Goal: Task Accomplishment & Management: Manage account settings

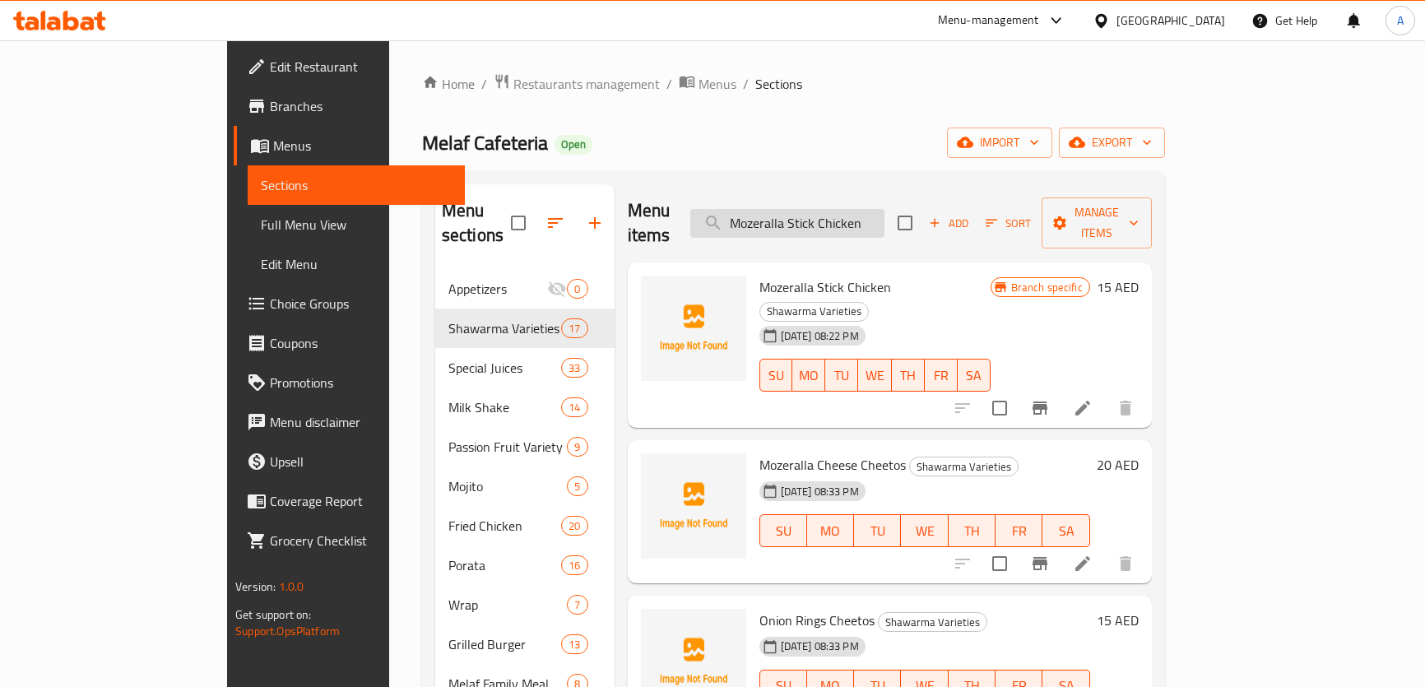
scroll to position [25, 0]
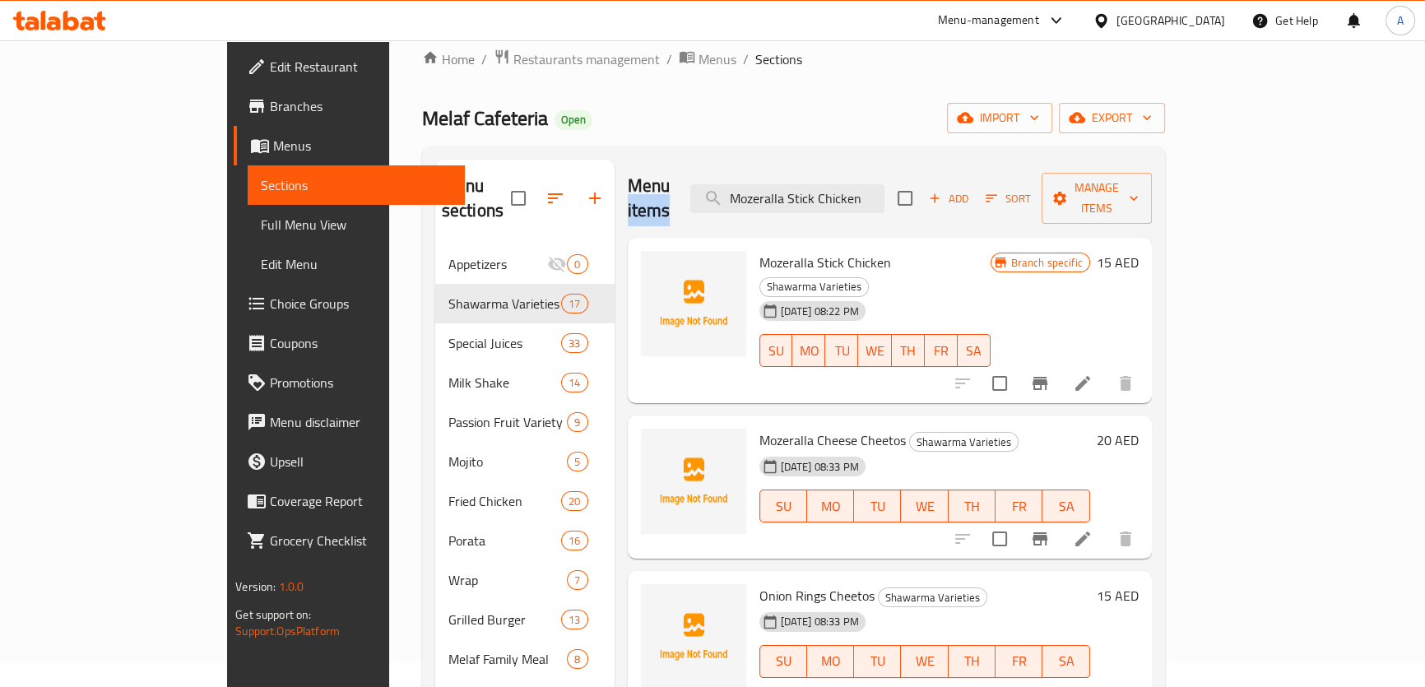
click at [1093, 374] on icon at bounding box center [1083, 384] width 20 height 20
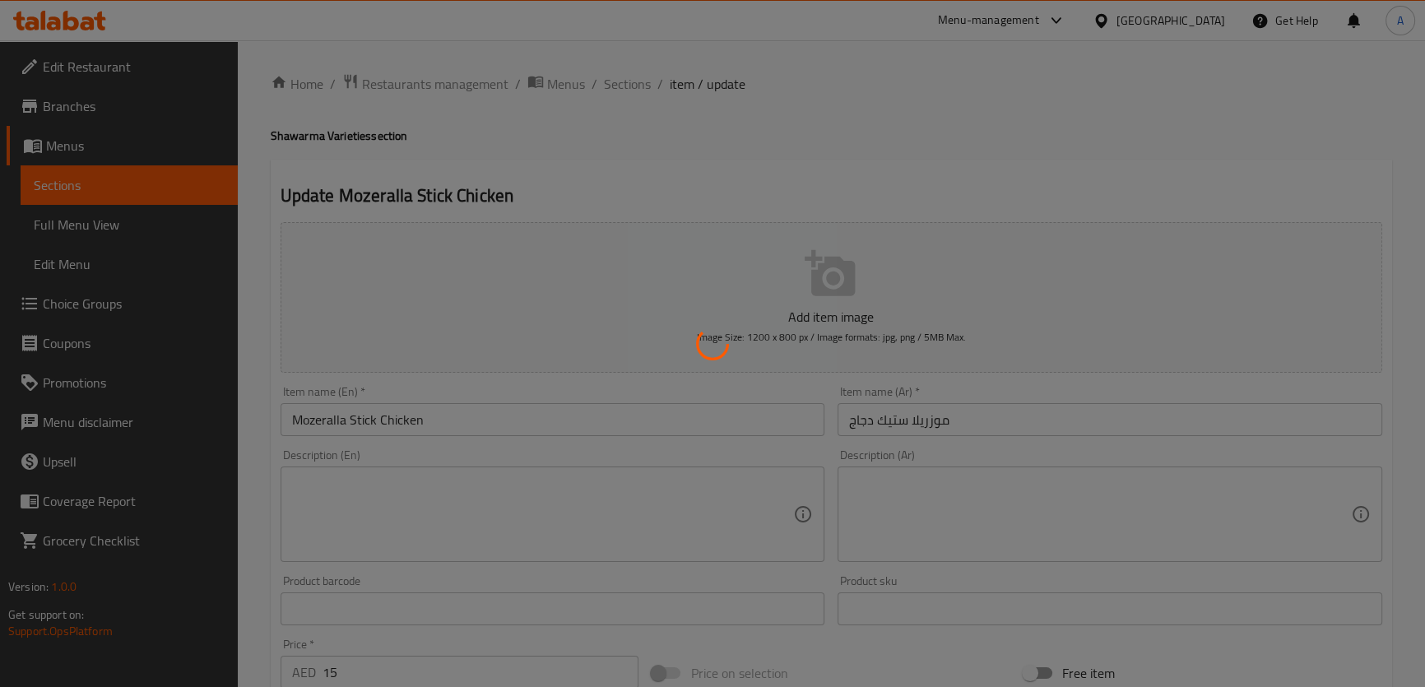
click at [612, 81] on div at bounding box center [712, 343] width 1425 height 687
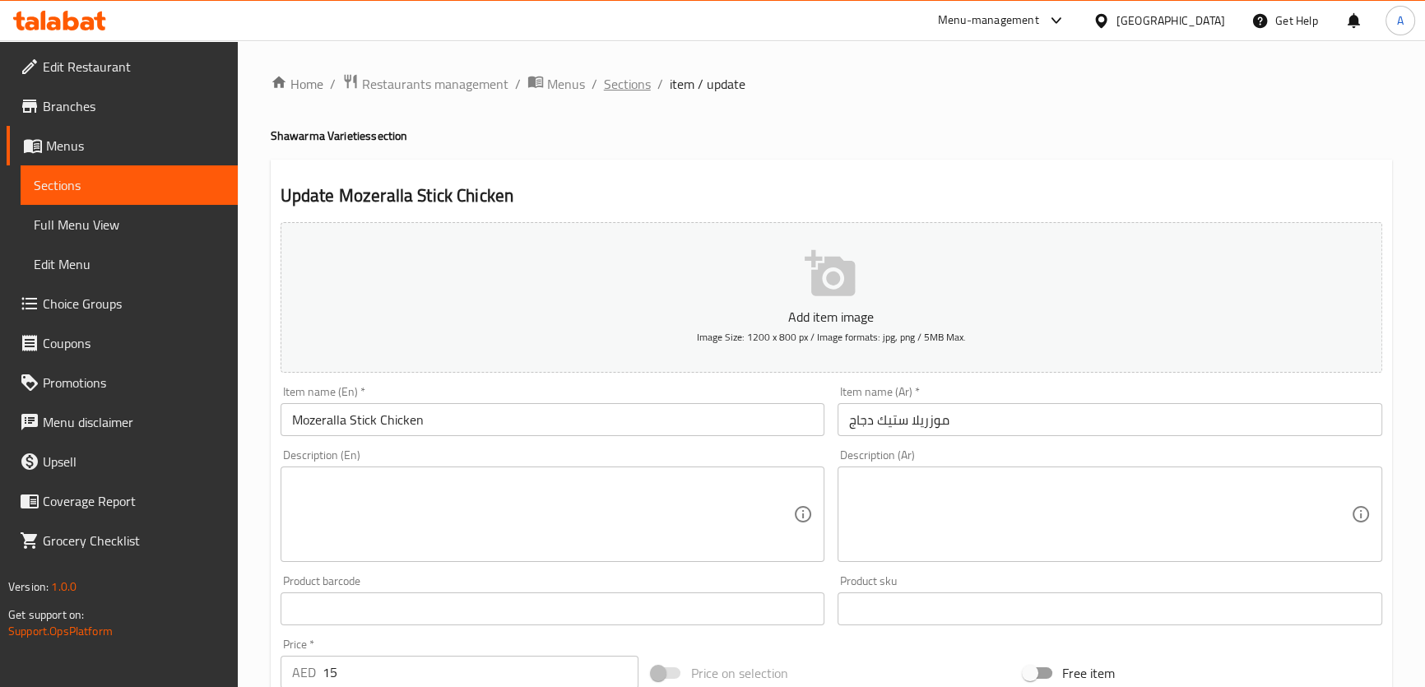
click at [639, 81] on span "Sections" at bounding box center [627, 84] width 47 height 20
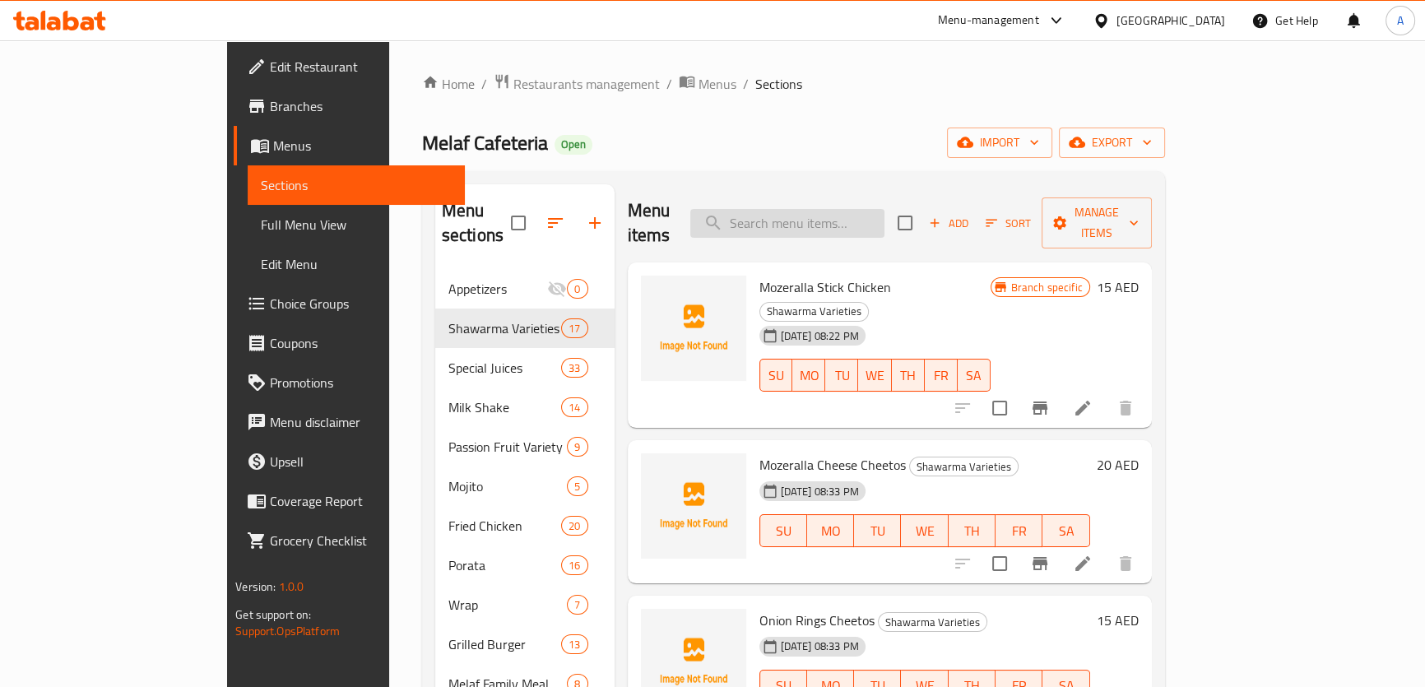
click at [878, 218] on input "search" at bounding box center [787, 223] width 194 height 29
click at [830, 221] on input "search" at bounding box center [787, 223] width 194 height 29
paste input "Mozeralla Cheese Cheetos"
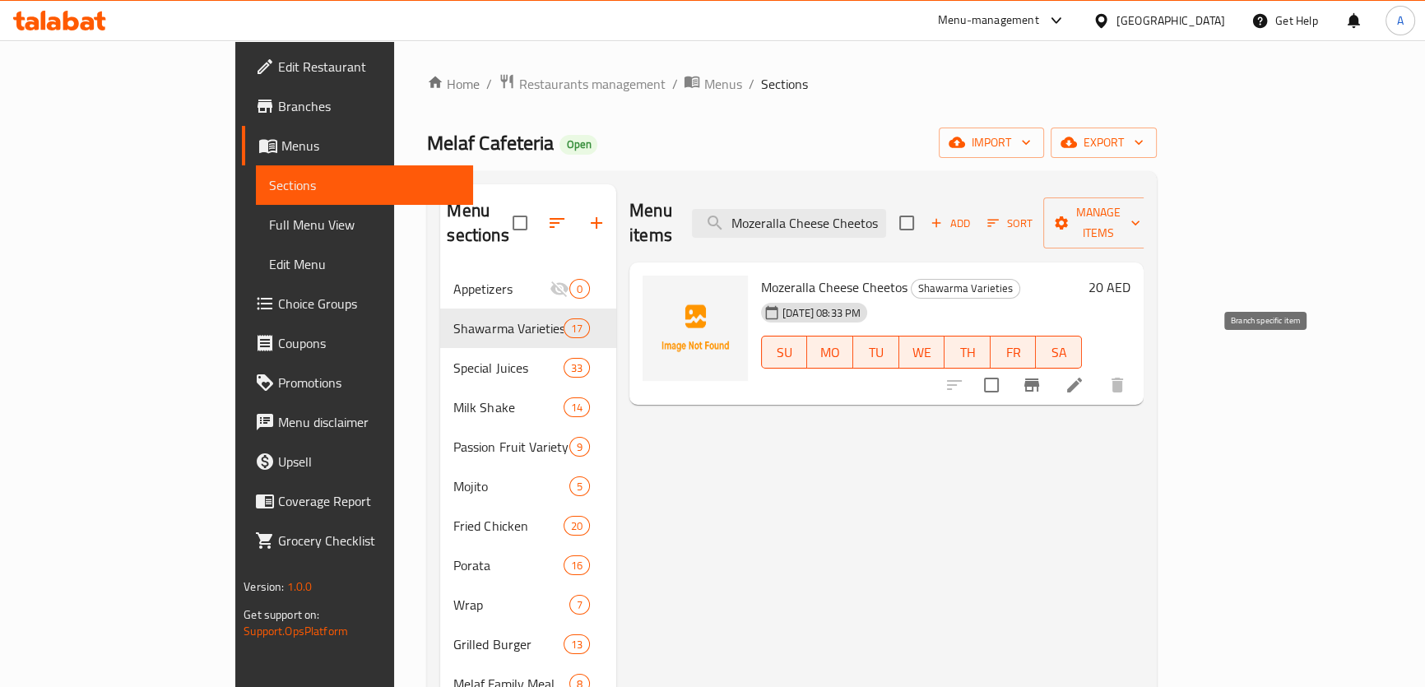
type input "Mozeralla Cheese Cheetos"
click at [1042, 375] on icon "Branch-specific-item" at bounding box center [1032, 385] width 20 height 20
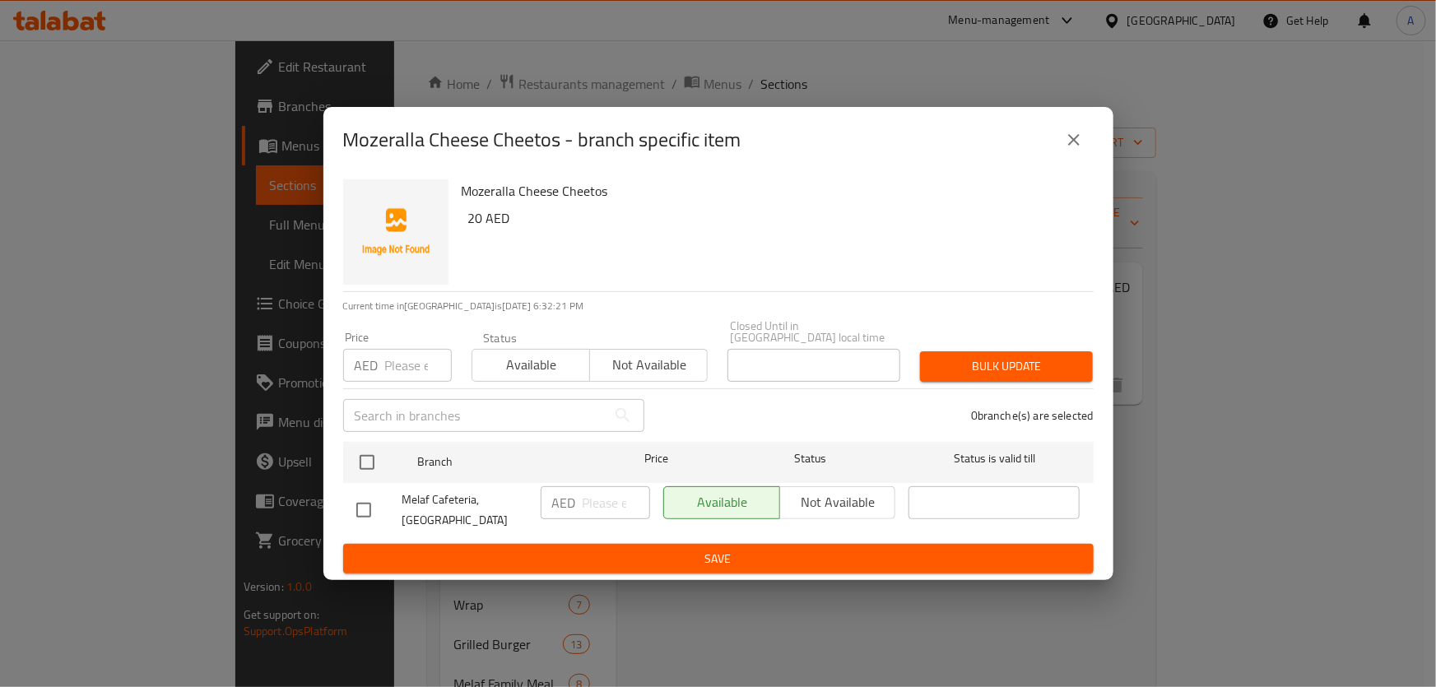
click at [1079, 146] on icon "close" at bounding box center [1074, 140] width 20 height 20
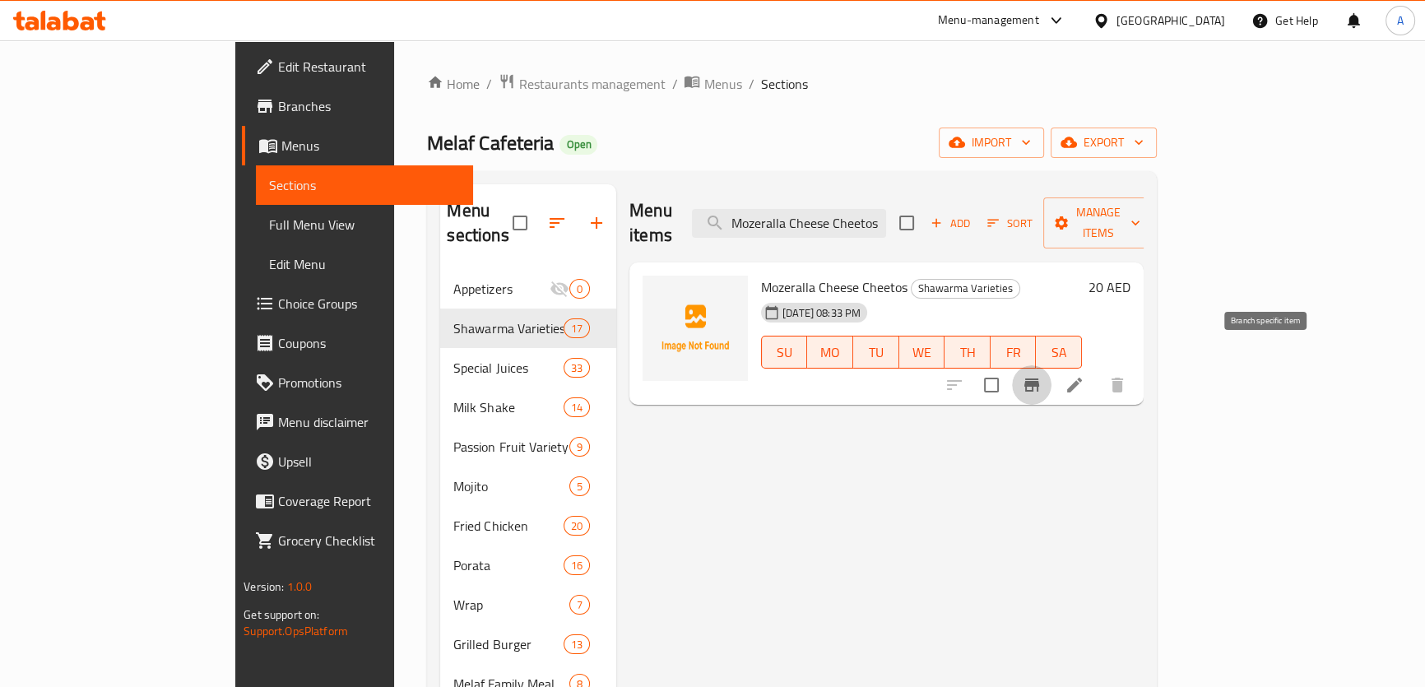
click at [1042, 375] on icon "Branch-specific-item" at bounding box center [1032, 385] width 20 height 20
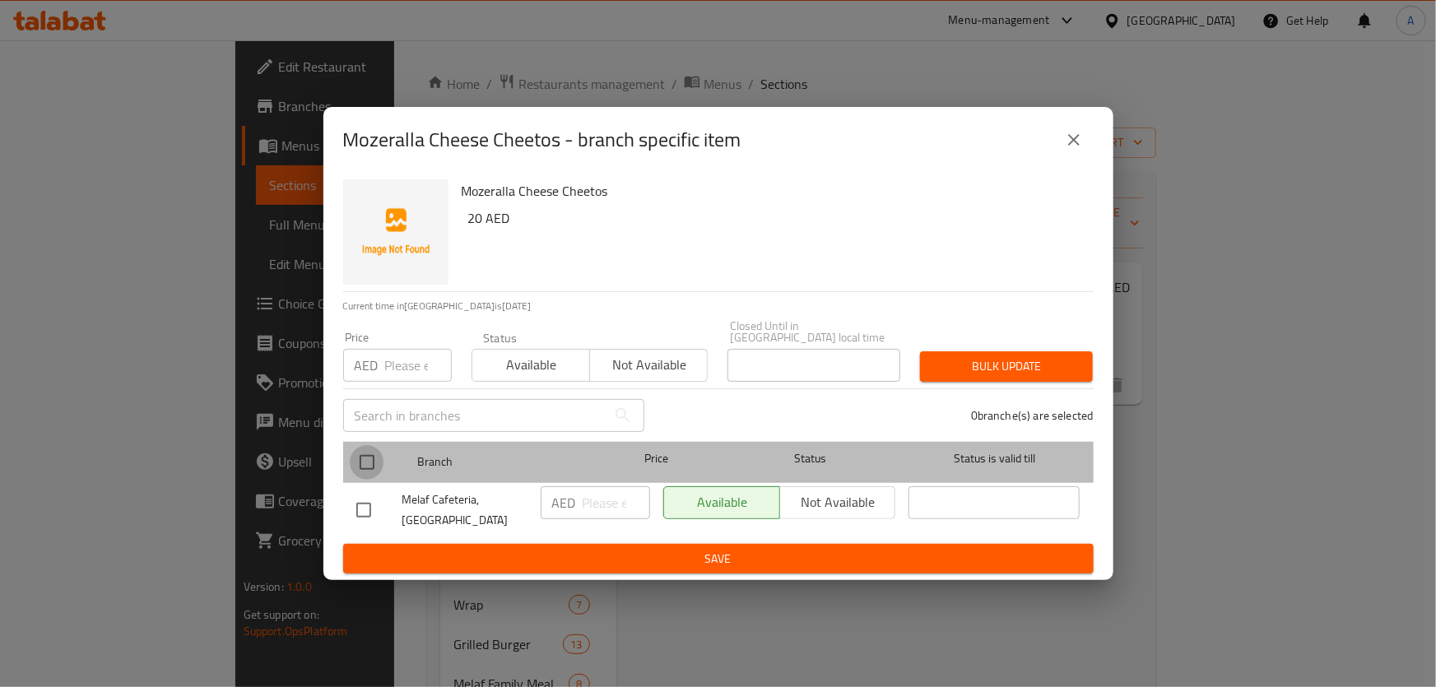
click at [360, 453] on input "checkbox" at bounding box center [367, 462] width 35 height 35
checkbox input "true"
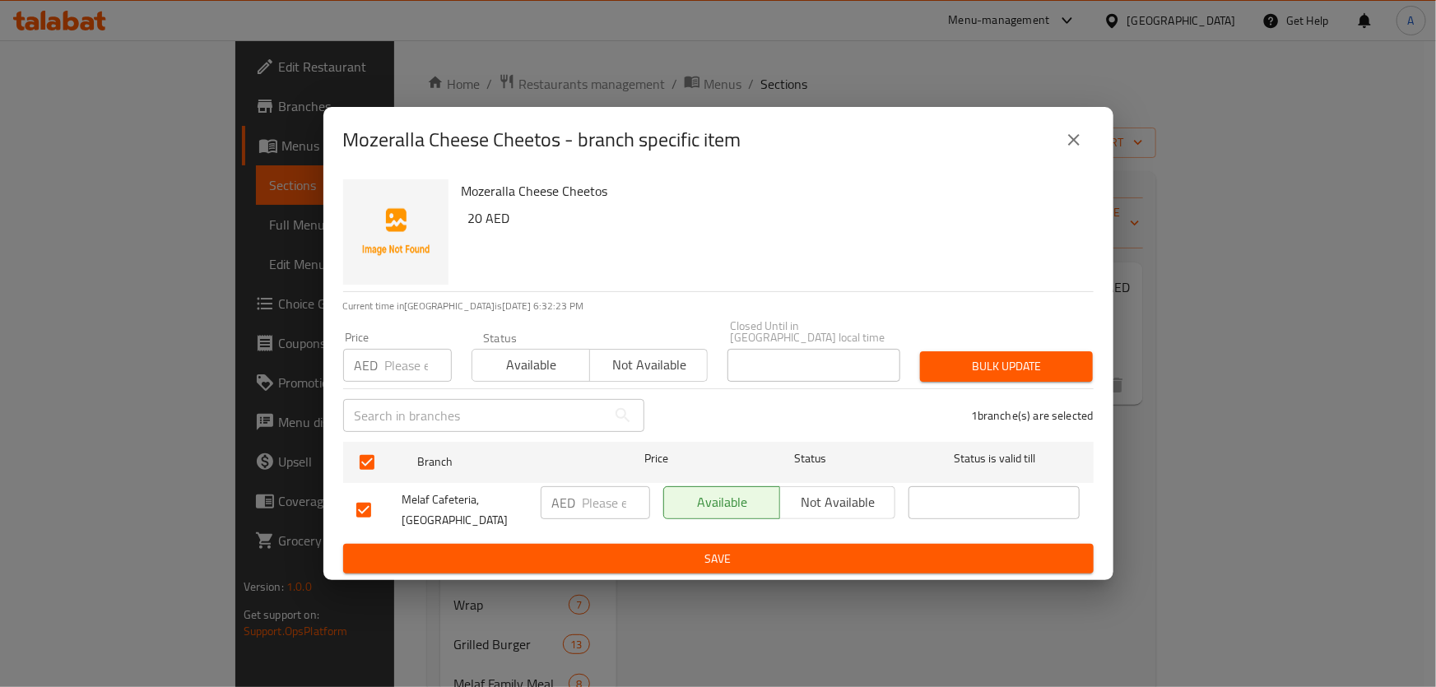
click at [406, 361] on input "number" at bounding box center [418, 365] width 67 height 33
type input "20"
drag, startPoint x: 992, startPoint y: 351, endPoint x: 997, endPoint y: 357, distance: 8.7
click at [993, 351] on button "Bulk update" at bounding box center [1006, 366] width 173 height 30
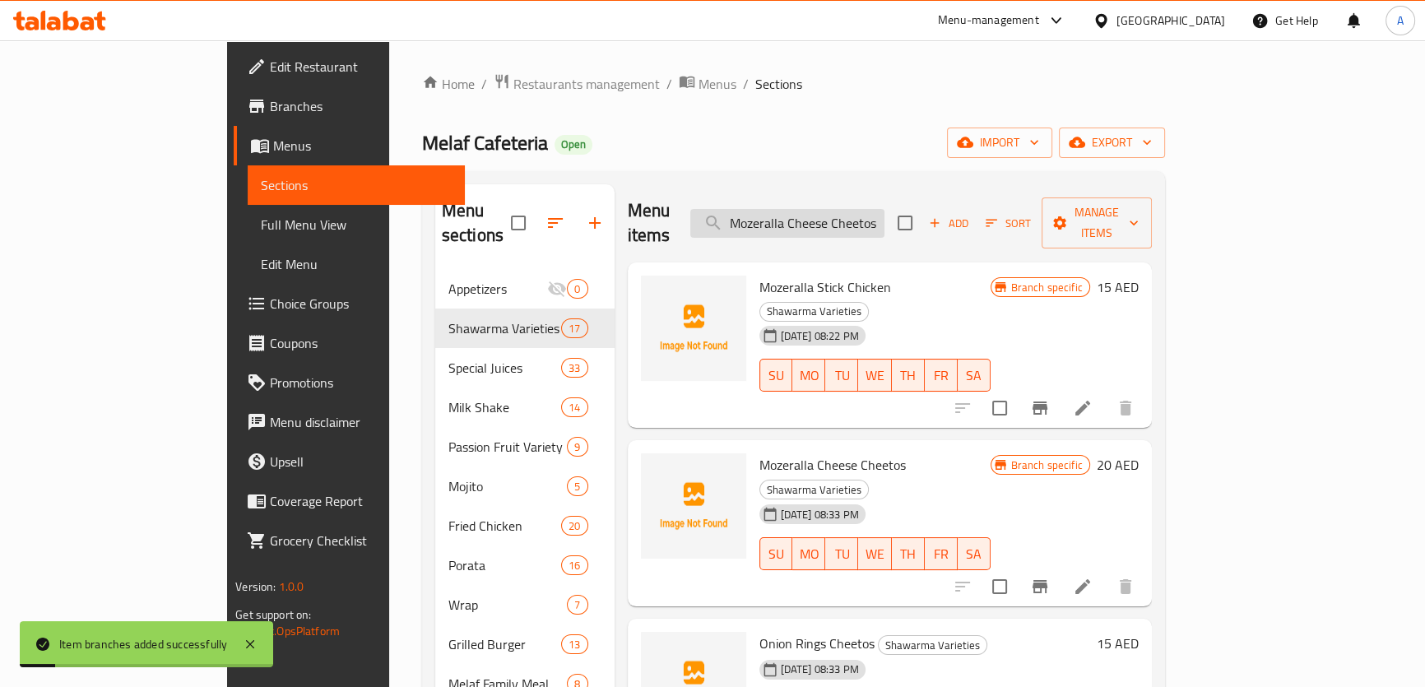
click at [885, 215] on input "Mozeralla Cheese Cheetos" at bounding box center [787, 223] width 194 height 29
paste input "20 Onion Rings"
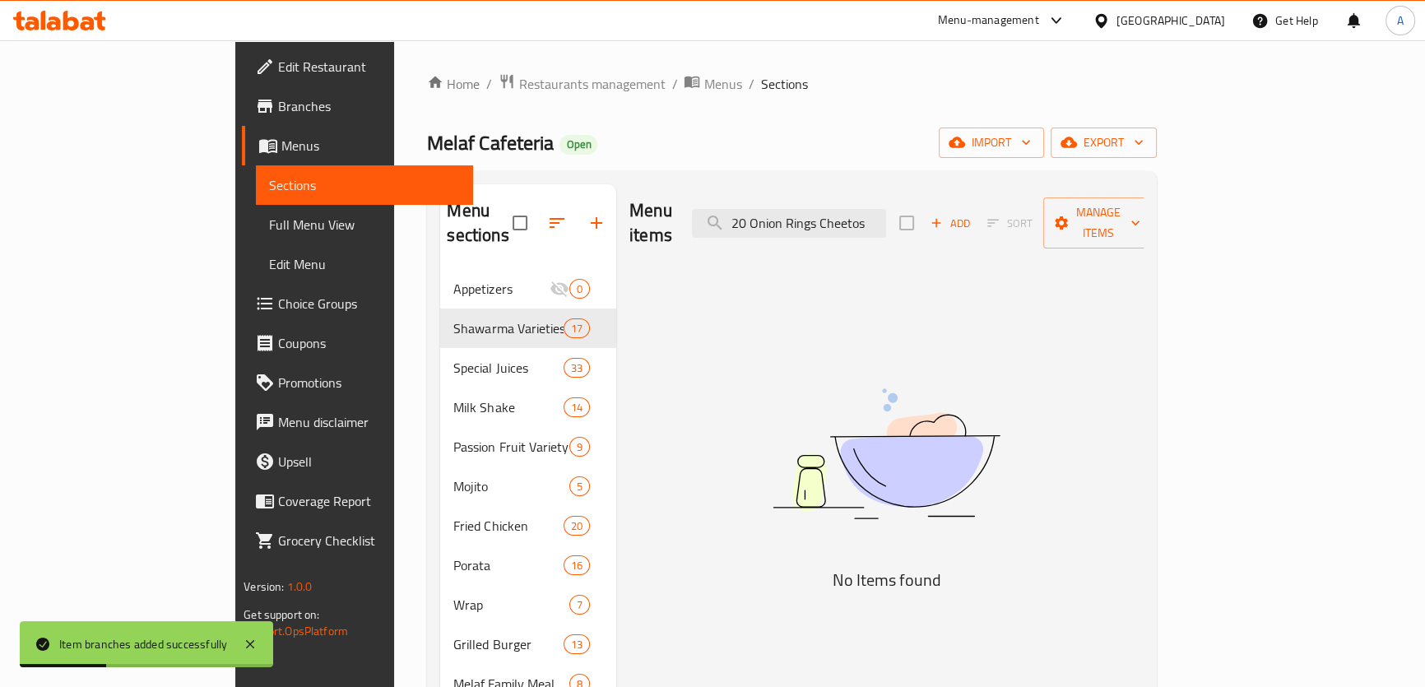
drag, startPoint x: 825, startPoint y: 212, endPoint x: 470, endPoint y: 237, distance: 356.4
click at [690, 213] on div "Menu items 20 Onion Rings Cheetos Add Sort Manage items" at bounding box center [887, 223] width 514 height 78
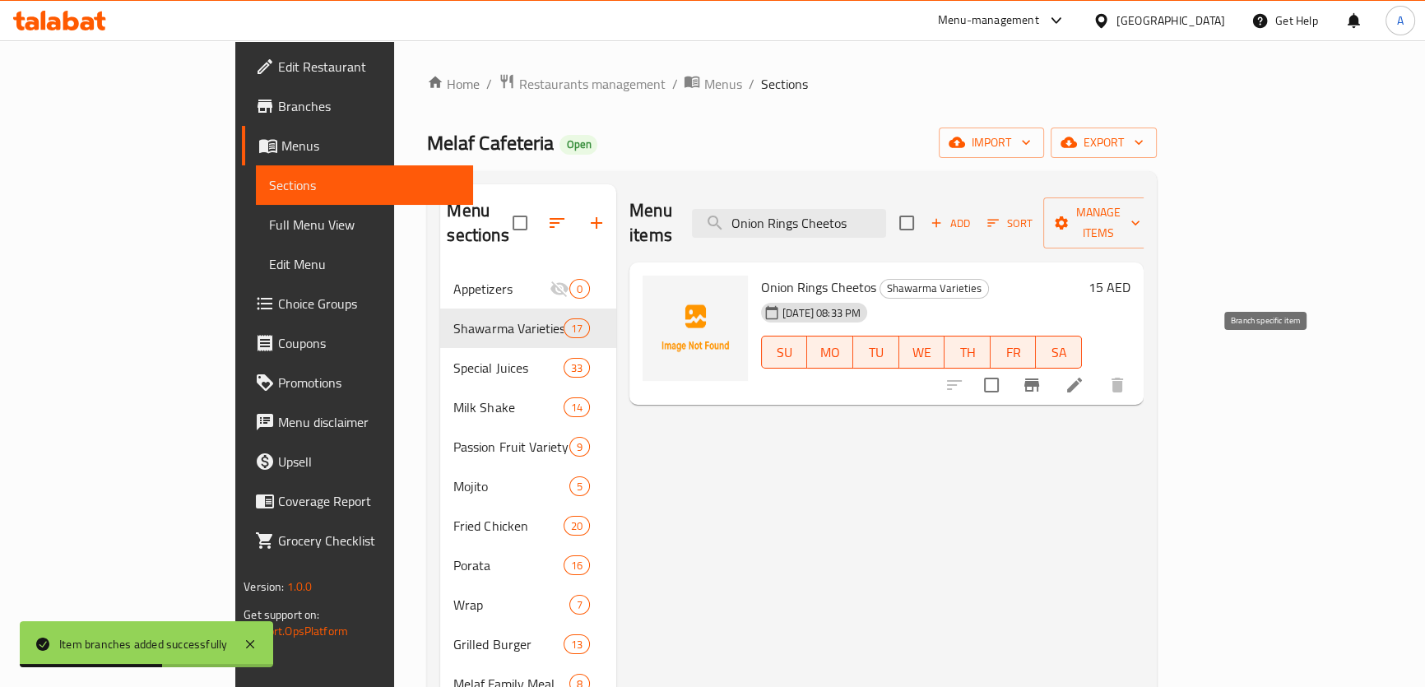
type input "Onion Rings Cheetos"
click at [1042, 375] on icon "Branch-specific-item" at bounding box center [1032, 385] width 20 height 20
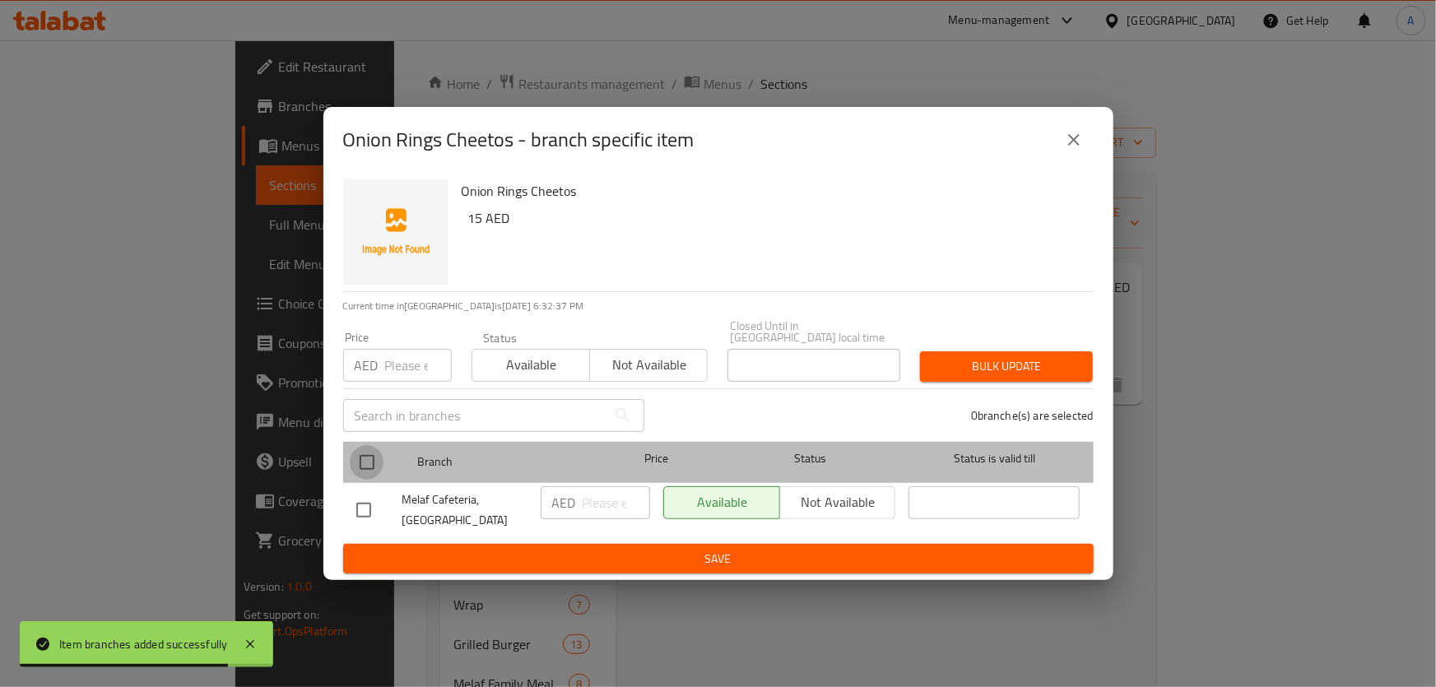
drag, startPoint x: 370, startPoint y: 469, endPoint x: 388, endPoint y: 365, distance: 105.3
click at [370, 465] on input "checkbox" at bounding box center [367, 462] width 35 height 35
checkbox input "true"
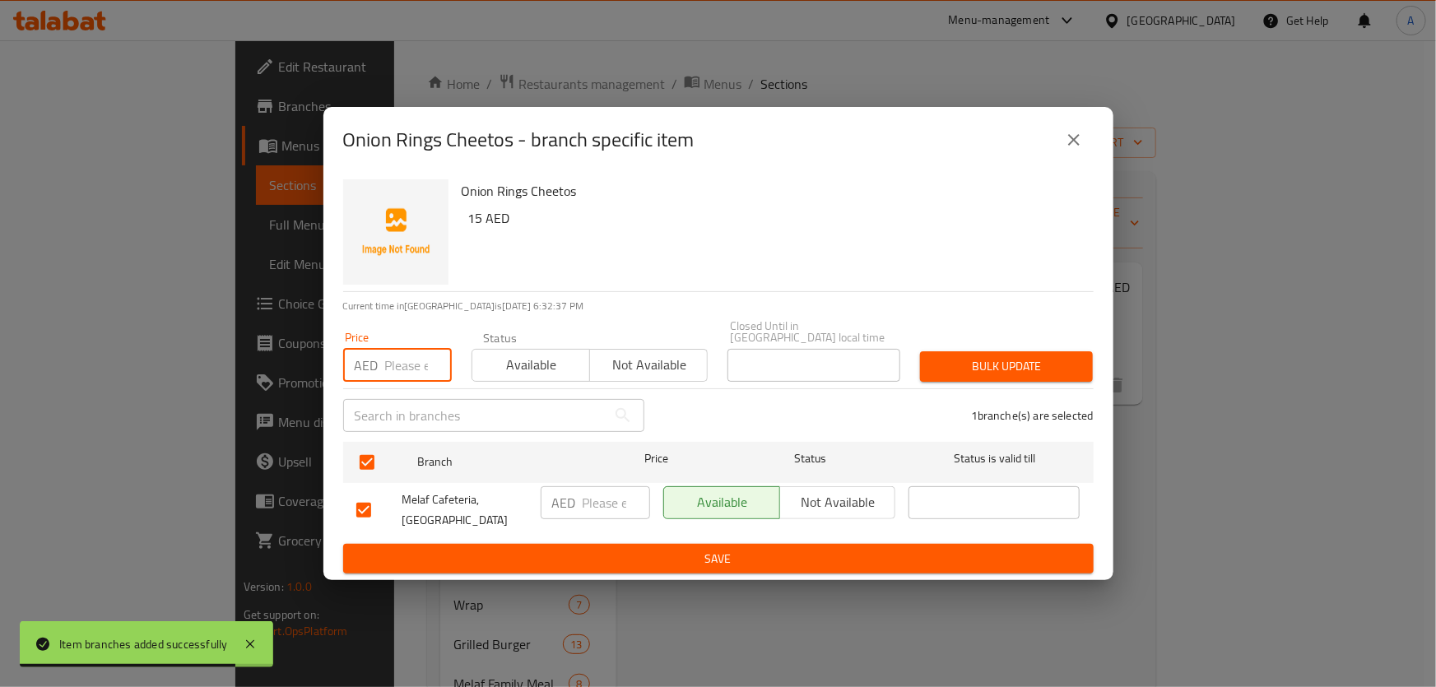
click at [388, 365] on input "number" at bounding box center [418, 365] width 67 height 33
type input "15"
click at [987, 356] on span "Bulk update" at bounding box center [1006, 366] width 146 height 21
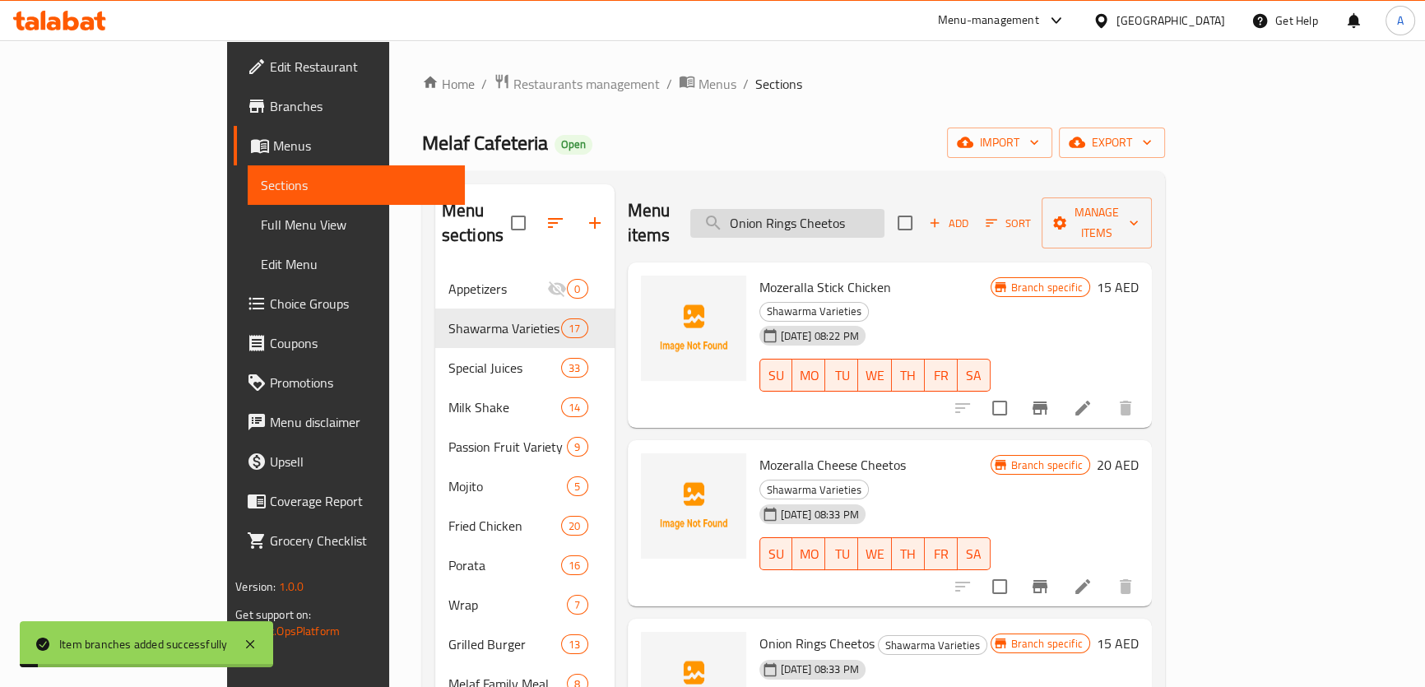
click at [836, 211] on input "Onion Rings Cheetos" at bounding box center [787, 223] width 194 height 29
paste input "Nugget"
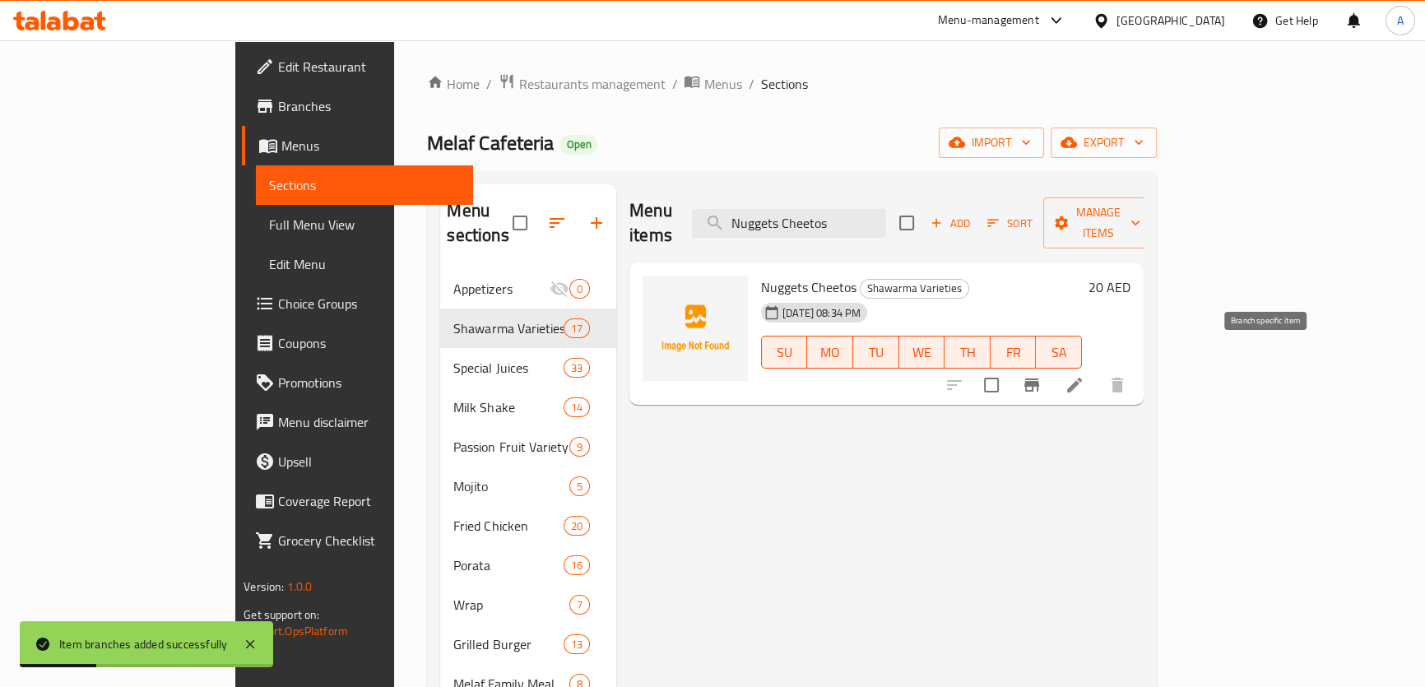
type input "Nuggets Cheetos"
click at [1042, 375] on icon "Branch-specific-item" at bounding box center [1032, 385] width 20 height 20
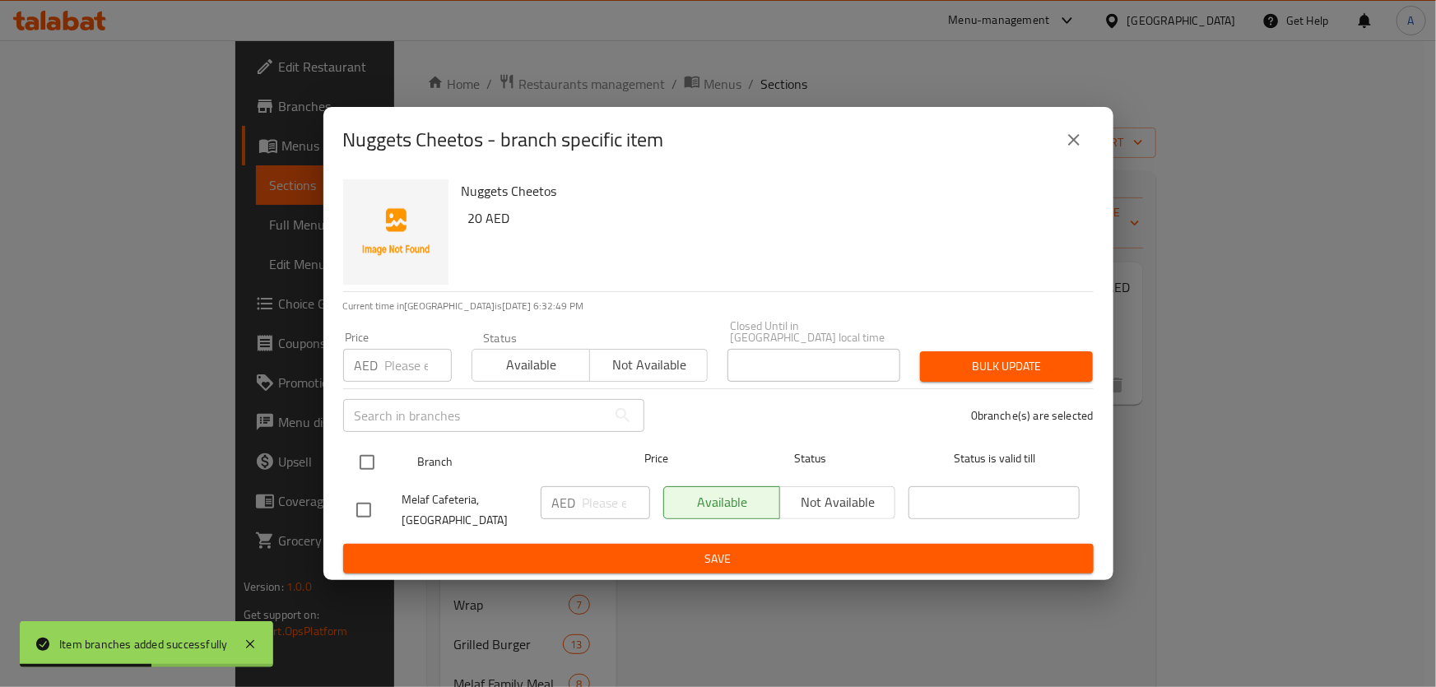
click at [355, 456] on input "checkbox" at bounding box center [367, 462] width 35 height 35
checkbox input "true"
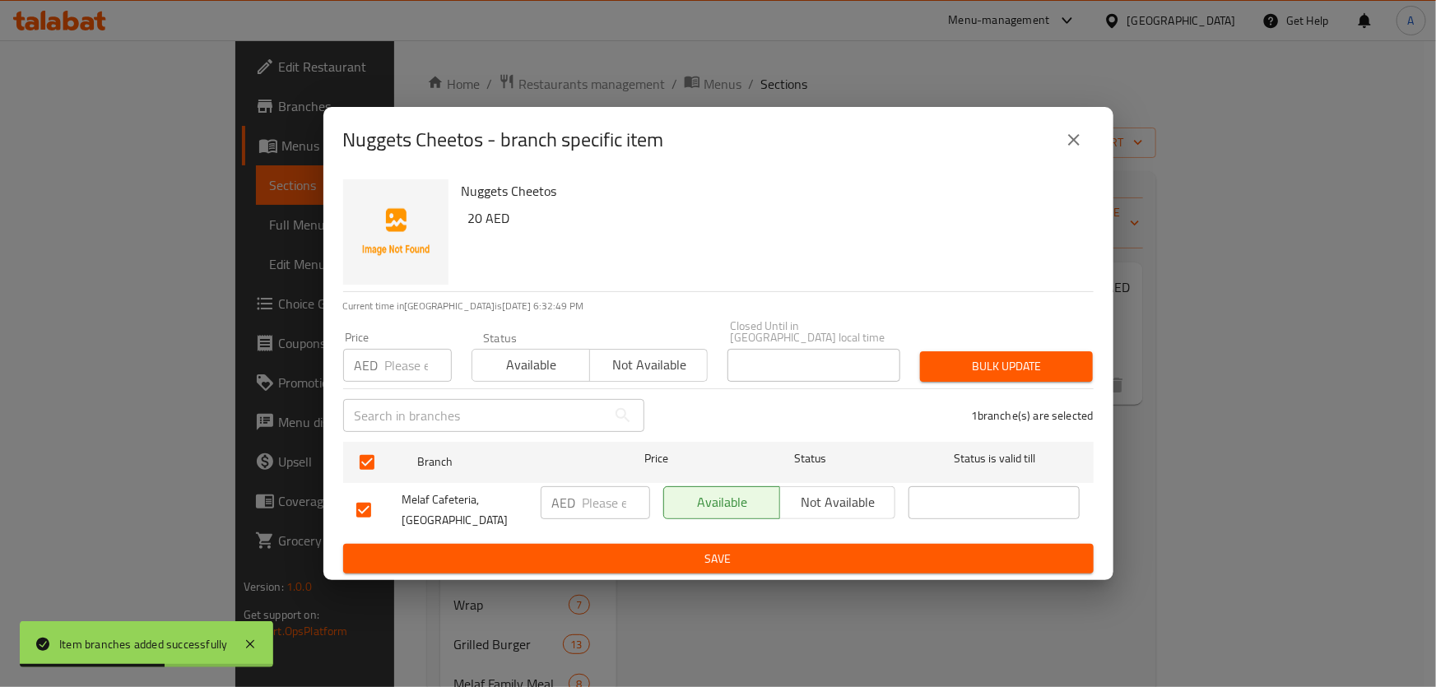
click at [383, 360] on div "AED Price" at bounding box center [397, 365] width 109 height 33
type input "20"
click at [1003, 356] on span "Bulk update" at bounding box center [1006, 366] width 146 height 21
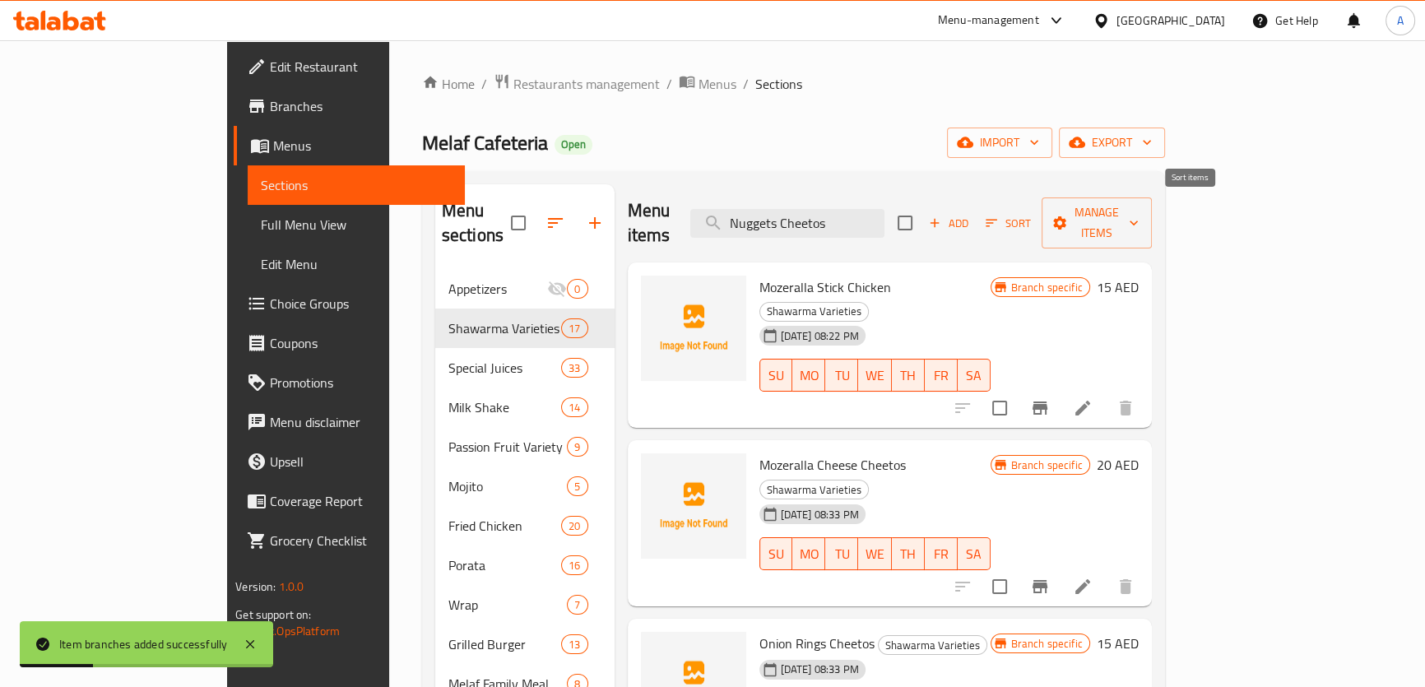
click at [1031, 218] on span "Sort" at bounding box center [1008, 223] width 45 height 19
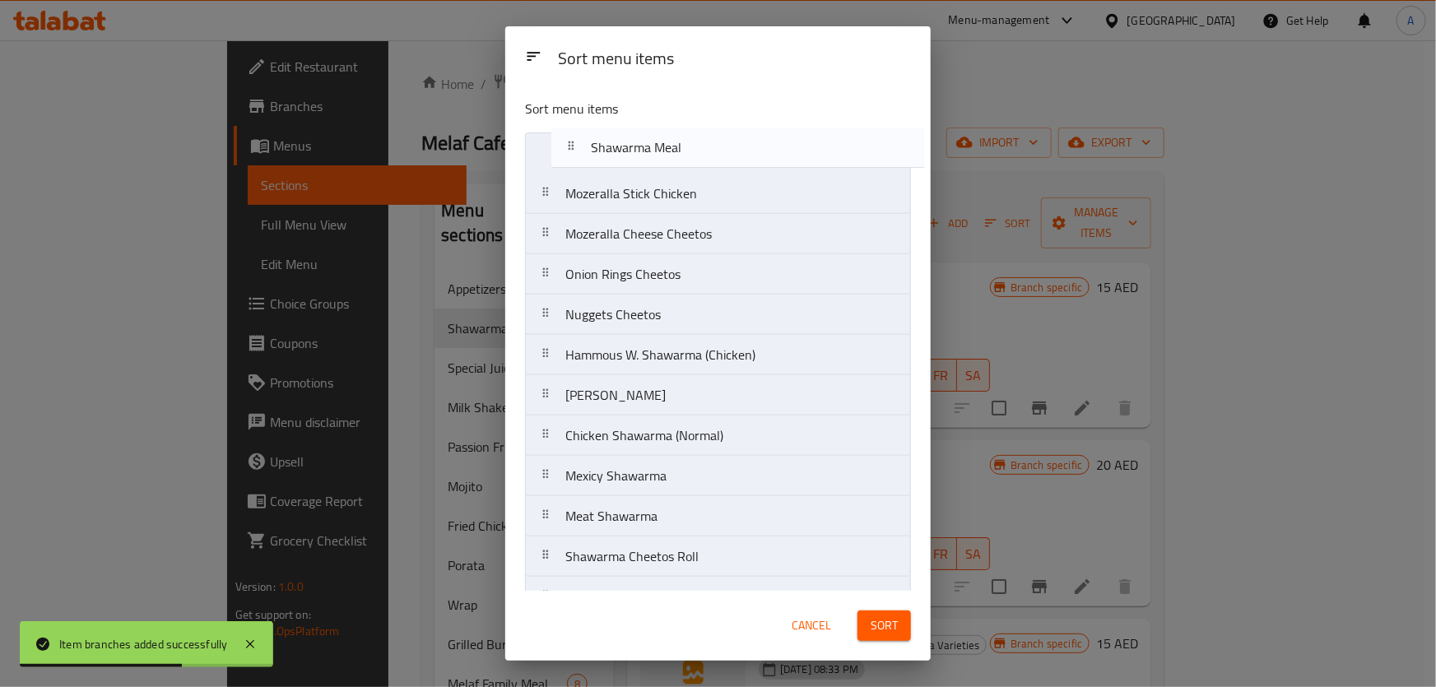
drag, startPoint x: 653, startPoint y: 512, endPoint x: 683, endPoint y: 127, distance: 386.3
click at [683, 127] on div "Sort menu items Mozeralla Stick Chicken Mozeralla Cheese Cheetos Onion Rings Ch…" at bounding box center [717, 338] width 425 height 505
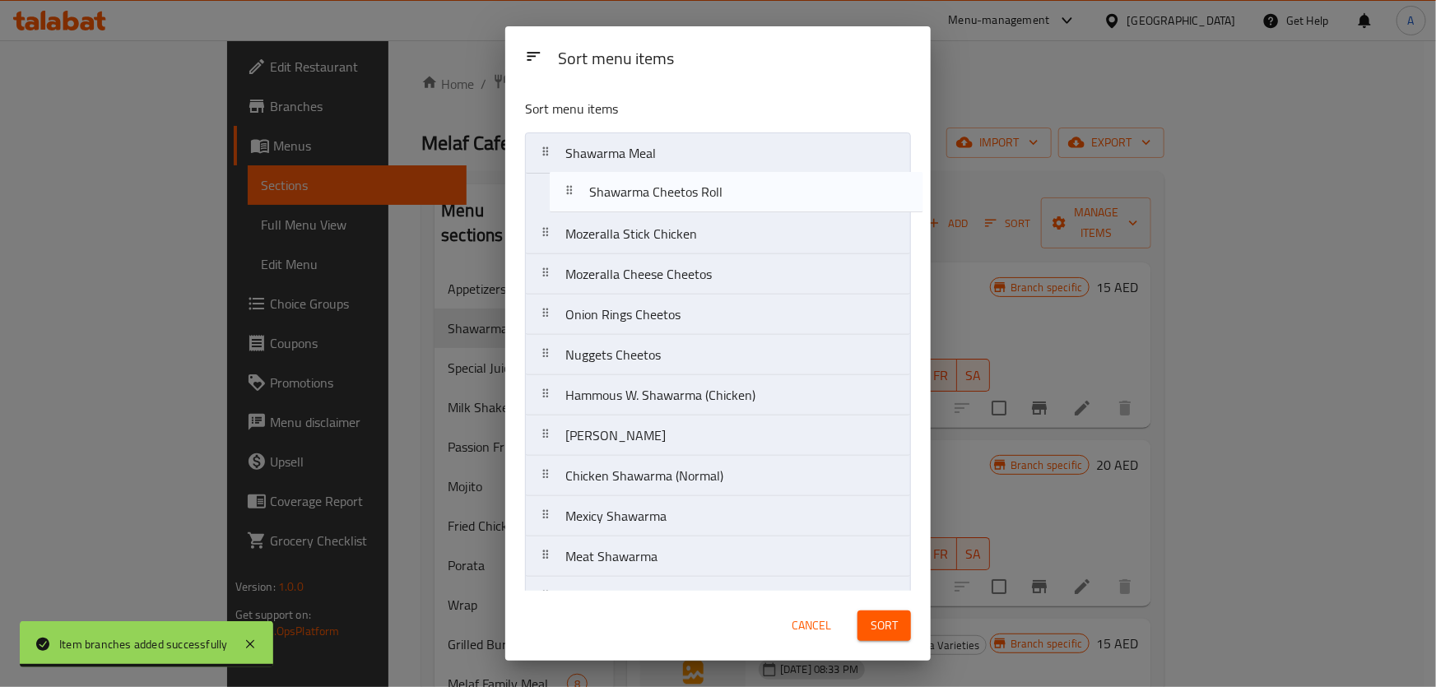
drag, startPoint x: 664, startPoint y: 539, endPoint x: 700, endPoint y: 167, distance: 373.7
click at [700, 167] on nav "Shawarma Meal Mozeralla Stick Chicken Mozeralla Cheese Cheetos Onion Rings Chee…" at bounding box center [718, 476] width 386 height 687
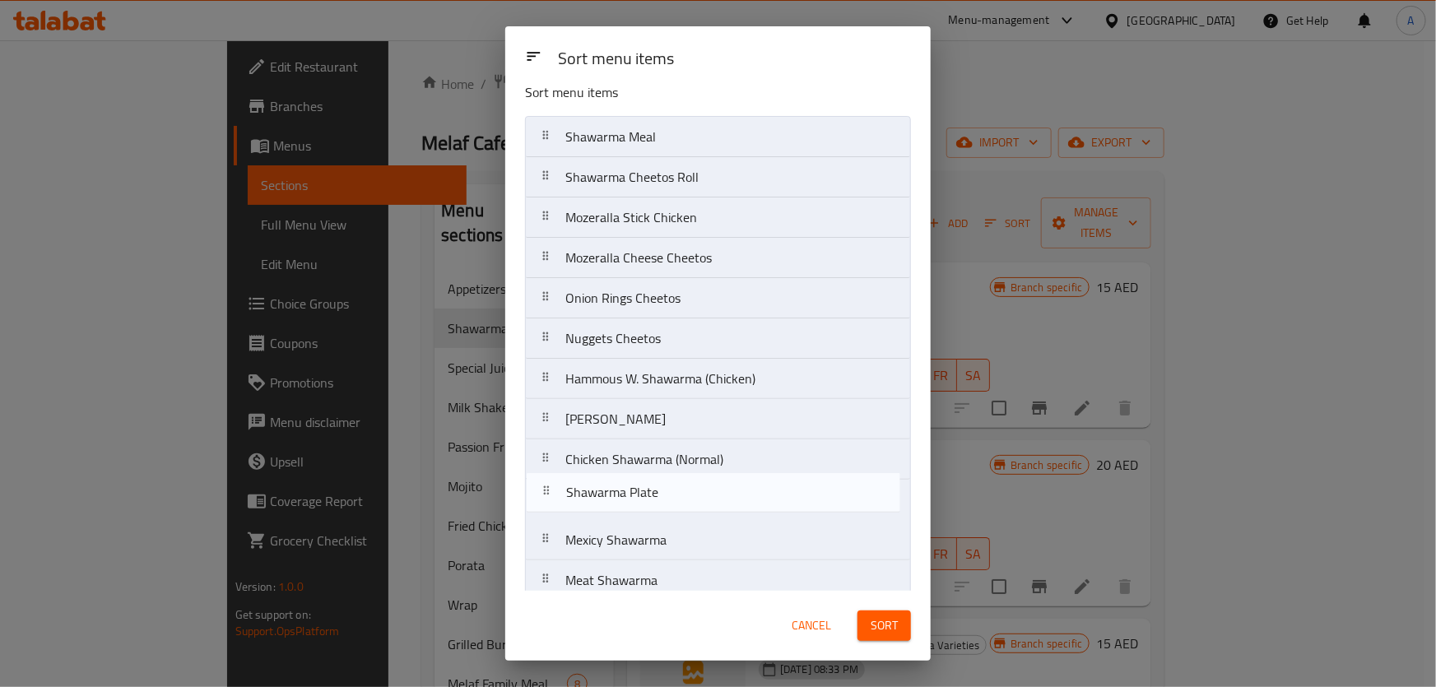
scroll to position [18, 0]
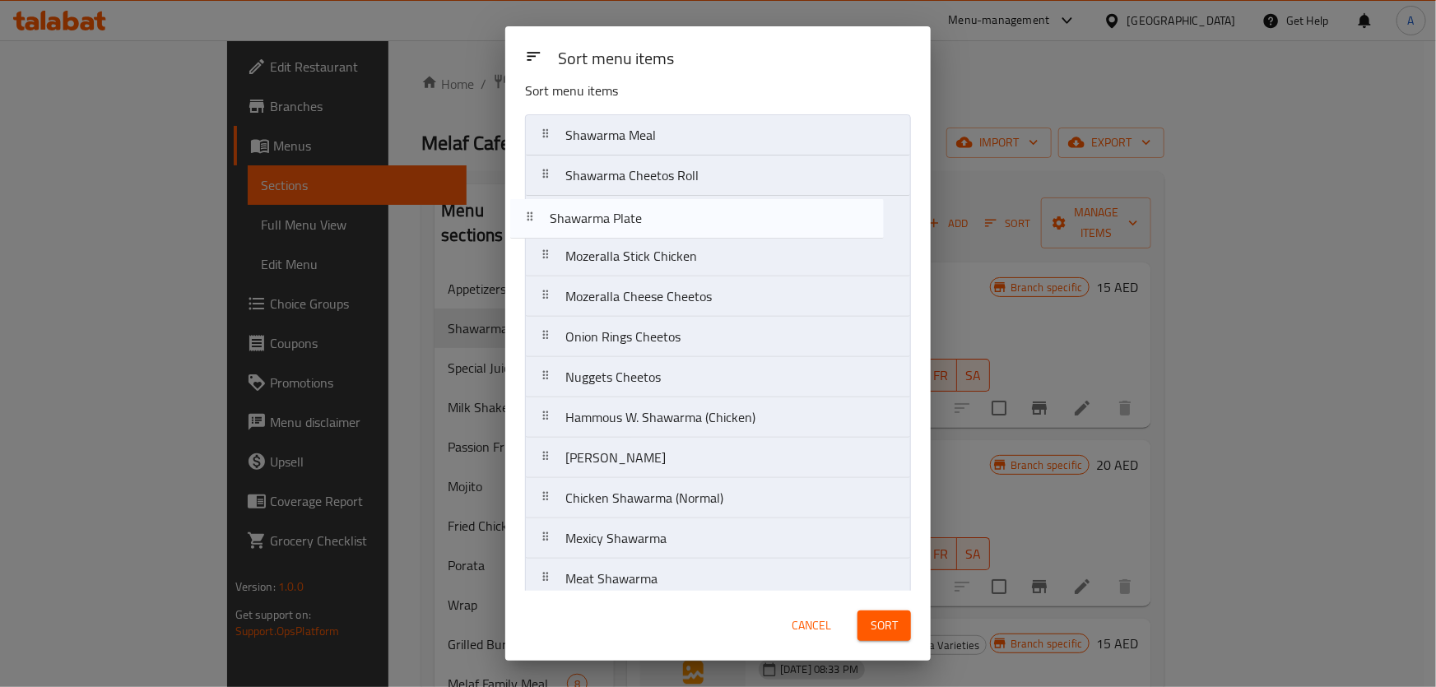
drag, startPoint x: 702, startPoint y: 470, endPoint x: 686, endPoint y: 196, distance: 274.6
click at [686, 196] on nav "Shawarma Meal Shawarma Cheetos Roll Mozeralla Stick Chicken Mozeralla Cheese Ch…" at bounding box center [718, 457] width 386 height 687
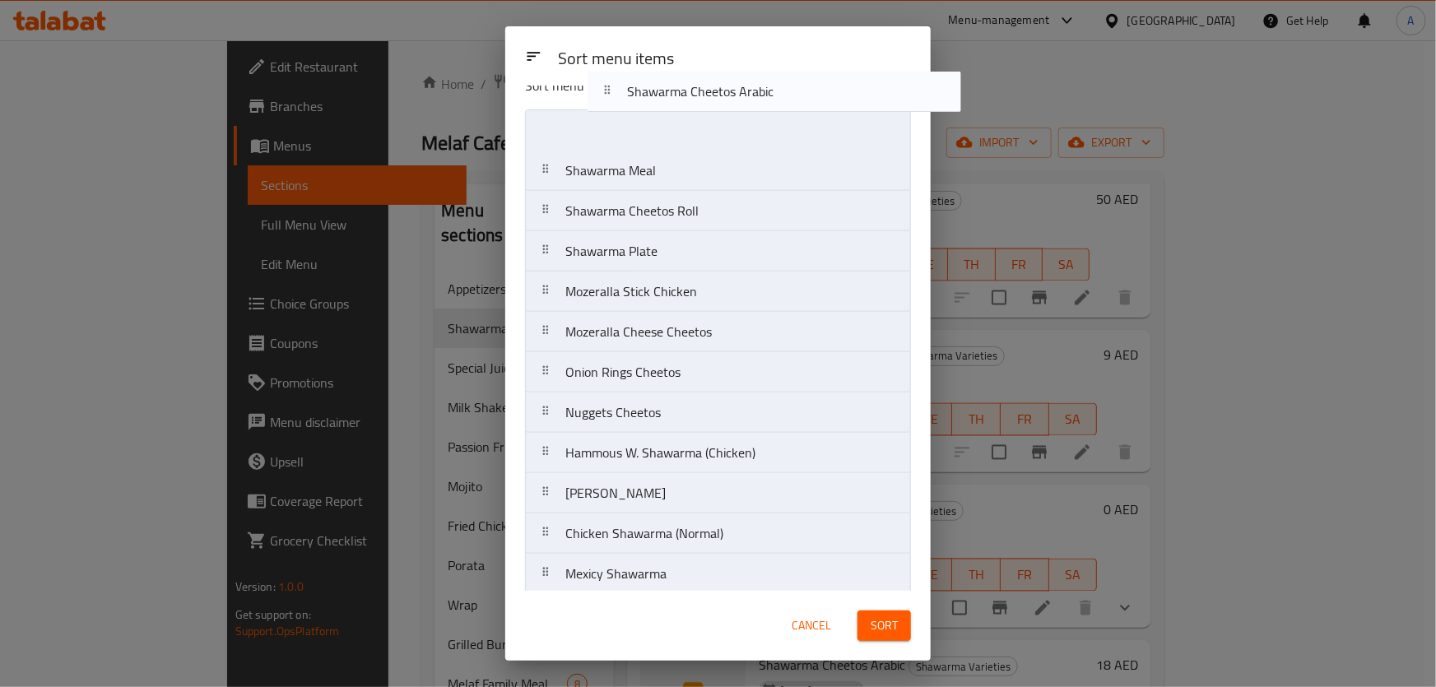
scroll to position [0, 0]
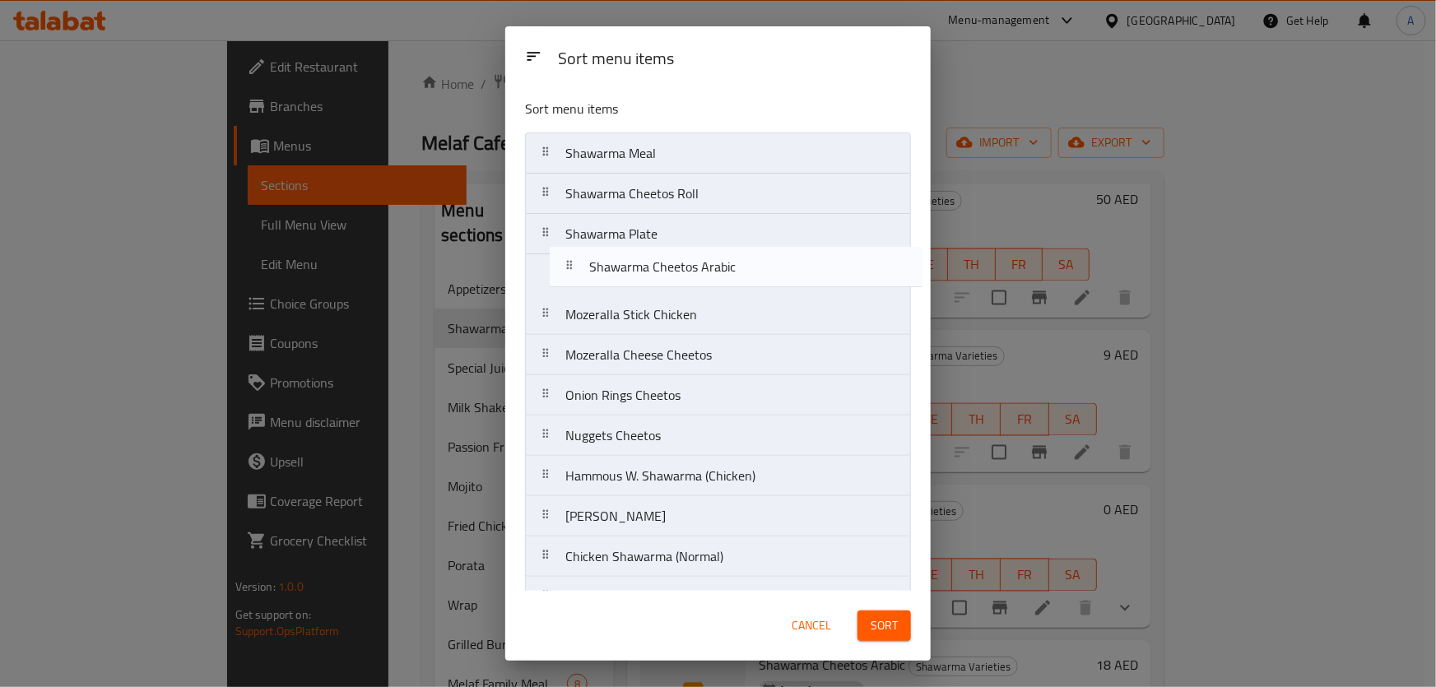
drag, startPoint x: 692, startPoint y: 400, endPoint x: 716, endPoint y: 258, distance: 144.4
click at [716, 258] on nav "Shawarma Meal Shawarma Cheetos Roll Shawarma Plate Mozeralla Stick Chicken Moze…" at bounding box center [718, 476] width 386 height 687
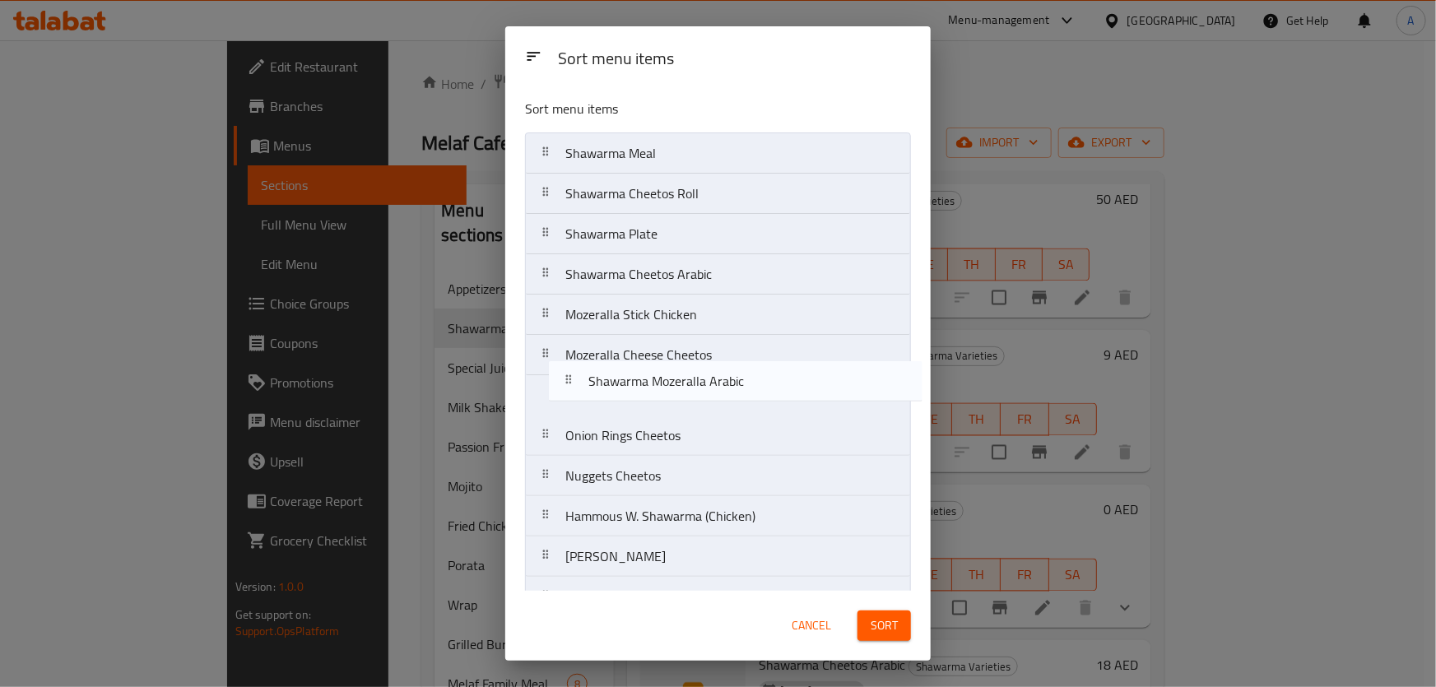
drag, startPoint x: 702, startPoint y: 433, endPoint x: 726, endPoint y: 359, distance: 77.8
click at [726, 359] on nav "Shawarma Meal Shawarma Cheetos Roll Shawarma Plate Shawarma Cheetos Arabic Moze…" at bounding box center [718, 476] width 386 height 687
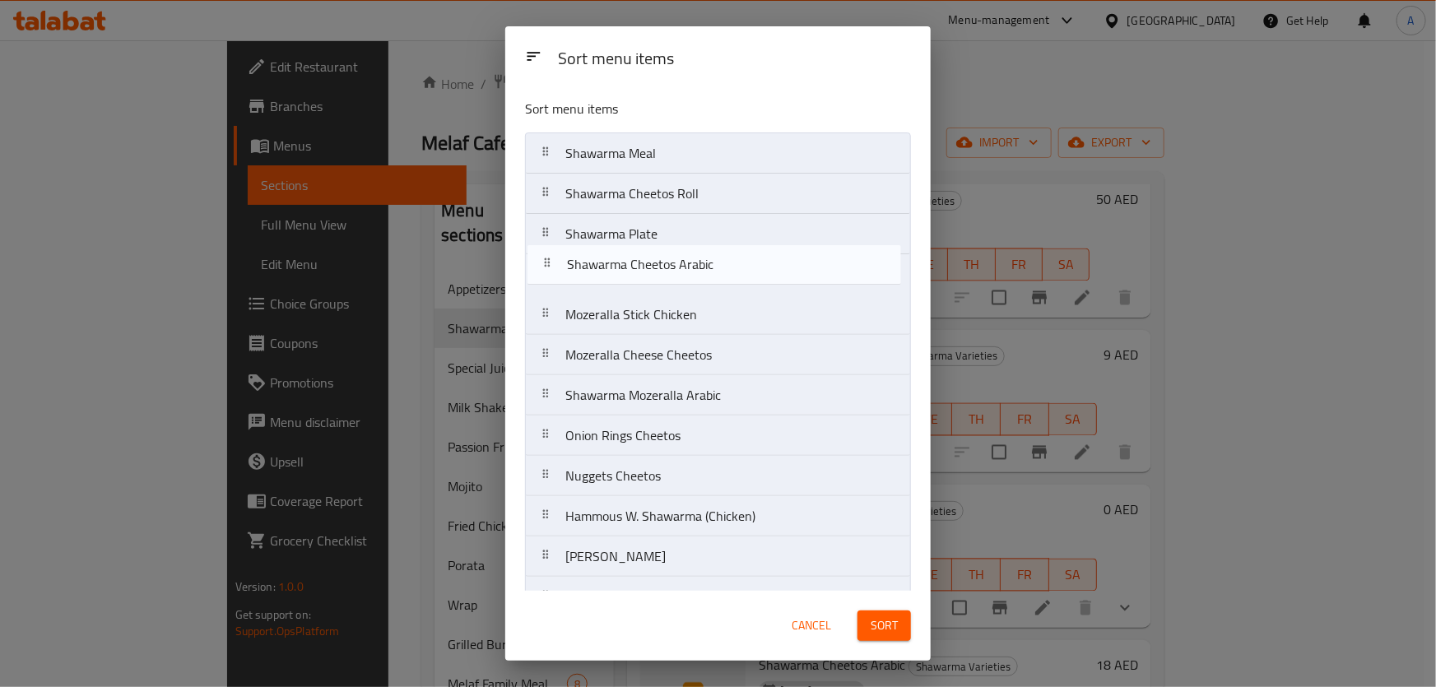
drag, startPoint x: 722, startPoint y: 274, endPoint x: 723, endPoint y: 261, distance: 13.3
click at [723, 261] on nav "Shawarma Meal Shawarma Cheetos Roll Shawarma Plate Shawarma Cheetos Arabic Moze…" at bounding box center [718, 476] width 386 height 687
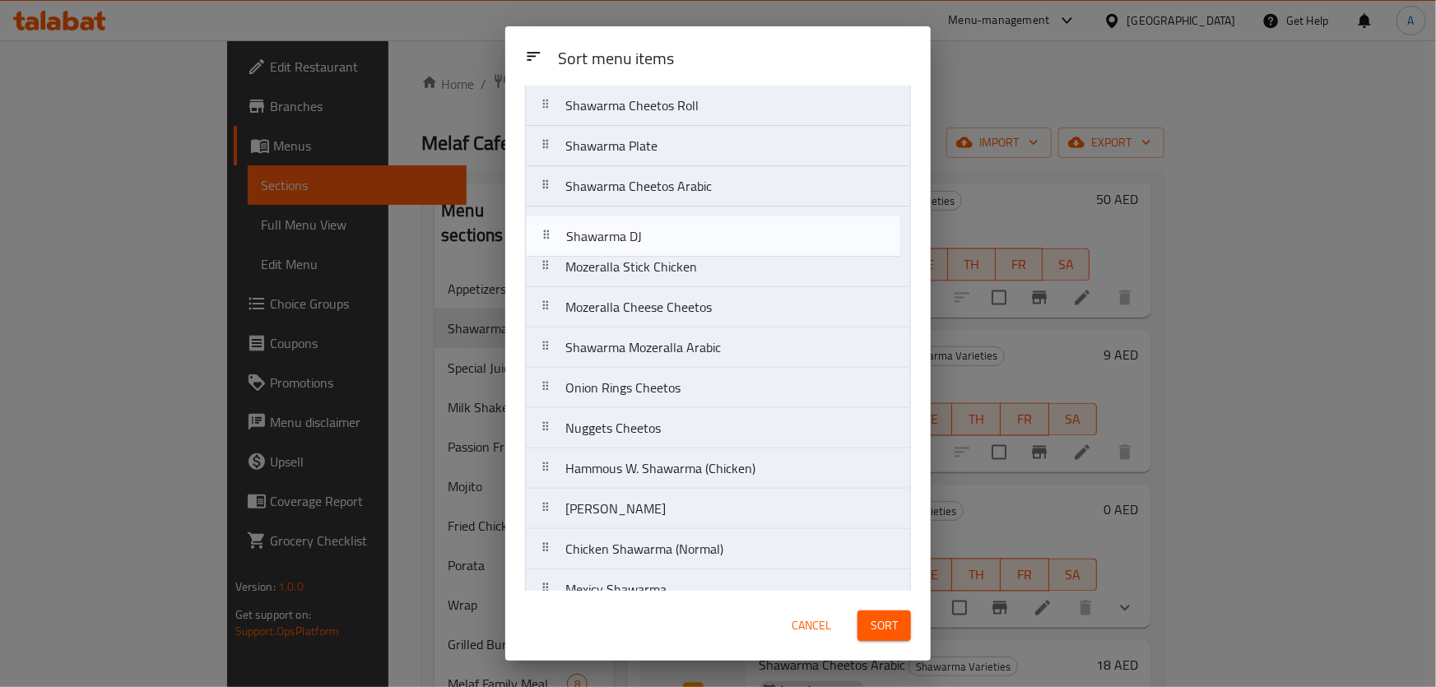
scroll to position [75, 0]
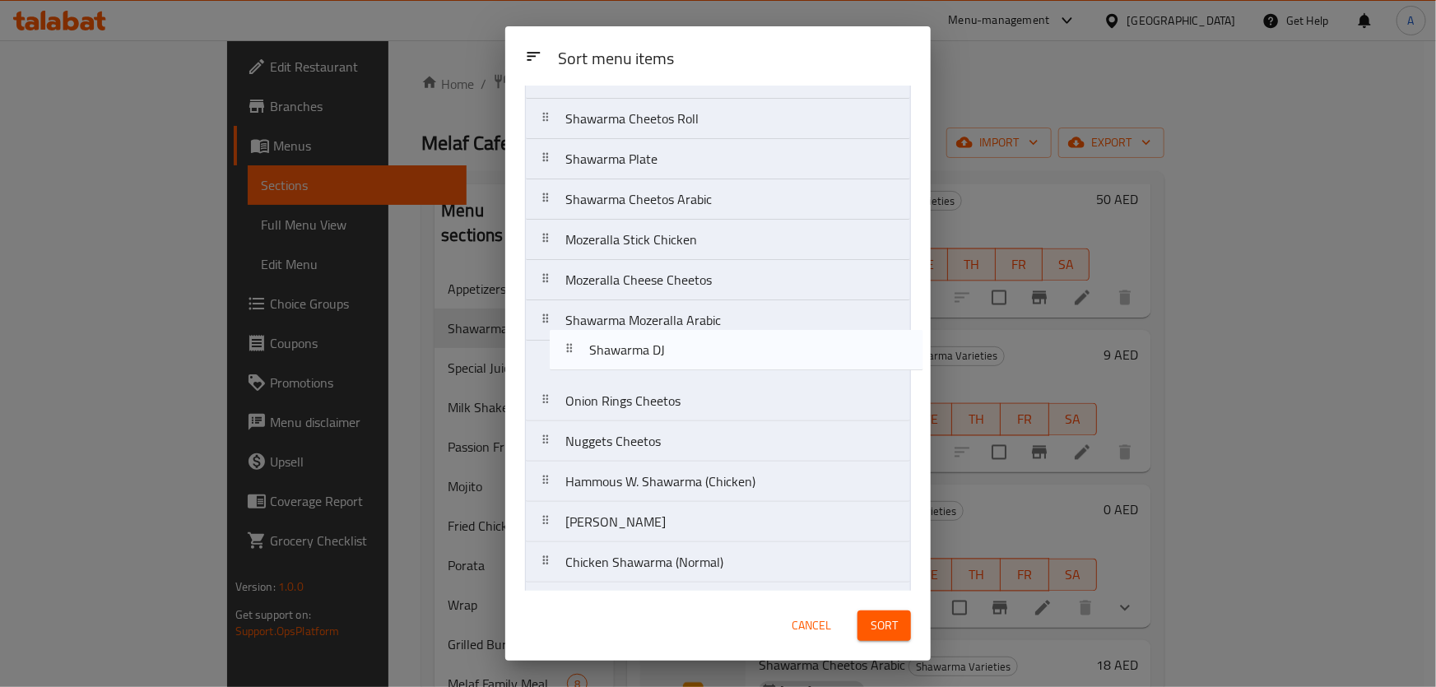
drag, startPoint x: 693, startPoint y: 478, endPoint x: 717, endPoint y: 332, distance: 147.6
click at [717, 332] on nav "Shawarma Meal Shawarma Cheetos Roll Shawarma Plate Shawarma Cheetos Arabic Moze…" at bounding box center [718, 401] width 386 height 687
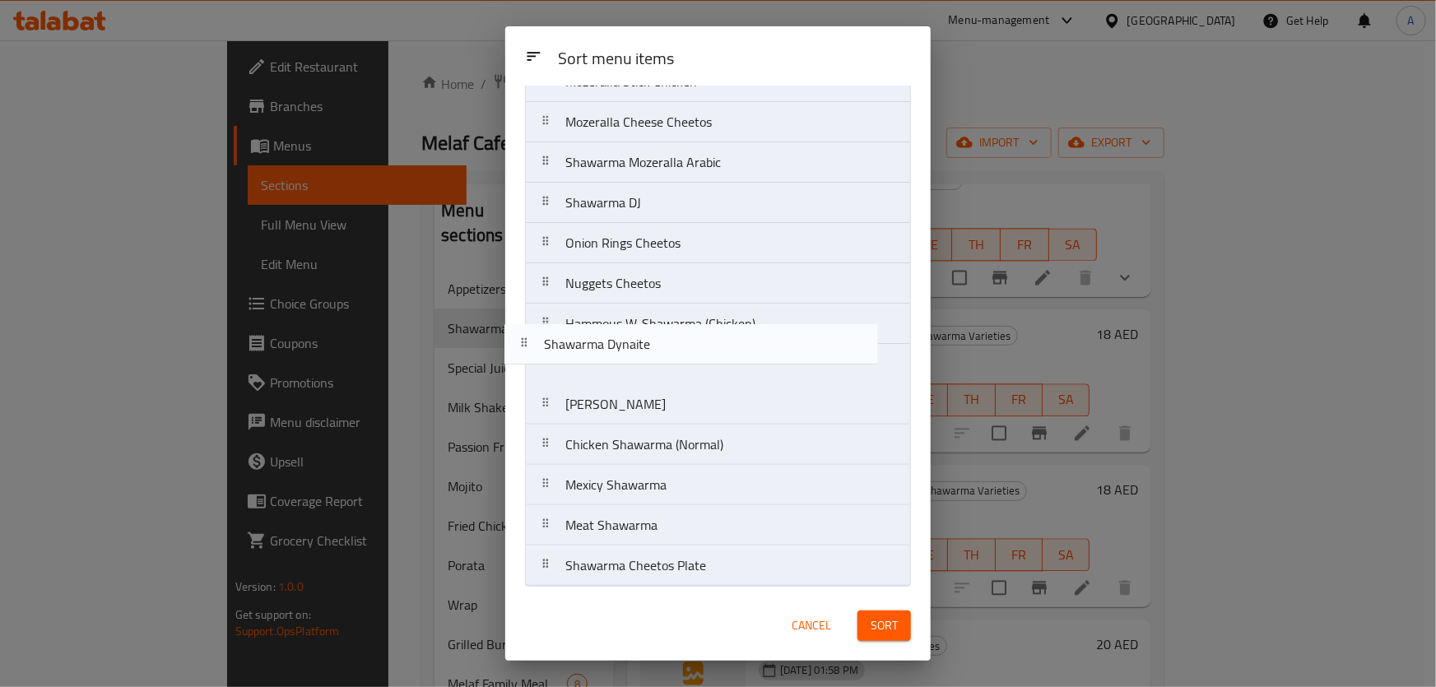
scroll to position [232, 0]
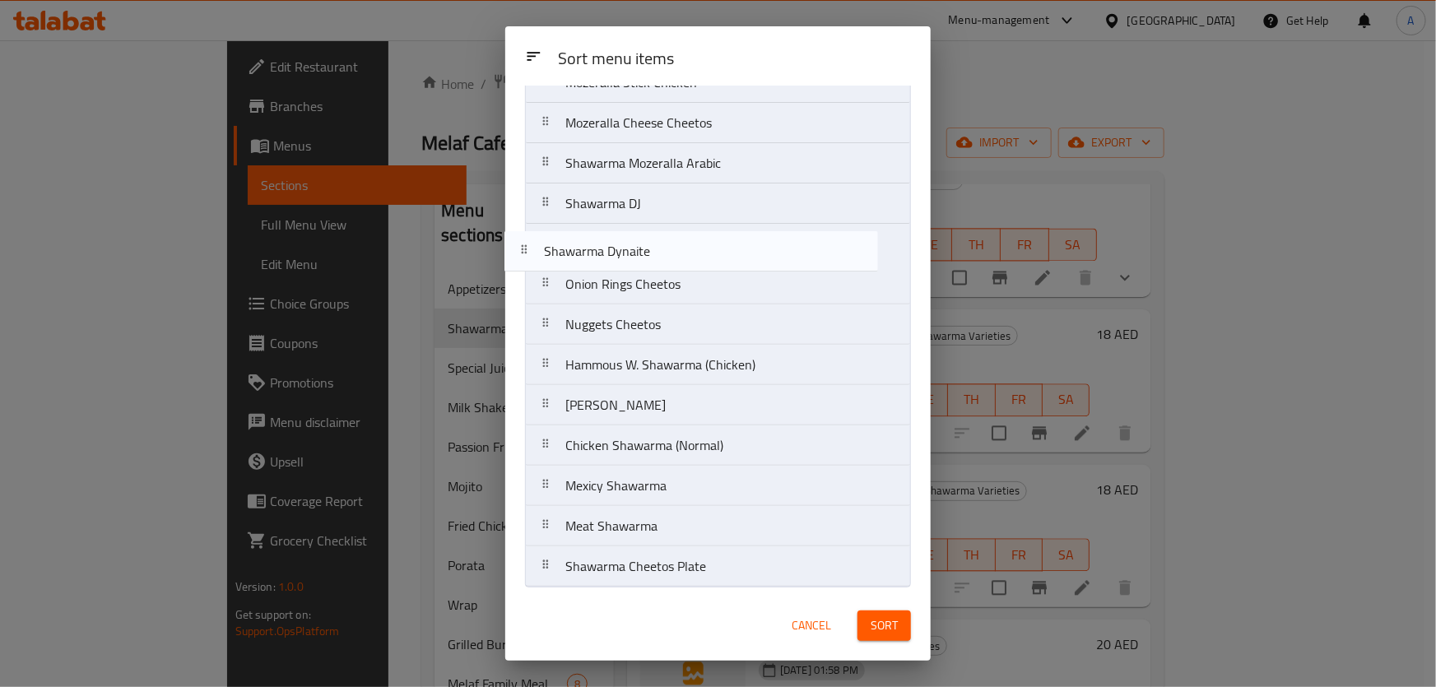
drag, startPoint x: 685, startPoint y: 517, endPoint x: 663, endPoint y: 230, distance: 287.2
click at [663, 230] on nav "Shawarma Meal Shawarma Cheetos Roll Shawarma Plate Shawarma Cheetos Arabic Moze…" at bounding box center [718, 243] width 386 height 687
drag, startPoint x: 692, startPoint y: 568, endPoint x: 717, endPoint y: 260, distance: 308.8
click at [717, 260] on nav "Shawarma Meal Shawarma Cheetos Roll Shawarma Plate Shawarma Cheetos Arabic Moze…" at bounding box center [718, 243] width 386 height 687
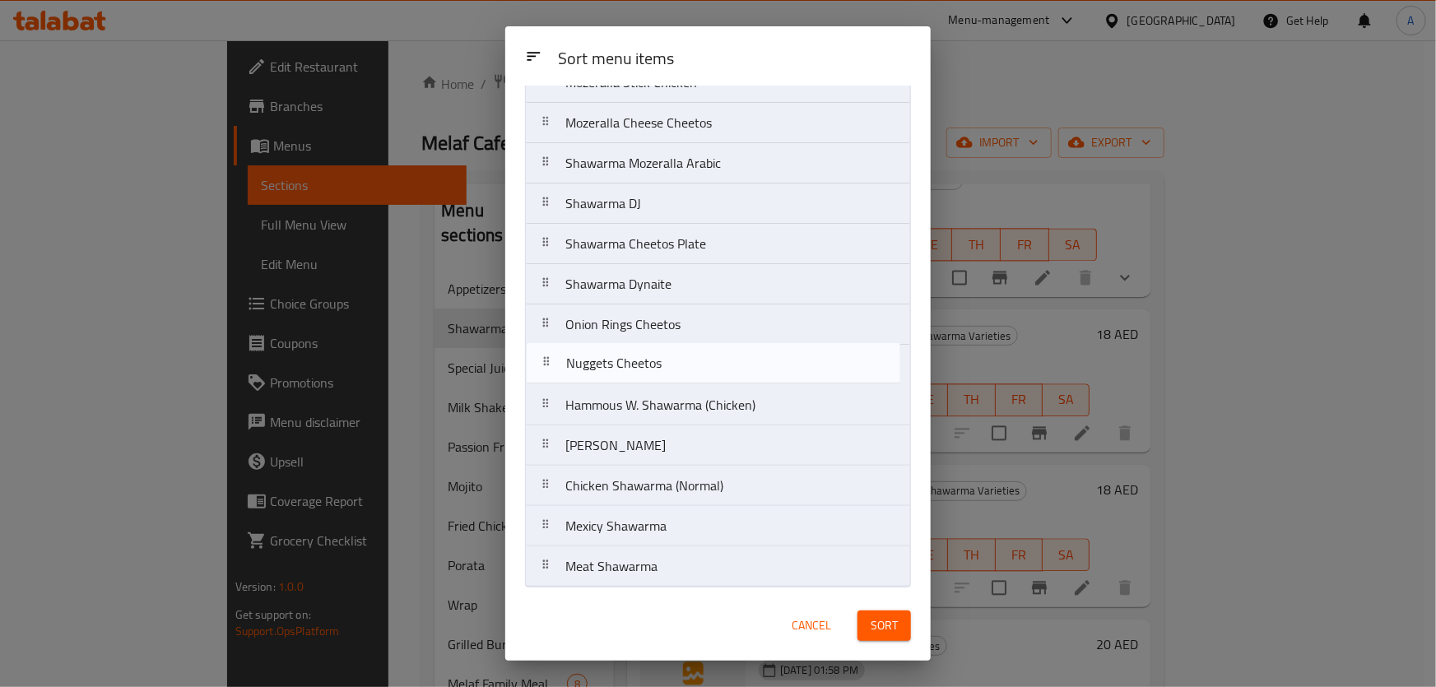
click at [668, 361] on nav "Shawarma Meal Shawarma Cheetos Roll Shawarma Plate Shawarma Cheetos Arabic Moze…" at bounding box center [718, 243] width 386 height 687
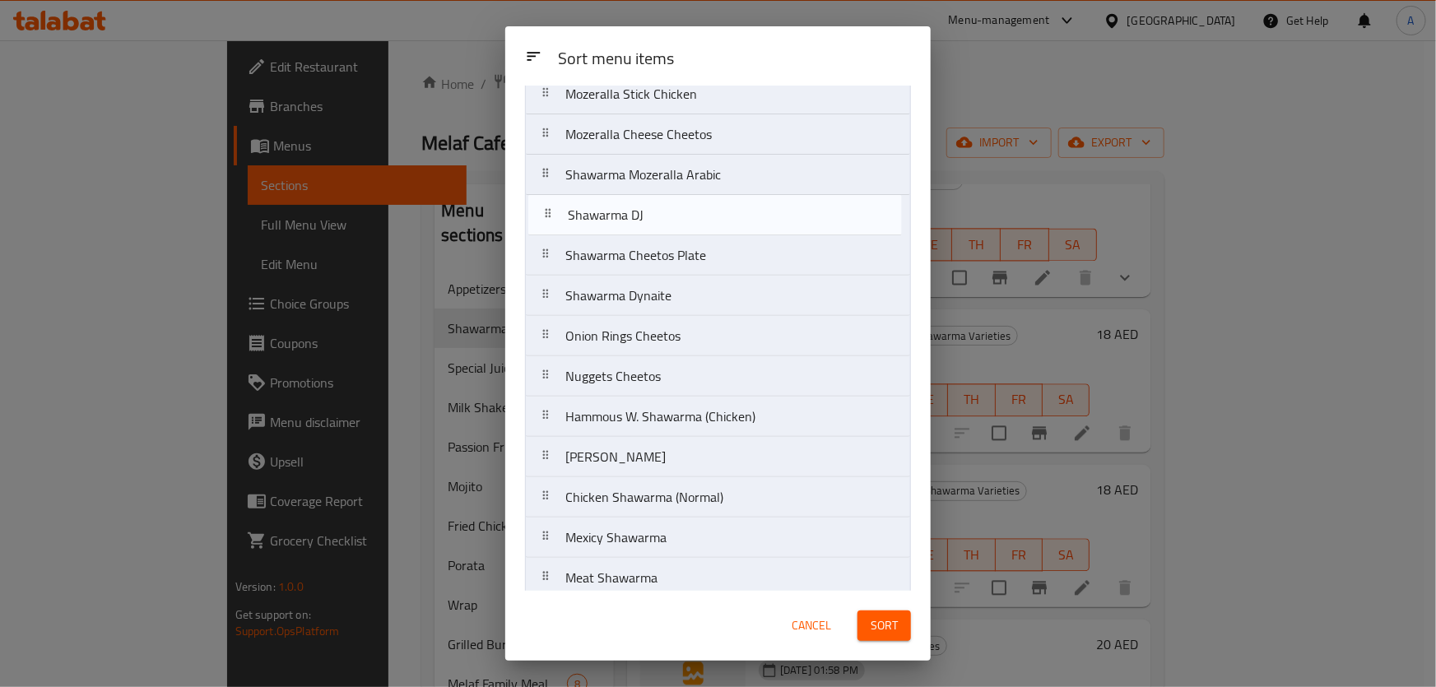
scroll to position [220, 0]
drag, startPoint x: 683, startPoint y: 202, endPoint x: 705, endPoint y: 227, distance: 33.8
click at [705, 227] on nav "Shawarma Meal Shawarma Cheetos Roll Shawarma Plate Shawarma Cheetos Arabic Moze…" at bounding box center [718, 256] width 386 height 687
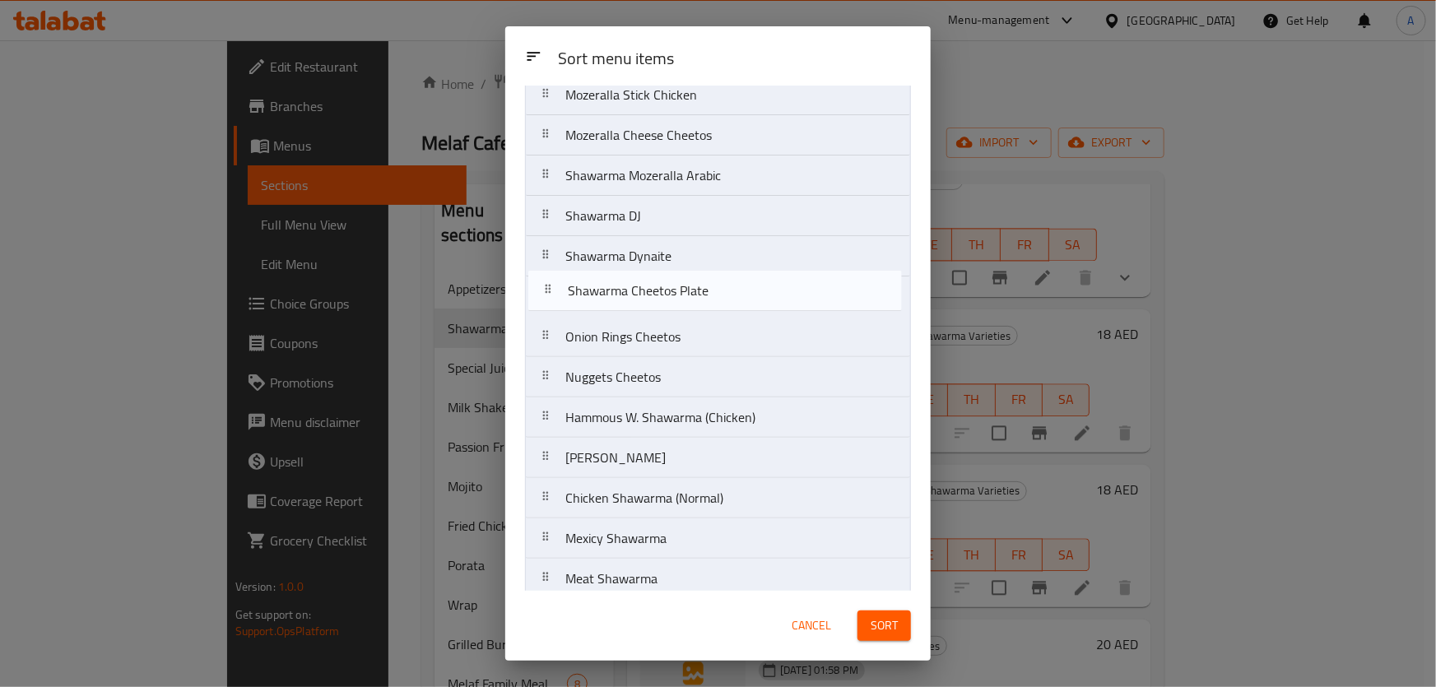
drag, startPoint x: 700, startPoint y: 267, endPoint x: 704, endPoint y: 307, distance: 40.5
click at [704, 307] on nav "Shawarma Meal Shawarma Cheetos Roll Shawarma Plate Shawarma Cheetos Arabic Moze…" at bounding box center [718, 256] width 386 height 687
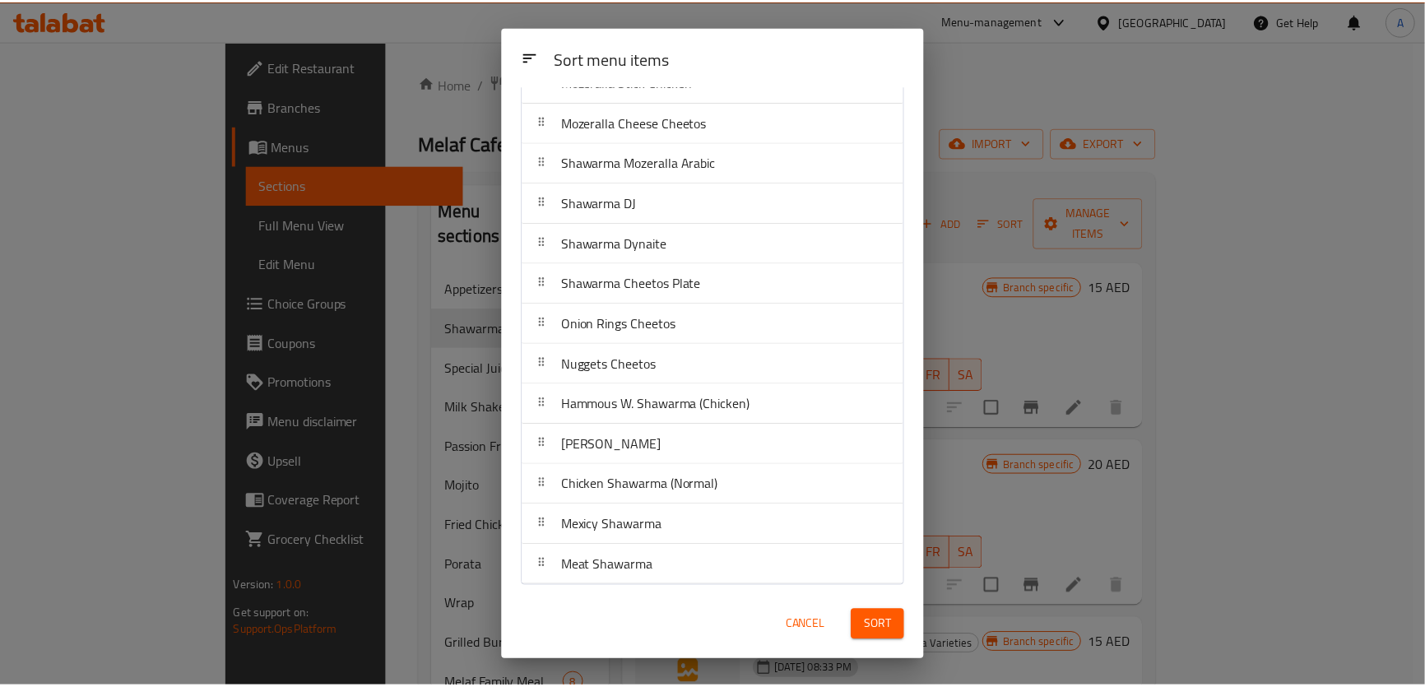
scroll to position [158, 0]
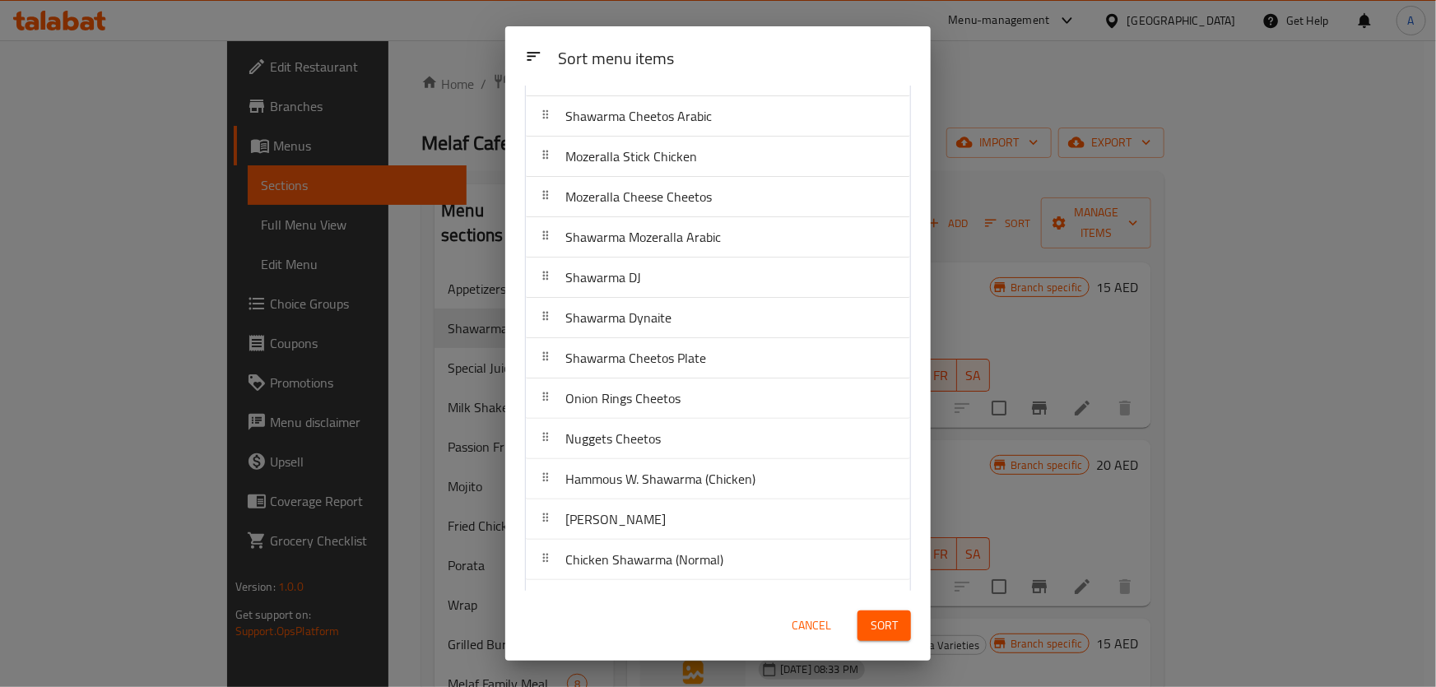
click at [883, 624] on span "Sort" at bounding box center [884, 626] width 27 height 21
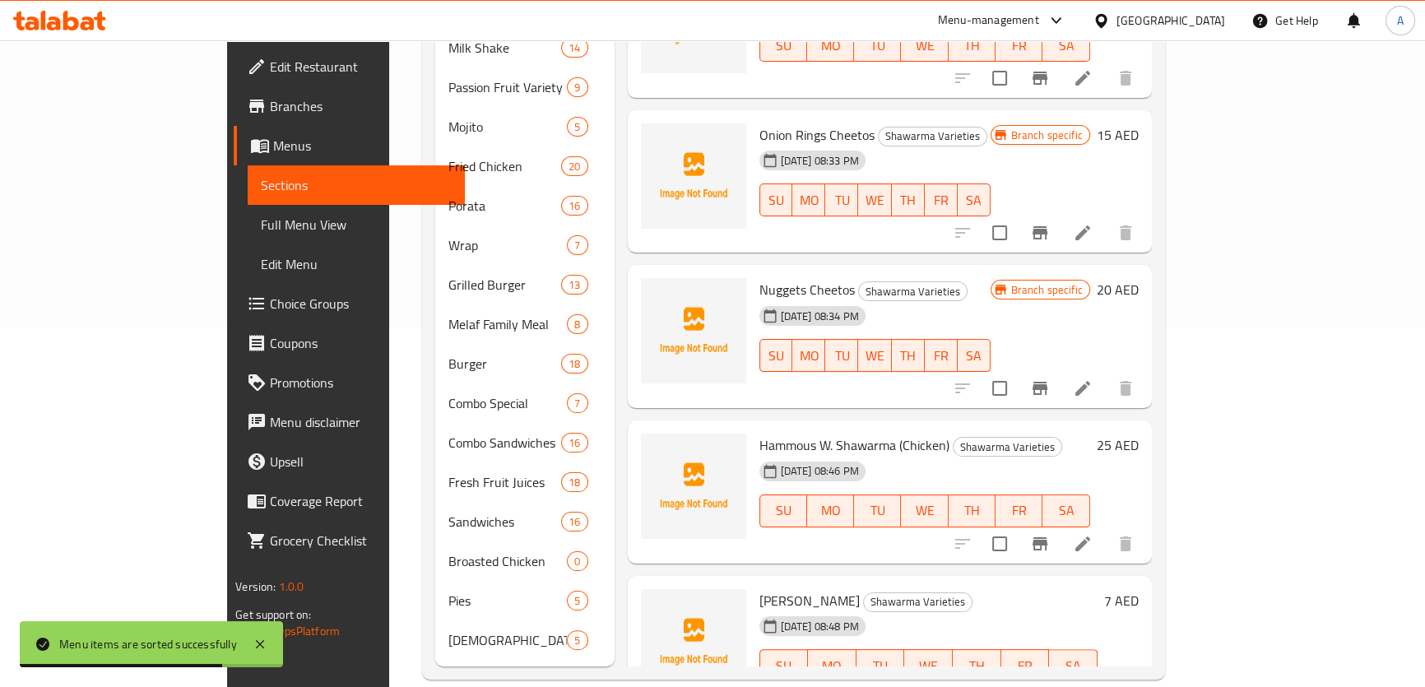
scroll to position [1421, 0]
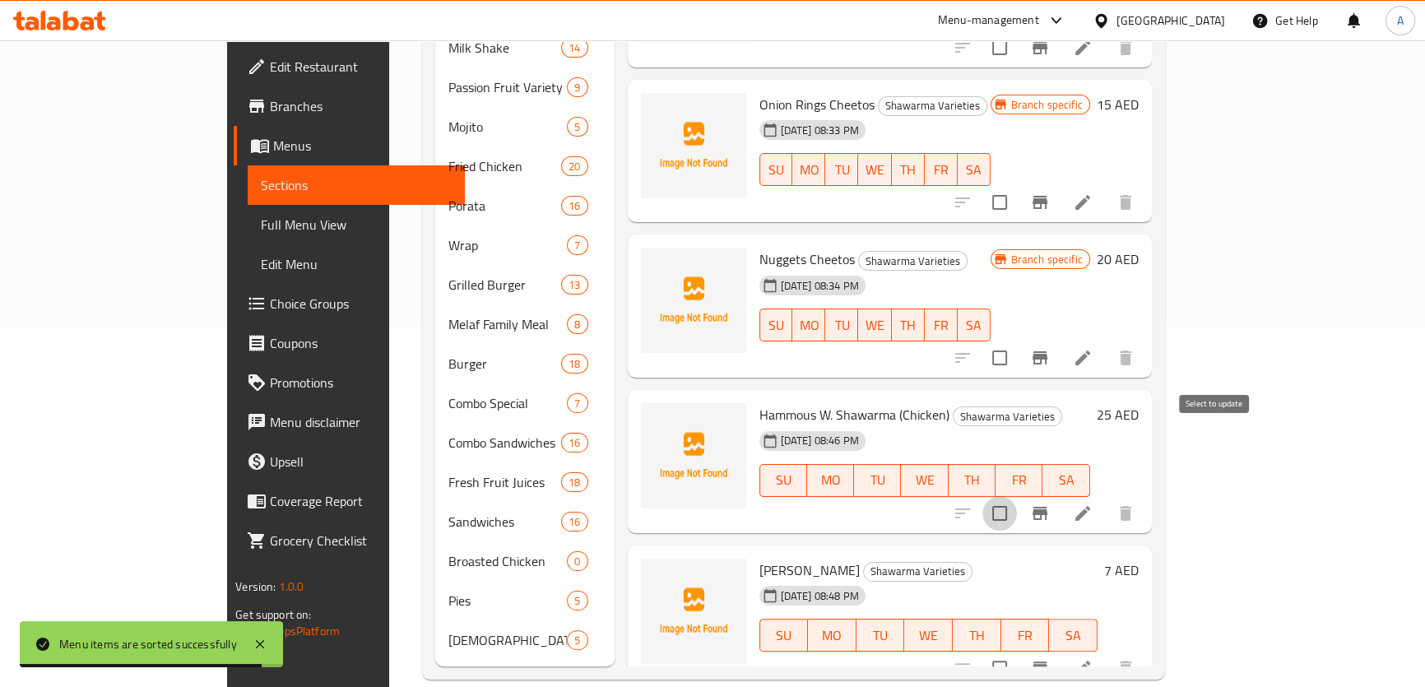
click at [1017, 496] on input "checkbox" at bounding box center [1000, 513] width 35 height 35
checkbox input "true"
click at [1017, 651] on input "checkbox" at bounding box center [1000, 668] width 35 height 35
checkbox input "true"
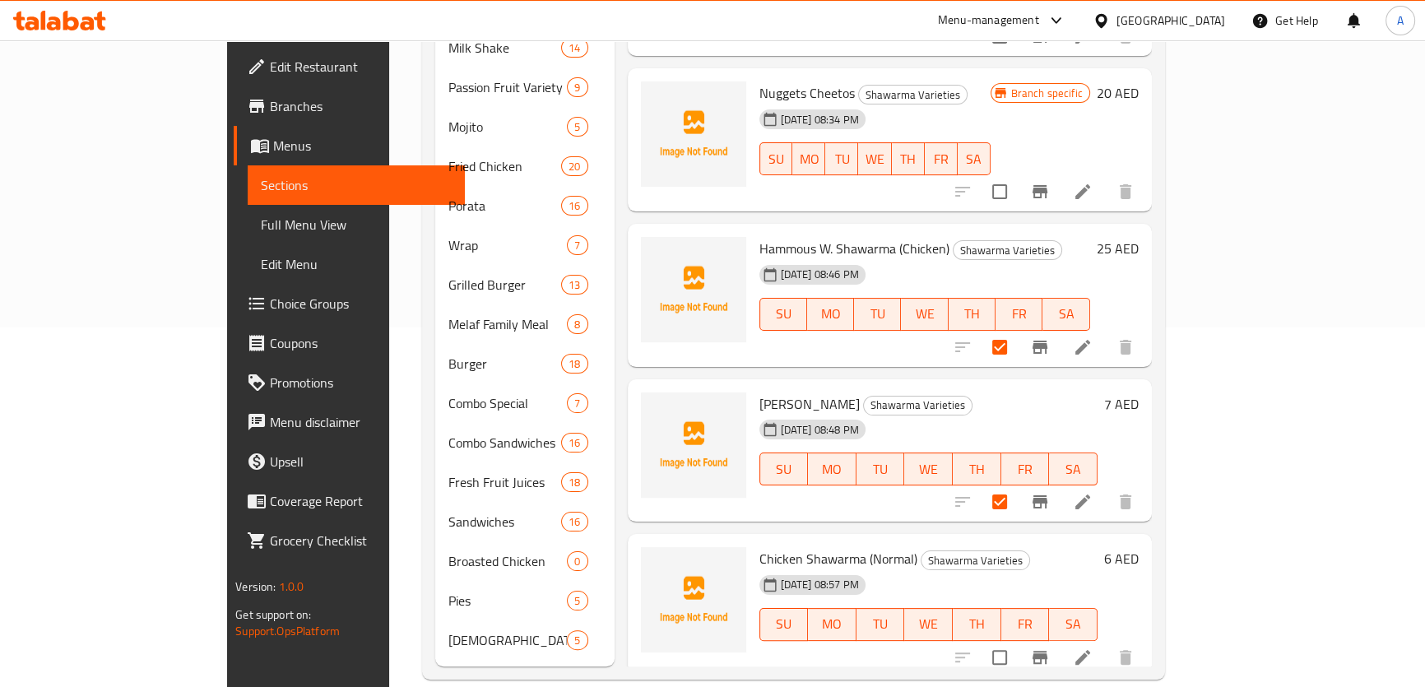
scroll to position [1646, 0]
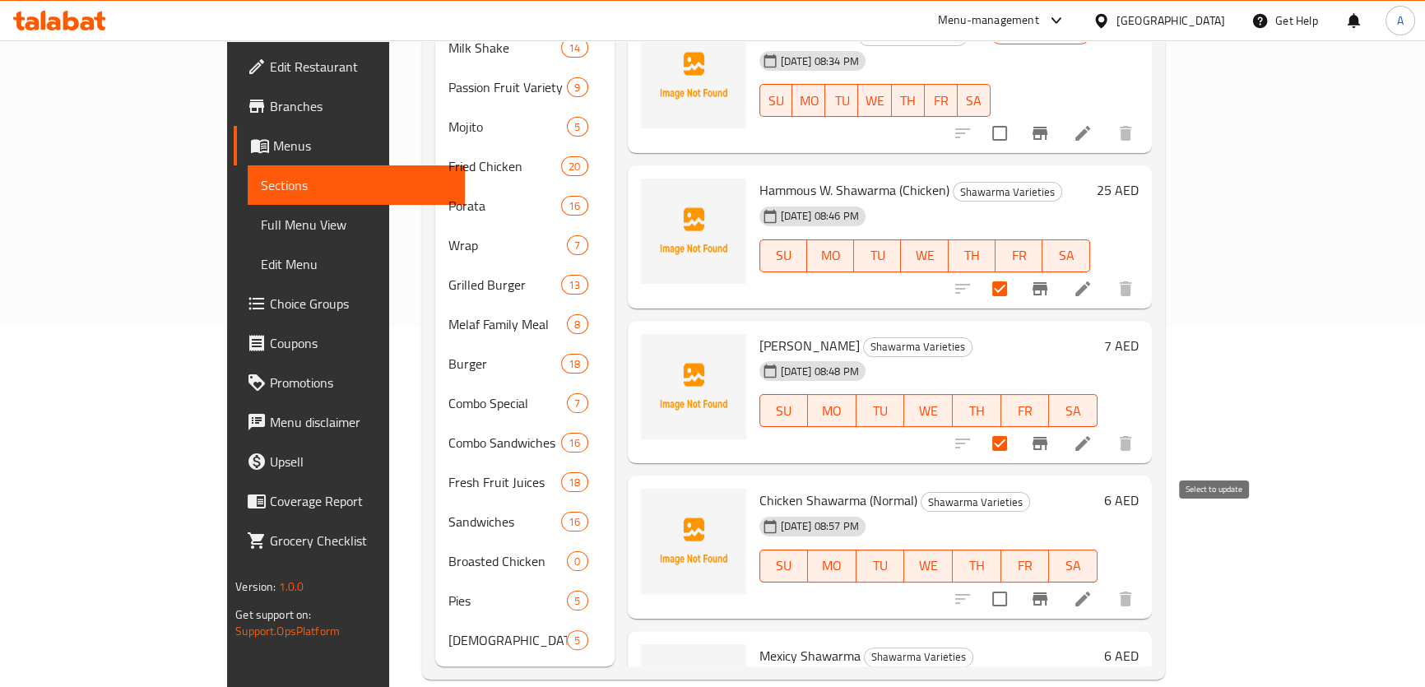
click at [1017, 582] on input "checkbox" at bounding box center [1000, 599] width 35 height 35
checkbox input "true"
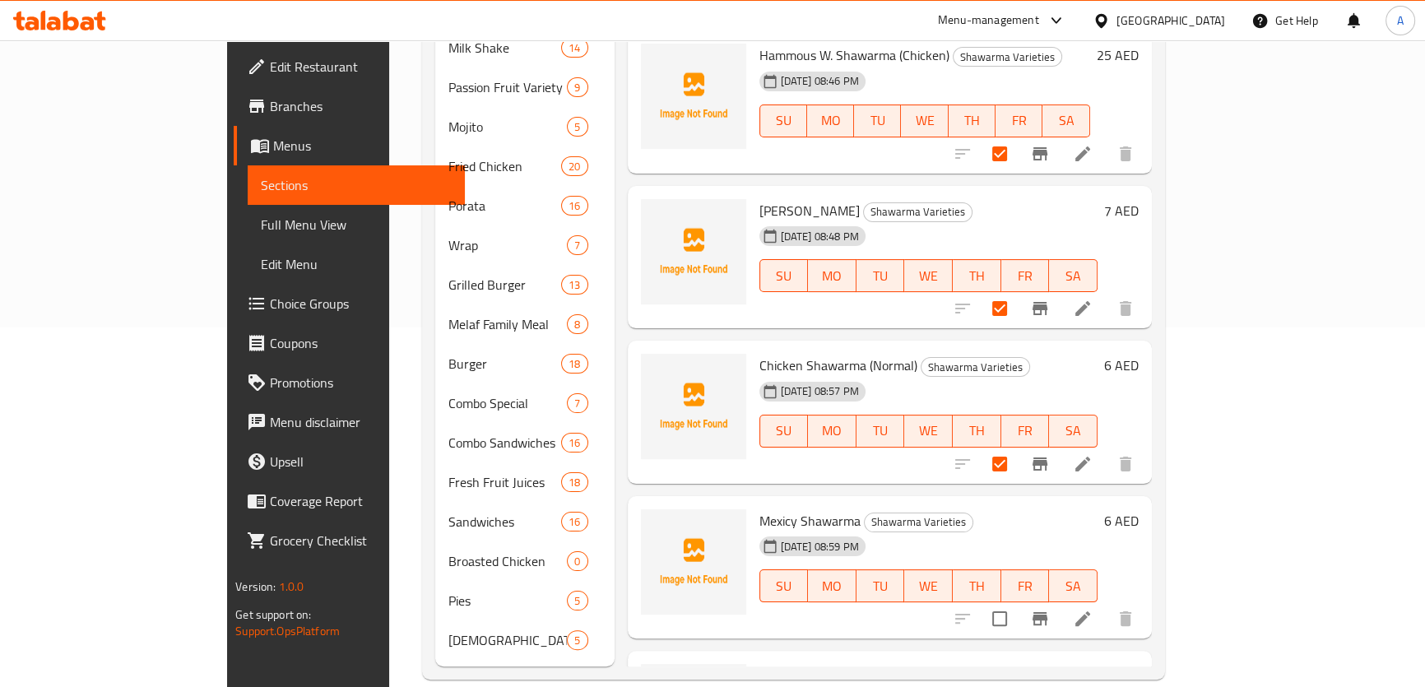
scroll to position [1795, 0]
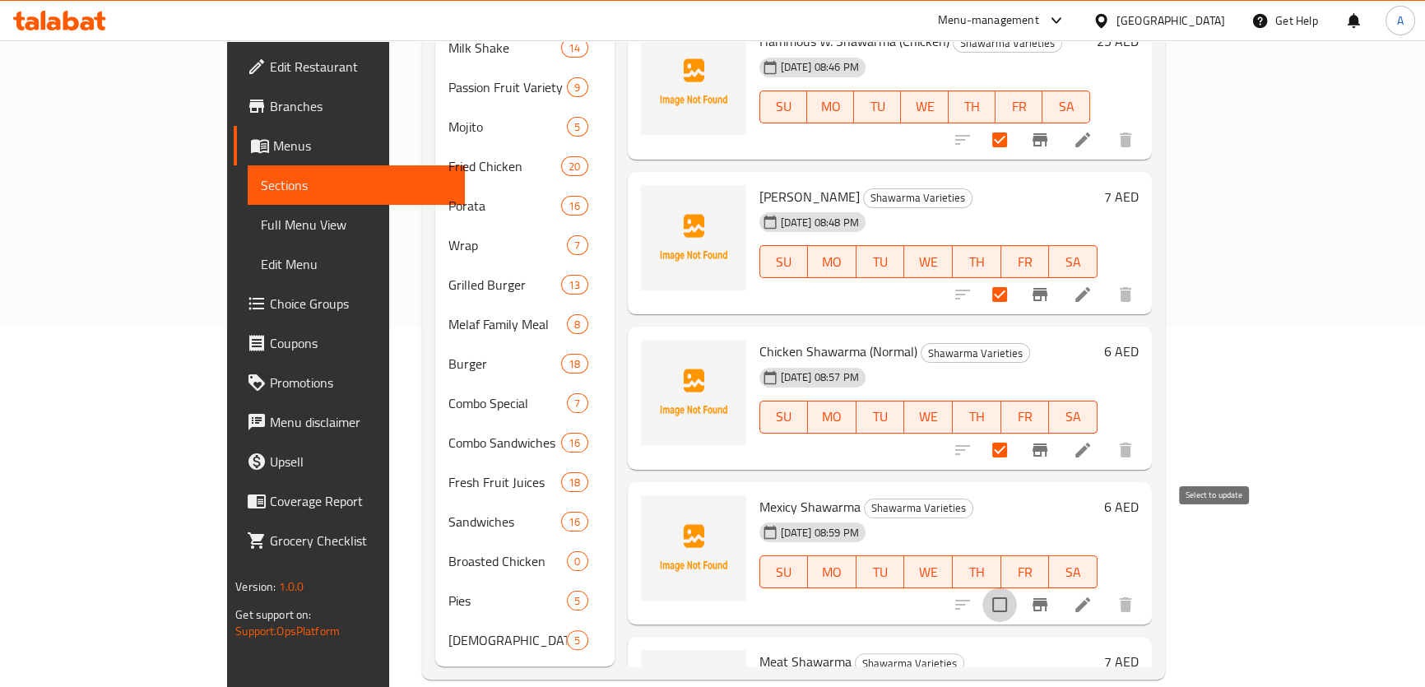
click at [1017, 588] on input "checkbox" at bounding box center [1000, 605] width 35 height 35
checkbox input "true"
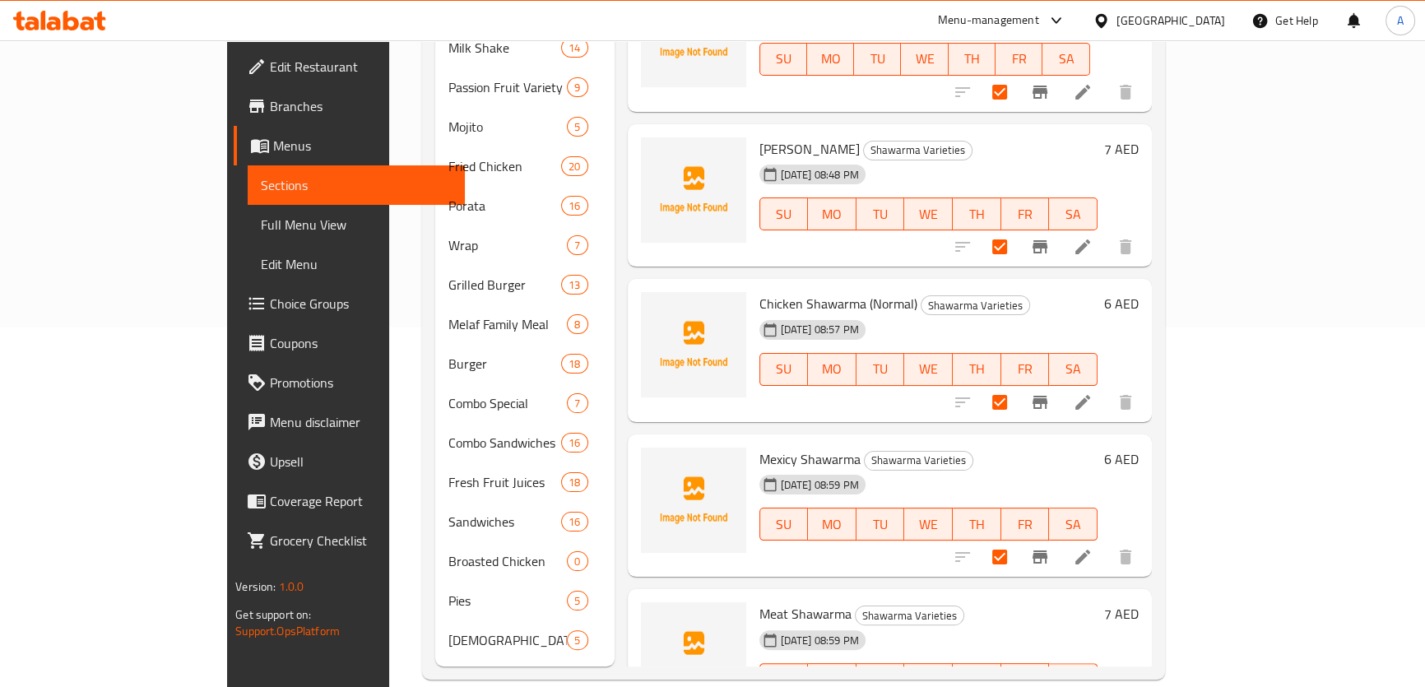
scroll to position [1862, 0]
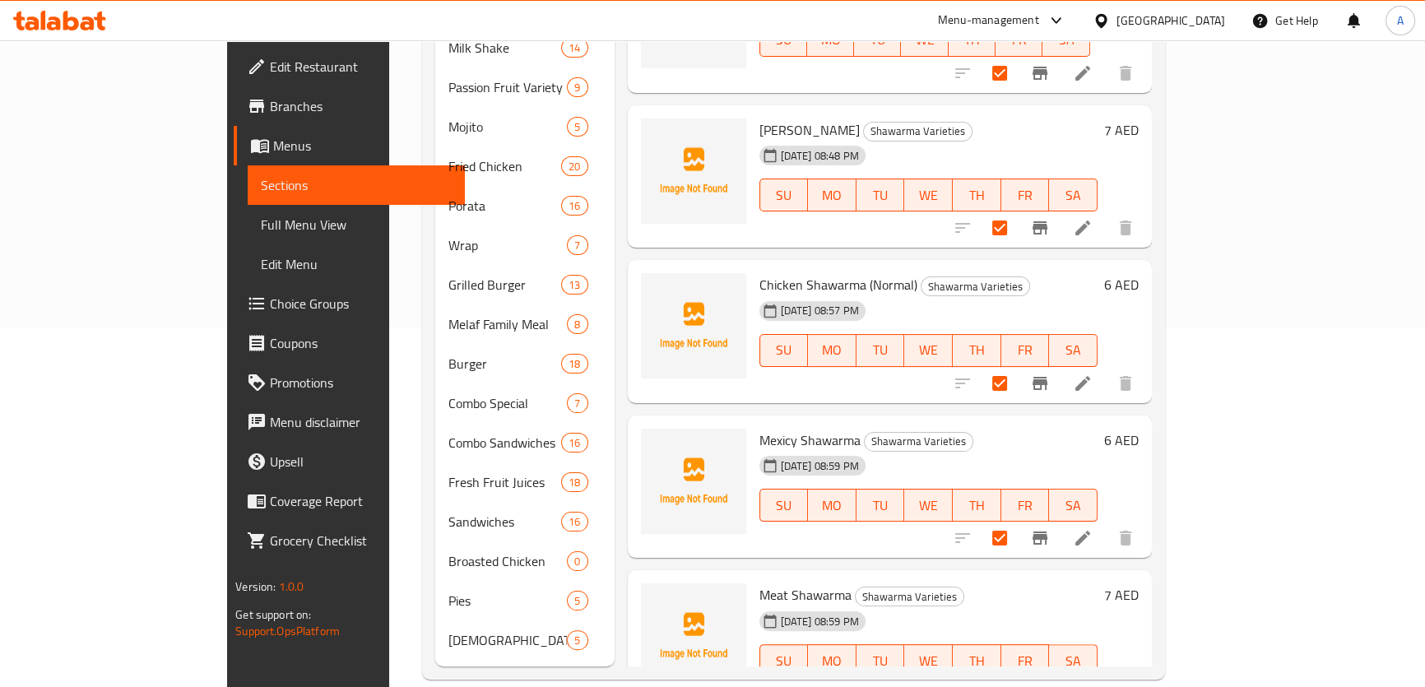
click at [1017, 677] on input "checkbox" at bounding box center [1000, 694] width 35 height 35
checkbox input "true"
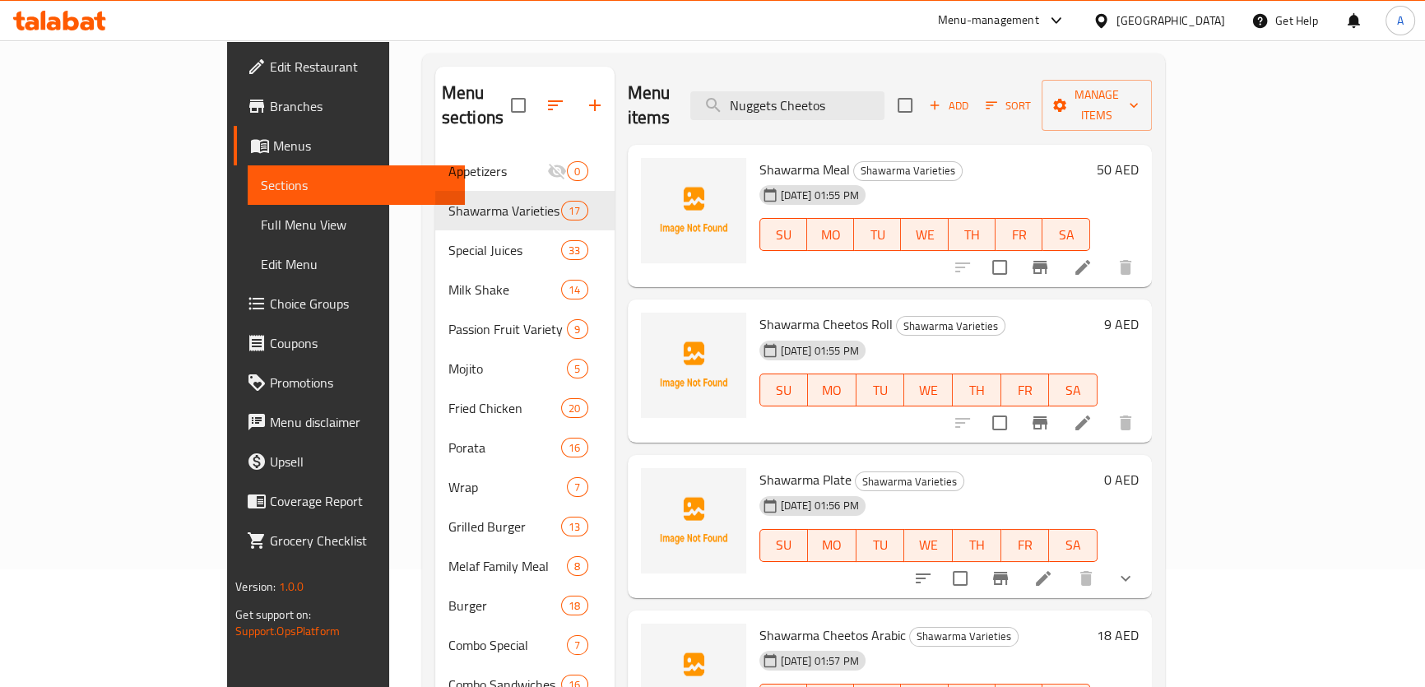
scroll to position [0, 0]
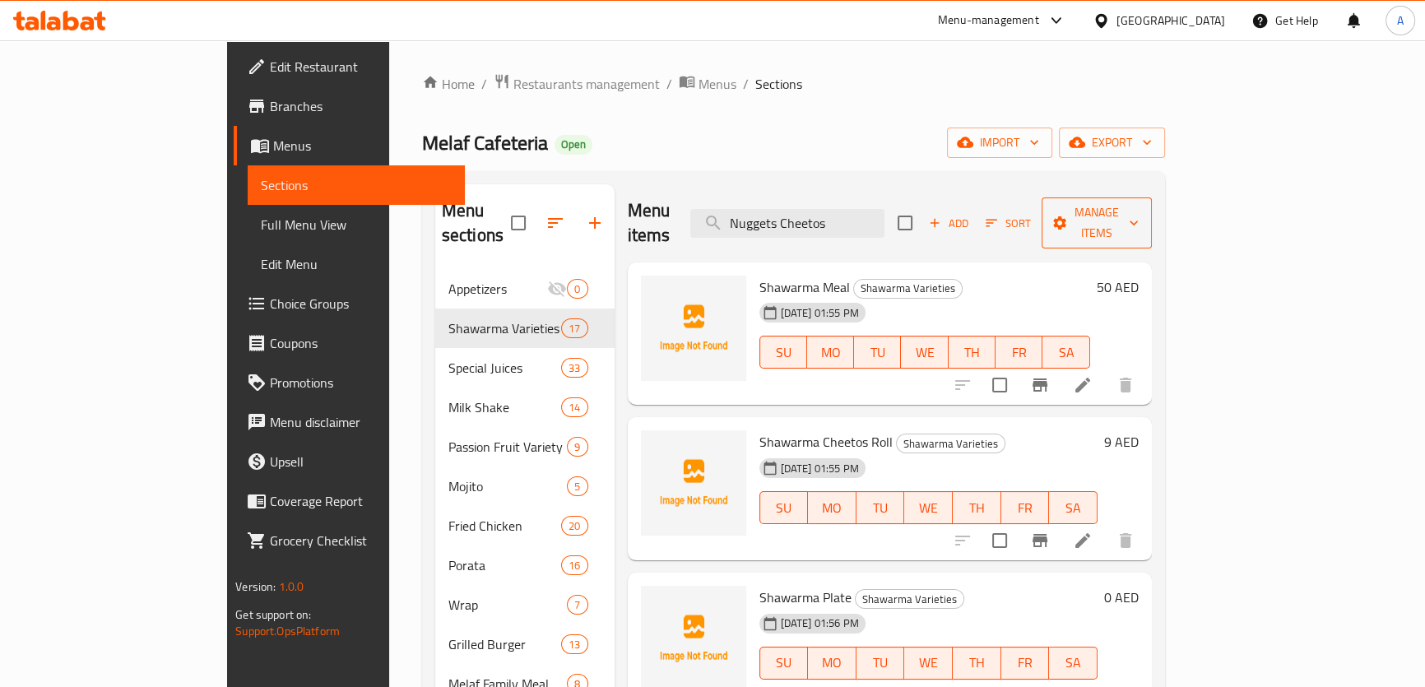
click at [1139, 207] on span "Manage items" at bounding box center [1097, 222] width 84 height 41
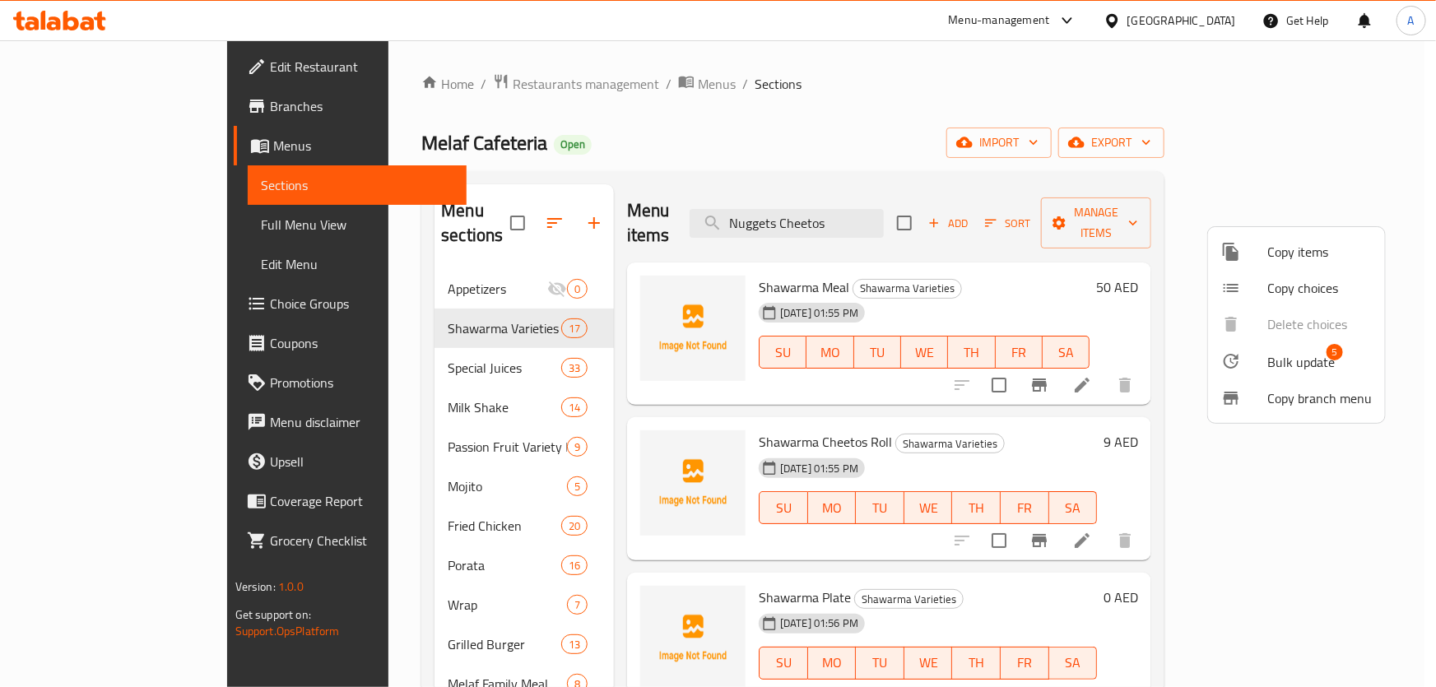
click at [1259, 364] on div at bounding box center [1244, 361] width 46 height 20
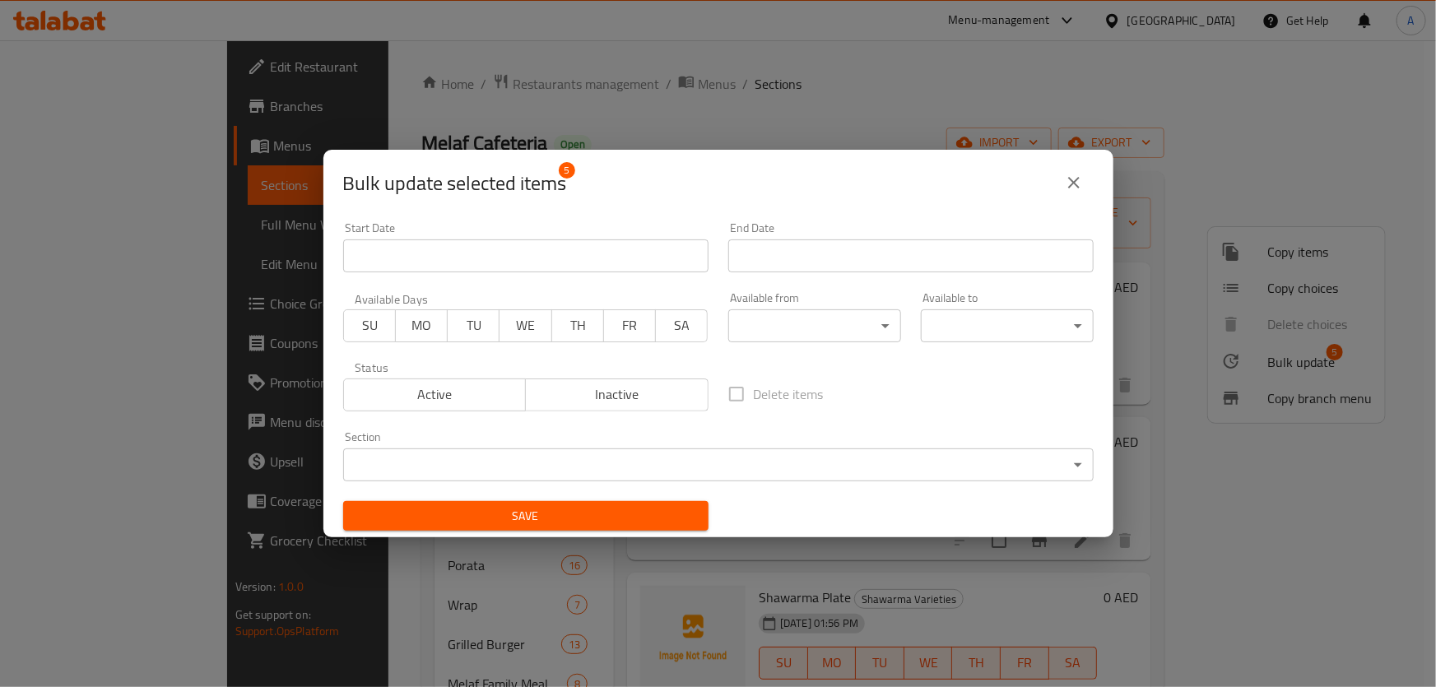
drag, startPoint x: 633, startPoint y: 414, endPoint x: 634, endPoint y: 399, distance: 14.8
click at [633, 409] on div "Status Active Inactive" at bounding box center [525, 386] width 385 height 69
click at [634, 399] on span "Inactive" at bounding box center [617, 395] width 170 height 24
drag, startPoint x: 625, startPoint y: 507, endPoint x: 642, endPoint y: 508, distance: 16.5
click at [625, 508] on span "Save" at bounding box center [525, 516] width 339 height 21
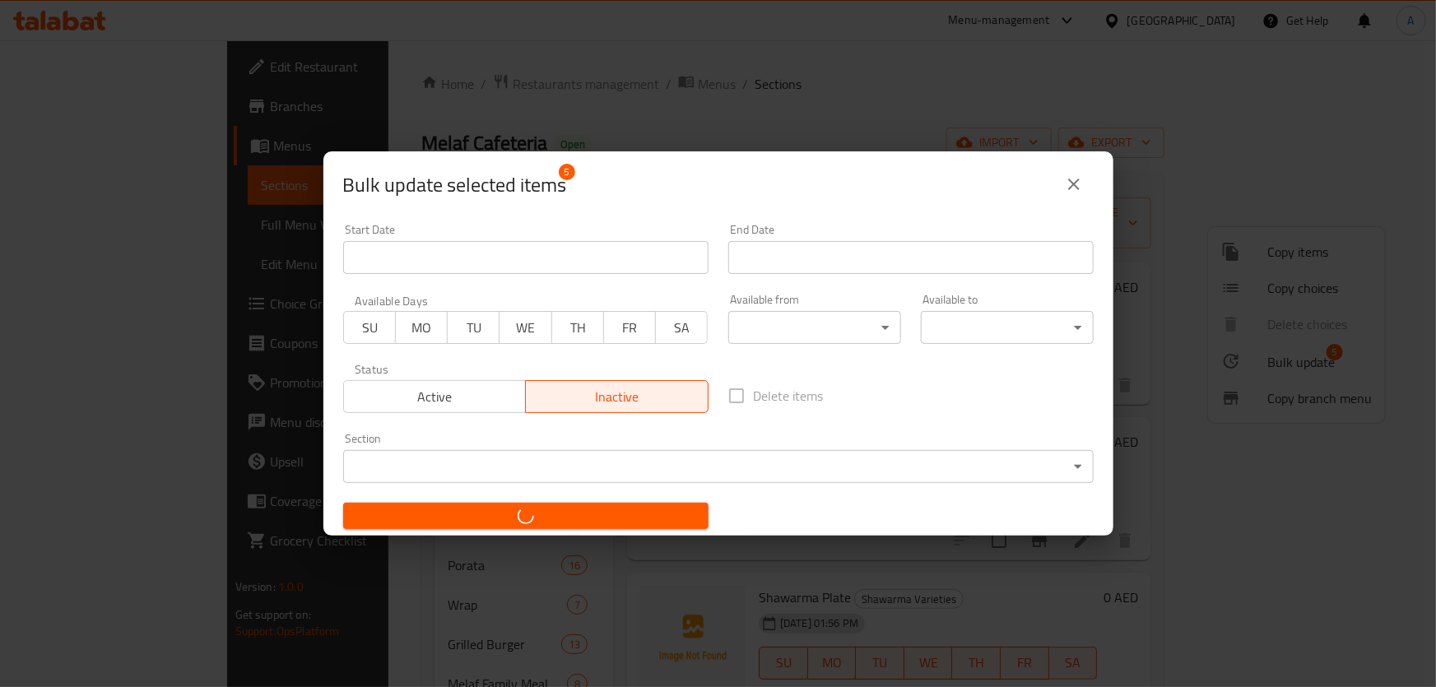
checkbox input "false"
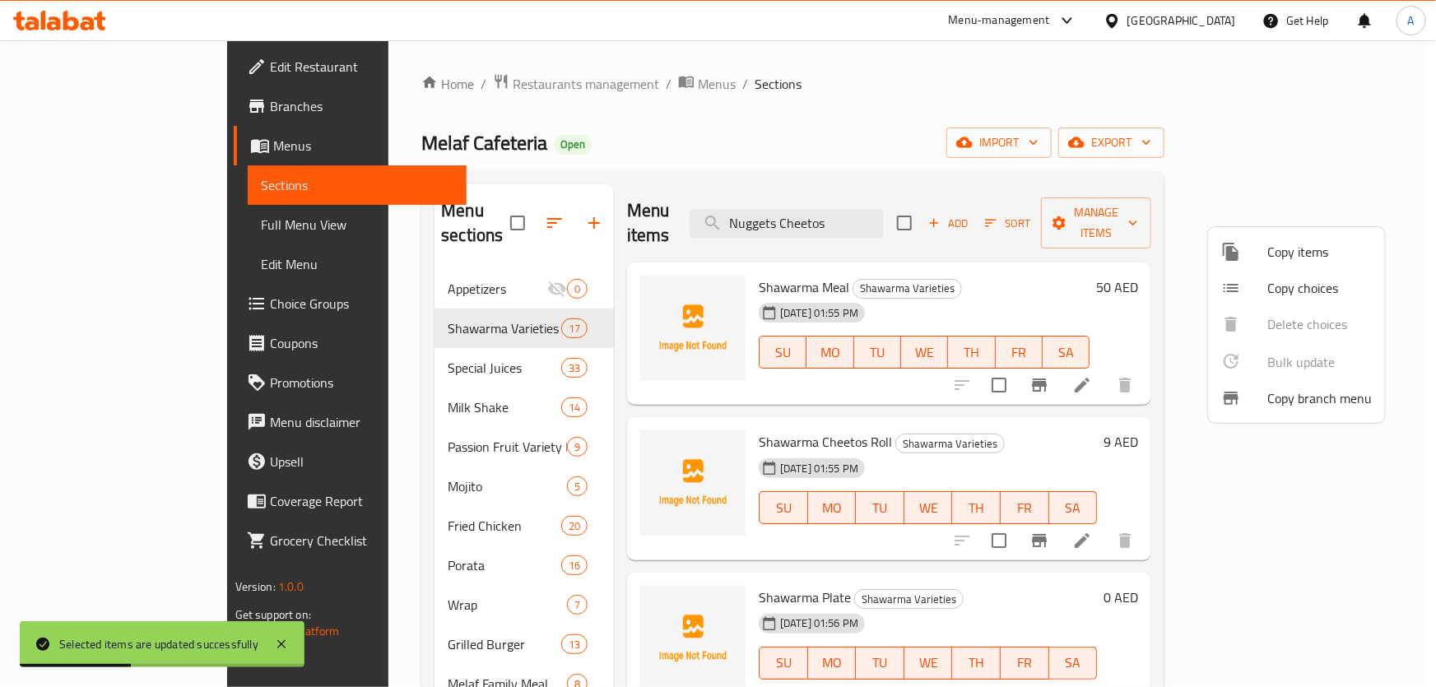
click at [832, 226] on div at bounding box center [718, 343] width 1436 height 687
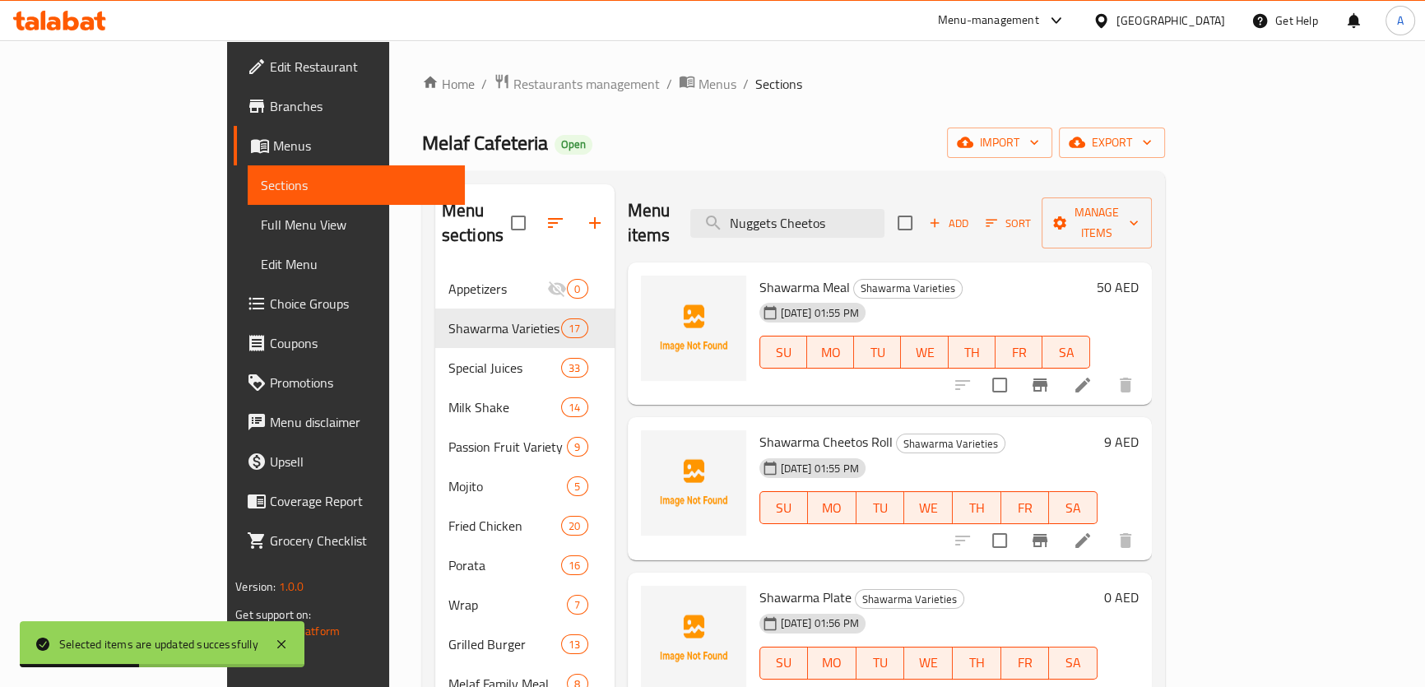
click at [878, 174] on div "Menu sections Appetizers 0 Shawarma Varieties 17 Special Juices 33 Milk Shake 1…" at bounding box center [793, 605] width 743 height 868
click at [881, 209] on input "Nuggets Cheetos" at bounding box center [787, 223] width 194 height 29
paste input "Mozeralla Beef Burger"
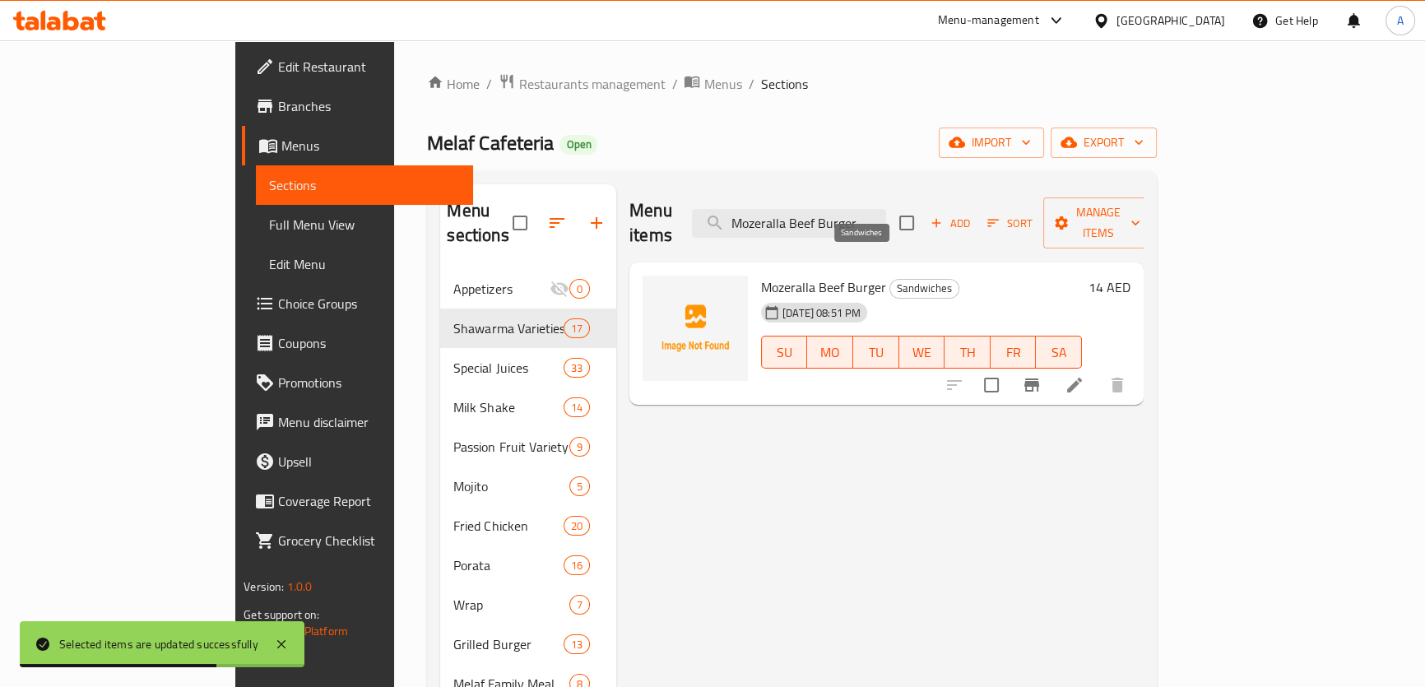
type input "Mozeralla Beef Burger"
click at [890, 279] on span "Sandwiches" at bounding box center [924, 288] width 68 height 19
copy div "Sandwiches"
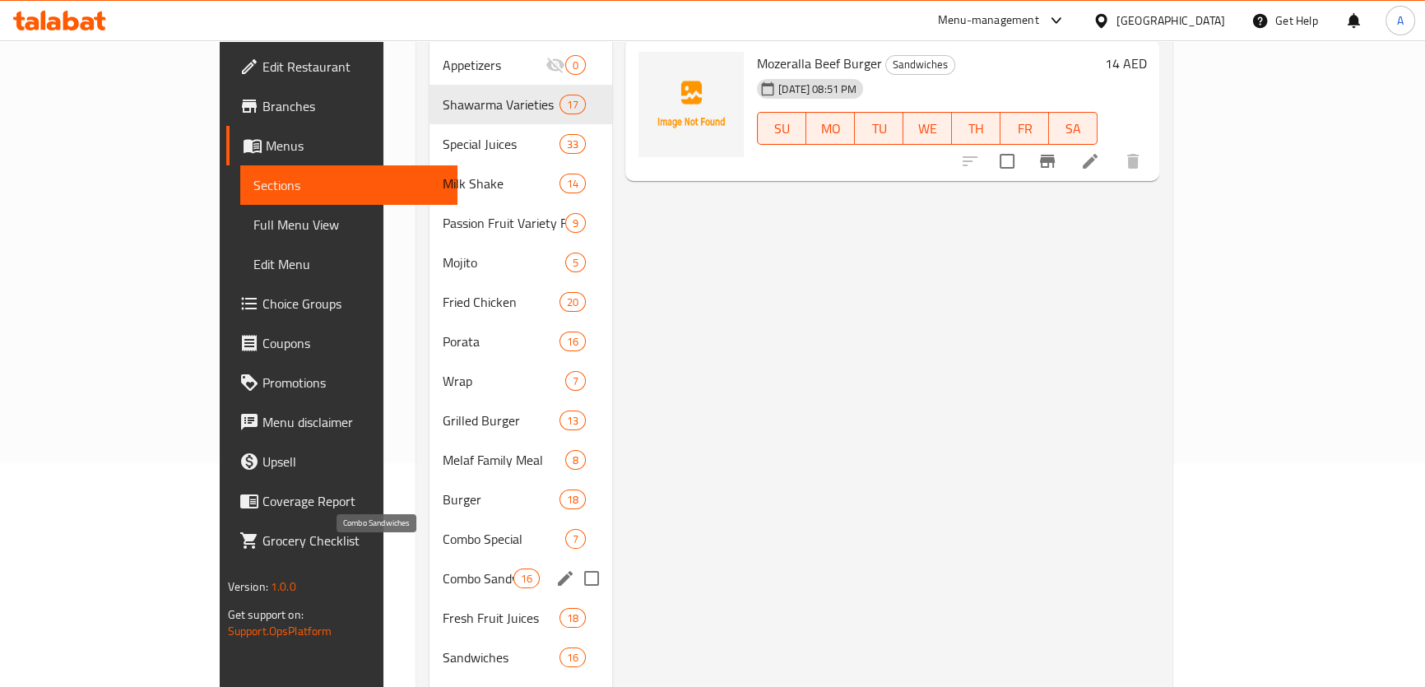
scroll to position [299, 0]
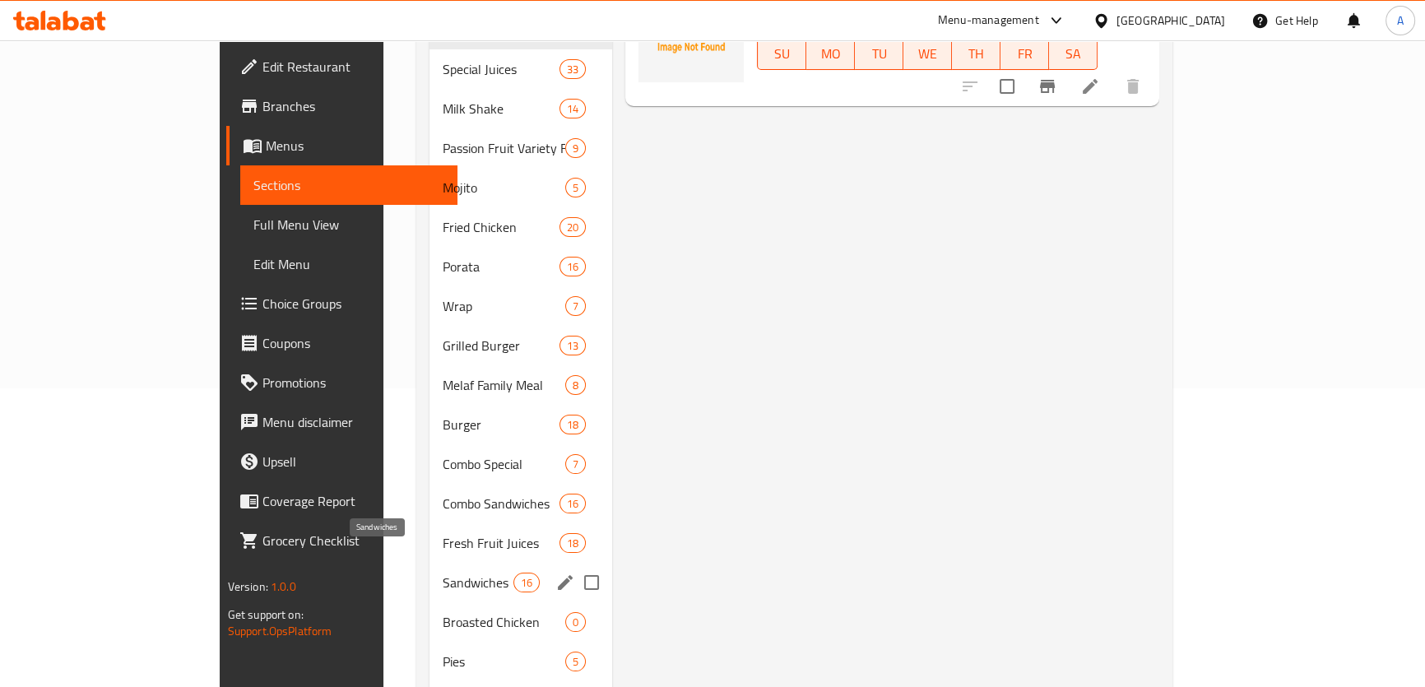
click at [430, 563] on div "Sandwiches 16" at bounding box center [521, 583] width 183 height 40
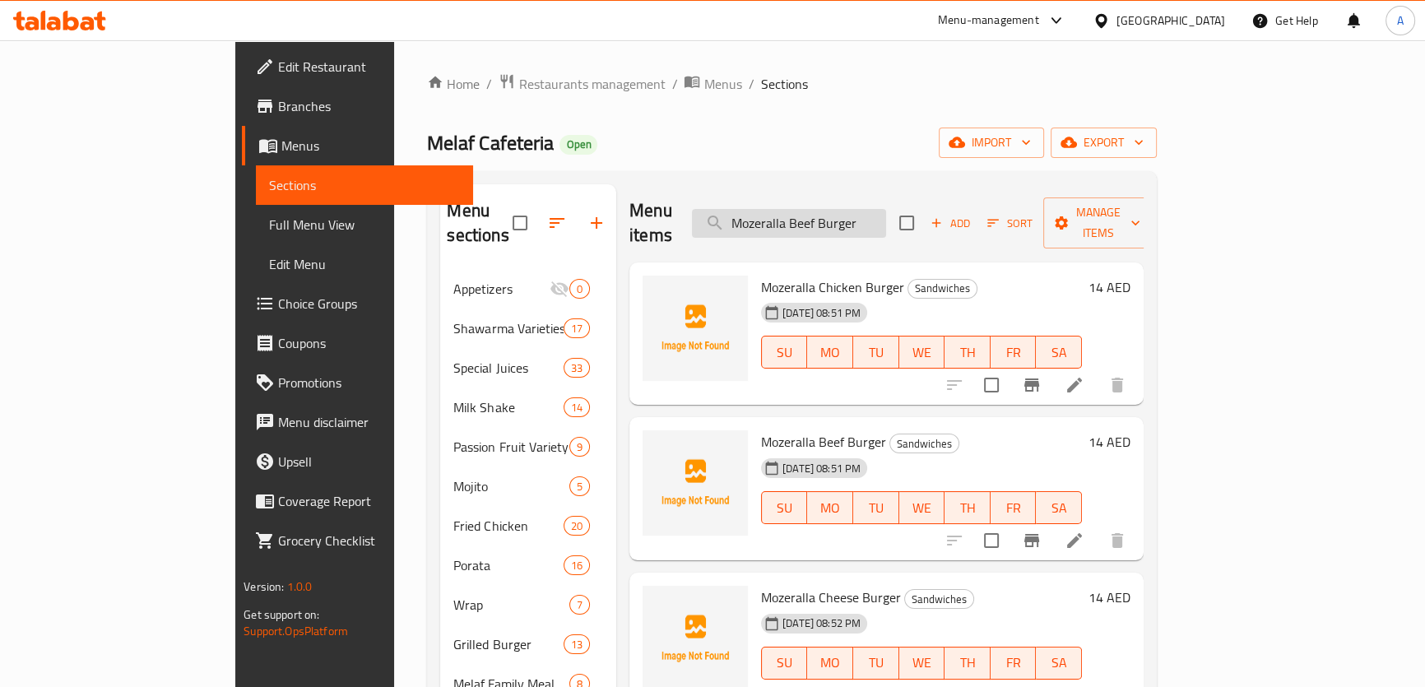
click at [886, 212] on input "Mozeralla Beef Burger" at bounding box center [789, 223] width 194 height 29
click at [761, 275] on span "Mozeralla Chicken Burger" at bounding box center [832, 287] width 143 height 25
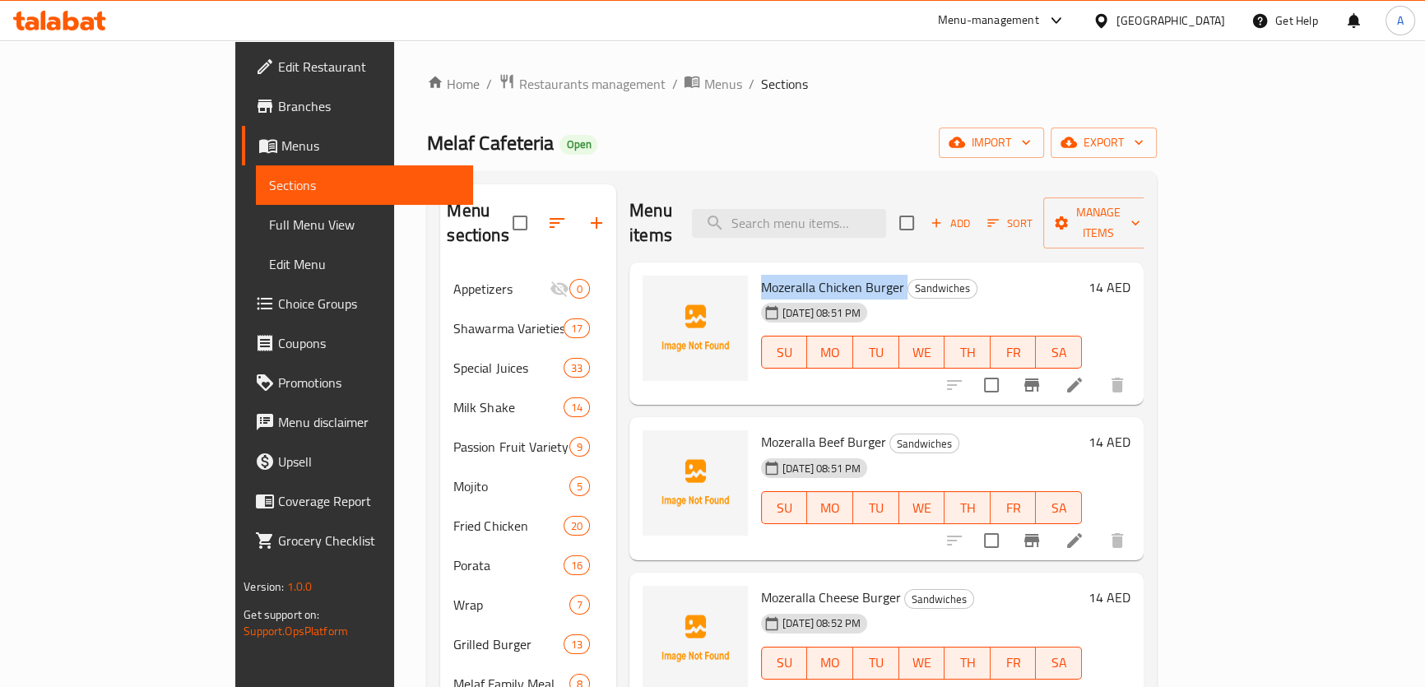
click at [761, 275] on span "Mozeralla Chicken Burger" at bounding box center [832, 287] width 143 height 25
click at [1052, 365] on button "Branch-specific-item" at bounding box center [1032, 385] width 40 height 40
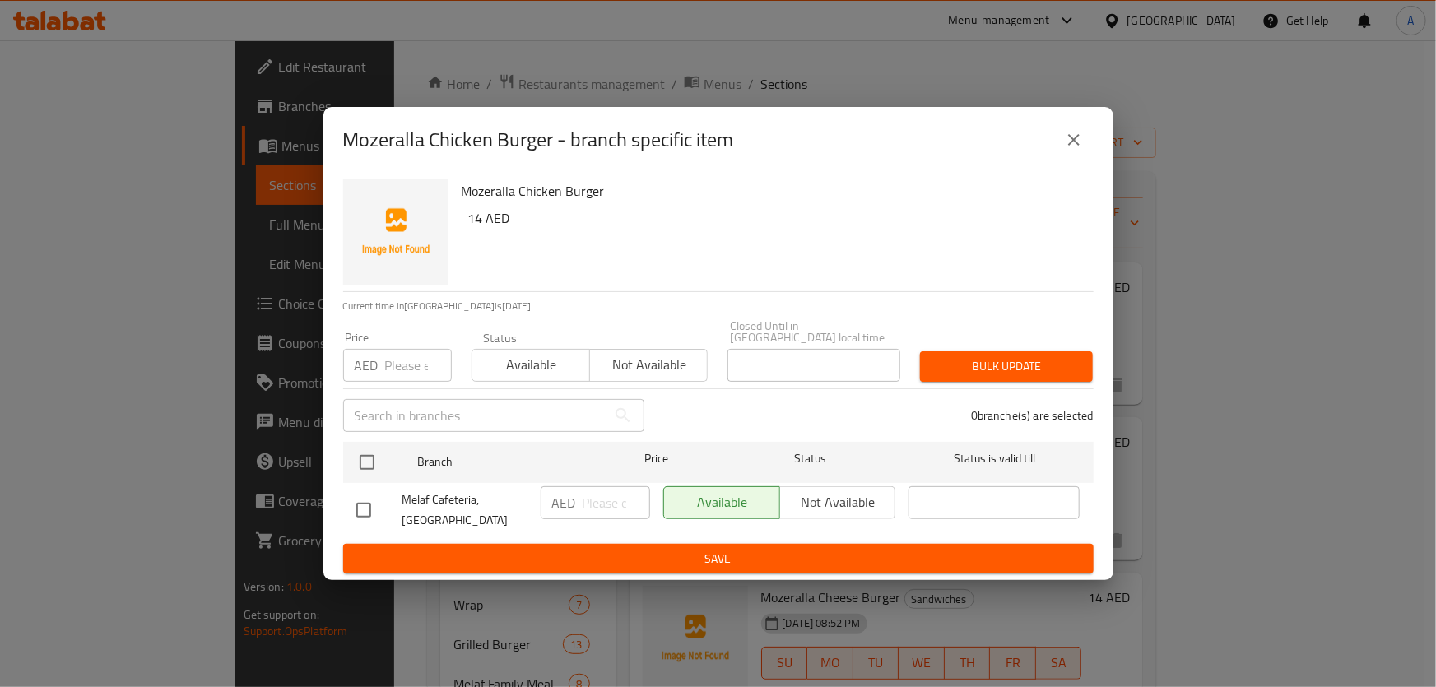
click at [1265, 368] on div "Mozeralla Chicken Burger - branch specific item Mozeralla Chicken Burger 14 AED…" at bounding box center [718, 343] width 1436 height 687
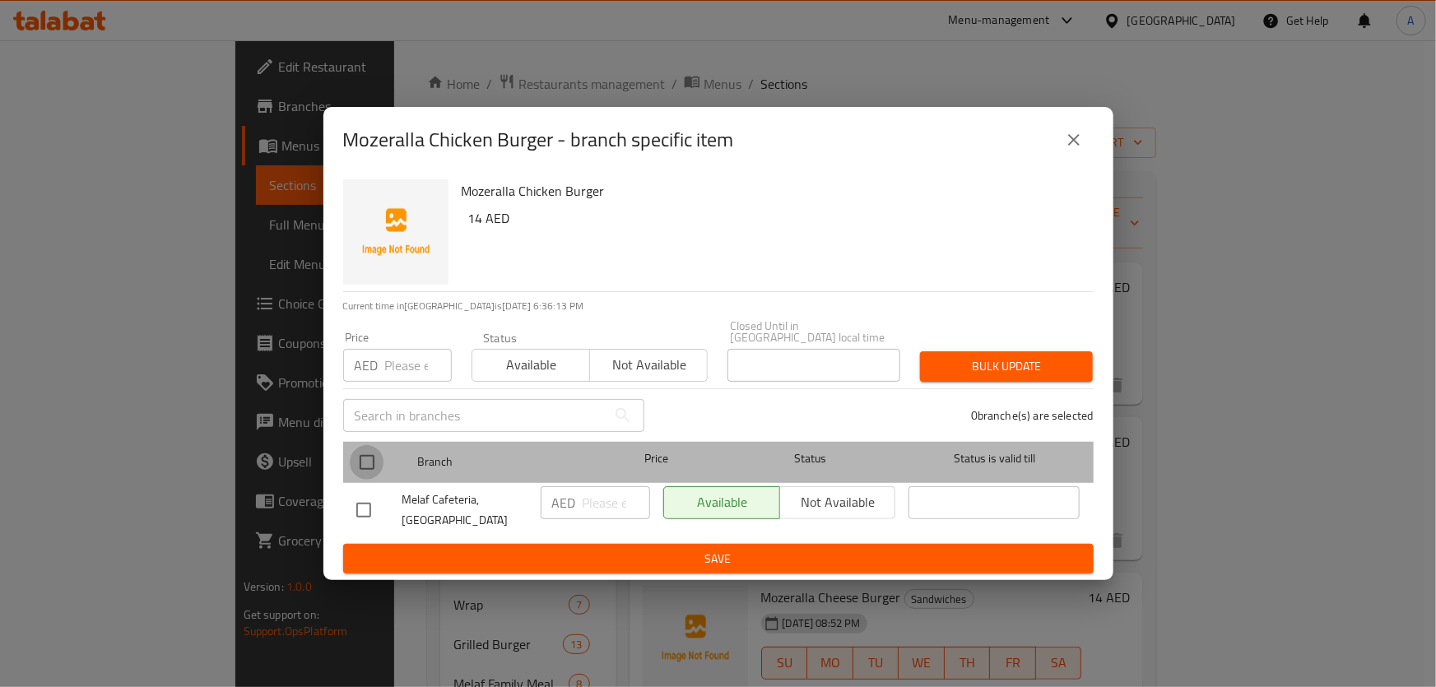
drag, startPoint x: 351, startPoint y: 464, endPoint x: 385, endPoint y: 430, distance: 48.3
click at [356, 459] on input "checkbox" at bounding box center [367, 462] width 35 height 35
checkbox input "true"
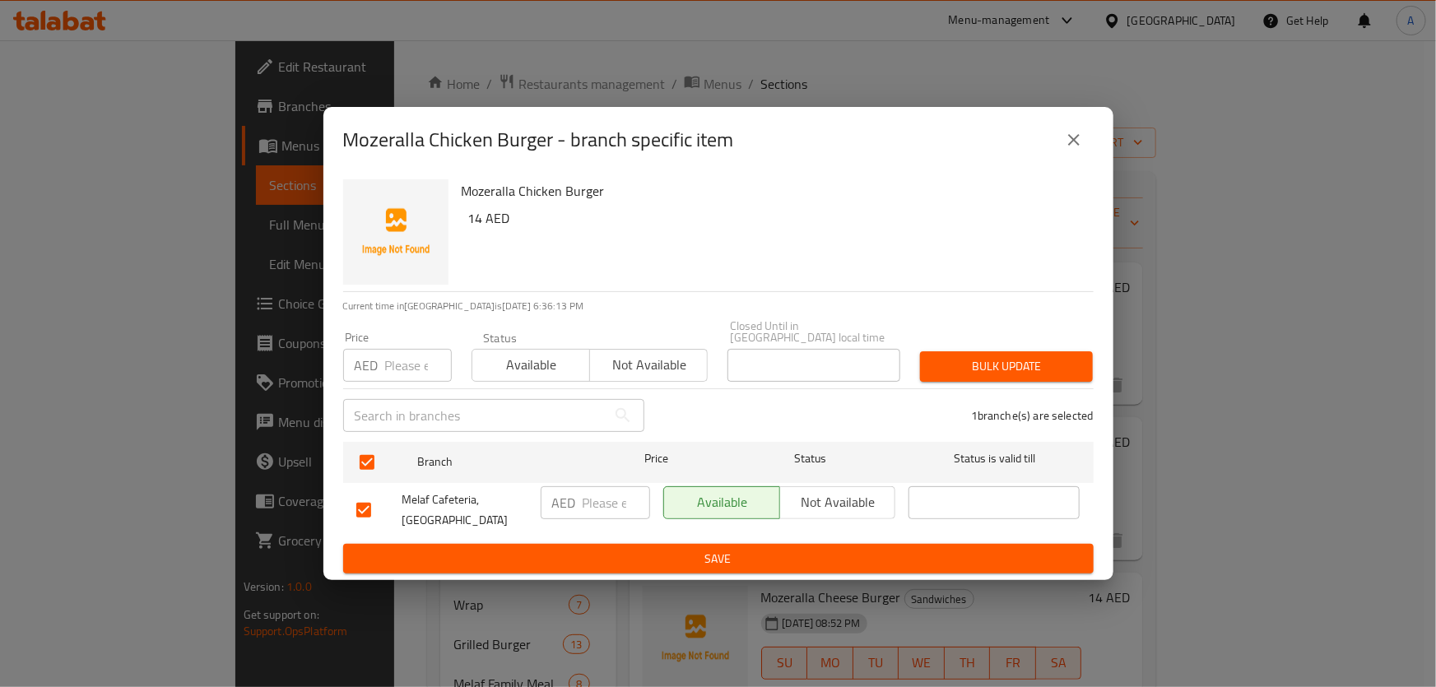
click at [475, 211] on h6 "14 AED" at bounding box center [774, 218] width 612 height 23
drag, startPoint x: 475, startPoint y: 211, endPoint x: 451, endPoint y: 312, distance: 104.0
click at [475, 212] on h6 "14 AED" at bounding box center [774, 218] width 612 height 23
copy h6 "14"
click at [389, 370] on input "number" at bounding box center [418, 365] width 67 height 33
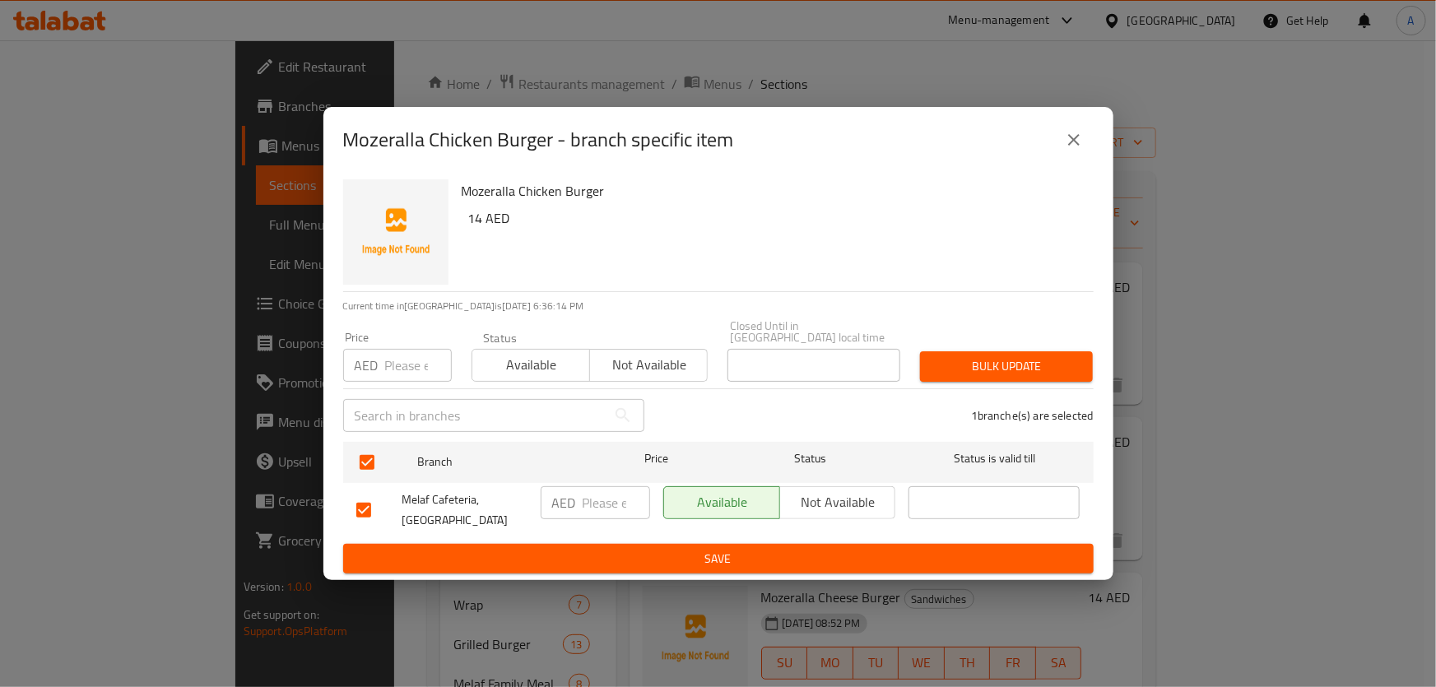
paste input "14"
type input "14"
drag, startPoint x: 909, startPoint y: 358, endPoint x: 946, endPoint y: 366, distance: 38.7
click at [910, 358] on div "Price AED 14 Price Status Available Not available Closed Until in United Arab E…" at bounding box center [718, 350] width 770 height 81
click at [951, 367] on span "Bulk update" at bounding box center [1006, 366] width 146 height 21
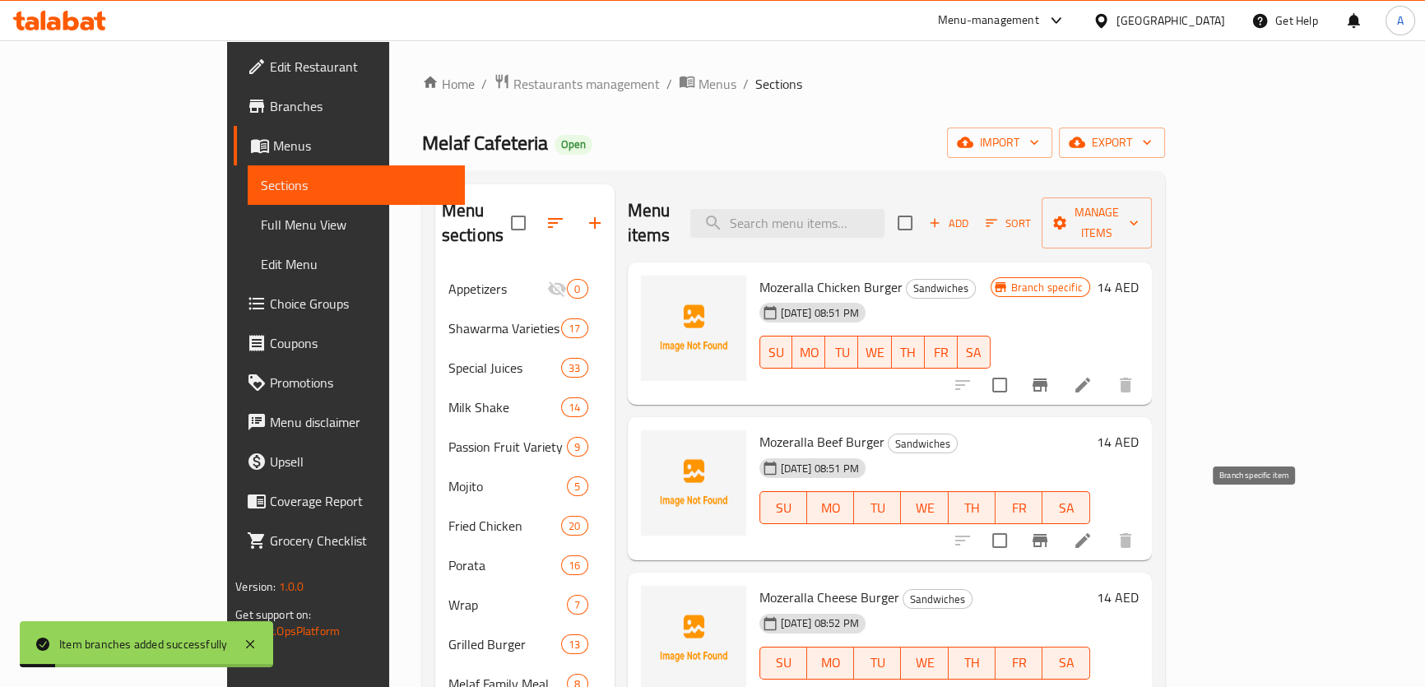
click at [1048, 534] on icon "Branch-specific-item" at bounding box center [1040, 540] width 15 height 13
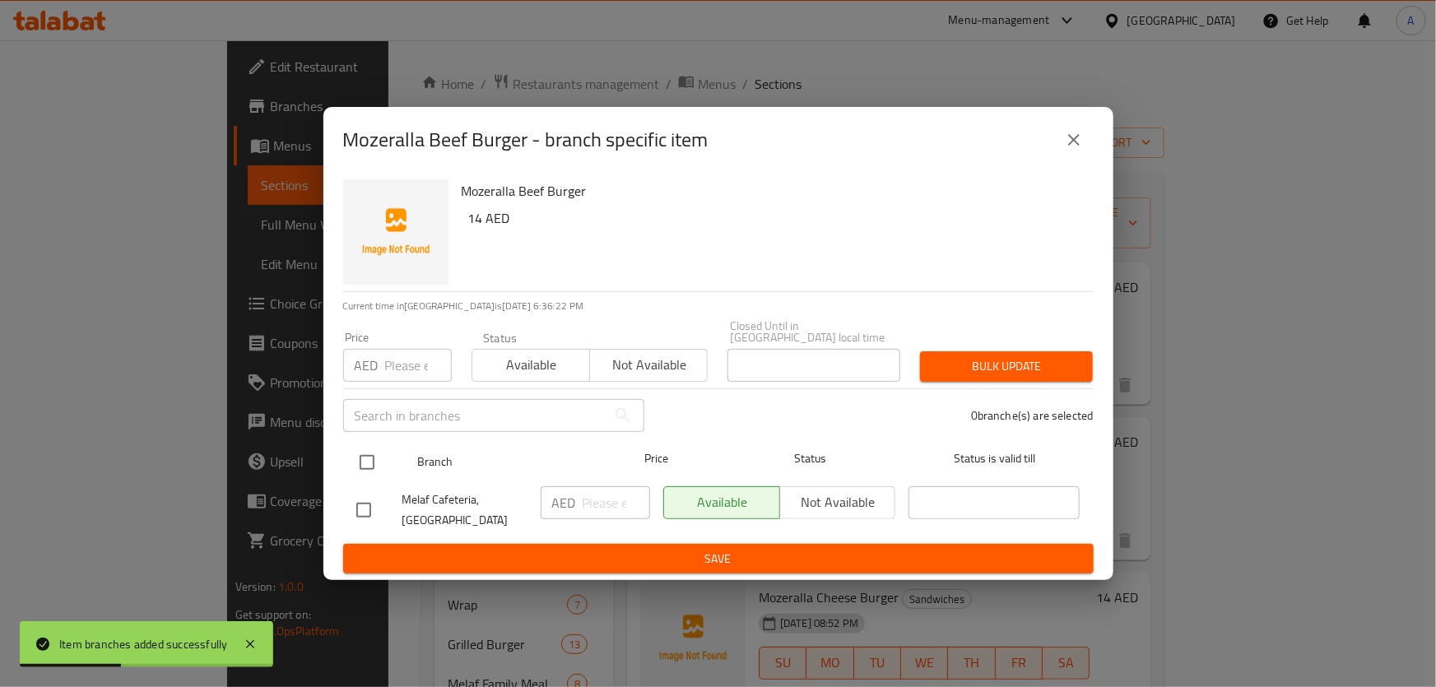
click at [368, 471] on input "checkbox" at bounding box center [367, 462] width 35 height 35
checkbox input "true"
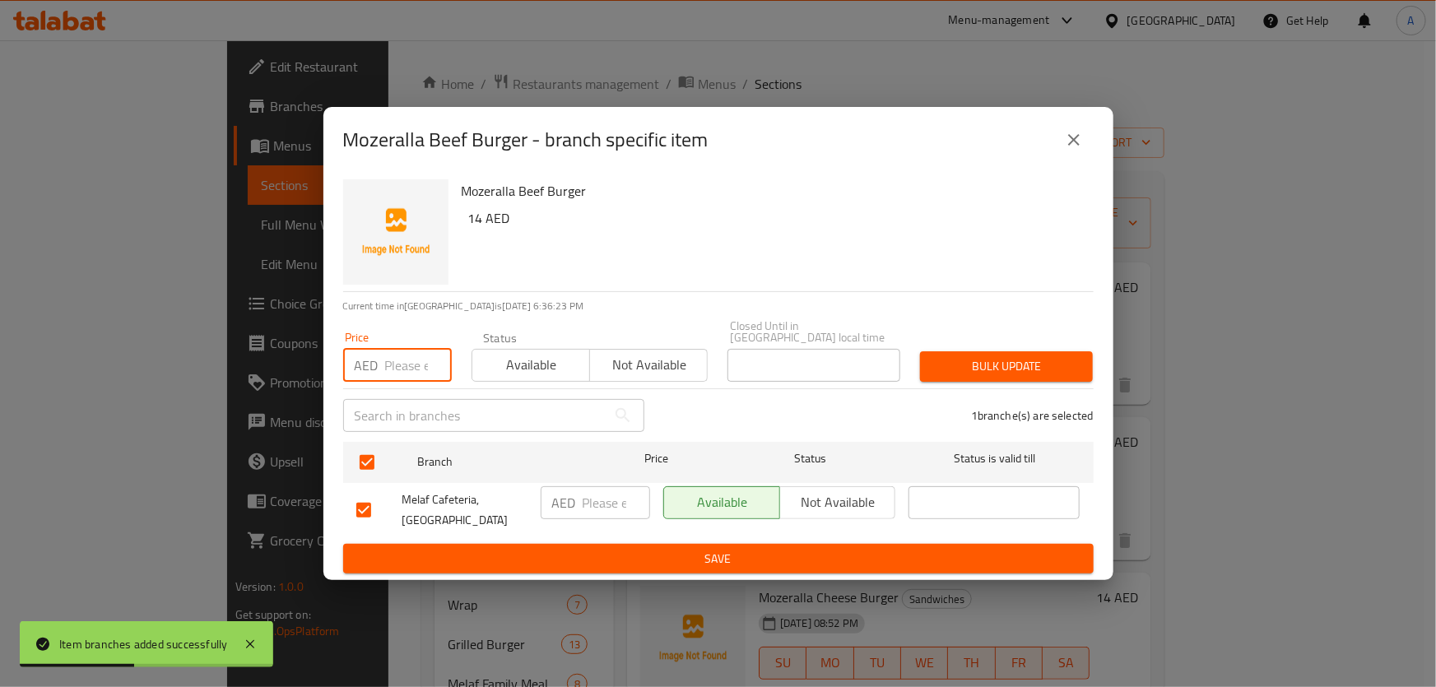
click at [385, 369] on input "number" at bounding box center [418, 365] width 67 height 33
paste input "14"
type input "14"
click at [920, 360] on button "Bulk update" at bounding box center [1006, 366] width 173 height 30
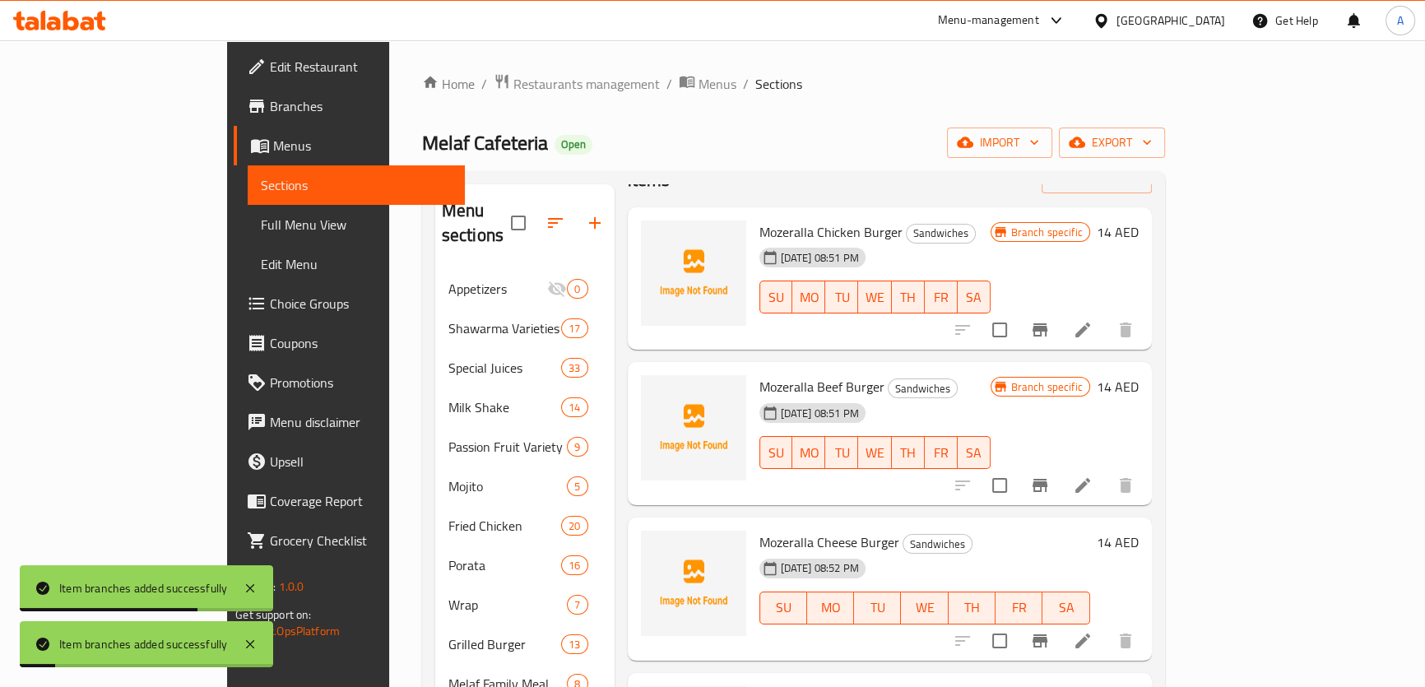
scroll to position [149, 0]
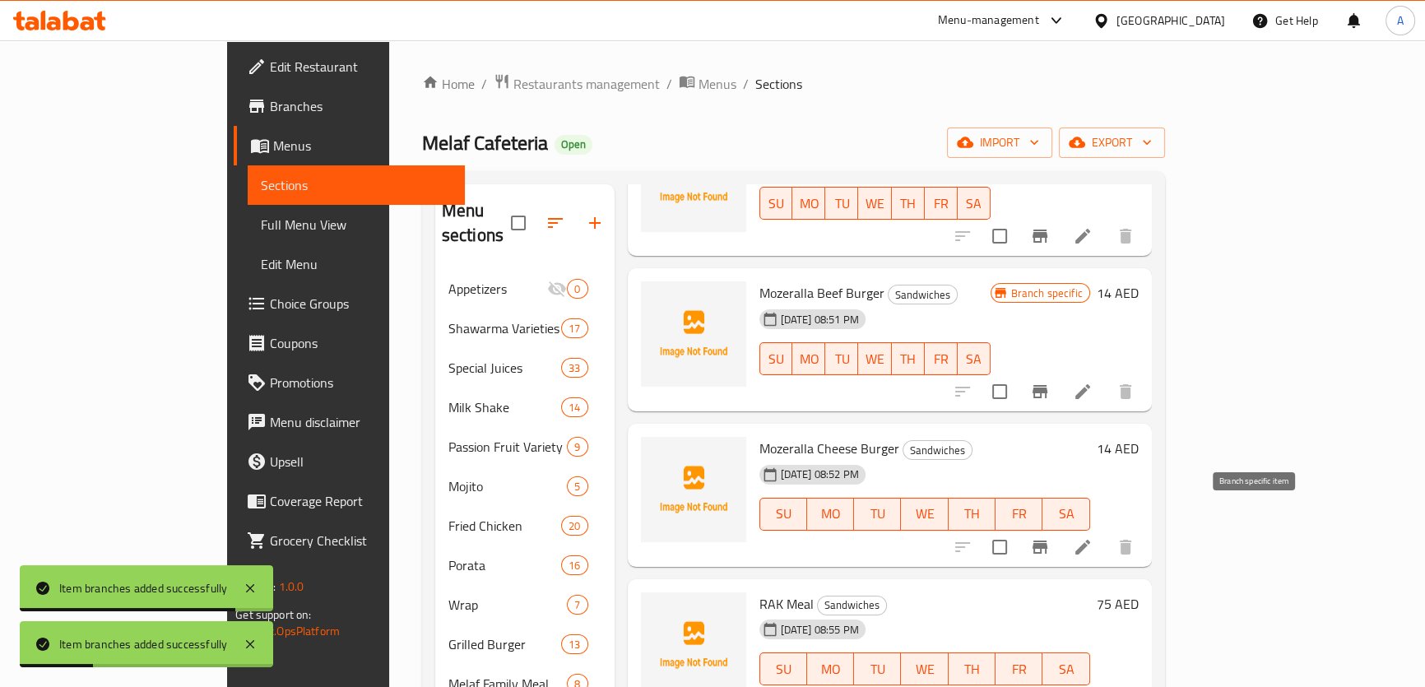
click at [1048, 541] on icon "Branch-specific-item" at bounding box center [1040, 547] width 15 height 13
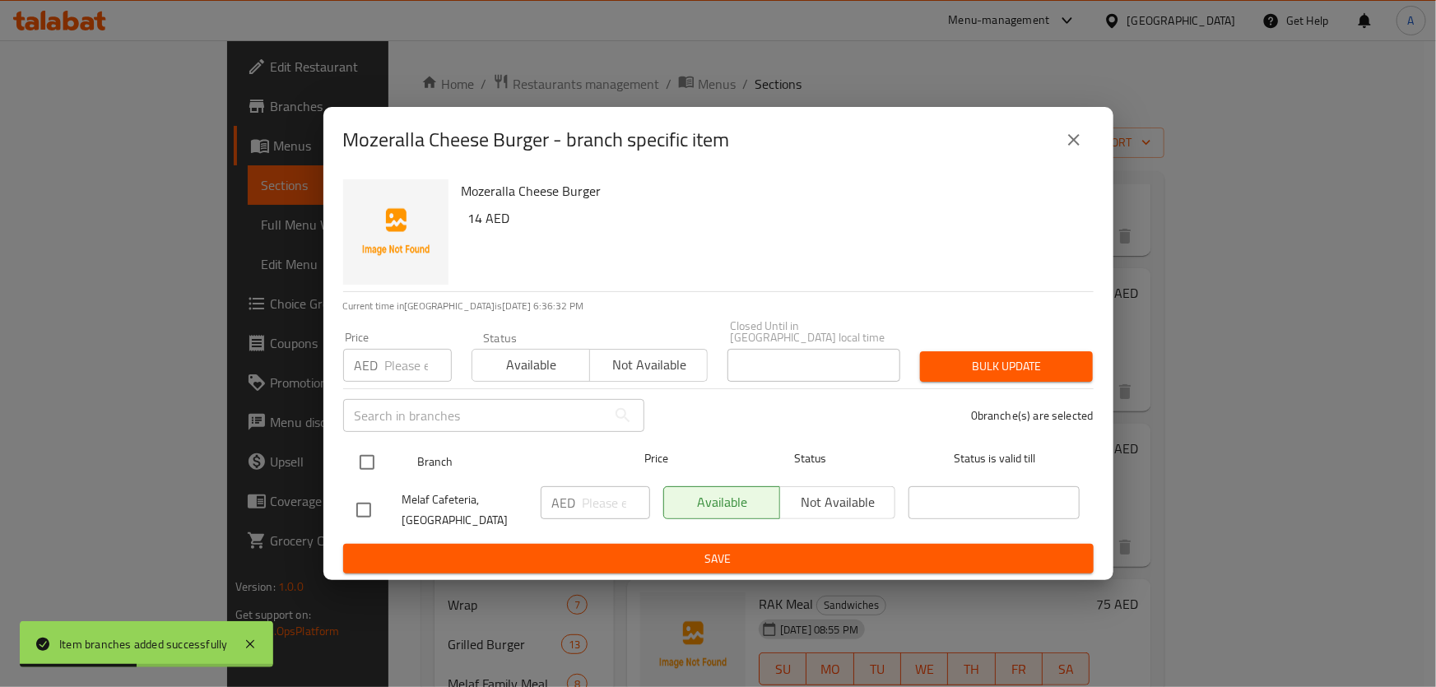
click at [382, 464] on input "checkbox" at bounding box center [367, 462] width 35 height 35
checkbox input "true"
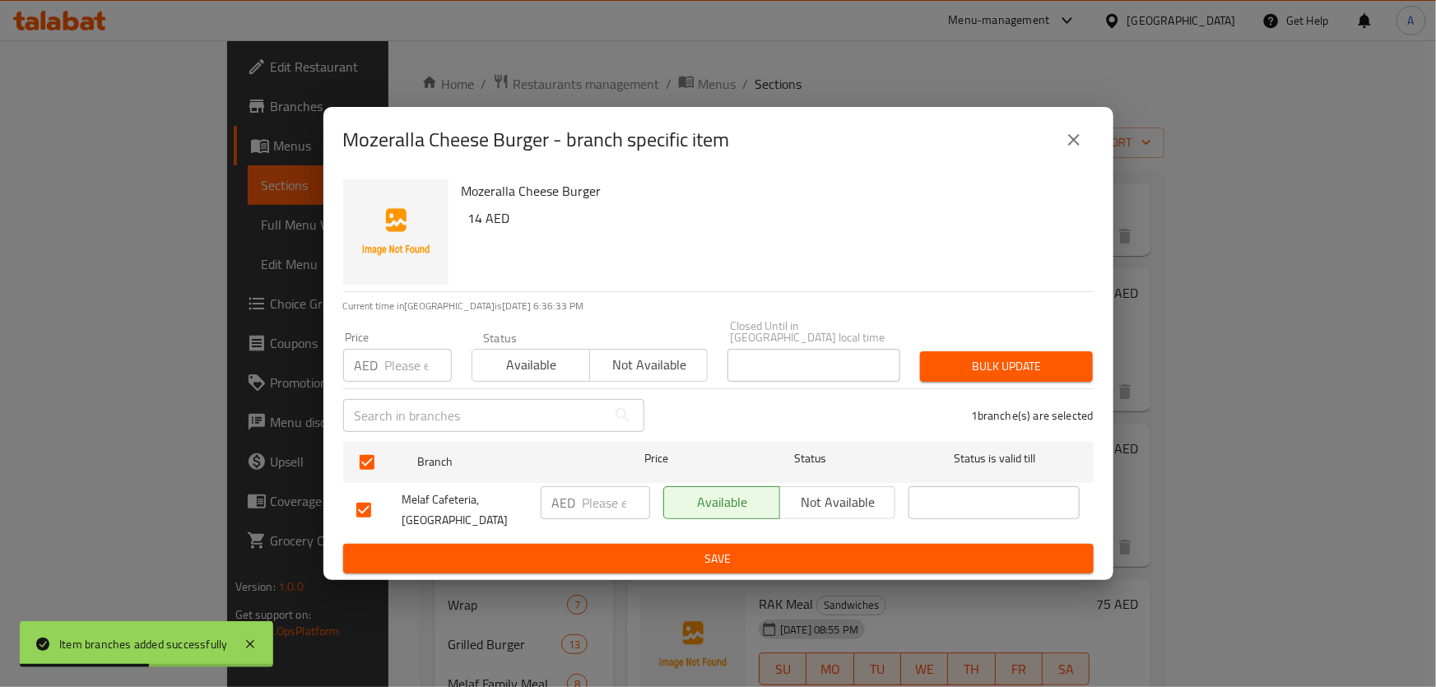
click at [404, 360] on input "number" at bounding box center [418, 365] width 67 height 33
paste input "14"
type input "14"
click at [1011, 356] on span "Bulk update" at bounding box center [1006, 366] width 146 height 21
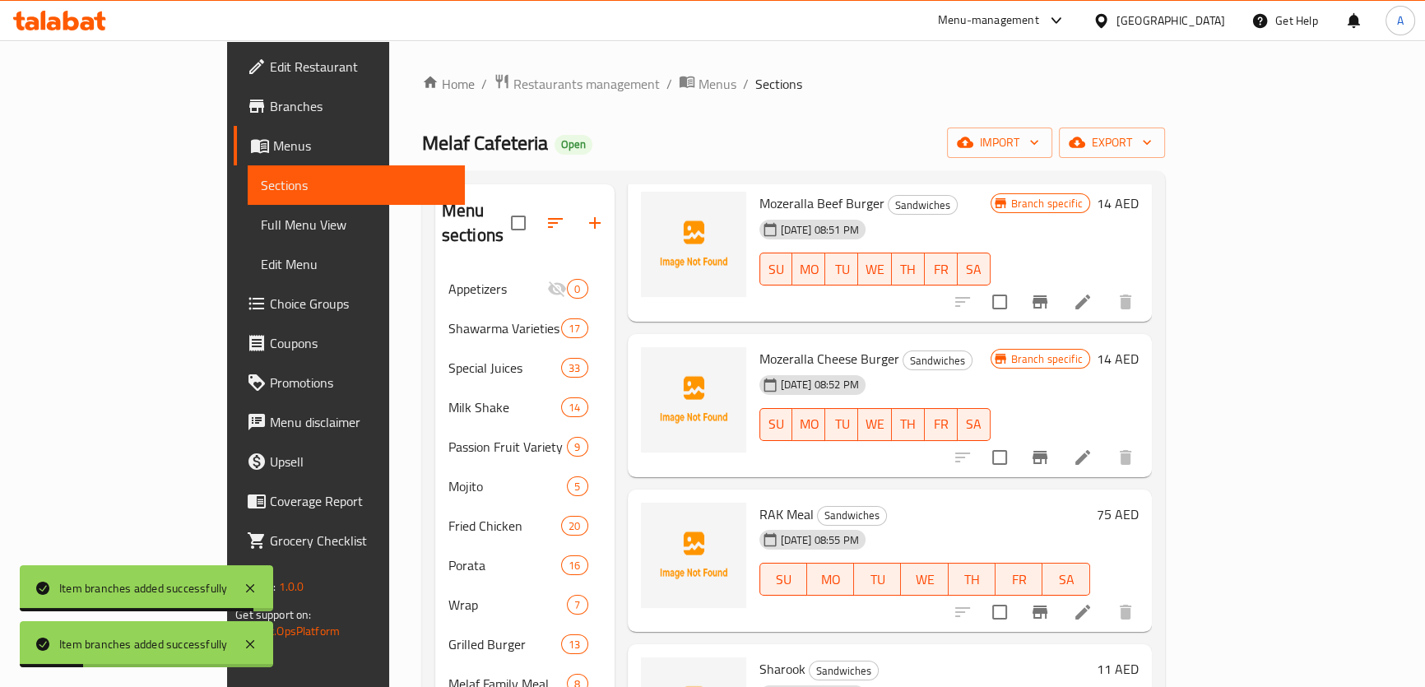
scroll to position [374, 0]
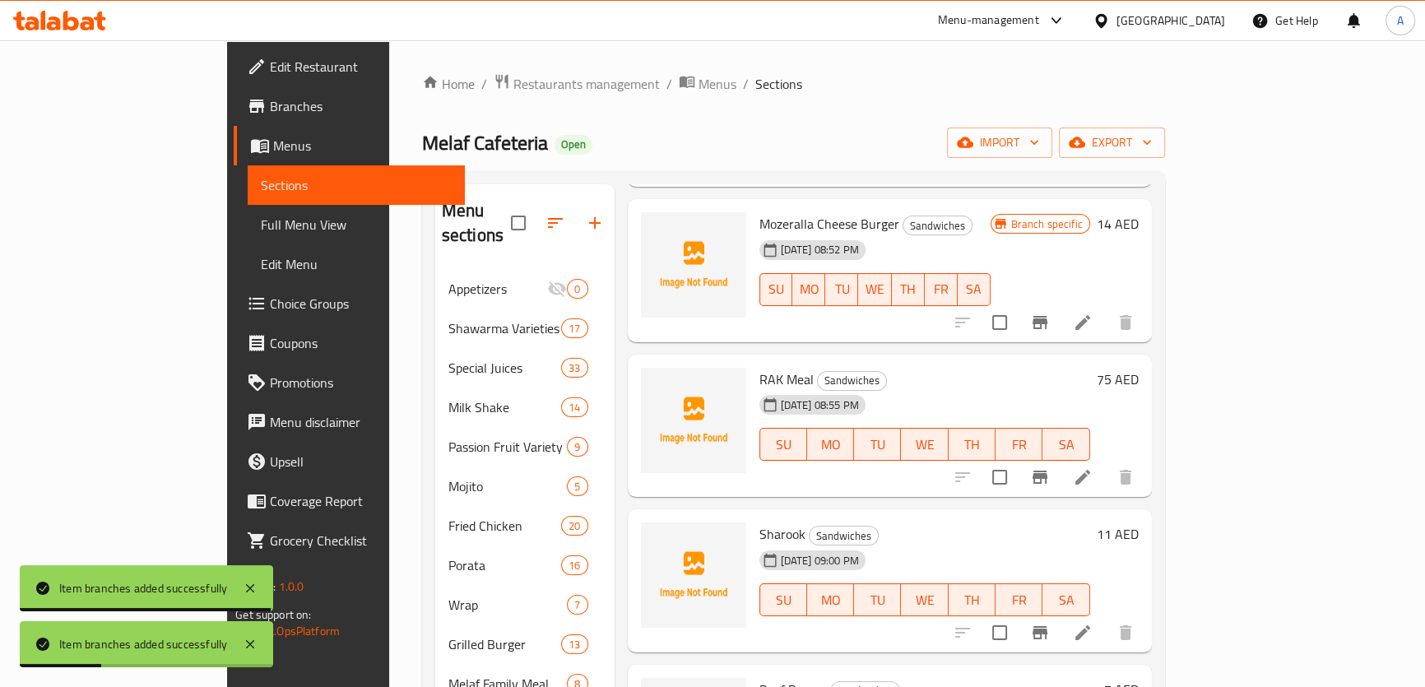
click at [1050, 467] on icon "Branch-specific-item" at bounding box center [1040, 477] width 20 height 20
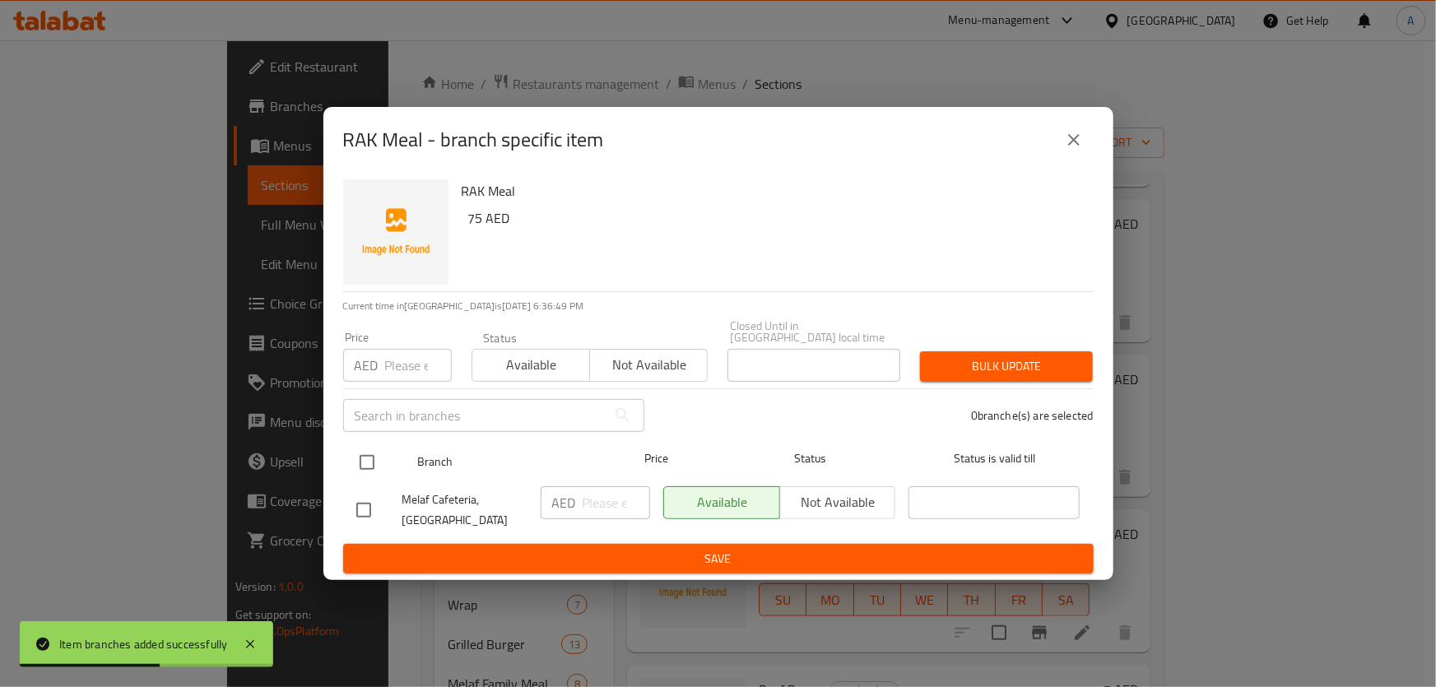
click at [363, 451] on input "checkbox" at bounding box center [367, 462] width 35 height 35
checkbox input "true"
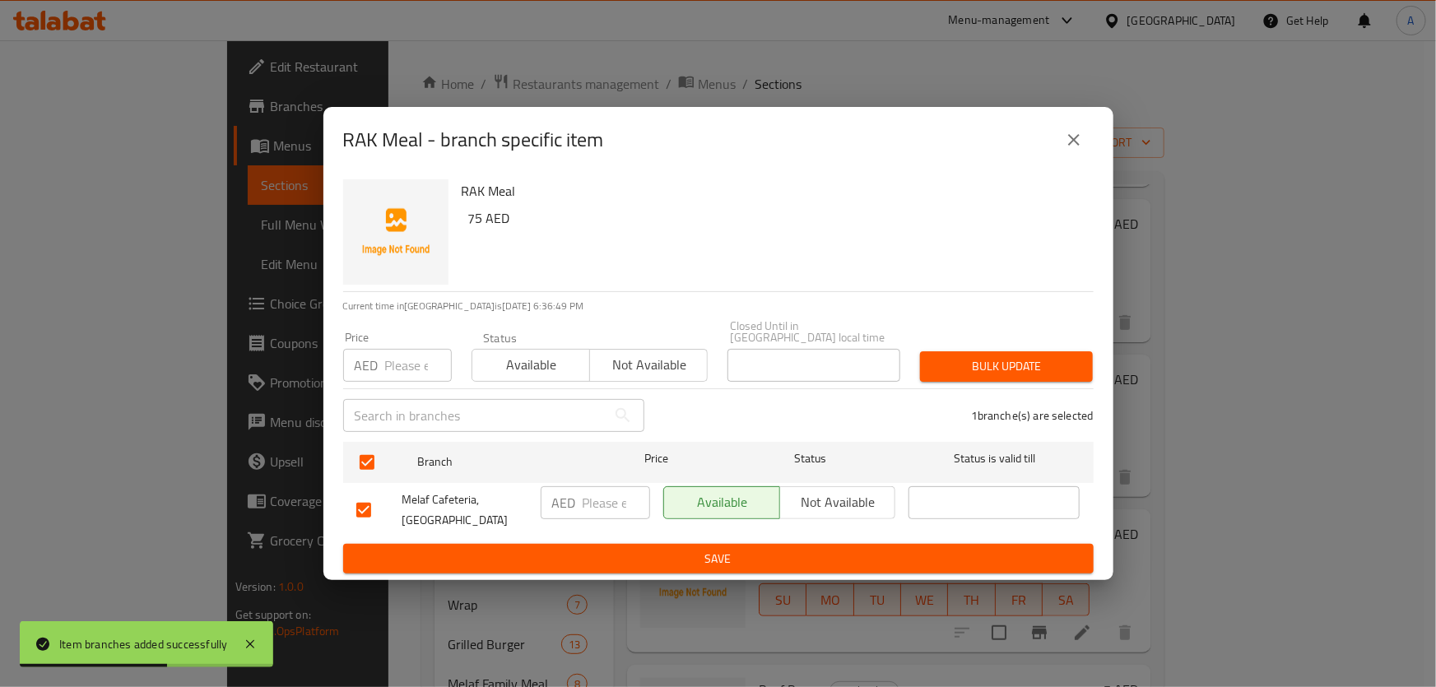
click at [390, 356] on input "number" at bounding box center [418, 365] width 67 height 33
paste input "75"
type input "75"
click at [960, 361] on span "Bulk update" at bounding box center [1006, 366] width 146 height 21
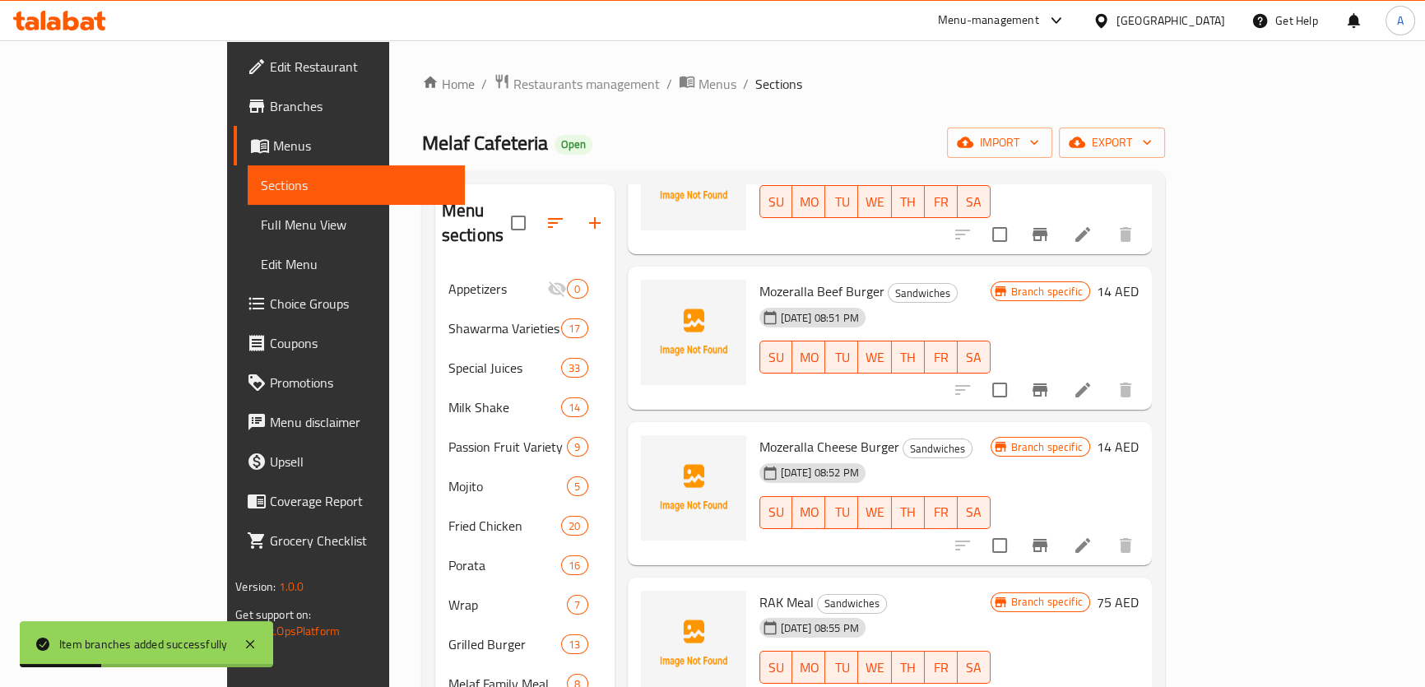
scroll to position [0, 0]
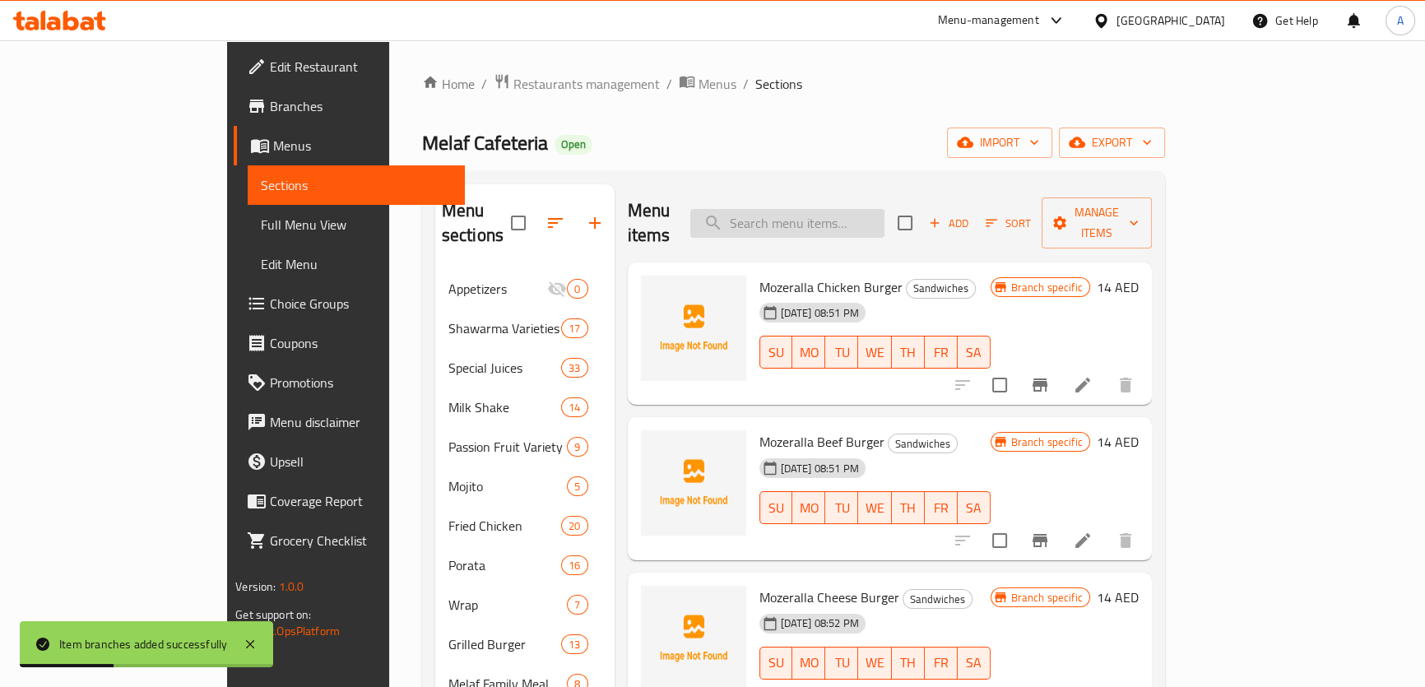
click at [881, 209] on input "search" at bounding box center [787, 223] width 194 height 29
paste input "SHAWARMA ARAYES"
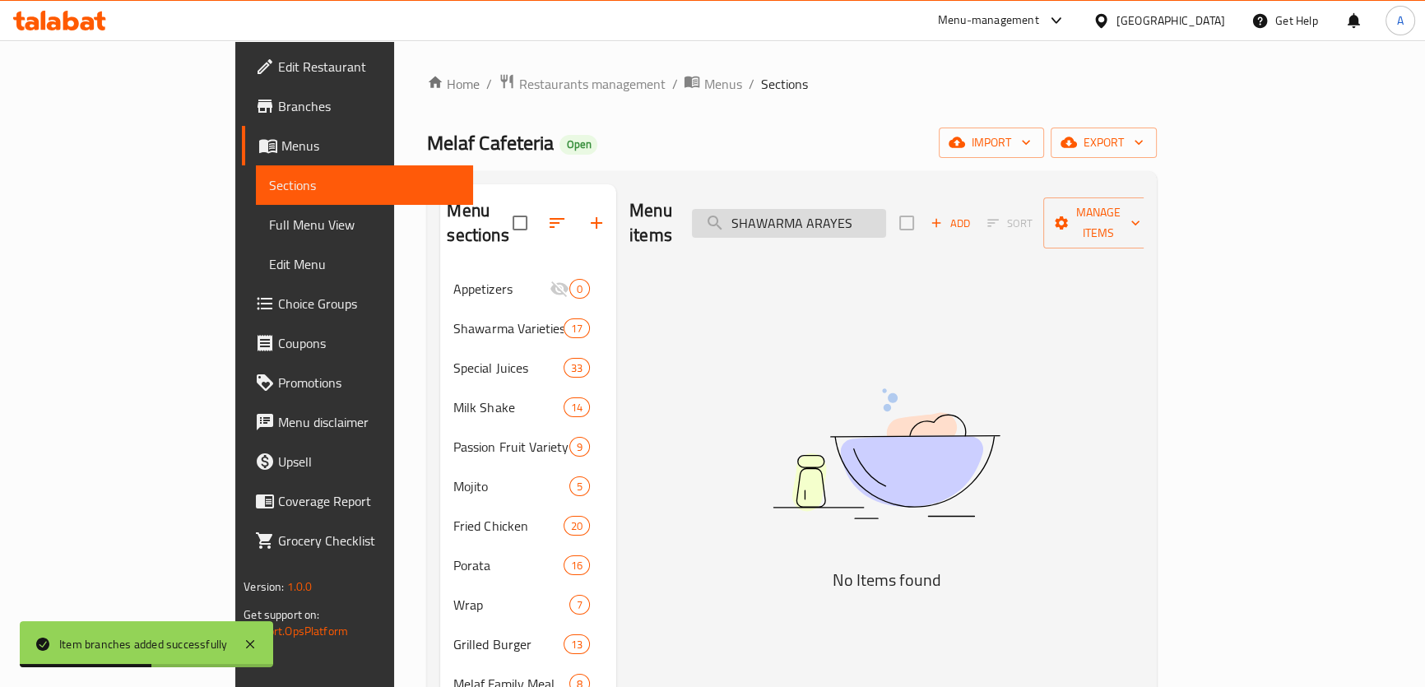
click at [886, 209] on input "SHAWARMA ARAYES" at bounding box center [789, 223] width 194 height 29
click at [886, 210] on input "SHAWARMA ARAYES" at bounding box center [789, 223] width 194 height 29
click at [867, 209] on input "SHAWARMA ARAYES" at bounding box center [789, 223] width 194 height 29
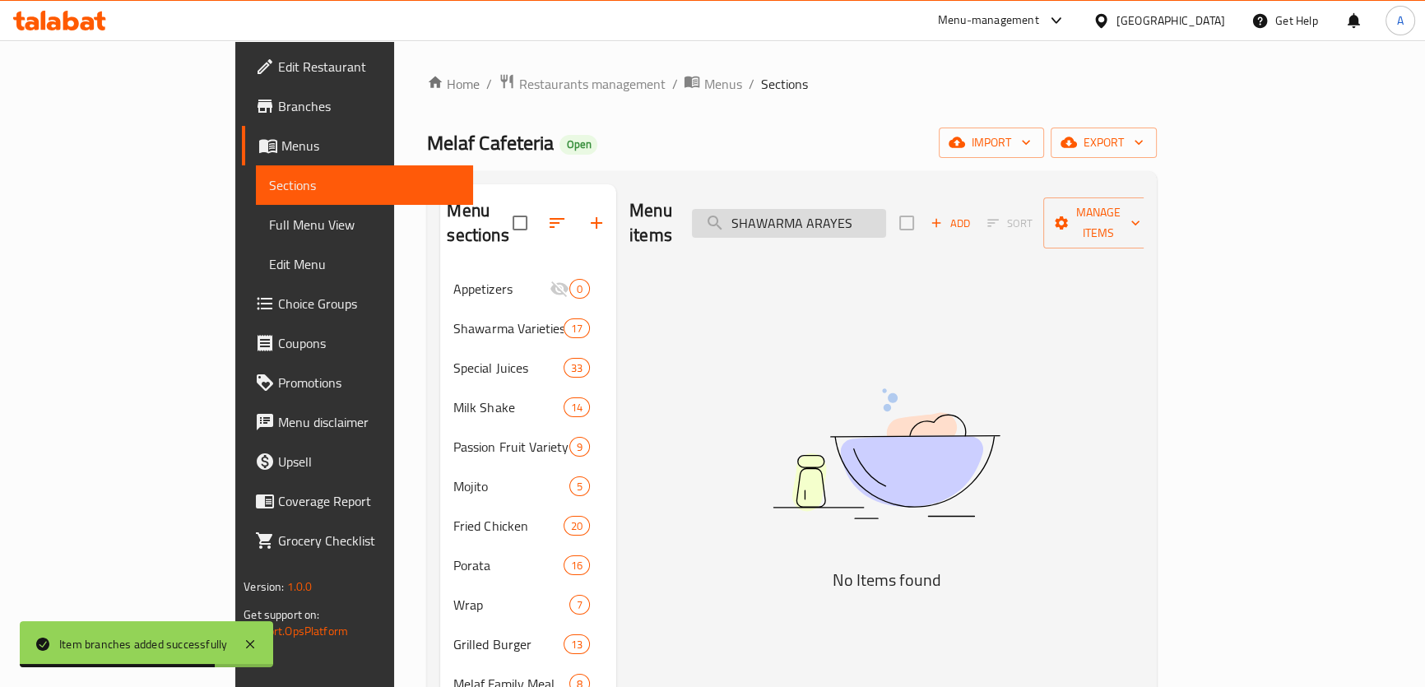
type input "ARAYES"
click at [853, 219] on input "ARAYES" at bounding box center [789, 223] width 194 height 29
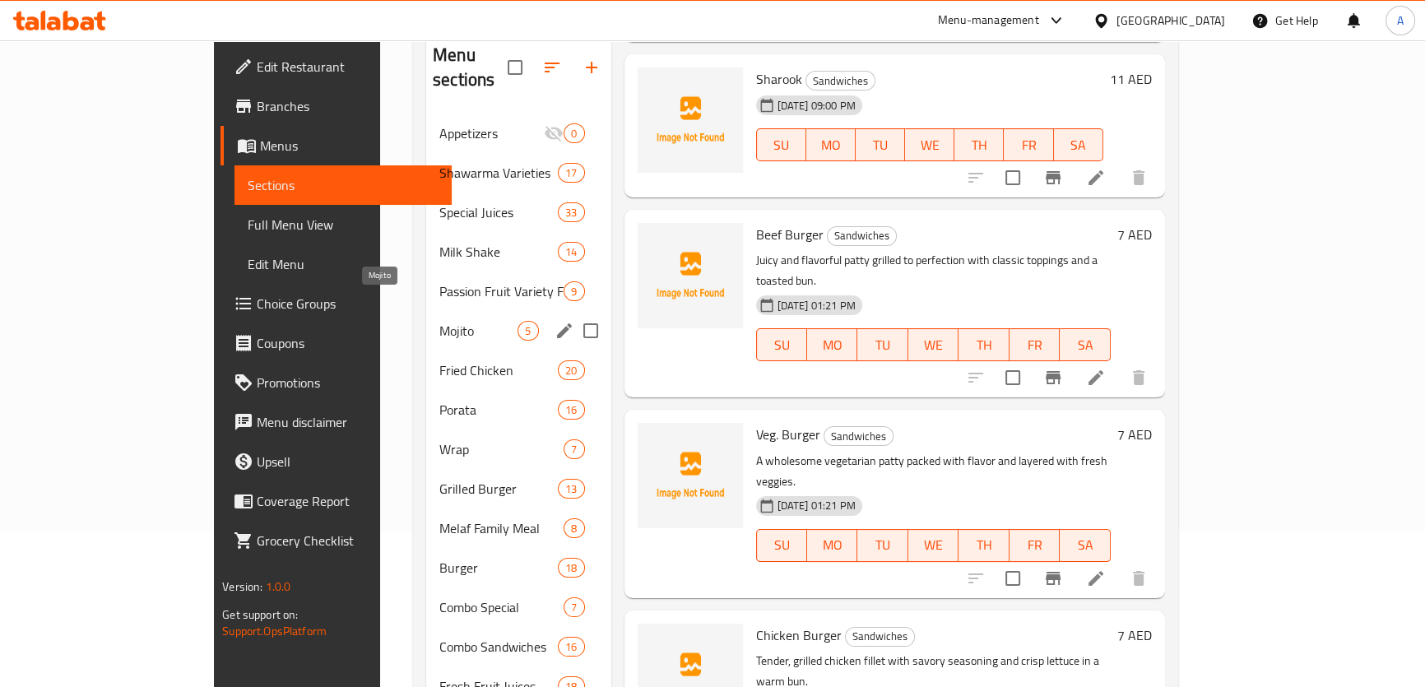
scroll to position [135, 0]
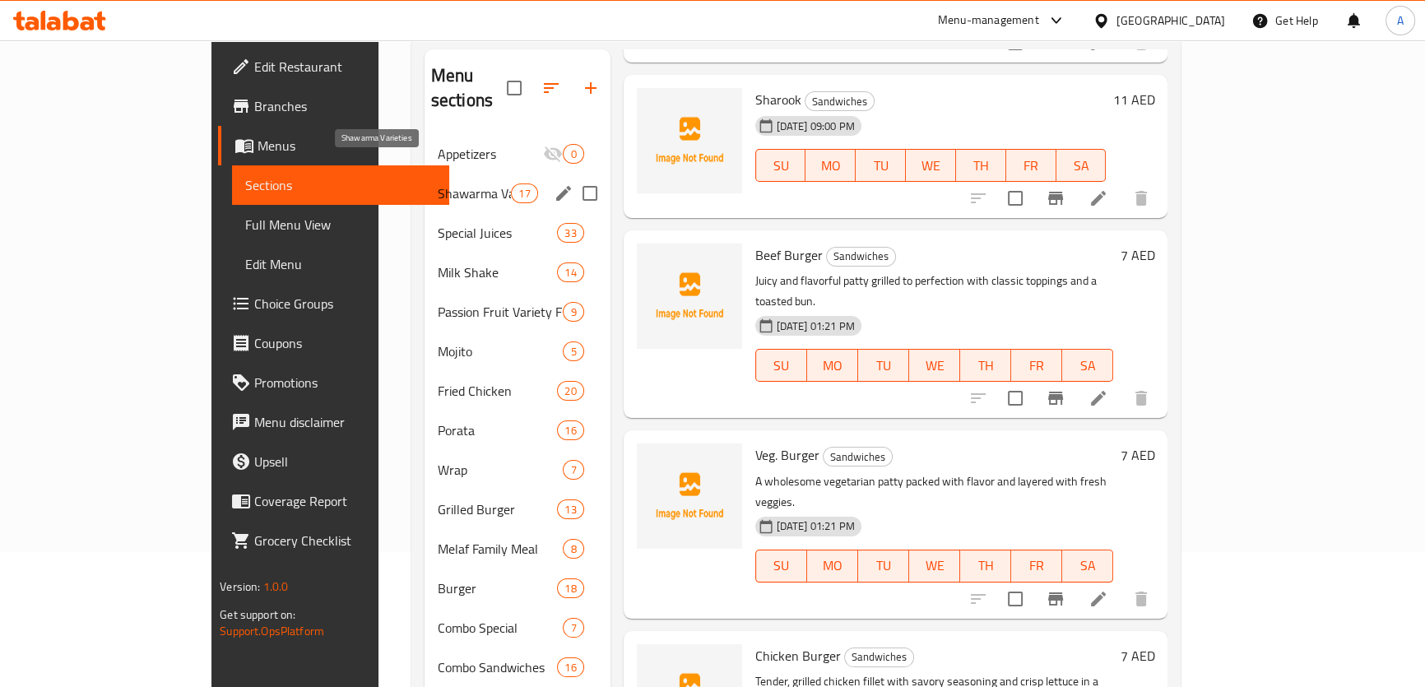
click at [438, 184] on span "Shawarma Varieties" at bounding box center [475, 194] width 74 height 20
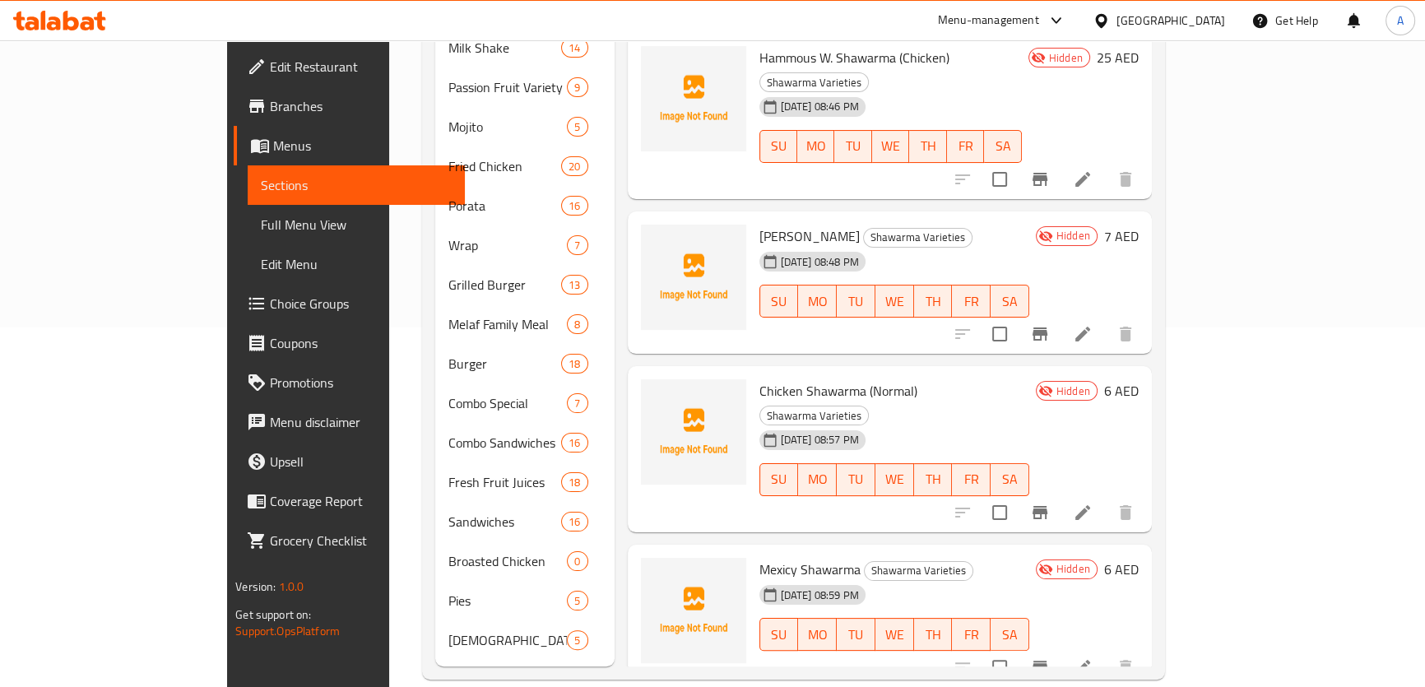
scroll to position [1862, 0]
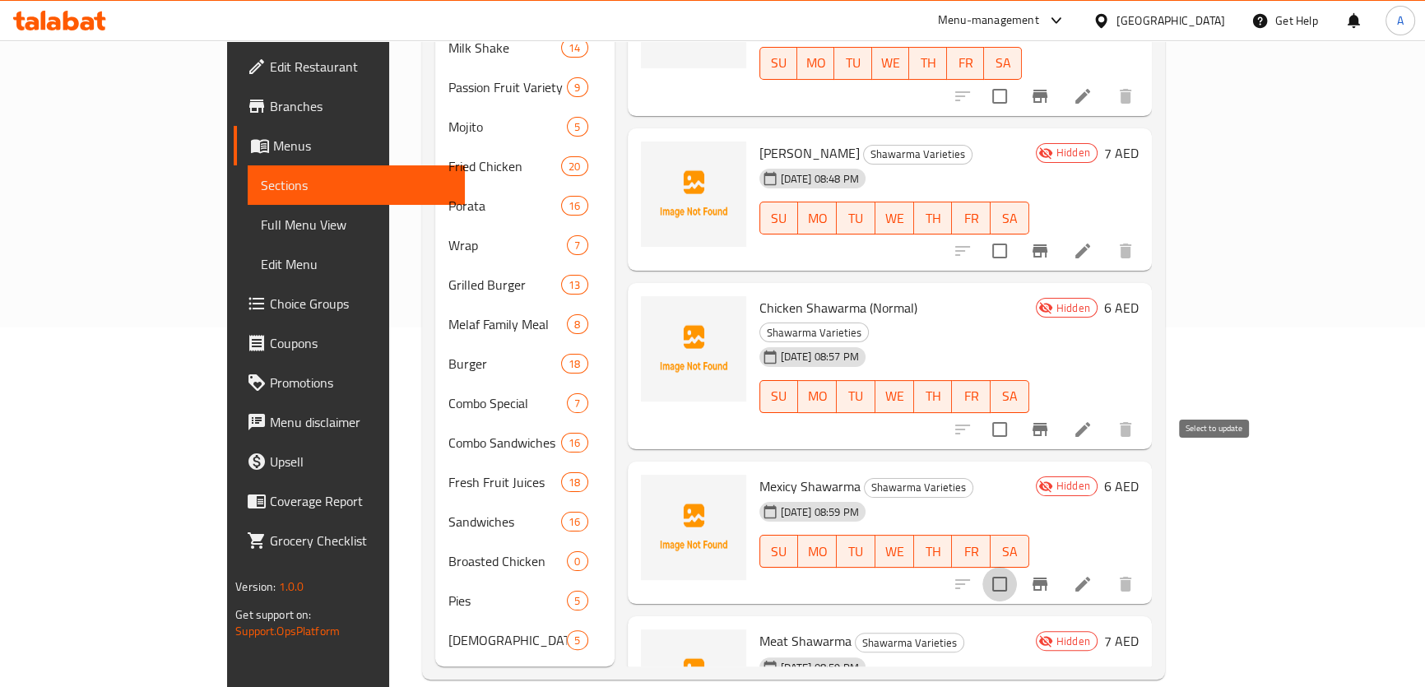
click at [1017, 567] on input "checkbox" at bounding box center [1000, 584] width 35 height 35
checkbox input "true"
click at [1017, 412] on input "checkbox" at bounding box center [1000, 429] width 35 height 35
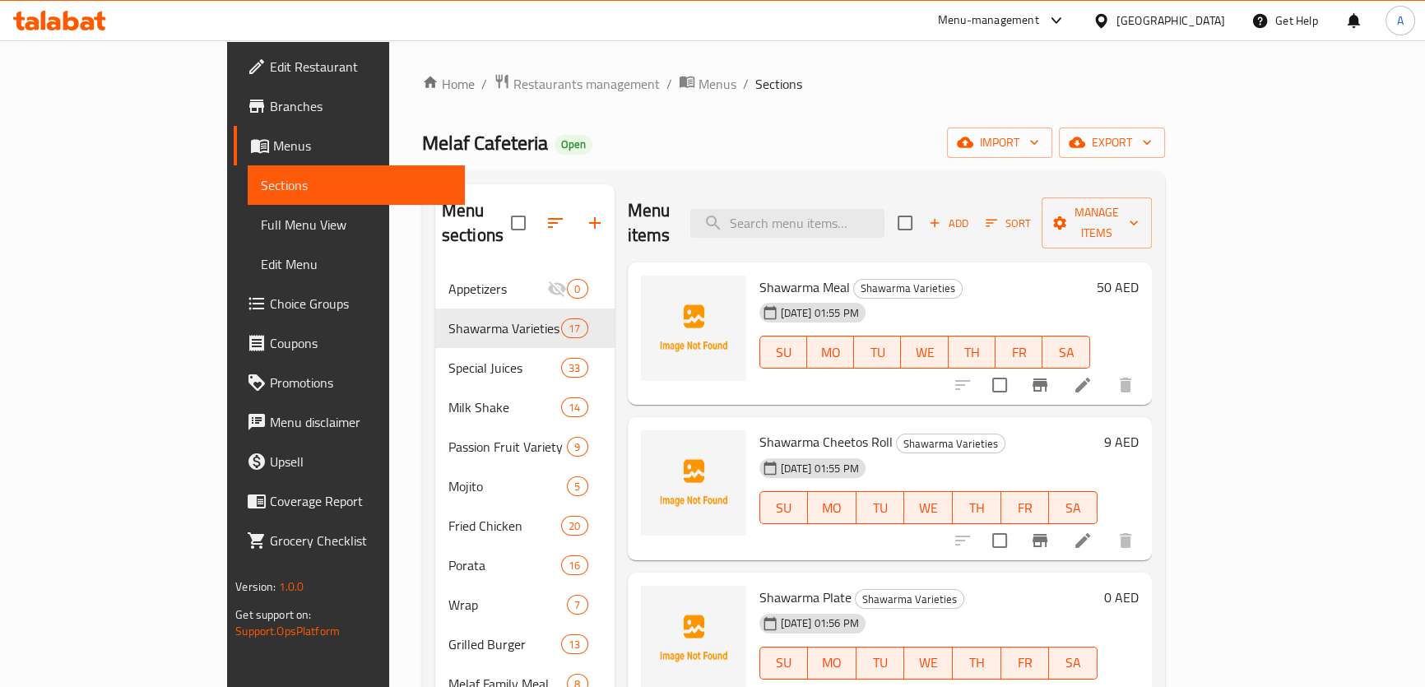
scroll to position [0, 0]
click at [1139, 202] on span "Manage items" at bounding box center [1097, 222] width 84 height 41
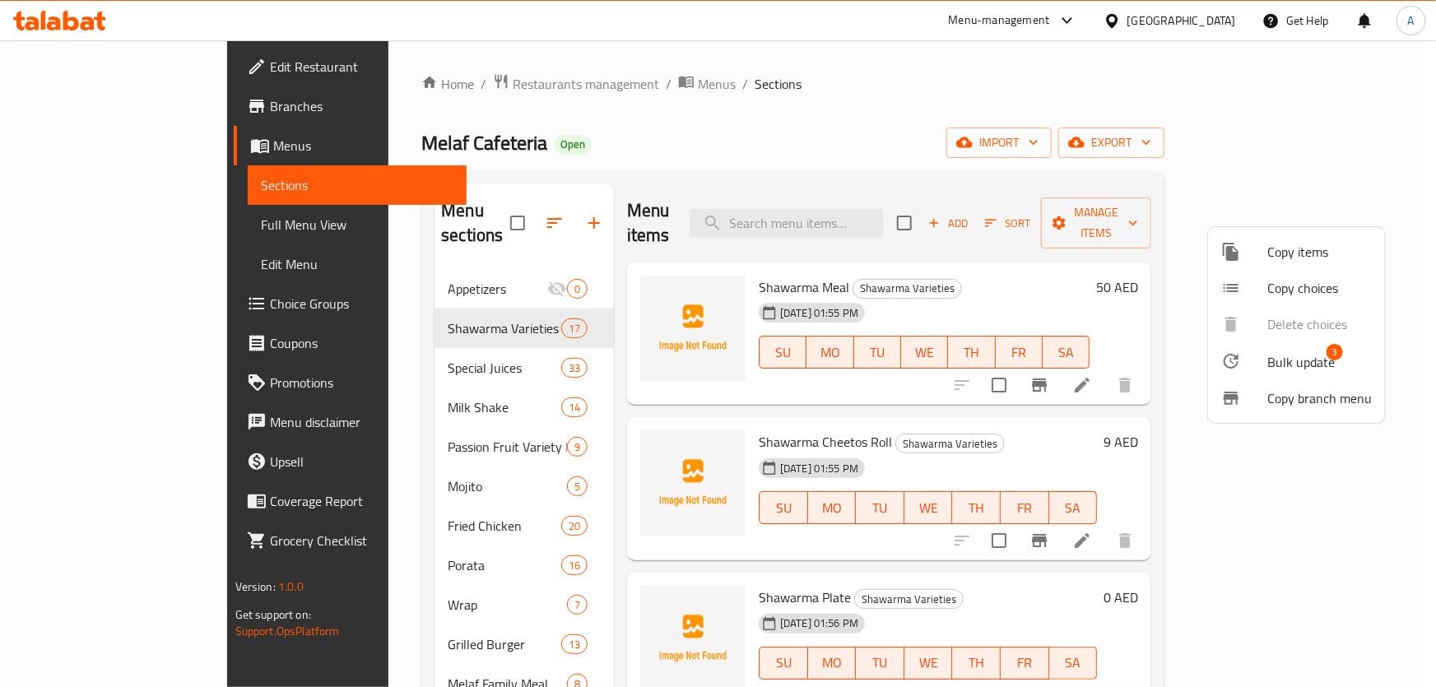
click at [1254, 363] on div at bounding box center [1244, 361] width 46 height 20
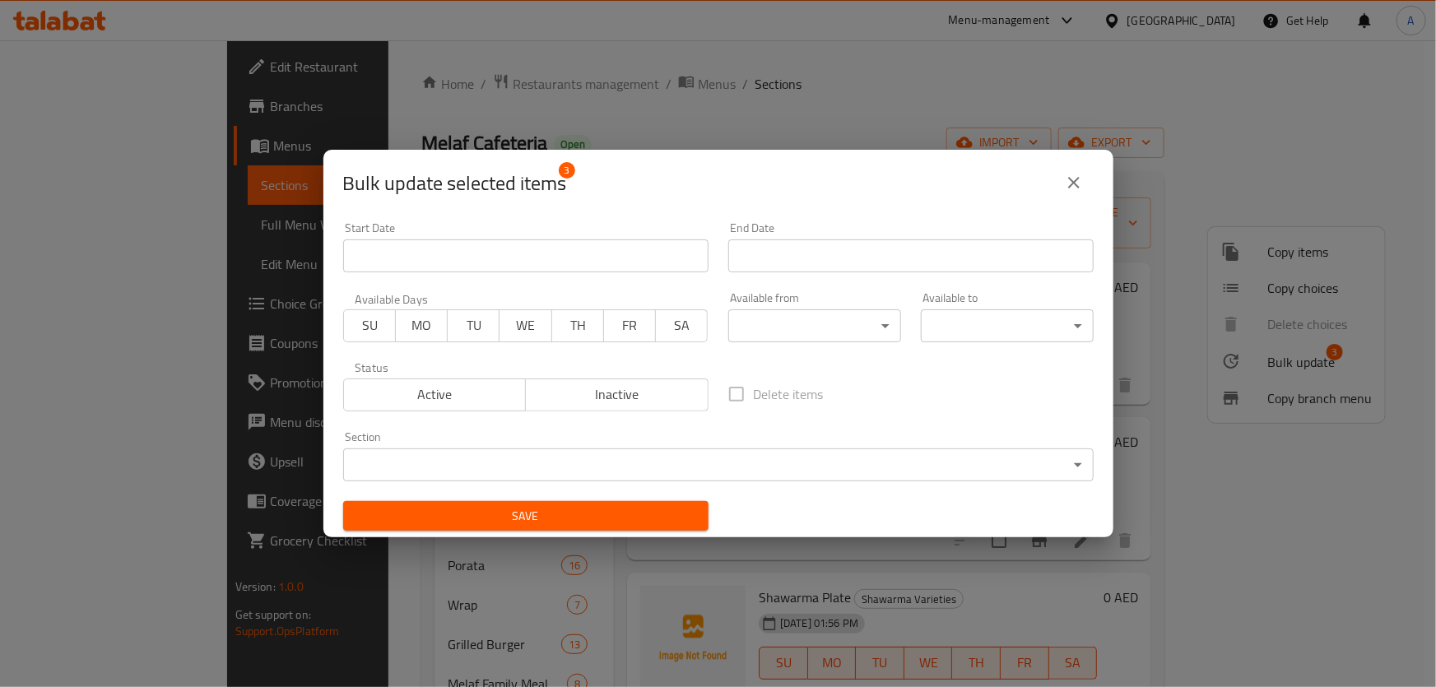
click at [567, 370] on div "Active Inactive" at bounding box center [525, 386] width 365 height 49
click at [574, 393] on span "Inactive" at bounding box center [617, 395] width 170 height 24
click at [477, 398] on span "Active" at bounding box center [436, 395] width 170 height 24
click at [546, 495] on div "Save" at bounding box center [525, 516] width 385 height 50
drag, startPoint x: 557, startPoint y: 524, endPoint x: 634, endPoint y: 524, distance: 76.5
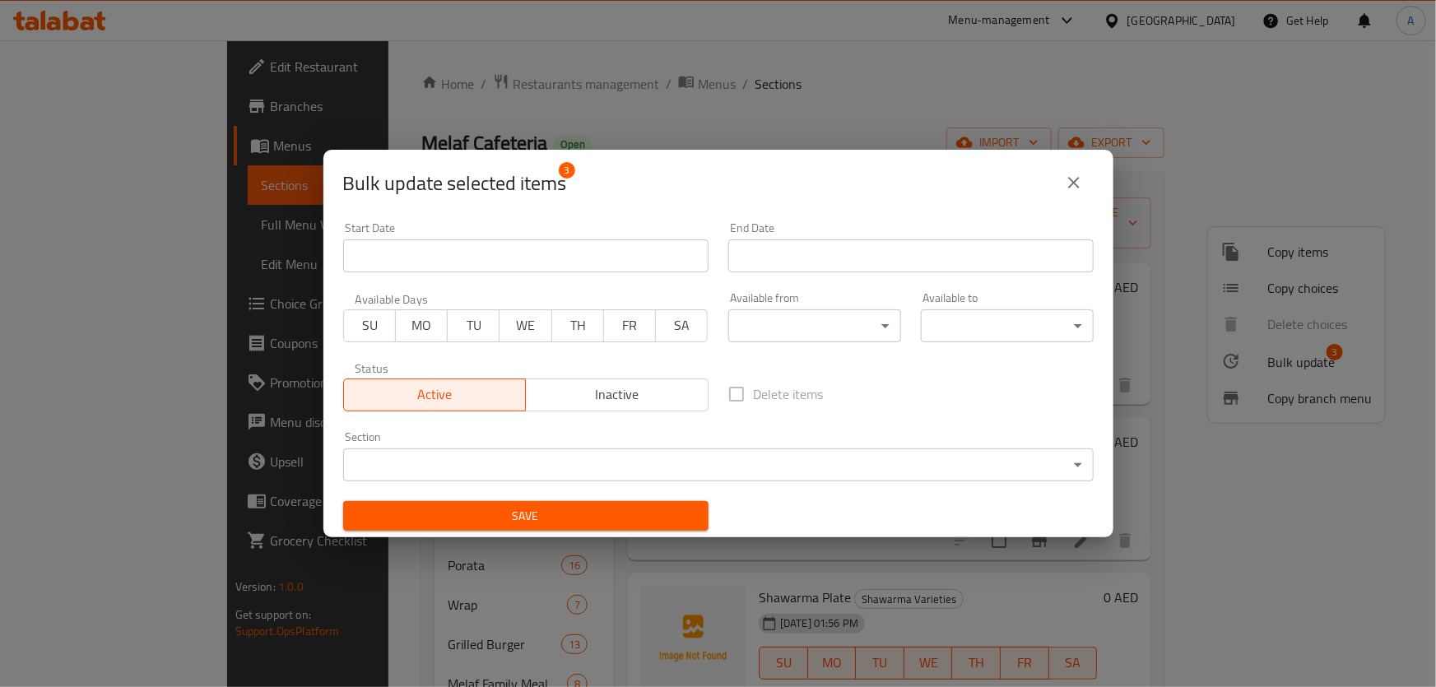
click at [558, 524] on span "Save" at bounding box center [525, 516] width 339 height 21
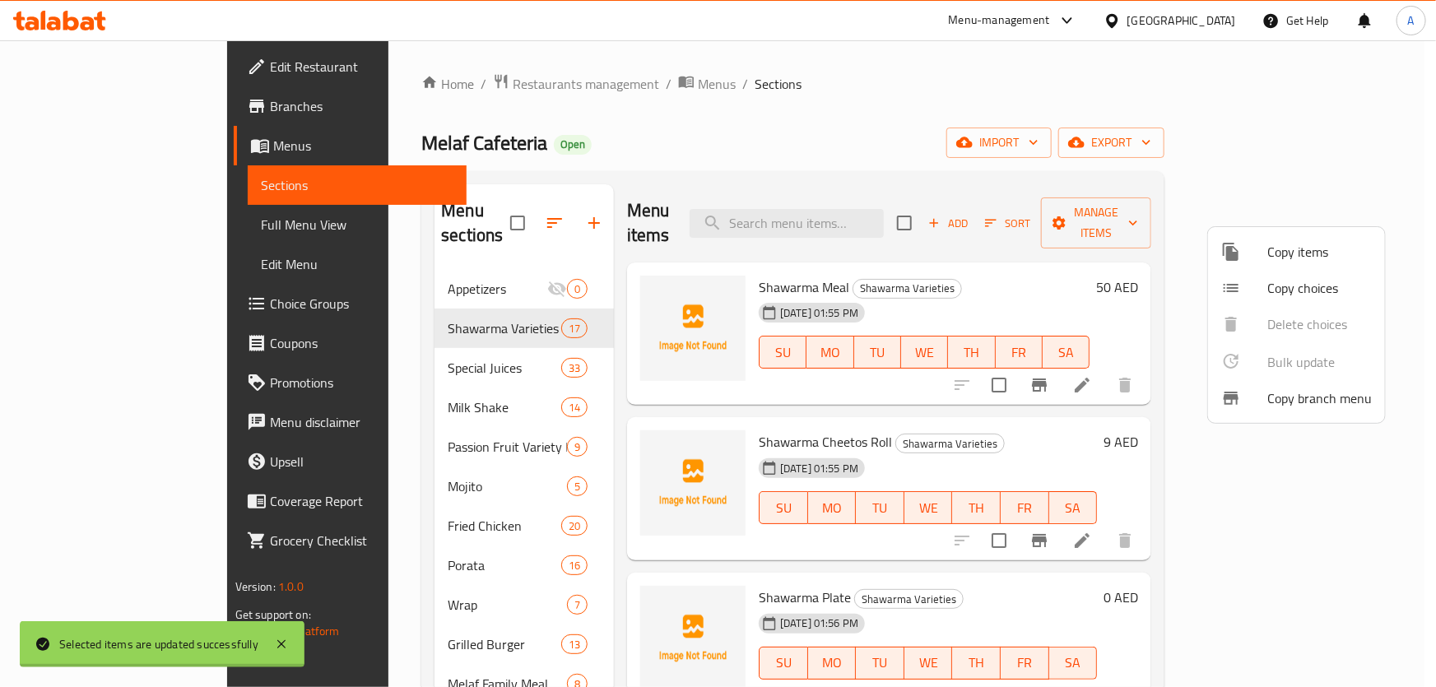
checkbox input "false"
click at [1364, 474] on div at bounding box center [718, 343] width 1436 height 687
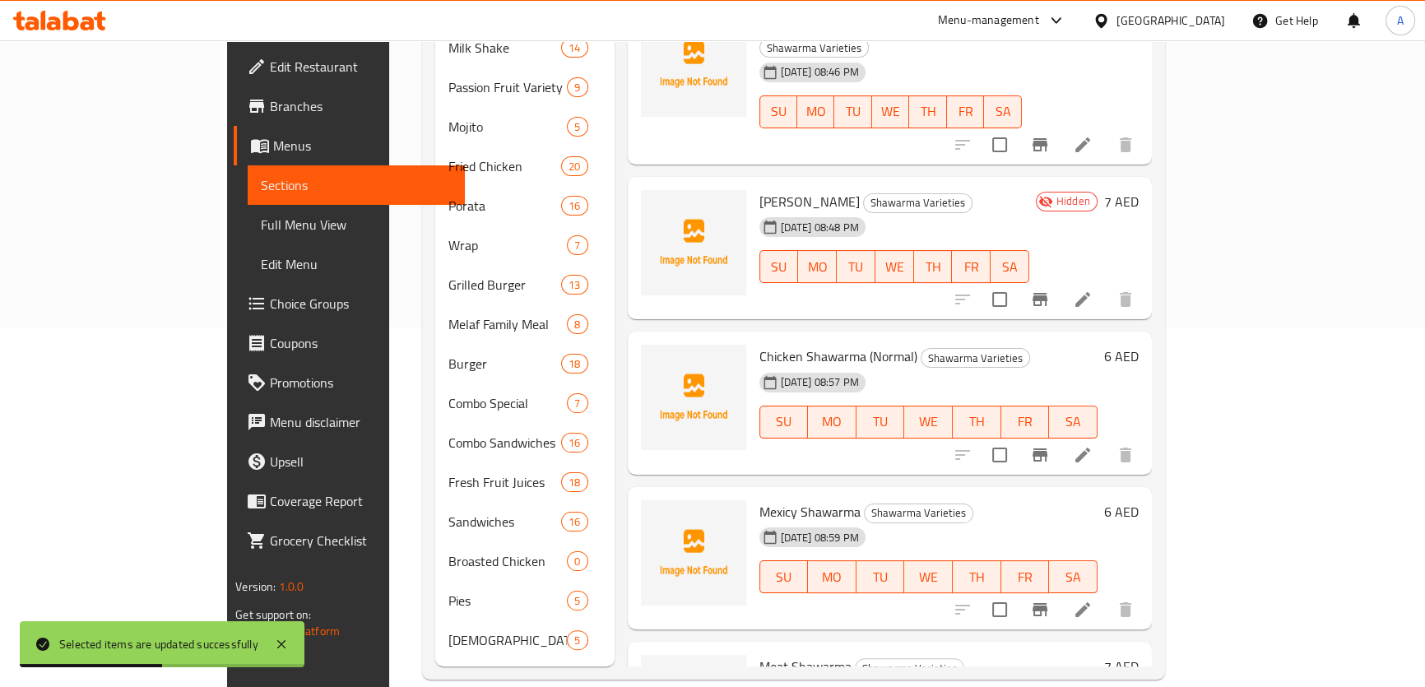
scroll to position [1862, 0]
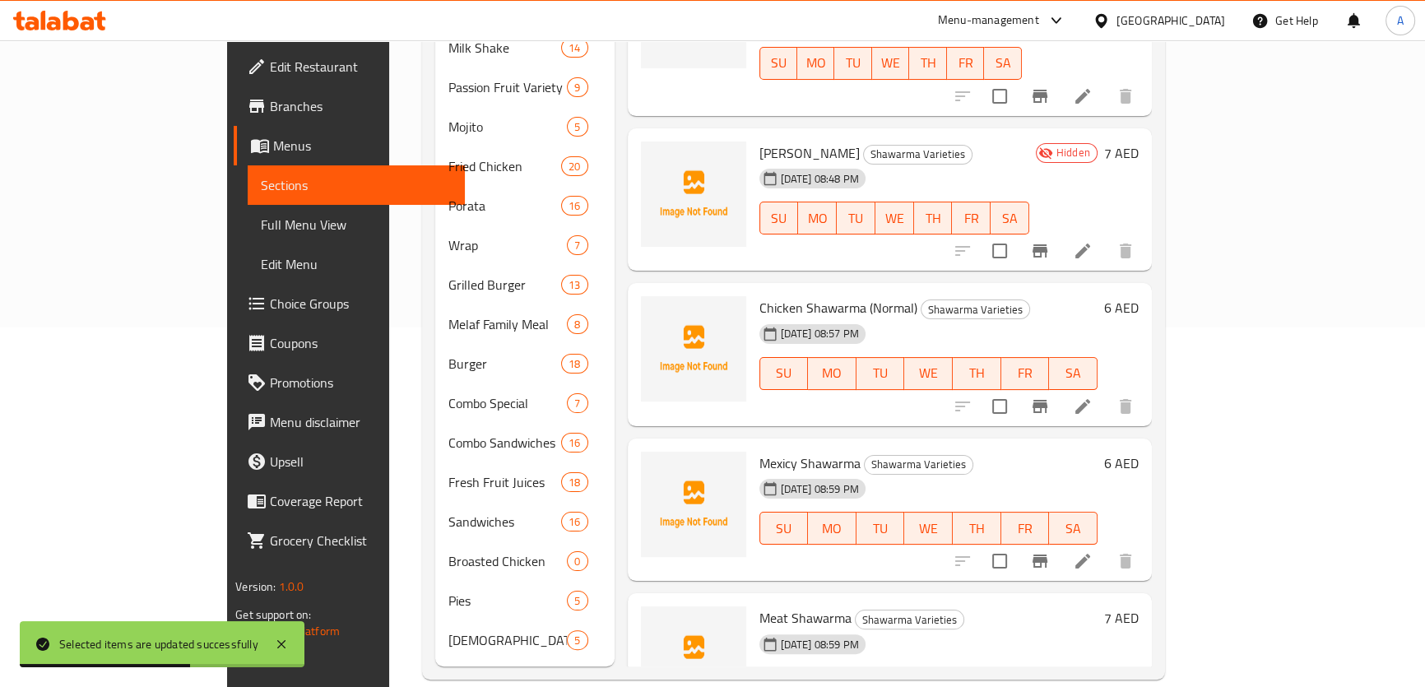
click at [1048, 555] on icon "Branch-specific-item" at bounding box center [1040, 561] width 15 height 13
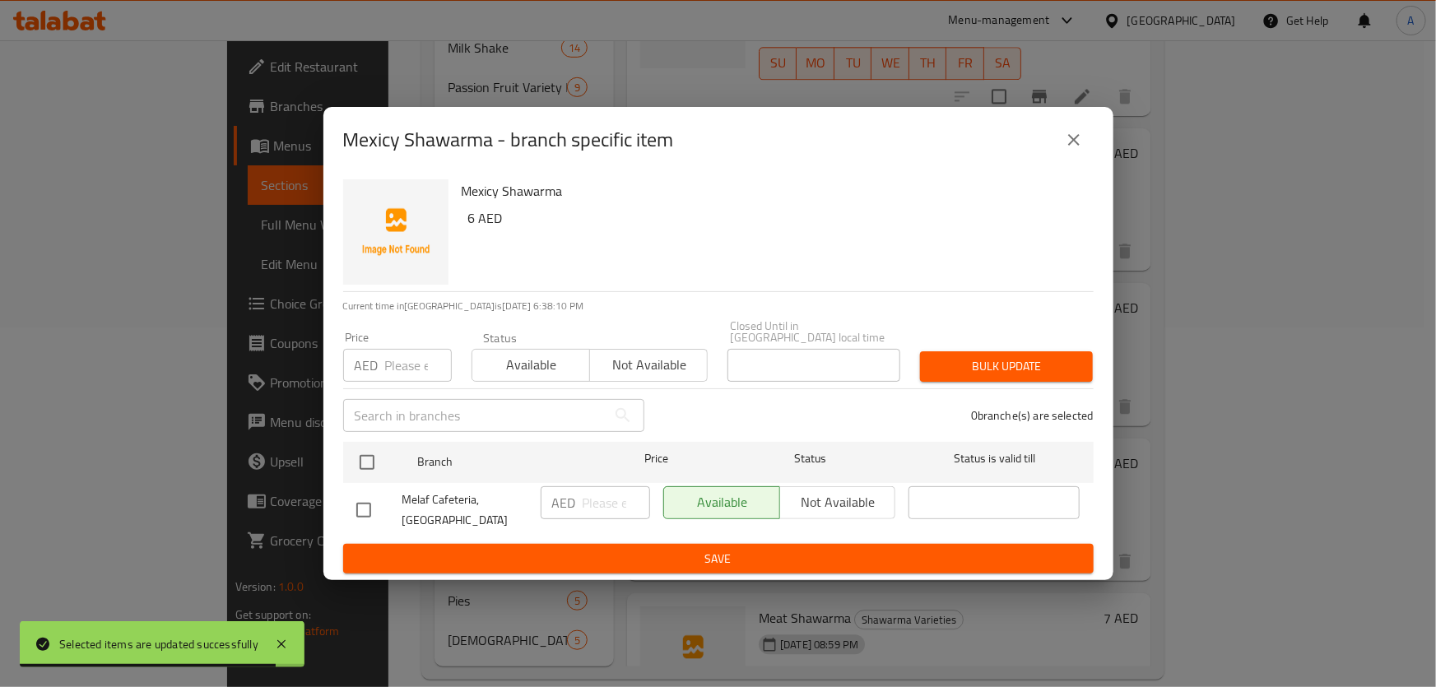
click at [1067, 141] on icon "close" at bounding box center [1074, 140] width 20 height 20
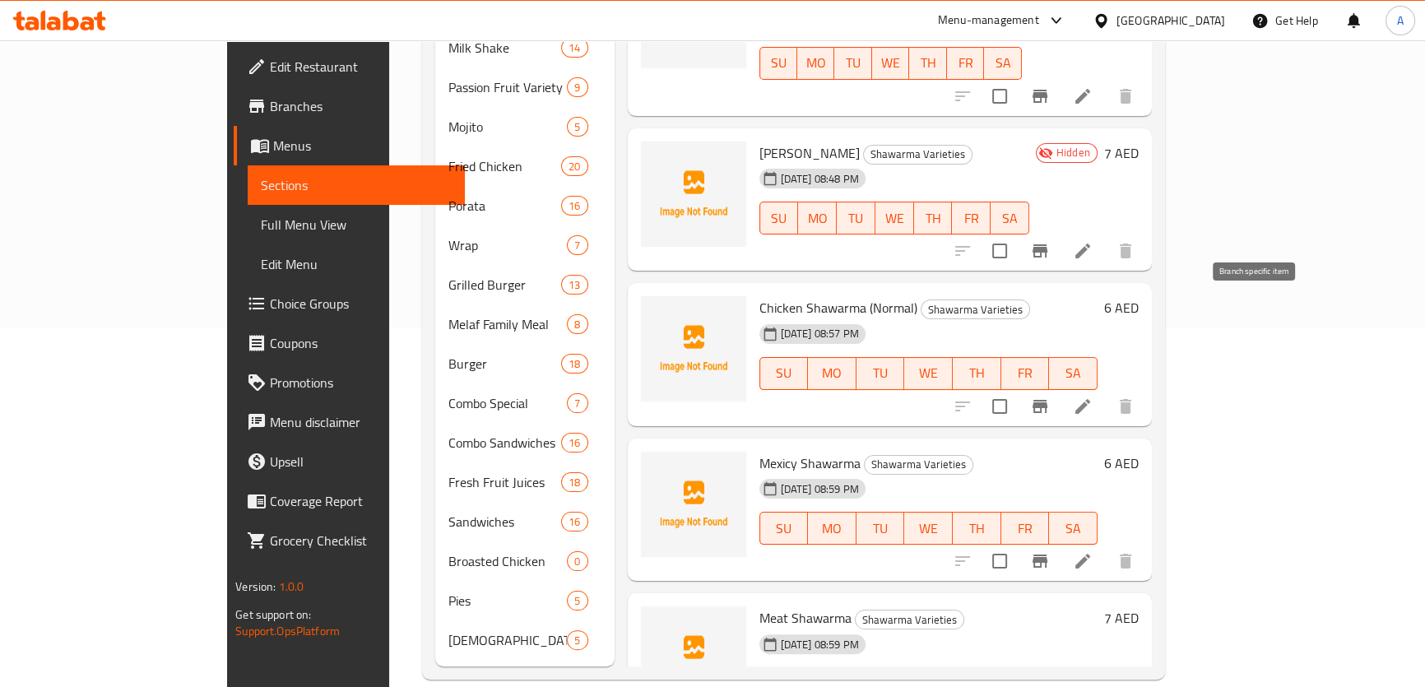
click at [1060, 387] on button "Branch-specific-item" at bounding box center [1041, 407] width 40 height 40
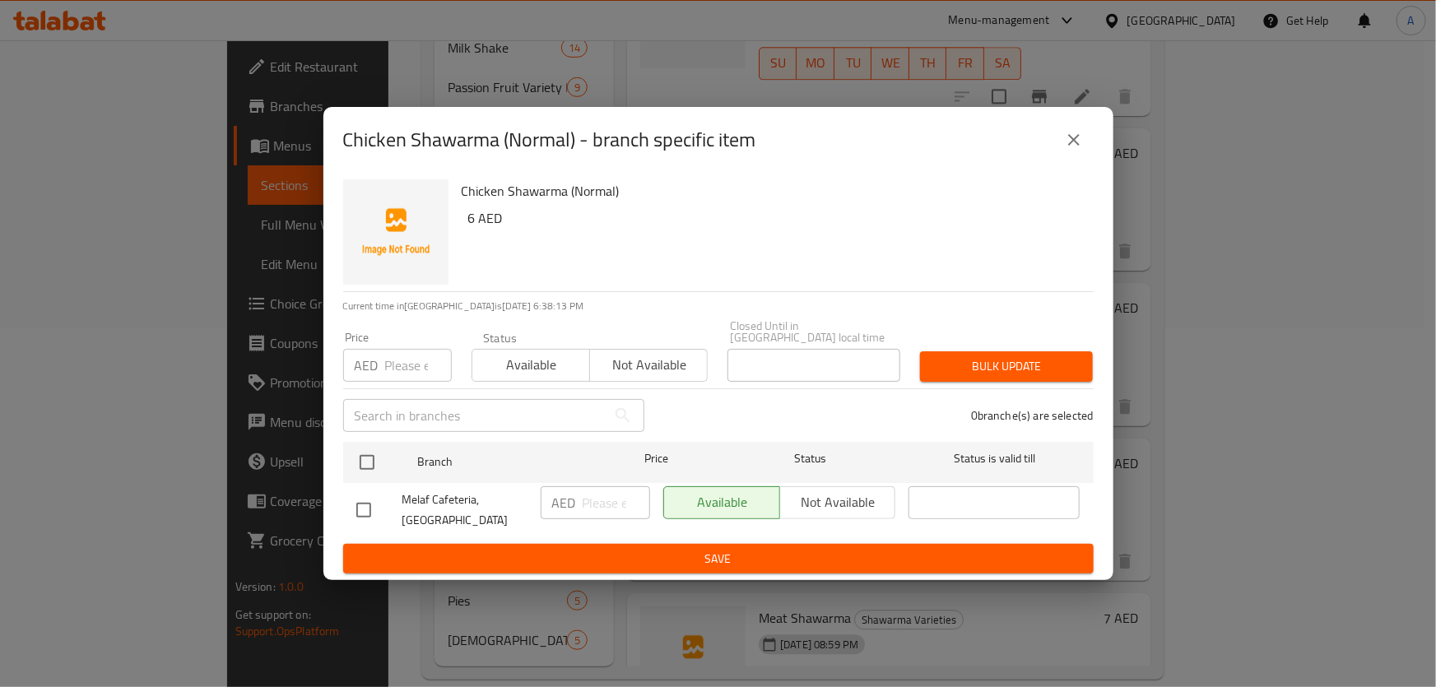
click at [1091, 116] on div "Chicken Shawarma (Normal) - branch specific item" at bounding box center [718, 140] width 790 height 66
click at [1095, 138] on div "Chicken Shawarma (Normal) - branch specific item" at bounding box center [718, 140] width 790 height 66
click at [1090, 140] on button "close" at bounding box center [1074, 140] width 40 height 40
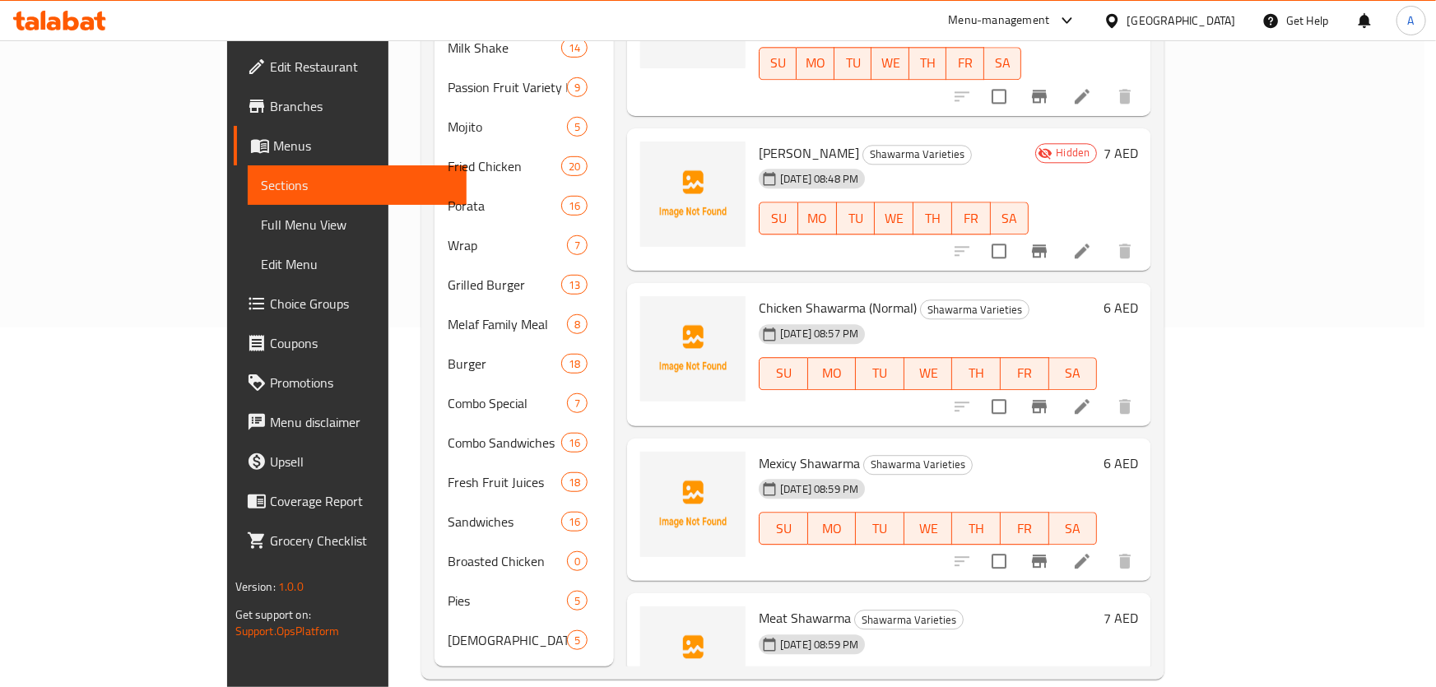
click at [1035, 195] on div "SU MO TU WE TH FR SA" at bounding box center [893, 218] width 283 height 46
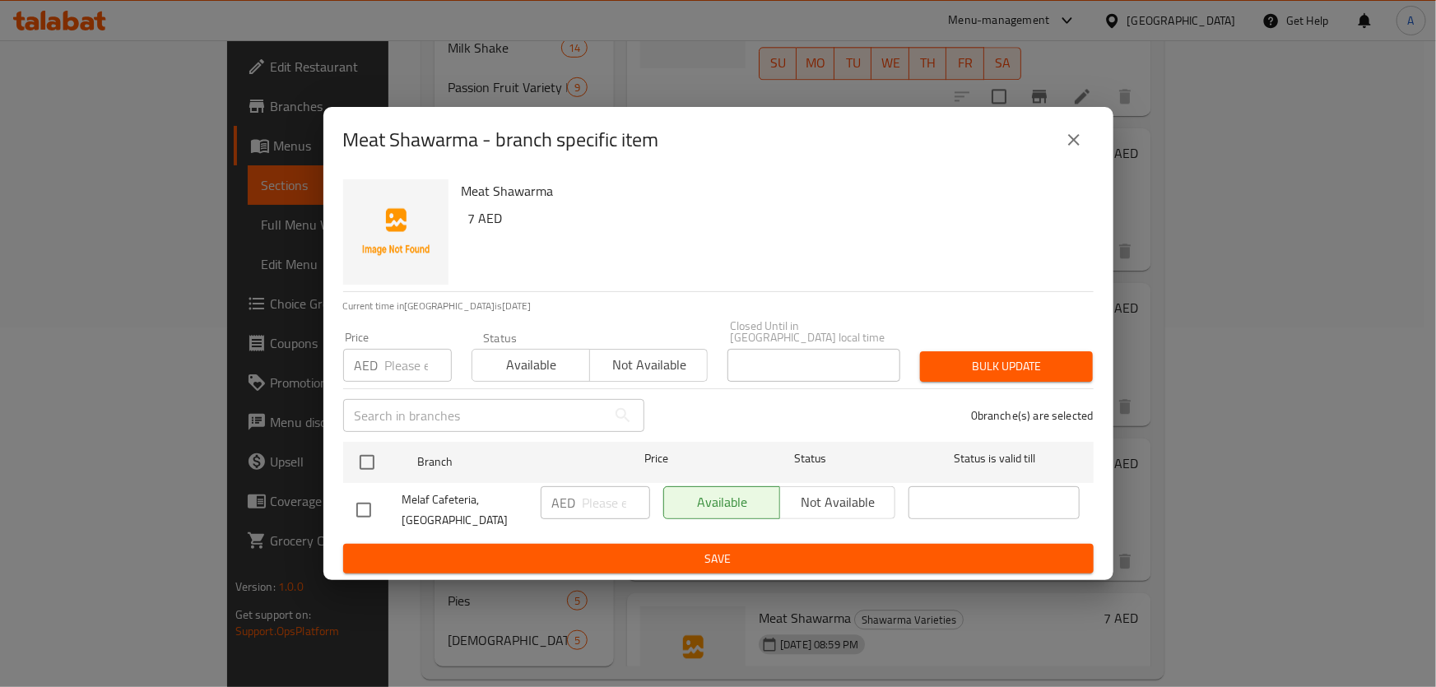
click at [1362, 572] on div "Meat Shawarma - branch specific item Meat Shawarma 7 AED Current time in United…" at bounding box center [718, 343] width 1436 height 687
click at [1067, 131] on icon "close" at bounding box center [1074, 140] width 20 height 20
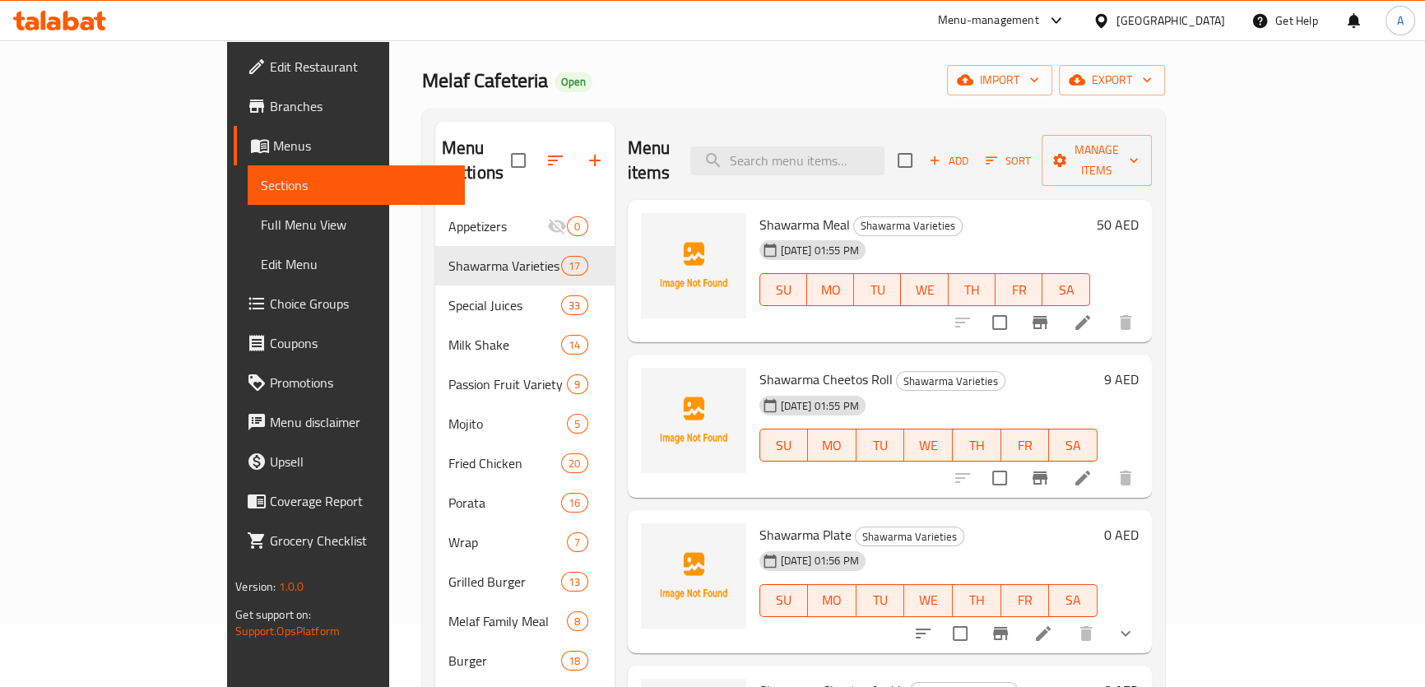
scroll to position [0, 0]
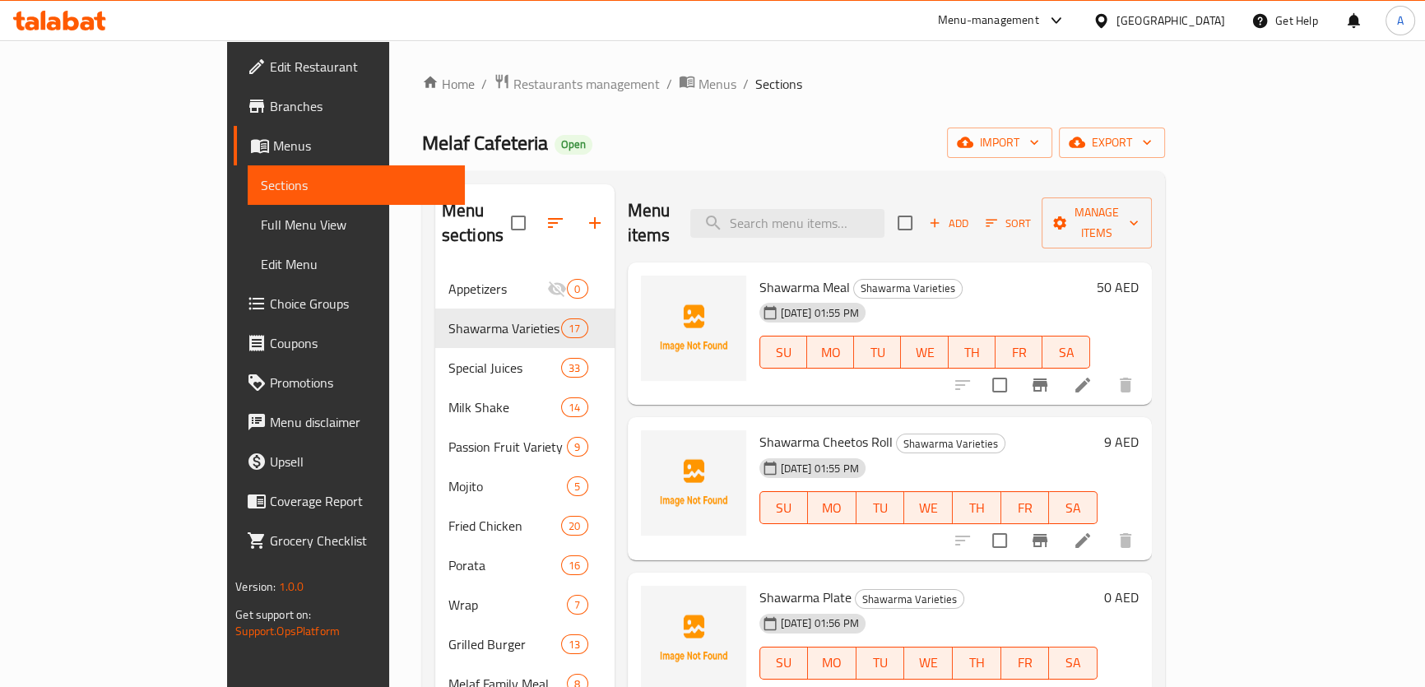
click at [1146, 228] on div "Add Sort Manage items" at bounding box center [1025, 223] width 254 height 51
click at [975, 221] on button "Add" at bounding box center [949, 224] width 53 height 26
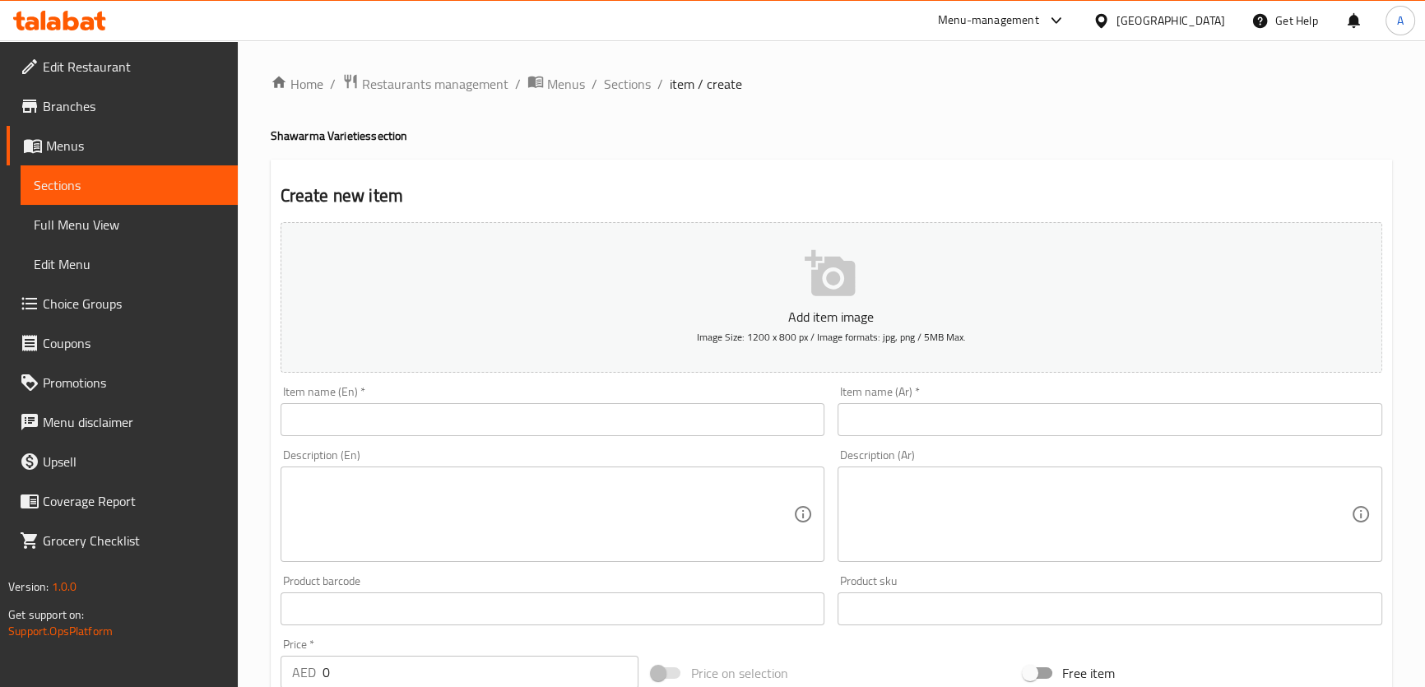
click at [691, 402] on div "Home / Restaurants management / Menus / Sections / item / create Shawarma Varie…" at bounding box center [832, 601] width 1122 height 1057
click at [700, 396] on div "Item name (En)   * Item name (En) *" at bounding box center [553, 411] width 545 height 50
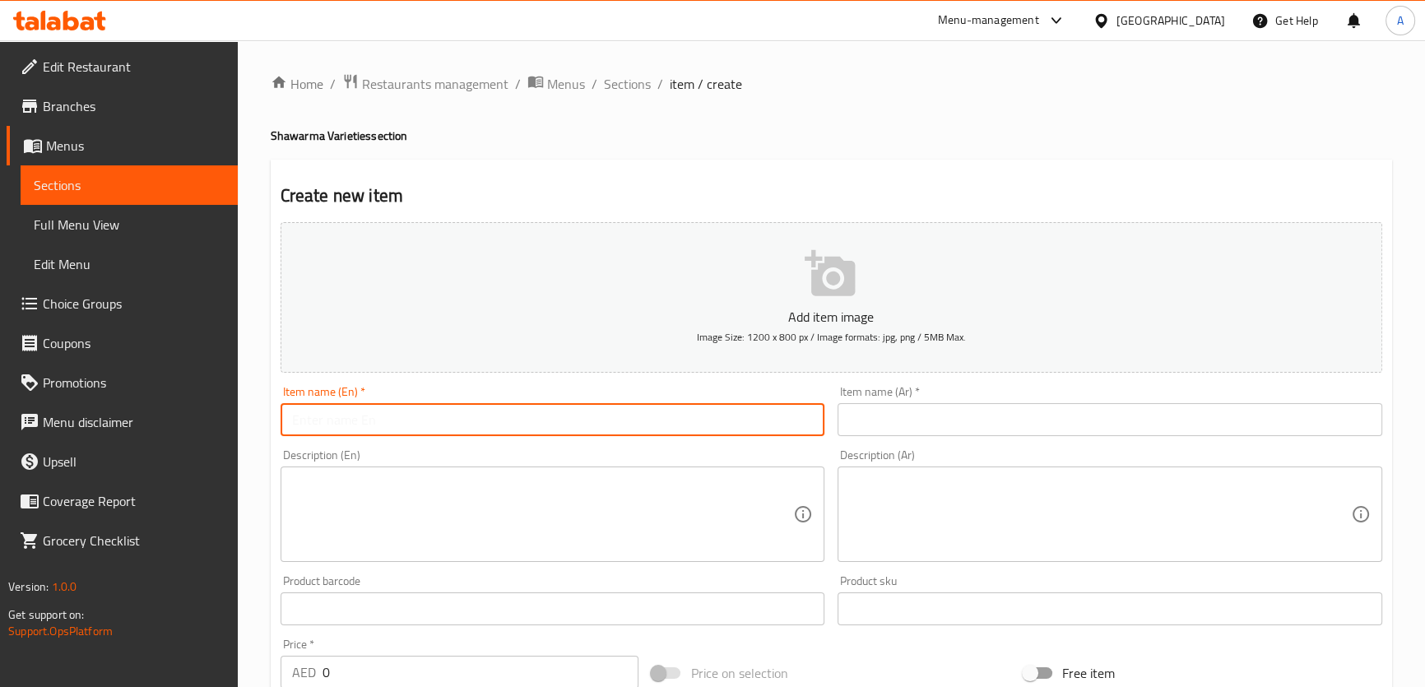
click at [696, 421] on input "text" at bounding box center [553, 419] width 545 height 33
paste input "SHAWARMA ARAYES"
type input "Shawarma Arayes"
click at [908, 424] on input "text" at bounding box center [1110, 419] width 545 height 33
paste input "شاورما عرايس"
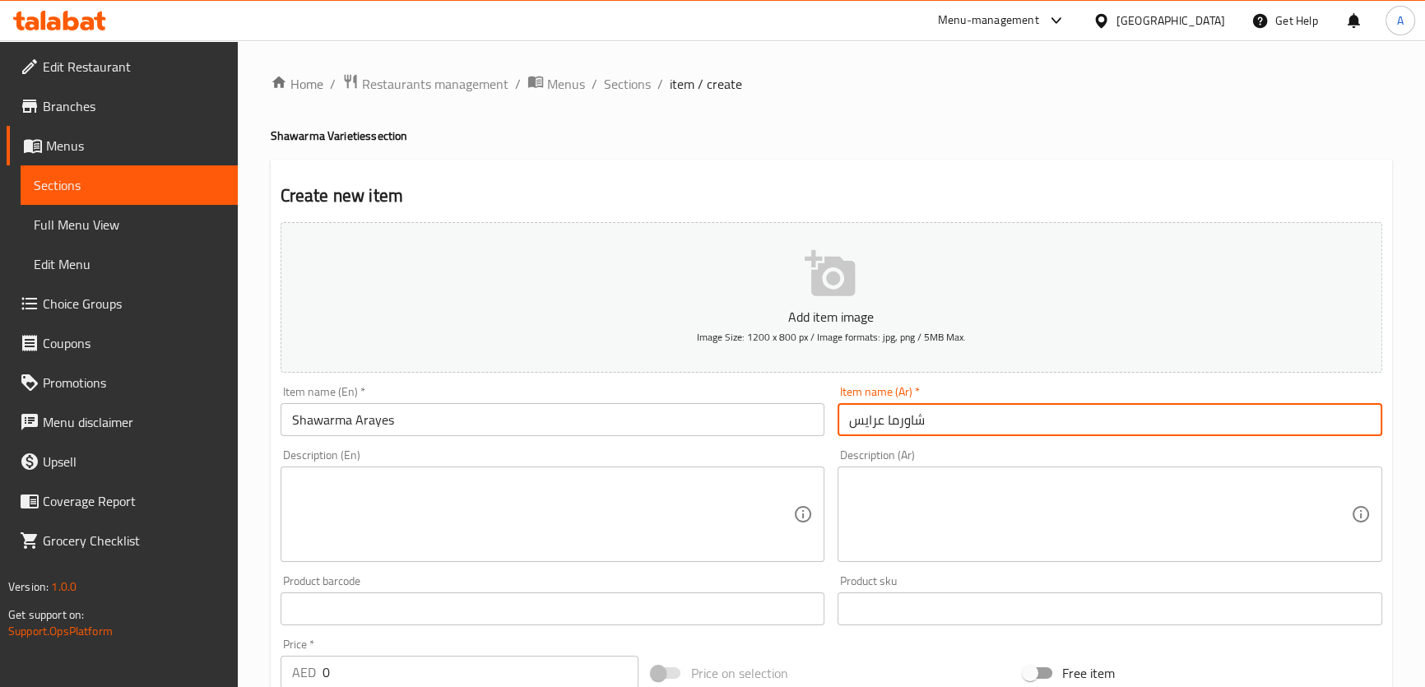
type input "شاورما عرايس"
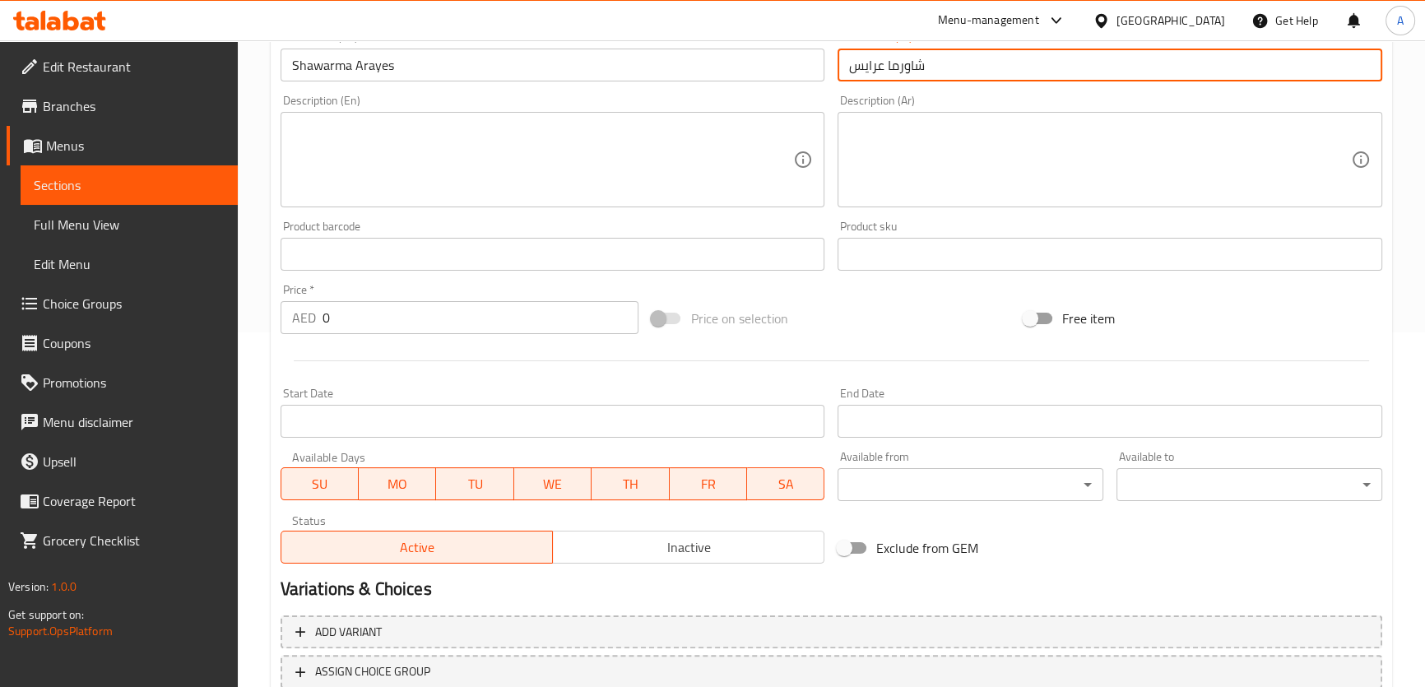
scroll to position [474, 0]
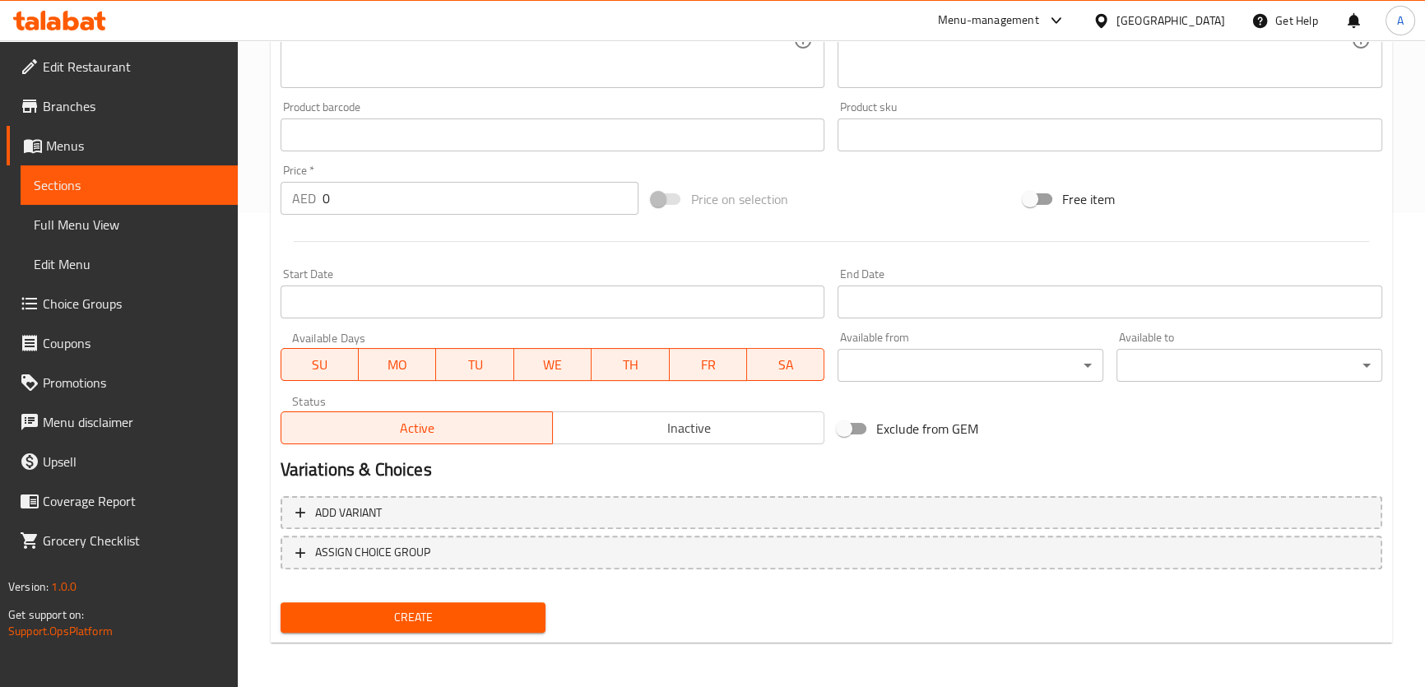
drag, startPoint x: 343, startPoint y: 191, endPoint x: 263, endPoint y: 192, distance: 79.8
click at [263, 192] on div "Home / Restaurants management / Menus / Sections / item / create Shawarma Varie…" at bounding box center [832, 127] width 1188 height 1123
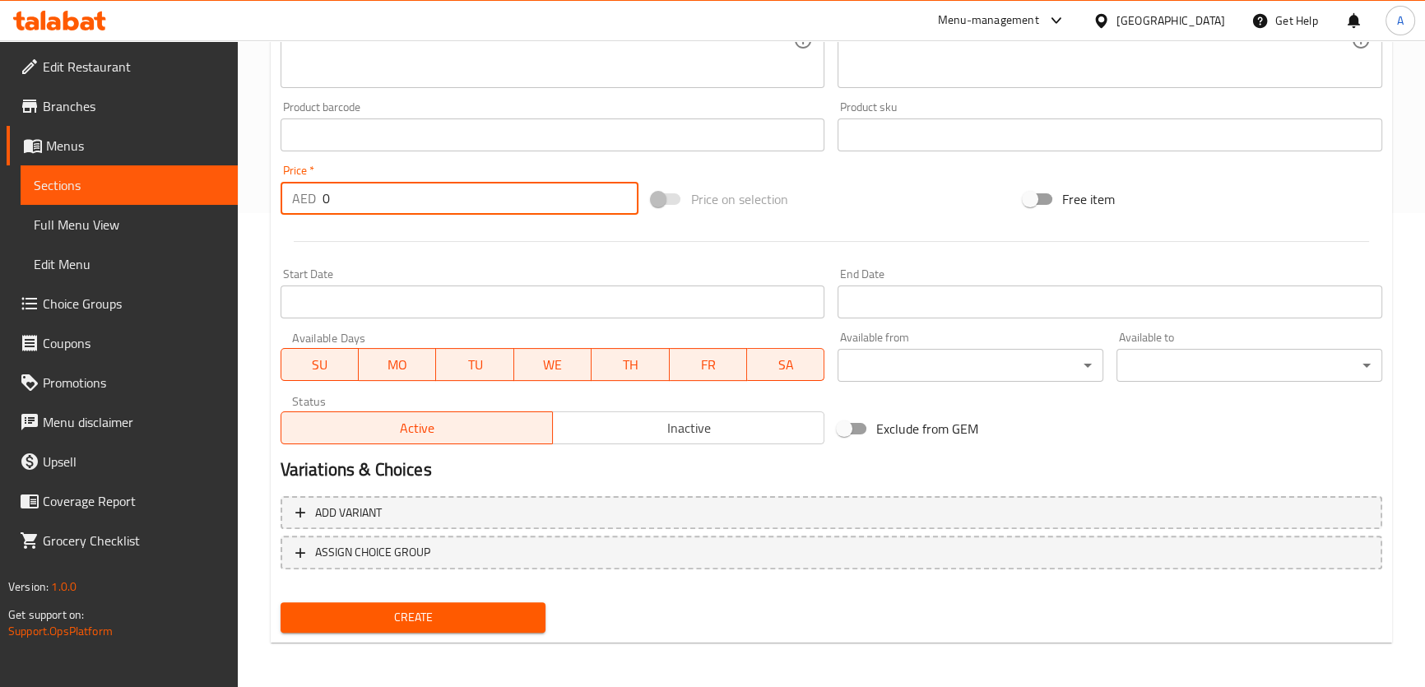
paste input "22.0"
type input "22.00"
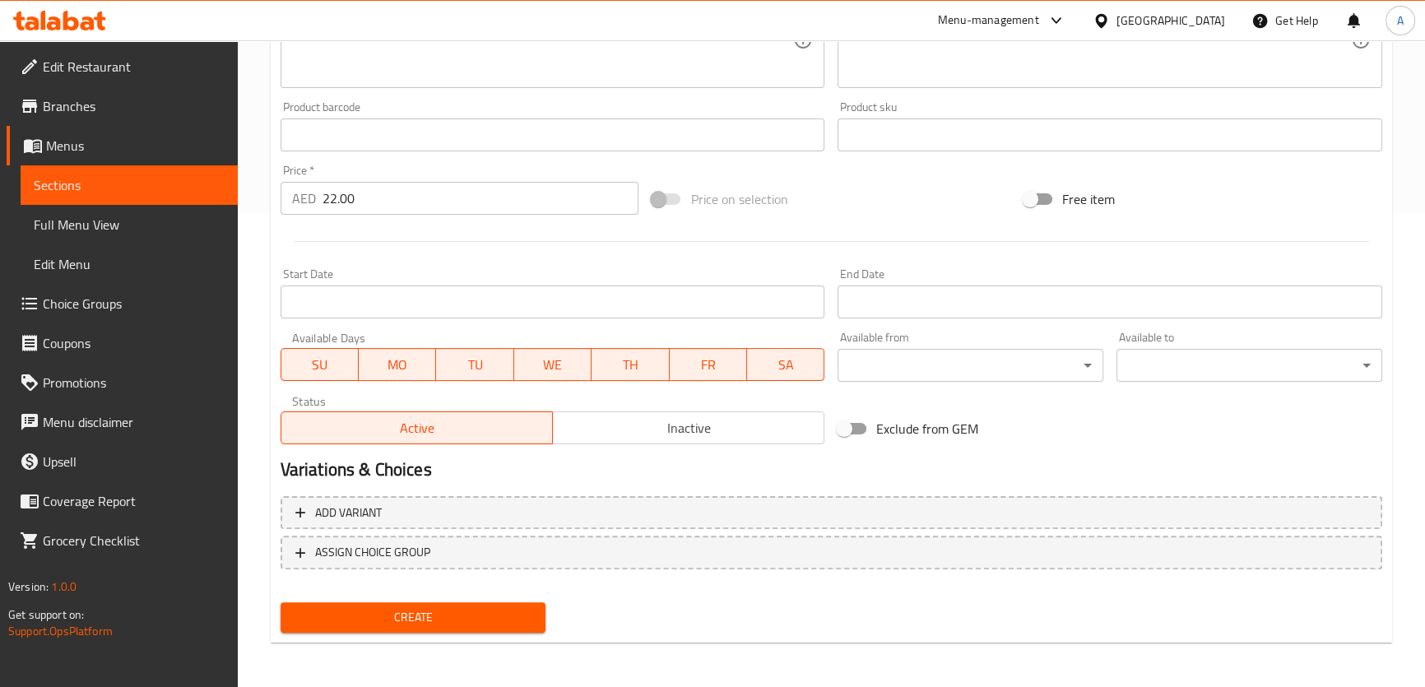
click at [426, 247] on div at bounding box center [831, 241] width 1115 height 40
click at [442, 652] on div "Home / Restaurants management / Menus / Sections / item / create Shawarma Varie…" at bounding box center [832, 127] width 1122 height 1057
drag, startPoint x: 456, startPoint y: 604, endPoint x: 466, endPoint y: 602, distance: 10.0
click at [457, 604] on button "Create" at bounding box center [414, 617] width 266 height 30
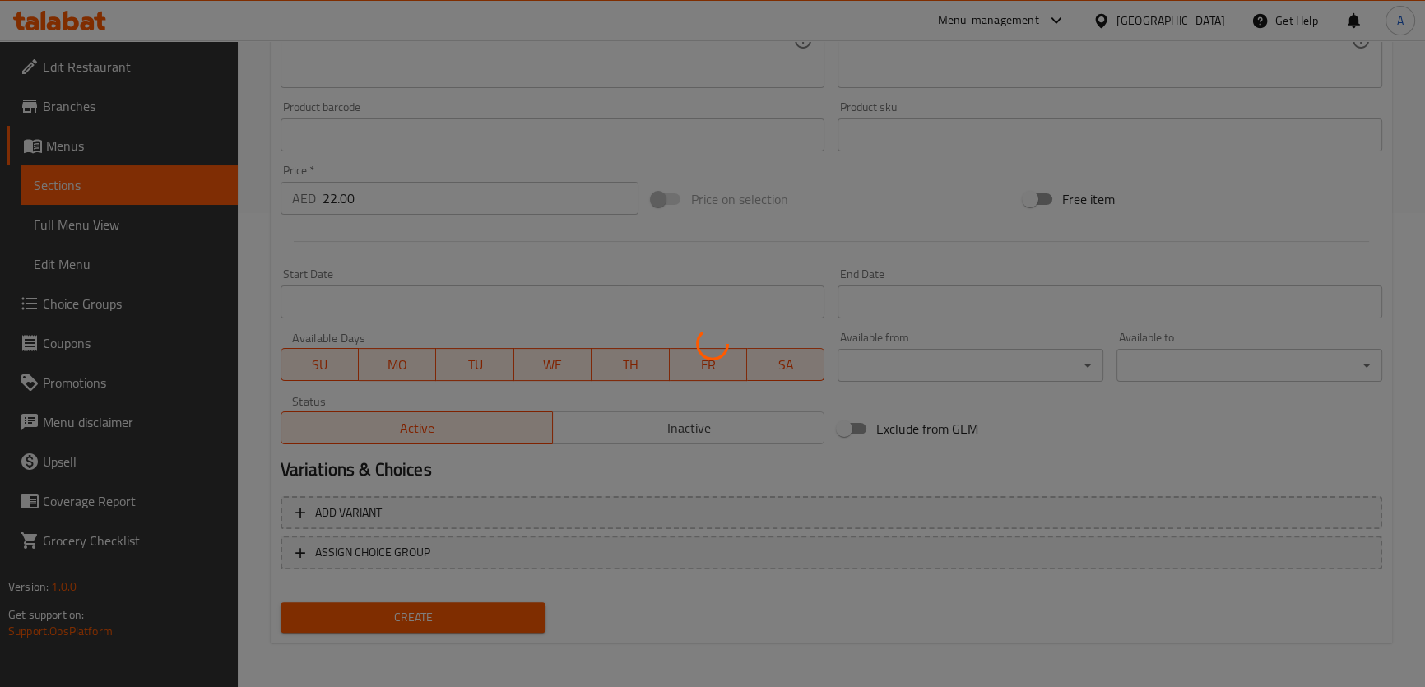
type input "0"
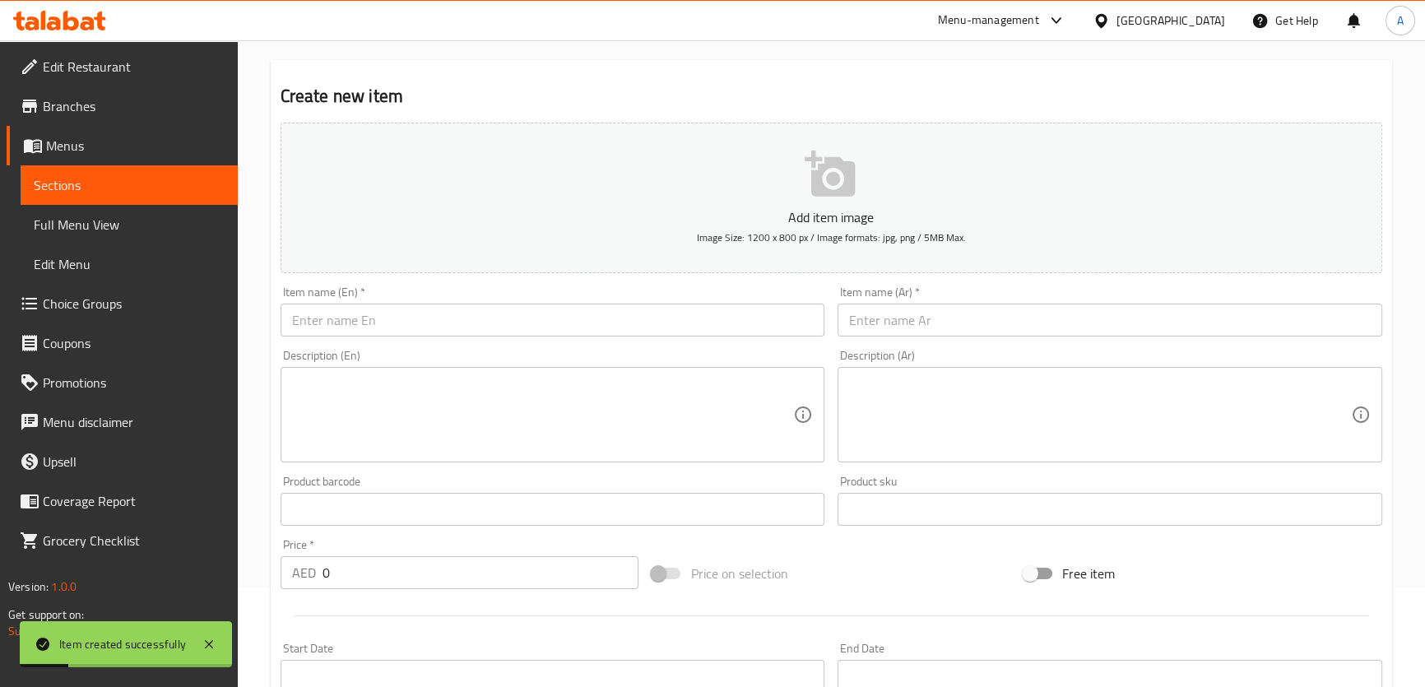
scroll to position [0, 0]
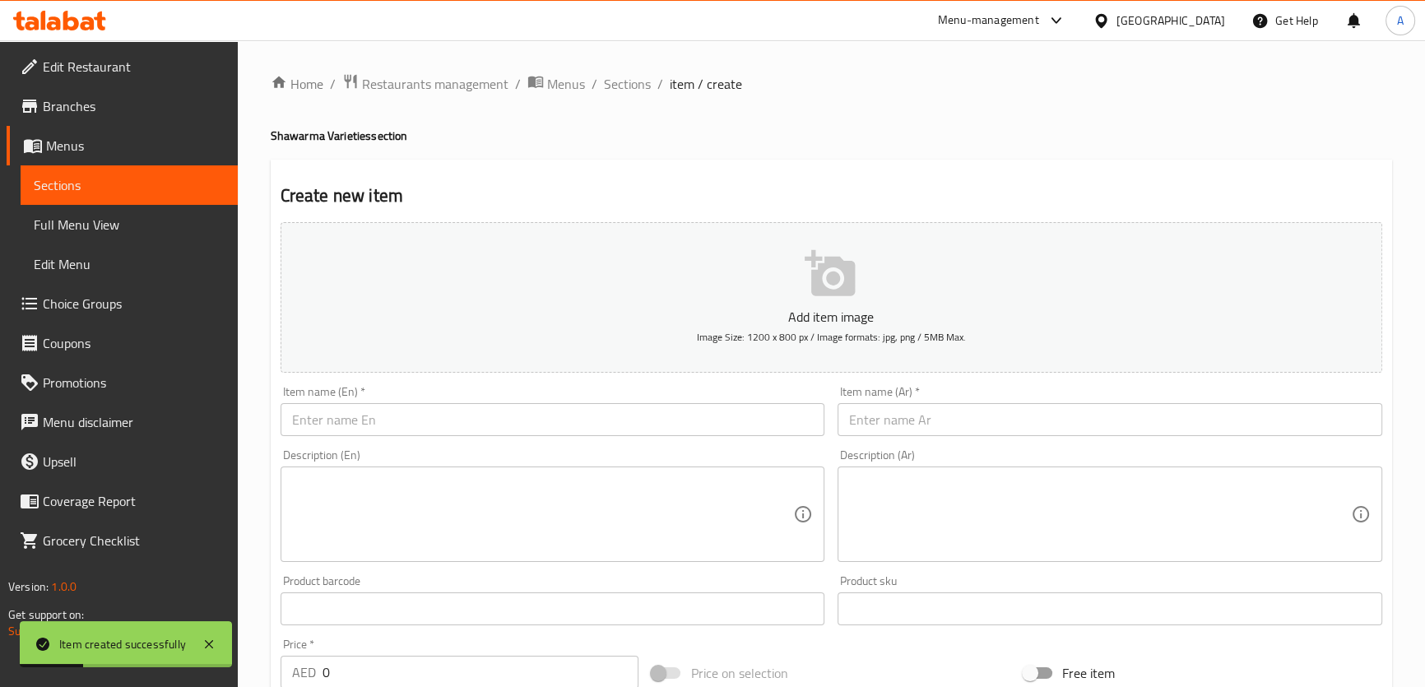
click at [649, 80] on ol "Home / Restaurants management / Menus / Sections / item / create" at bounding box center [832, 83] width 1122 height 21
click at [632, 92] on span "Sections" at bounding box center [627, 84] width 47 height 20
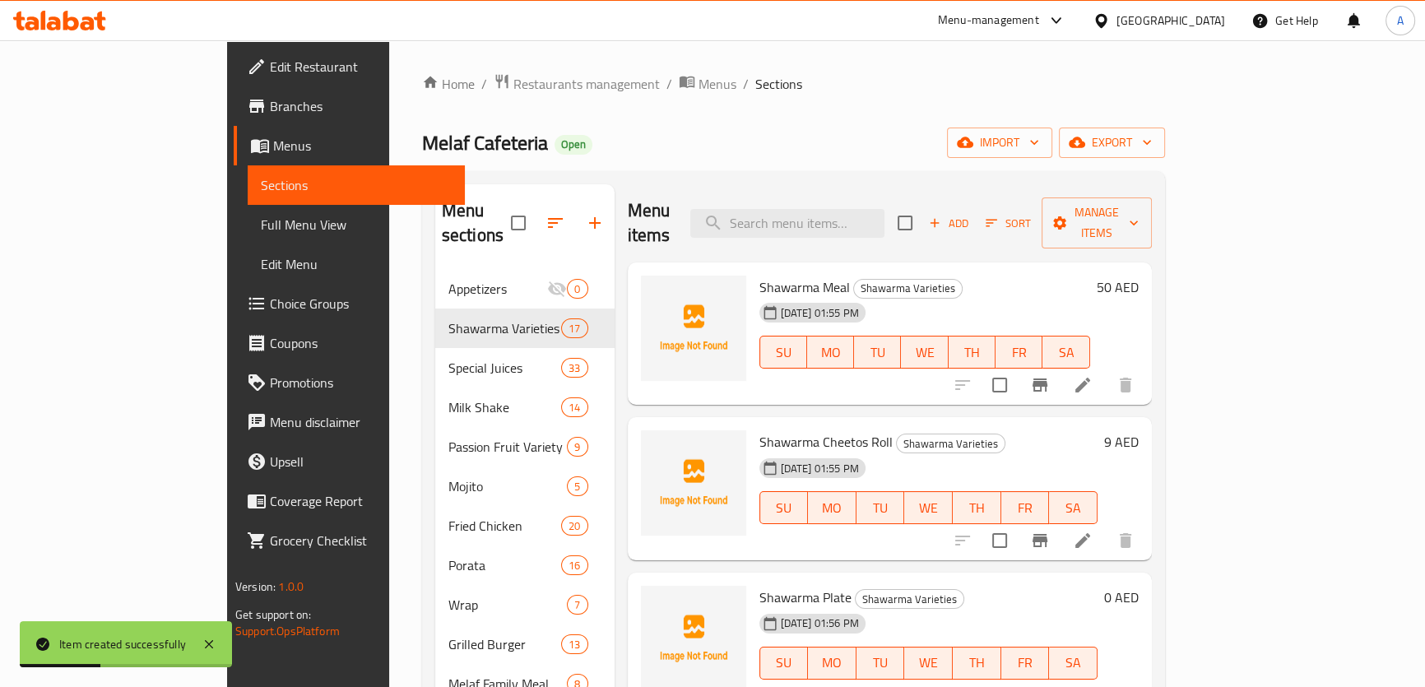
click at [840, 184] on div "Menu items Add Sort Manage items" at bounding box center [890, 223] width 524 height 78
paste input "COMВО SHAWARMA كومبو شاورما"
click at [848, 209] on input "search" at bounding box center [787, 223] width 194 height 29
click at [870, 209] on input "COMВО SHAWARMA كومبو شاورما" at bounding box center [787, 223] width 194 height 29
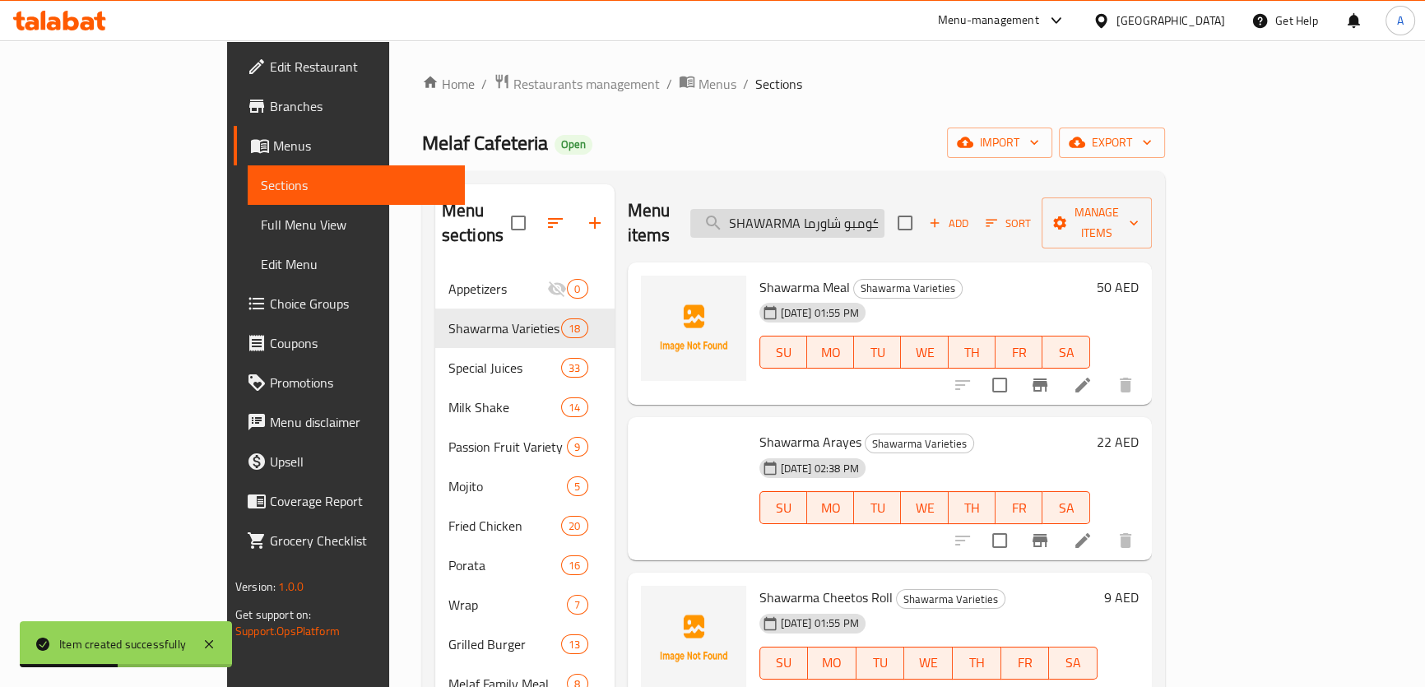
click at [870, 209] on input "COMВО SHAWARMA كومبو شاورما" at bounding box center [787, 223] width 194 height 29
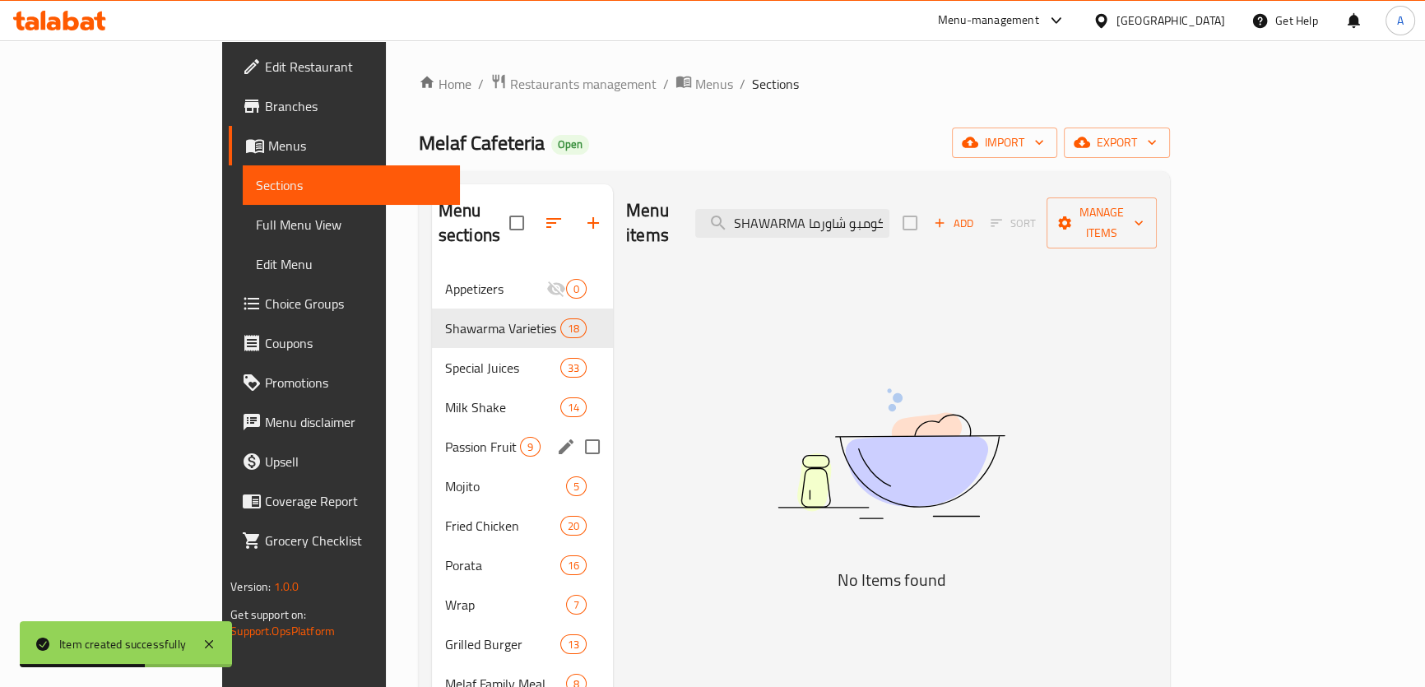
scroll to position [224, 0]
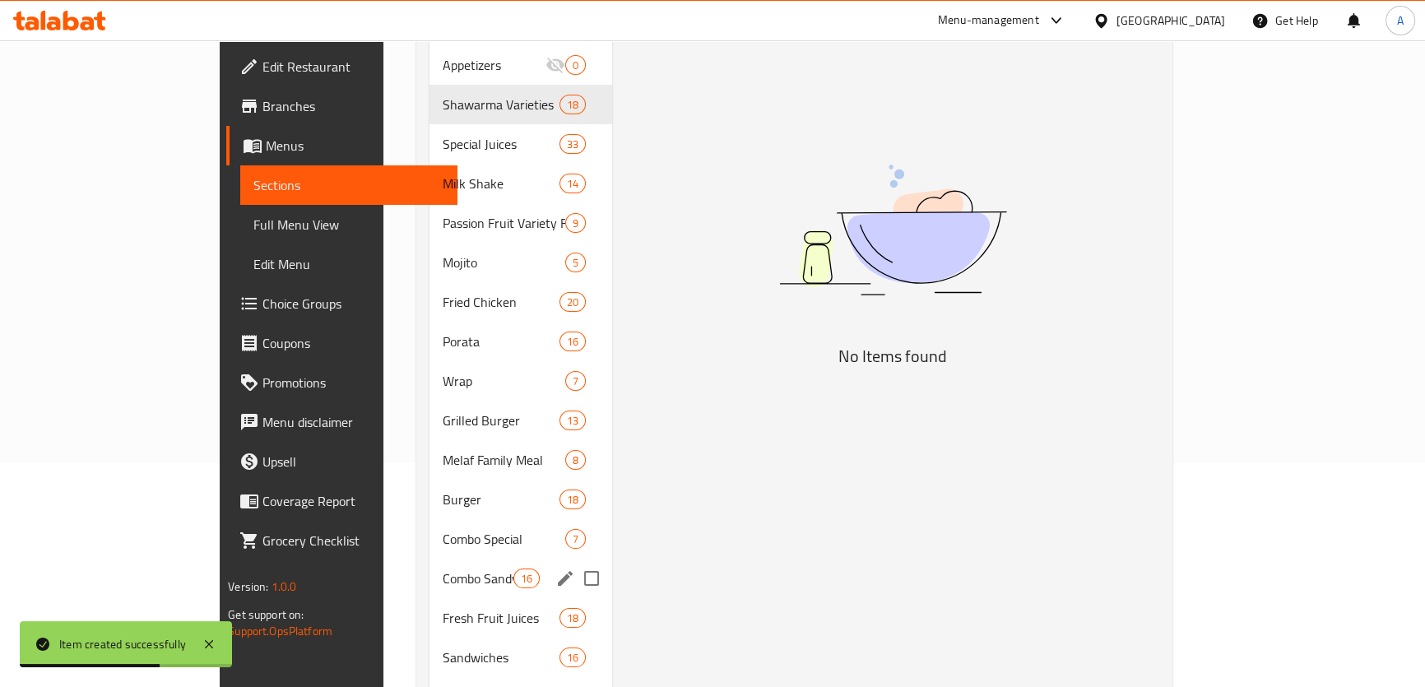
drag, startPoint x: 356, startPoint y: 547, endPoint x: 406, endPoint y: 540, distance: 49.9
click at [443, 569] on span "Combo Sandwiches" at bounding box center [478, 579] width 70 height 20
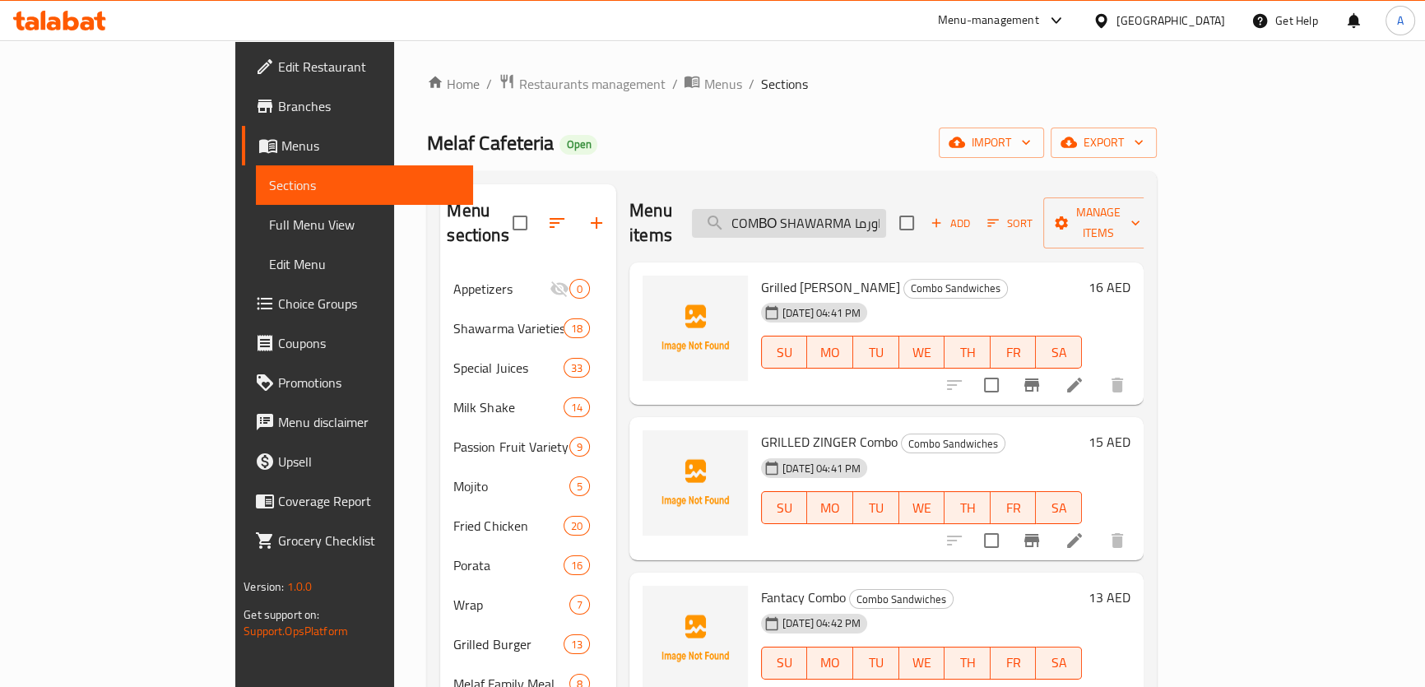
click at [886, 209] on input "COMВО SHAWARMA كومبو شاورما" at bounding box center [789, 223] width 194 height 29
drag, startPoint x: 932, startPoint y: 212, endPoint x: 796, endPoint y: 217, distance: 135.9
click at [796, 217] on input "COMВО SHAWARMA كومبو شاورما" at bounding box center [789, 223] width 194 height 29
type input "\"
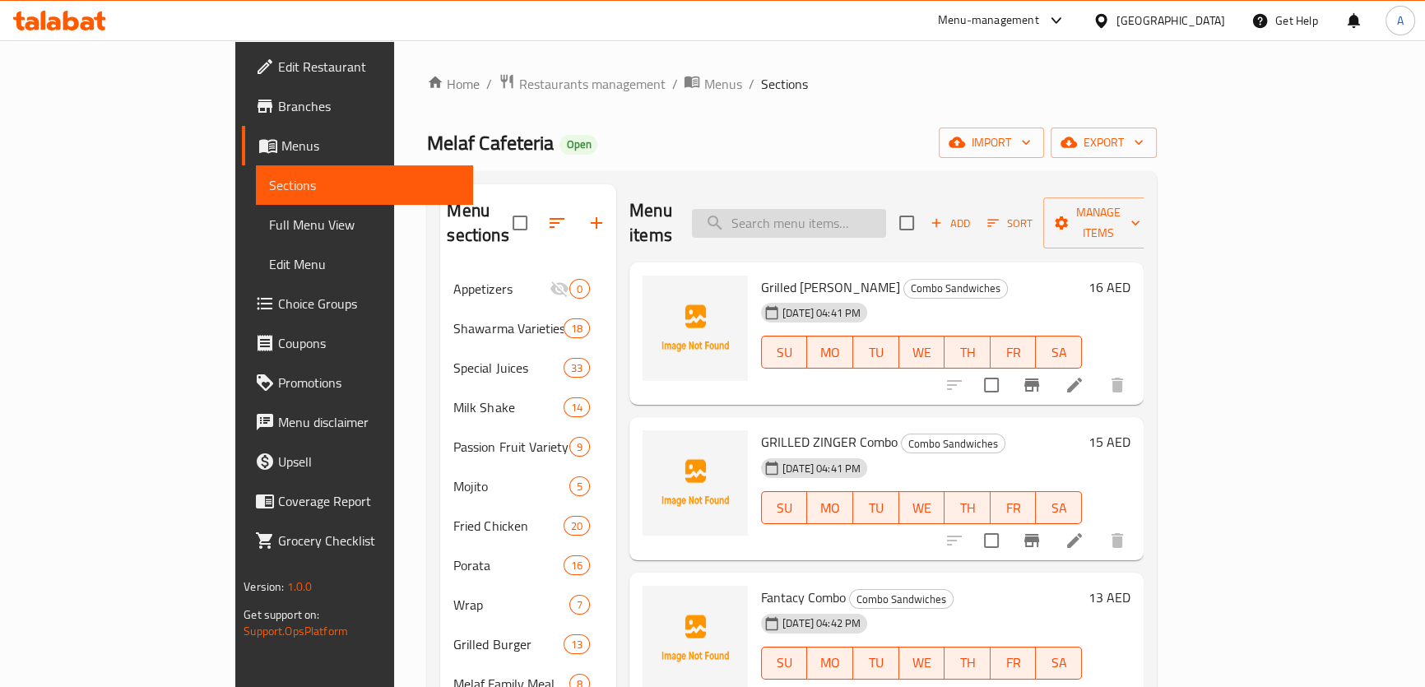
paste input "COMВО SHAWARMA"
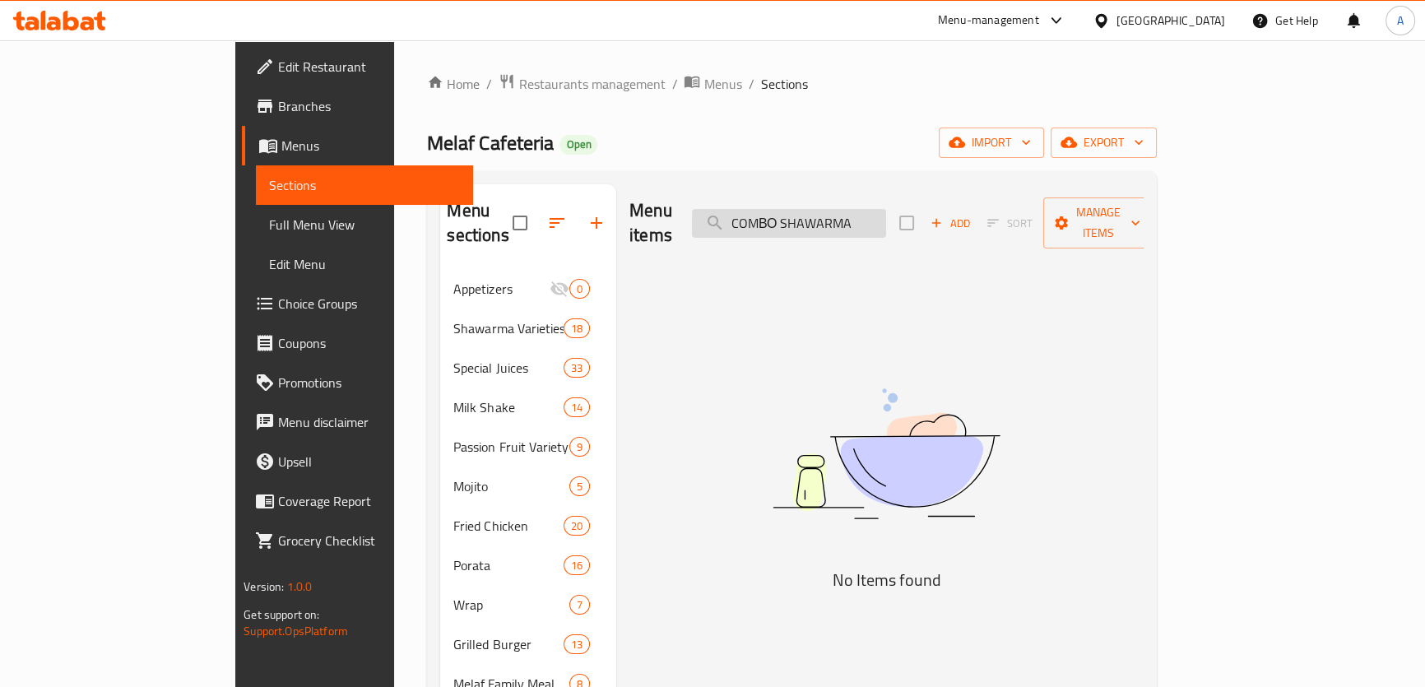
click at [830, 209] on input "COMВО SHAWARMA" at bounding box center [789, 223] width 194 height 29
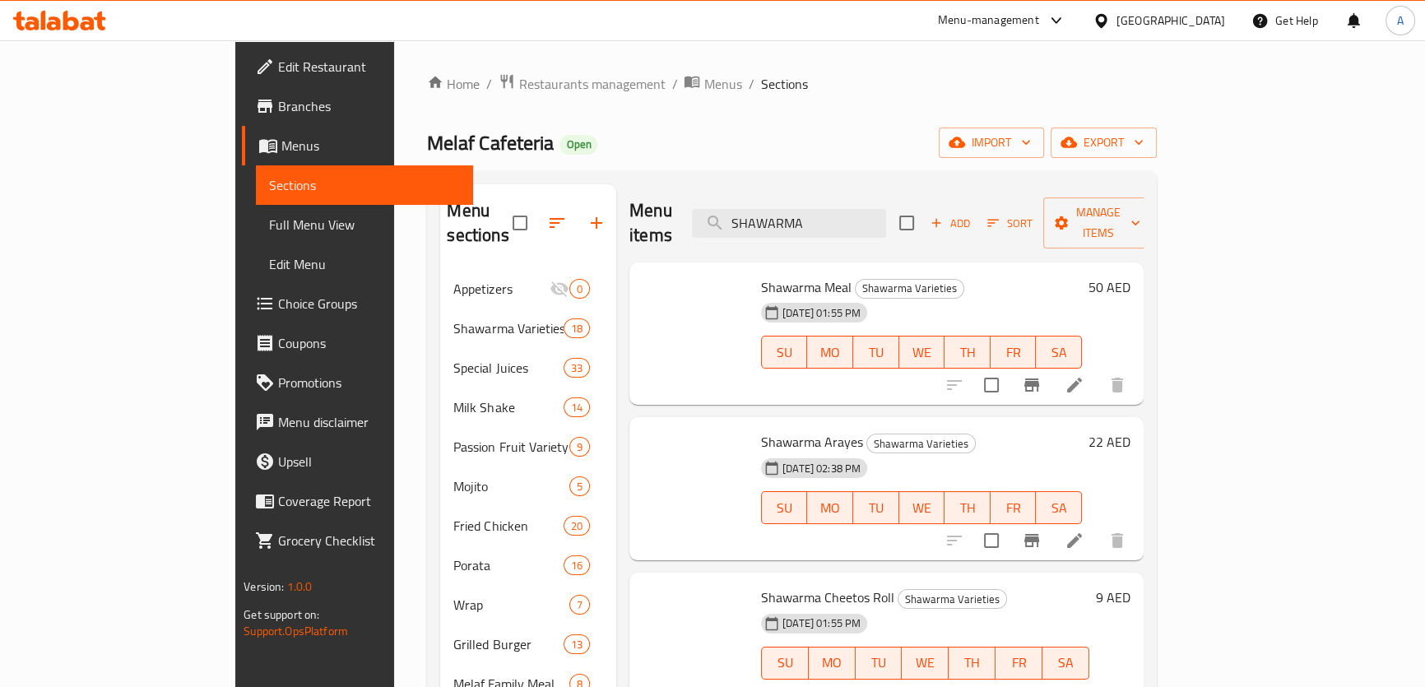
paste input "COMВО"
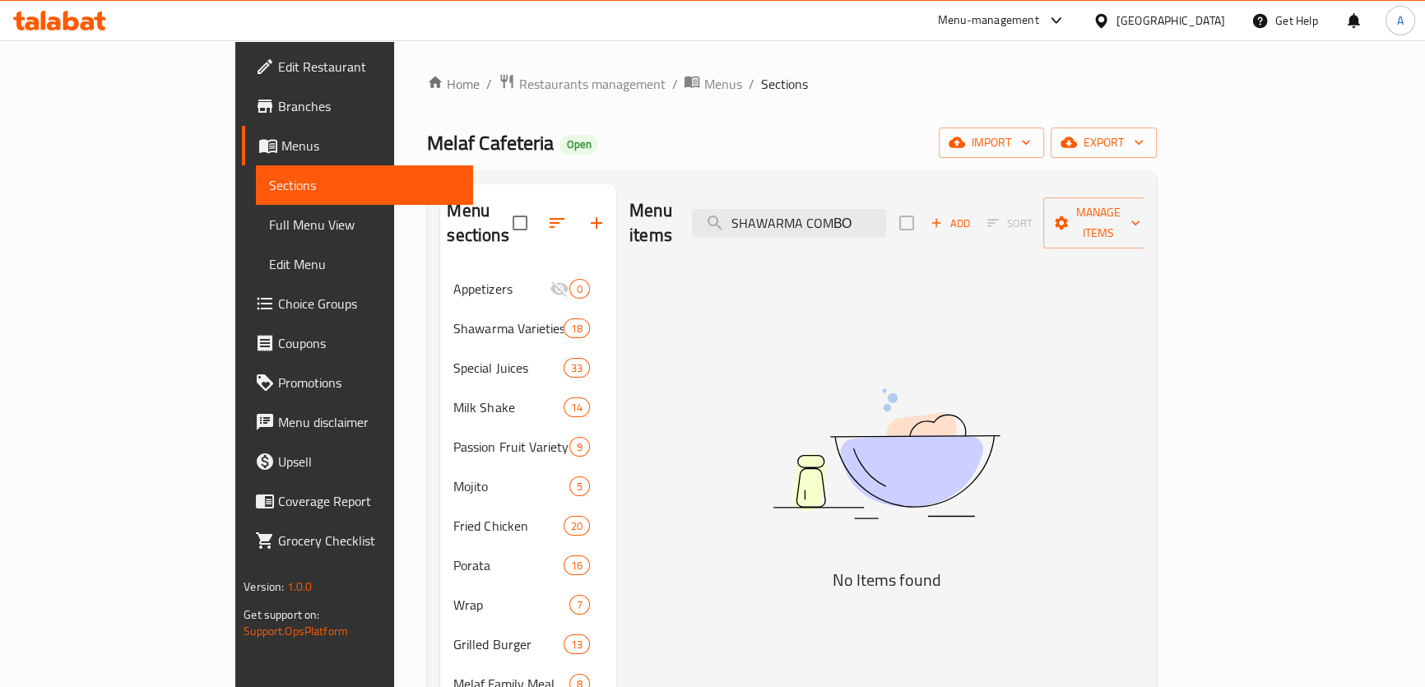
type input "SHAWARMA"
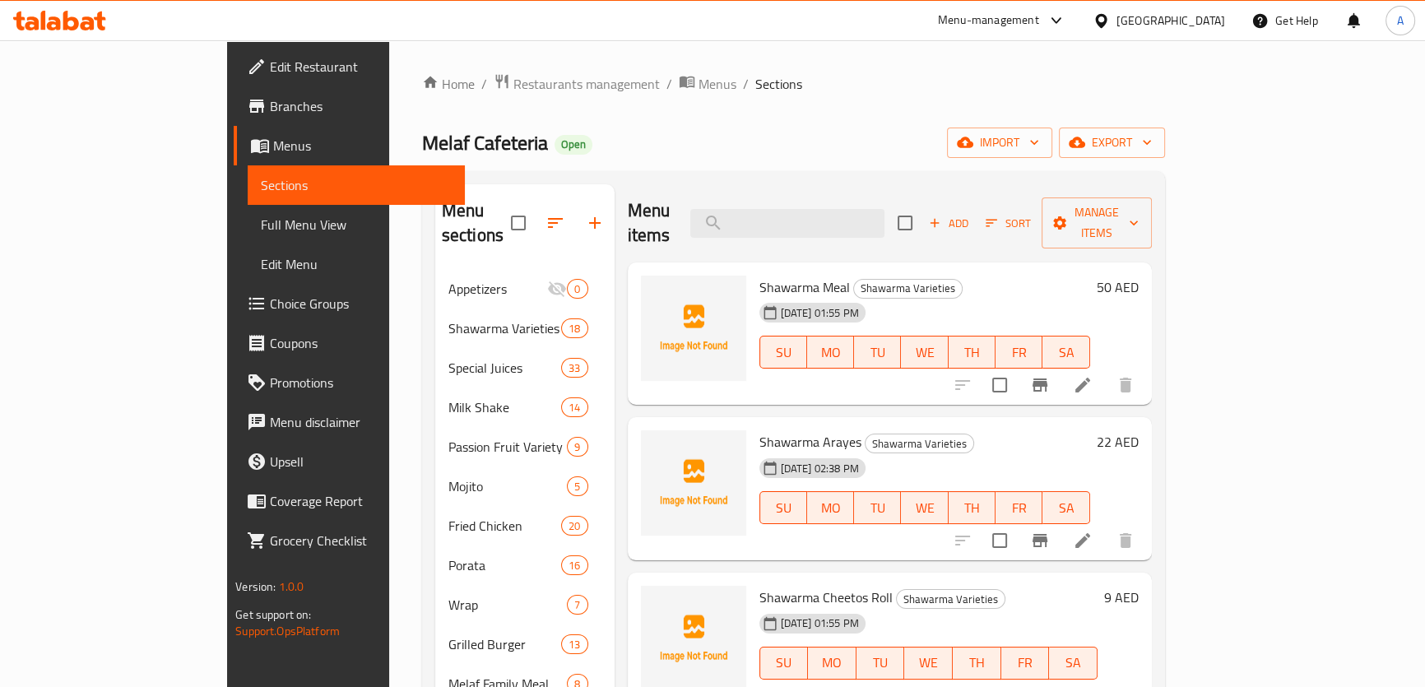
click at [1050, 531] on icon "Branch-specific-item" at bounding box center [1040, 541] width 20 height 20
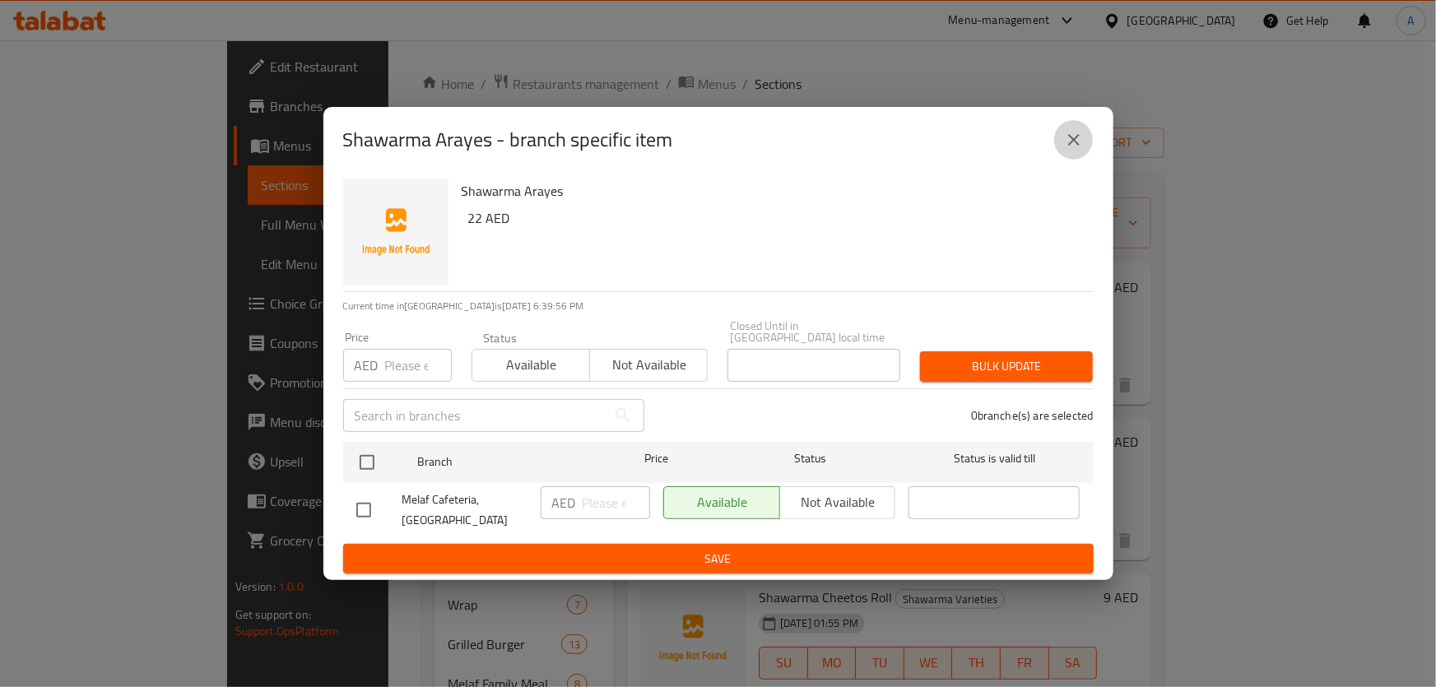
click at [1086, 136] on button "close" at bounding box center [1074, 140] width 40 height 40
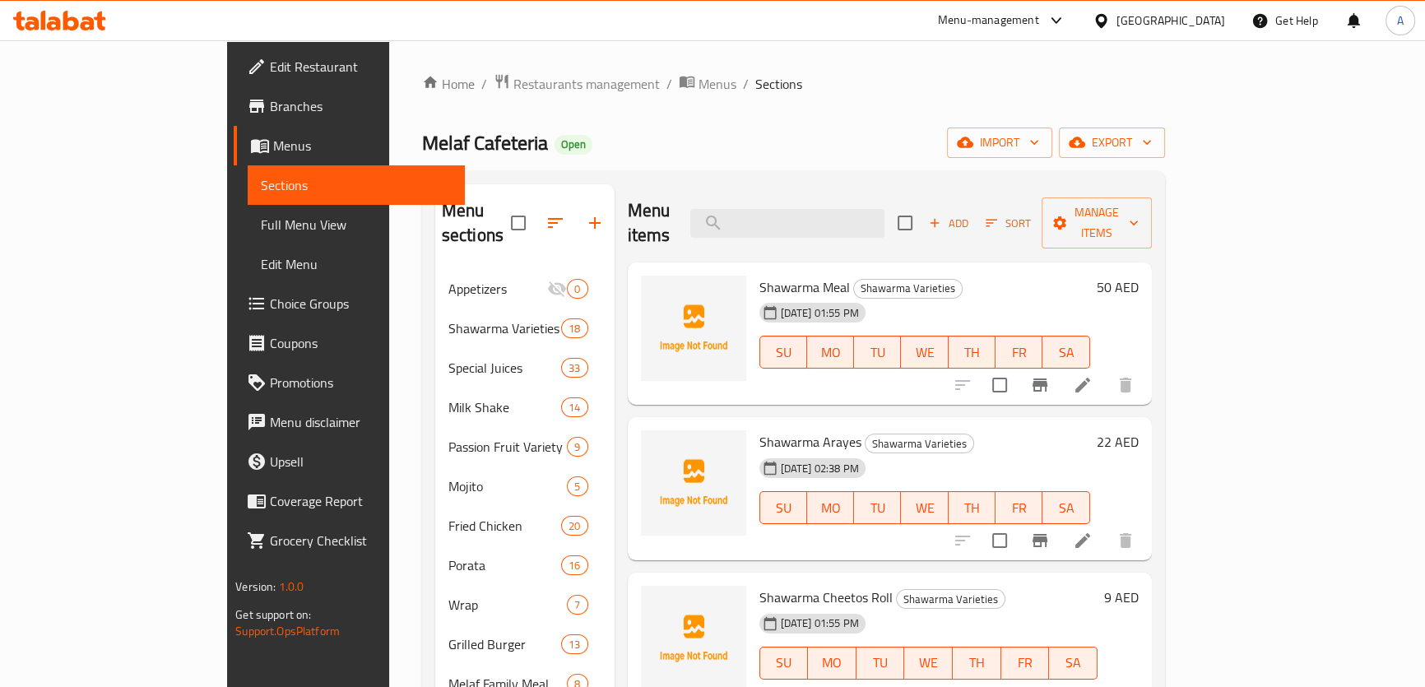
scroll to position [74, 0]
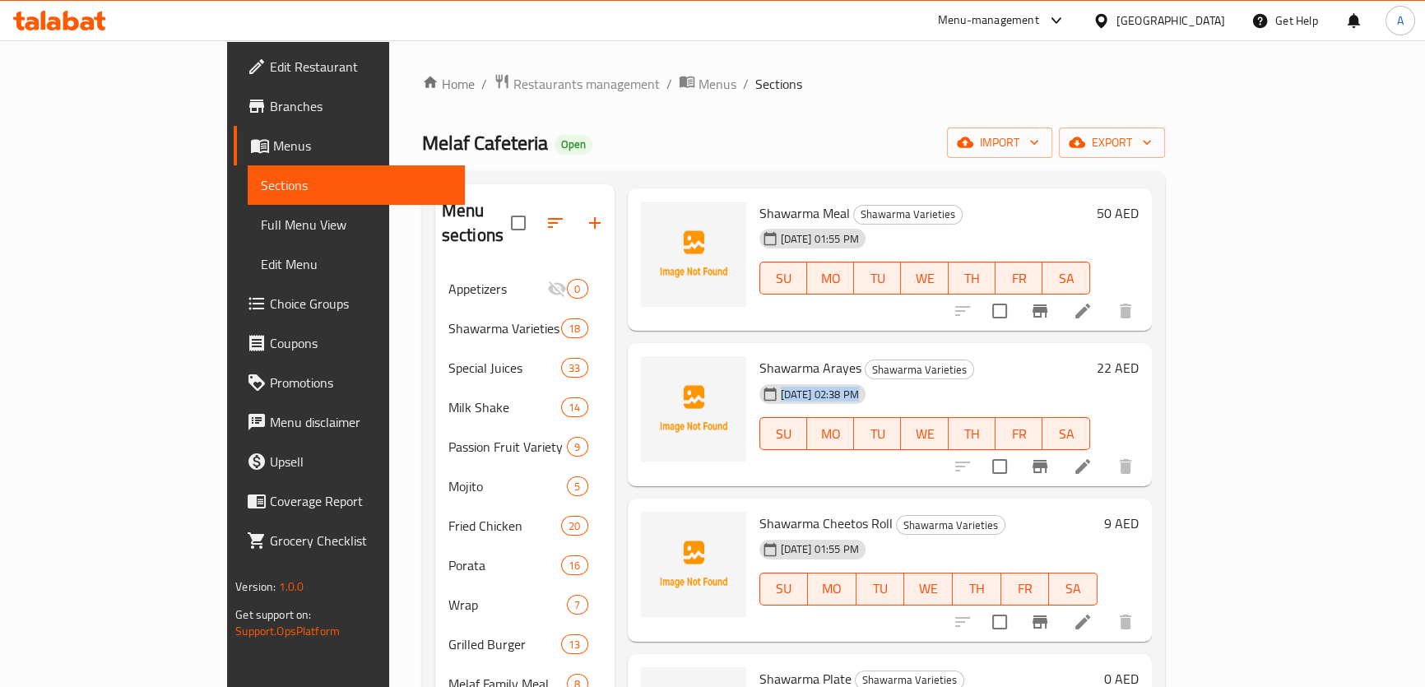
drag, startPoint x: 1002, startPoint y: 342, endPoint x: 1002, endPoint y: 379, distance: 37.9
click at [1002, 379] on div "Shawarma Arayes Shawarma Varieties 16-08-2025 02:38 PM SU MO TU WE TH FR SA" at bounding box center [925, 415] width 344 height 130
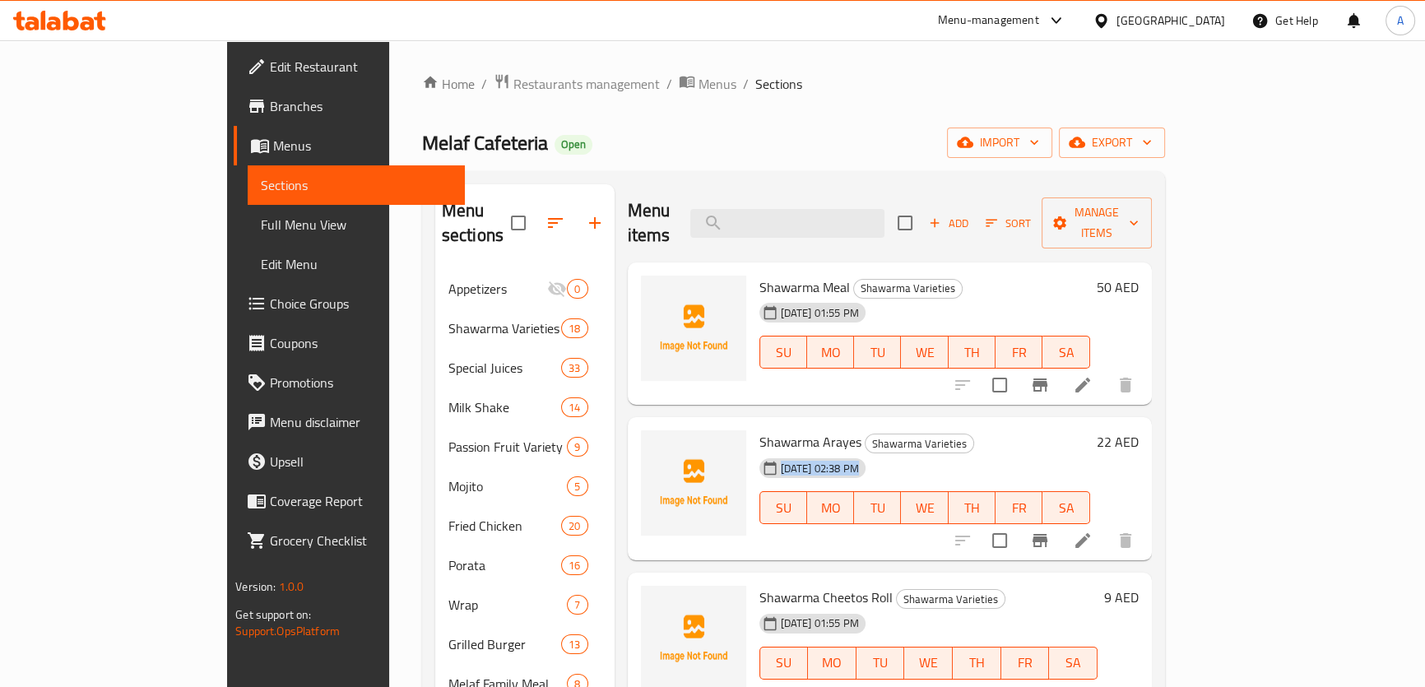
click at [975, 222] on button "Add" at bounding box center [949, 224] width 53 height 26
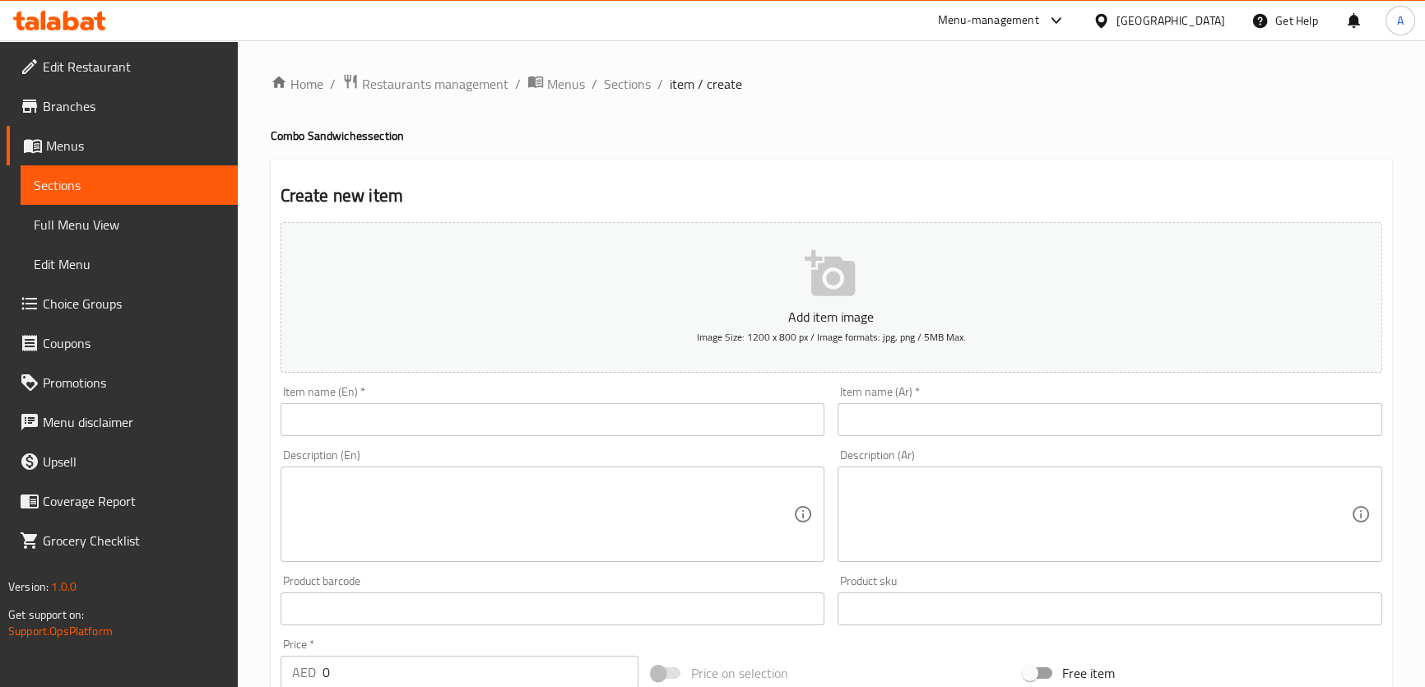
click at [708, 443] on div "Description (En) Description (En)" at bounding box center [553, 506] width 558 height 126
drag, startPoint x: 690, startPoint y: 513, endPoint x: 456, endPoint y: 509, distance: 233.8
click at [690, 514] on textarea at bounding box center [543, 515] width 502 height 78
paste textarea "COMВО SHAWARMA كومبو شاورما"
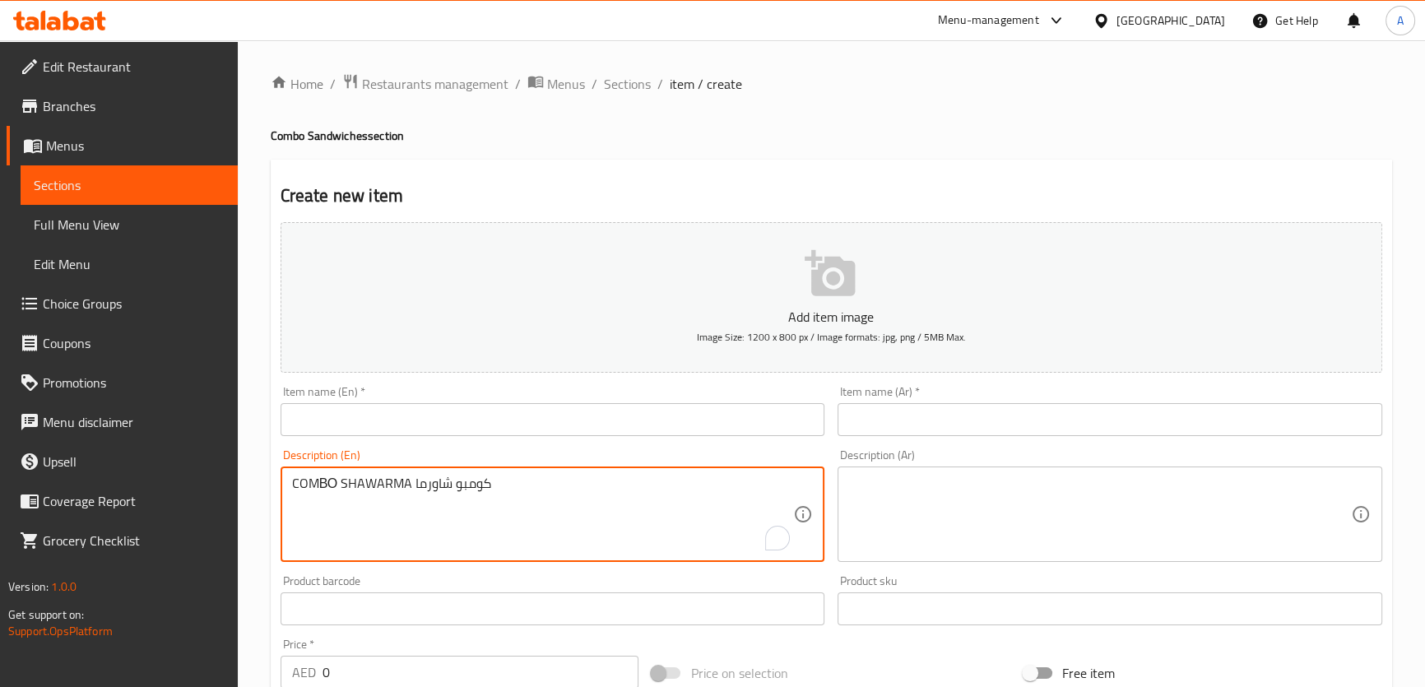
click at [361, 495] on textarea "COMВО SHAWARMA كومبو شاورما" at bounding box center [543, 515] width 502 height 78
drag, startPoint x: 412, startPoint y: 491, endPoint x: 862, endPoint y: 435, distance: 452.7
click at [630, 479] on textarea "COMВО SHAWARMA كومبو شاورما" at bounding box center [543, 515] width 502 height 78
type textarea "COMВО SHAWARMA كومبو شاورما"
click at [923, 438] on div "Item name (Ar)   * Item name (Ar) *" at bounding box center [1110, 410] width 558 height 63
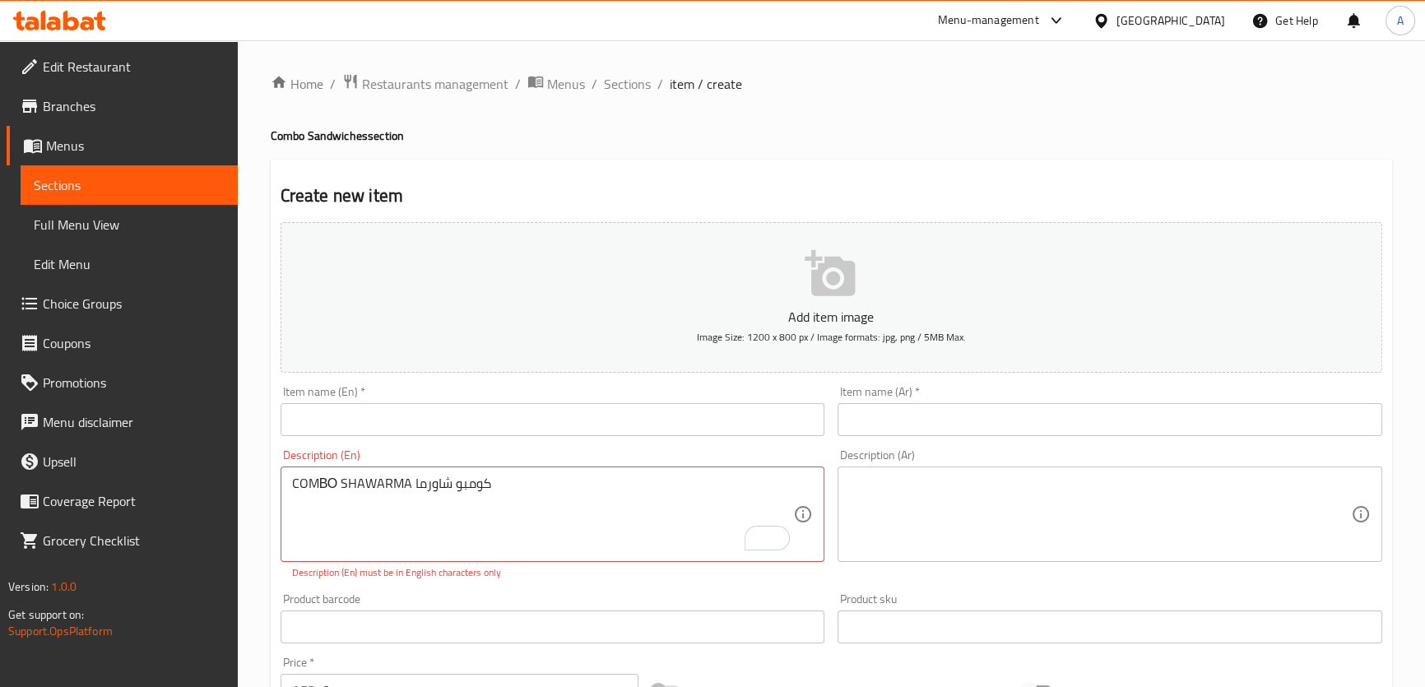
click at [926, 431] on input "text" at bounding box center [1110, 419] width 545 height 33
paste input "كومبو شاورما"
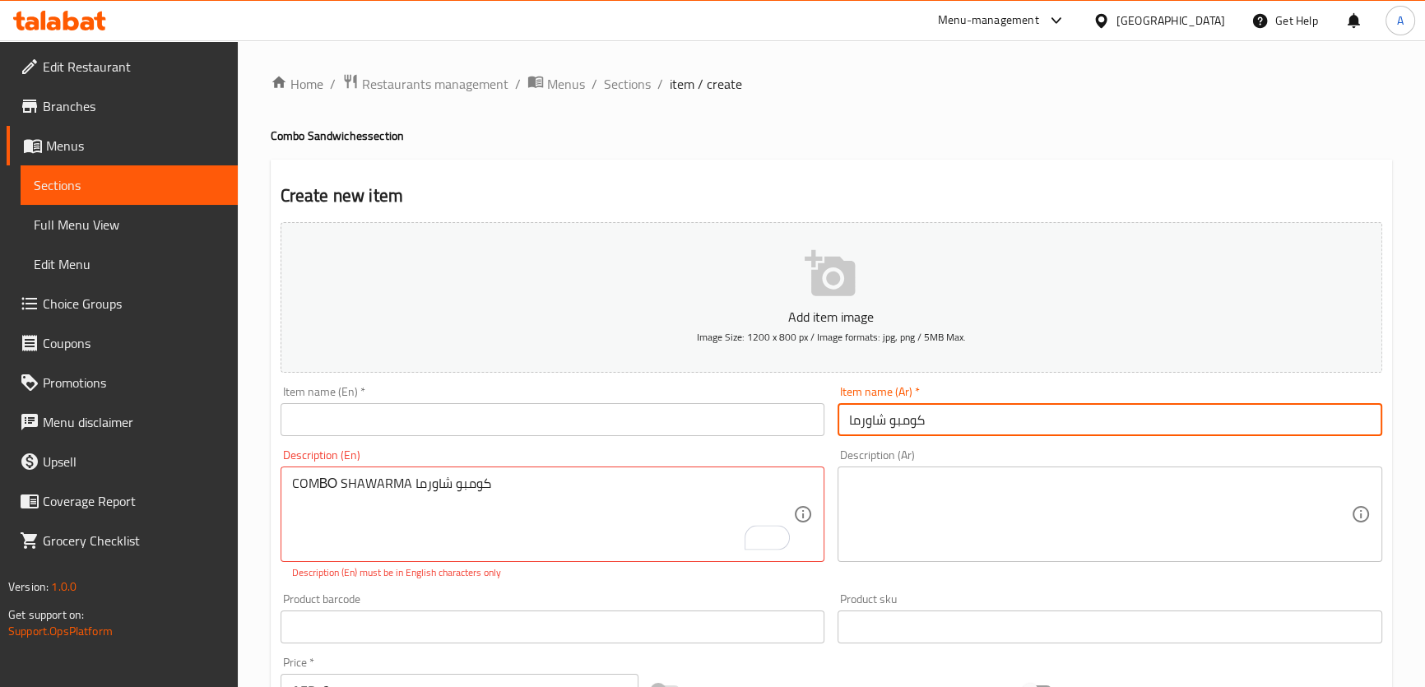
type input "كومبو شاورما"
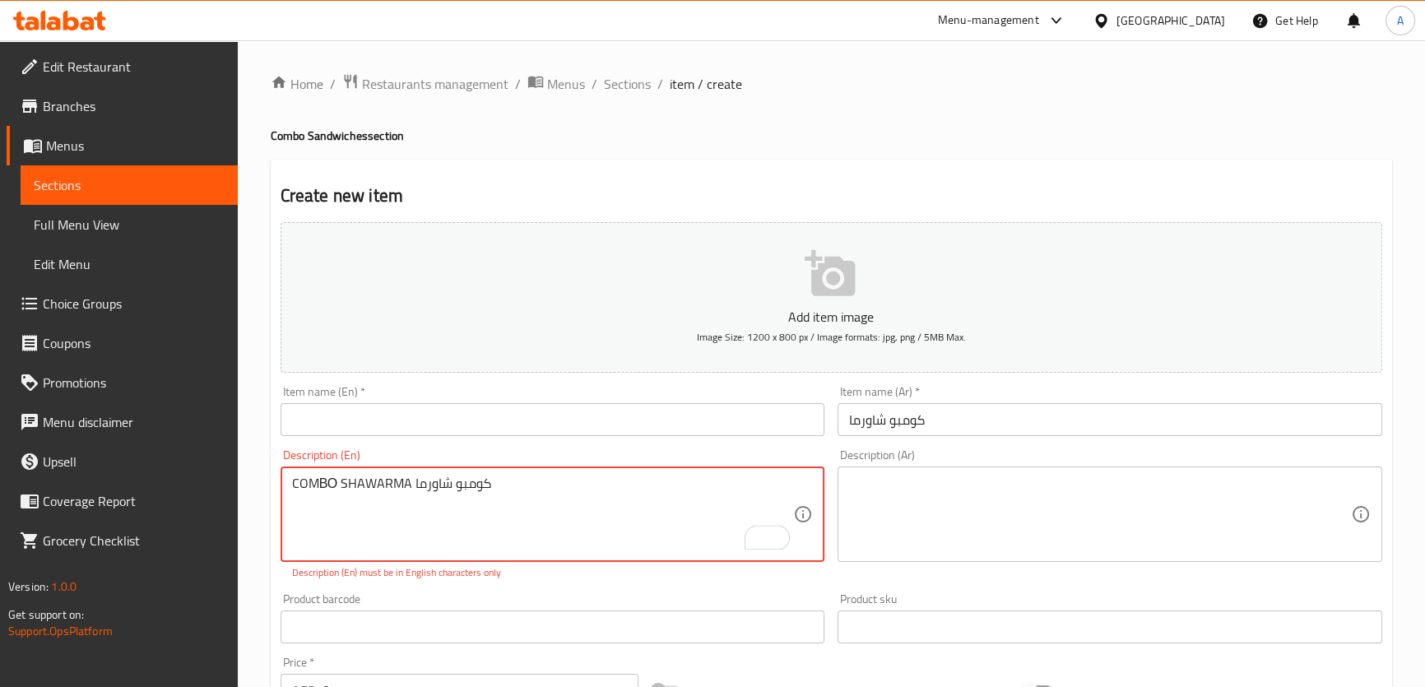
drag, startPoint x: 411, startPoint y: 485, endPoint x: 219, endPoint y: 477, distance: 191.9
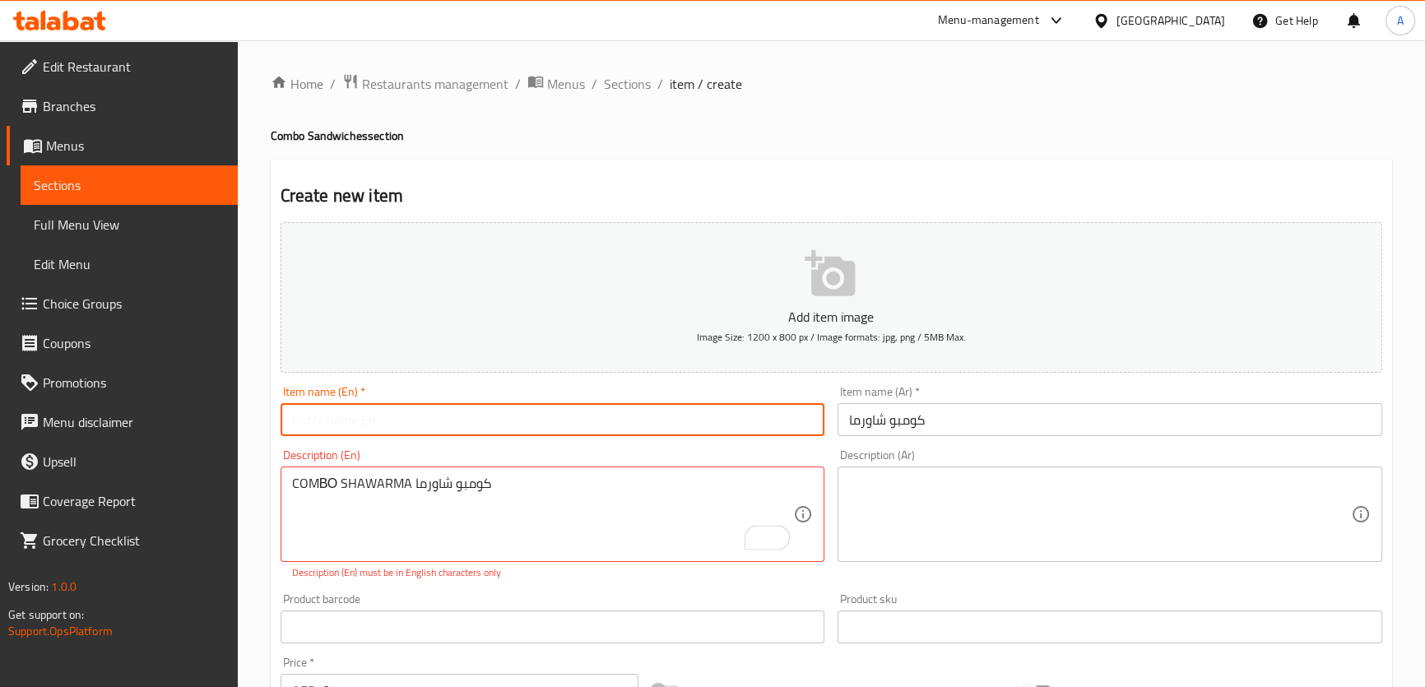
paste input "COMВО SHAWARMA"
click at [430, 421] on input "text" at bounding box center [553, 419] width 545 height 33
type input "COMВО SHAWARMA"
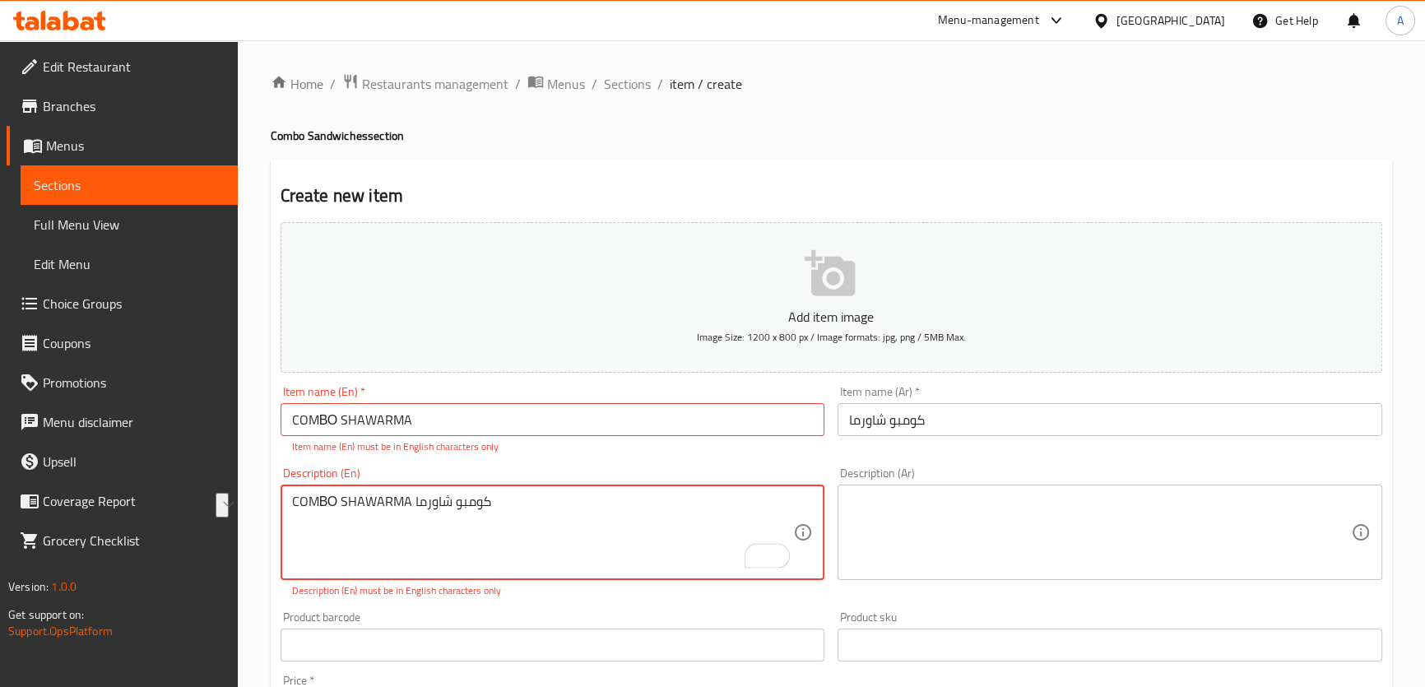
click at [509, 509] on textarea "COMВО SHAWARMA كومبو شاورما" at bounding box center [543, 533] width 502 height 78
click at [479, 428] on input "COMВО SHAWARMA" at bounding box center [553, 419] width 545 height 33
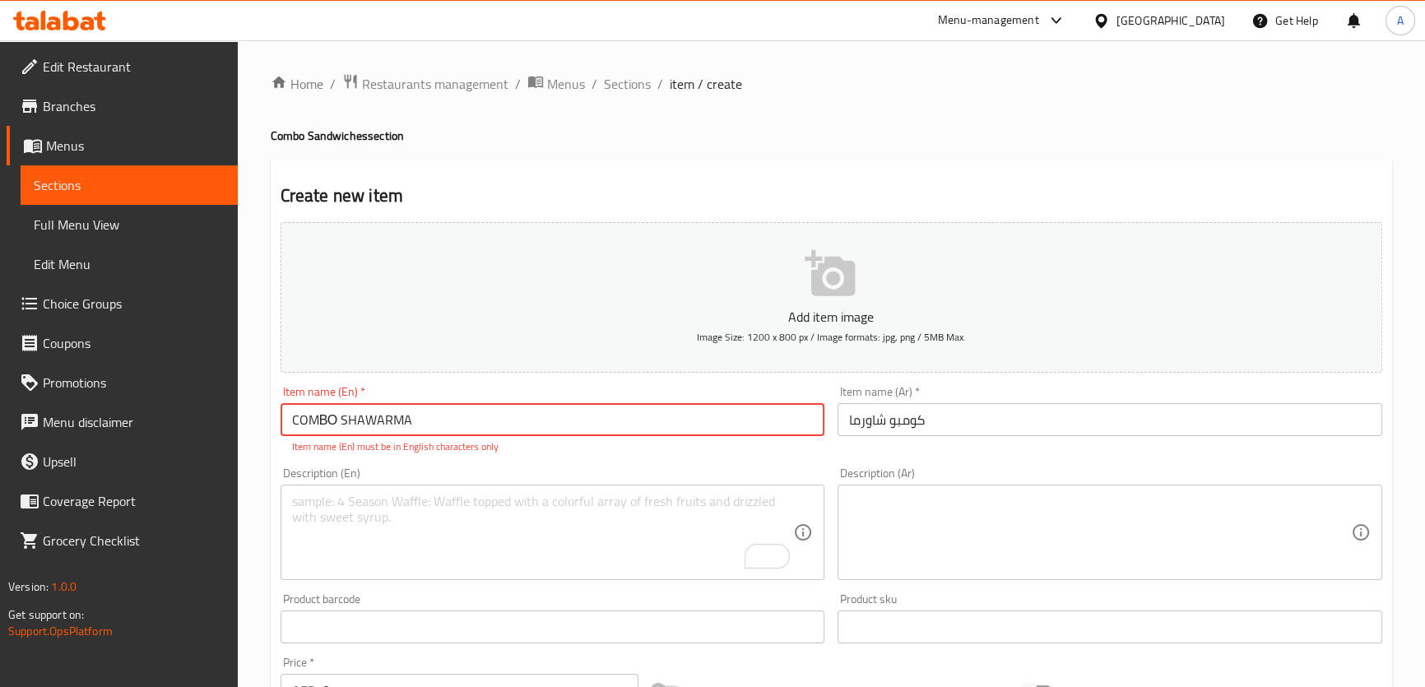
click at [481, 427] on input "COMВО SHAWARMA" at bounding box center [553, 419] width 545 height 33
type input "Comво Shawarma"
click at [532, 461] on div "Add item image Image Size: 1200 x 800 px / Image formats: jpg, png / 5MB Max. I…" at bounding box center [831, 580] width 1115 height 728
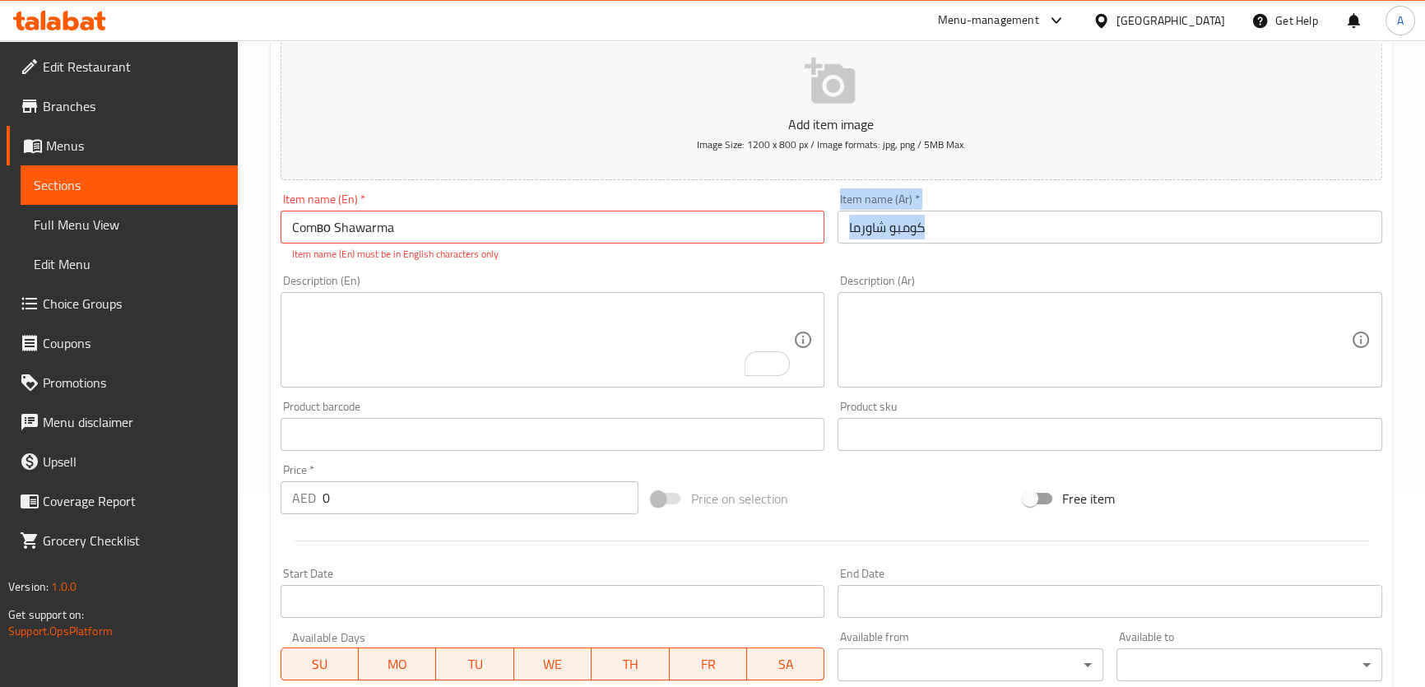
scroll to position [299, 0]
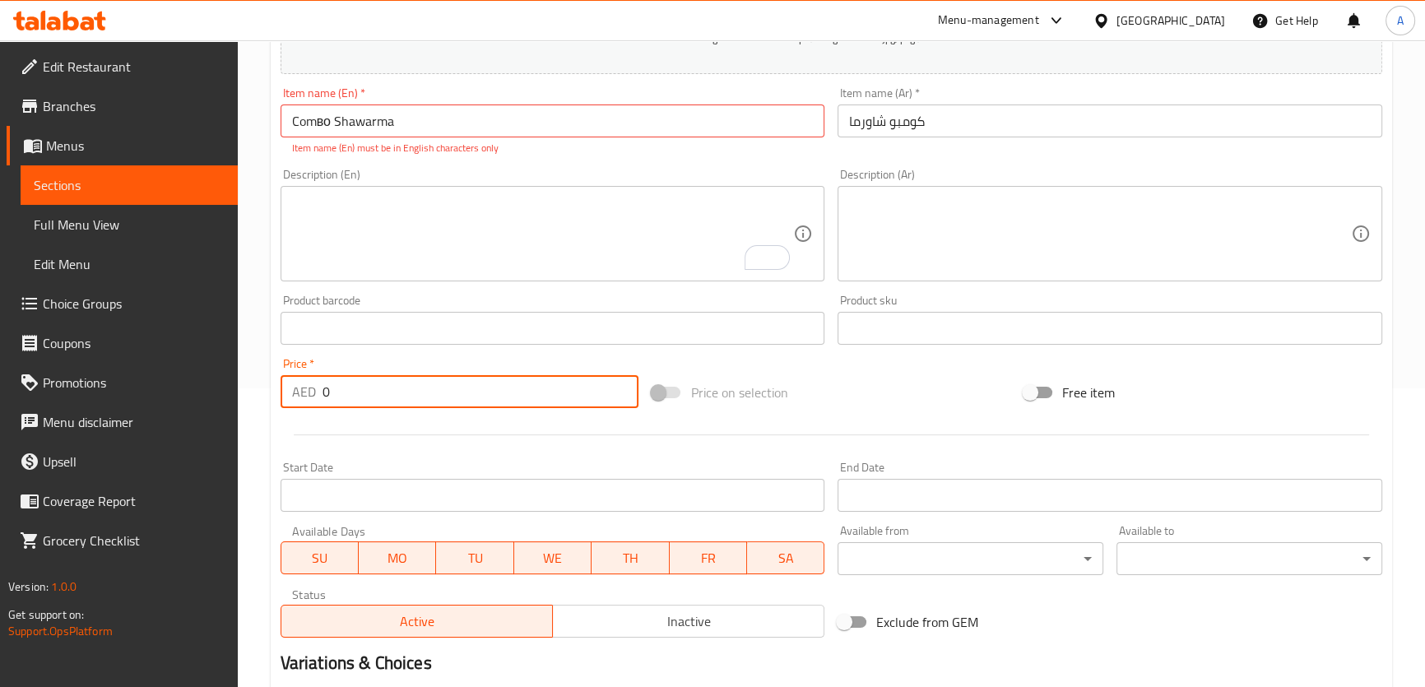
drag, startPoint x: 371, startPoint y: 386, endPoint x: 36, endPoint y: 360, distance: 336.0
click at [44, 361] on div "Edit Restaurant Branches Menus Sections Full Menu View Edit Menu Choice Groups …" at bounding box center [712, 312] width 1425 height 1141
type input "11"
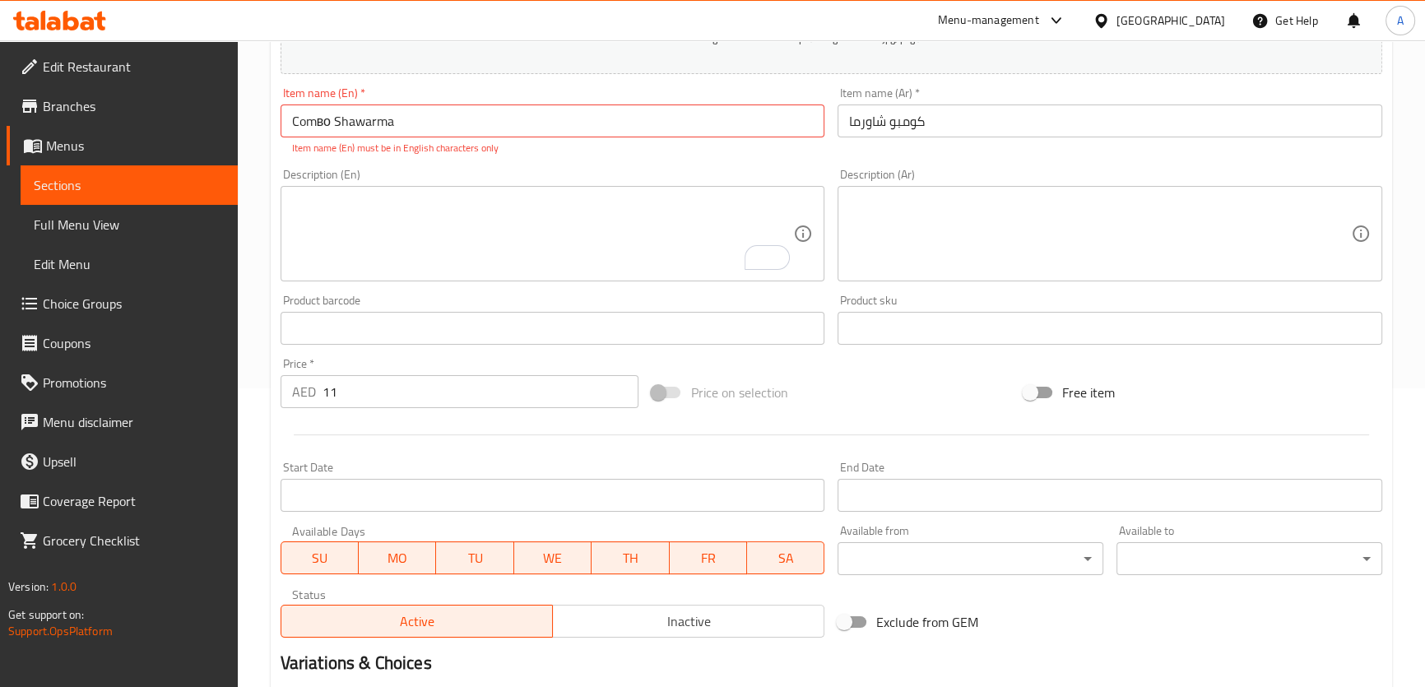
click at [356, 150] on p "Item name (En) must be in English characters only" at bounding box center [553, 148] width 522 height 15
click at [281, 112] on input "Comво Shawarma" at bounding box center [553, 121] width 545 height 33
click at [440, 129] on input "Comво Shawarma" at bounding box center [553, 121] width 545 height 33
click at [318, 122] on input "Comво Shawarma" at bounding box center [553, 121] width 545 height 33
click at [323, 121] on input "Comво Shawarma" at bounding box center [553, 121] width 545 height 33
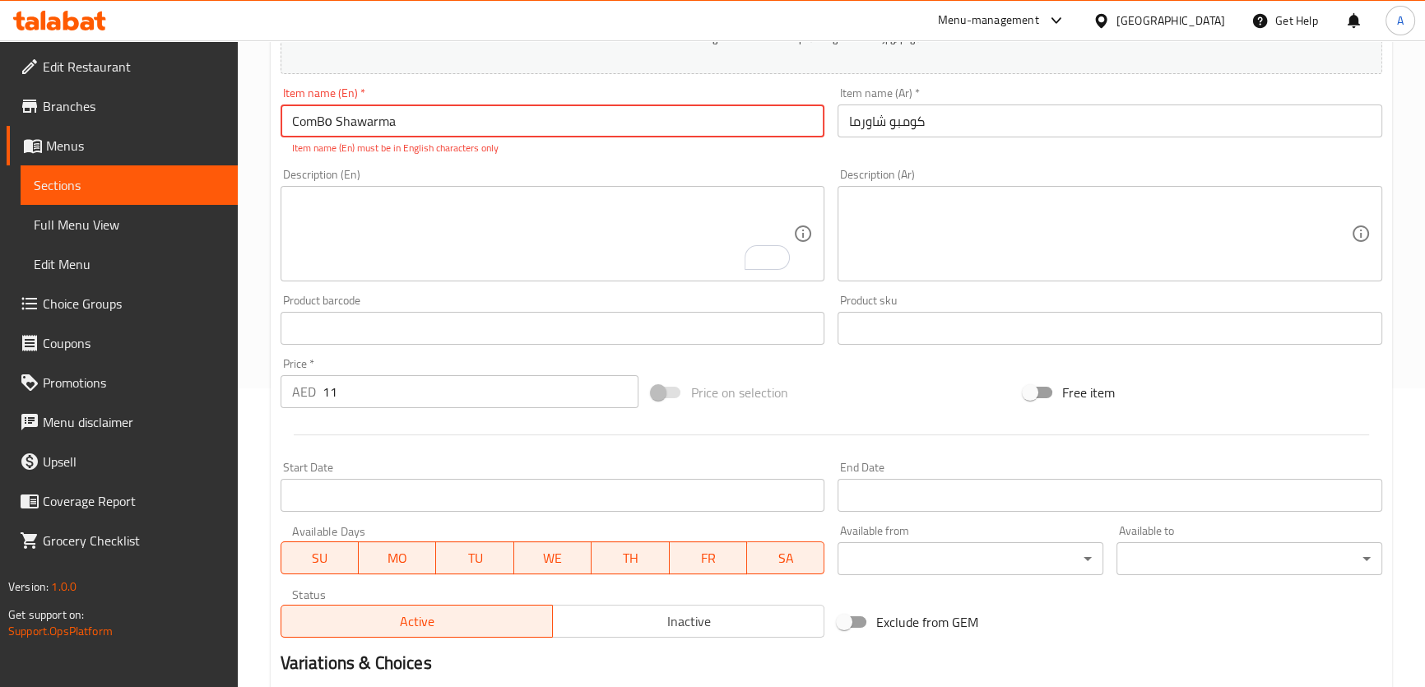
type input "Combо Shawarma"
click at [604, 100] on div "Item name (En)   * Combо Shawarma Item name (En) * Item name (En) must be in En…" at bounding box center [553, 121] width 545 height 68
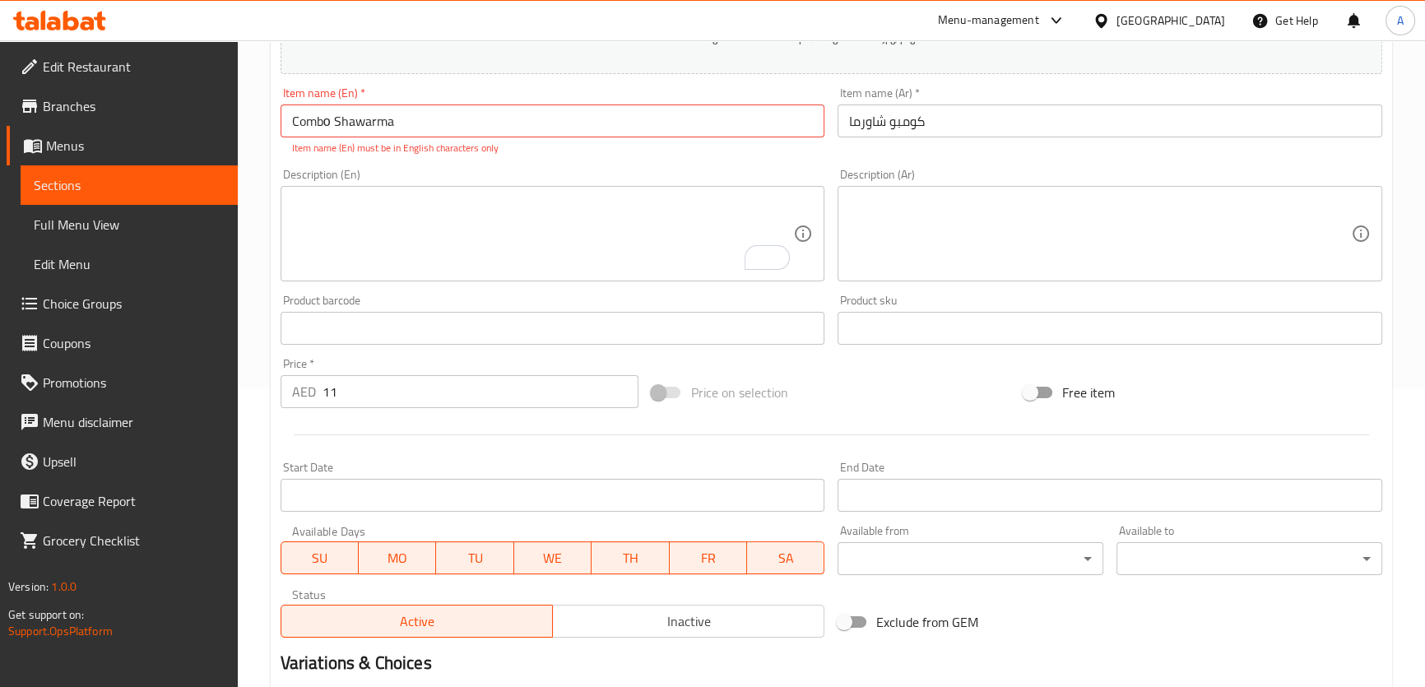
click at [604, 100] on div "Item name (En)   * Combо Shawarma Item name (En) * Item name (En) must be in En…" at bounding box center [553, 121] width 545 height 68
click at [585, 115] on input "Combо Shawarma" at bounding box center [553, 121] width 545 height 33
click at [557, 211] on textarea "To enrich screen reader interactions, please activate Accessibility in Grammarl…" at bounding box center [543, 234] width 502 height 78
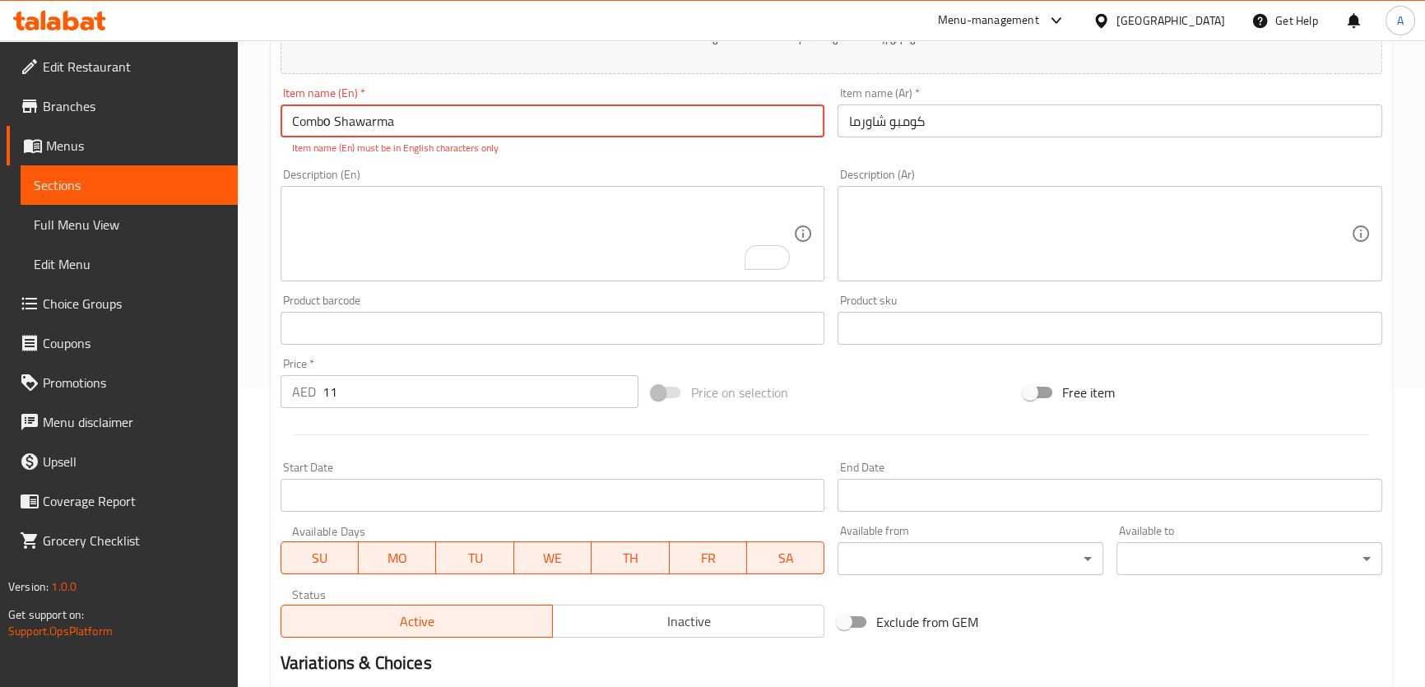
paste textarea "Combо Shawarma"
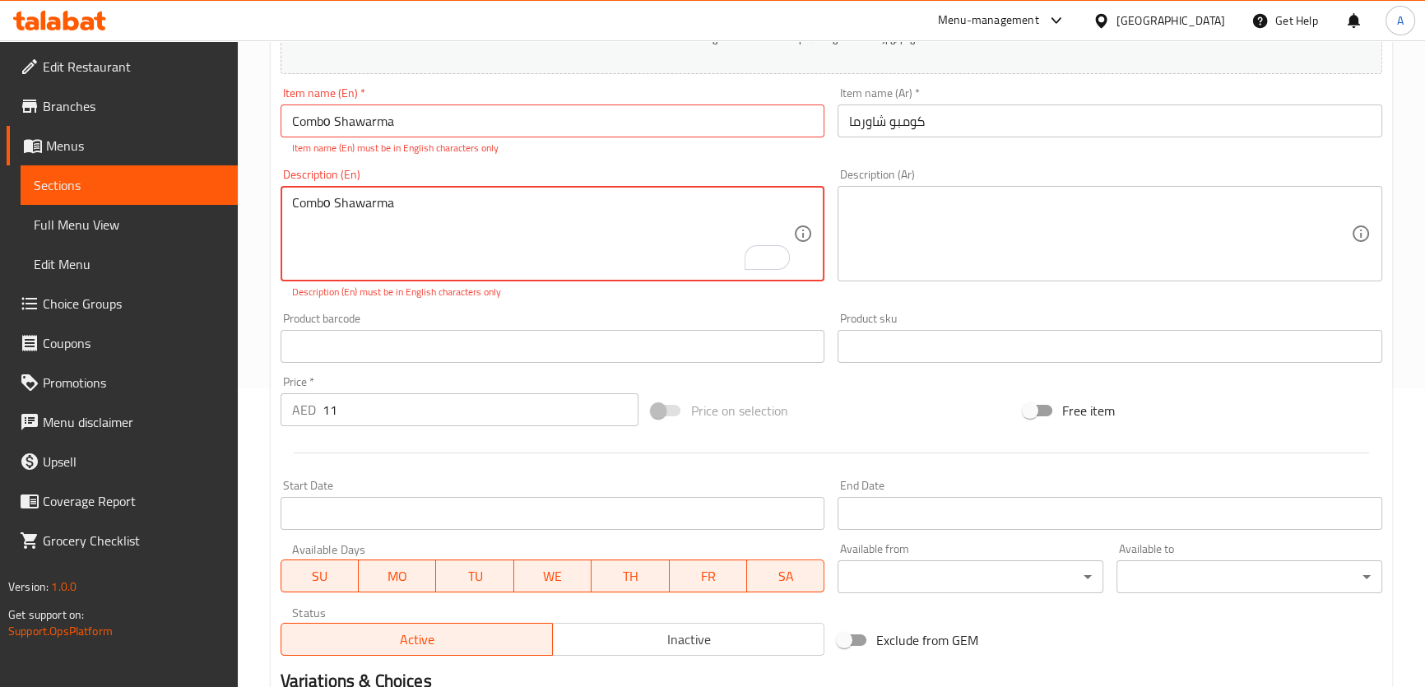
type textarea "Combо Shawarma"
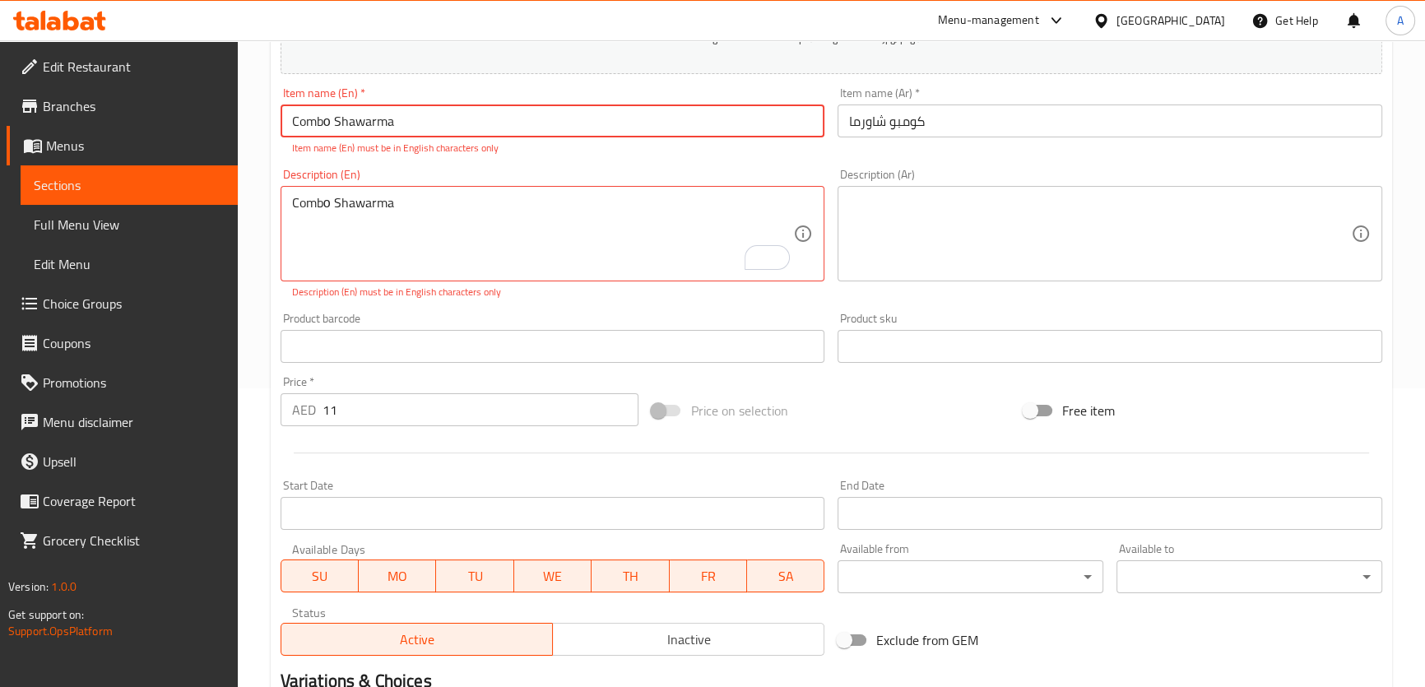
click at [538, 126] on input "Combо Shawarma" at bounding box center [553, 121] width 545 height 33
click at [537, 126] on input "Combо Shawarma" at bounding box center [553, 121] width 545 height 33
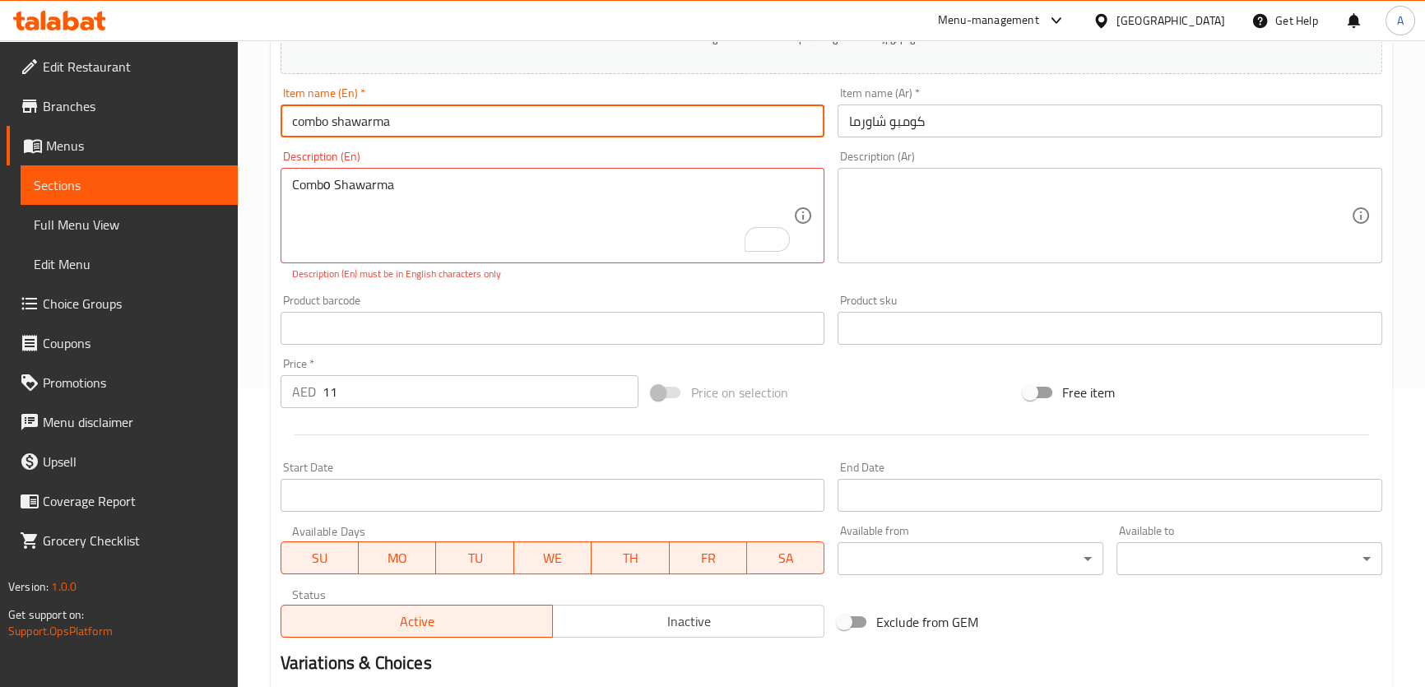
type input "combo shawarma"
click at [498, 152] on div "Description (En) Combо Shawarma Description (En) Description (En) must be in En…" at bounding box center [553, 216] width 545 height 131
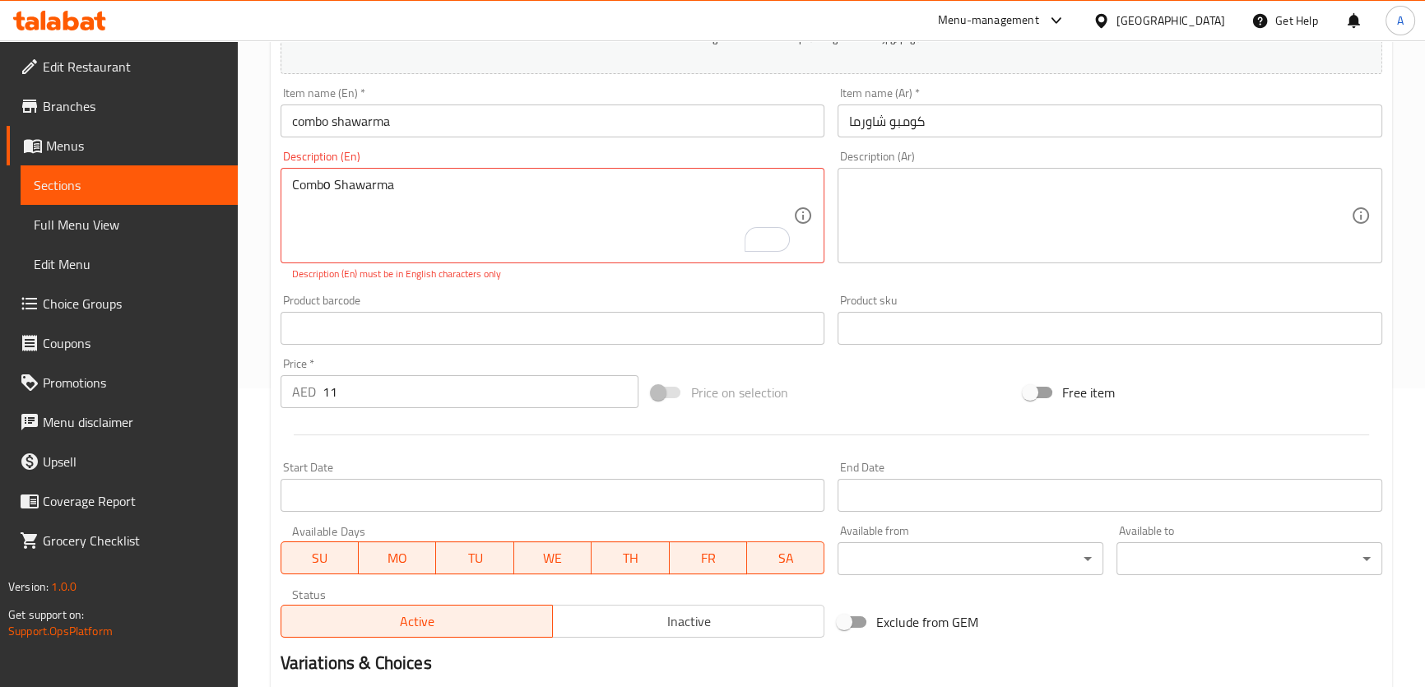
click at [498, 152] on div "Description (En) Combо Shawarma Description (En) Description (En) must be in En…" at bounding box center [553, 216] width 545 height 131
click at [481, 182] on textarea "Combо Shawarma" at bounding box center [543, 216] width 502 height 78
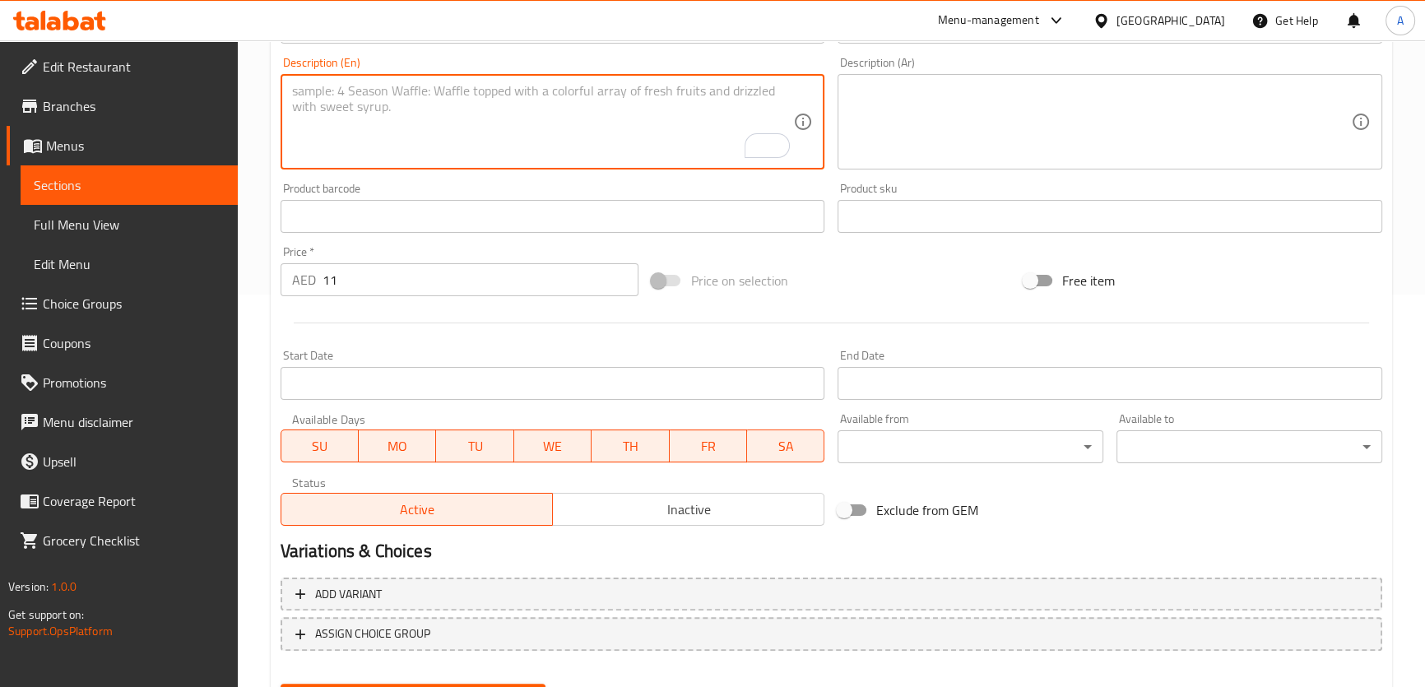
scroll to position [474, 0]
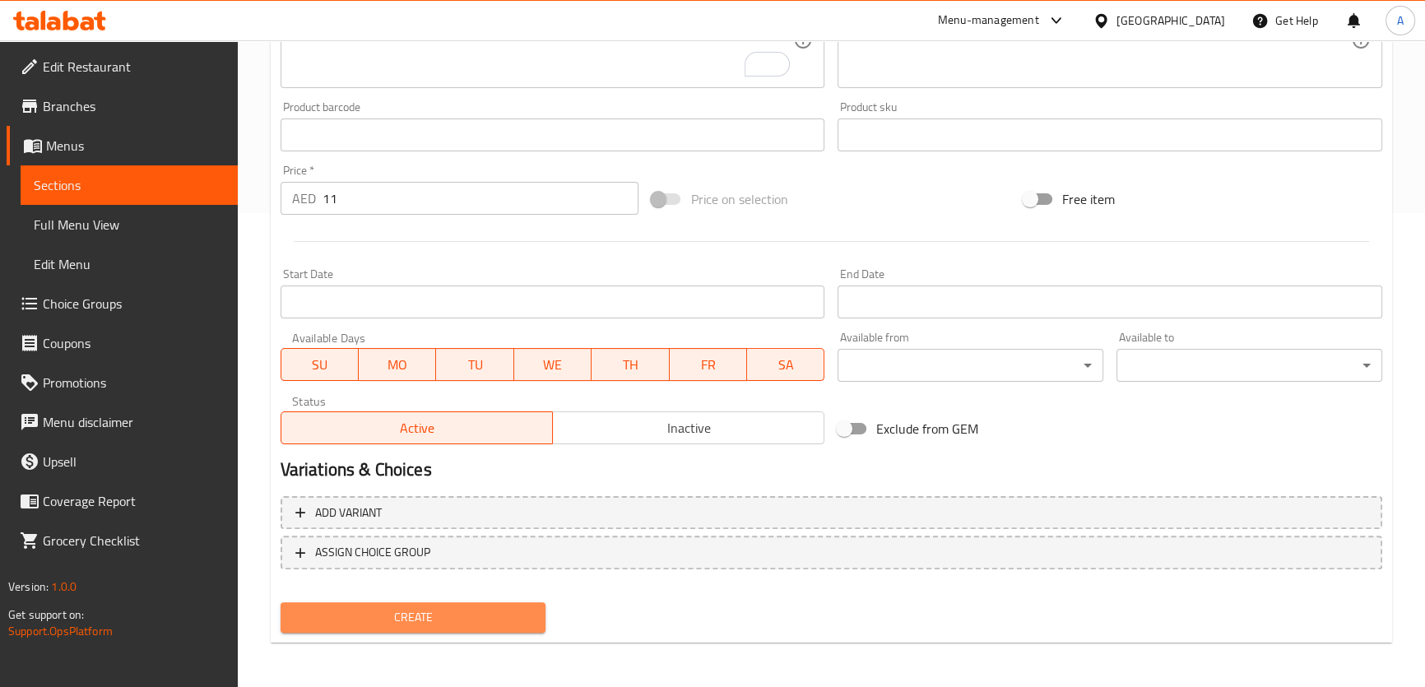
click at [431, 619] on span "Create" at bounding box center [413, 617] width 239 height 21
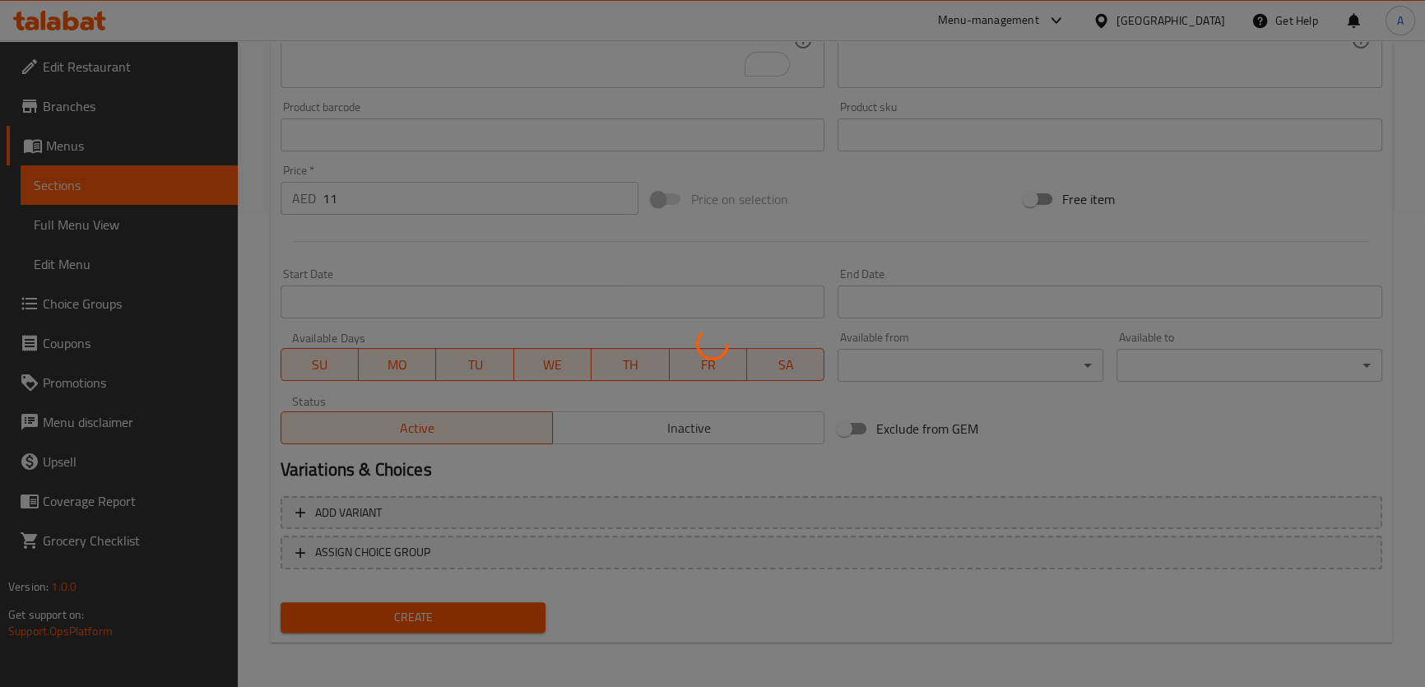
type input "0"
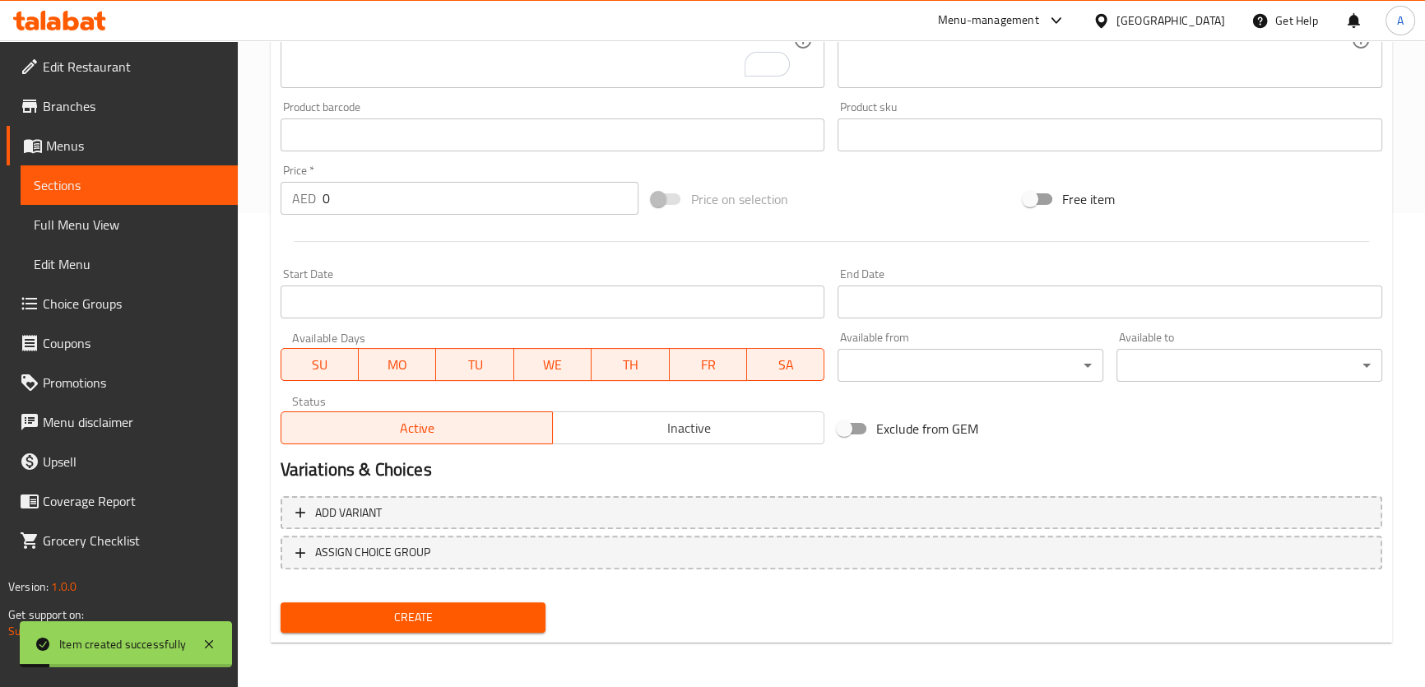
scroll to position [174, 0]
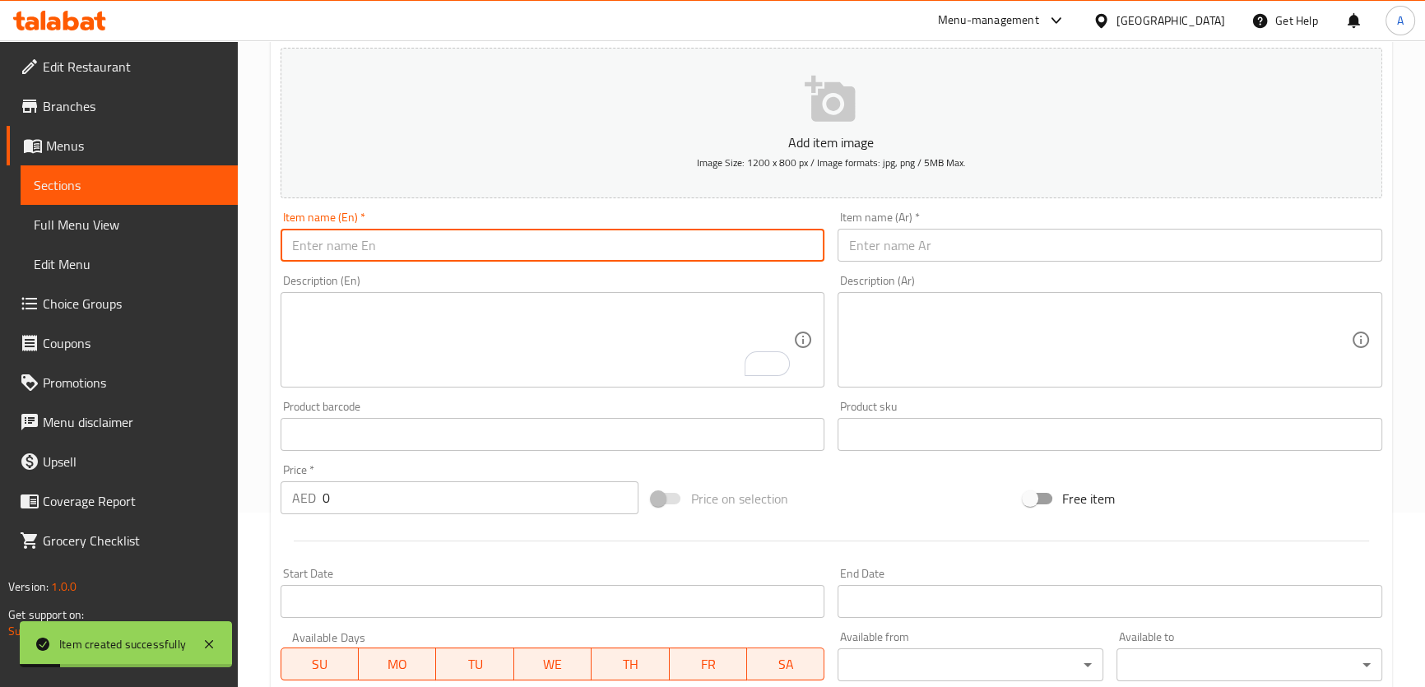
click at [449, 238] on input "text" at bounding box center [553, 245] width 545 height 33
paste input "ARABIC SHAWARMA DOUBLE"
type input "ARABIC SHAWARMA DOUBLE"
click at [880, 252] on input "text" at bounding box center [1110, 245] width 545 height 33
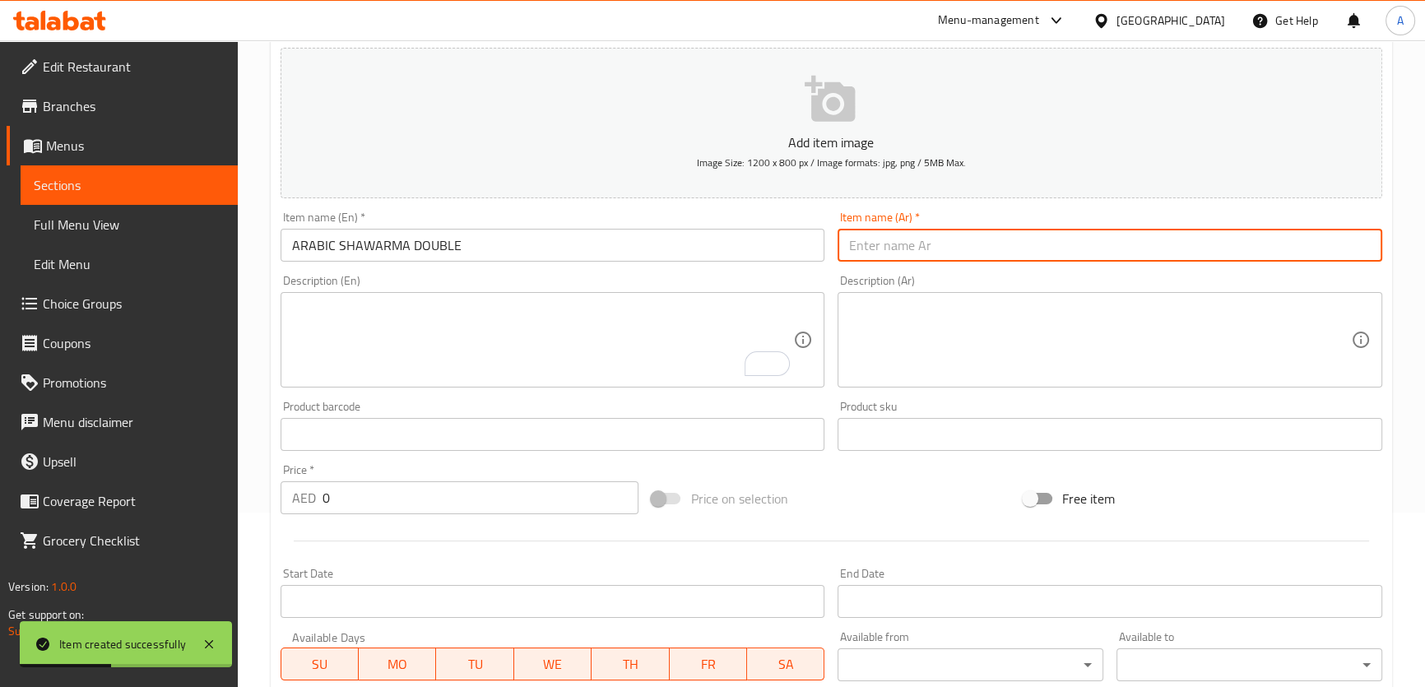
paste input "شاورما عربي ديل"
type input "شاورما عربي ديل"
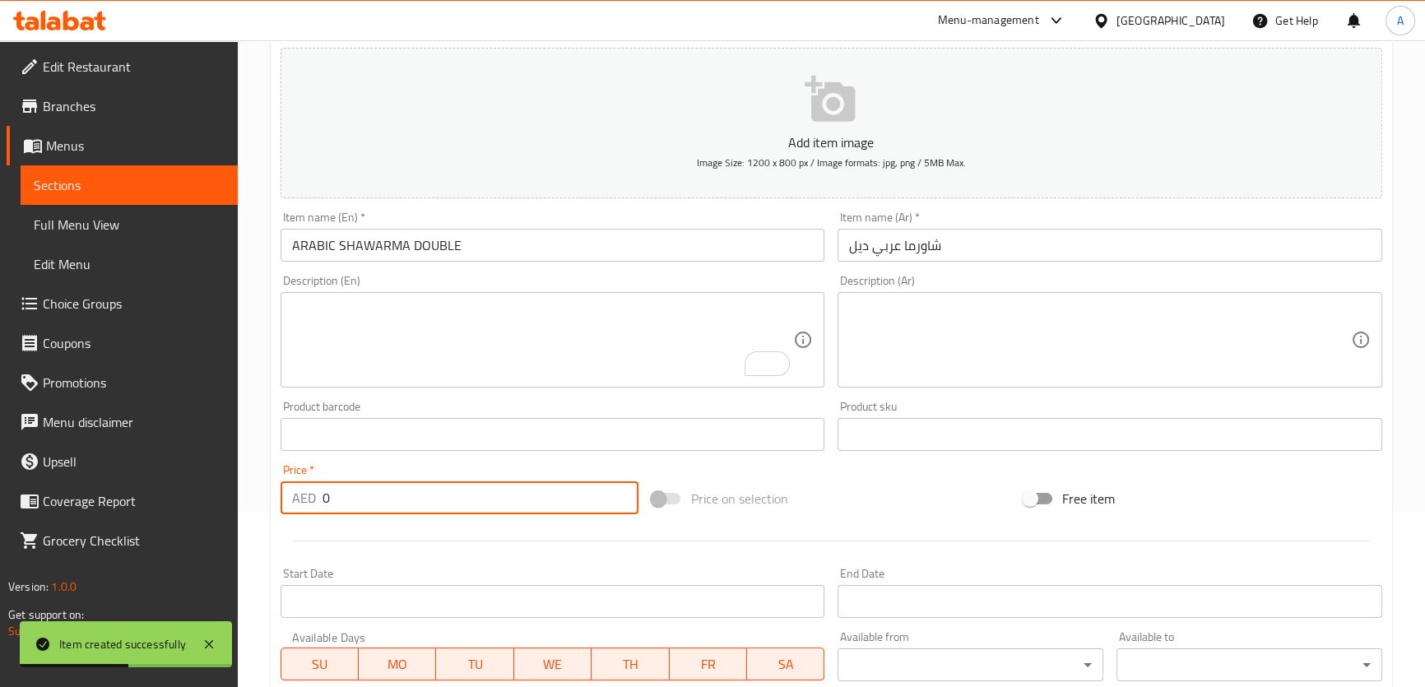
drag, startPoint x: 370, startPoint y: 496, endPoint x: 232, endPoint y: 503, distance: 137.6
click at [233, 504] on div "Edit Restaurant Branches Menus Sections Full Menu View Edit Menu Choice Groups …" at bounding box center [712, 427] width 1425 height 1123
type input "23"
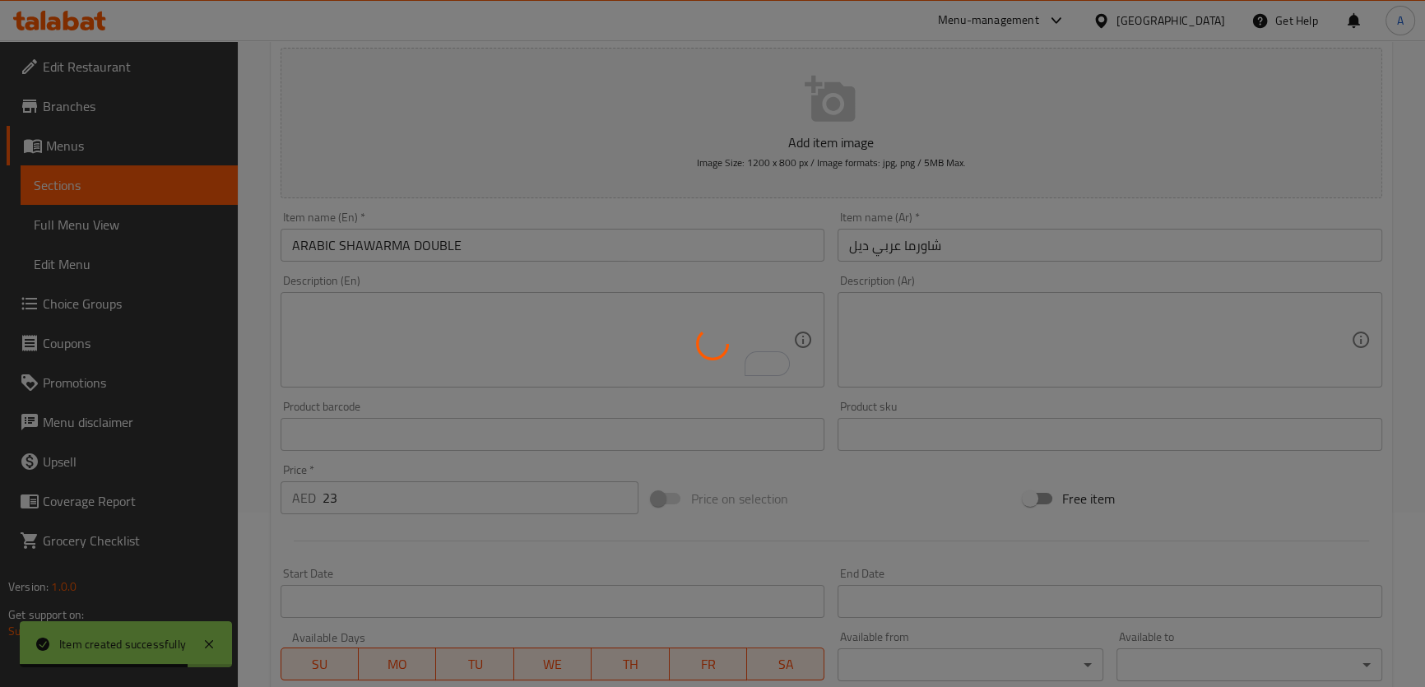
type input "0"
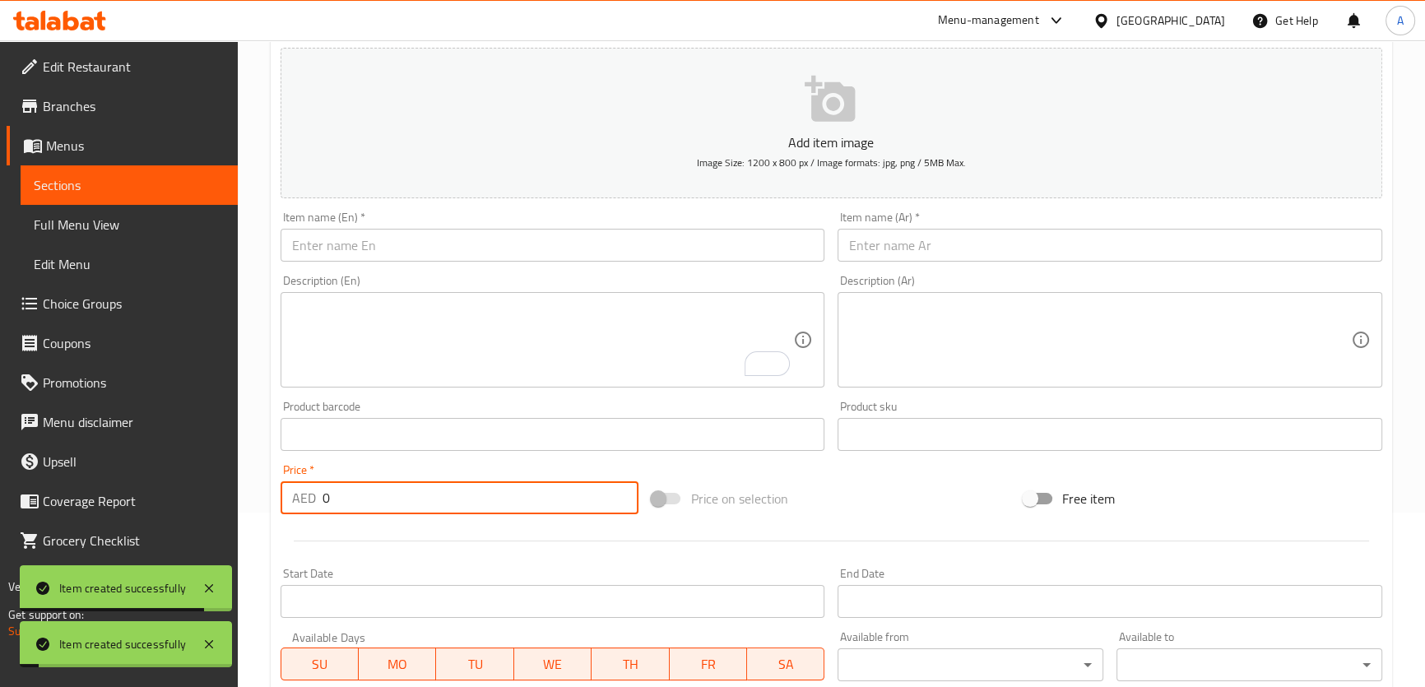
click at [606, 333] on textarea "To enrich screen reader interactions, please activate Accessibility in Grammarl…" at bounding box center [543, 340] width 502 height 78
paste textarea "كلوب شاورما SHAWARMA CLUB"
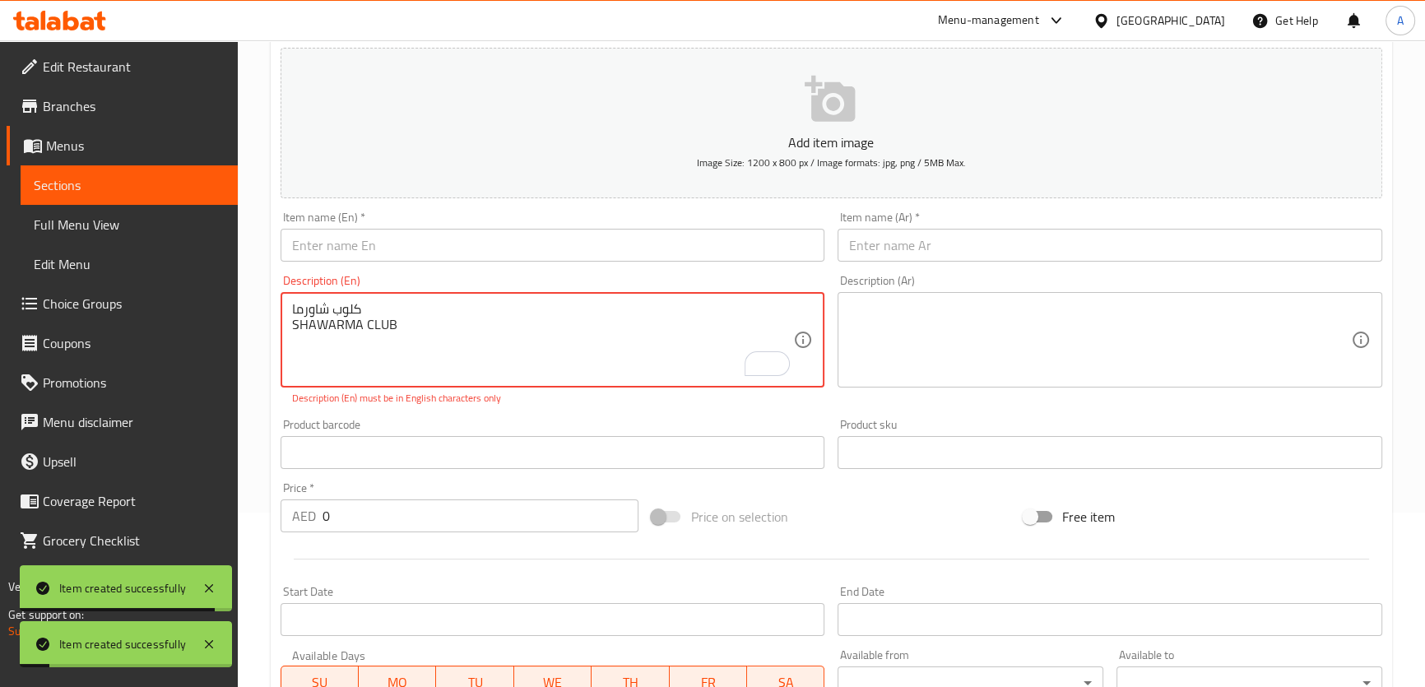
click at [329, 328] on textarea "كلوب شاورما SHAWARMA CLUB" at bounding box center [543, 340] width 502 height 78
type textarea "كلوب شاورما SHAWARMA CLUB"
click at [352, 239] on input "text" at bounding box center [553, 245] width 545 height 33
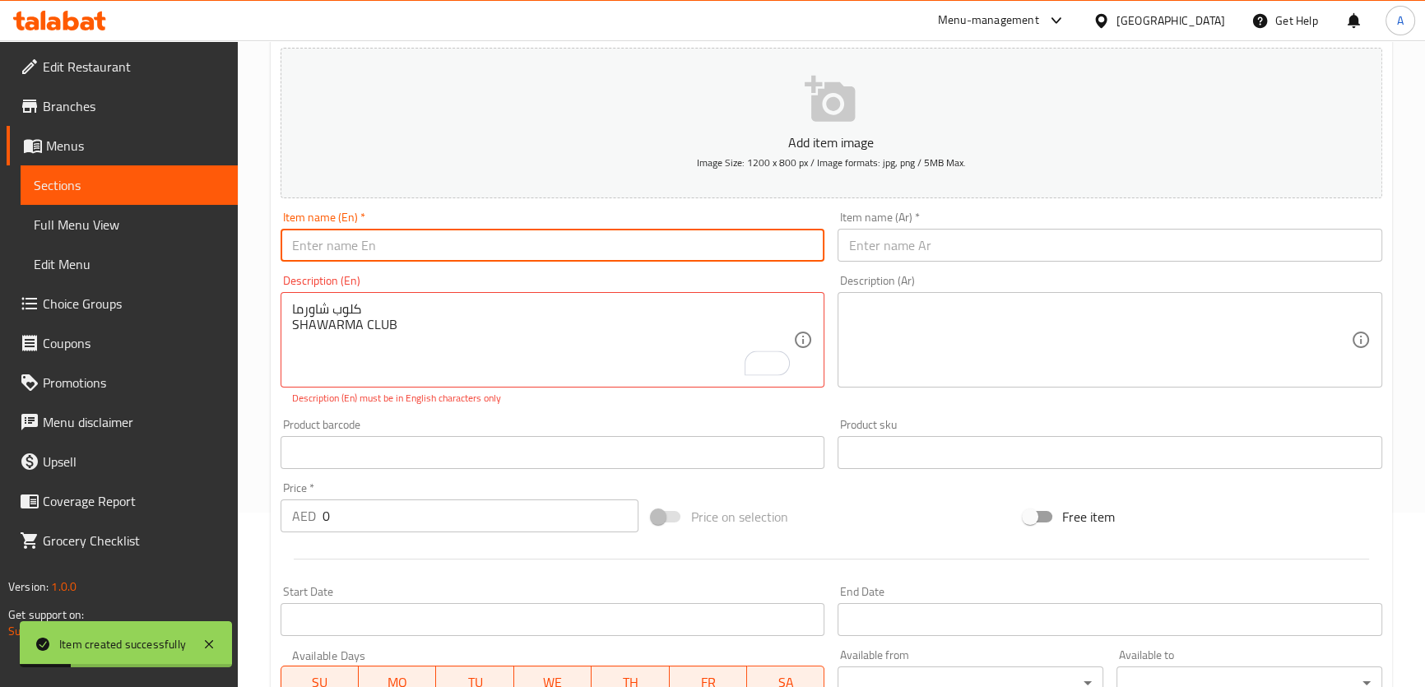
paste input "SHAWARMA CLUB"
type input "SHAWARMA CLUB"
click at [334, 293] on div "كلوب شاورما SHAWARMA CLUB Description (En)" at bounding box center [553, 339] width 545 height 95
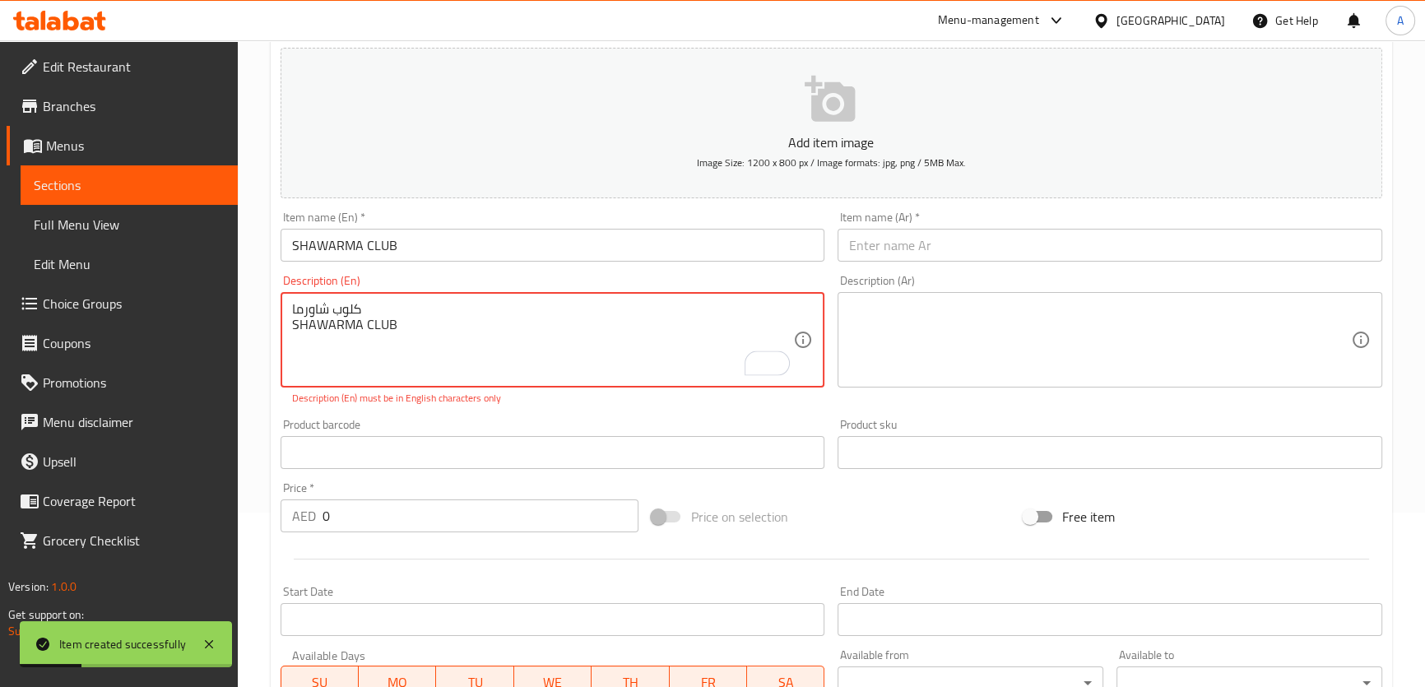
click at [334, 293] on div "كلوب شاورما SHAWARMA CLUB Description (En)" at bounding box center [553, 339] width 545 height 95
click at [336, 301] on textarea "كلوب شاورما SHAWARMA CLUB" at bounding box center [543, 340] width 502 height 78
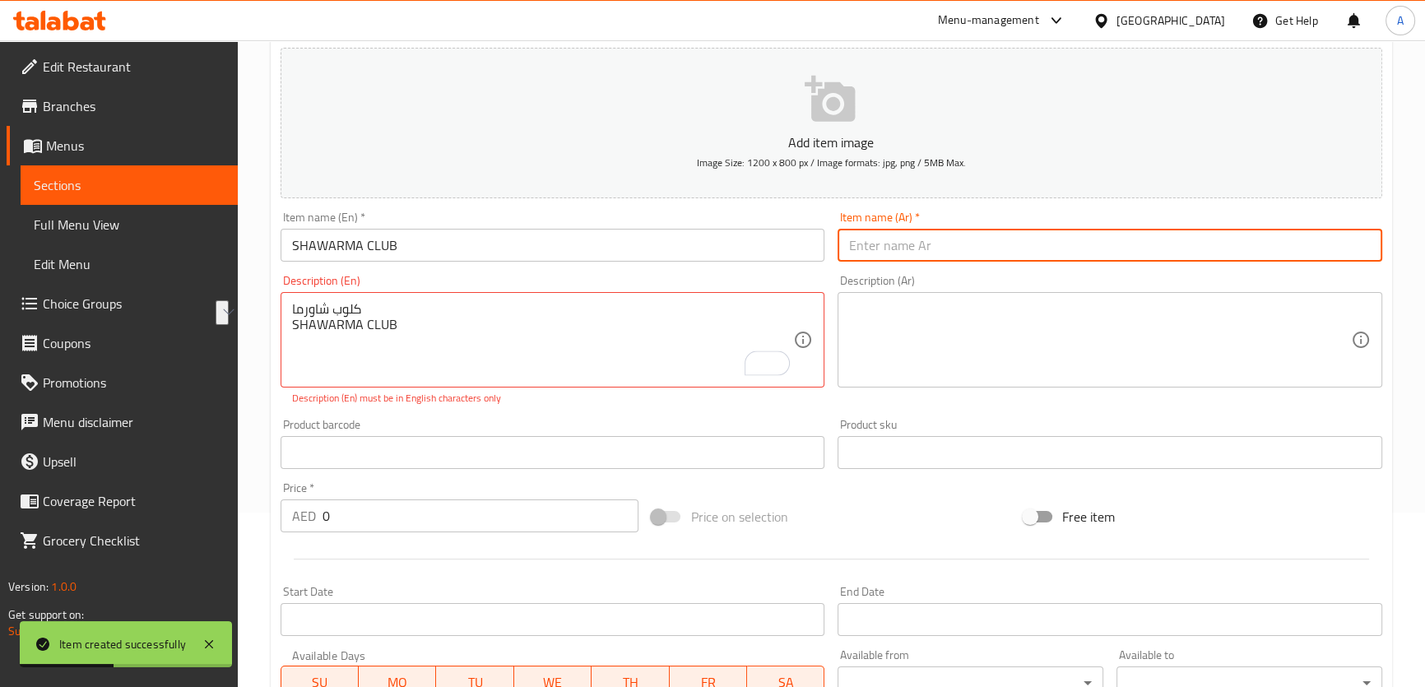
drag, startPoint x: 1035, startPoint y: 236, endPoint x: 1024, endPoint y: 239, distance: 12.0
click at [1035, 236] on input "text" at bounding box center [1110, 245] width 545 height 33
paste input "كلوب شاورما"
type input "كلوب شاورما"
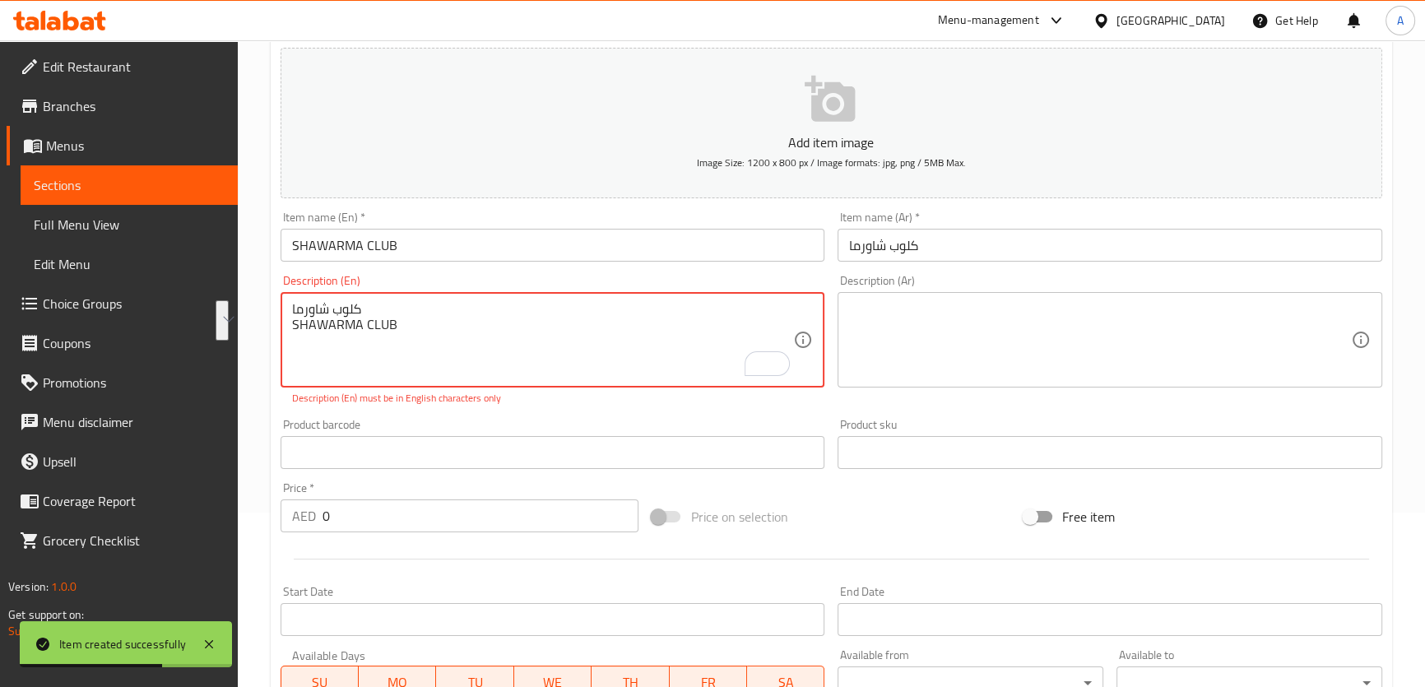
drag, startPoint x: 556, startPoint y: 332, endPoint x: 365, endPoint y: 291, distance: 194.7
type textarea "ك"
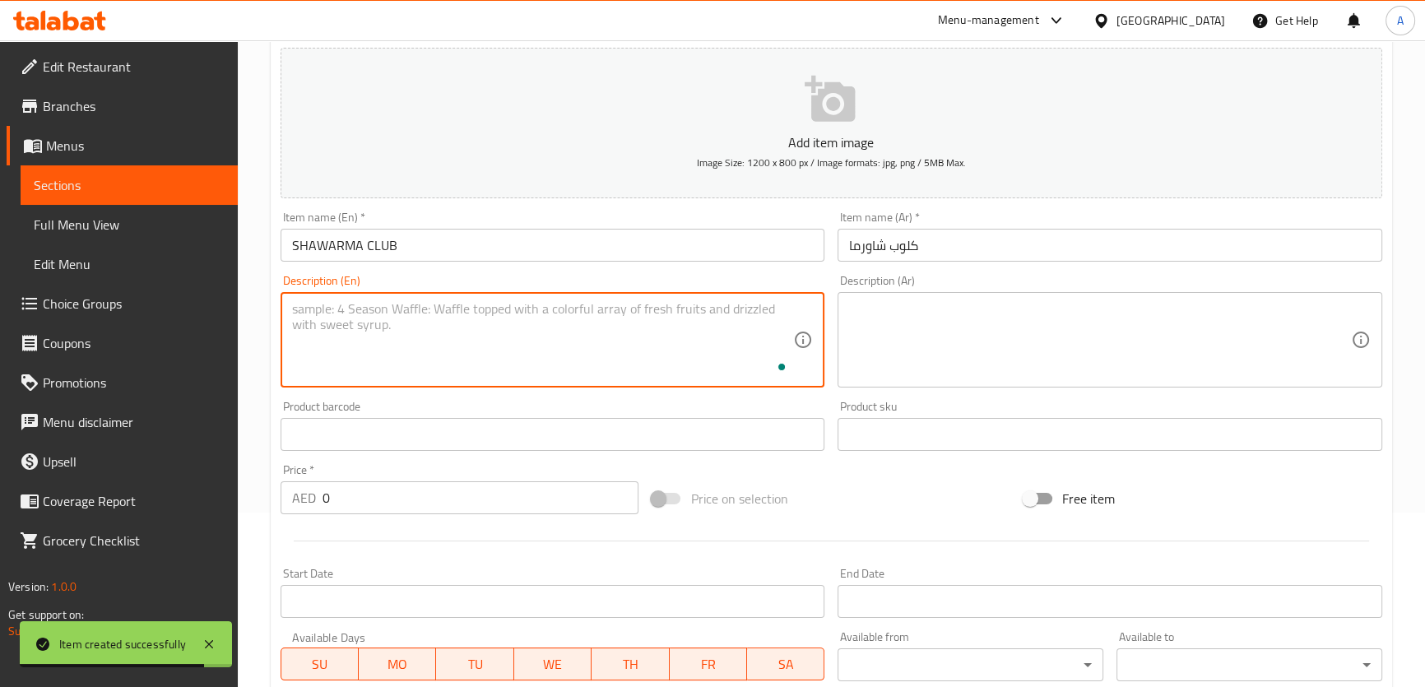
click at [351, 521] on div "Add item image Image Size: 1200 x 800 px / Image formats: jpg, png / 5MB Max. I…" at bounding box center [831, 395] width 1115 height 709
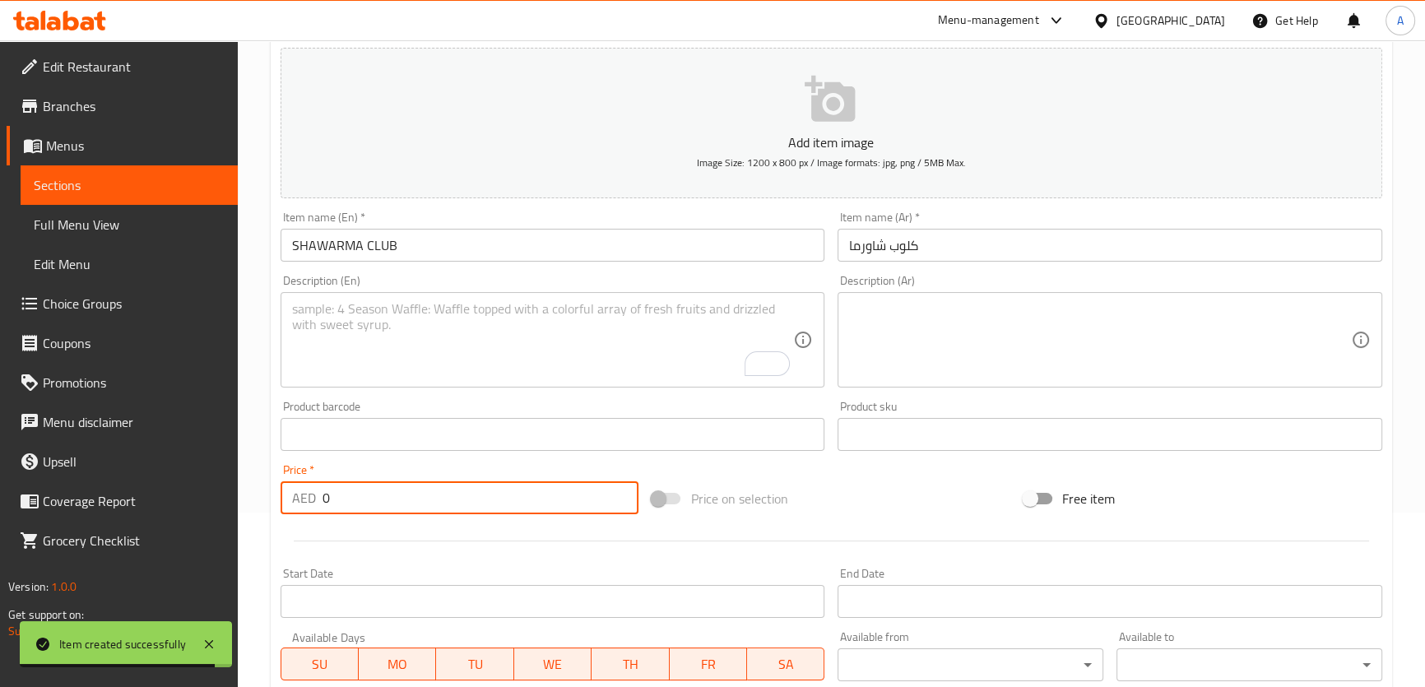
click at [351, 521] on div at bounding box center [831, 541] width 1115 height 40
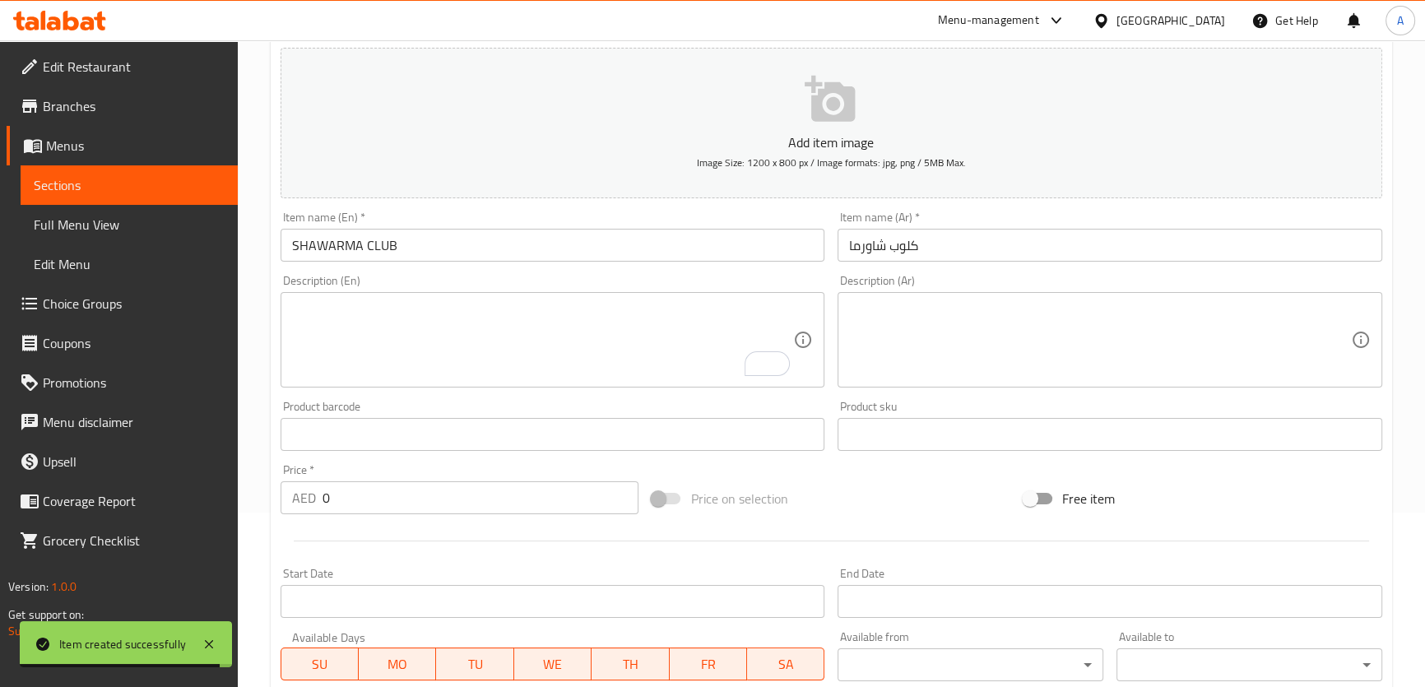
click at [351, 521] on div at bounding box center [831, 541] width 1115 height 40
click at [393, 490] on input "0" at bounding box center [481, 497] width 317 height 33
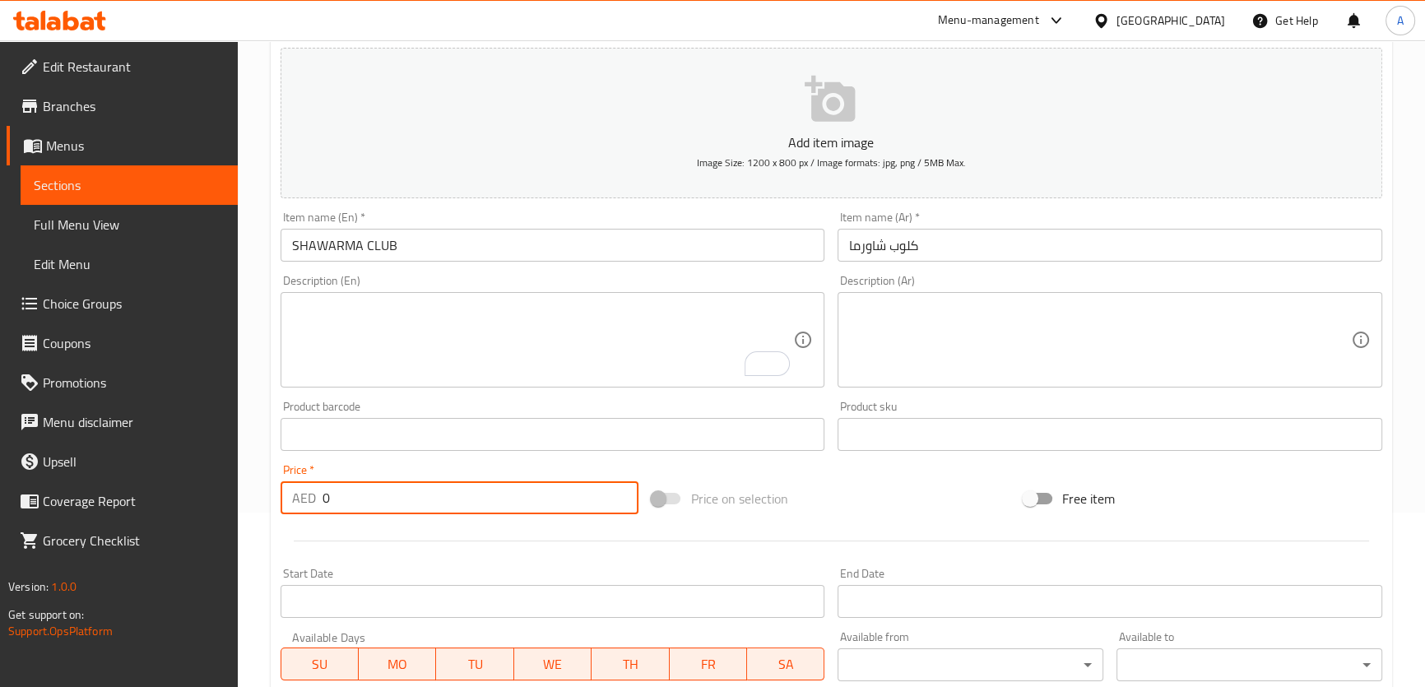
type input "3"
type input "13"
click at [478, 541] on hr at bounding box center [832, 541] width 1076 height 1
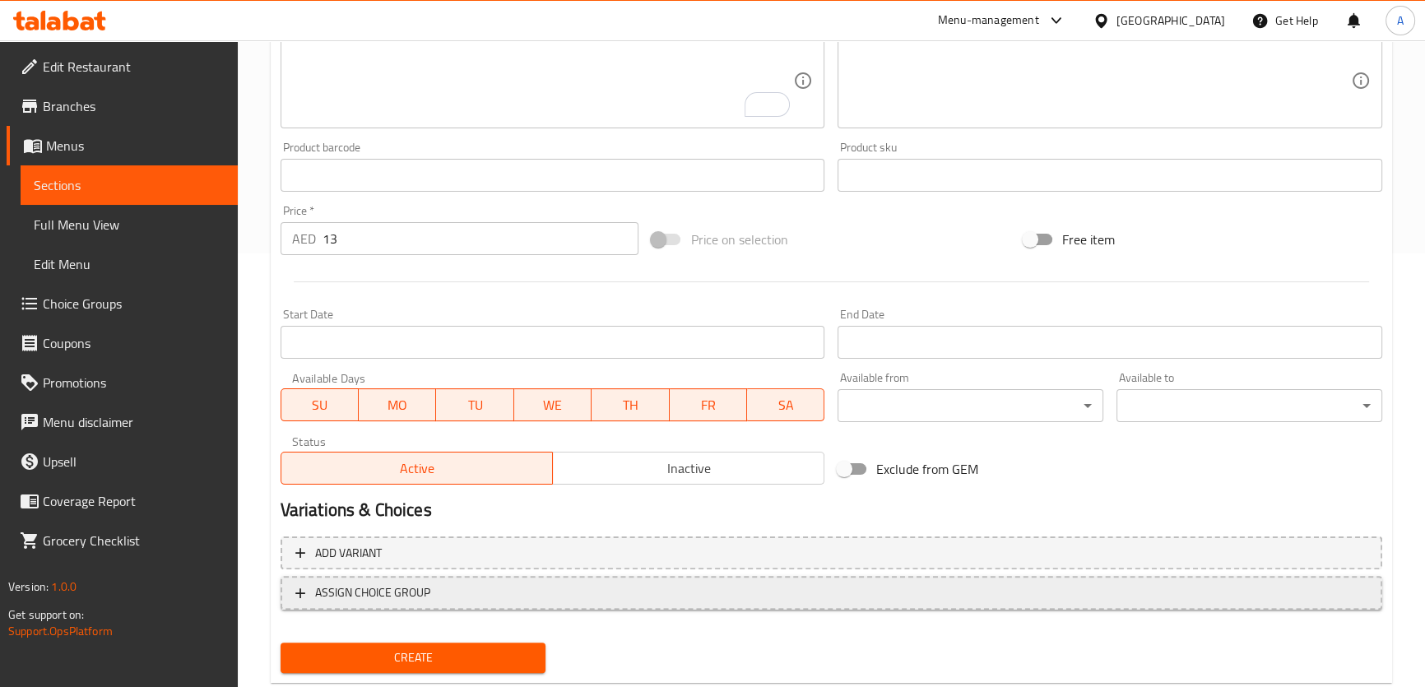
scroll to position [474, 0]
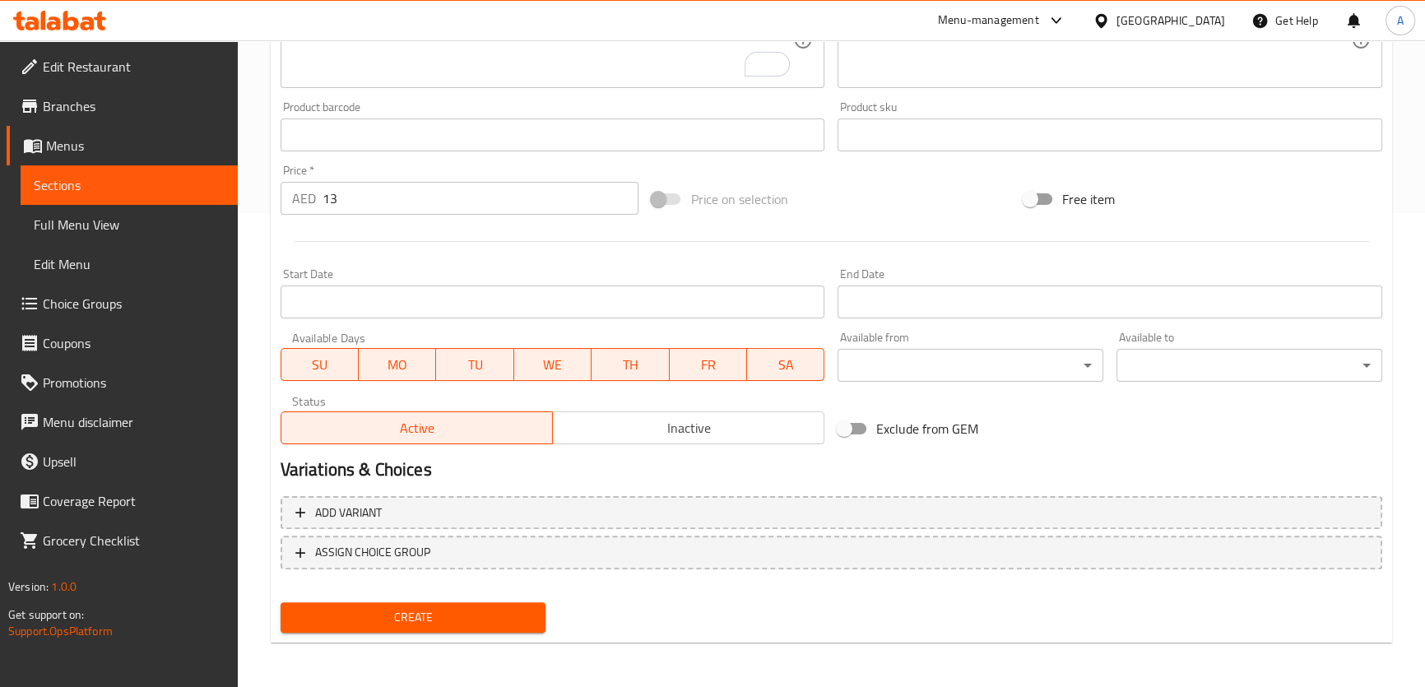
click at [447, 615] on span "Create" at bounding box center [413, 617] width 239 height 21
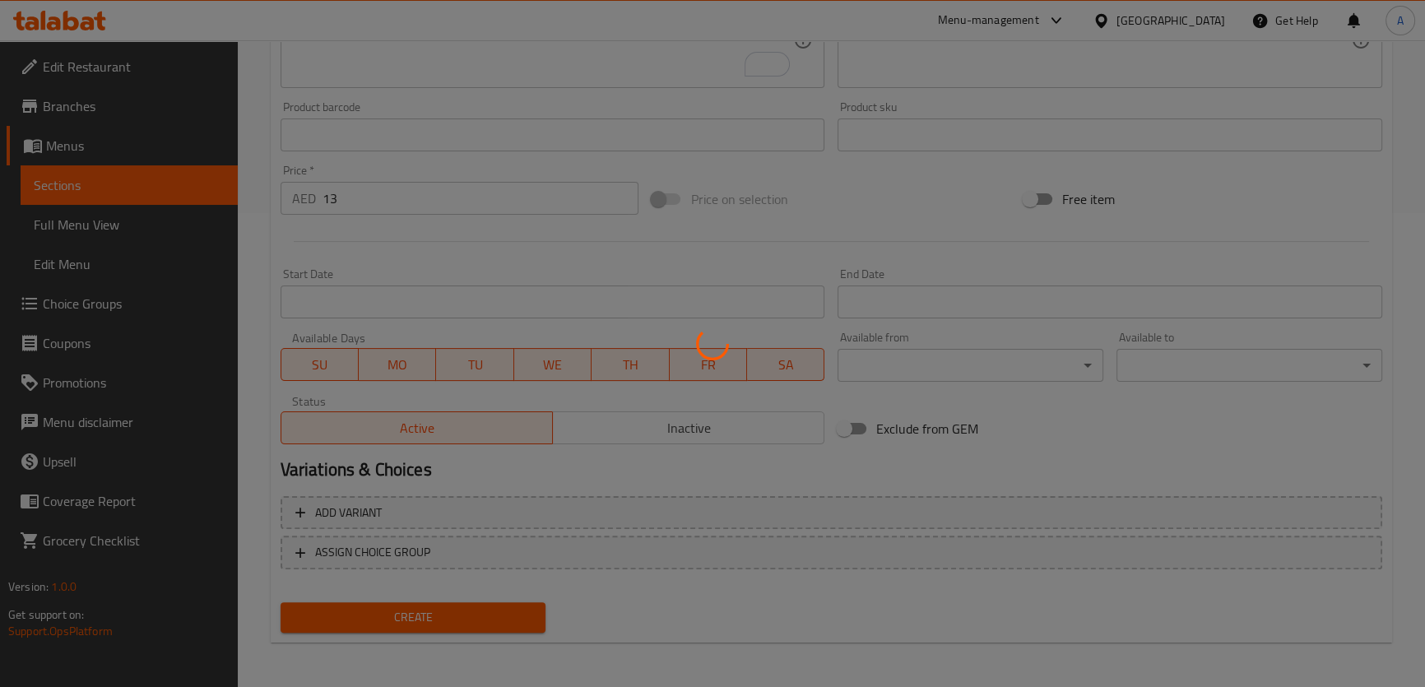
type input "0"
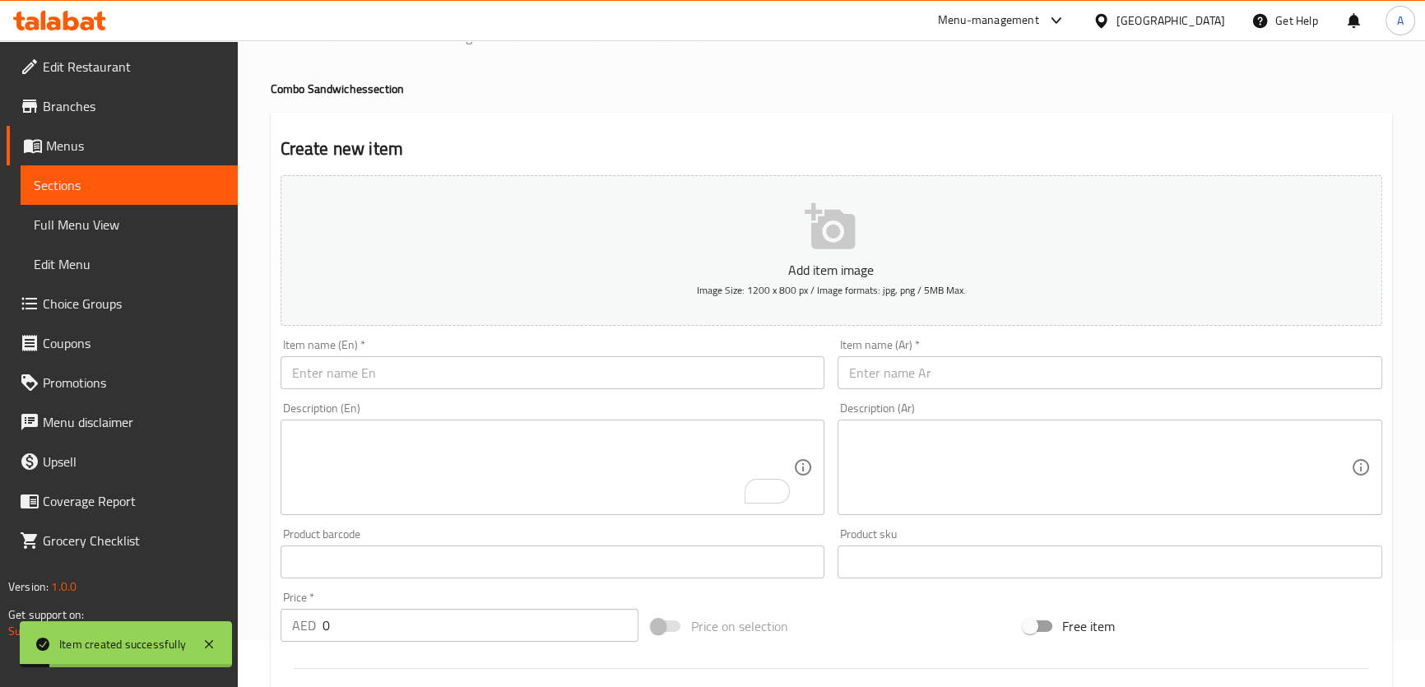
scroll to position [0, 0]
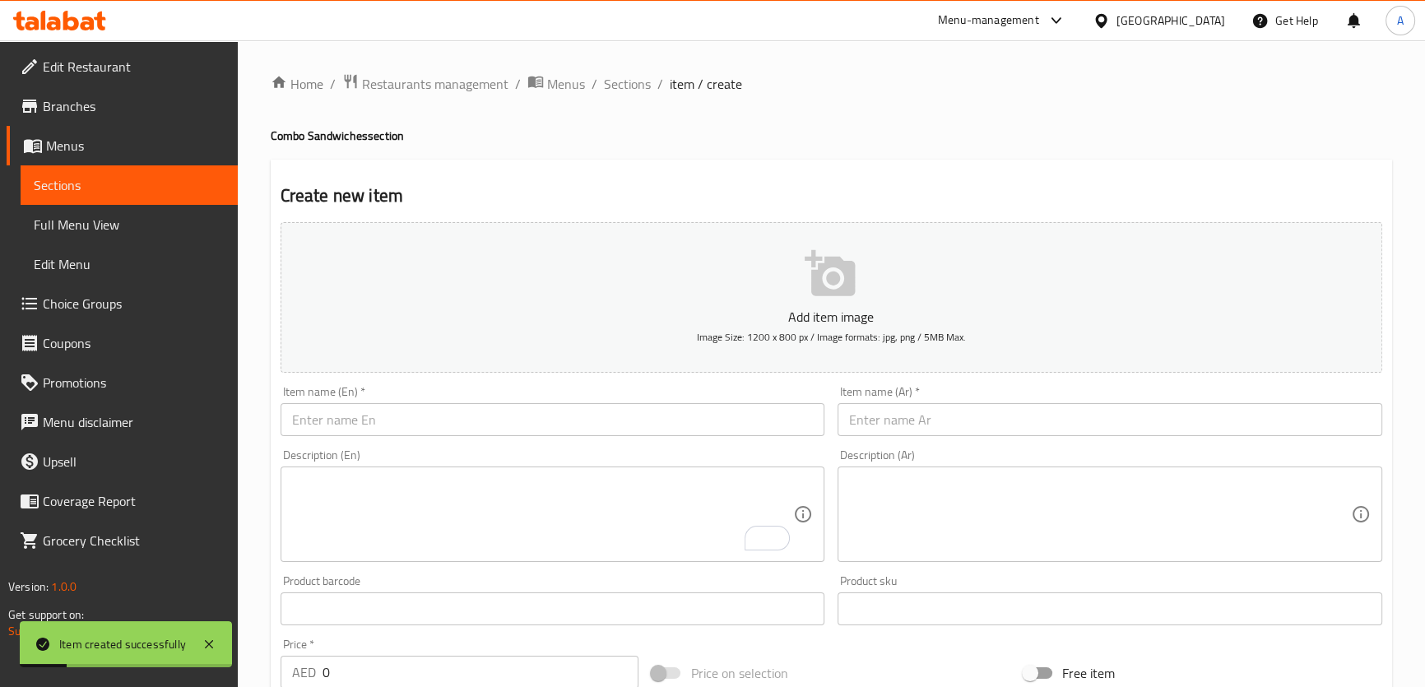
click at [596, 89] on ol "Home / Restaurants management / Menus / Sections / item / create" at bounding box center [832, 83] width 1122 height 21
click at [607, 86] on span "Sections" at bounding box center [627, 84] width 47 height 20
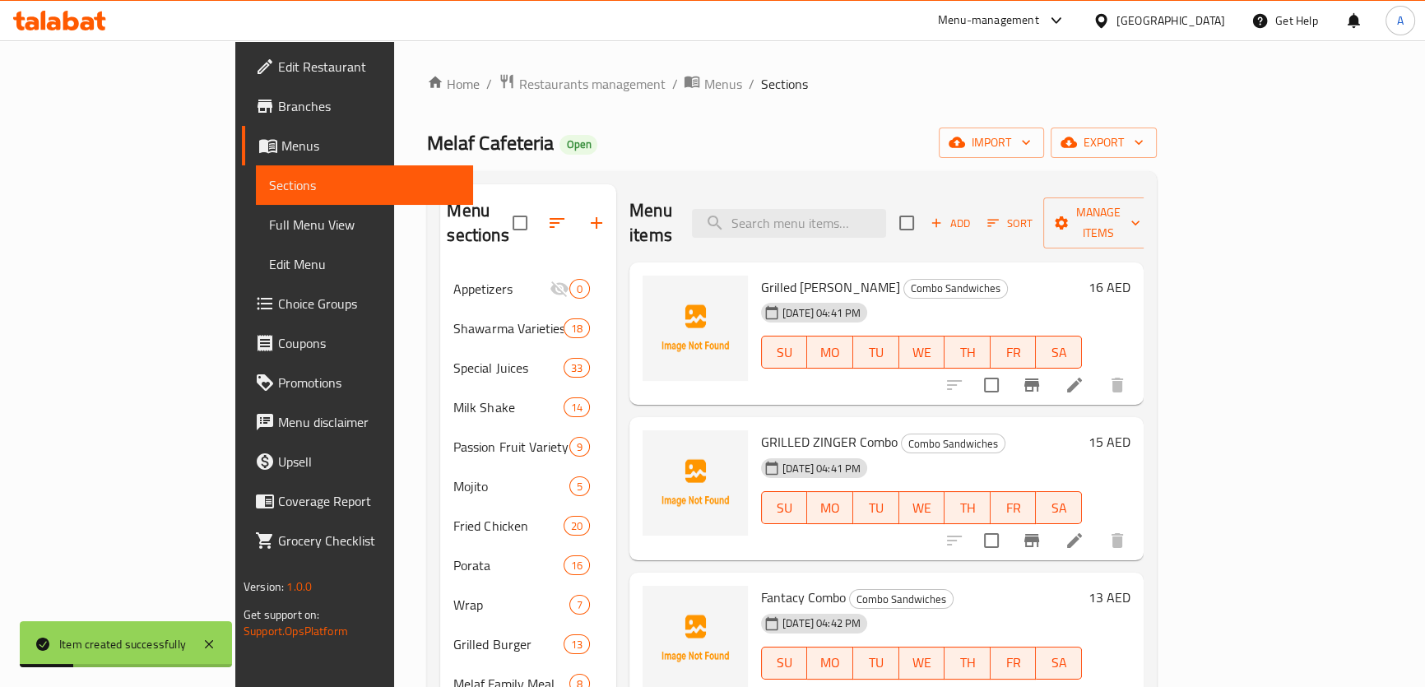
click at [899, 125] on div "Home / Restaurants management / Menus / Sections Melaf Cafeteria Open import ex…" at bounding box center [791, 556] width 729 height 966
click at [859, 209] on input "search" at bounding box center [789, 223] width 194 height 29
paste input "HAMMOUS"
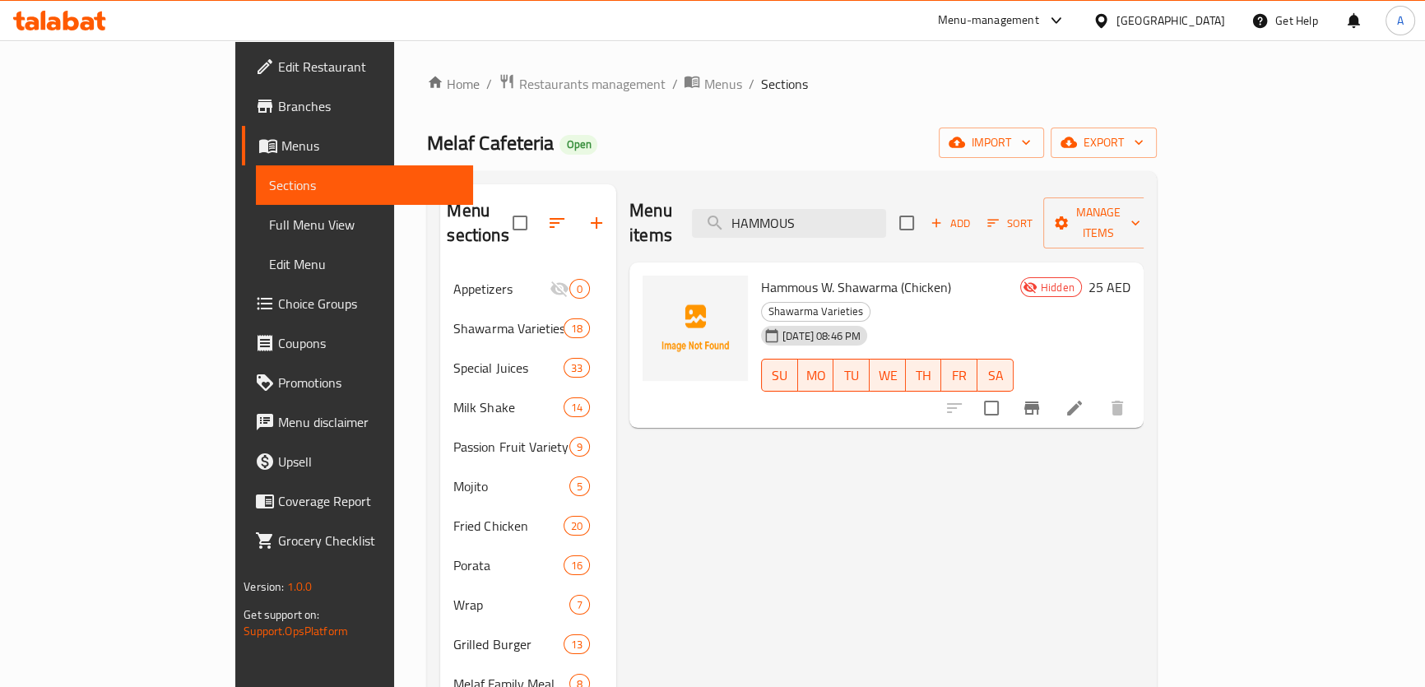
type input "HAMMOUS"
drag, startPoint x: 753, startPoint y: 269, endPoint x: 826, endPoint y: 269, distance: 73.2
click at [826, 275] on span "Hammous W. Shawarma (Chicken)" at bounding box center [856, 287] width 190 height 25
click at [1042, 398] on icon "Branch-specific-item" at bounding box center [1032, 408] width 20 height 20
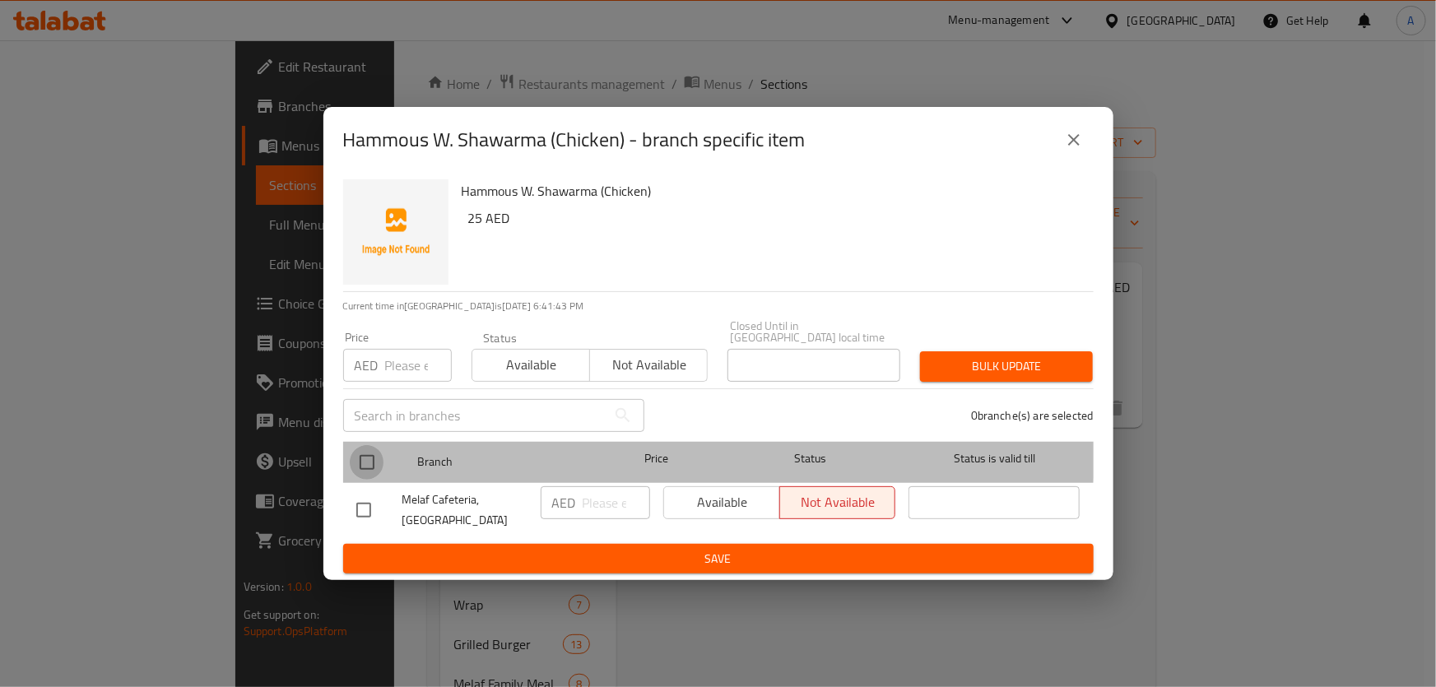
drag, startPoint x: 370, startPoint y: 450, endPoint x: 407, endPoint y: 441, distance: 38.1
click at [370, 454] on input "checkbox" at bounding box center [367, 462] width 35 height 35
checkbox input "true"
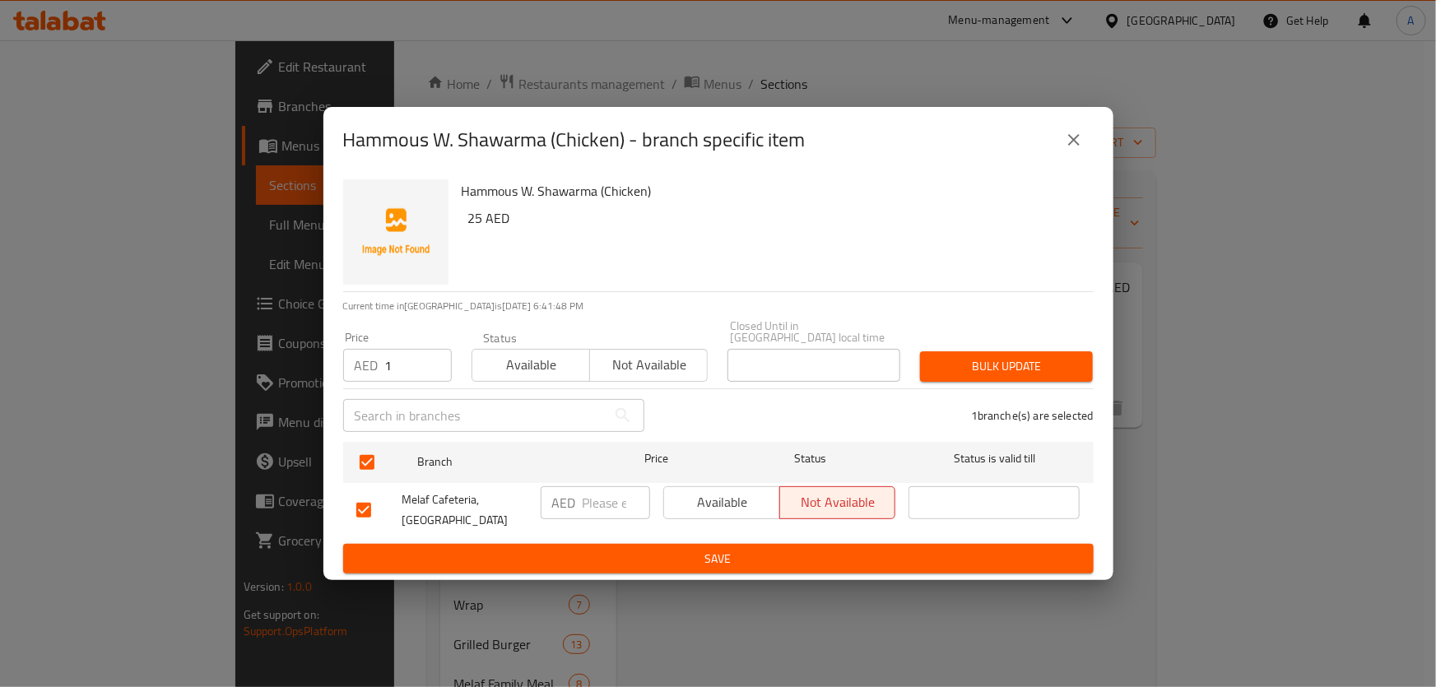
click at [436, 364] on input "1" at bounding box center [418, 365] width 67 height 33
paste input "25.00"
click at [406, 365] on input "125.00" at bounding box center [418, 365] width 67 height 33
paste input "number"
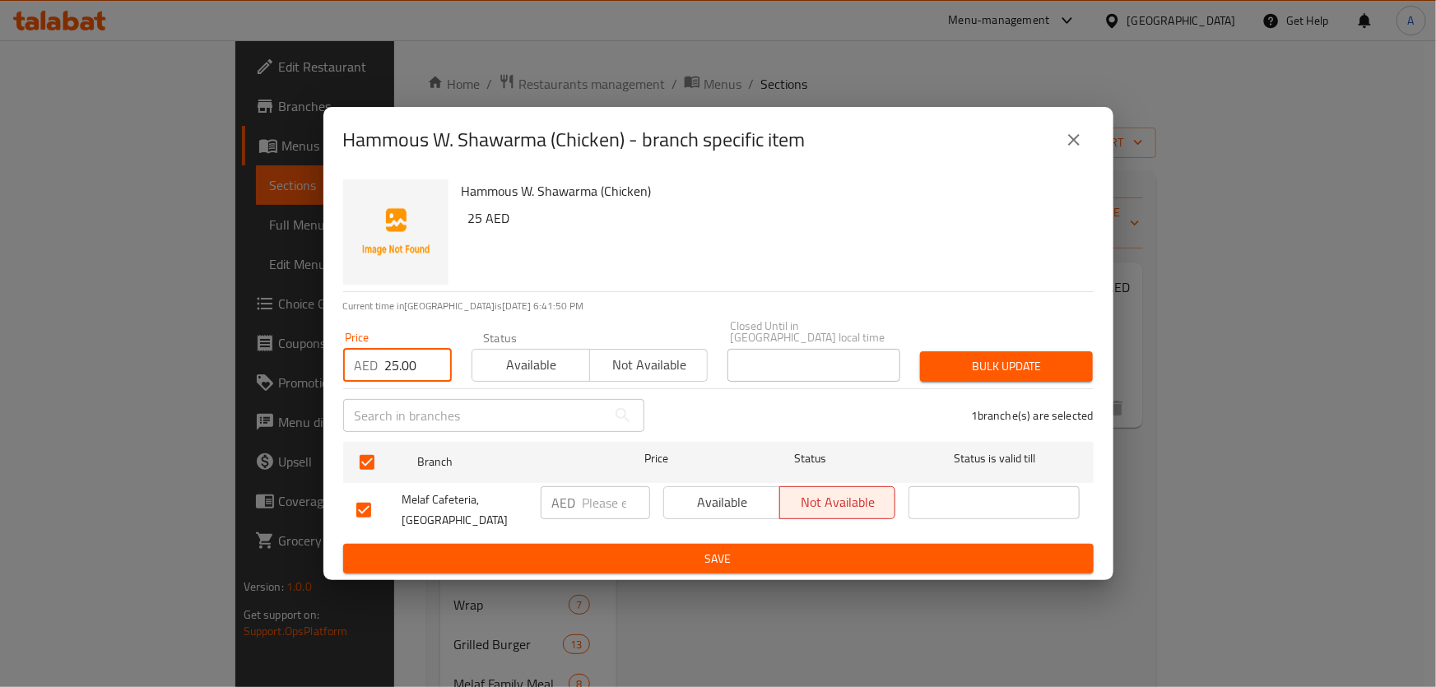
type input "25.00"
click at [1018, 372] on span "Bulk update" at bounding box center [1006, 366] width 146 height 21
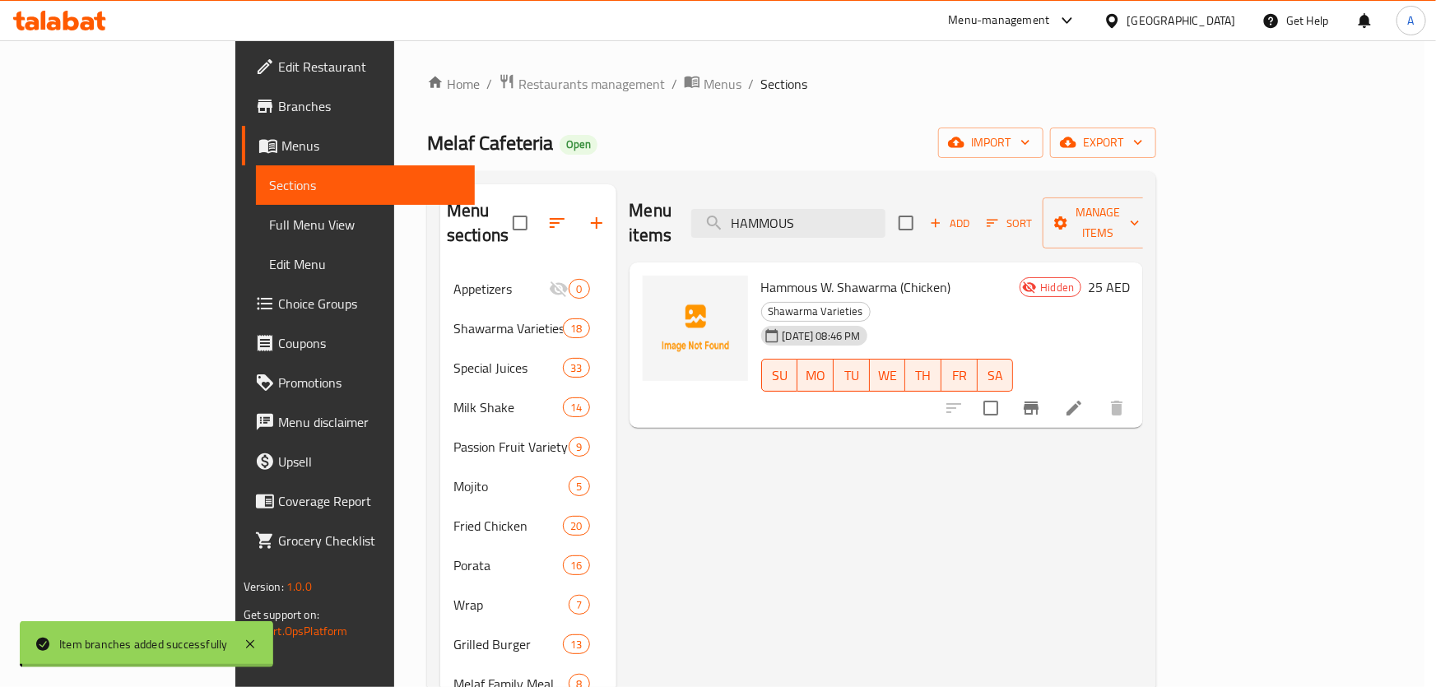
click at [1137, 388] on div at bounding box center [1035, 408] width 202 height 40
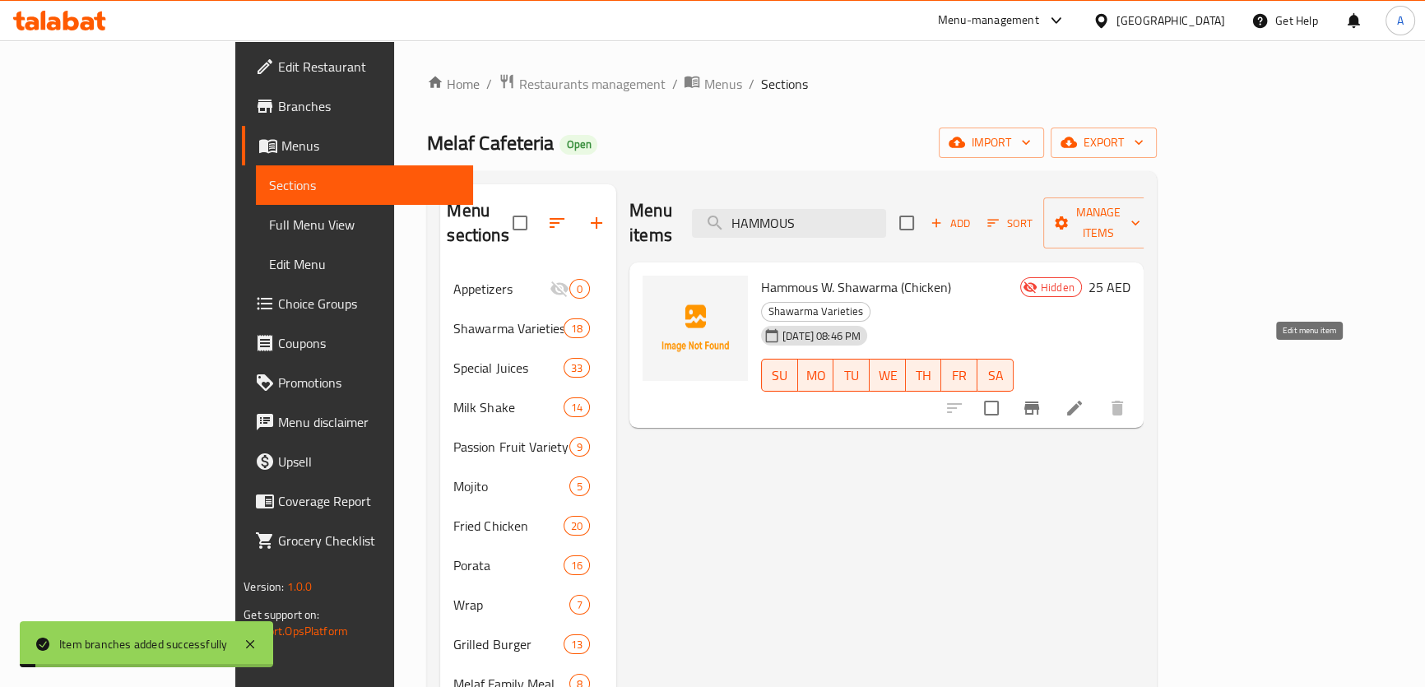
click at [1085, 398] on icon at bounding box center [1075, 408] width 20 height 20
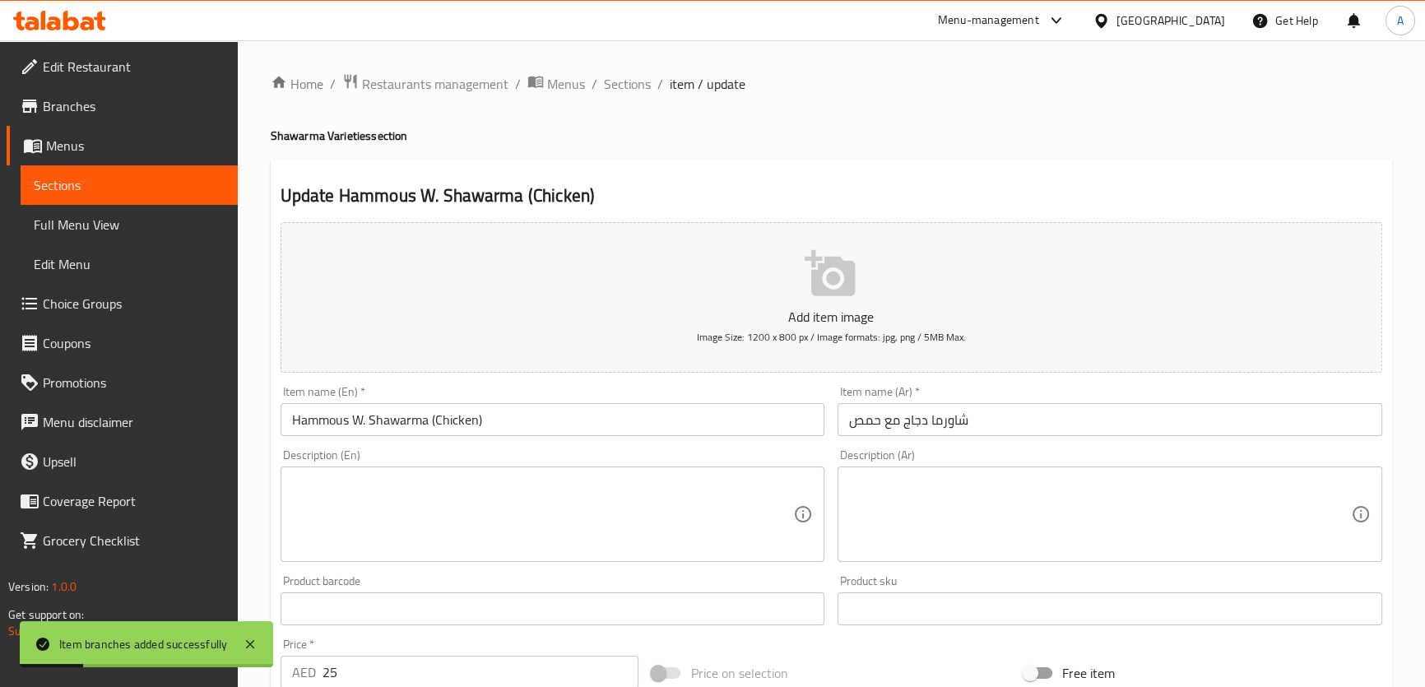
click at [536, 490] on textarea at bounding box center [543, 515] width 502 height 78
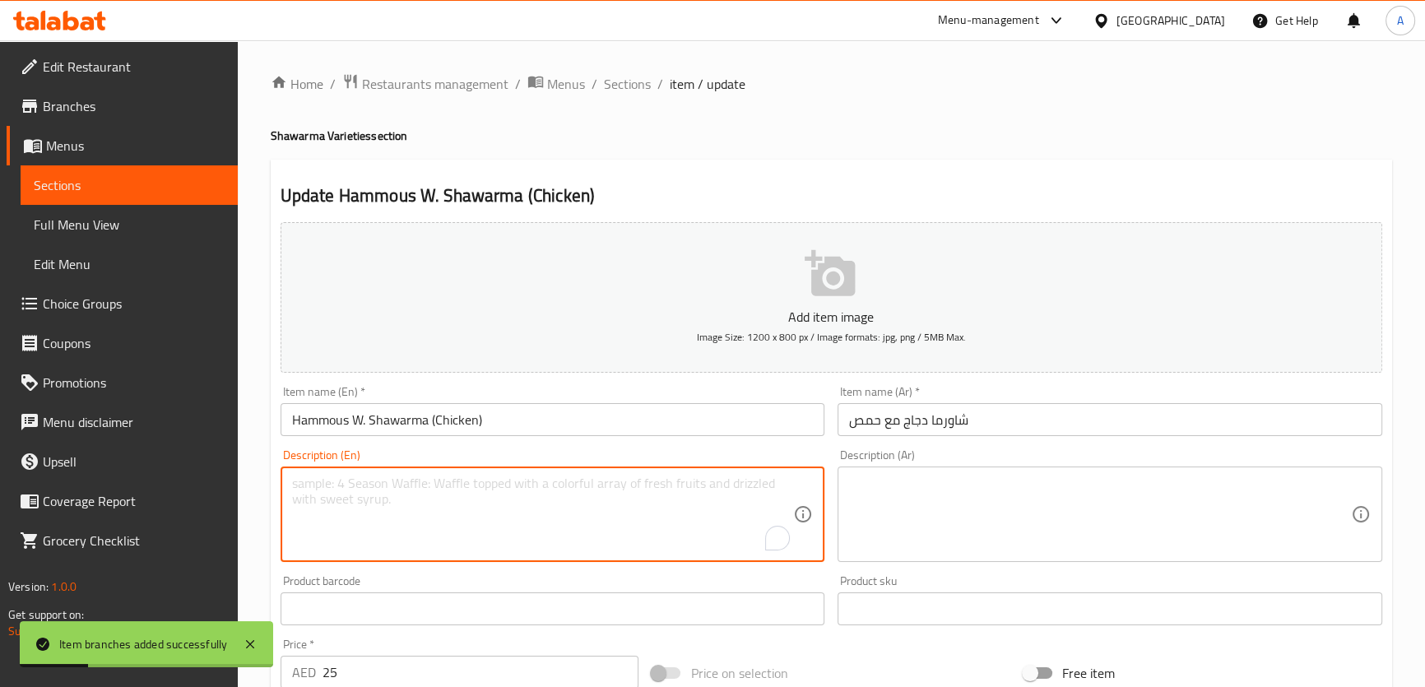
paste textarea "HAMMOUS W. SHAWARMA (CHICKEN)"
type textarea "HAMMOUS W. SHAWARMA (CHICKEN)"
click at [567, 422] on input "Hammous W. Shawarma (Chicken)" at bounding box center [553, 419] width 545 height 33
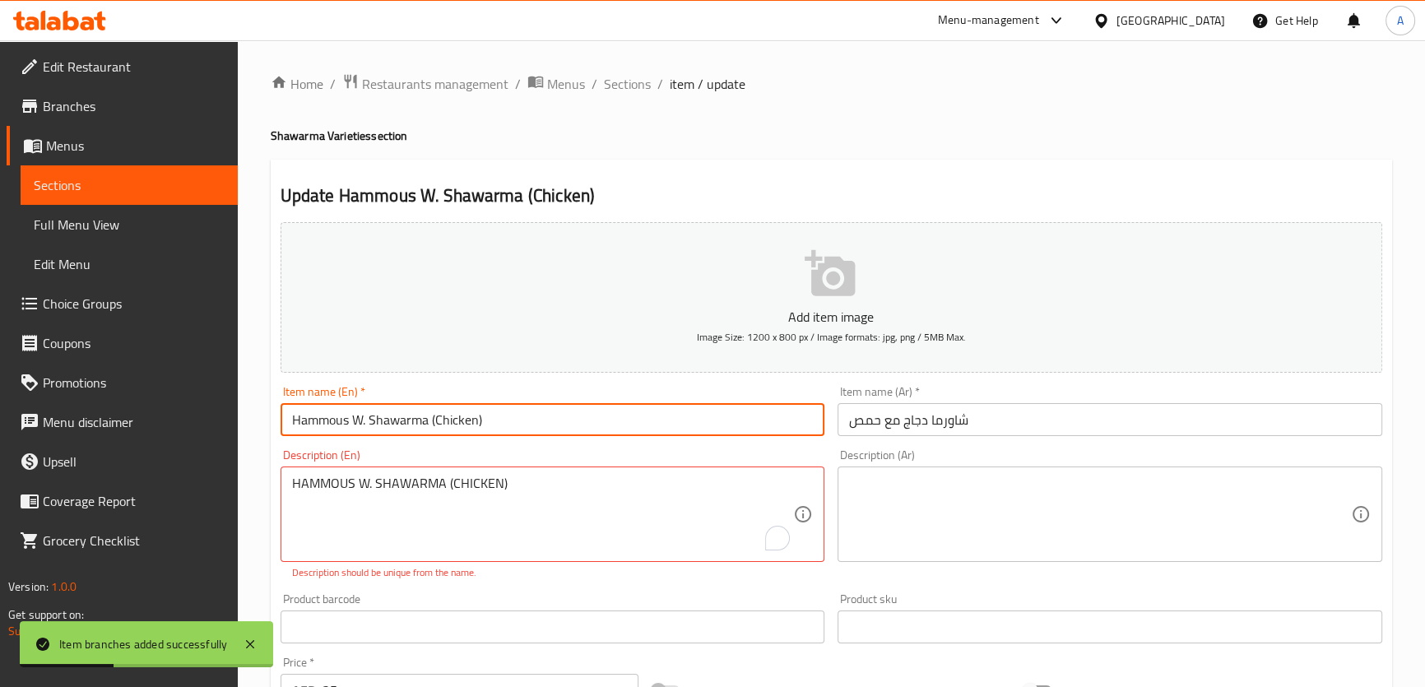
click at [567, 422] on input "Hammous W. Shawarma (Chicken)" at bounding box center [553, 419] width 545 height 33
paste input "AMMOUS W. SHAWARMA (CHICKEN"
type input "Hammous W. Shawarma (chicken)"
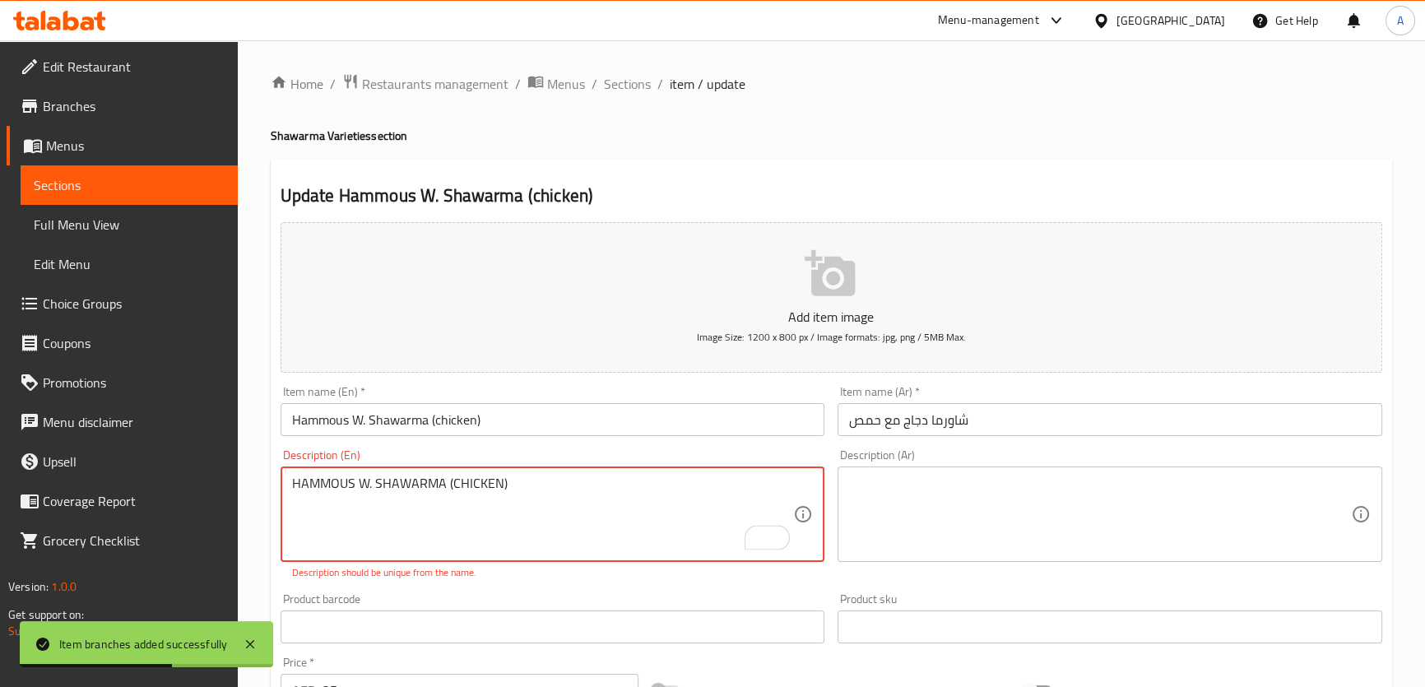
click at [551, 489] on textarea "HAMMOUS W. SHAWARMA (CHICKEN)" at bounding box center [543, 515] width 502 height 78
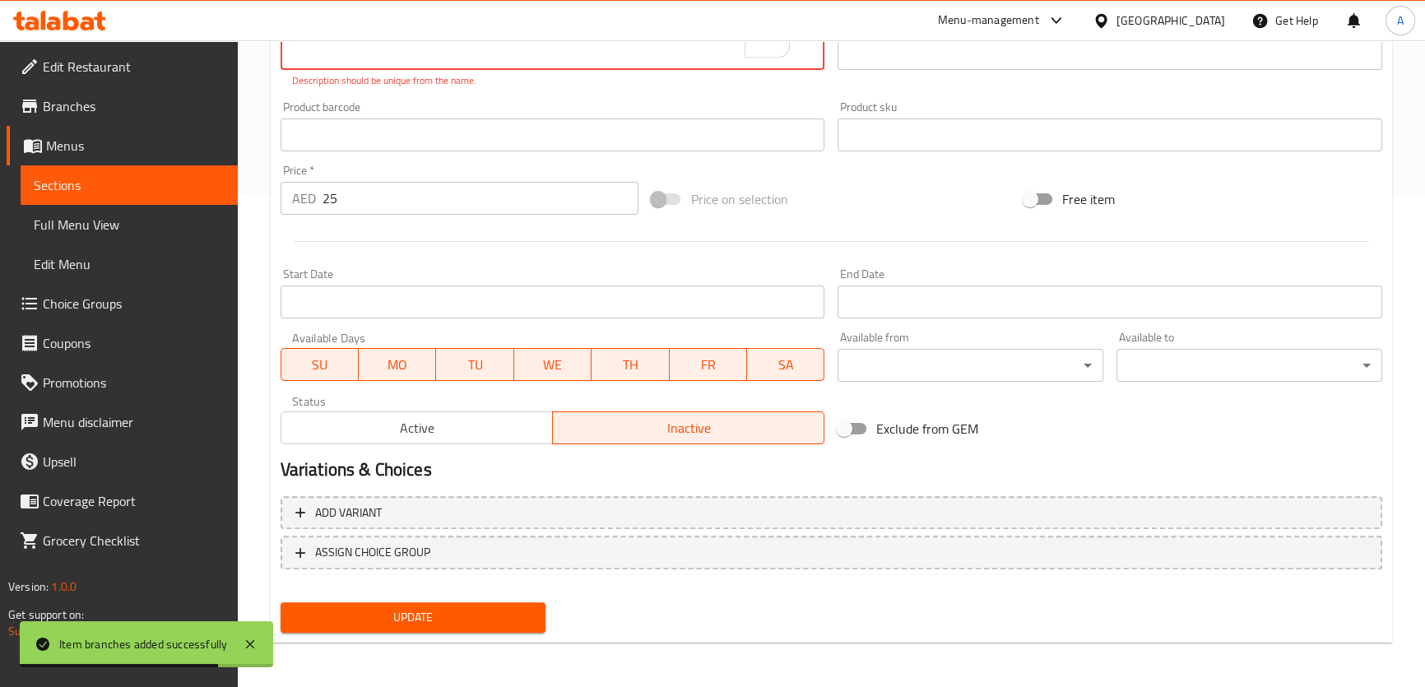
click at [417, 619] on span "Update" at bounding box center [413, 617] width 239 height 21
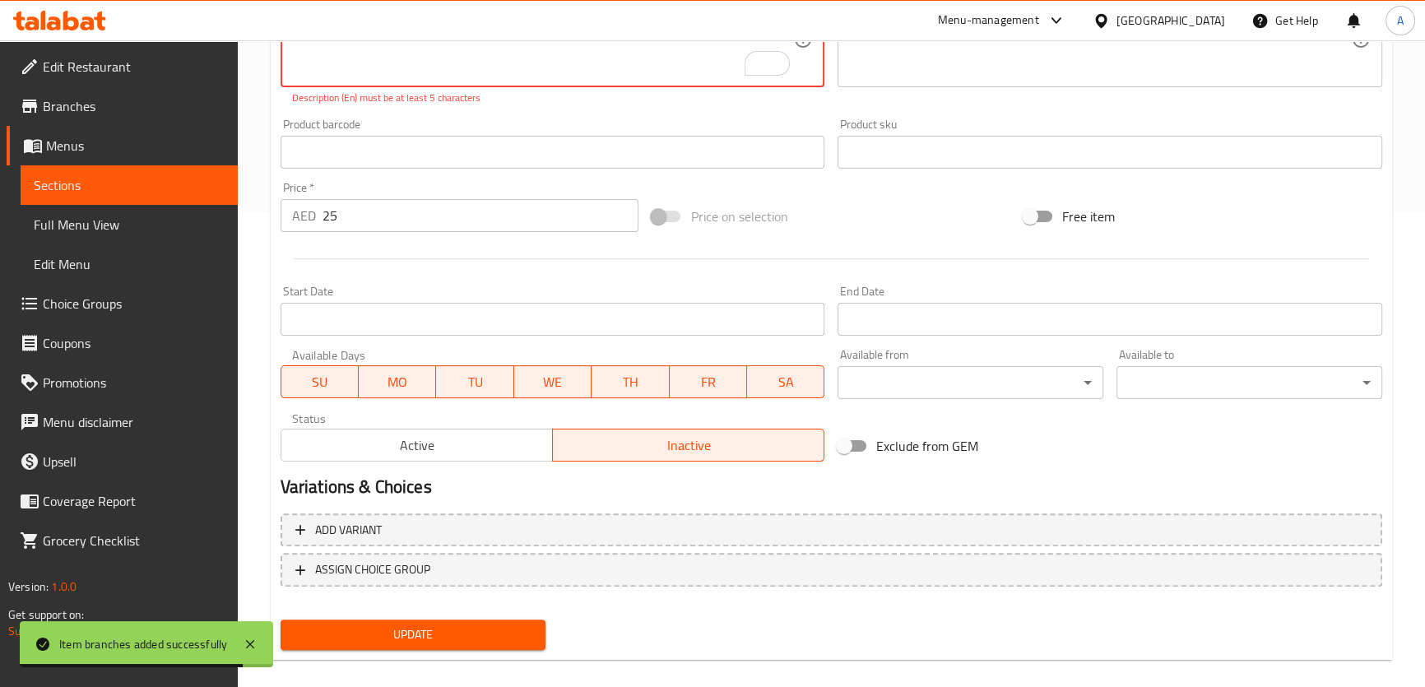
click at [538, 82] on div "Description (En)" at bounding box center [553, 39] width 545 height 95
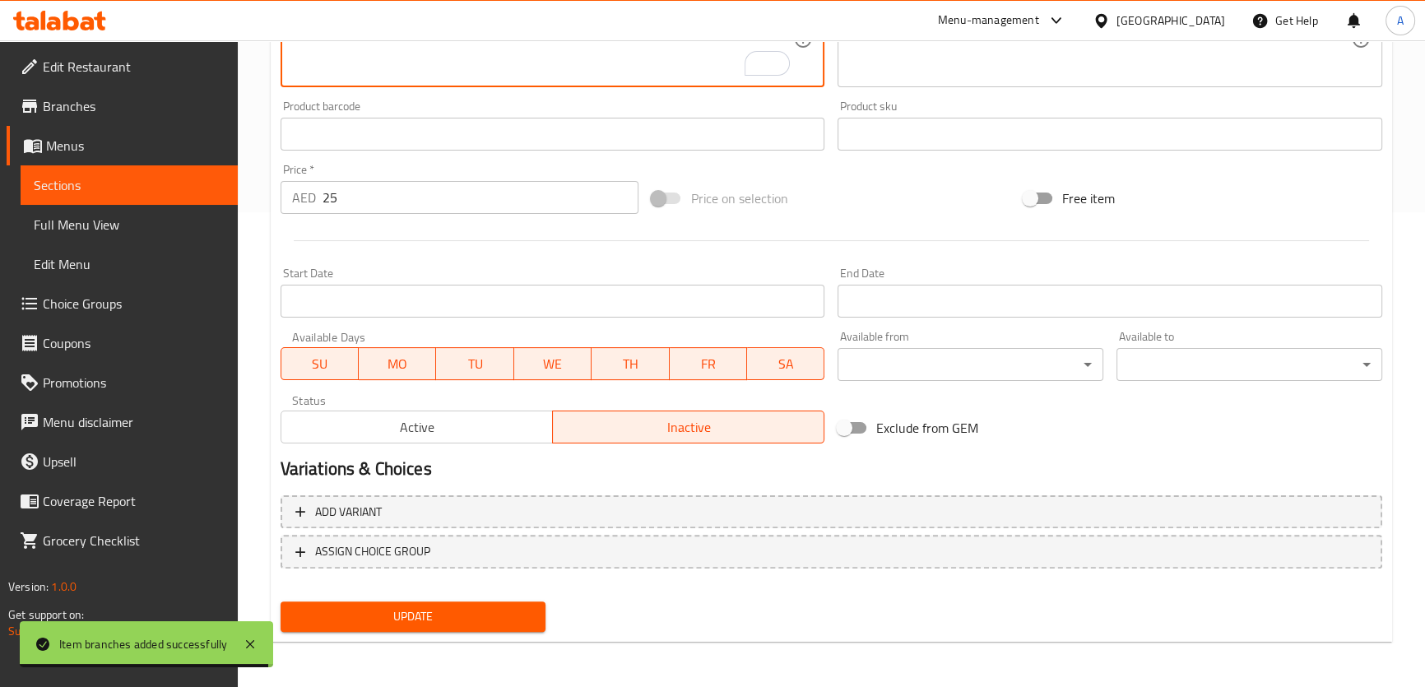
scroll to position [474, 0]
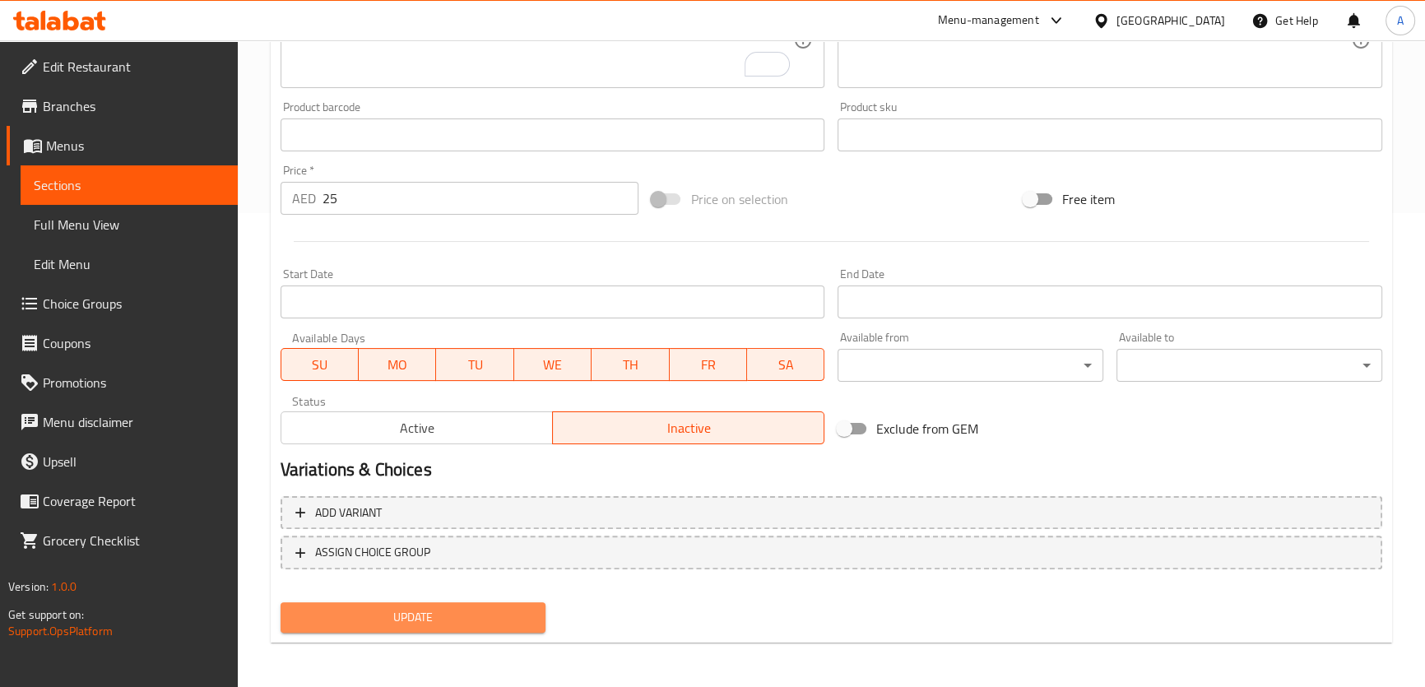
click at [528, 602] on button "Update" at bounding box center [414, 617] width 266 height 30
click at [500, 629] on button "Update" at bounding box center [414, 617] width 266 height 30
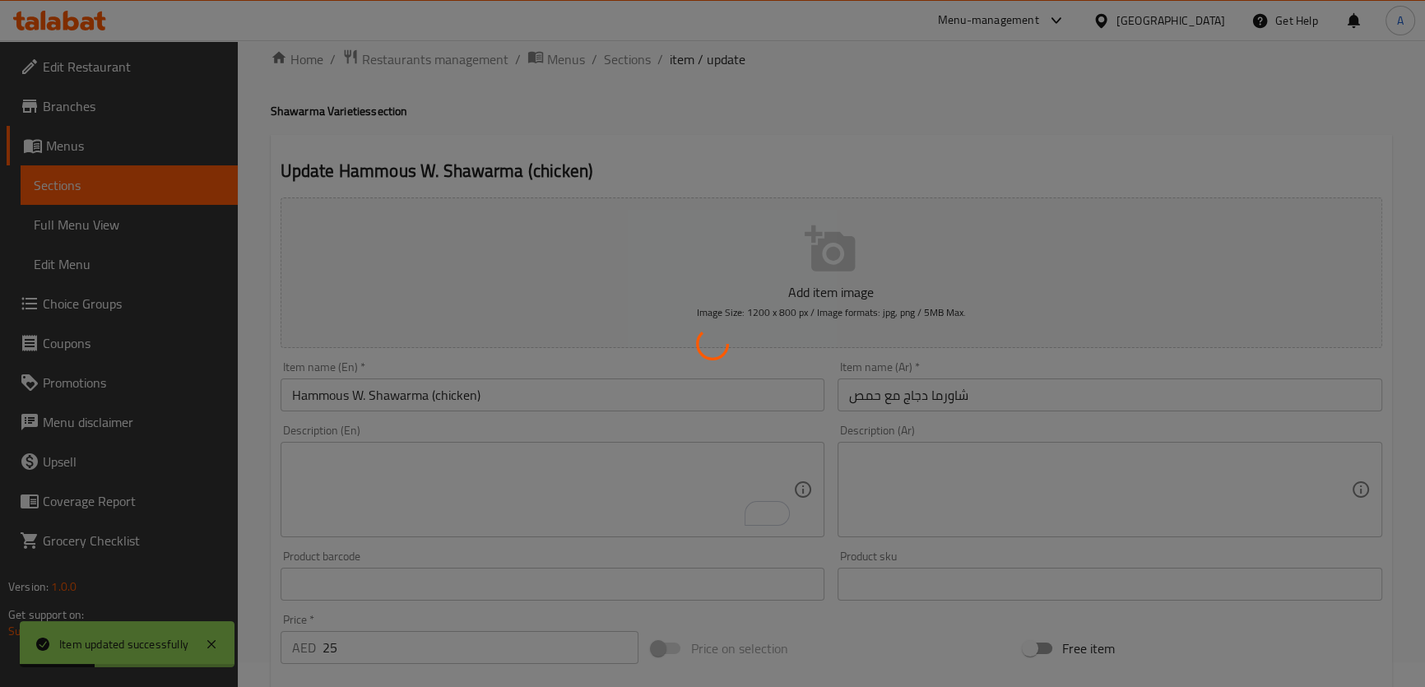
scroll to position [0, 0]
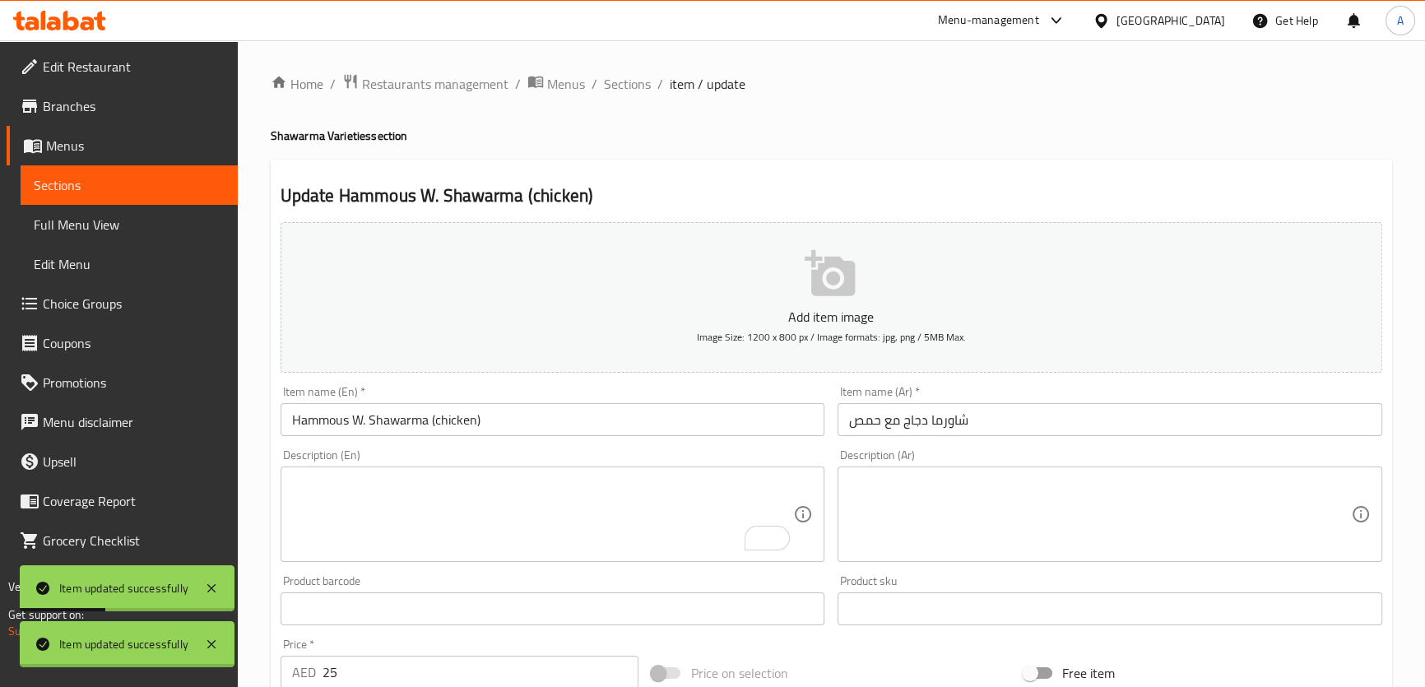
click at [645, 76] on div at bounding box center [712, 343] width 1425 height 687
click at [639, 80] on span "Sections" at bounding box center [627, 84] width 47 height 20
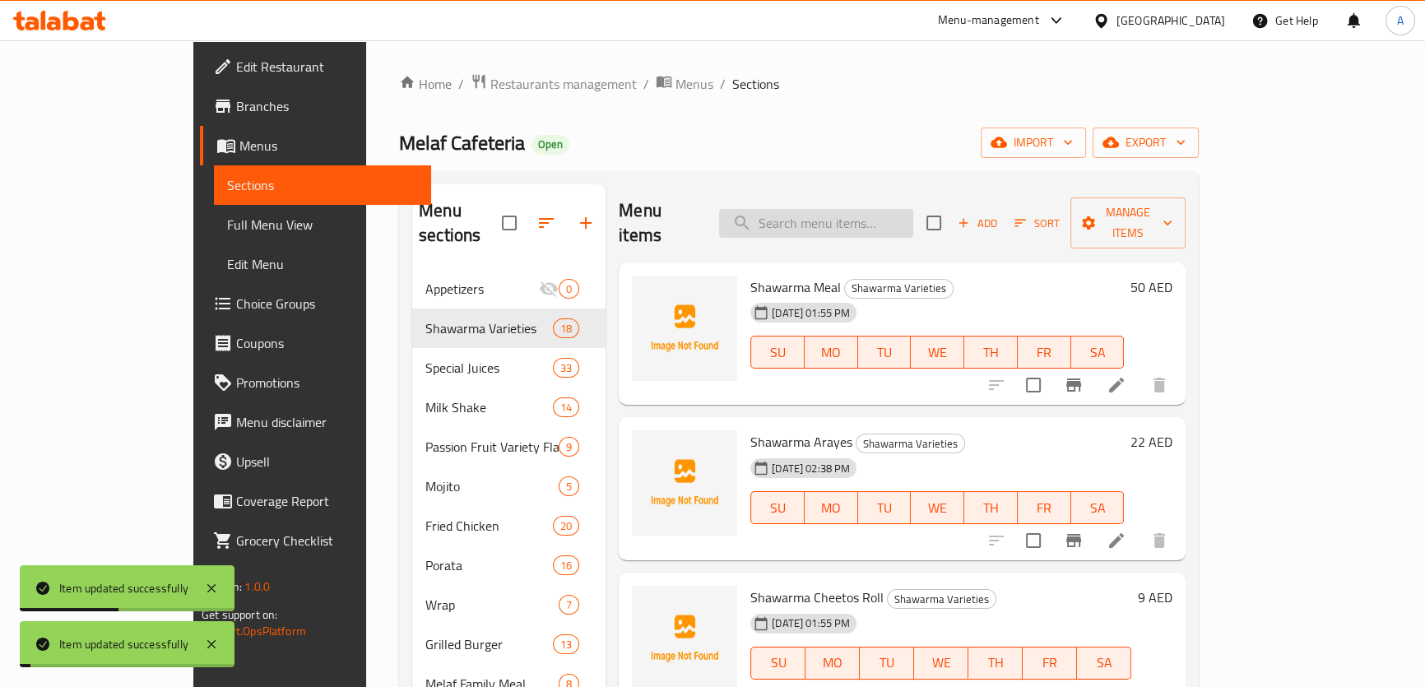
click at [905, 209] on input "search" at bounding box center [816, 223] width 194 height 29
paste input "MELAF SHAWARMA MEAL"
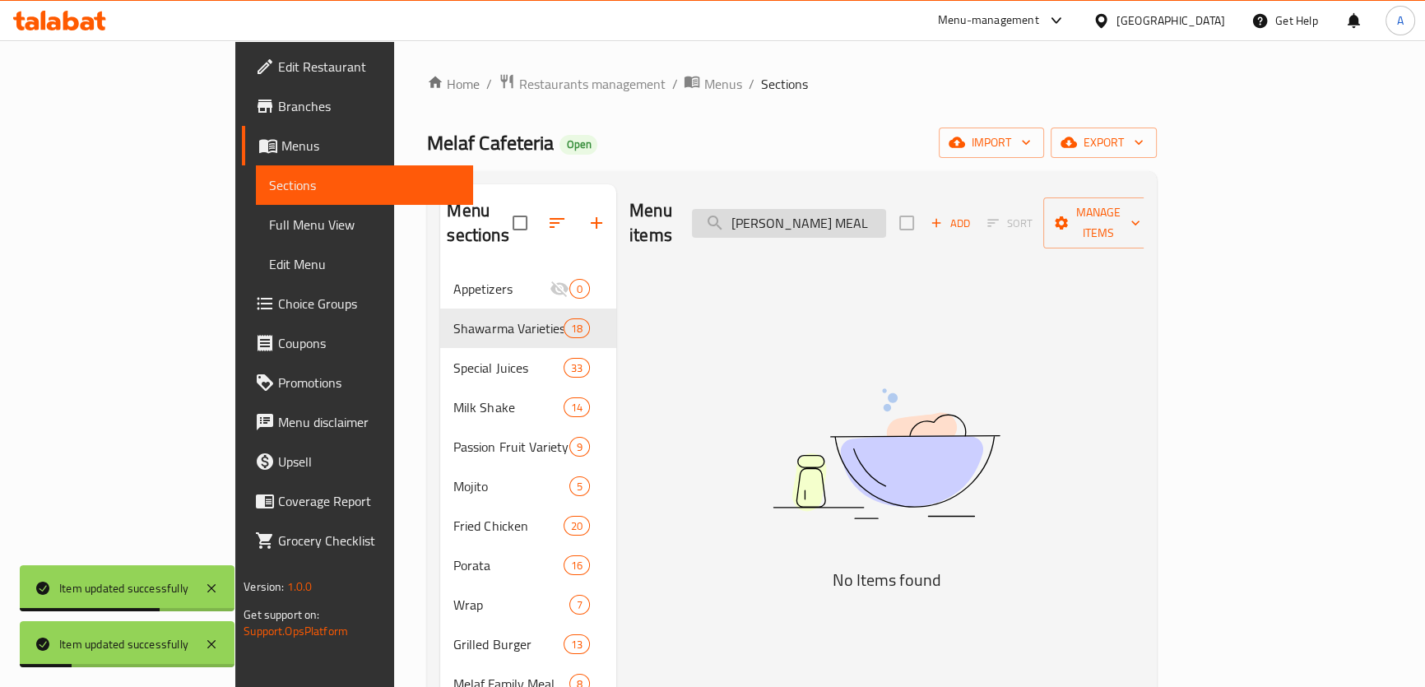
click at [886, 214] on input "MELAF SHAWARMA MEAL" at bounding box center [789, 223] width 194 height 29
click at [886, 212] on input "Melaf Shawarma Meal" at bounding box center [789, 223] width 194 height 29
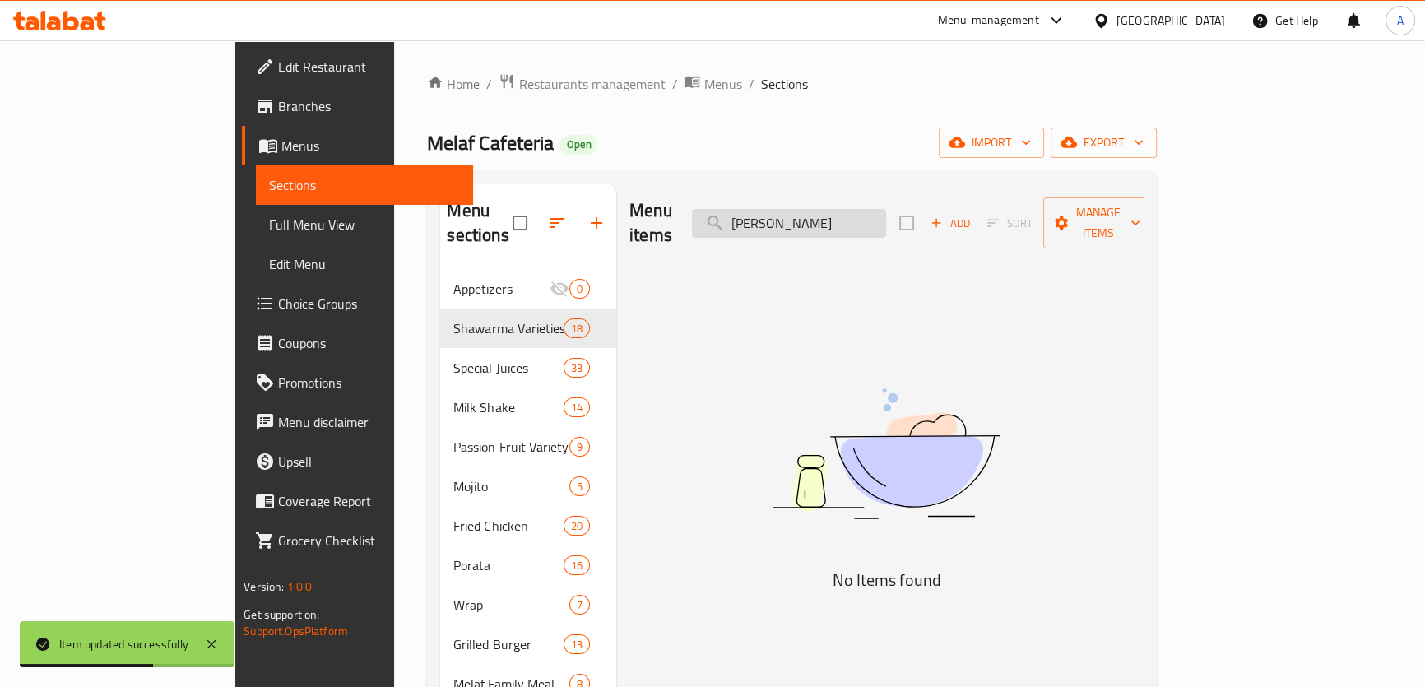
click at [885, 225] on input "Melaf Shawarma" at bounding box center [789, 223] width 194 height 29
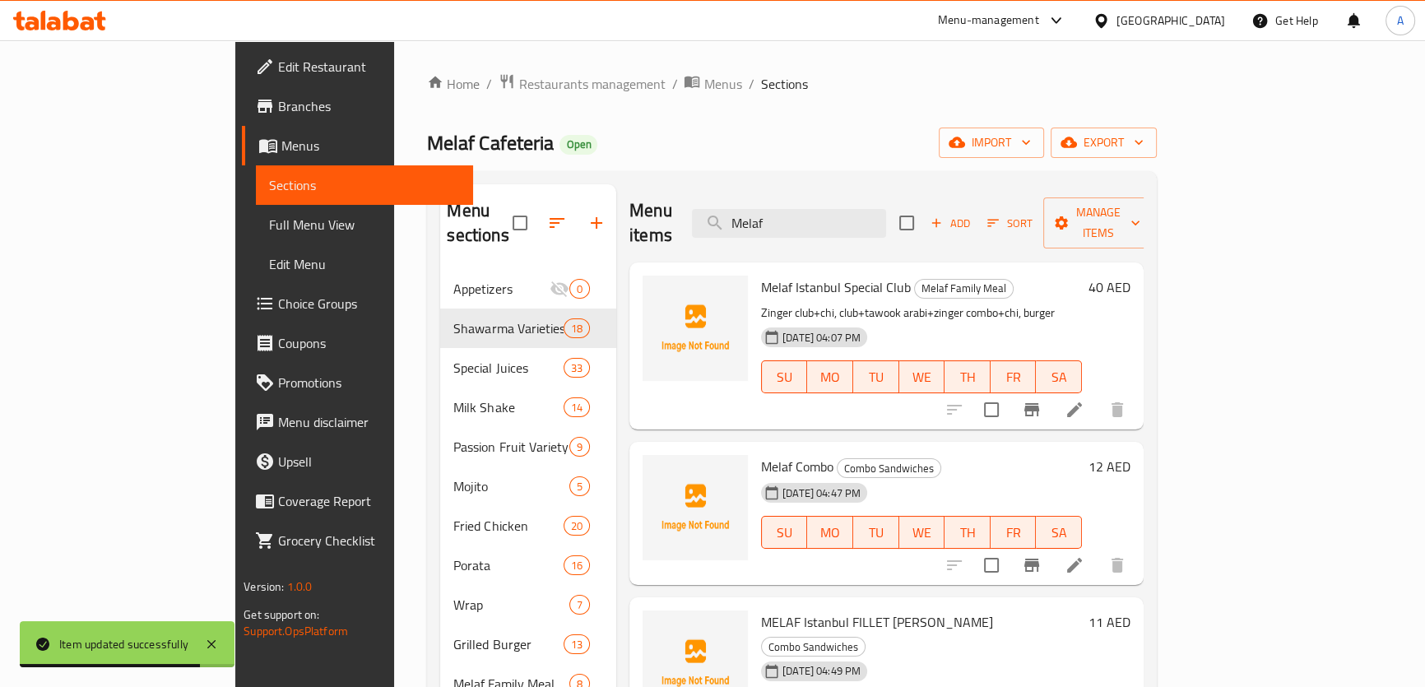
scroll to position [73, 0]
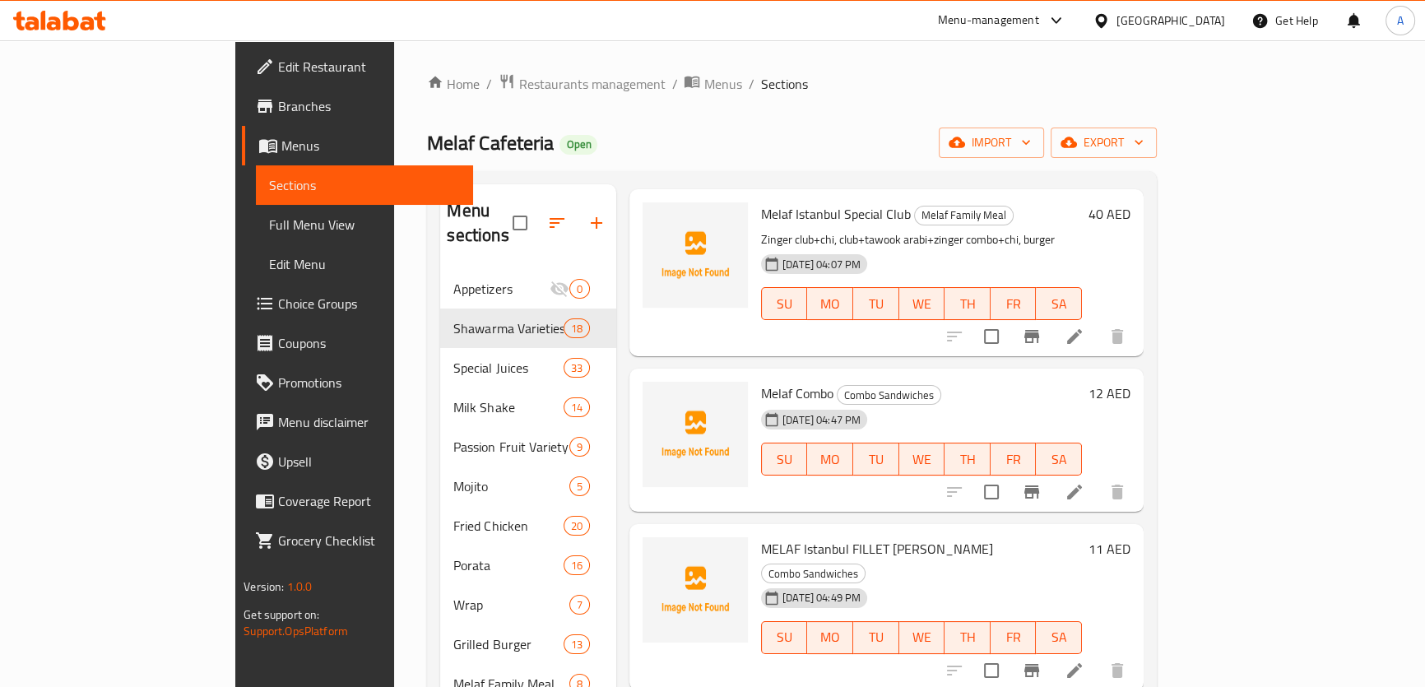
type input "Melaf"
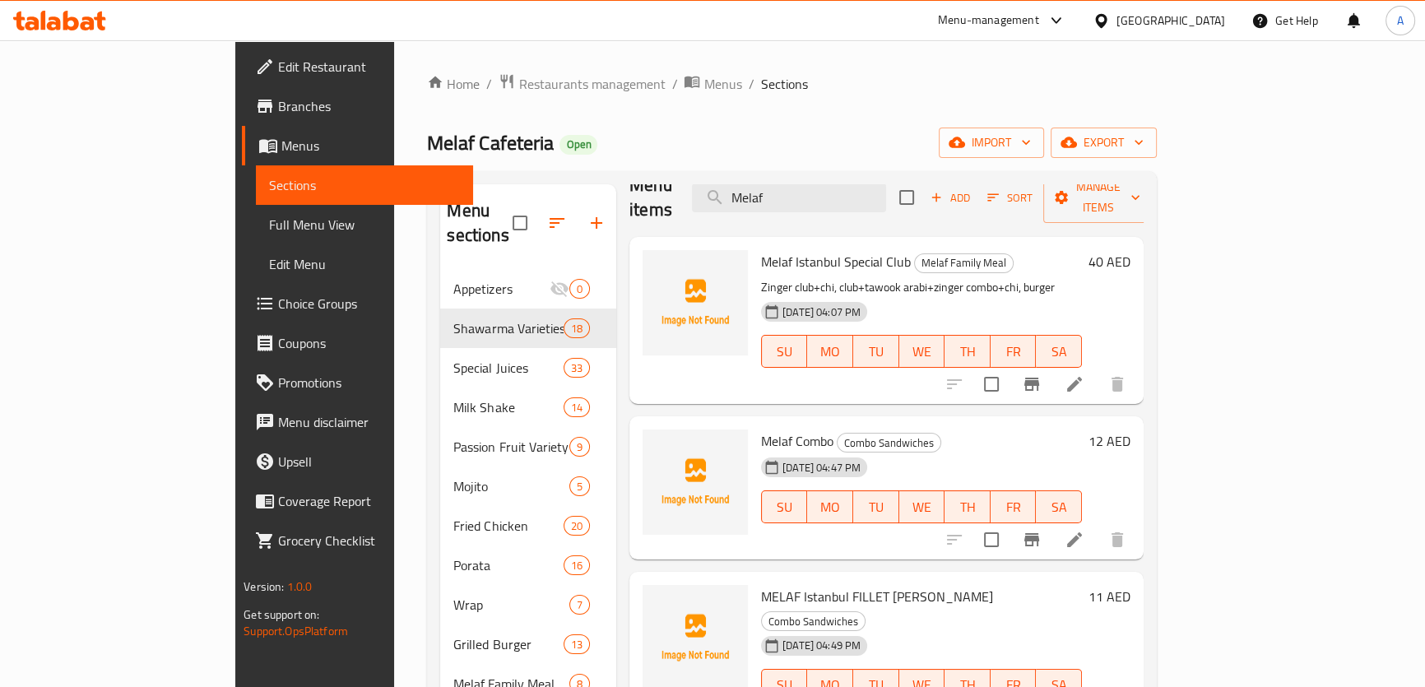
scroll to position [0, 0]
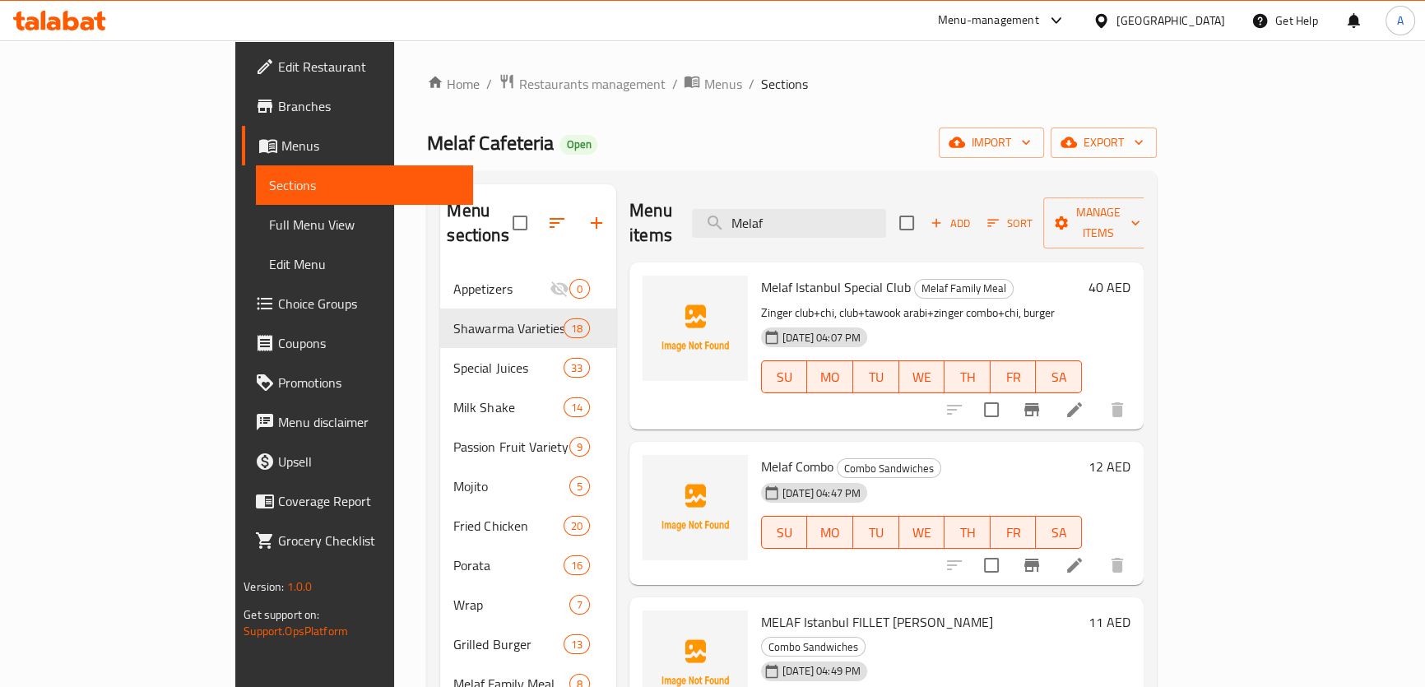
click at [977, 211] on button "Add" at bounding box center [950, 224] width 53 height 26
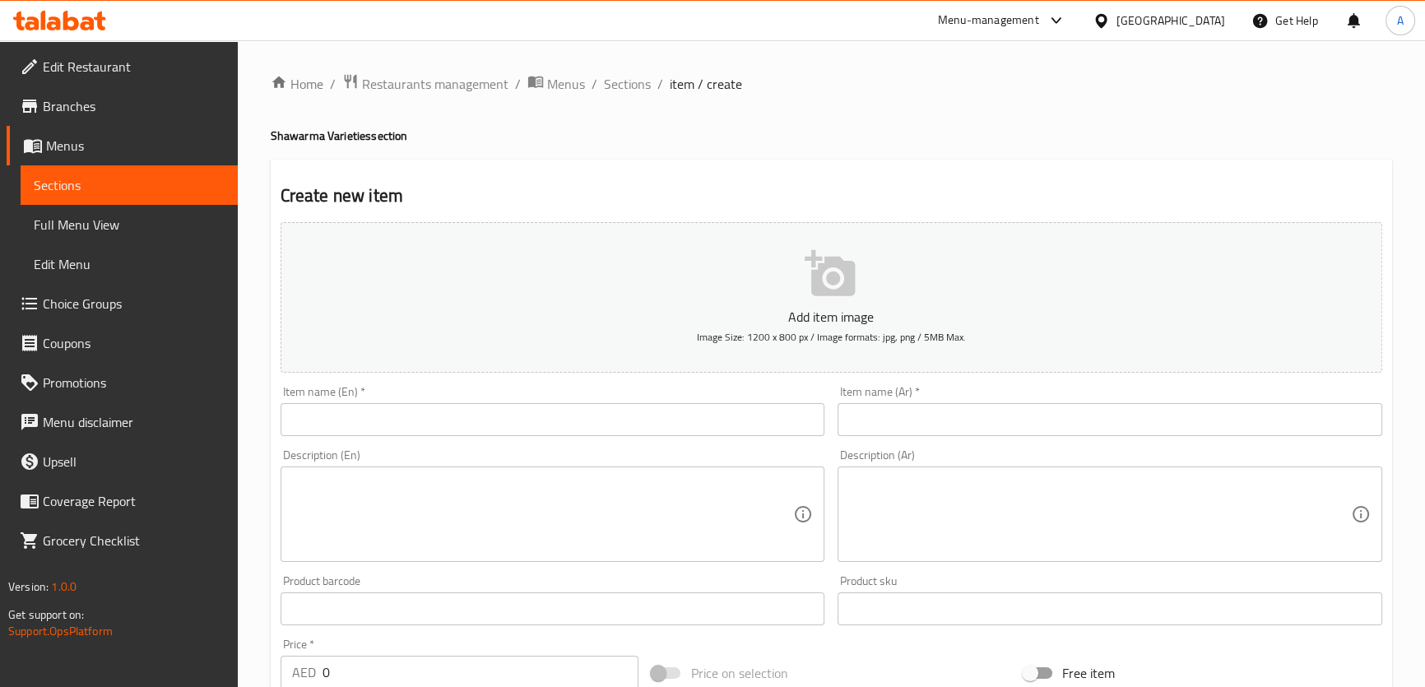
click at [695, 515] on textarea at bounding box center [543, 515] width 502 height 78
paste textarea "MELAF SHAWARMA MEAL"
click at [597, 393] on div "Item name (En)   * Item name (En) *" at bounding box center [553, 411] width 545 height 50
click at [569, 449] on div "Add item image Image Size: 1200 x 800 px / Image formats: jpg, png / 5MB Max. I…" at bounding box center [831, 570] width 1115 height 709
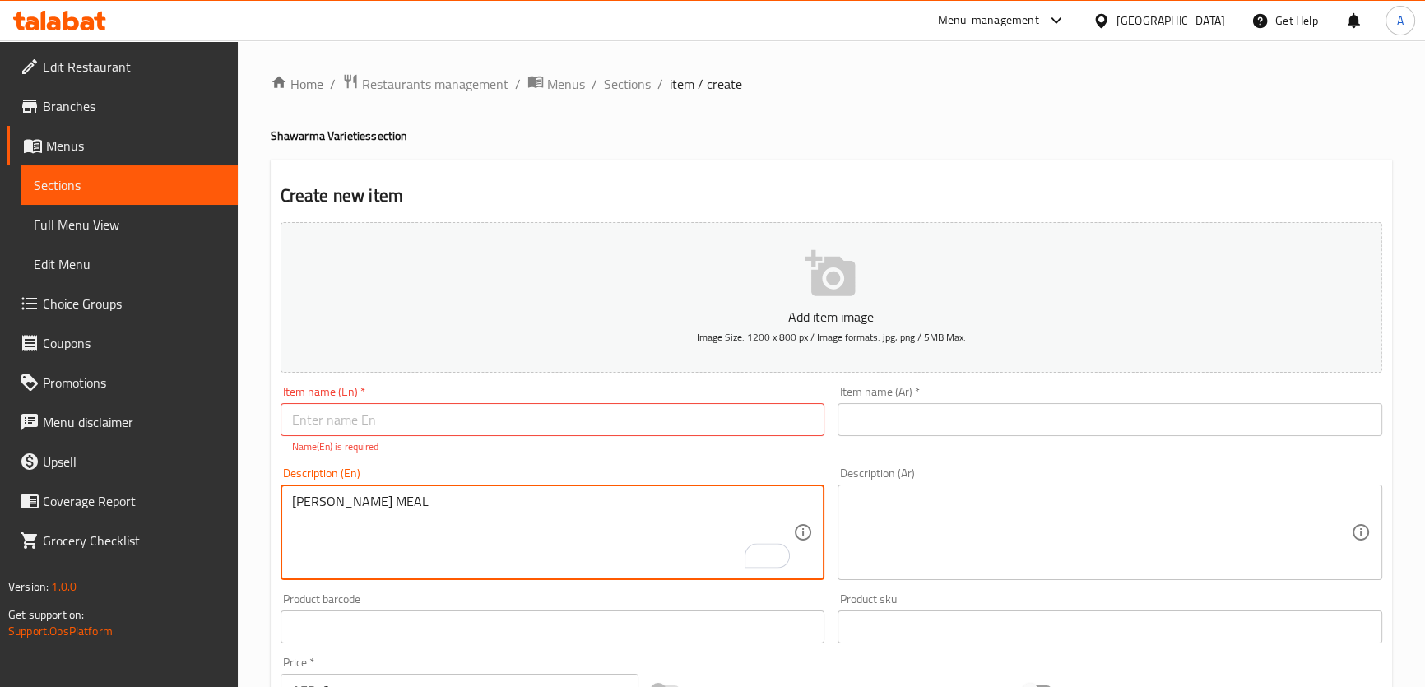
click at [536, 500] on textarea "MELAF SHAWARMA MEAL" at bounding box center [543, 533] width 502 height 78
type textarea "Melaf Shawarma Meal"
click at [551, 424] on input "text" at bounding box center [553, 419] width 545 height 33
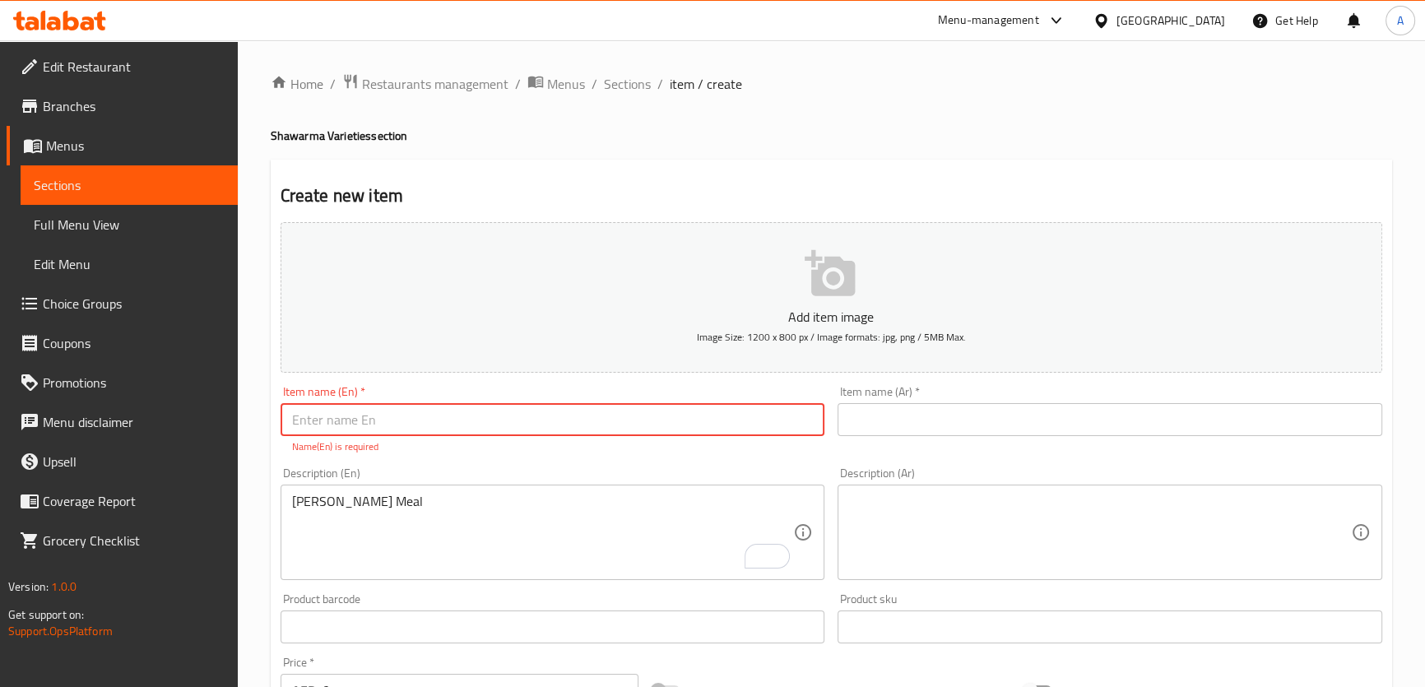
click at [923, 391] on div "Item name (Ar)   * Item name (Ar) *" at bounding box center [1110, 411] width 545 height 50
click at [925, 411] on input "text" at bounding box center [1110, 419] width 545 height 33
paste input "ل شاورما وج"
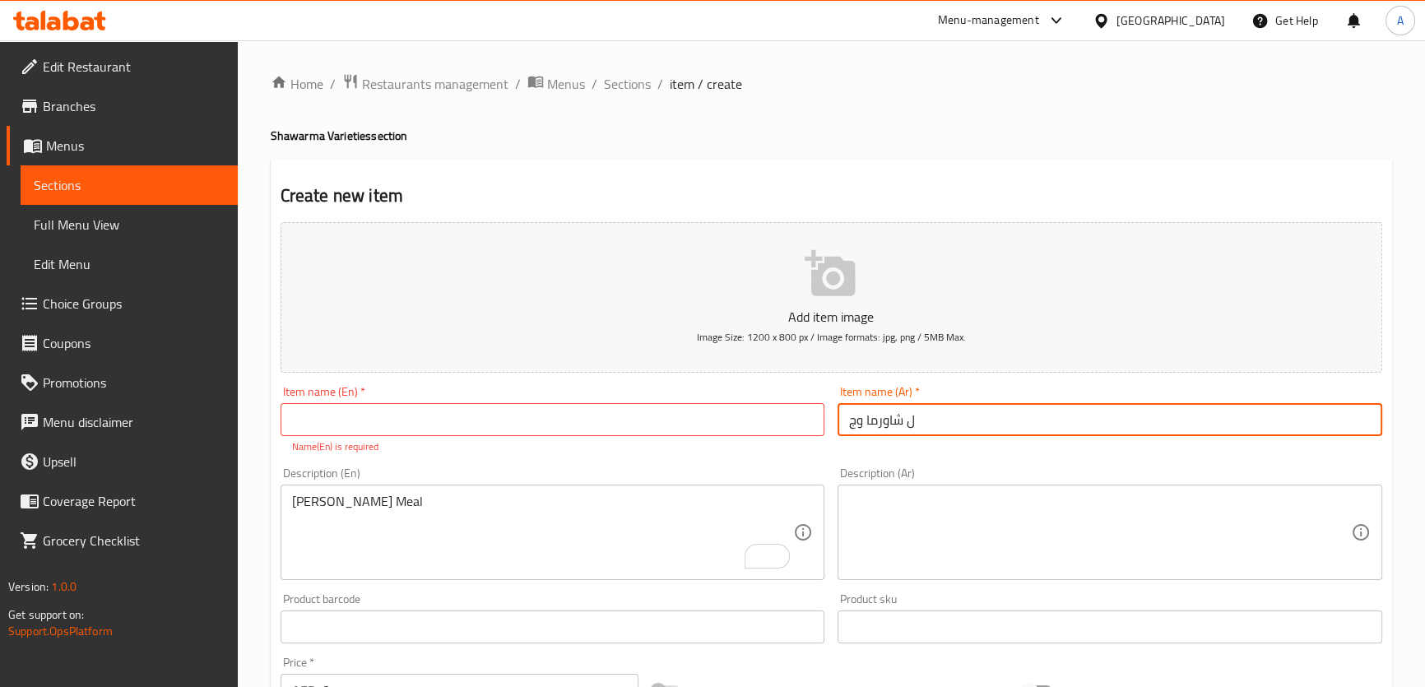
type input "ل شاورما وج"
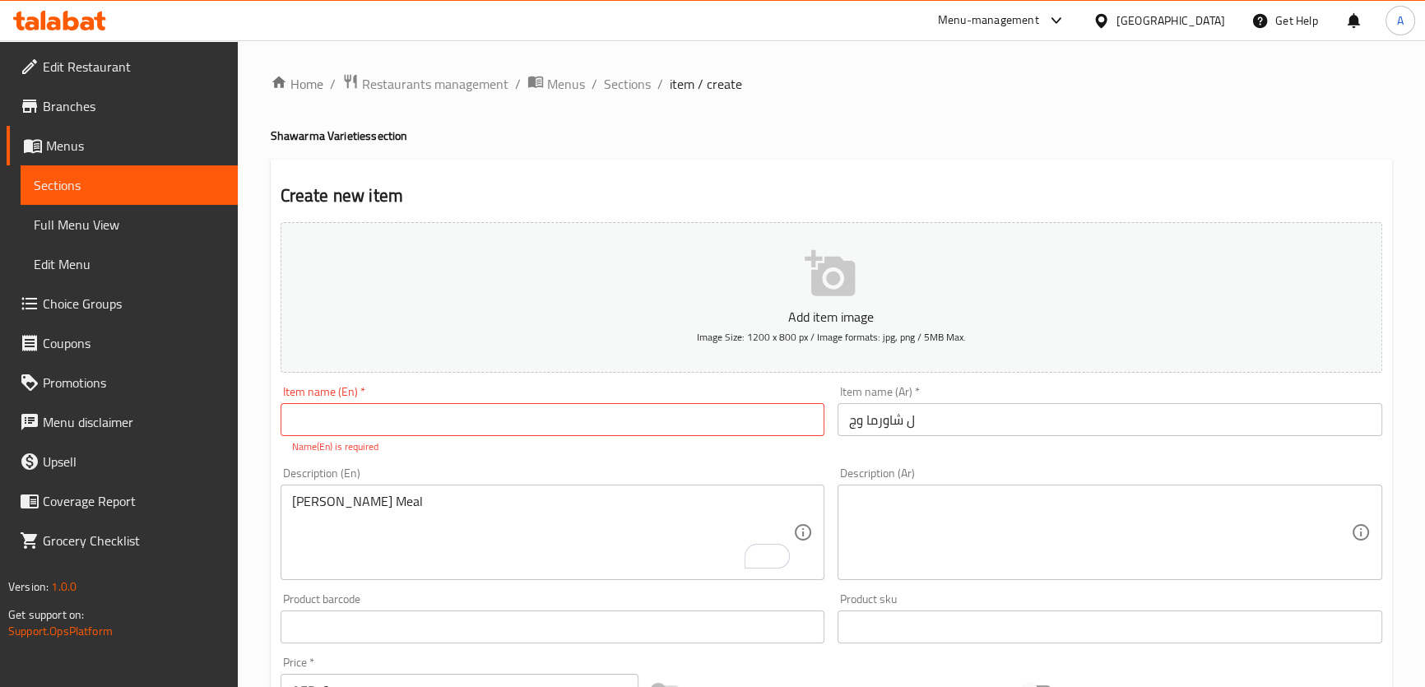
click at [643, 399] on div "Item name (En)   * Item name (En) * Name(En) is required" at bounding box center [553, 420] width 545 height 68
click at [691, 491] on div "[PERSON_NAME] Meal Description (En)" at bounding box center [553, 532] width 545 height 95
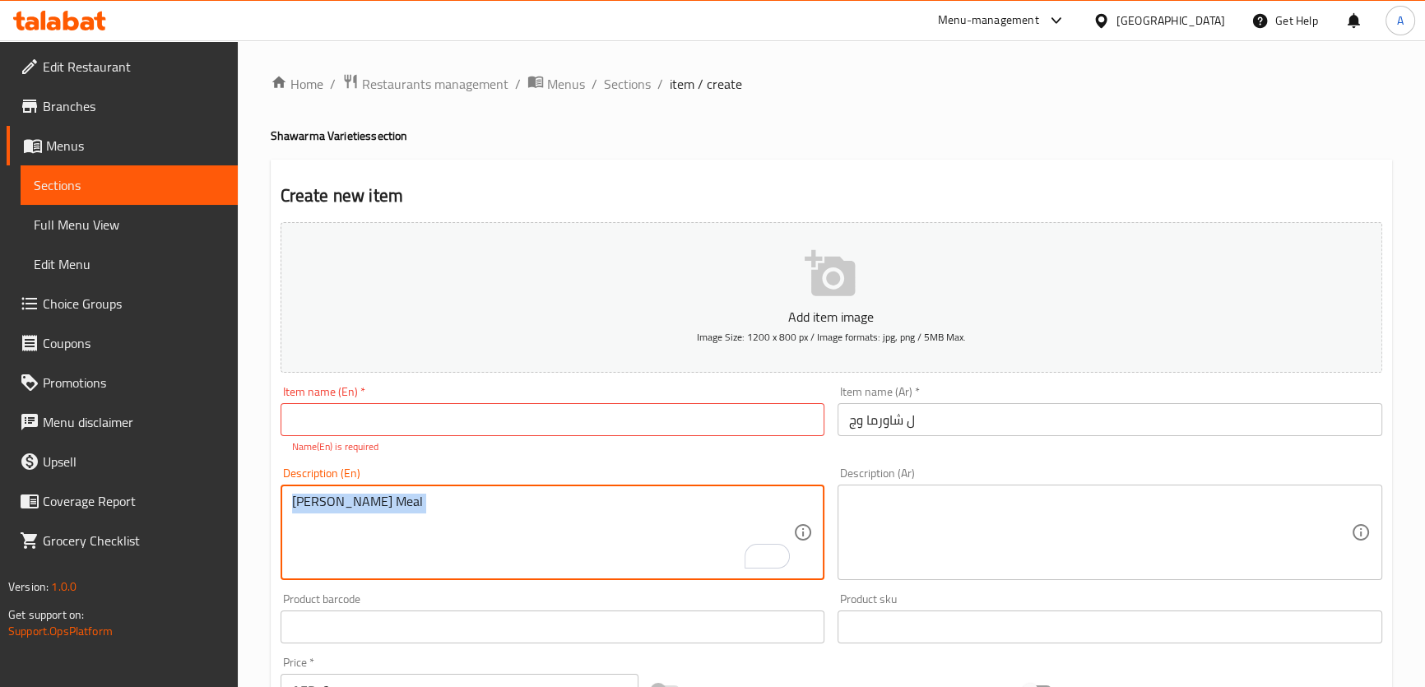
click at [691, 491] on div "[PERSON_NAME] Meal Description (En)" at bounding box center [553, 532] width 545 height 95
click at [672, 417] on input "text" at bounding box center [553, 419] width 545 height 33
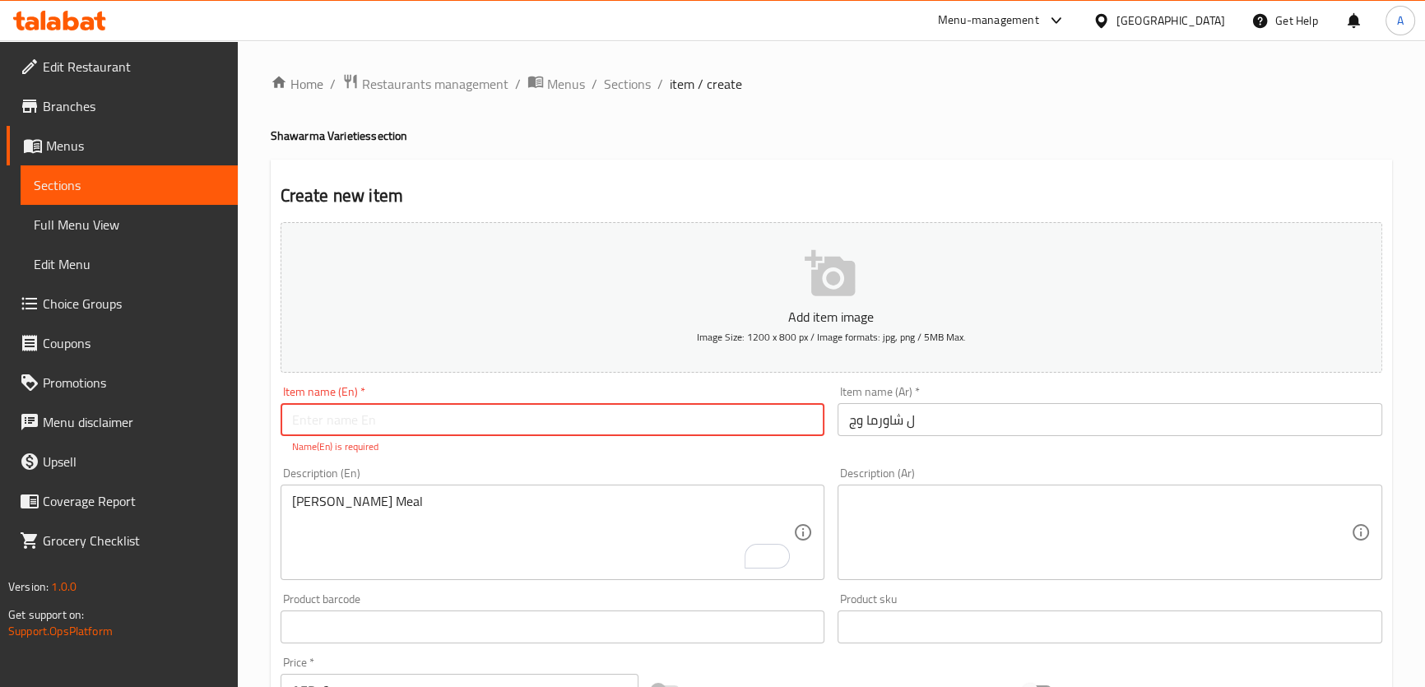
paste input "[PERSON_NAME] Meal"
type input "[PERSON_NAME] Meal"
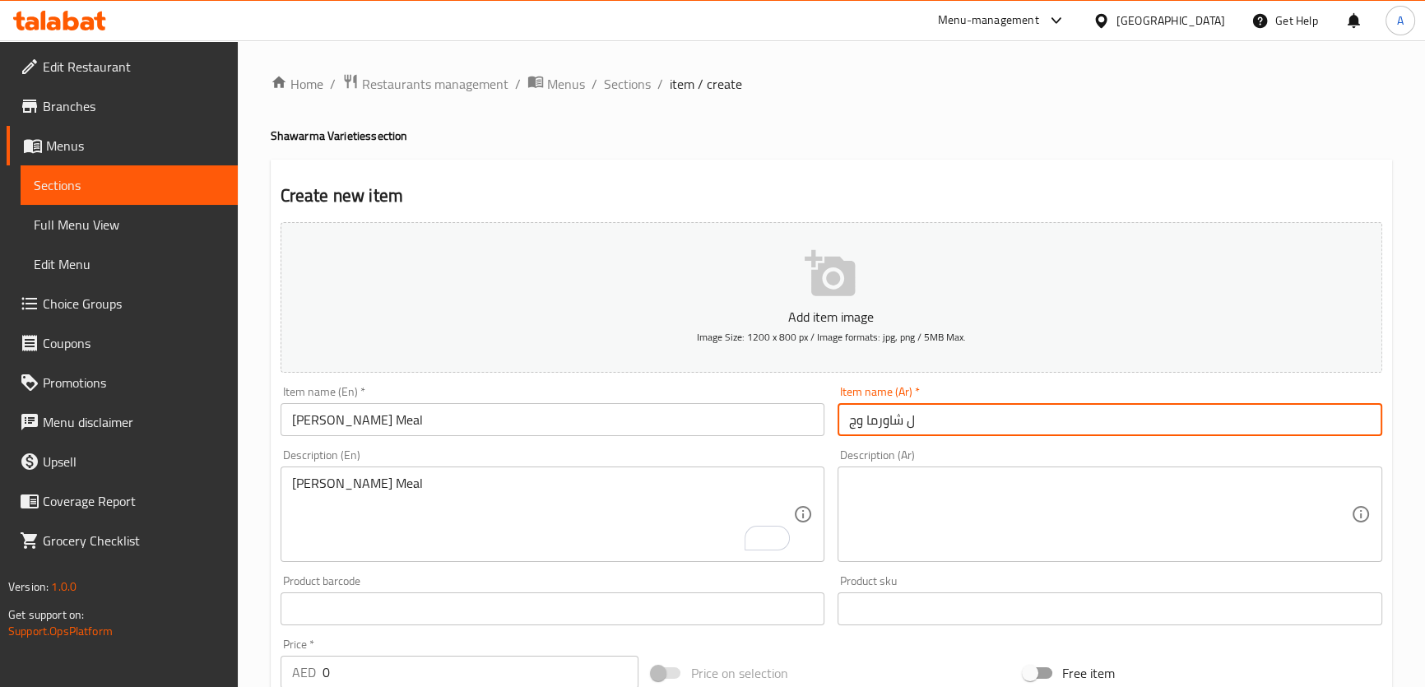
click at [946, 413] on input "ل شاورما وج" at bounding box center [1110, 419] width 545 height 33
type input ",["
type input "وجبه شاورما [GEOGRAPHIC_DATA]"
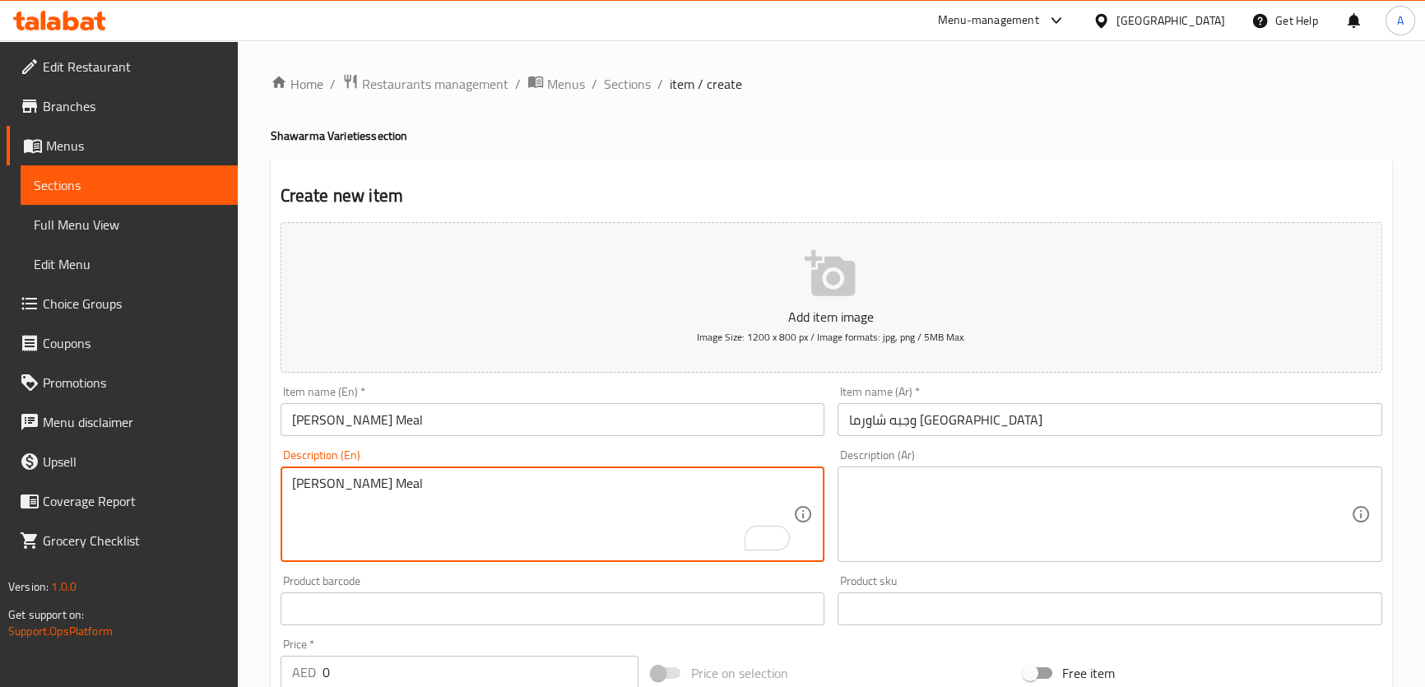
click at [469, 480] on textarea "[PERSON_NAME] Meal" at bounding box center [543, 515] width 502 height 78
click at [520, 468] on div "Description (En)" at bounding box center [553, 514] width 545 height 95
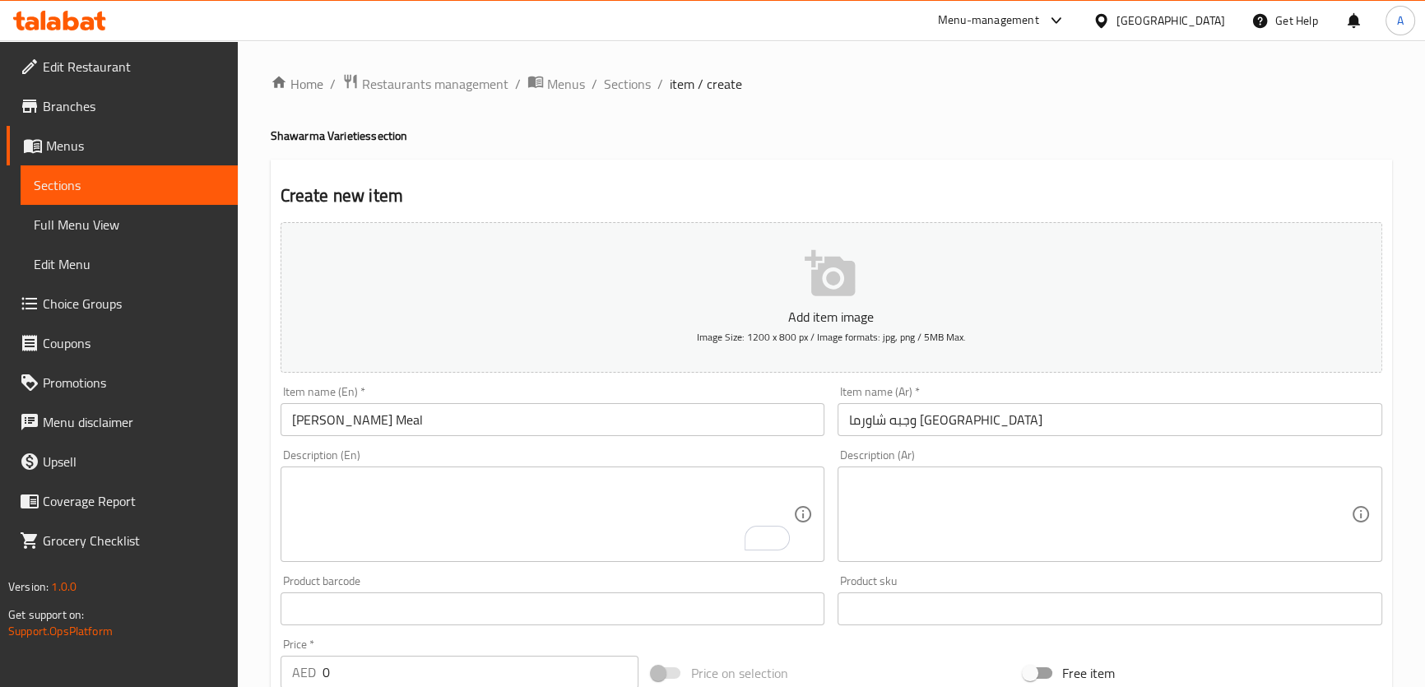
click at [527, 454] on div "Description (En) Description (En)" at bounding box center [553, 505] width 545 height 113
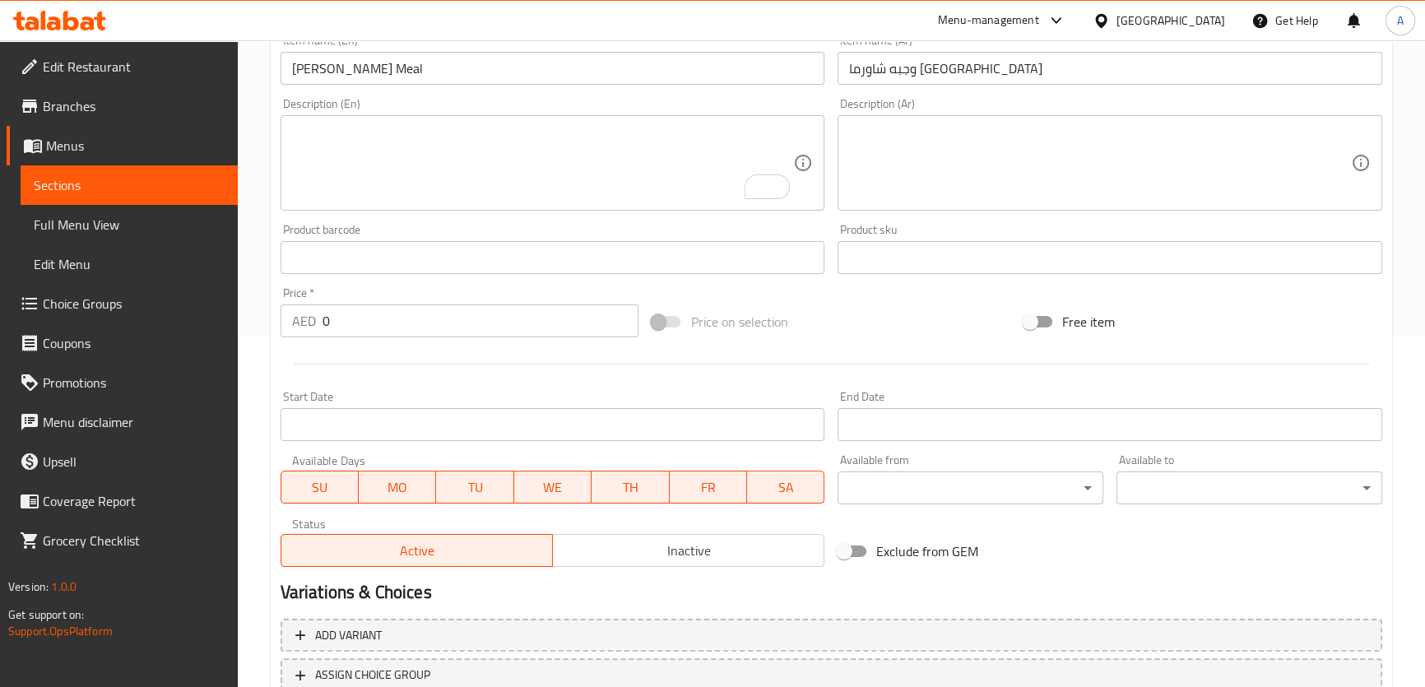
scroll to position [374, 0]
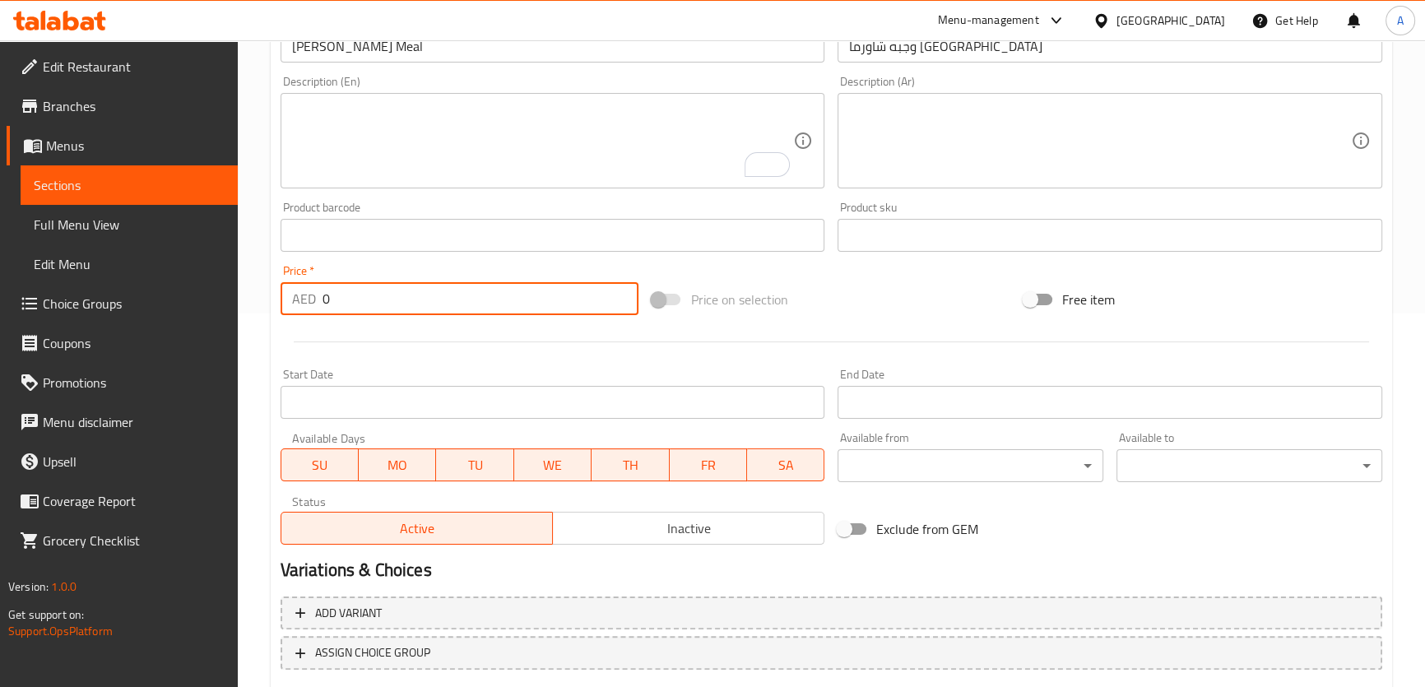
drag, startPoint x: 353, startPoint y: 306, endPoint x: 288, endPoint y: 306, distance: 65.0
click at [286, 306] on div "AED 0 Price *" at bounding box center [460, 298] width 359 height 33
paste input "40.0"
type input "40.00"
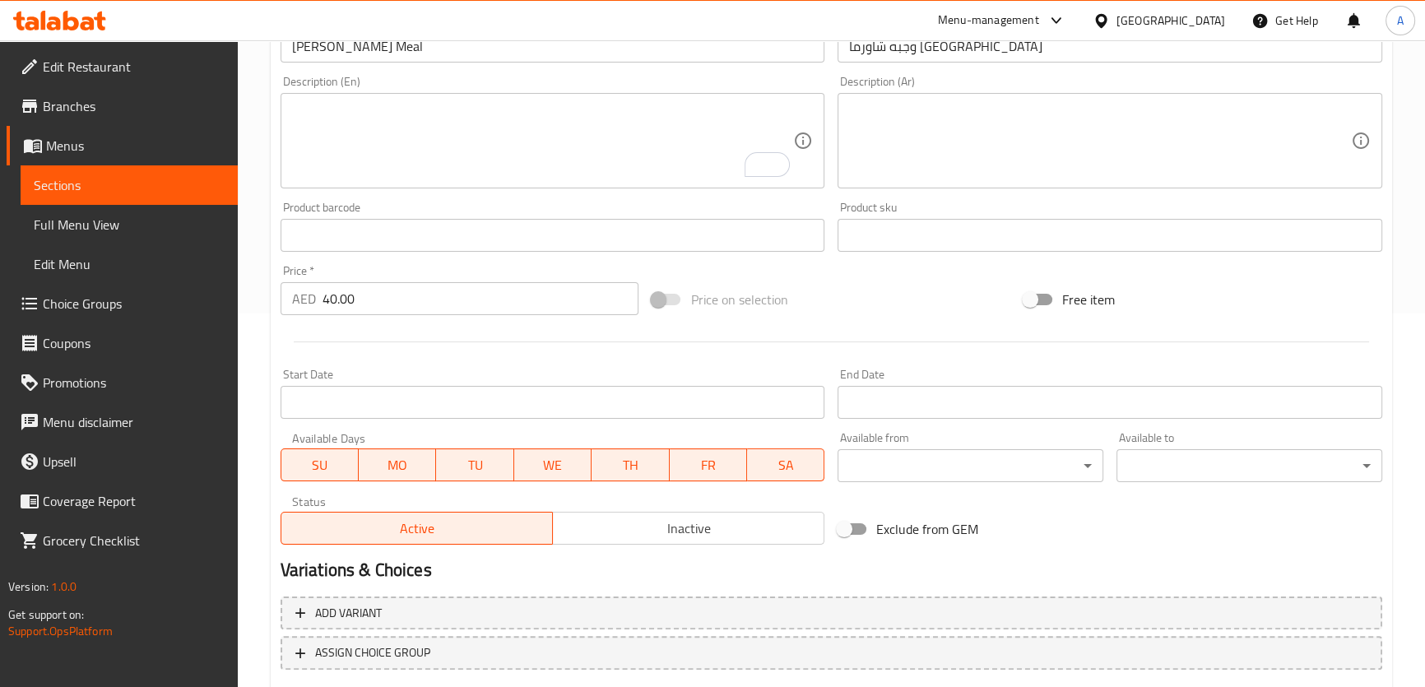
click at [393, 328] on div at bounding box center [831, 342] width 1115 height 40
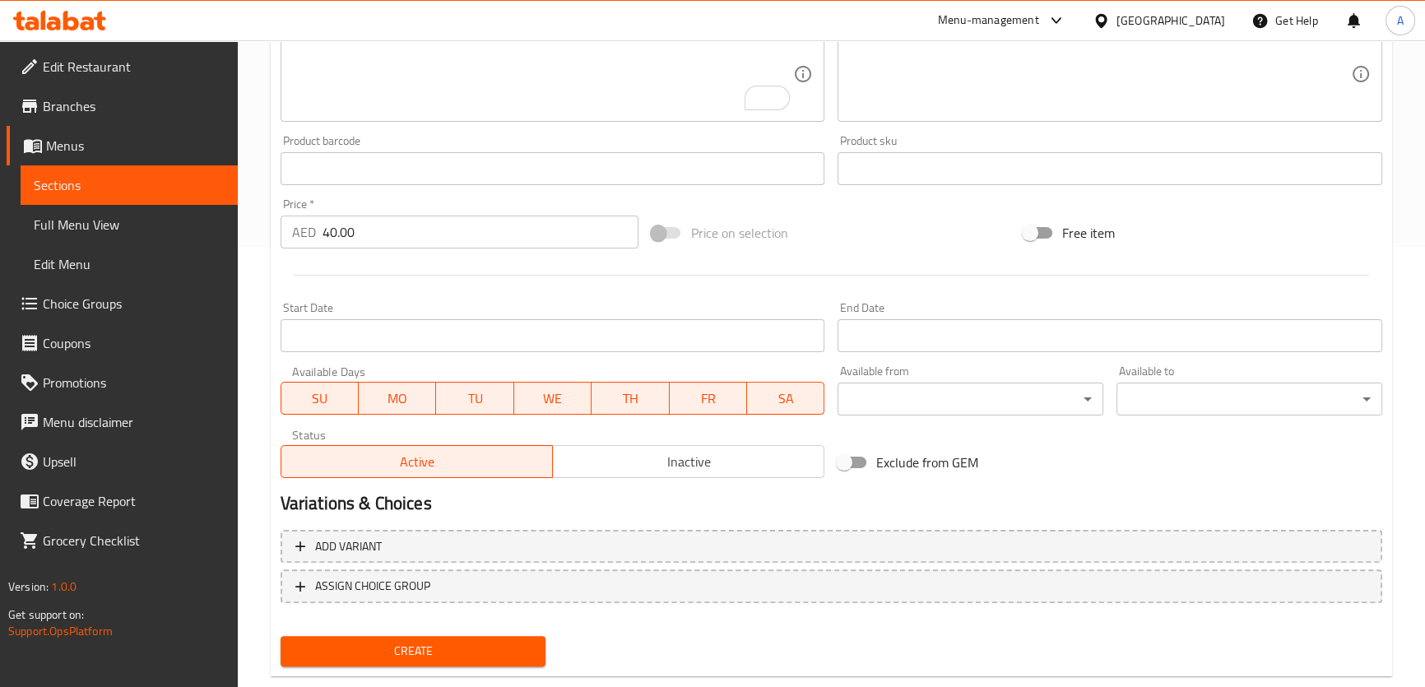
scroll to position [474, 0]
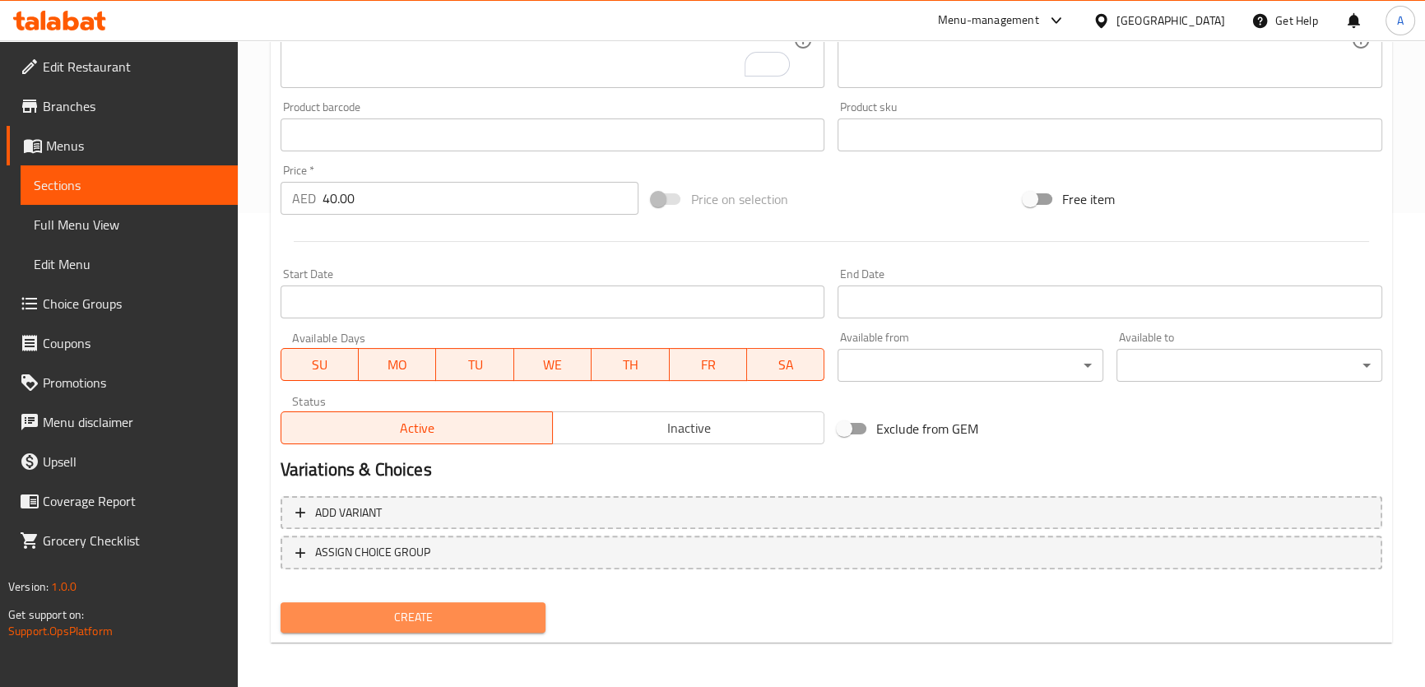
click at [460, 612] on span "Create" at bounding box center [413, 617] width 239 height 21
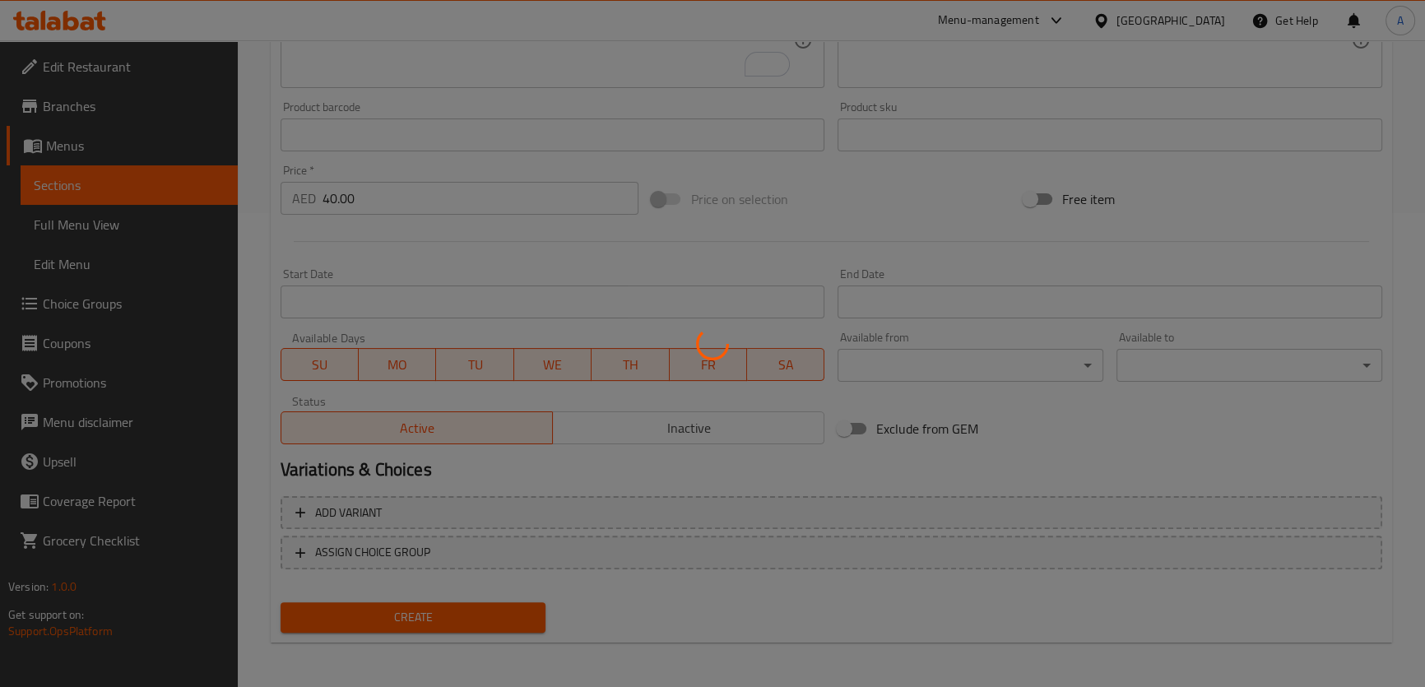
type input "0"
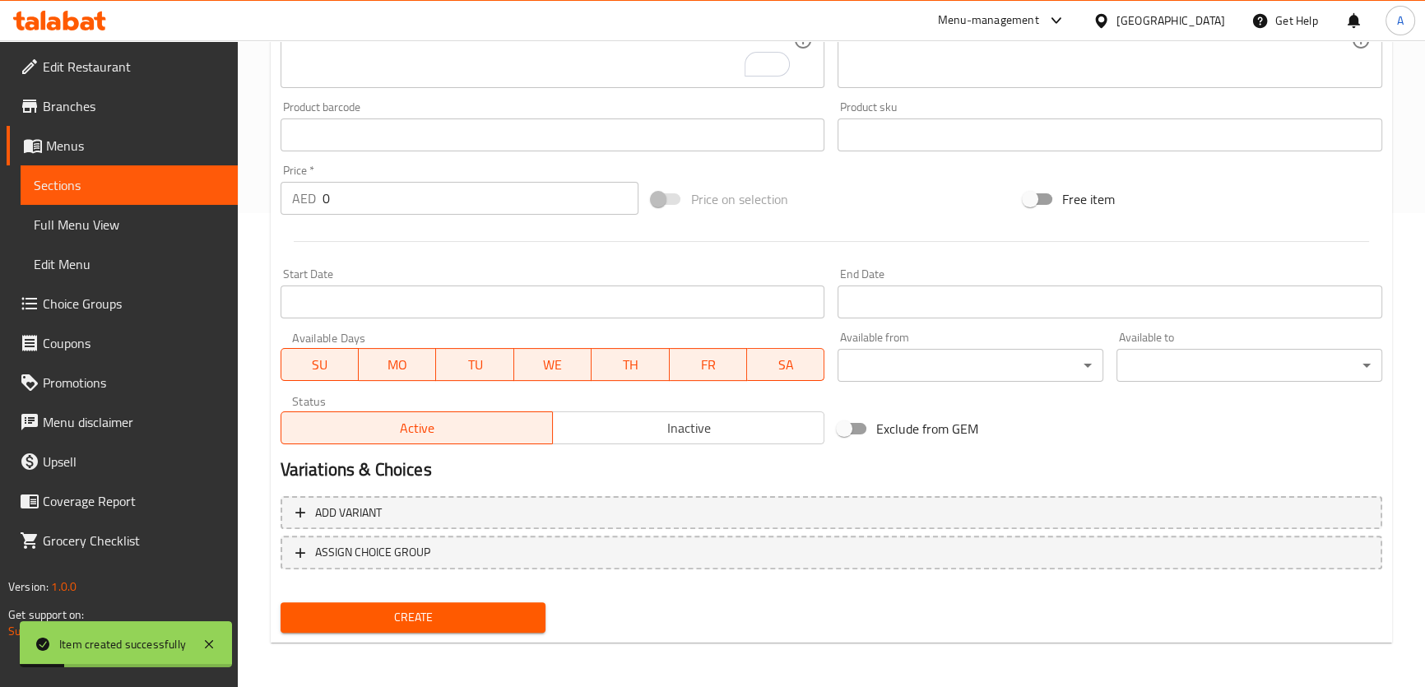
scroll to position [174, 0]
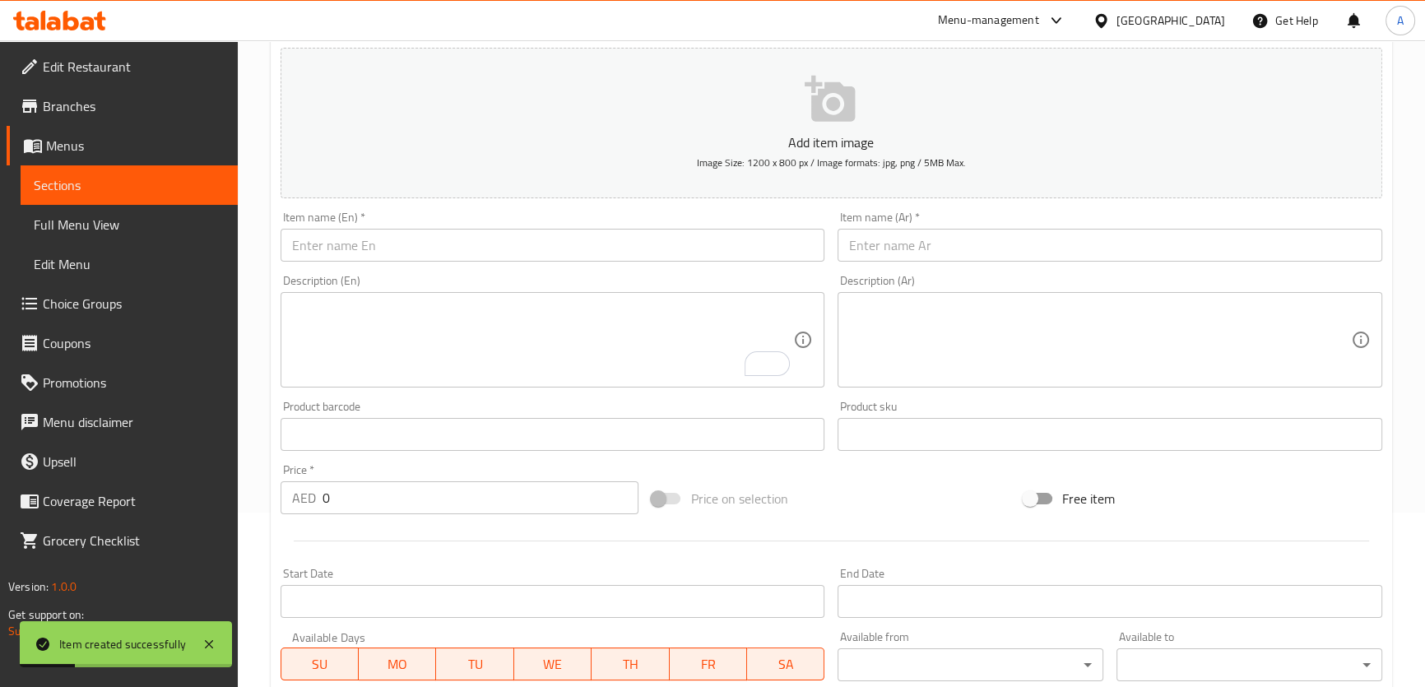
click at [616, 250] on input "text" at bounding box center [553, 245] width 545 height 33
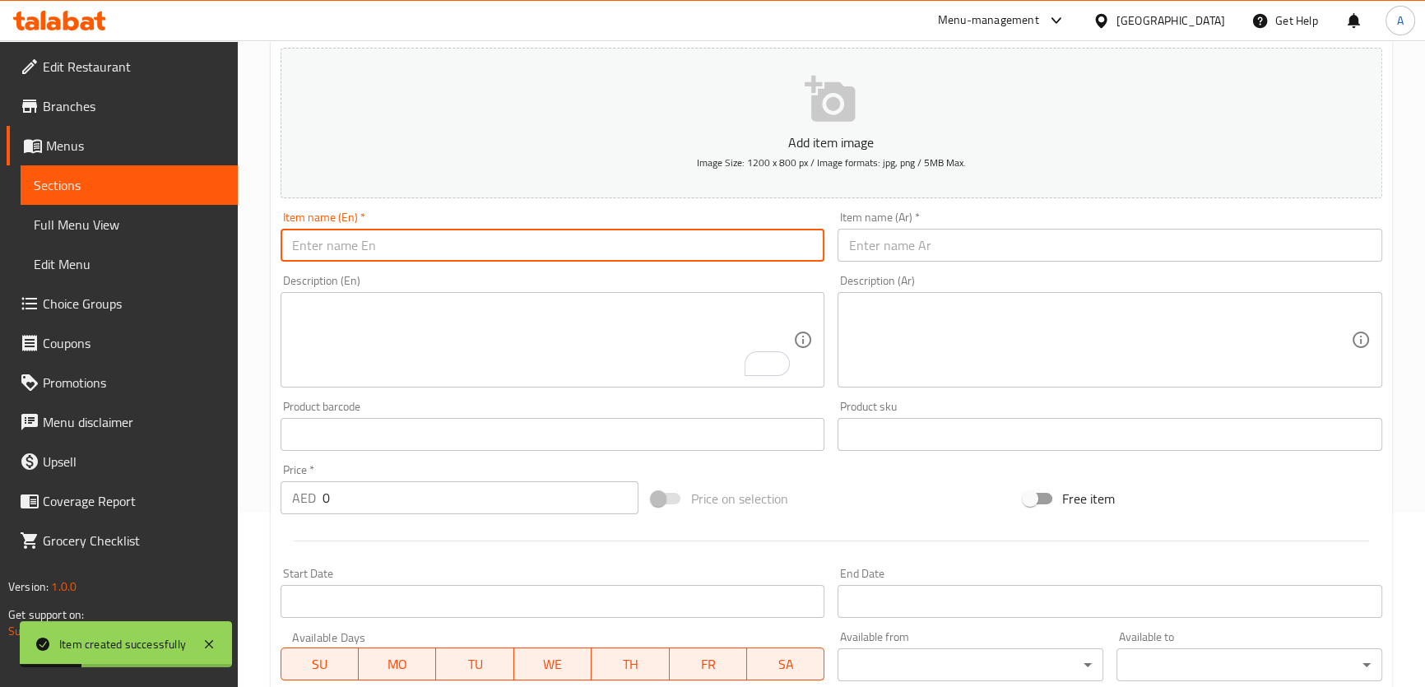
paste input "R HA"
type input "R HA"
click at [547, 318] on textarea "To enrich screen reader interactions, please activate Accessibility in Grammarl…" at bounding box center [543, 340] width 502 height 78
paste textarea "[PERSON_NAME]"
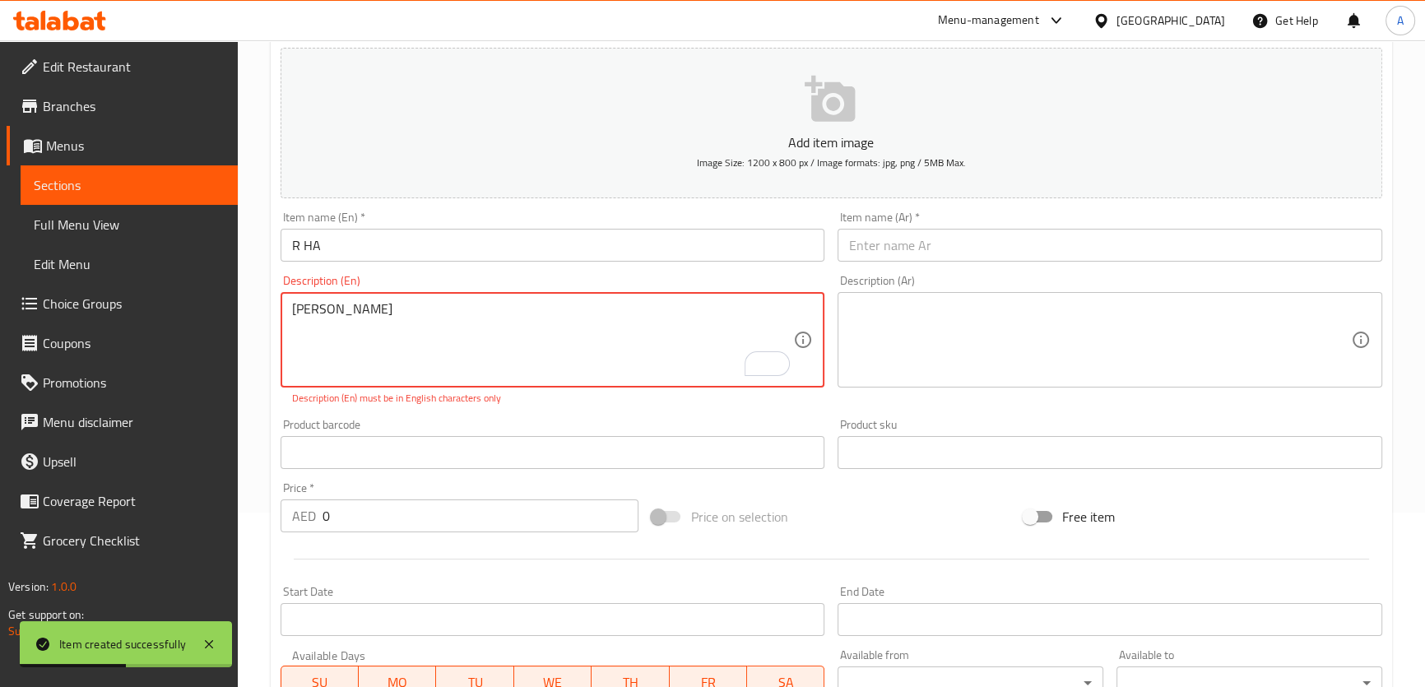
click at [414, 332] on textarea "[PERSON_NAME]" at bounding box center [543, 340] width 502 height 78
drag, startPoint x: 384, startPoint y: 308, endPoint x: 308, endPoint y: 308, distance: 76.5
click at [308, 308] on textarea "[PERSON_NAME]" at bounding box center [543, 340] width 502 height 78
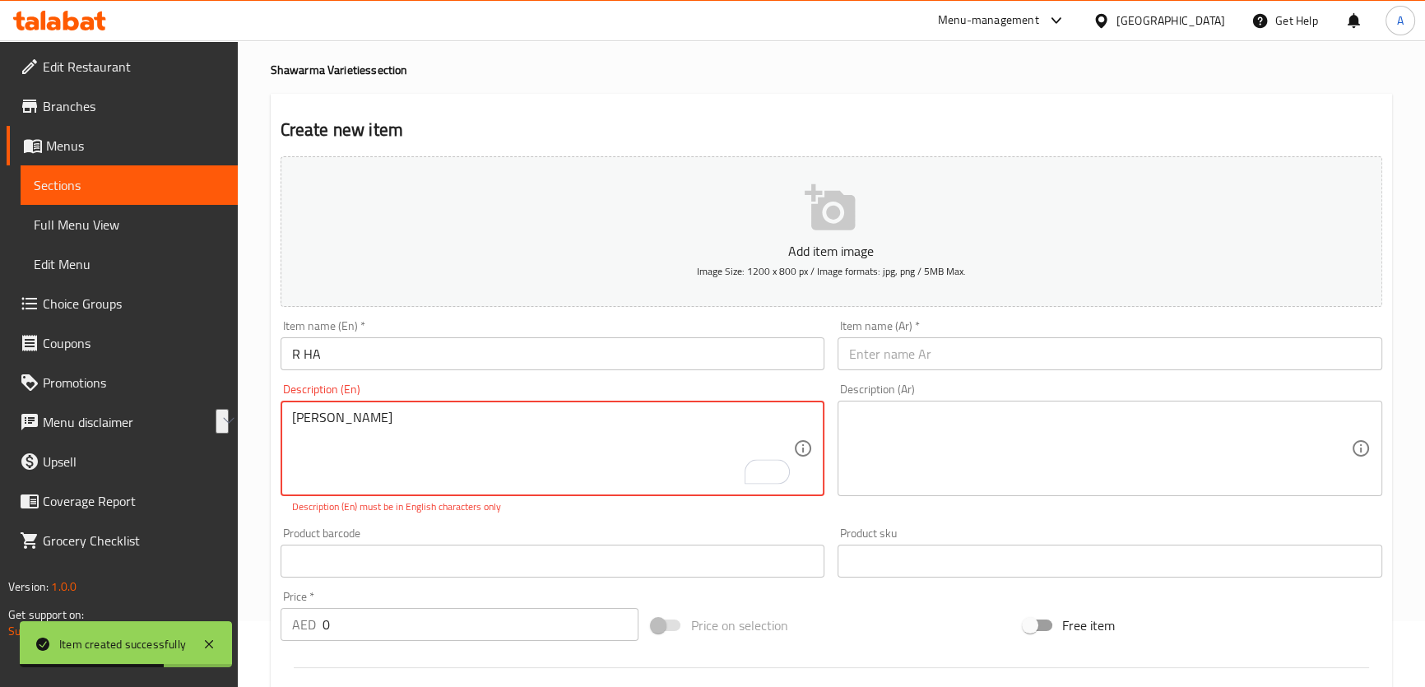
scroll to position [0, 0]
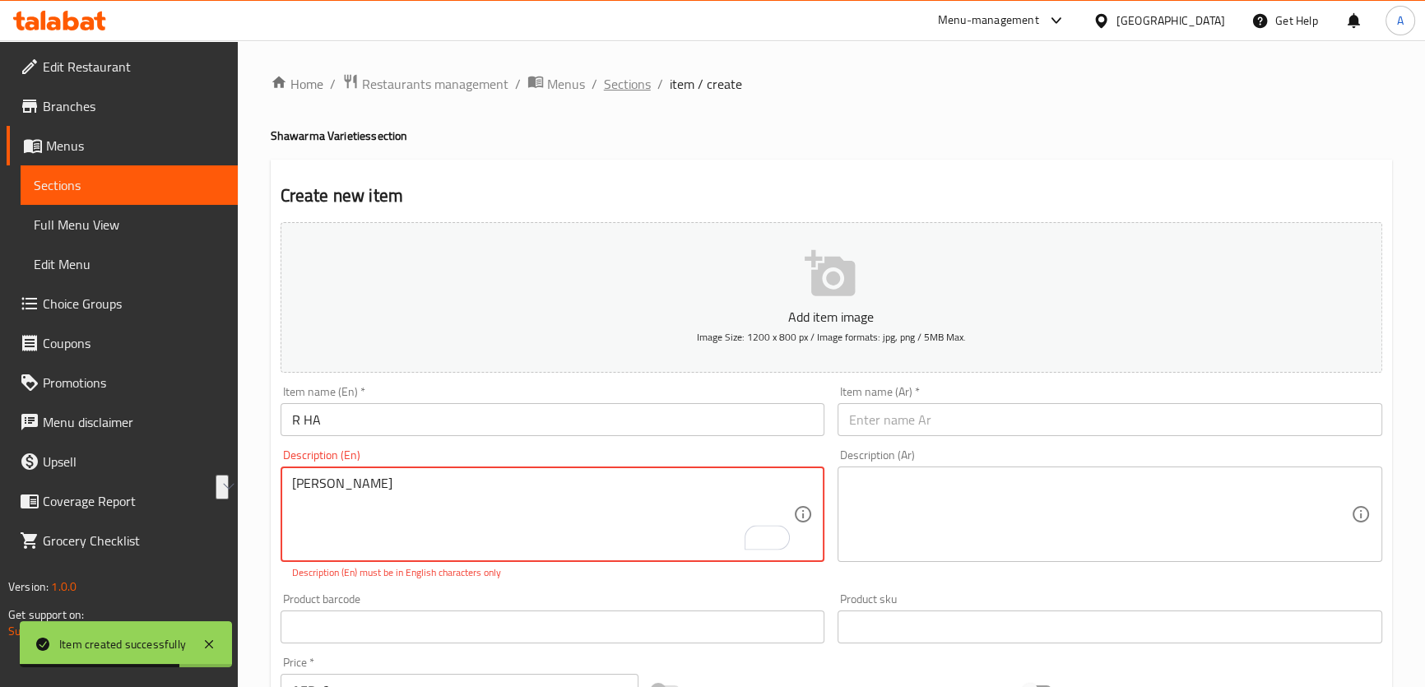
type textarea "[PERSON_NAME]"
click at [646, 83] on span "Sections" at bounding box center [627, 84] width 47 height 20
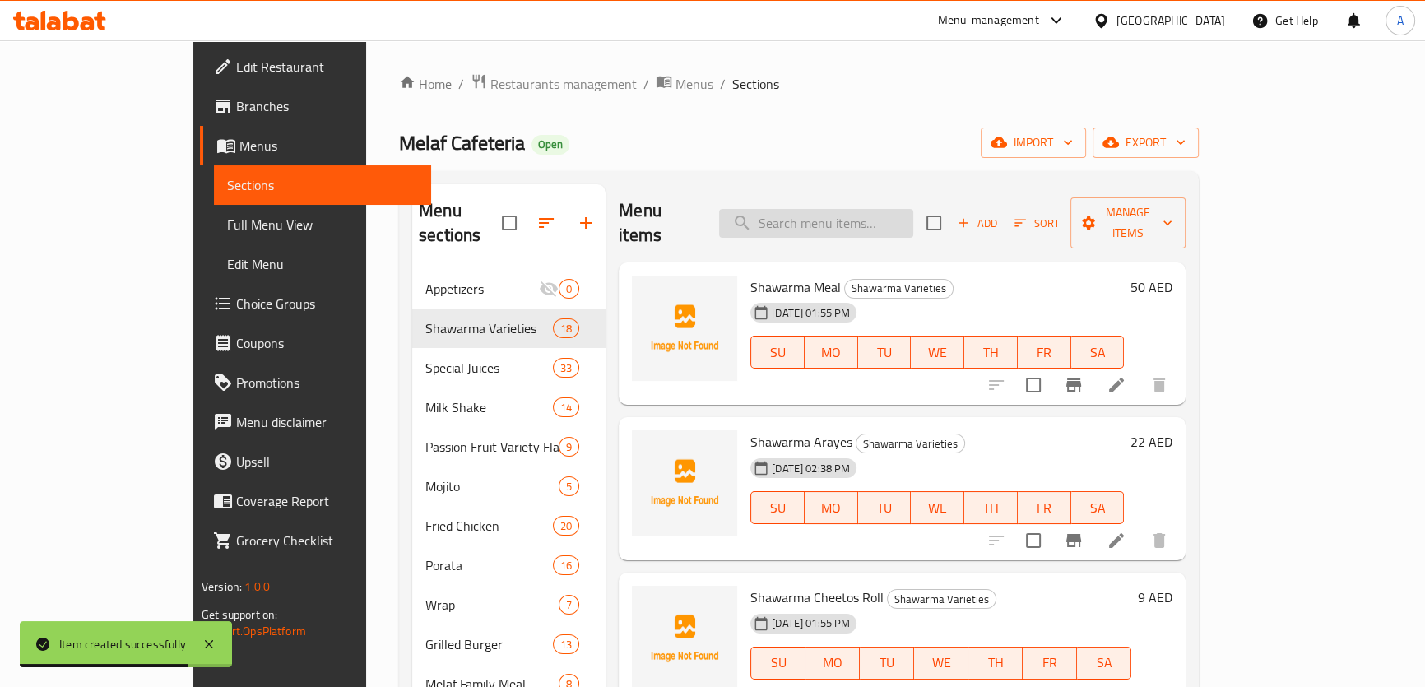
click at [914, 221] on input "search" at bounding box center [816, 223] width 194 height 29
paste input "[PERSON_NAME]"
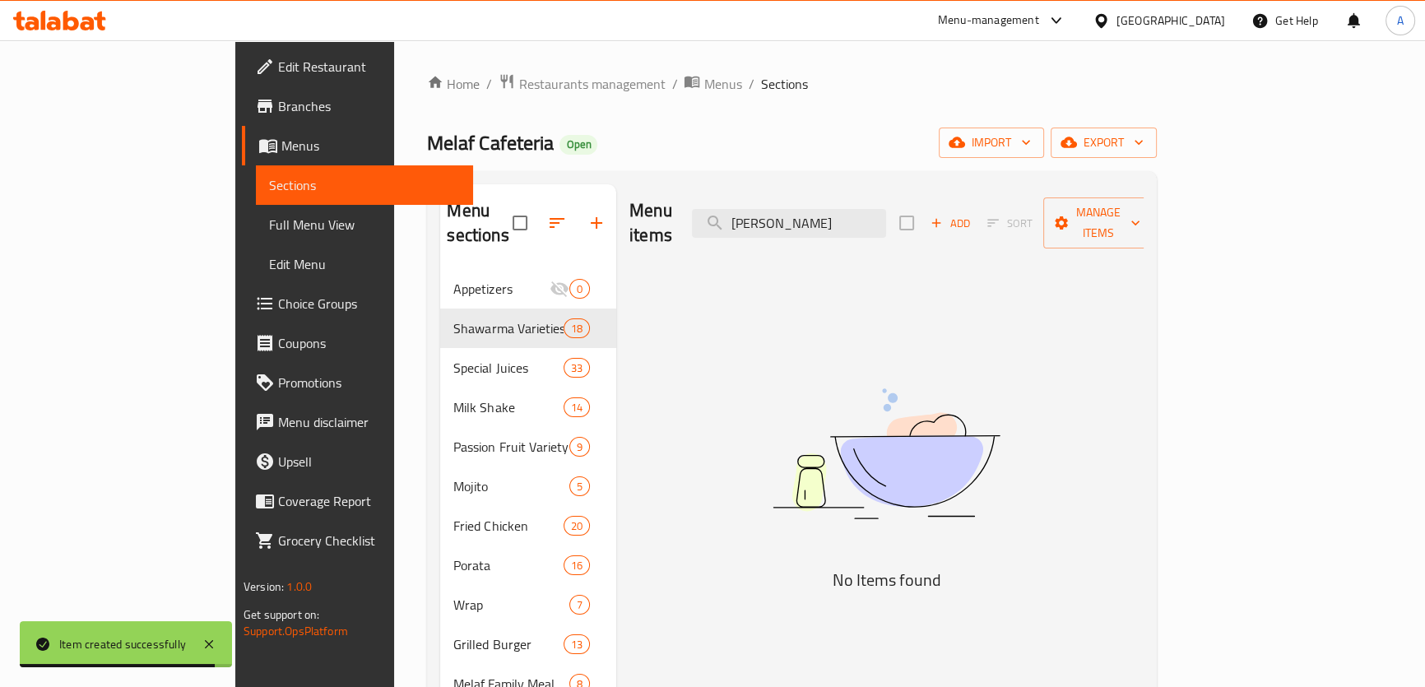
drag, startPoint x: 914, startPoint y: 218, endPoint x: 1435, endPoint y: 259, distance: 523.4
click at [1425, 259] on html "Item created successfully ​ Menu-management [GEOGRAPHIC_DATA] Get Help A Edit R…" at bounding box center [712, 343] width 1425 height 687
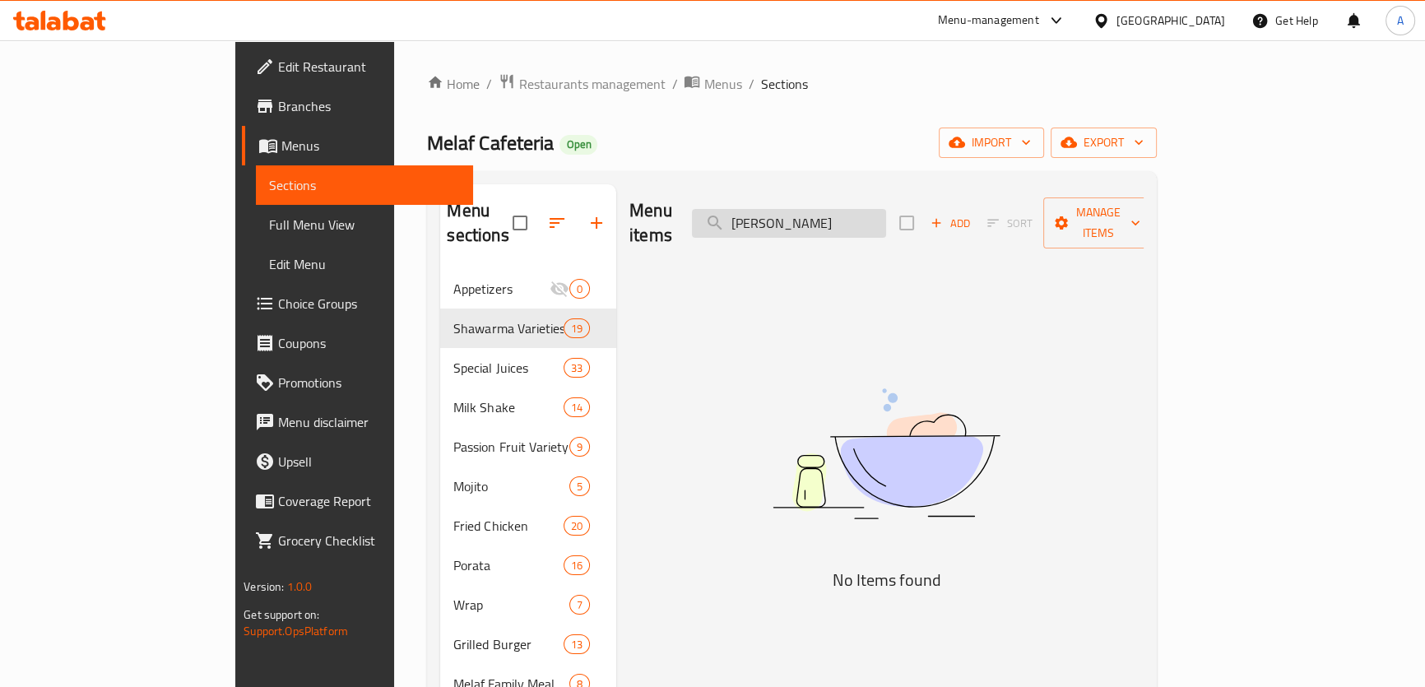
click at [873, 211] on input "[PERSON_NAME]" at bounding box center [789, 223] width 194 height 29
click at [862, 212] on input "[PERSON_NAME]" at bounding box center [789, 223] width 194 height 29
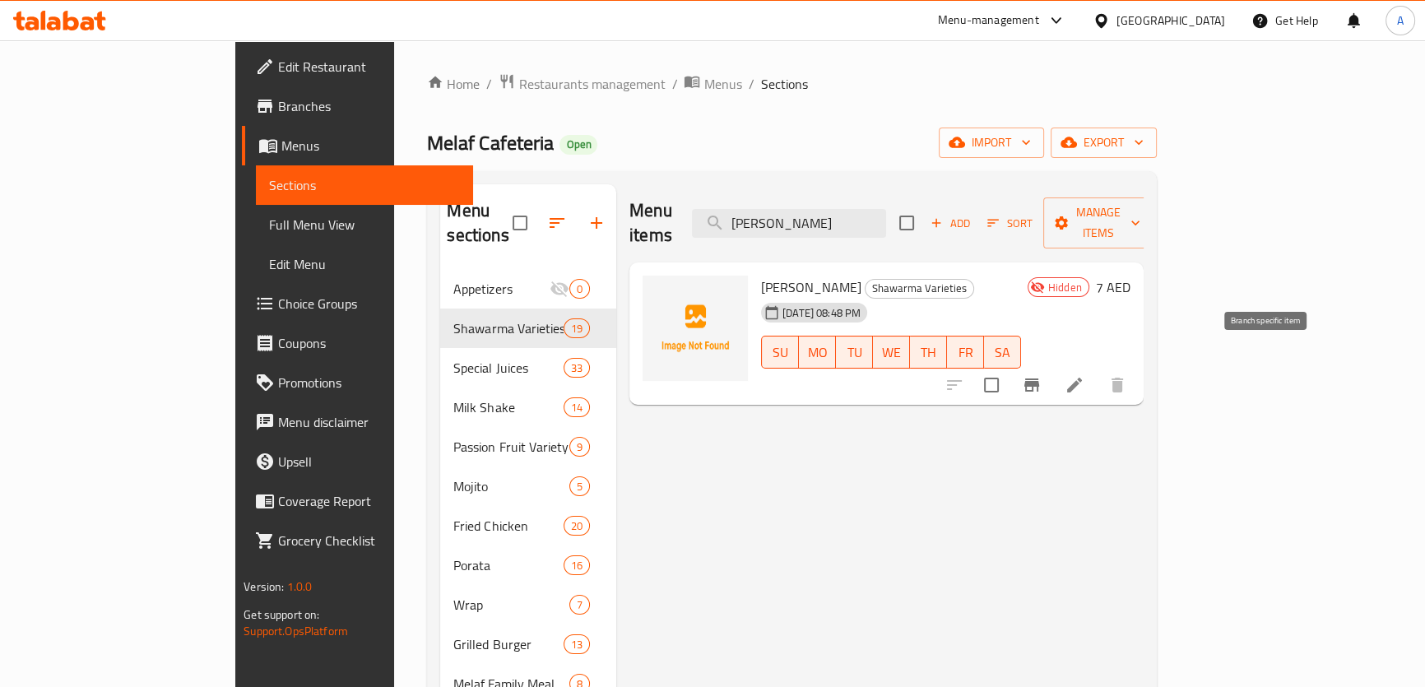
type input "[PERSON_NAME]"
click at [1042, 375] on icon "Branch-specific-item" at bounding box center [1032, 385] width 20 height 20
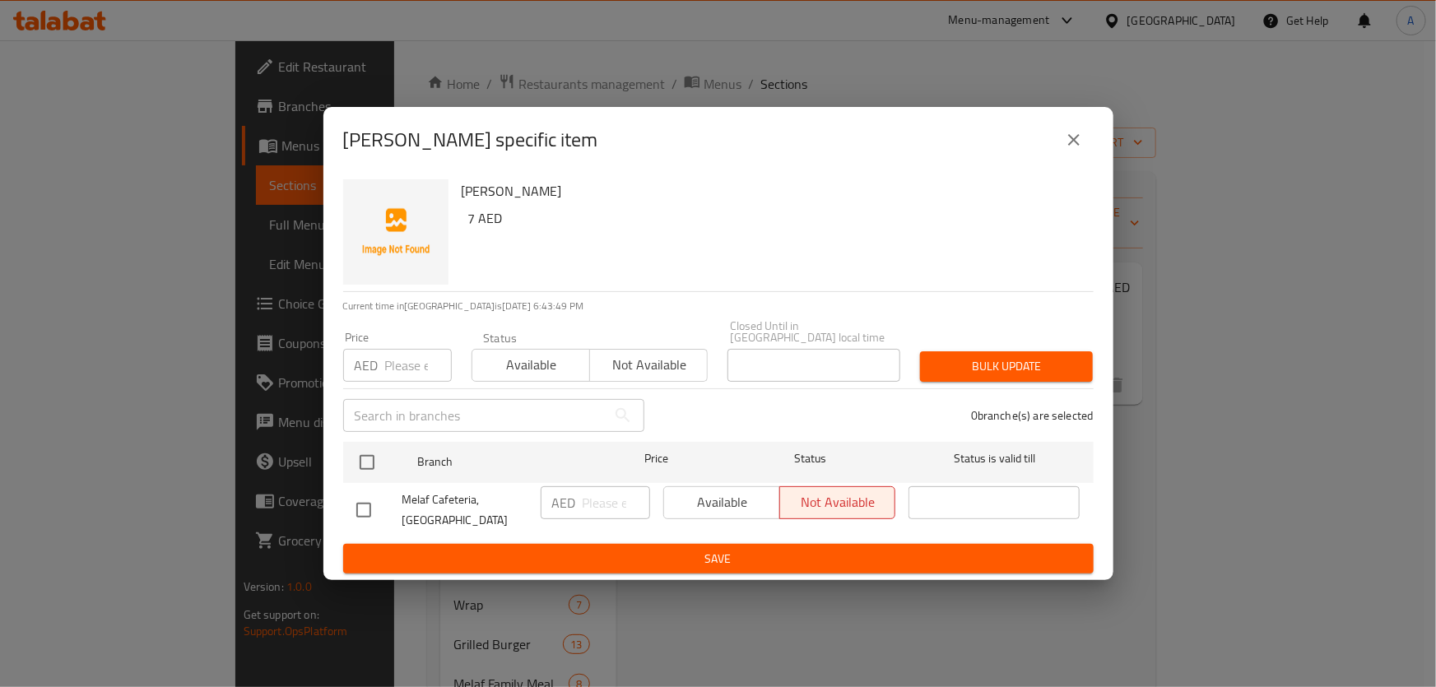
click at [1078, 146] on icon "close" at bounding box center [1074, 140] width 20 height 20
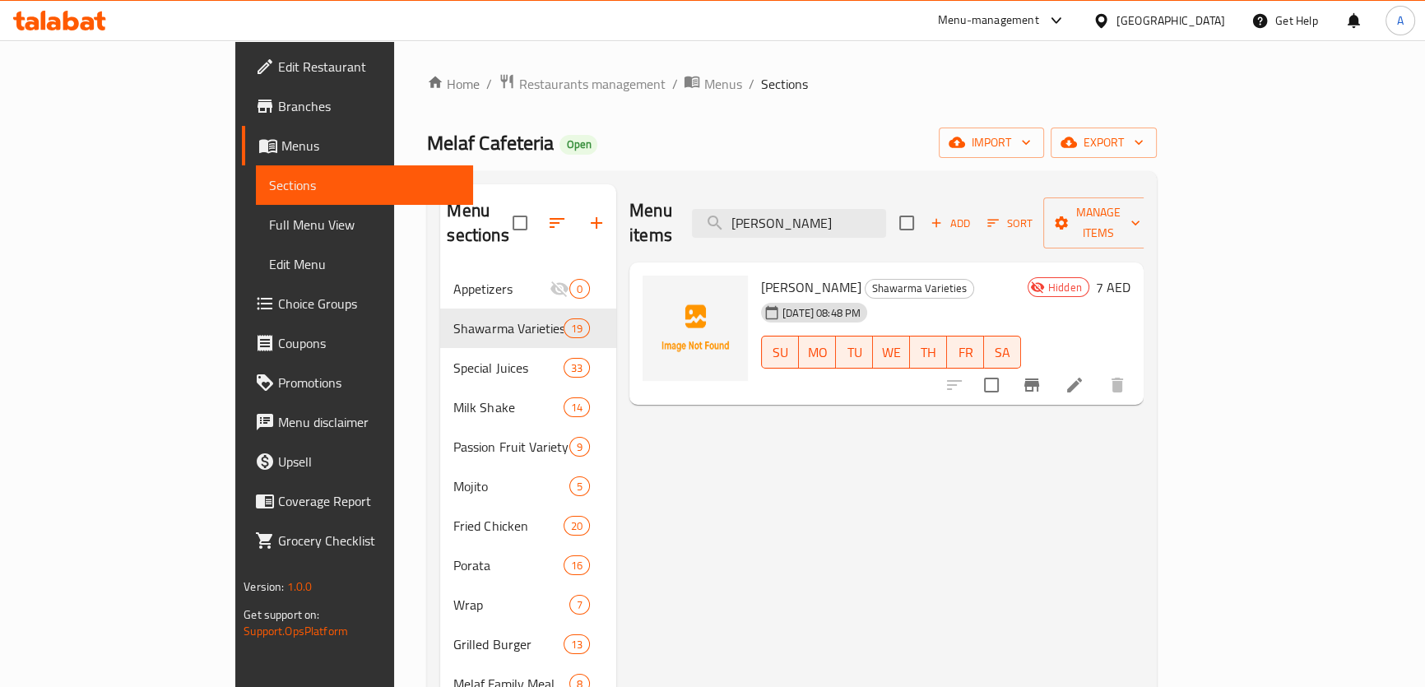
click at [1009, 368] on input "checkbox" at bounding box center [991, 385] width 35 height 35
checkbox input "true"
click at [1141, 203] on span "Manage items" at bounding box center [1099, 222] width 84 height 41
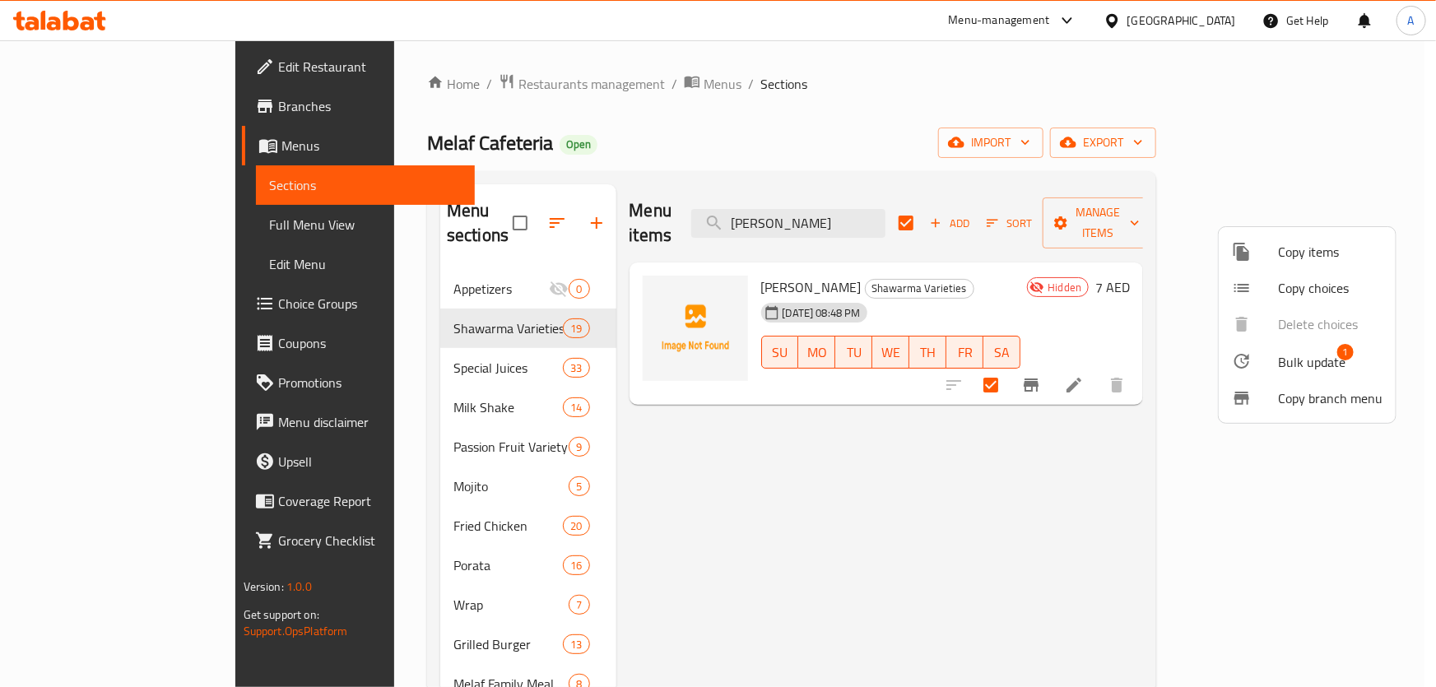
click at [1346, 347] on span "1" at bounding box center [1345, 352] width 16 height 16
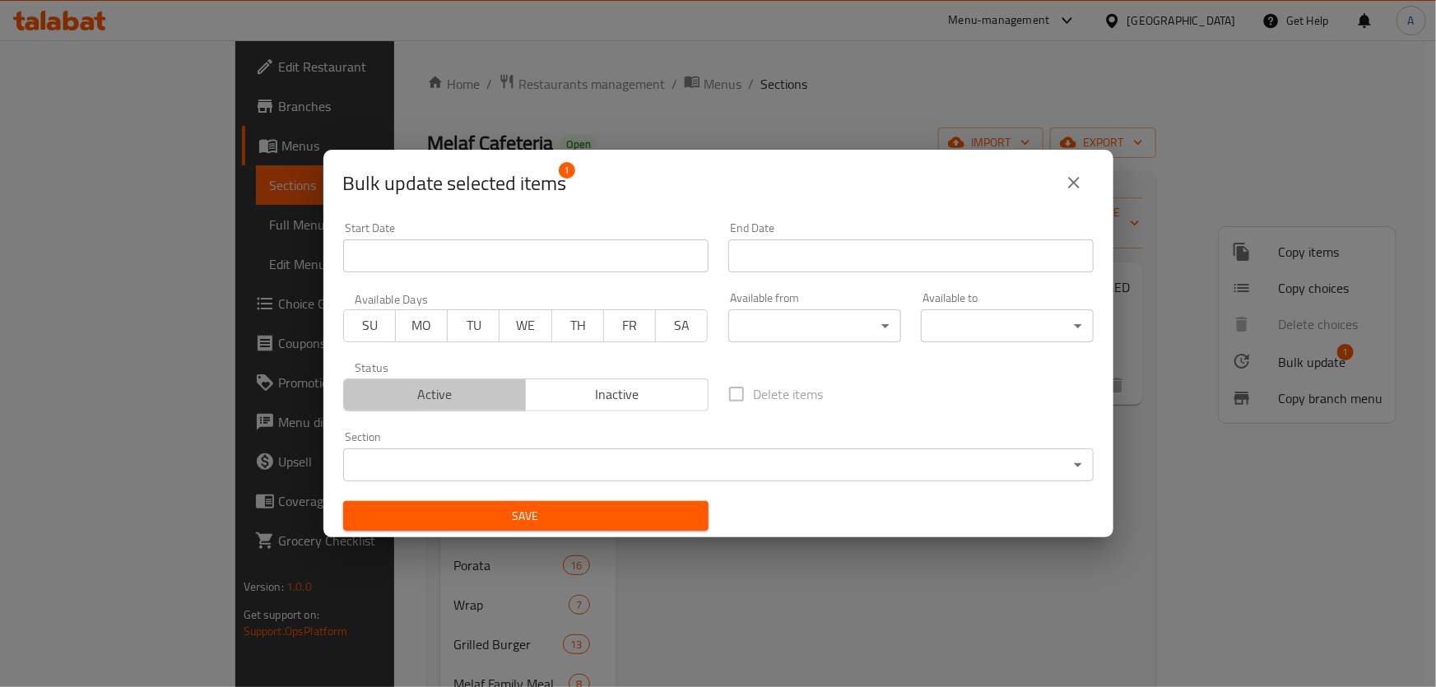
click at [485, 408] on button "Active" at bounding box center [435, 395] width 184 height 33
drag, startPoint x: 581, startPoint y: 513, endPoint x: 846, endPoint y: 502, distance: 265.2
click at [584, 513] on span "Save" at bounding box center [525, 516] width 339 height 21
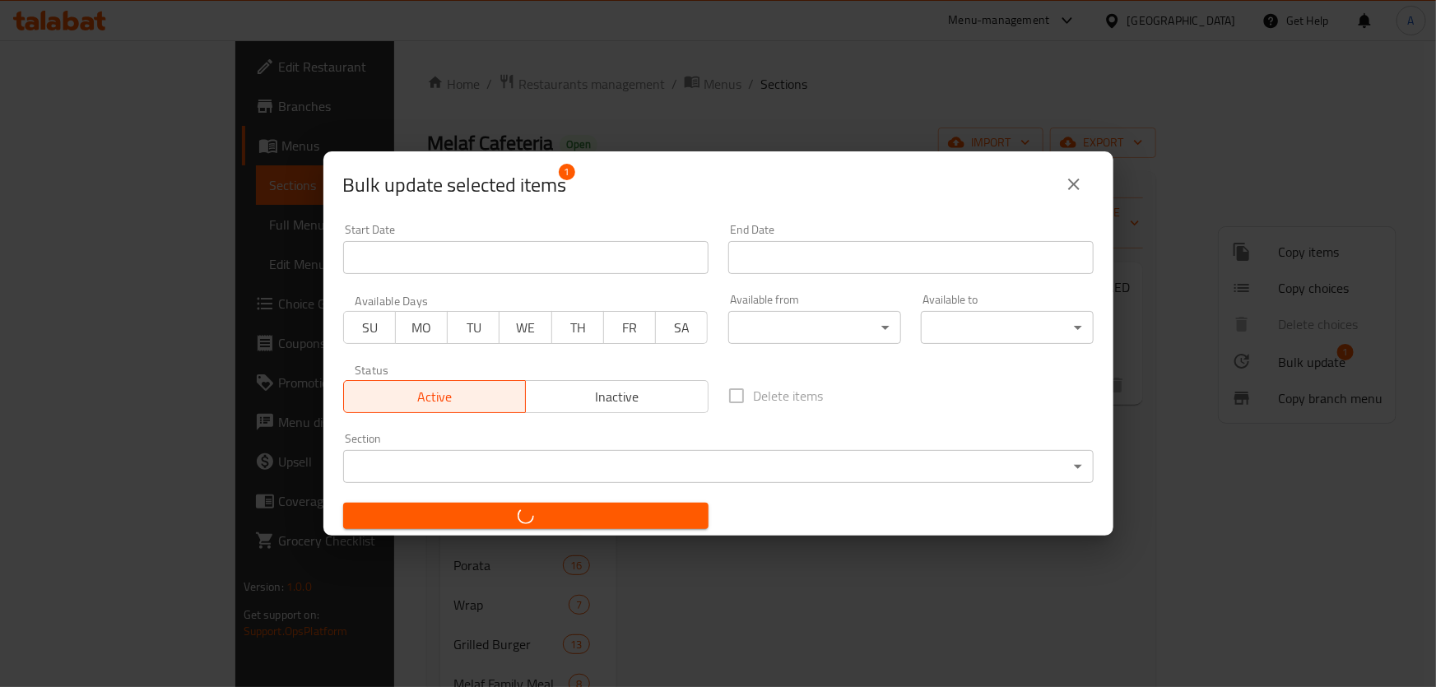
checkbox input "false"
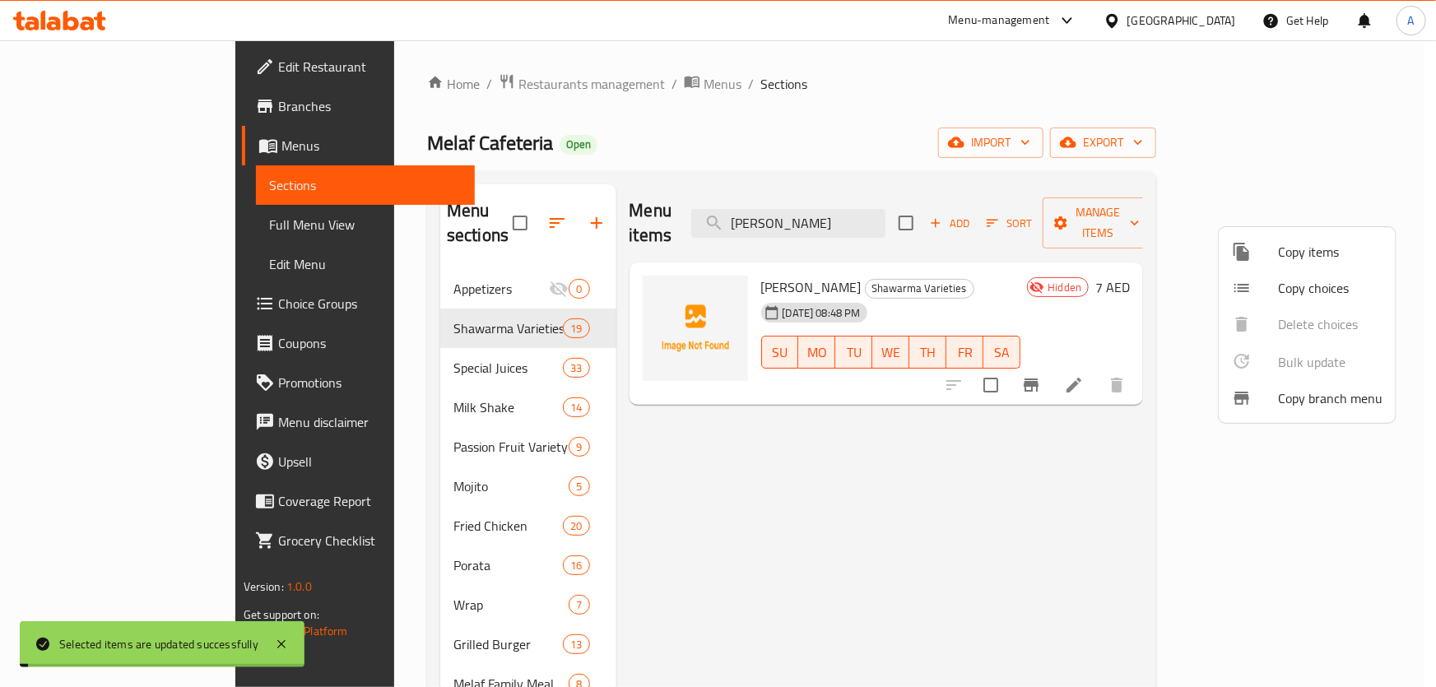
click at [1179, 516] on div at bounding box center [718, 343] width 1436 height 687
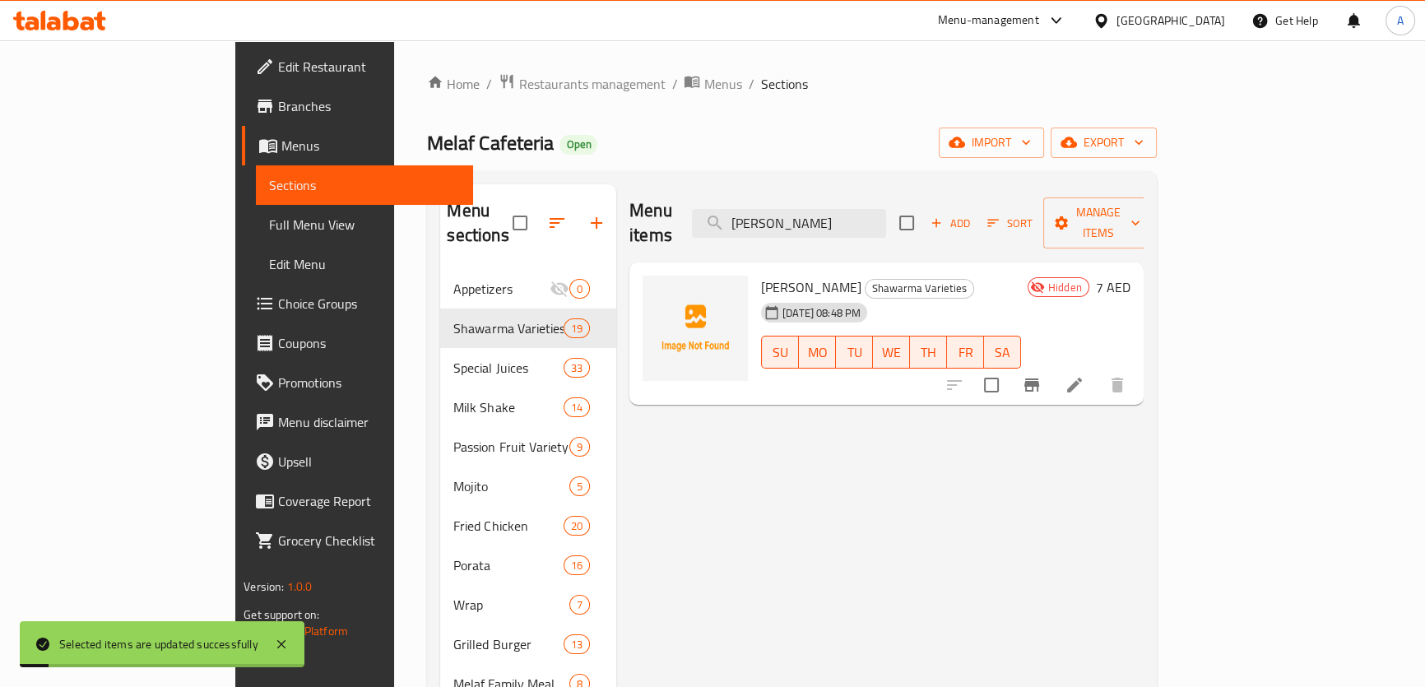
click at [1039, 379] on icon "Branch-specific-item" at bounding box center [1032, 385] width 15 height 13
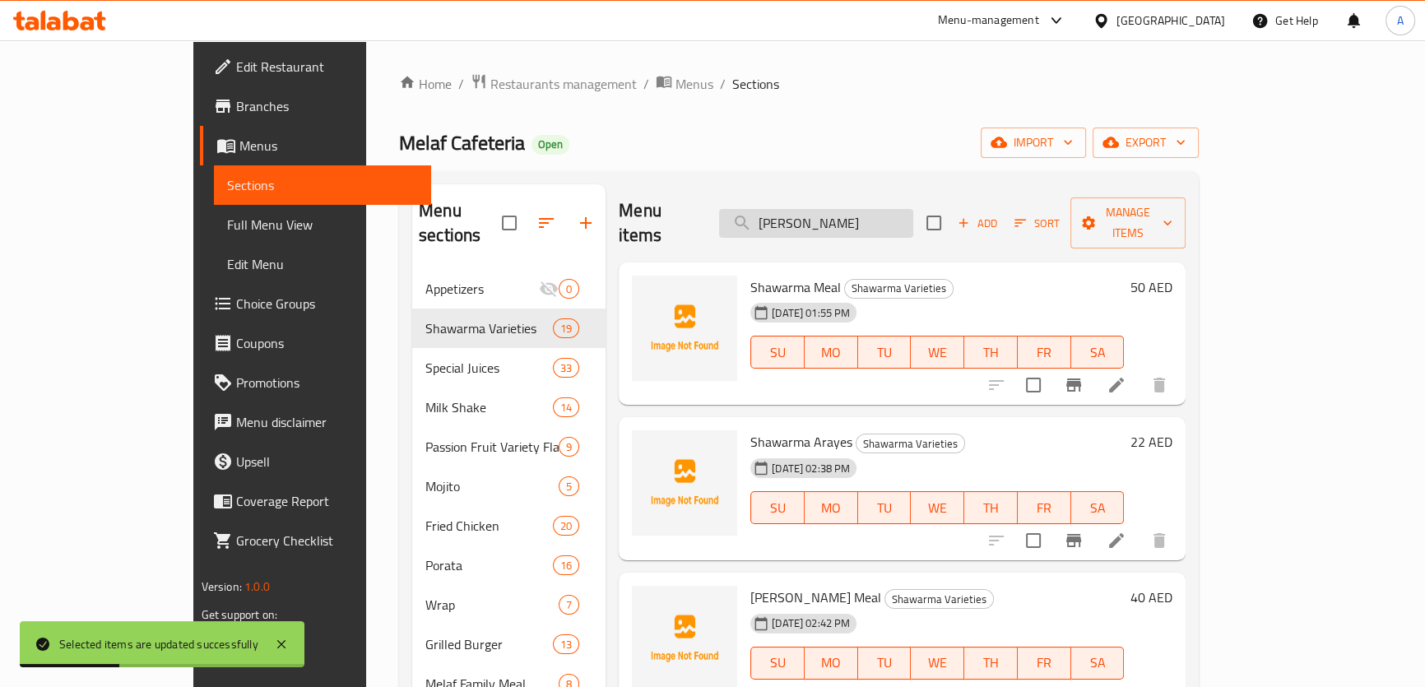
click at [913, 221] on input "[PERSON_NAME]" at bounding box center [816, 223] width 194 height 29
click at [909, 222] on input "[PERSON_NAME]" at bounding box center [816, 223] width 194 height 29
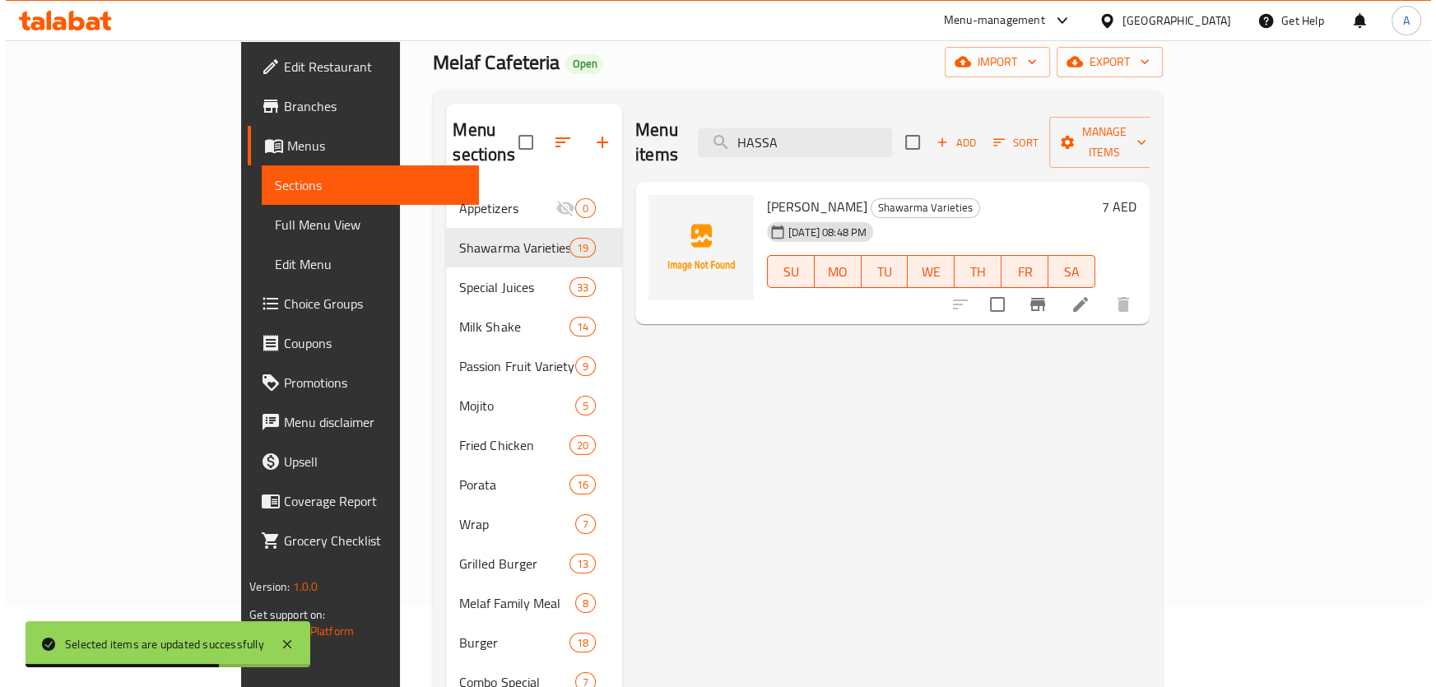
scroll to position [224, 0]
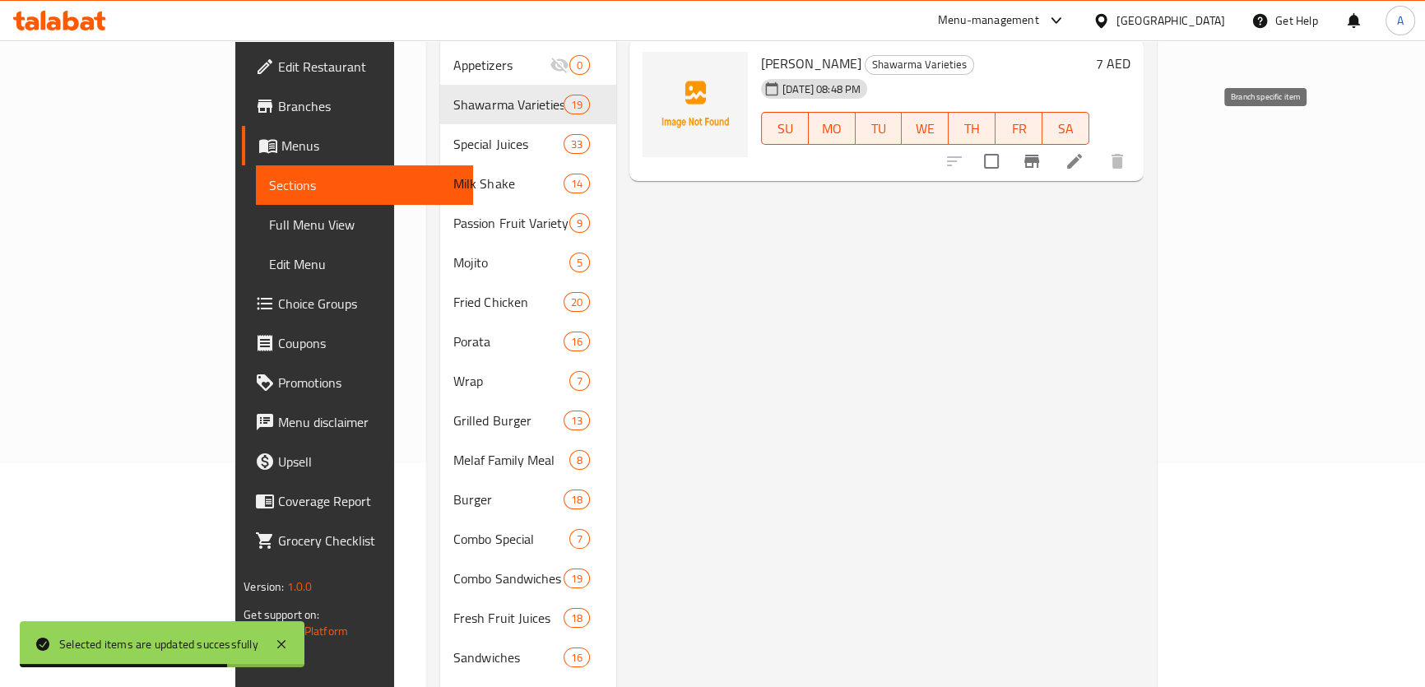
type input "HASSA"
click at [1052, 142] on button "Branch-specific-item" at bounding box center [1032, 162] width 40 height 40
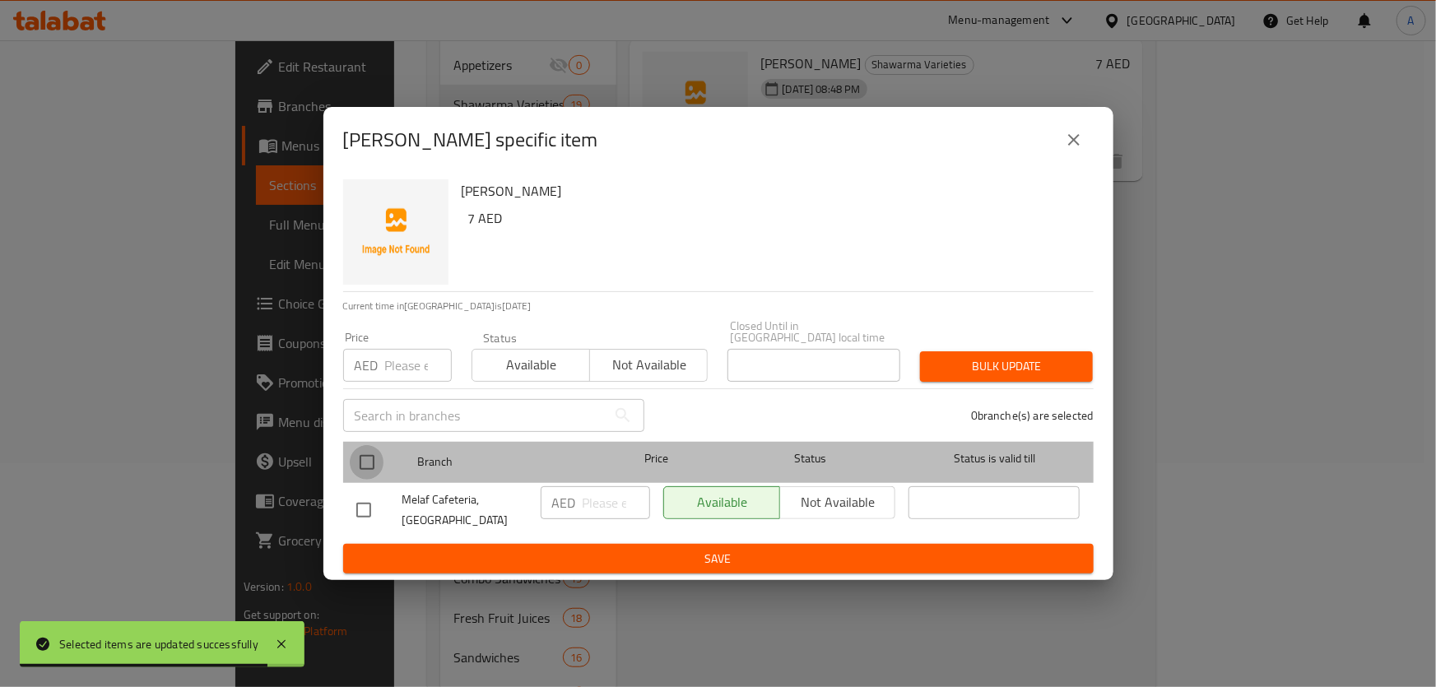
click at [356, 455] on input "checkbox" at bounding box center [367, 462] width 35 height 35
checkbox input "true"
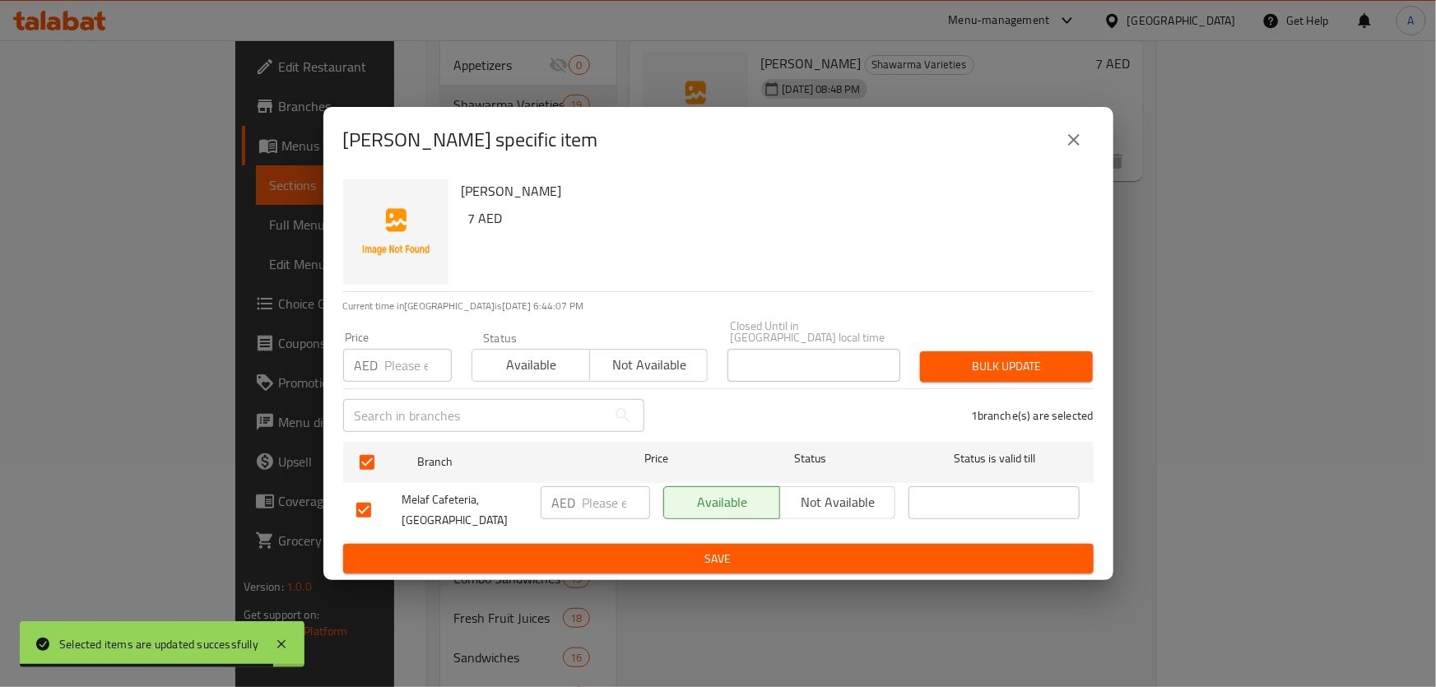
click at [398, 356] on input "number" at bounding box center [418, 365] width 67 height 33
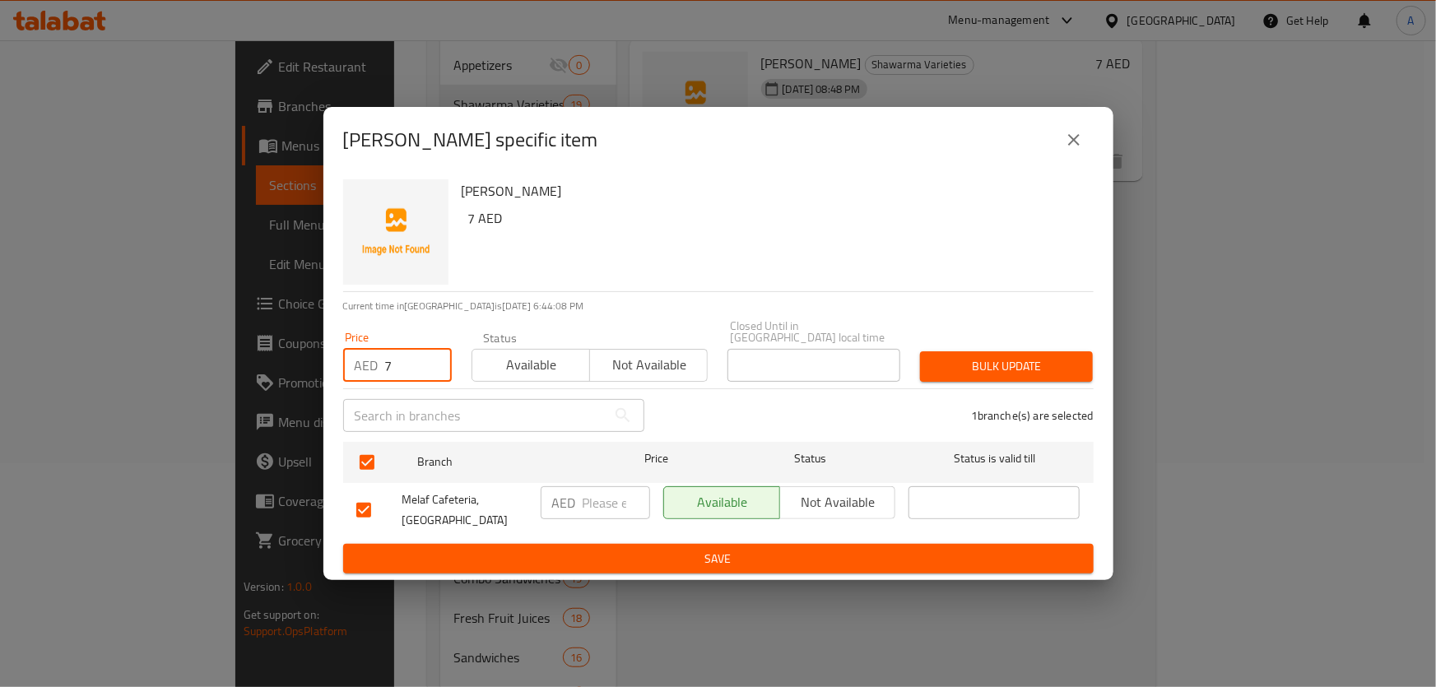
type input "7"
click at [1100, 386] on div "1 branche(s) are selected" at bounding box center [878, 415] width 449 height 59
click at [1077, 371] on span "Bulk update" at bounding box center [1006, 366] width 146 height 21
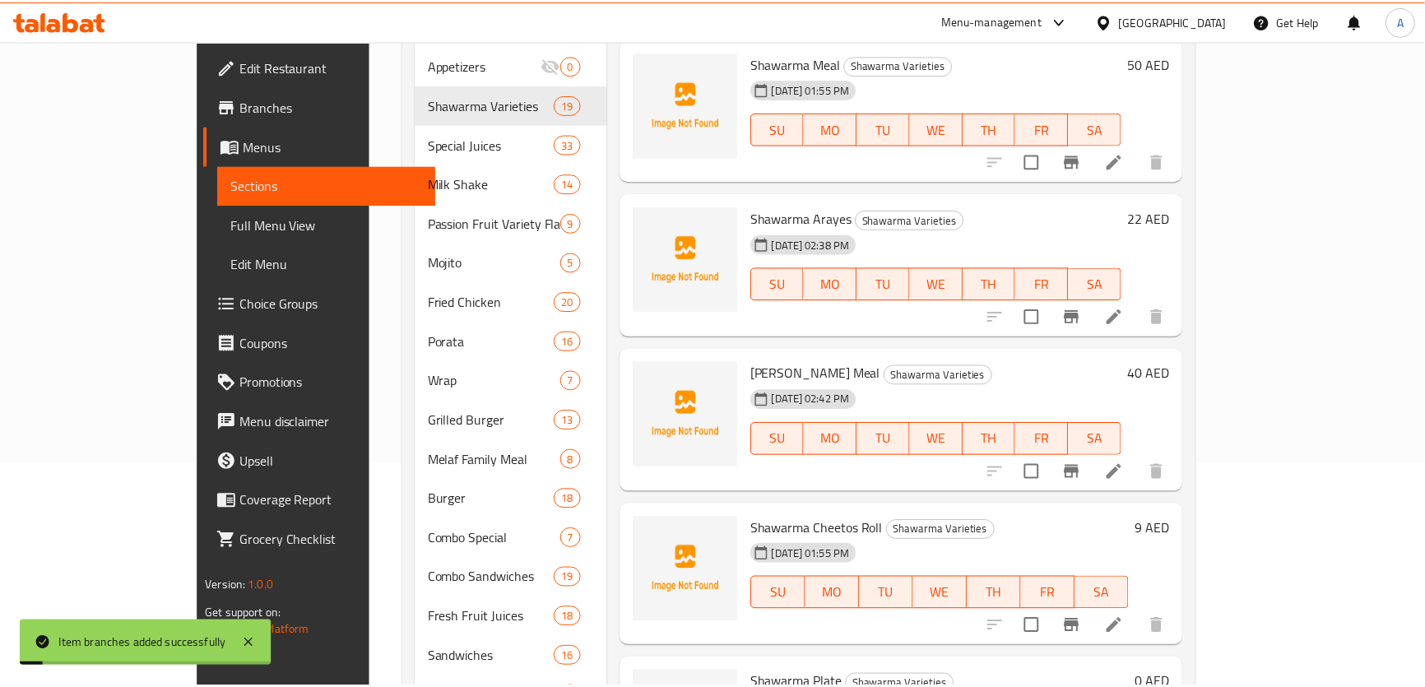
scroll to position [0, 0]
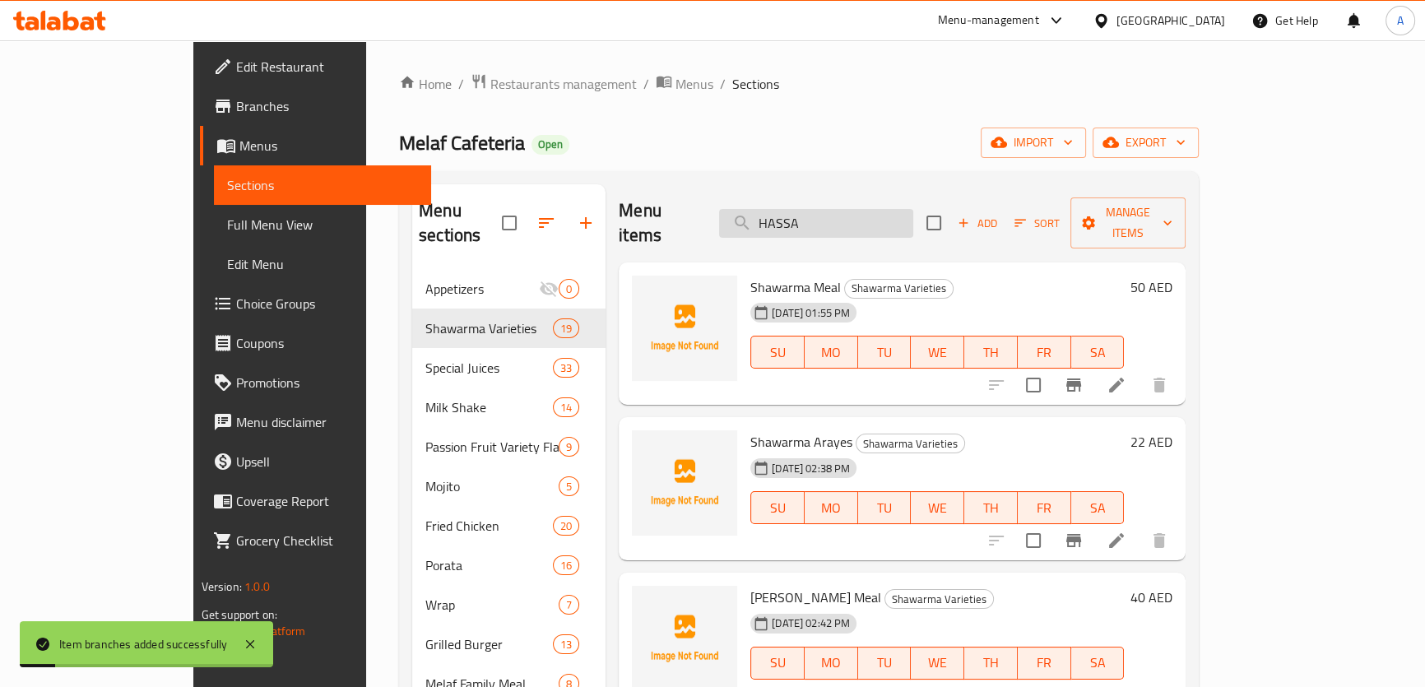
click at [871, 223] on input "HASSA" at bounding box center [816, 223] width 194 height 29
paste input "A [PERSON_NAME]"
type input "A [PERSON_NAME]"
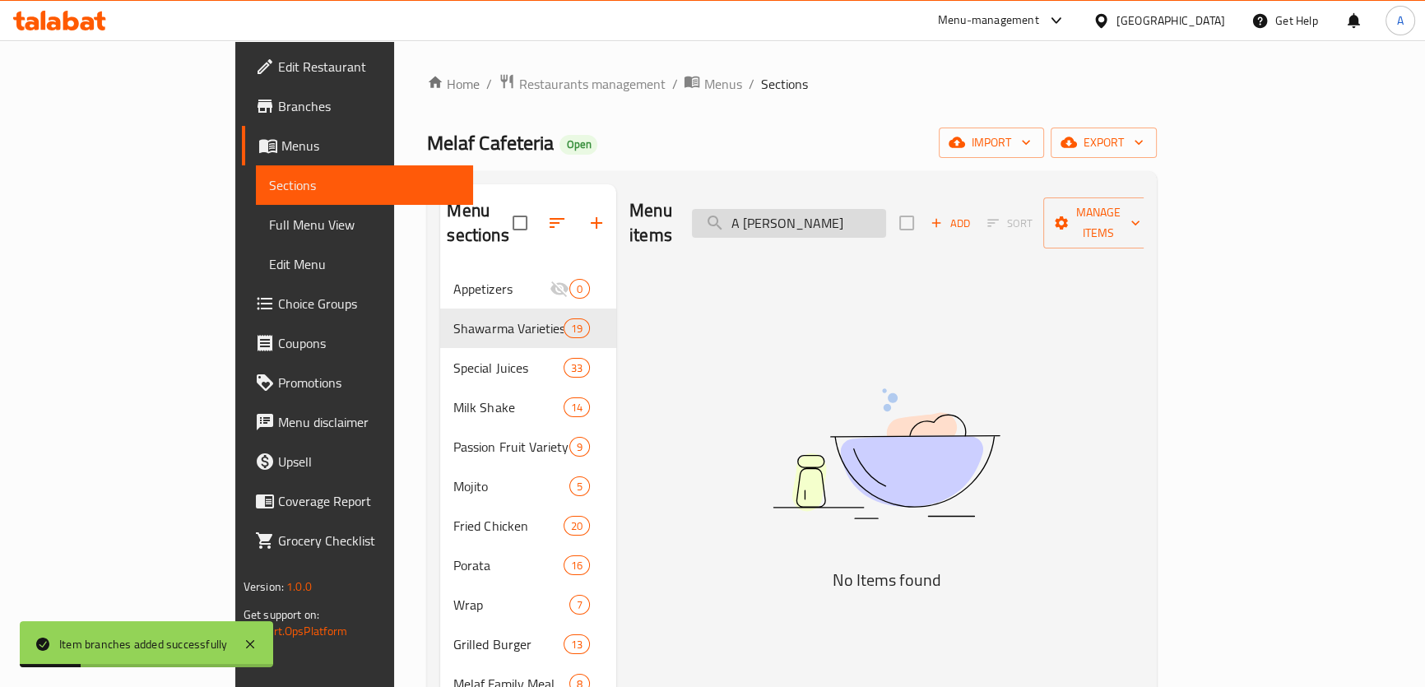
click at [881, 216] on input "A [PERSON_NAME]" at bounding box center [789, 223] width 194 height 29
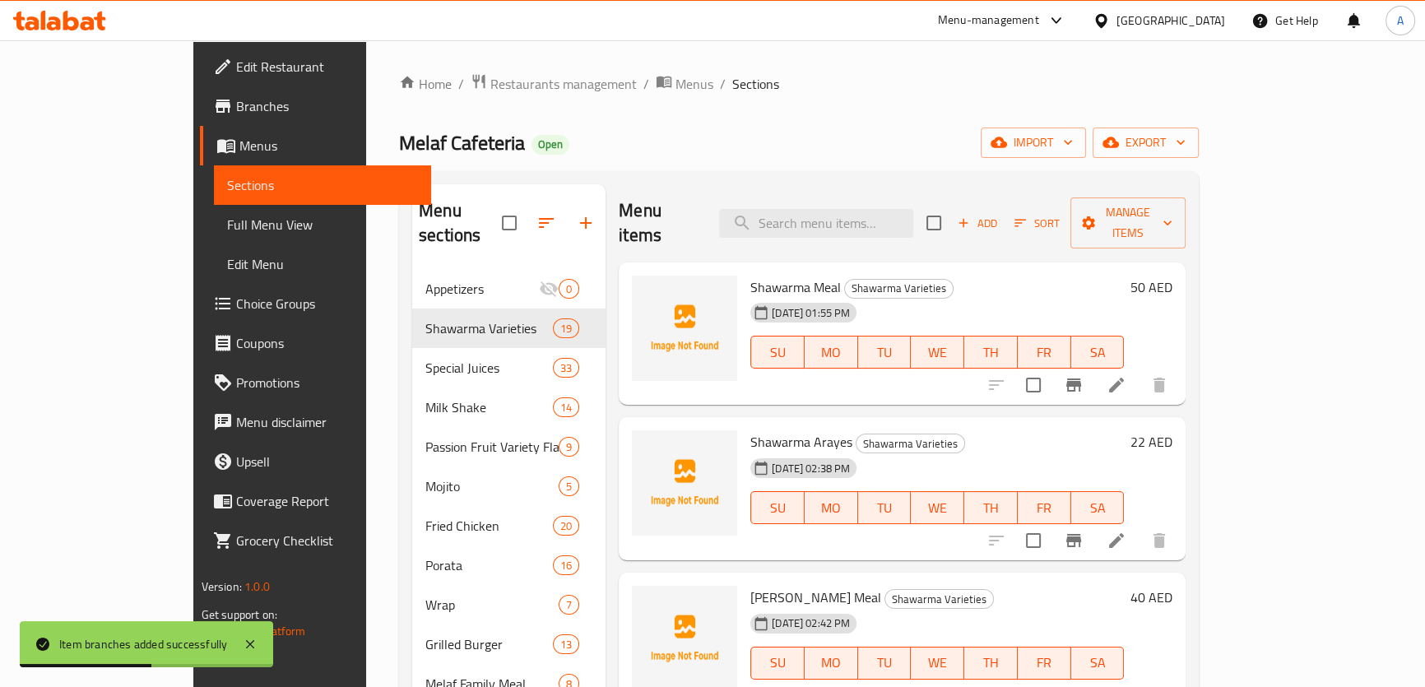
paste input "PORATTA"
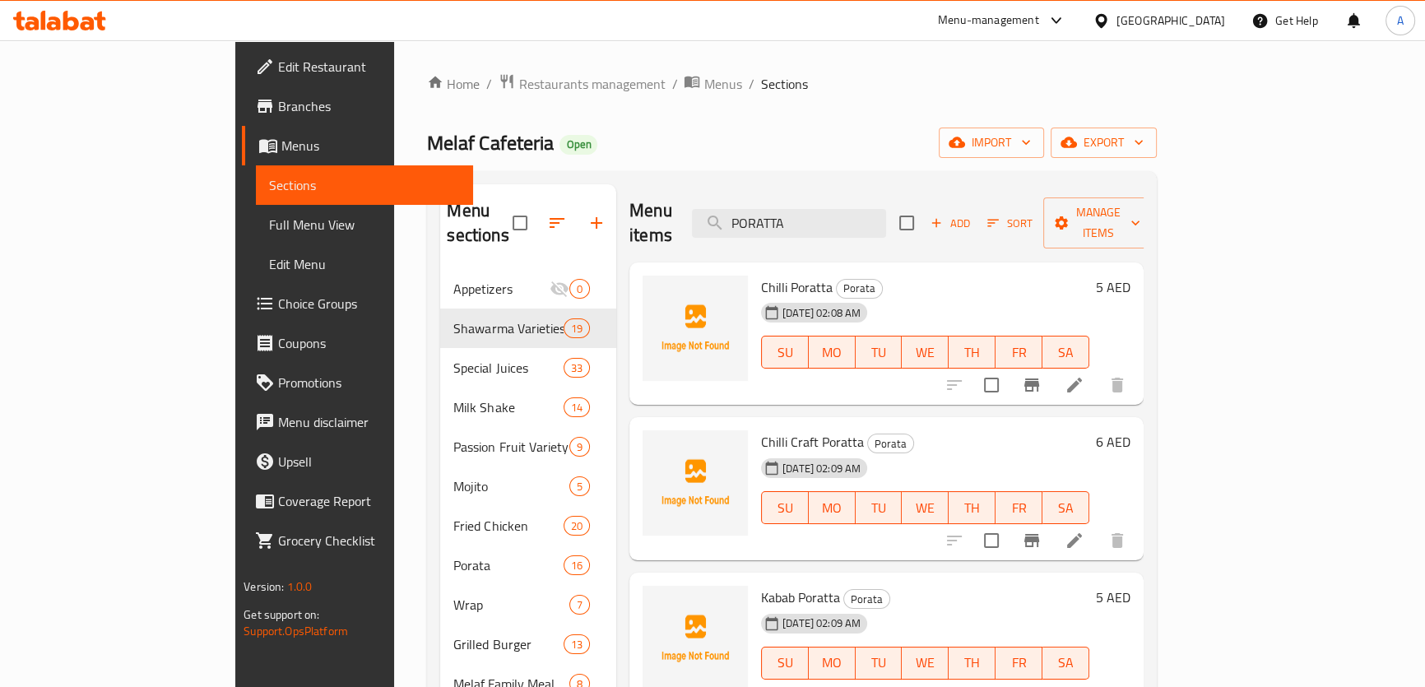
type input "PORATTA"
drag, startPoint x: 1132, startPoint y: 227, endPoint x: 1132, endPoint y: 215, distance: 12.3
click at [1132, 222] on div "Add Sort Manage items" at bounding box center [1027, 223] width 254 height 51
click at [973, 215] on span "Add" at bounding box center [950, 223] width 44 height 19
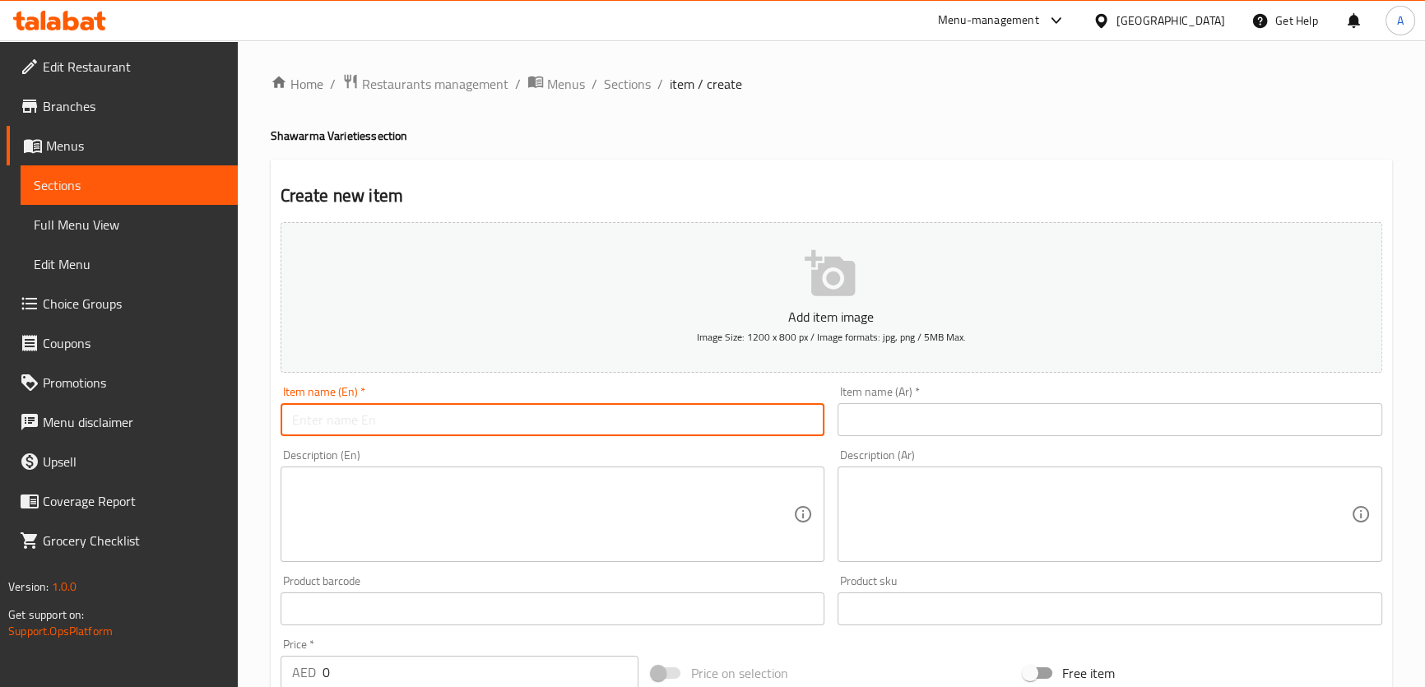
click at [570, 412] on input "text" at bounding box center [553, 419] width 545 height 33
paste input "PORATTA"
click at [312, 144] on h4 "Shawarma Varieties section" at bounding box center [832, 136] width 1122 height 16
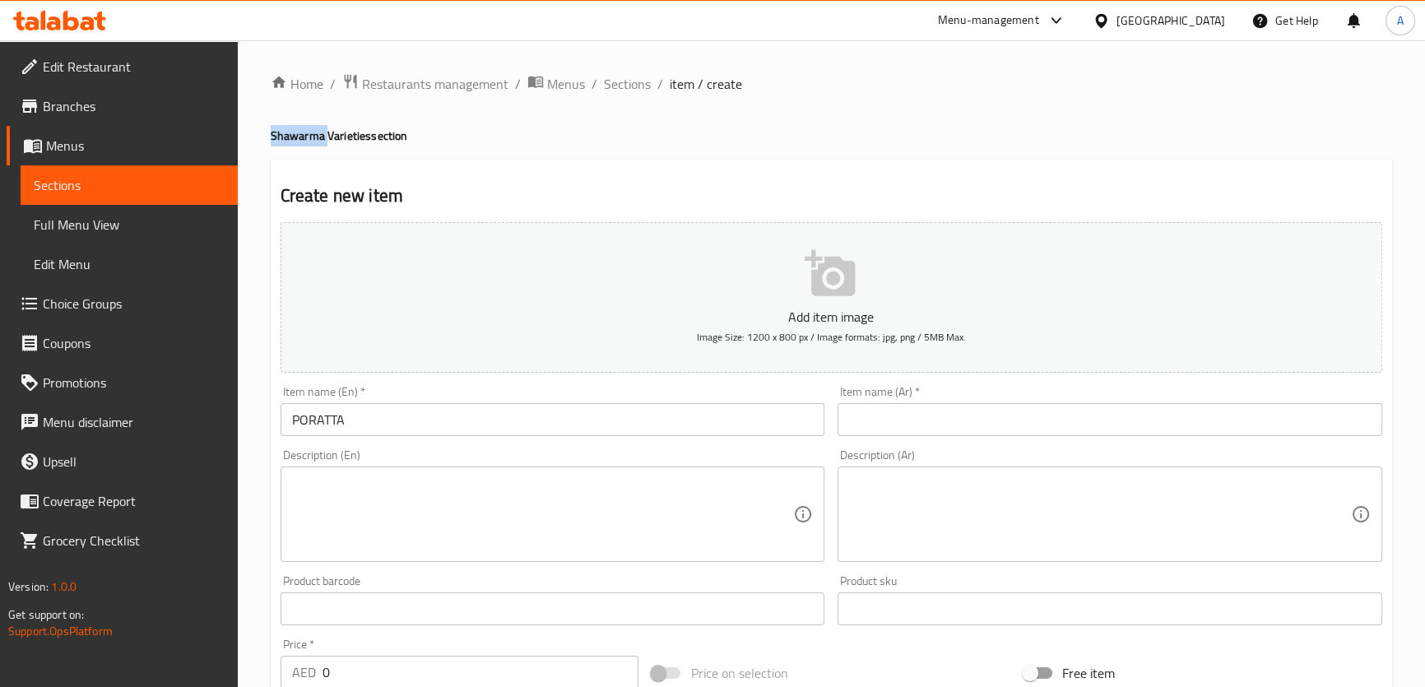
click at [312, 144] on h4 "Shawarma Varieties section" at bounding box center [832, 136] width 1122 height 16
copy h4 "Shawarma Varieties section"
click at [310, 142] on h4 "Shawarma Varieties section" at bounding box center [832, 136] width 1122 height 16
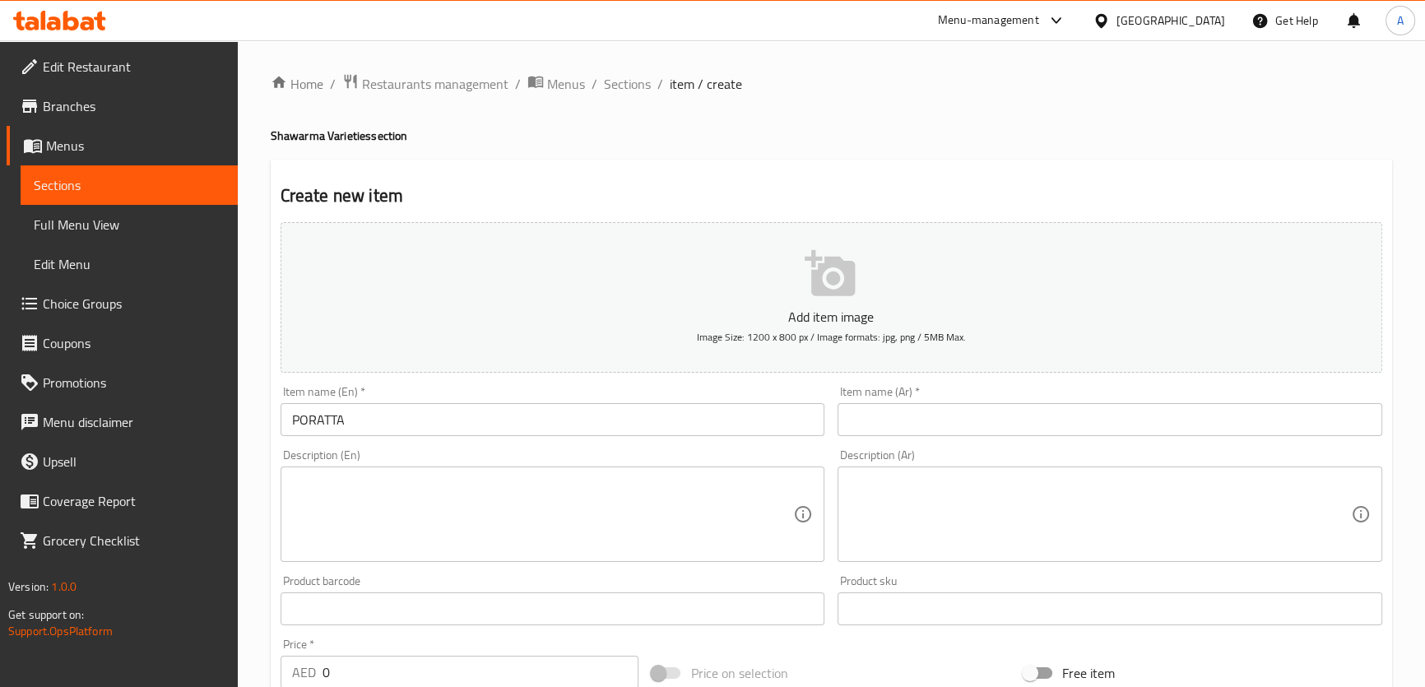
click at [286, 407] on input "PORATTA" at bounding box center [553, 419] width 545 height 33
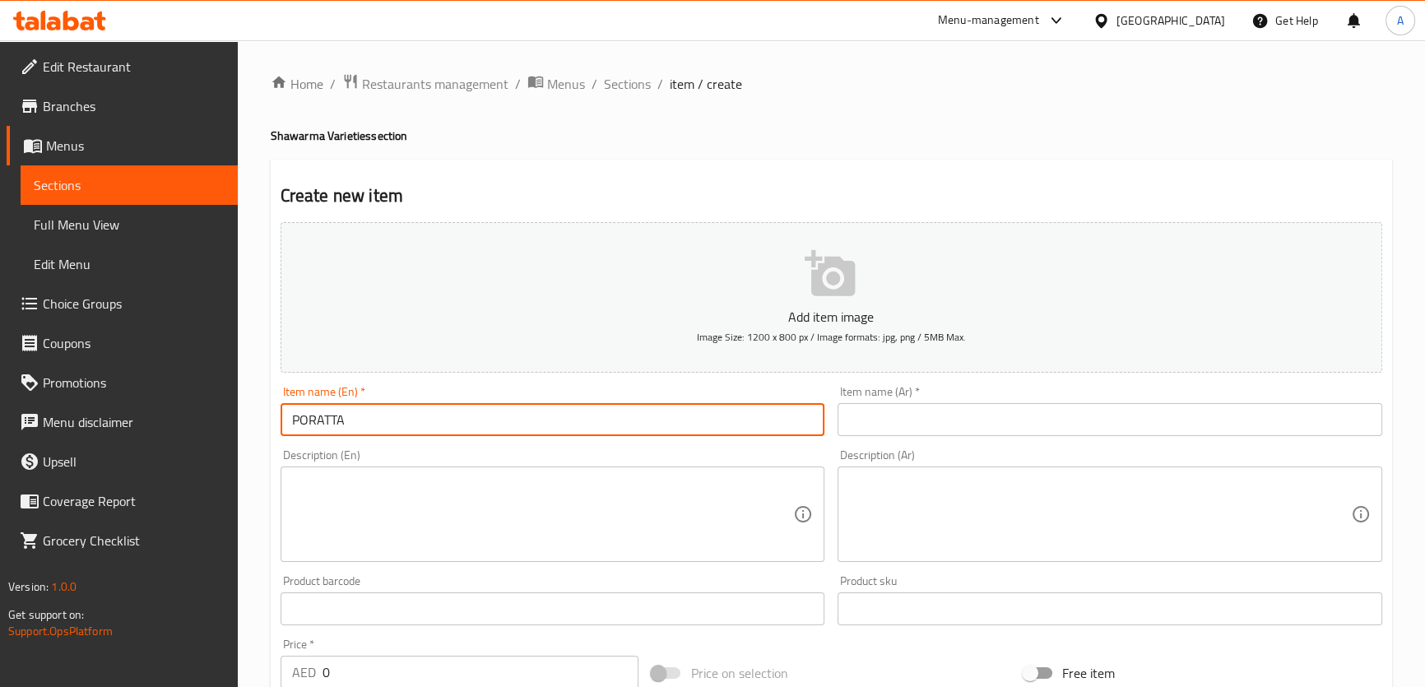
paste input "Shawarma"
type input "Shawarma Poratta"
click at [1044, 422] on input "text" at bounding box center [1110, 419] width 545 height 33
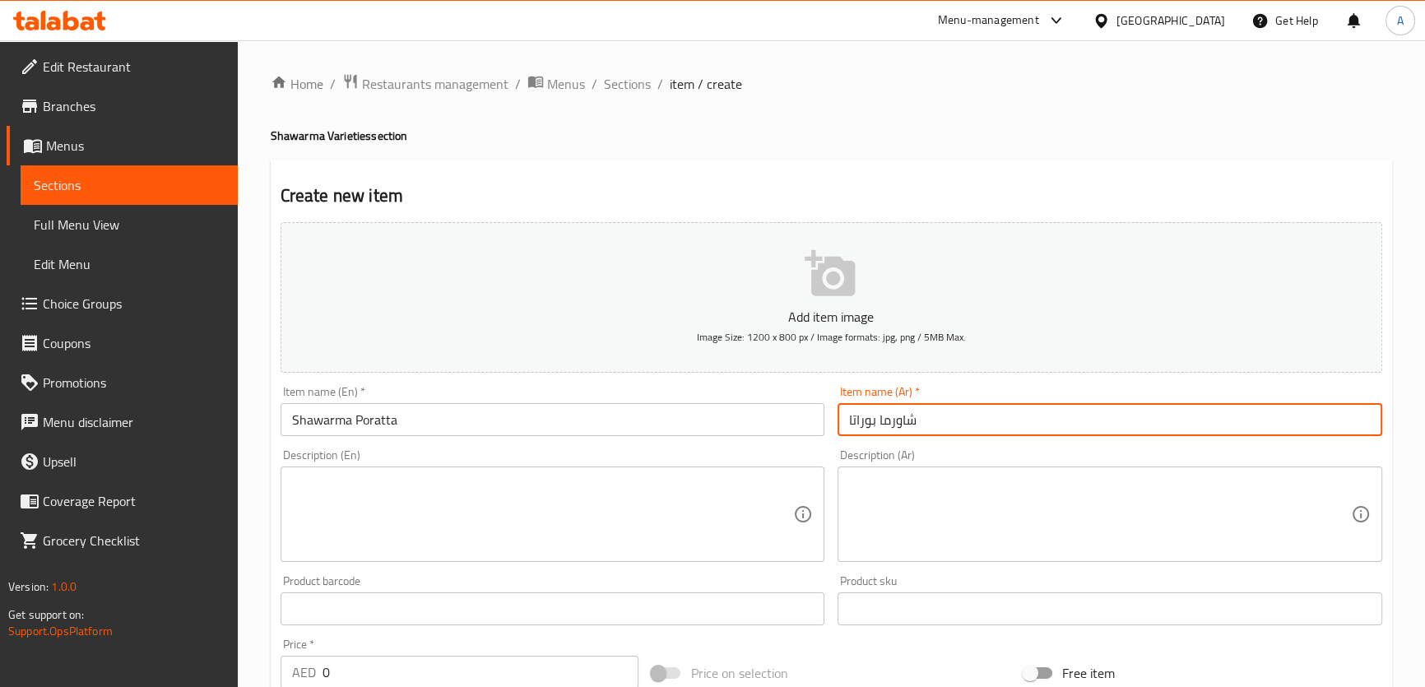
type input "شاورما بوراتا"
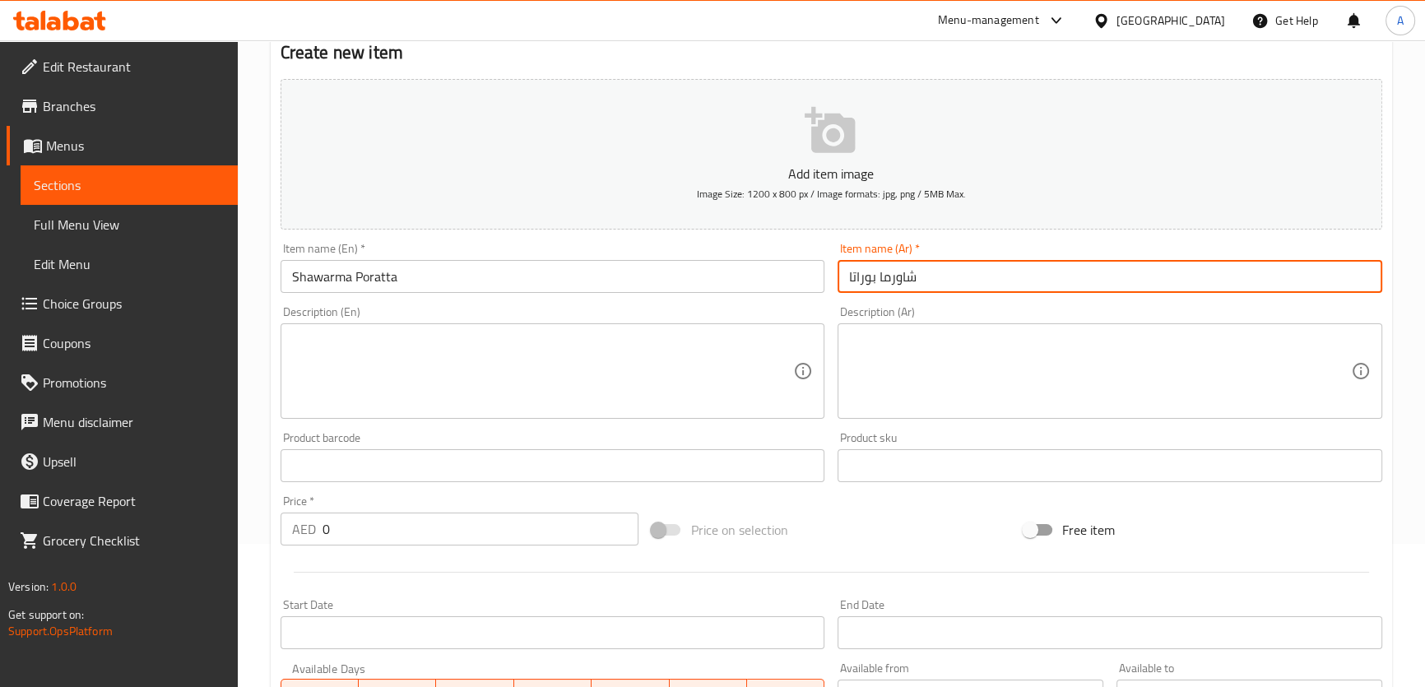
scroll to position [224, 0]
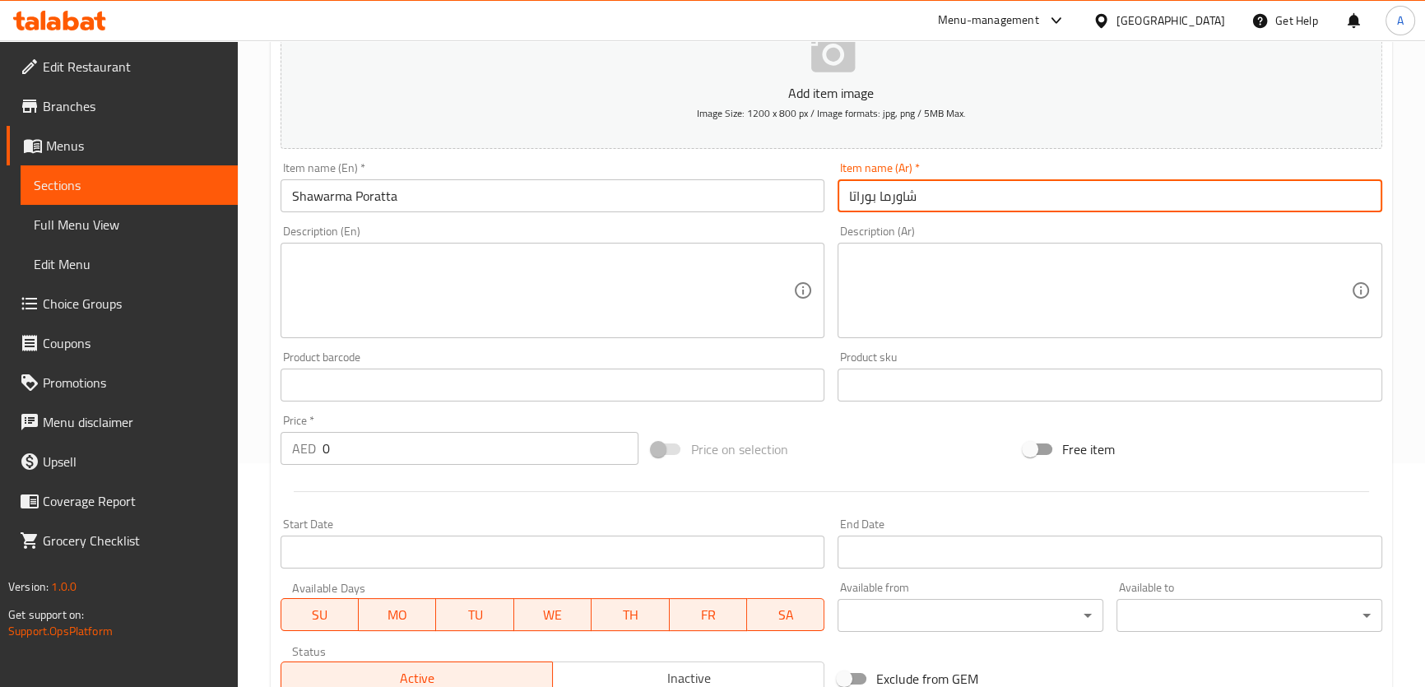
drag, startPoint x: 360, startPoint y: 458, endPoint x: 217, endPoint y: 463, distance: 143.3
click at [217, 463] on div "Edit Restaurant Branches Menus Sections Full Menu View Edit Menu Choice Groups …" at bounding box center [712, 377] width 1425 height 1123
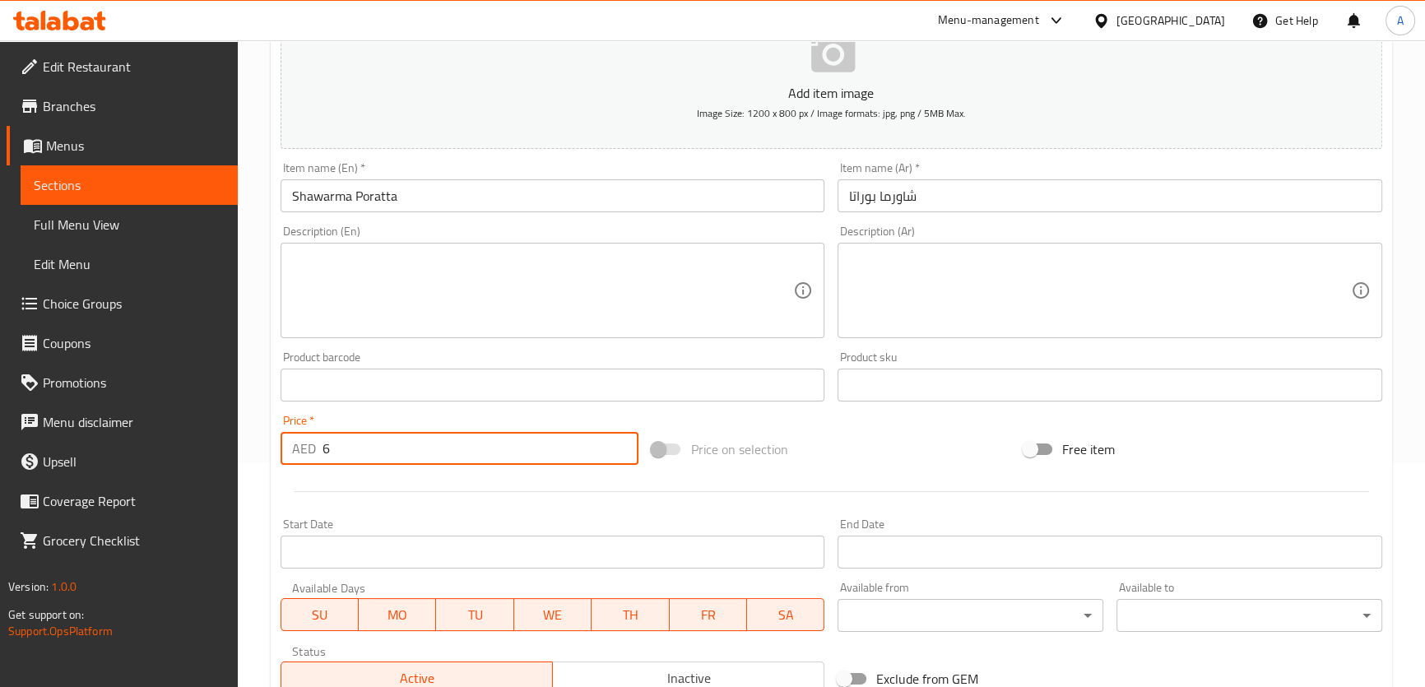
type input "6"
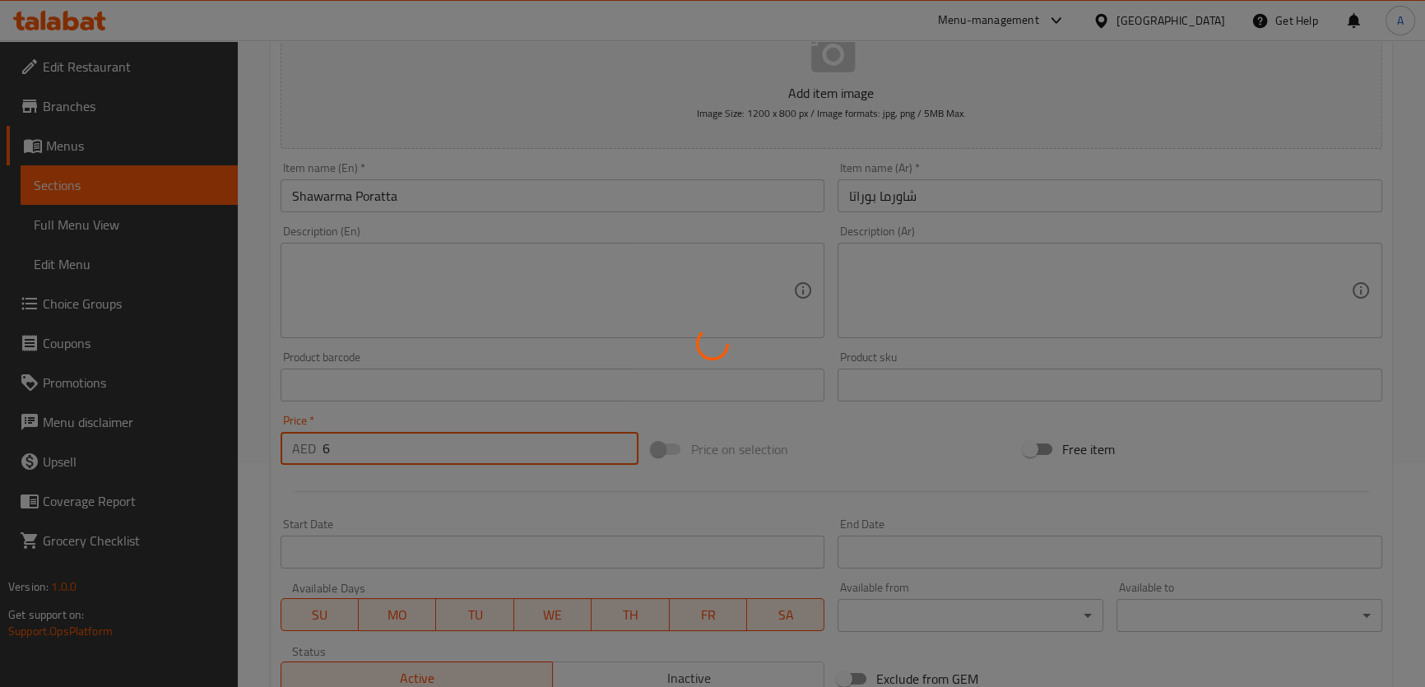
type input "0"
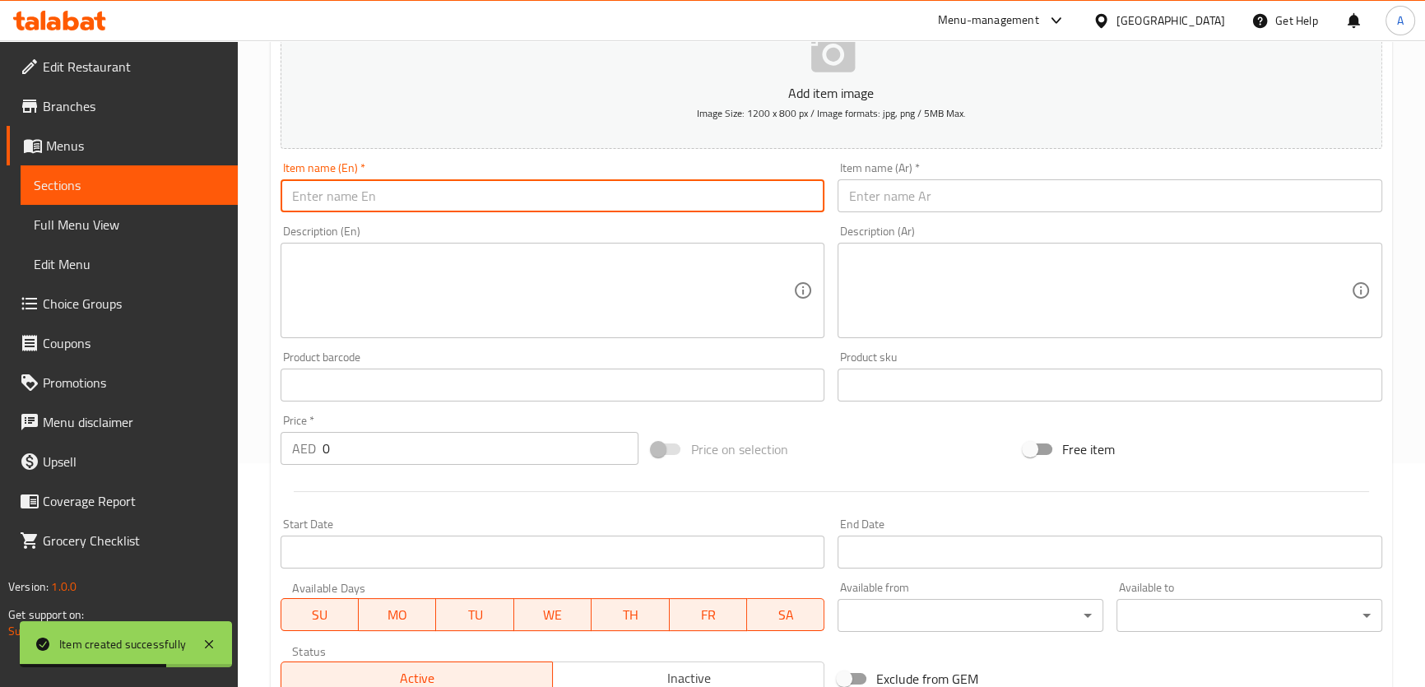
click at [578, 197] on input "text" at bounding box center [553, 195] width 545 height 33
paste input "ARABIC SHAWARMA"
click at [578, 197] on input "ARABIC SHAWARMA" at bounding box center [553, 195] width 545 height 33
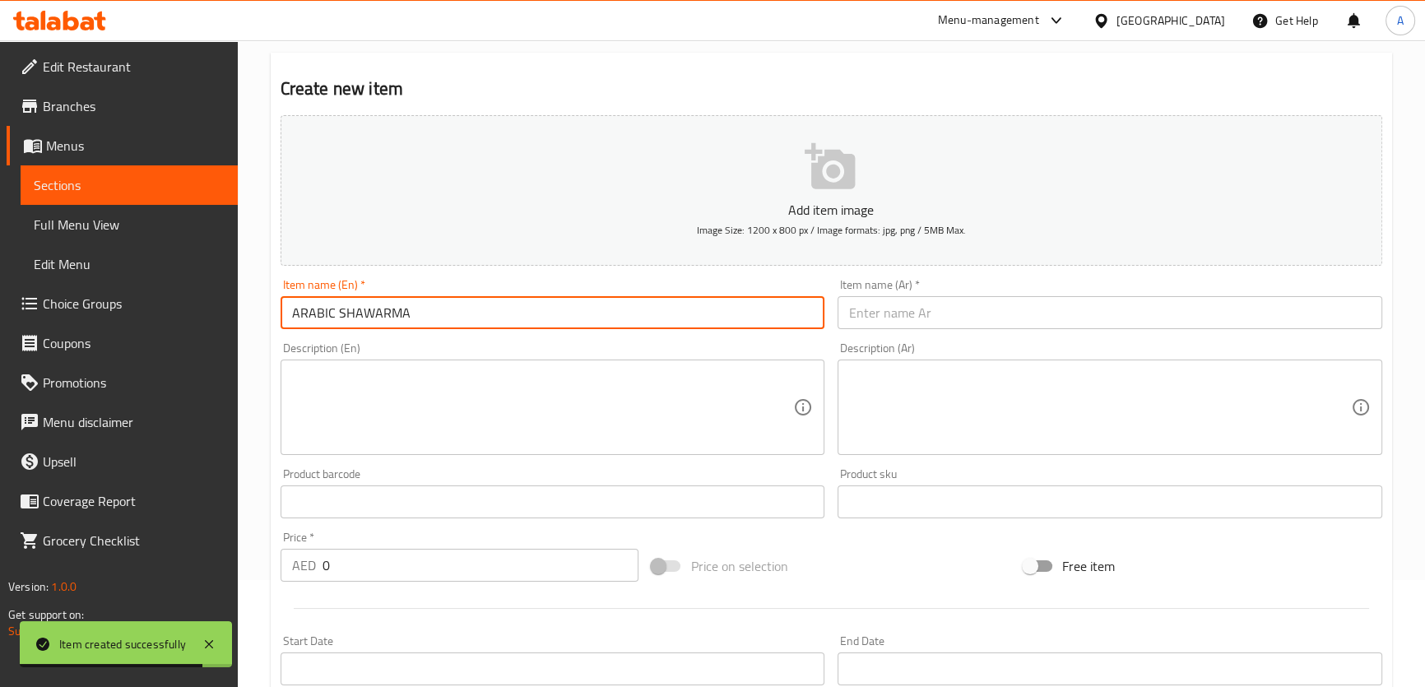
scroll to position [0, 0]
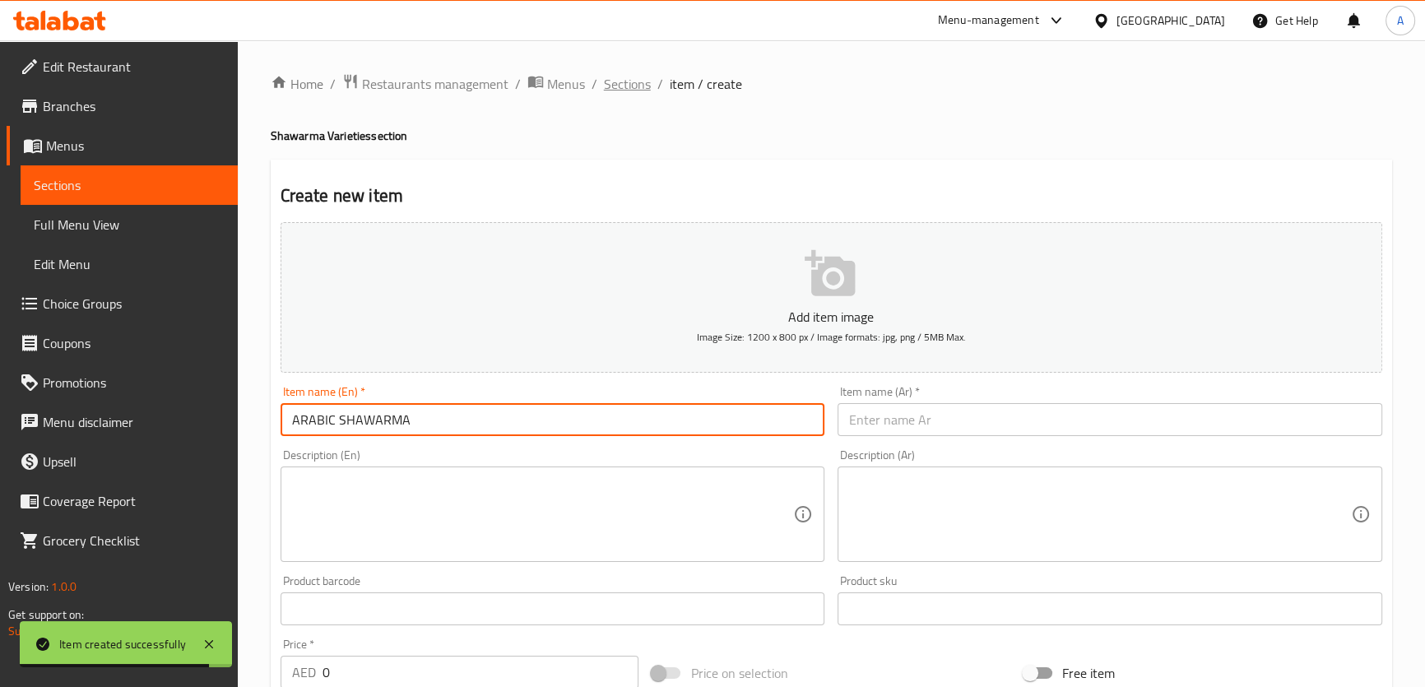
type input "ARABIC SHAWARMA"
click at [617, 89] on span "Sections" at bounding box center [627, 84] width 47 height 20
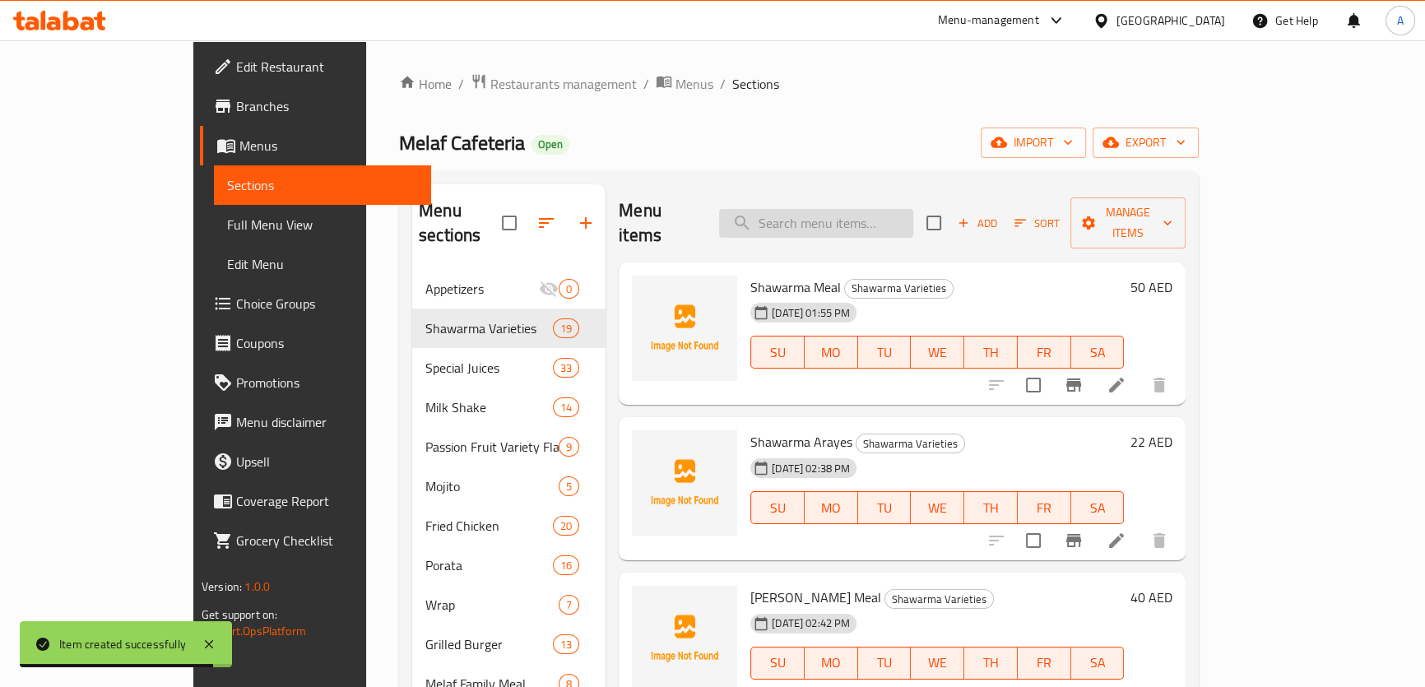
click at [836, 212] on input "search" at bounding box center [816, 223] width 194 height 29
paste input "ARABIC SHAWARMA"
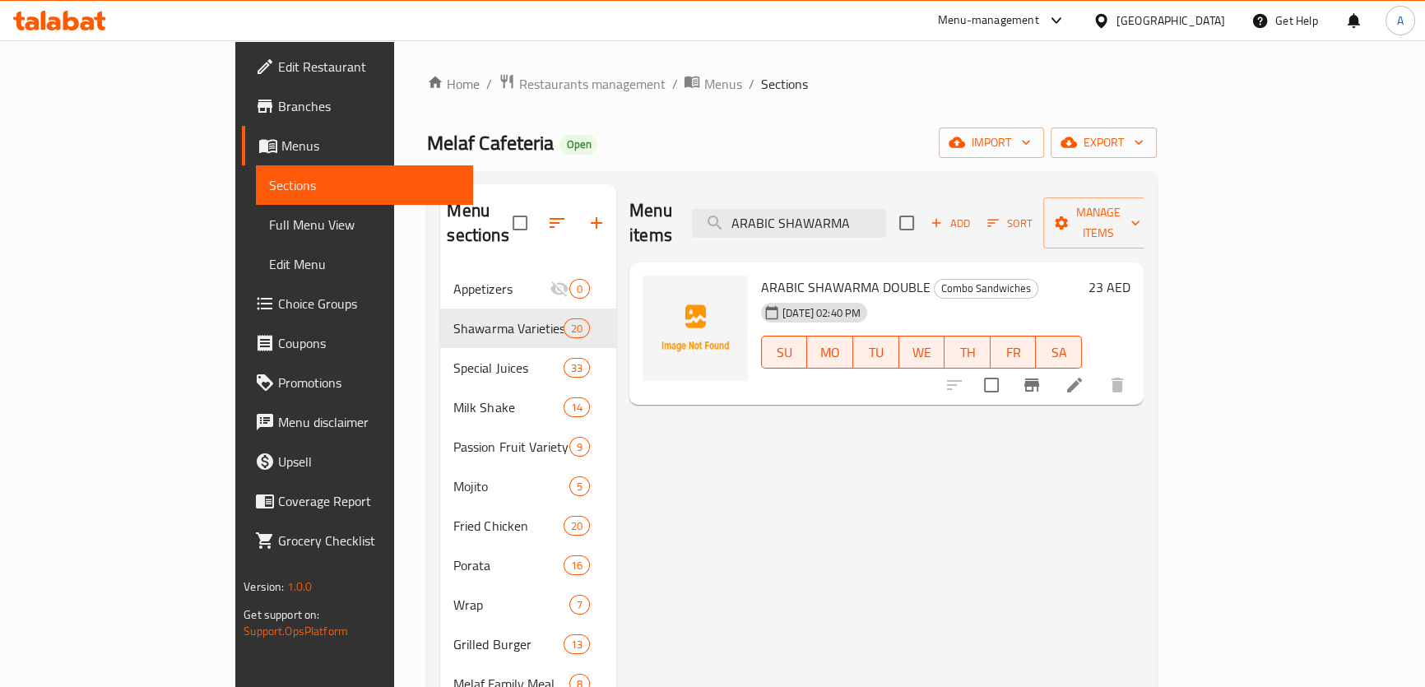
type input "ARABIC SHAWARMA"
click at [1052, 366] on button "Branch-specific-item" at bounding box center [1032, 385] width 40 height 40
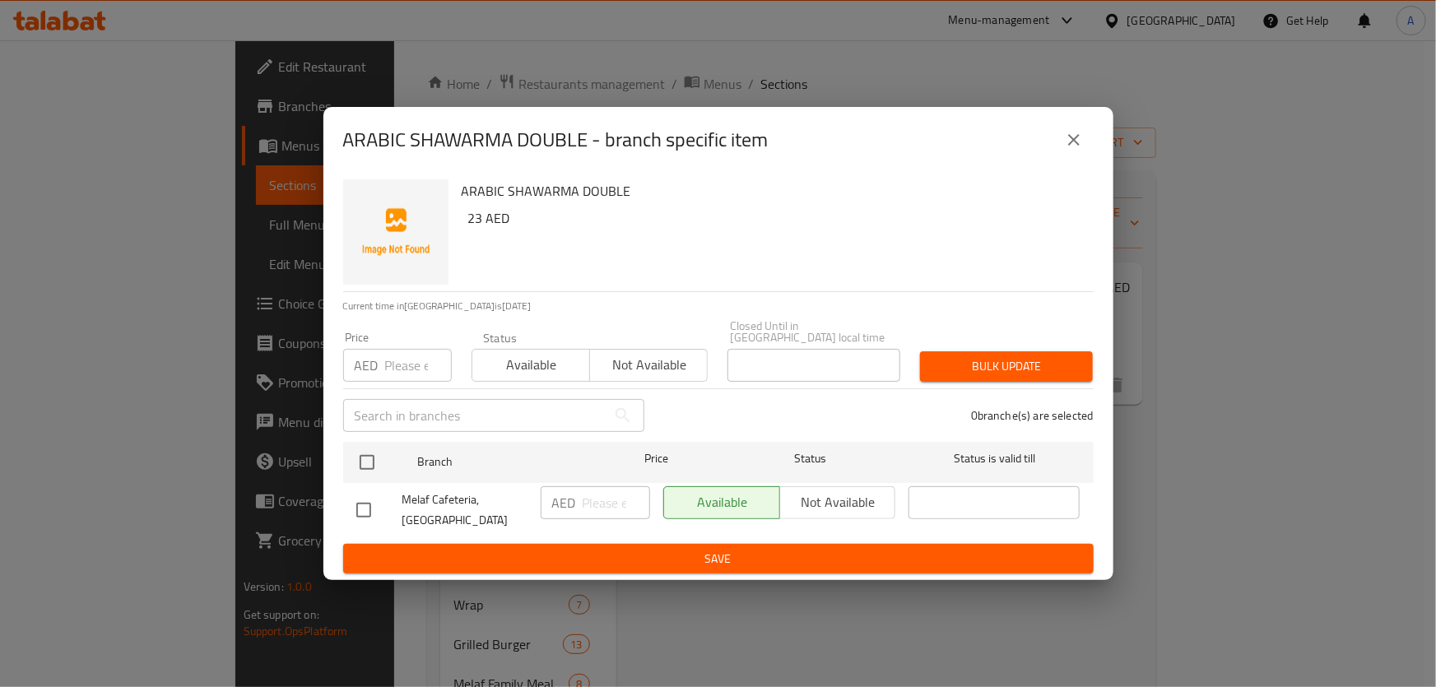
click at [1351, 502] on div "ARABIC SHAWARMA DOUBLE - branch specific item ARABIC SHAWARMA DOUBLE 23 AED Cur…" at bounding box center [718, 343] width 1436 height 687
click at [1061, 138] on button "close" at bounding box center [1074, 140] width 40 height 40
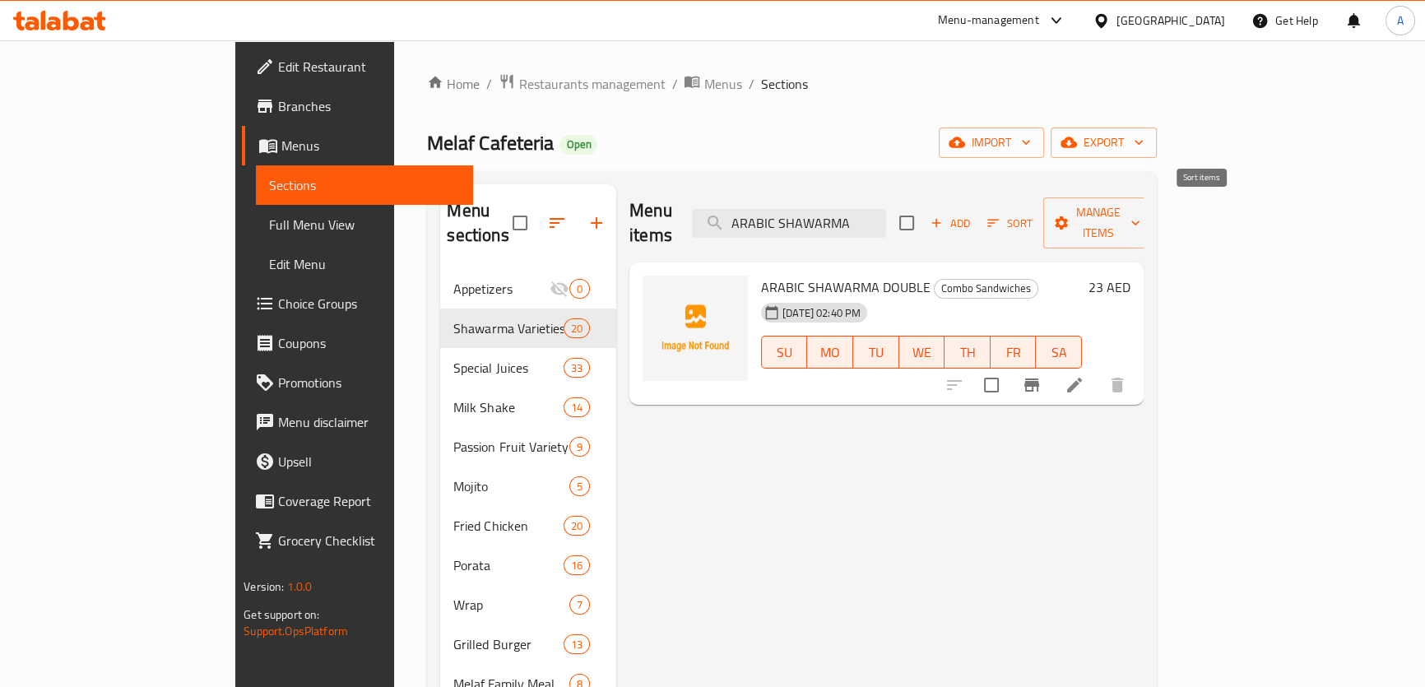
click at [973, 214] on span "Add" at bounding box center [950, 223] width 44 height 19
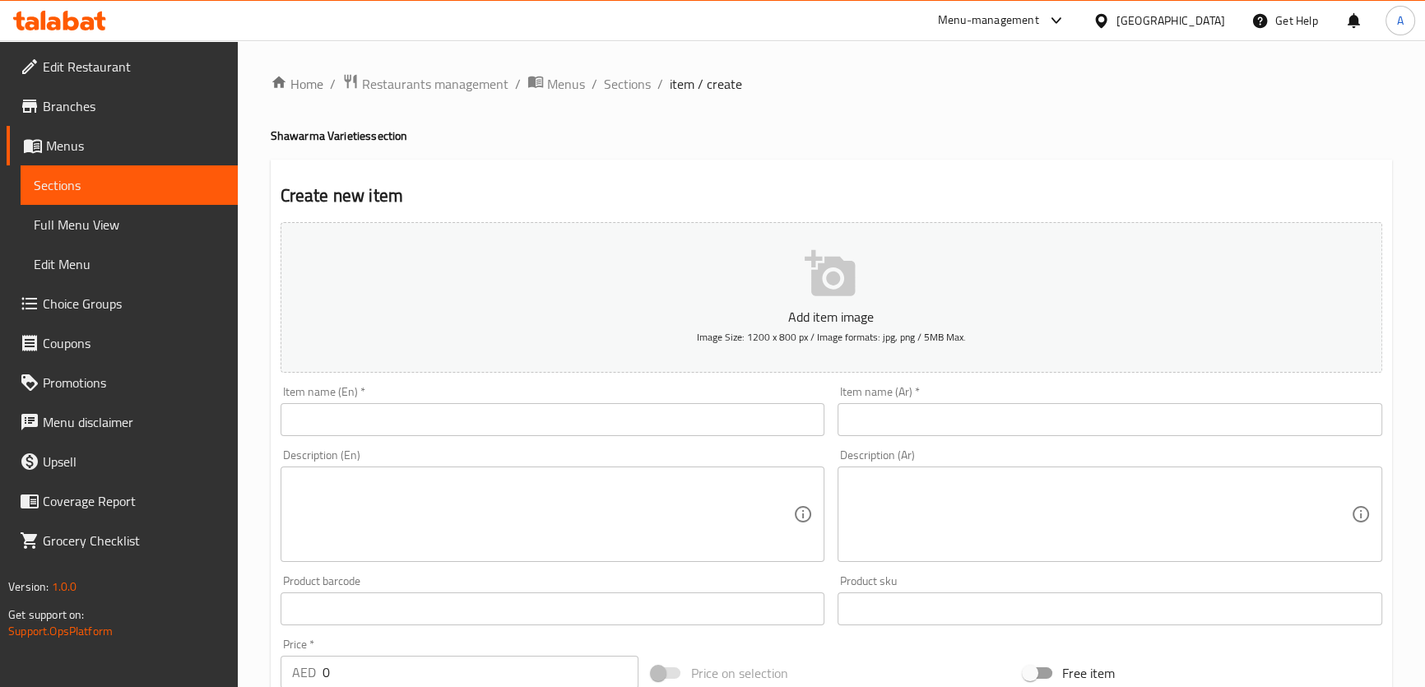
click at [542, 374] on div "Add item image Image Size: 1200 x 800 px / Image formats: jpg, png / 5MB Max." at bounding box center [831, 298] width 1115 height 164
click at [551, 412] on input "text" at bounding box center [553, 419] width 545 height 33
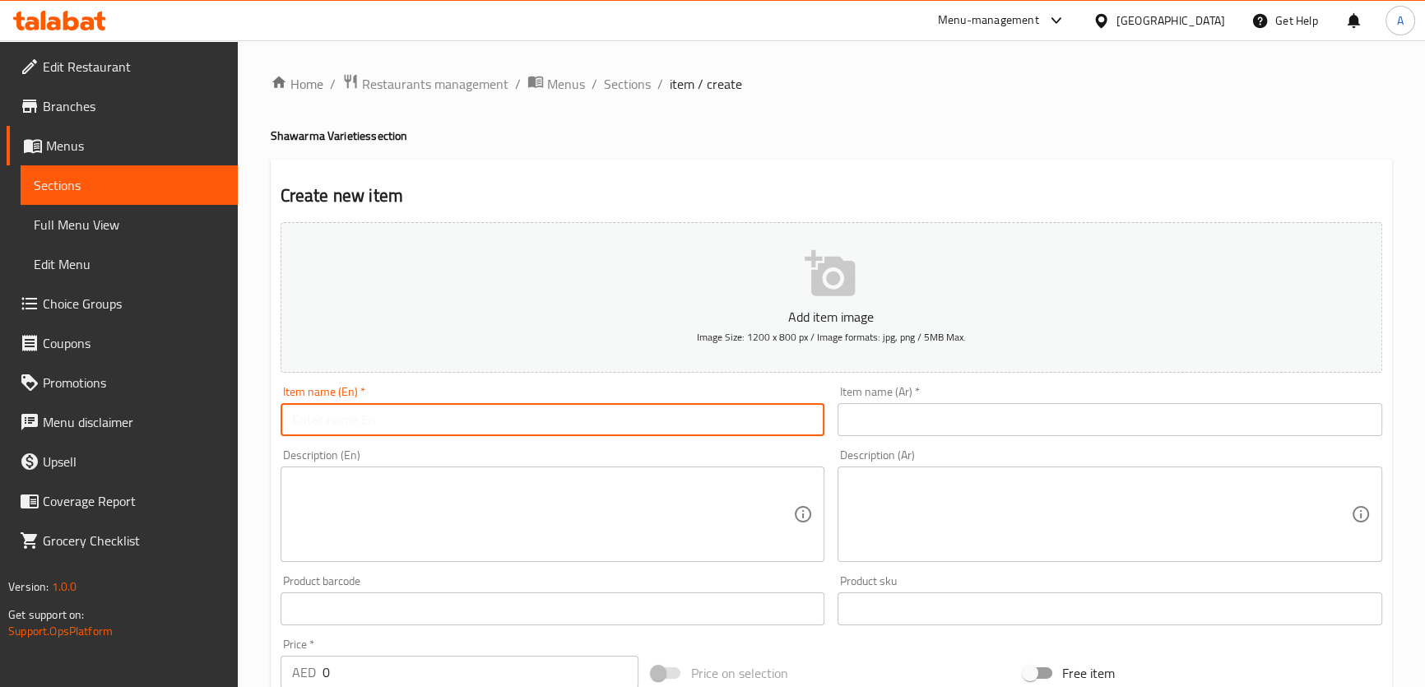
paste input "ARABIC SHAWARMA"
type input "Arabic Shawarma"
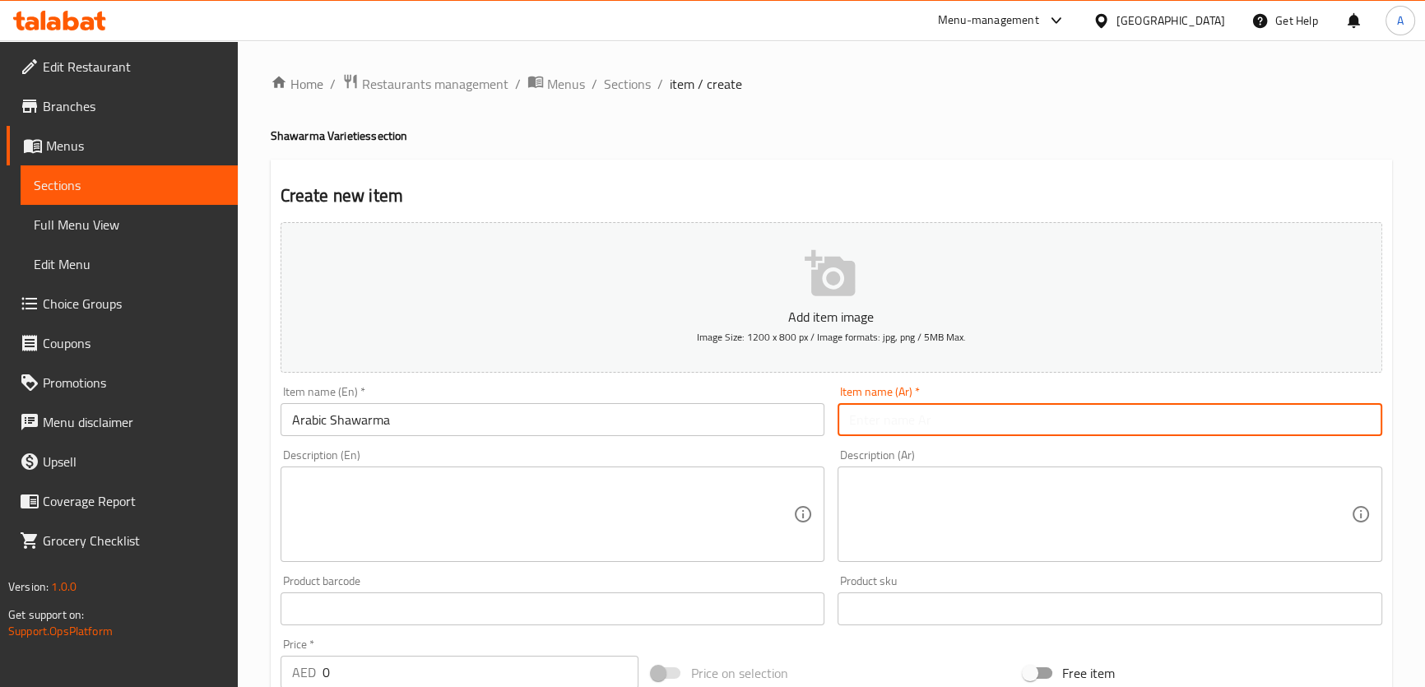
click at [934, 425] on input "text" at bounding box center [1110, 419] width 545 height 33
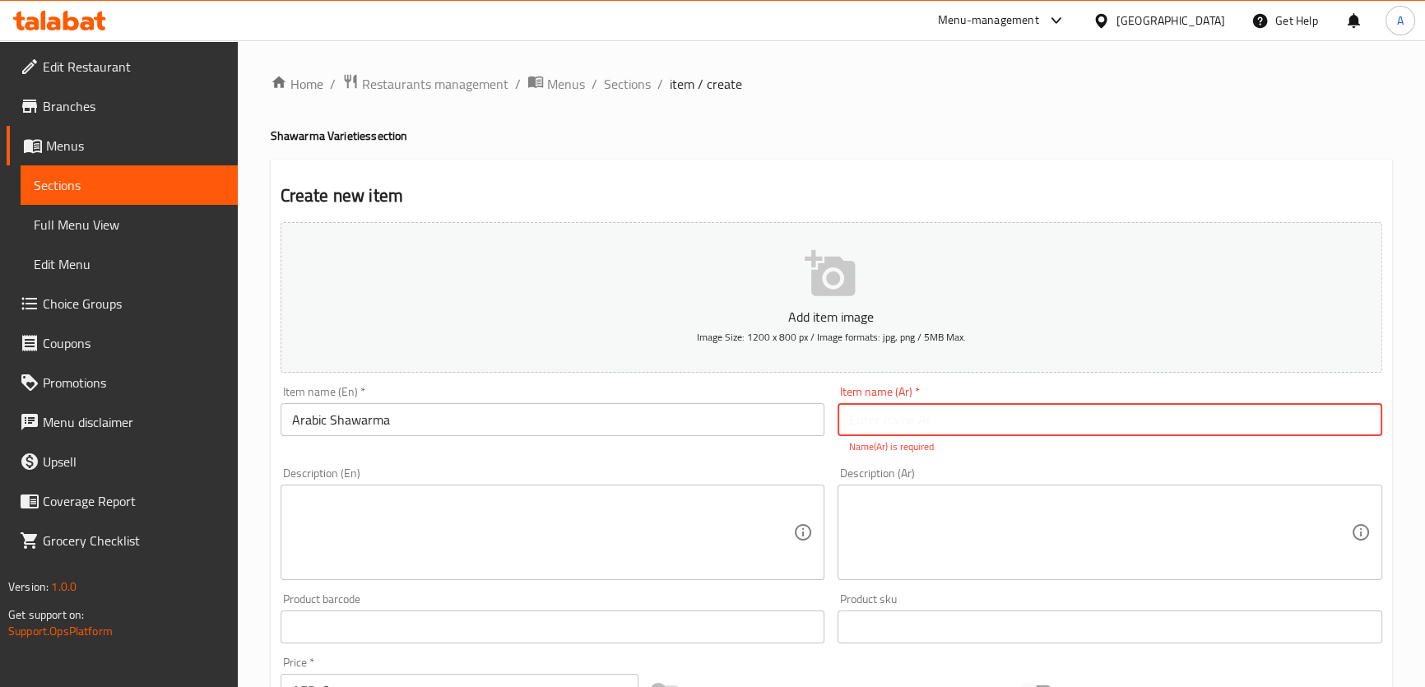
paste input "شاورما عربية"
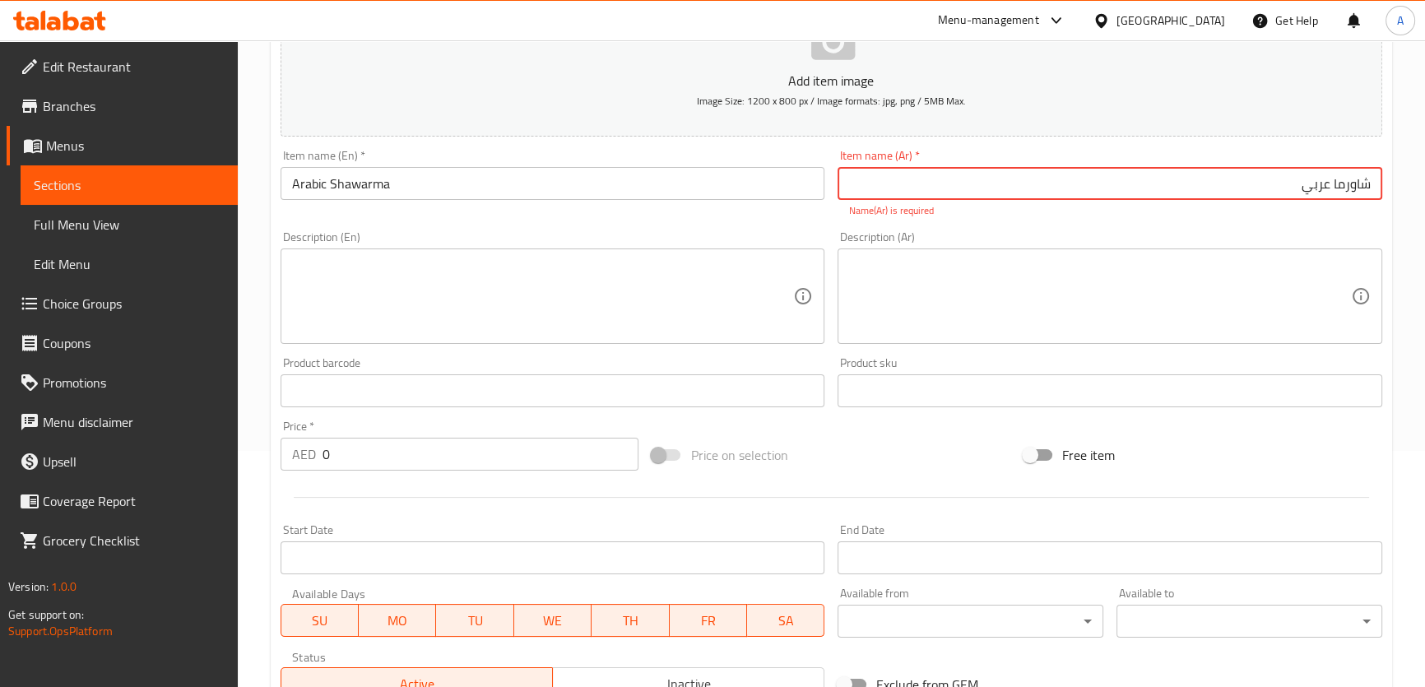
scroll to position [374, 0]
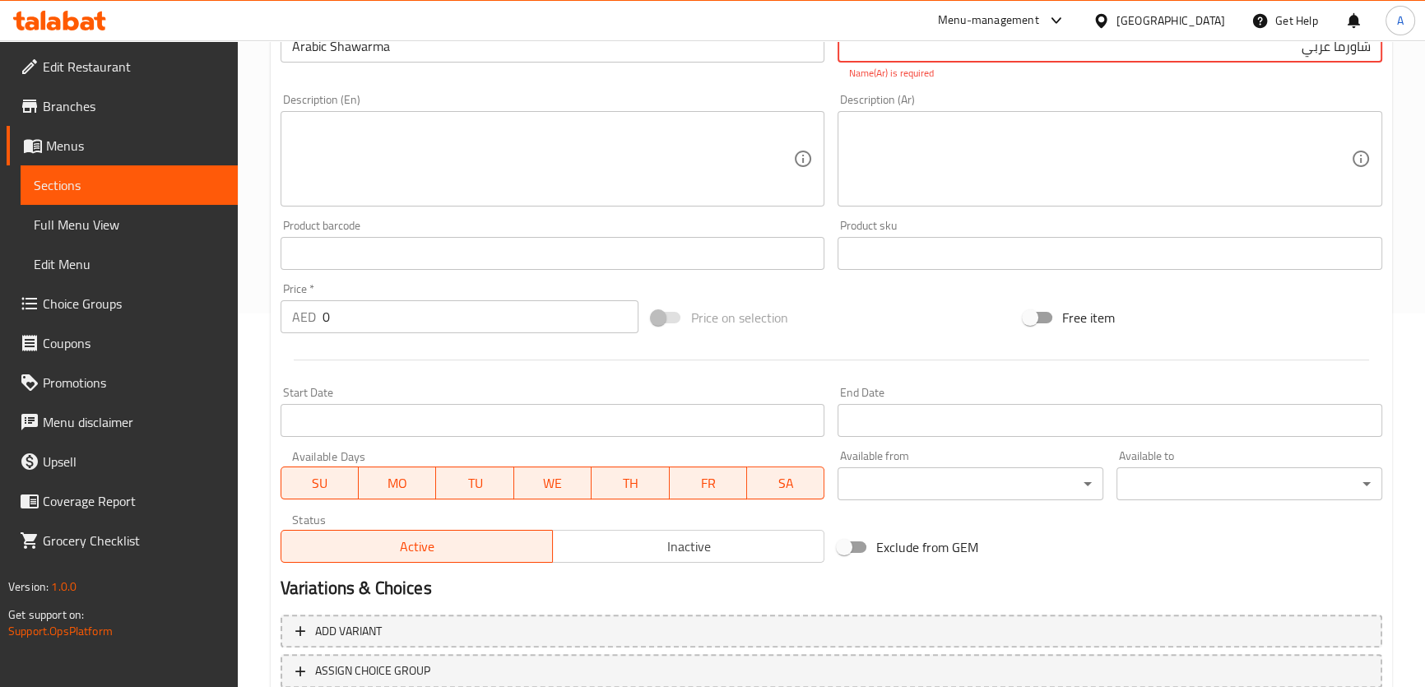
type input "شاورما عربي"
drag, startPoint x: 337, startPoint y: 305, endPoint x: 16, endPoint y: 314, distance: 321.1
click at [0, 319] on div "Edit Restaurant Branches Menus Sections Full Menu View Edit Menu Choice Groups …" at bounding box center [712, 237] width 1425 height 1141
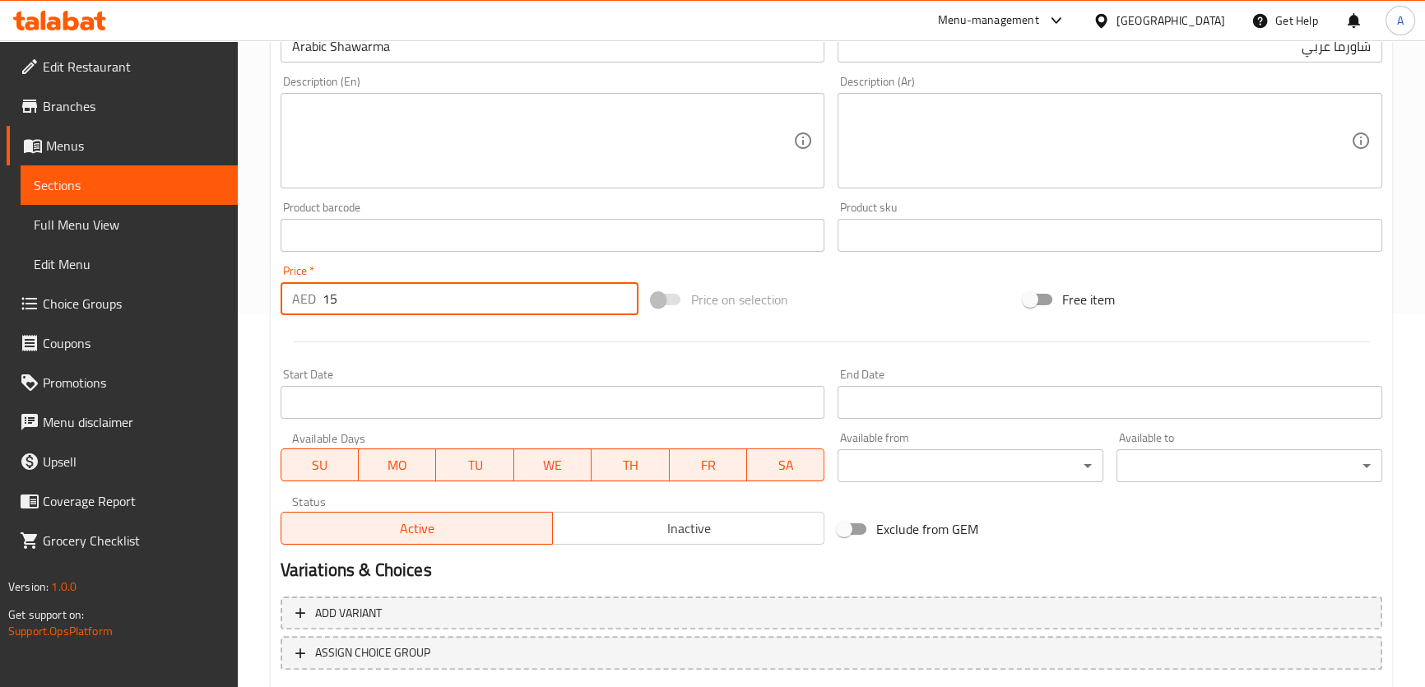
type input "15"
click at [453, 336] on div at bounding box center [831, 342] width 1115 height 40
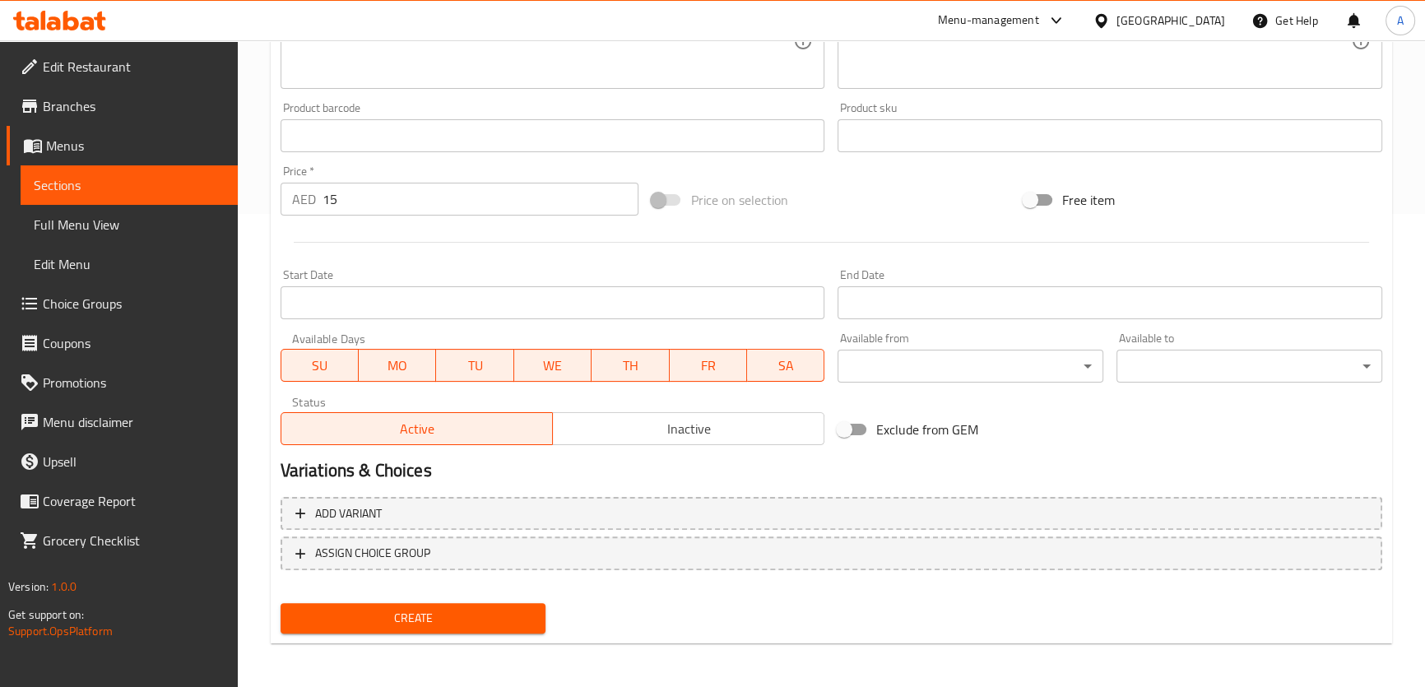
scroll to position [474, 0]
click at [481, 615] on span "Create" at bounding box center [413, 617] width 239 height 21
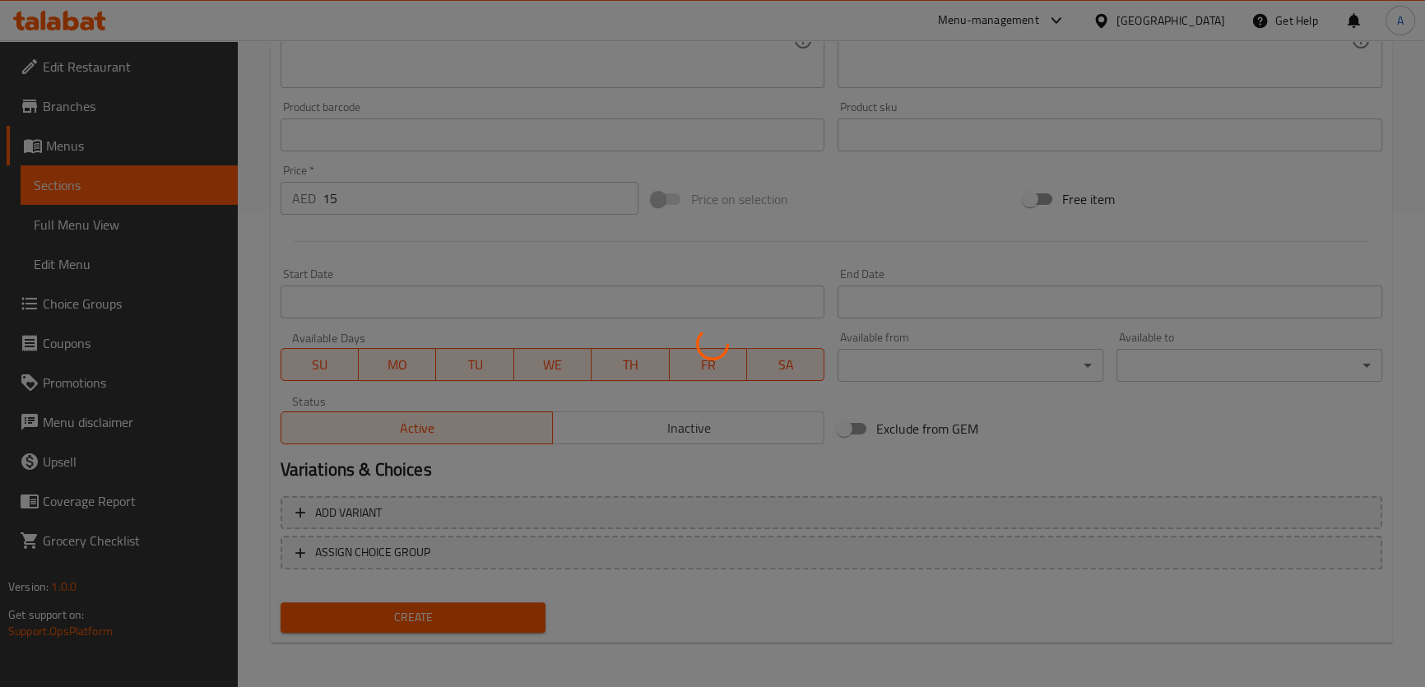
type input "0"
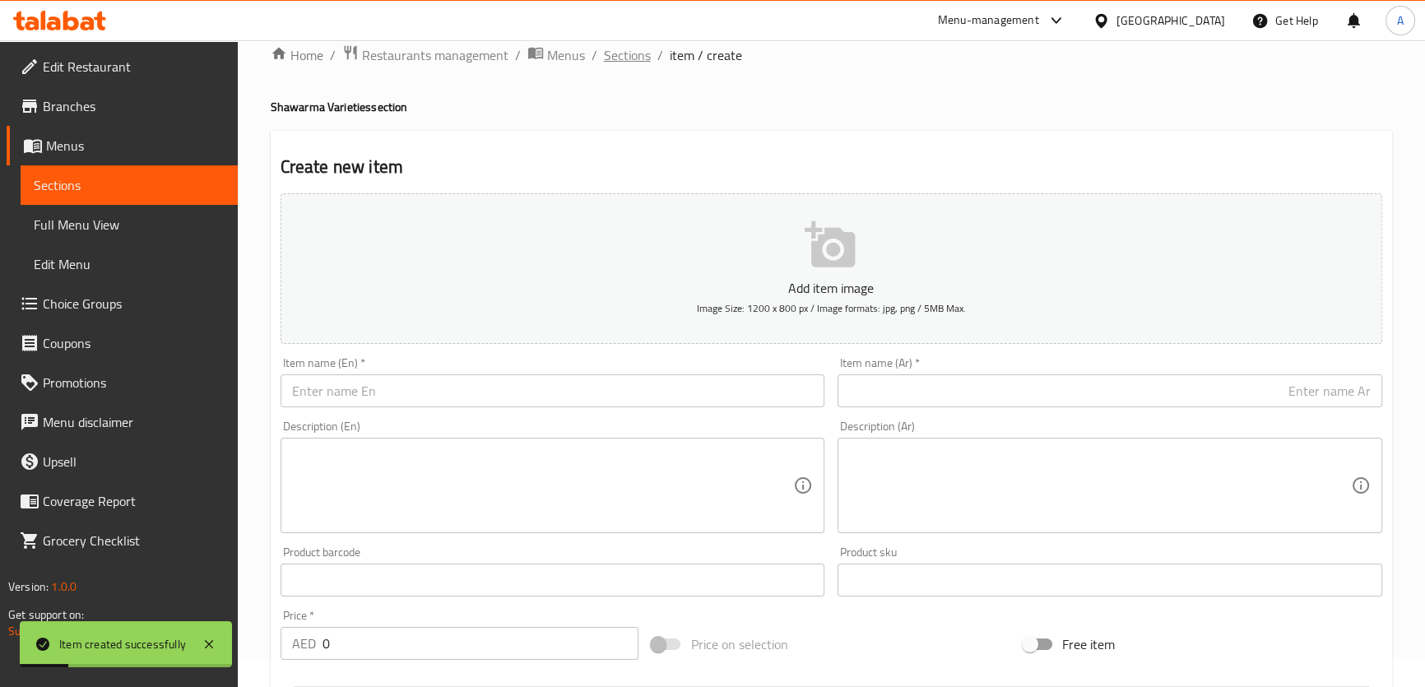
scroll to position [0, 0]
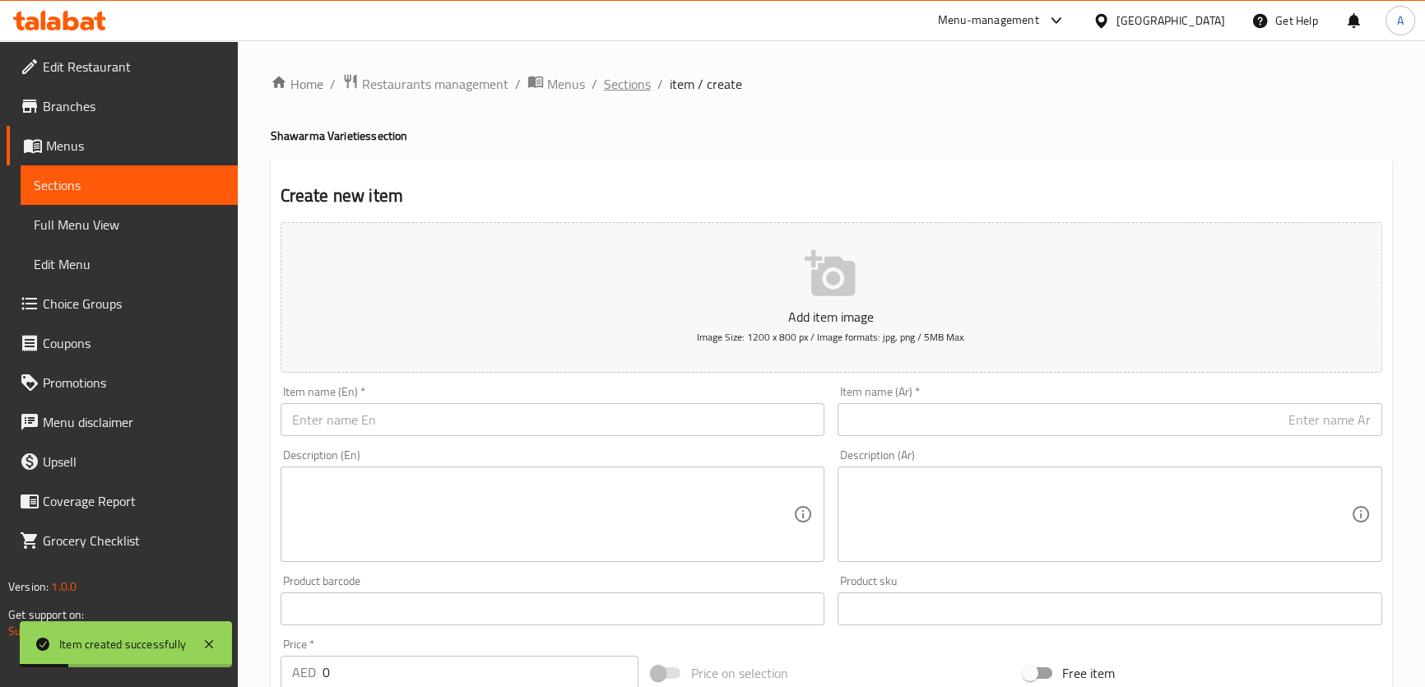
click at [635, 86] on span "Sections" at bounding box center [627, 84] width 47 height 20
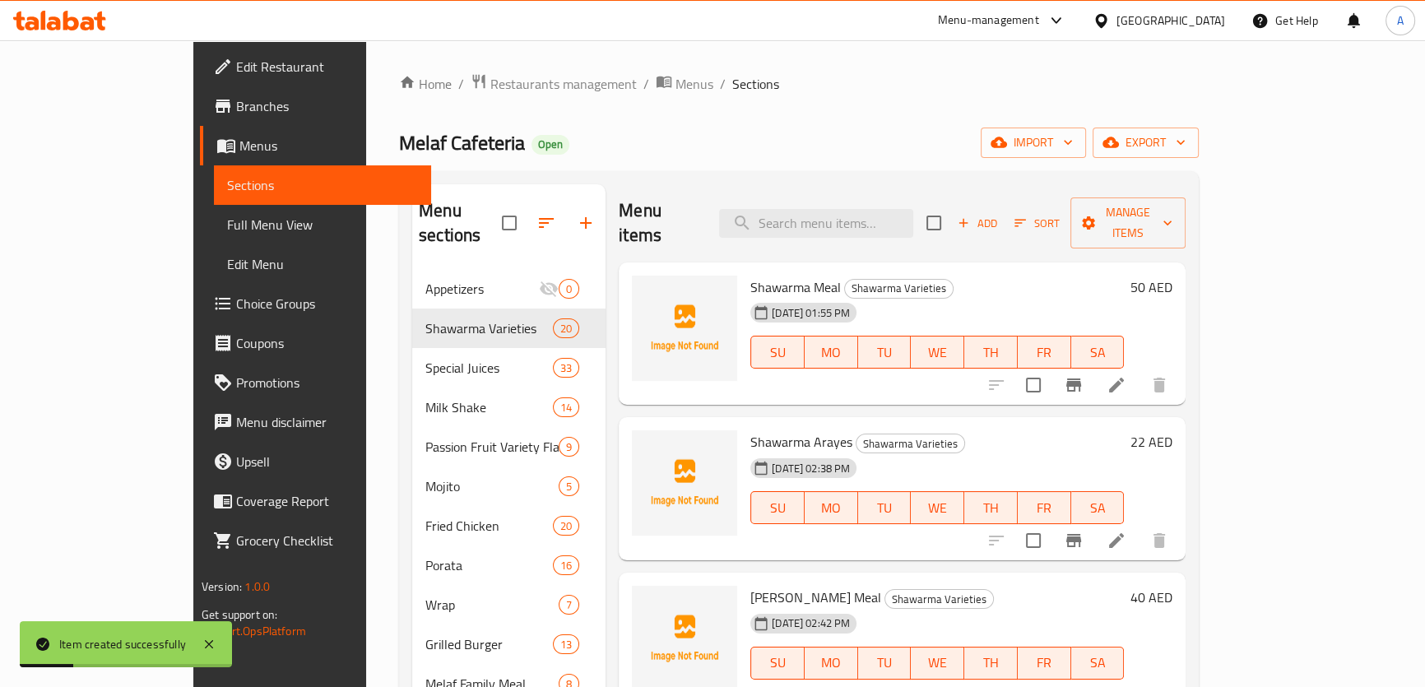
click at [819, 164] on div "Home / Restaurants management / Menus / Sections Melaf Cafeteria Open import ex…" at bounding box center [799, 556] width 800 height 966
click at [830, 209] on input "search" at bounding box center [816, 223] width 194 height 29
paste input "[PERSON_NAME]"
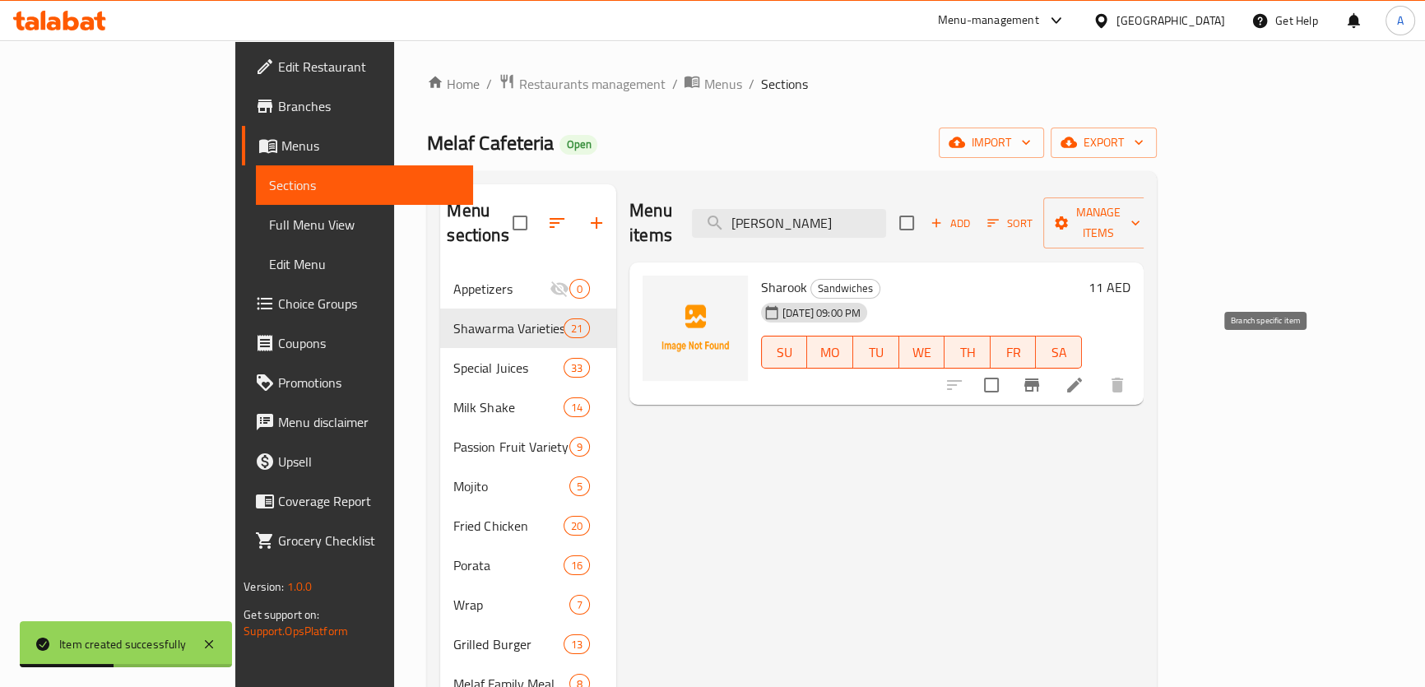
type input "[PERSON_NAME]"
click at [1052, 365] on button "Branch-specific-item" at bounding box center [1032, 385] width 40 height 40
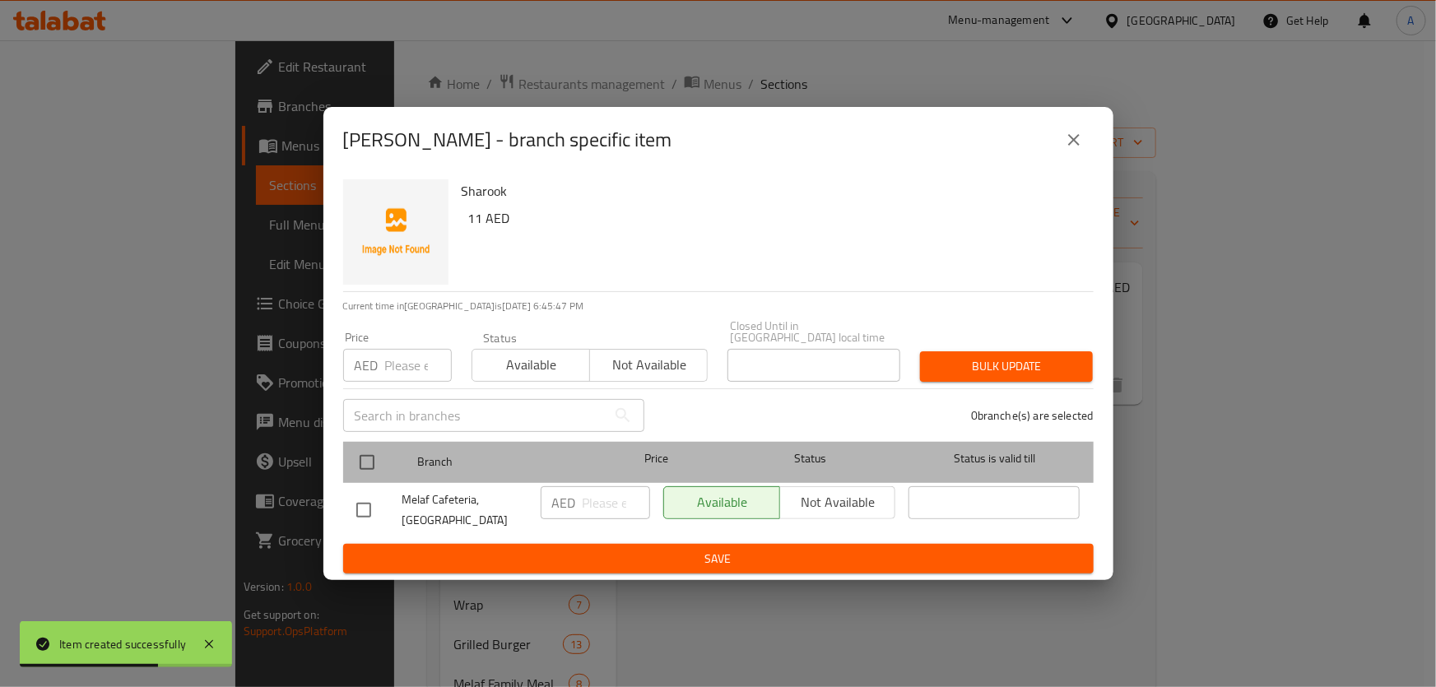
drag, startPoint x: 348, startPoint y: 467, endPoint x: 392, endPoint y: 398, distance: 81.7
click at [349, 467] on div "Branch Price Status Status is valid till" at bounding box center [718, 462] width 751 height 41
drag, startPoint x: 361, startPoint y: 437, endPoint x: 364, endPoint y: 454, distance: 17.5
click at [361, 441] on div at bounding box center [381, 463] width 62 height 48
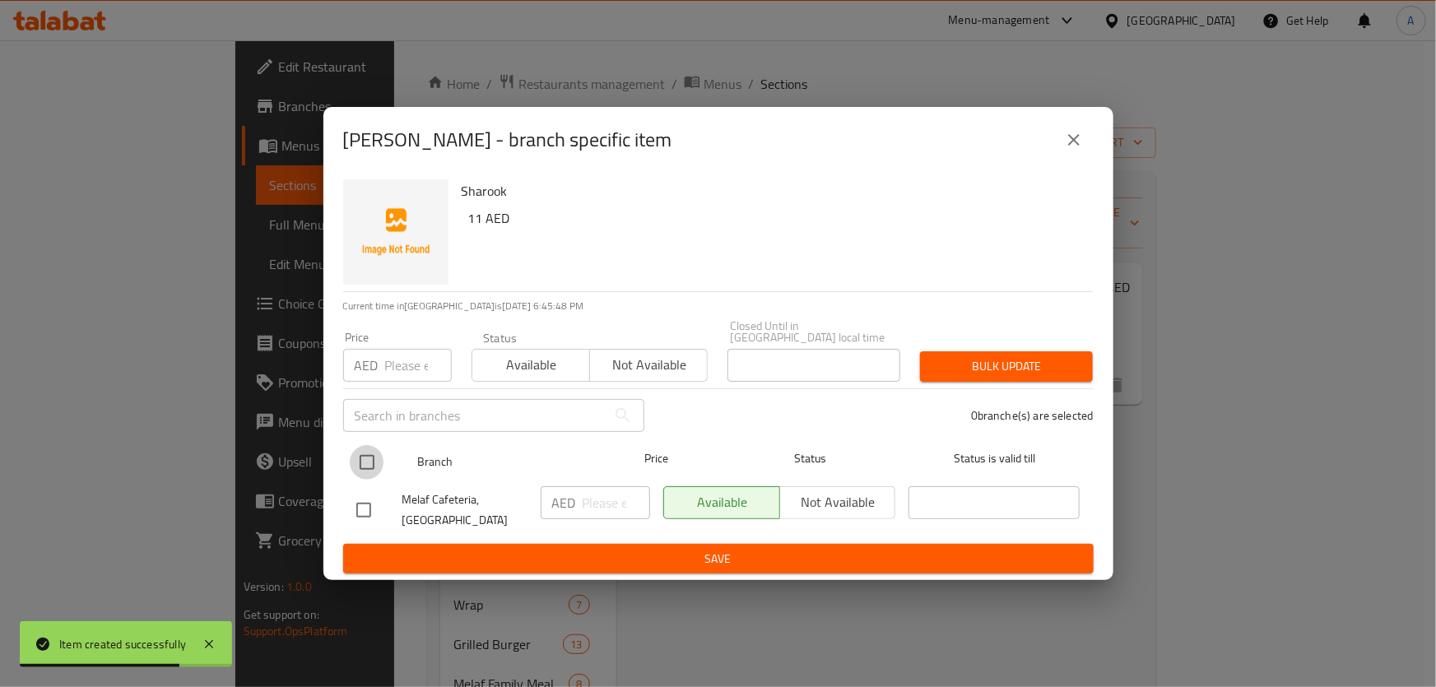
drag, startPoint x: 364, startPoint y: 454, endPoint x: 398, endPoint y: 383, distance: 79.5
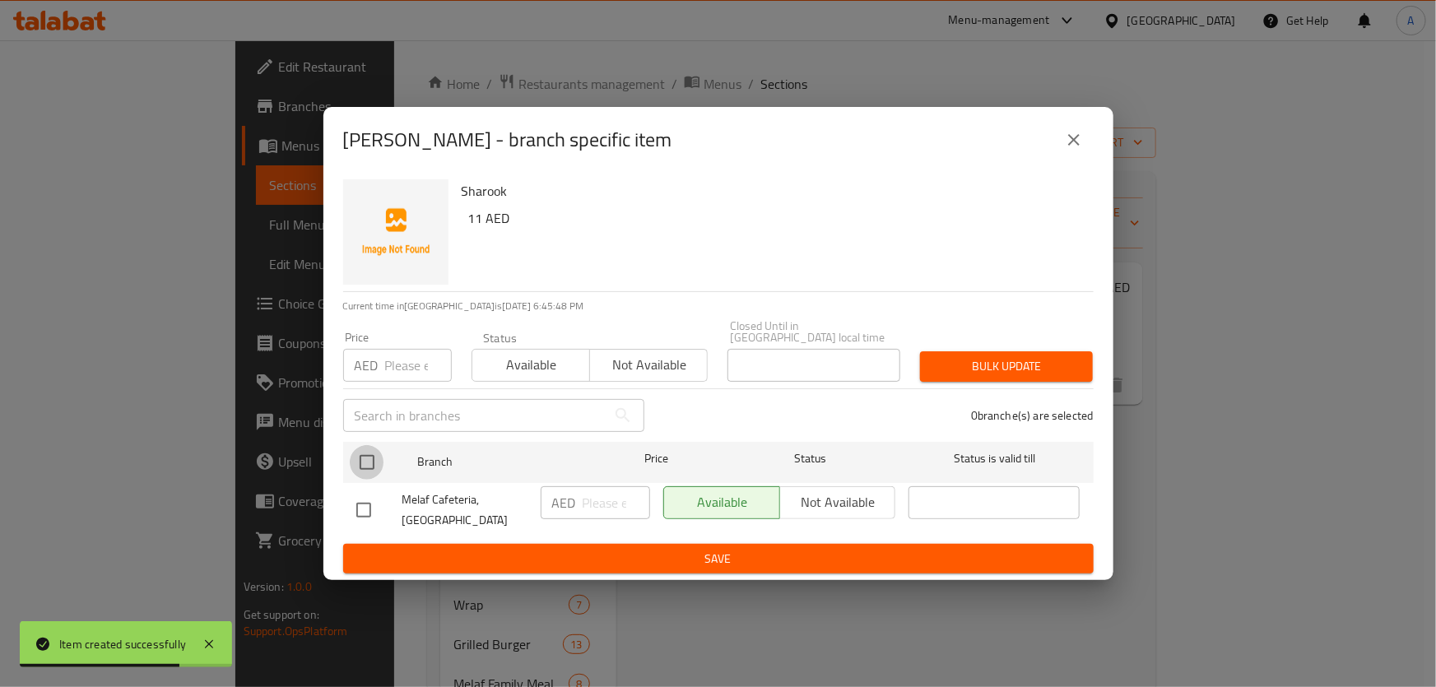
click at [365, 454] on input "checkbox" at bounding box center [367, 462] width 35 height 35
checkbox input "true"
click at [402, 375] on input "number" at bounding box center [418, 365] width 67 height 33
type input "11"
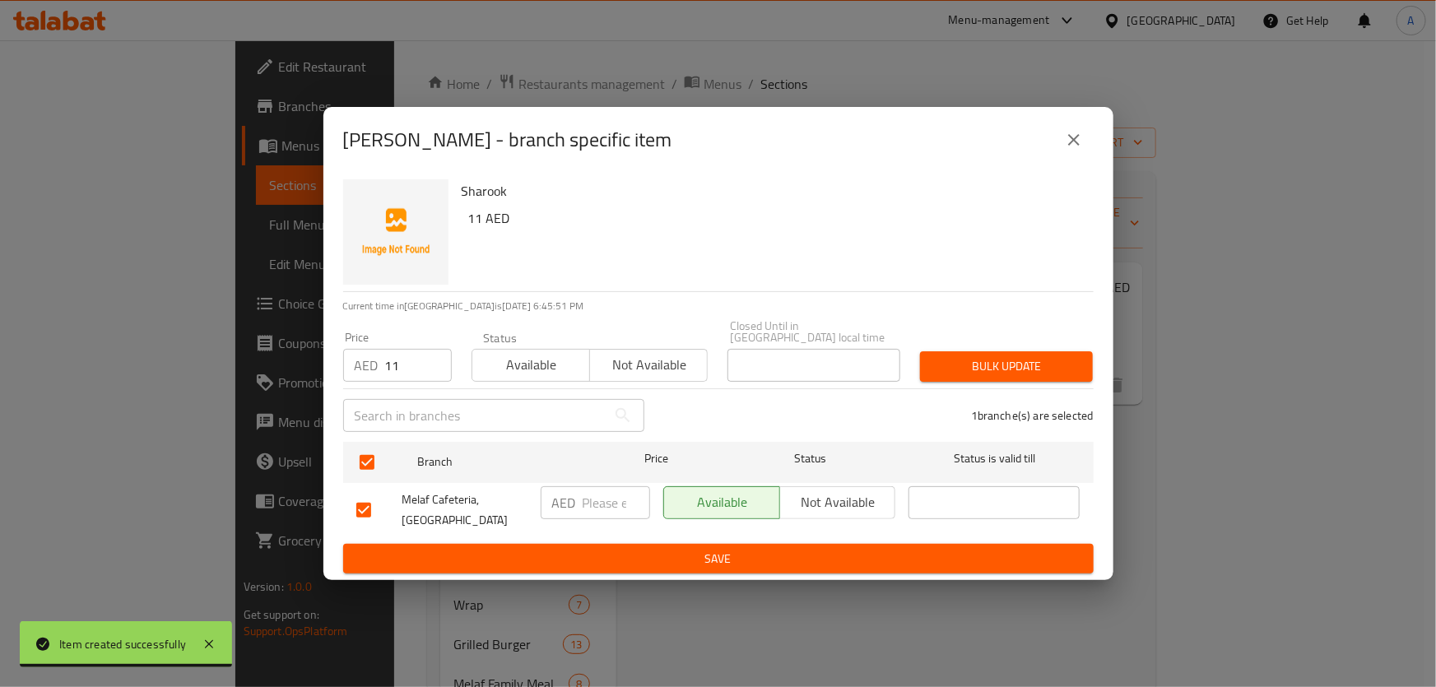
click at [1070, 343] on div "Bulk update" at bounding box center [1006, 367] width 193 height 50
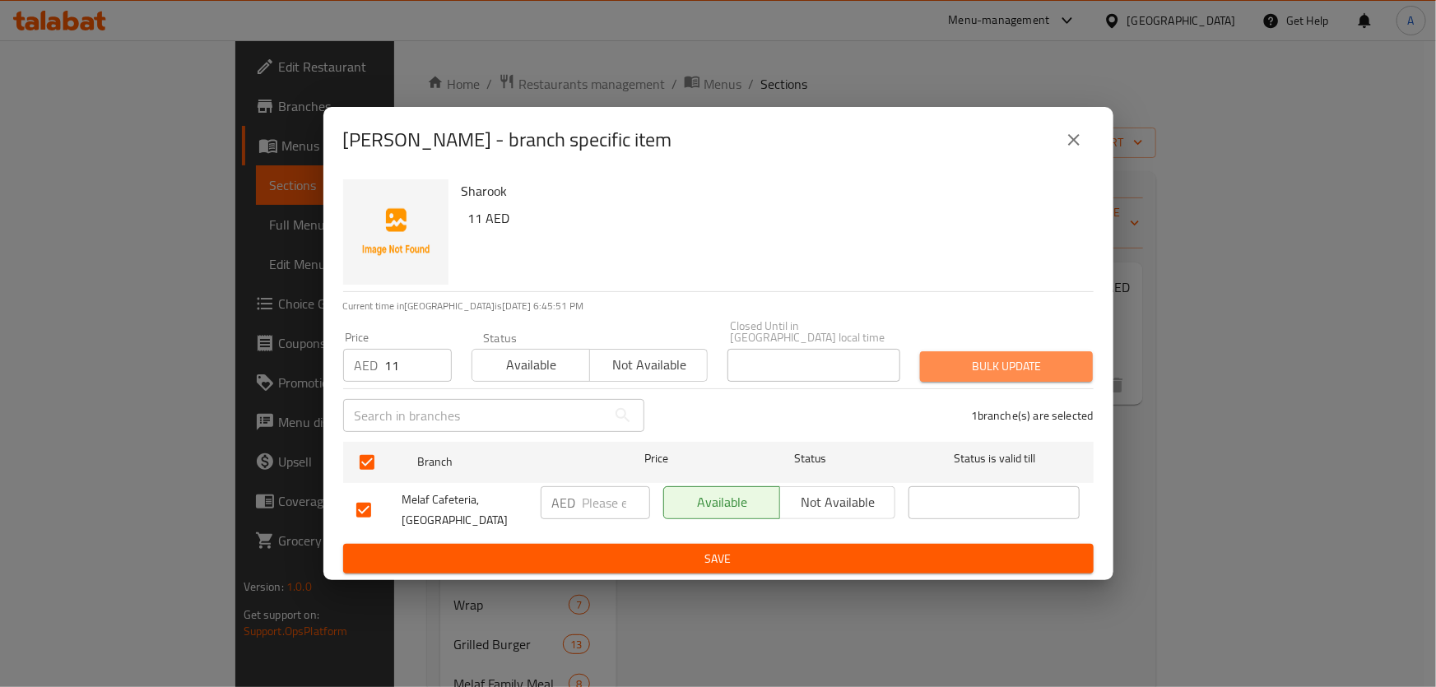
click at [1045, 361] on span "Bulk update" at bounding box center [1006, 366] width 146 height 21
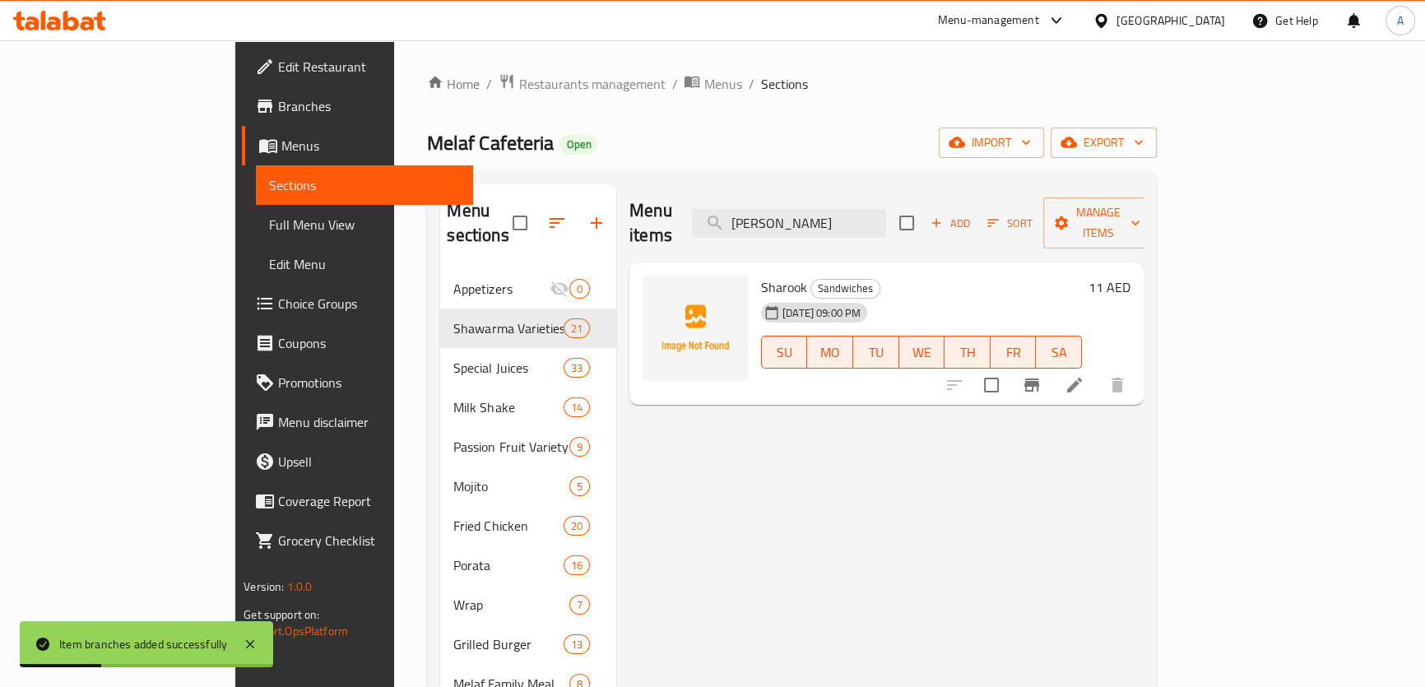
click at [1012, 534] on div "Menu items [PERSON_NAME] Add Sort Manage items [PERSON_NAME] Sandwiches [DATE] …" at bounding box center [880, 605] width 528 height 842
click at [868, 210] on input "[PERSON_NAME]" at bounding box center [789, 223] width 194 height 29
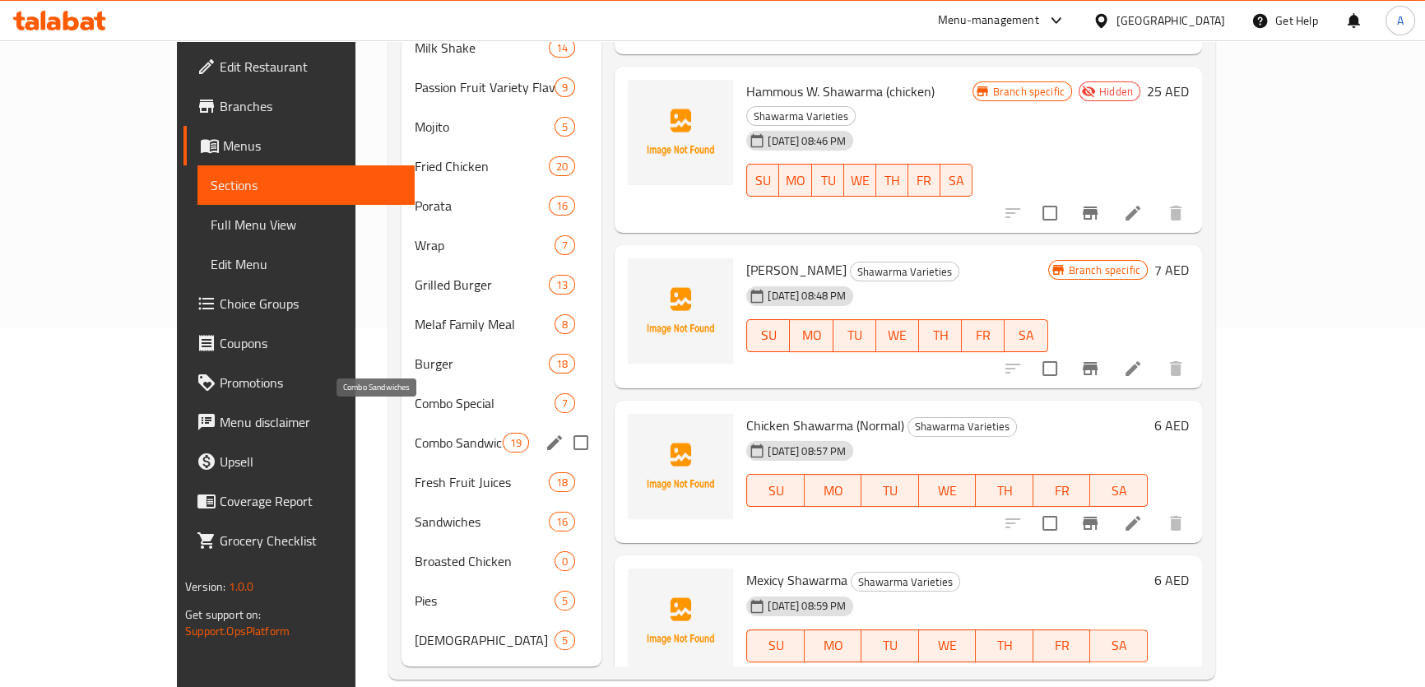
scroll to position [210, 0]
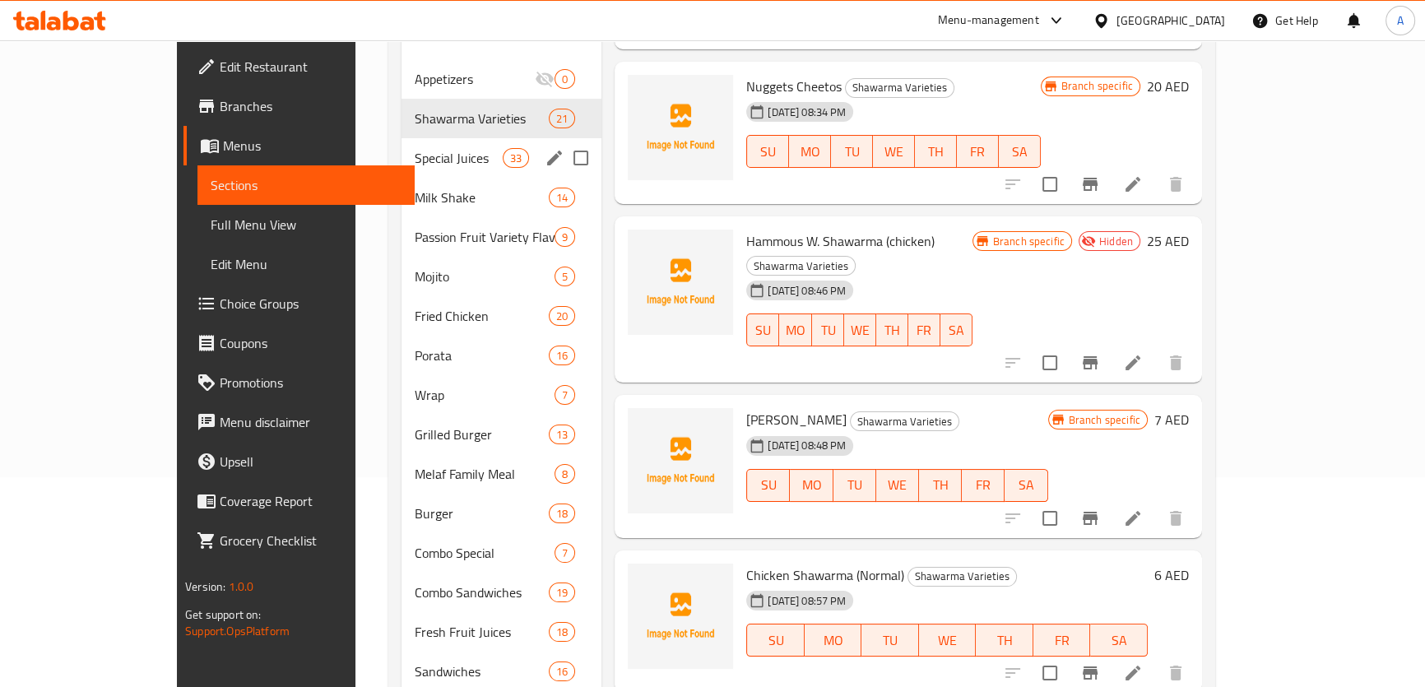
click at [402, 138] on div "Special Juices 33" at bounding box center [502, 158] width 200 height 40
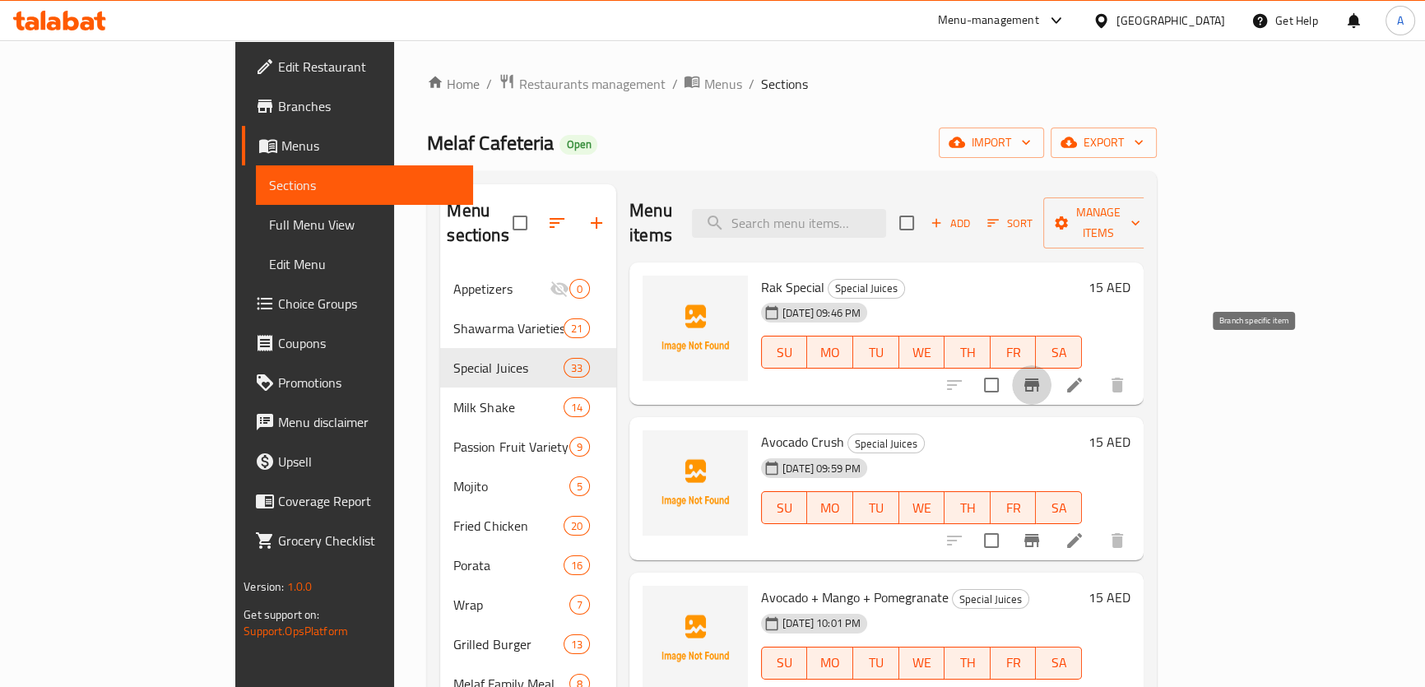
click at [1042, 375] on icon "Branch-specific-item" at bounding box center [1032, 385] width 20 height 20
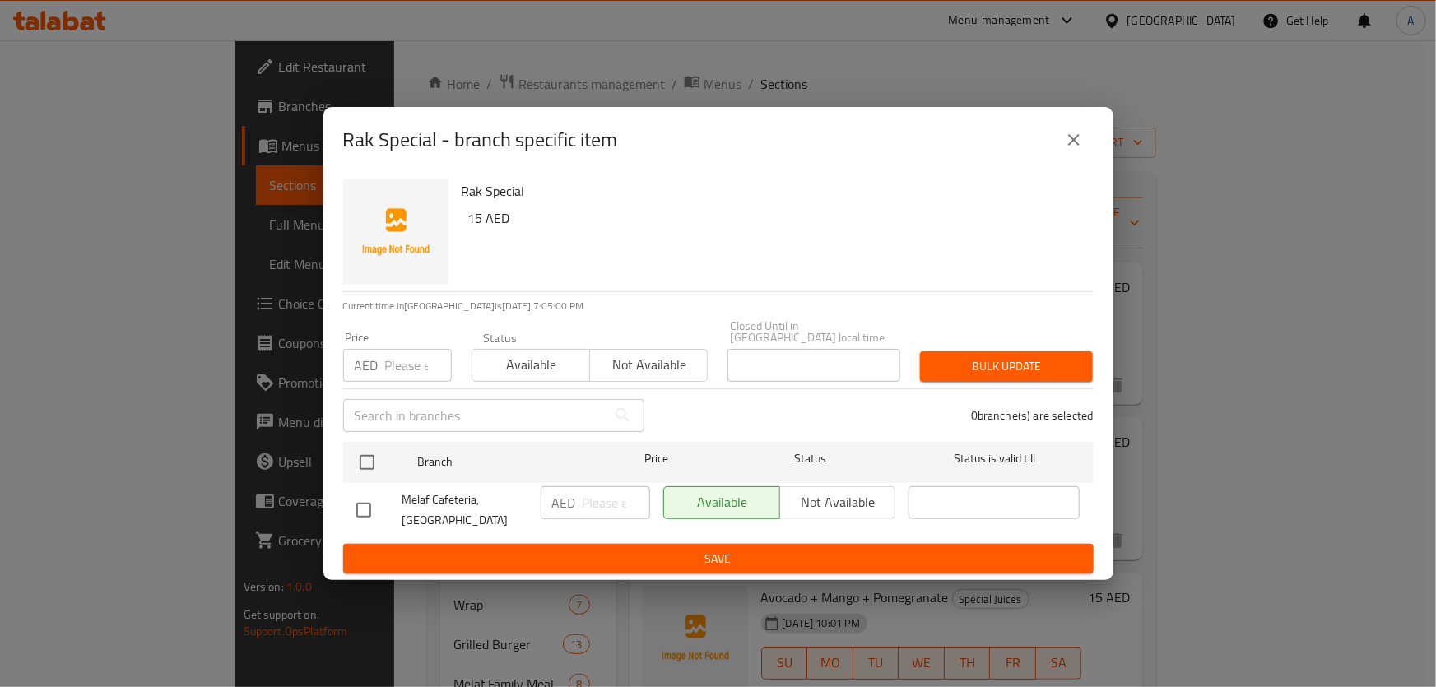
click at [480, 217] on h6 "15 AED" at bounding box center [774, 218] width 612 height 23
click at [478, 216] on h6 "15 AED" at bounding box center [774, 218] width 612 height 23
copy h6 "15"
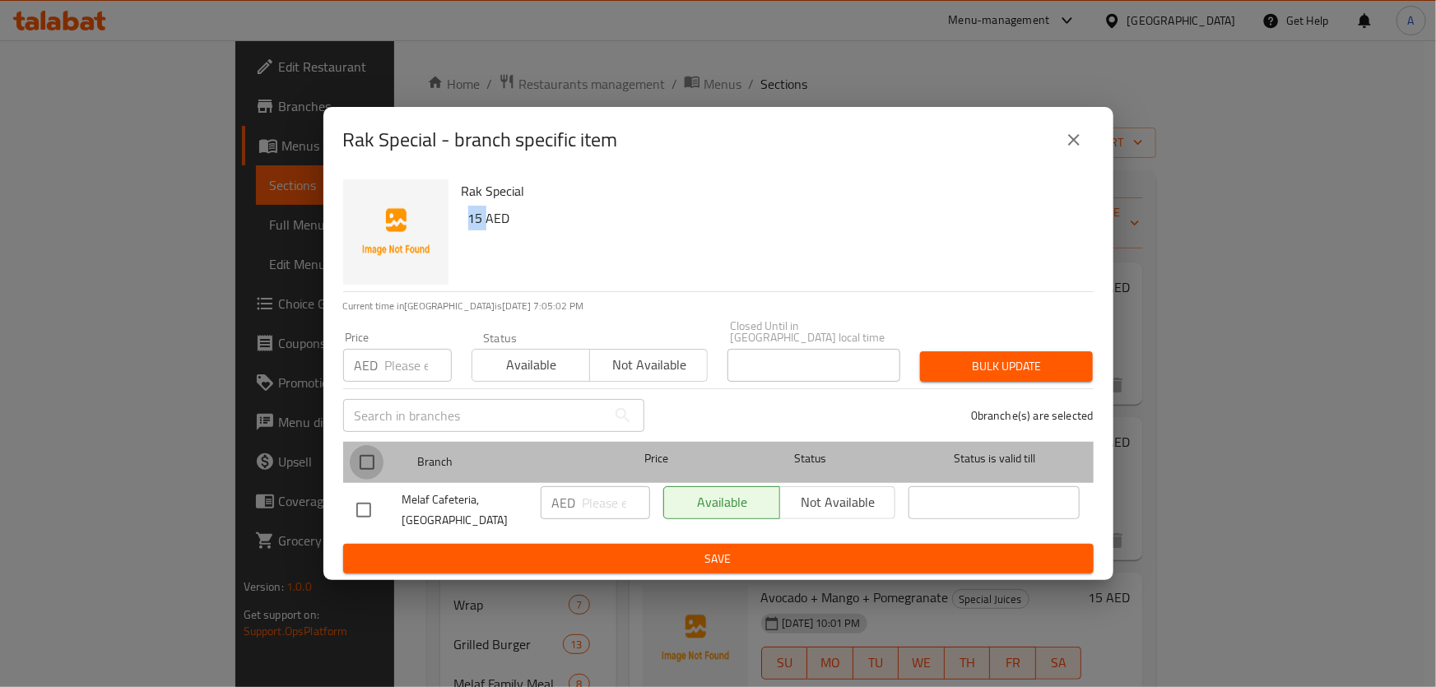
click at [369, 453] on input "checkbox" at bounding box center [367, 462] width 35 height 35
checkbox input "true"
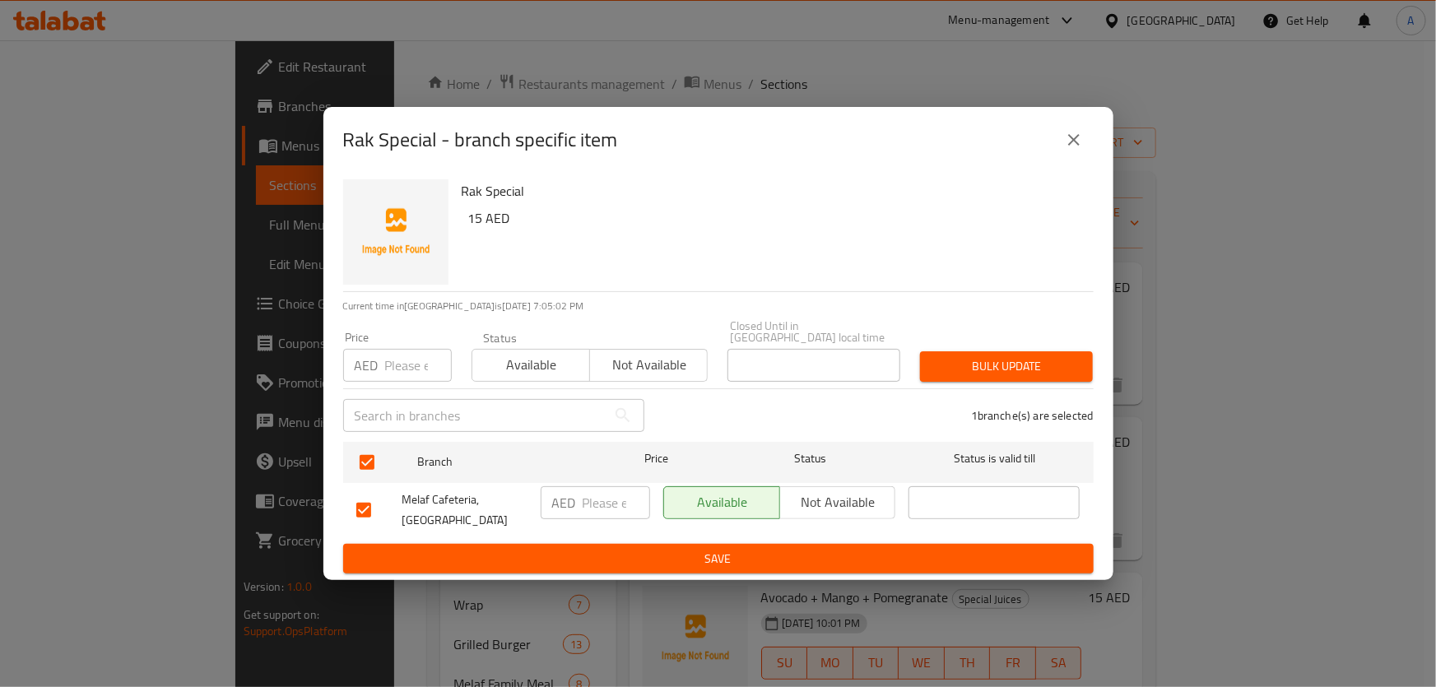
click at [391, 368] on input "number" at bounding box center [418, 365] width 67 height 33
paste input "15"
type input "15"
click at [1055, 366] on span "Bulk update" at bounding box center [1006, 366] width 146 height 21
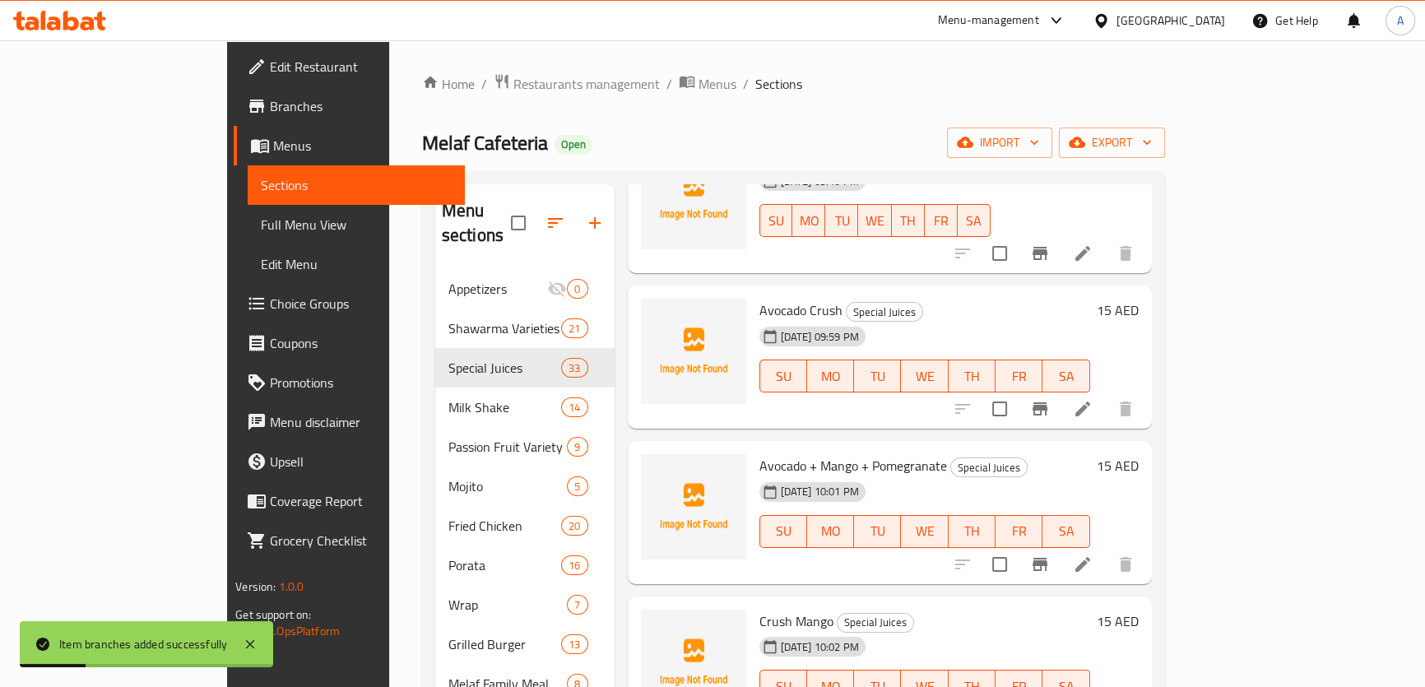
scroll to position [149, 0]
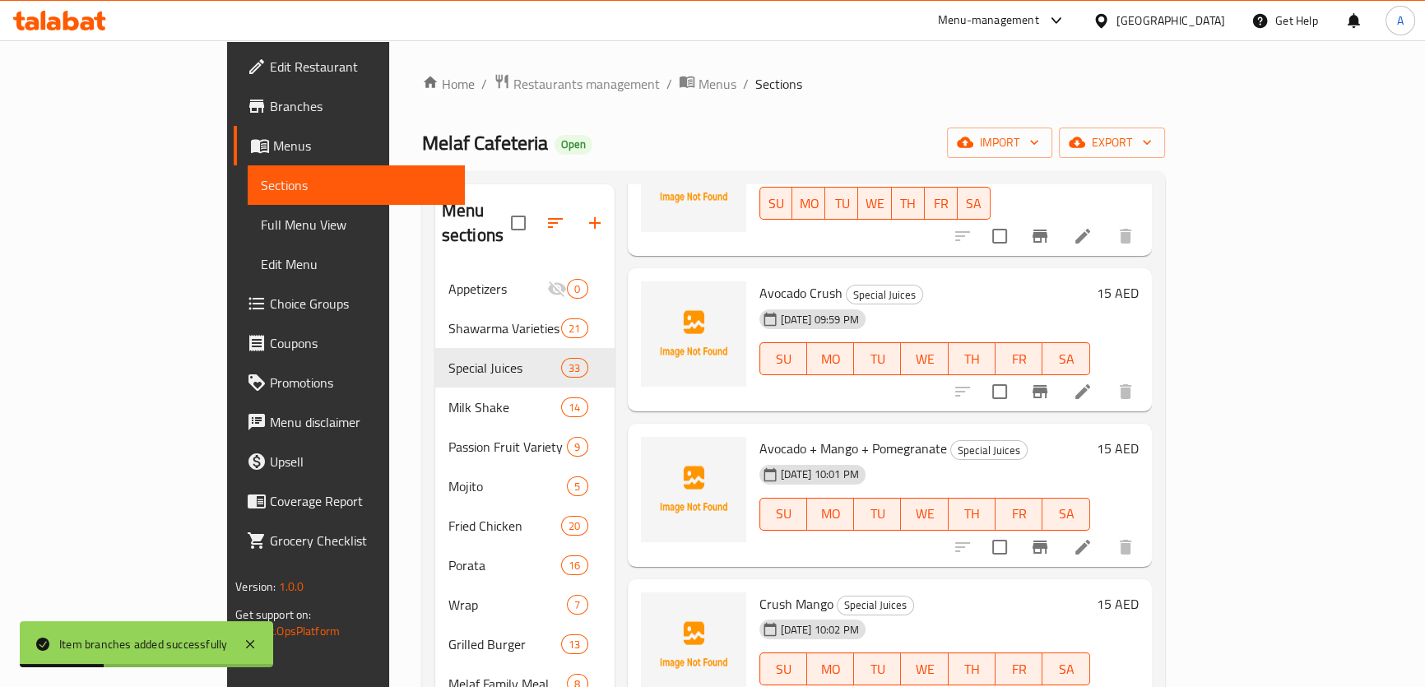
click at [1050, 382] on icon "Branch-specific-item" at bounding box center [1040, 392] width 20 height 20
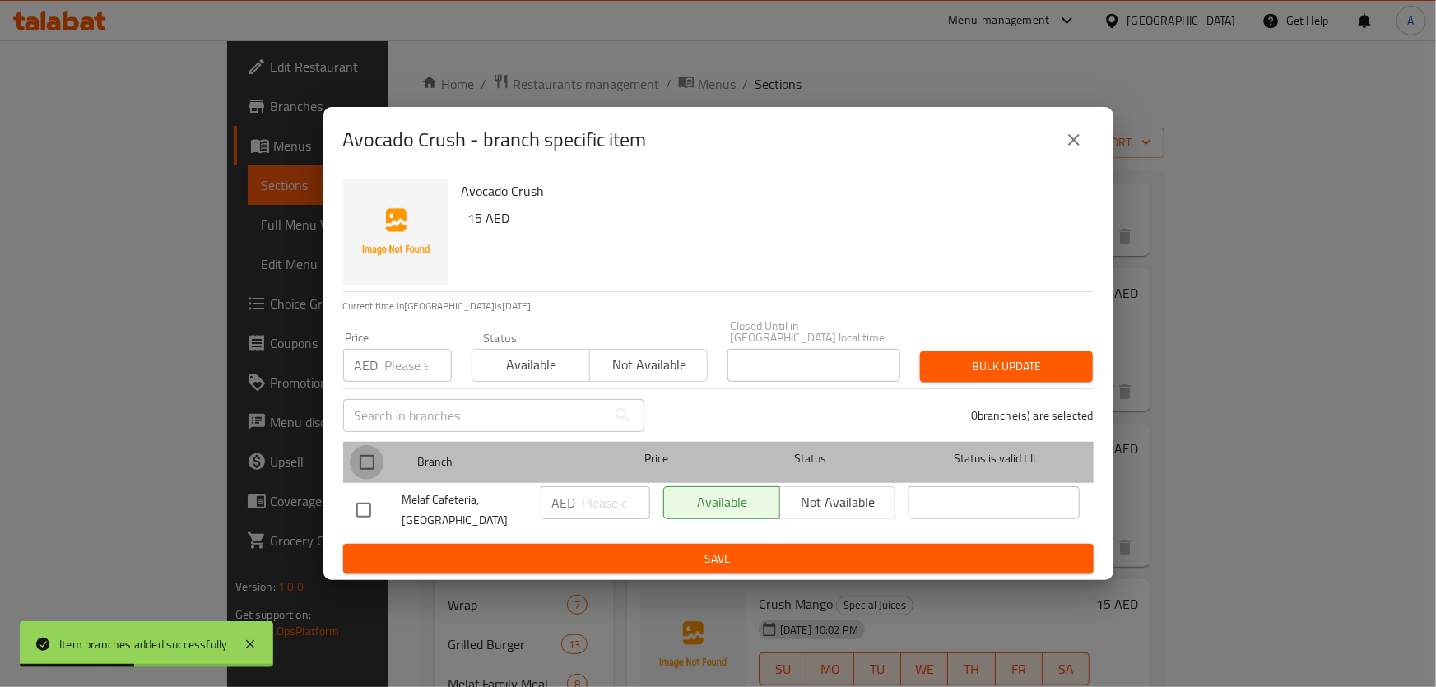
click at [364, 458] on input "checkbox" at bounding box center [367, 462] width 35 height 35
checkbox input "true"
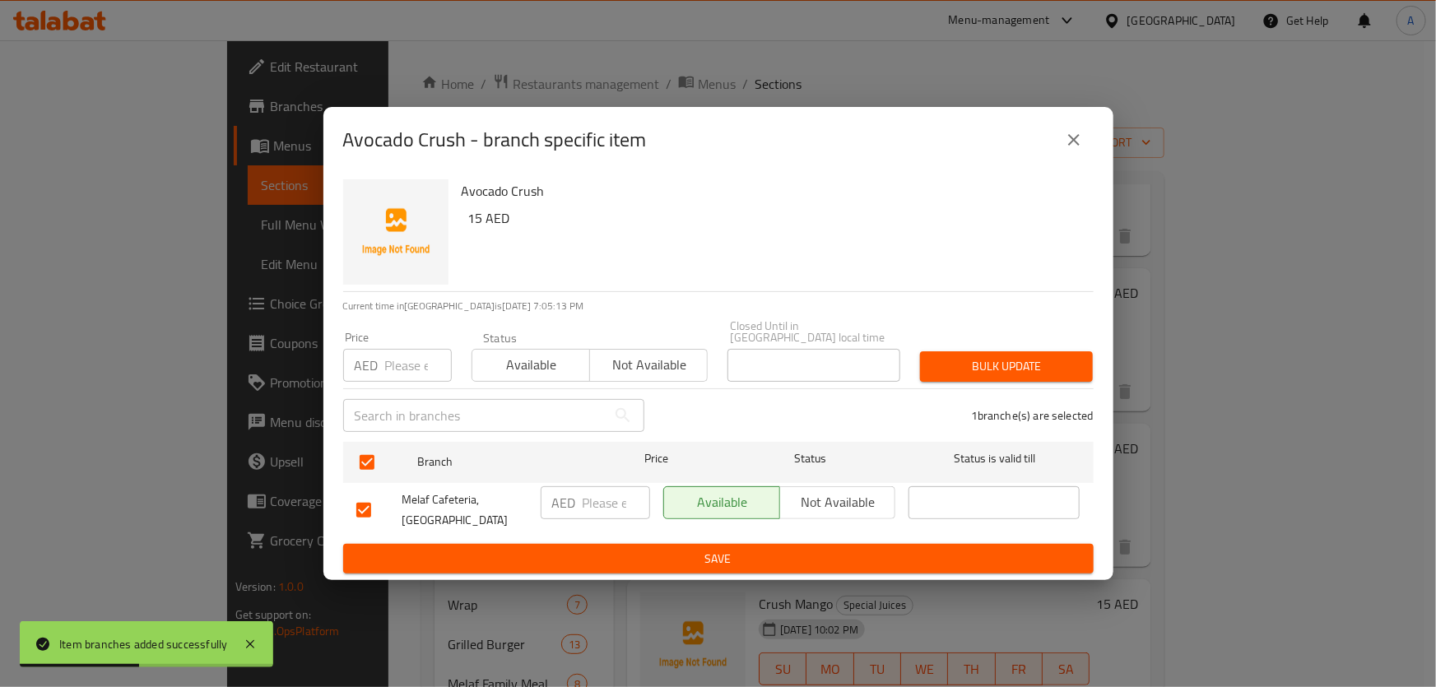
click at [407, 371] on input "number" at bounding box center [418, 365] width 67 height 33
paste input "15"
type input "15"
click at [961, 354] on button "Bulk update" at bounding box center [1006, 366] width 173 height 30
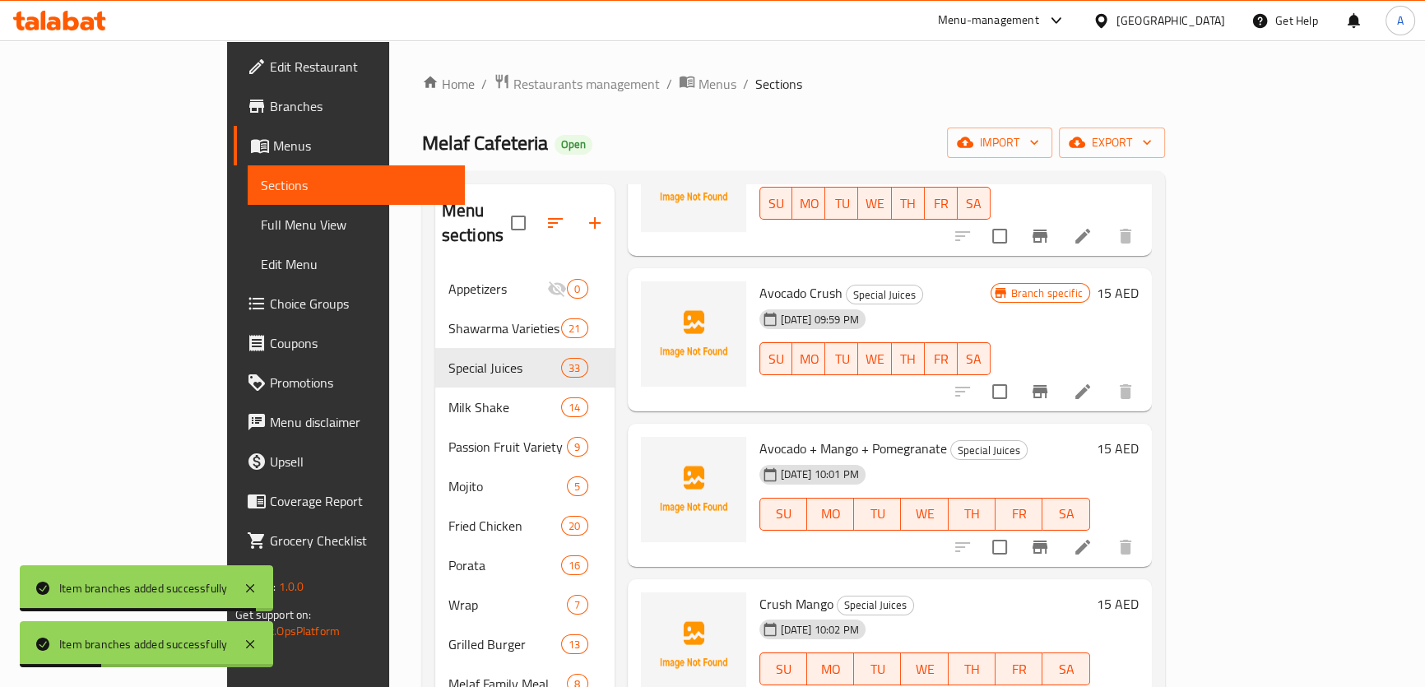
click at [1048, 541] on icon "Branch-specific-item" at bounding box center [1040, 547] width 15 height 13
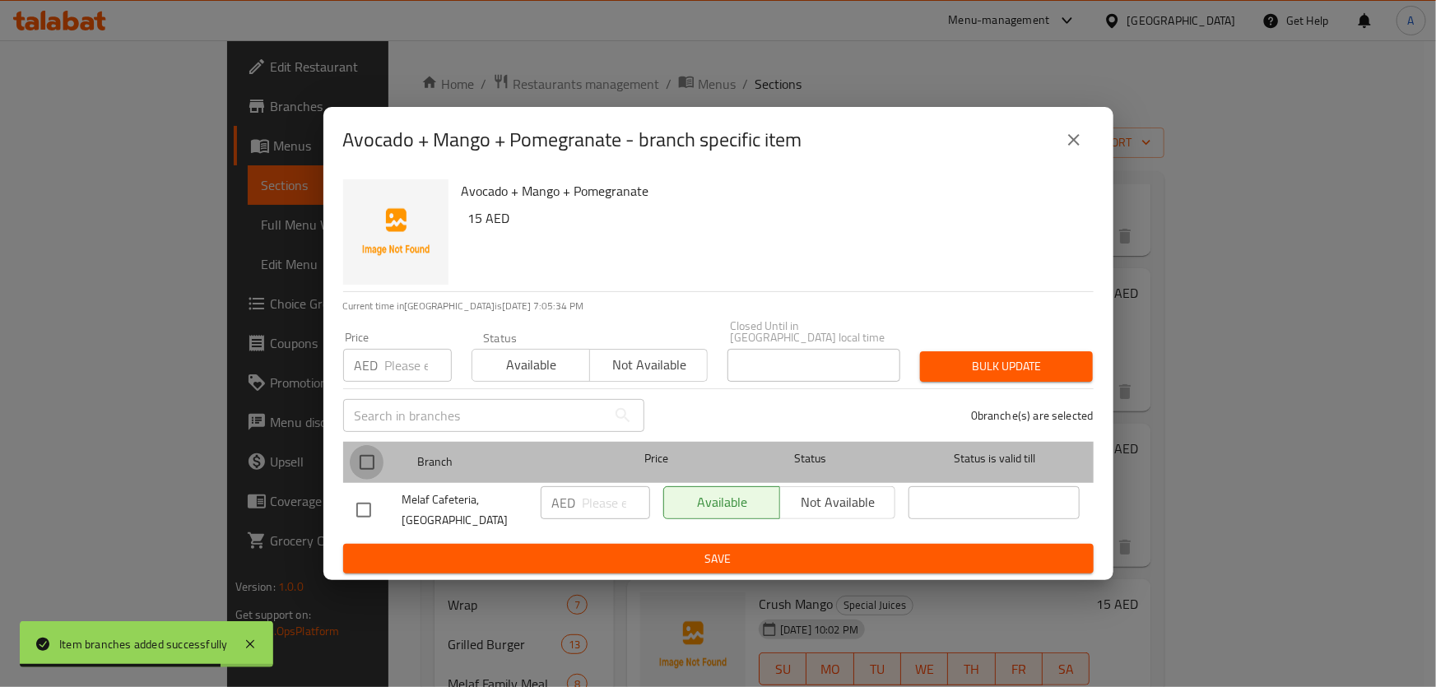
click at [369, 477] on input "checkbox" at bounding box center [367, 462] width 35 height 35
checkbox input "true"
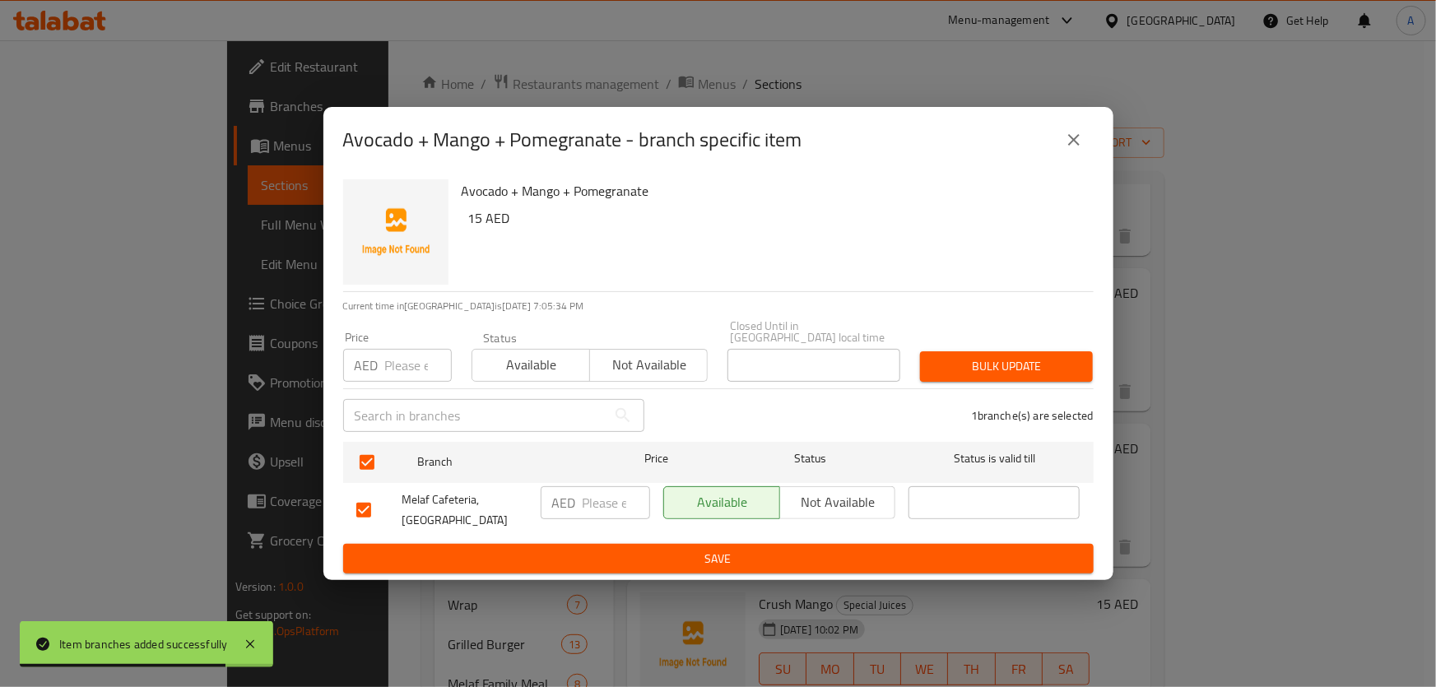
click at [401, 365] on input "number" at bounding box center [418, 365] width 67 height 33
paste input "15"
type input "15"
click at [972, 368] on span "Bulk update" at bounding box center [1006, 366] width 146 height 21
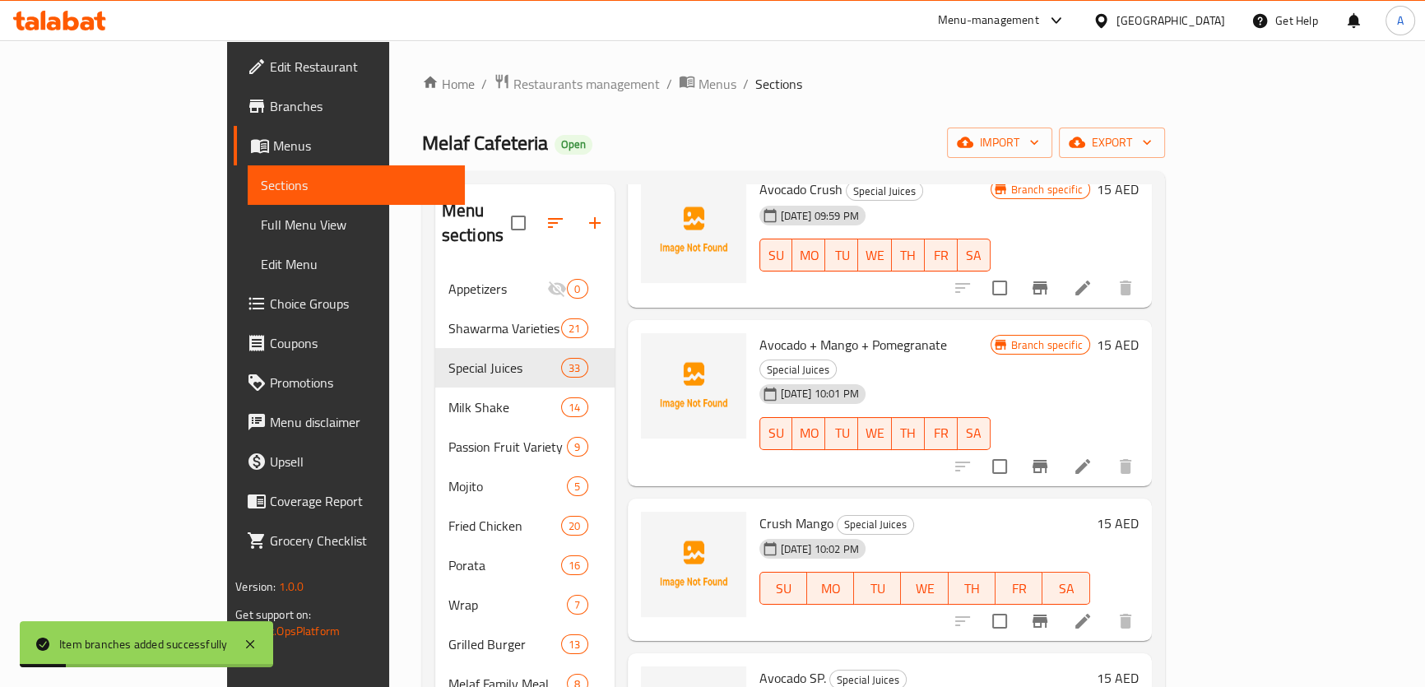
scroll to position [299, 0]
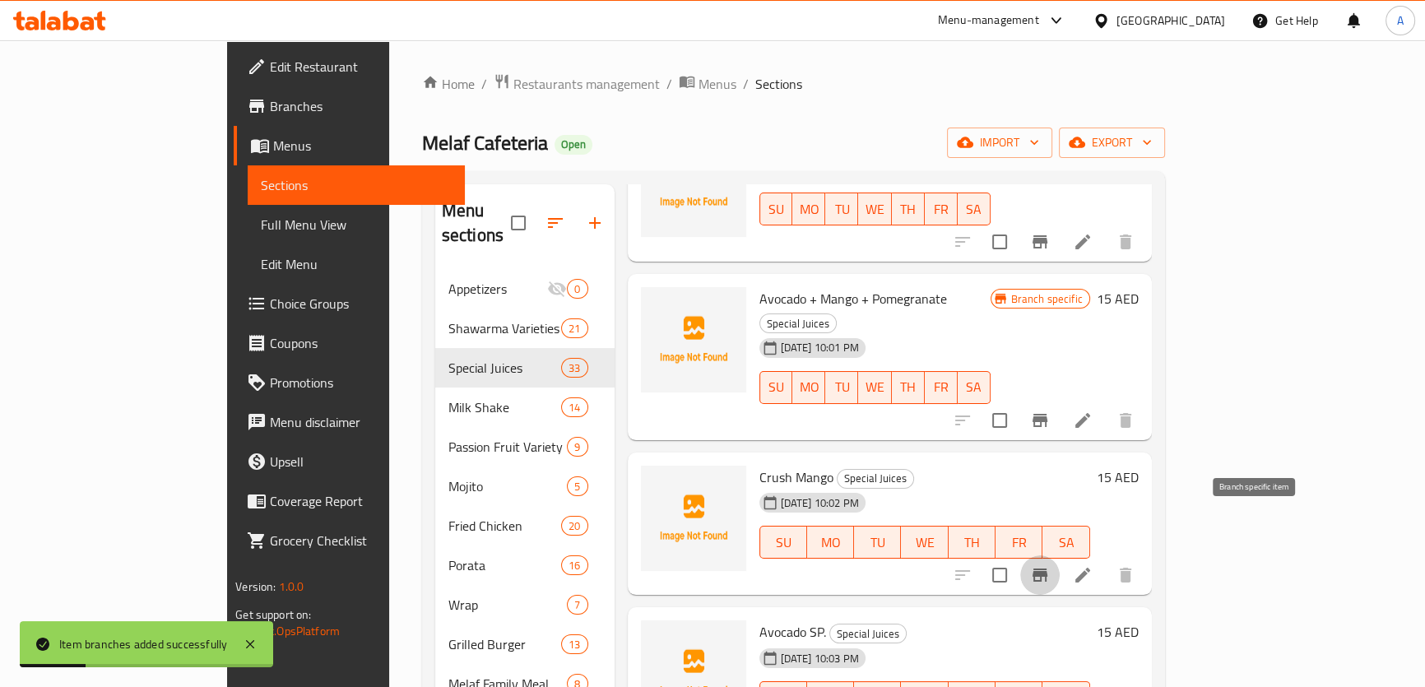
click at [1048, 569] on icon "Branch-specific-item" at bounding box center [1040, 575] width 15 height 13
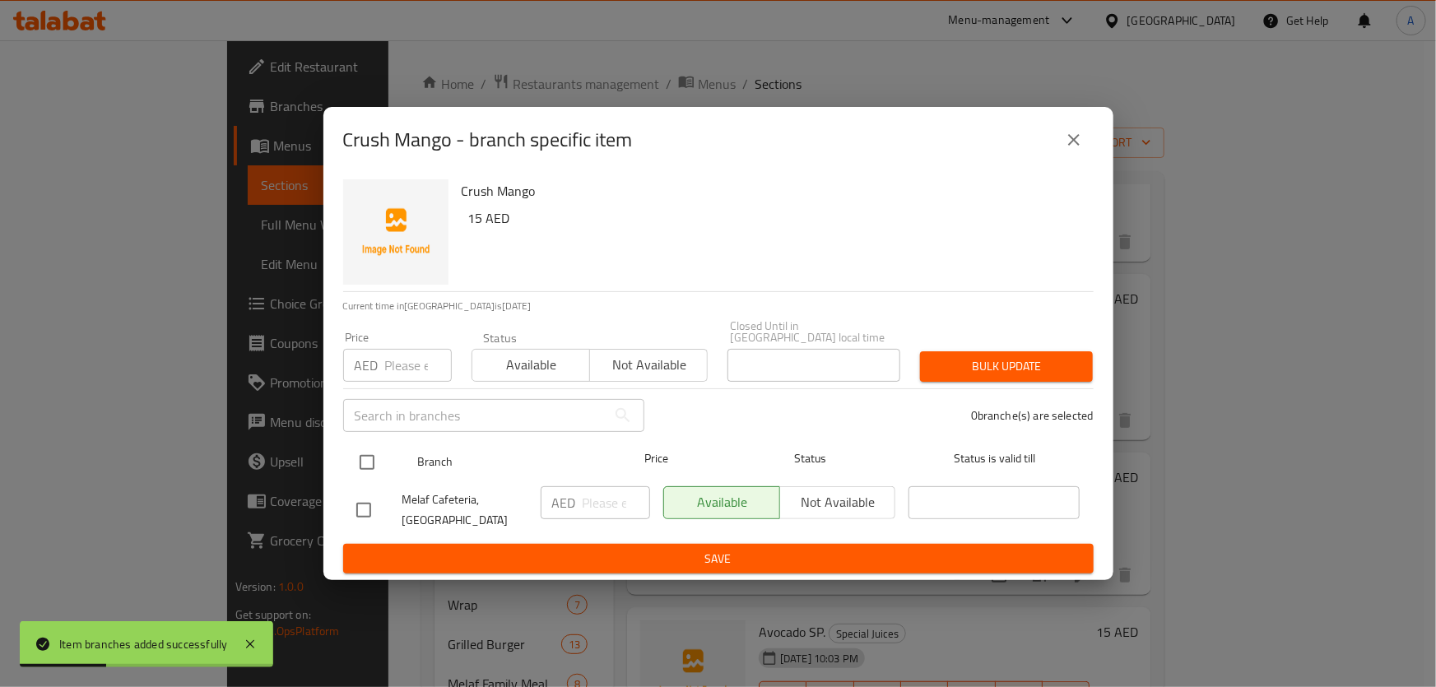
click at [375, 466] on input "checkbox" at bounding box center [367, 462] width 35 height 35
checkbox input "true"
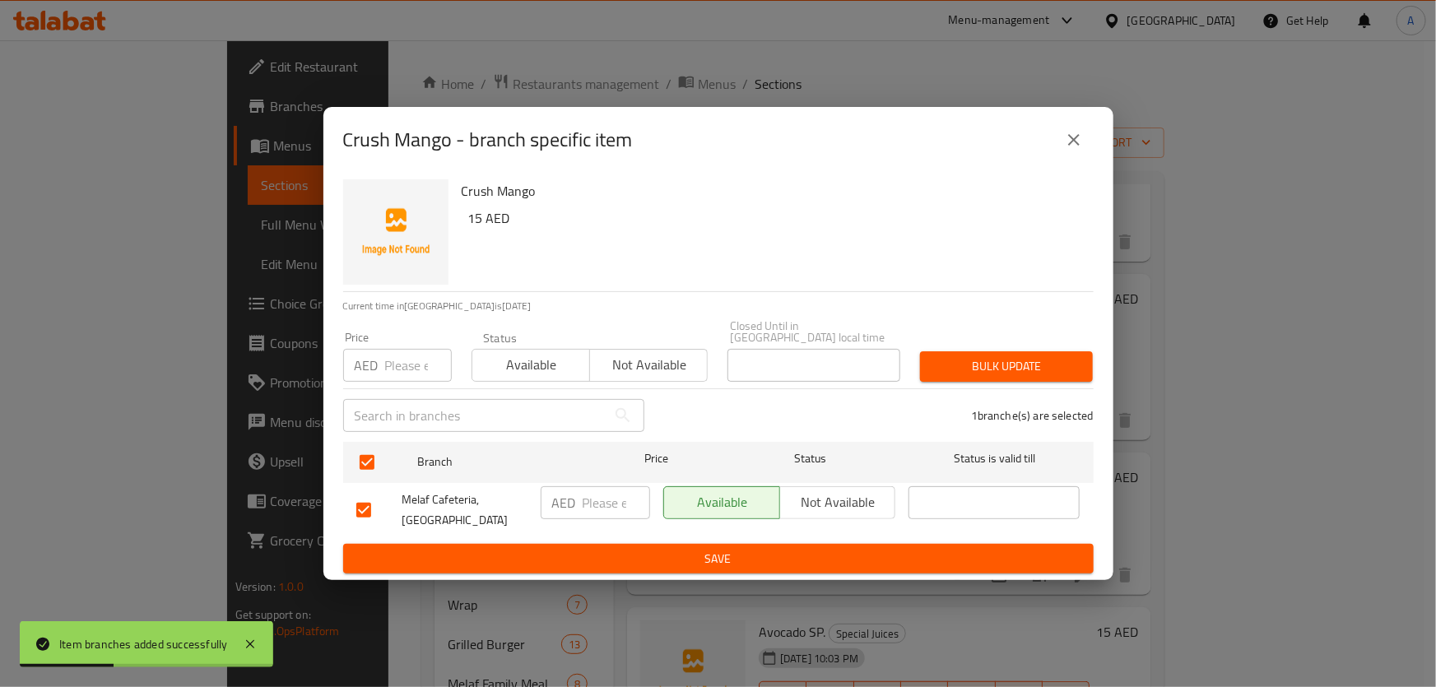
click at [398, 363] on input "number" at bounding box center [418, 365] width 67 height 33
paste input "15"
type input "15"
click at [944, 368] on span "Bulk update" at bounding box center [1006, 366] width 146 height 21
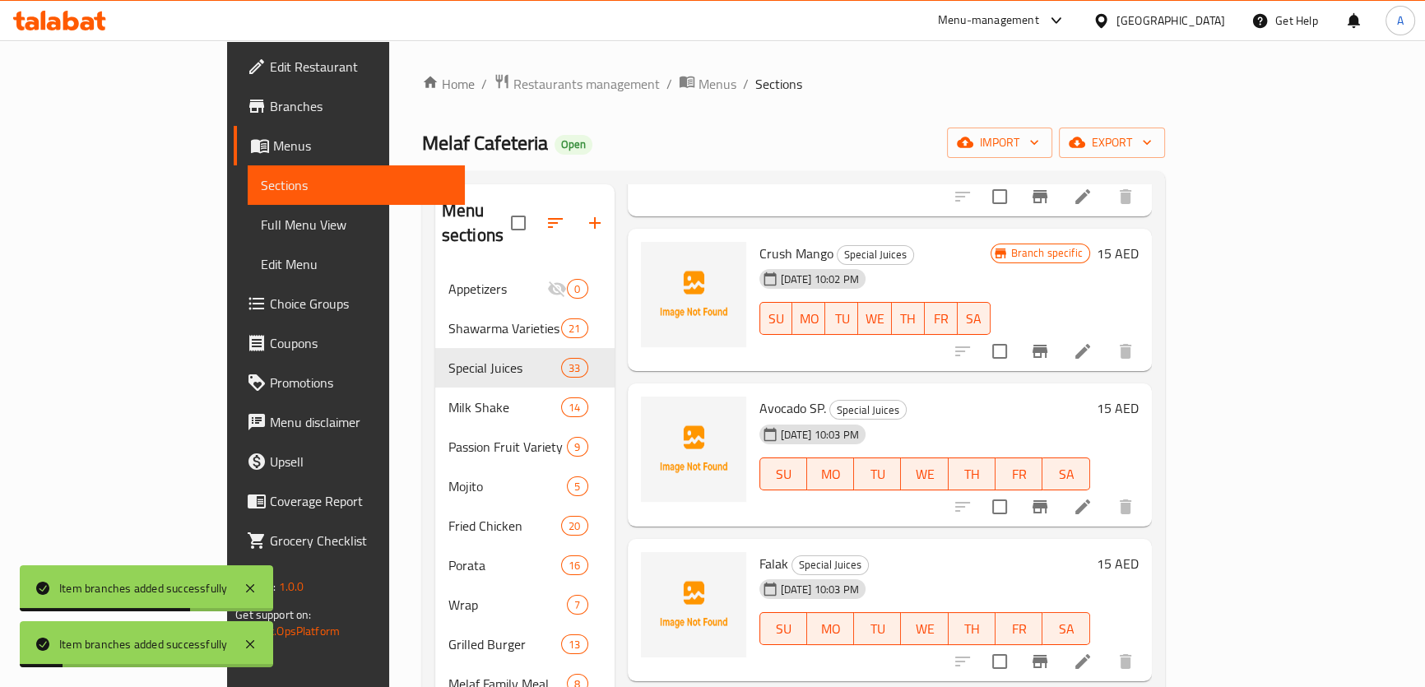
scroll to position [523, 0]
click at [1050, 496] on icon "Branch-specific-item" at bounding box center [1040, 506] width 20 height 20
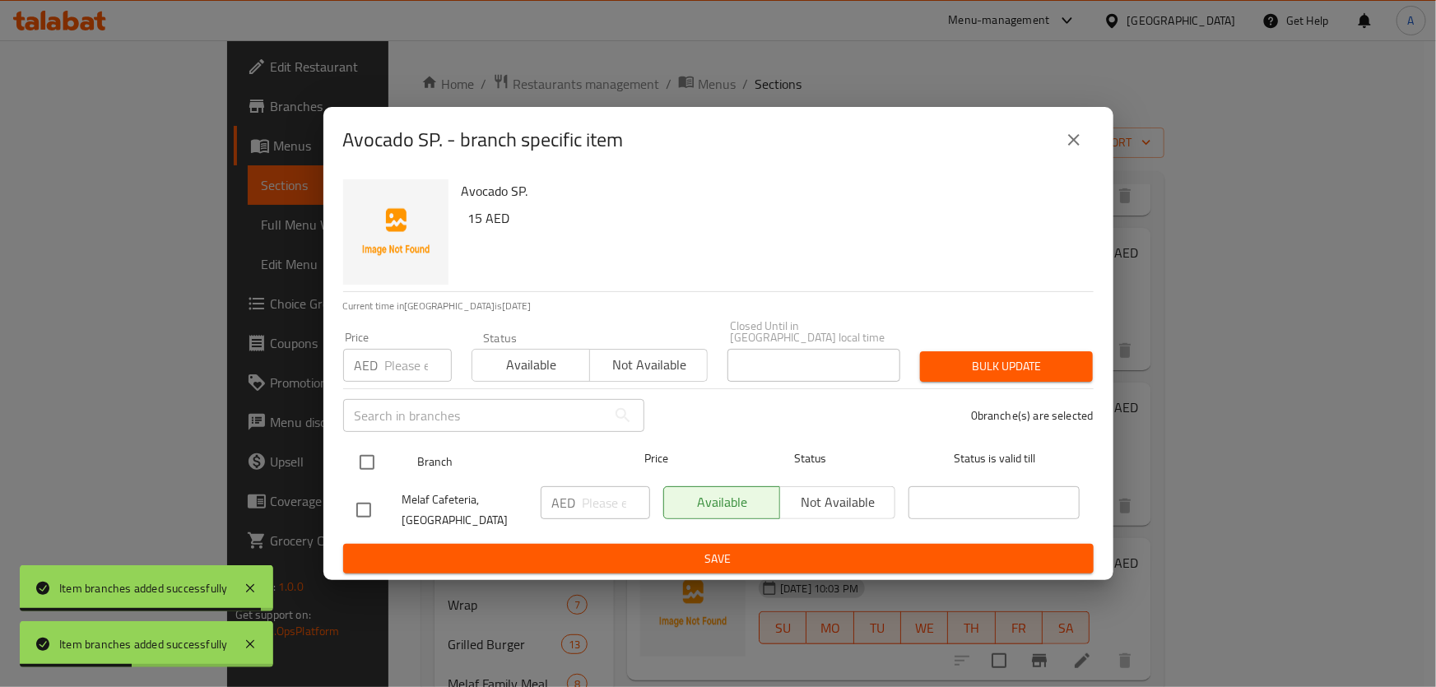
click at [373, 469] on input "checkbox" at bounding box center [367, 462] width 35 height 35
checkbox input "true"
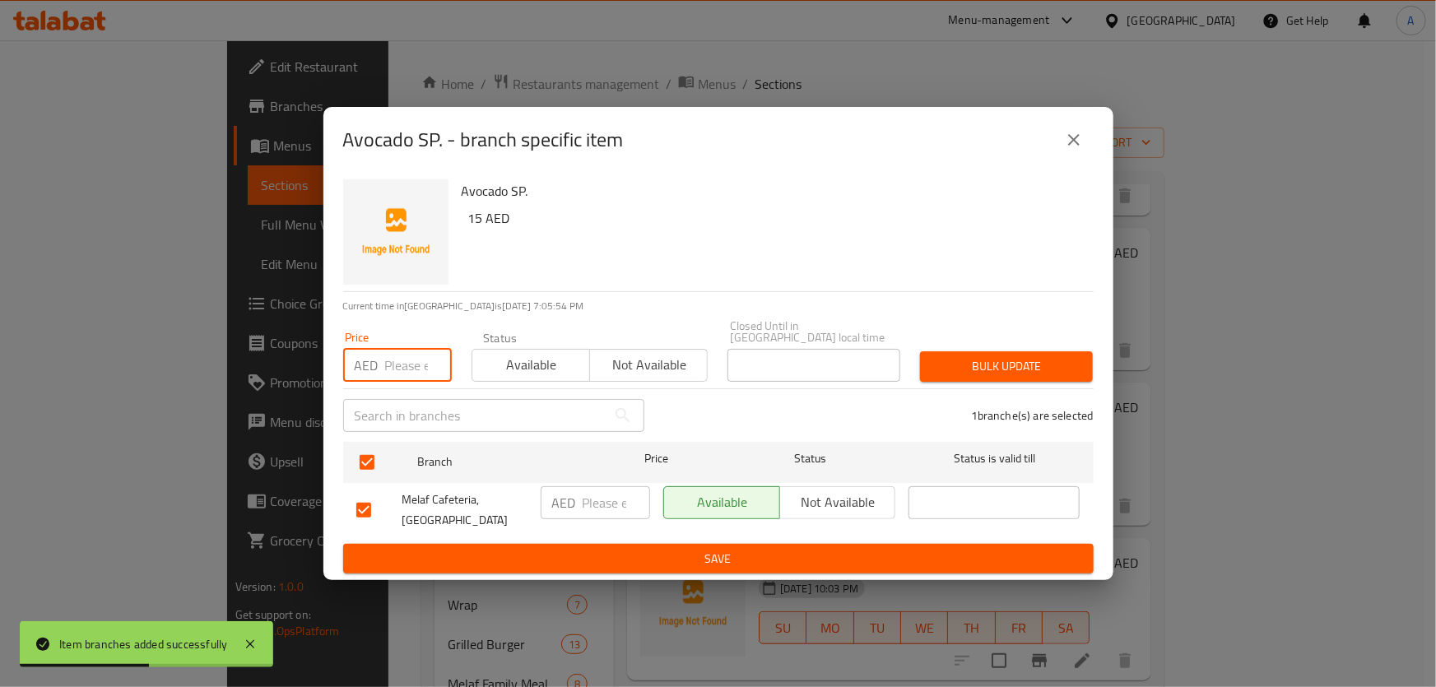
click at [416, 356] on input "number" at bounding box center [418, 365] width 67 height 33
paste input "15"
type input "15"
click at [1112, 362] on div "Avocado SP. 15 AED Current time in United Arab Emirates is 16 Aug 2025 7:05:55 …" at bounding box center [718, 377] width 790 height 408
click at [1081, 360] on button "Bulk update" at bounding box center [1006, 366] width 173 height 30
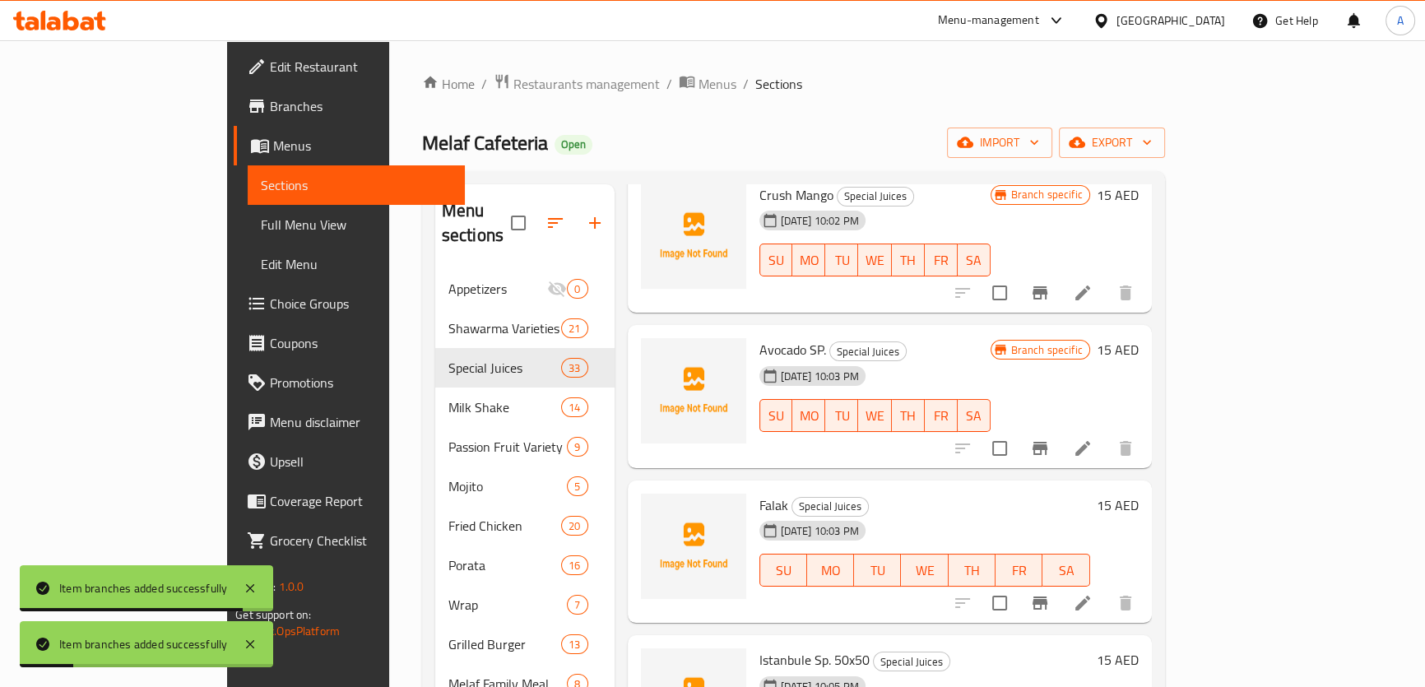
scroll to position [598, 0]
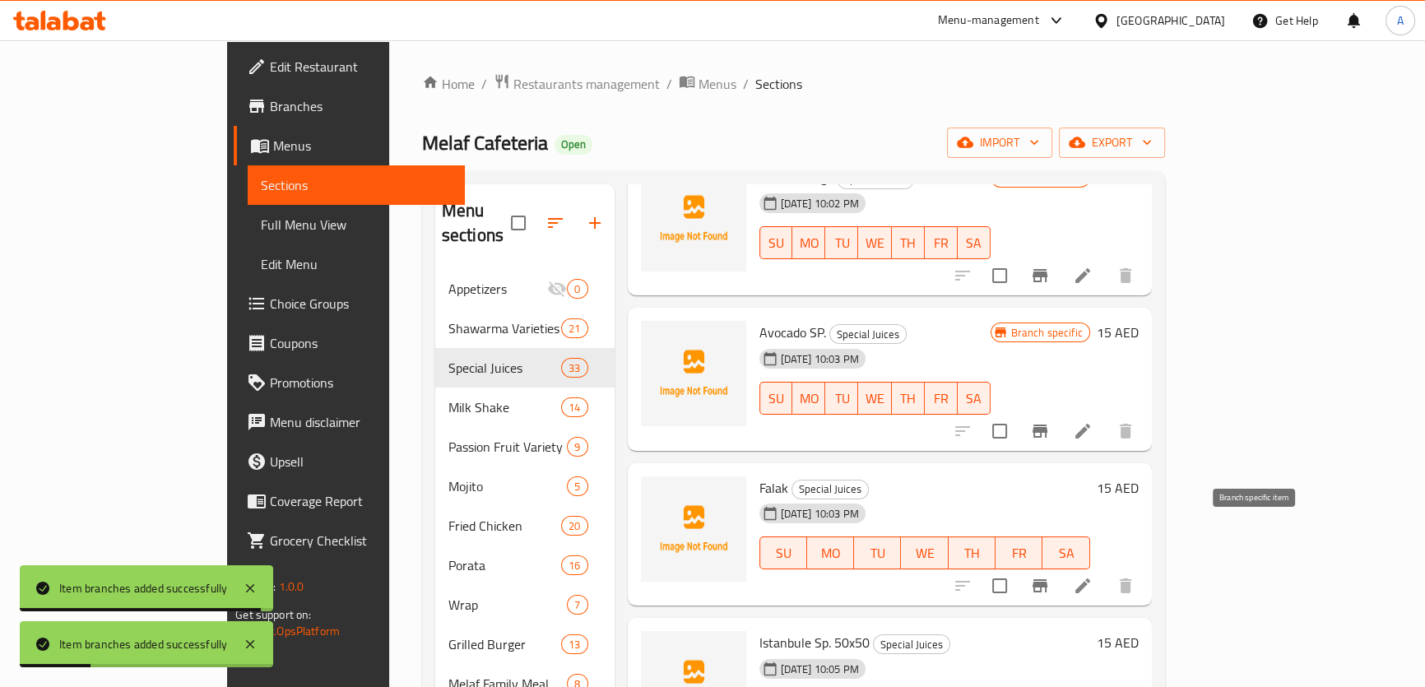
click at [1048, 579] on icon "Branch-specific-item" at bounding box center [1040, 585] width 15 height 13
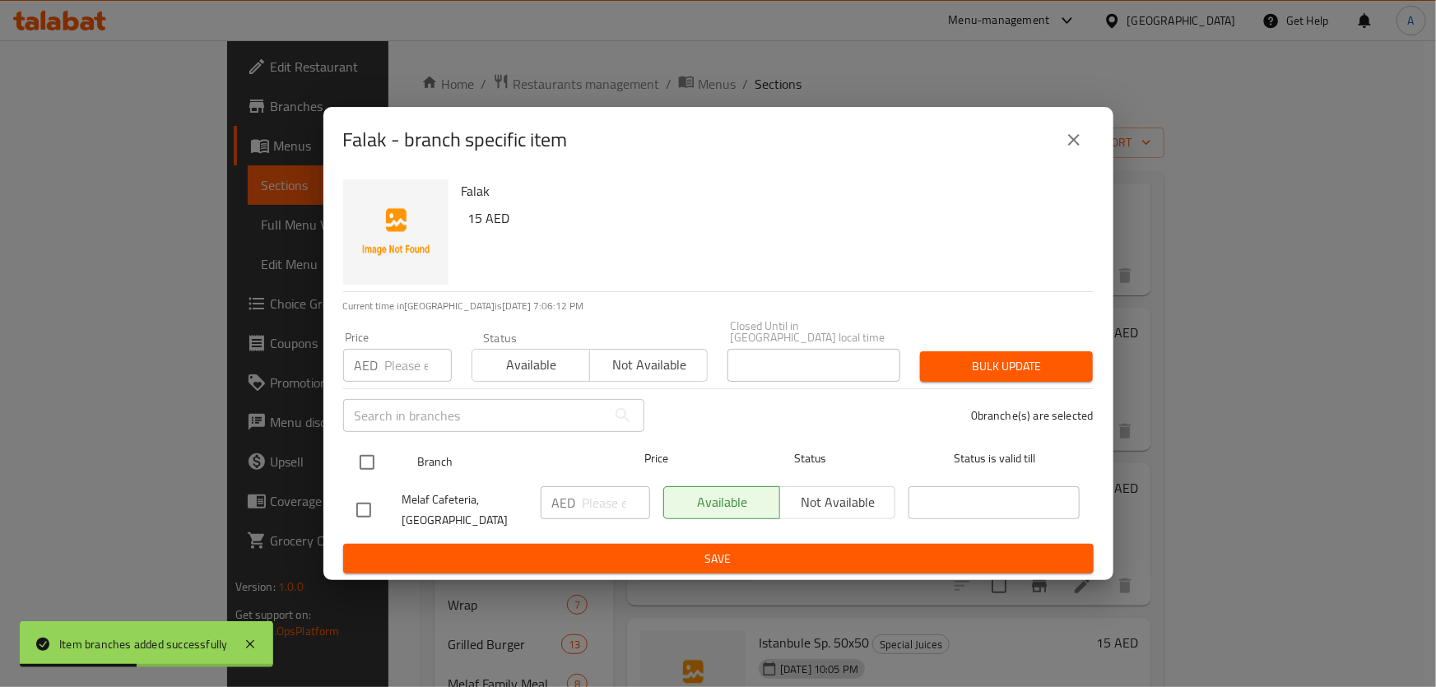
click at [365, 468] on input "checkbox" at bounding box center [367, 462] width 35 height 35
checkbox input "true"
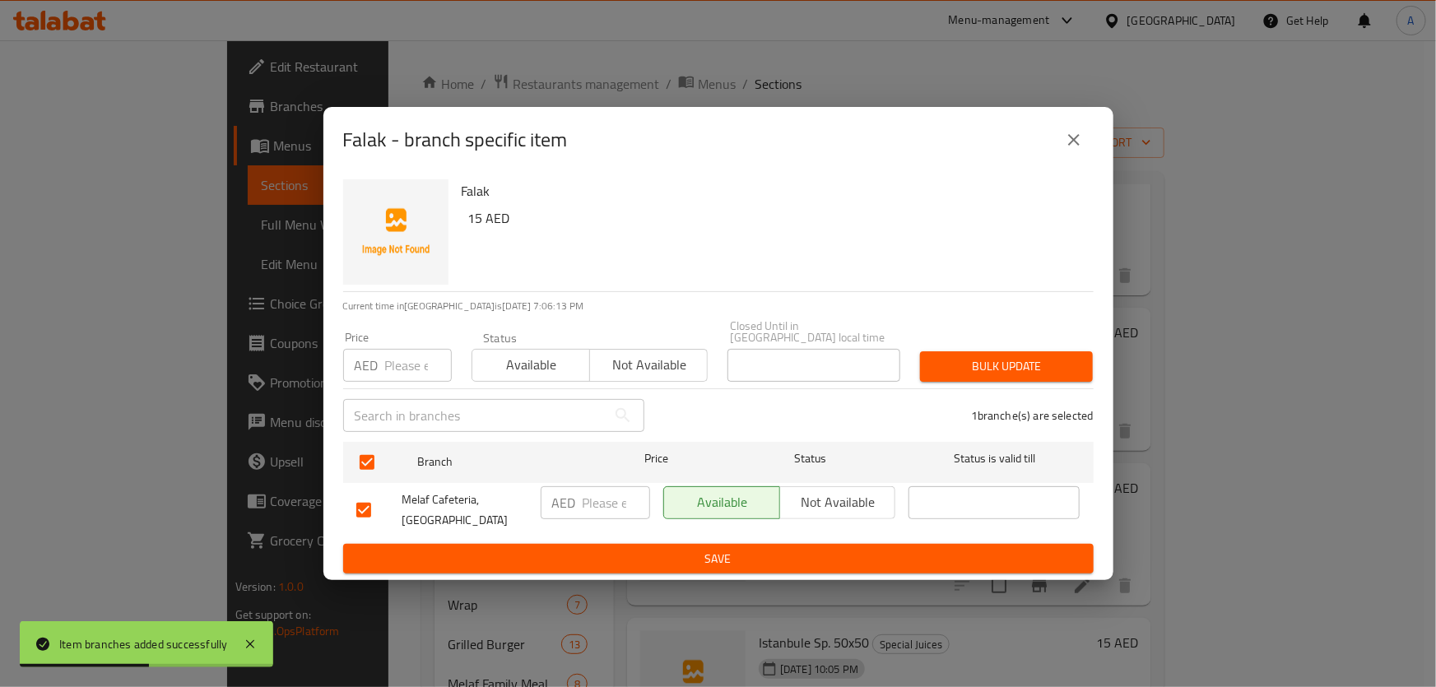
click at [400, 382] on div "Price AED Price" at bounding box center [397, 357] width 128 height 70
click at [373, 356] on p "AED" at bounding box center [367, 366] width 24 height 20
click at [393, 364] on input "number" at bounding box center [418, 365] width 67 height 33
paste input "15"
type input "15"
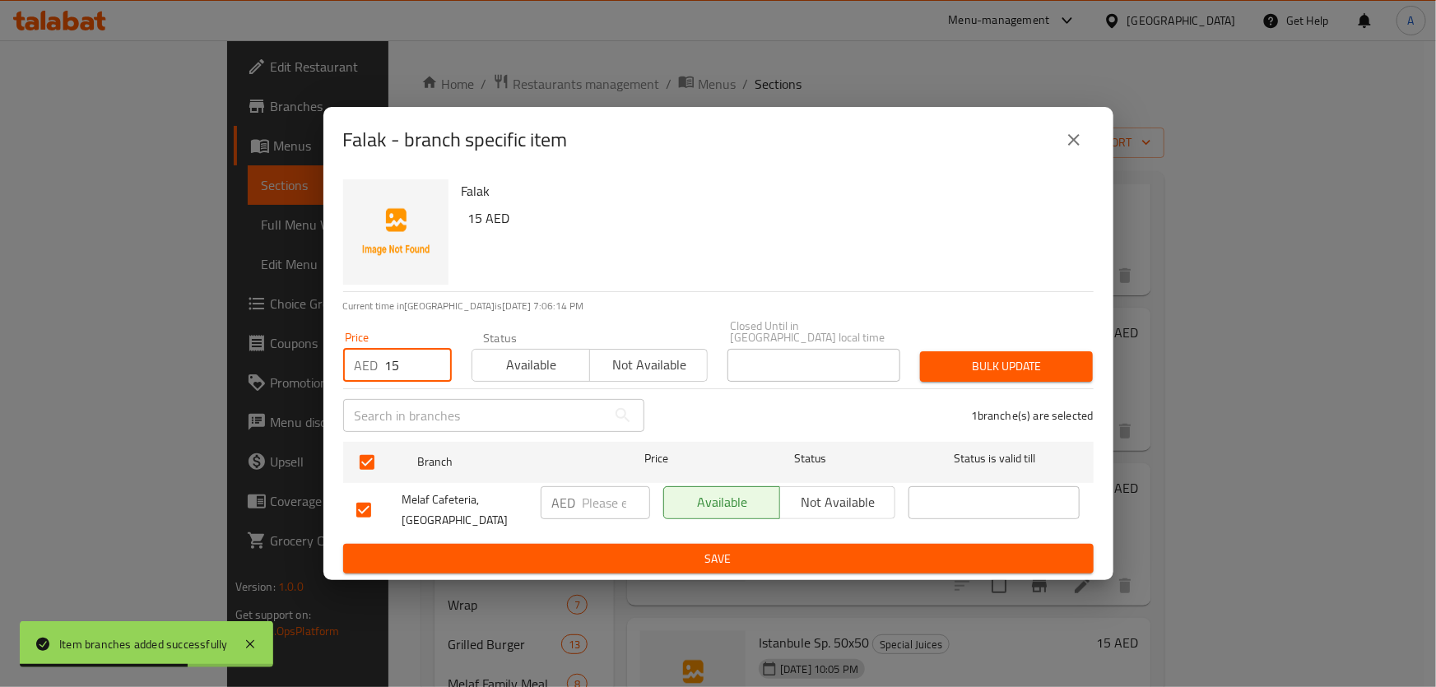
click at [986, 373] on span "Bulk update" at bounding box center [1006, 366] width 146 height 21
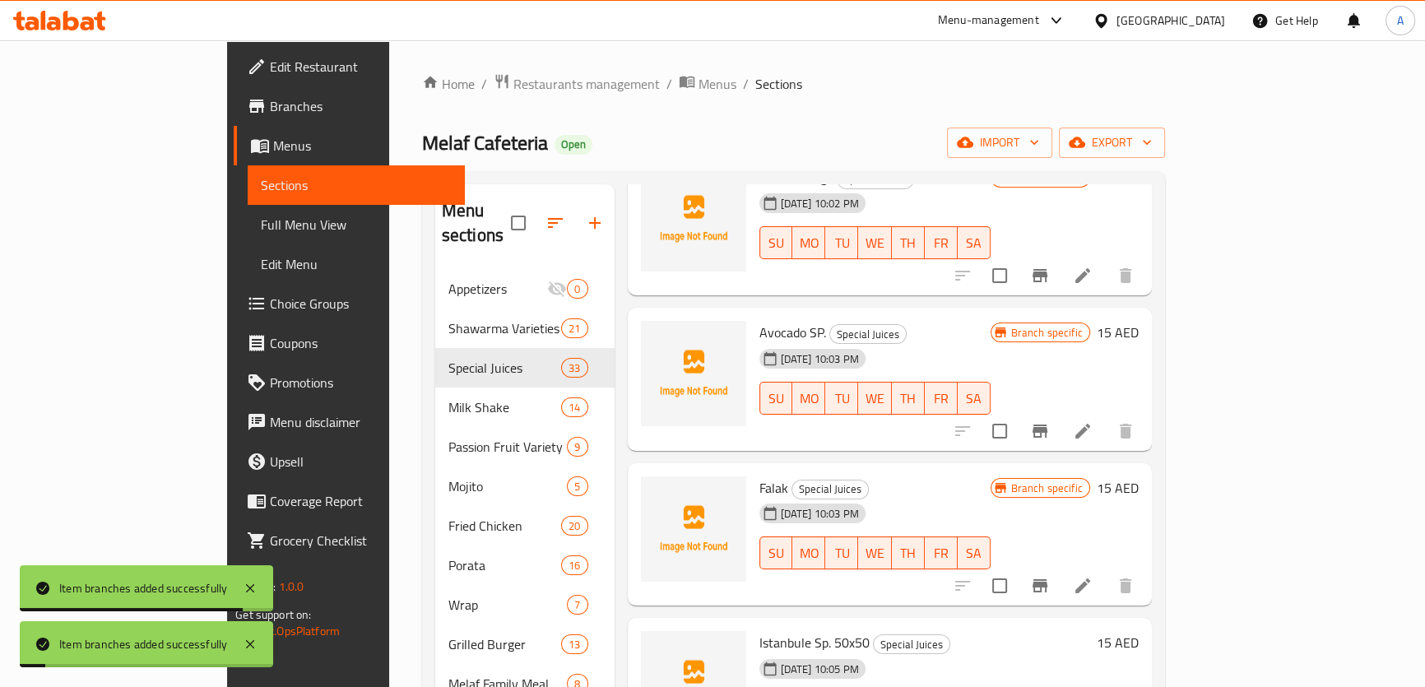
scroll to position [748, 0]
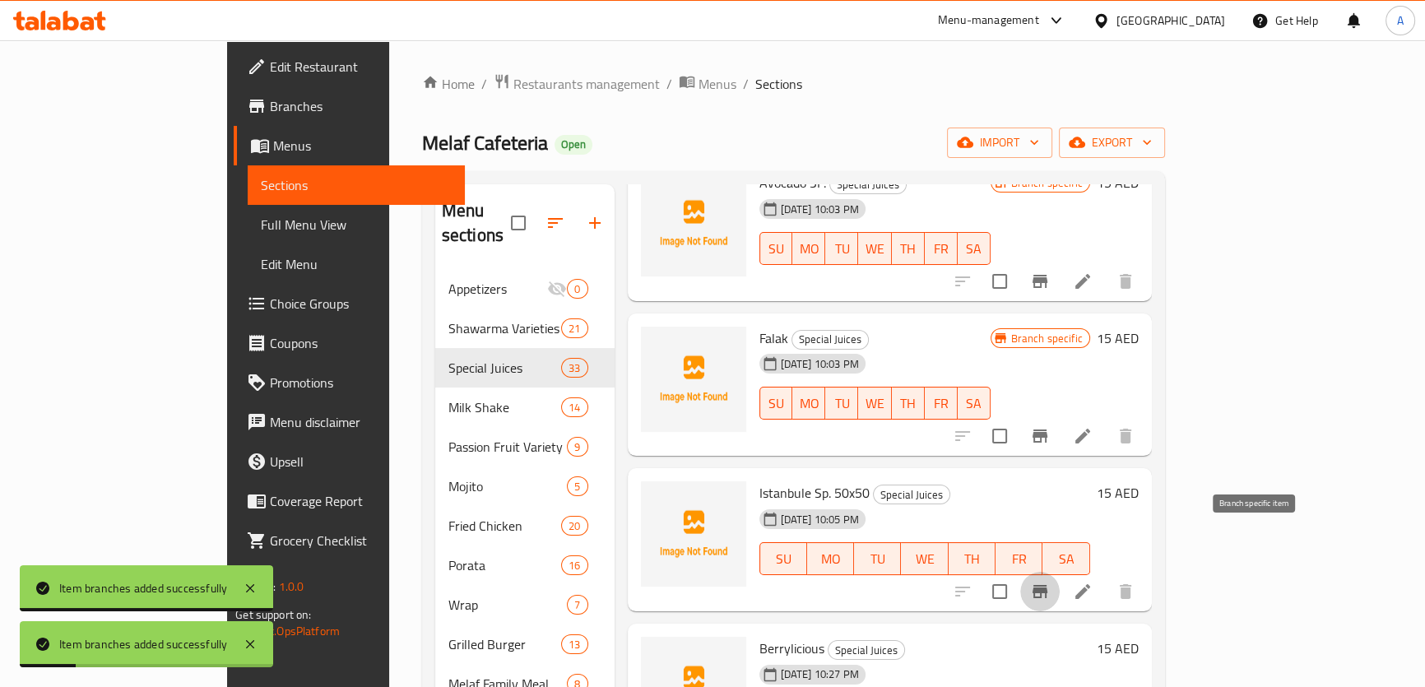
click at [1048, 585] on icon "Branch-specific-item" at bounding box center [1040, 591] width 15 height 13
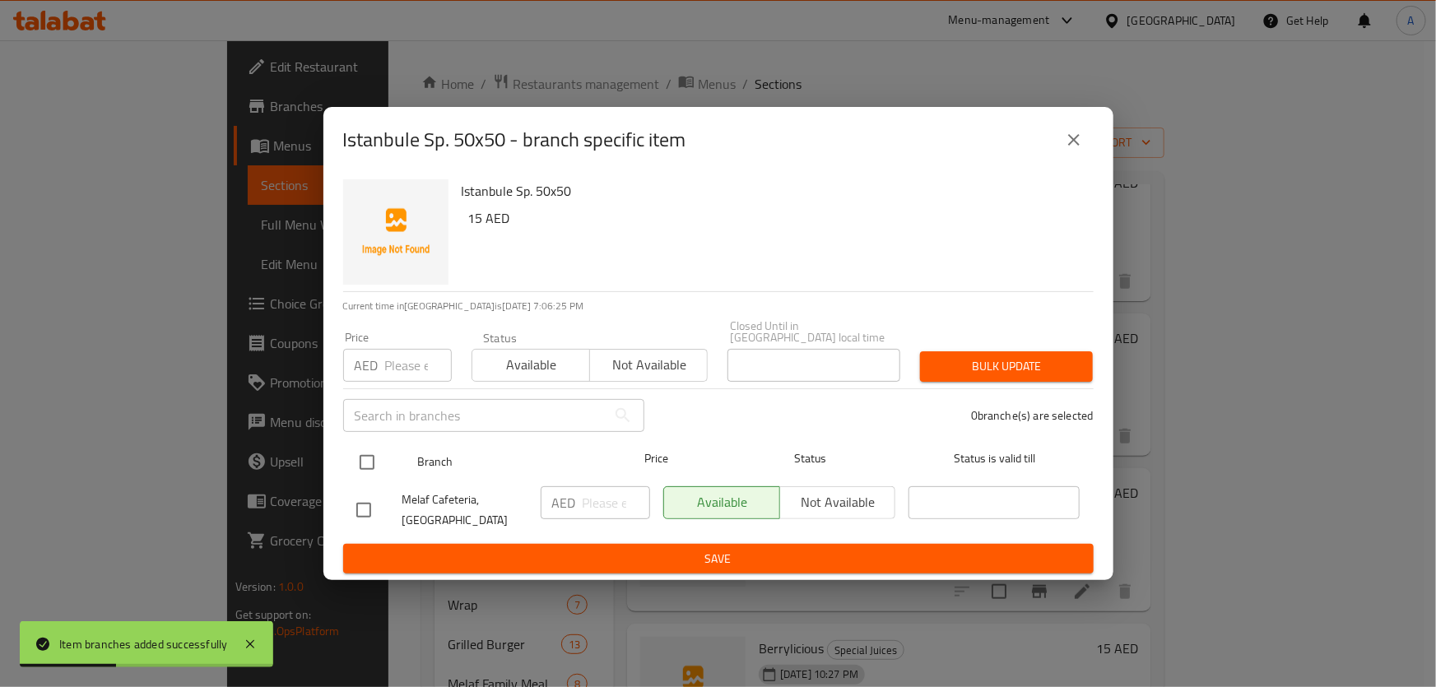
click at [373, 455] on input "checkbox" at bounding box center [367, 462] width 35 height 35
checkbox input "true"
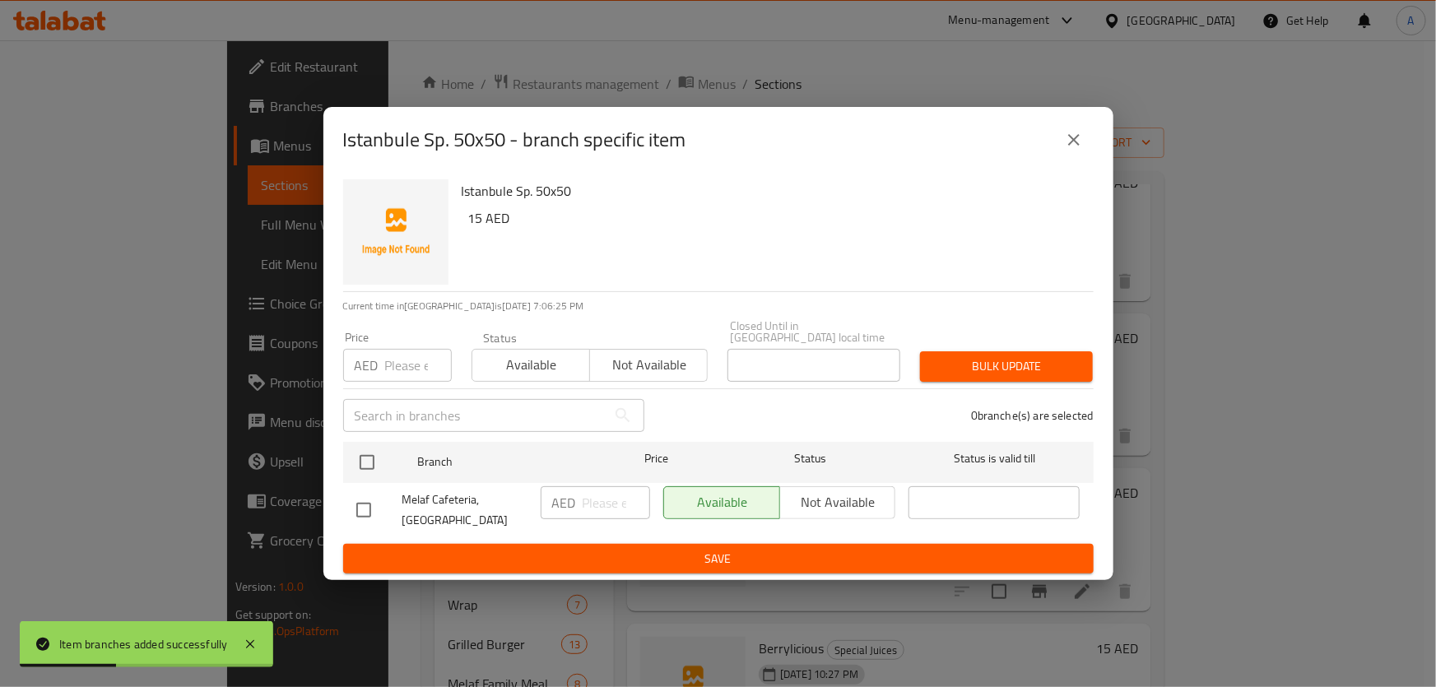
checkbox input "true"
click at [393, 358] on input "number" at bounding box center [418, 365] width 67 height 33
paste input "15"
type input "15"
click at [1070, 349] on div "Bulk update" at bounding box center [1006, 367] width 193 height 50
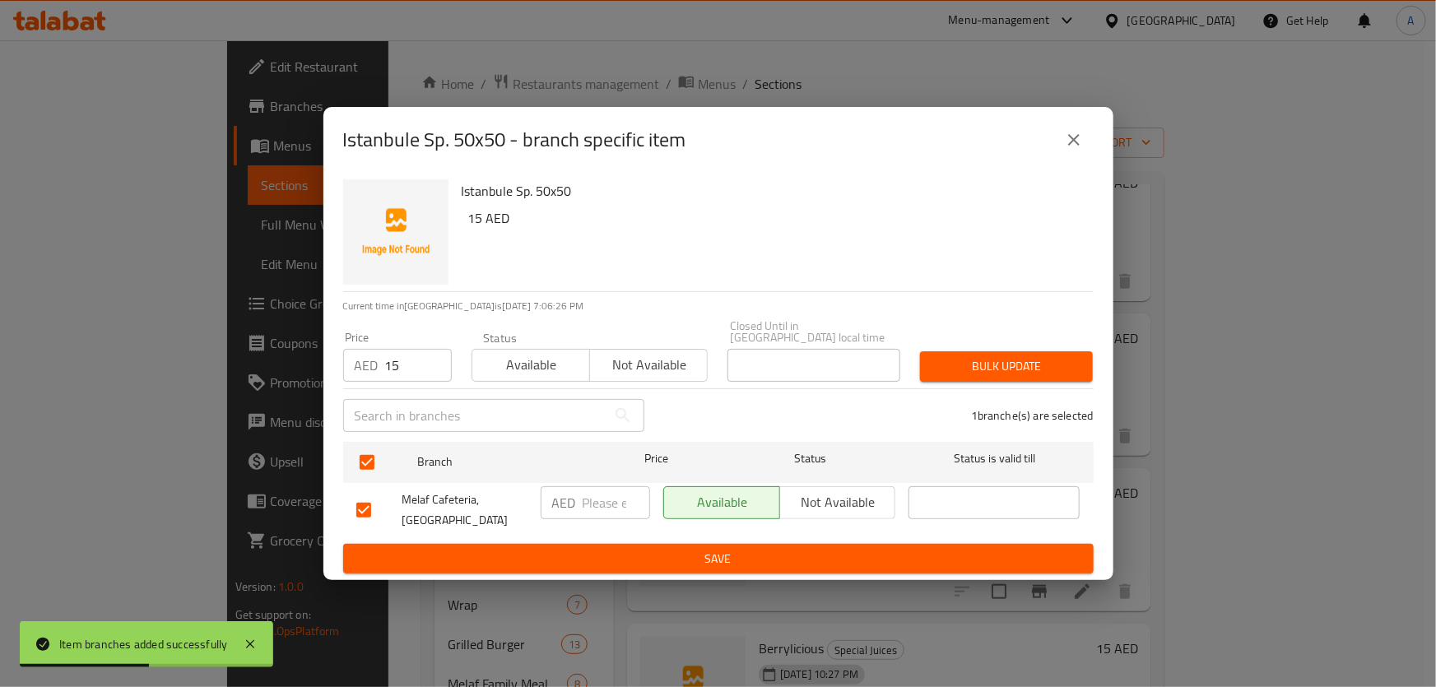
click at [1069, 349] on div "Bulk update" at bounding box center [1006, 367] width 193 height 50
click at [1054, 375] on span "Bulk update" at bounding box center [1006, 366] width 146 height 21
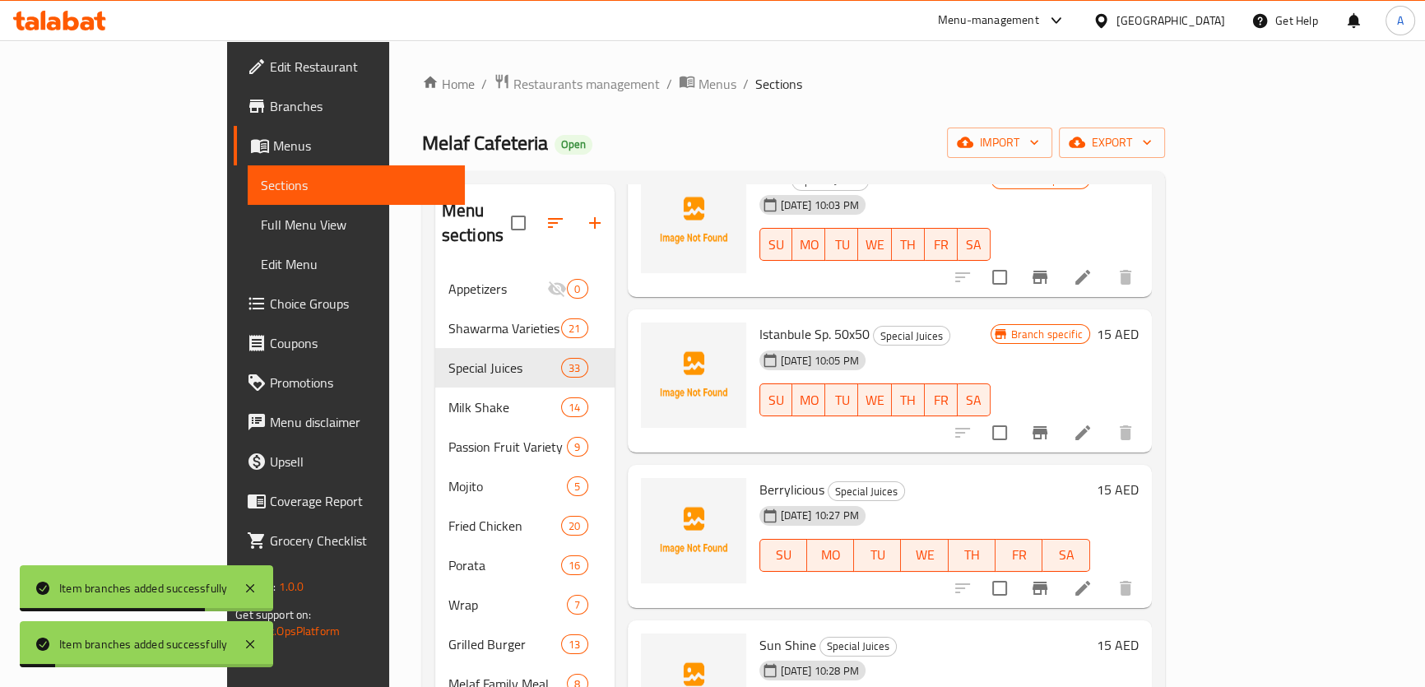
scroll to position [972, 0]
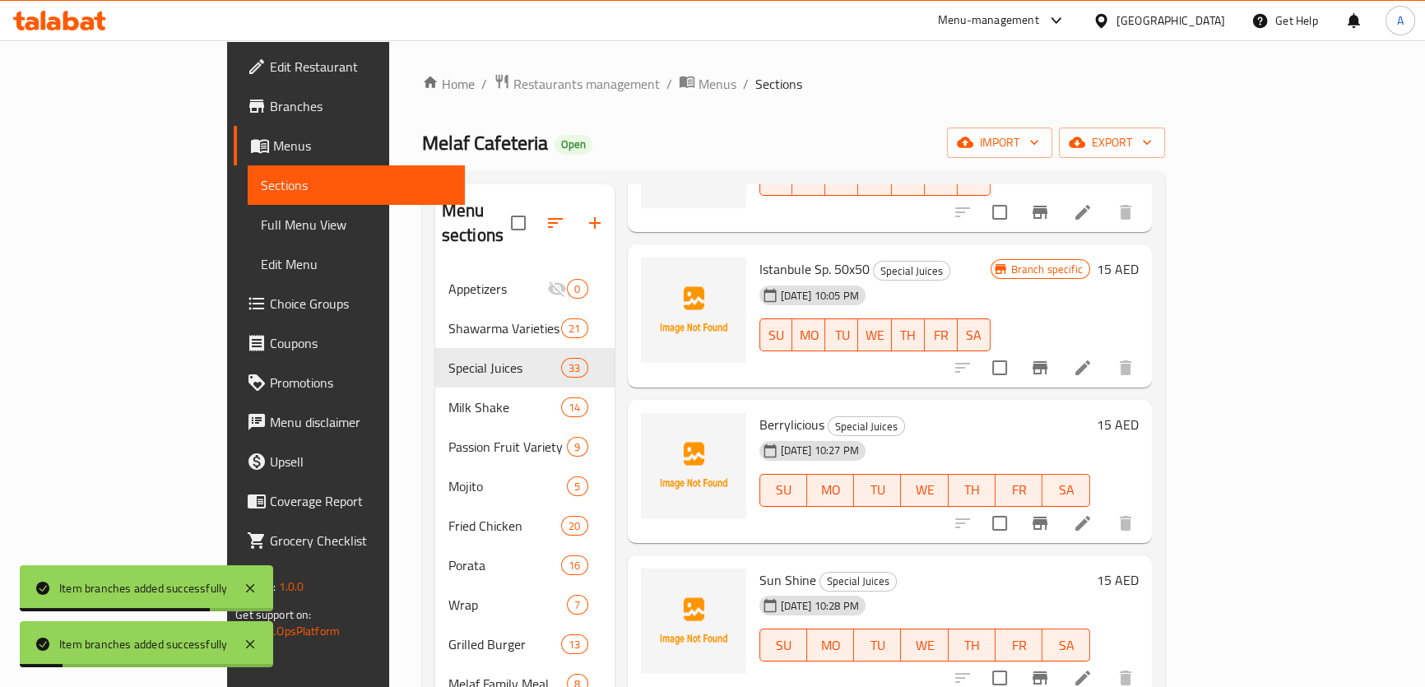
click at [1060, 504] on button "Branch-specific-item" at bounding box center [1041, 524] width 40 height 40
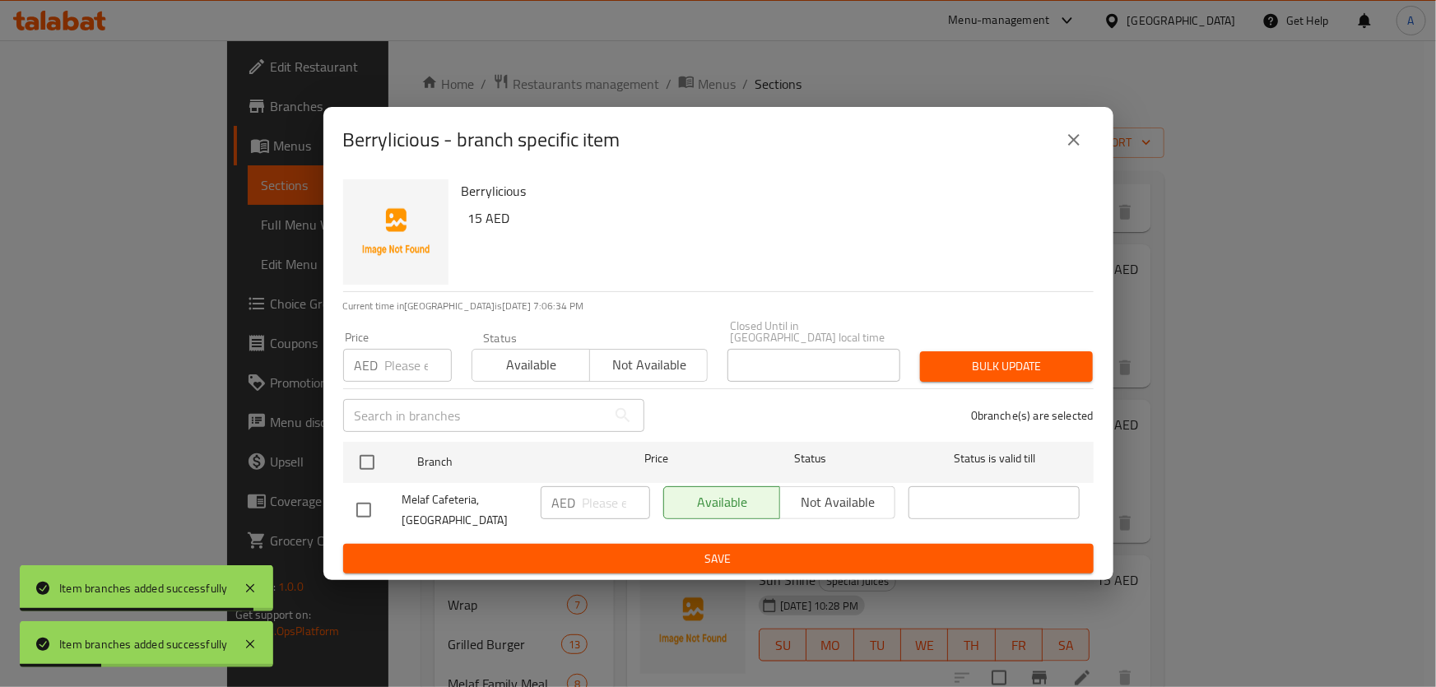
click at [325, 444] on div "Berrylicious 15 AED Current time in United Arab Emirates is 16 Aug 2025 7:06:34…" at bounding box center [718, 377] width 790 height 408
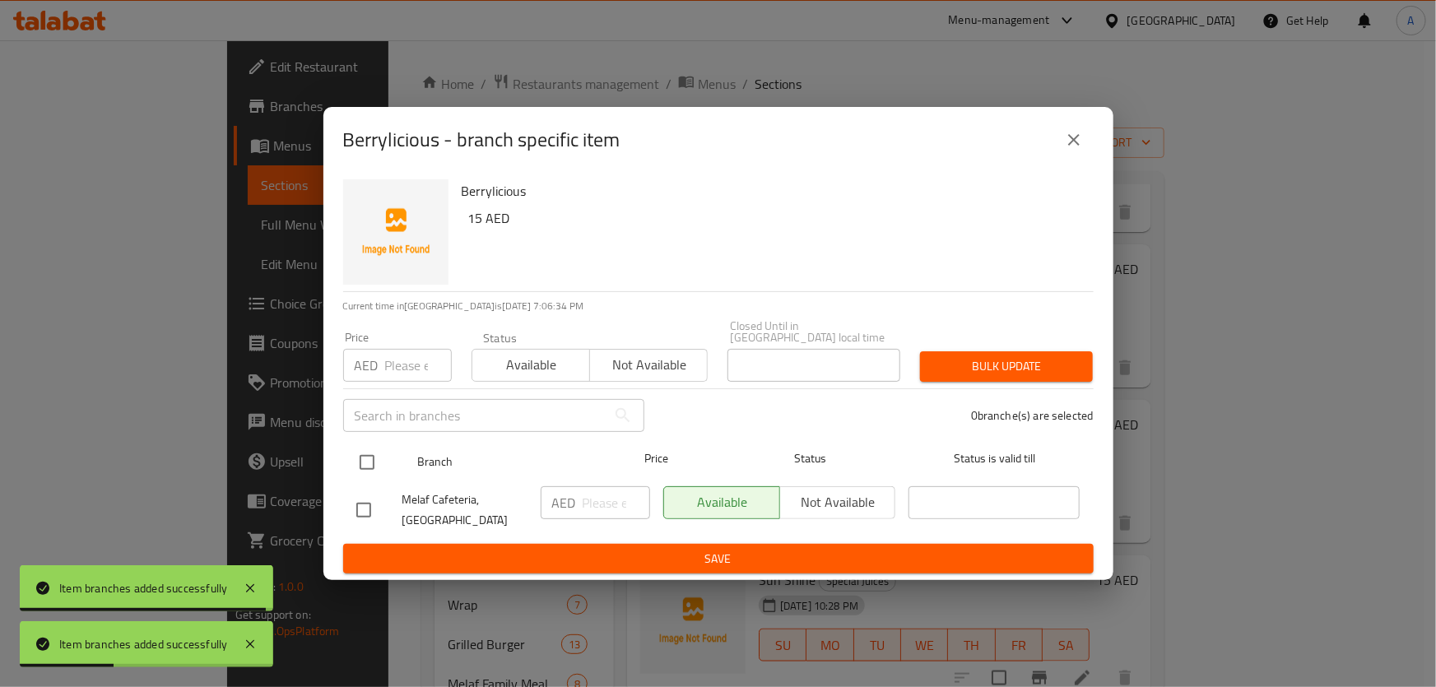
click at [361, 461] on input "checkbox" at bounding box center [367, 462] width 35 height 35
checkbox input "true"
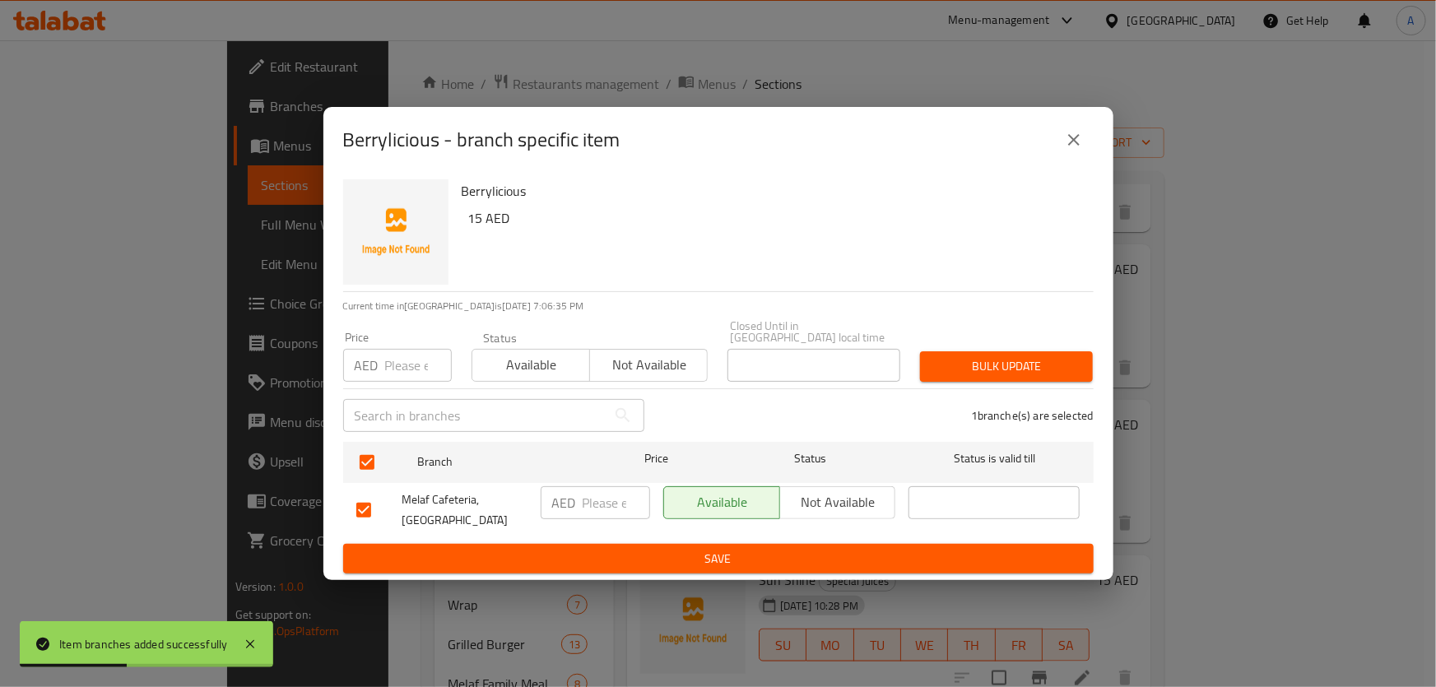
click at [393, 386] on div "Price AED Price" at bounding box center [397, 357] width 128 height 70
click at [382, 361] on div "AED Price" at bounding box center [397, 365] width 109 height 33
paste input "15"
type input "15"
click at [1010, 365] on span "Bulk update" at bounding box center [1006, 366] width 146 height 21
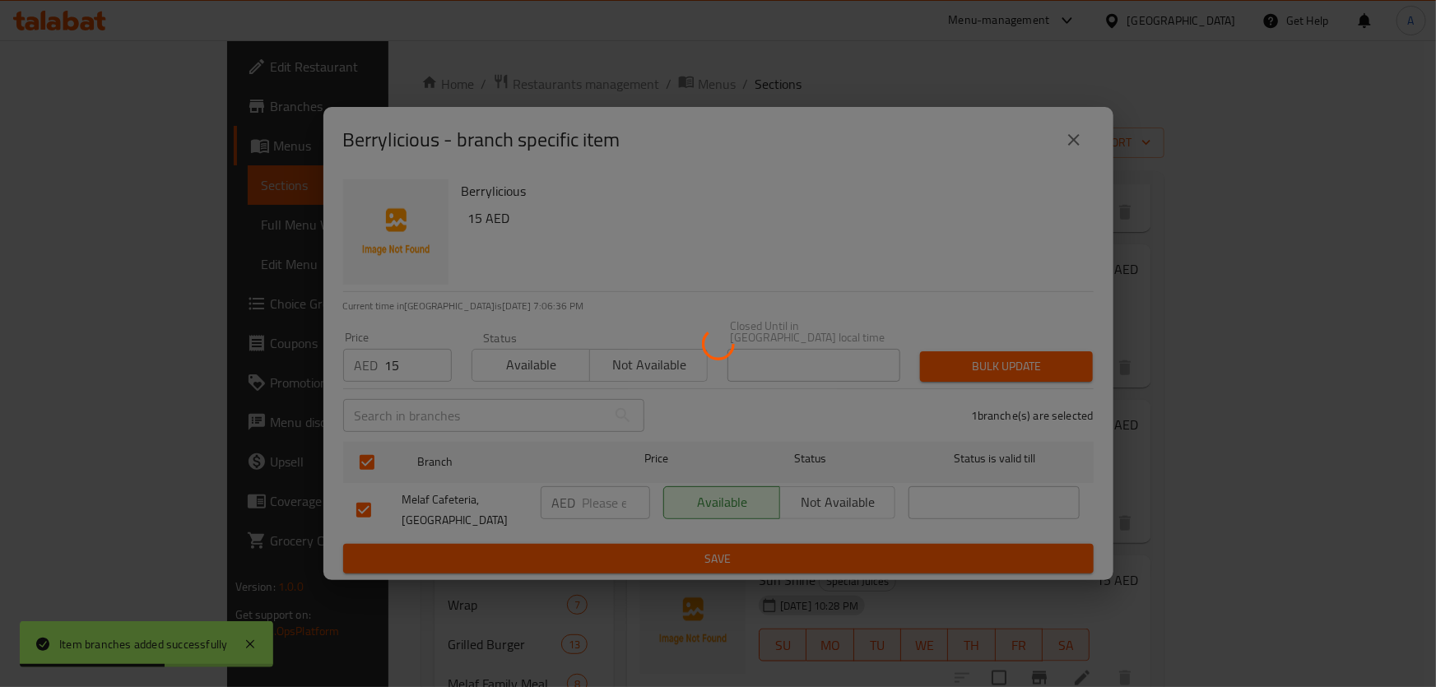
click at [1010, 365] on div at bounding box center [718, 343] width 1436 height 687
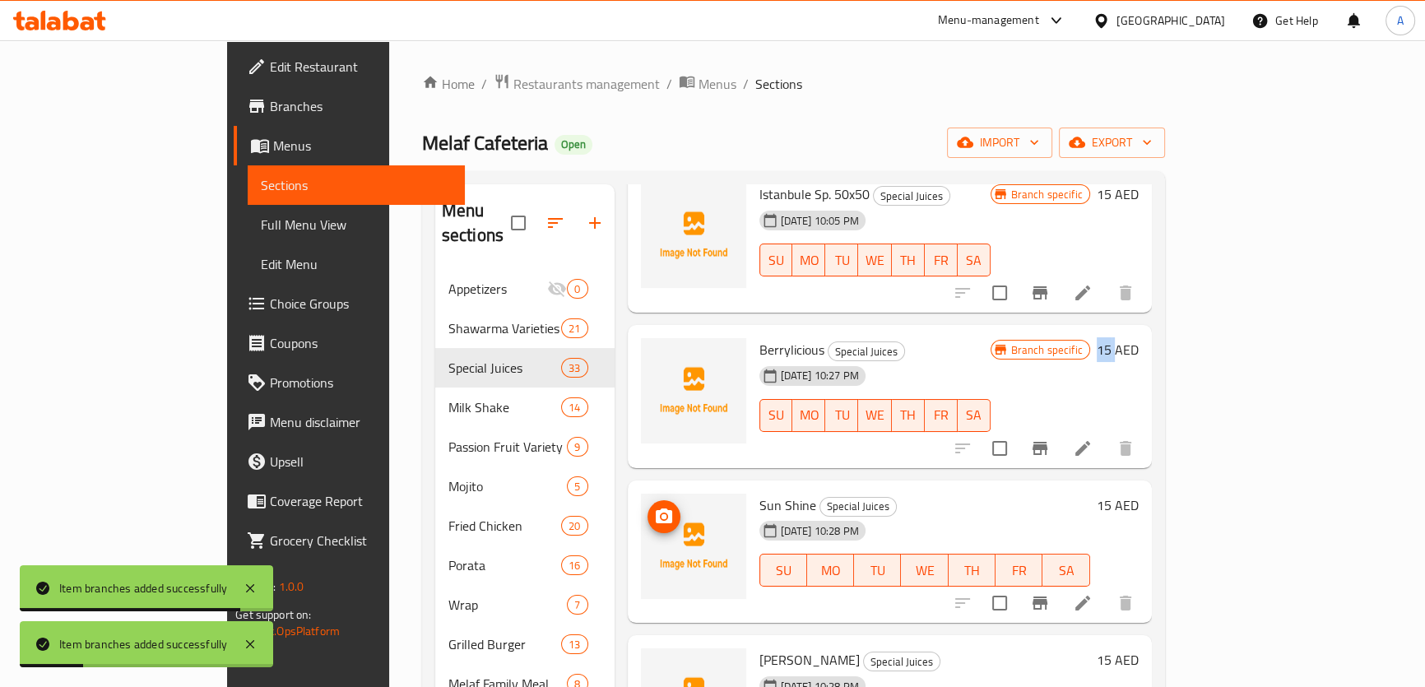
scroll to position [1122, 0]
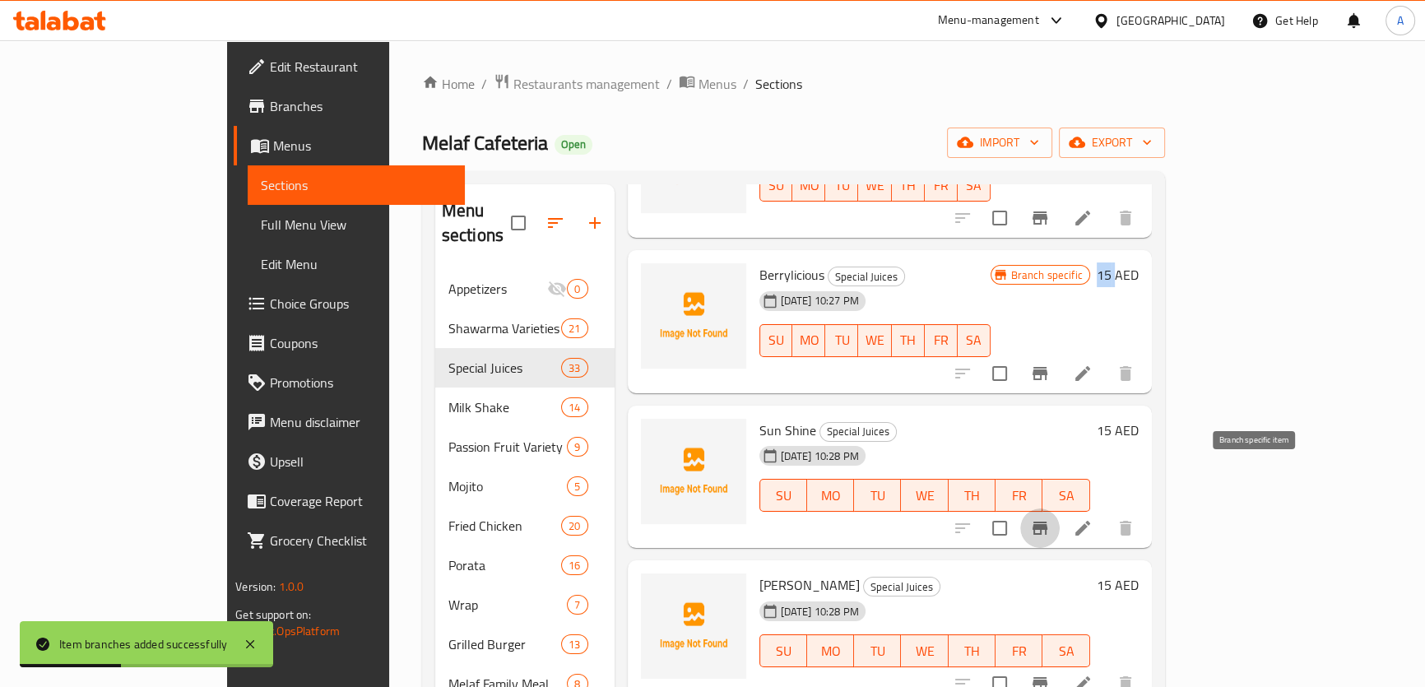
click at [1050, 518] on icon "Branch-specific-item" at bounding box center [1040, 528] width 20 height 20
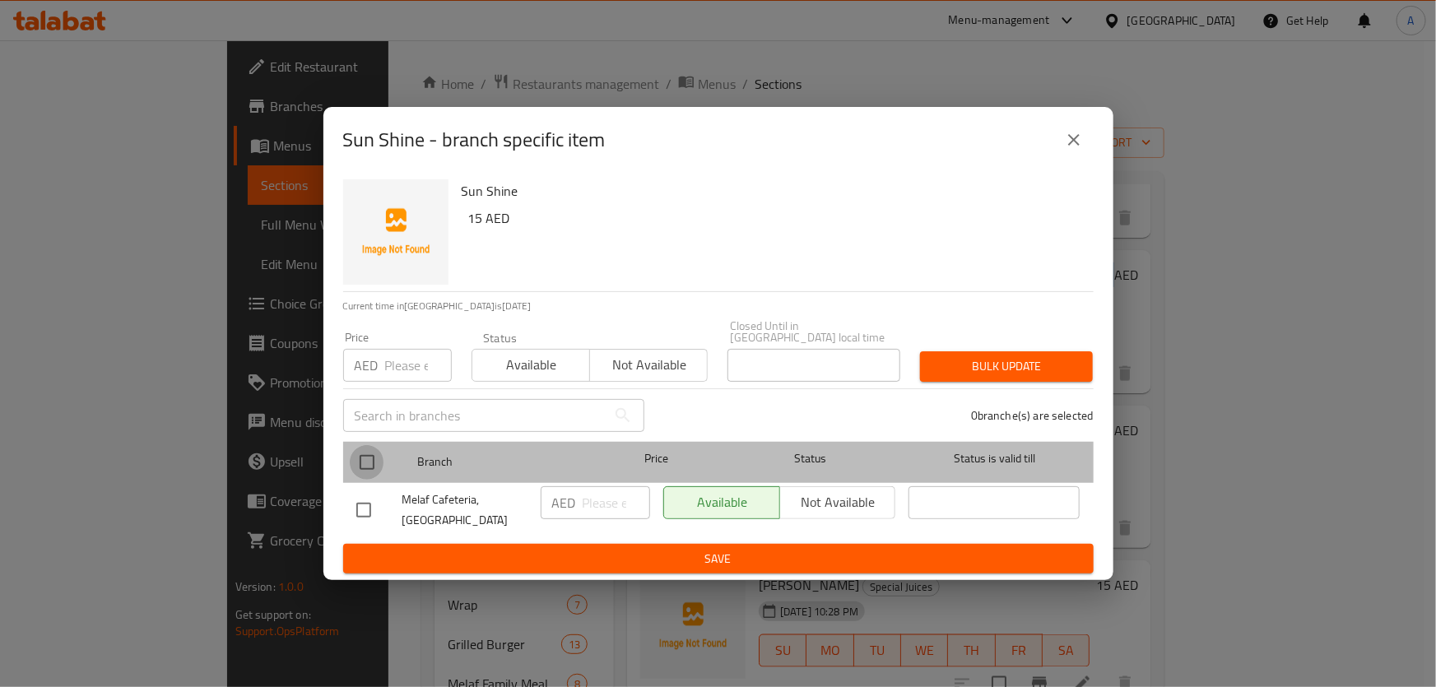
click at [365, 471] on input "checkbox" at bounding box center [367, 462] width 35 height 35
checkbox input "true"
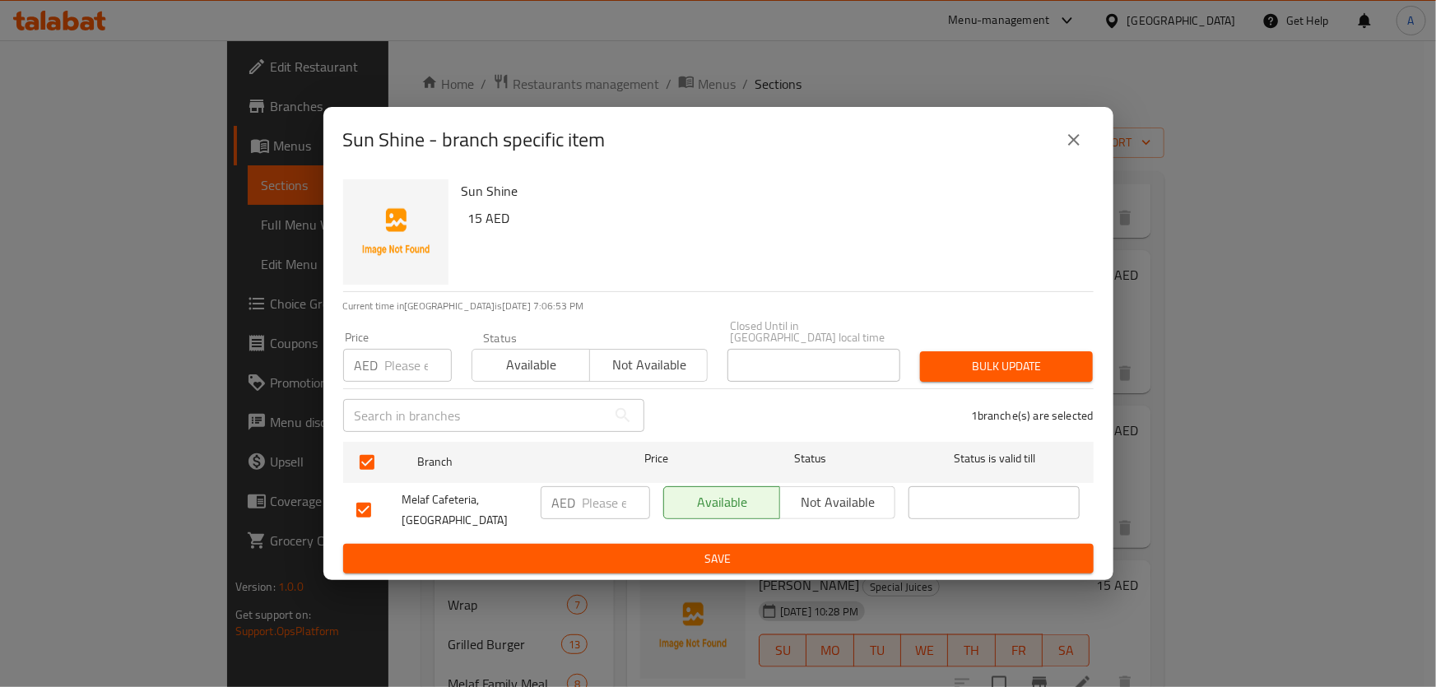
click at [402, 355] on input "number" at bounding box center [418, 365] width 67 height 33
paste input "15"
type input "15"
click at [1017, 383] on div "Bulk update" at bounding box center [1006, 367] width 193 height 50
click at [1020, 367] on span "Bulk update" at bounding box center [1006, 366] width 146 height 21
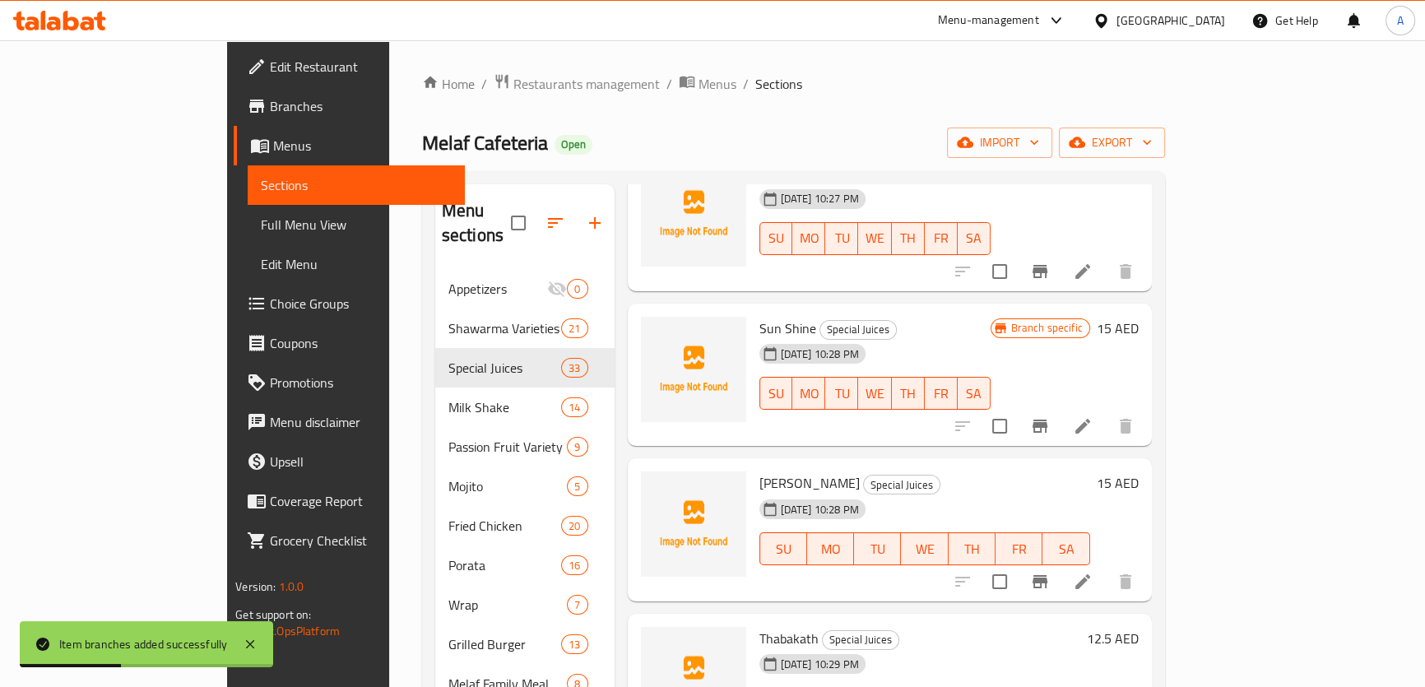
scroll to position [1272, 0]
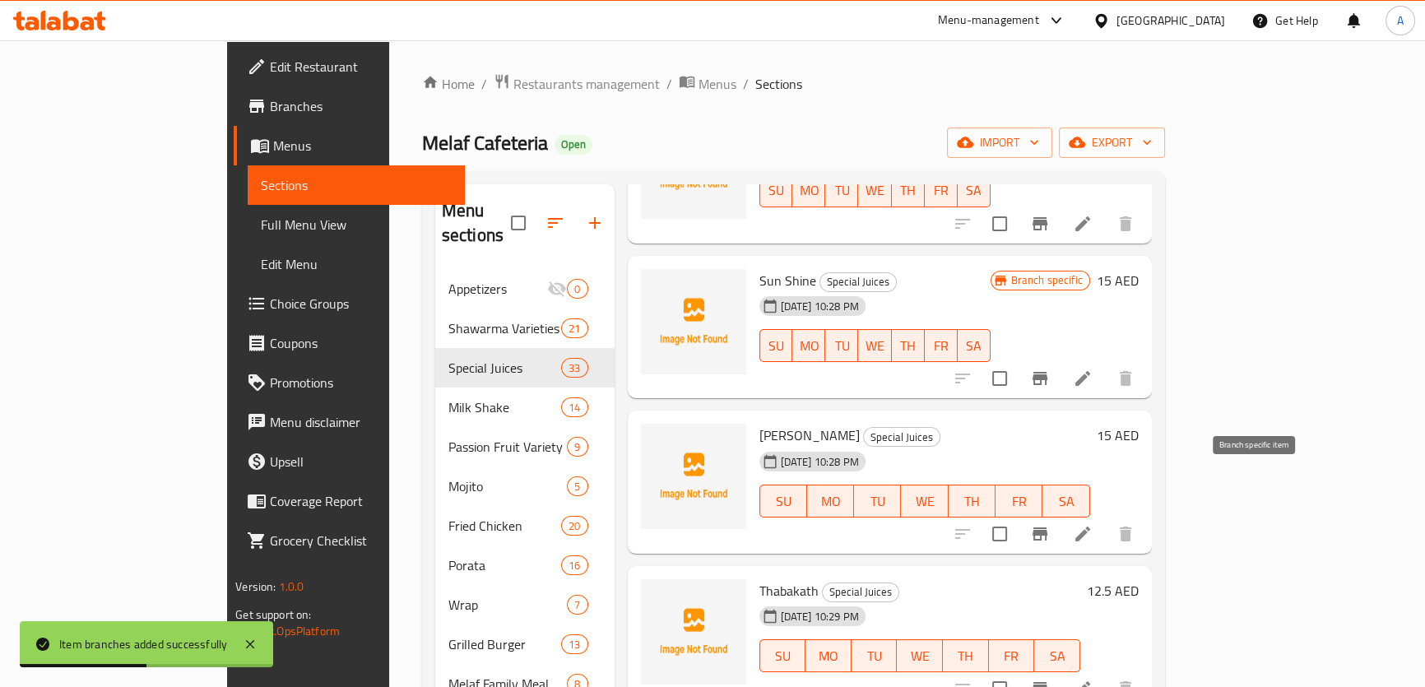
click at [1060, 514] on button "Branch-specific-item" at bounding box center [1041, 534] width 40 height 40
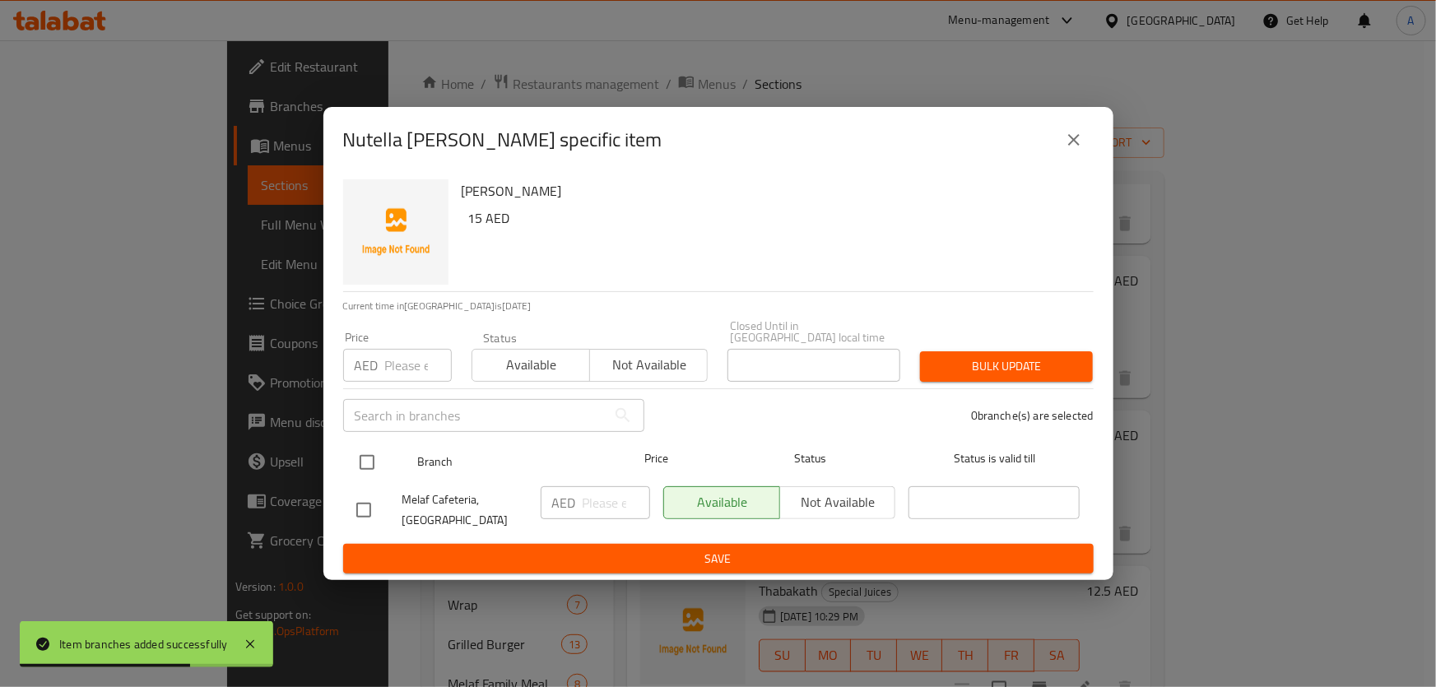
click at [379, 459] on input "checkbox" at bounding box center [367, 462] width 35 height 35
checkbox input "true"
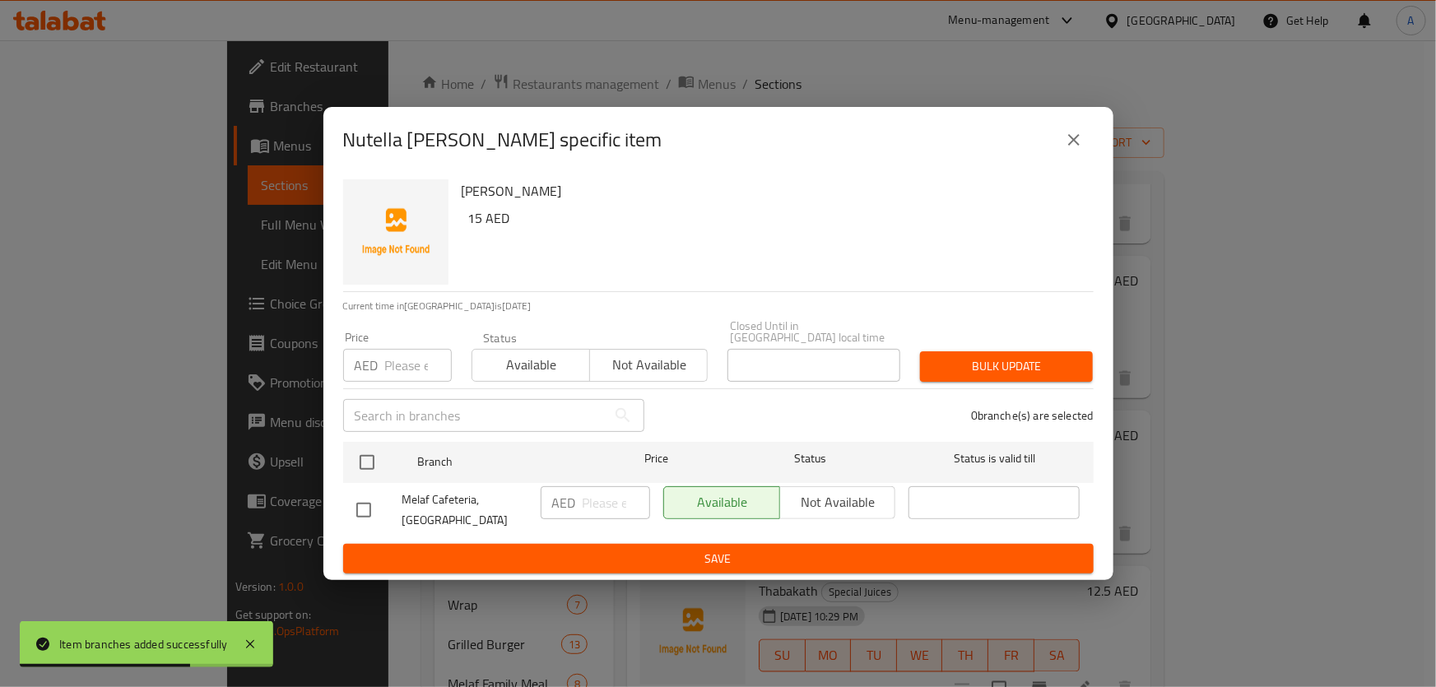
checkbox input "true"
click at [397, 371] on input "number" at bounding box center [418, 365] width 67 height 33
paste input "15"
type input "15"
click at [1025, 367] on span "Bulk update" at bounding box center [1006, 366] width 146 height 21
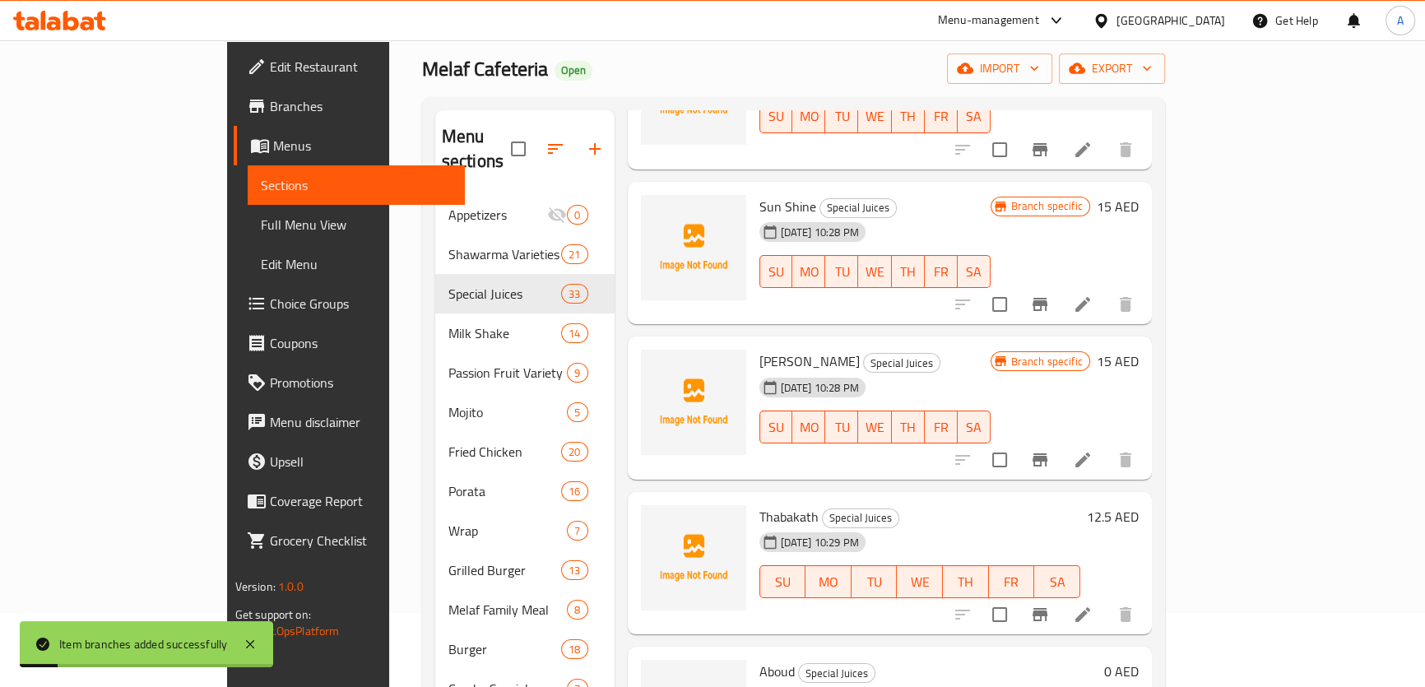
scroll to position [1346, 0]
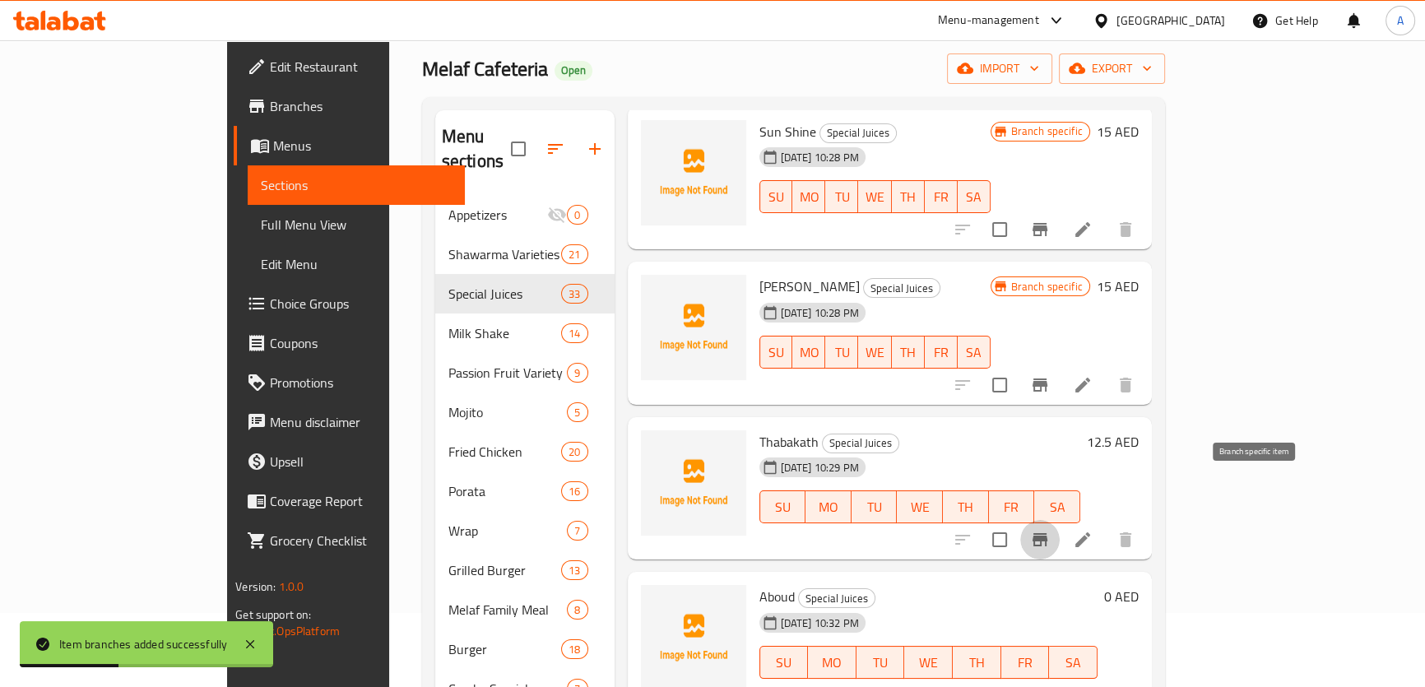
click at [1060, 520] on button "Branch-specific-item" at bounding box center [1041, 540] width 40 height 40
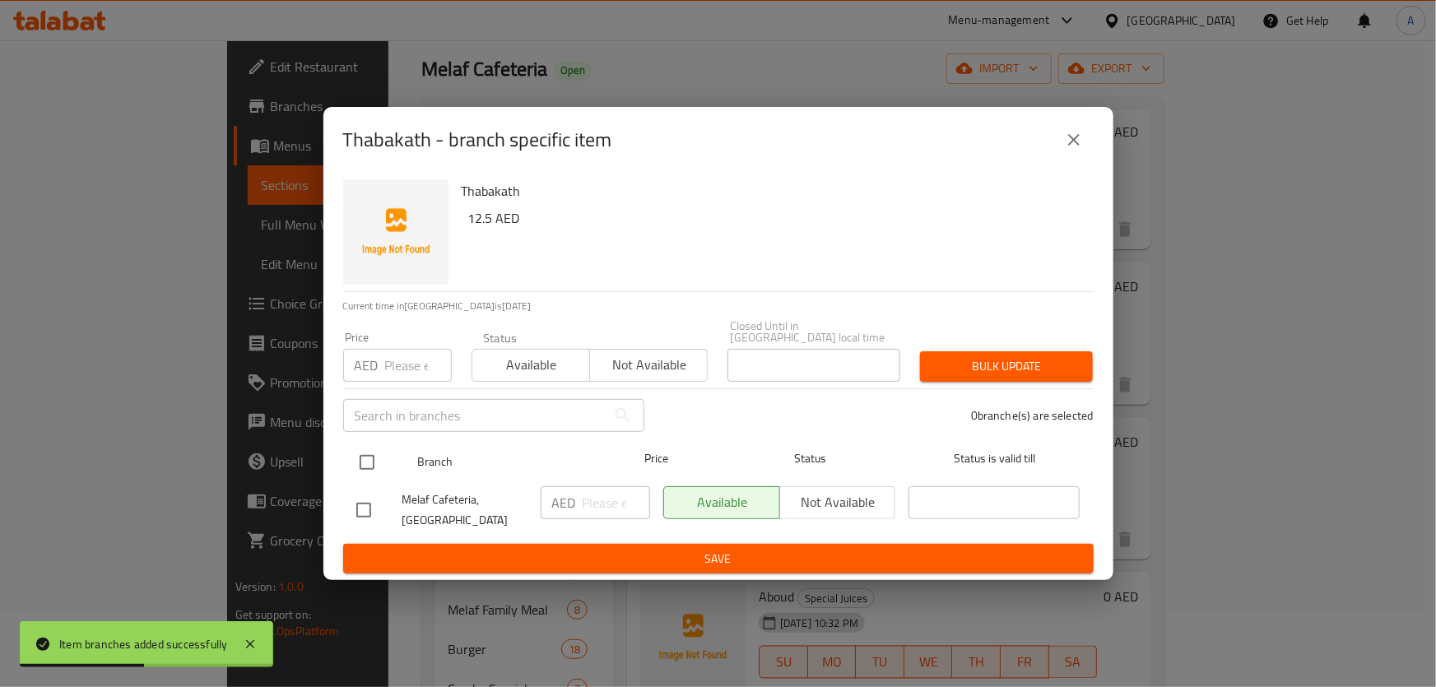
click at [349, 461] on div "Branch Price Status Status is valid till" at bounding box center [718, 462] width 751 height 41
click at [376, 467] on input "checkbox" at bounding box center [367, 462] width 35 height 35
checkbox input "true"
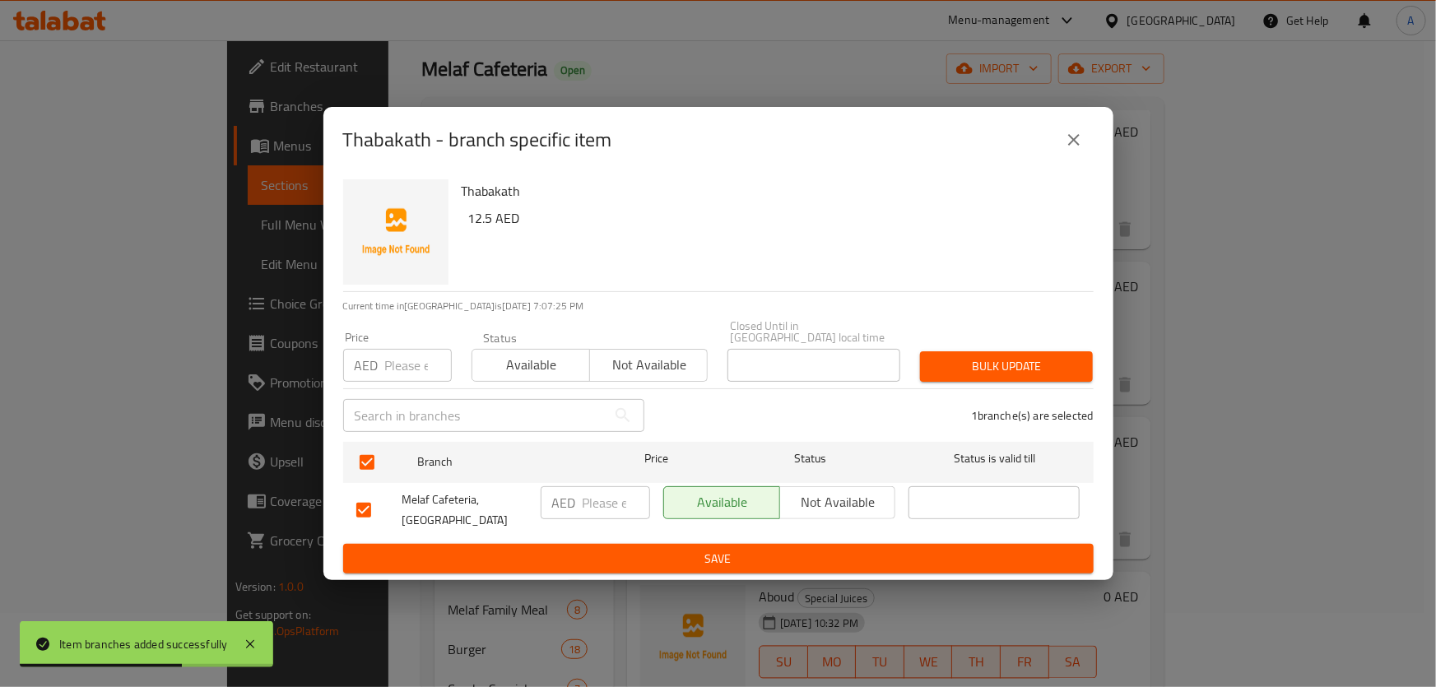
click at [386, 389] on div "​" at bounding box center [493, 415] width 321 height 53
click at [407, 367] on input "number" at bounding box center [418, 365] width 67 height 33
paste input "12.50"
type input "12.50"
click at [966, 352] on button "Bulk update" at bounding box center [1006, 366] width 173 height 30
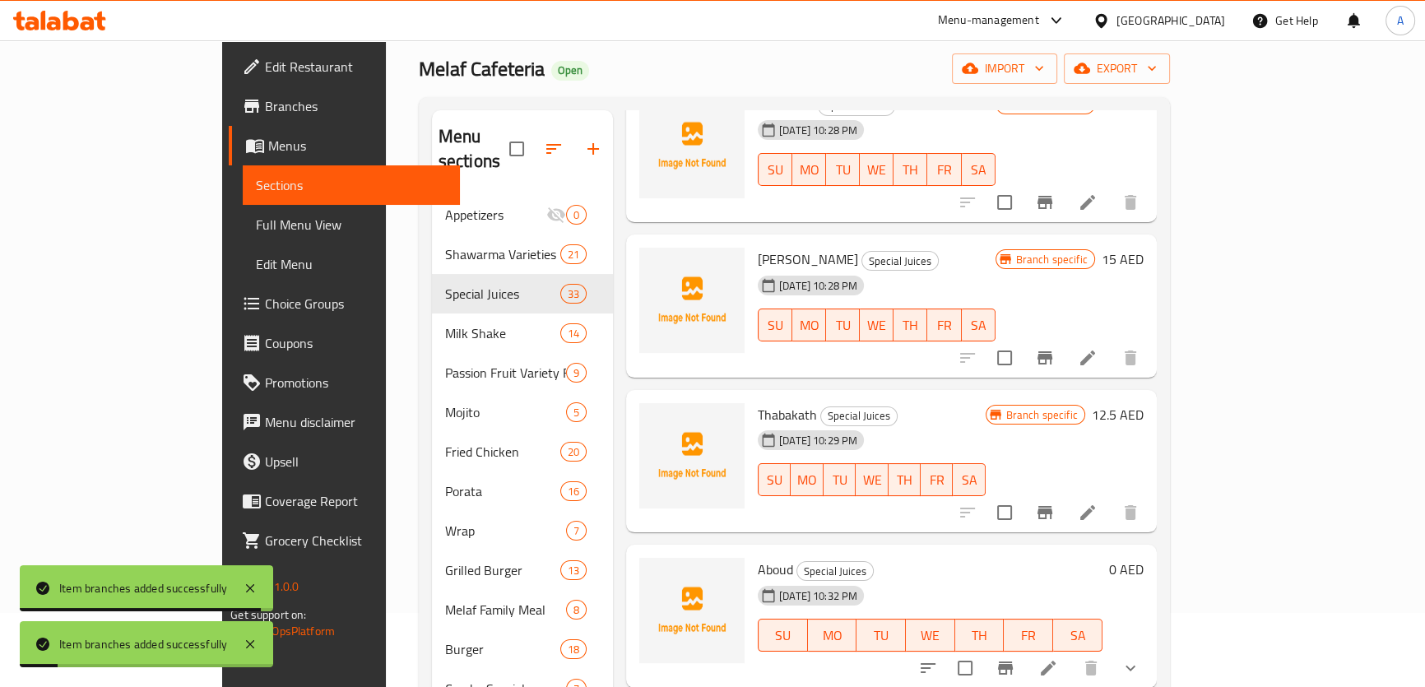
scroll to position [1496, 0]
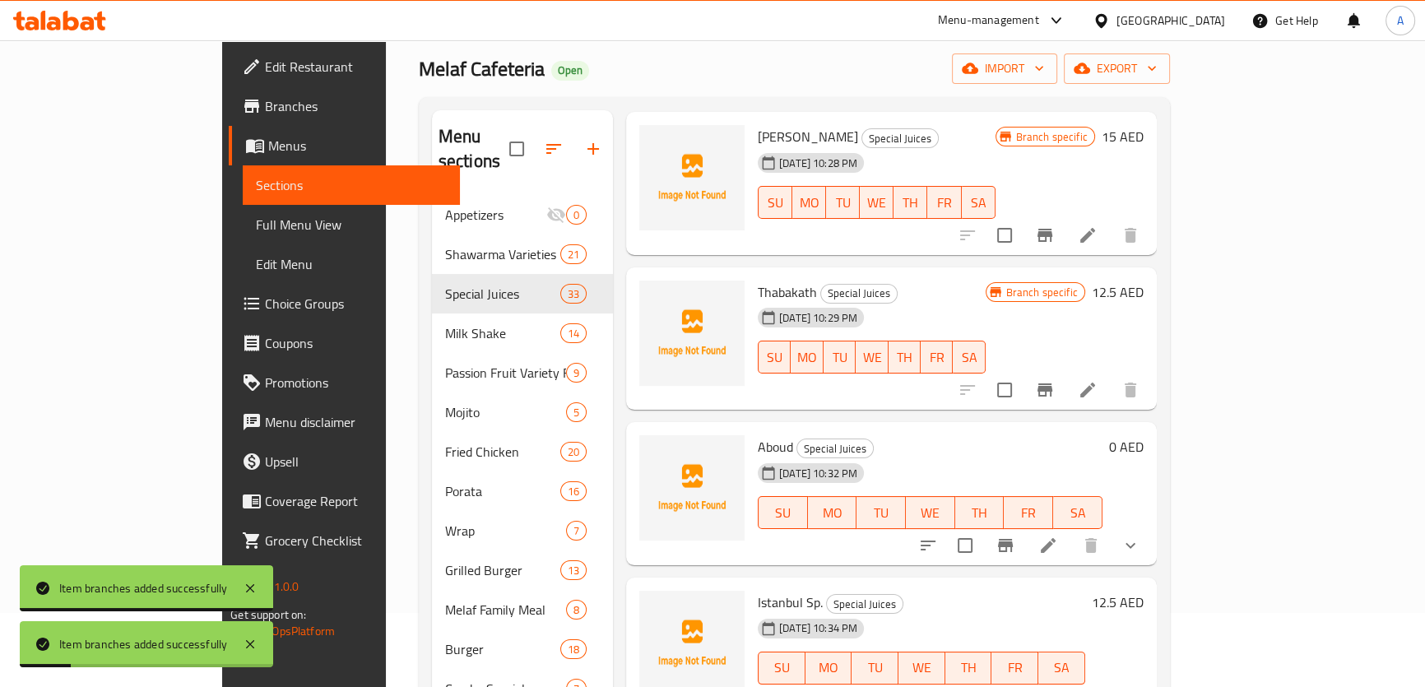
click at [1157, 498] on div "Aboud Special Juices 13-08-2025 10:32 PM SU MO TU WE TH FR SA 0 AED" at bounding box center [891, 493] width 531 height 143
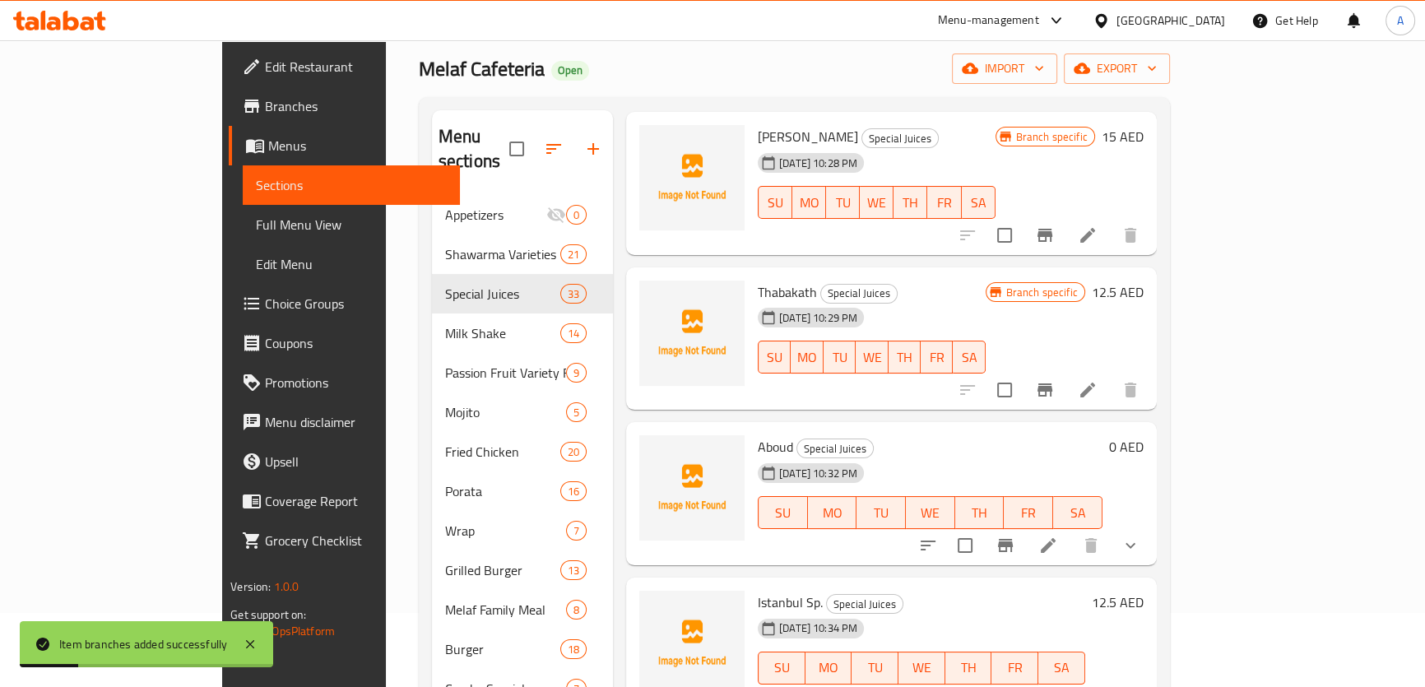
click at [1141, 536] on icon "show more" at bounding box center [1131, 546] width 20 height 20
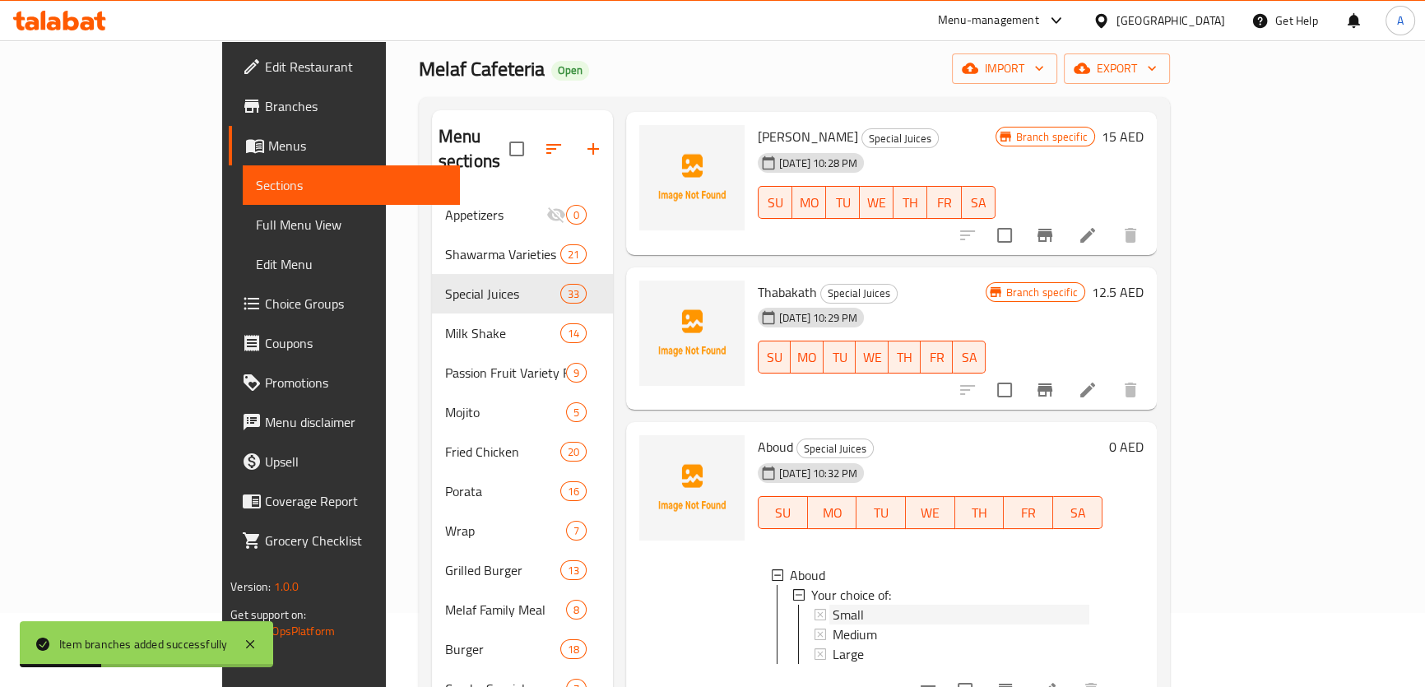
click at [833, 605] on span "Small" at bounding box center [848, 615] width 31 height 20
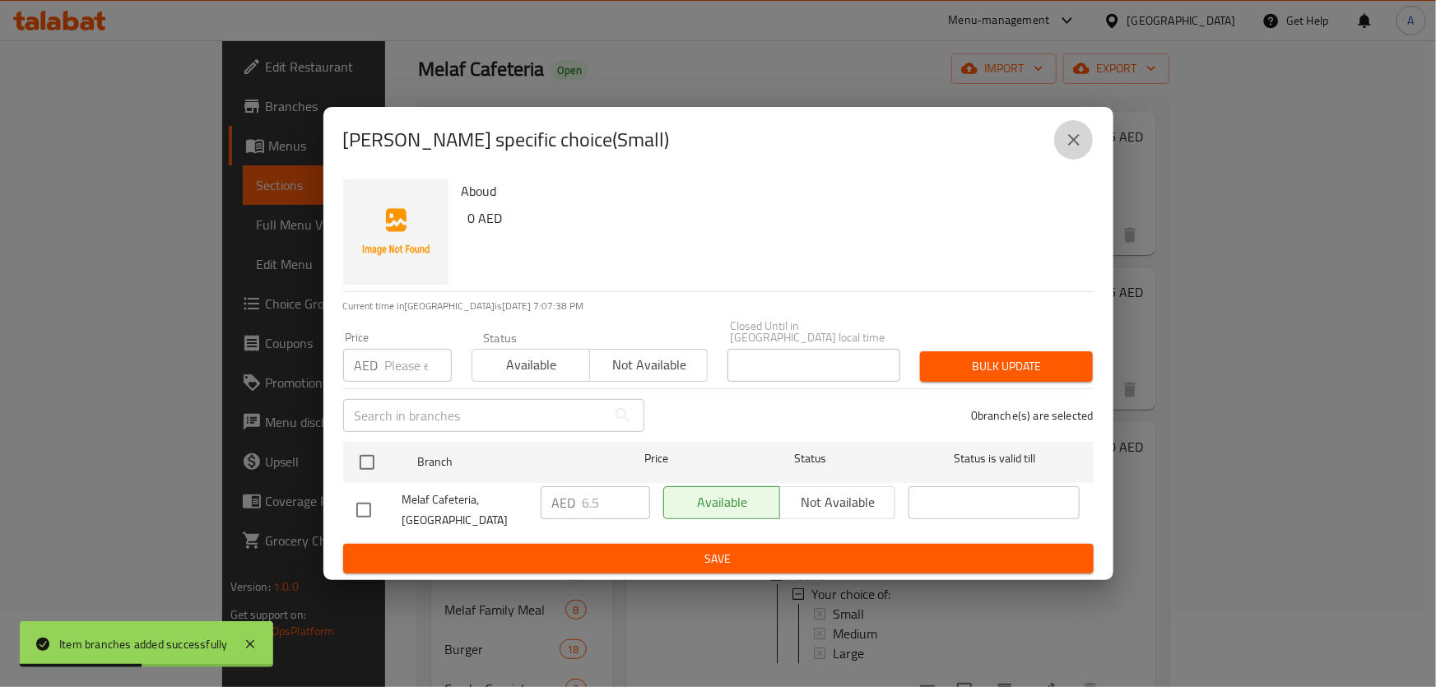
click at [1090, 133] on button "close" at bounding box center [1074, 140] width 40 height 40
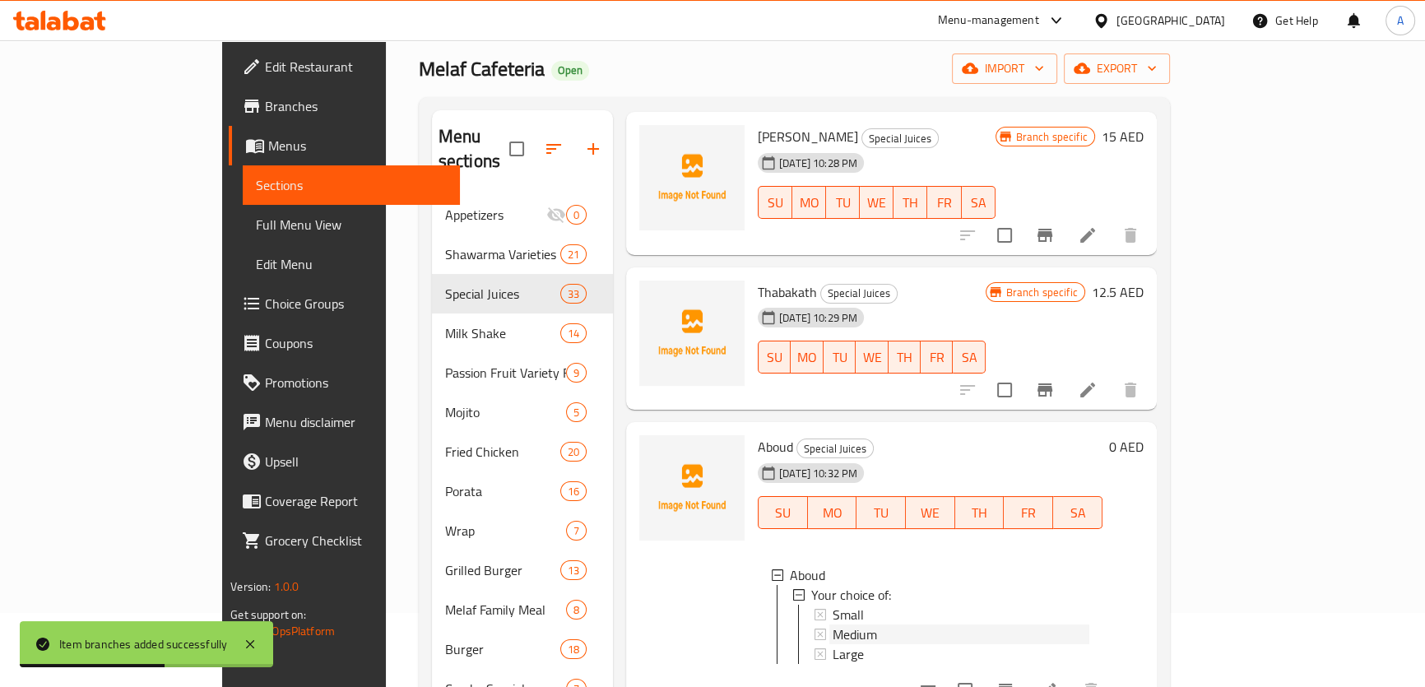
click at [833, 625] on span "Medium" at bounding box center [855, 635] width 44 height 20
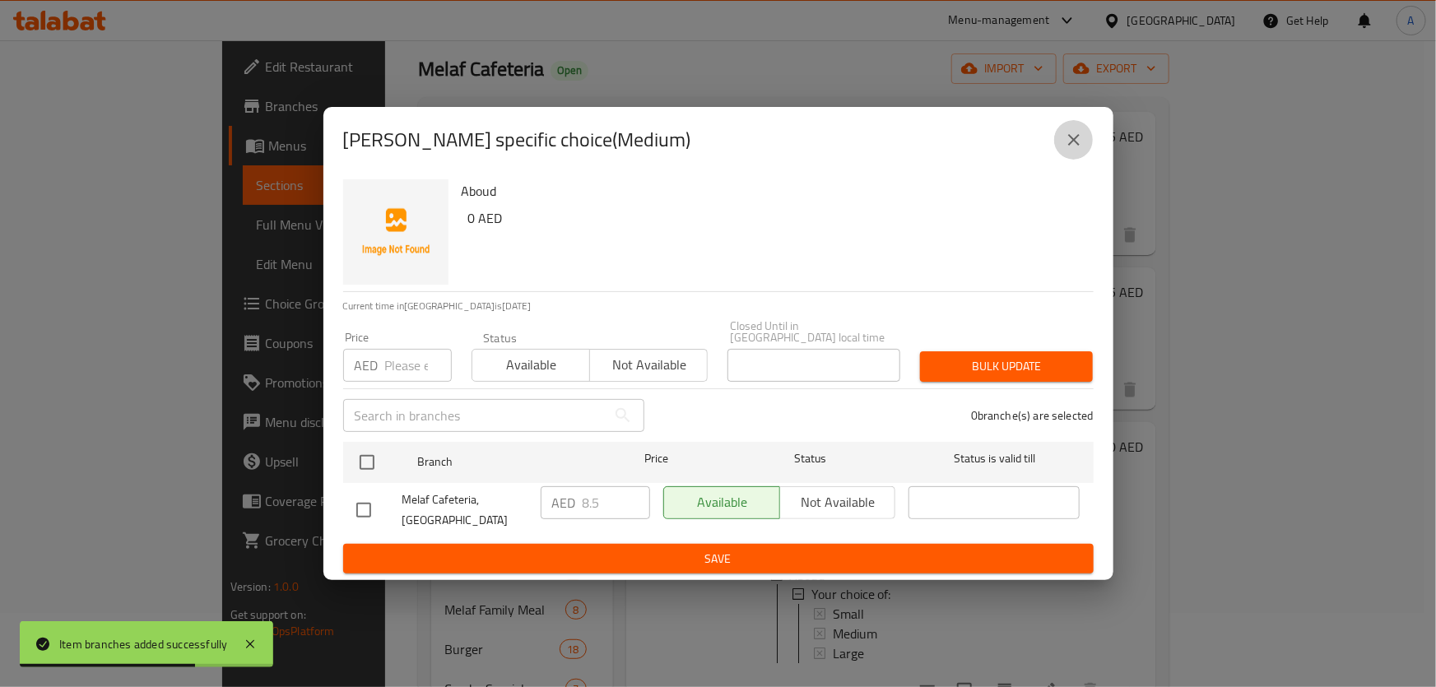
click at [1056, 147] on button "close" at bounding box center [1074, 140] width 40 height 40
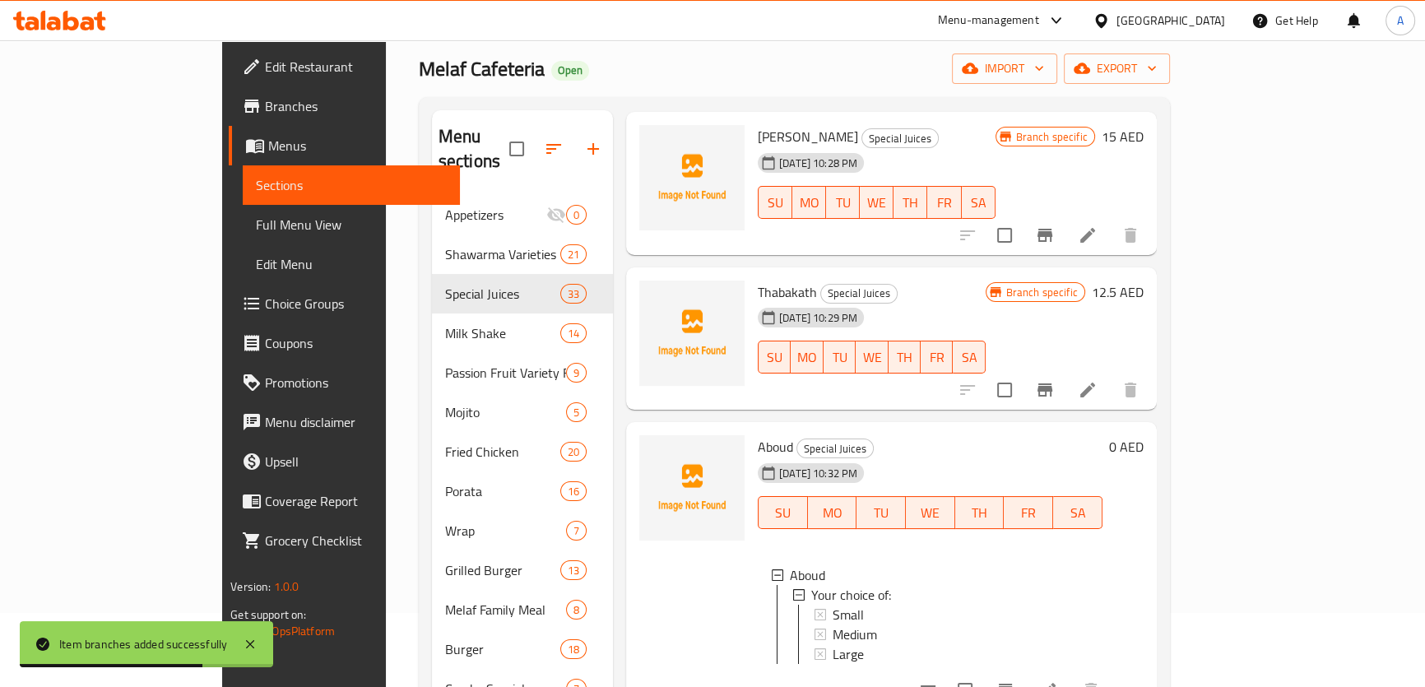
scroll to position [1646, 0]
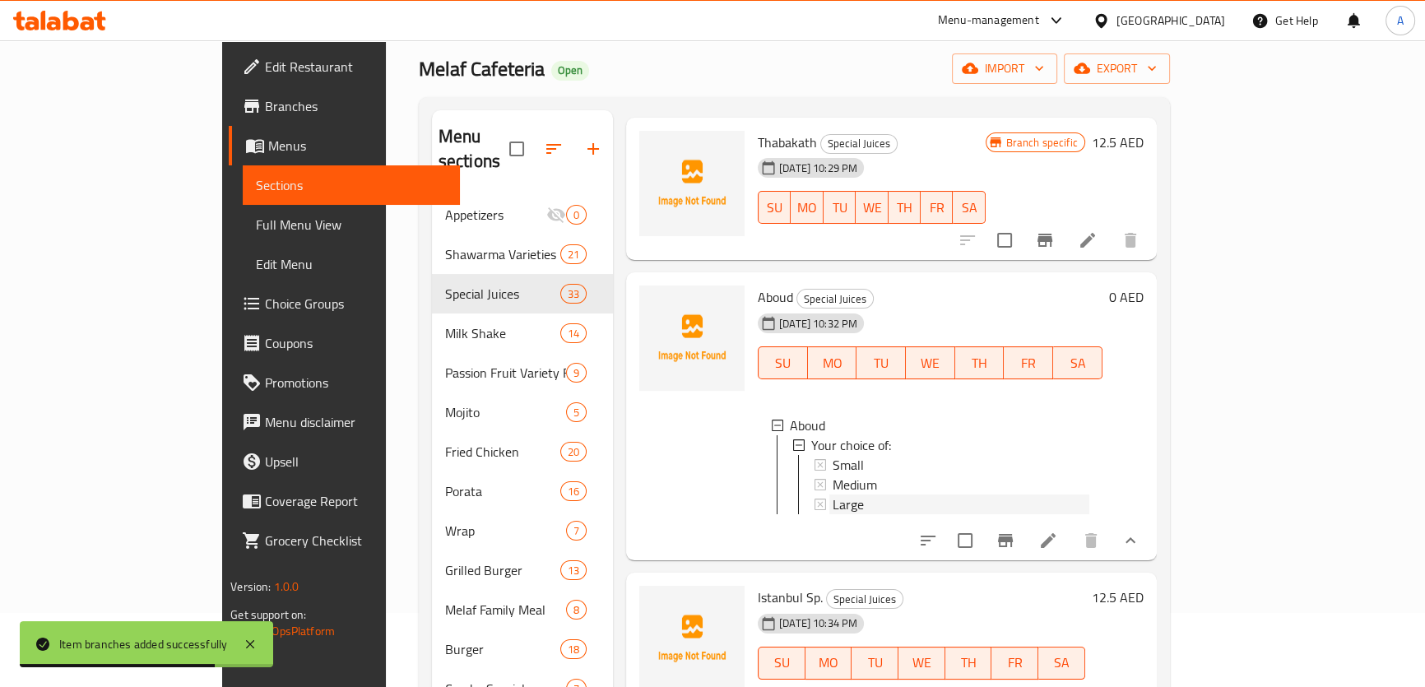
click at [833, 495] on span "Large" at bounding box center [848, 505] width 31 height 20
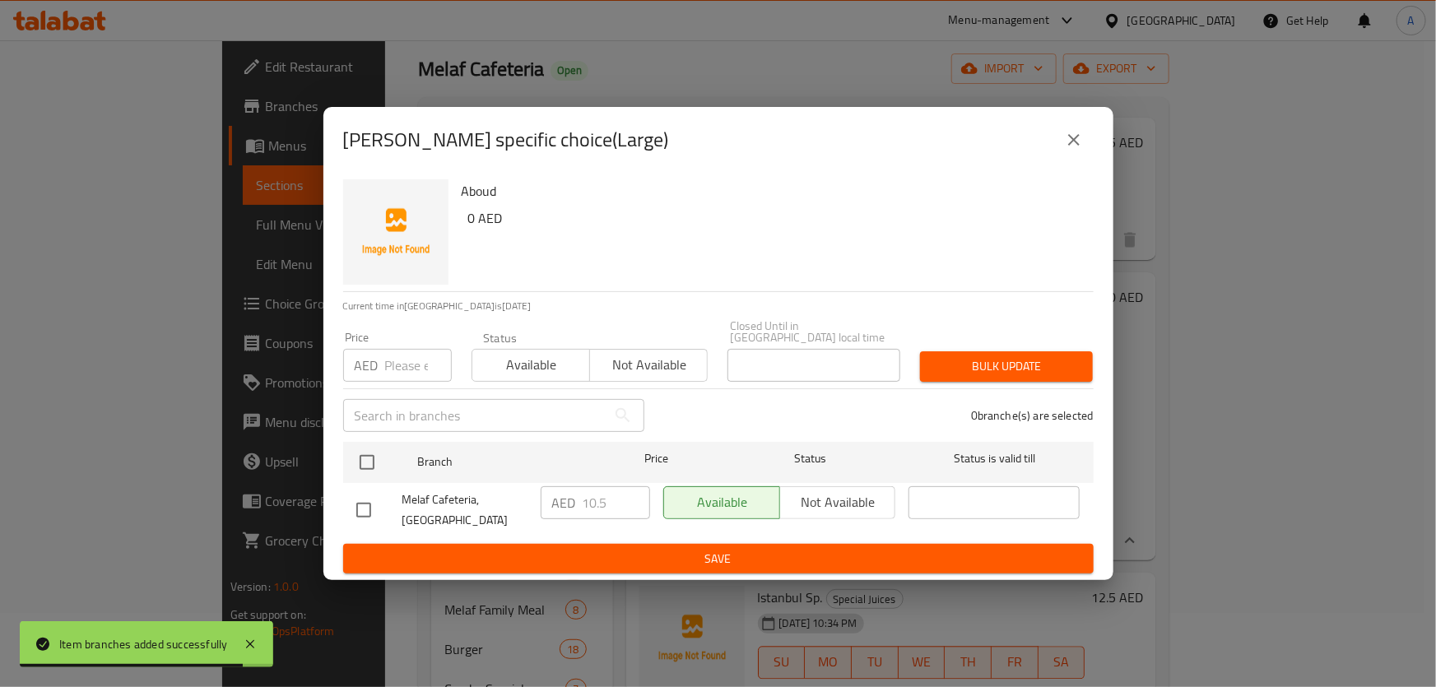
click at [1049, 114] on div "Aboud - branch specific choice(Large)" at bounding box center [718, 140] width 790 height 66
click at [1074, 140] on icon "close" at bounding box center [1074, 140] width 12 height 12
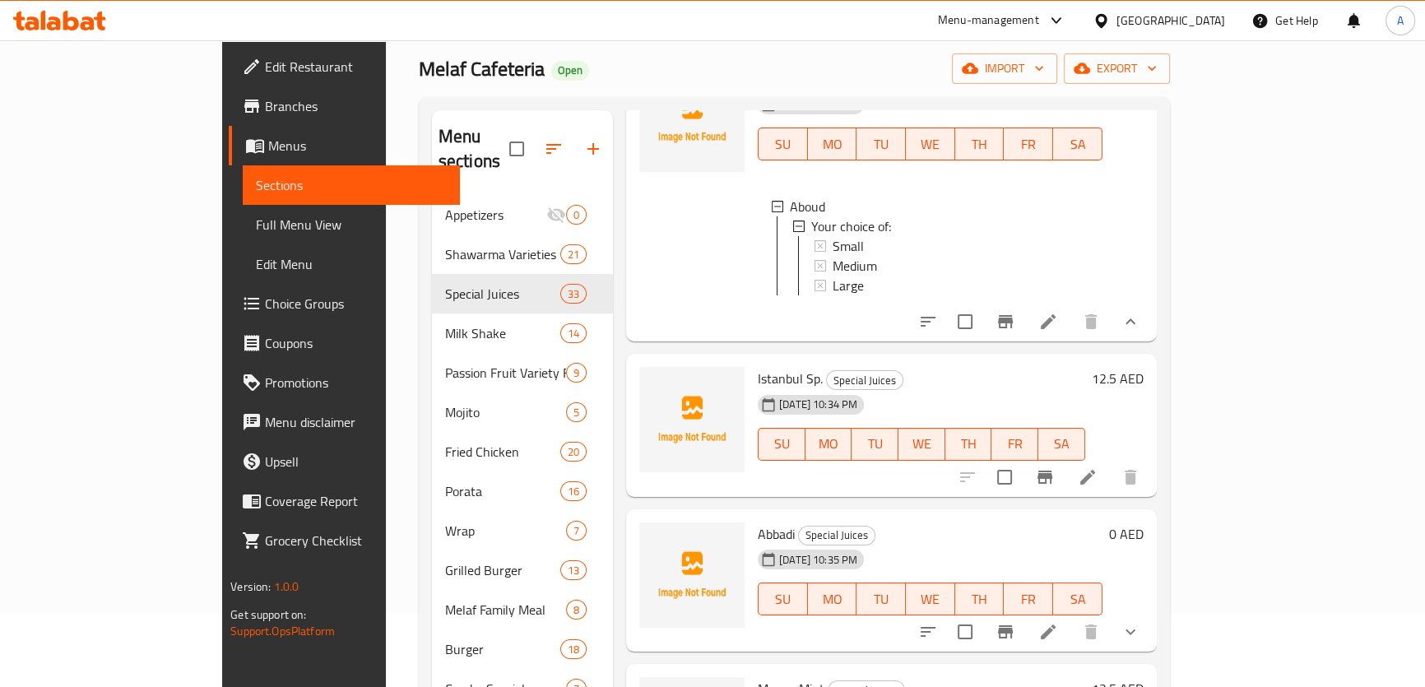
scroll to position [1870, 0]
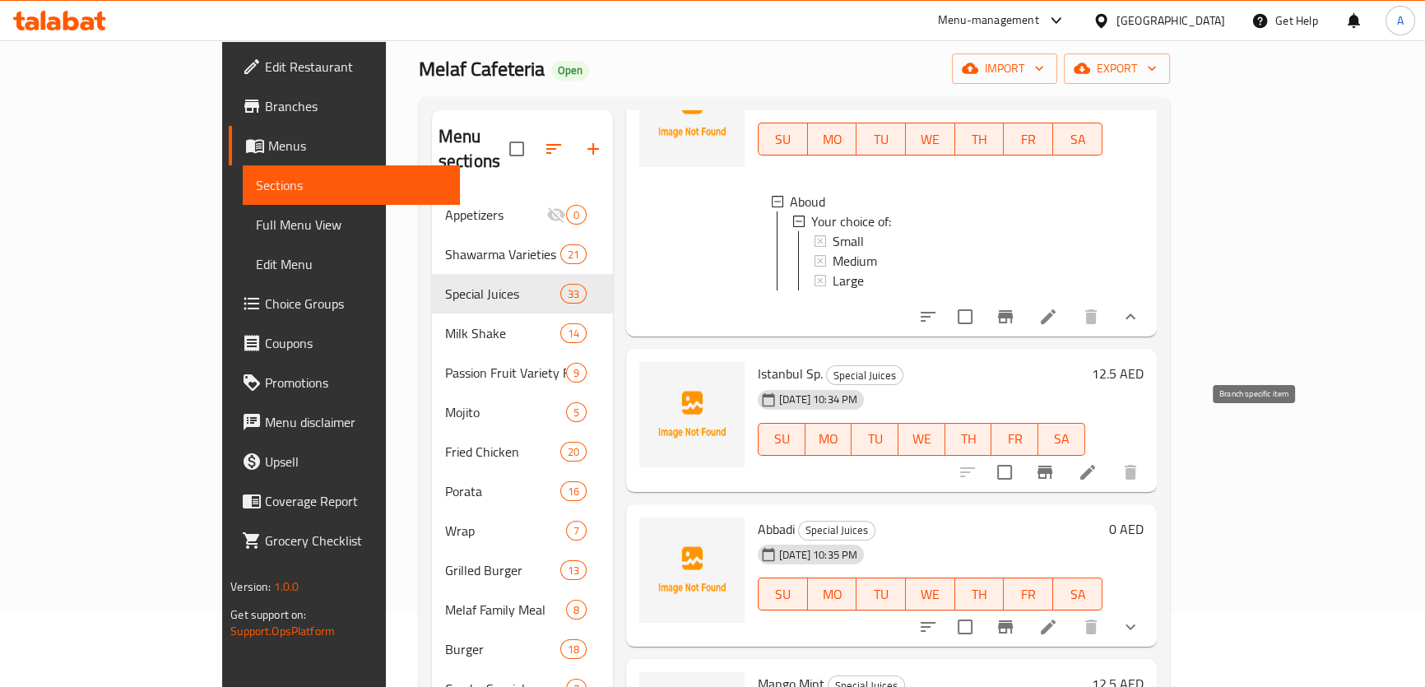
click at [1053, 466] on icon "Branch-specific-item" at bounding box center [1045, 472] width 15 height 13
click at [1055, 463] on icon "Branch-specific-item" at bounding box center [1045, 473] width 20 height 20
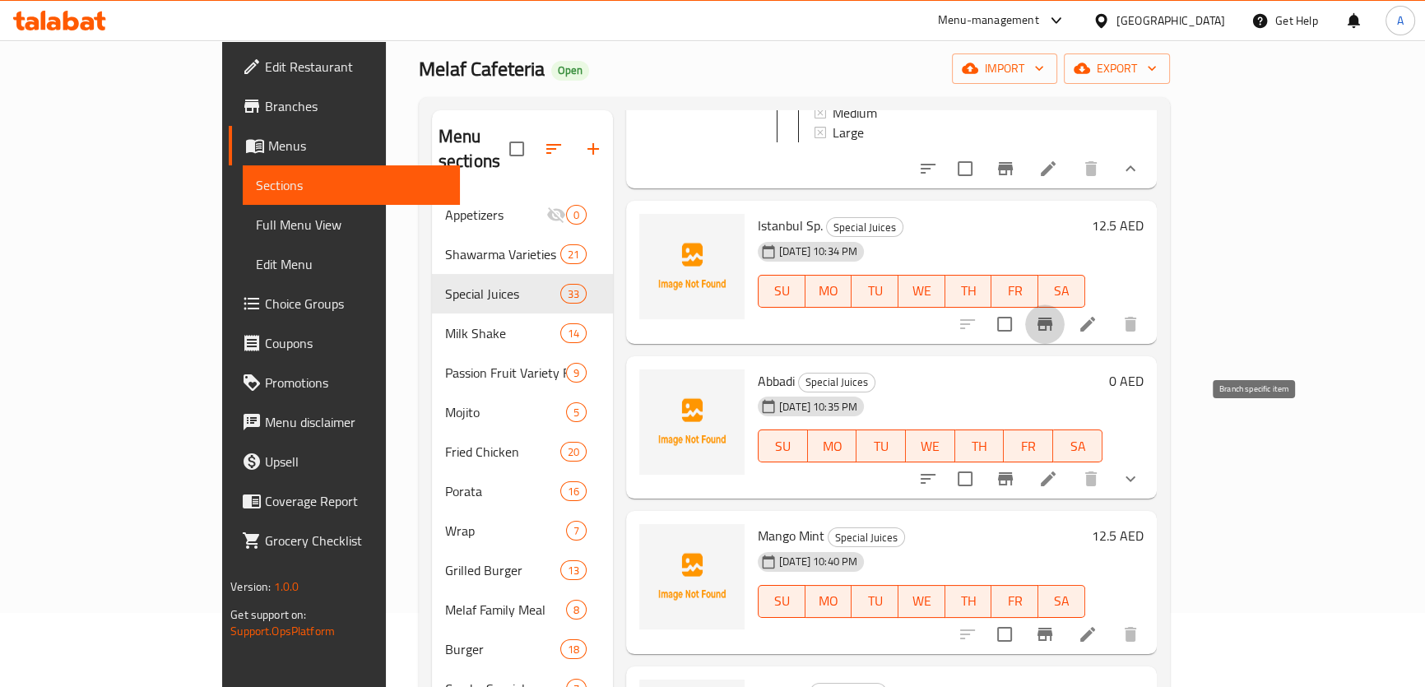
scroll to position [2095, 0]
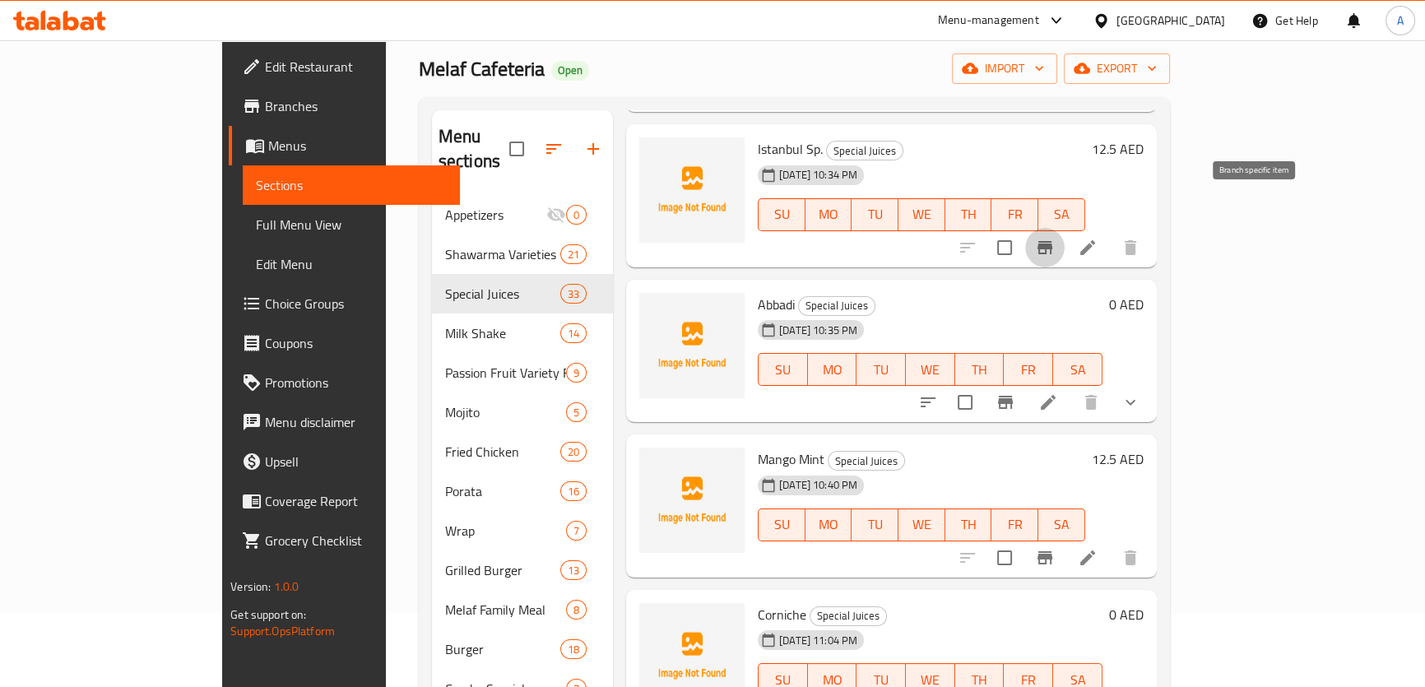
click at [1151, 383] on div at bounding box center [1030, 403] width 242 height 40
click at [1141, 393] on icon "show more" at bounding box center [1131, 403] width 20 height 20
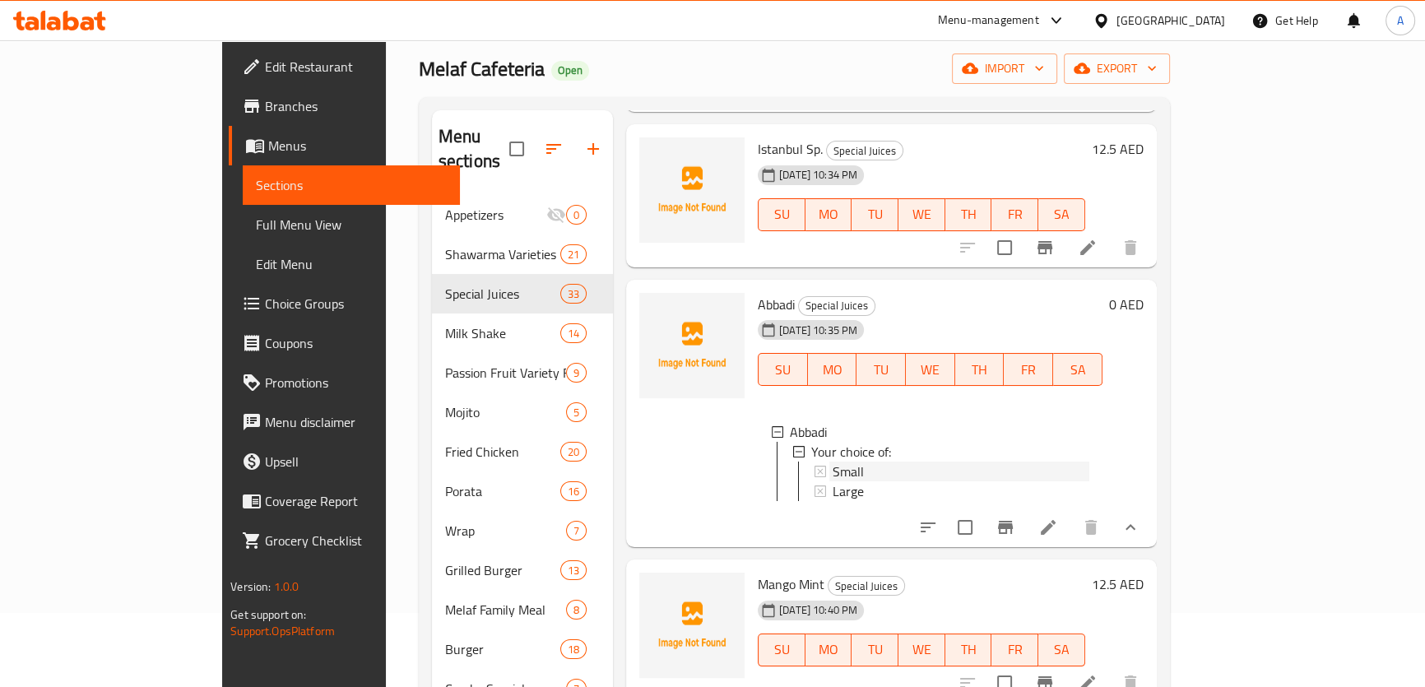
click at [833, 462] on span "Small" at bounding box center [848, 472] width 31 height 20
click at [837, 481] on div "Large" at bounding box center [961, 491] width 257 height 20
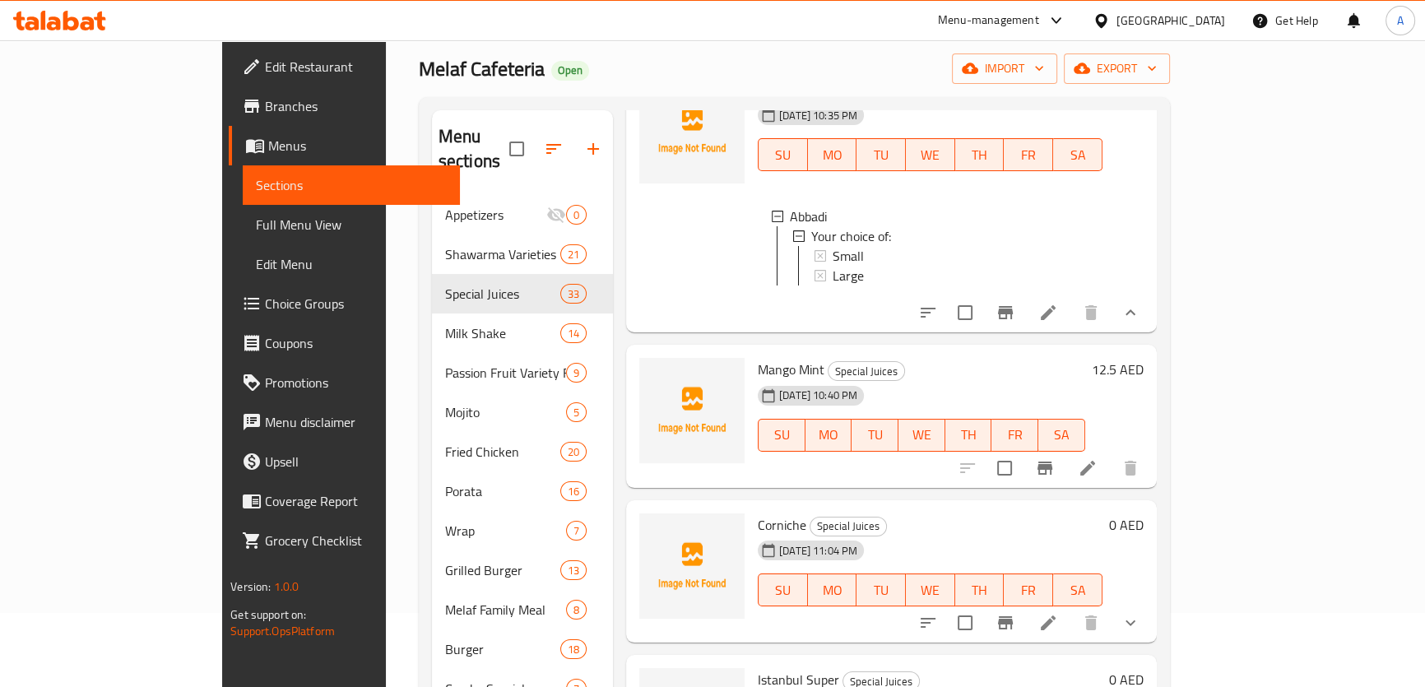
scroll to position [2319, 0]
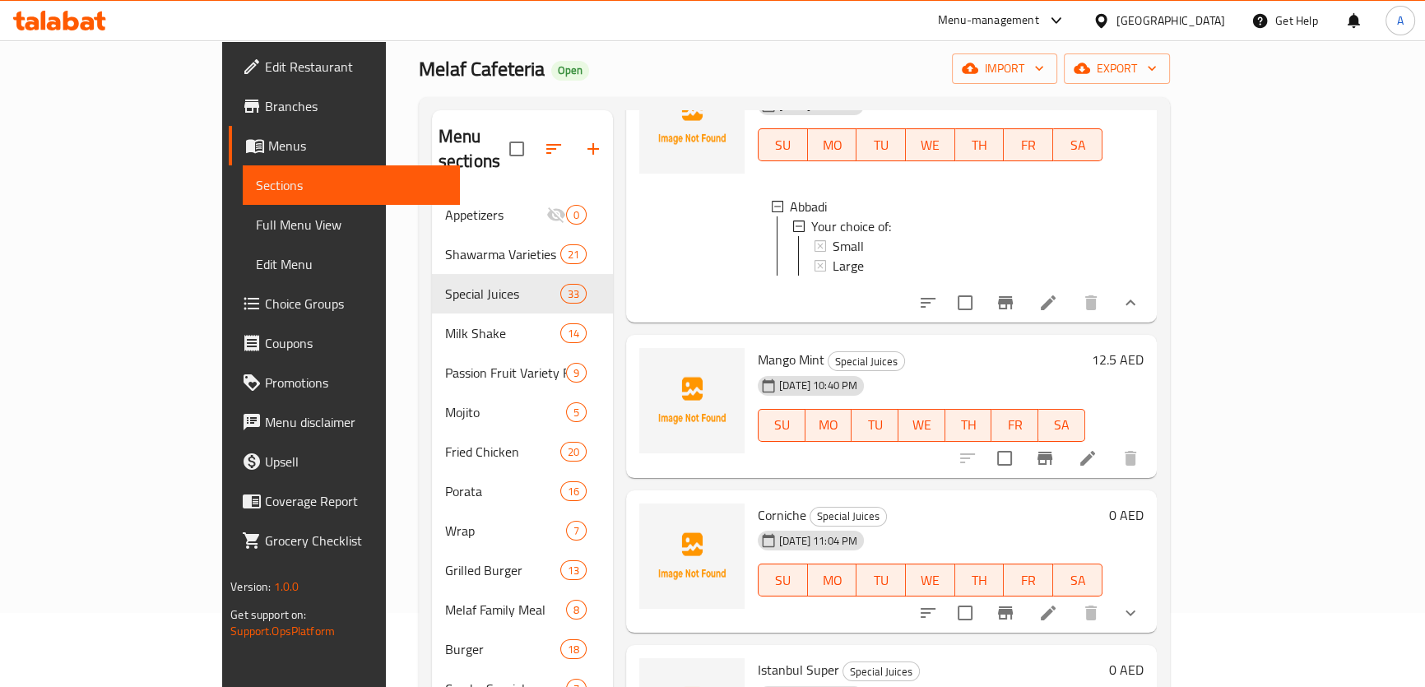
click at [879, 45] on div "Home / Restaurants management / Menus / Sections Melaf Cafeteria Open import ex…" at bounding box center [794, 482] width 751 height 966
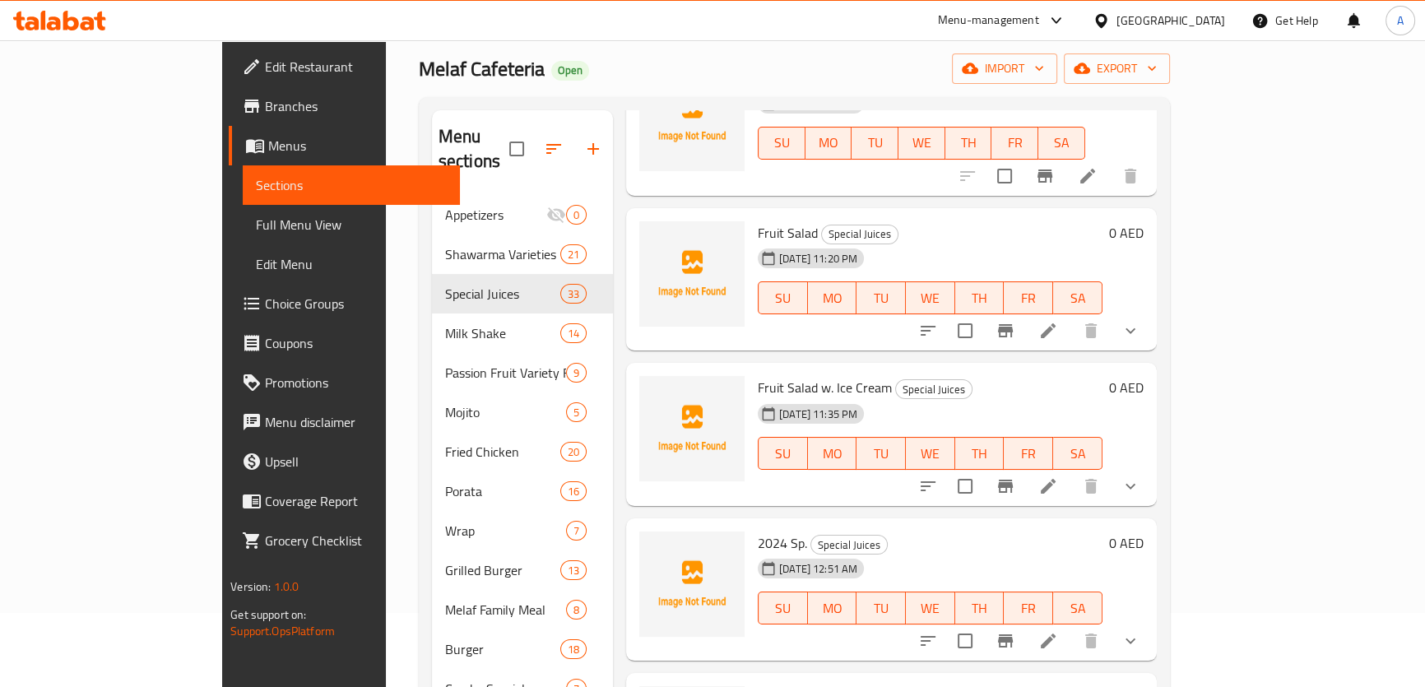
scroll to position [4150, 0]
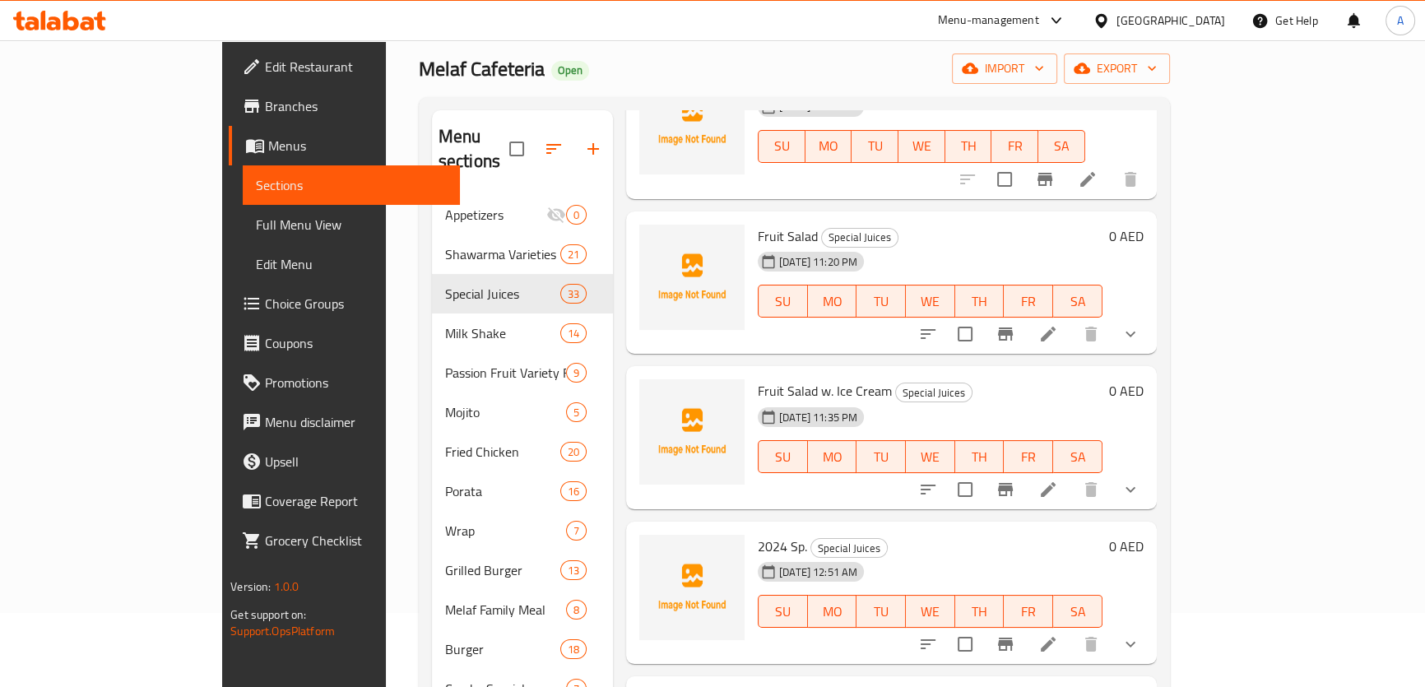
click at [1141, 635] on icon "show more" at bounding box center [1131, 645] width 20 height 20
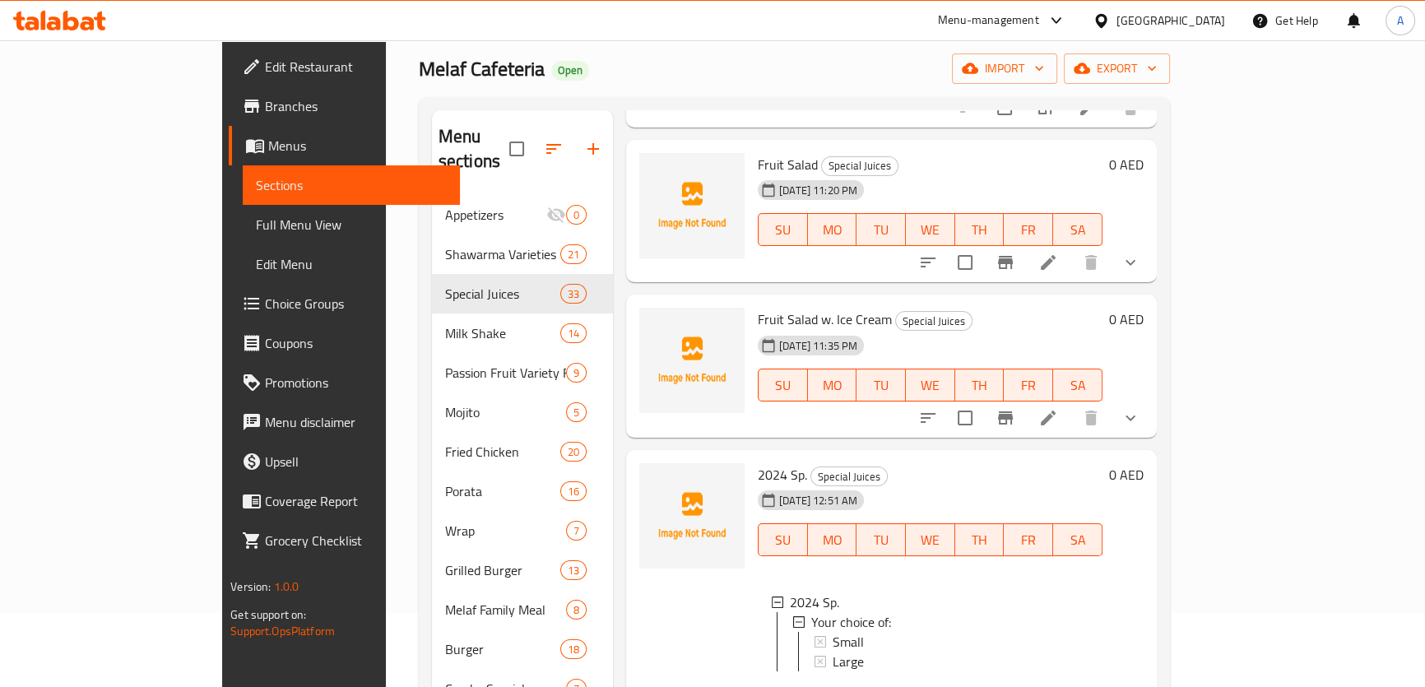
scroll to position [4300, 0]
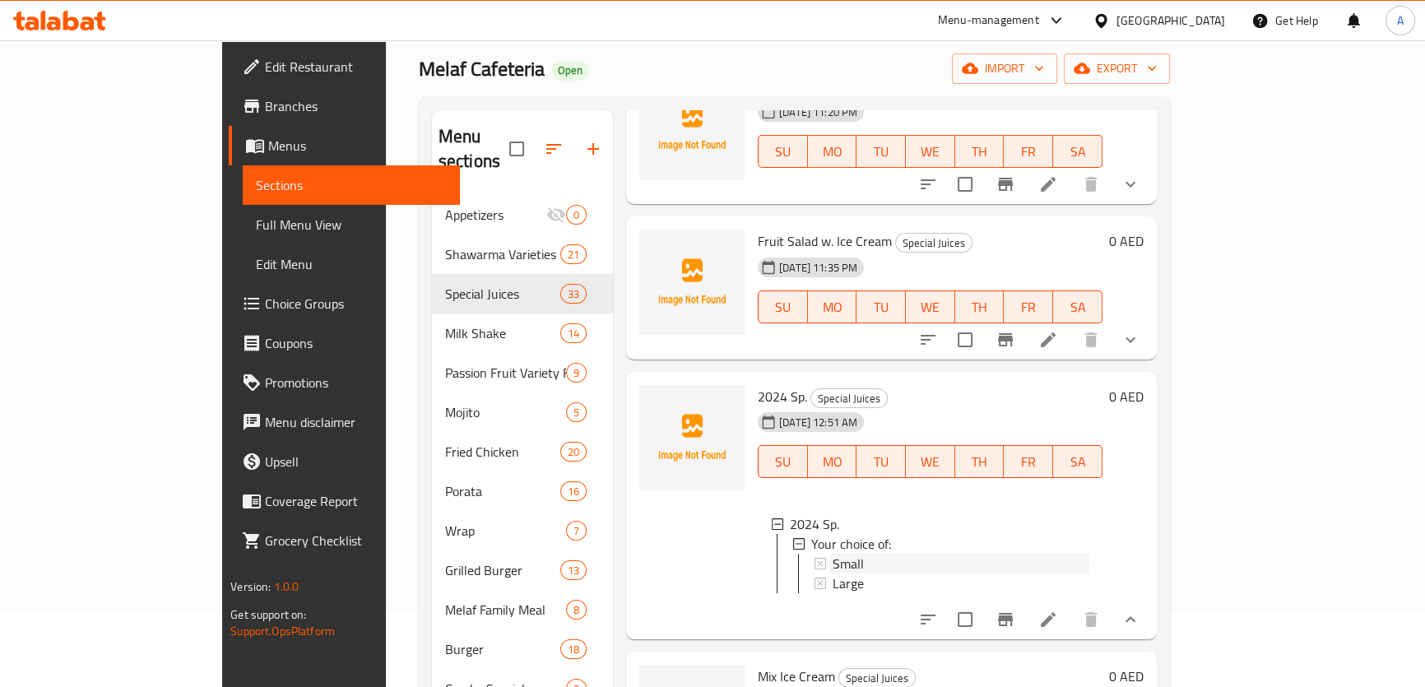
click at [833, 554] on span "Small" at bounding box center [848, 564] width 31 height 20
click at [833, 574] on span "Large" at bounding box center [848, 584] width 31 height 20
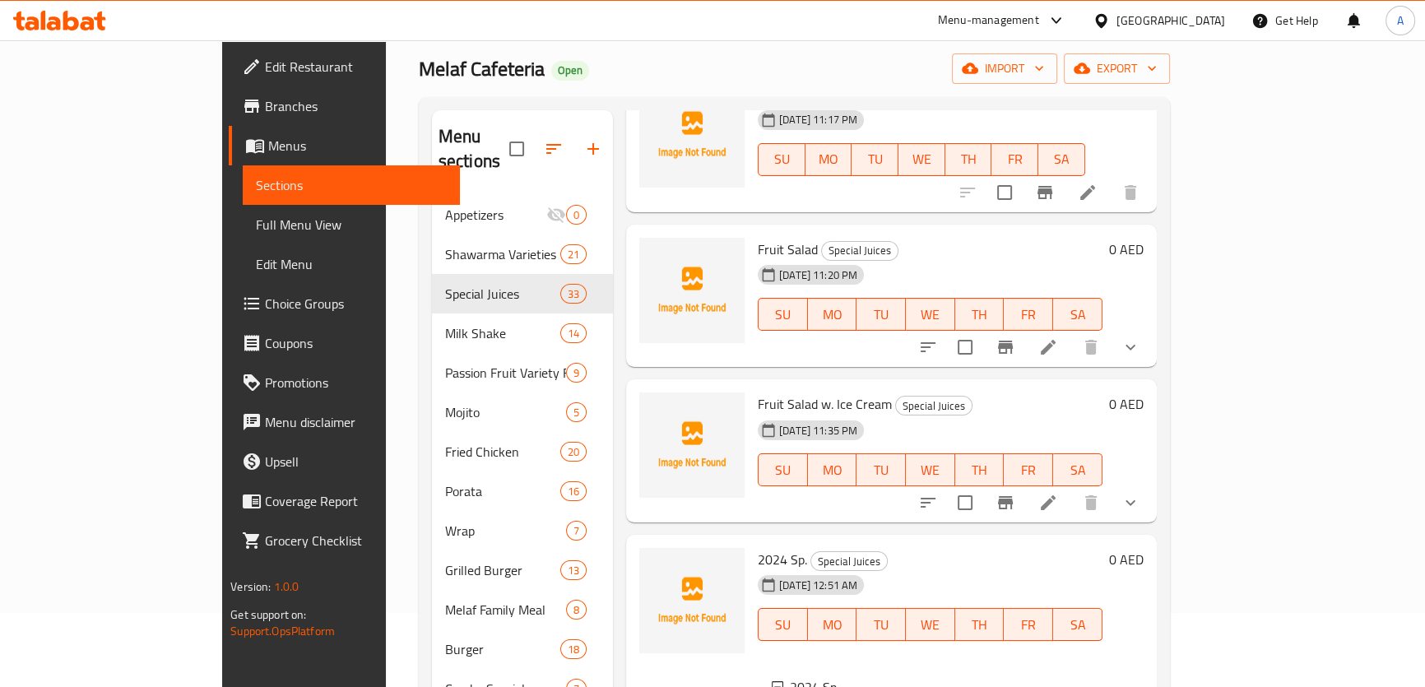
scroll to position [4001, 0]
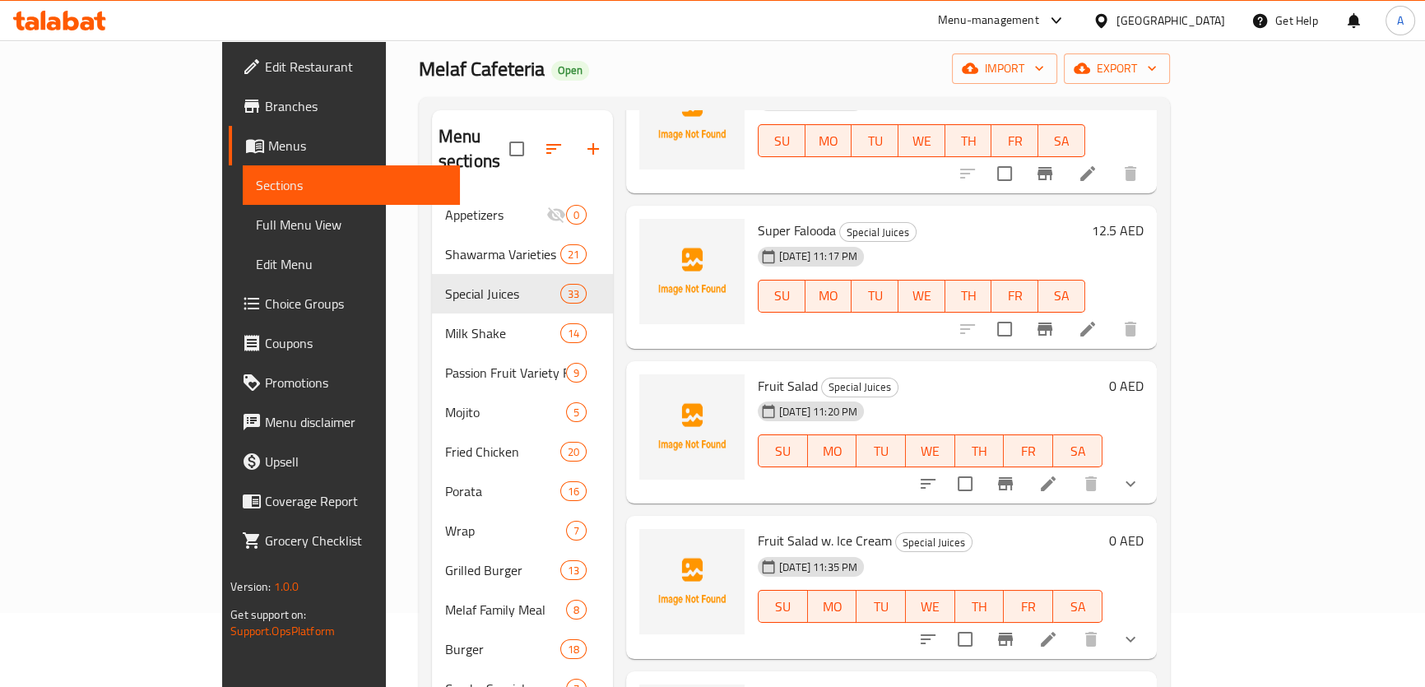
click at [910, 33] on div "Menu-management United Arab Emirates Get Help A" at bounding box center [712, 21] width 1425 height 40
click at [920, 61] on div "Melaf Cafeteria Open import export" at bounding box center [794, 68] width 751 height 30
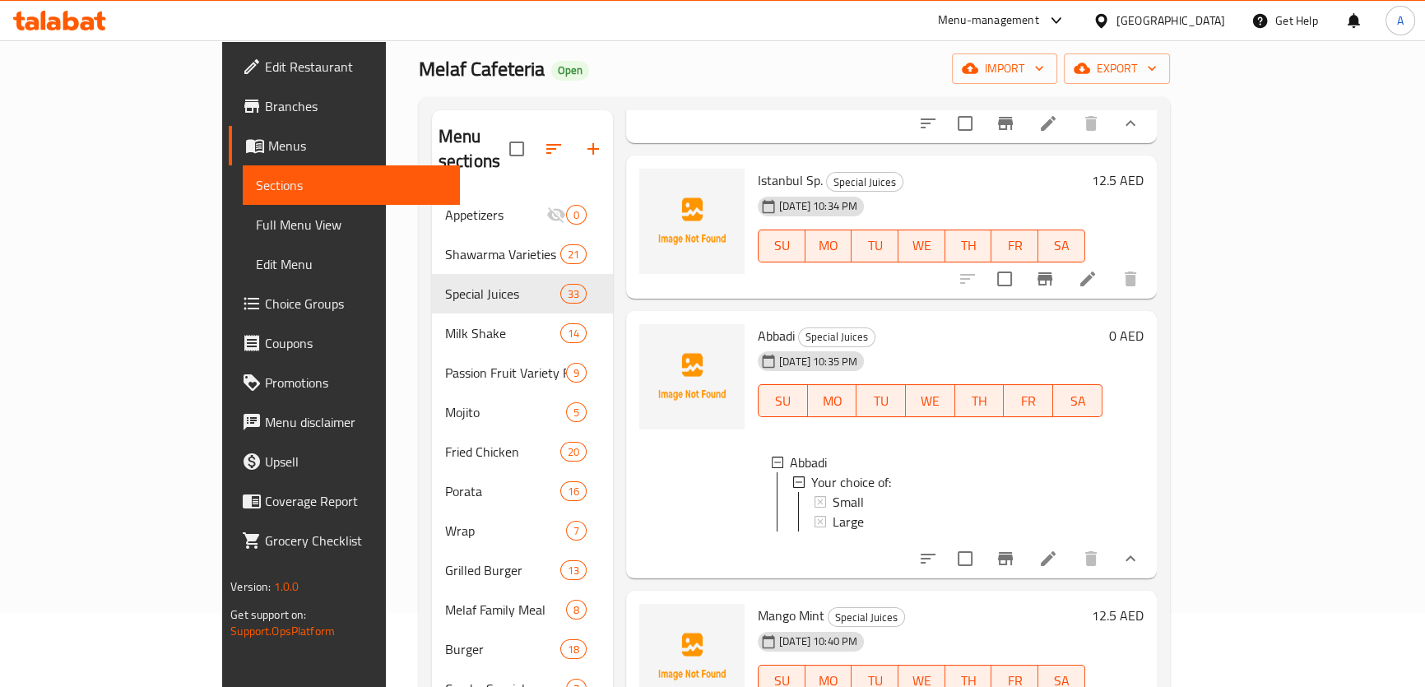
scroll to position [2358, 0]
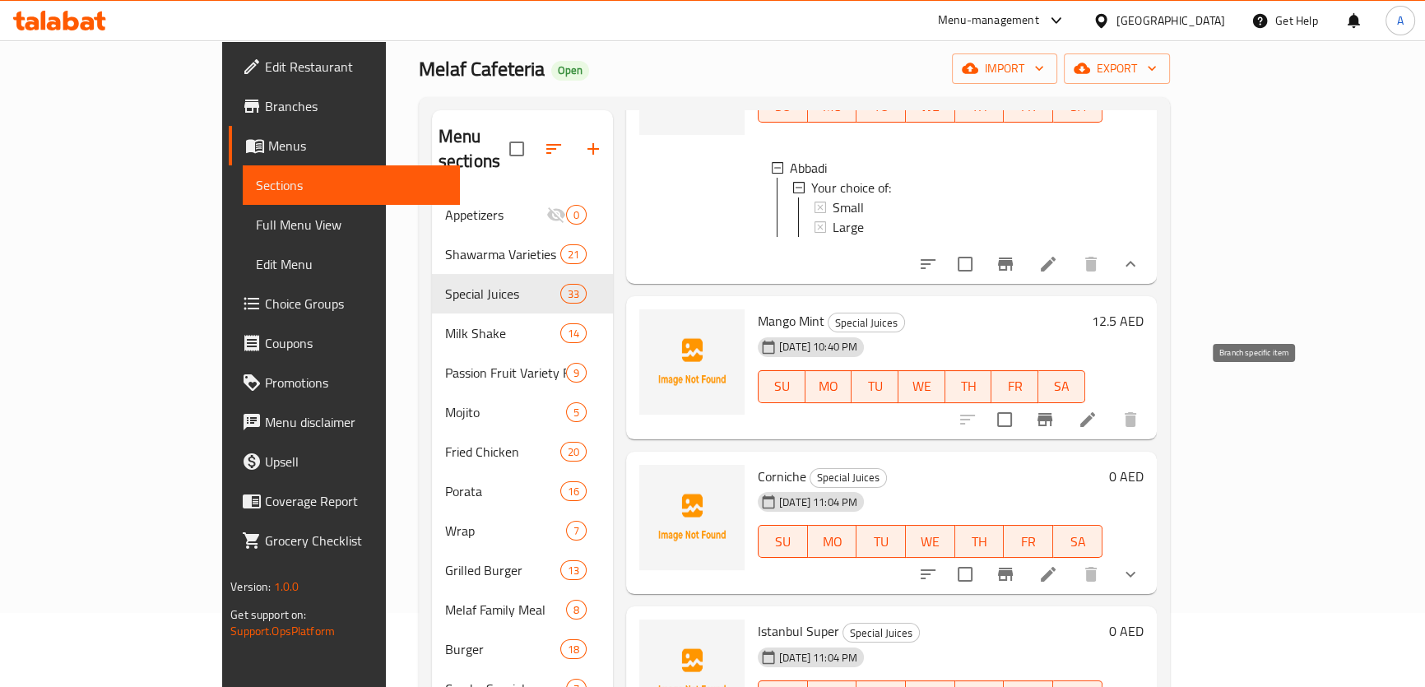
click at [1065, 400] on button "Branch-specific-item" at bounding box center [1045, 420] width 40 height 40
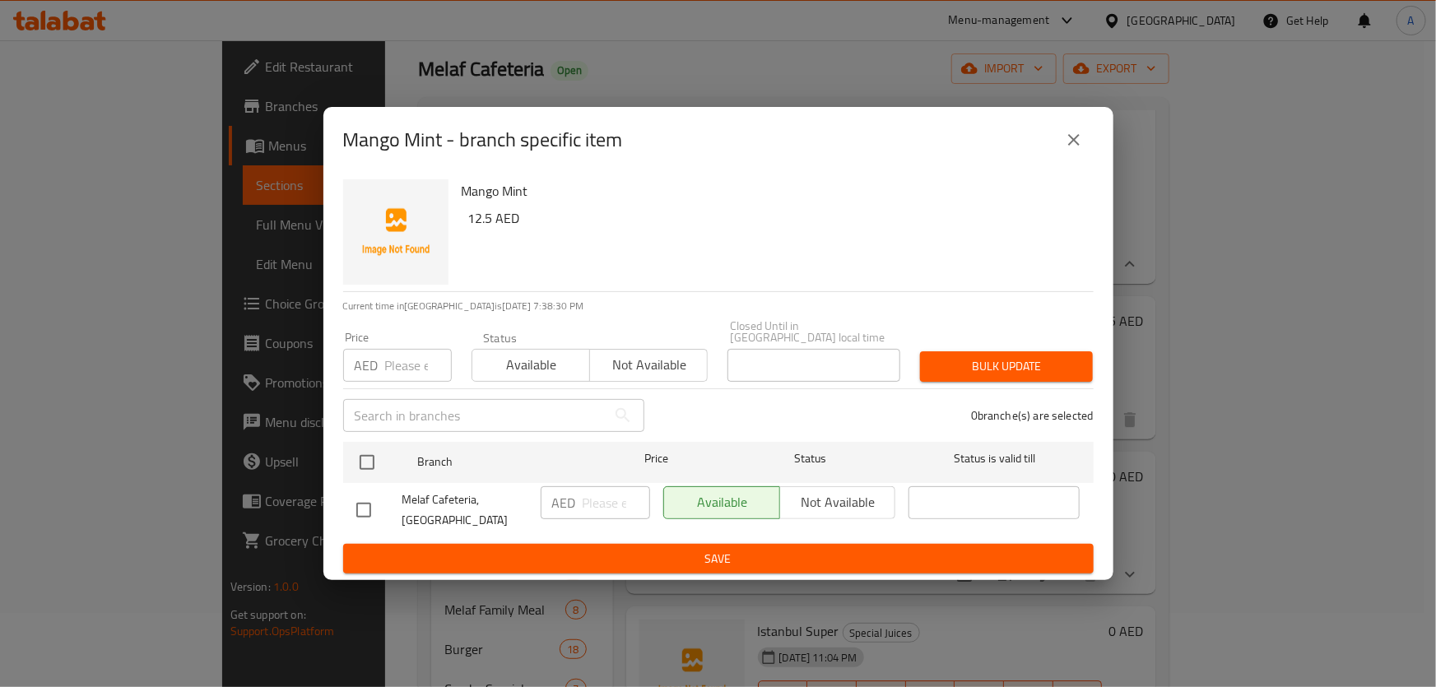
click at [1083, 136] on icon "close" at bounding box center [1074, 140] width 20 height 20
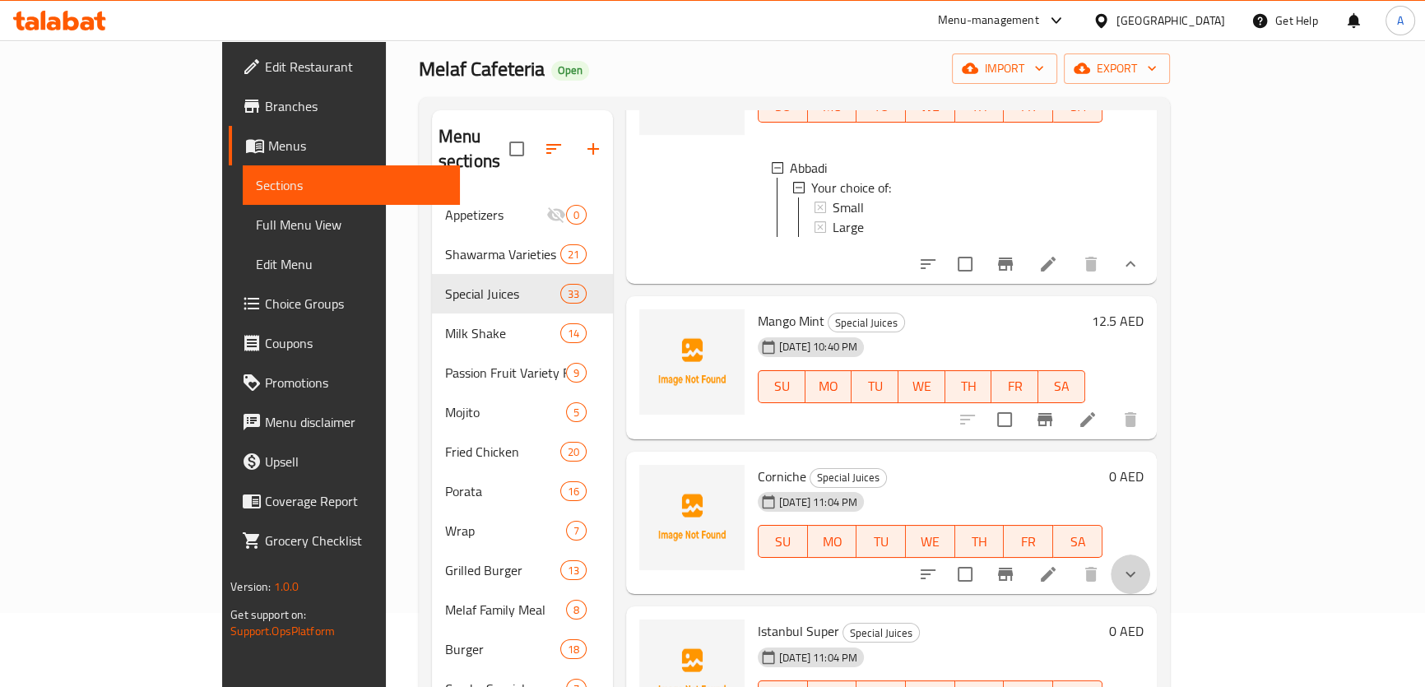
click at [1151, 555] on button "show more" at bounding box center [1131, 575] width 40 height 40
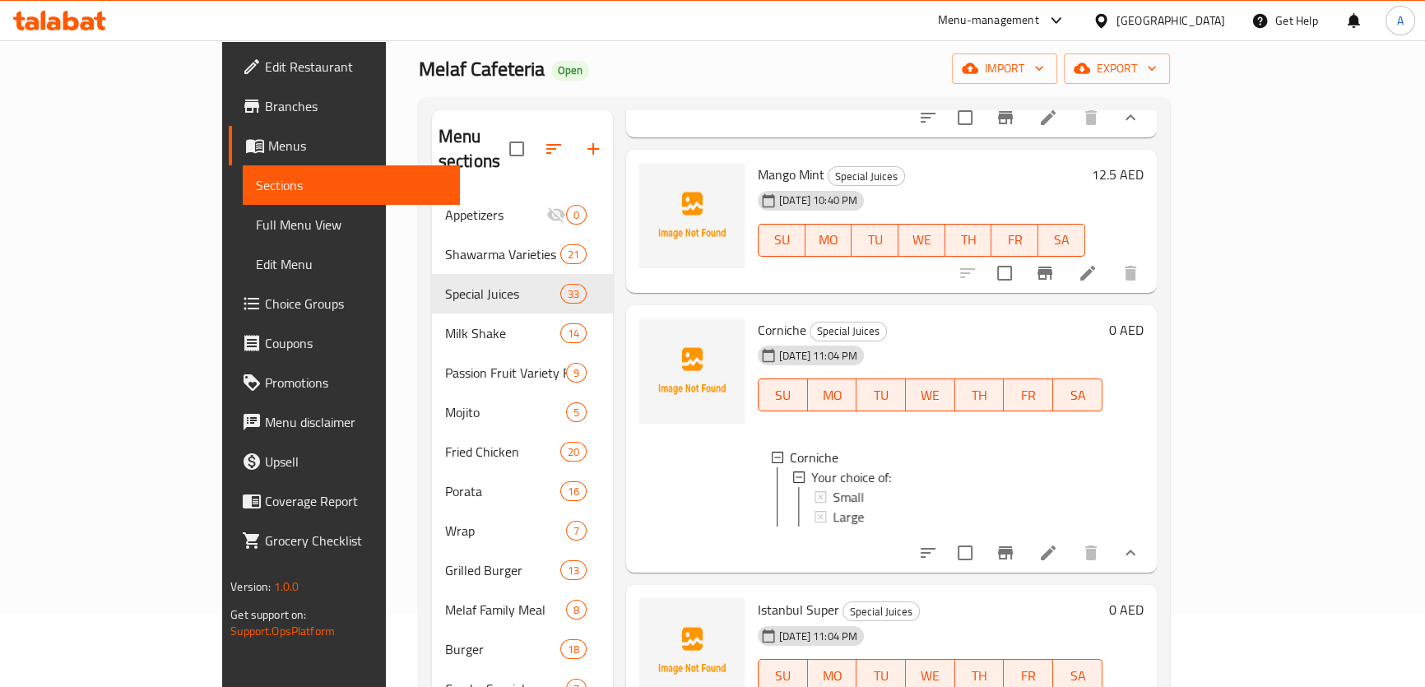
scroll to position [2508, 0]
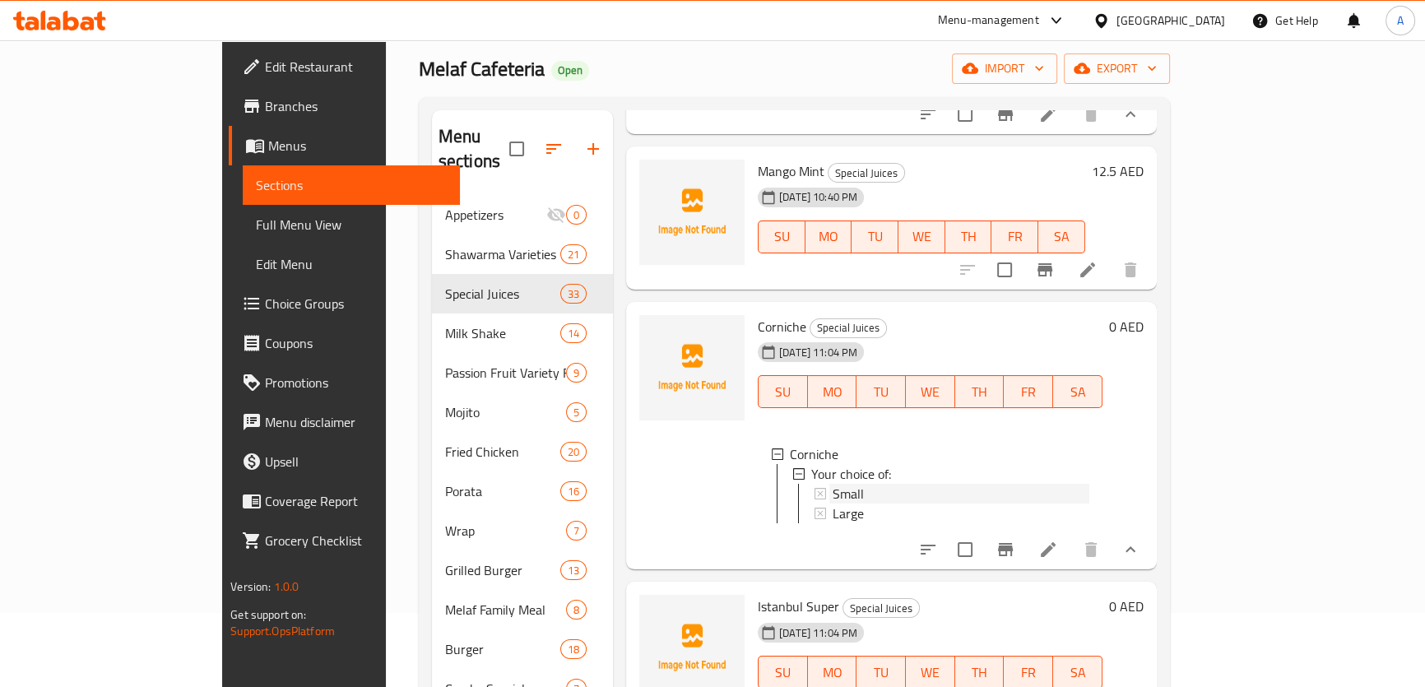
click at [833, 484] on span "Small" at bounding box center [848, 494] width 31 height 20
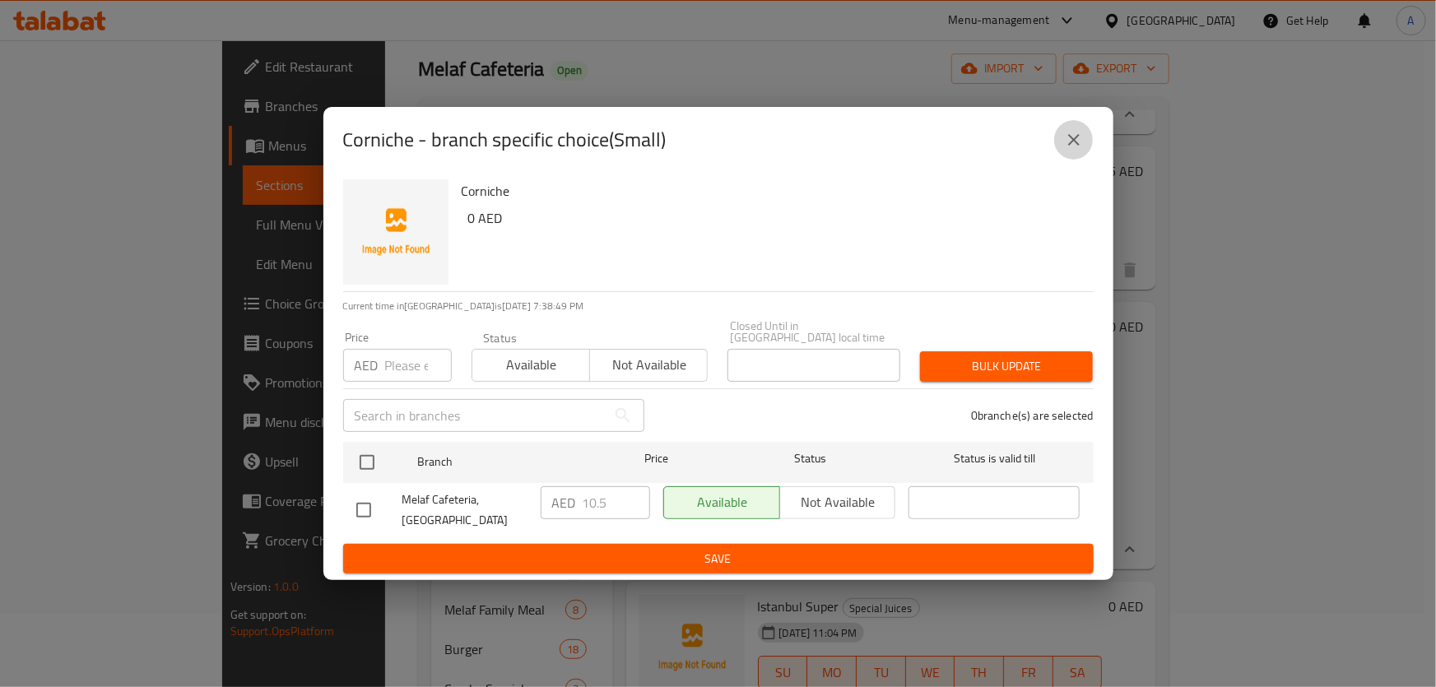
click at [1067, 130] on icon "close" at bounding box center [1074, 140] width 20 height 20
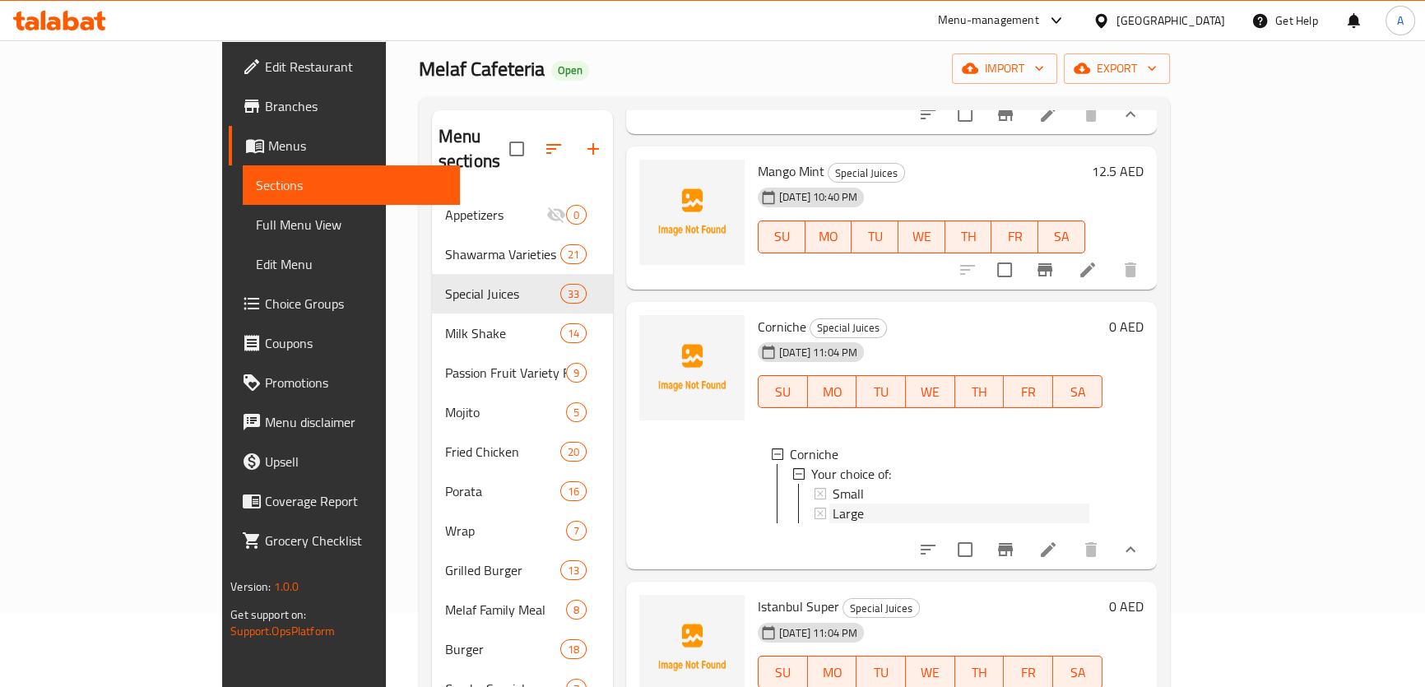
click at [833, 504] on span "Large" at bounding box center [848, 514] width 31 height 20
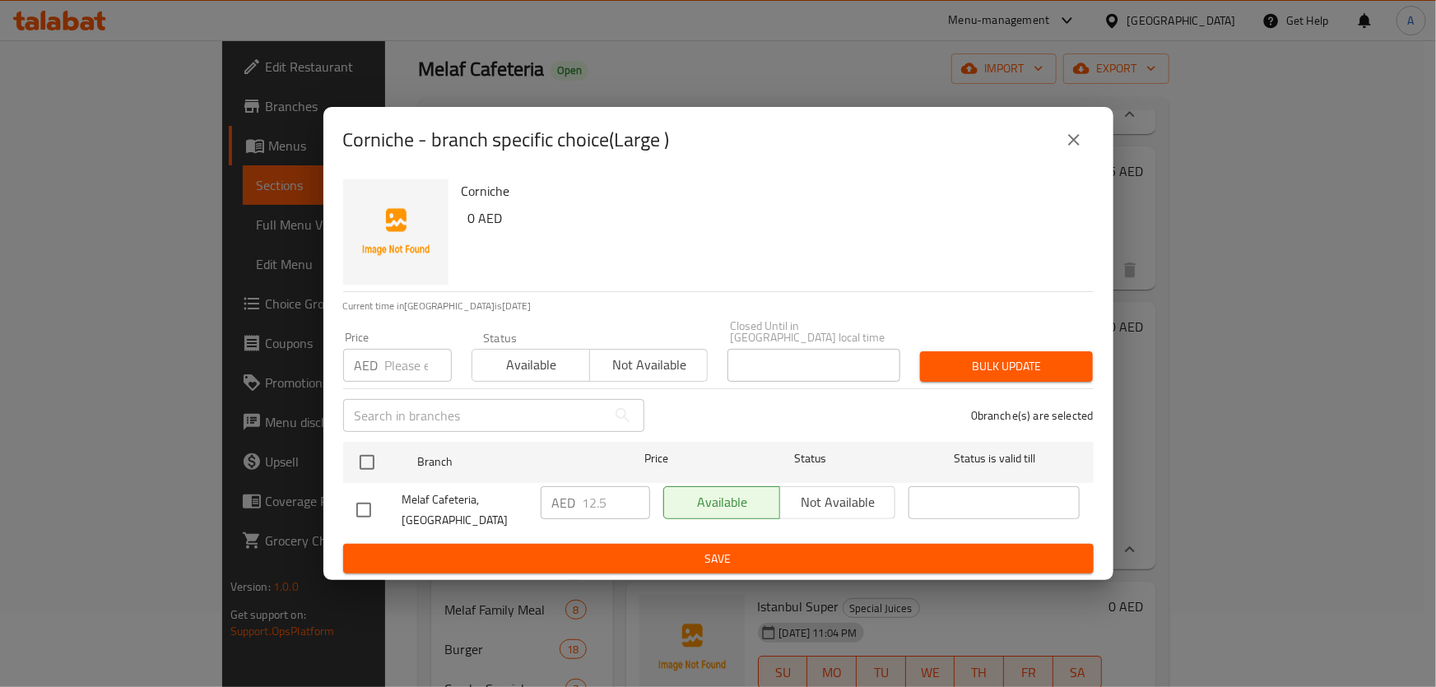
click at [1076, 135] on icon "close" at bounding box center [1074, 140] width 20 height 20
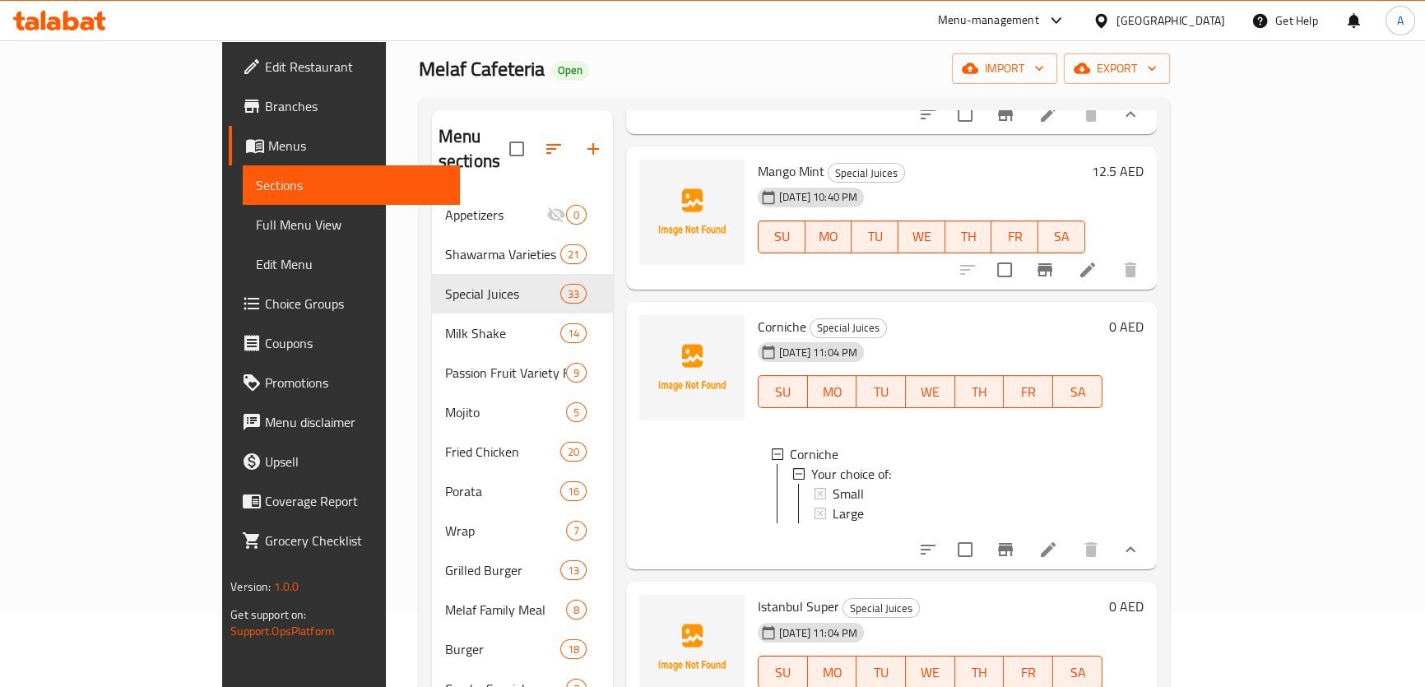
scroll to position [2732, 0]
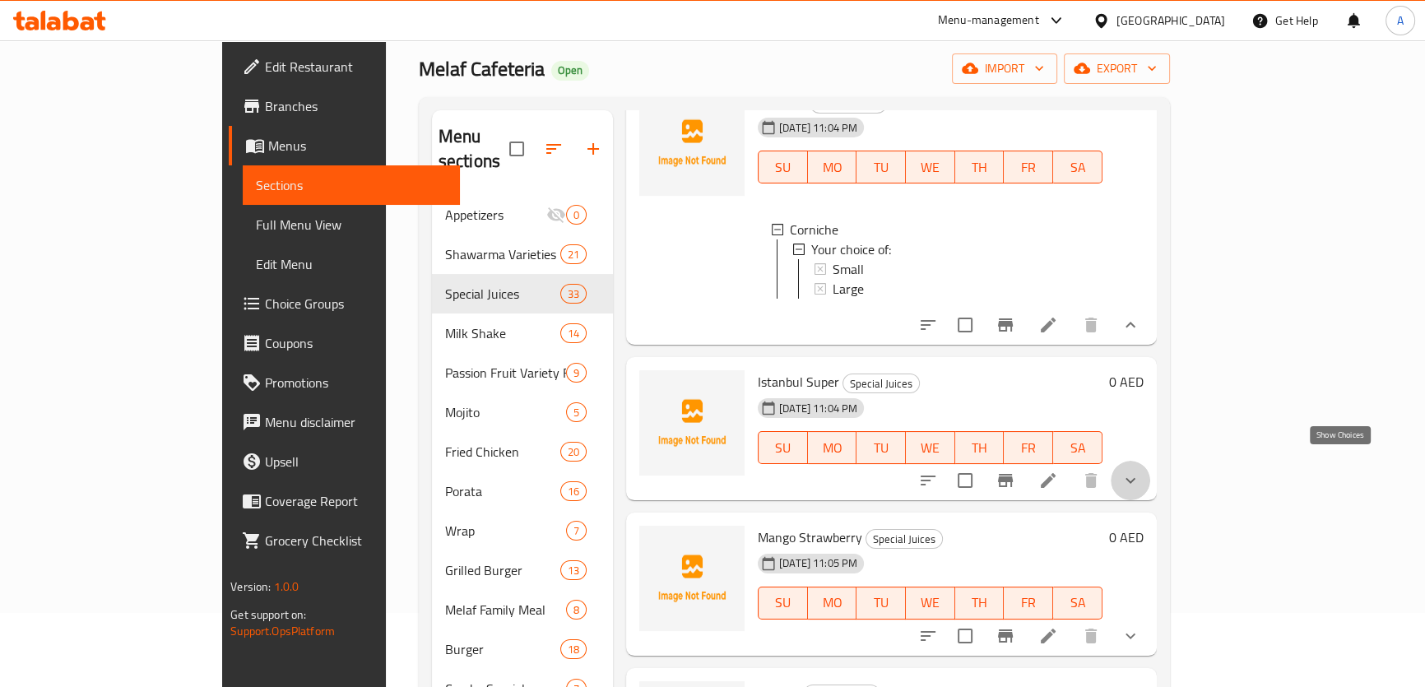
click at [1136, 478] on icon "show more" at bounding box center [1131, 481] width 10 height 6
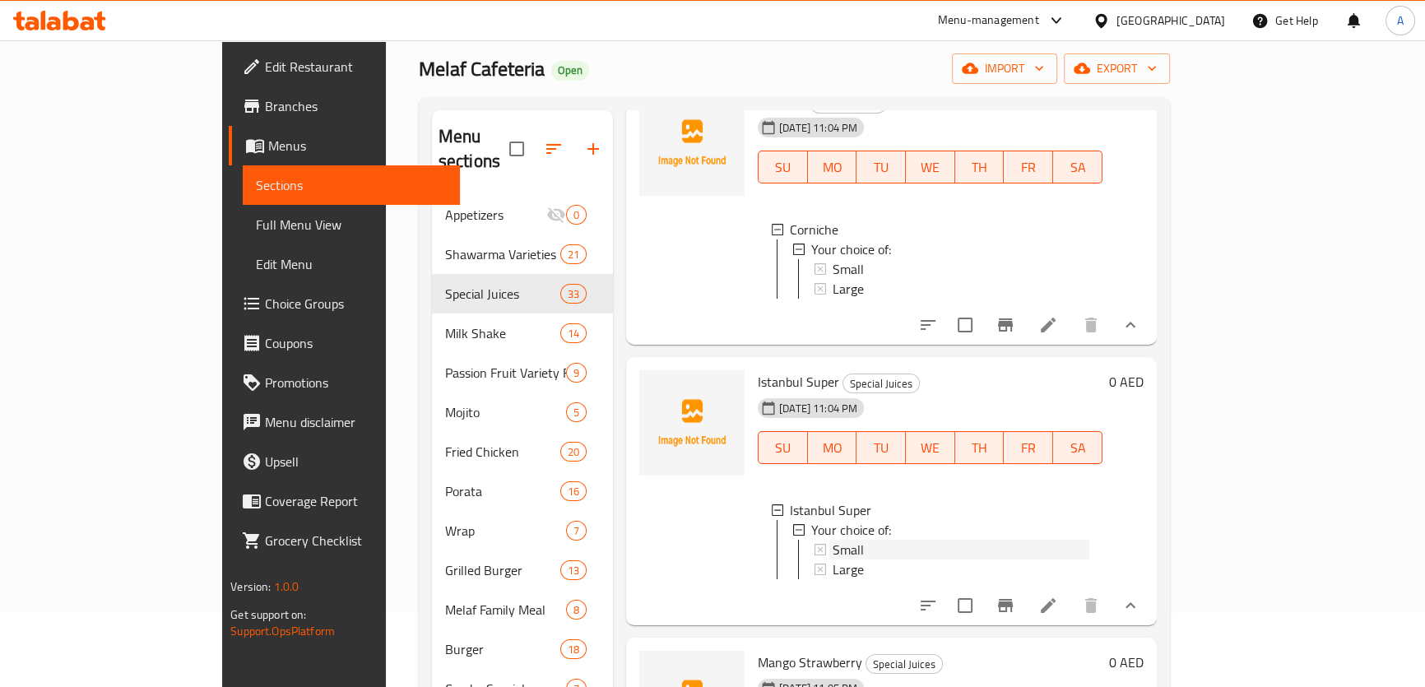
click at [833, 540] on span "Small" at bounding box center [848, 550] width 31 height 20
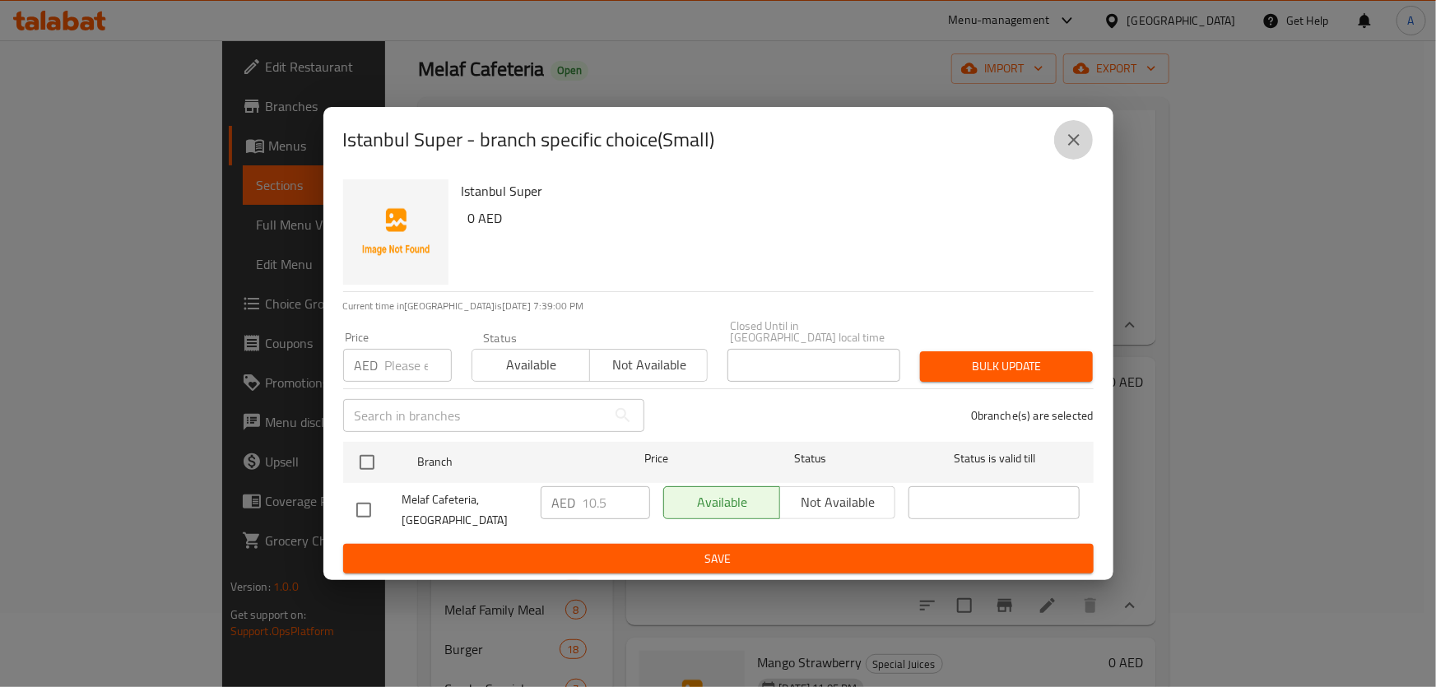
click at [1076, 151] on button "close" at bounding box center [1074, 140] width 40 height 40
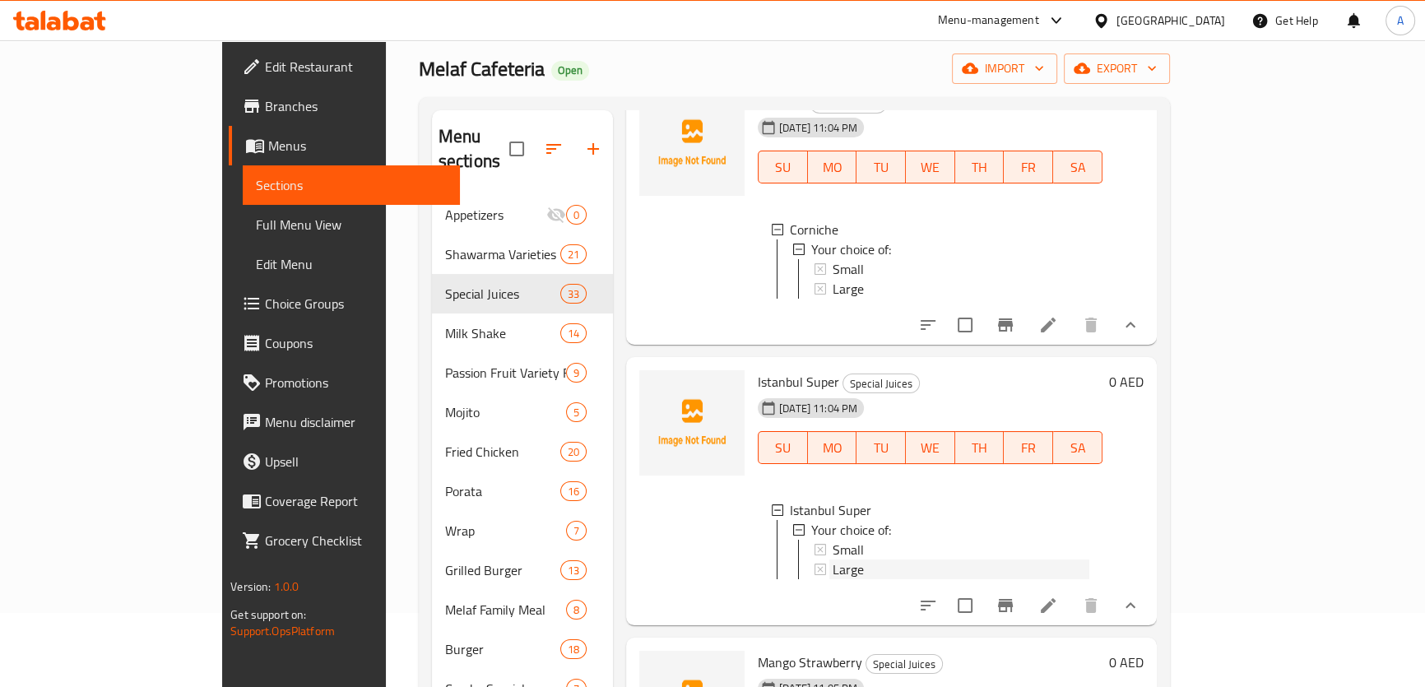
click at [833, 560] on div "Large" at bounding box center [961, 570] width 257 height 20
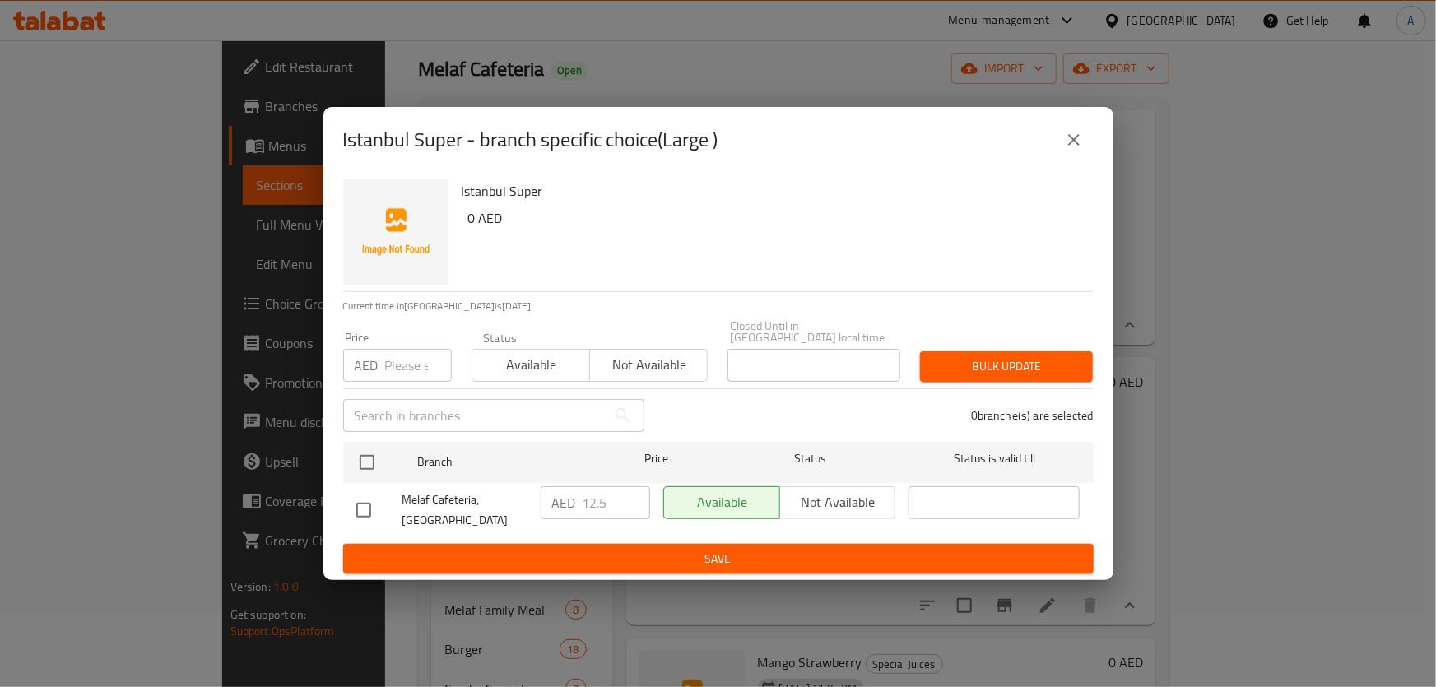
click at [1076, 148] on icon "close" at bounding box center [1074, 140] width 20 height 20
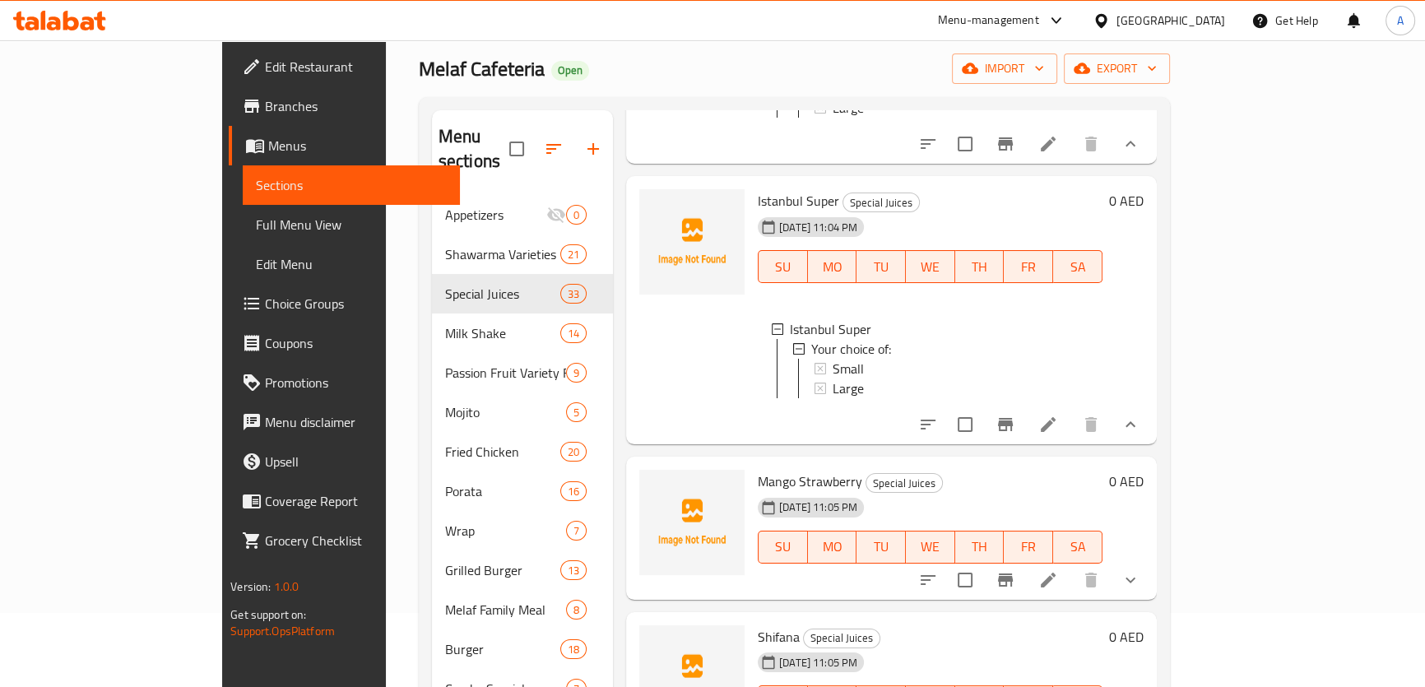
scroll to position [2956, 0]
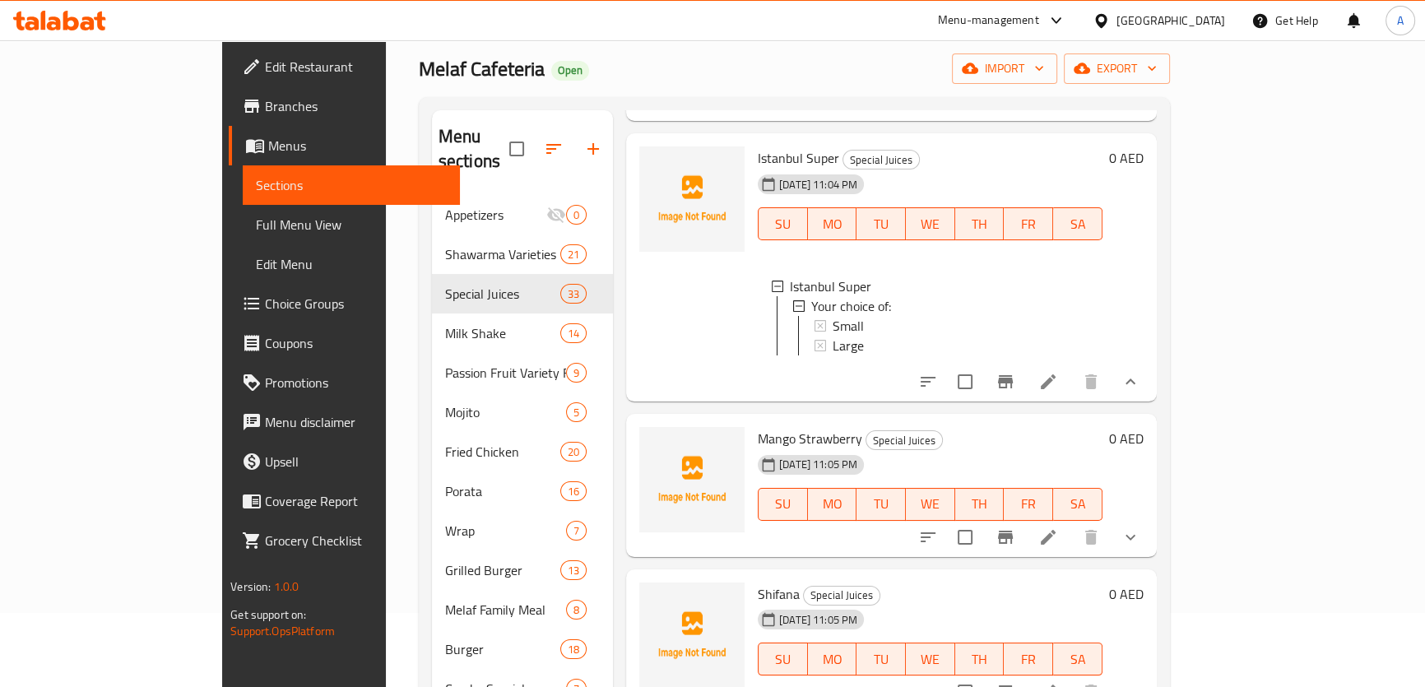
click at [1141, 534] on icon "show more" at bounding box center [1131, 538] width 20 height 20
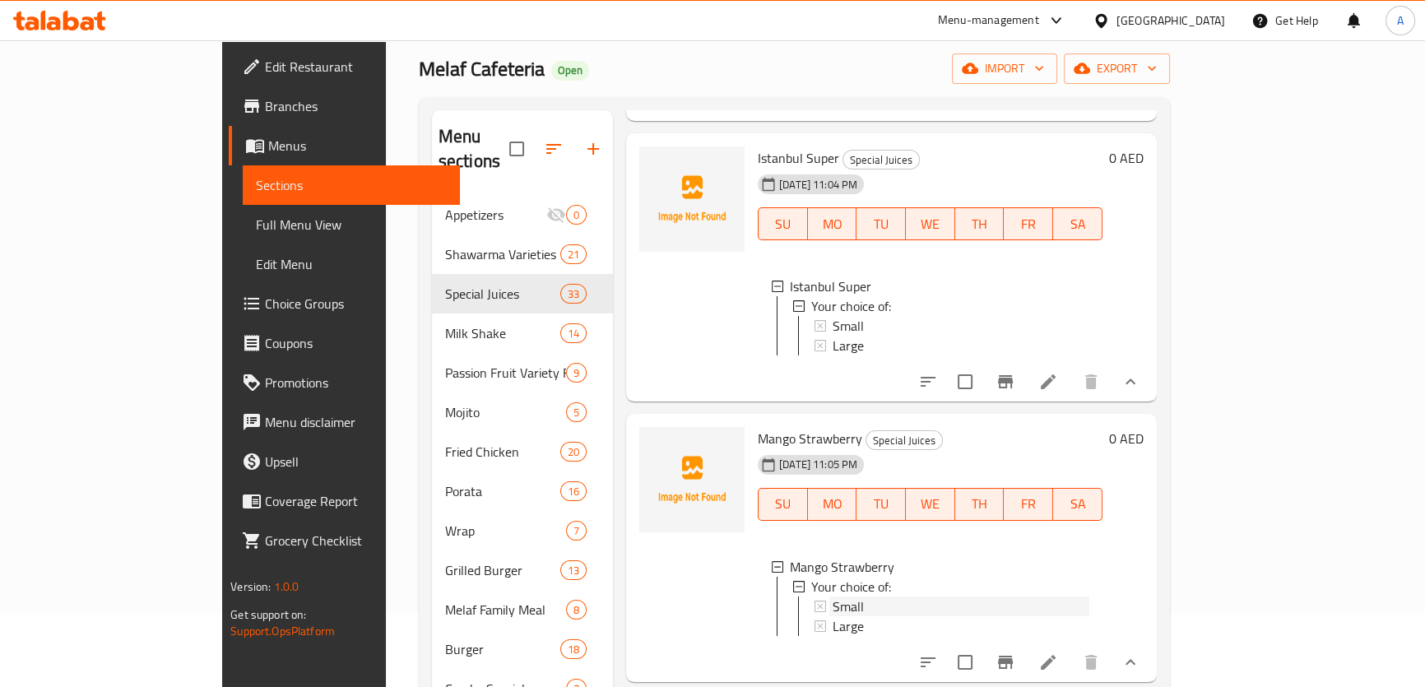
click at [836, 598] on div "Small" at bounding box center [961, 607] width 257 height 20
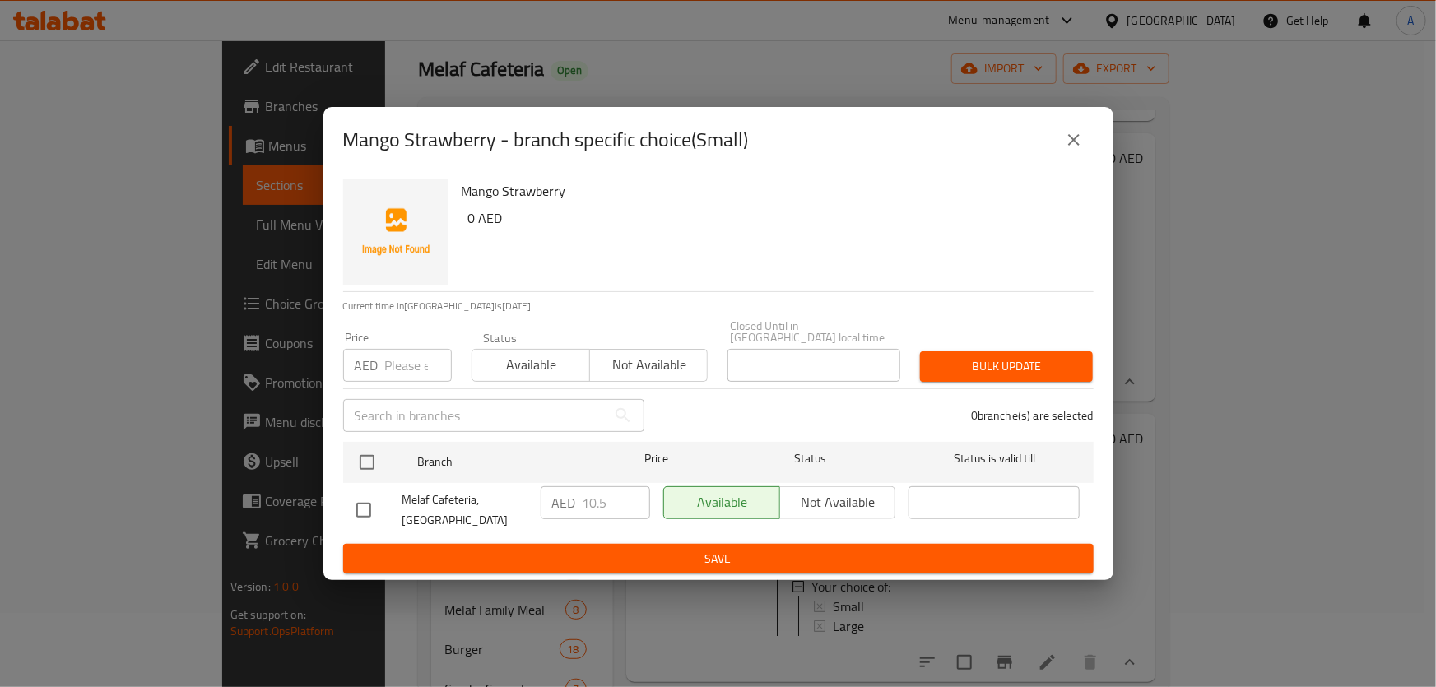
click at [1074, 147] on icon "close" at bounding box center [1074, 140] width 20 height 20
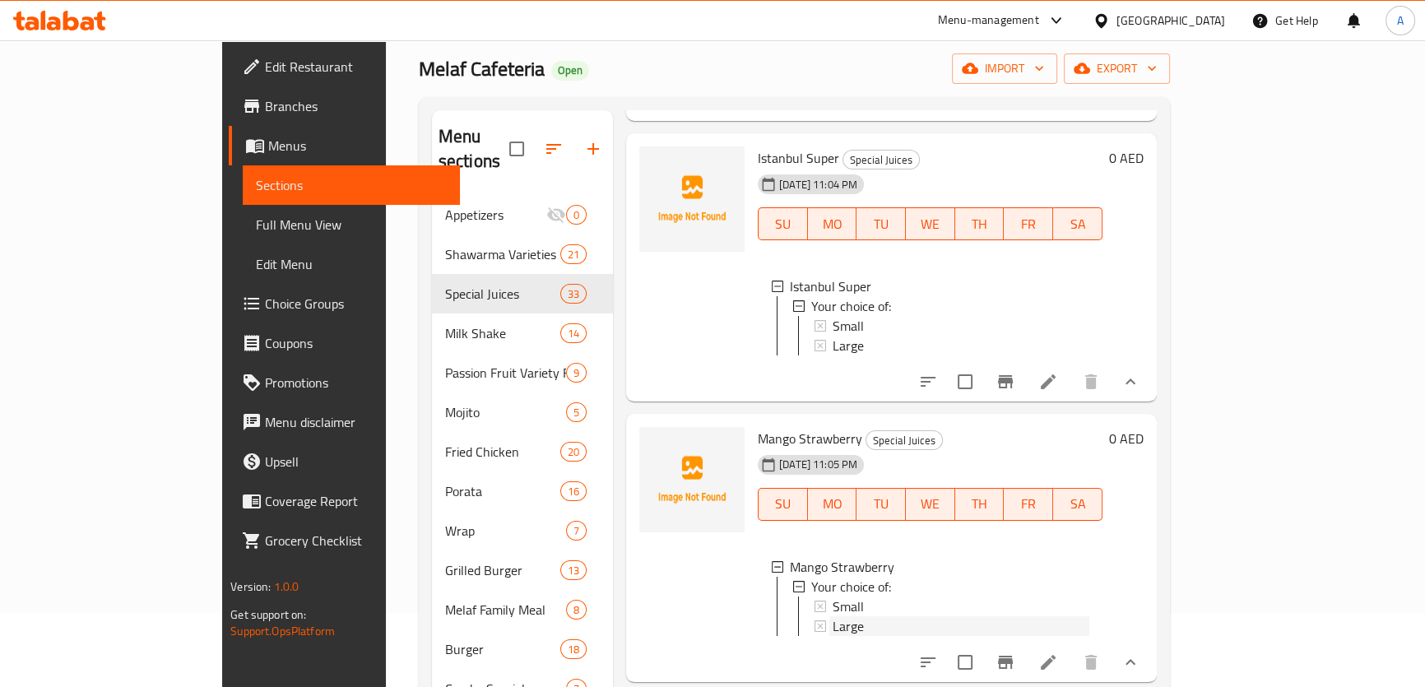
click at [833, 628] on span "Large" at bounding box center [848, 626] width 31 height 20
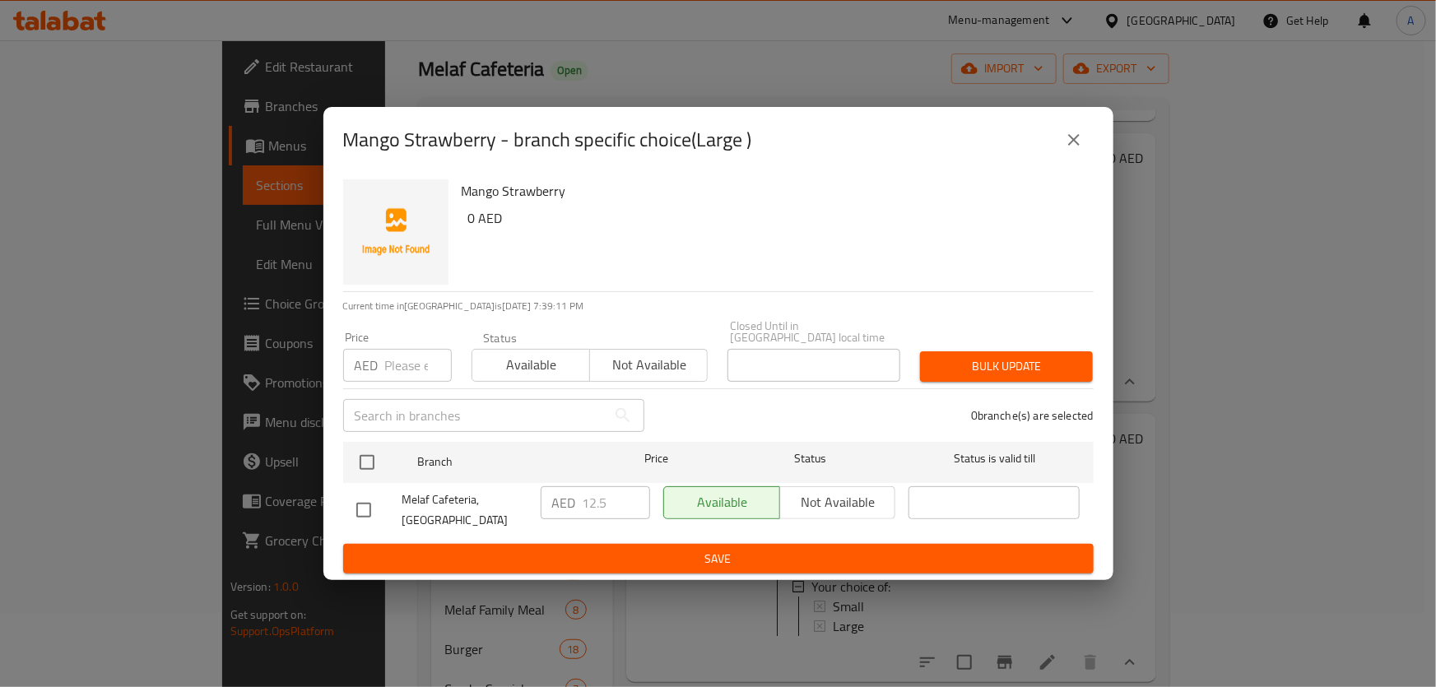
click at [1070, 150] on button "close" at bounding box center [1074, 140] width 40 height 40
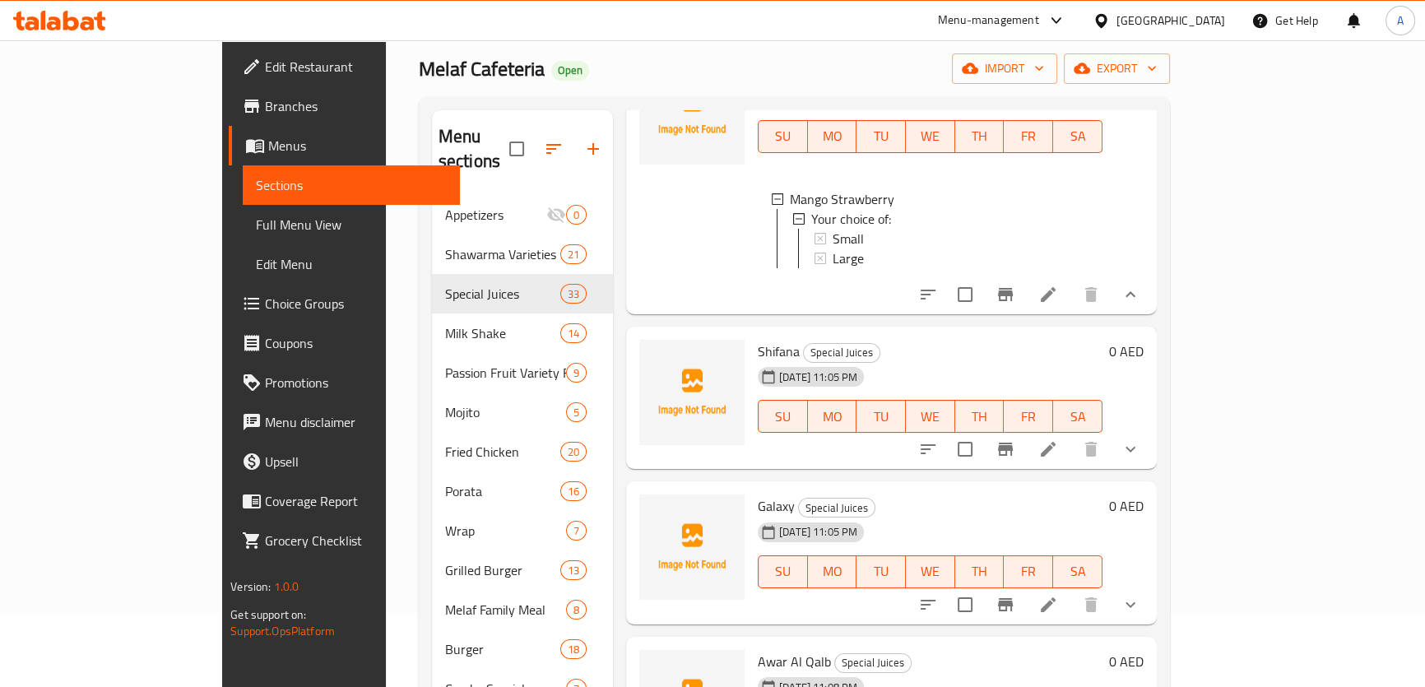
scroll to position [3331, 0]
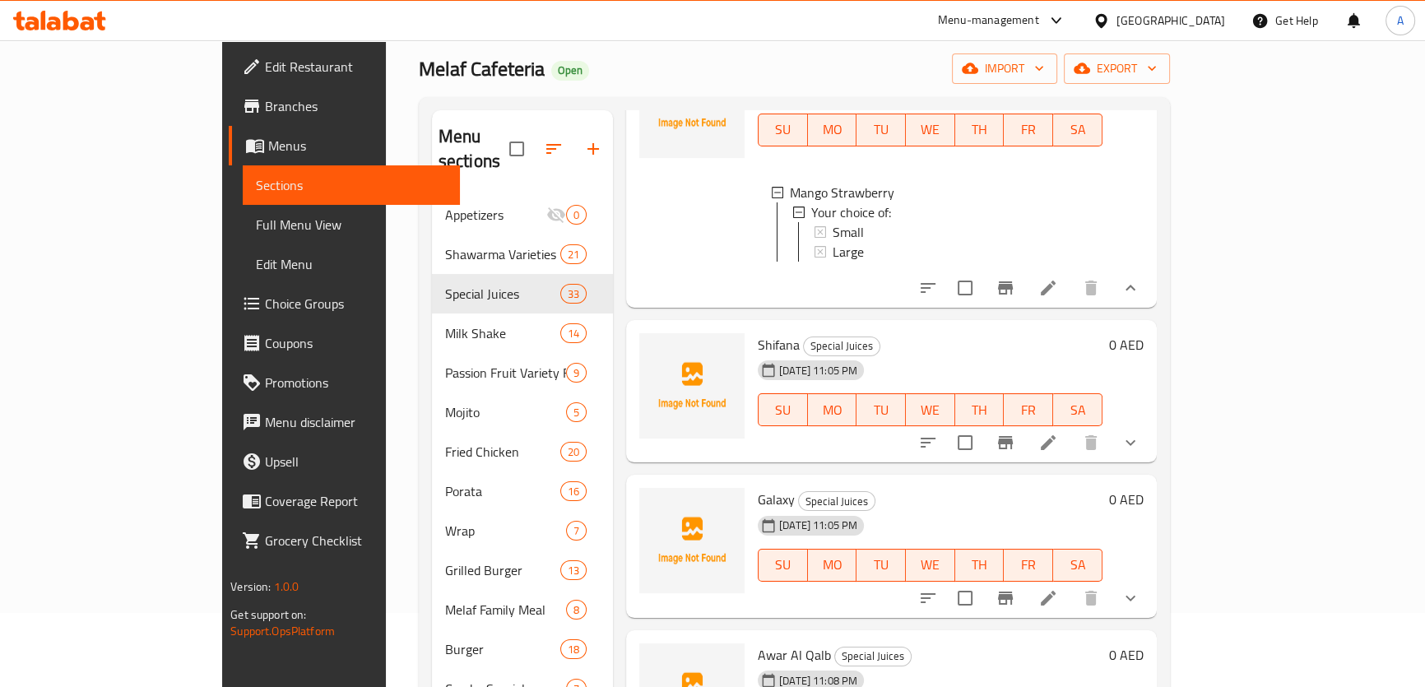
click at [1151, 457] on button "show more" at bounding box center [1131, 443] width 40 height 40
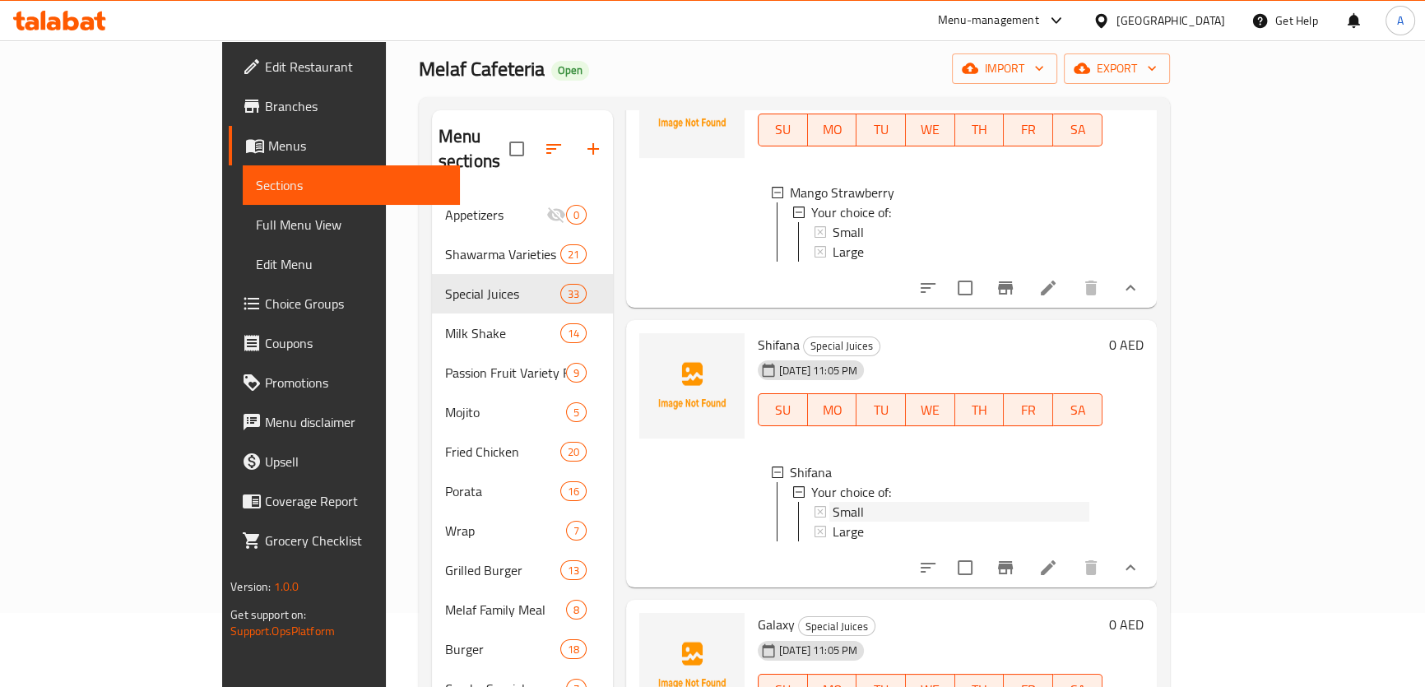
click at [833, 514] on span "Small" at bounding box center [848, 512] width 31 height 20
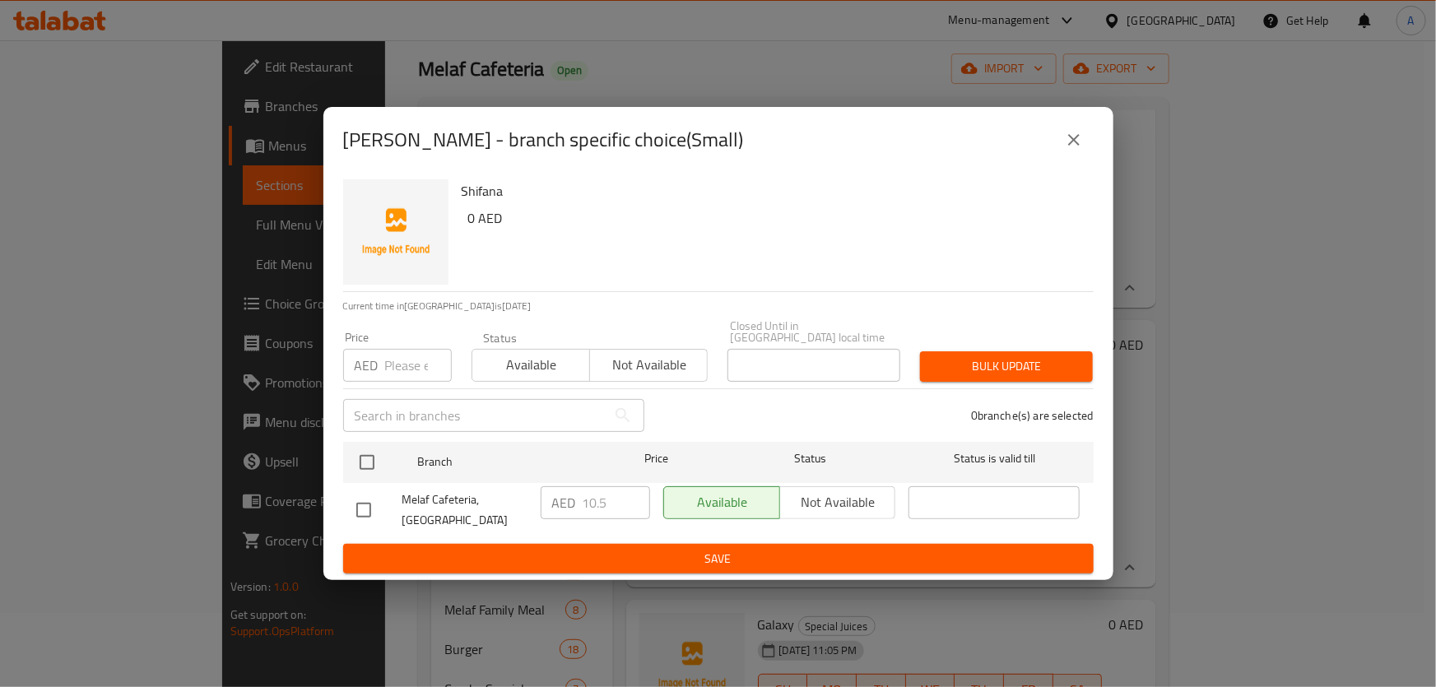
click at [1071, 145] on icon "close" at bounding box center [1074, 140] width 20 height 20
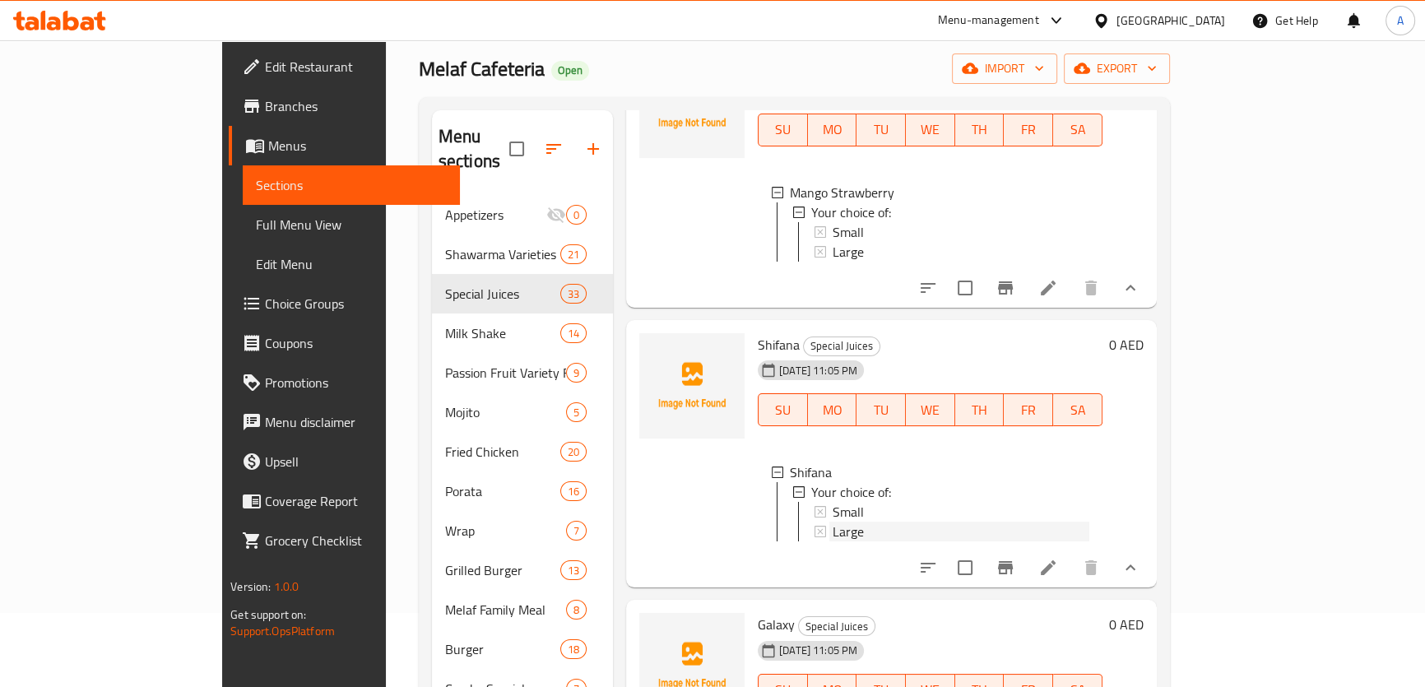
click at [814, 542] on div "Large" at bounding box center [952, 532] width 276 height 20
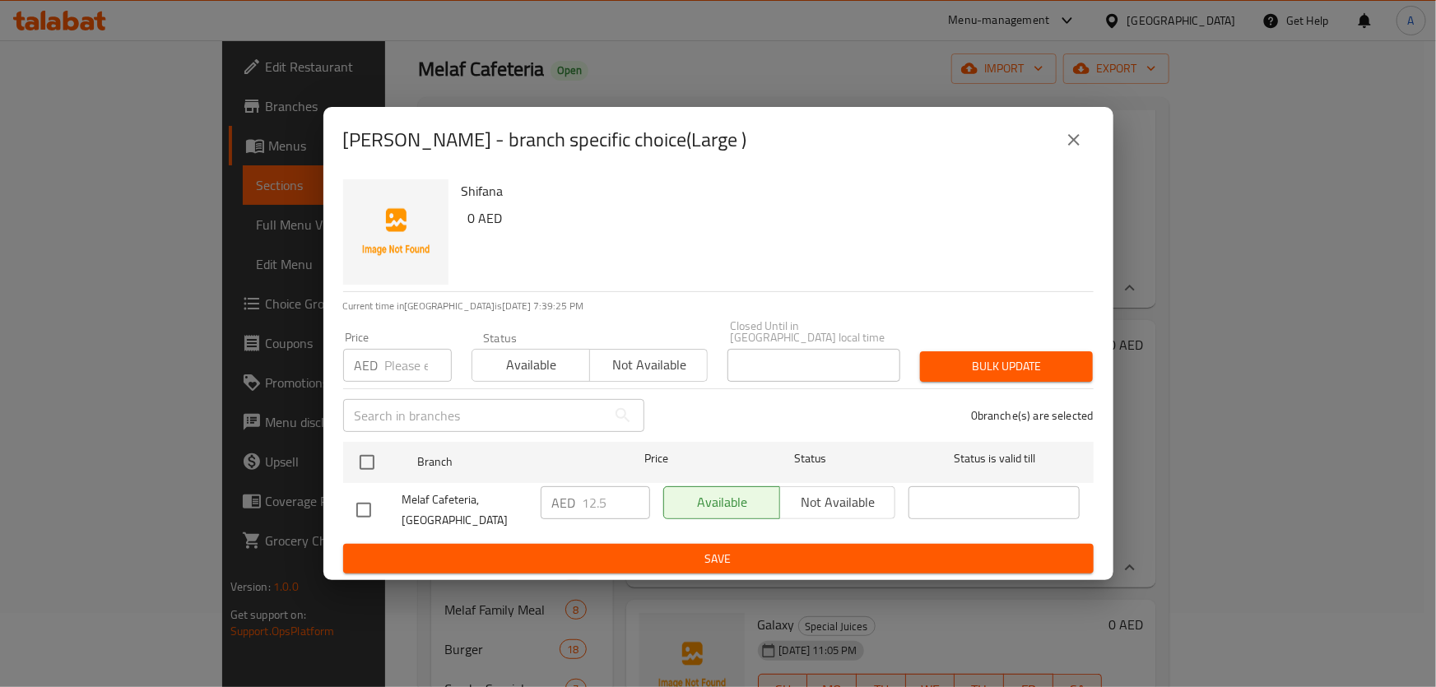
click at [1066, 156] on button "close" at bounding box center [1074, 140] width 40 height 40
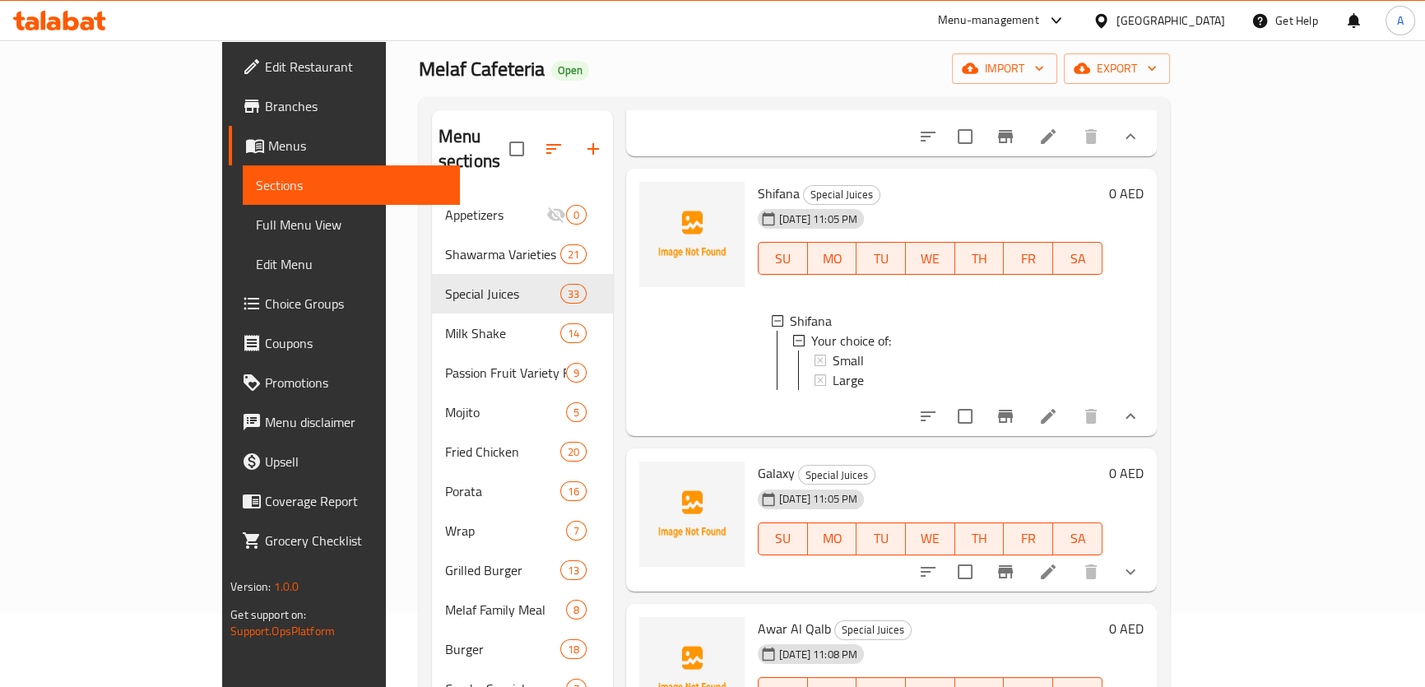
scroll to position [3555, 0]
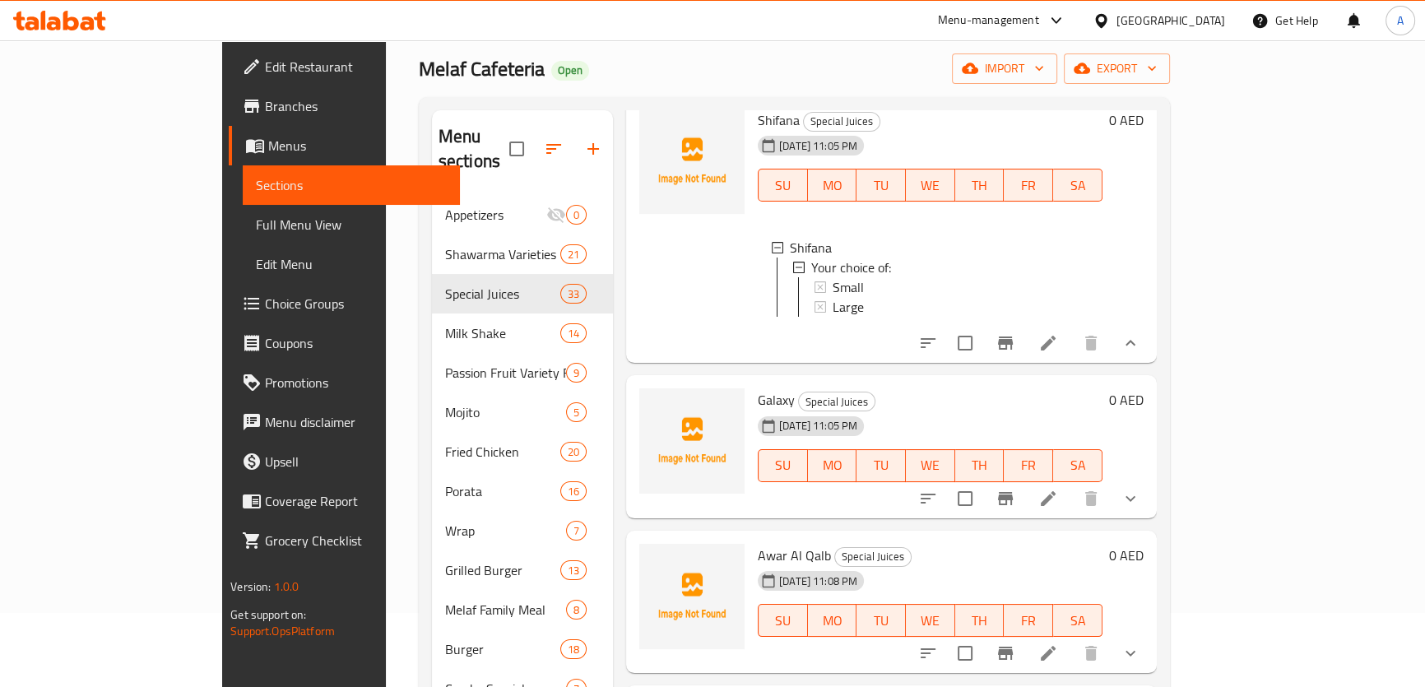
click at [1151, 518] on button "show more" at bounding box center [1131, 499] width 40 height 40
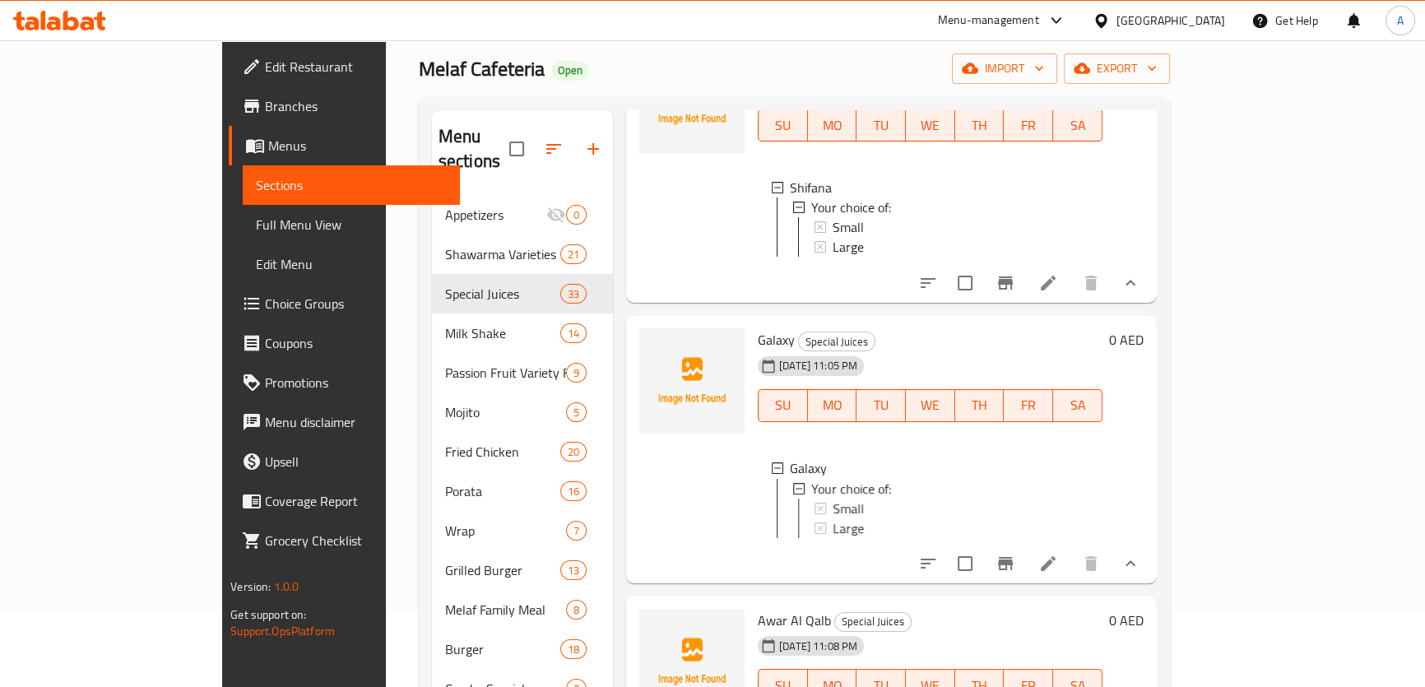
scroll to position [3629, 0]
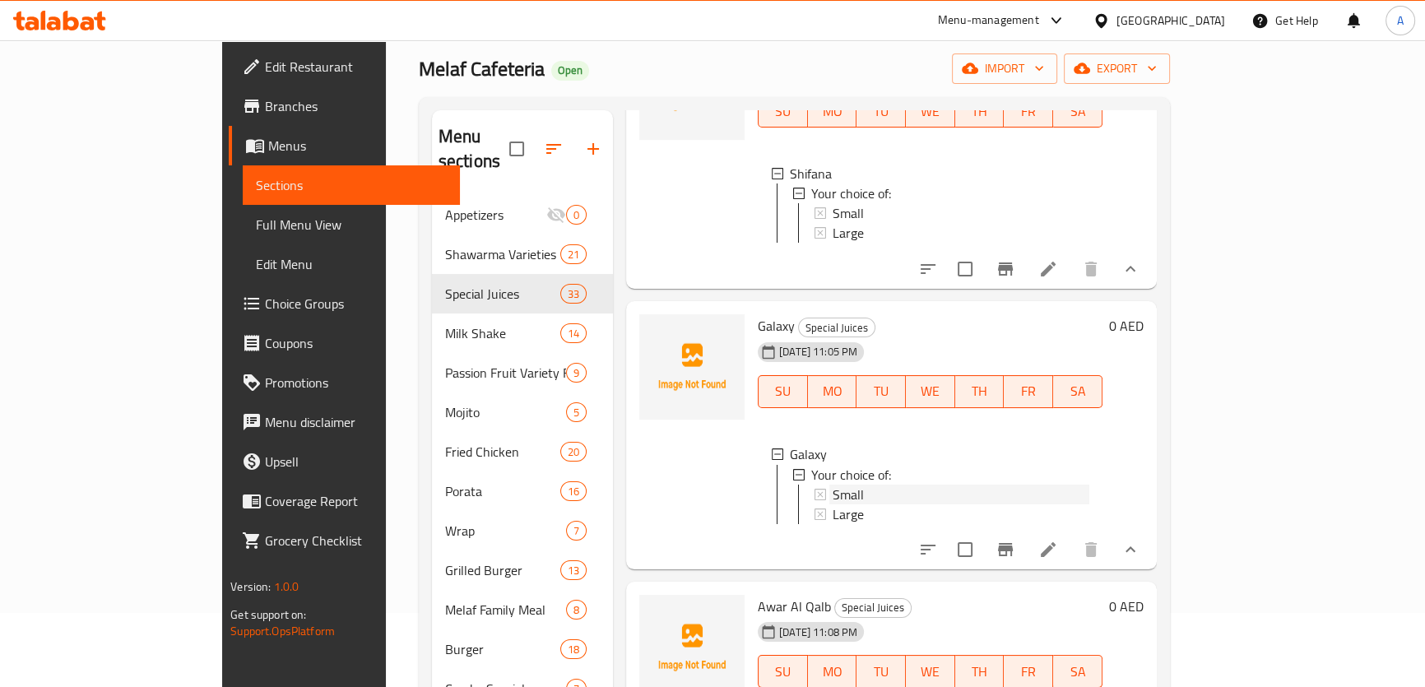
click at [814, 504] on div "Small" at bounding box center [952, 494] width 276 height 20
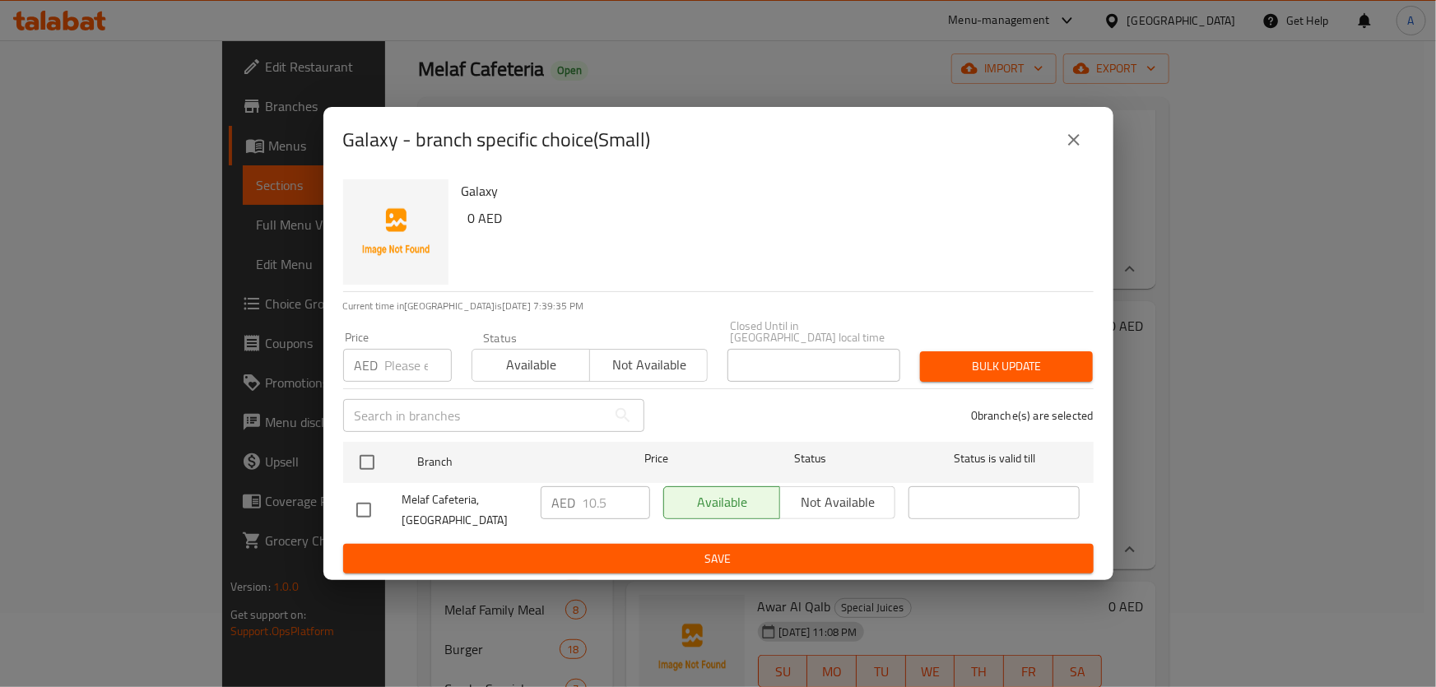
click at [1050, 184] on h6 "Galaxy" at bounding box center [771, 190] width 619 height 23
click at [1050, 138] on div "Galaxy - branch specific choice(Small)" at bounding box center [718, 140] width 751 height 40
click at [1069, 130] on icon "close" at bounding box center [1074, 140] width 20 height 20
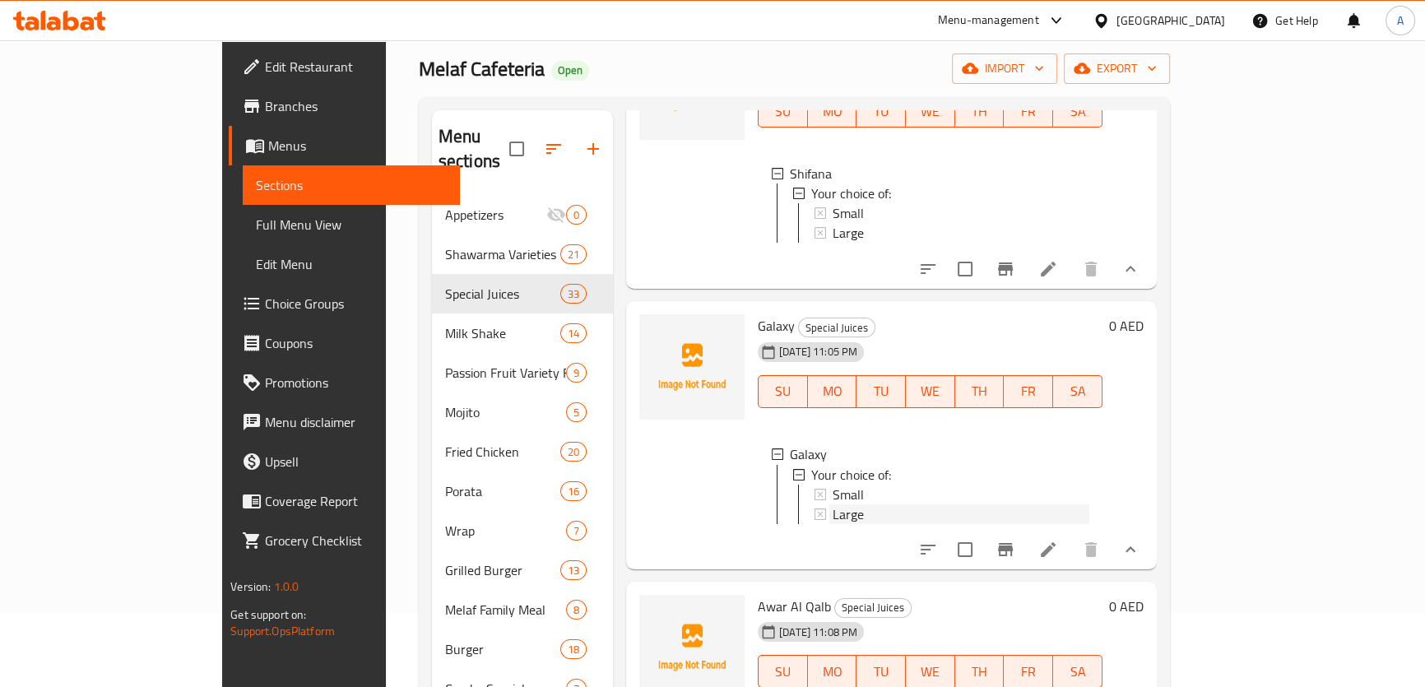
click at [833, 523] on span "Large" at bounding box center [848, 514] width 31 height 20
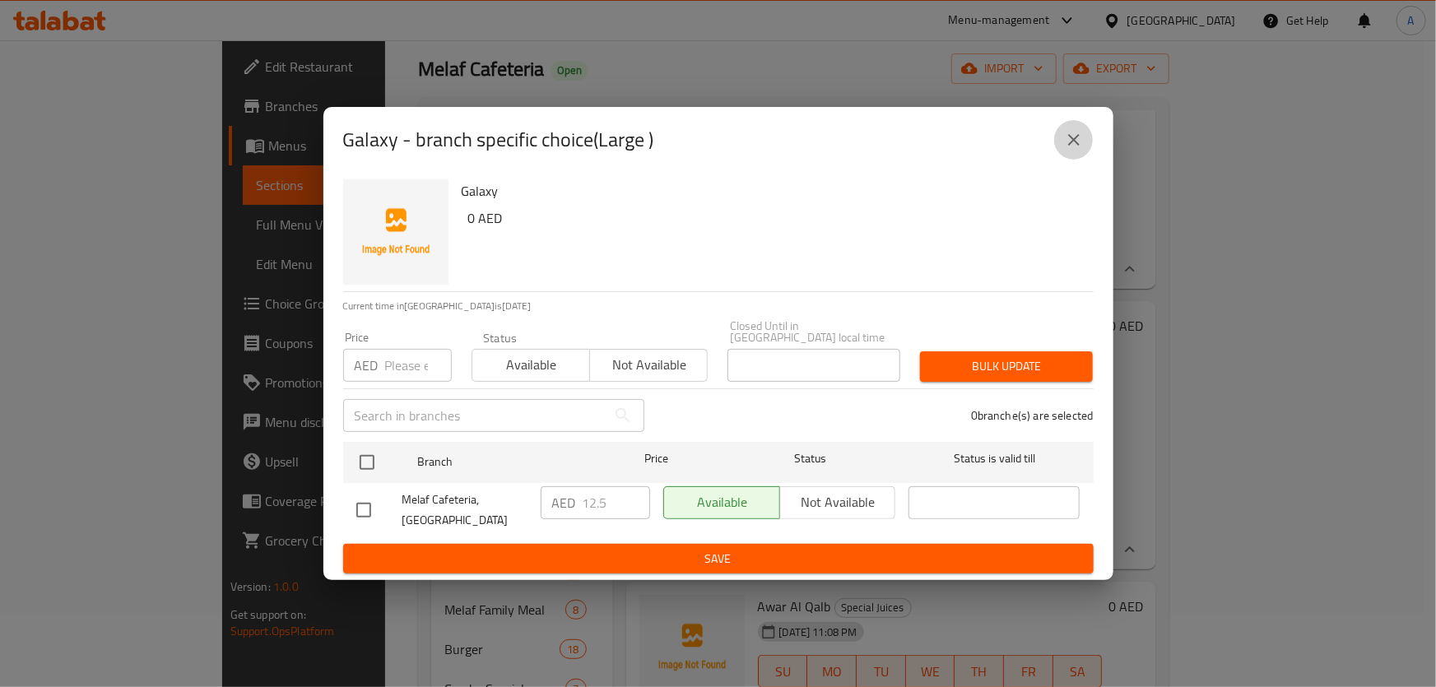
click at [1083, 127] on button "close" at bounding box center [1074, 140] width 40 height 40
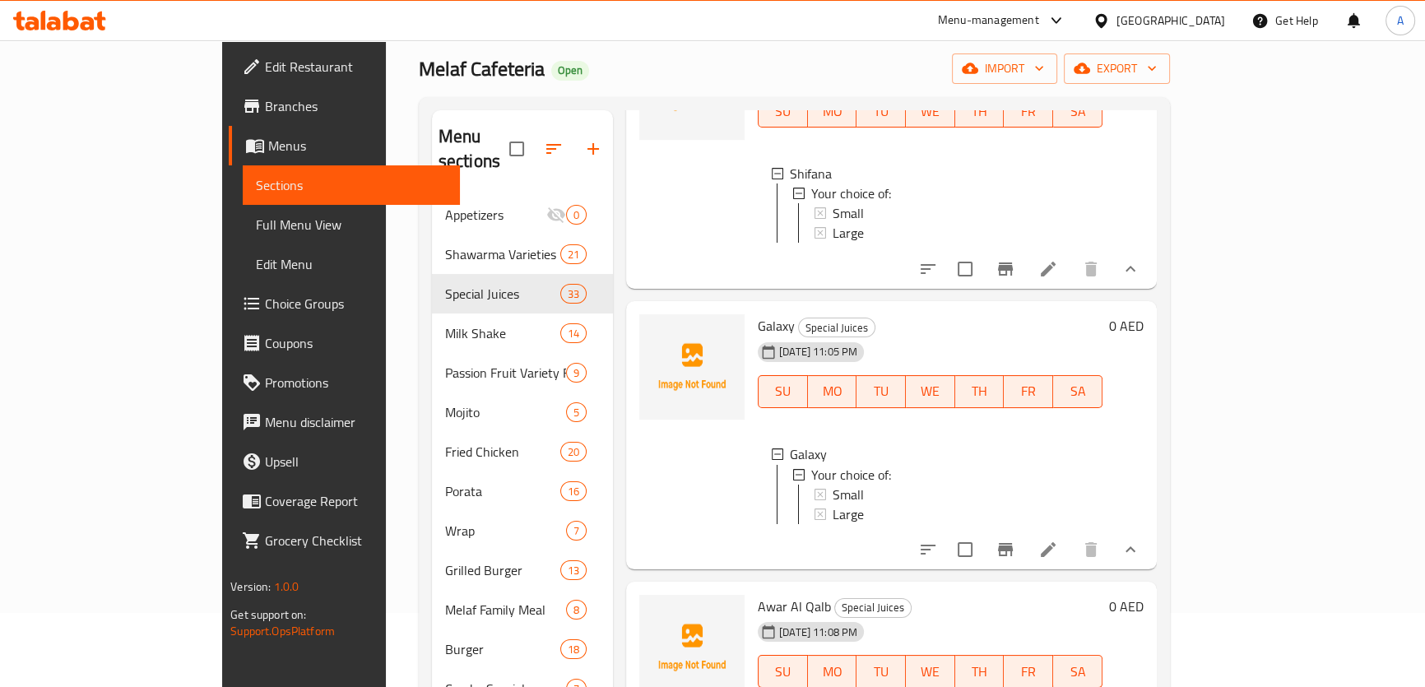
scroll to position [1, 0]
click at [781, 599] on div "Menu items Add Sort Manage items Rak Special Special Juices 13-08-2025 09:46 PM…" at bounding box center [885, 531] width 544 height 842
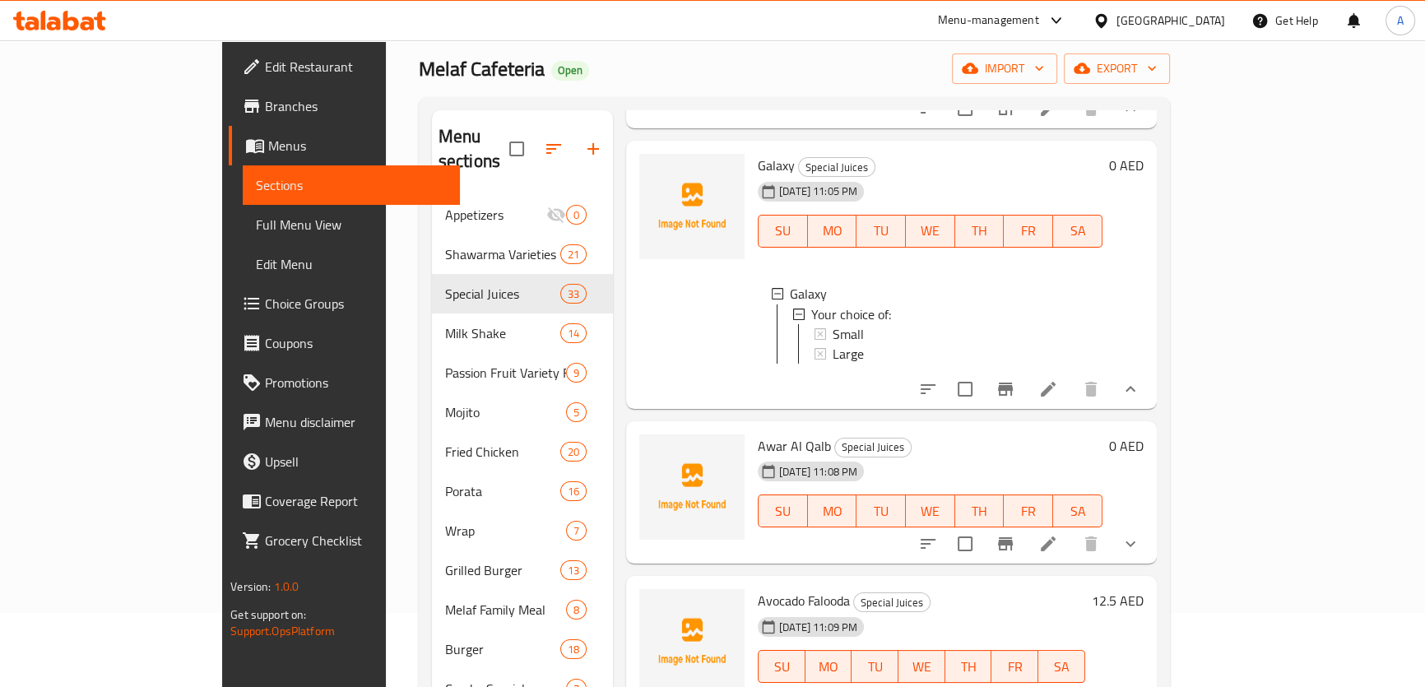
scroll to position [3854, 0]
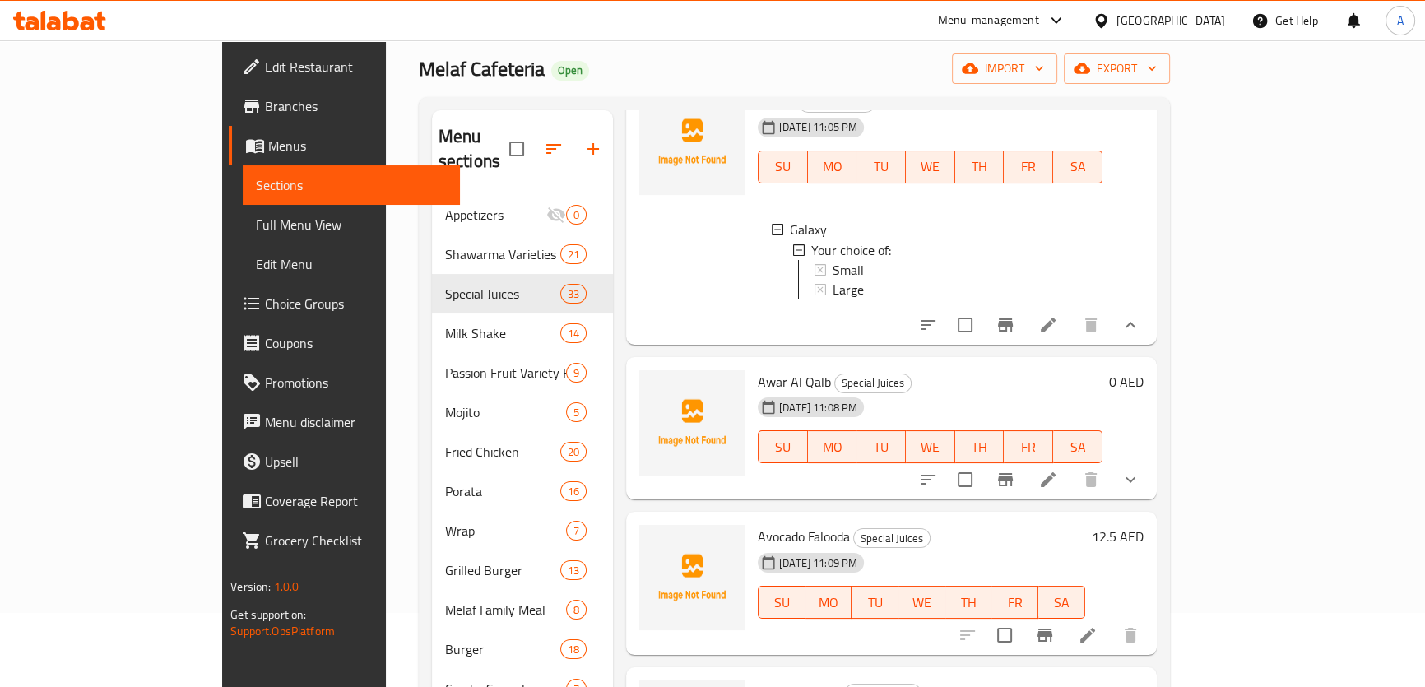
click at [1141, 490] on icon "show more" at bounding box center [1131, 480] width 20 height 20
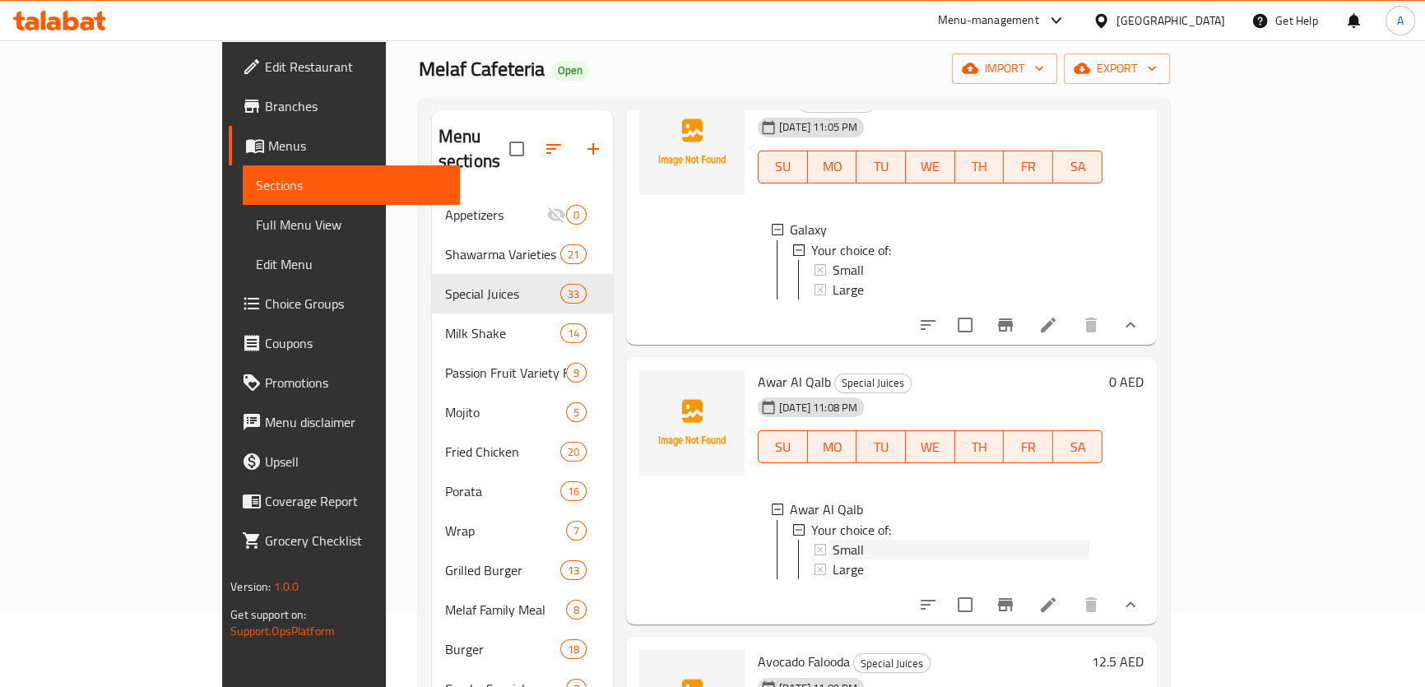
click at [833, 559] on span "Small" at bounding box center [848, 549] width 31 height 20
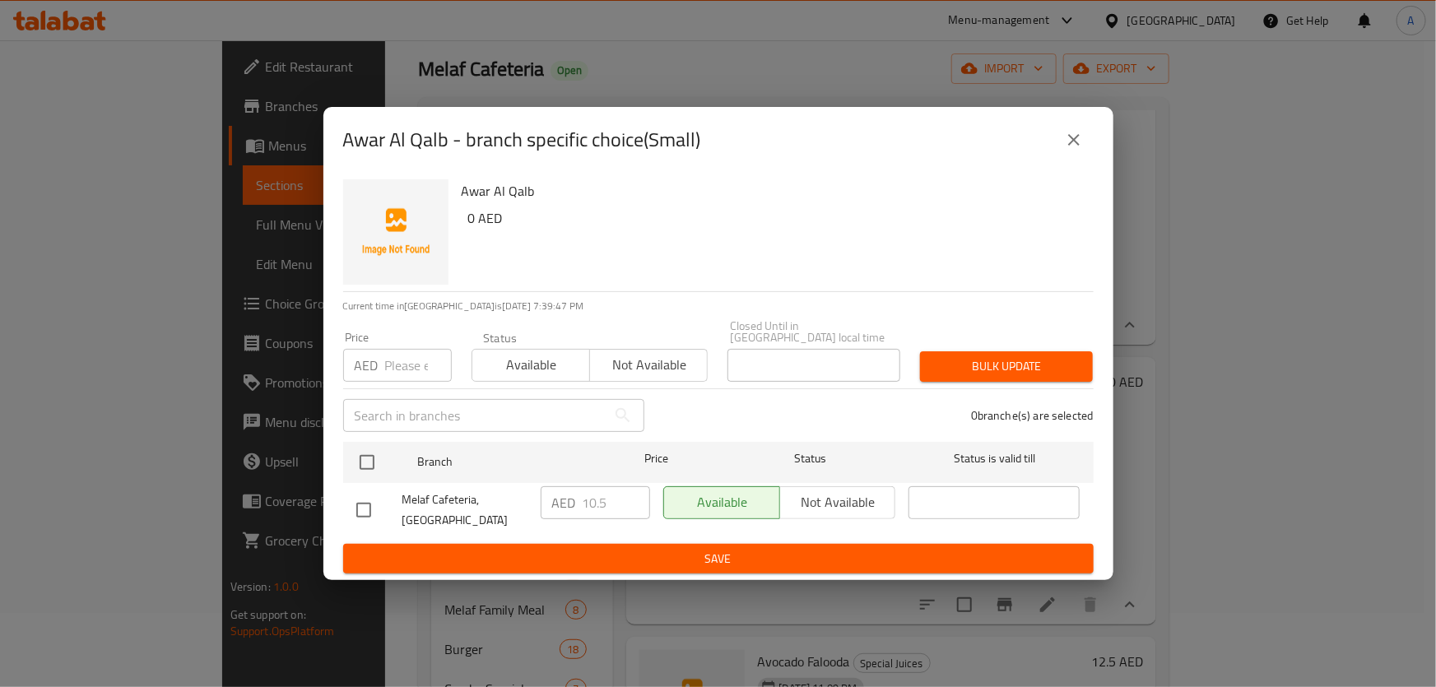
click at [1072, 142] on icon "close" at bounding box center [1074, 140] width 12 height 12
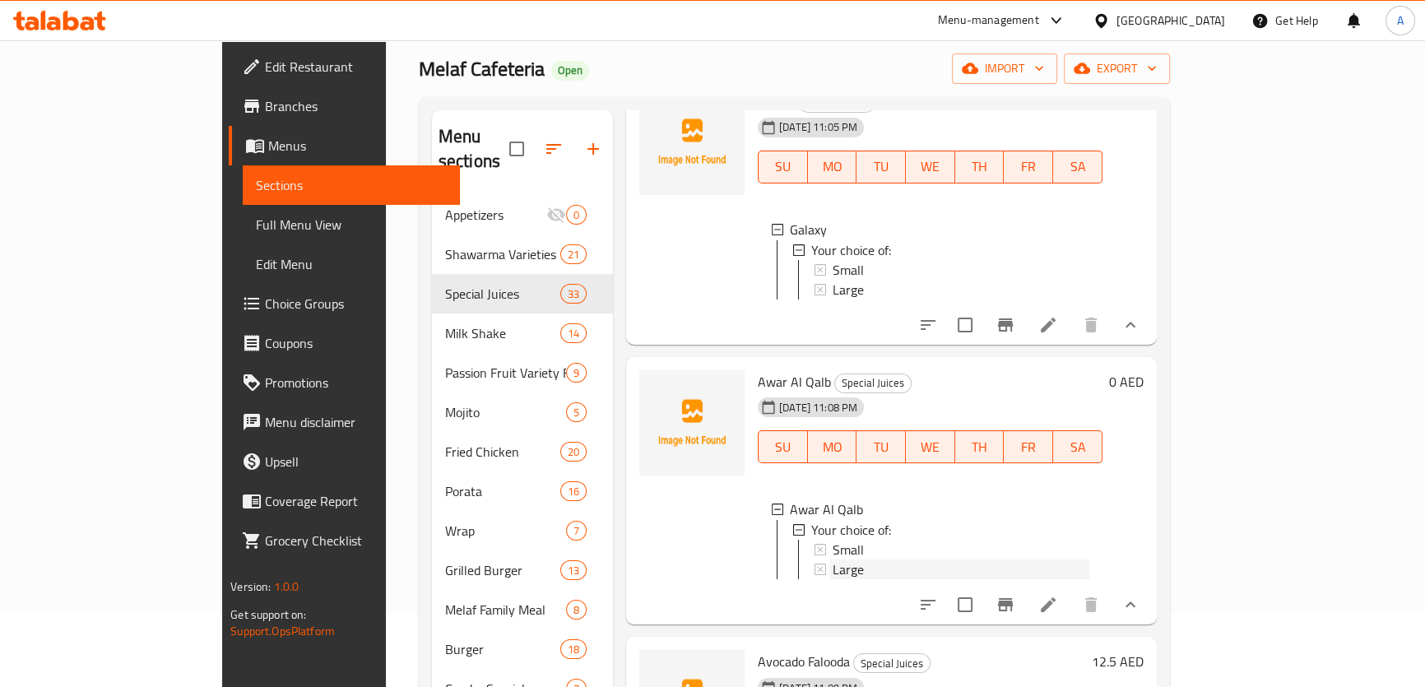
click at [833, 579] on span "Large" at bounding box center [848, 569] width 31 height 20
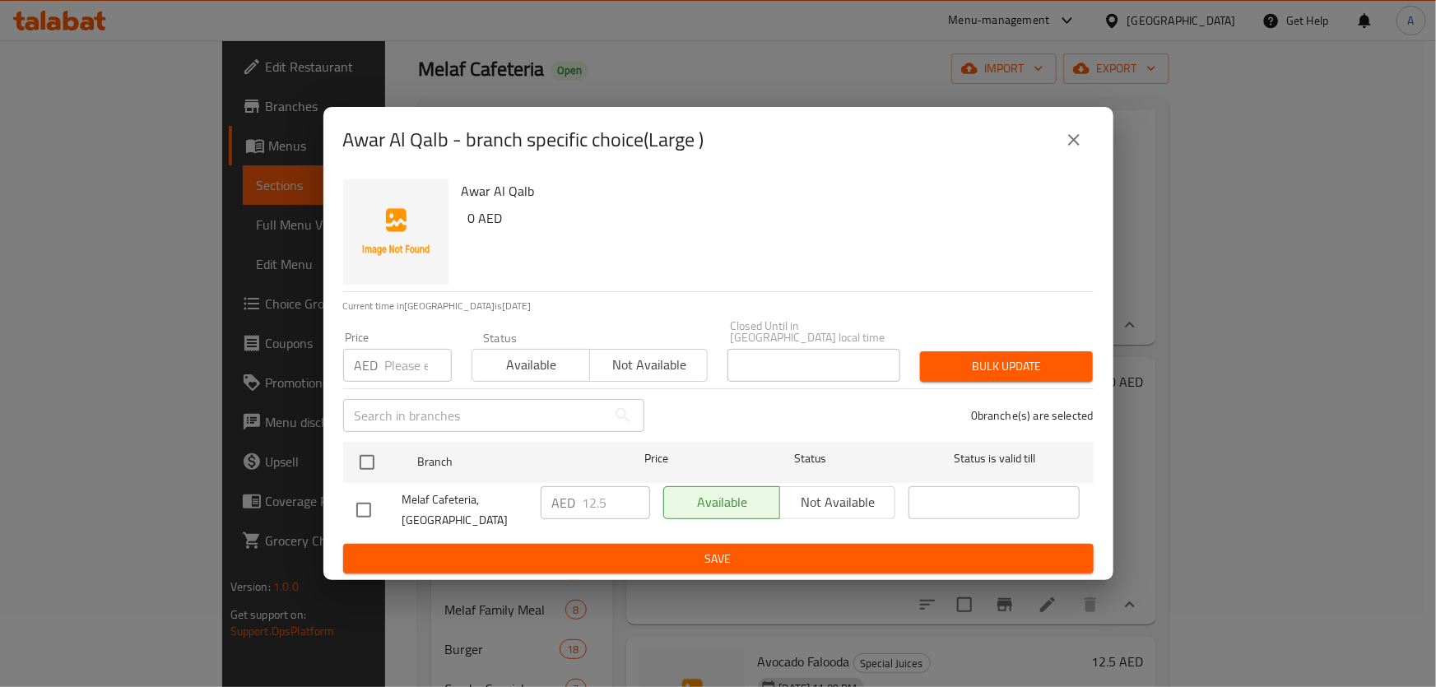
click at [1076, 142] on icon "close" at bounding box center [1074, 140] width 12 height 12
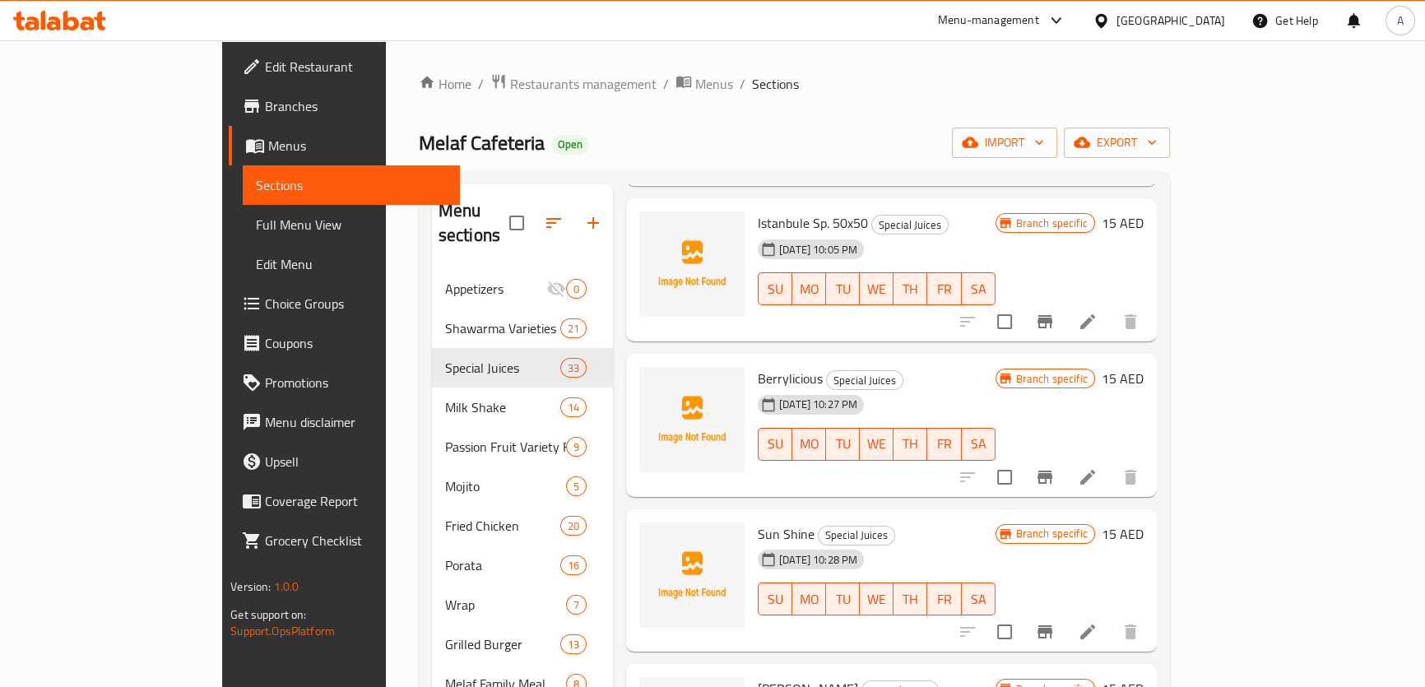
scroll to position [0, 0]
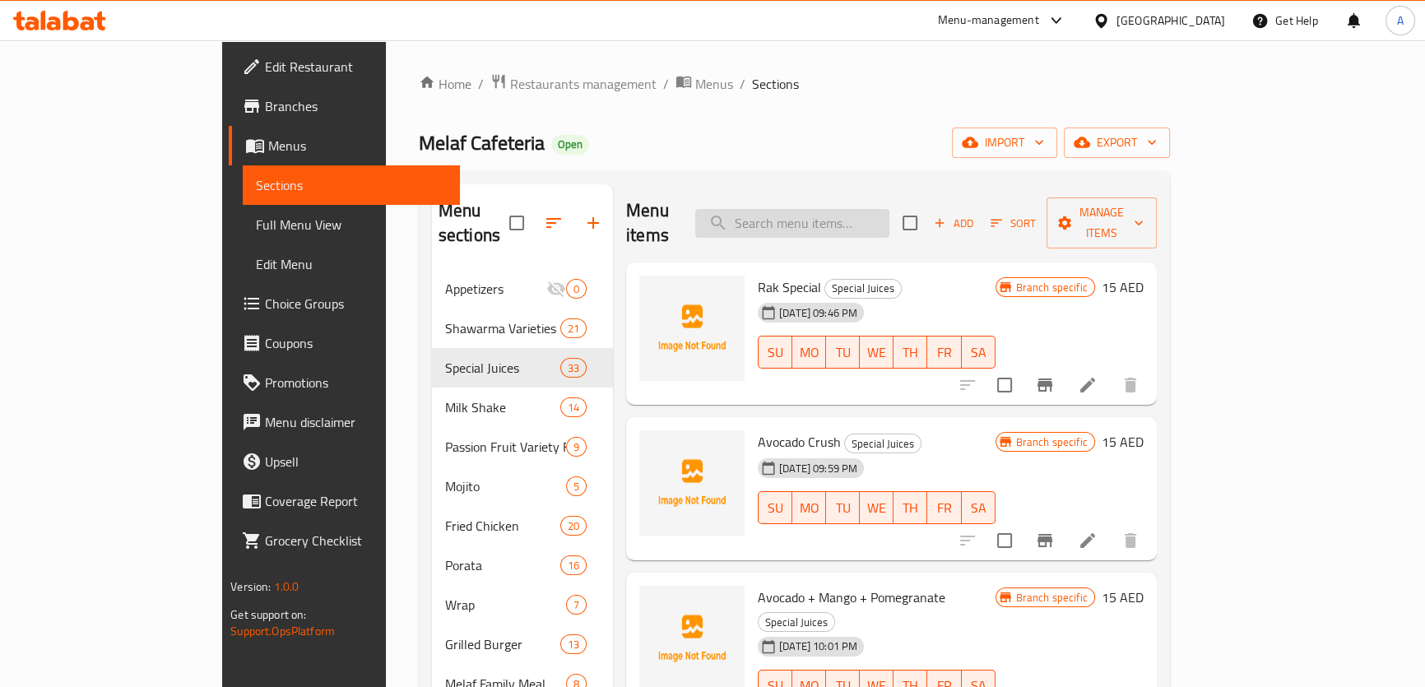
click at [890, 213] on input "search" at bounding box center [792, 223] width 194 height 29
paste input "6 Passion Mango"
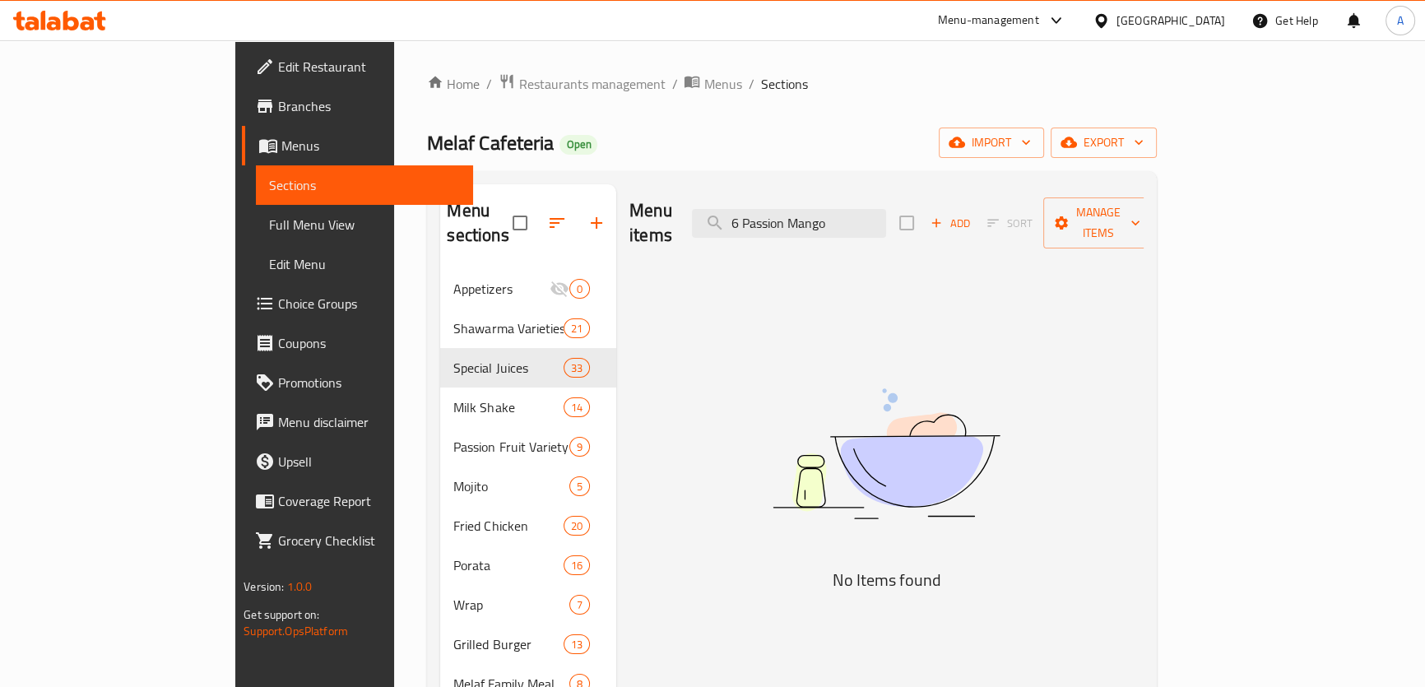
drag, startPoint x: 826, startPoint y: 216, endPoint x: 576, endPoint y: 221, distance: 250.2
click at [630, 221] on div "Menu items 6 Passion Mango Add Sort Manage items" at bounding box center [887, 223] width 514 height 78
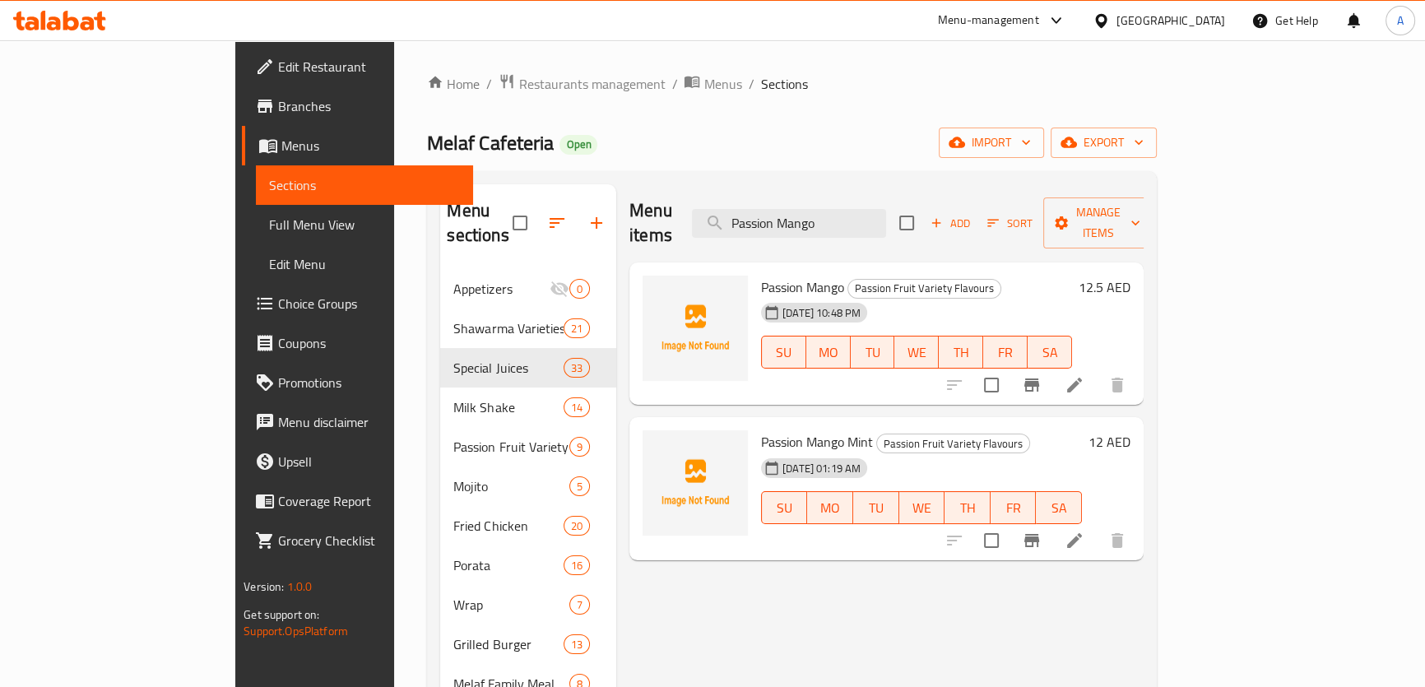
type input "Passion Mango"
click at [867, 269] on div "Passion Mango Passion Fruit Variety Flavours 13-08-2025 10:48 PM SU MO TU WE TH…" at bounding box center [917, 334] width 324 height 130
click at [865, 279] on span "Passion Fruit Variety Flavours" at bounding box center [925, 288] width 152 height 19
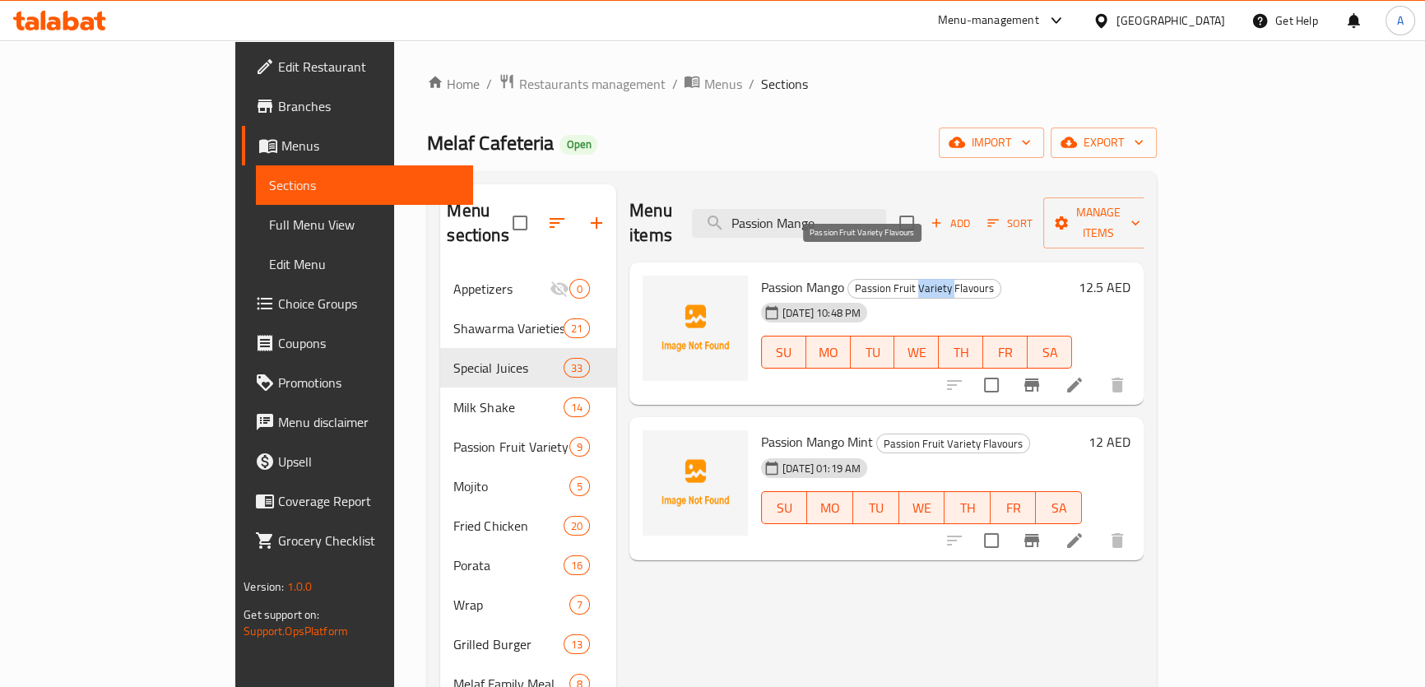
click at [865, 279] on span "Passion Fruit Variety Flavours" at bounding box center [925, 288] width 152 height 19
click at [886, 217] on input "Passion Mango" at bounding box center [789, 223] width 194 height 29
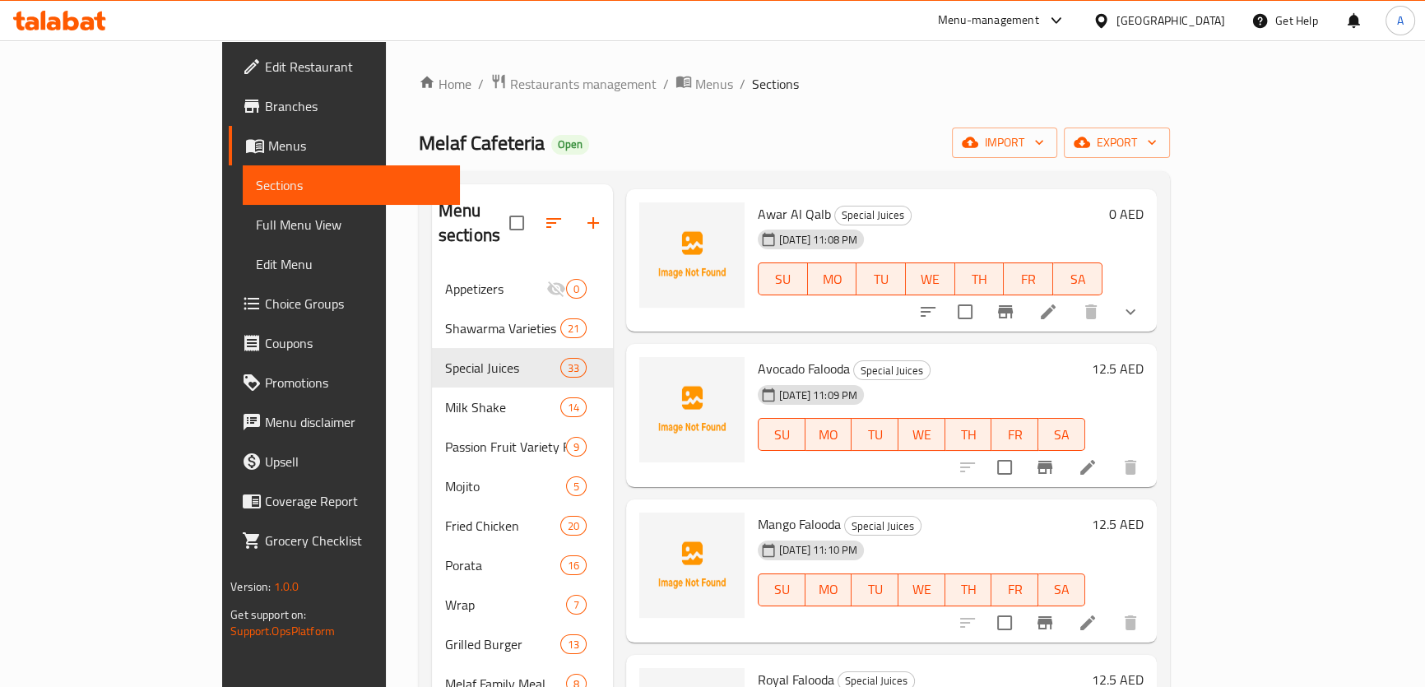
scroll to position [3217, 0]
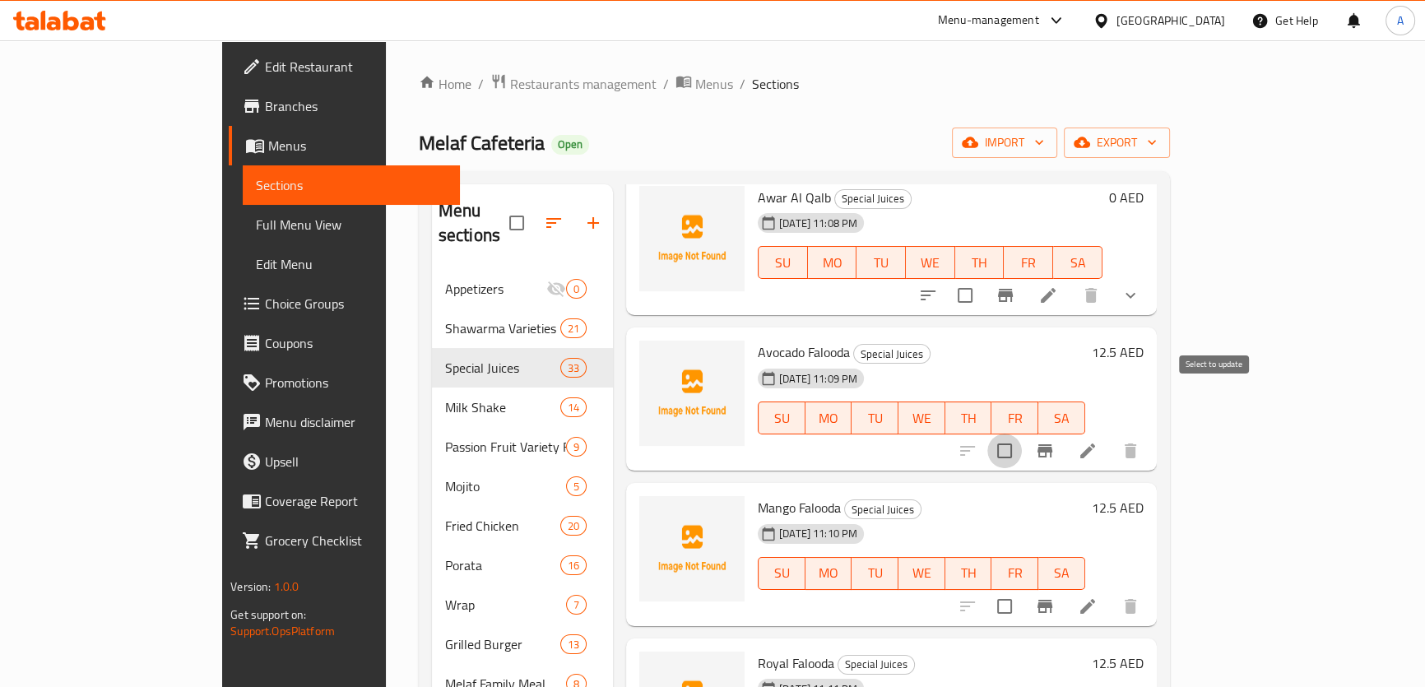
click at [1022, 434] on input "checkbox" at bounding box center [1005, 451] width 35 height 35
checkbox input "true"
click at [1022, 589] on input "checkbox" at bounding box center [1005, 606] width 35 height 35
checkbox input "true"
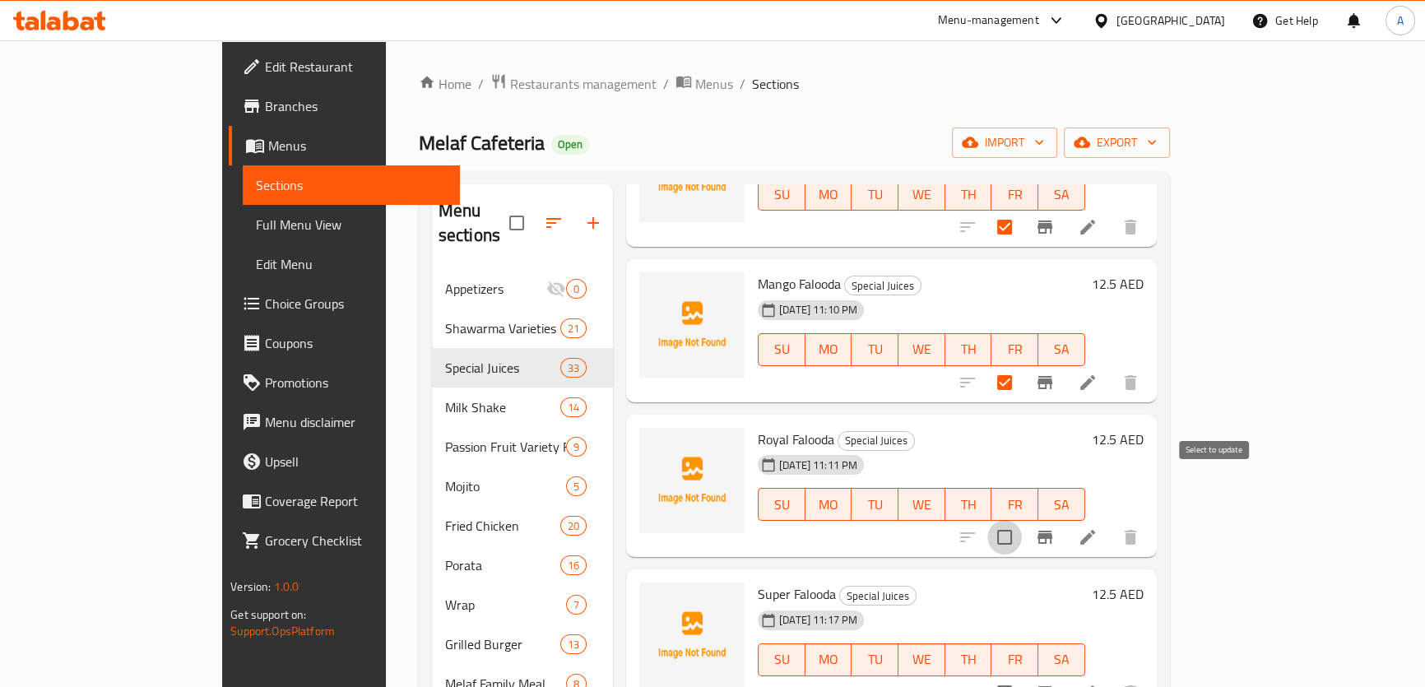
click at [1022, 520] on input "checkbox" at bounding box center [1005, 537] width 35 height 35
checkbox input "true"
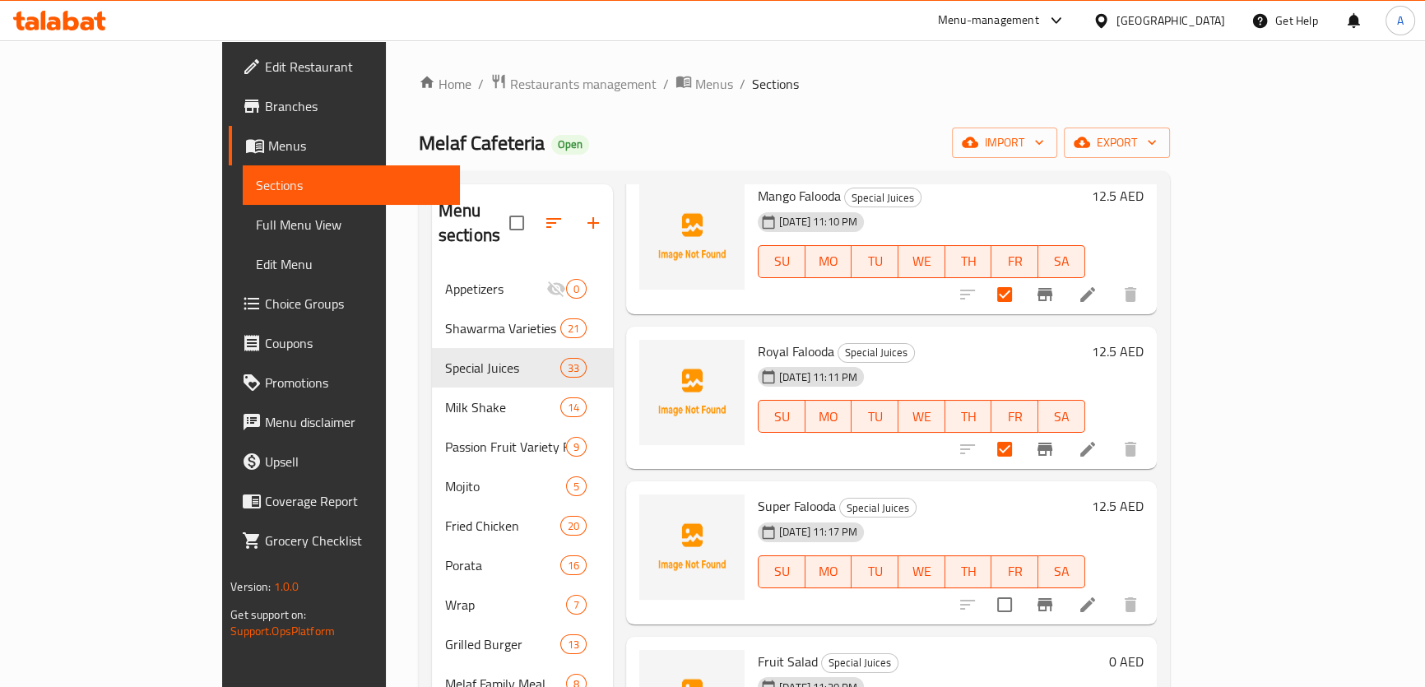
scroll to position [3591, 0]
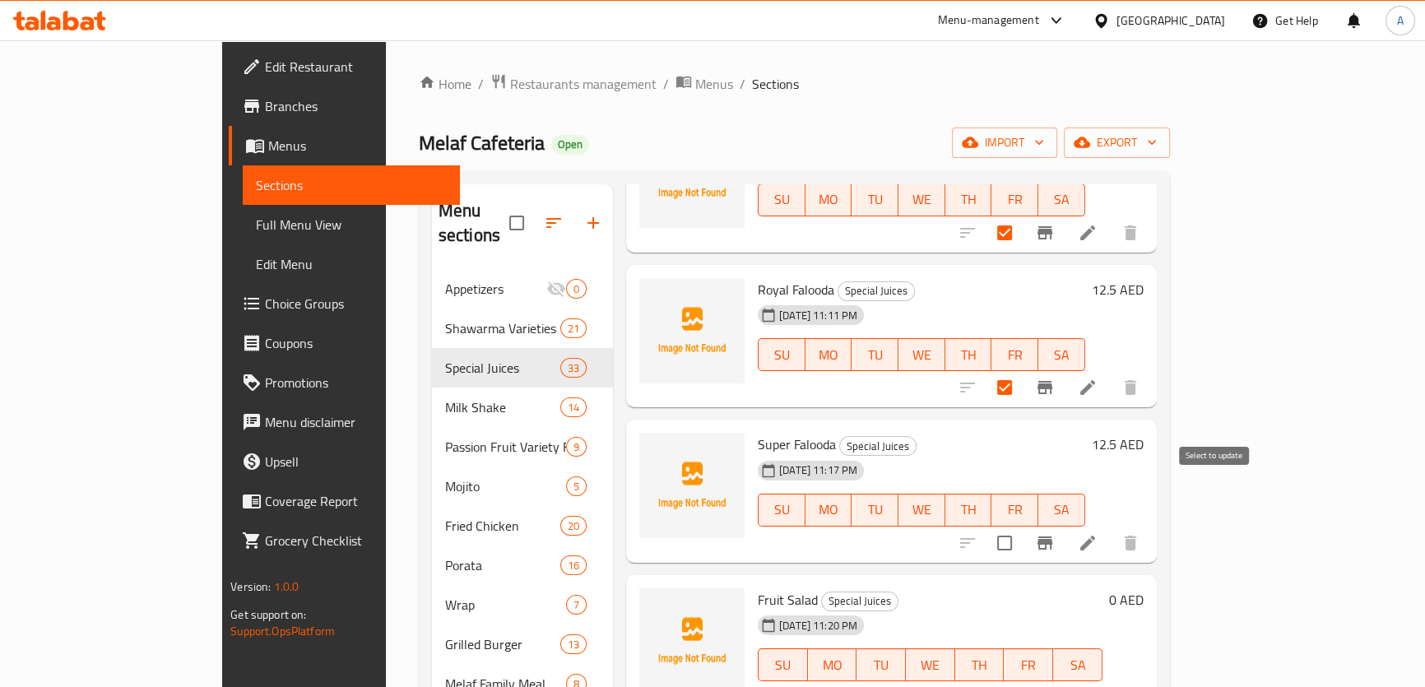
click at [1022, 526] on input "checkbox" at bounding box center [1005, 543] width 35 height 35
checkbox input "true"
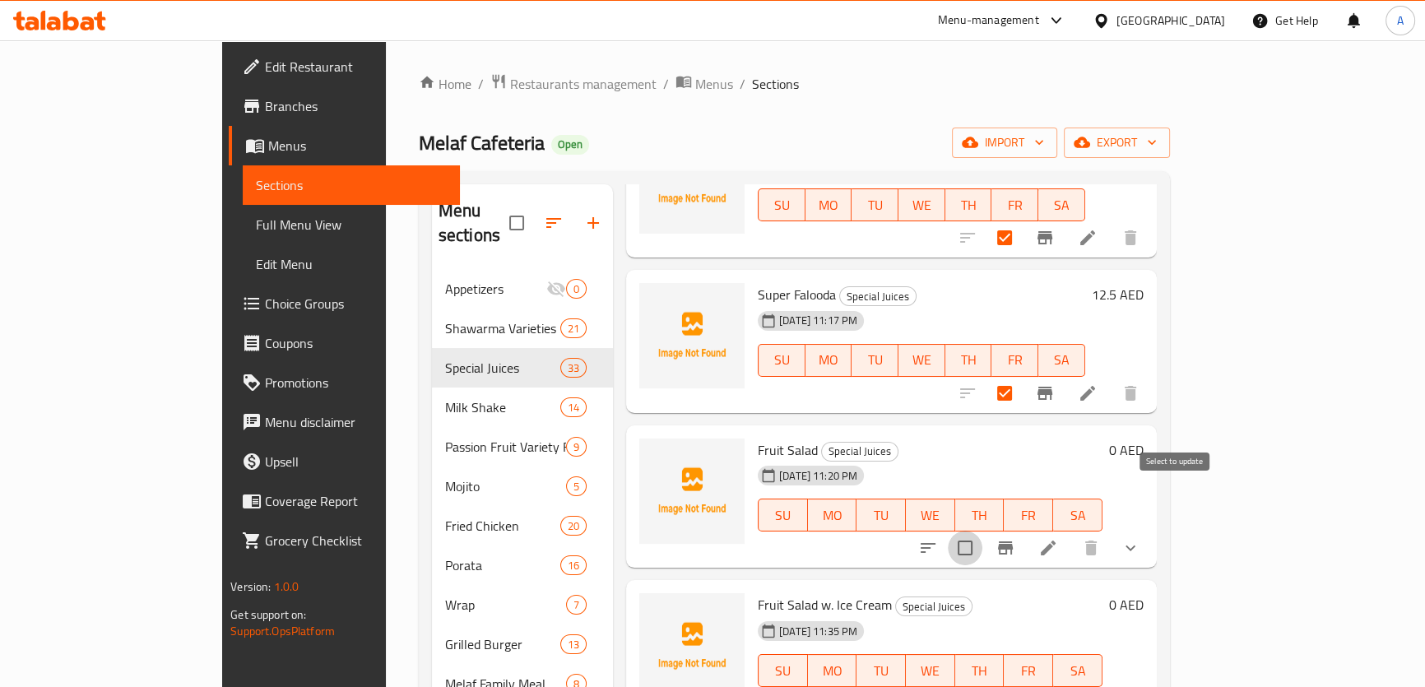
click at [983, 531] on input "checkbox" at bounding box center [965, 548] width 35 height 35
checkbox input "true"
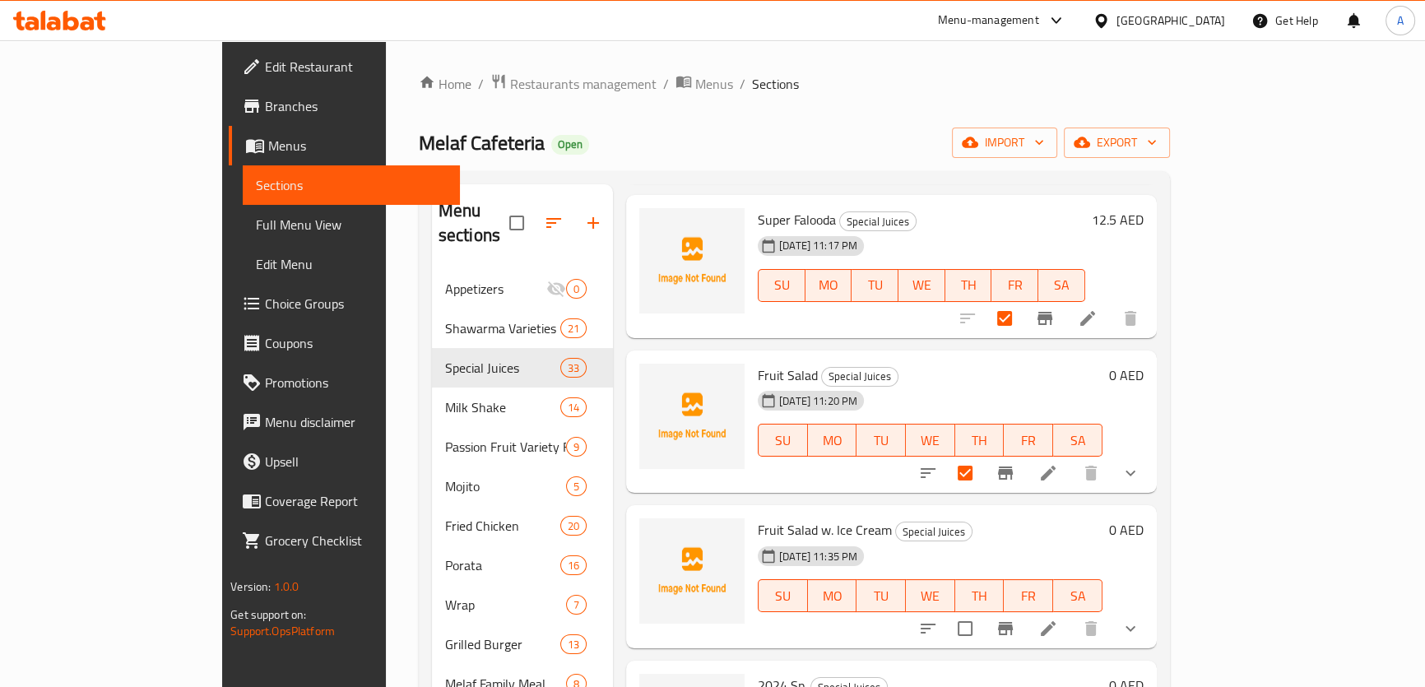
click at [1151, 609] on div at bounding box center [1030, 629] width 242 height 40
click at [983, 611] on input "checkbox" at bounding box center [965, 628] width 35 height 35
checkbox input "true"
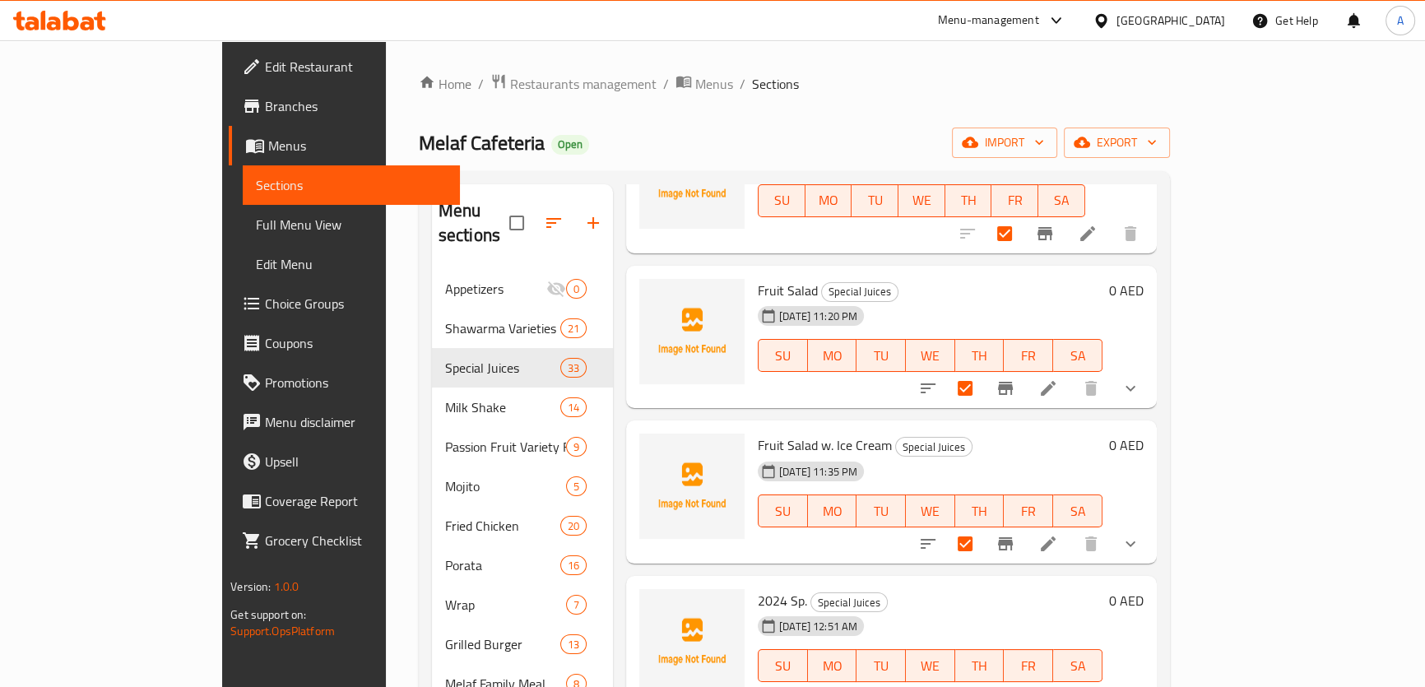
scroll to position [3965, 0]
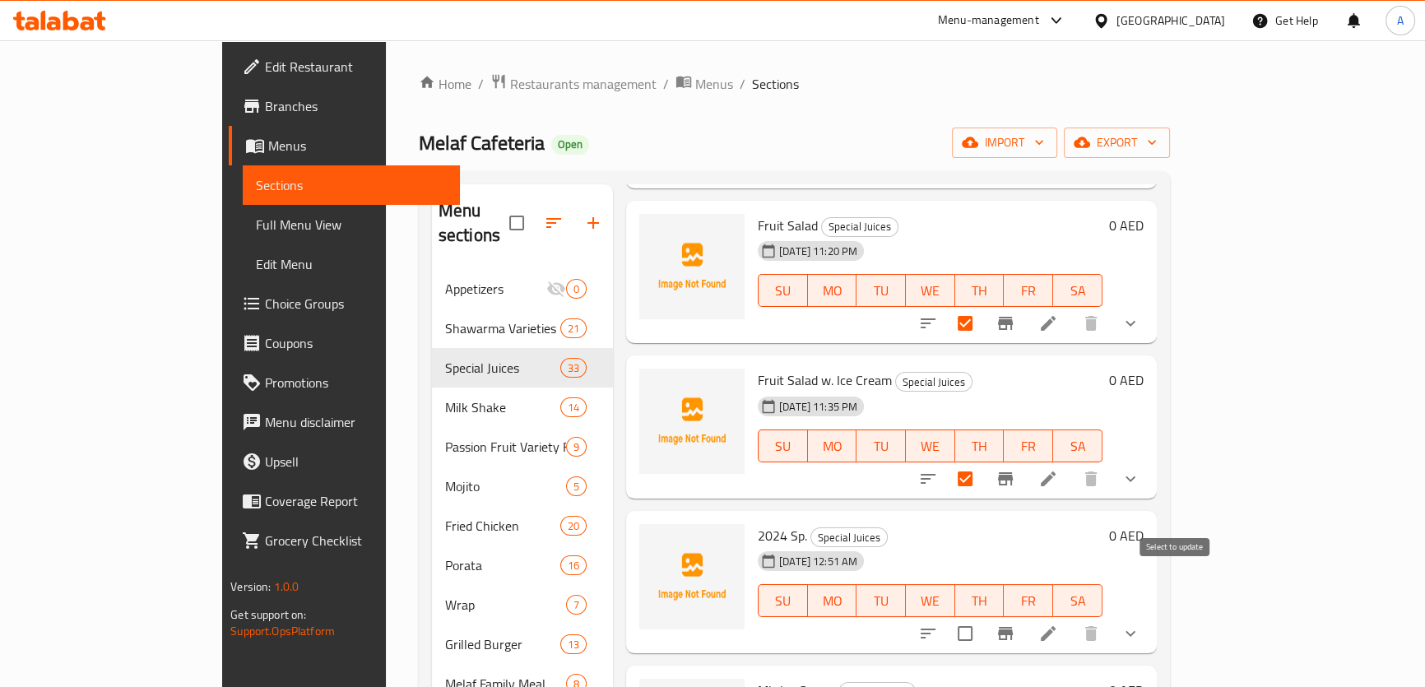
click at [983, 616] on input "checkbox" at bounding box center [965, 633] width 35 height 35
checkbox input "true"
click at [1025, 614] on button "Branch-specific-item" at bounding box center [1006, 634] width 40 height 40
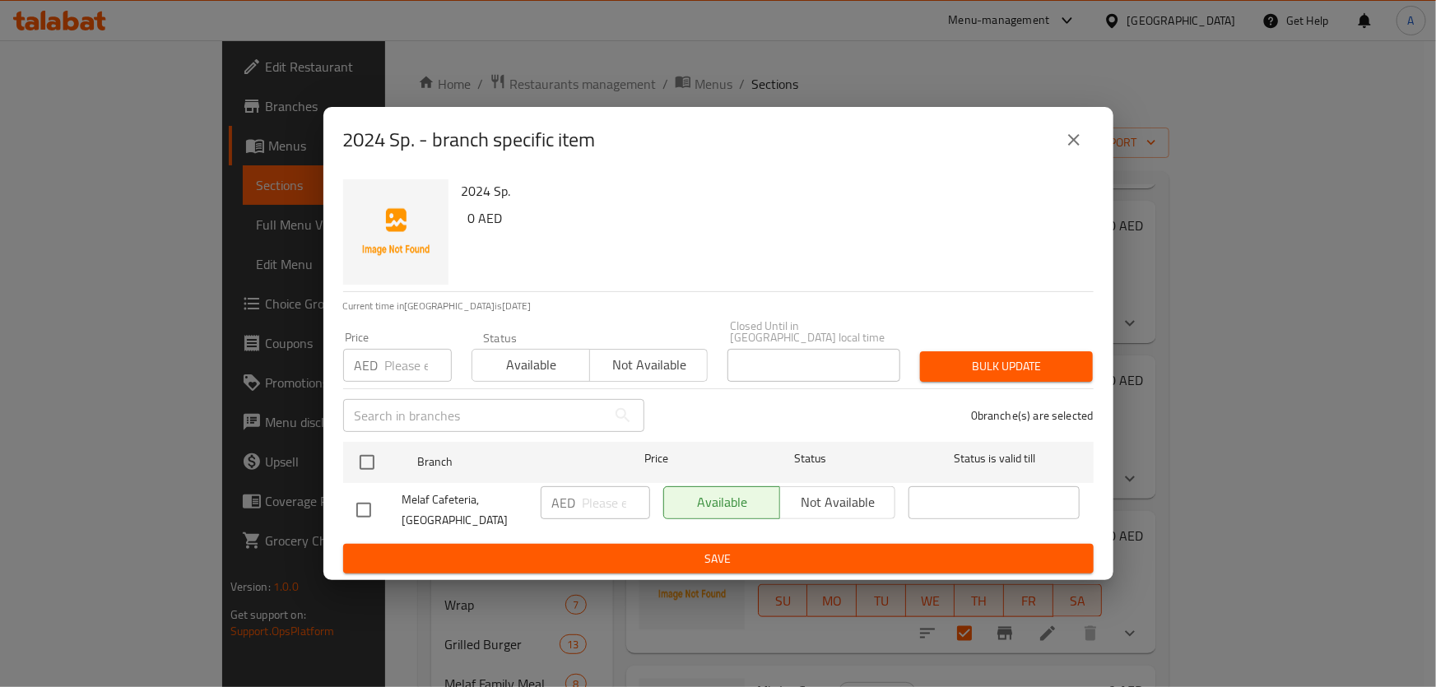
click at [1171, 589] on div "2024 Sp. - branch specific item 2024 Sp. 0 AED Current time in United Arab Emir…" at bounding box center [718, 343] width 1436 height 687
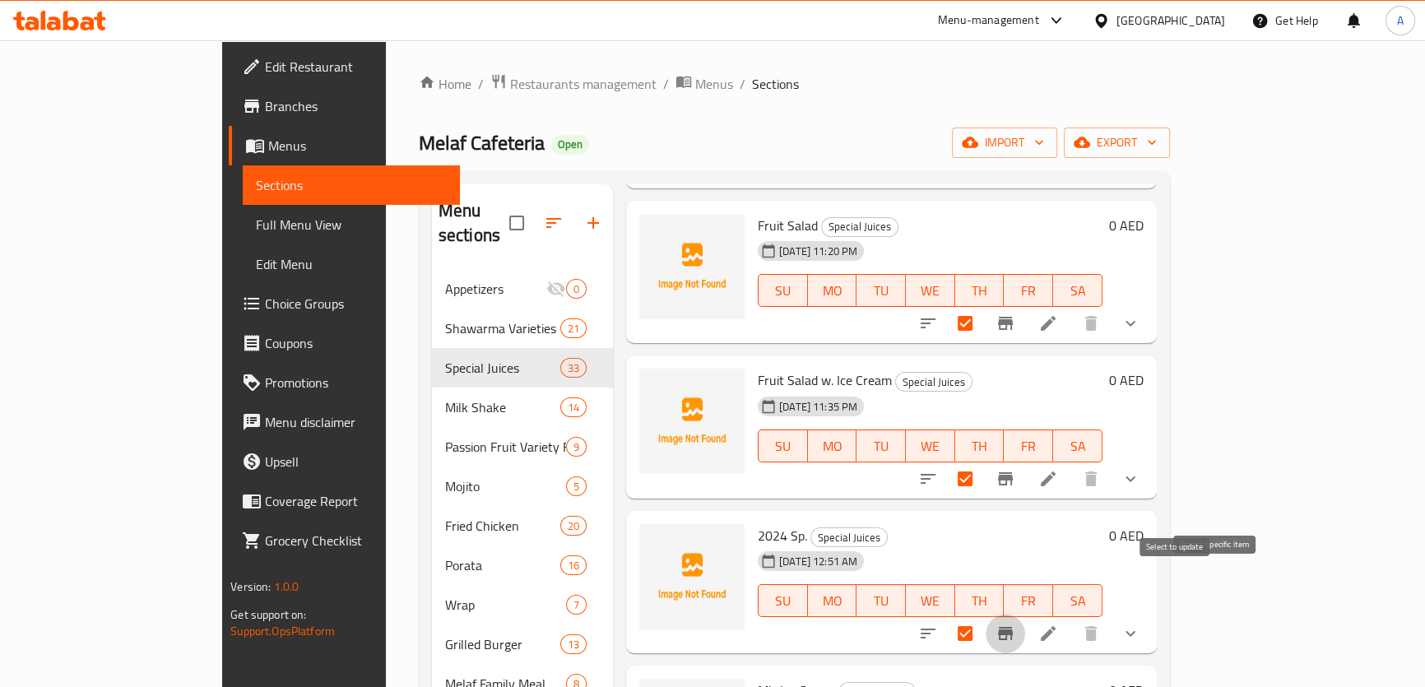
click at [983, 616] on input "checkbox" at bounding box center [965, 633] width 35 height 35
checkbox input "false"
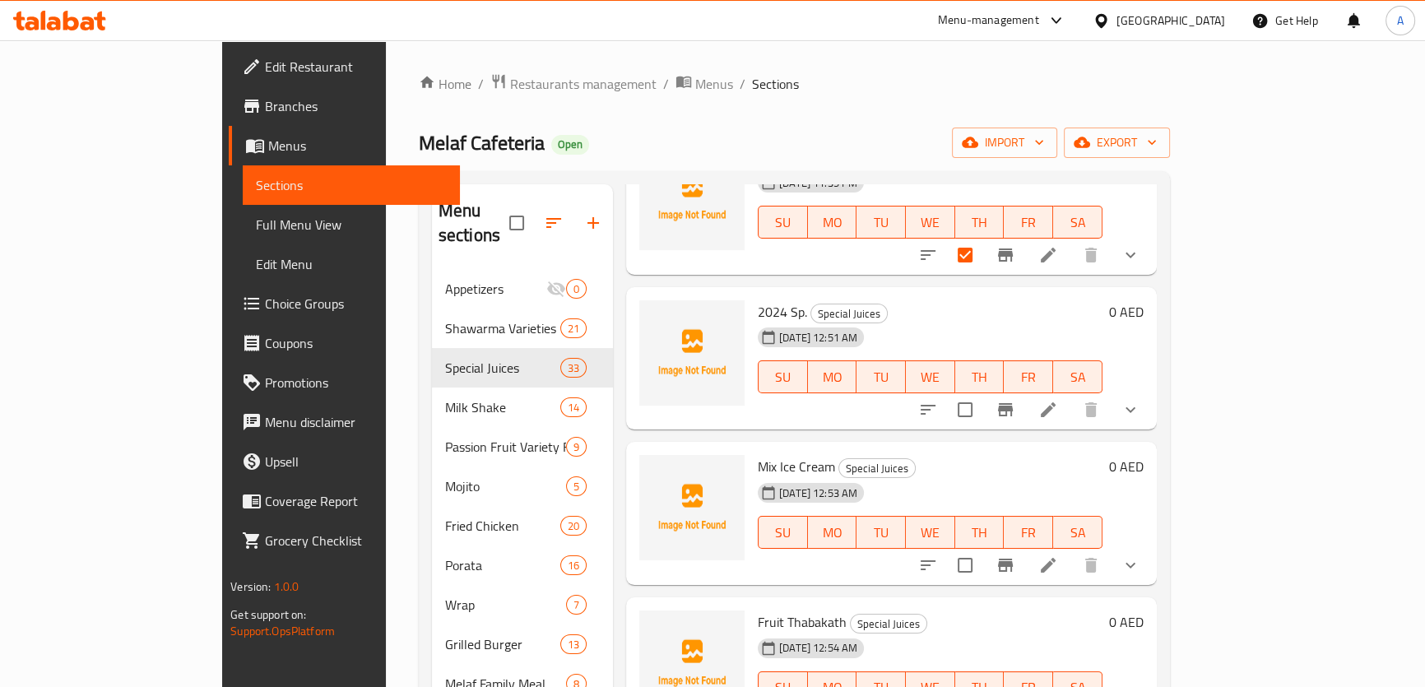
click at [983, 548] on input "checkbox" at bounding box center [965, 565] width 35 height 35
checkbox input "false"
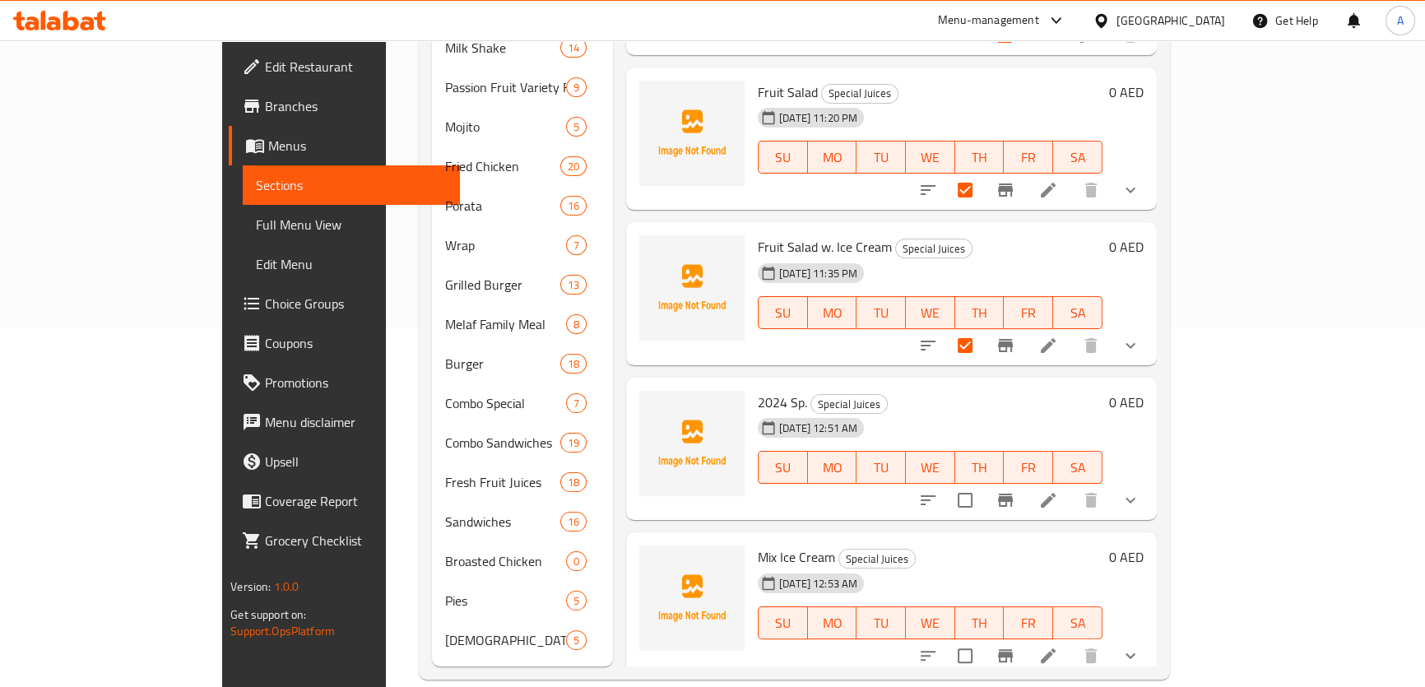
scroll to position [3745, 0]
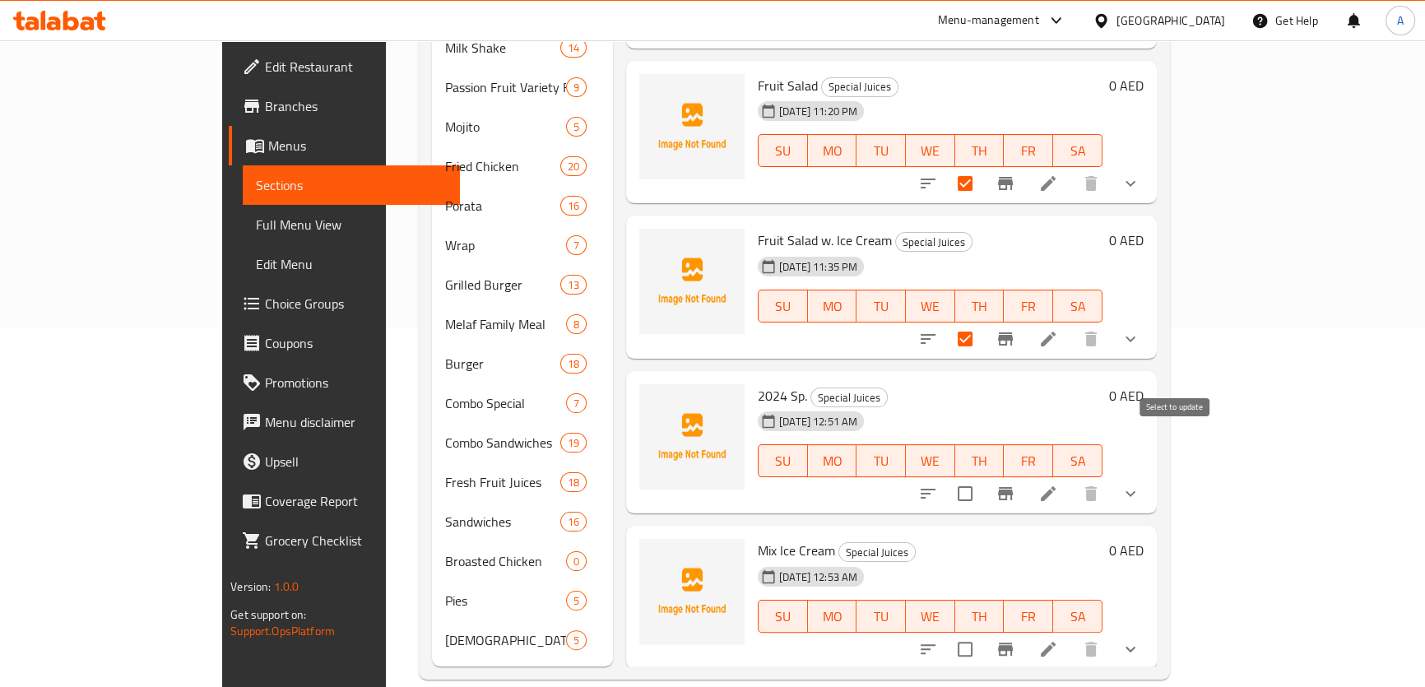
drag, startPoint x: 1175, startPoint y: 433, endPoint x: 1170, endPoint y: 504, distance: 71.0
click at [983, 477] on input "checkbox" at bounding box center [965, 494] width 35 height 35
checkbox input "false"
drag, startPoint x: 1173, startPoint y: 582, endPoint x: 1175, endPoint y: 592, distance: 10.2
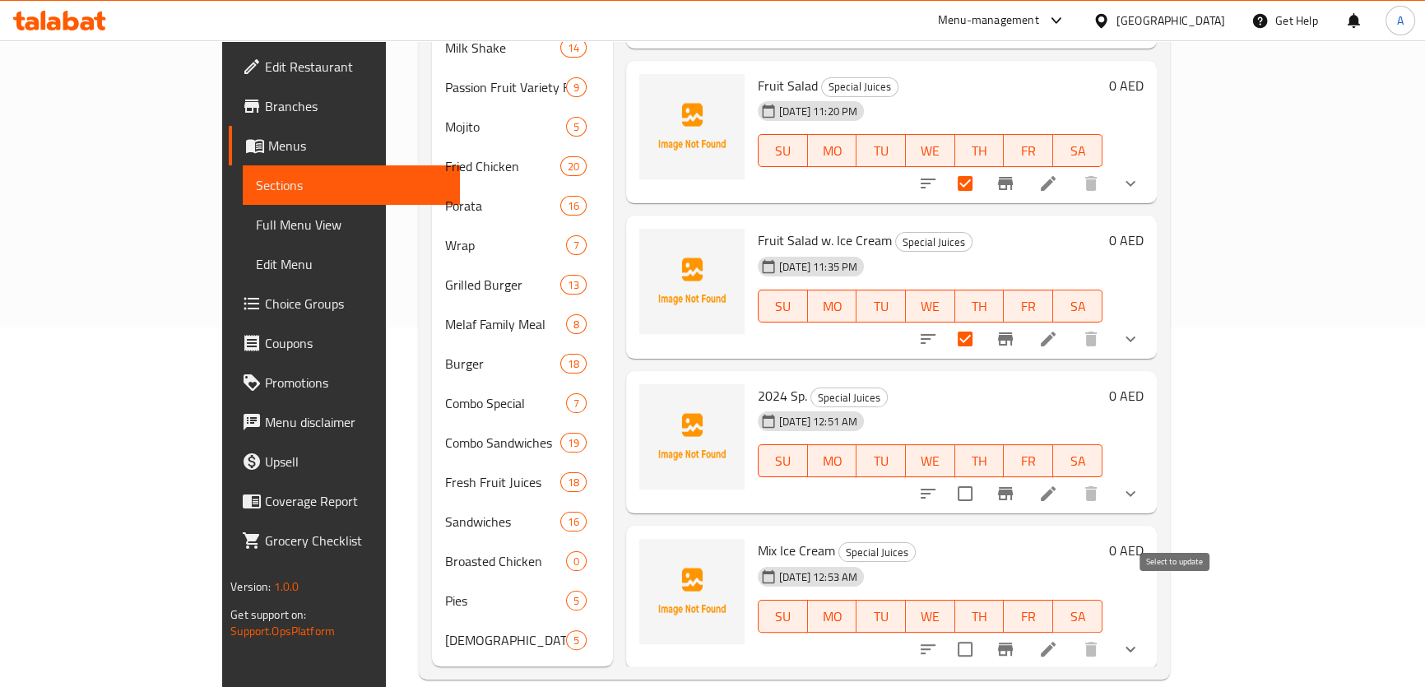
click at [983, 632] on input "checkbox" at bounding box center [965, 649] width 35 height 35
checkbox input "true"
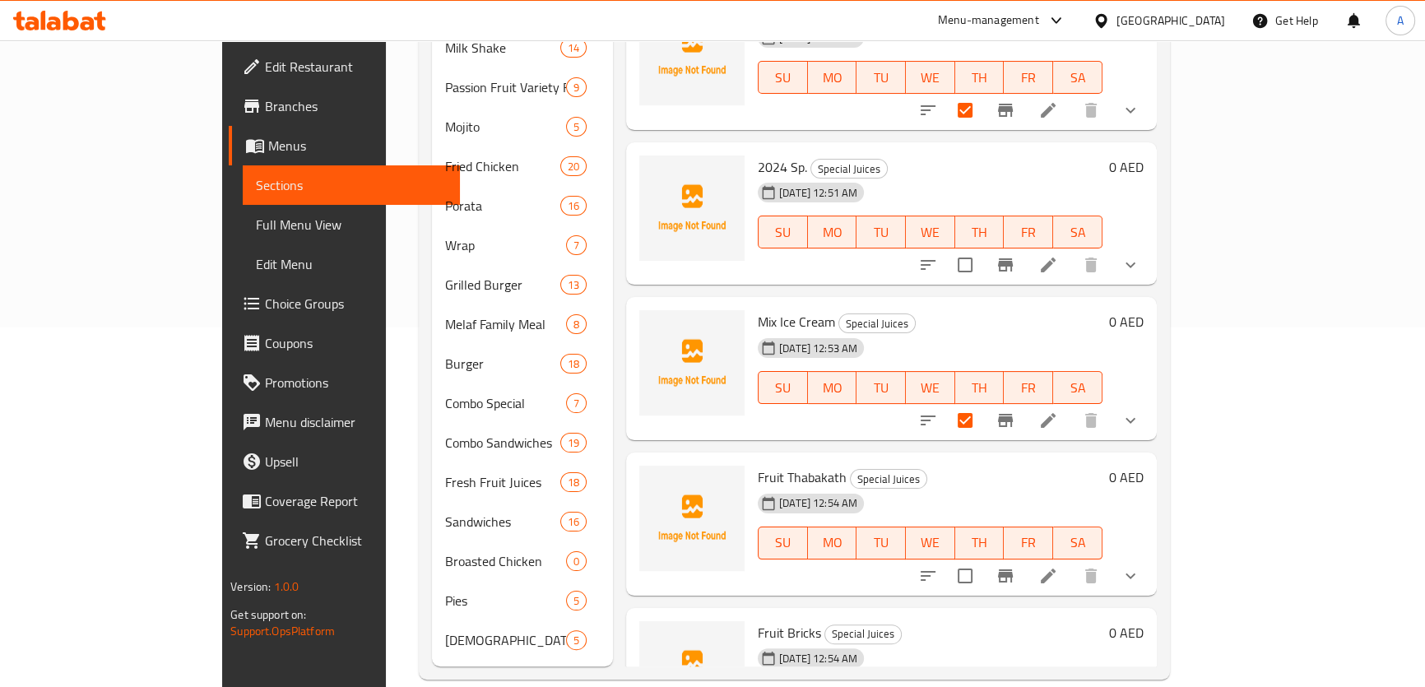
scroll to position [4195, 0]
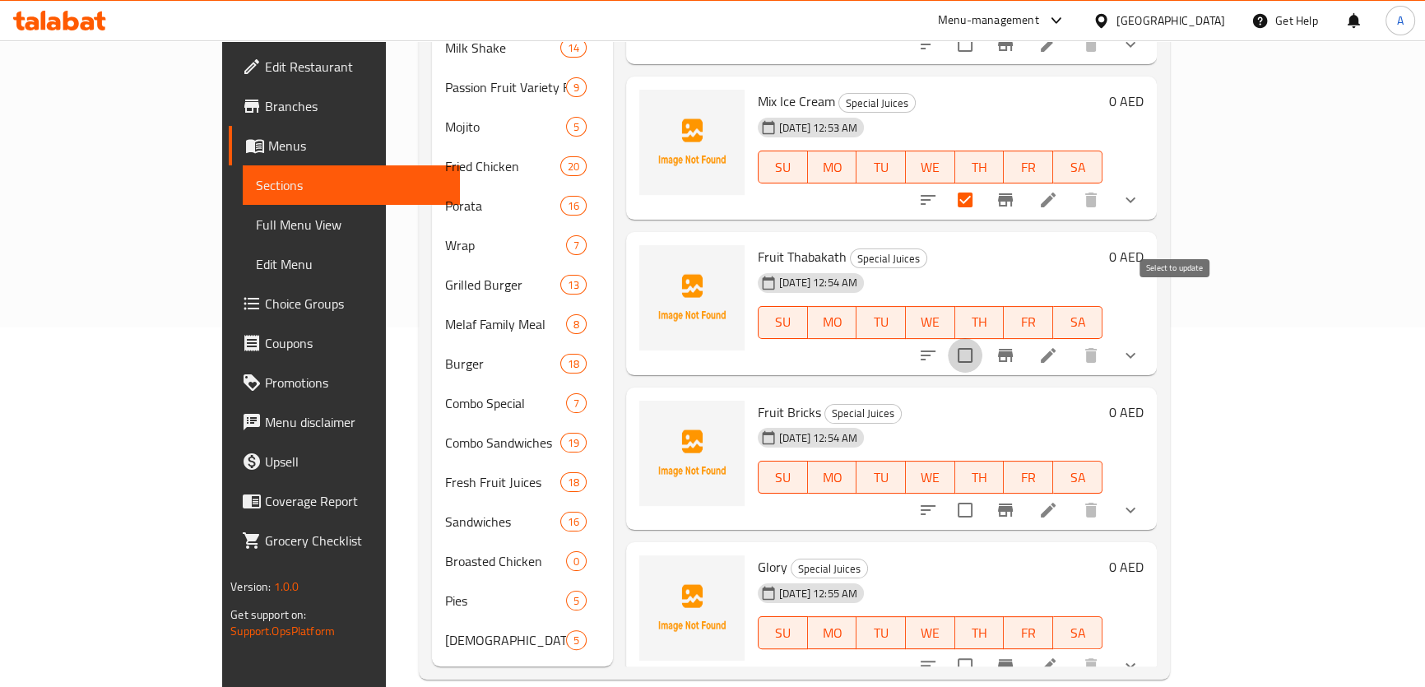
drag, startPoint x: 1187, startPoint y: 305, endPoint x: 1201, endPoint y: 415, distance: 111.2
click at [983, 338] on input "checkbox" at bounding box center [965, 355] width 35 height 35
checkbox input "true"
click at [1151, 491] on div at bounding box center [1030, 511] width 242 height 40
drag, startPoint x: 1190, startPoint y: 462, endPoint x: 1183, endPoint y: 471, distance: 11.7
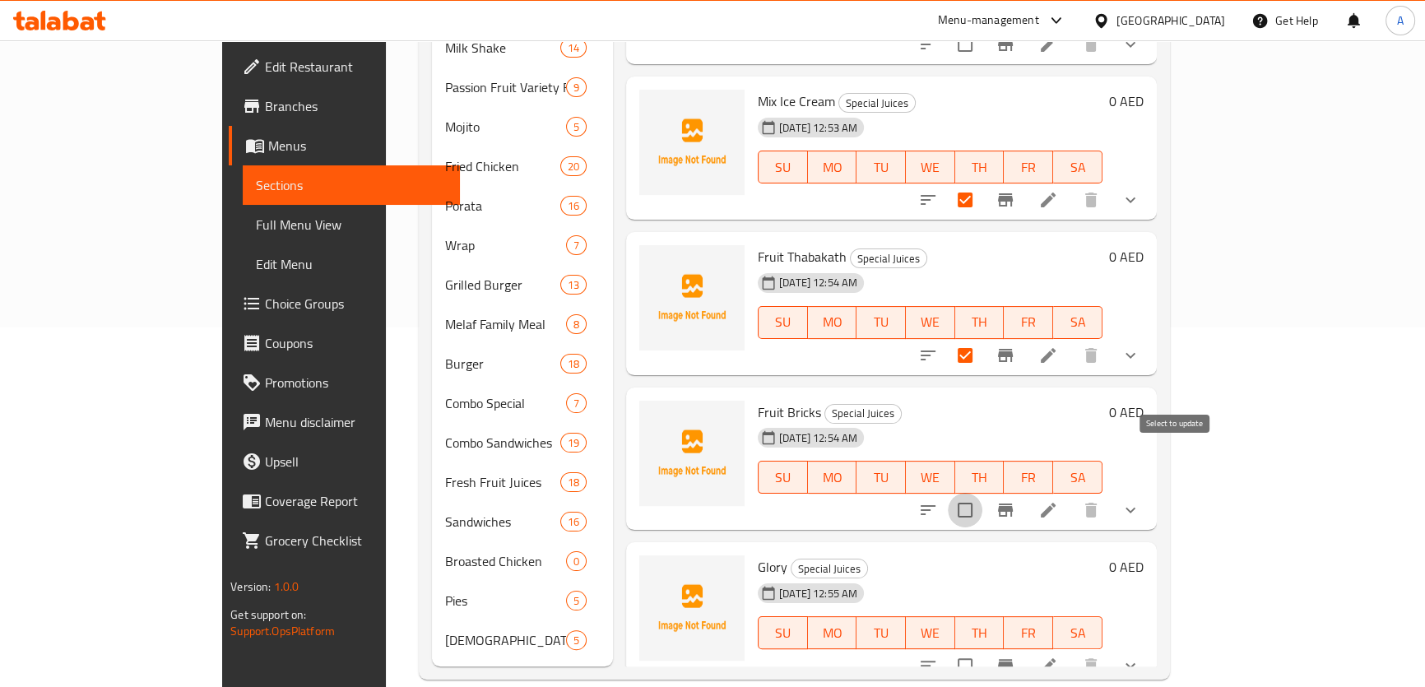
click at [983, 493] on input "checkbox" at bounding box center [965, 510] width 35 height 35
checkbox input "true"
click at [983, 649] on input "checkbox" at bounding box center [965, 666] width 35 height 35
checkbox input "true"
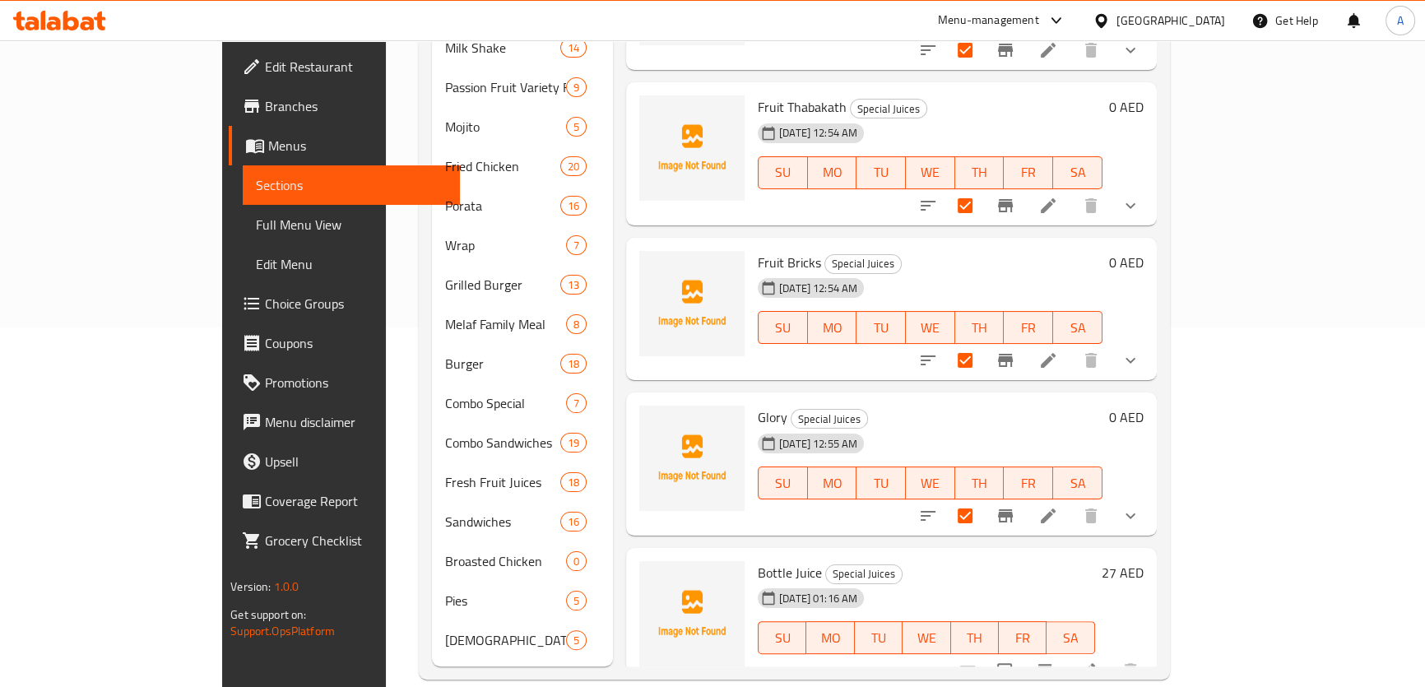
click at [1022, 653] on input "checkbox" at bounding box center [1005, 670] width 35 height 35
checkbox input "true"
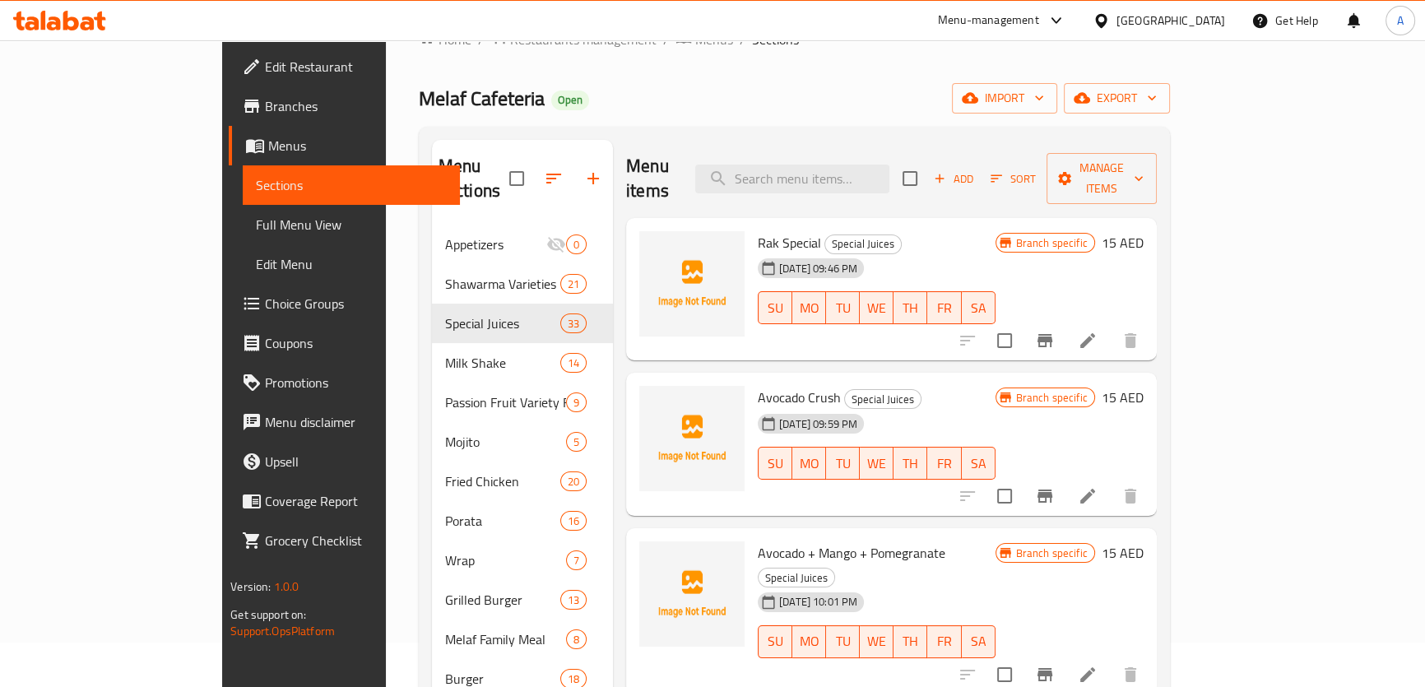
scroll to position [0, 0]
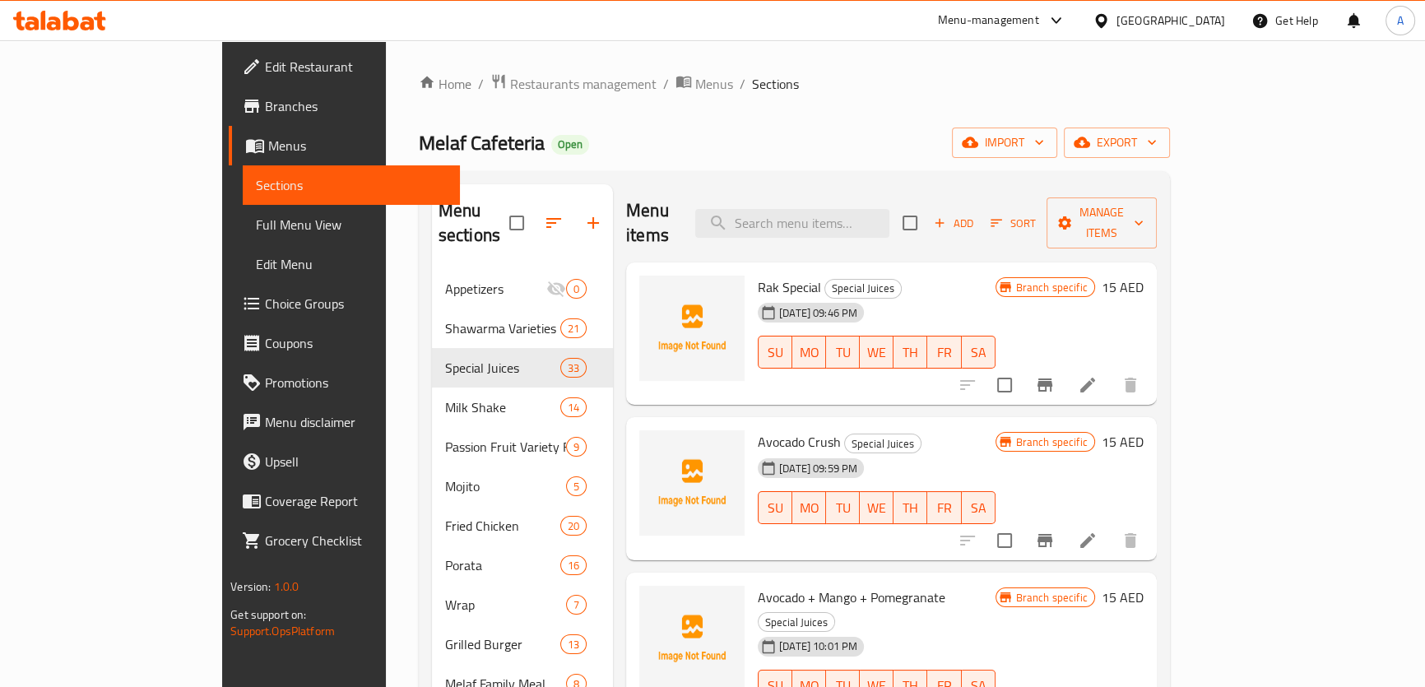
click at [1157, 198] on div "Add Sort Manage items" at bounding box center [1030, 223] width 254 height 51
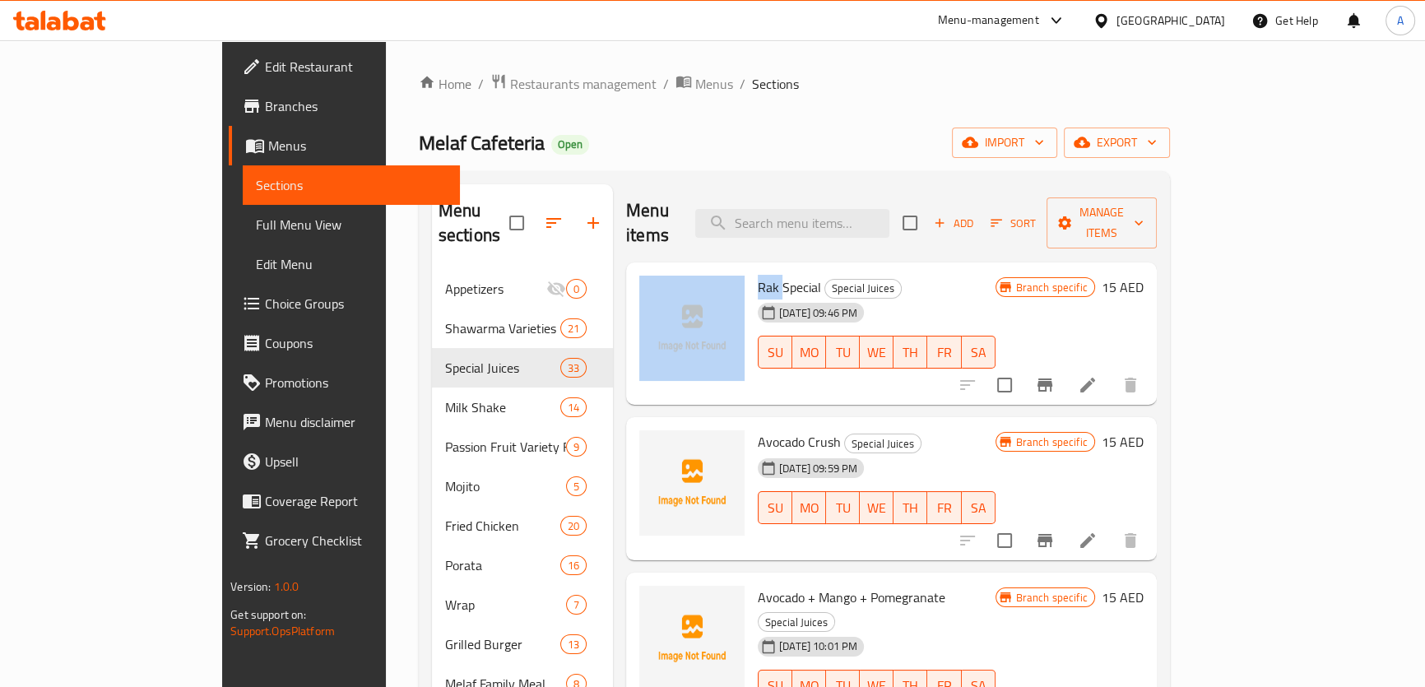
click at [1157, 198] on div "Add Sort Manage items" at bounding box center [1030, 223] width 254 height 51
click at [1144, 216] on span "Manage items" at bounding box center [1102, 222] width 84 height 41
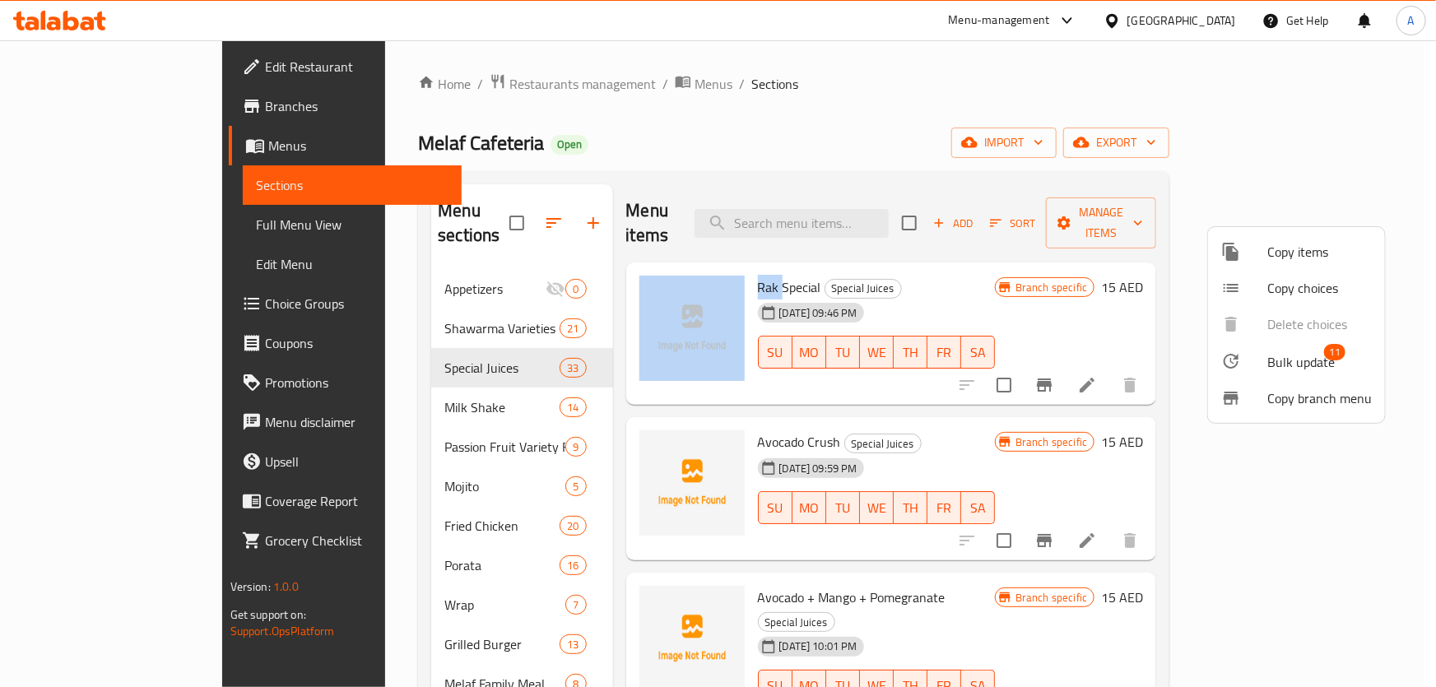
click at [1282, 365] on span "Bulk update" at bounding box center [1300, 362] width 67 height 20
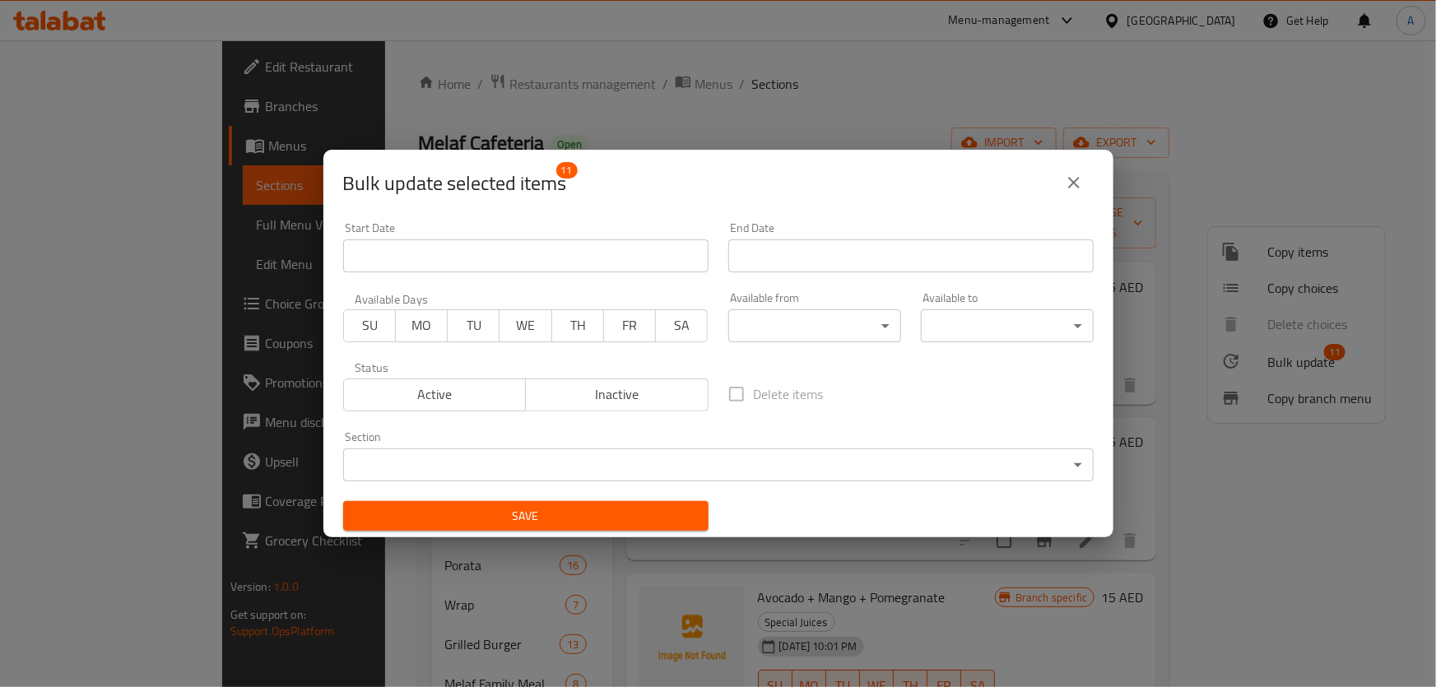
click at [632, 408] on button "Inactive" at bounding box center [617, 395] width 184 height 33
click at [632, 496] on div "Save" at bounding box center [525, 516] width 385 height 50
click at [634, 506] on span "Save" at bounding box center [525, 516] width 339 height 21
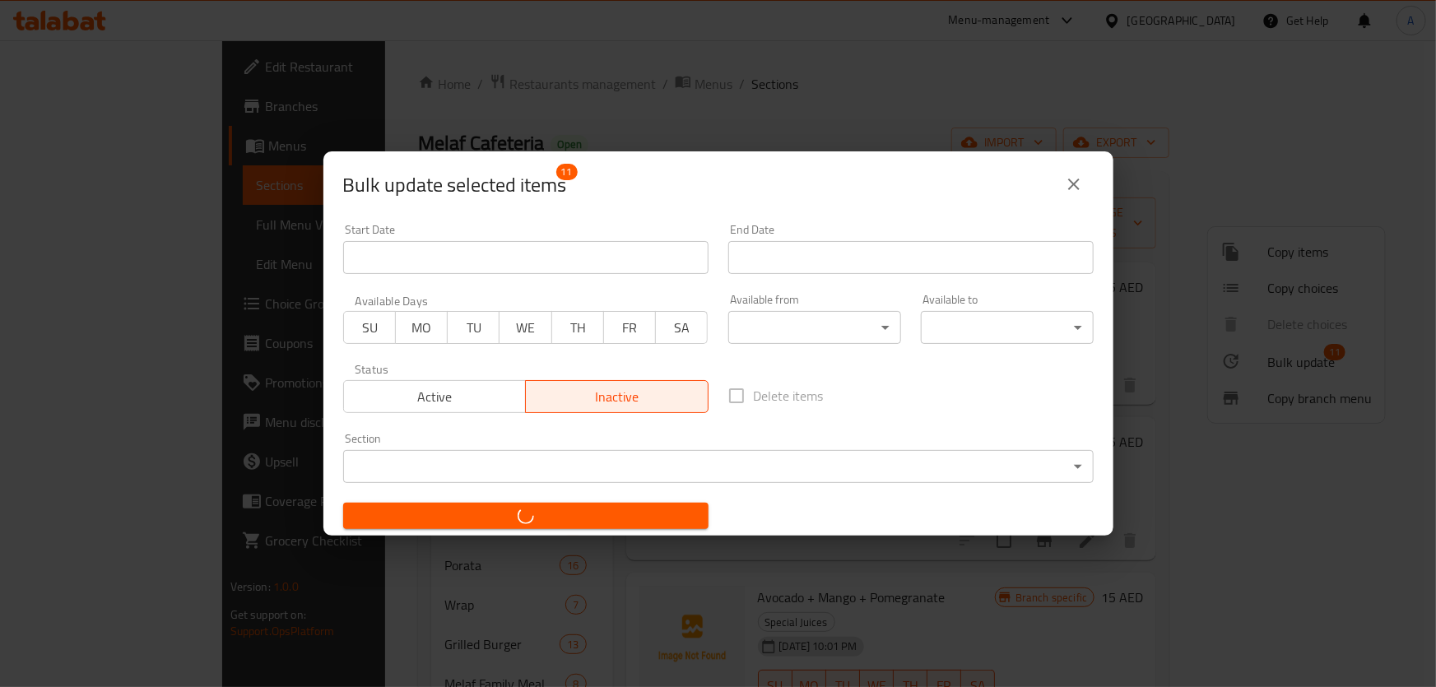
checkbox input "false"
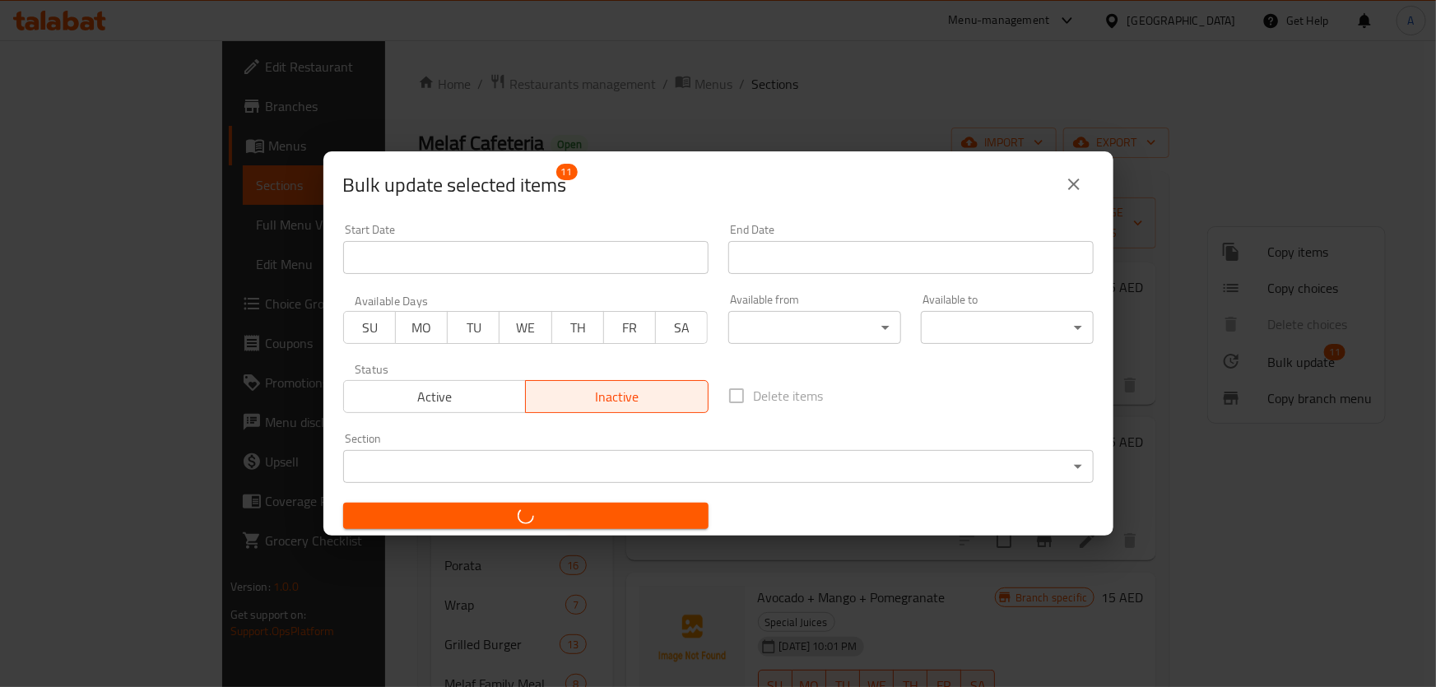
checkbox input "false"
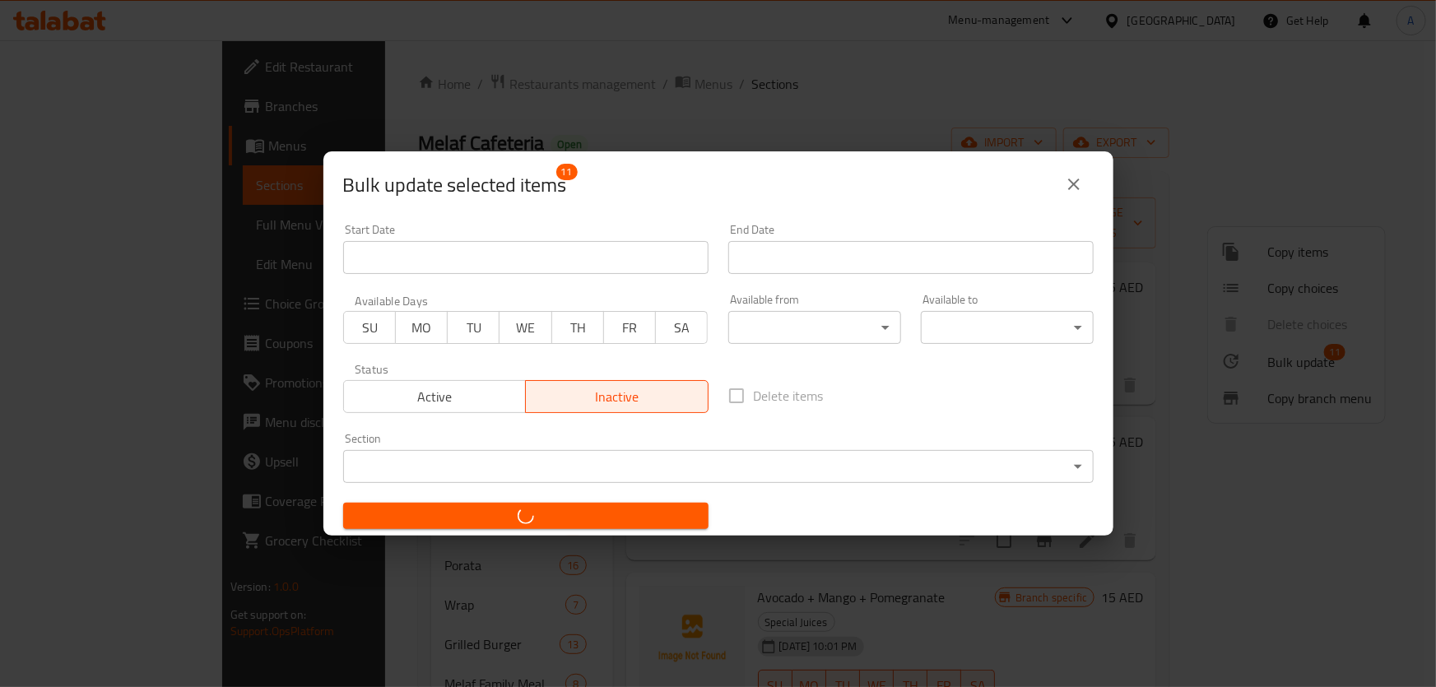
checkbox input "false"
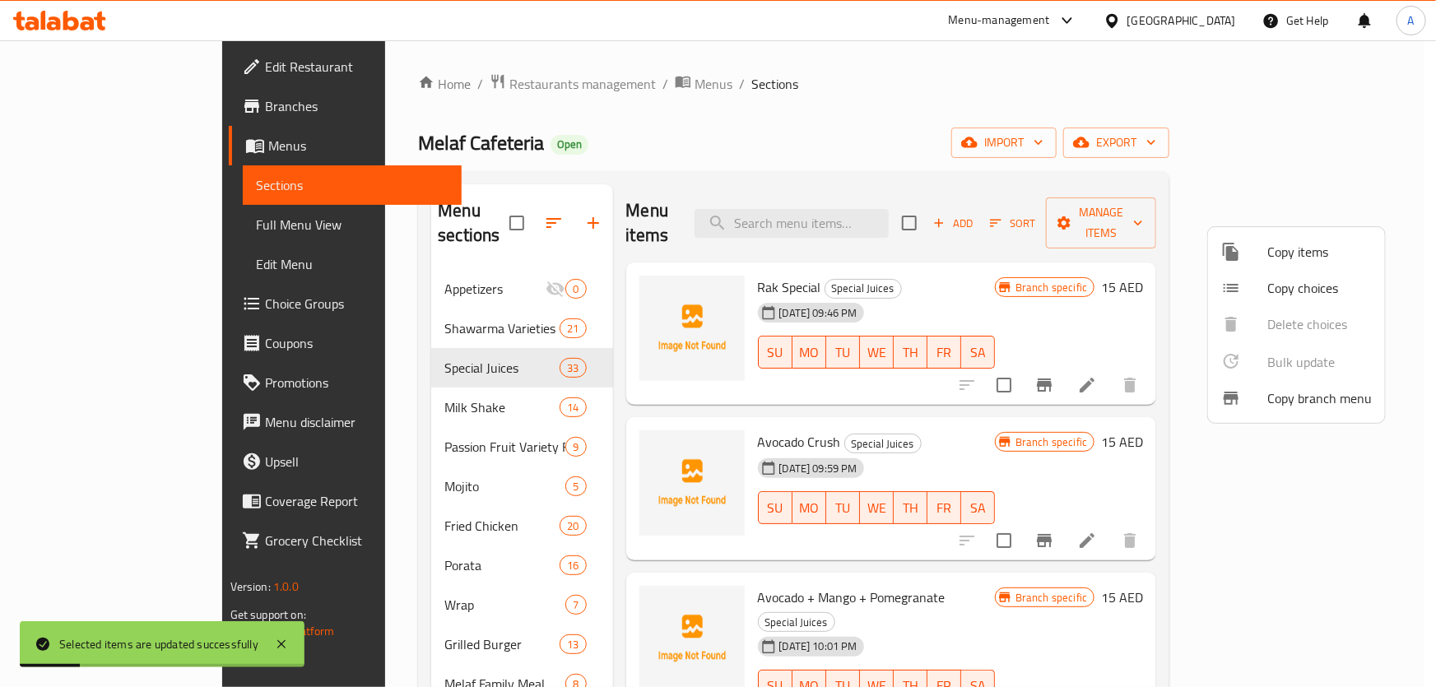
click at [366, 387] on div at bounding box center [718, 343] width 1436 height 687
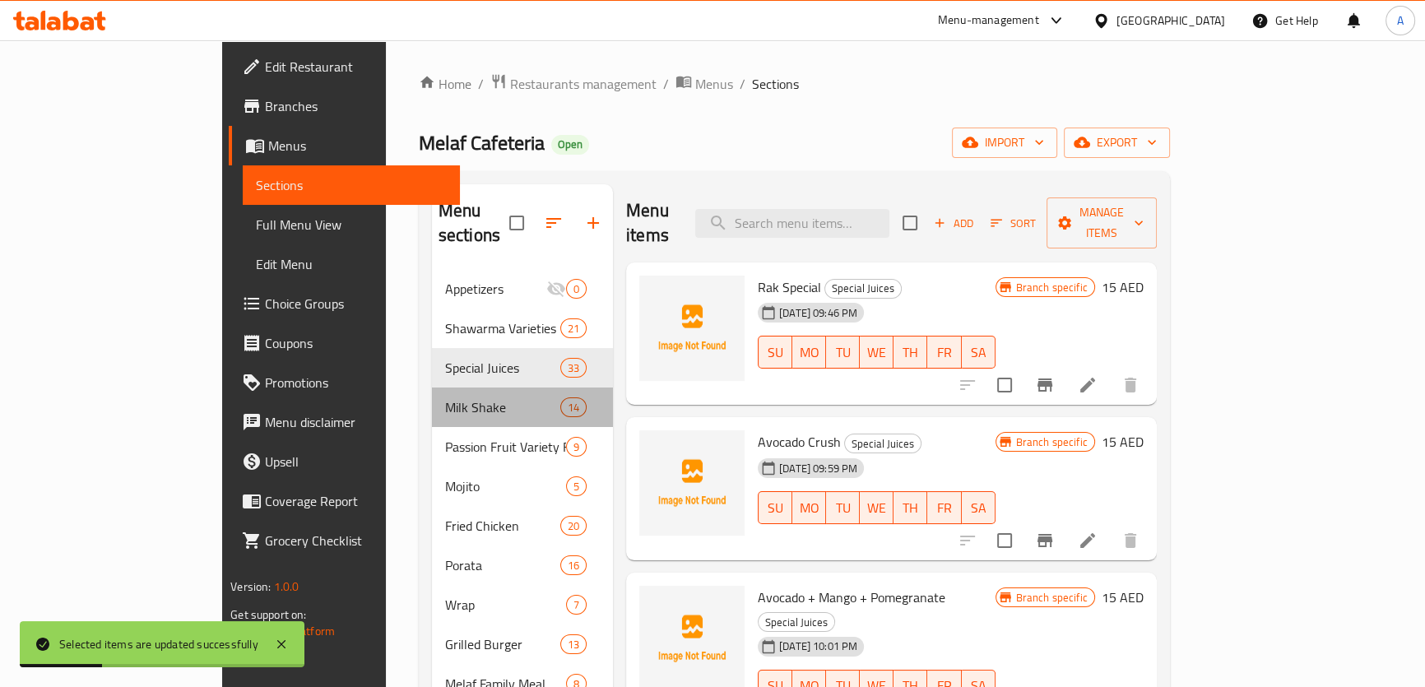
click at [432, 398] on div "Milk Shake 14" at bounding box center [522, 408] width 181 height 40
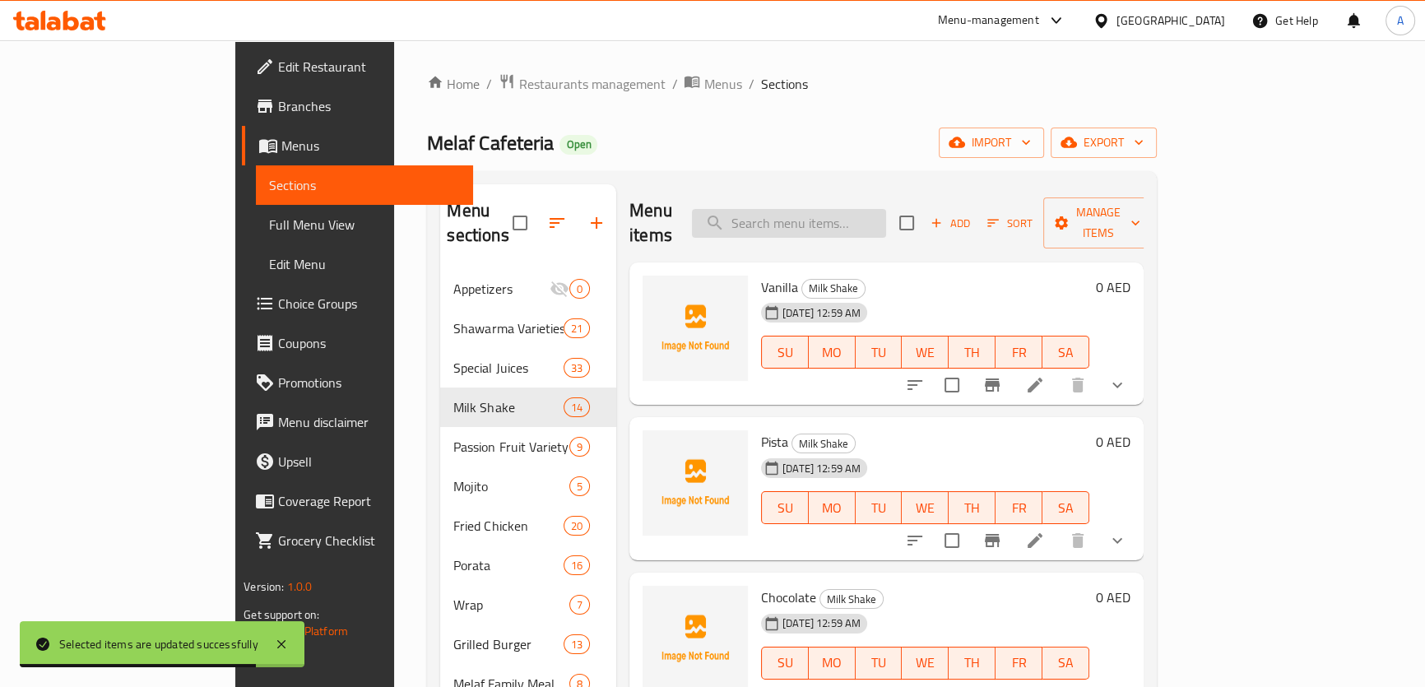
click at [886, 209] on input "search" at bounding box center [789, 223] width 194 height 29
paste input "Passion Mango"
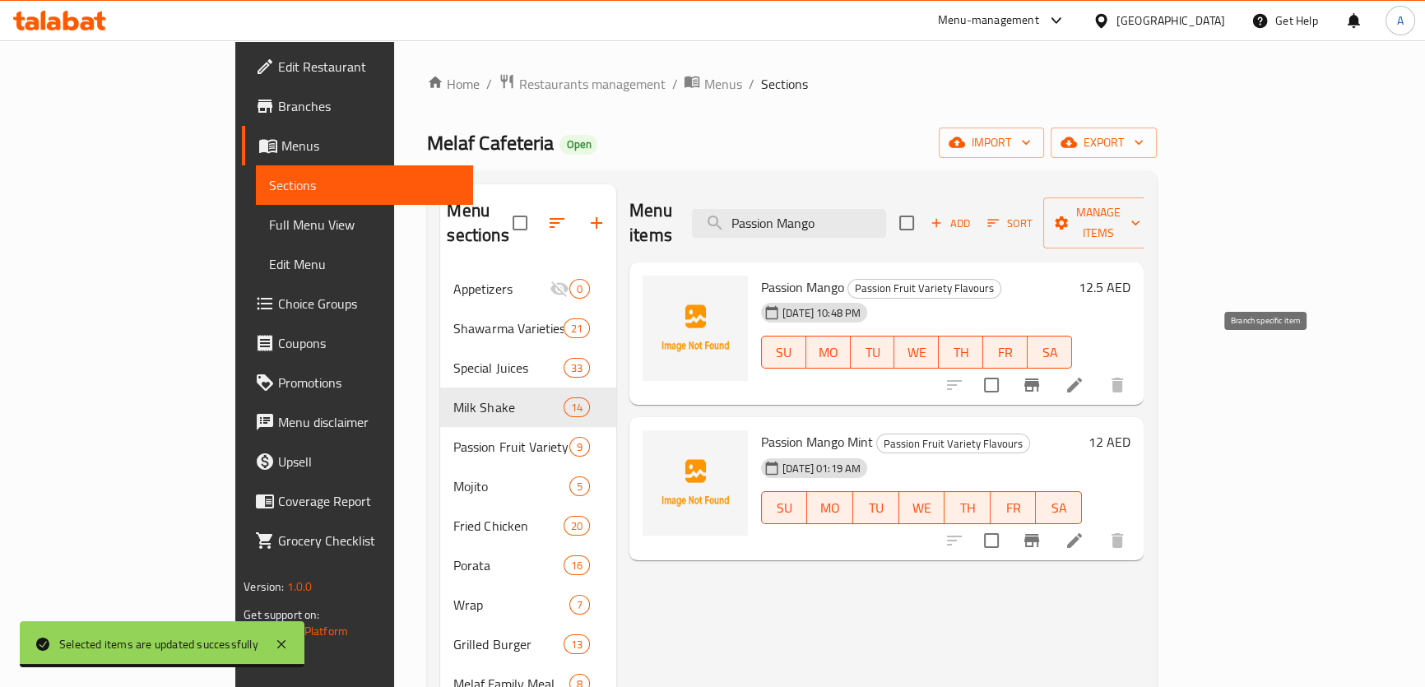
type input "Passion Mango"
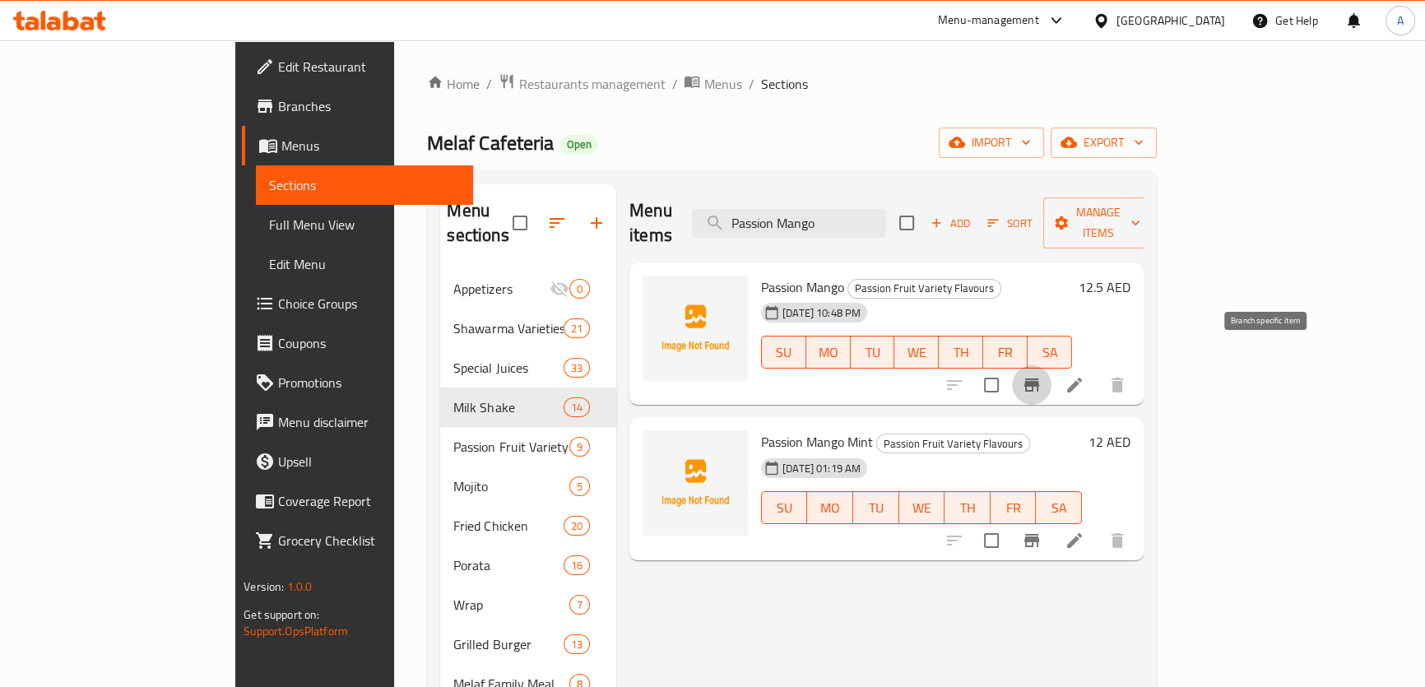
click at [1042, 375] on icon "Branch-specific-item" at bounding box center [1032, 385] width 20 height 20
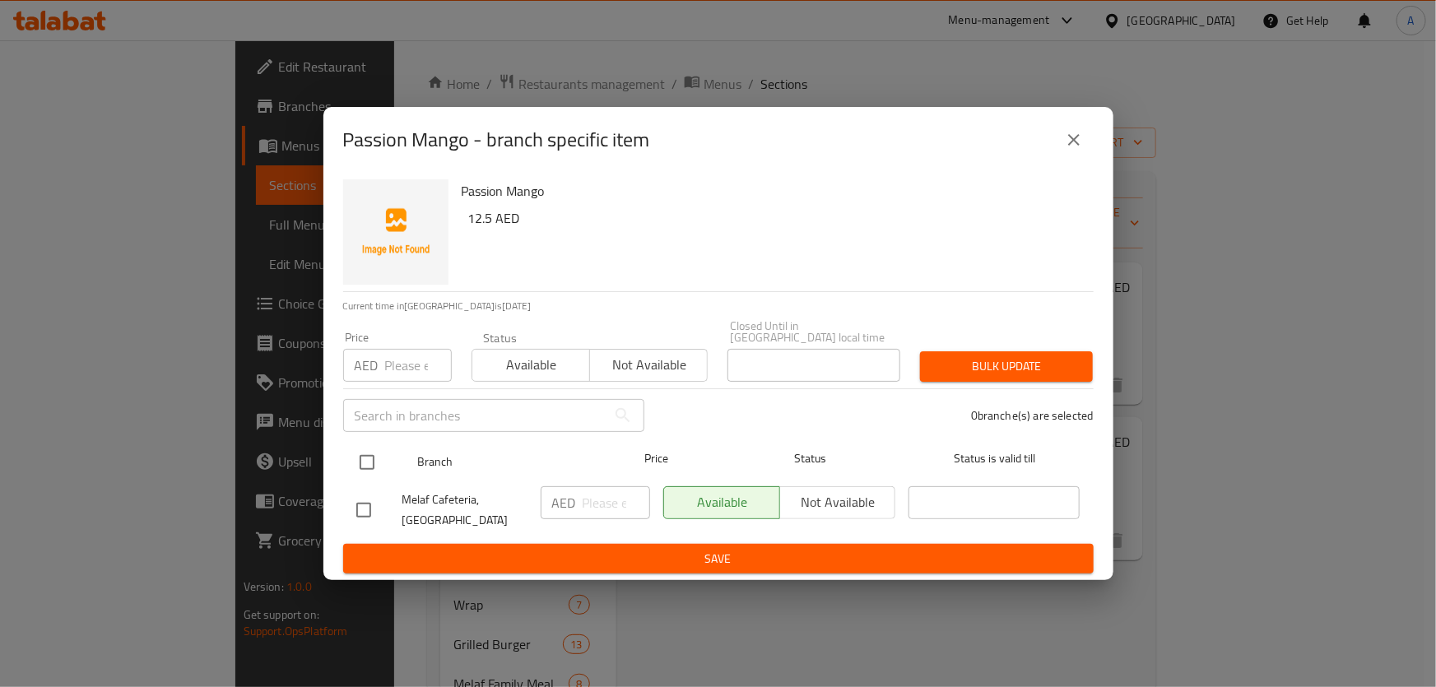
click at [376, 464] on input "checkbox" at bounding box center [367, 462] width 35 height 35
checkbox input "true"
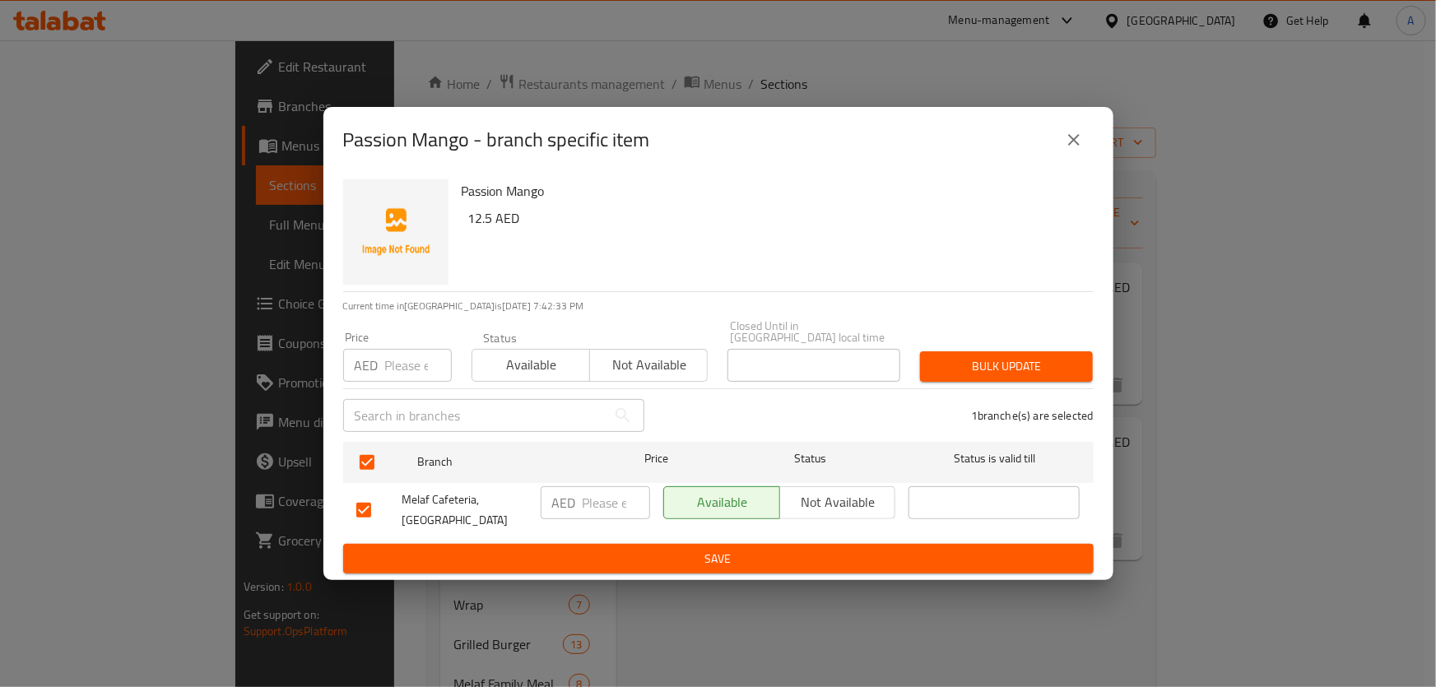
click at [1095, 140] on div "Passion Mango - branch specific item" at bounding box center [718, 140] width 790 height 66
click at [1084, 142] on button "close" at bounding box center [1074, 140] width 40 height 40
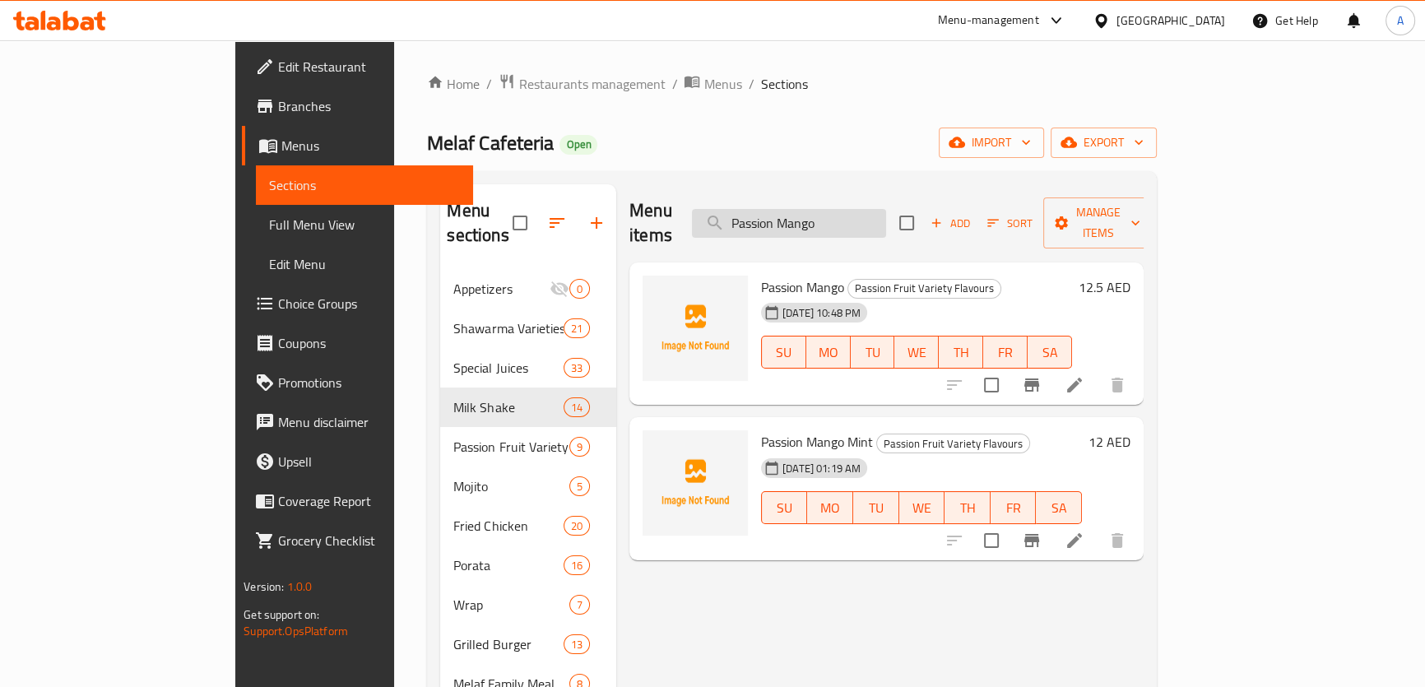
click at [886, 216] on input "Passion Mango" at bounding box center [789, 223] width 194 height 29
paste input "7 Passion Pineapple"
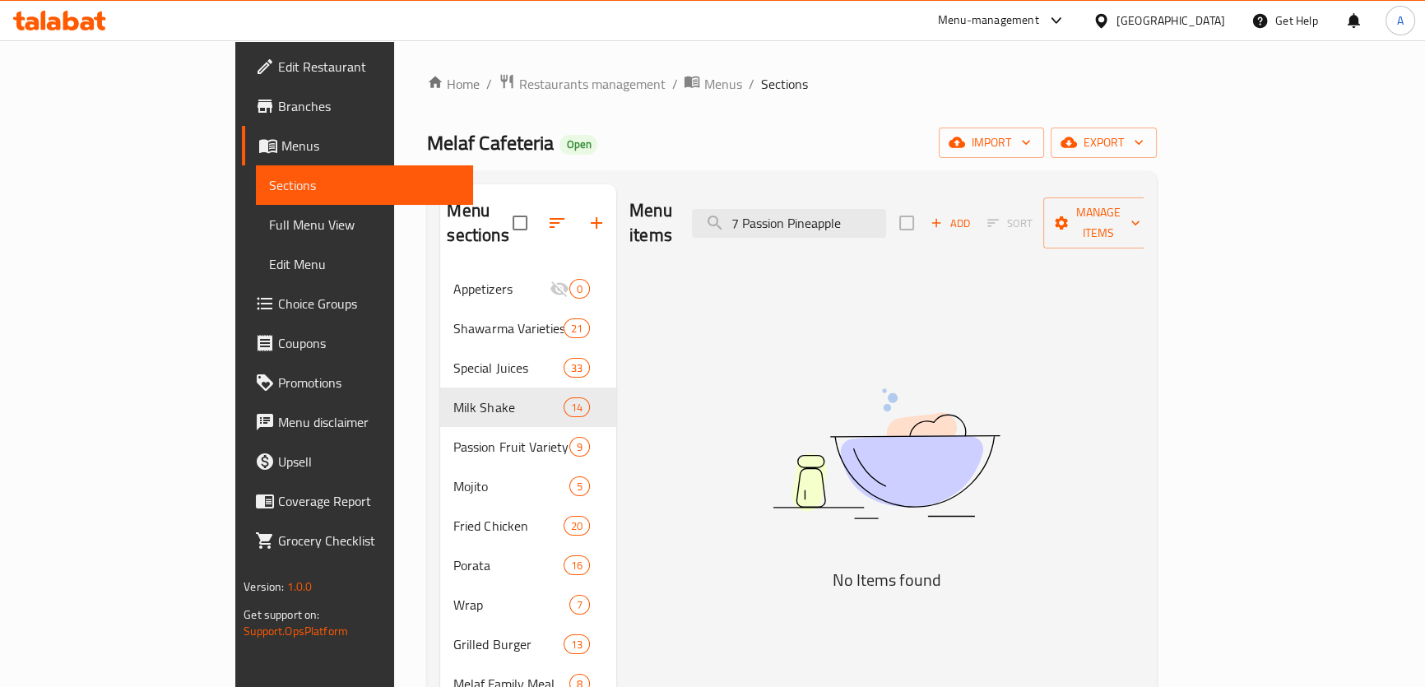
drag, startPoint x: 792, startPoint y: 222, endPoint x: 652, endPoint y: 230, distance: 140.1
click at [692, 230] on div "Menu items 7 Passion Pineapple Add Sort Manage items" at bounding box center [887, 223] width 514 height 78
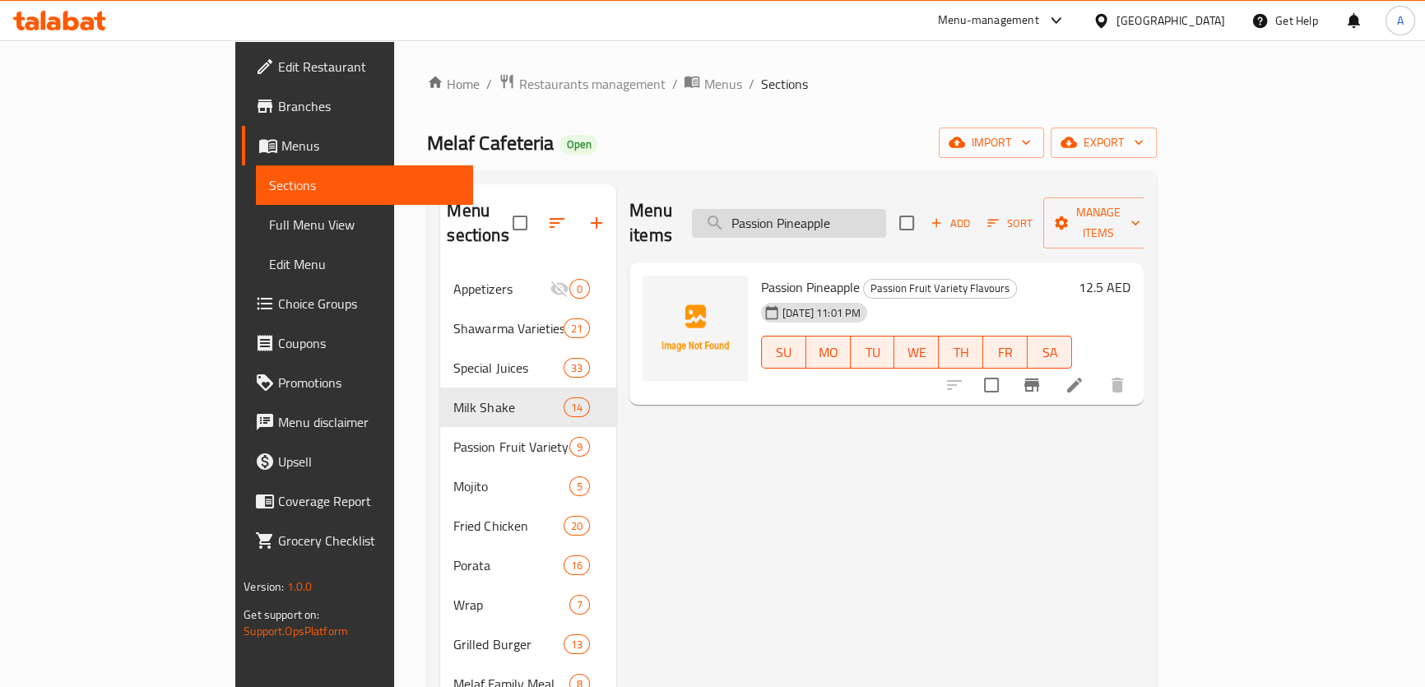
click at [886, 209] on input "Passion Pineapple" at bounding box center [789, 223] width 194 height 29
paste input "assion Orang"
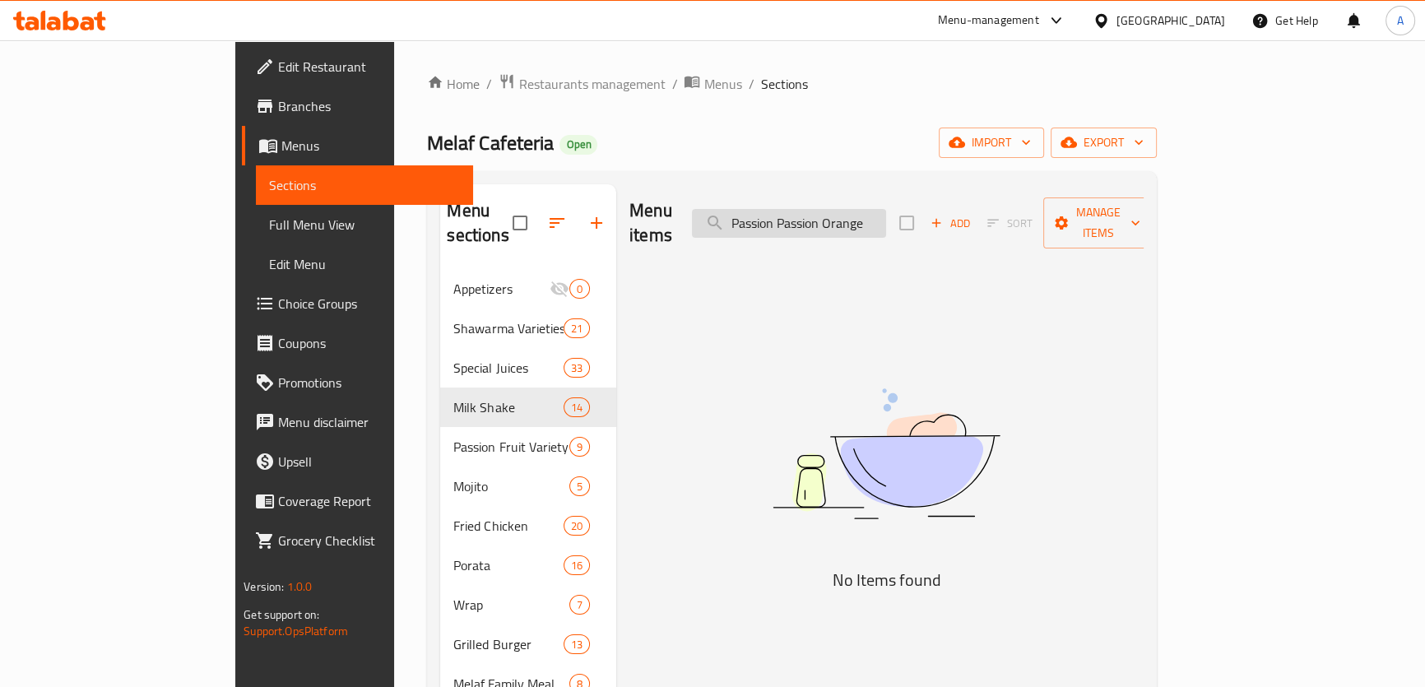
paste input "search"
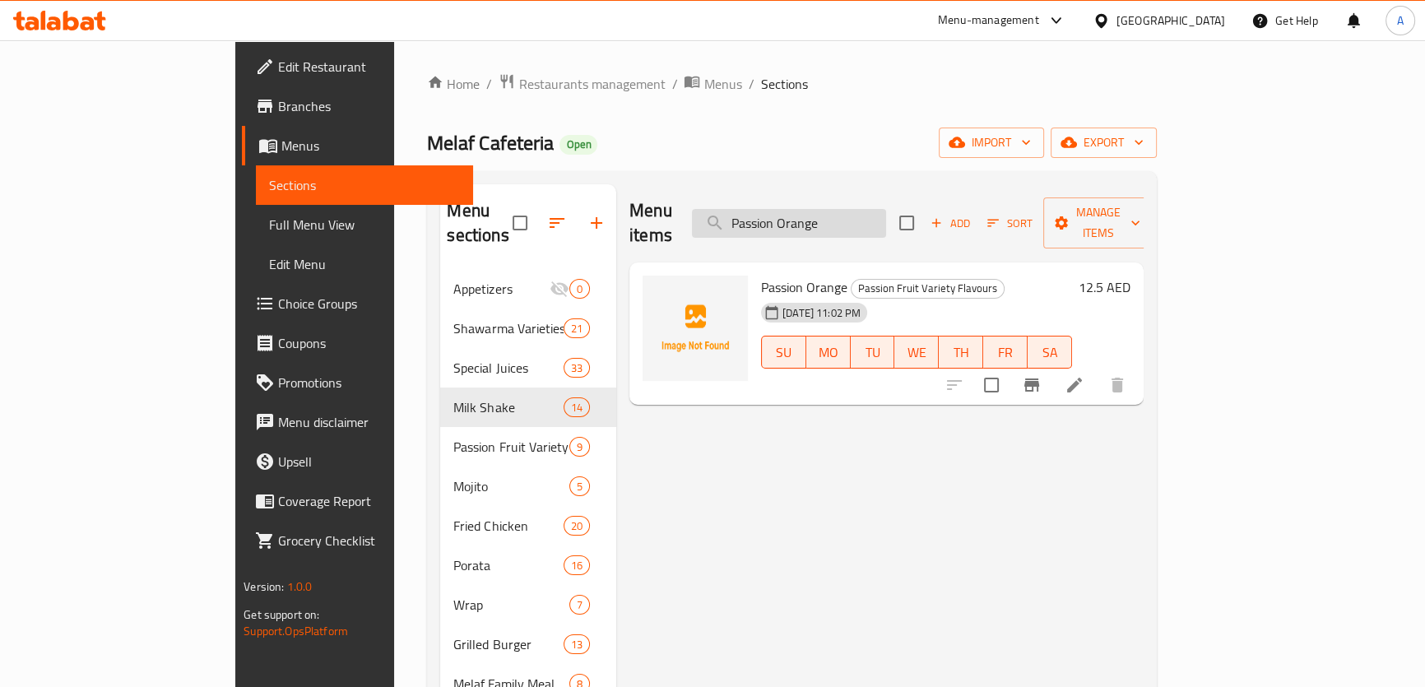
click at [886, 209] on input "Passion Orange" at bounding box center [789, 223] width 194 height 29
paste input "9 Passion Pomegranat"
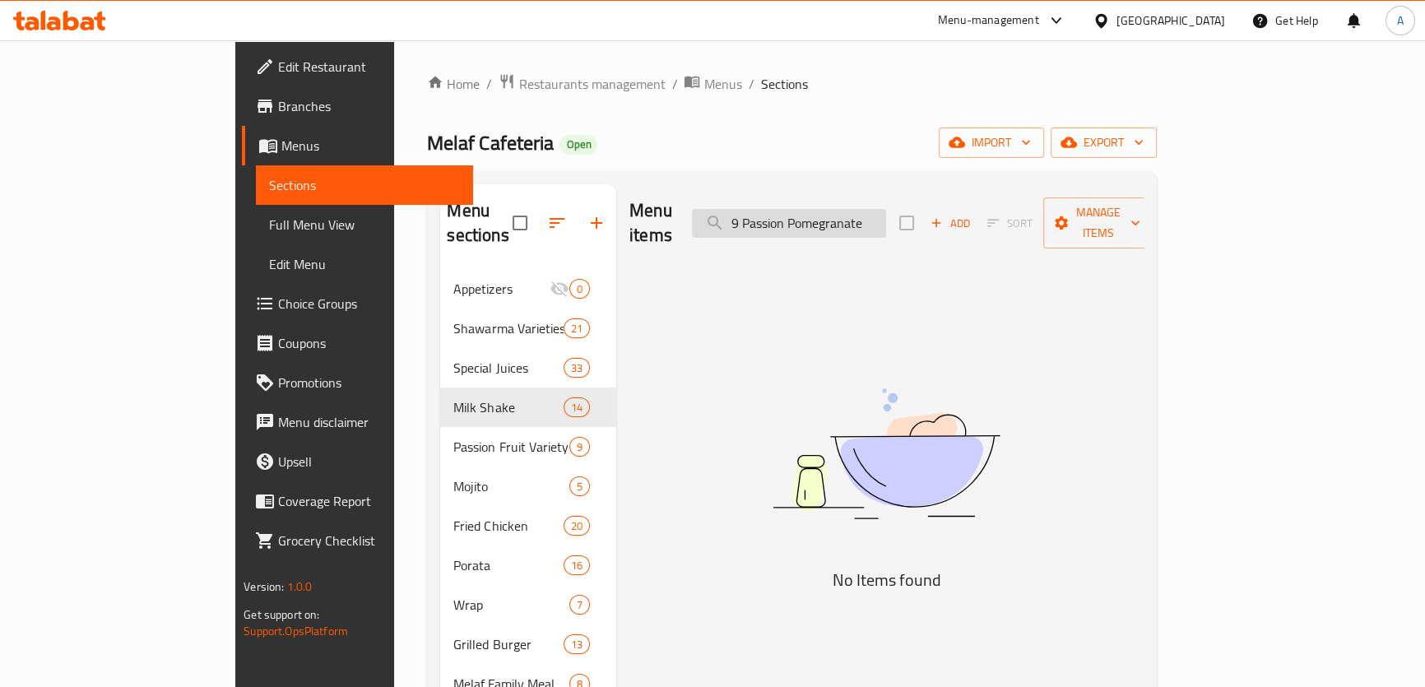
click at [825, 214] on input "9 Passion Pomegranate" at bounding box center [789, 223] width 194 height 29
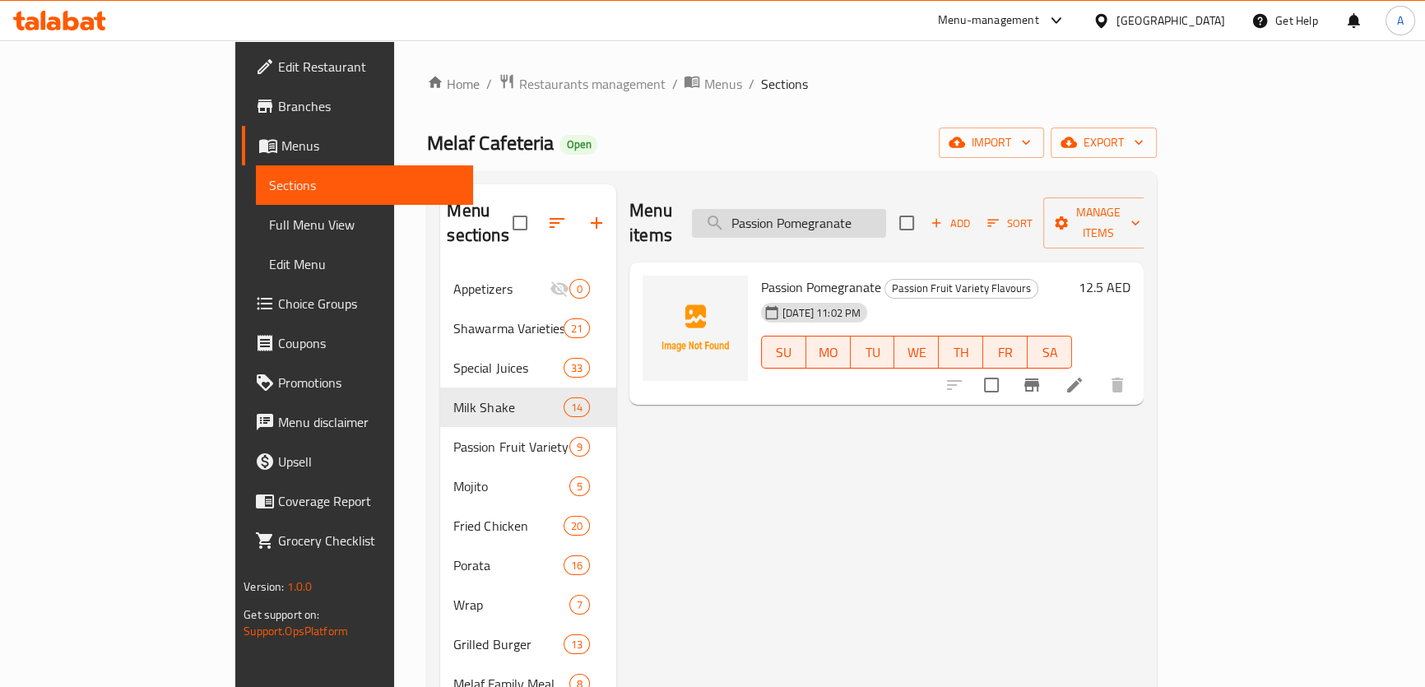
click at [886, 215] on input "Passion Pomegranate" at bounding box center [789, 223] width 194 height 29
type input "Passion Pomegranate"
click at [886, 214] on input "Passion Pomegranate" at bounding box center [789, 223] width 194 height 29
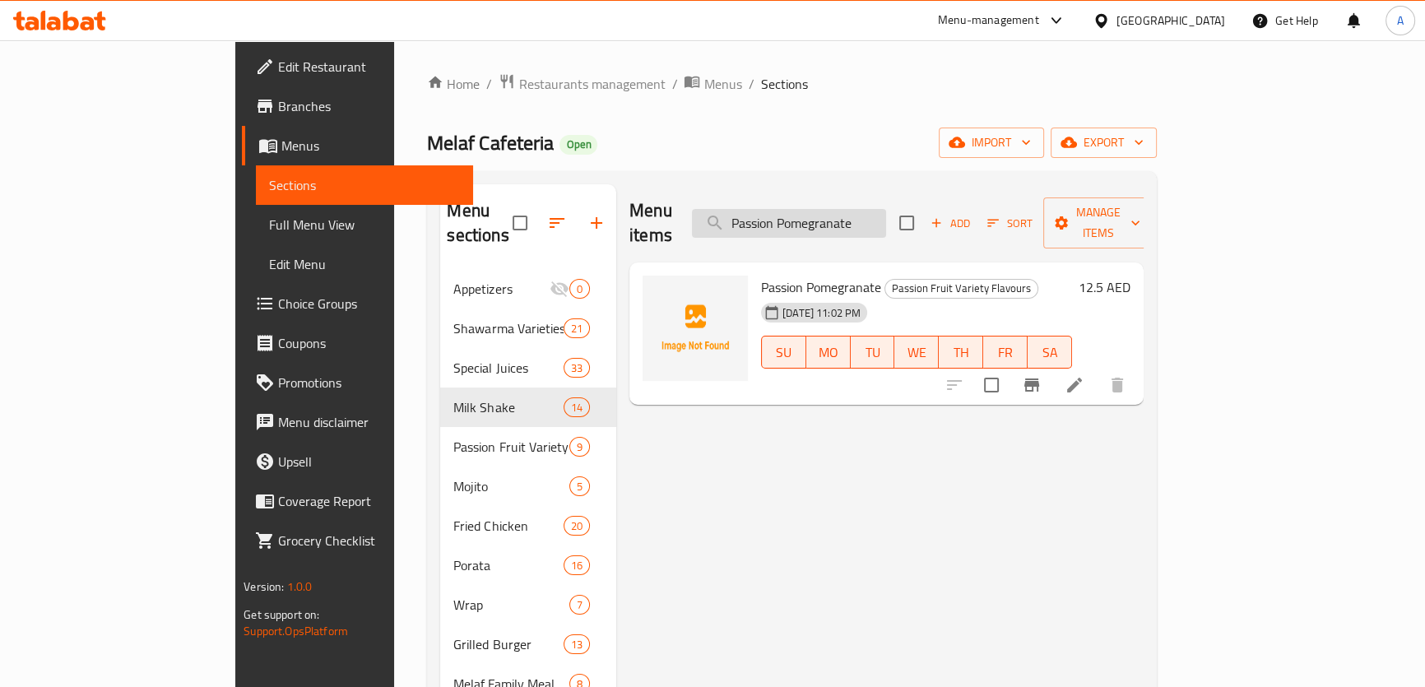
click at [886, 214] on input "Passion Pomegranate" at bounding box center [789, 223] width 194 height 29
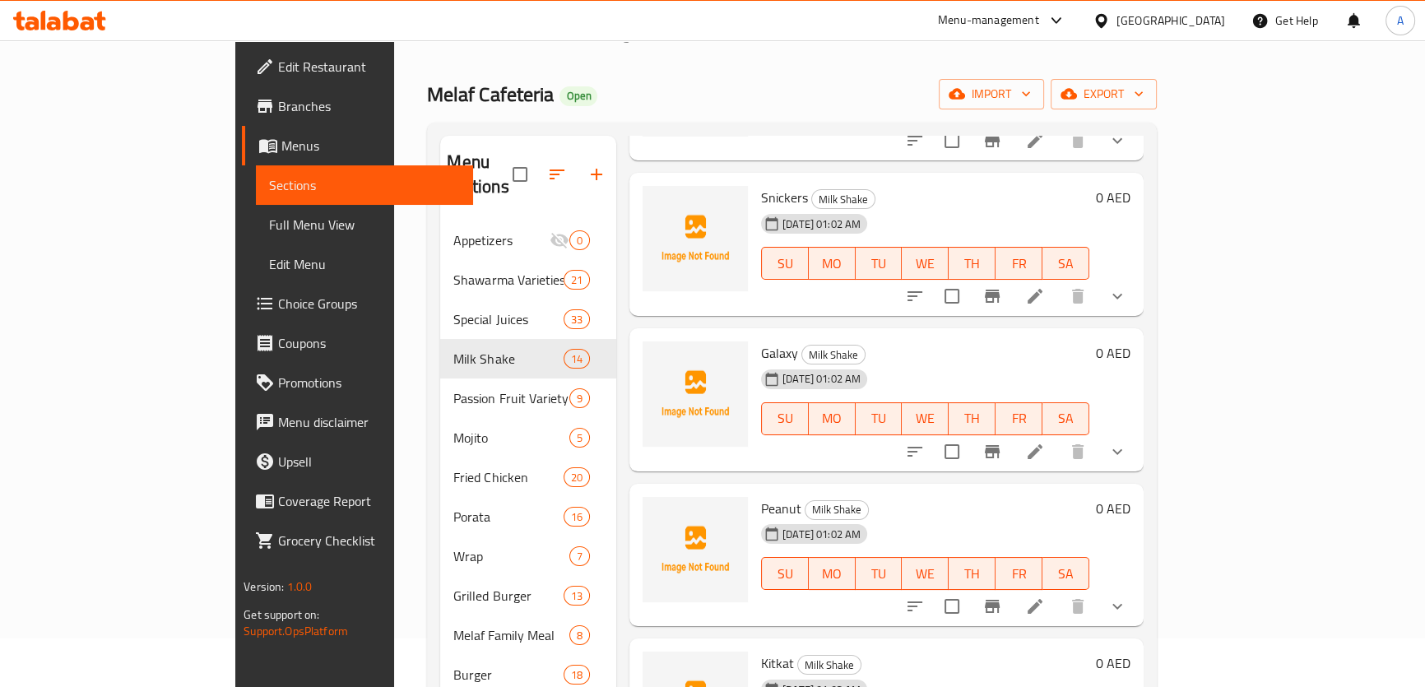
scroll to position [74, 0]
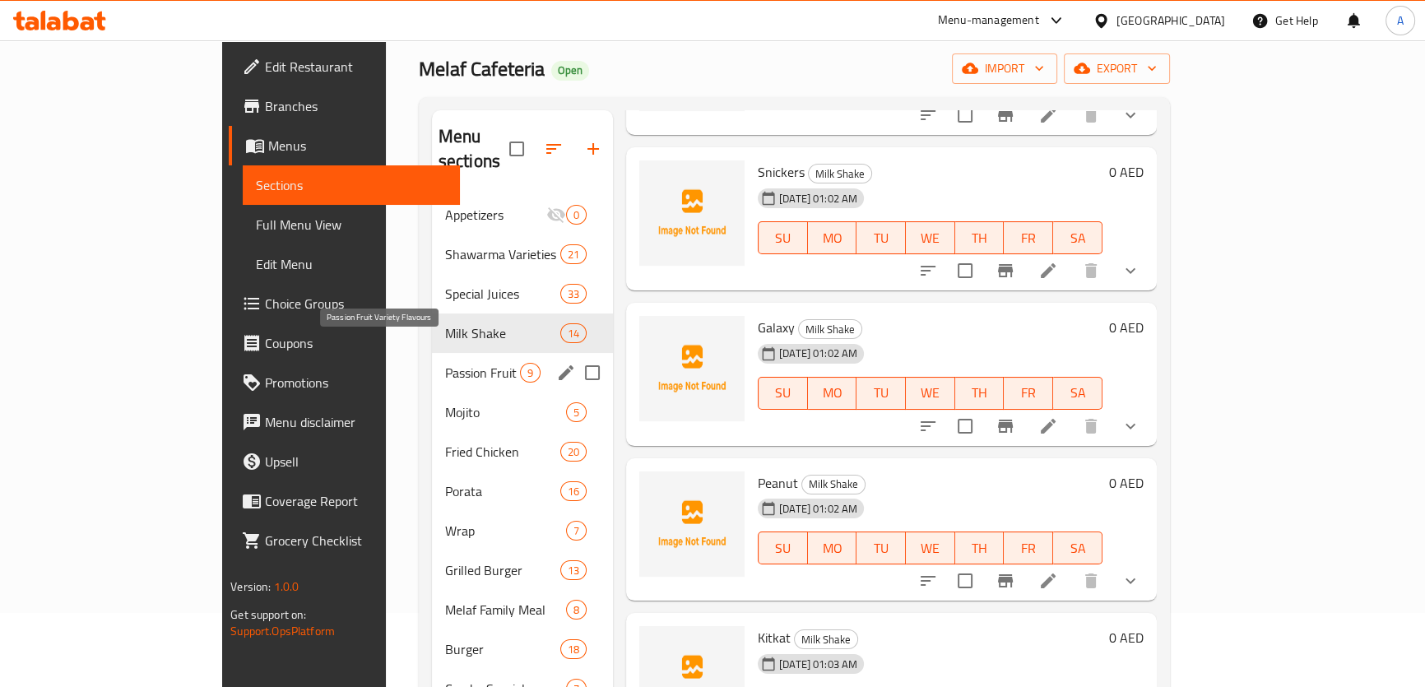
click at [445, 363] on span "Passion Fruit Variety Flavours" at bounding box center [482, 373] width 75 height 20
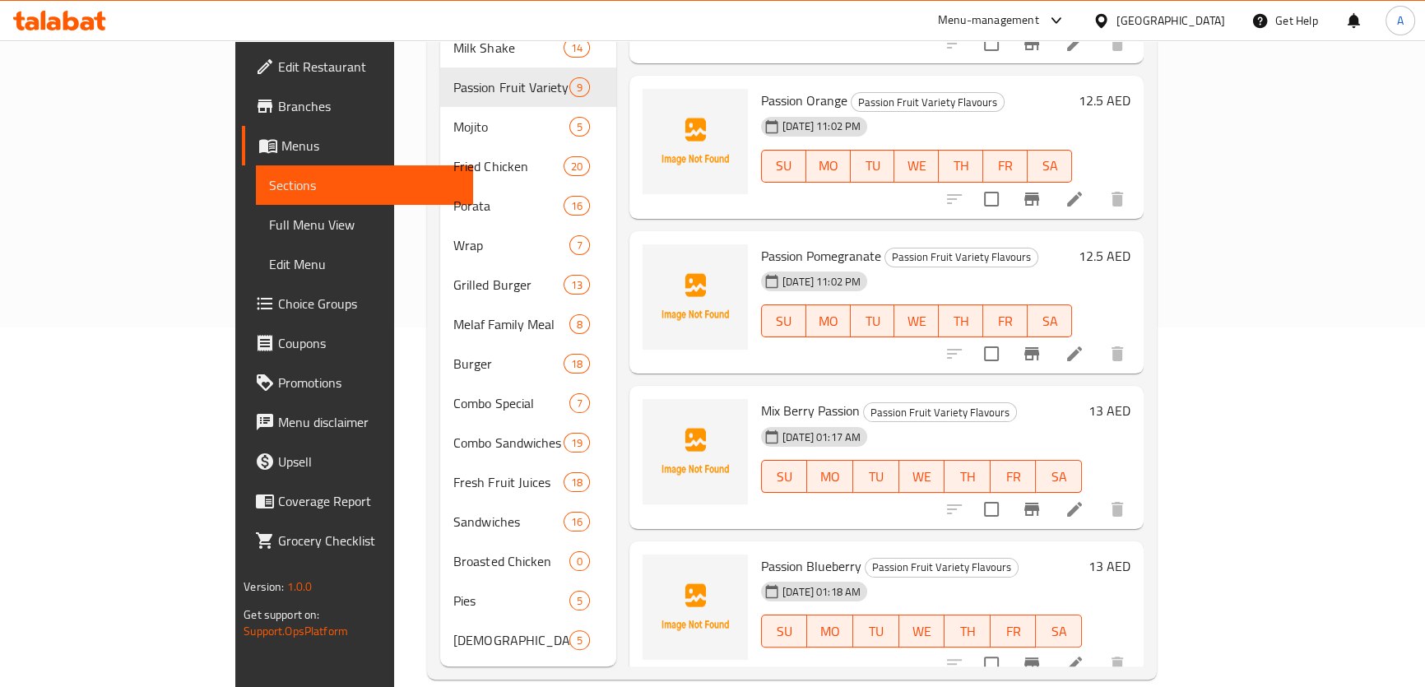
scroll to position [224, 0]
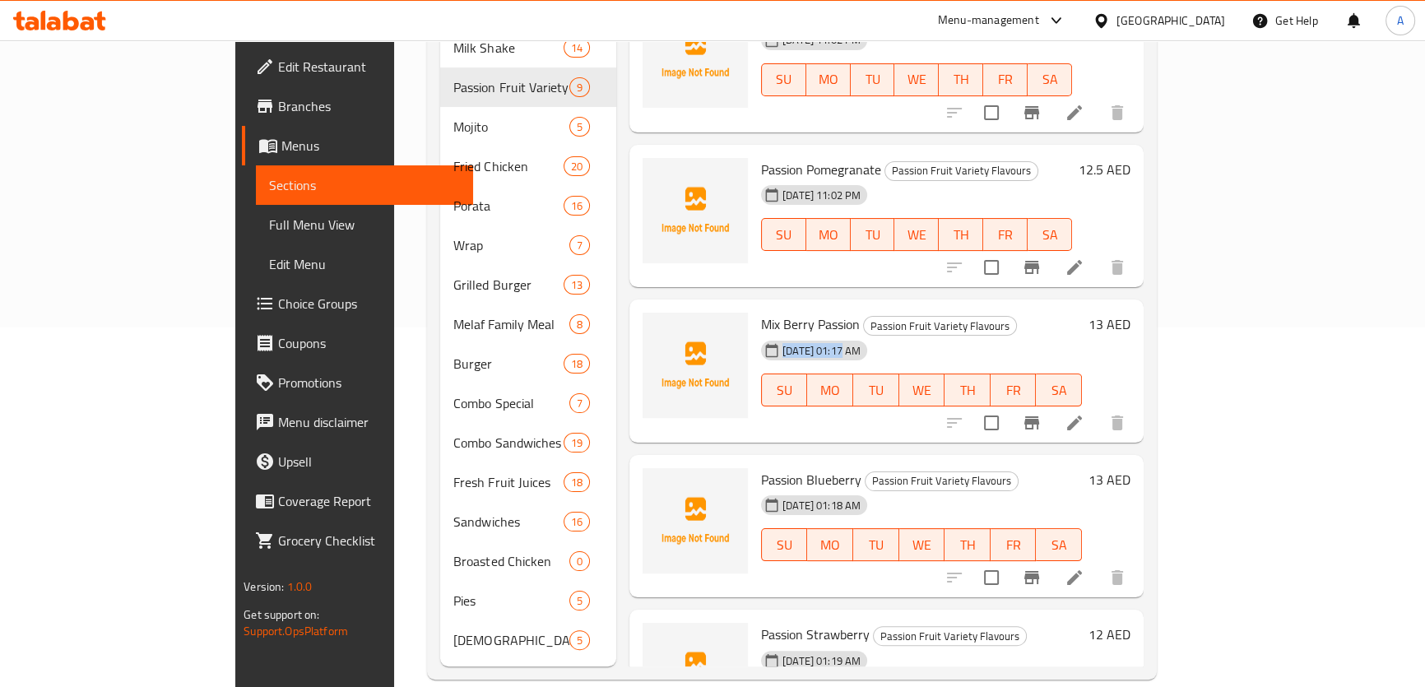
drag, startPoint x: 705, startPoint y: 313, endPoint x: 813, endPoint y: 316, distance: 107.9
click at [813, 334] on div "14-08-2025 01:17 AM" at bounding box center [796, 350] width 83 height 33
click at [984, 379] on span "TH" at bounding box center [967, 391] width 33 height 24
click at [1089, 338] on div "14-08-2025 01:17 AM SU MO TU WE TH FR SA" at bounding box center [922, 378] width 334 height 89
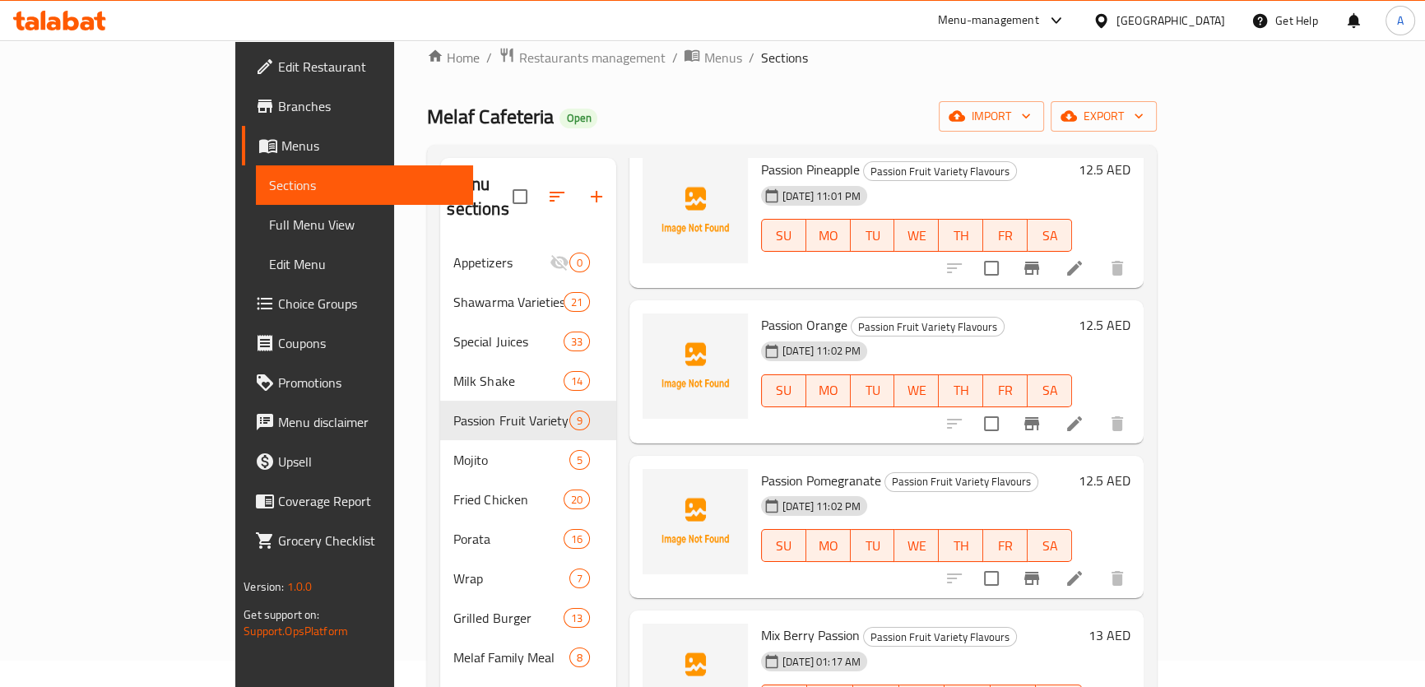
scroll to position [0, 0]
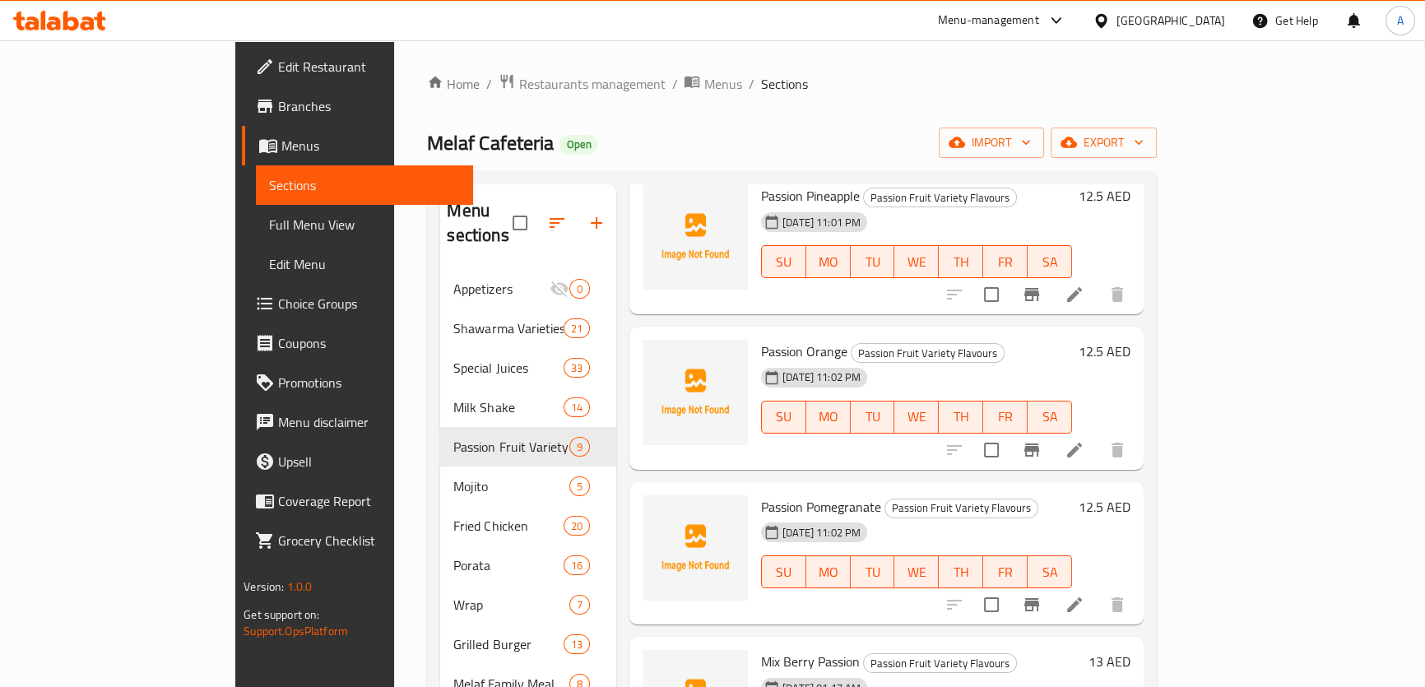
click at [577, 217] on button "button" at bounding box center [597, 223] width 40 height 40
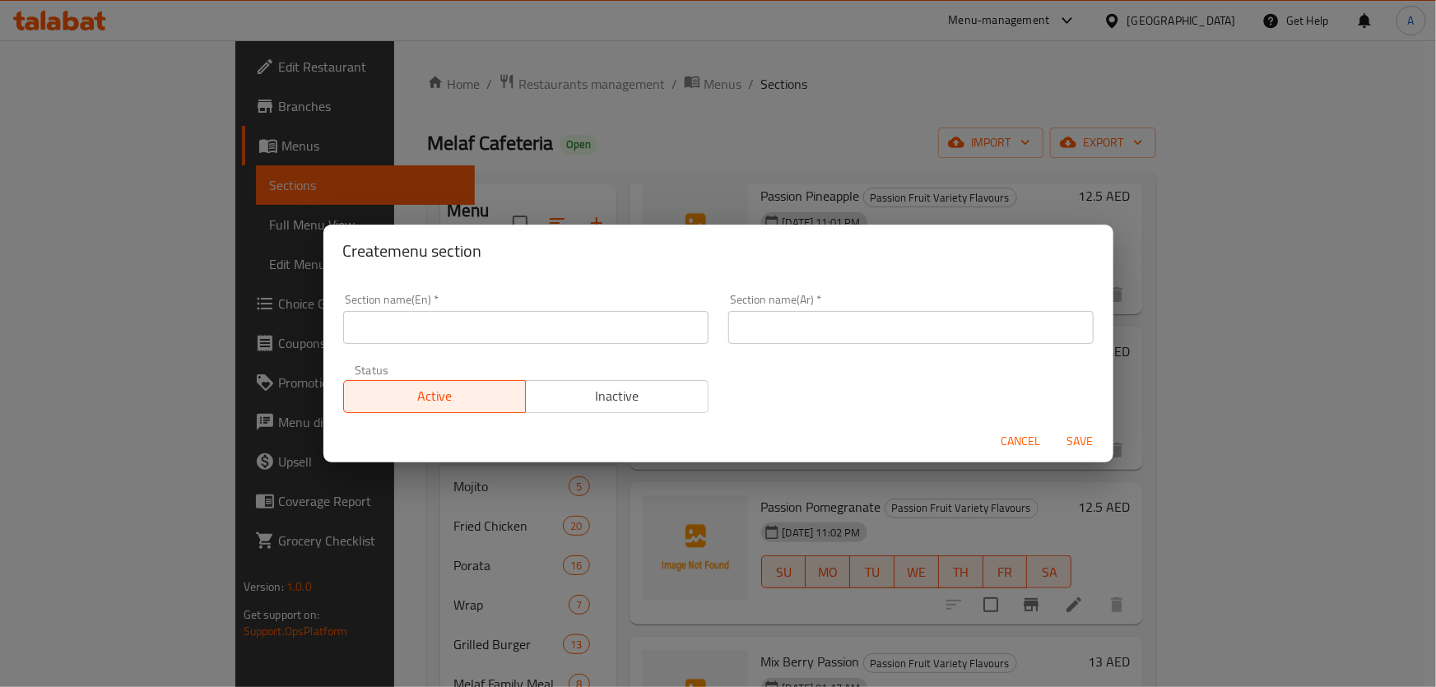
click at [630, 322] on input "text" at bounding box center [525, 327] width 365 height 33
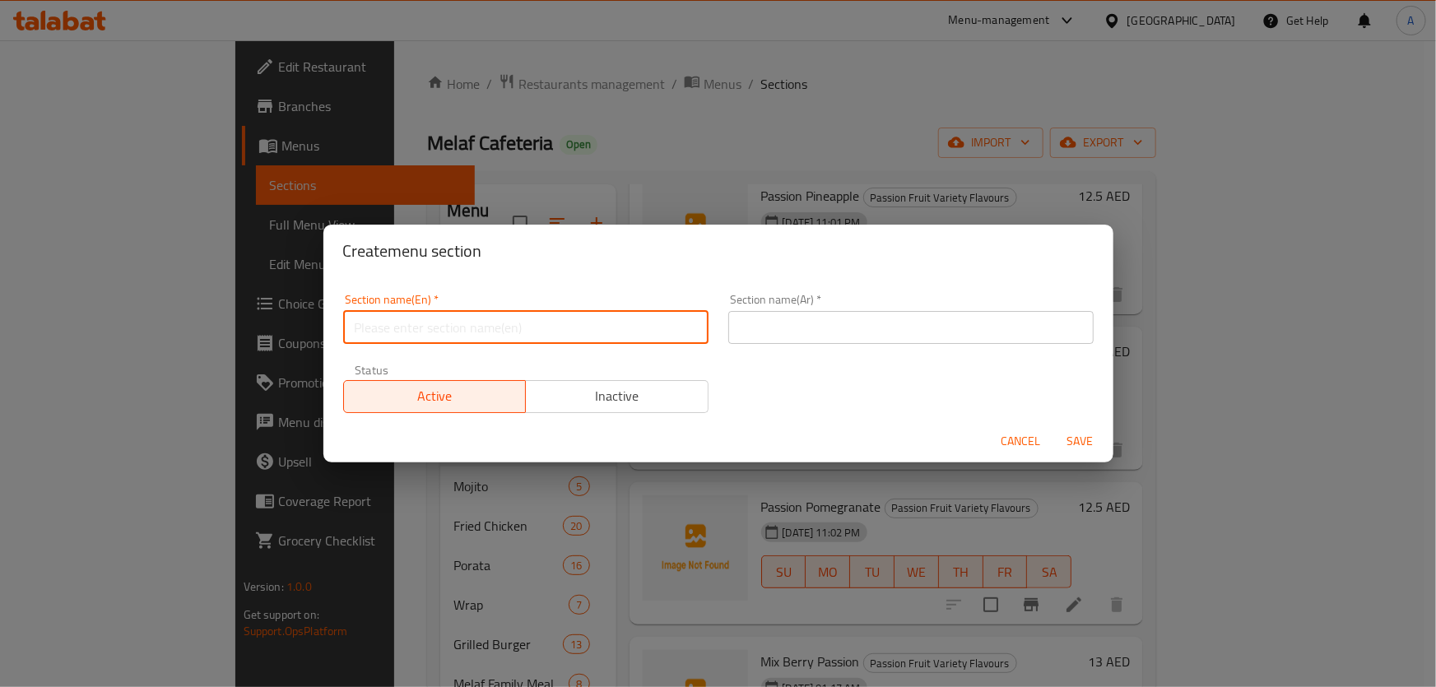
type input "a"
type input "ٍ"
type input "س"
type input "Sweet Dessert"
click at [879, 332] on input "text" at bounding box center [910, 327] width 365 height 33
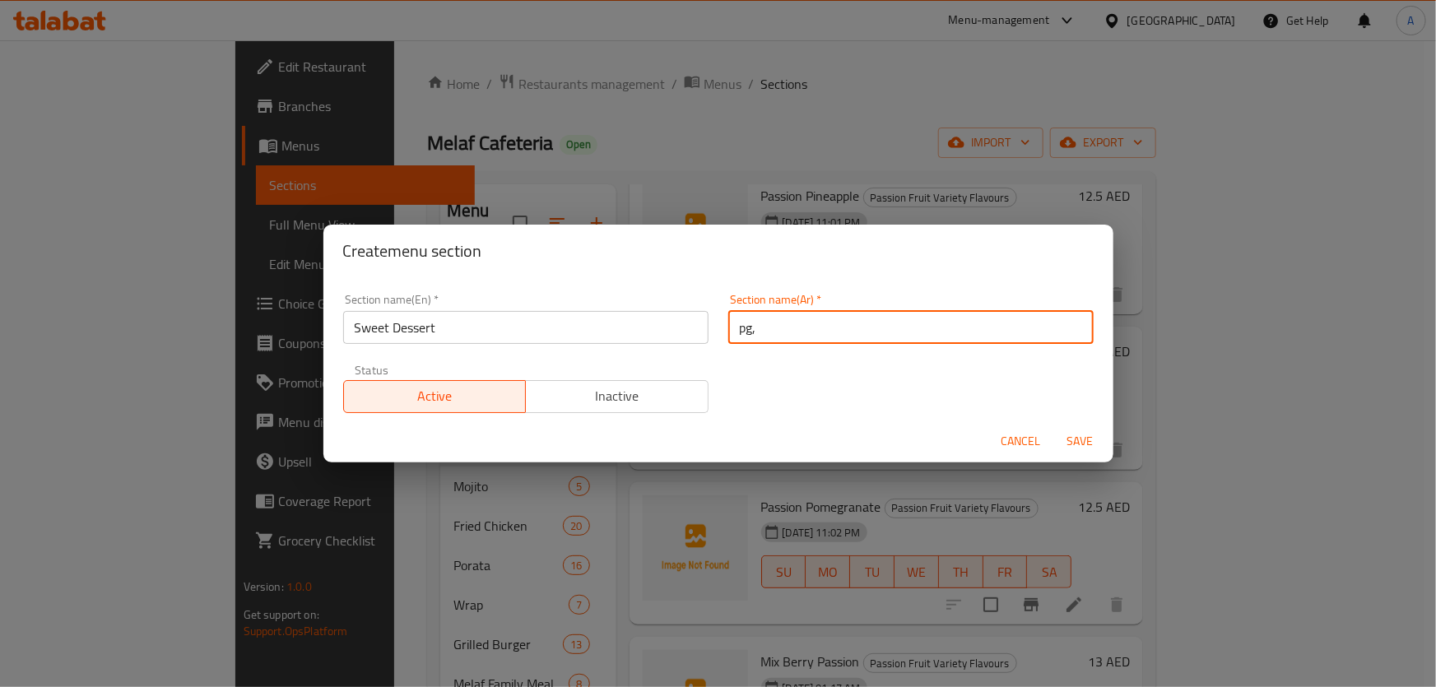
type input "pg"
type input "حلويات حلوة"
click at [1054, 426] on button "Save" at bounding box center [1080, 441] width 53 height 30
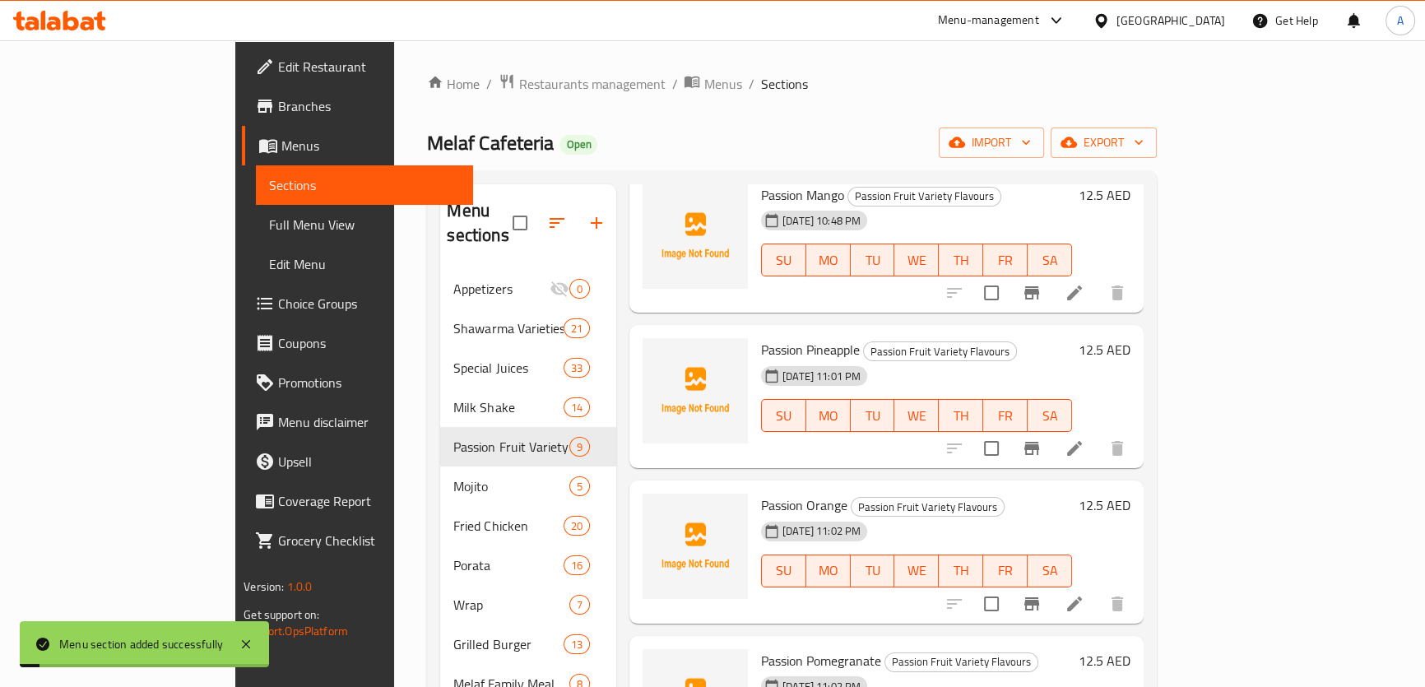
scroll to position [21, 0]
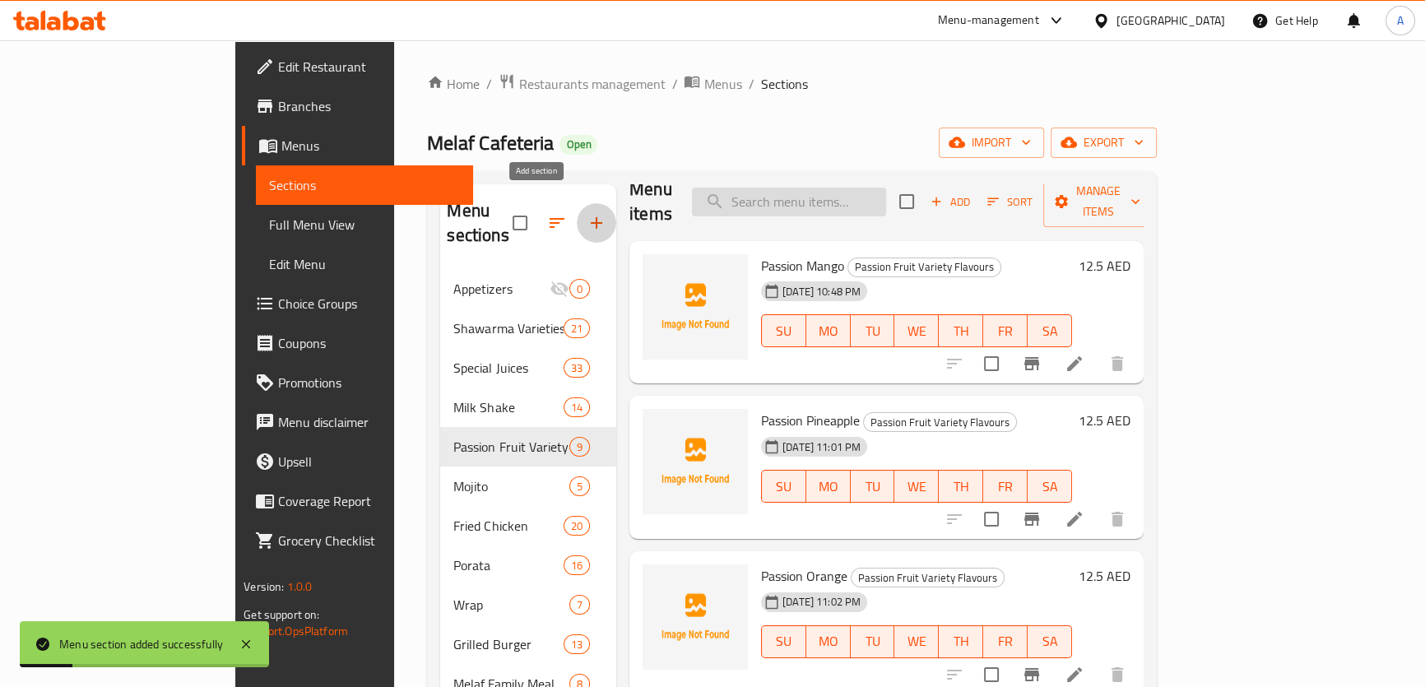
click at [886, 193] on input "search" at bounding box center [789, 202] width 194 height 29
paste input "Avocado Falooda"
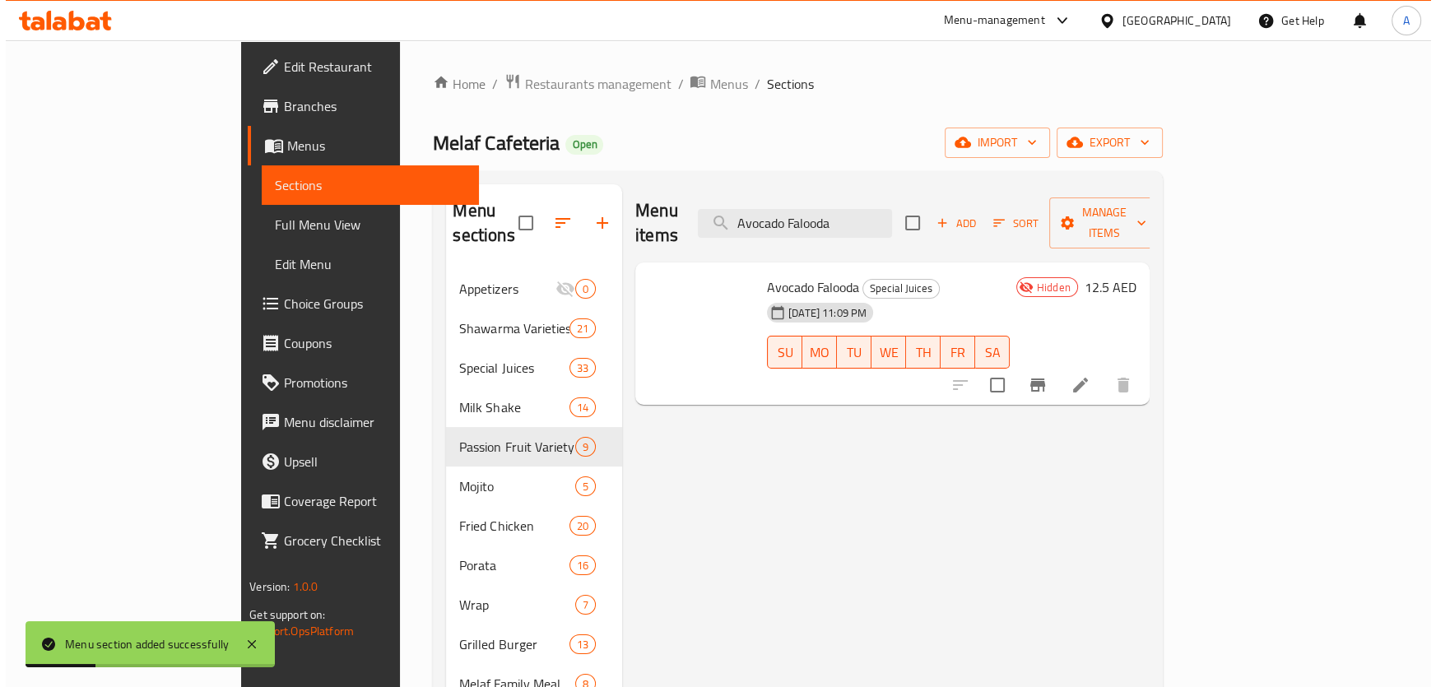
scroll to position [0, 0]
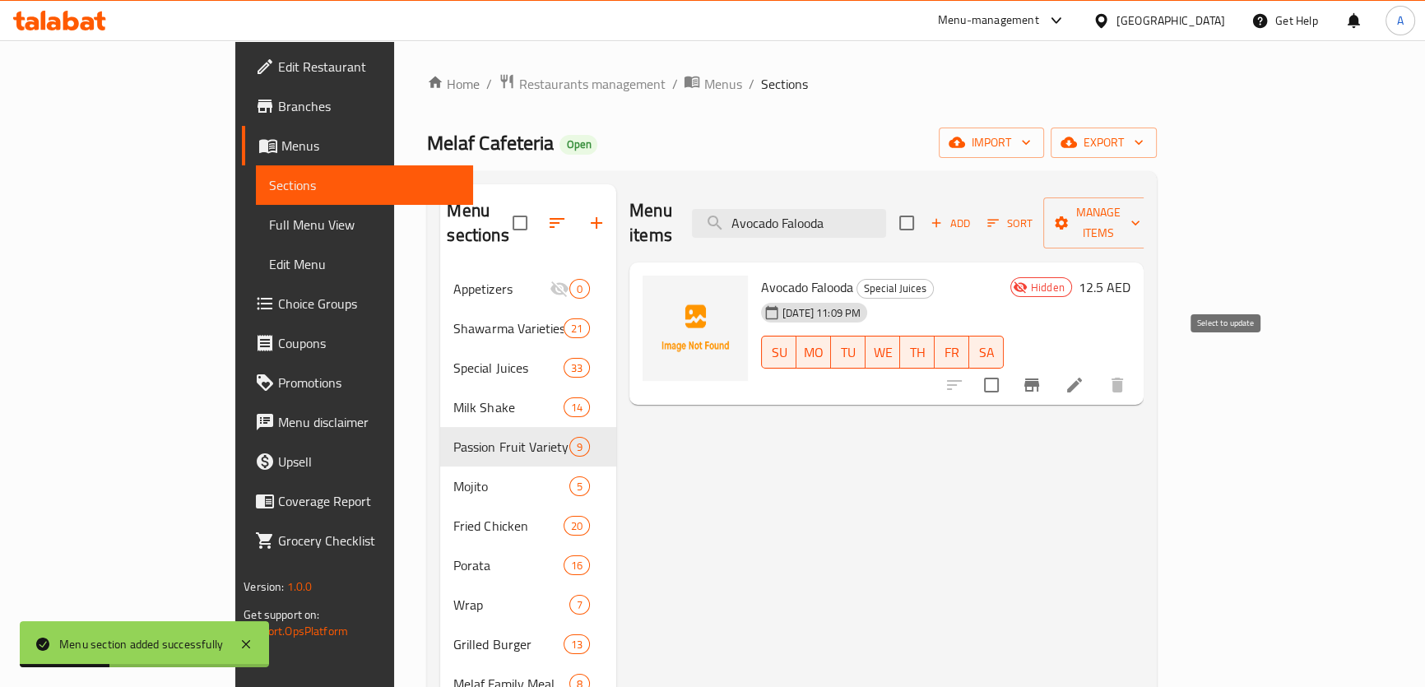
type input "Avocado Falooda"
click at [1009, 368] on input "checkbox" at bounding box center [991, 385] width 35 height 35
checkbox input "true"
click at [865, 212] on input "Avocado Falooda" at bounding box center [789, 223] width 194 height 29
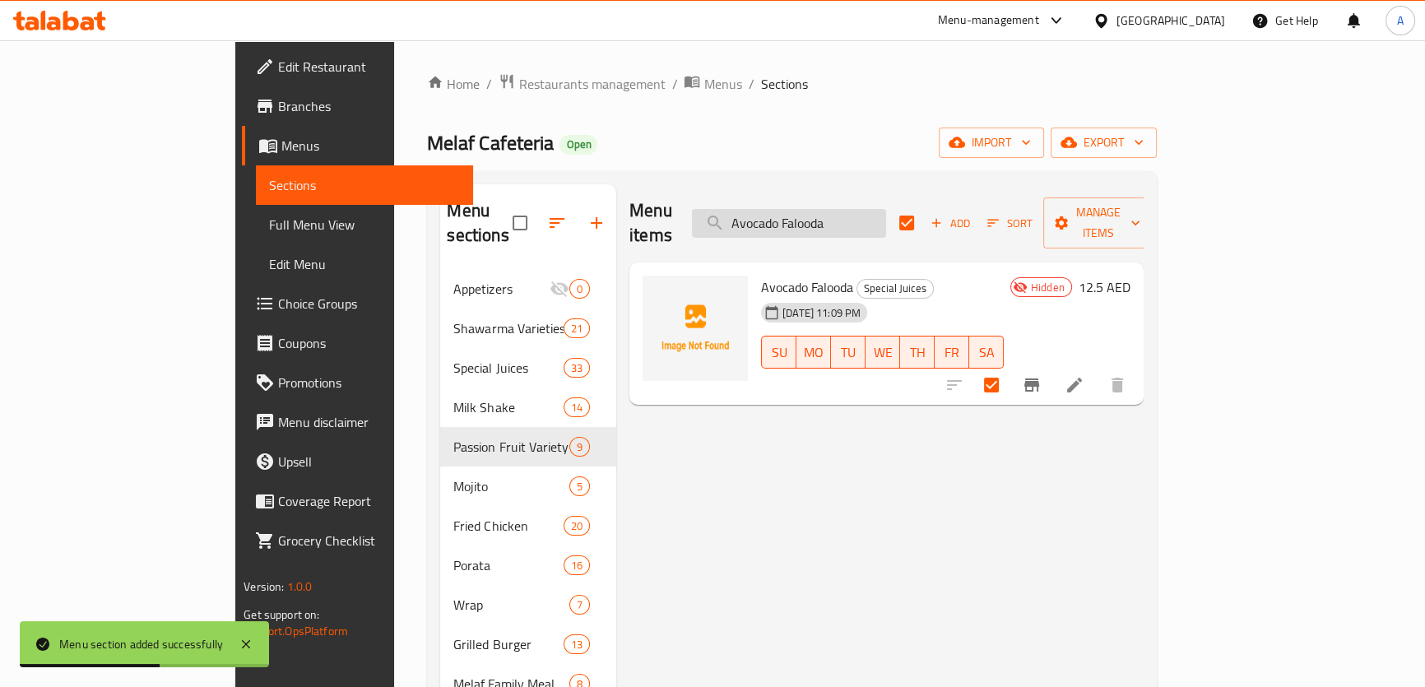
click at [865, 212] on input "Avocado Falooda" at bounding box center [789, 223] width 194 height 29
paste input "Mang"
type input "Mango Falooda"
click at [1009, 368] on input "checkbox" at bounding box center [991, 385] width 35 height 35
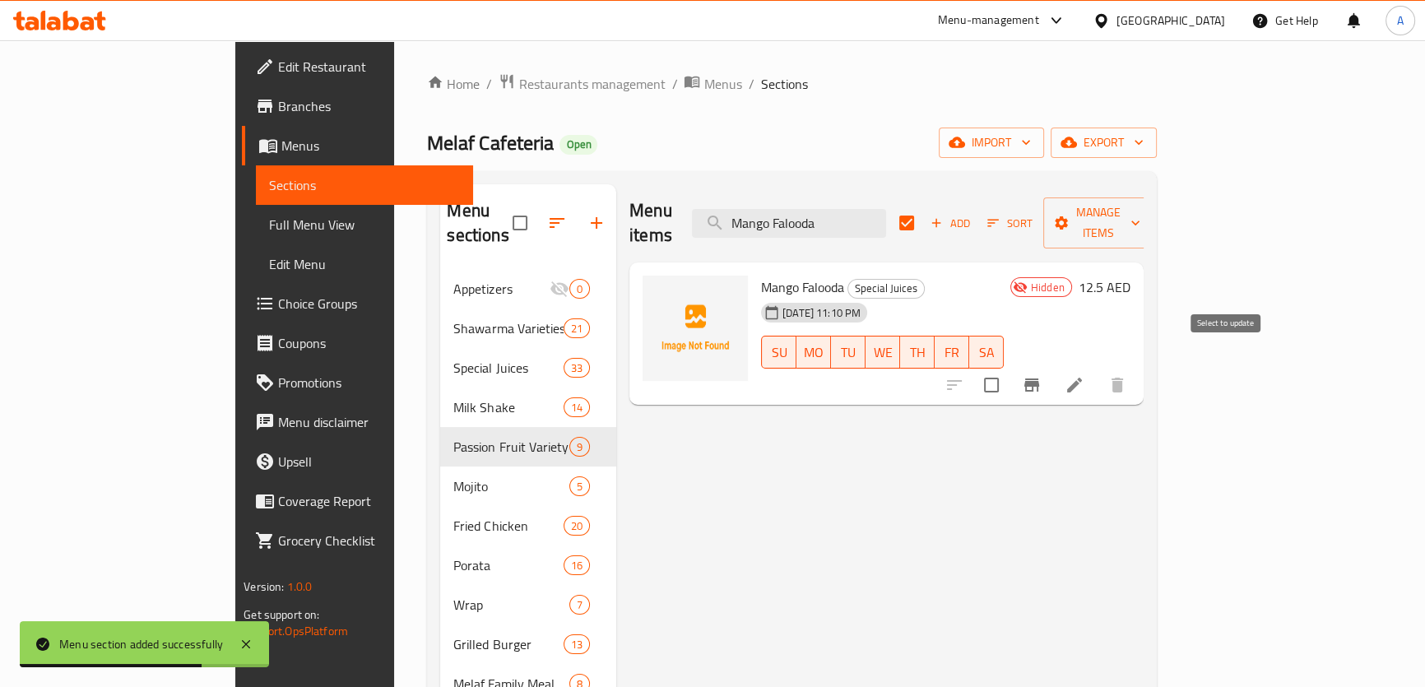
checkbox input "true"
checkbox input "false"
click at [886, 210] on input "Mango Falooda" at bounding box center [789, 223] width 194 height 29
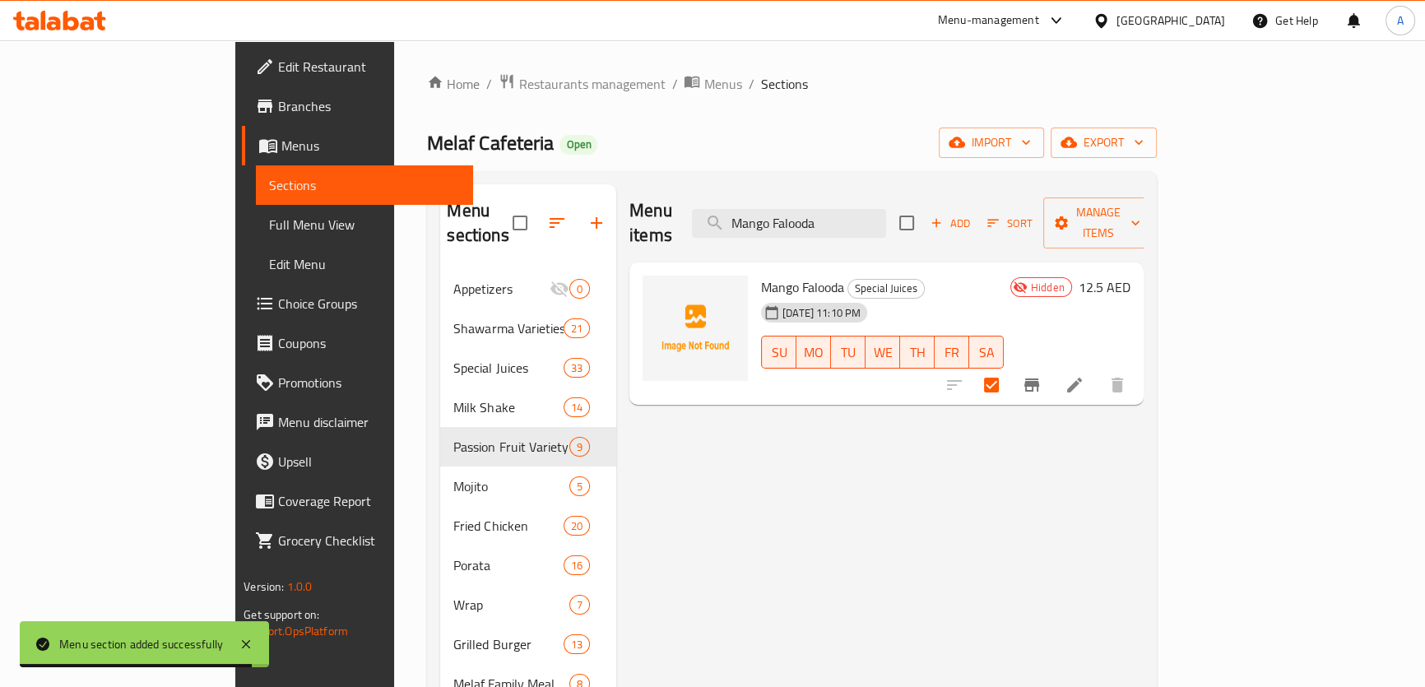
paste input "Royal"
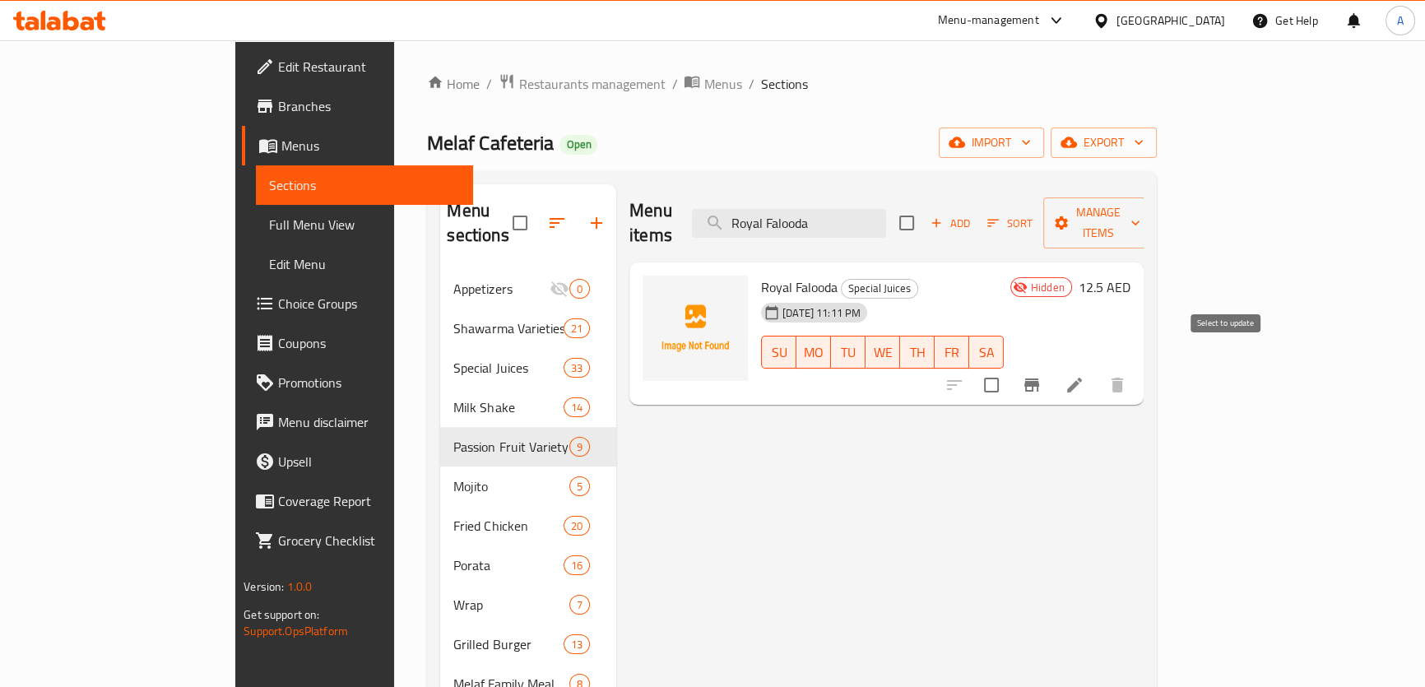
type input "Royal Falooda"
click at [1009, 368] on input "checkbox" at bounding box center [991, 385] width 35 height 35
checkbox input "true"
click at [930, 204] on div "Menu items Royal Falooda Add Sort Manage items" at bounding box center [887, 223] width 514 height 78
click at [886, 209] on input "Royal Falooda" at bounding box center [789, 223] width 194 height 29
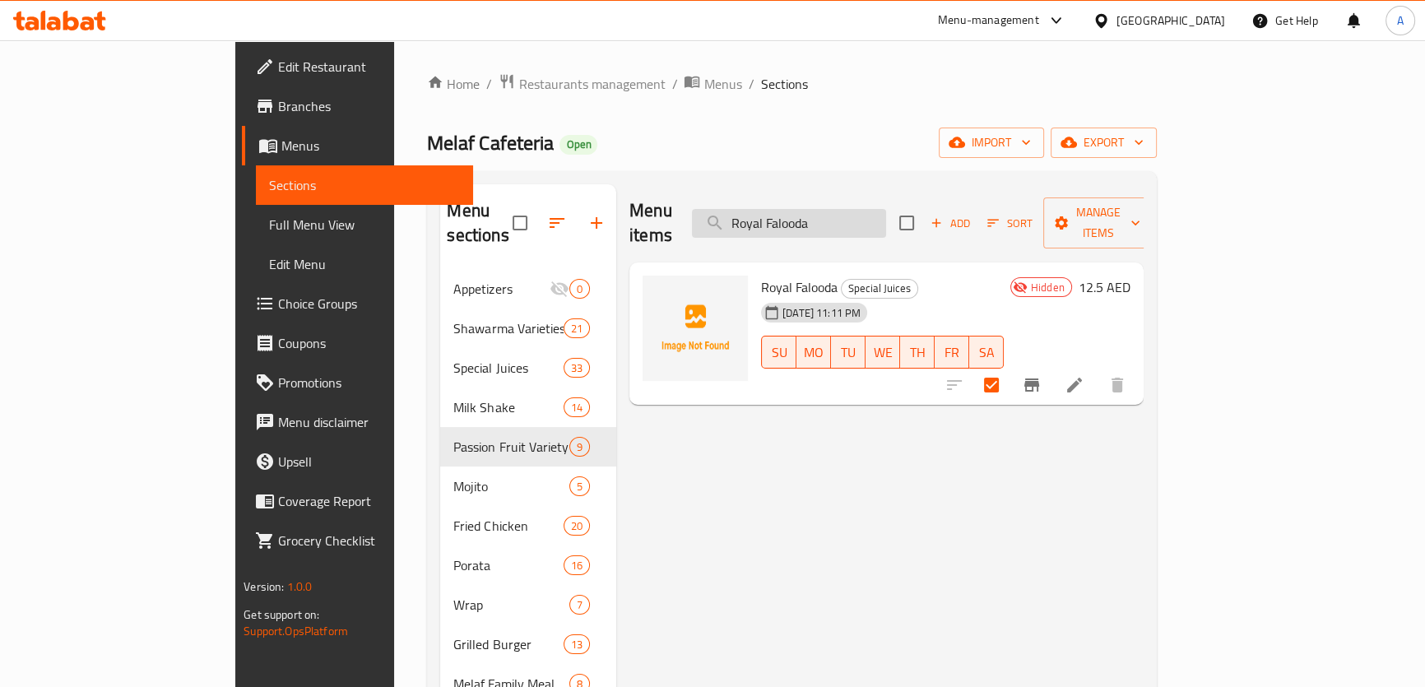
click at [886, 209] on input "Royal Falooda" at bounding box center [789, 223] width 194 height 29
paste input "Super"
type input "Super Falooda"
click at [1009, 368] on input "checkbox" at bounding box center [991, 385] width 35 height 35
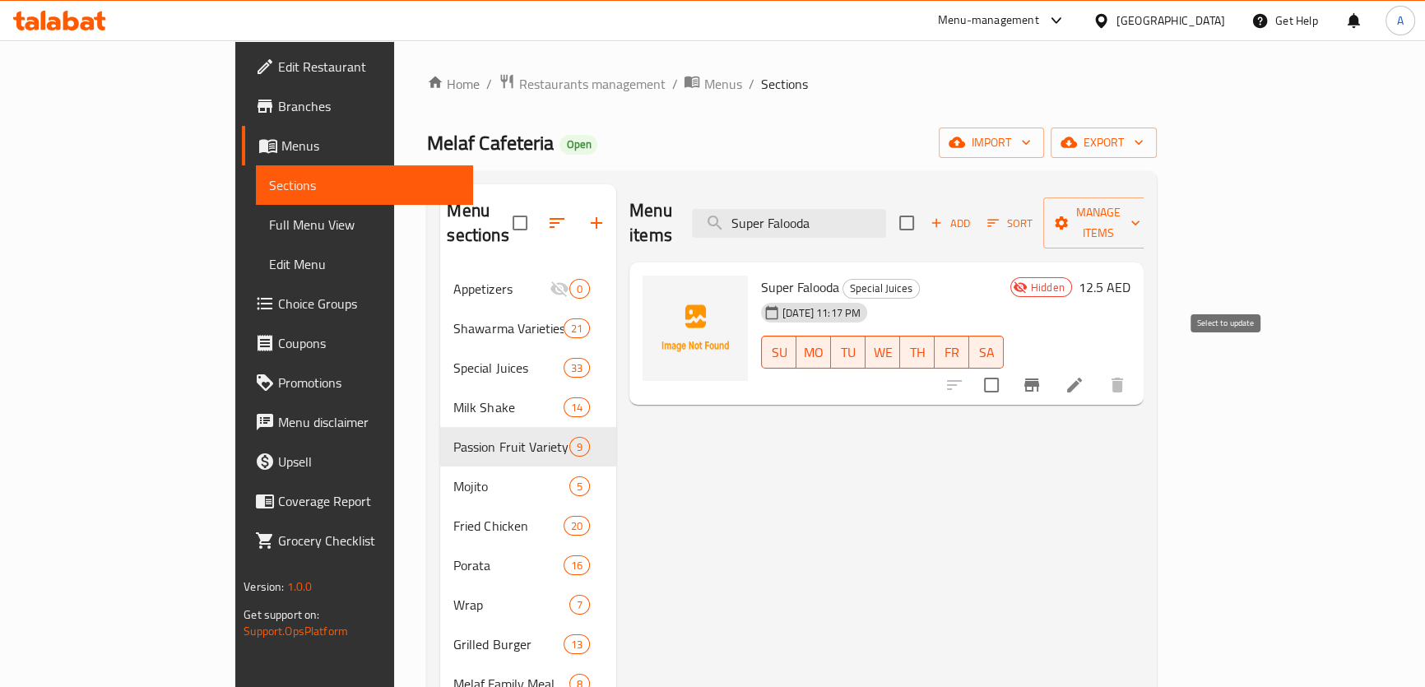
checkbox input "true"
click at [886, 221] on input "Super Falooda" at bounding box center [789, 223] width 194 height 29
paste input "Fruit Salad"
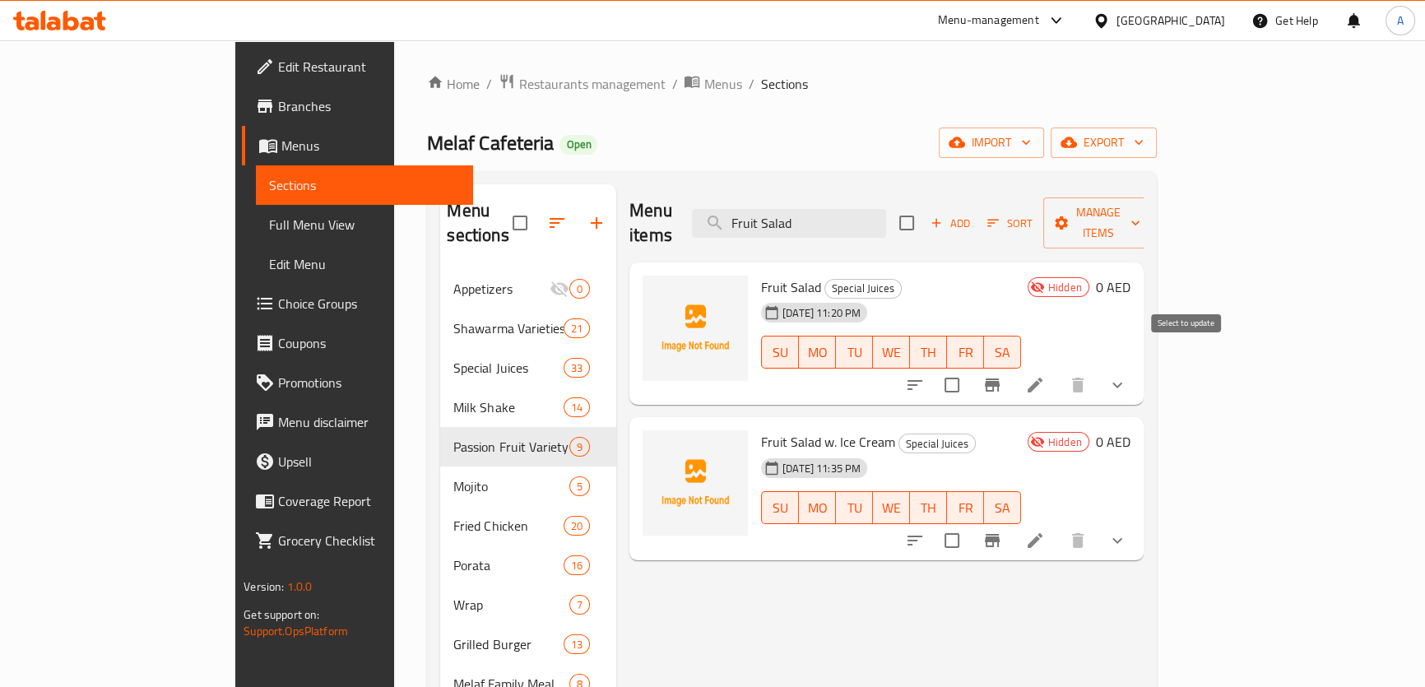
type input "Fruit Salad"
click at [969, 368] on input "checkbox" at bounding box center [952, 385] width 35 height 35
checkbox input "true"
drag, startPoint x: 1179, startPoint y: 511, endPoint x: 1179, endPoint y: 492, distance: 18.9
click at [969, 523] on input "checkbox" at bounding box center [952, 540] width 35 height 35
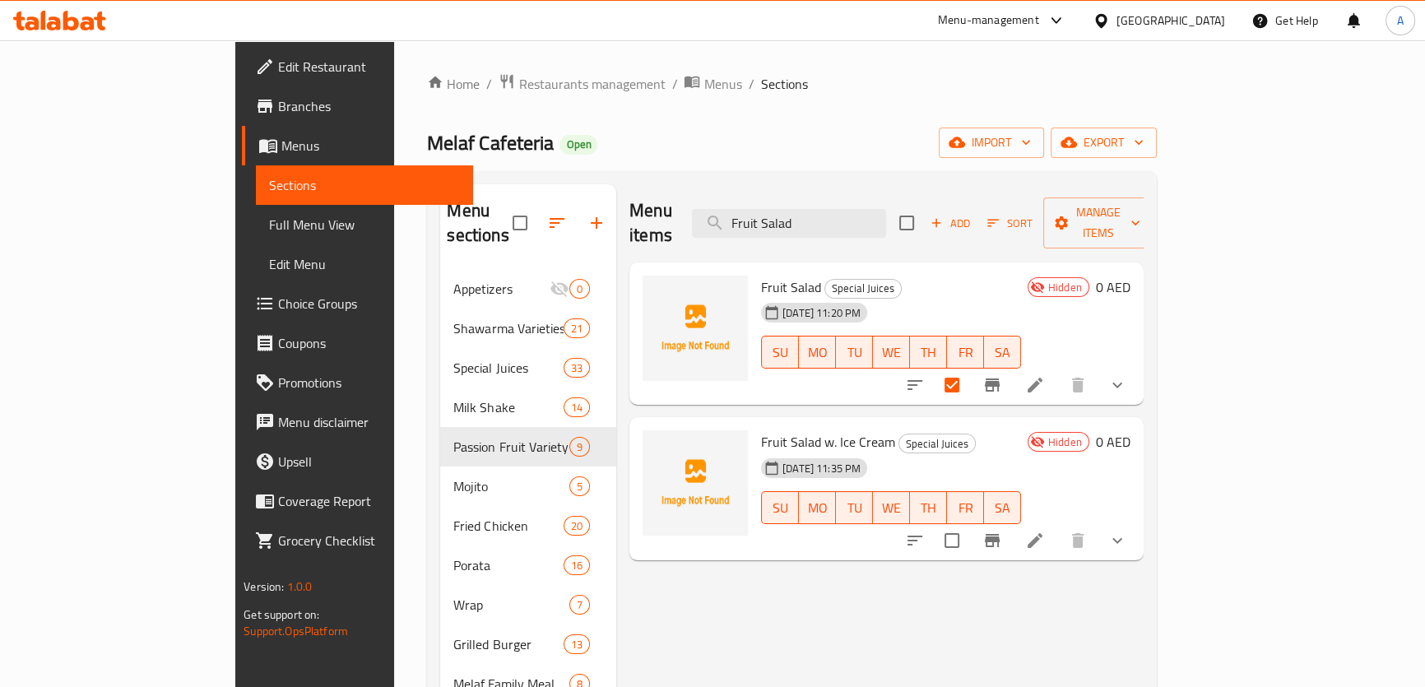
checkbox input "true"
click at [878, 209] on input "Fruit Salad" at bounding box center [789, 223] width 194 height 29
paste input "Mix Ice Crea"
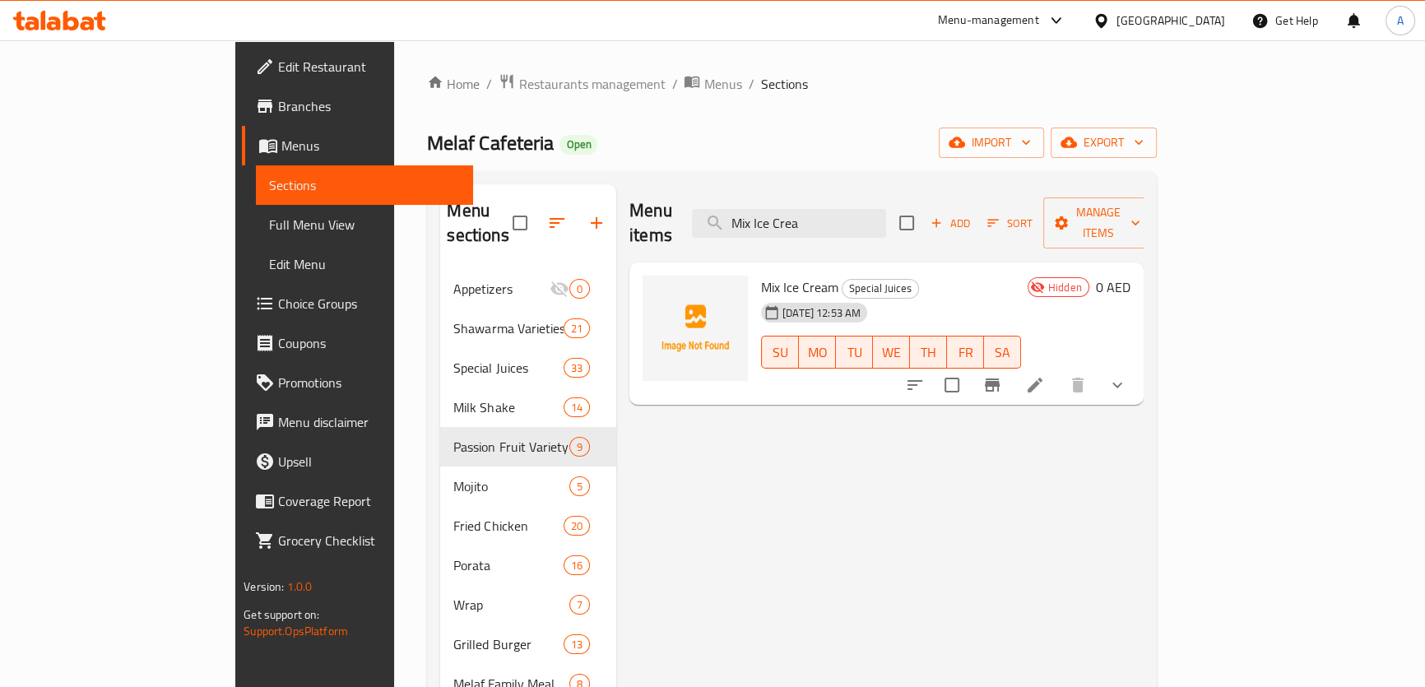
type input "Mix Ice Crea"
click at [969, 368] on input "checkbox" at bounding box center [952, 385] width 35 height 35
checkbox input "true"
click at [886, 212] on input "Mix Ice Crea" at bounding box center [789, 223] width 194 height 29
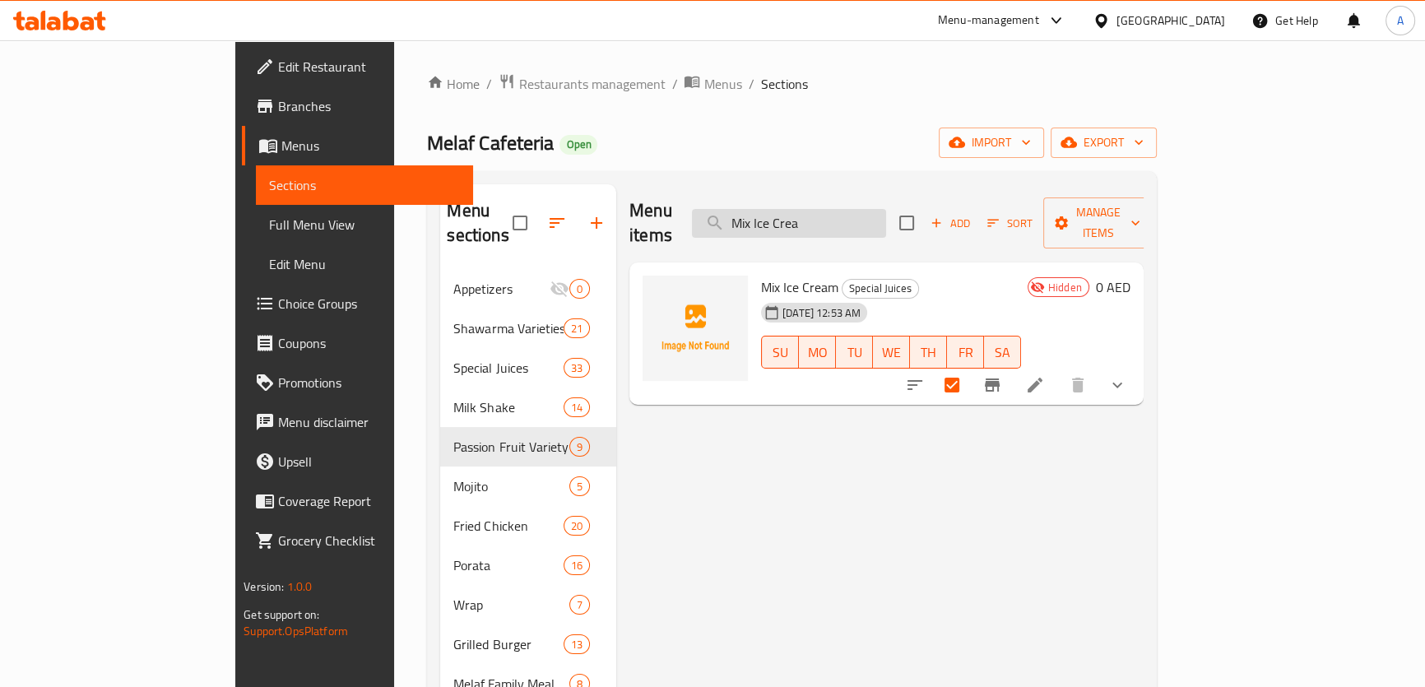
click at [886, 212] on input "Mix Ice Crea" at bounding box center [789, 223] width 194 height 29
paste input "Glory"
type input "Glory"
click at [969, 368] on input "checkbox" at bounding box center [952, 385] width 35 height 35
checkbox input "true"
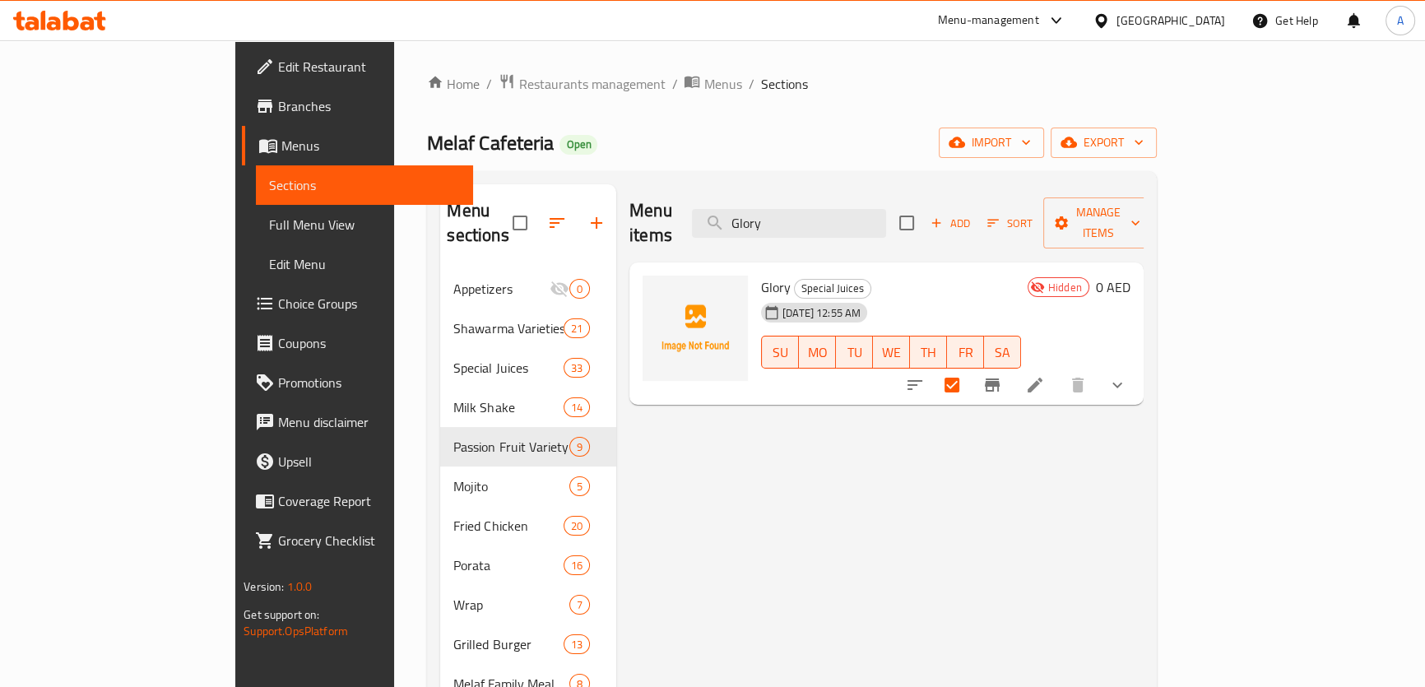
click at [922, 195] on div "Menu items Glory Add Sort Manage items" at bounding box center [887, 223] width 514 height 78
click at [886, 209] on input "Glory" at bounding box center [789, 223] width 194 height 29
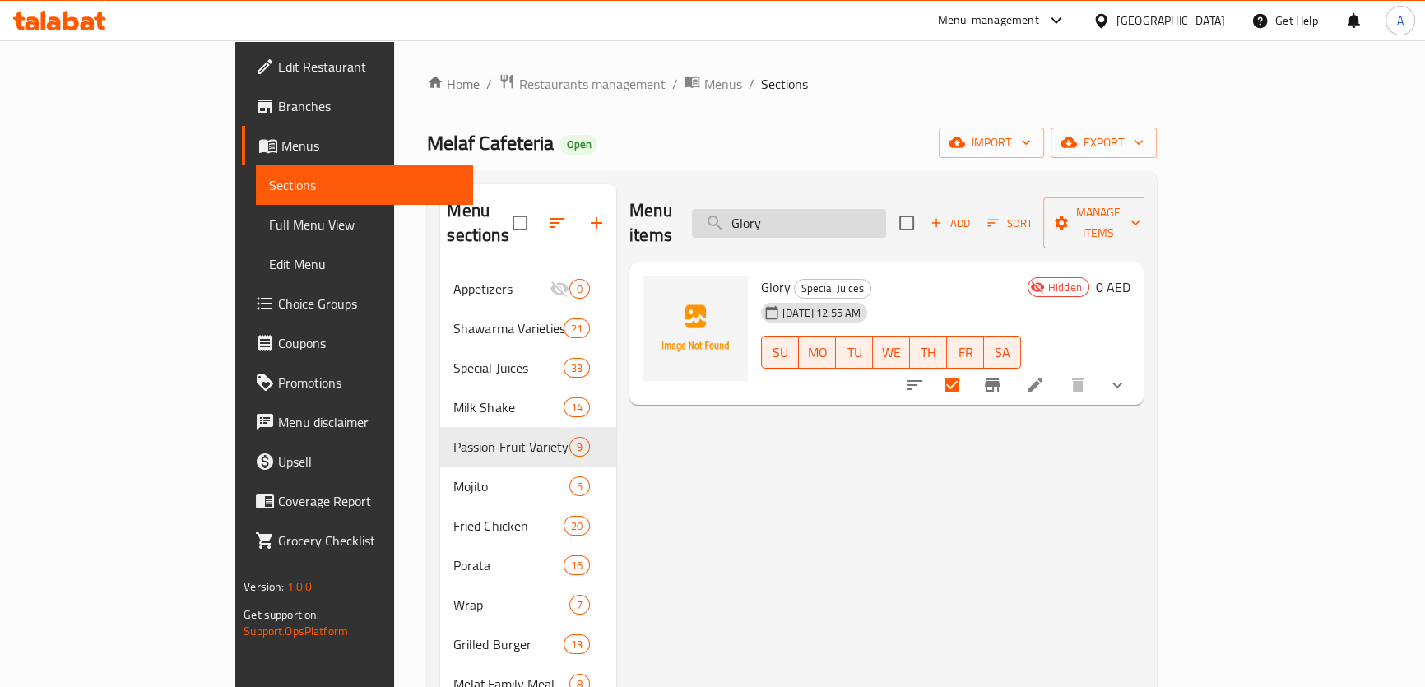
paste input "Fruit Thabakath"
click at [886, 209] on input "Fruit Thabakath" at bounding box center [789, 223] width 194 height 29
type input "Fruit Thabakath"
click at [969, 370] on input "checkbox" at bounding box center [952, 385] width 35 height 35
checkbox input "true"
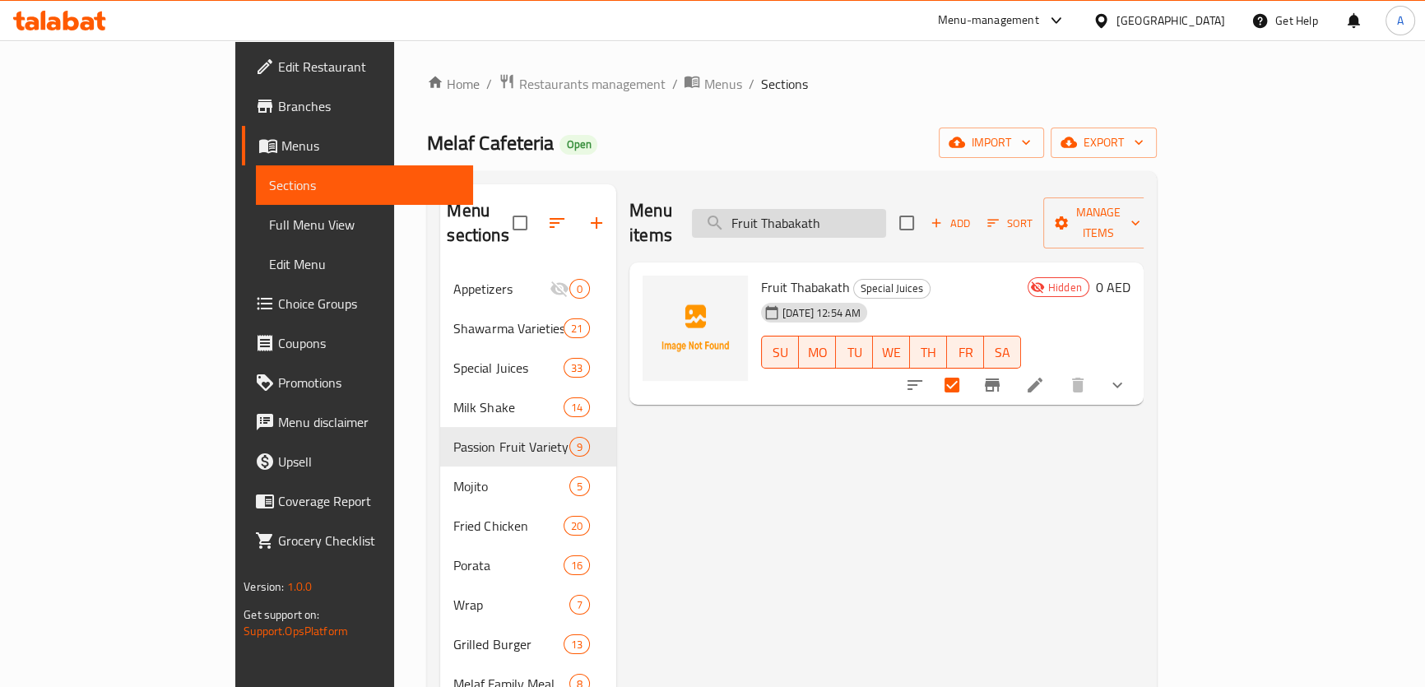
click at [843, 209] on input "Fruit Thabakath" at bounding box center [789, 223] width 194 height 29
paste input "Bricks"
type input "Fruit Bricks"
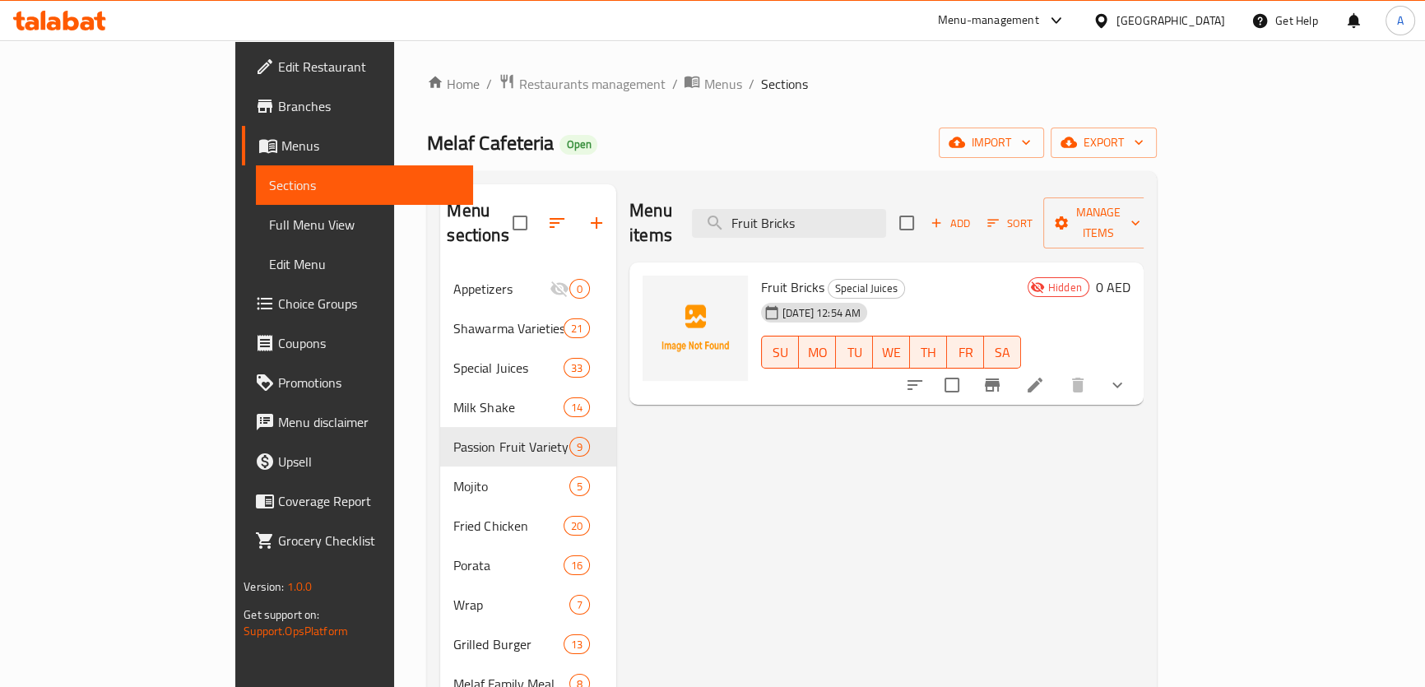
click at [969, 368] on input "checkbox" at bounding box center [952, 385] width 35 height 35
checkbox input "true"
click at [1141, 212] on span "Manage items" at bounding box center [1099, 222] width 84 height 41
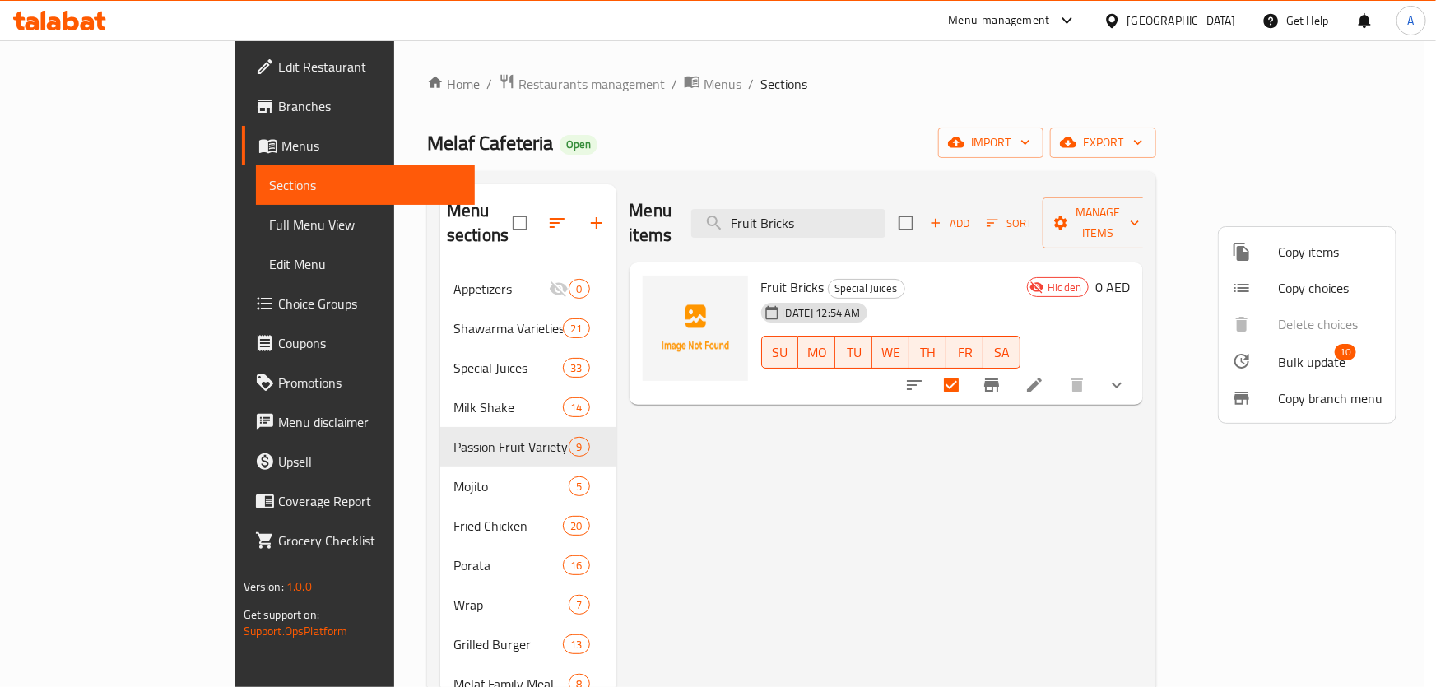
click at [1288, 367] on span "Bulk update" at bounding box center [1311, 362] width 67 height 20
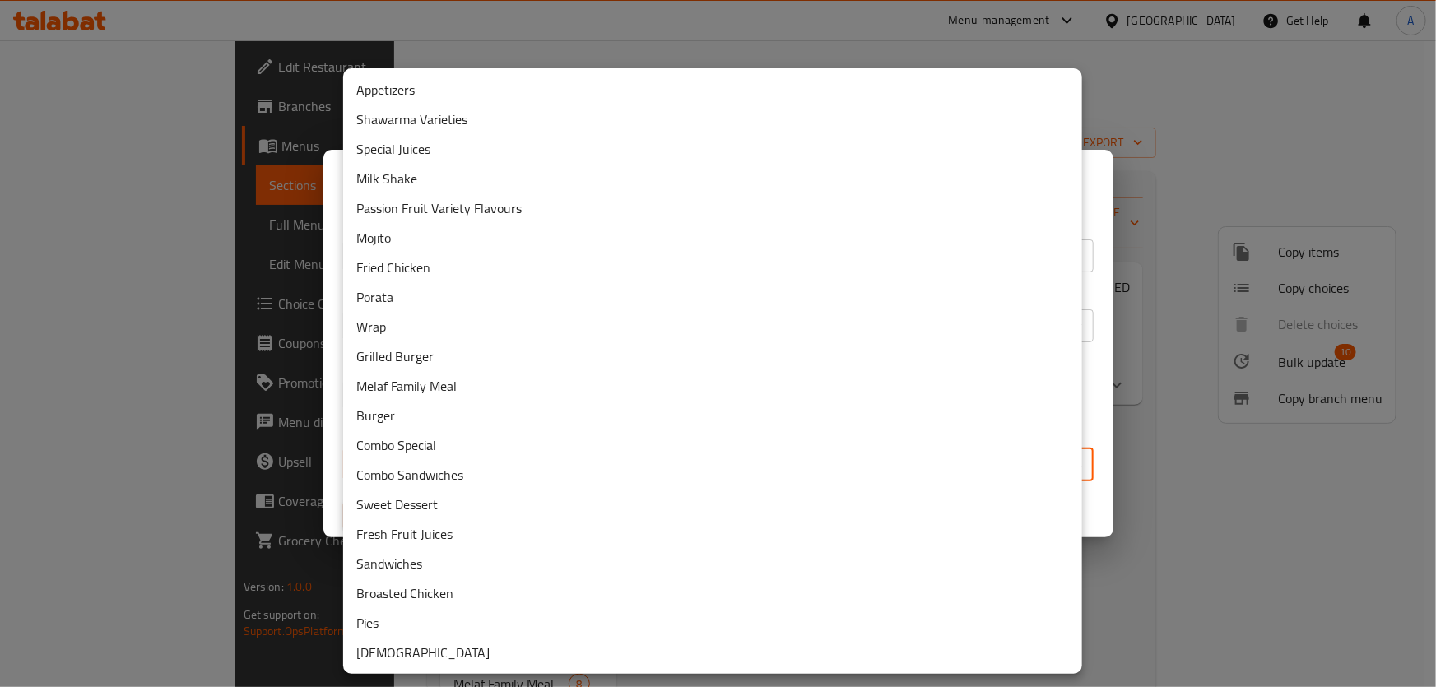
click at [584, 465] on body "​ Menu-management United Arab Emirates Get Help A Edit Restaurant Branches Menu…" at bounding box center [718, 363] width 1436 height 647
click at [433, 506] on li "Sweet Dessert" at bounding box center [712, 505] width 739 height 30
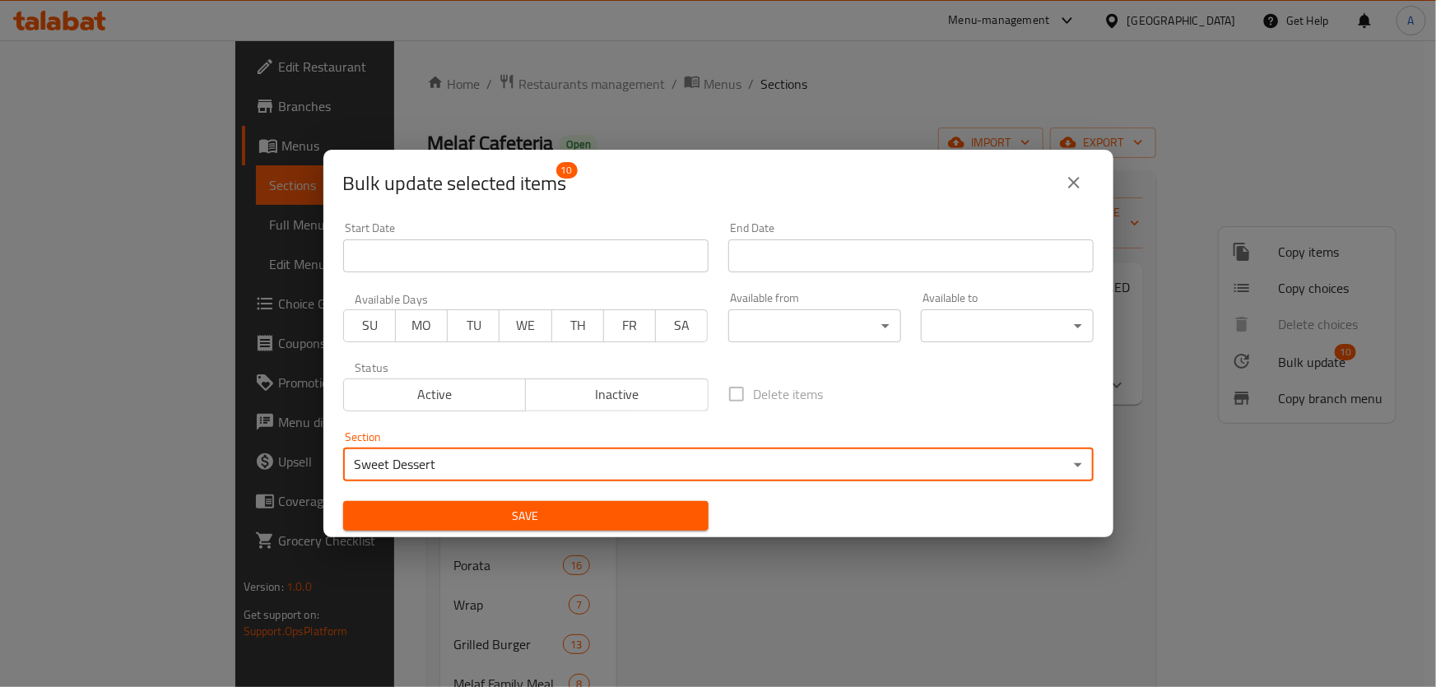
click at [432, 507] on span "Save" at bounding box center [525, 516] width 339 height 21
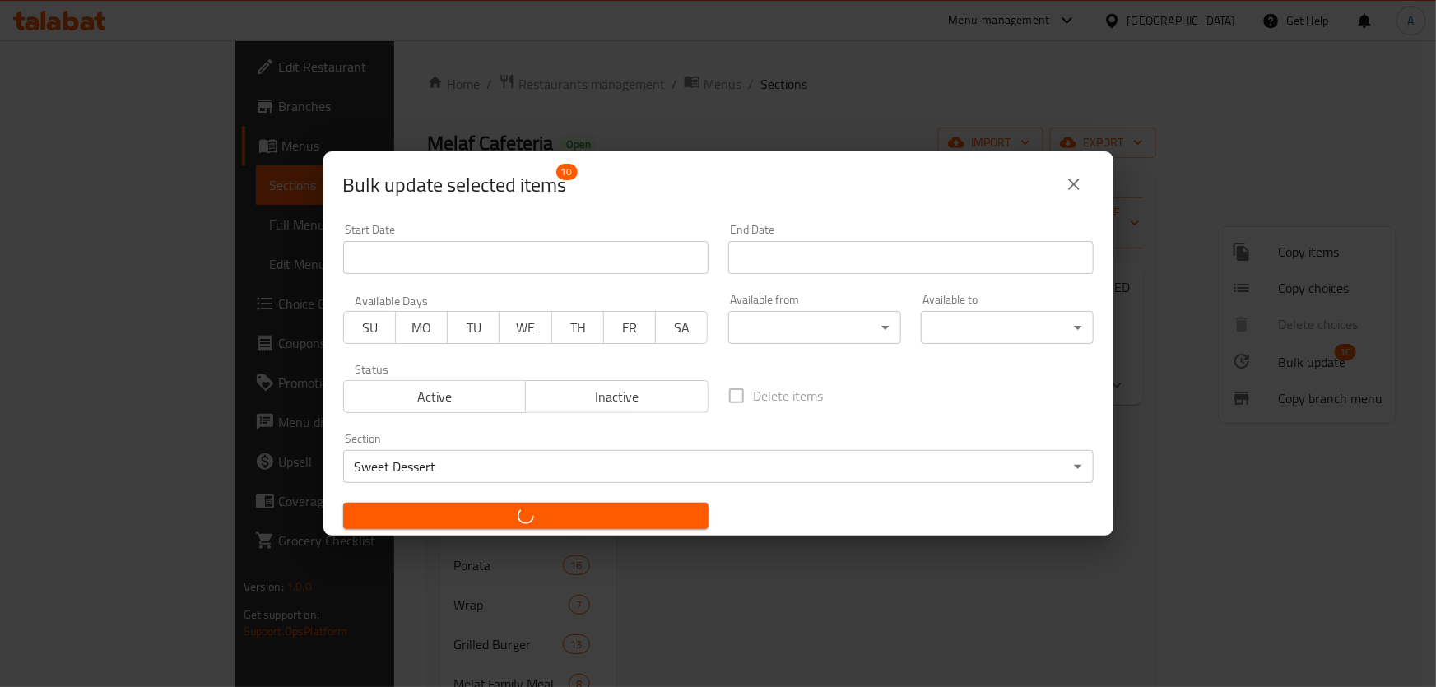
checkbox input "false"
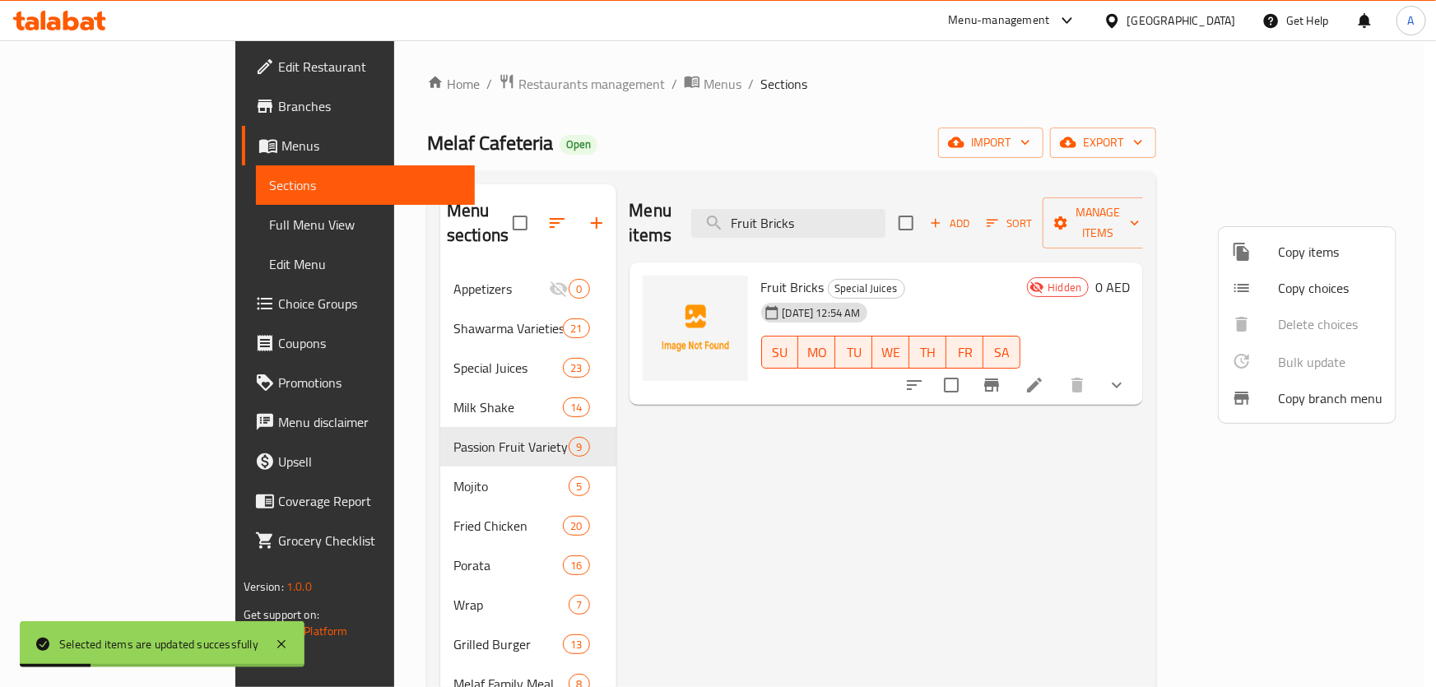
click at [1143, 165] on div at bounding box center [718, 343] width 1436 height 687
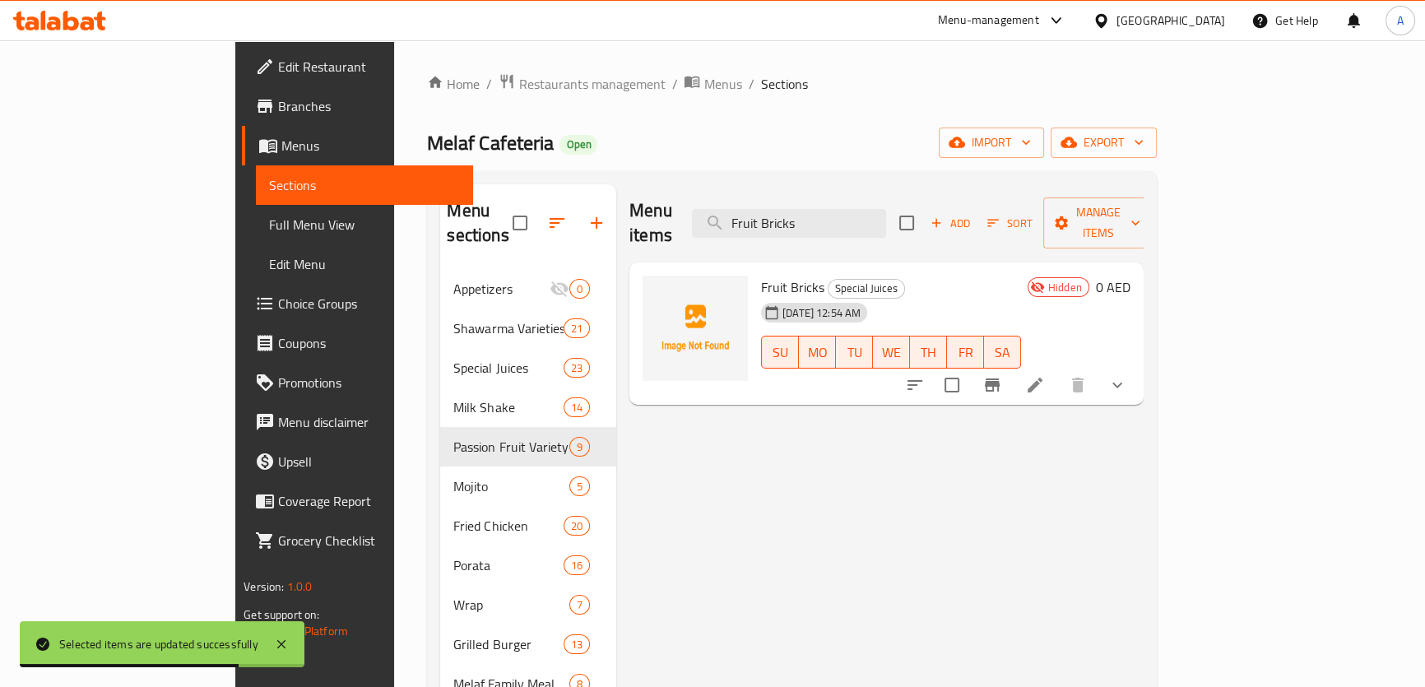
click at [761, 275] on span "Fruit Bricks" at bounding box center [792, 287] width 63 height 25
copy h6 "Fruit Bricks"
click at [886, 216] on input "Fruit Bricks" at bounding box center [789, 223] width 194 height 29
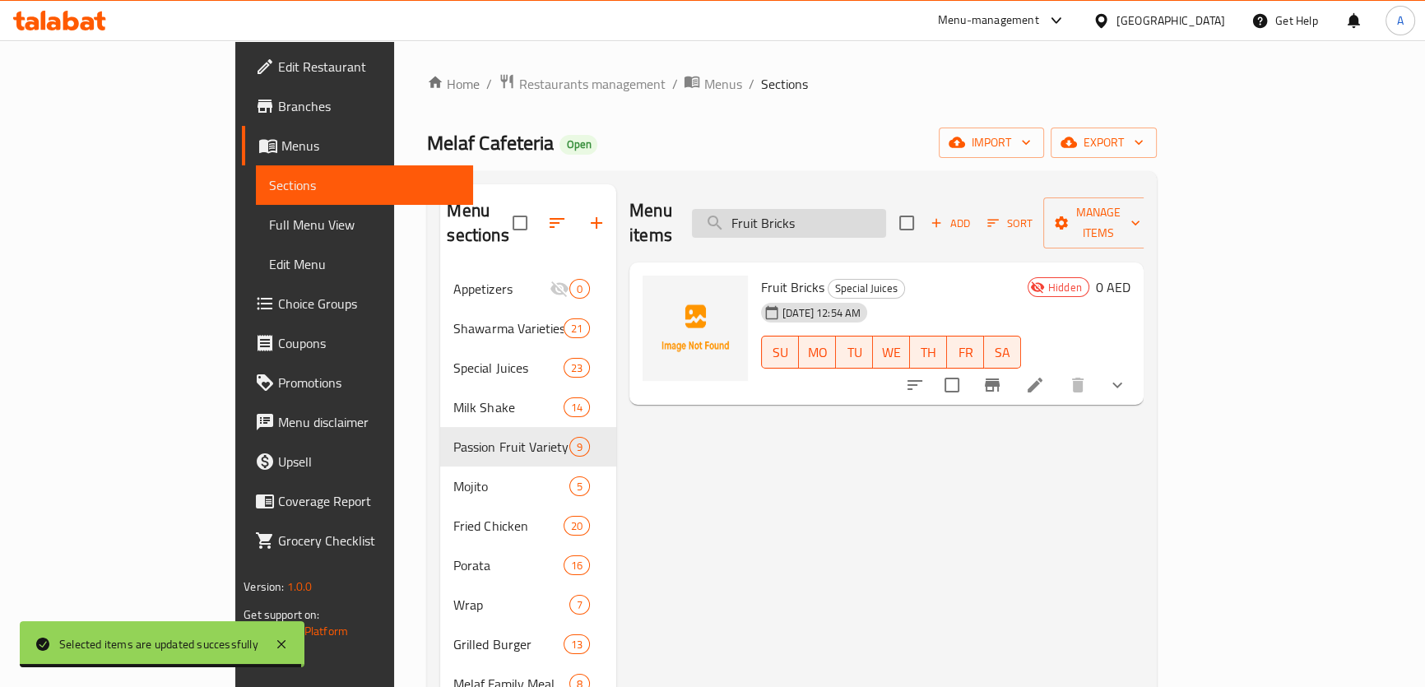
click at [886, 216] on input "Fruit Bricks" at bounding box center [789, 223] width 194 height 29
drag, startPoint x: 960, startPoint y: 216, endPoint x: 959, endPoint y: 207, distance: 9.2
click at [886, 212] on input "Fruit Bricks" at bounding box center [789, 223] width 194 height 29
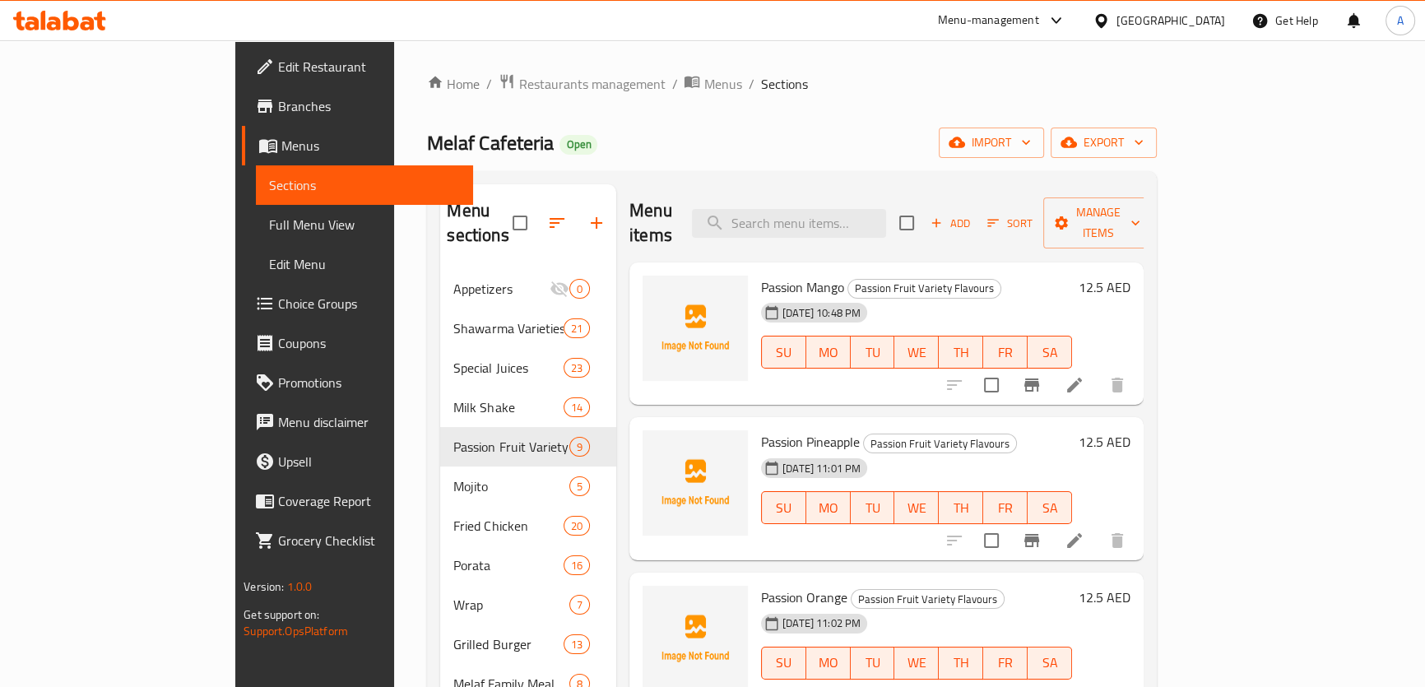
paste input "Fruit Bricks"
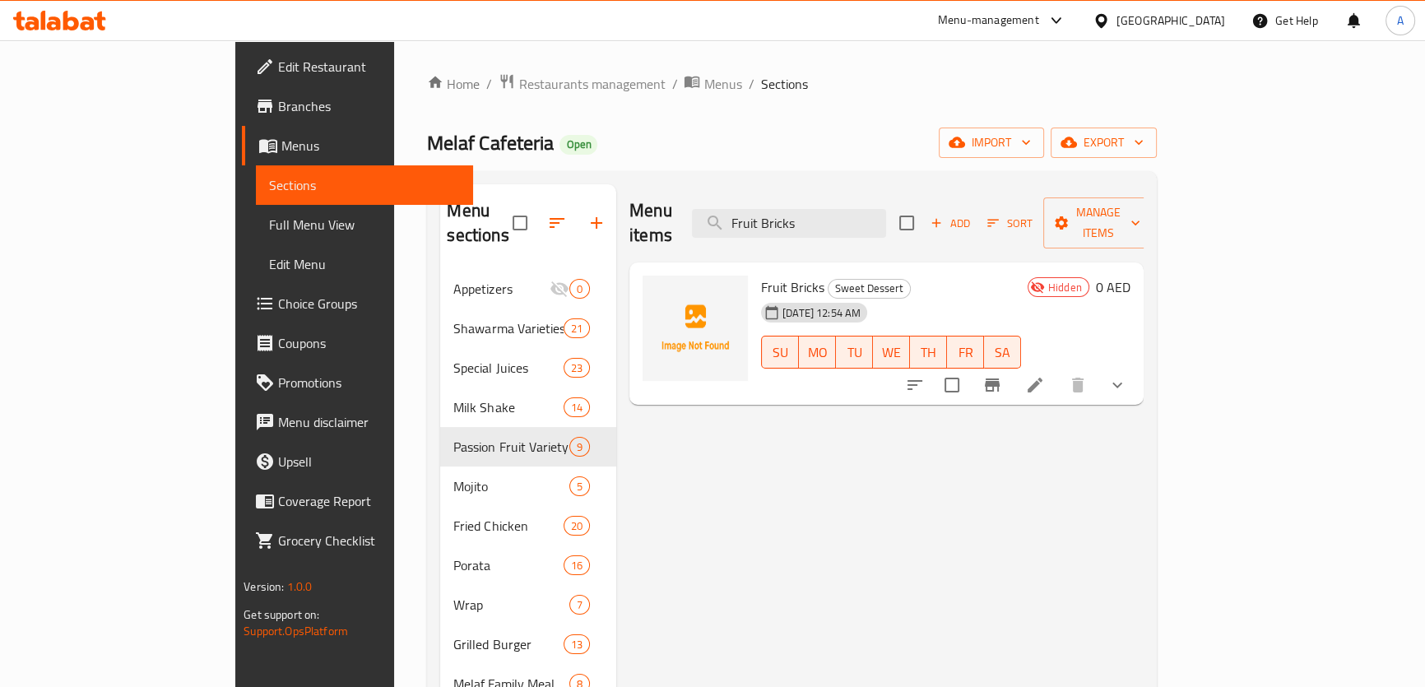
type input "Fruit"
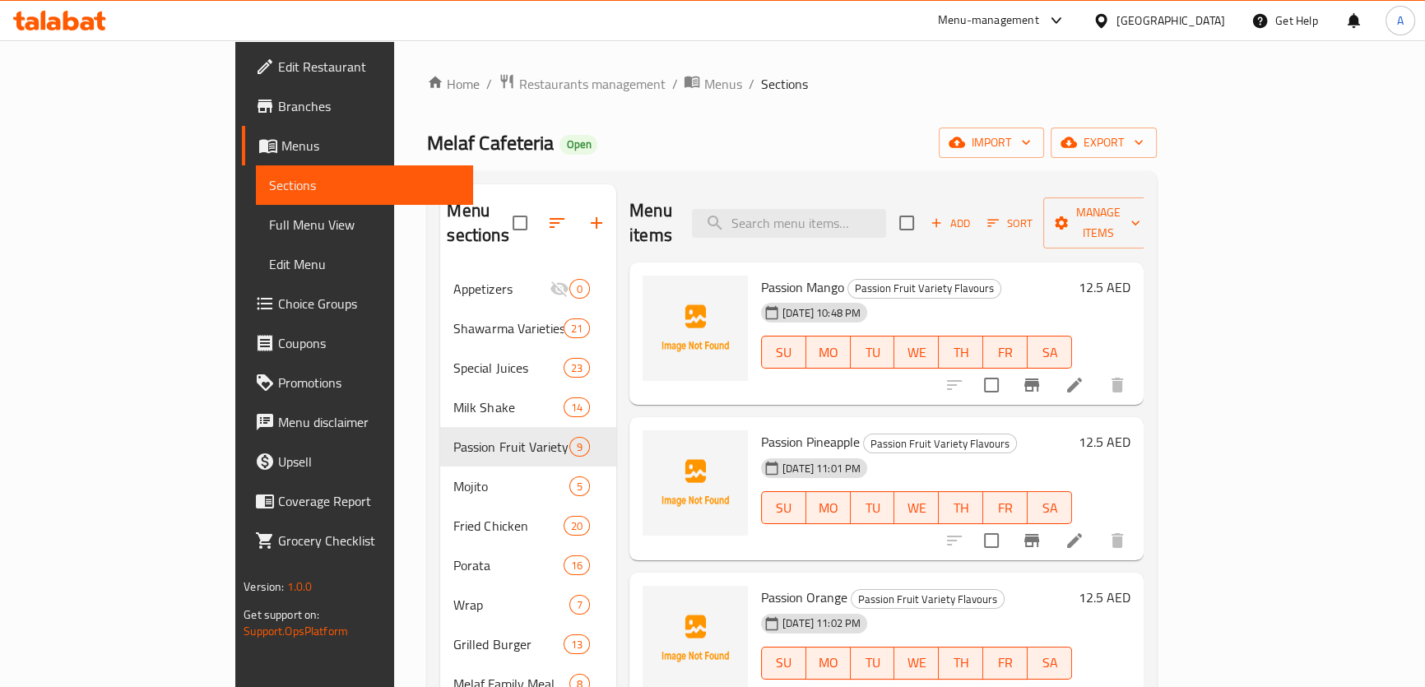
scroll to position [399, 0]
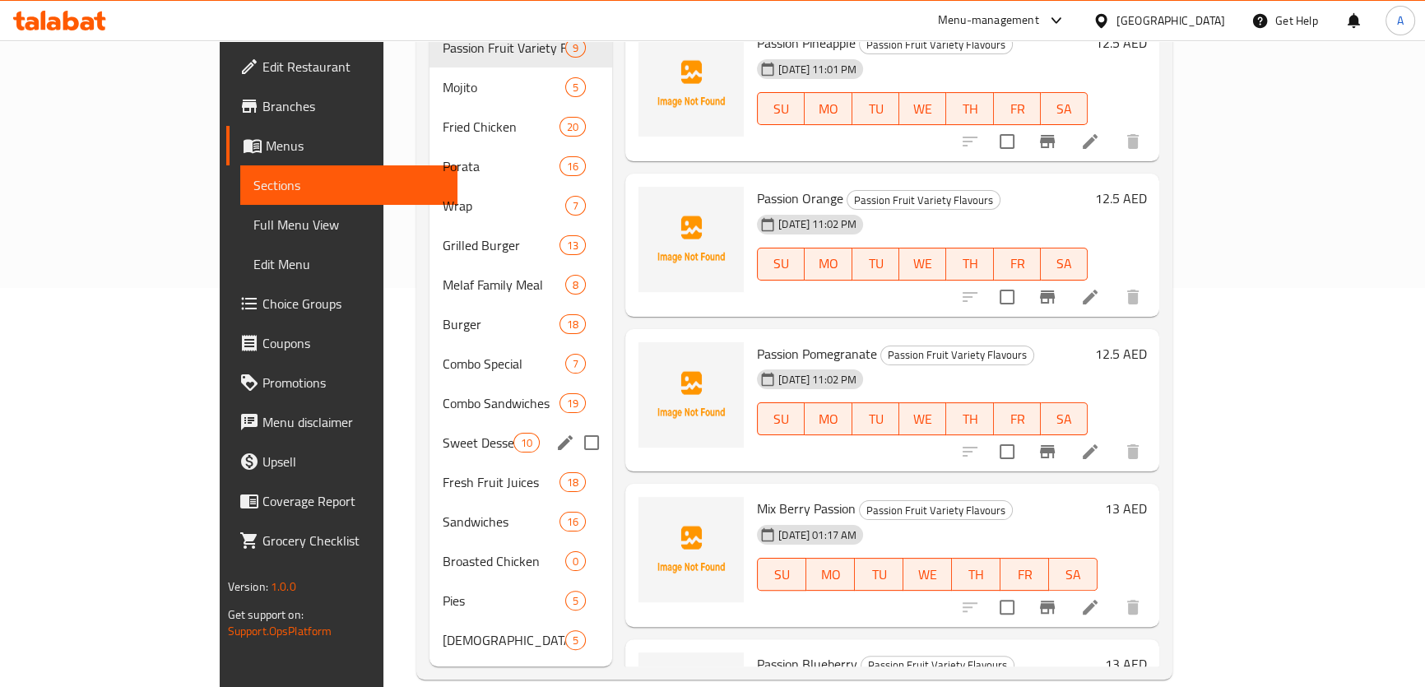
click at [443, 433] on span "Sweet Dessert" at bounding box center [478, 443] width 70 height 20
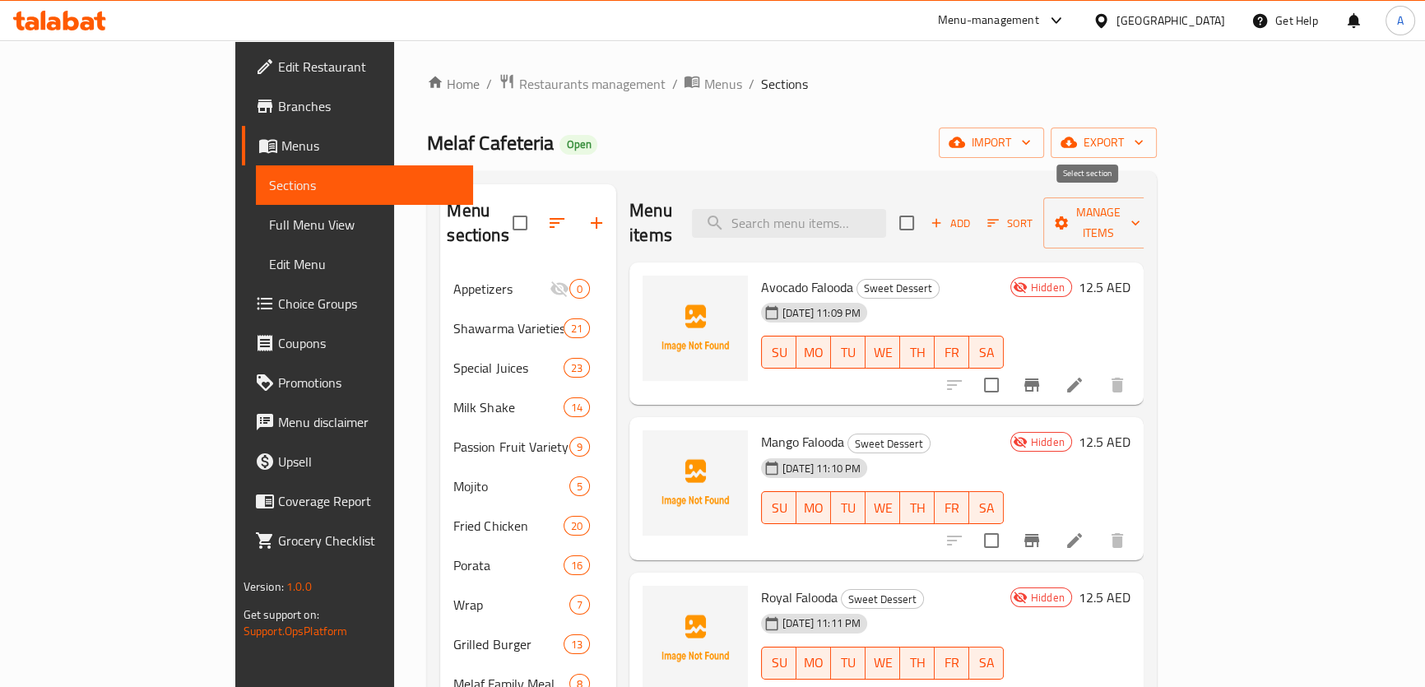
click at [924, 206] on input "checkbox" at bounding box center [907, 223] width 35 height 35
checkbox input "true"
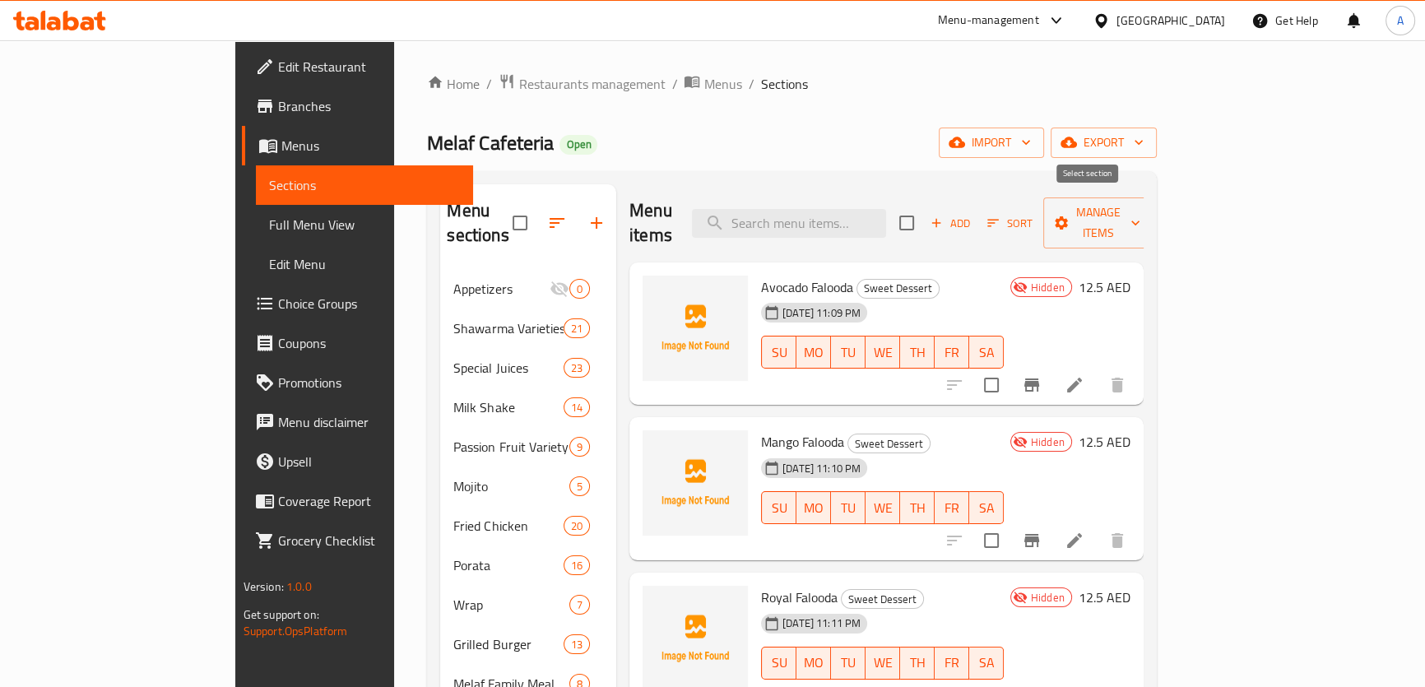
checkbox input "true"
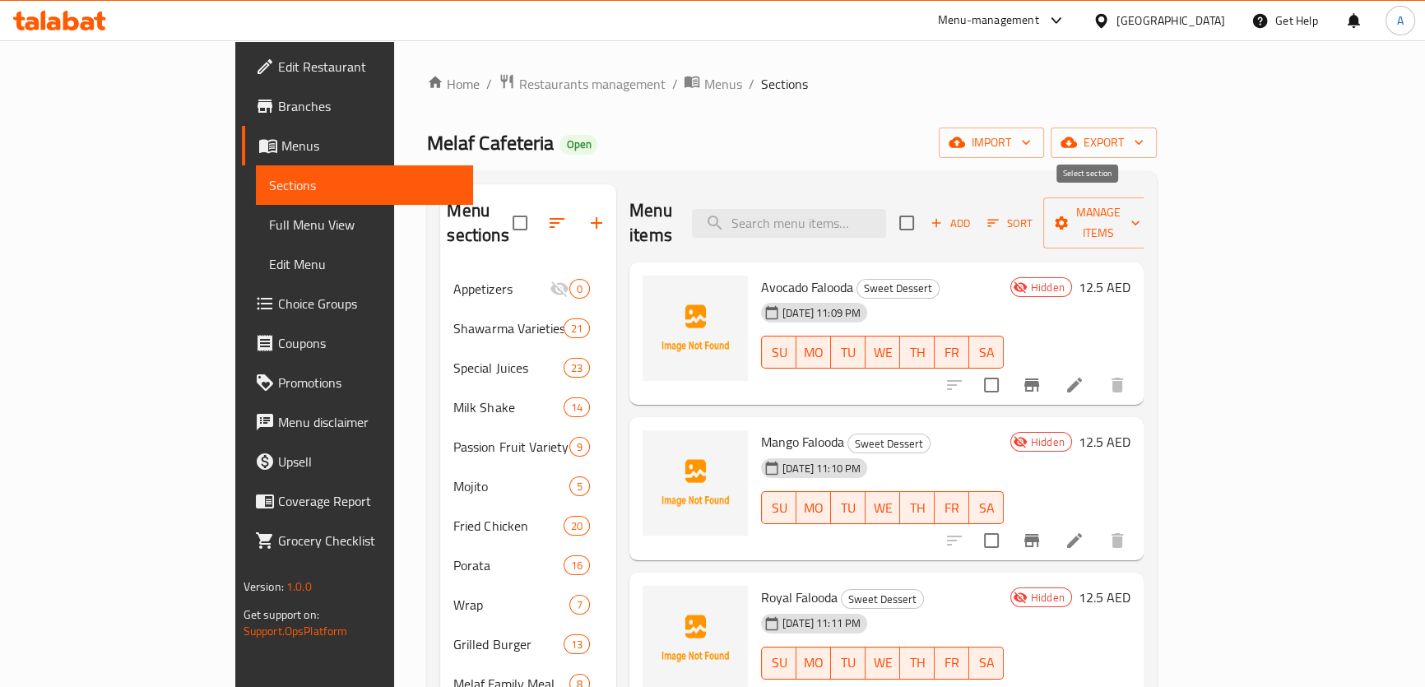
checkbox input "true"
click at [1144, 235] on div "Menu items Add Sort Manage items" at bounding box center [887, 223] width 514 height 78
click at [1154, 225] on button "Manage items" at bounding box center [1099, 223] width 110 height 51
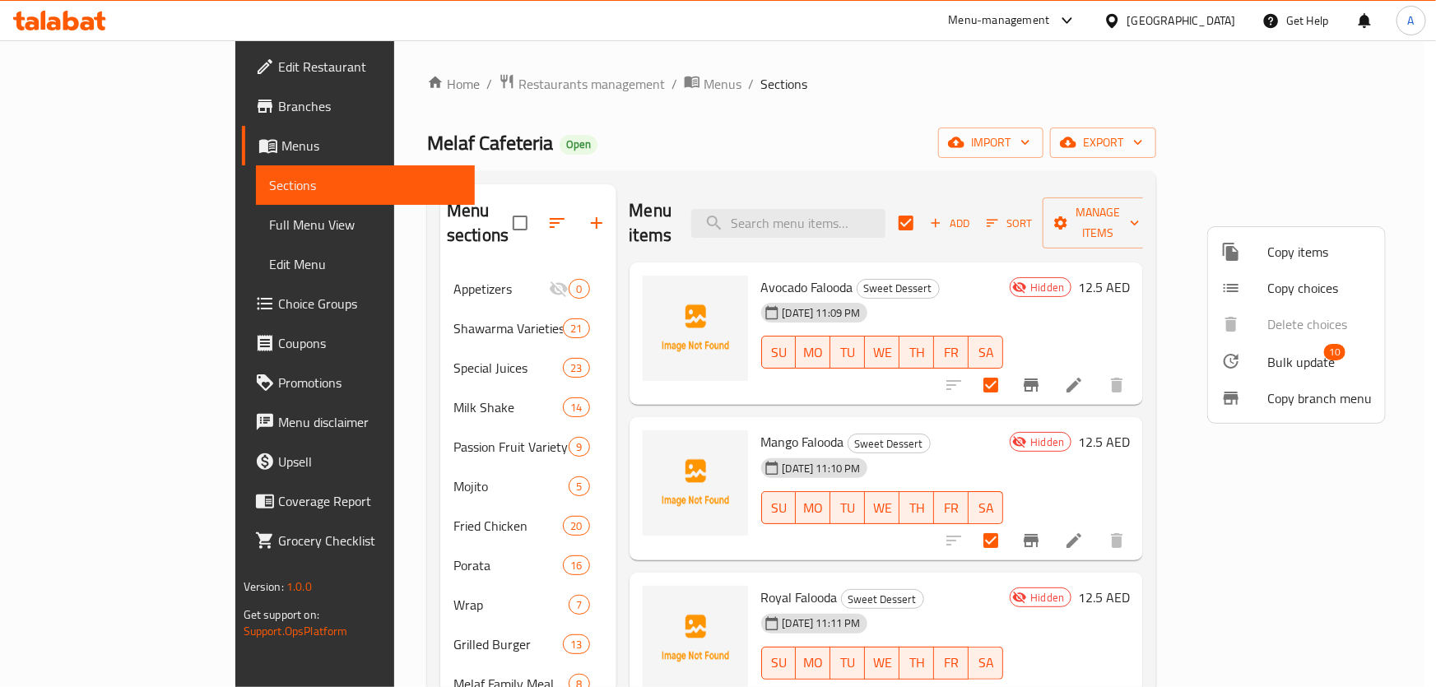
click at [1231, 356] on icon at bounding box center [1231, 361] width 20 height 20
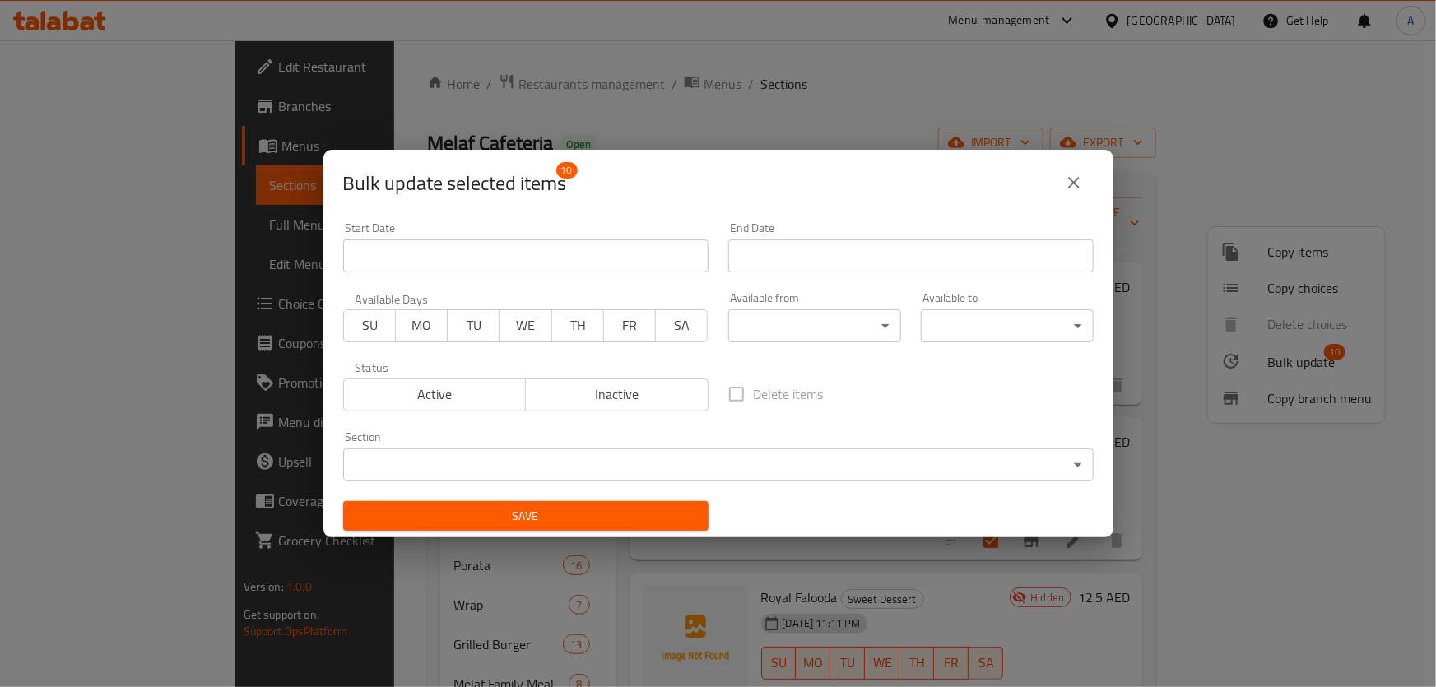
click at [425, 397] on span "Active" at bounding box center [436, 395] width 170 height 24
click at [630, 506] on span "Save" at bounding box center [525, 516] width 339 height 21
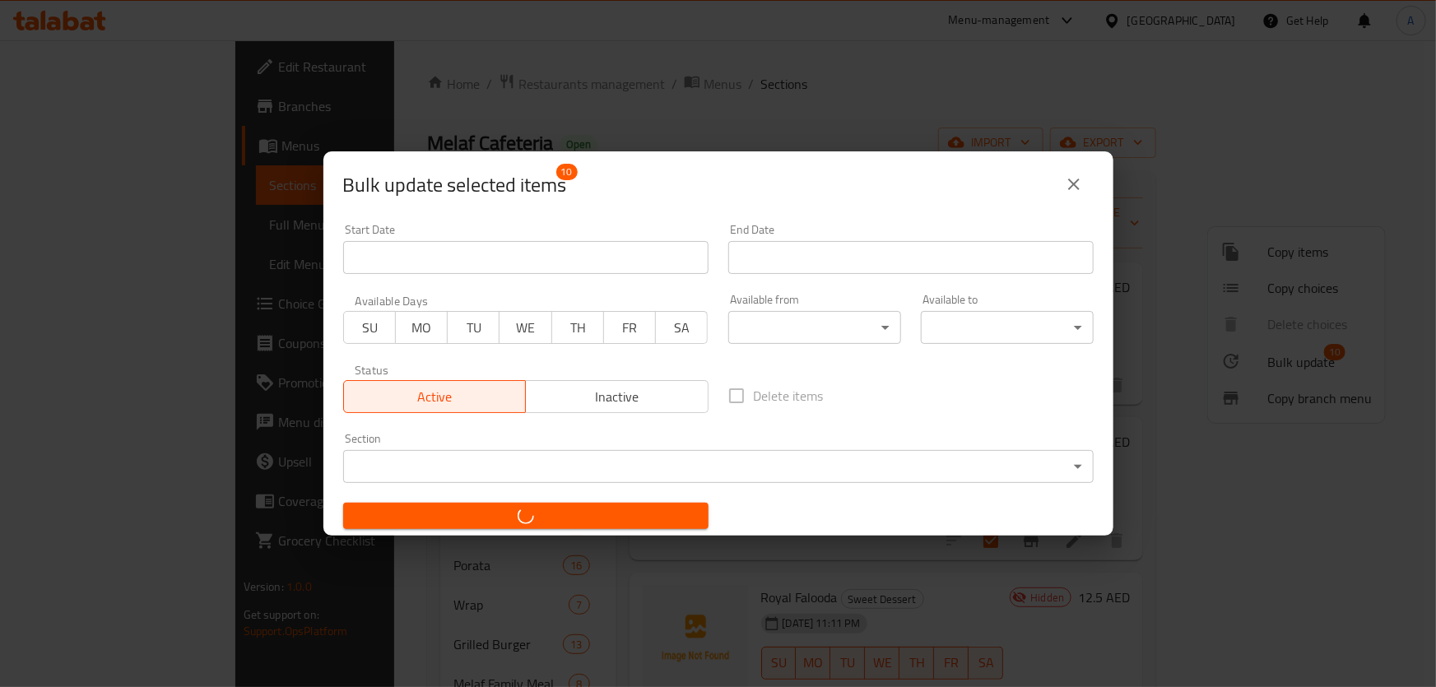
checkbox input "false"
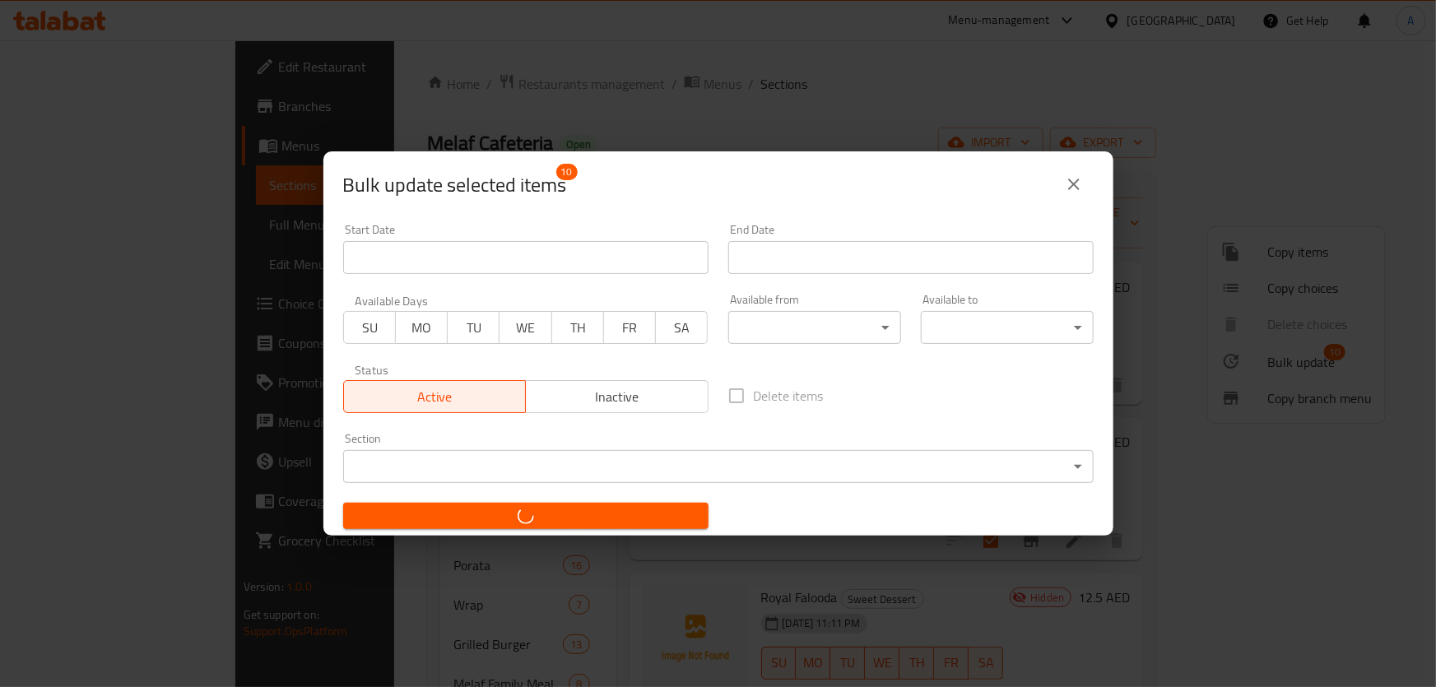
checkbox input "false"
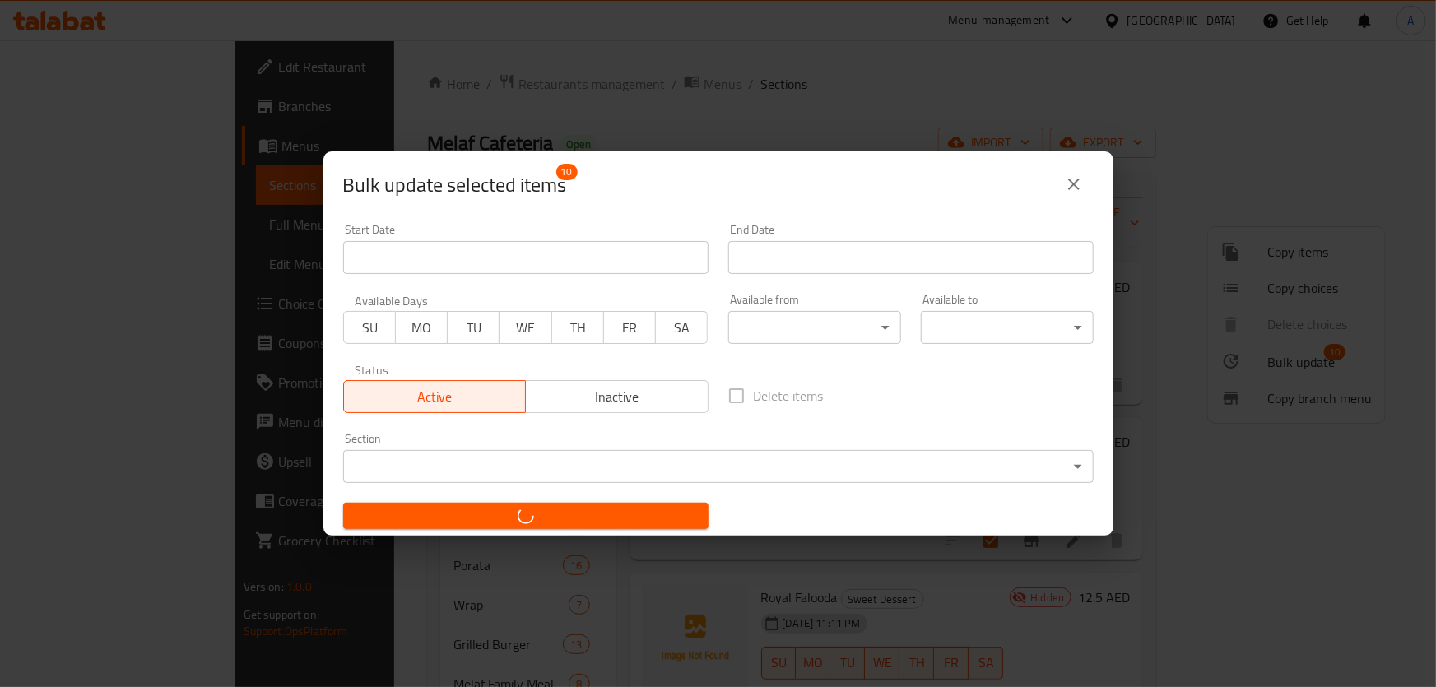
checkbox input "false"
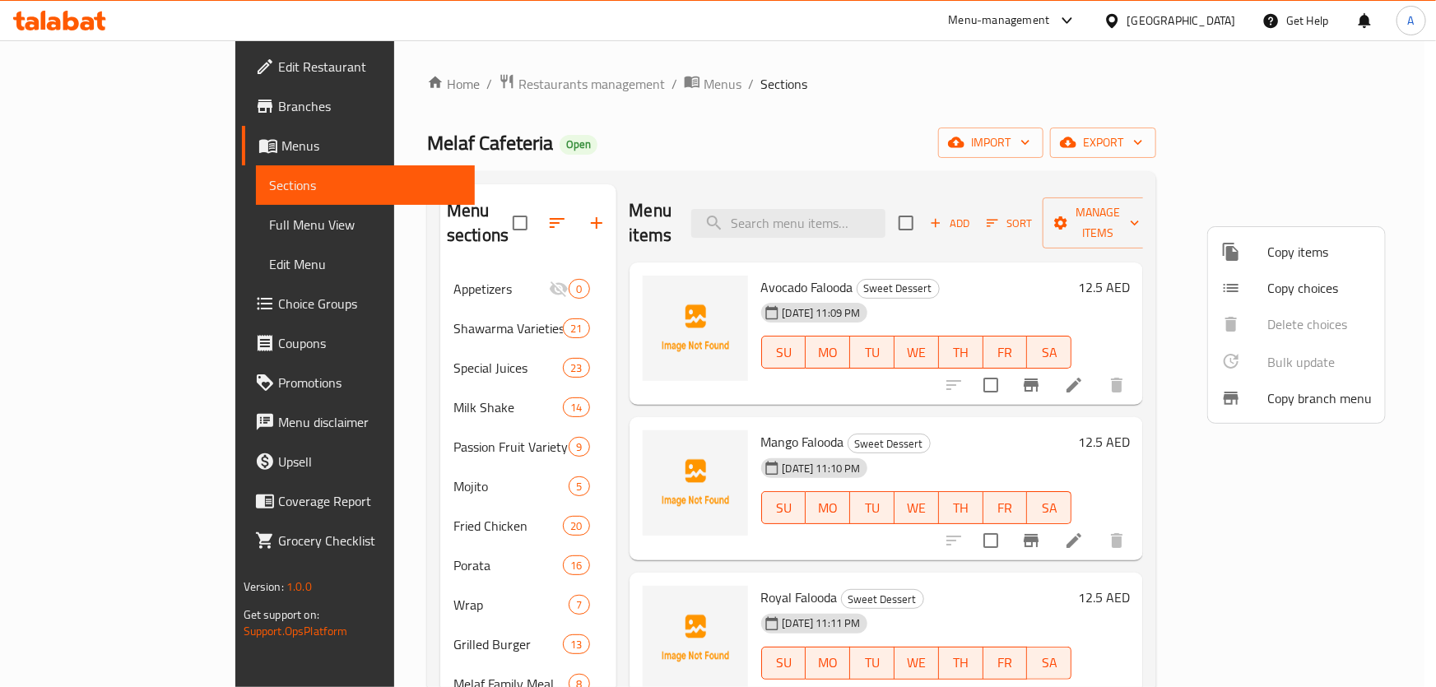
click at [923, 96] on div at bounding box center [718, 343] width 1436 height 687
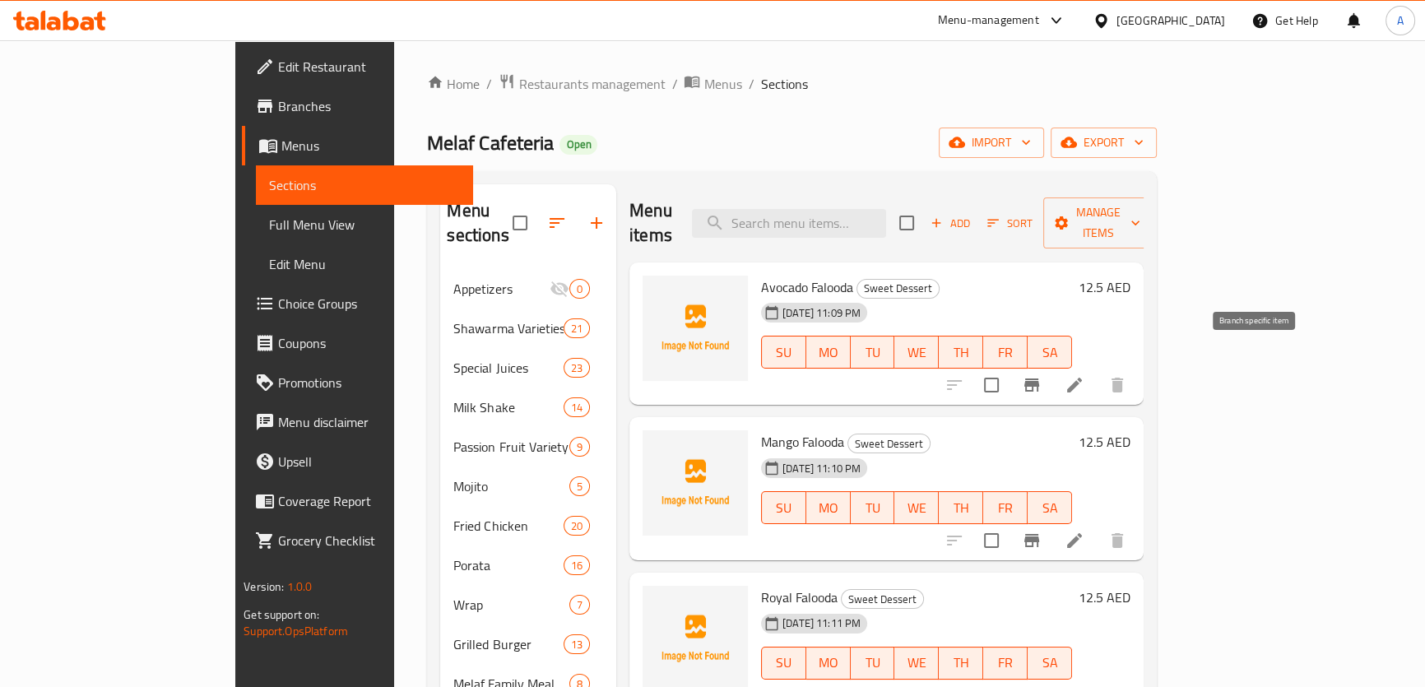
click at [1039, 379] on icon "Branch-specific-item" at bounding box center [1032, 385] width 15 height 13
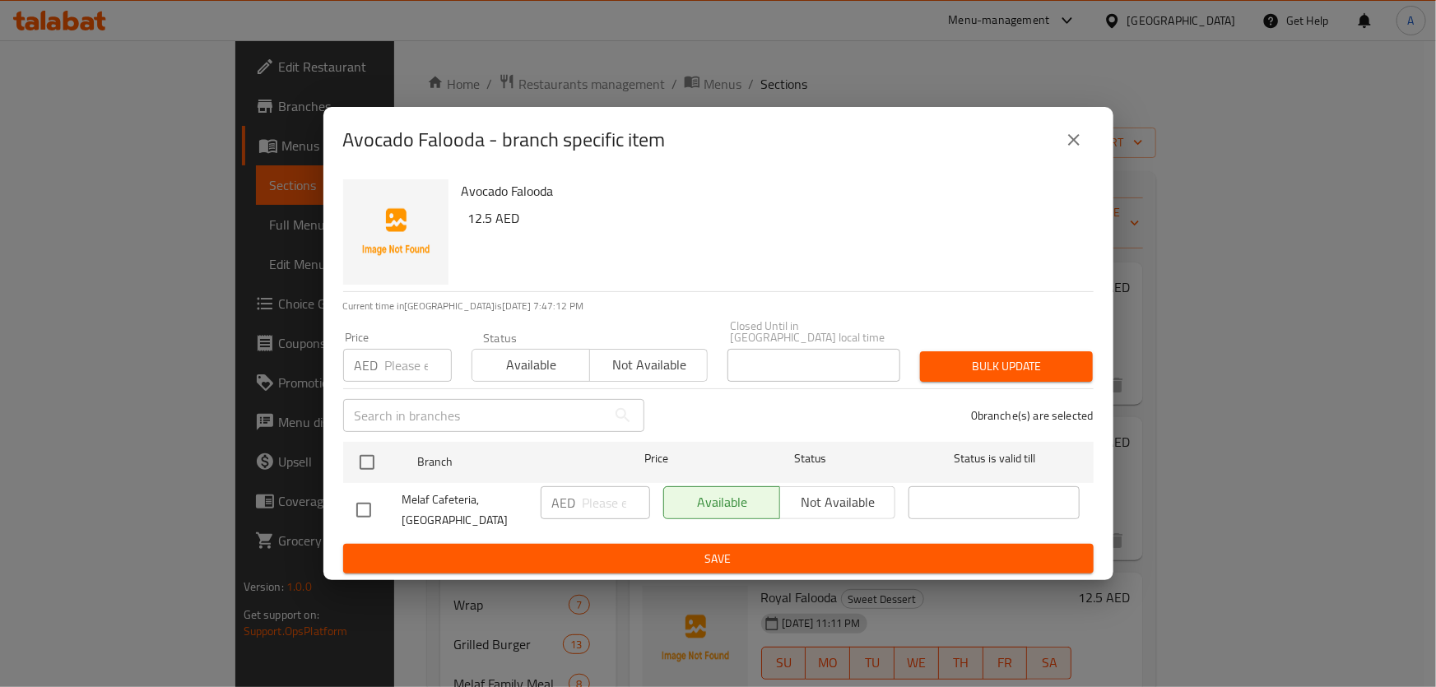
click at [1068, 95] on div "Avocado Falooda - branch specific item Avocado Falooda 12.5 AED Current time in…" at bounding box center [718, 343] width 1436 height 687
drag, startPoint x: 1075, startPoint y: 138, endPoint x: 1081, endPoint y: 165, distance: 27.1
click at [1075, 139] on icon "close" at bounding box center [1074, 140] width 12 height 12
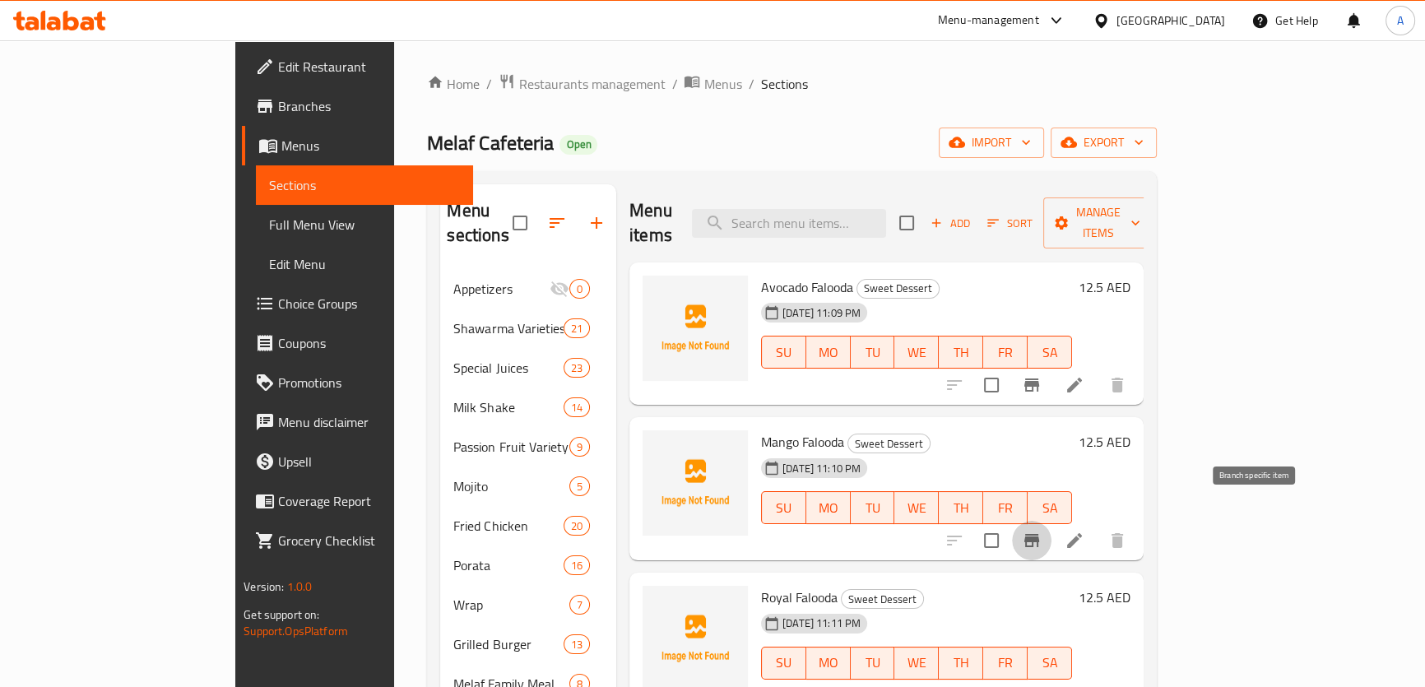
click at [1052, 522] on button "Branch-specific-item" at bounding box center [1032, 541] width 40 height 40
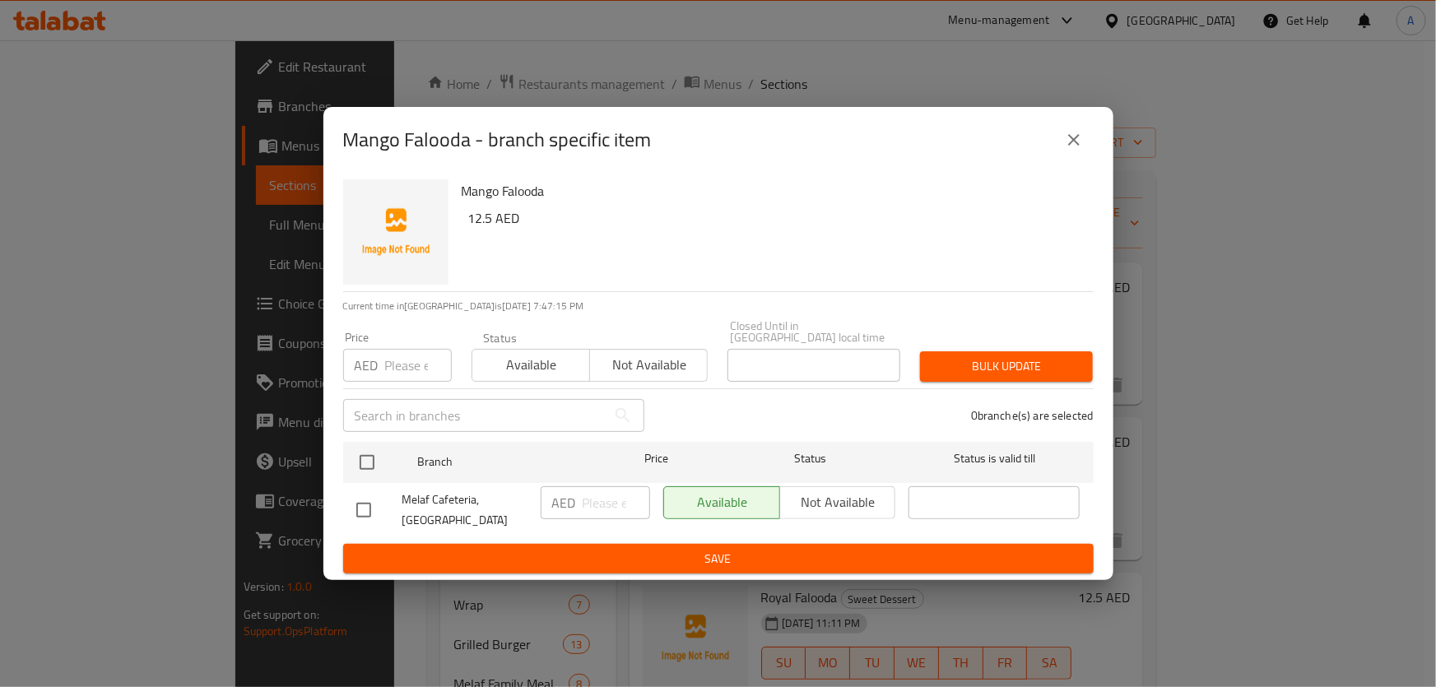
click at [1090, 141] on button "close" at bounding box center [1074, 140] width 40 height 40
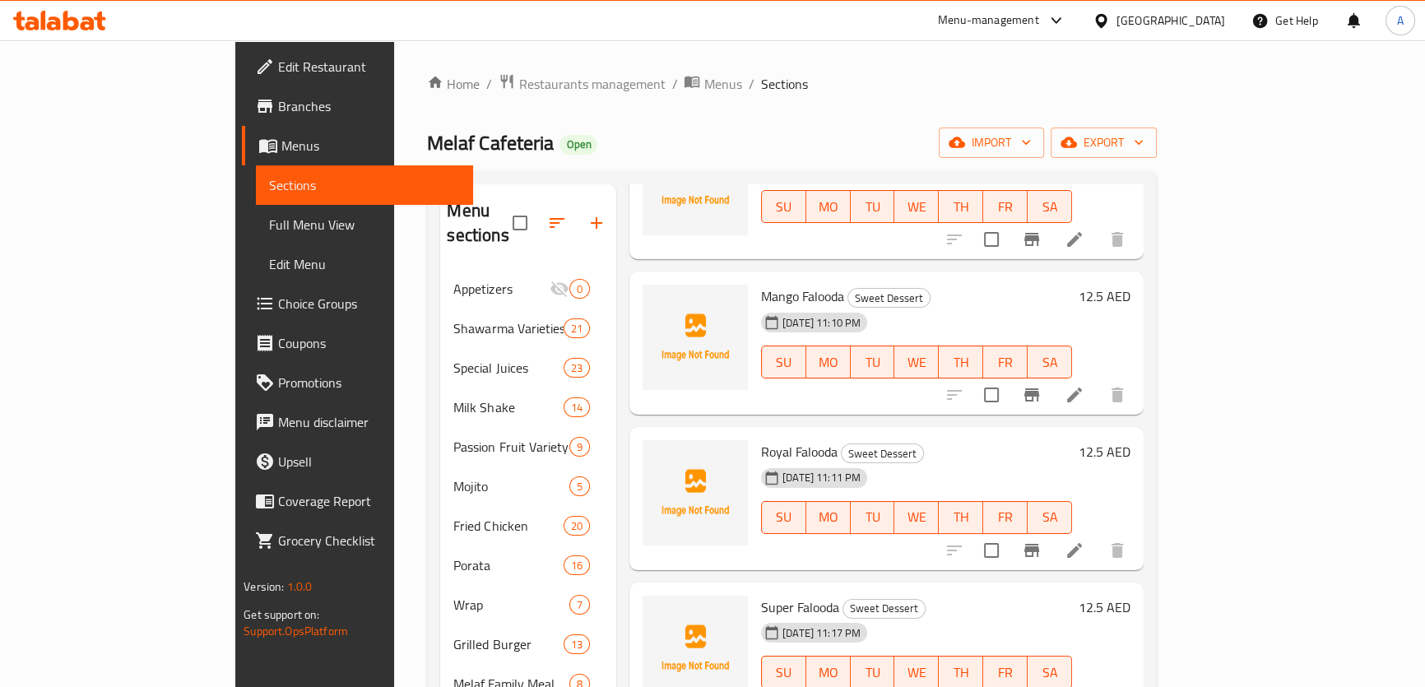
scroll to position [149, 0]
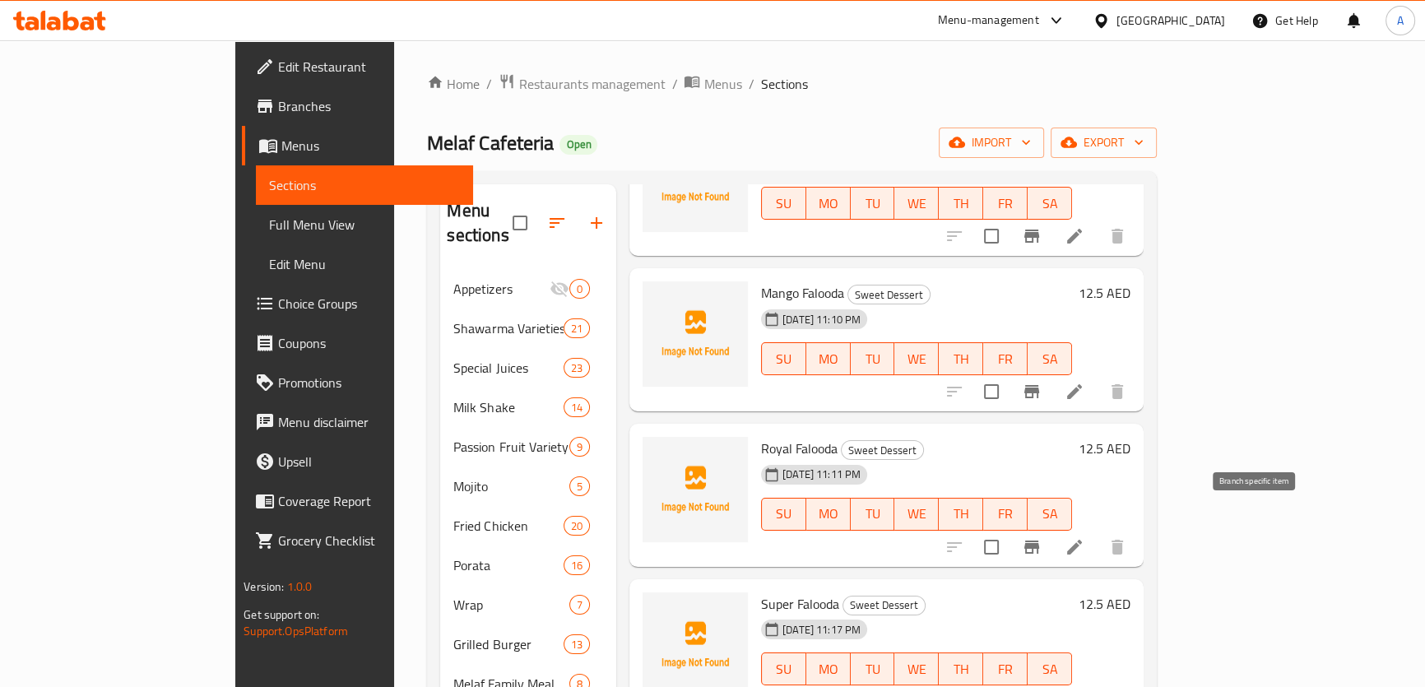
click at [1042, 537] on icon "Branch-specific-item" at bounding box center [1032, 547] width 20 height 20
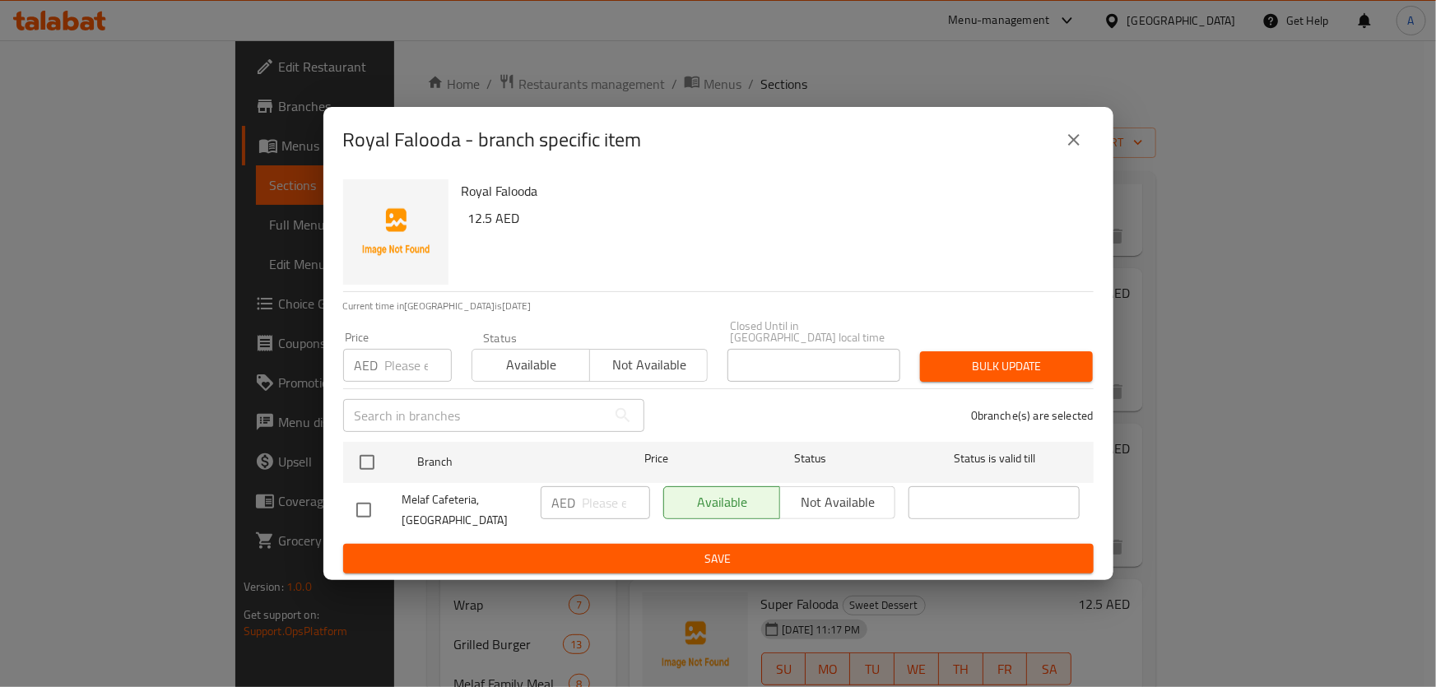
click at [1060, 133] on button "close" at bounding box center [1074, 140] width 40 height 40
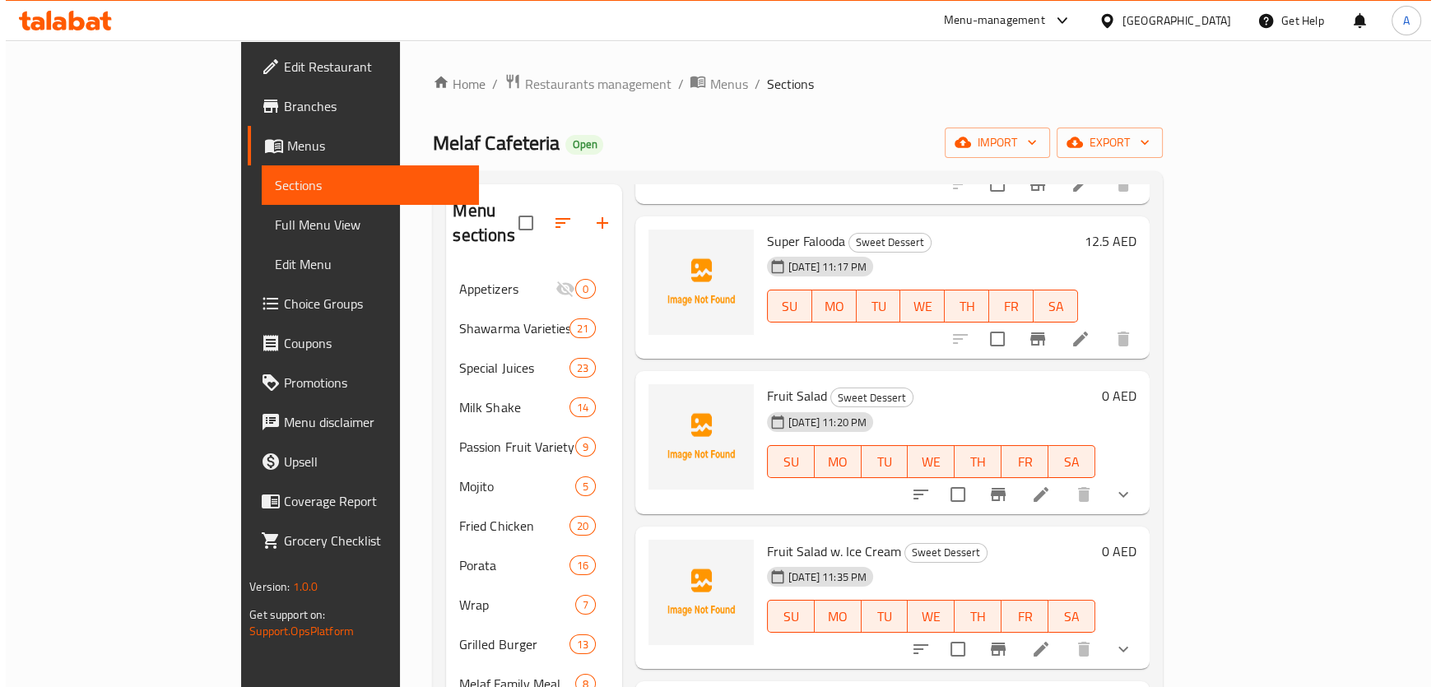
scroll to position [449, 0]
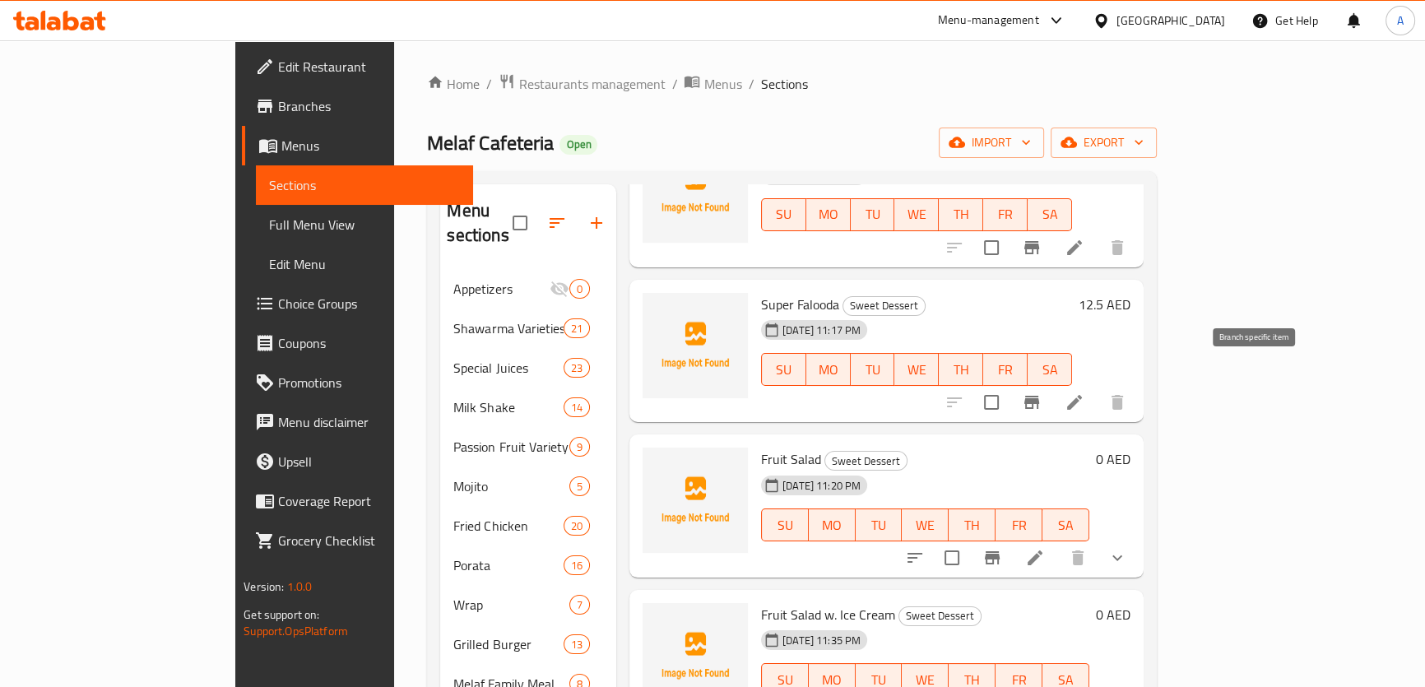
click at [1042, 393] on icon "Branch-specific-item" at bounding box center [1032, 403] width 20 height 20
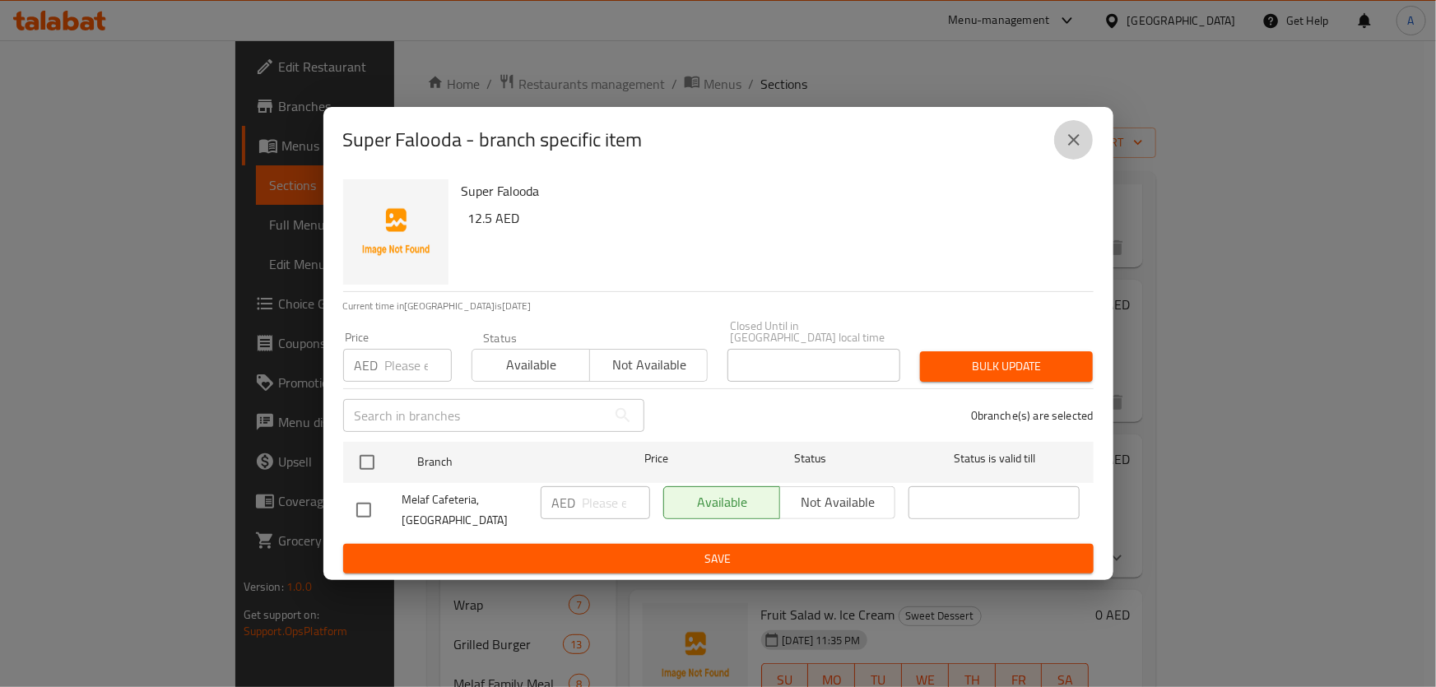
click at [1079, 130] on icon "close" at bounding box center [1074, 140] width 20 height 20
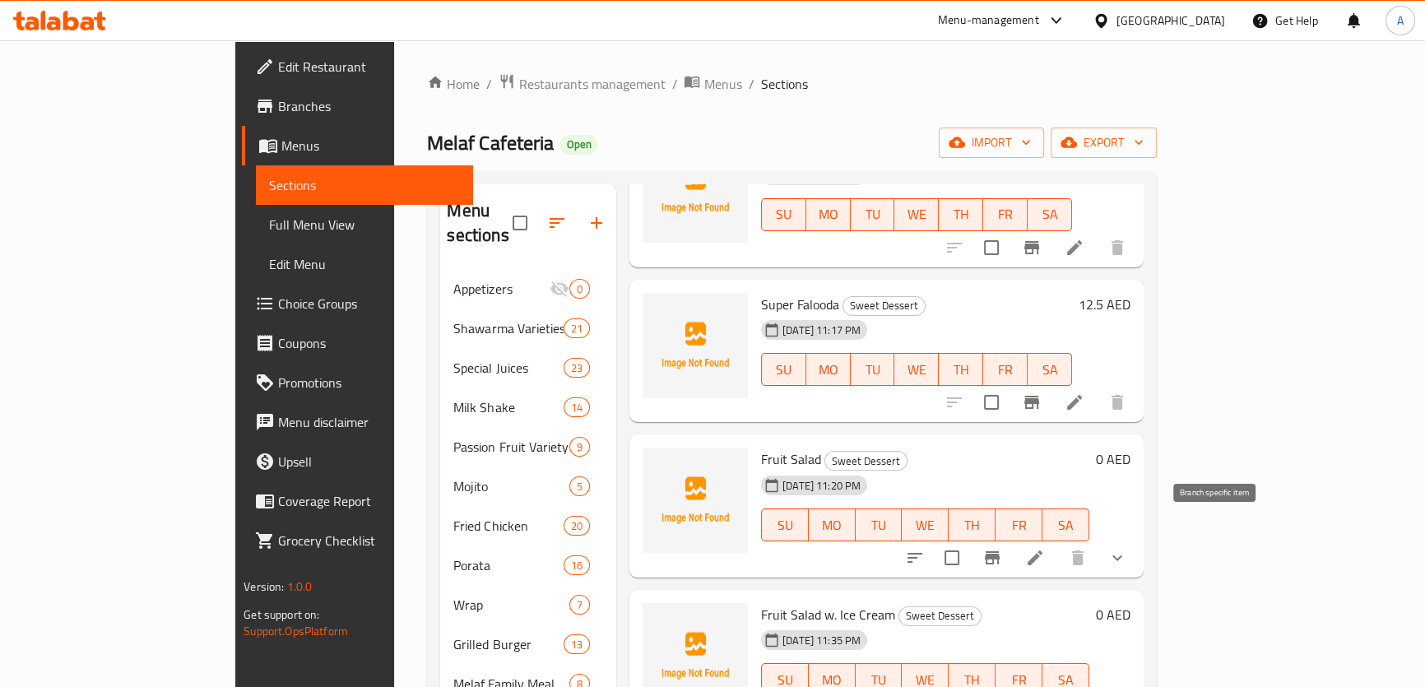
click at [1012, 543] on button "Branch-specific-item" at bounding box center [993, 558] width 40 height 40
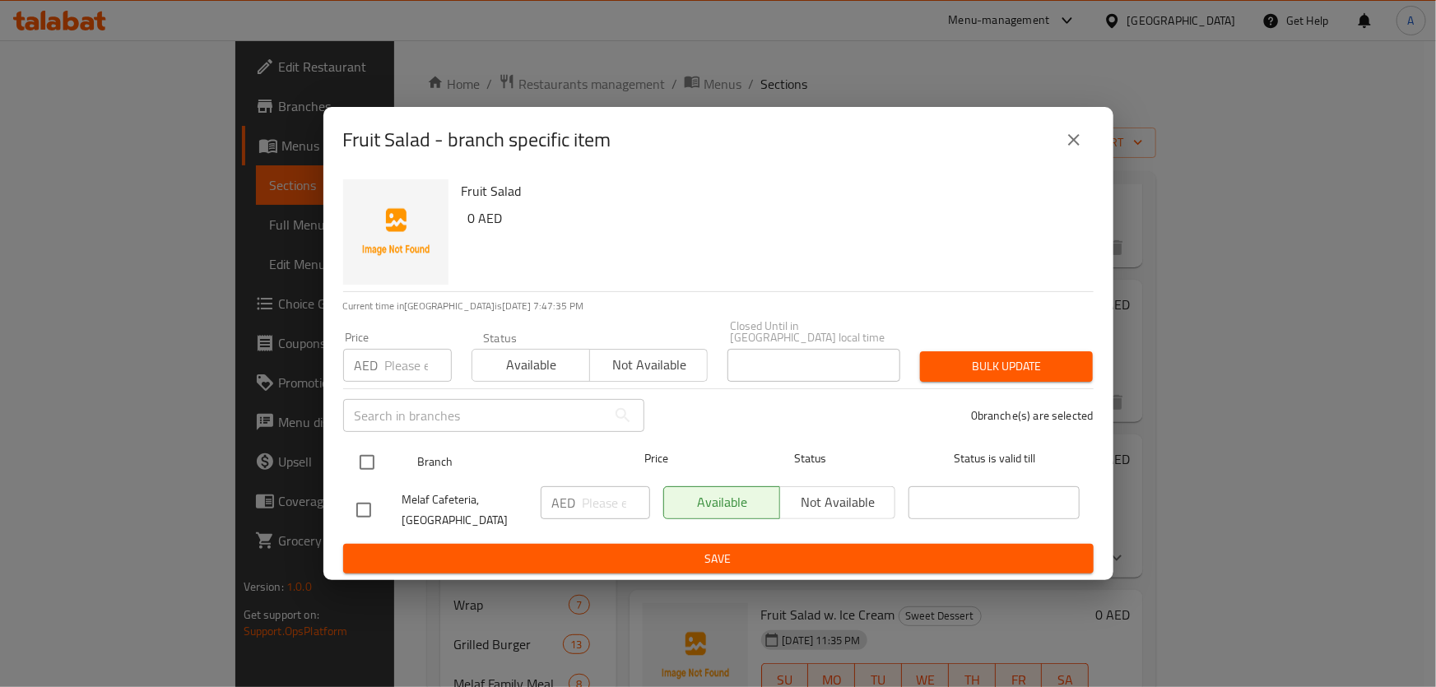
click at [345, 463] on div "Branch Price Status Status is valid till" at bounding box center [718, 462] width 751 height 41
click at [355, 458] on input "checkbox" at bounding box center [367, 462] width 35 height 35
checkbox input "true"
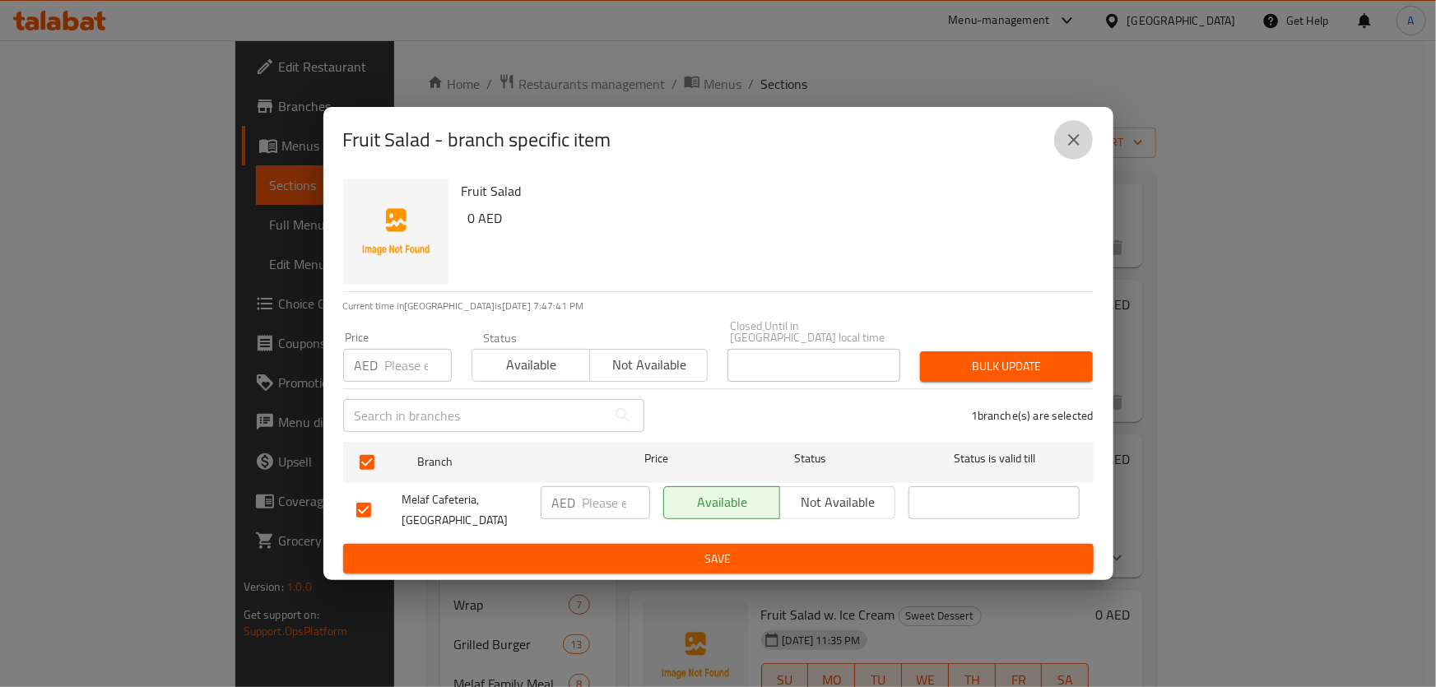
click at [1056, 136] on button "close" at bounding box center [1074, 140] width 40 height 40
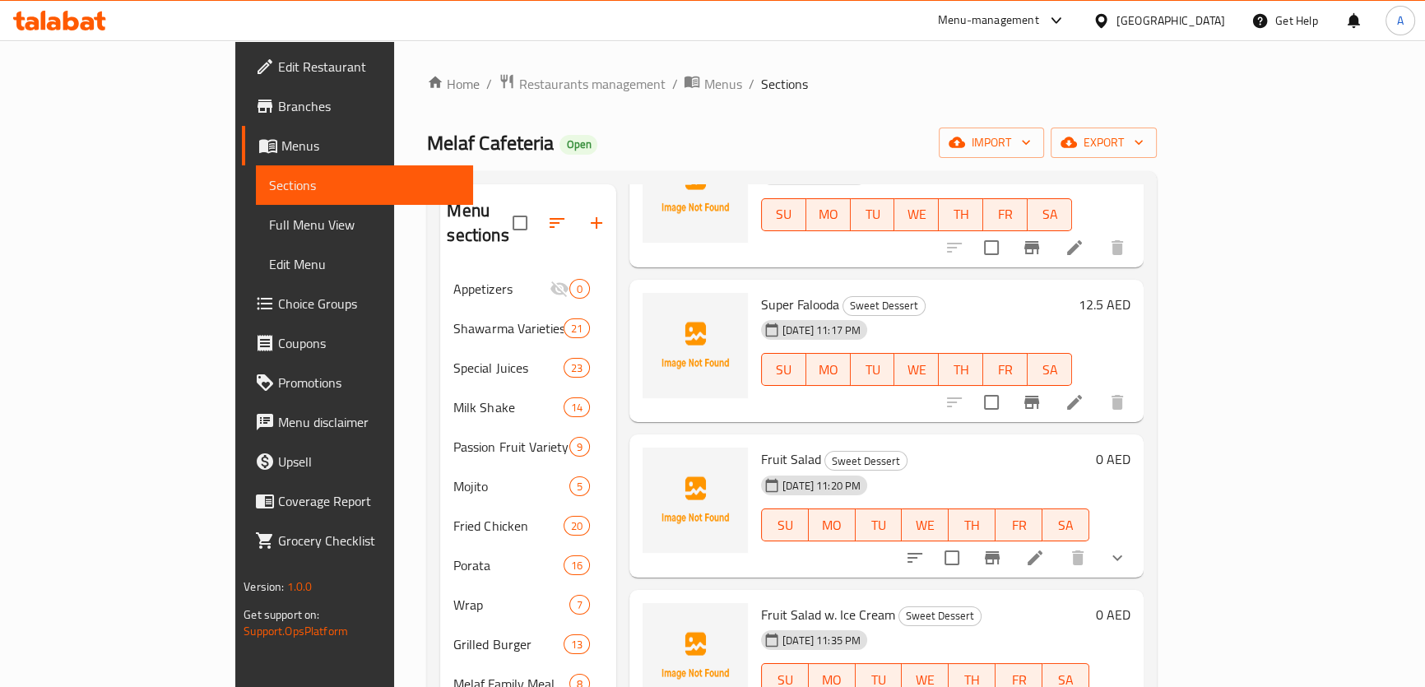
click at [1144, 564] on div "Menu items Add Sort Manage items Avocado Falooda Sweet Dessert 13-08-2025 11:09…" at bounding box center [880, 624] width 528 height 881
click at [1045, 548] on icon at bounding box center [1035, 558] width 20 height 20
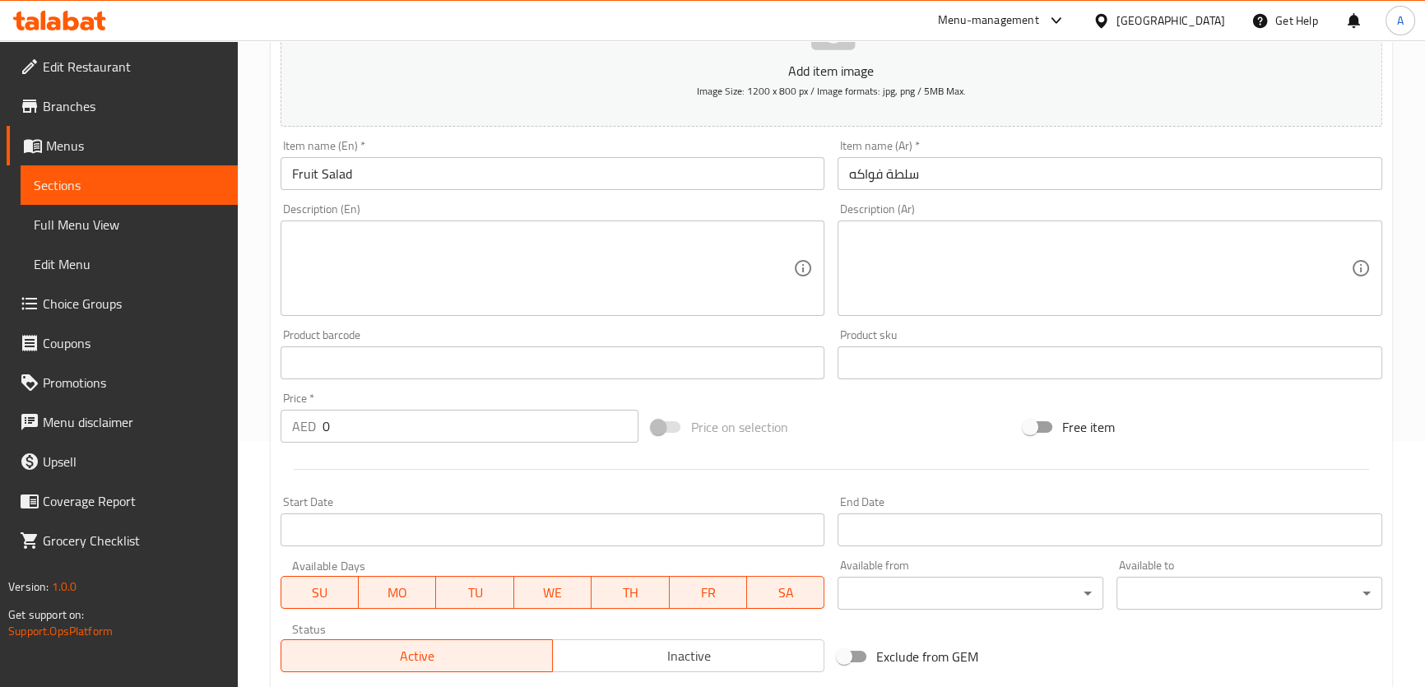
scroll to position [510, 0]
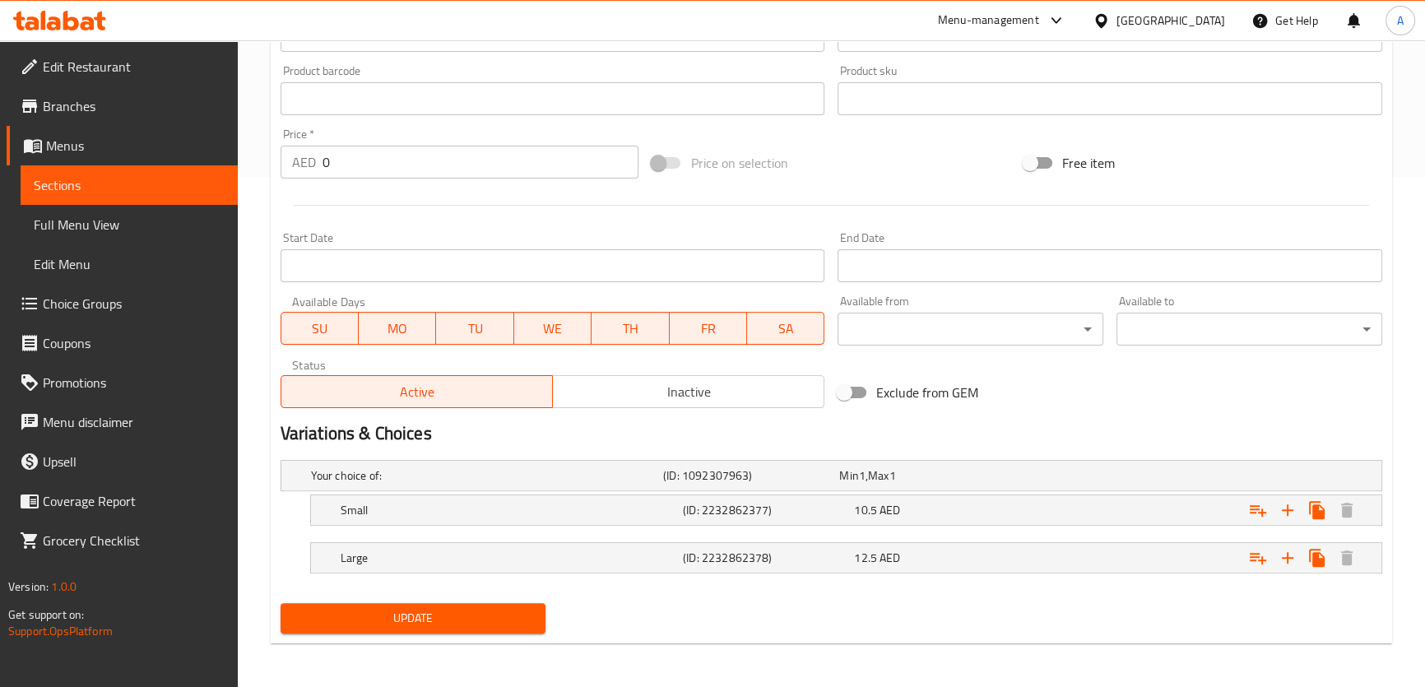
click at [1228, 616] on div "Update" at bounding box center [831, 619] width 1115 height 44
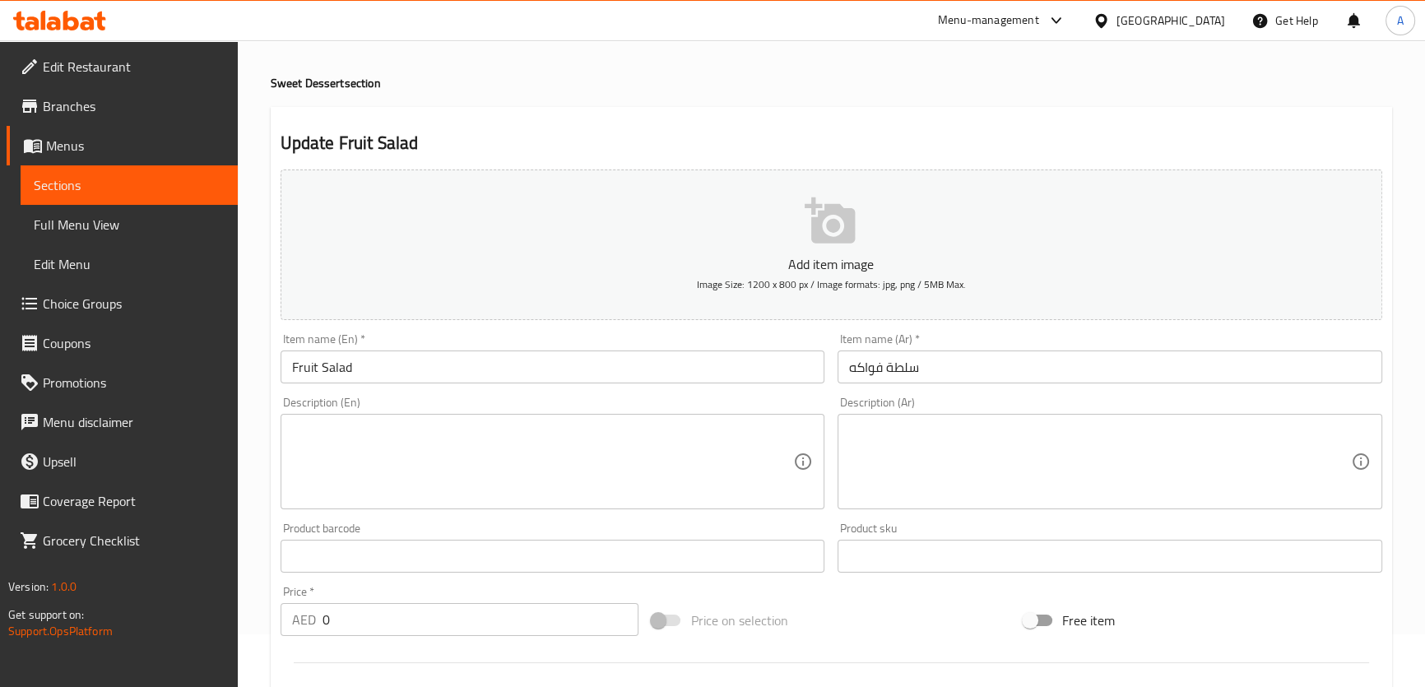
scroll to position [0, 0]
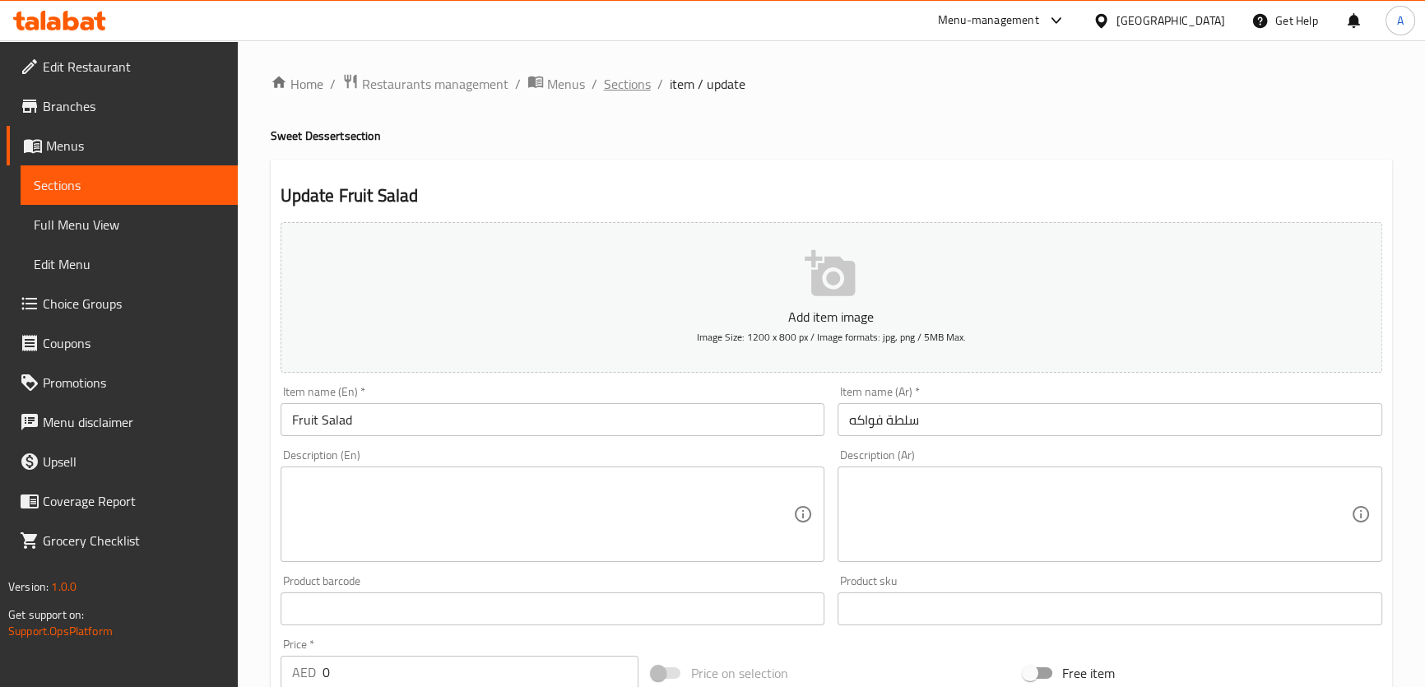
click at [642, 79] on span "Sections" at bounding box center [627, 84] width 47 height 20
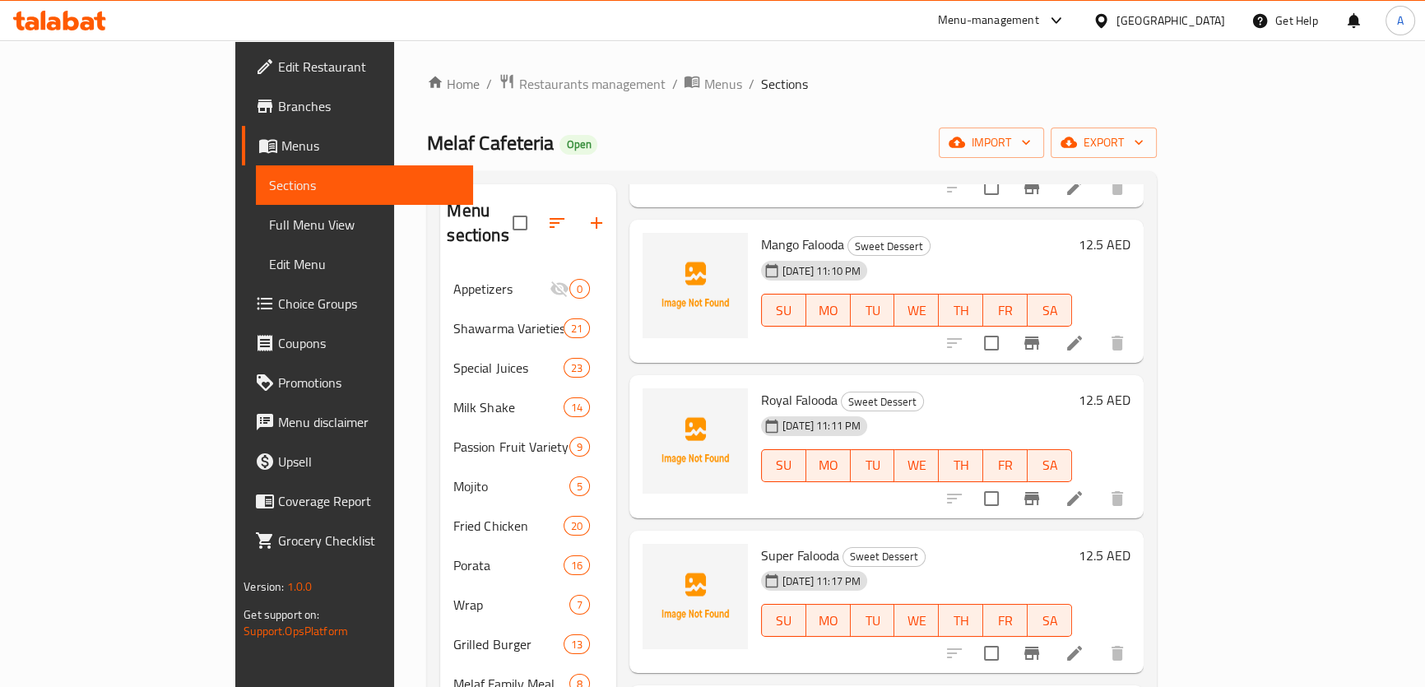
scroll to position [224, 0]
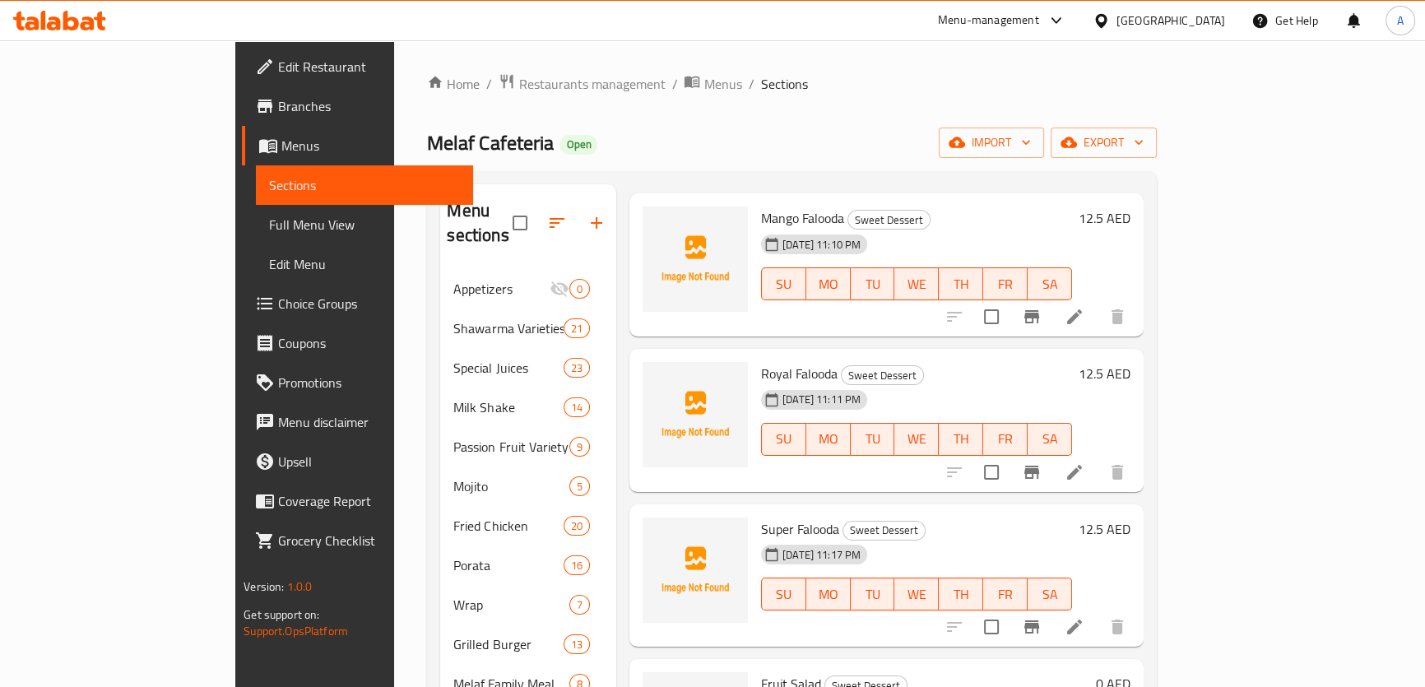
click at [1026, 511] on div "Super Falooda Sweet Dessert 13-08-2025 11:17 PM SU MO TU WE TH FR SA" at bounding box center [917, 576] width 324 height 130
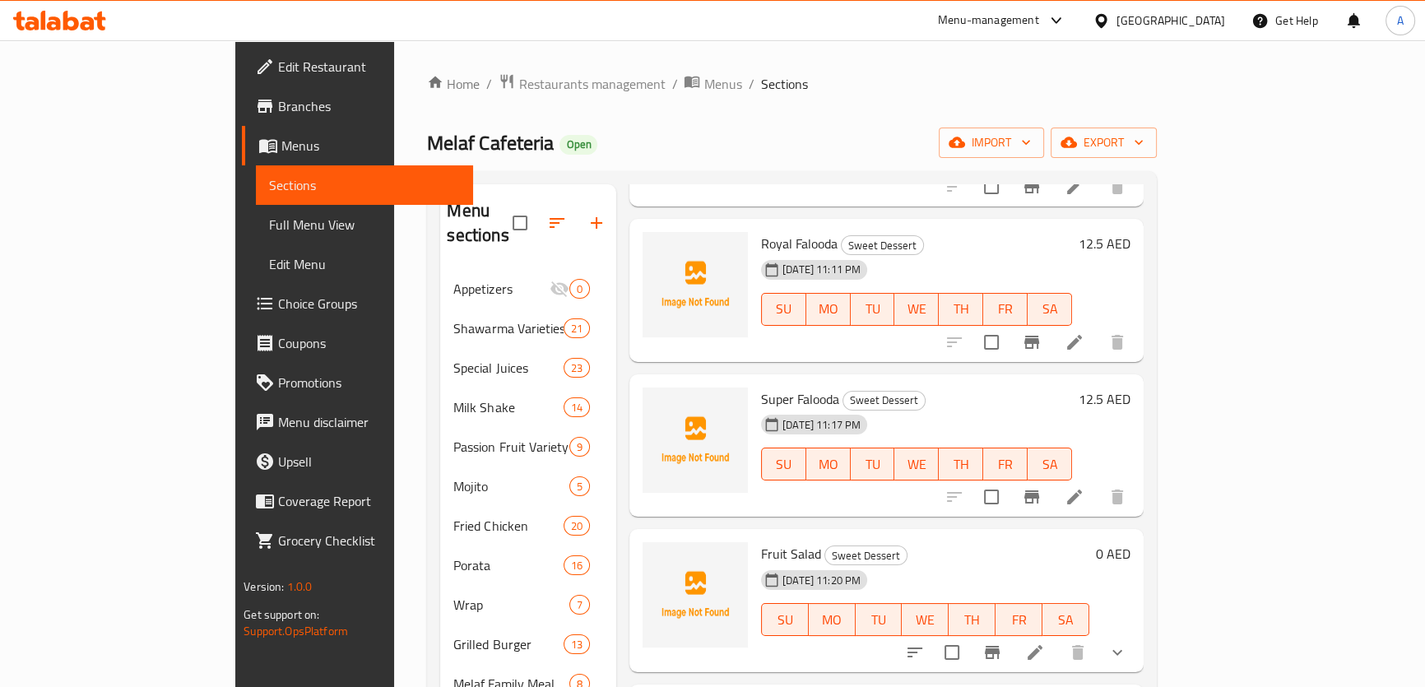
scroll to position [449, 0]
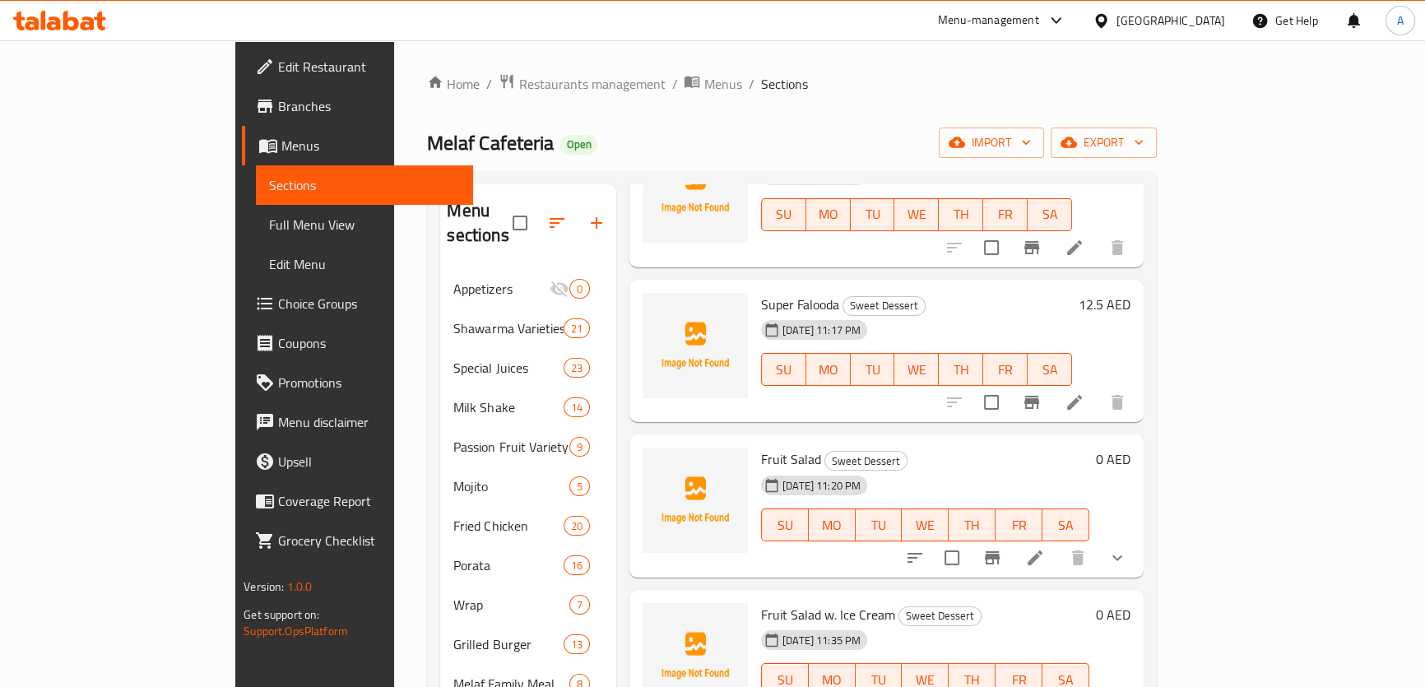
click at [1128, 548] on icon "show more" at bounding box center [1118, 558] width 20 height 20
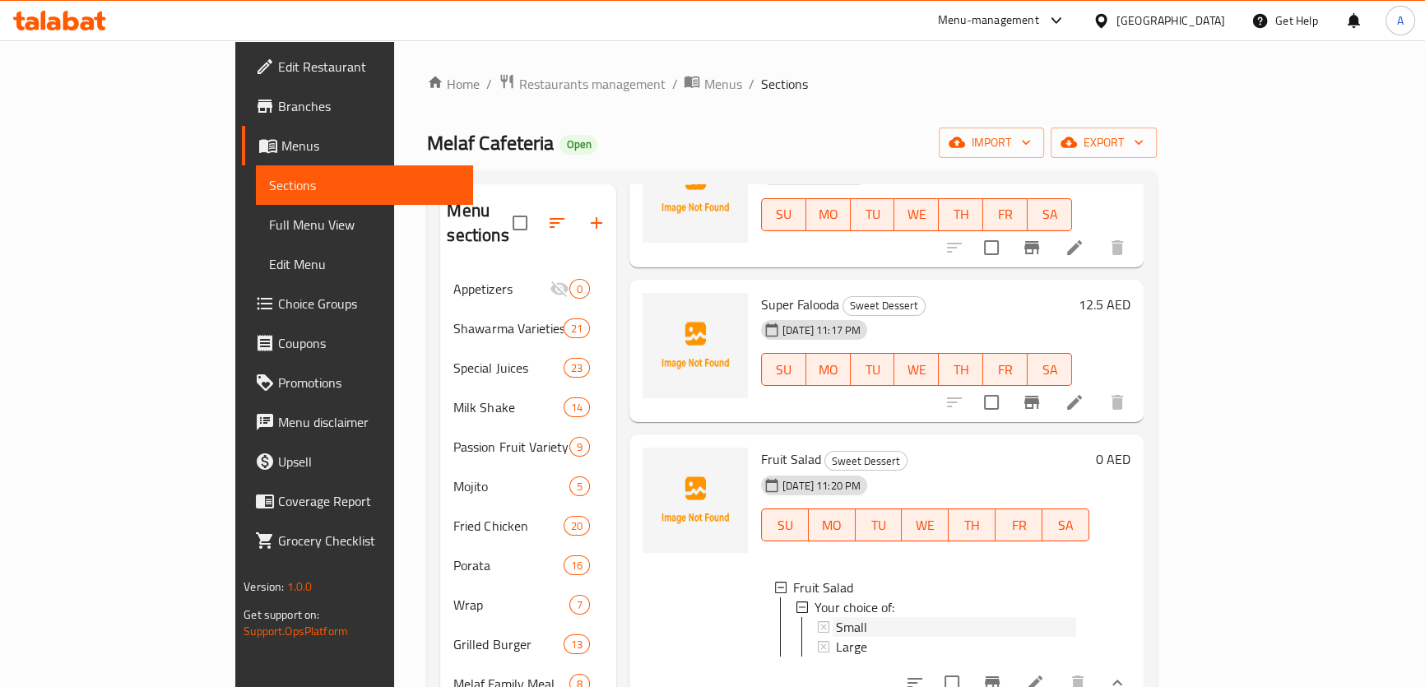
click at [818, 621] on icon at bounding box center [824, 627] width 12 height 12
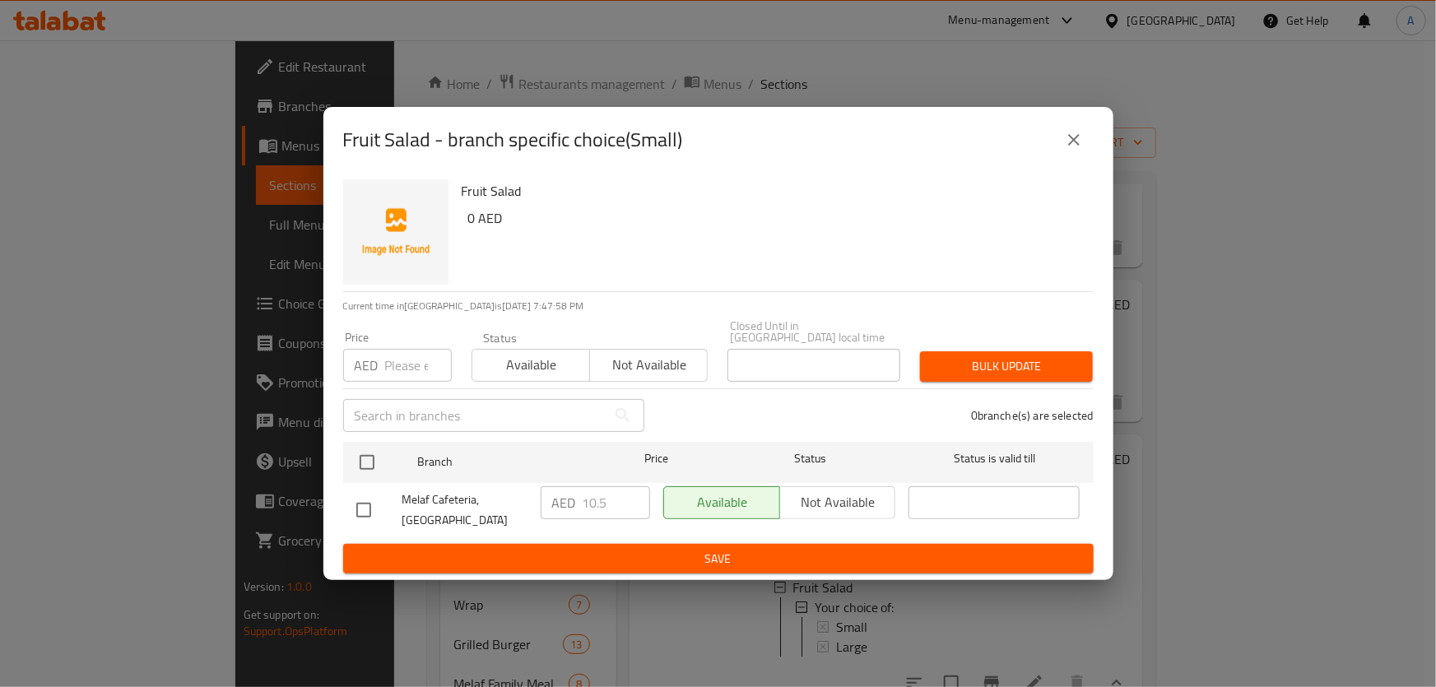
drag, startPoint x: 1070, startPoint y: 140, endPoint x: 981, endPoint y: 481, distance: 352.9
click at [1072, 151] on button "close" at bounding box center [1074, 140] width 40 height 40
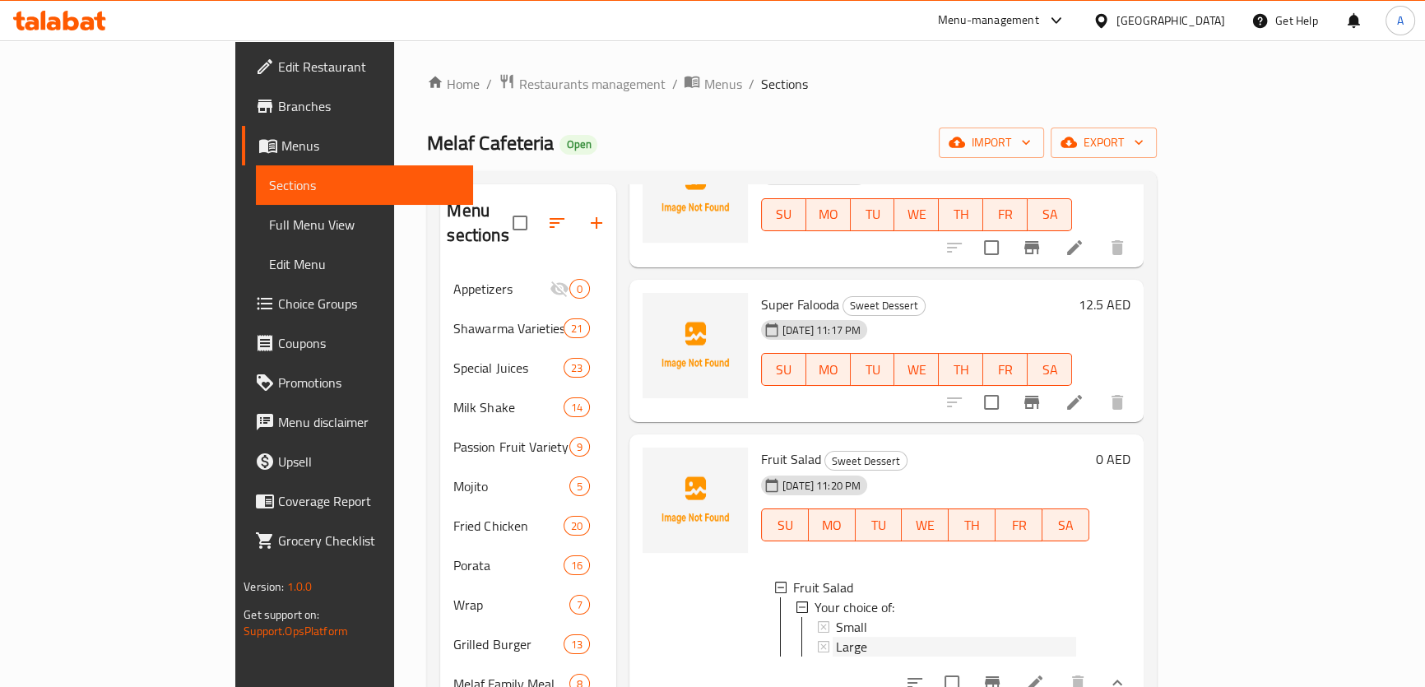
click at [836, 637] on span "Large" at bounding box center [851, 647] width 31 height 20
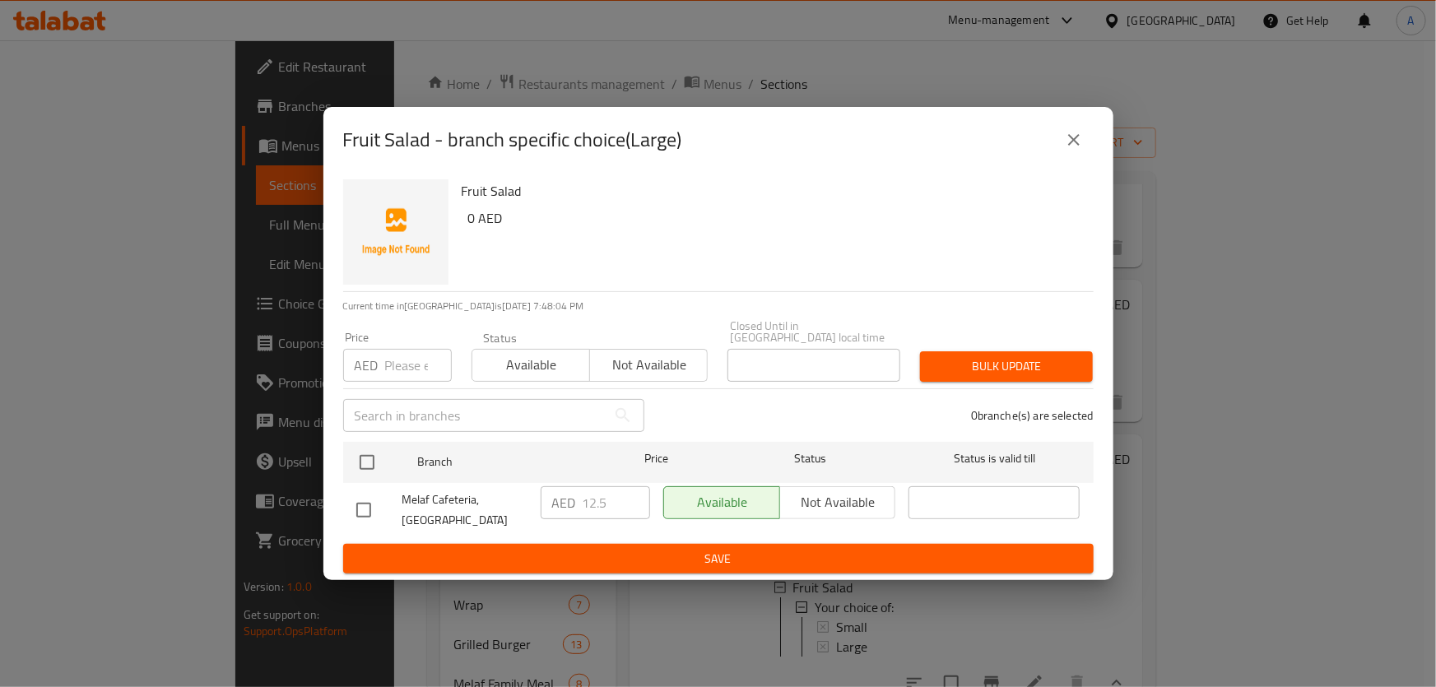
click at [1067, 135] on icon "close" at bounding box center [1074, 140] width 20 height 20
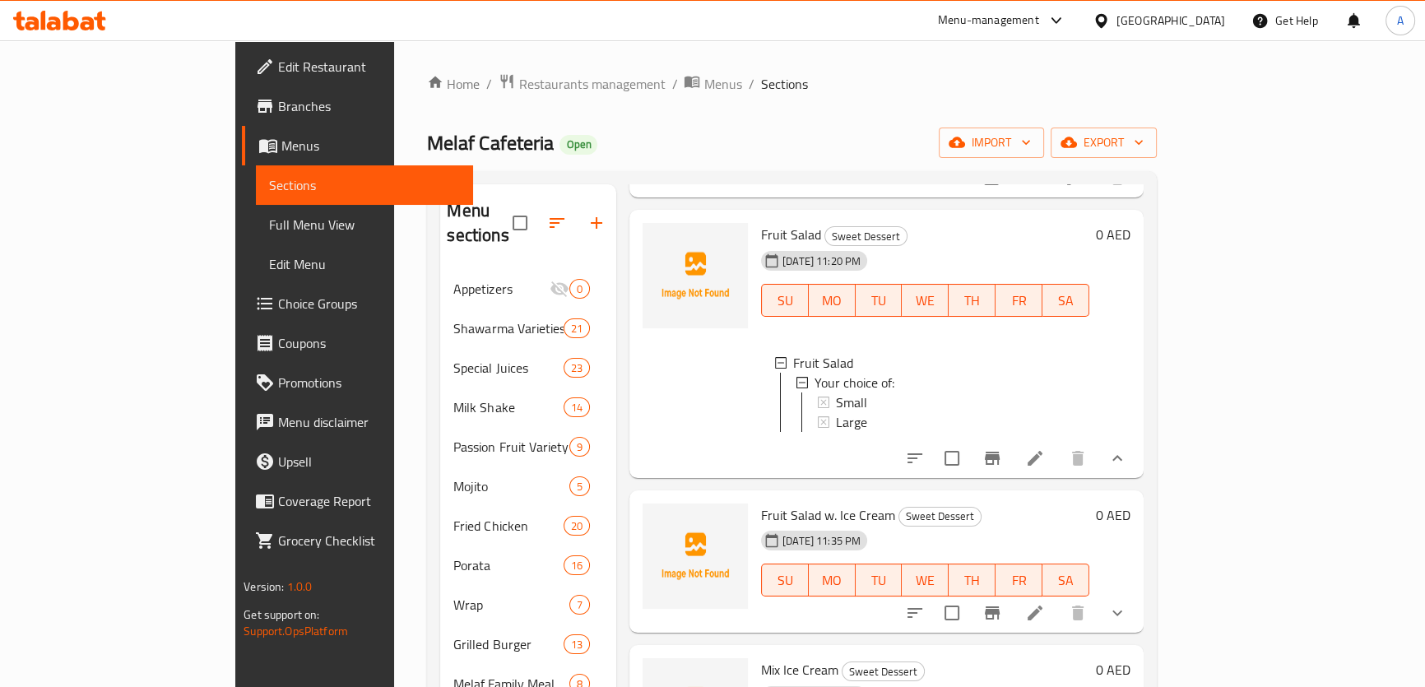
click at [1128, 603] on icon "show more" at bounding box center [1118, 613] width 20 height 20
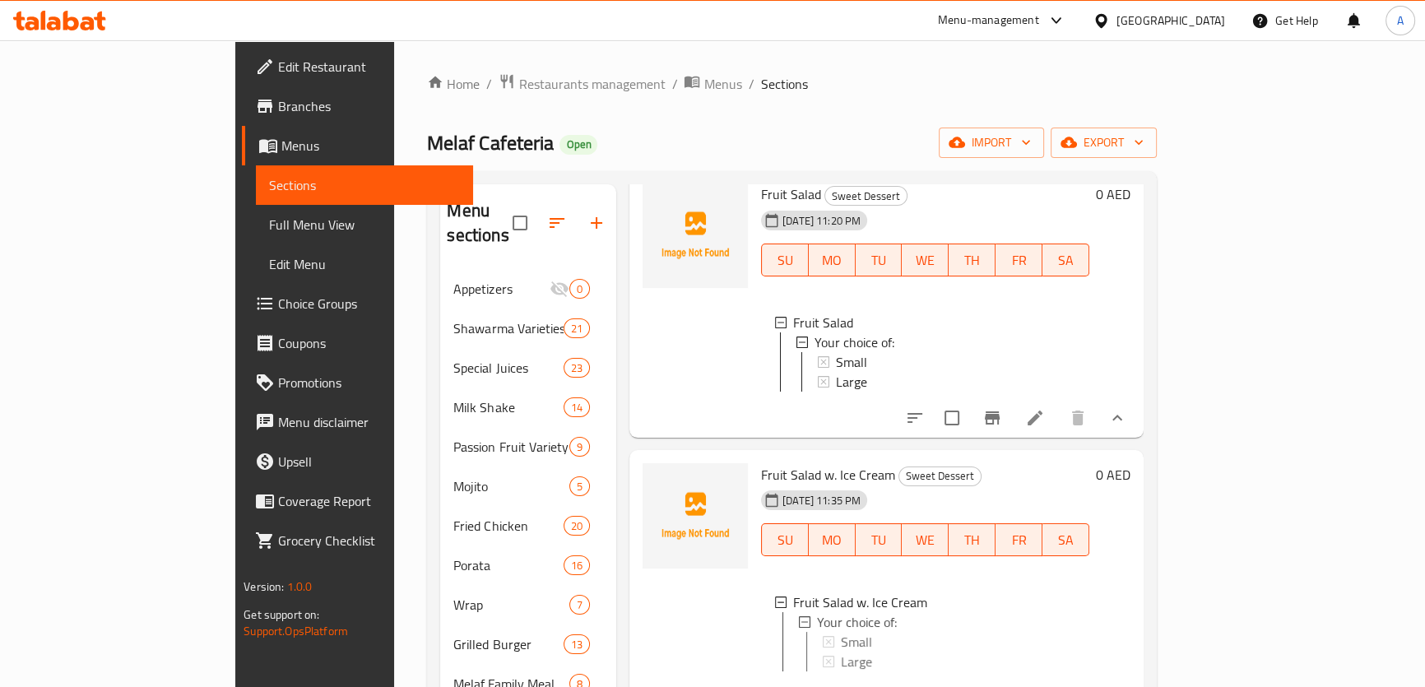
scroll to position [748, 0]
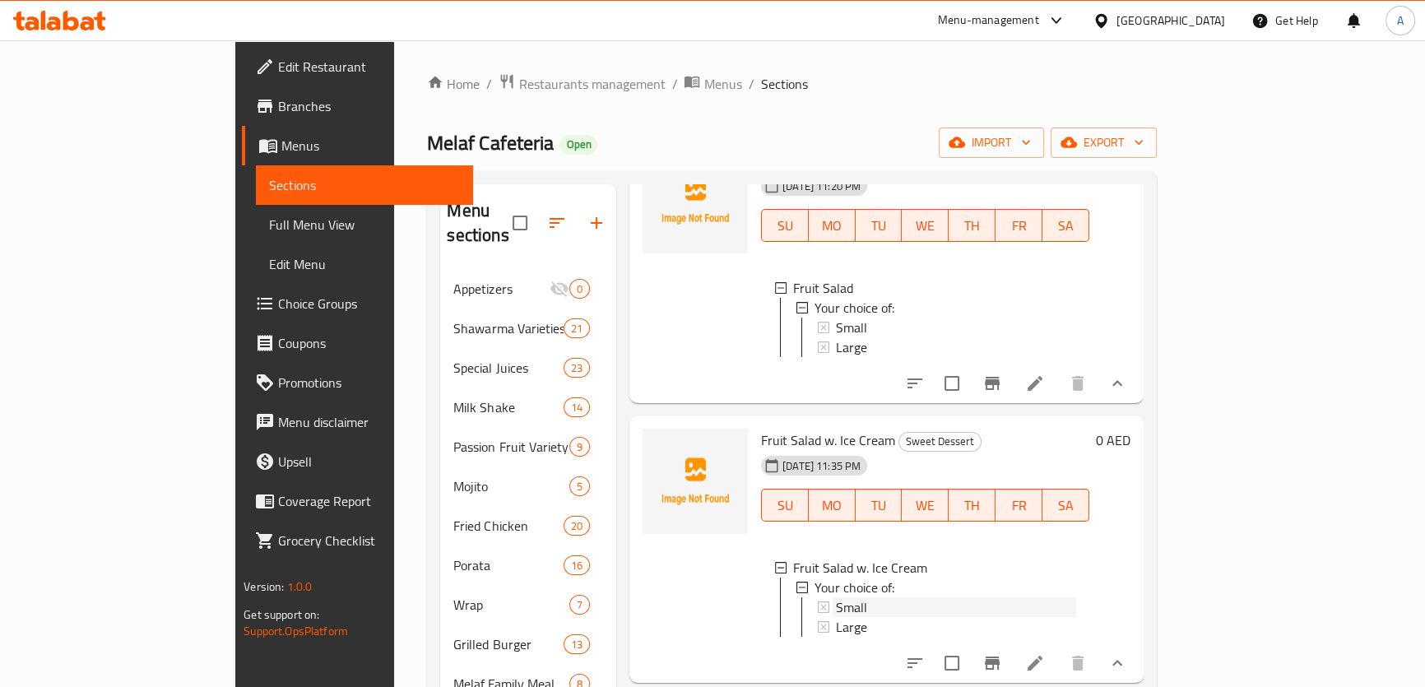
click at [817, 597] on div "Small" at bounding box center [946, 607] width 259 height 20
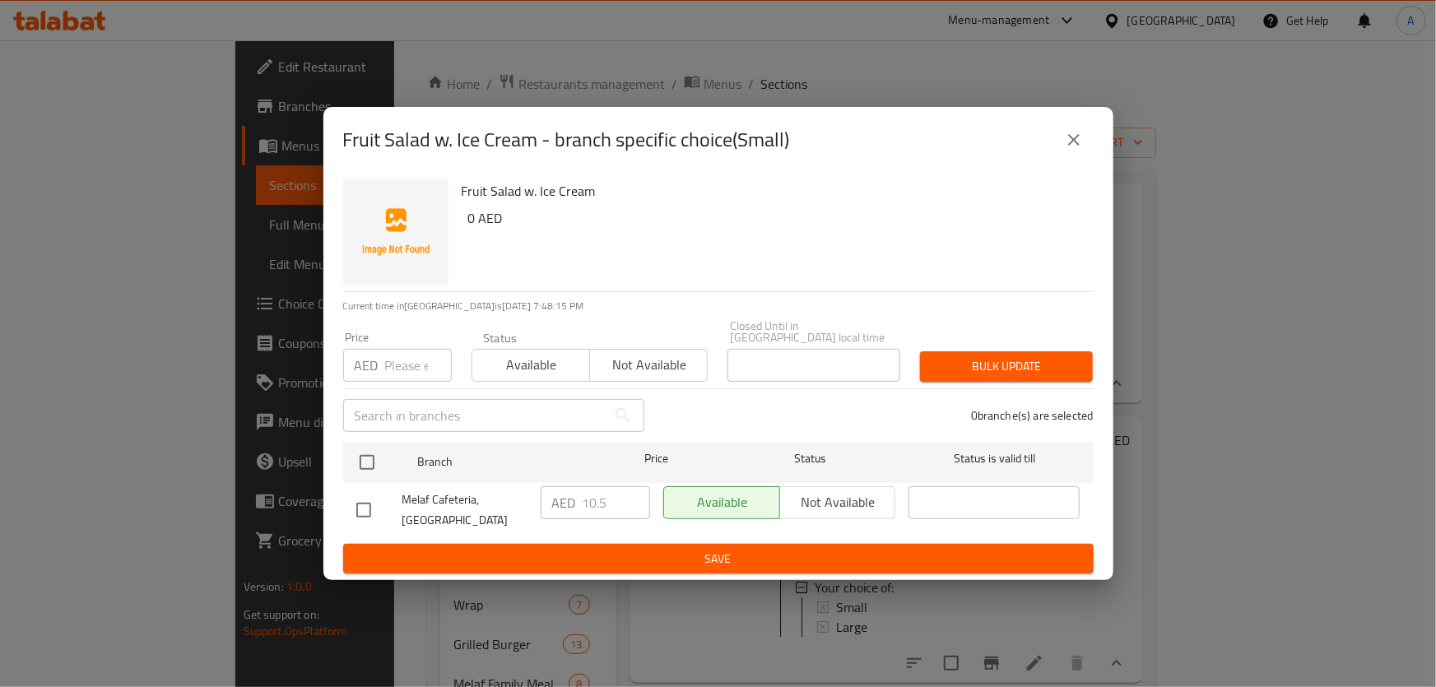
click at [1099, 130] on div "Fruit Salad w. Ice Cream - branch specific choice(Small)" at bounding box center [718, 140] width 790 height 66
click at [1086, 140] on button "close" at bounding box center [1074, 140] width 40 height 40
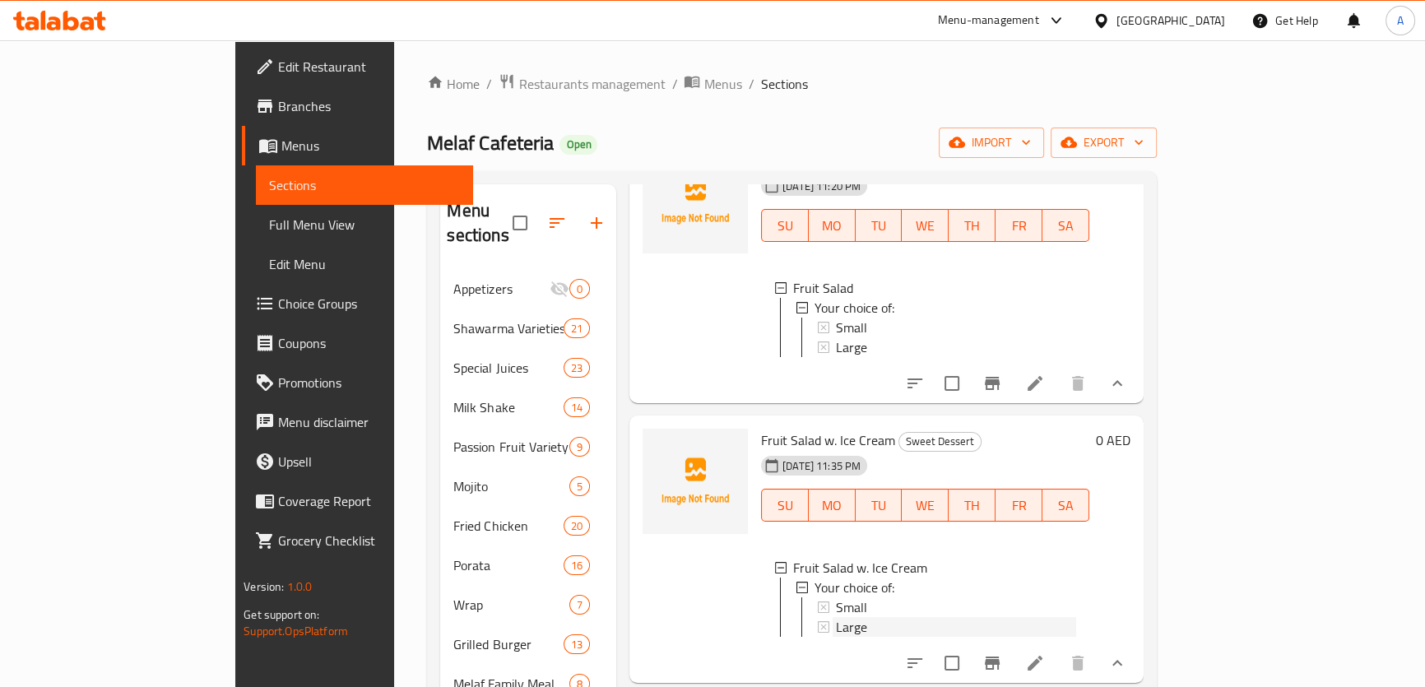
click at [836, 620] on div "Large" at bounding box center [956, 627] width 240 height 20
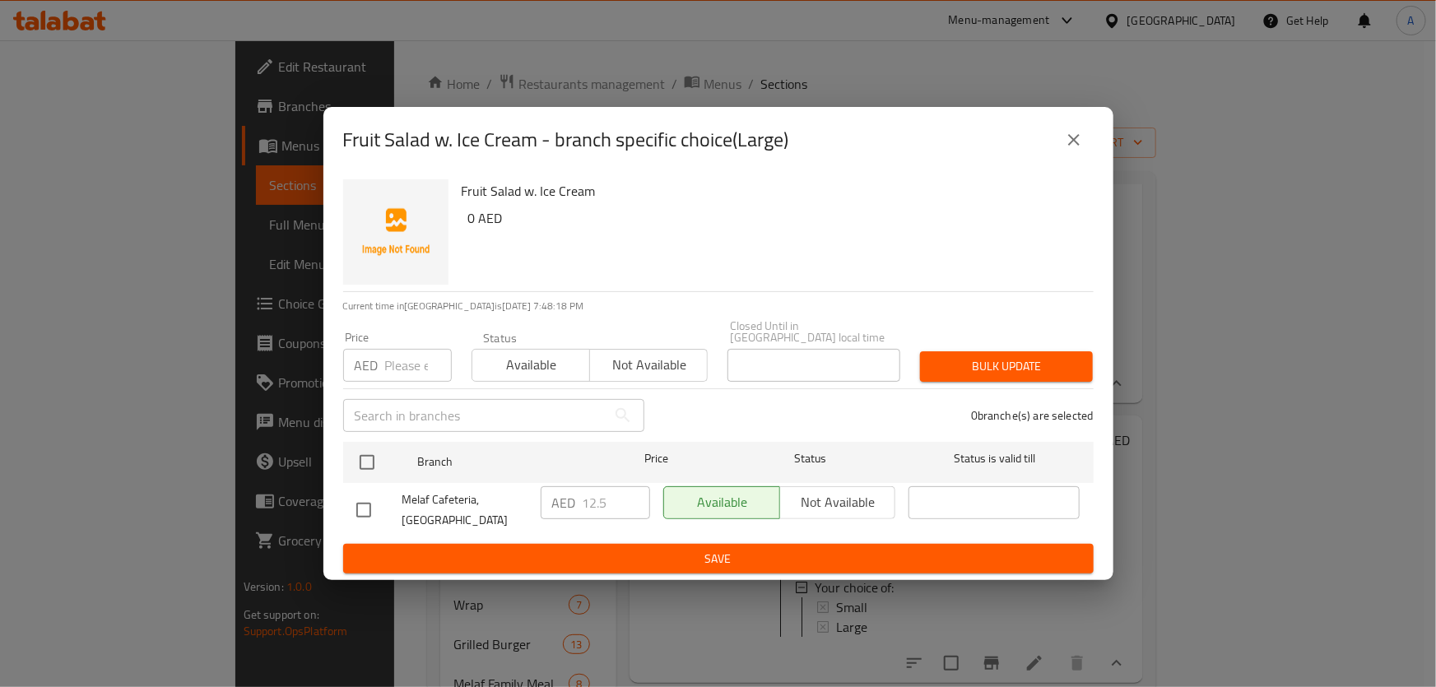
click at [1053, 132] on div "Fruit Salad w. Ice Cream - branch specific choice(Large)" at bounding box center [718, 140] width 751 height 40
drag, startPoint x: 1063, startPoint y: 132, endPoint x: 1028, endPoint y: 152, distance: 40.9
click at [1064, 132] on icon "close" at bounding box center [1074, 140] width 20 height 20
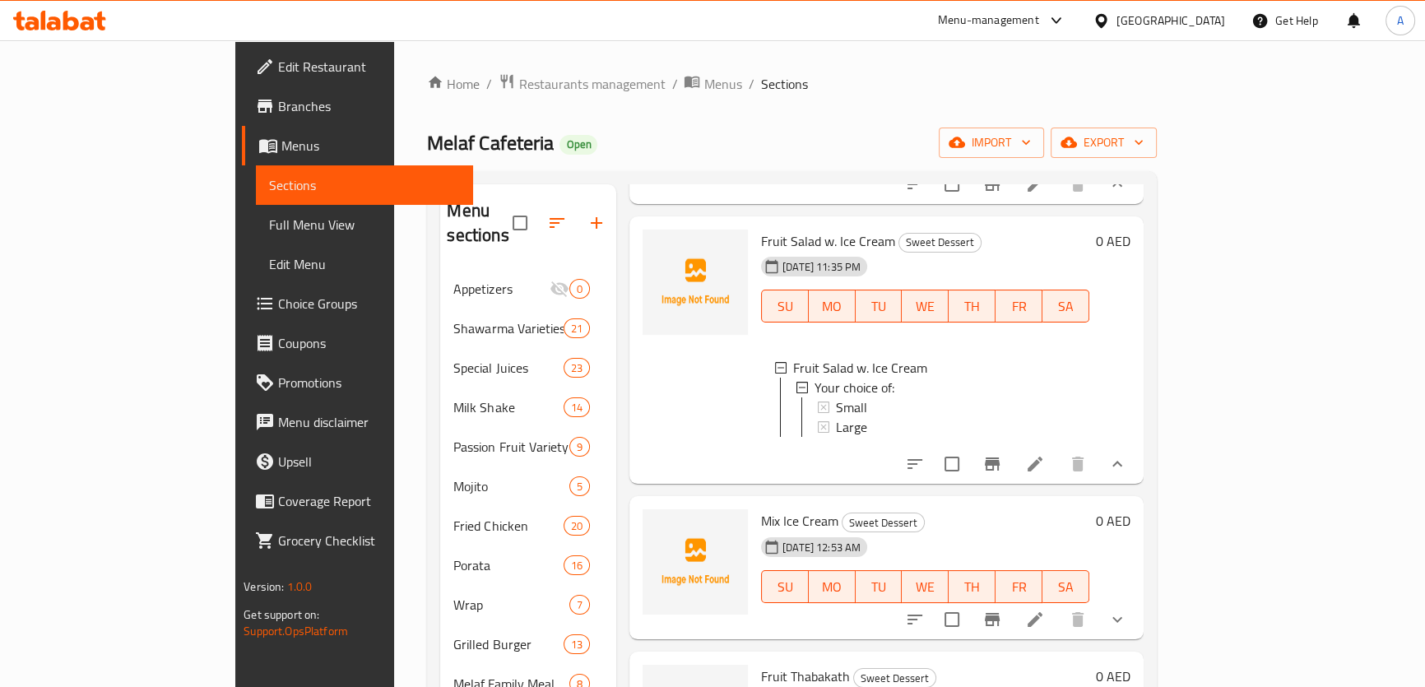
scroll to position [972, 0]
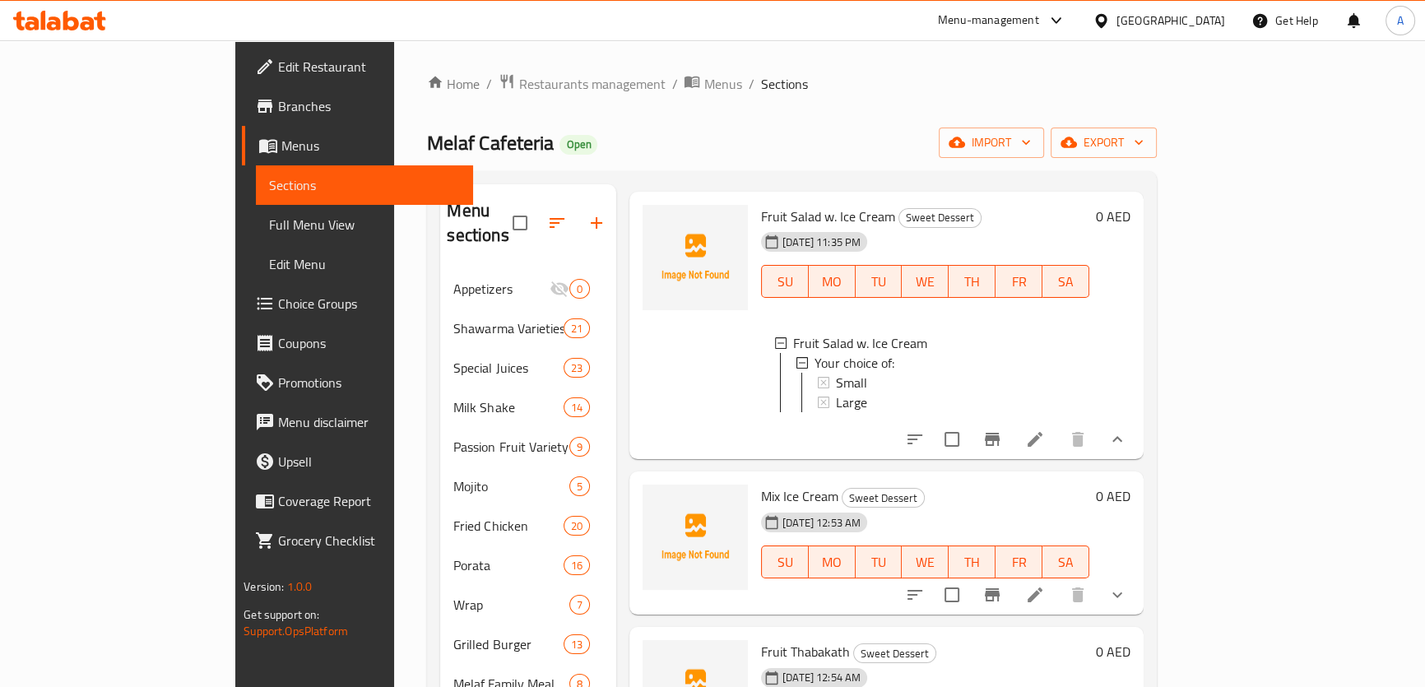
click at [1137, 576] on button "show more" at bounding box center [1118, 595] width 40 height 40
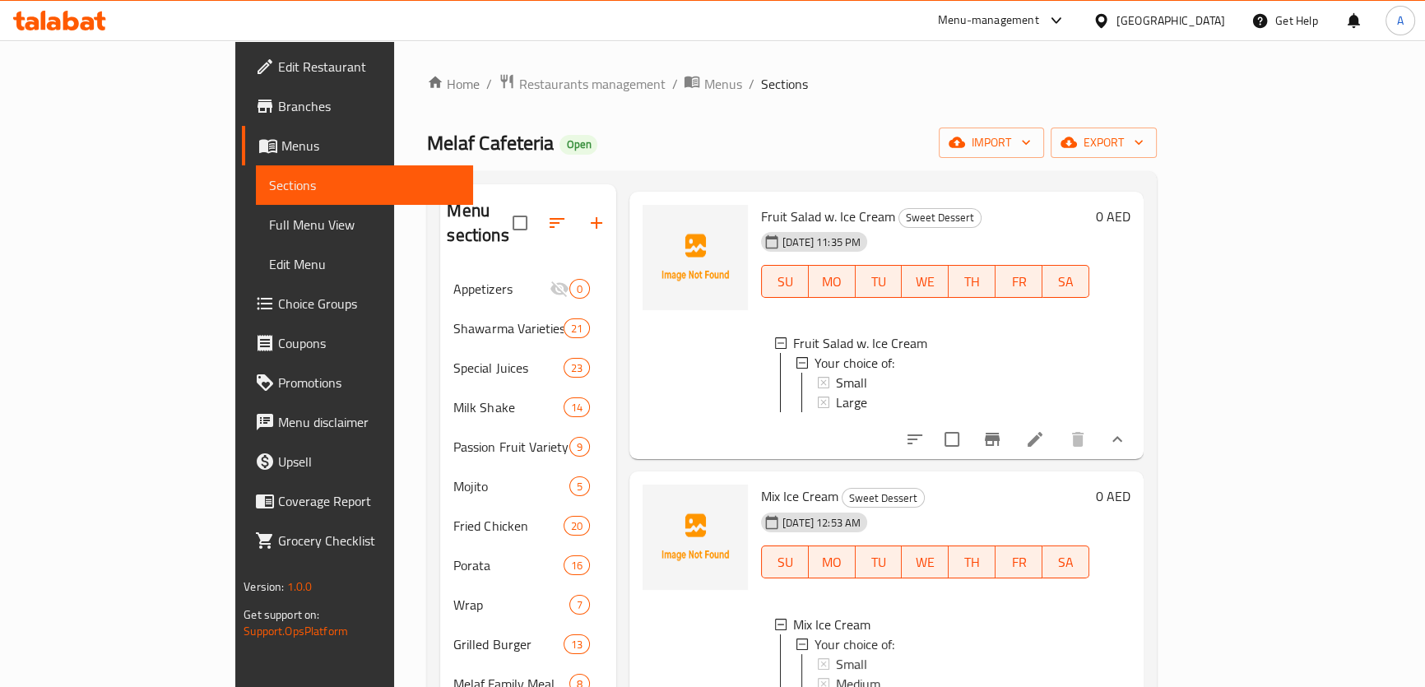
scroll to position [1, 0]
click at [833, 653] on div "Small" at bounding box center [955, 663] width 244 height 20
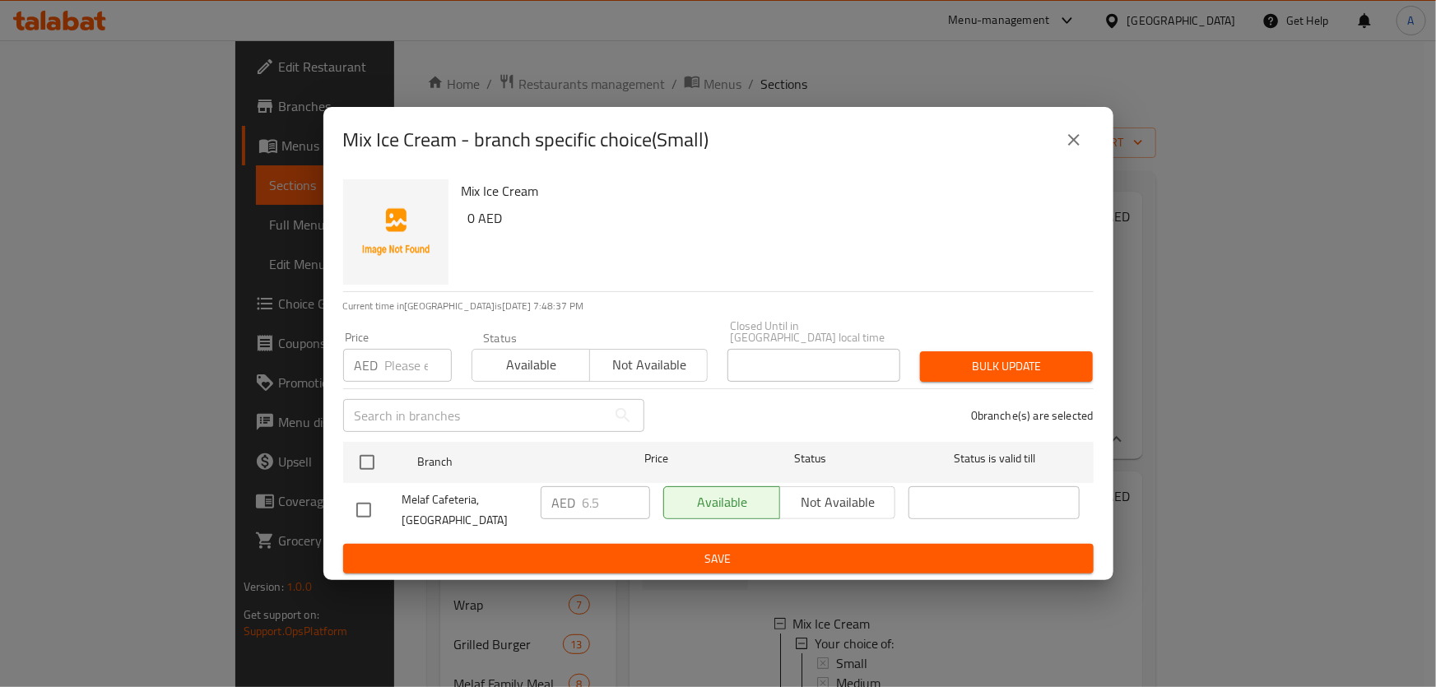
click at [1081, 110] on div "Mix Ice Cream - branch specific choice(Small)" at bounding box center [718, 140] width 790 height 66
drag, startPoint x: 1082, startPoint y: 127, endPoint x: 1082, endPoint y: 144, distance: 17.3
click at [1083, 127] on button "close" at bounding box center [1074, 140] width 40 height 40
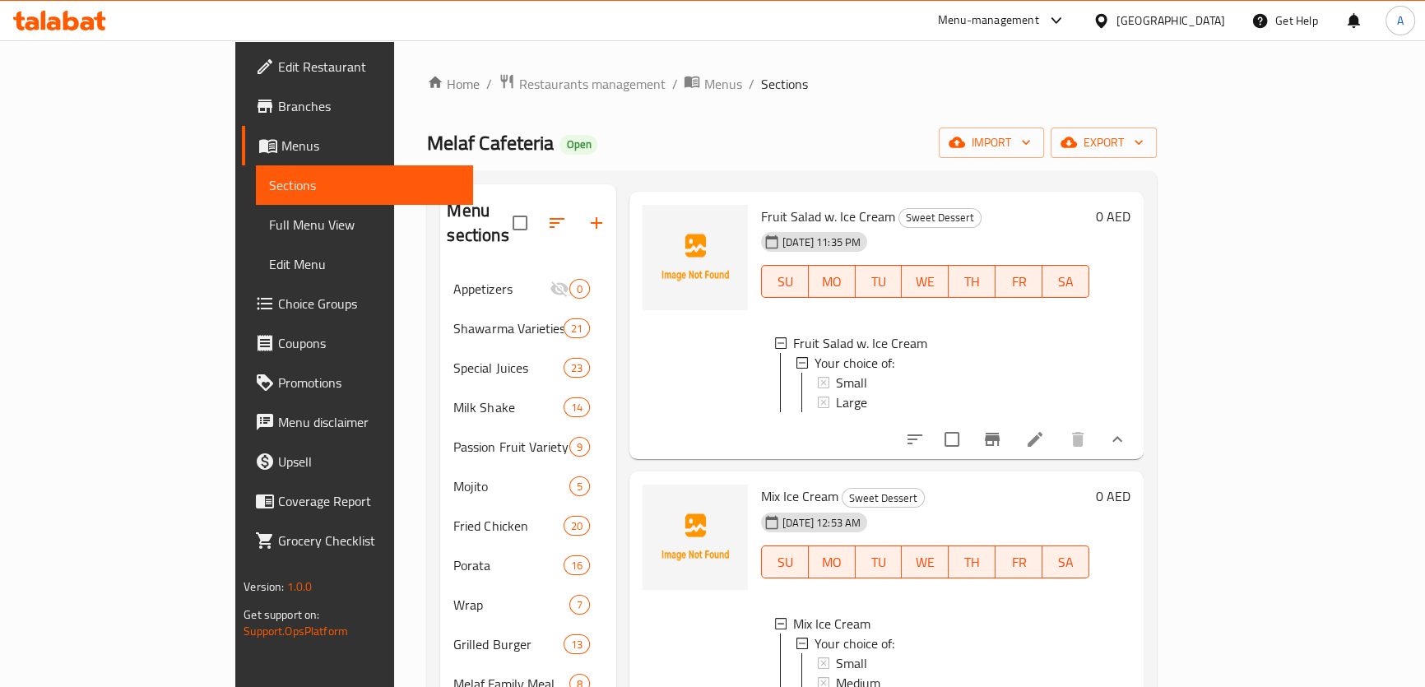
click at [1082, 144] on div "Melaf Cafeteria Open import export" at bounding box center [791, 143] width 729 height 30
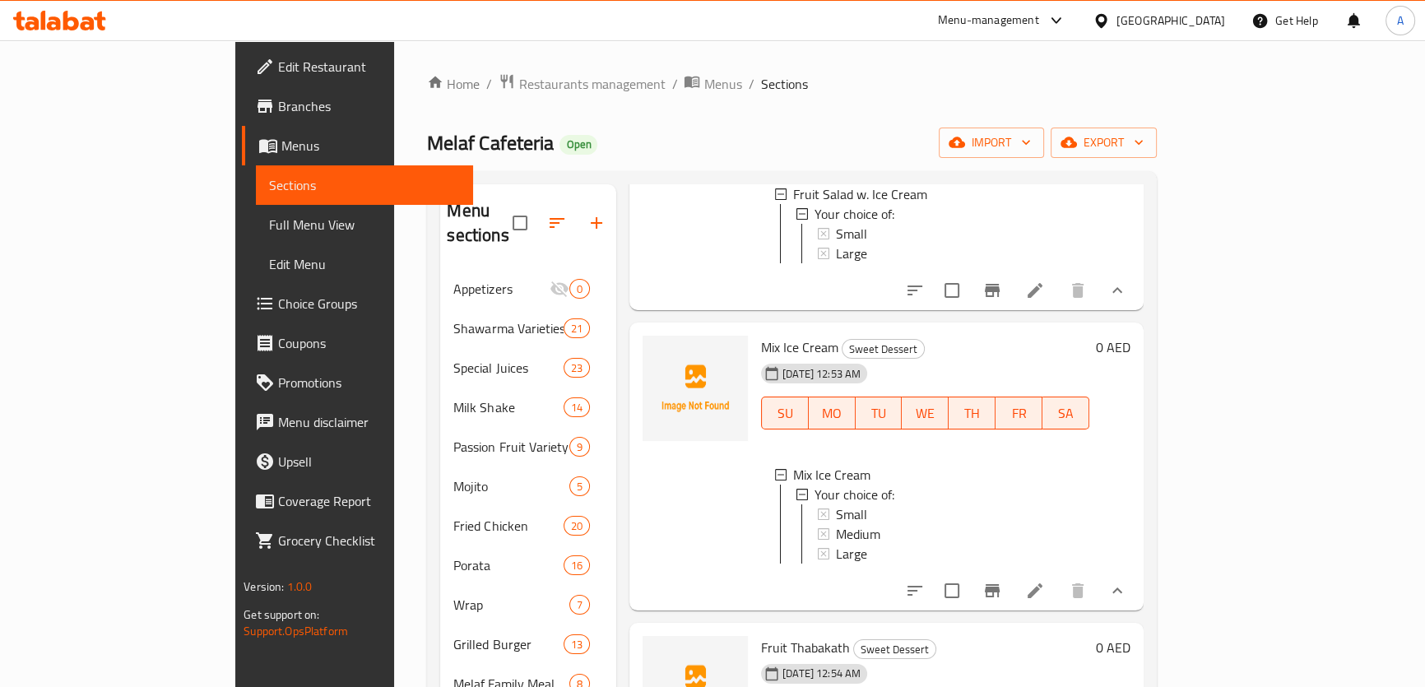
scroll to position [1122, 0]
click at [836, 528] on span "Medium" at bounding box center [858, 533] width 44 height 20
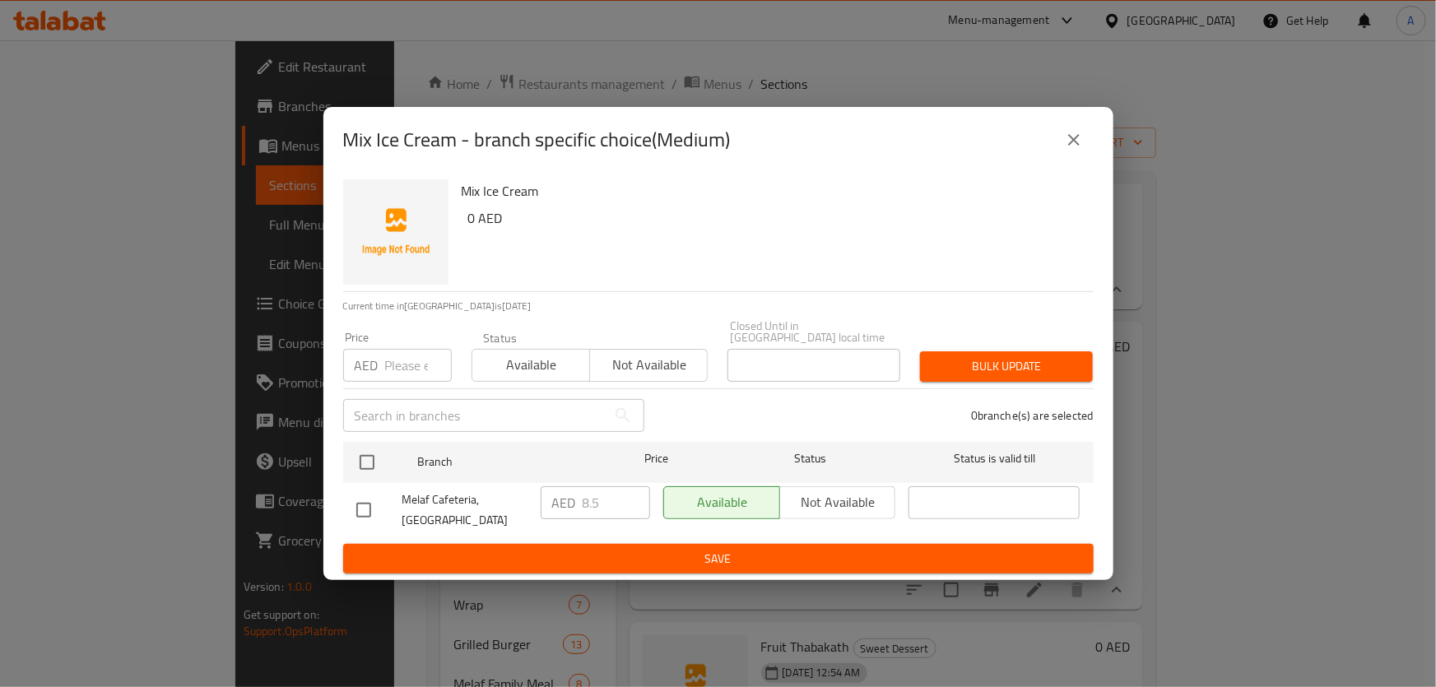
click at [1087, 133] on button "close" at bounding box center [1074, 140] width 40 height 40
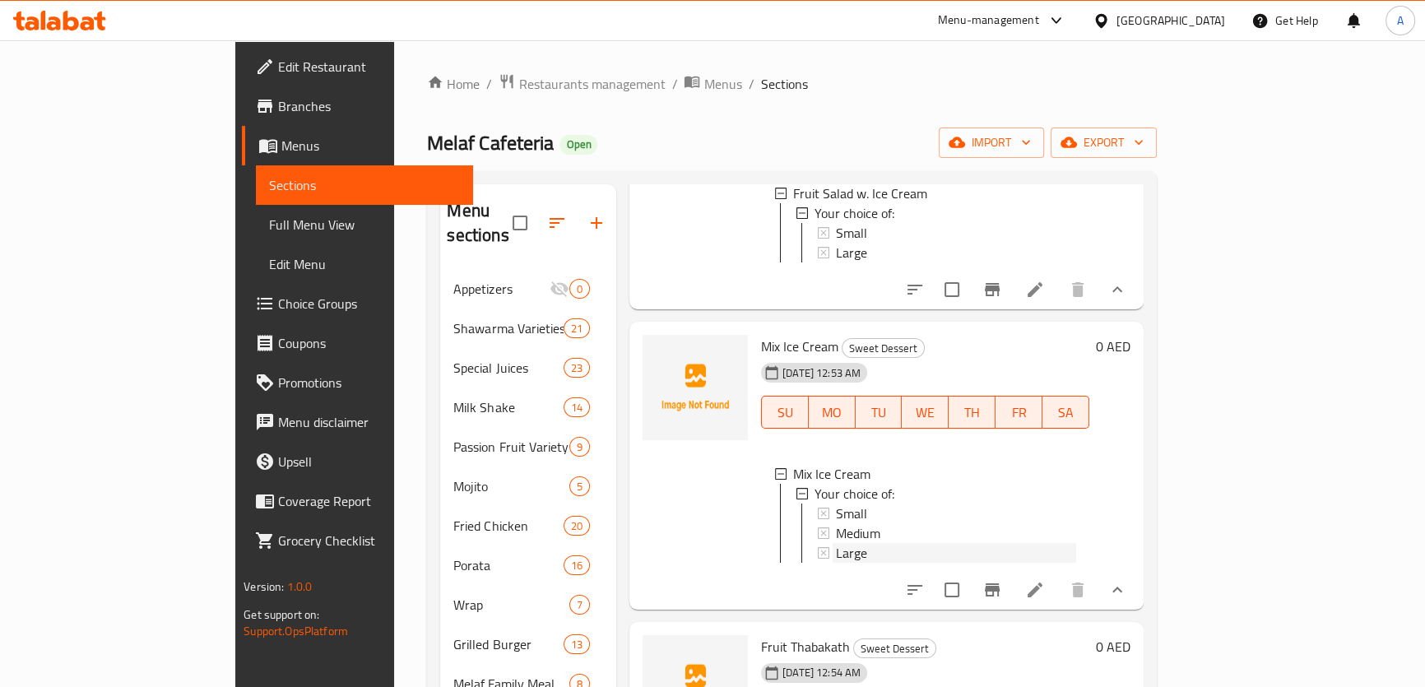
click at [844, 551] on div "Large" at bounding box center [956, 553] width 240 height 20
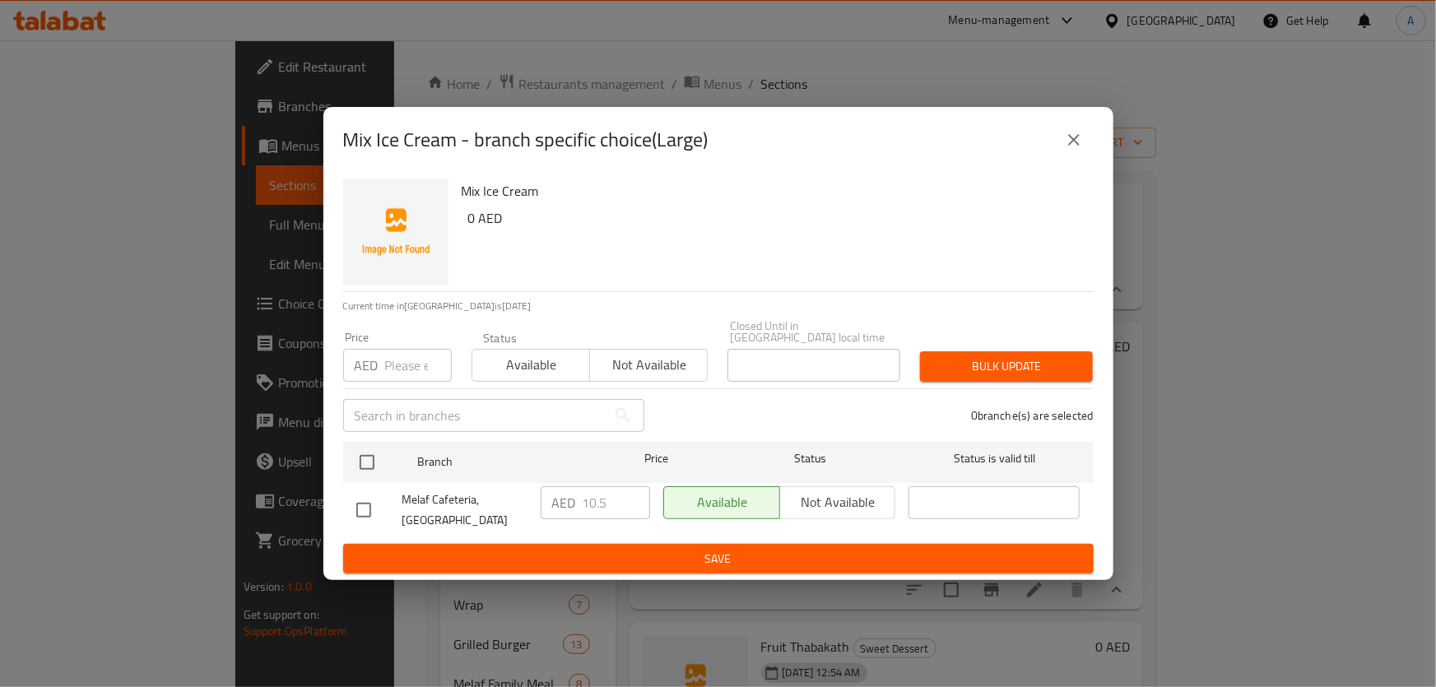
click at [1073, 123] on button "close" at bounding box center [1074, 140] width 40 height 40
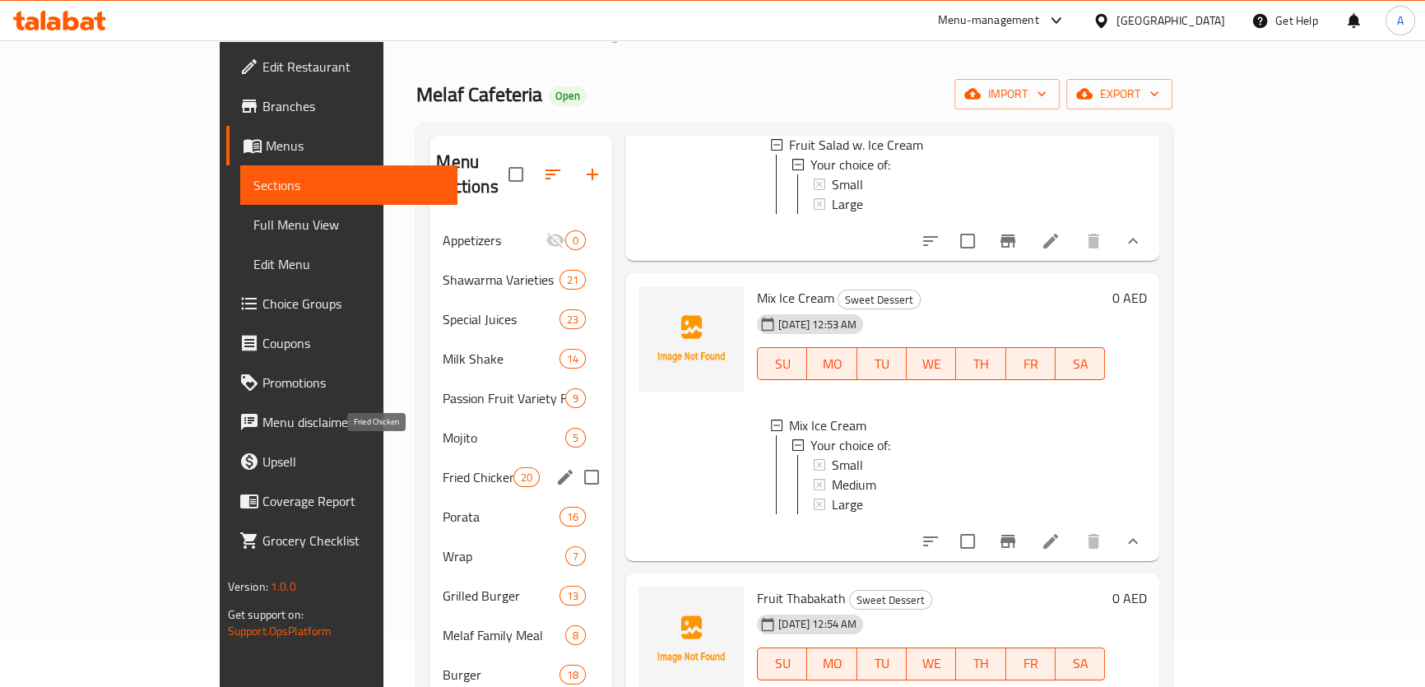
scroll to position [74, 0]
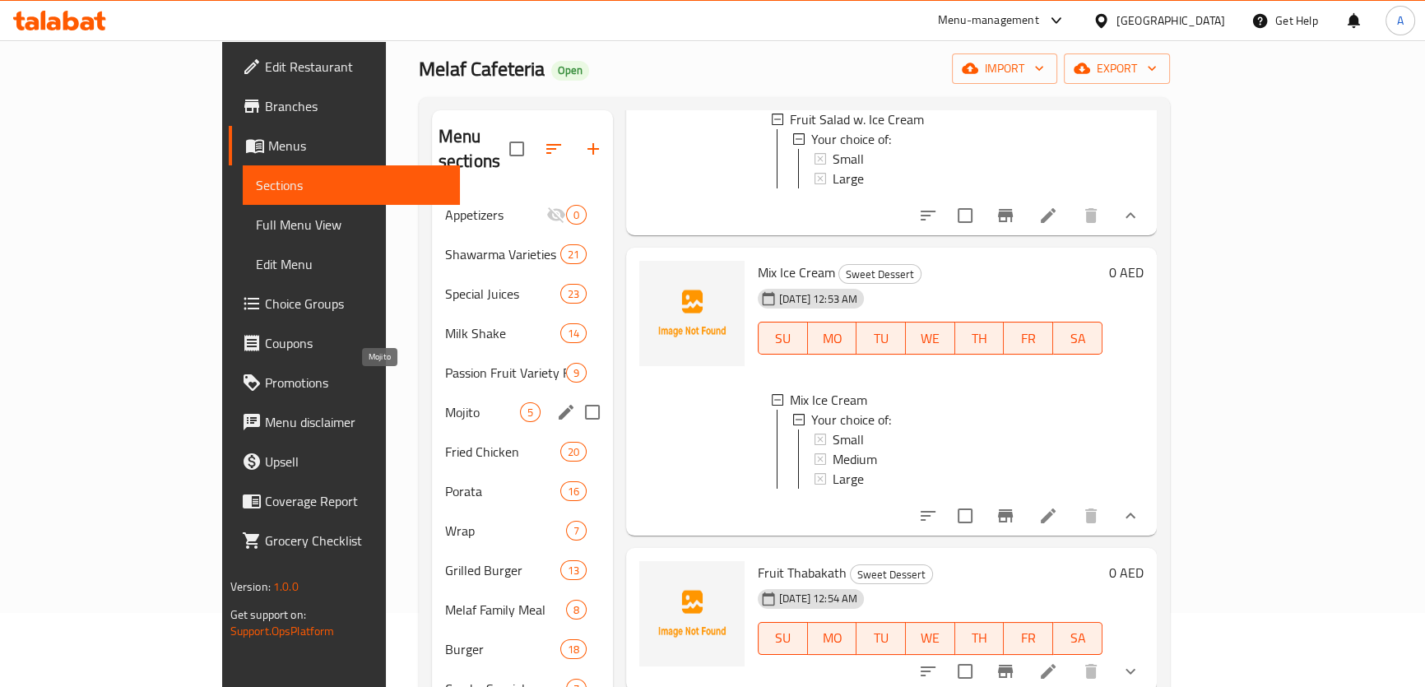
click at [445, 402] on span "Mojito" at bounding box center [482, 412] width 75 height 20
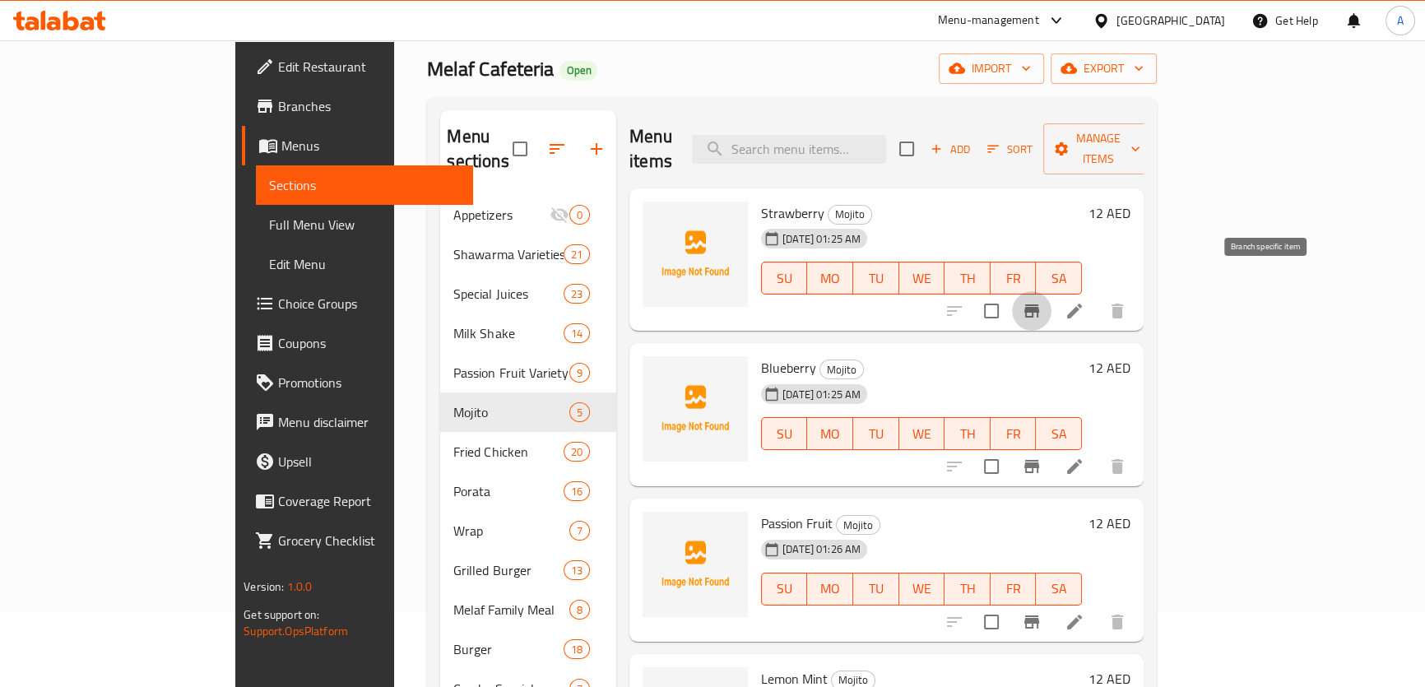
click at [1039, 305] on icon "Branch-specific-item" at bounding box center [1032, 311] width 15 height 13
click at [1039, 460] on icon "Branch-specific-item" at bounding box center [1032, 466] width 15 height 13
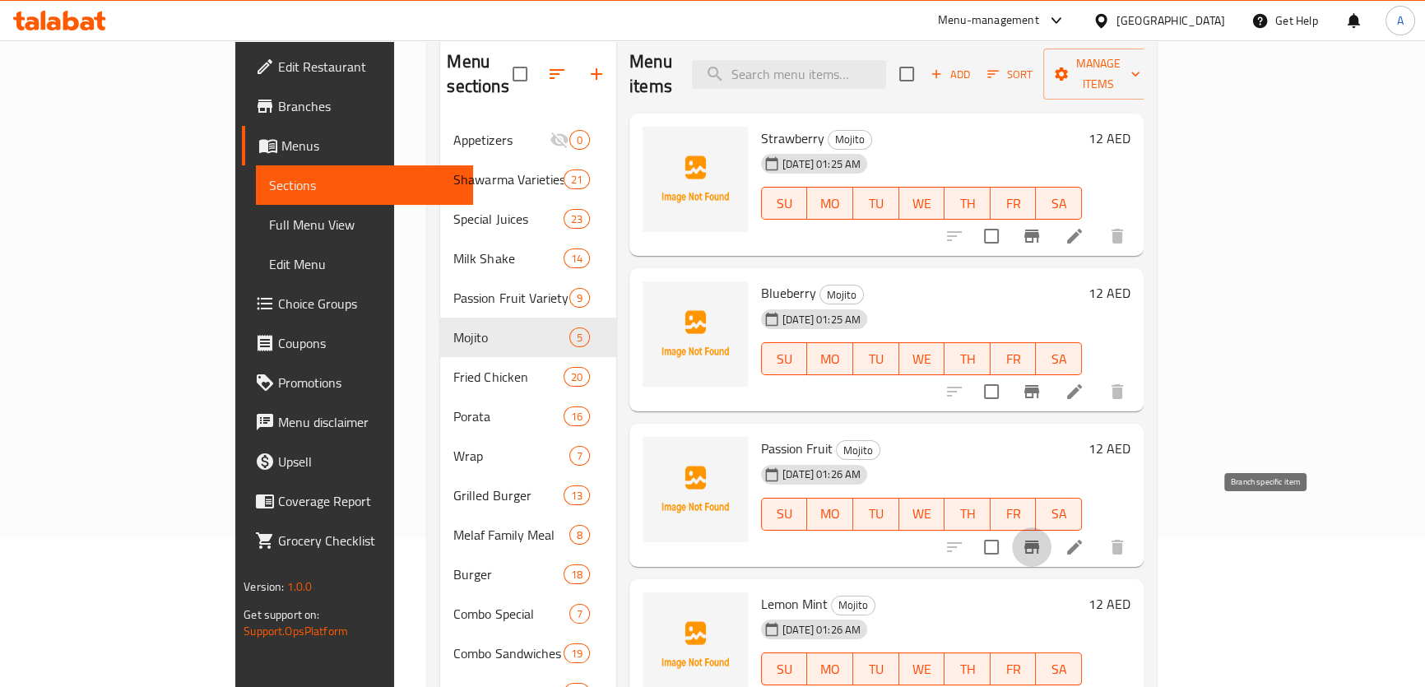
click at [1042, 537] on icon "Branch-specific-item" at bounding box center [1032, 547] width 20 height 20
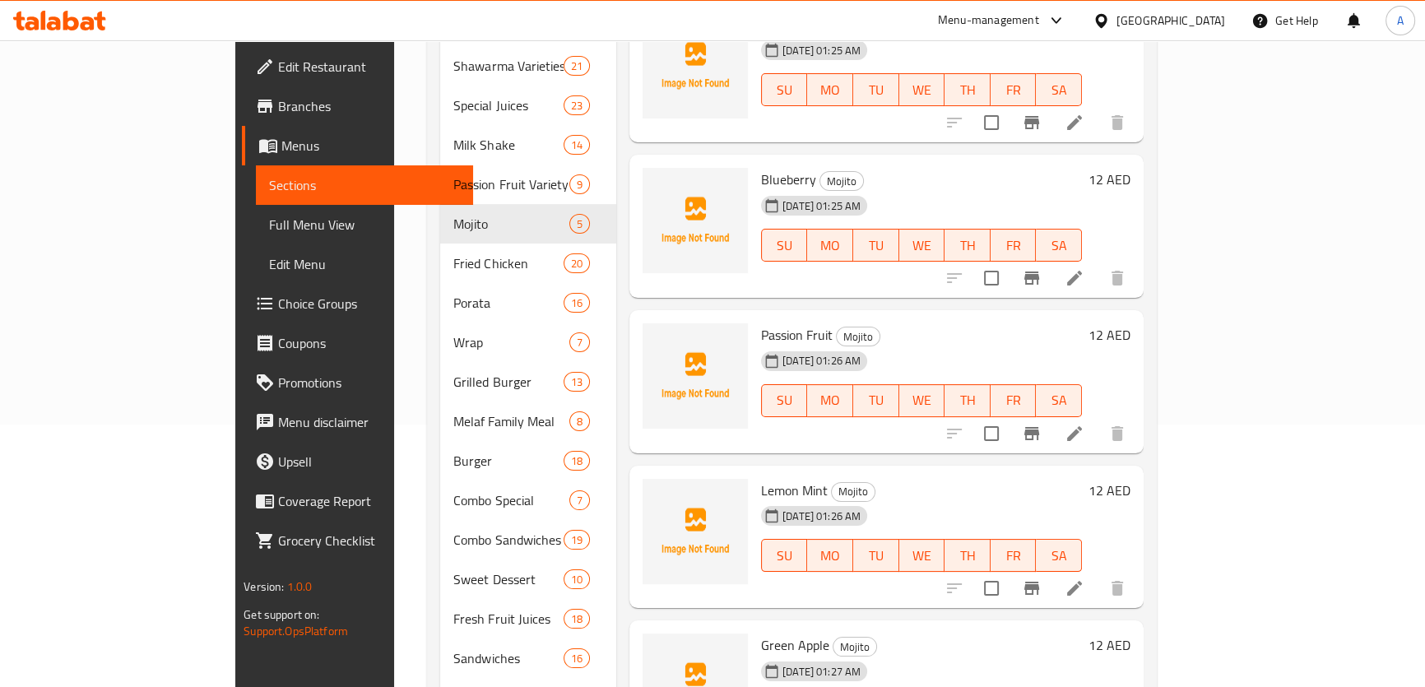
scroll to position [299, 0]
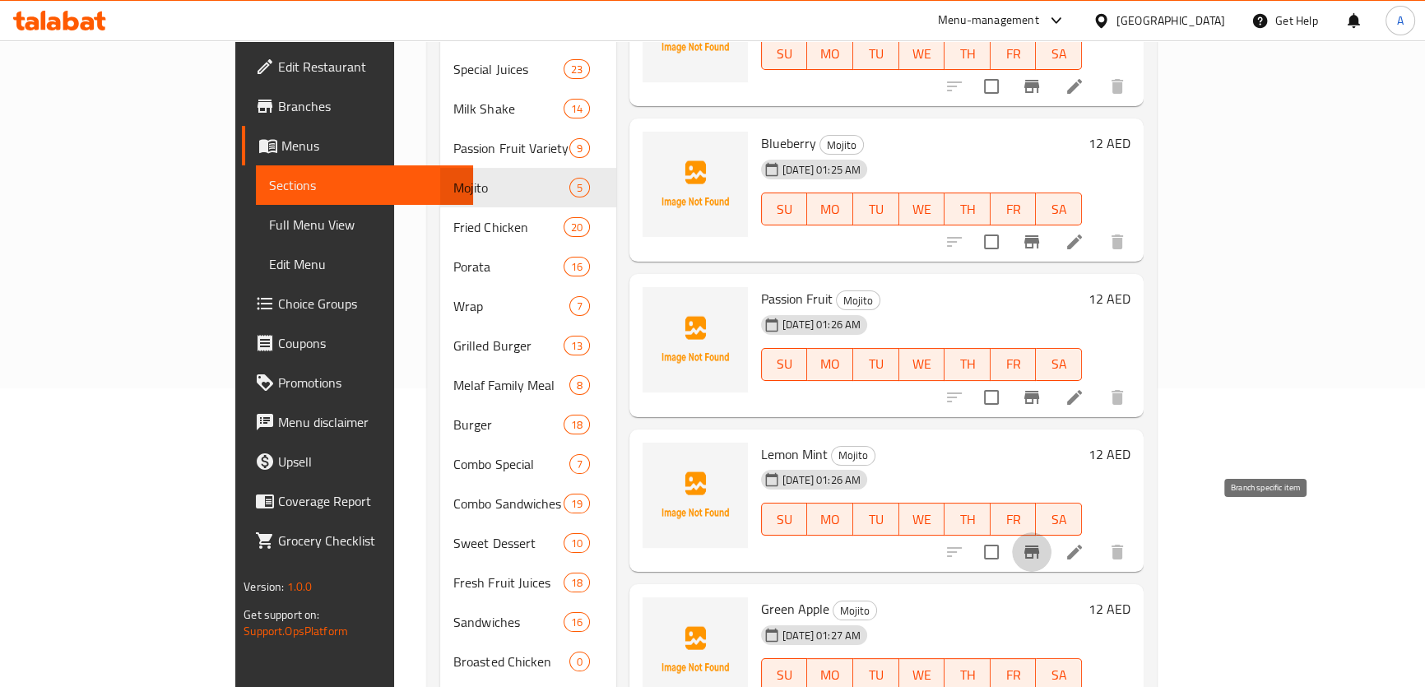
click at [1052, 532] on button "Branch-specific-item" at bounding box center [1032, 552] width 40 height 40
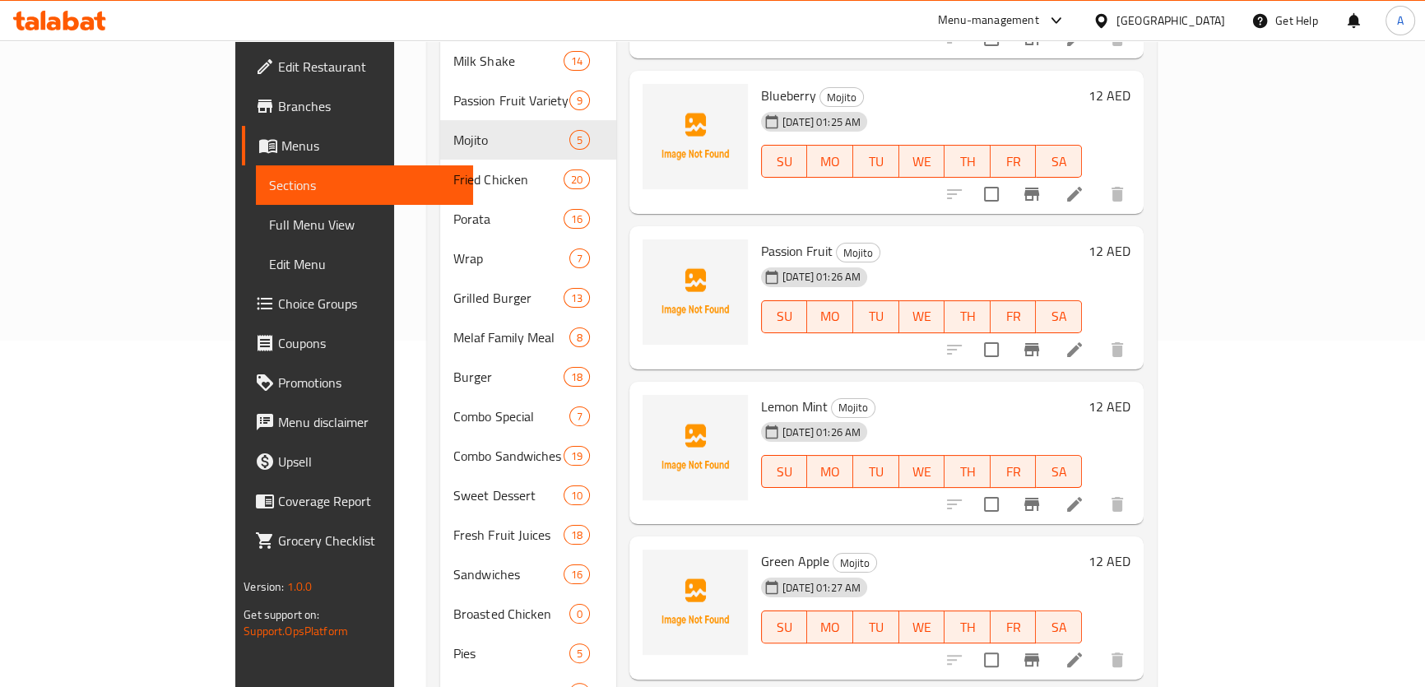
scroll to position [374, 0]
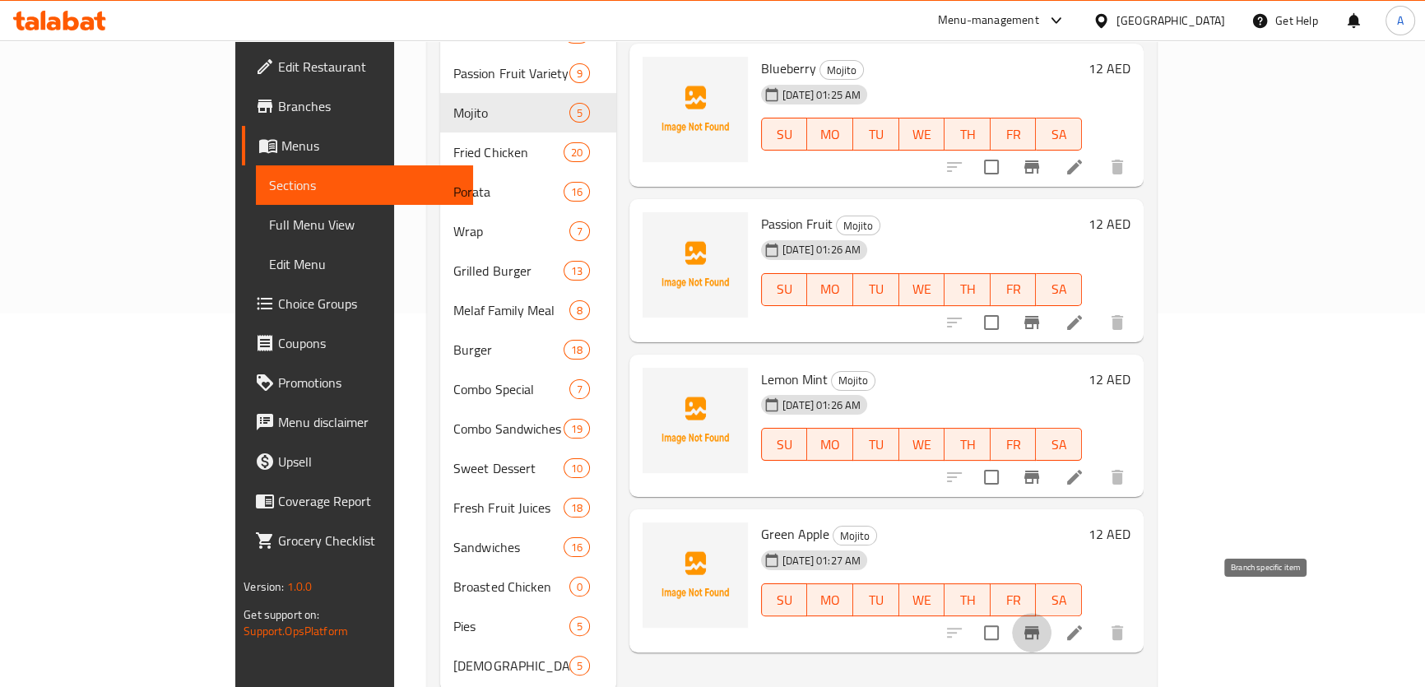
click at [1042, 623] on icon "Branch-specific-item" at bounding box center [1032, 633] width 20 height 20
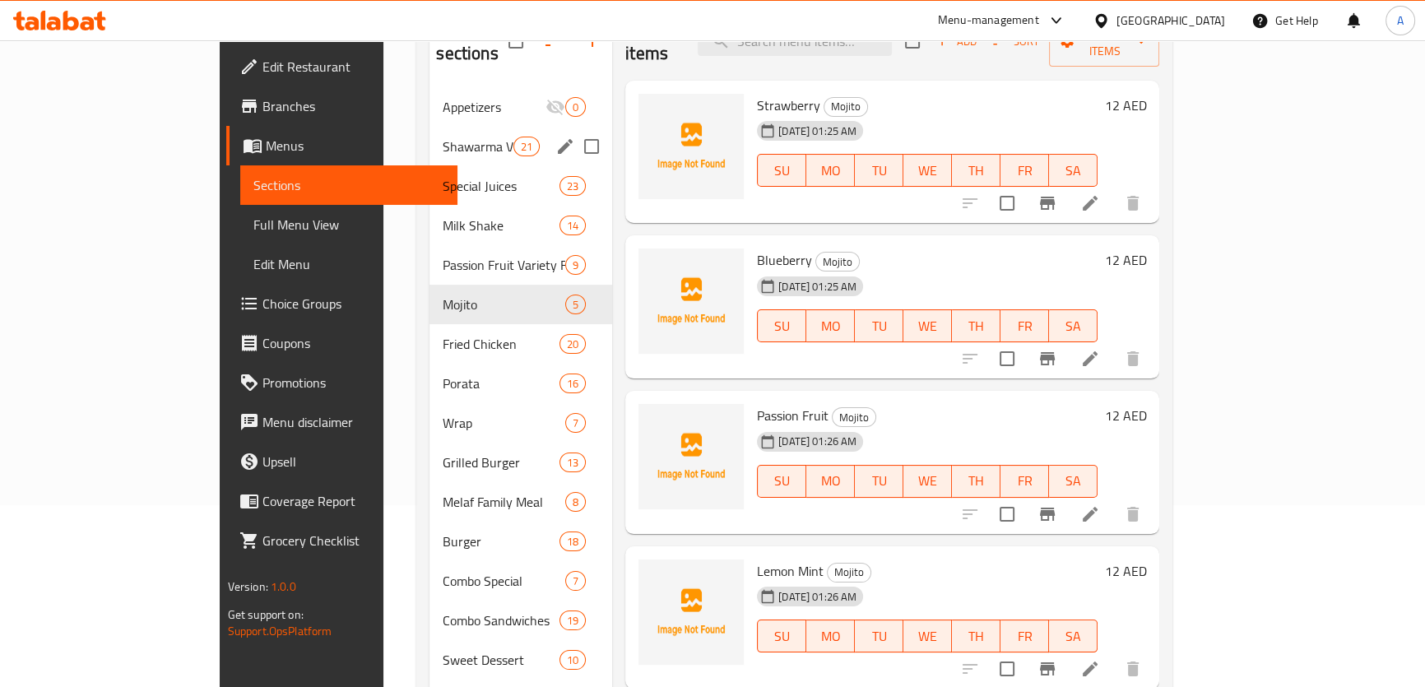
scroll to position [174, 0]
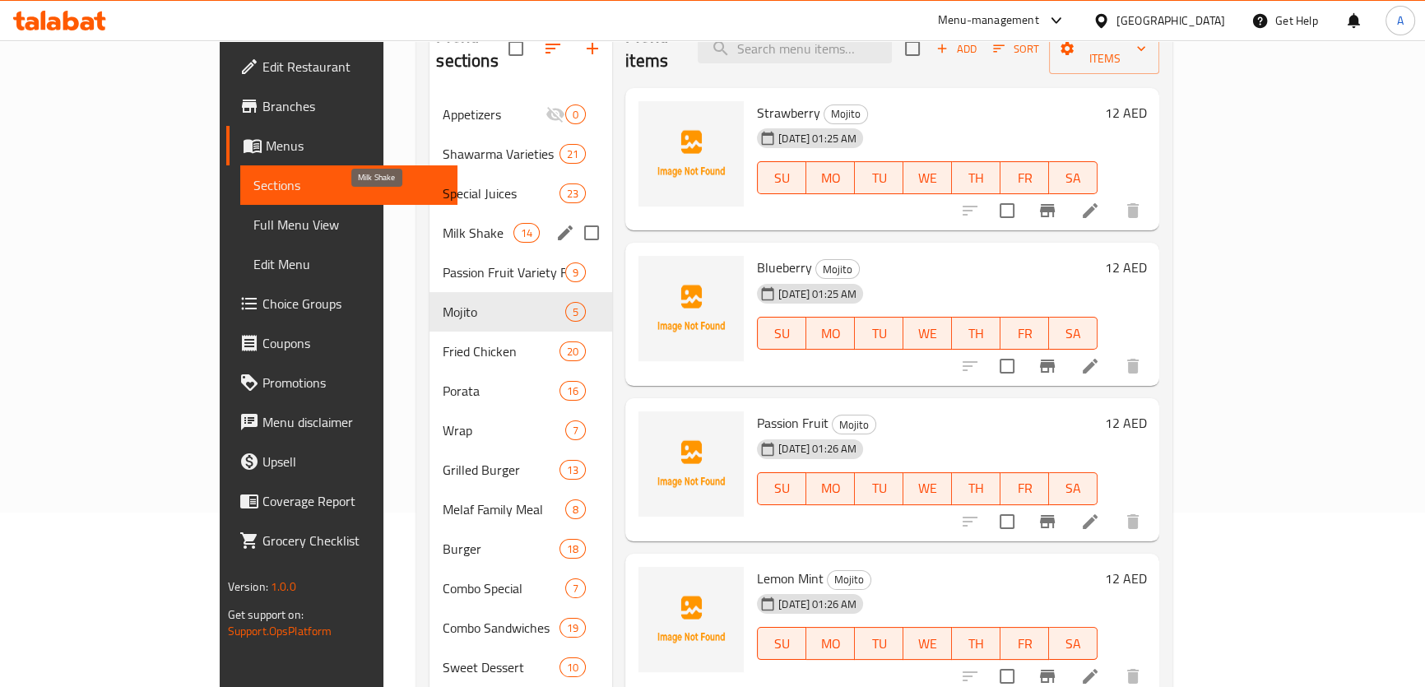
click at [443, 223] on span "Milk Shake" at bounding box center [478, 233] width 70 height 20
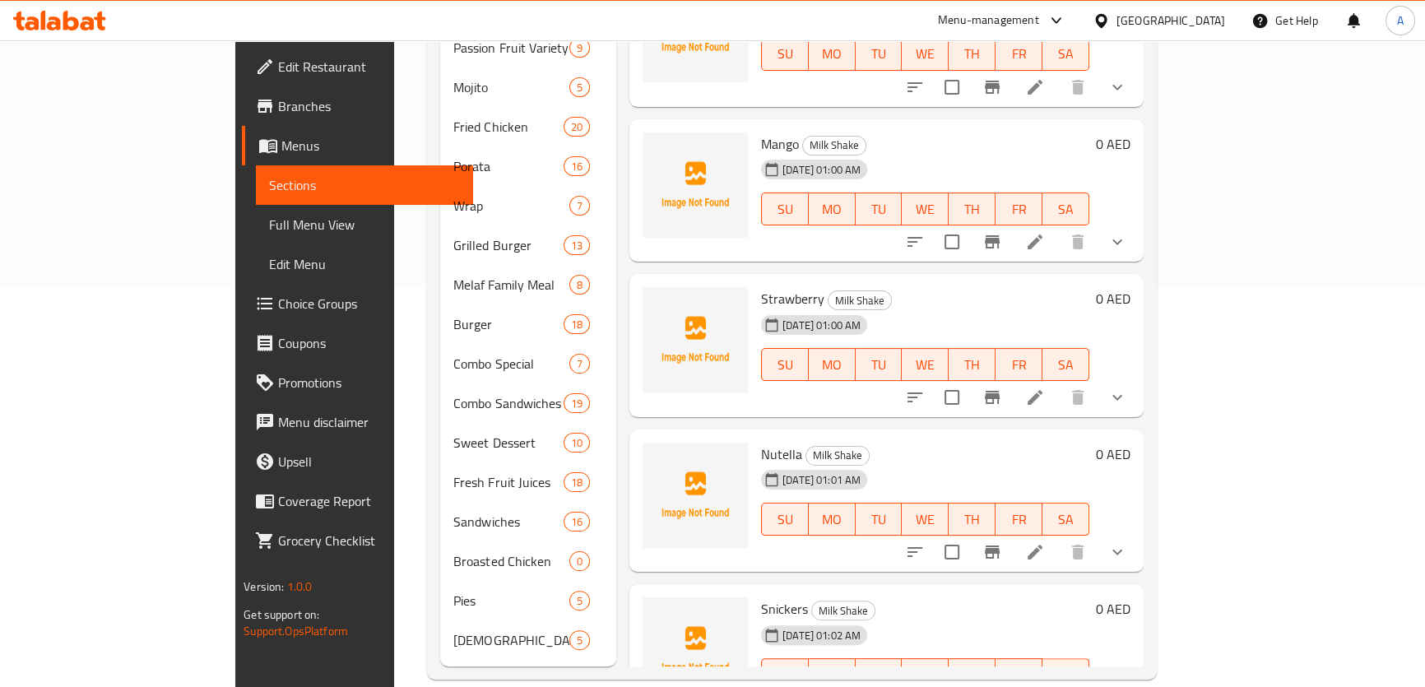
scroll to position [374, 0]
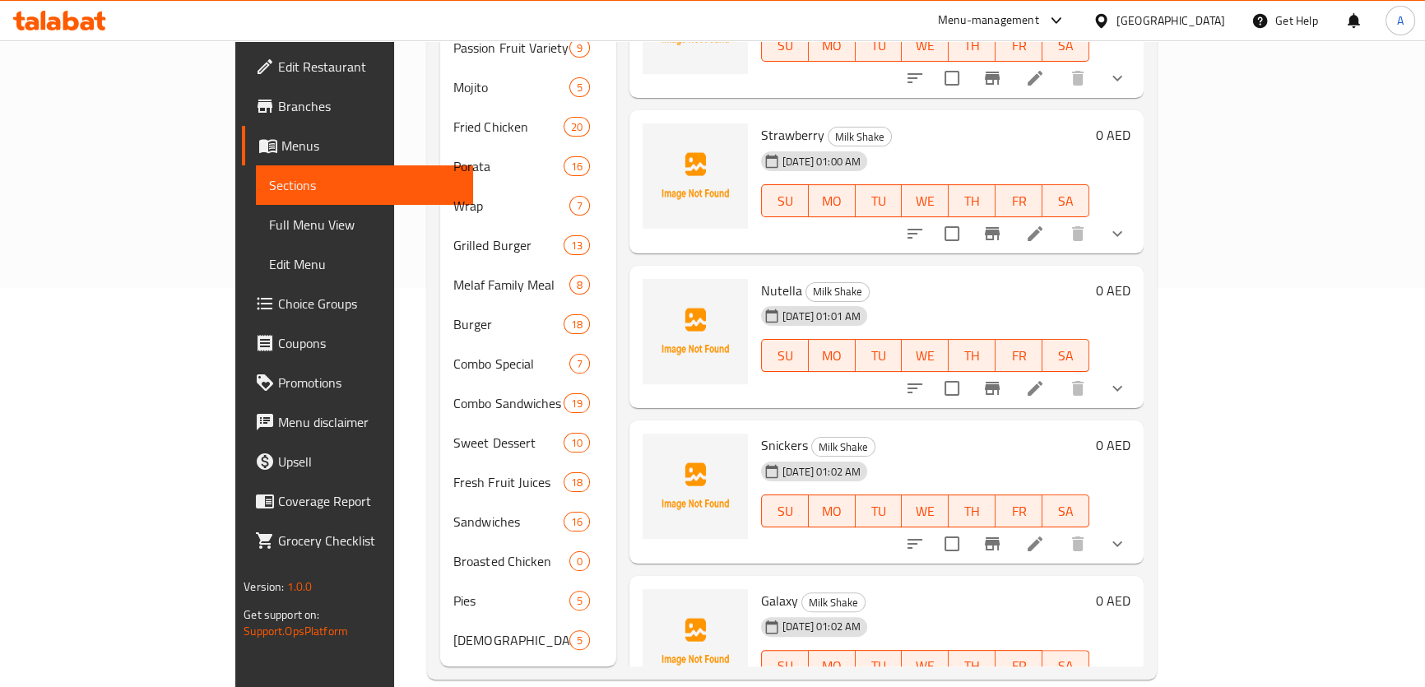
click at [1137, 369] on button "show more" at bounding box center [1118, 389] width 40 height 40
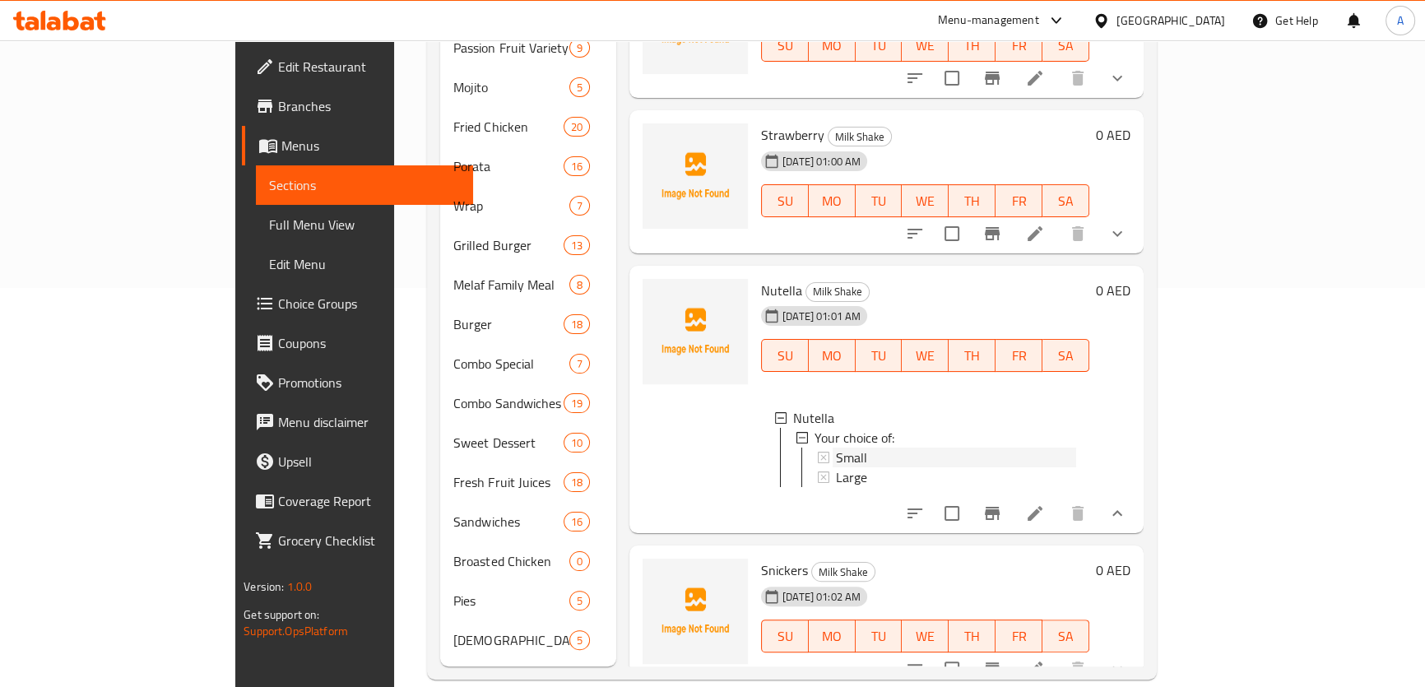
click at [836, 448] on span "Small" at bounding box center [851, 458] width 31 height 20
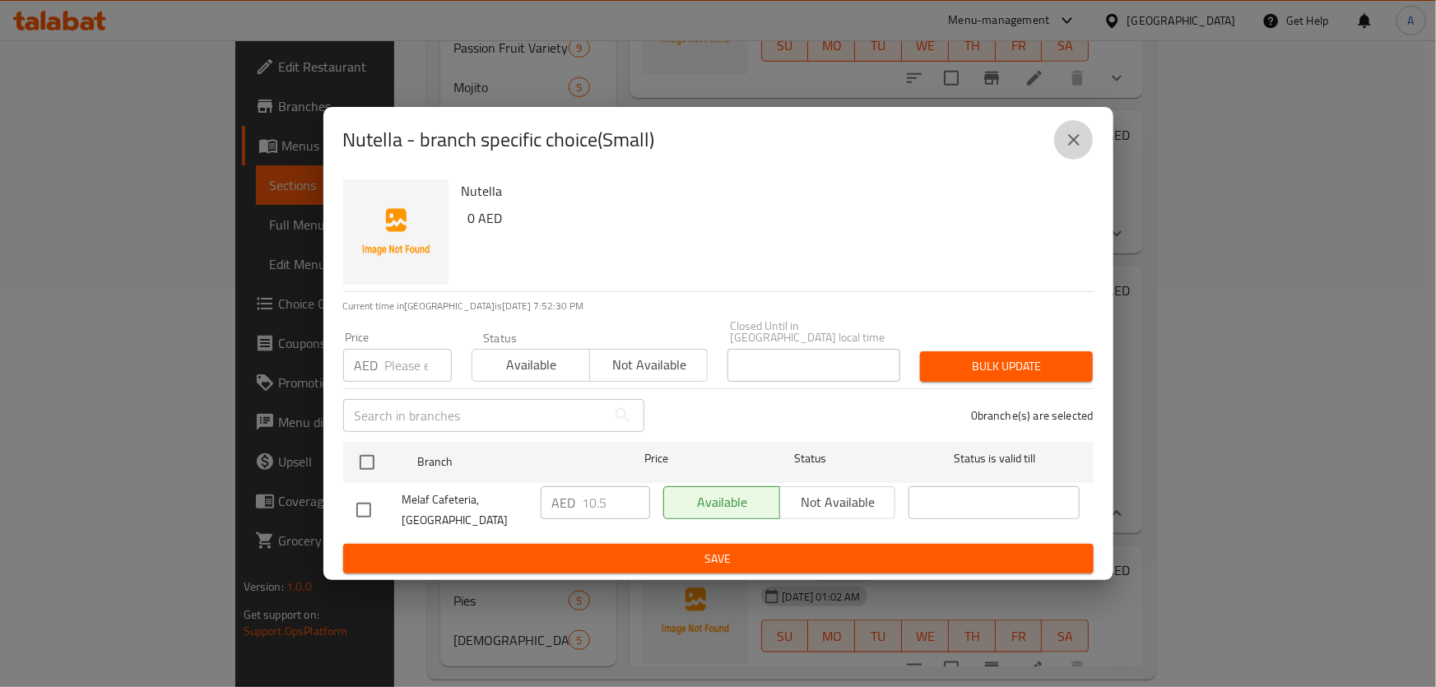
click at [1079, 149] on button "close" at bounding box center [1074, 140] width 40 height 40
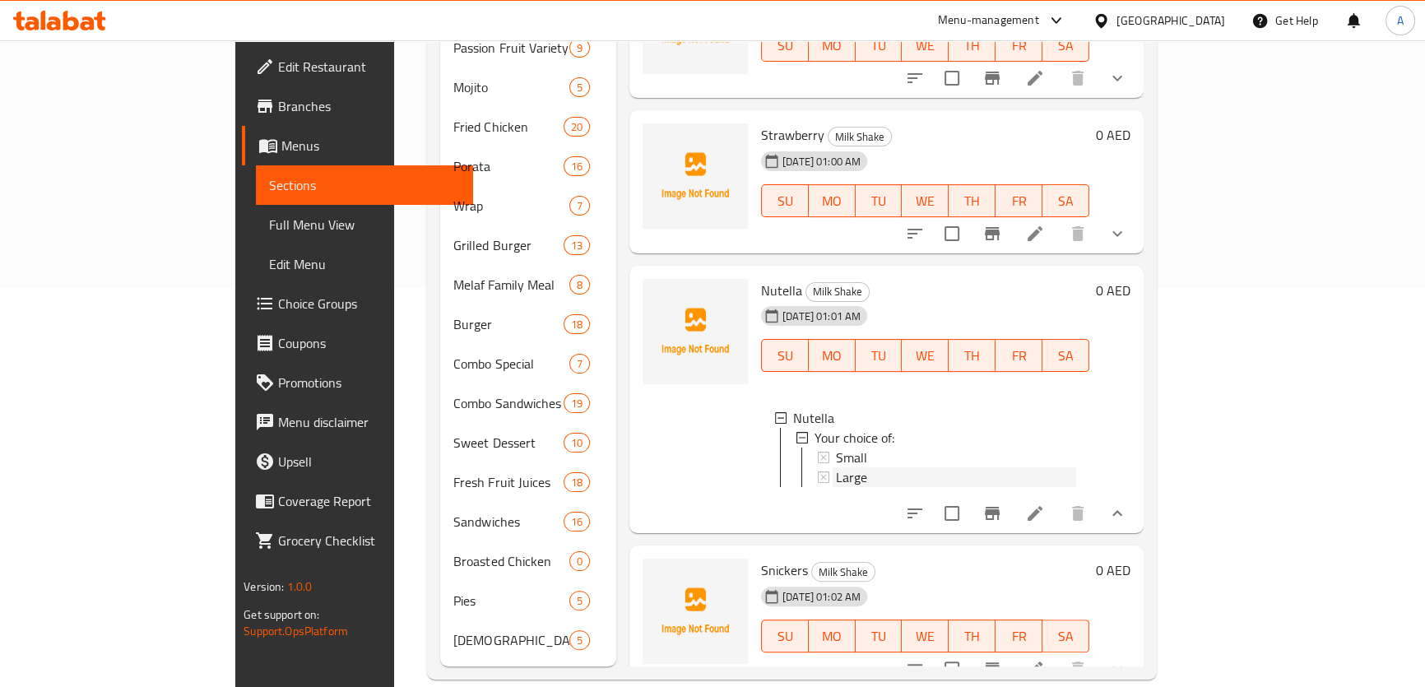
click at [839, 467] on div "Large" at bounding box center [956, 477] width 240 height 20
click at [914, 117] on div "Strawberry Milk Shake 14-08-2025 01:00 AM SU MO TU WE TH FR SA" at bounding box center [926, 182] width 342 height 130
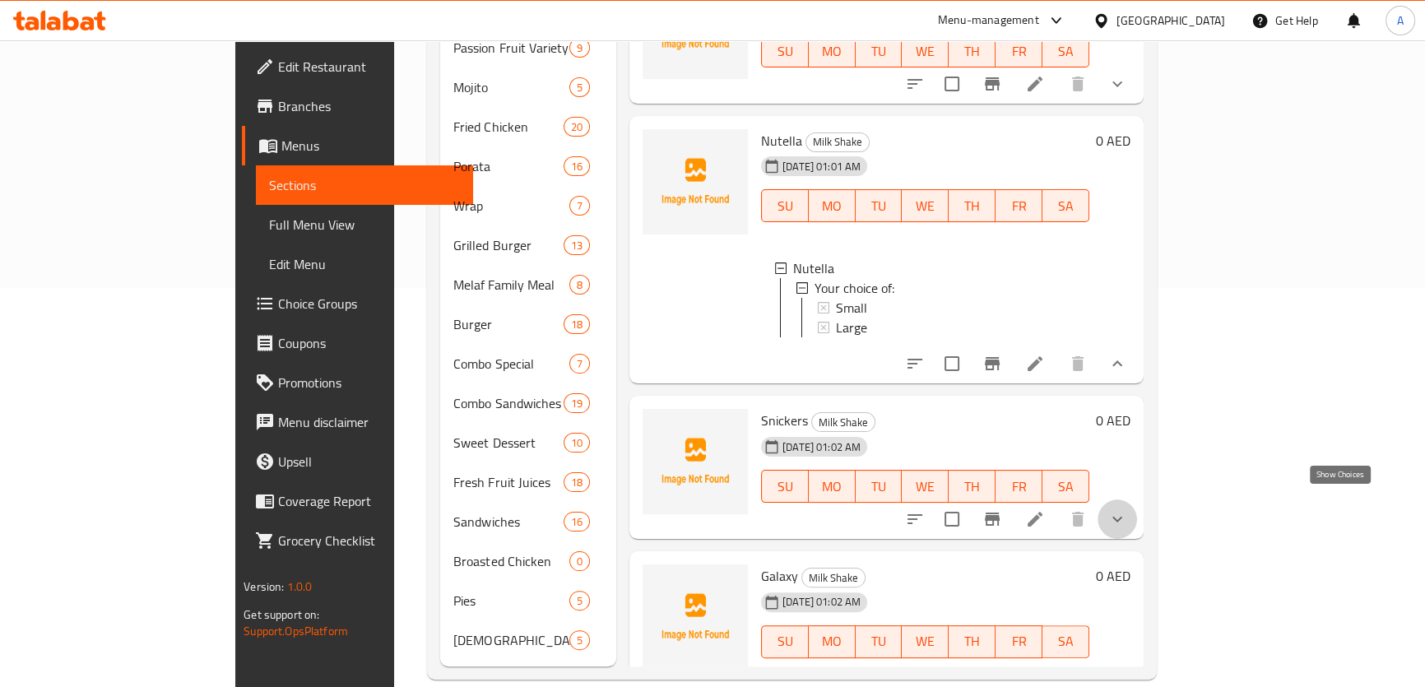
click at [1128, 509] on icon "show more" at bounding box center [1118, 519] width 20 height 20
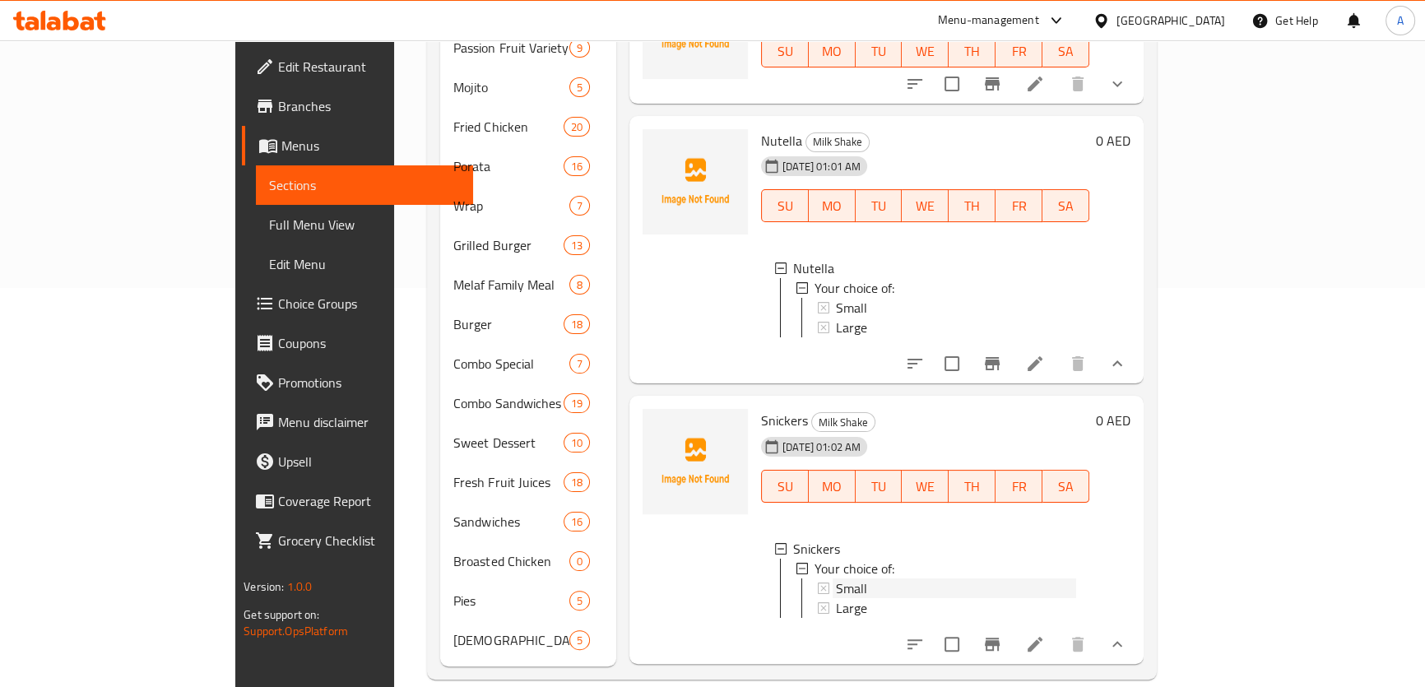
click at [836, 579] on span "Small" at bounding box center [851, 589] width 31 height 20
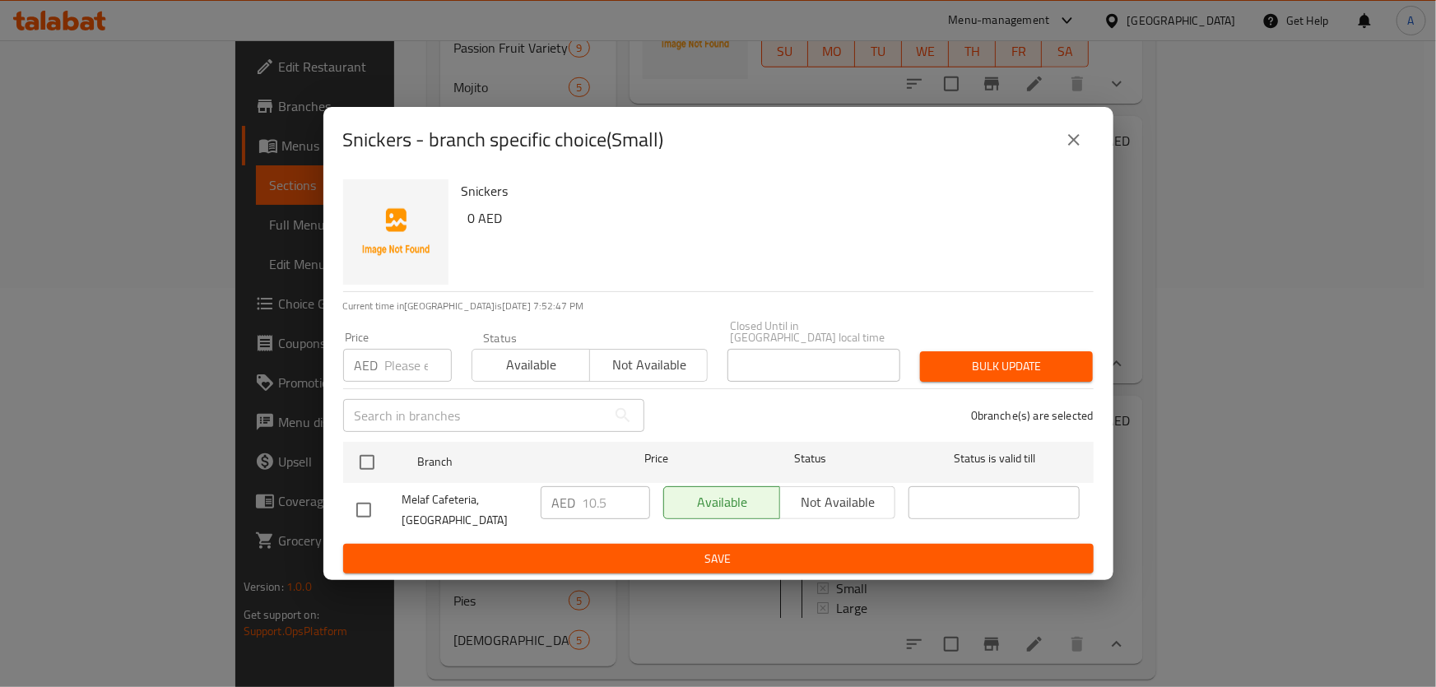
click at [1067, 141] on icon "close" at bounding box center [1074, 140] width 20 height 20
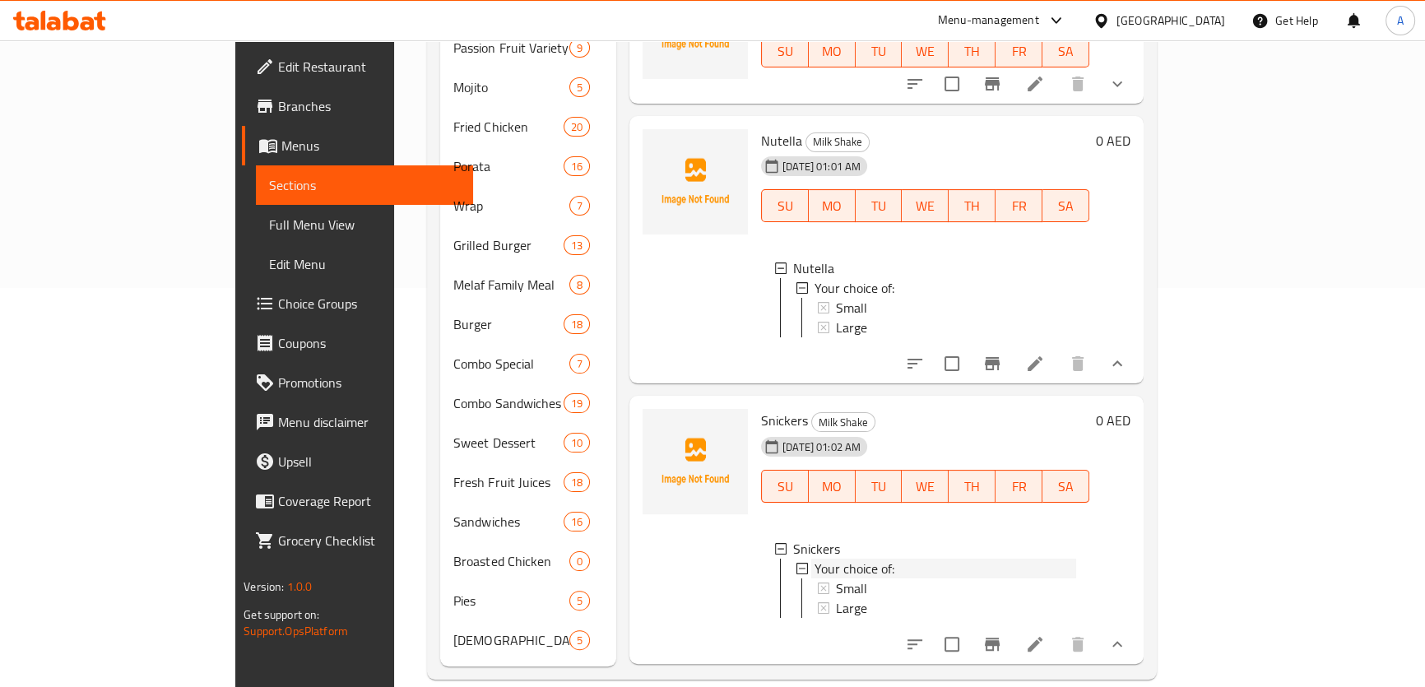
click at [802, 593] on ul "Small Large" at bounding box center [939, 599] width 275 height 40
click at [817, 598] on div "Large" at bounding box center [946, 608] width 259 height 20
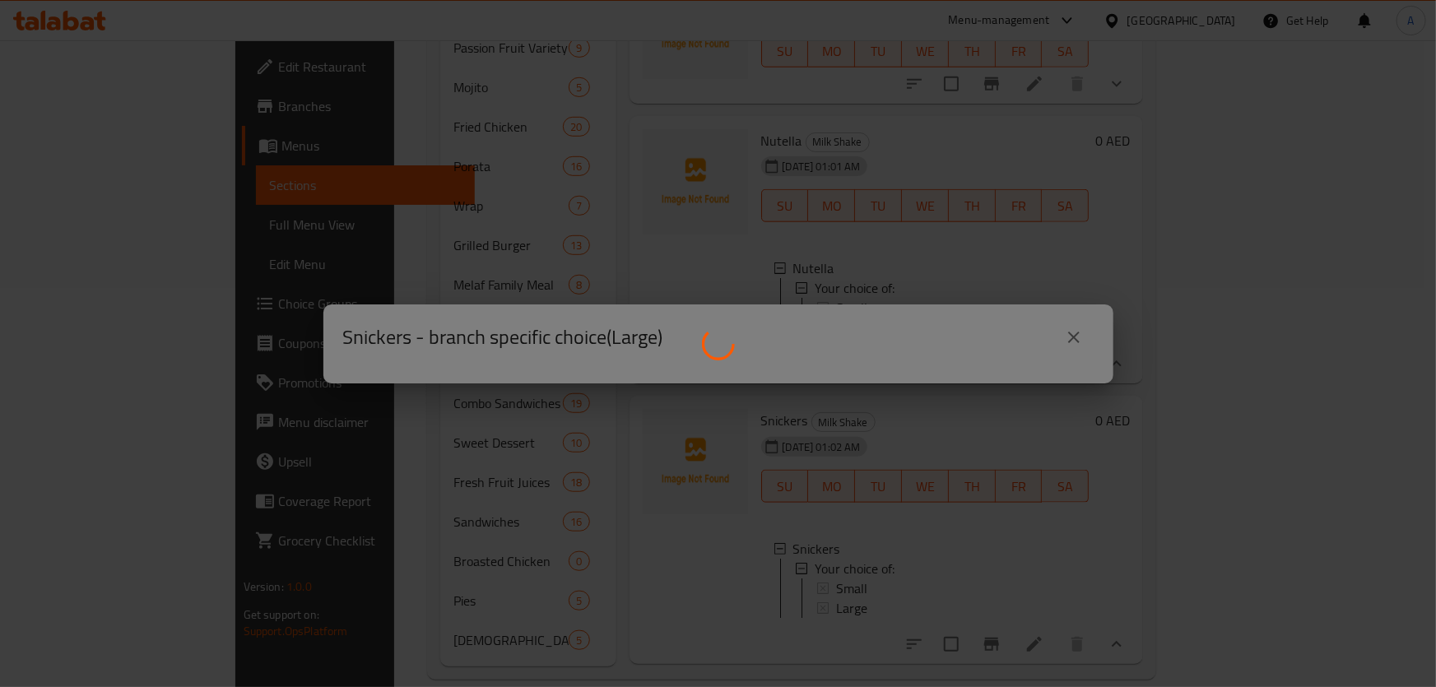
click at [639, 305] on div "Snickers - branch specific choice(Large)" at bounding box center [718, 338] width 790 height 66
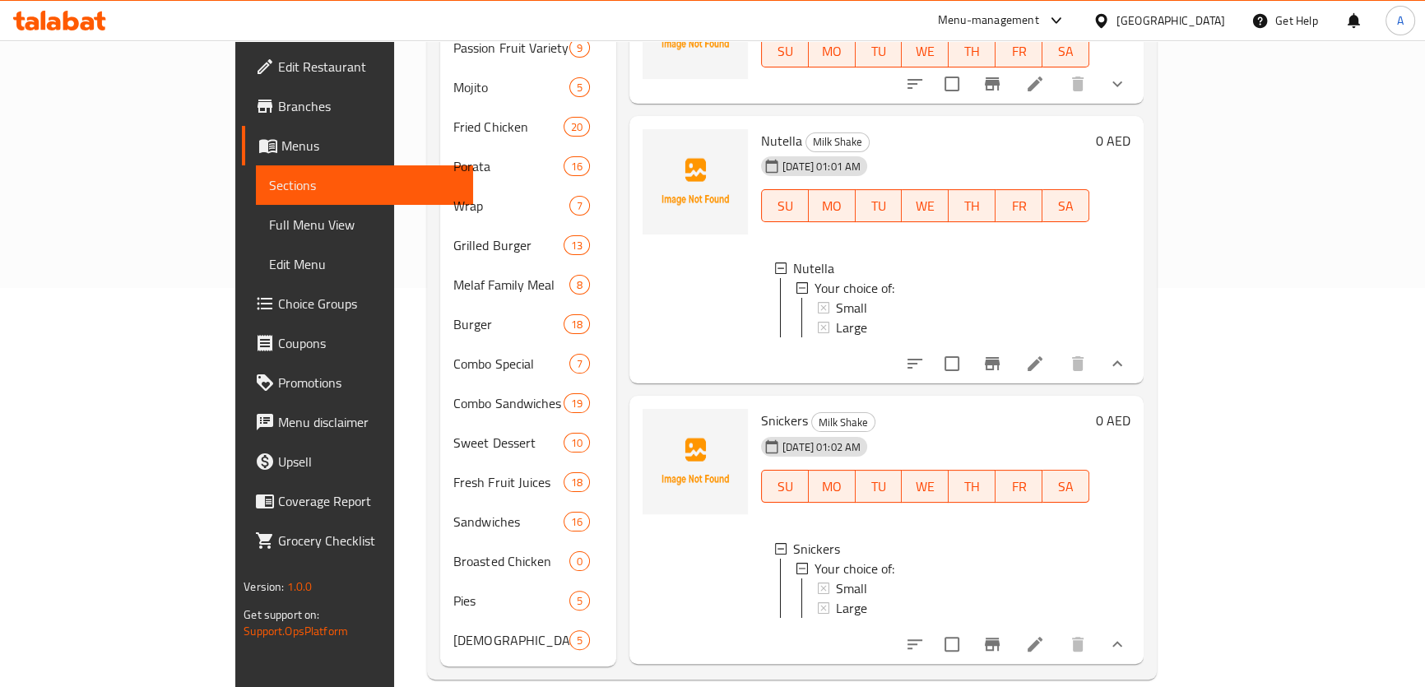
click at [957, 129] on h6 "Nutella Milk Shake" at bounding box center [925, 140] width 328 height 23
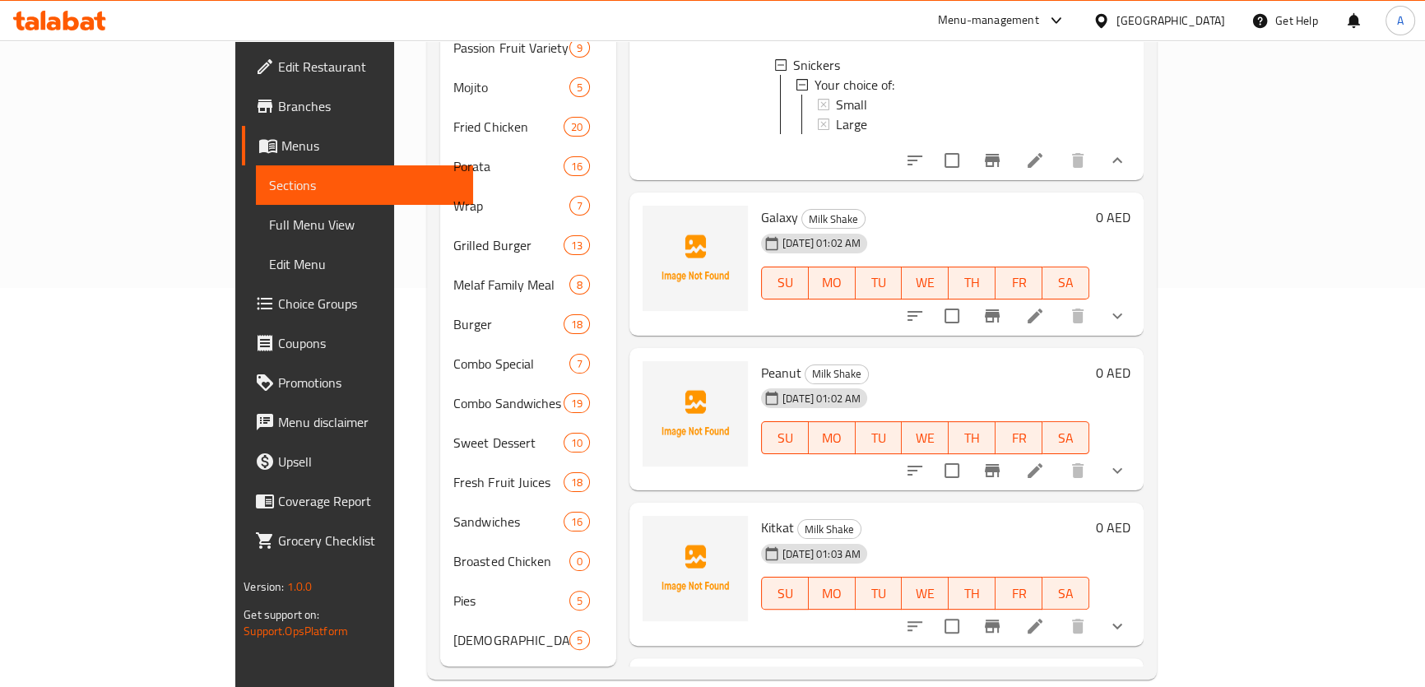
click at [1128, 306] on icon "show more" at bounding box center [1118, 316] width 20 height 20
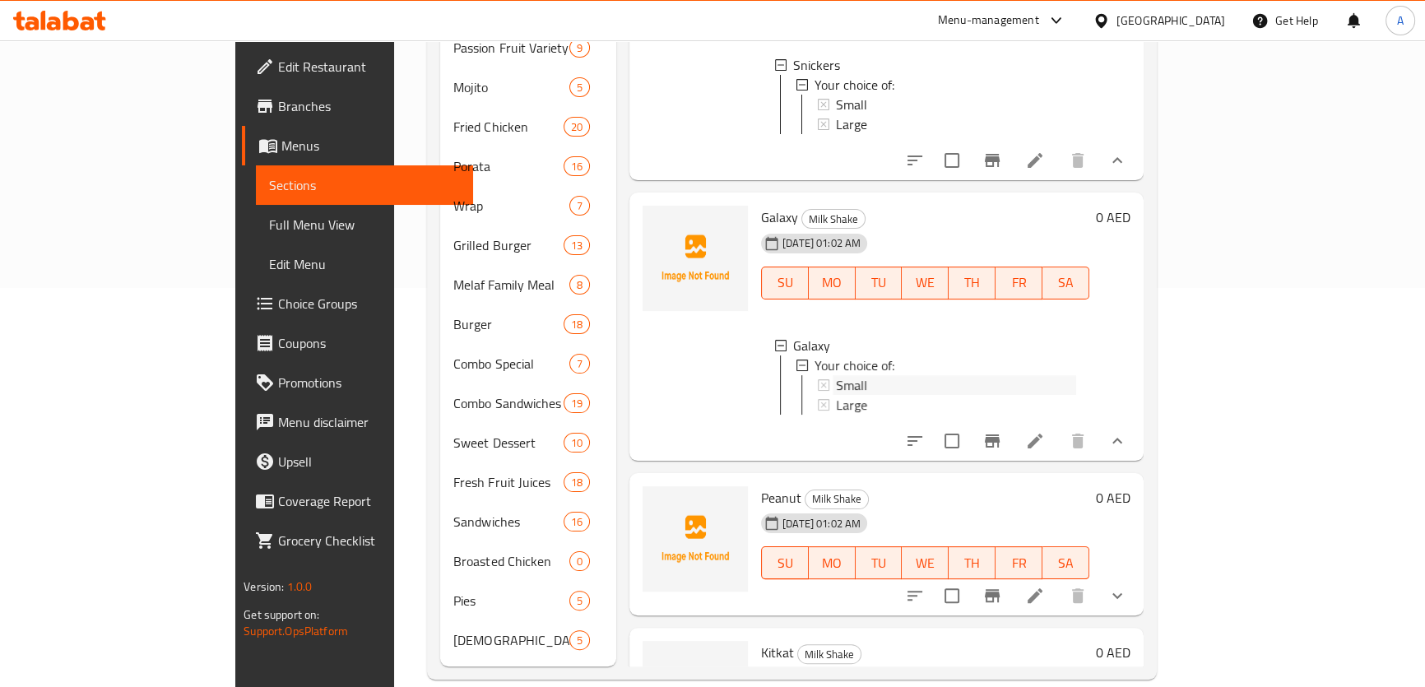
click at [836, 386] on div "Small" at bounding box center [956, 385] width 240 height 20
click at [836, 387] on span "Small" at bounding box center [851, 385] width 31 height 20
click at [836, 400] on span "Large" at bounding box center [851, 405] width 31 height 20
click at [945, 165] on div "Snickers Milk Shake 14-08-2025 01:02 AM SU MO TU WE TH FR SA Snickers Your choi…" at bounding box center [926, 46] width 342 height 255
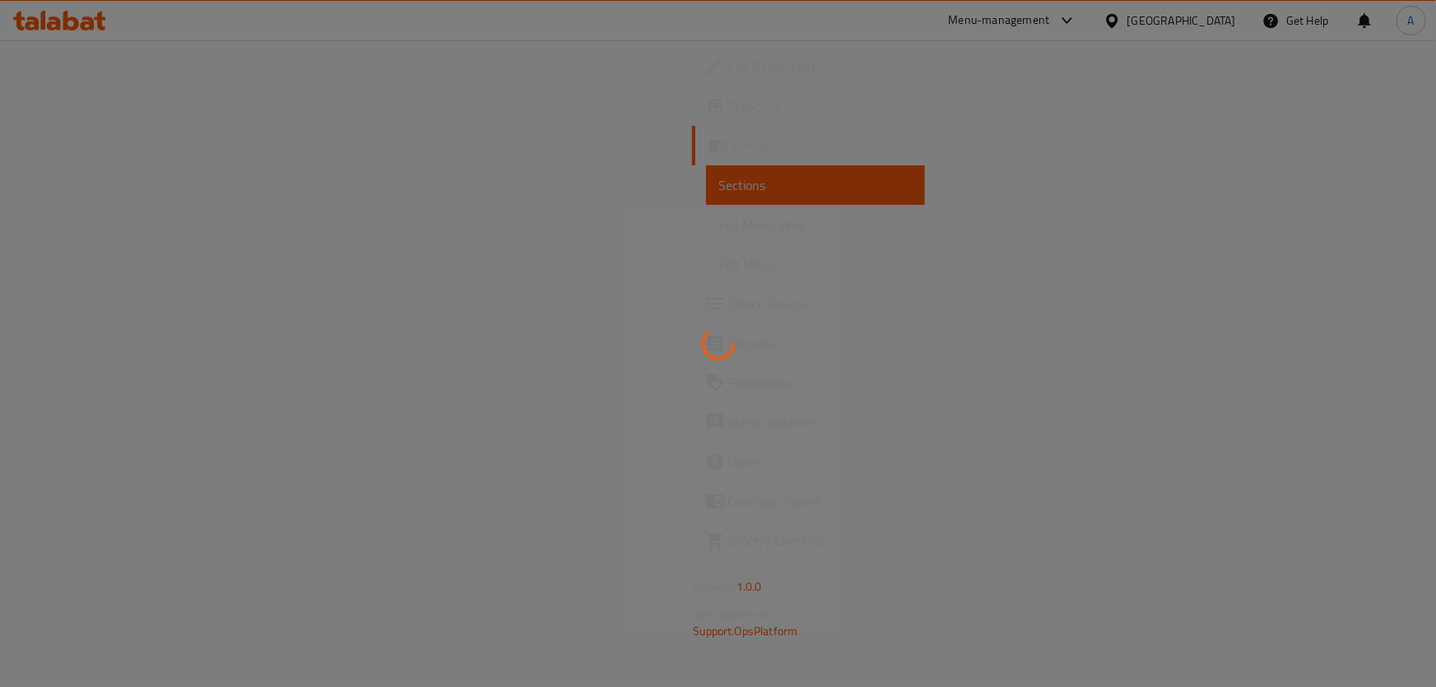
click at [907, 220] on div at bounding box center [718, 343] width 1436 height 687
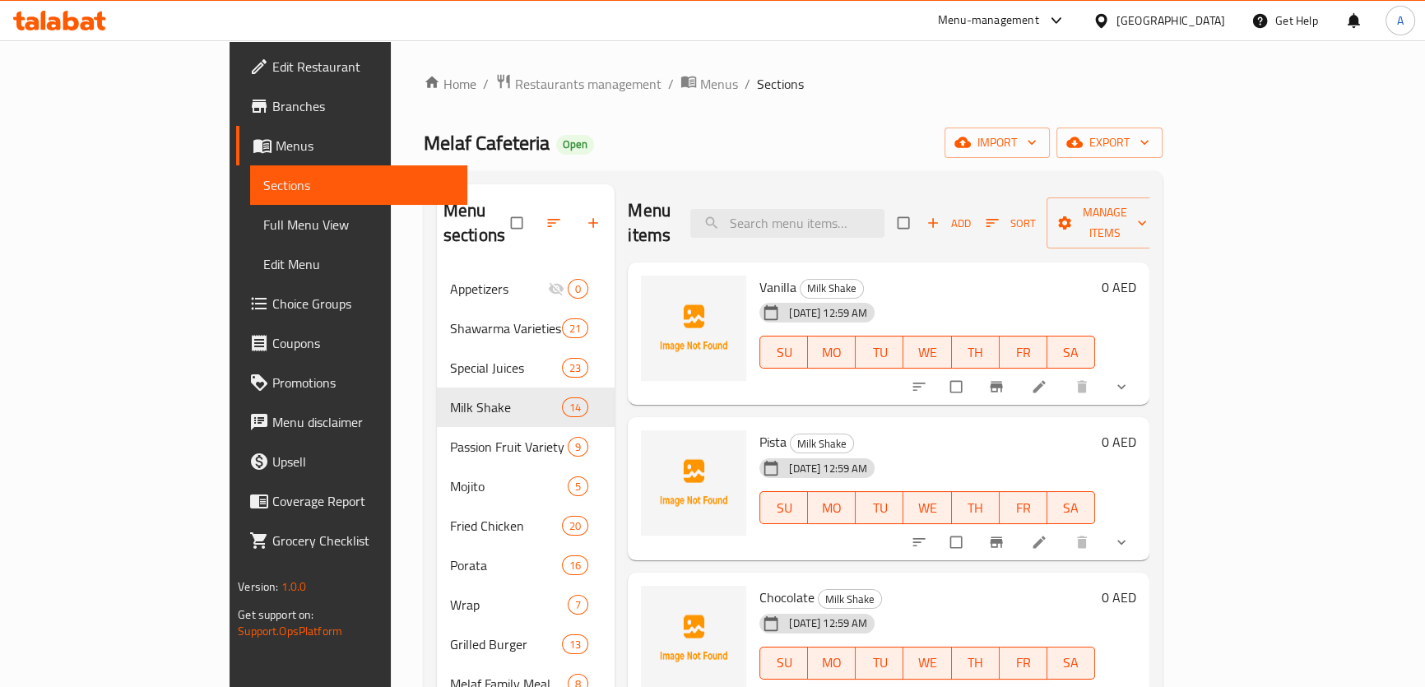
click at [899, 269] on div "Vanilla Milk Shake 14-08-2025 12:59 AM SU MO TU WE TH FR SA" at bounding box center [927, 334] width 349 height 130
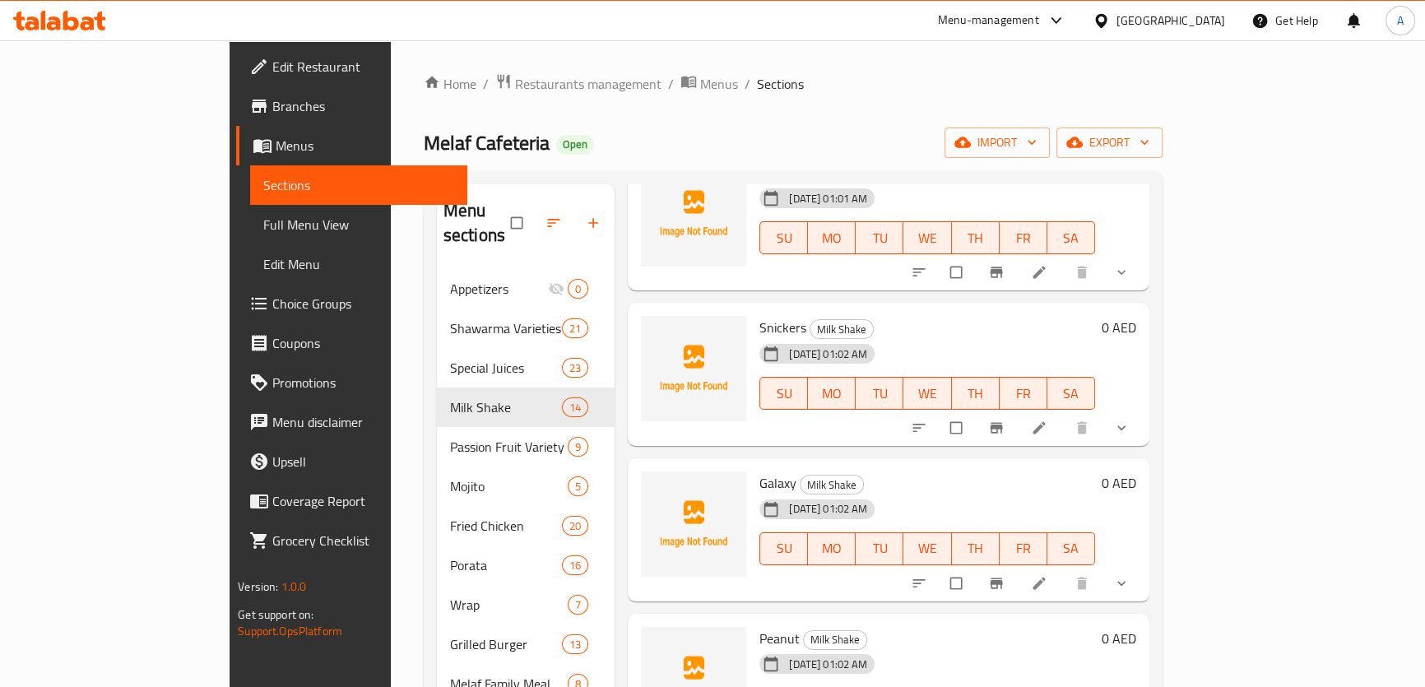
scroll to position [1115, 0]
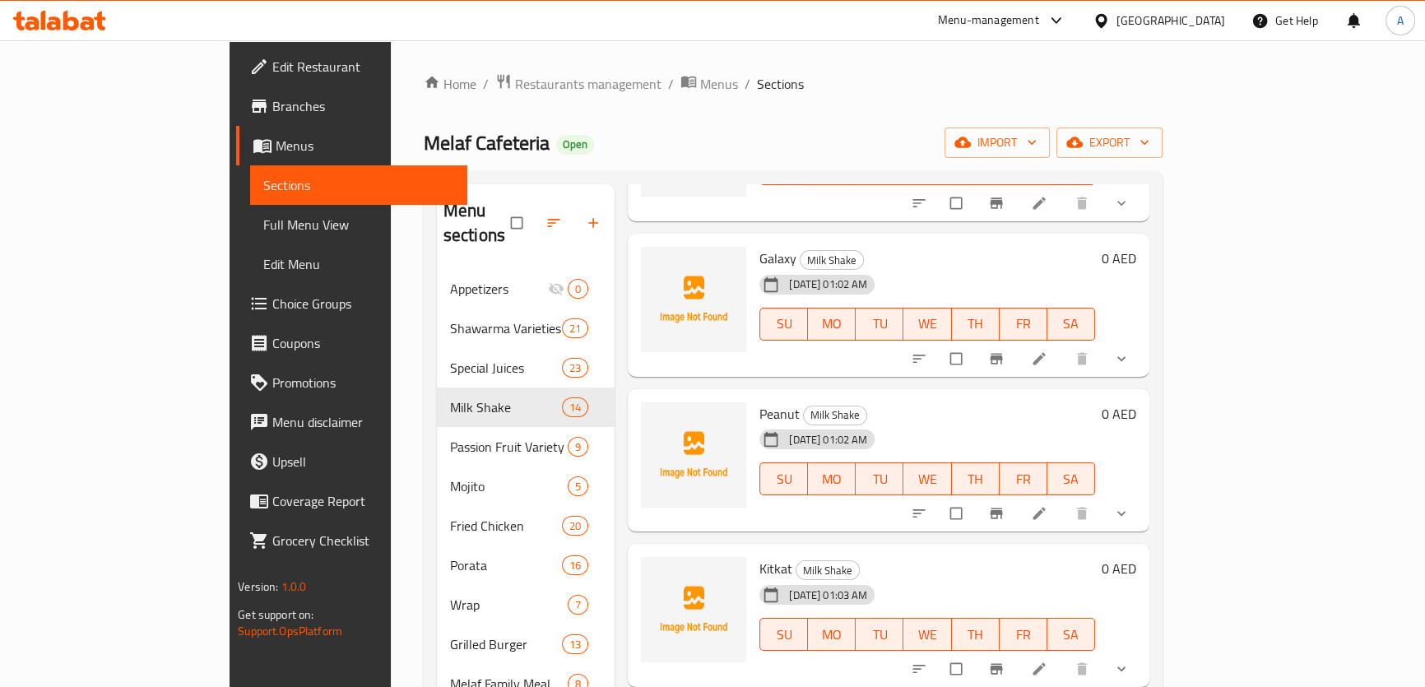
click at [1143, 495] on button "show more" at bounding box center [1124, 513] width 40 height 36
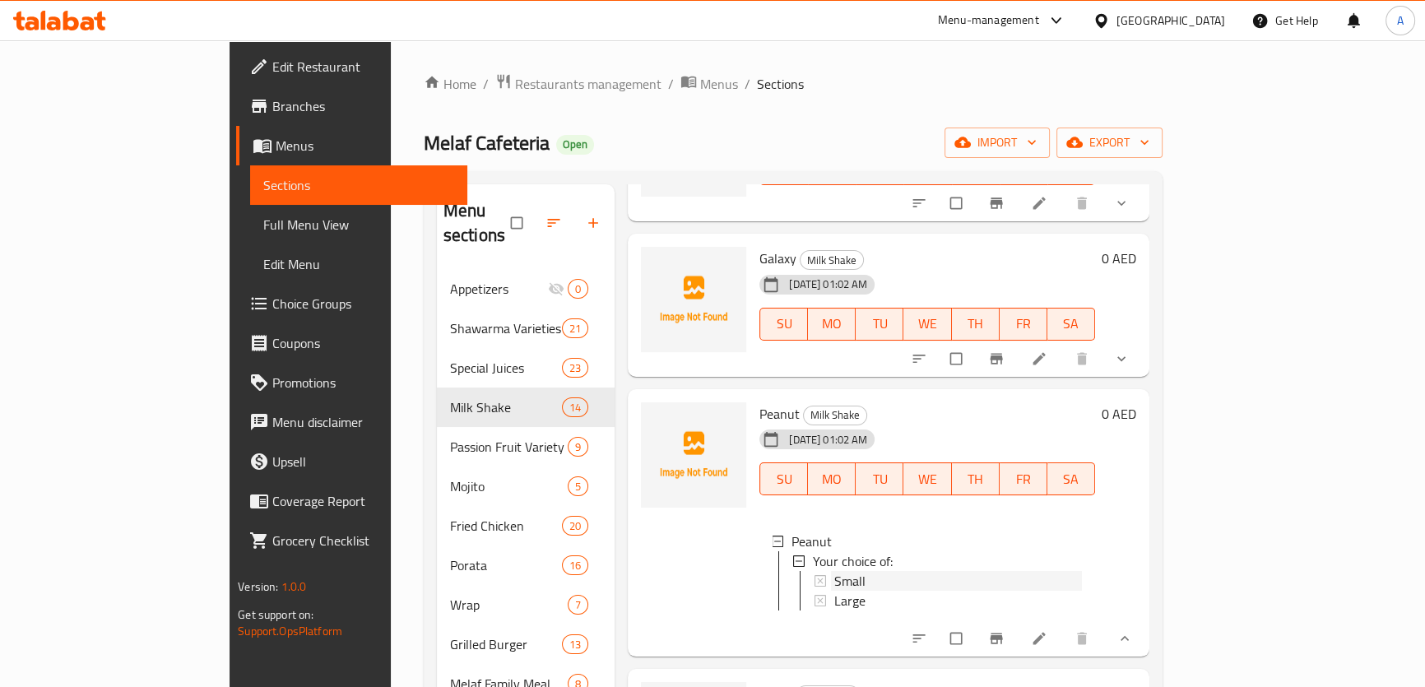
click at [835, 571] on span "Small" at bounding box center [850, 581] width 31 height 20
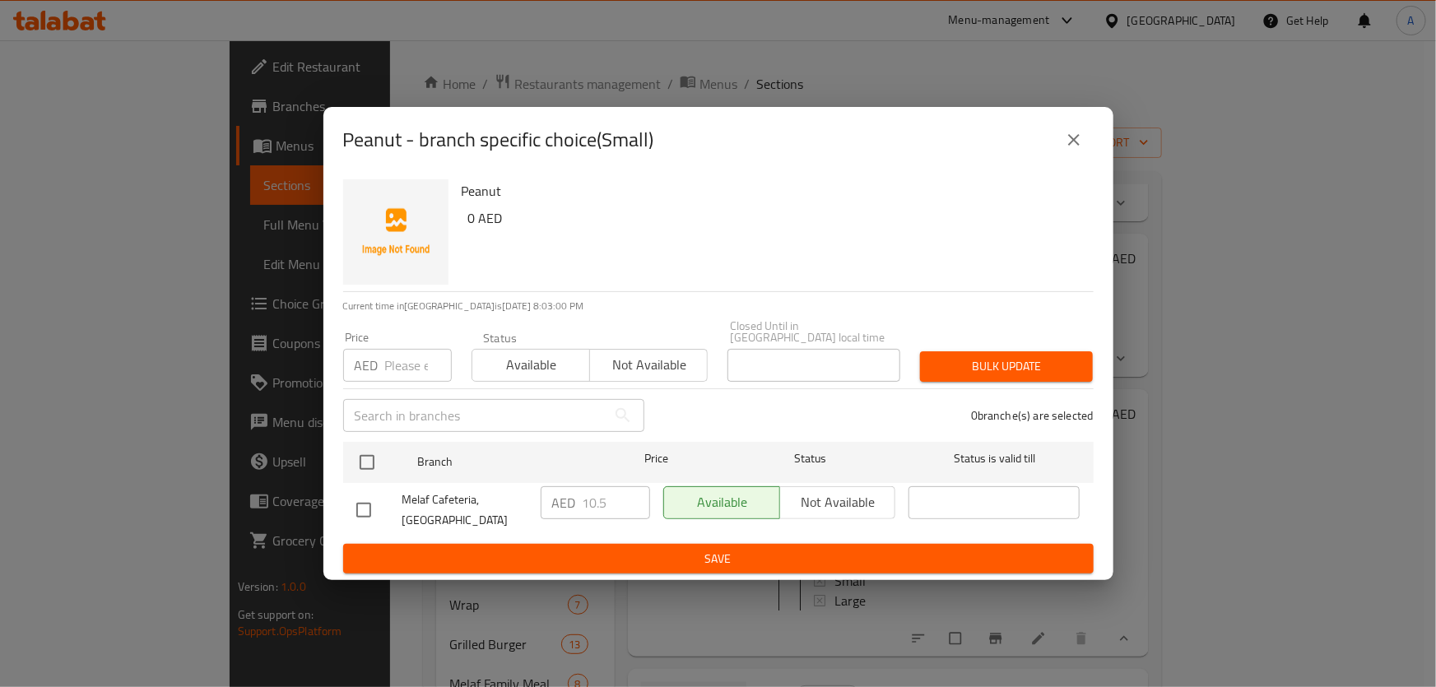
click at [1072, 142] on icon "close" at bounding box center [1074, 140] width 20 height 20
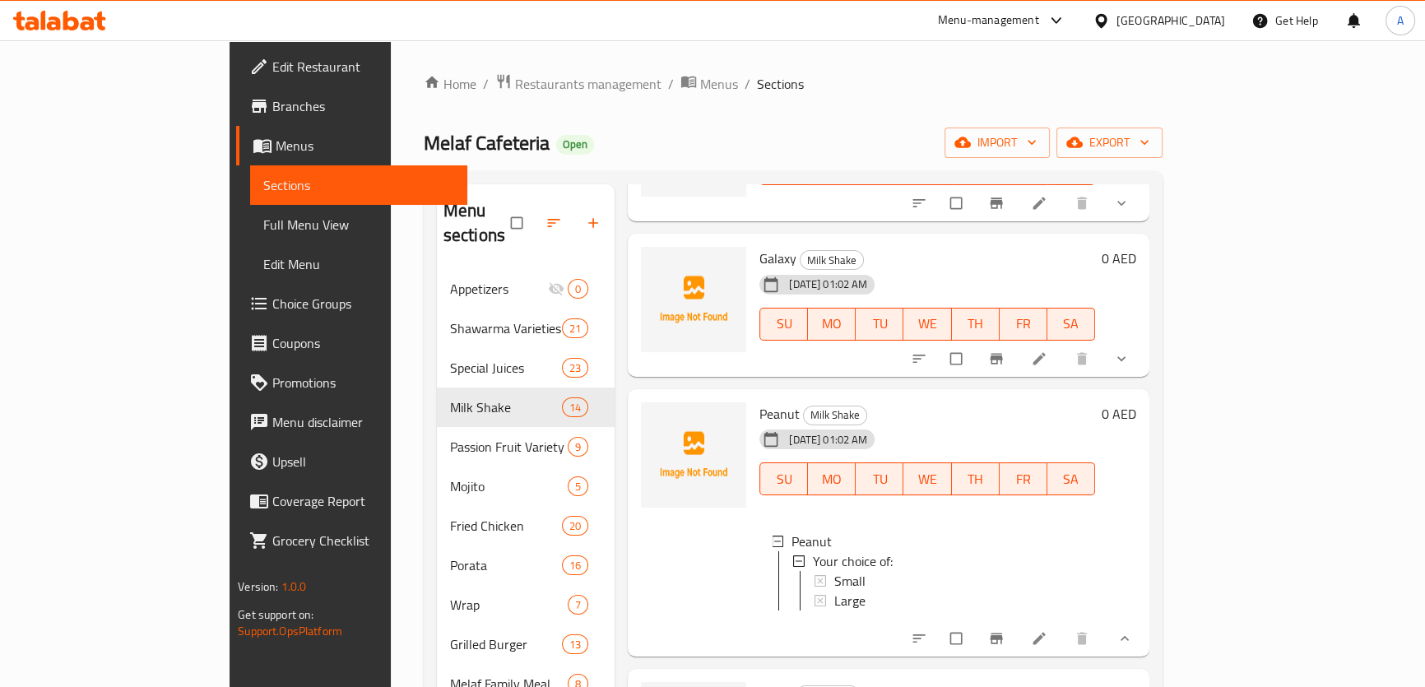
click at [835, 571] on span "Small" at bounding box center [850, 581] width 31 height 20
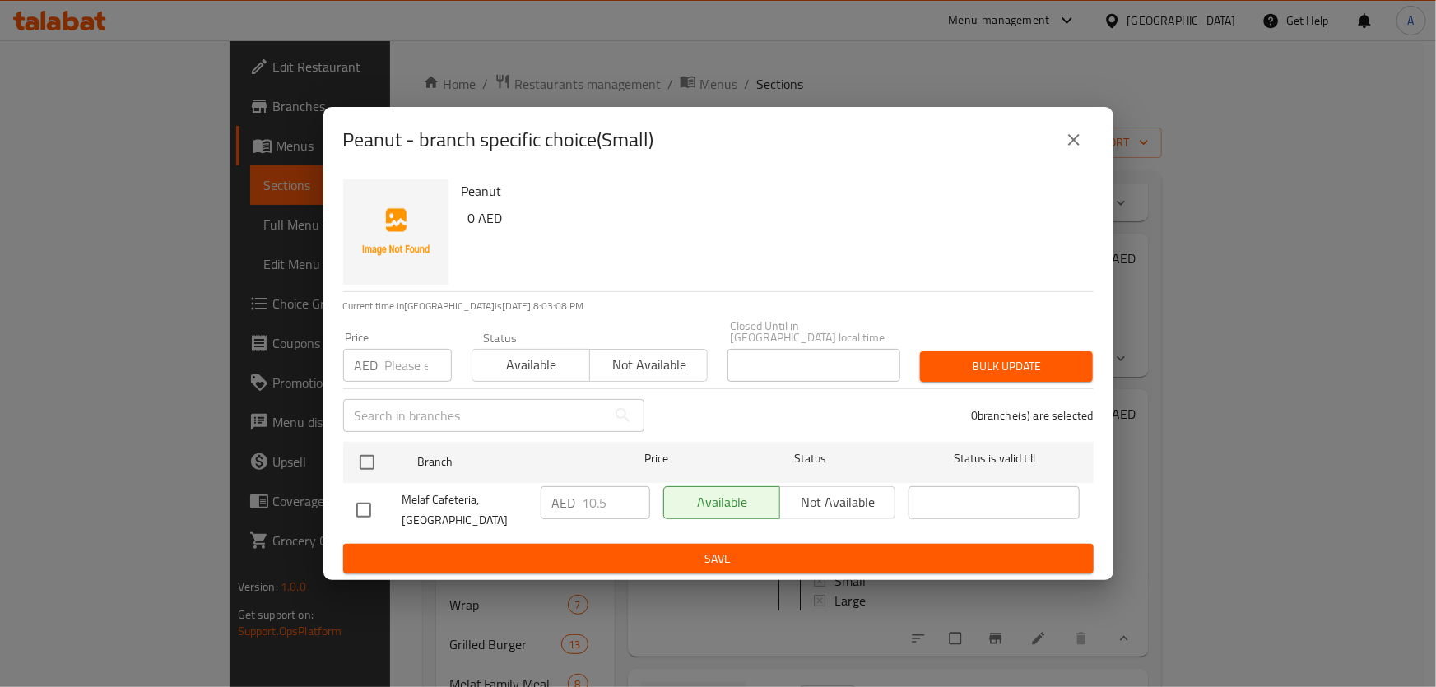
click at [1070, 155] on button "close" at bounding box center [1074, 140] width 40 height 40
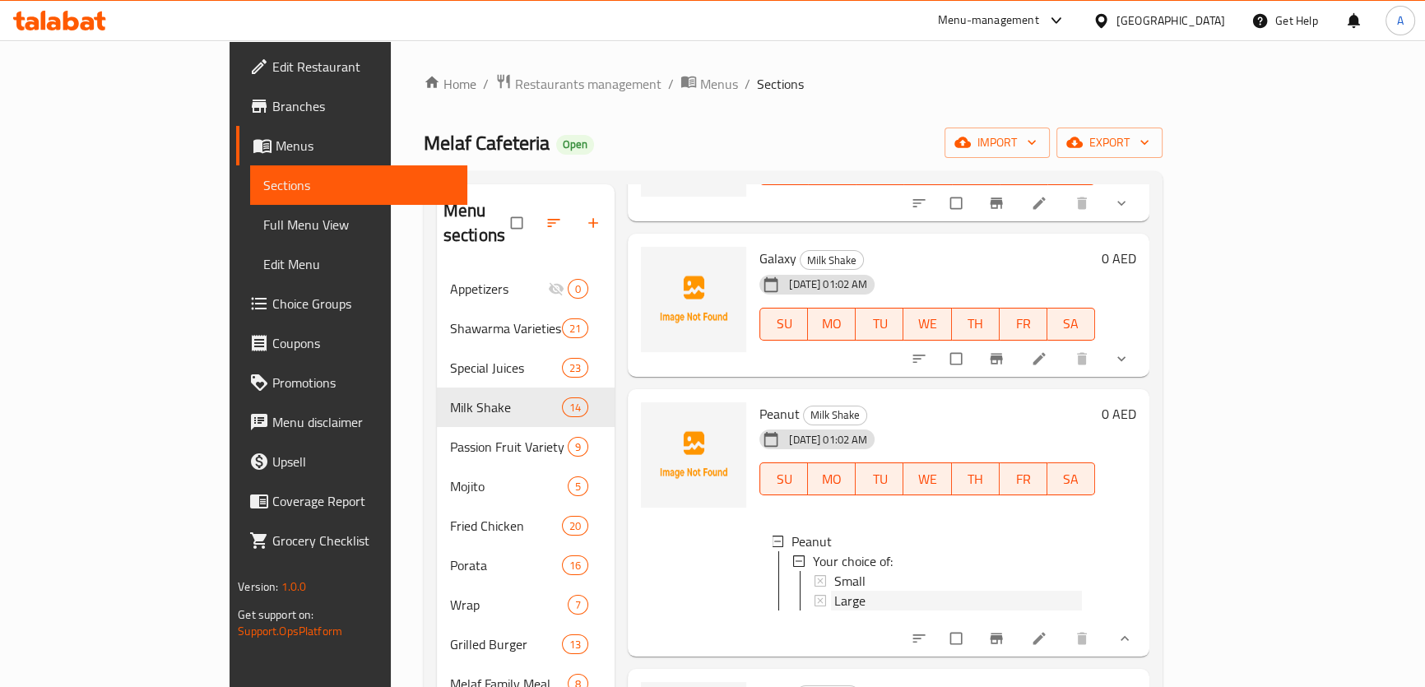
click at [843, 591] on div "Large" at bounding box center [959, 601] width 248 height 20
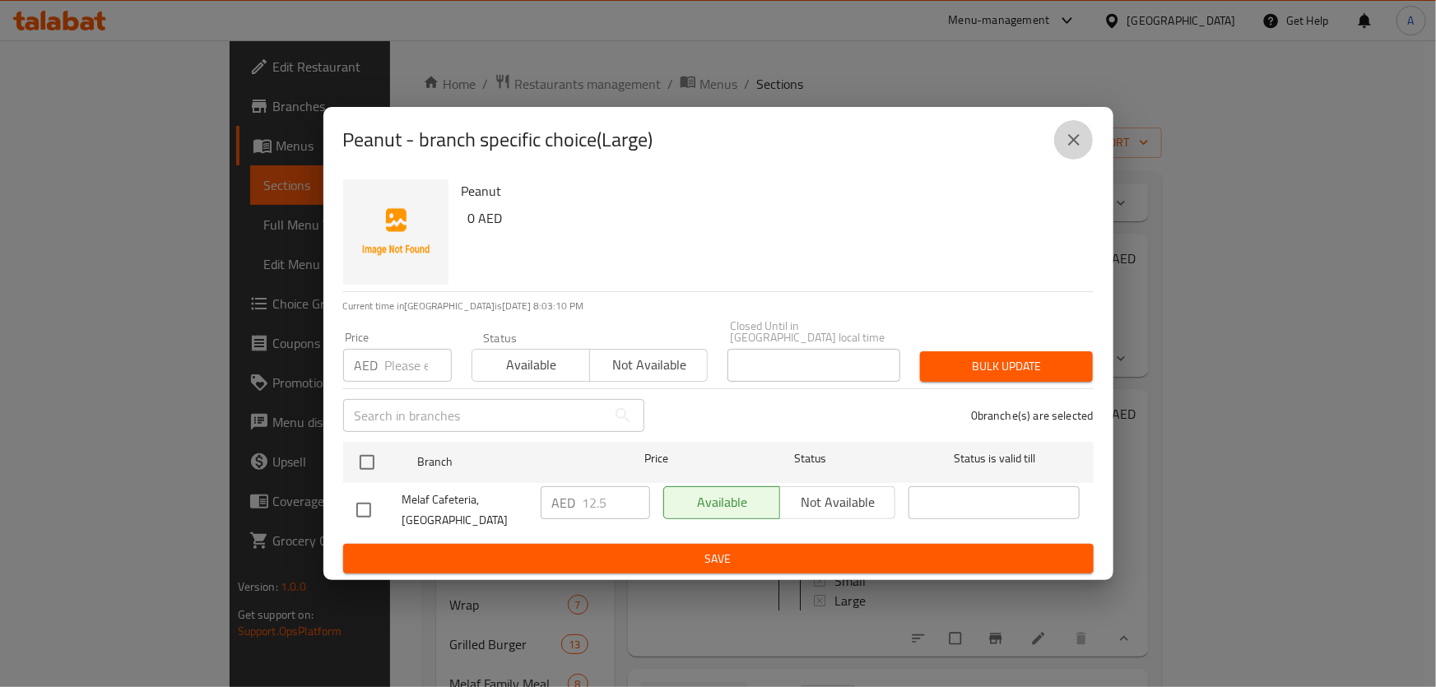
click at [1058, 143] on button "close" at bounding box center [1074, 140] width 40 height 40
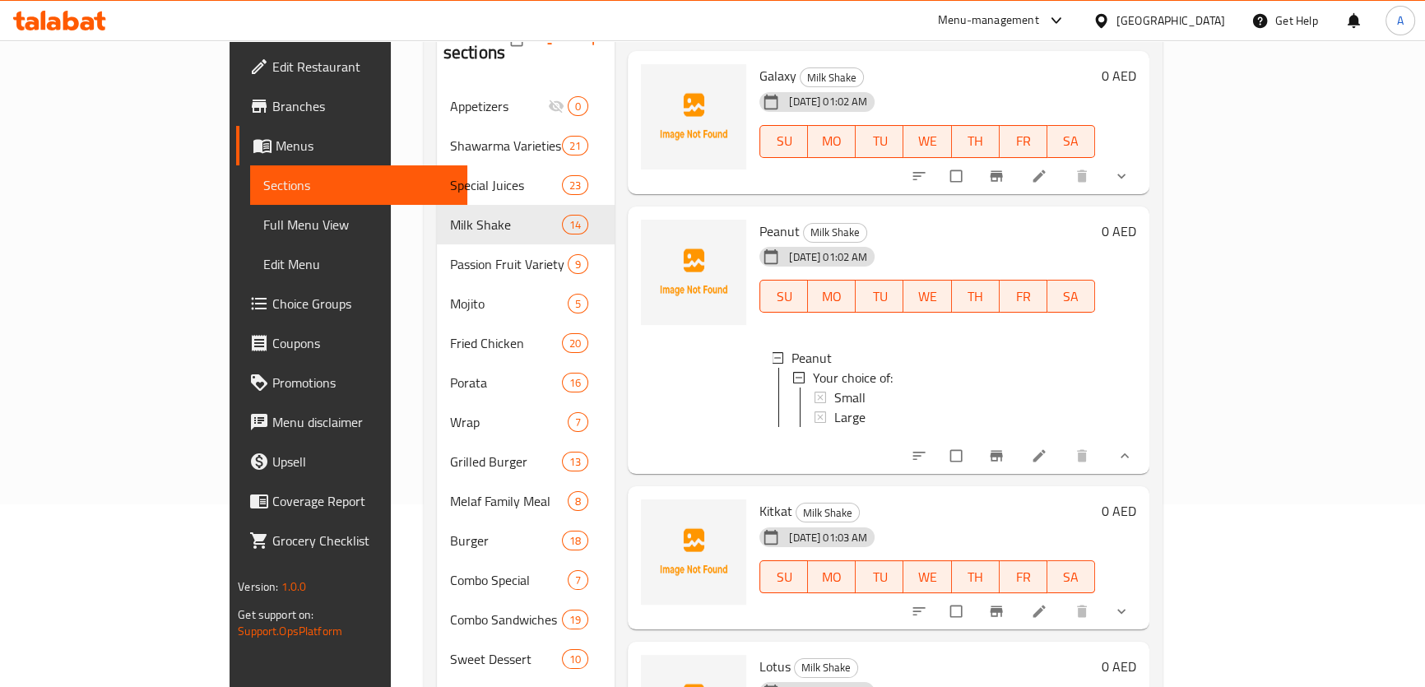
scroll to position [224, 0]
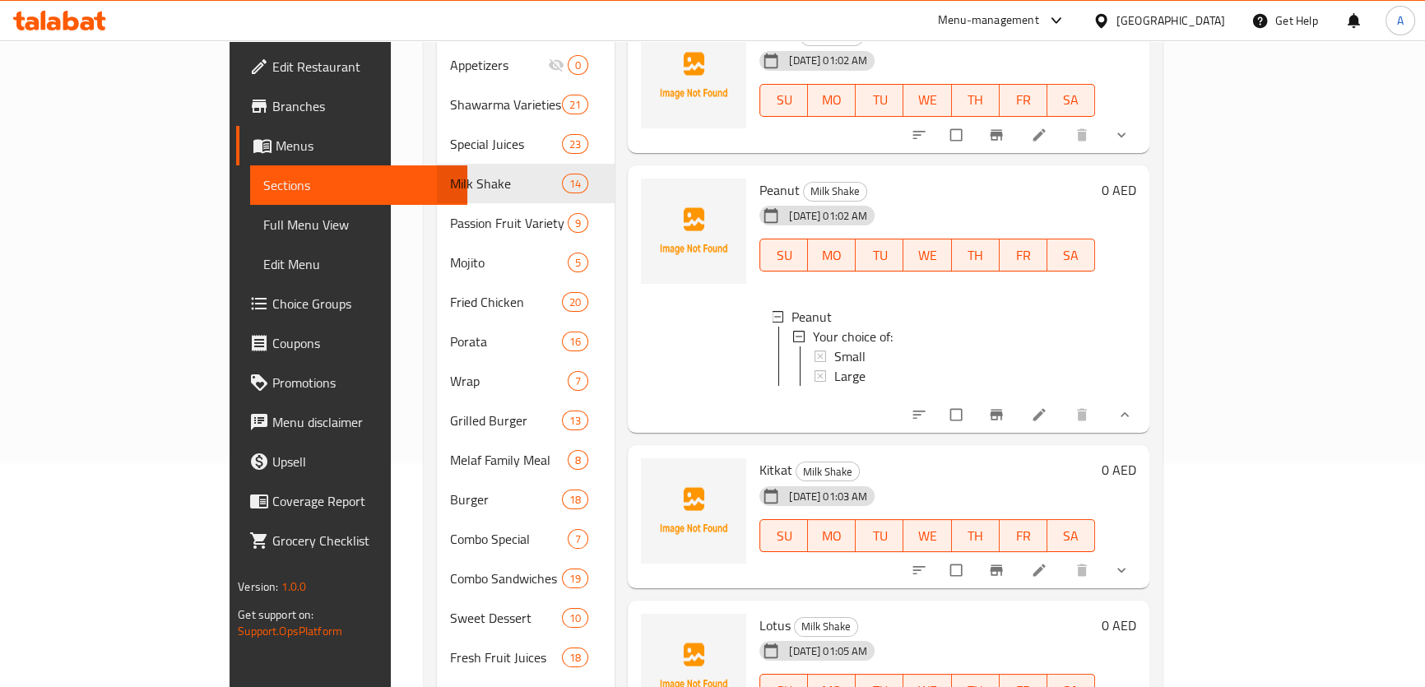
click at [1143, 552] on button "show more" at bounding box center [1124, 570] width 40 height 36
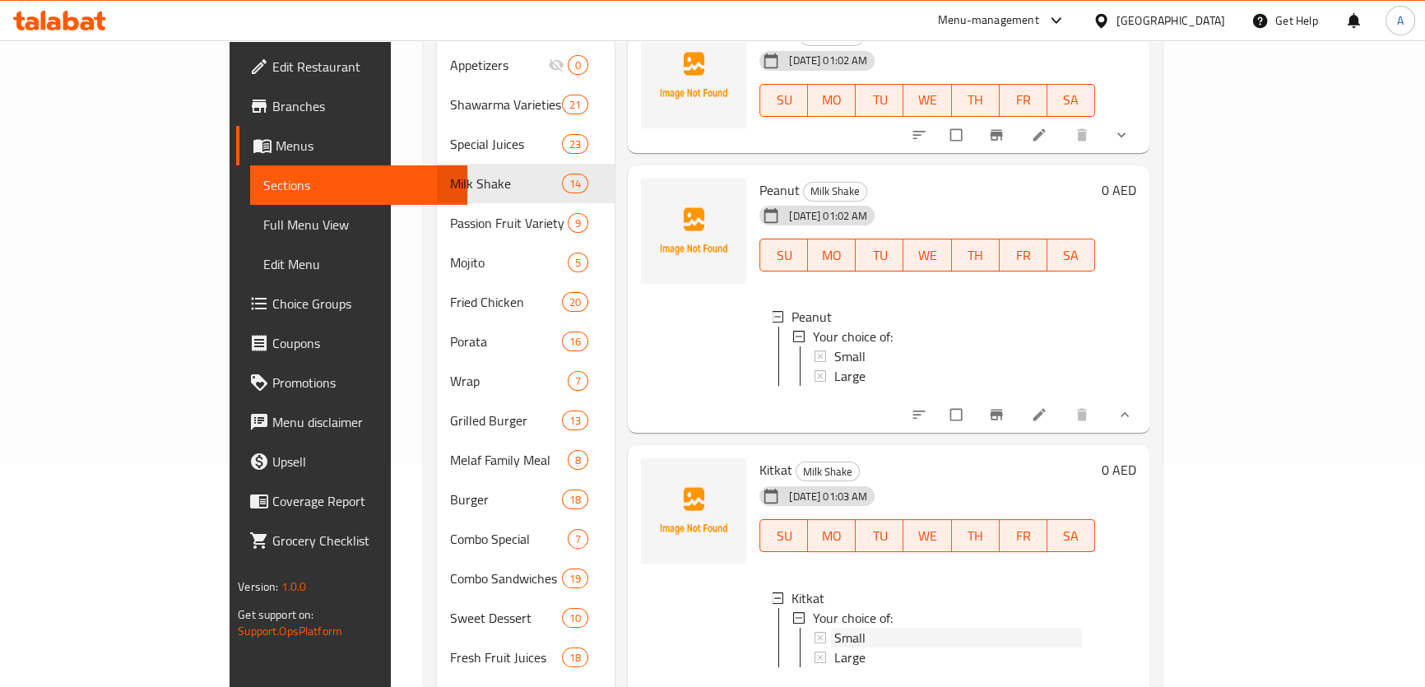
click at [835, 628] on span "Small" at bounding box center [850, 638] width 31 height 20
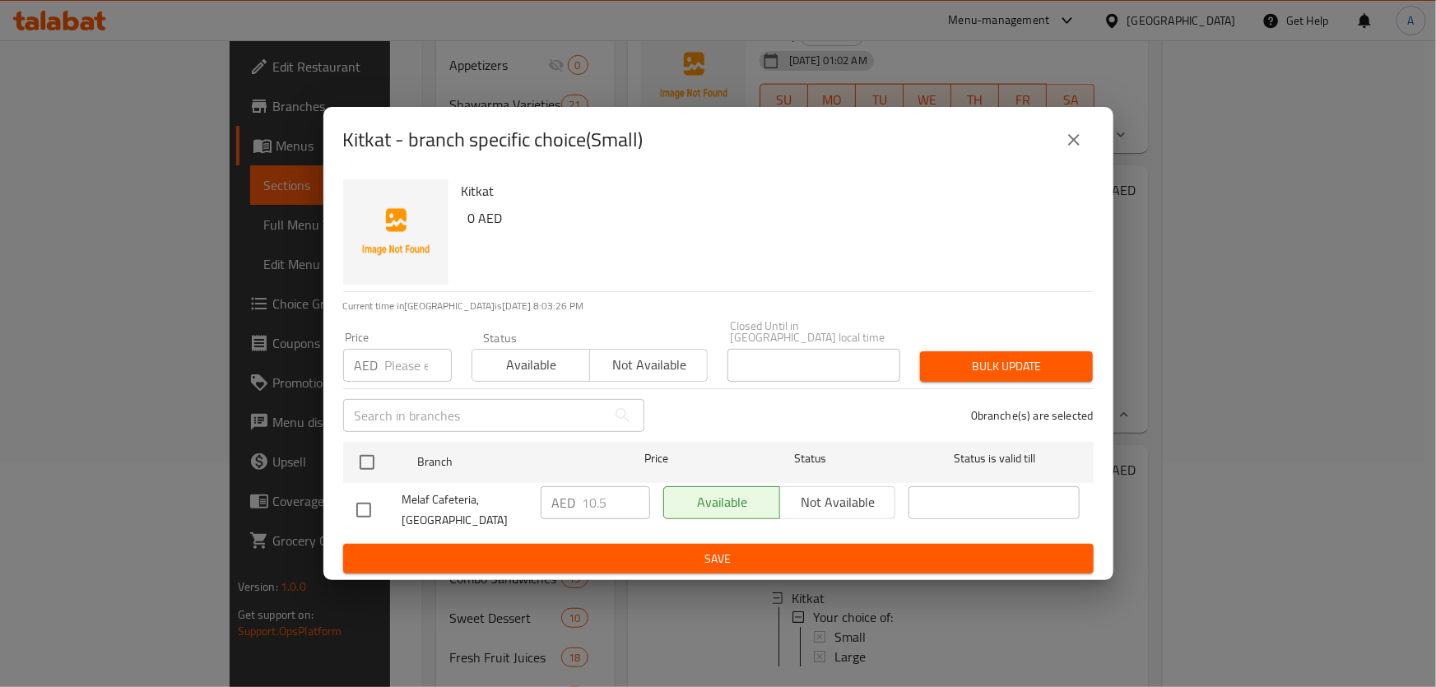
click at [1070, 141] on icon "close" at bounding box center [1074, 140] width 20 height 20
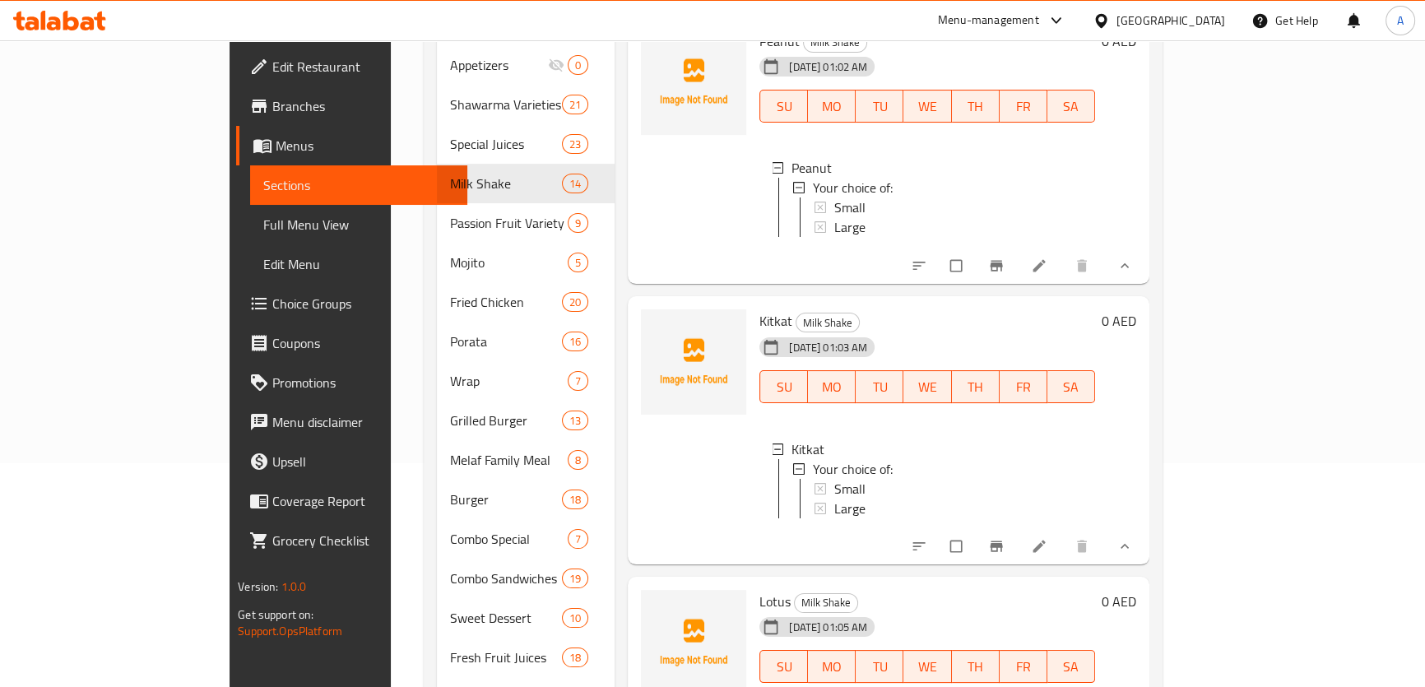
scroll to position [1265, 0]
click at [835, 498] on span "Large" at bounding box center [850, 508] width 31 height 20
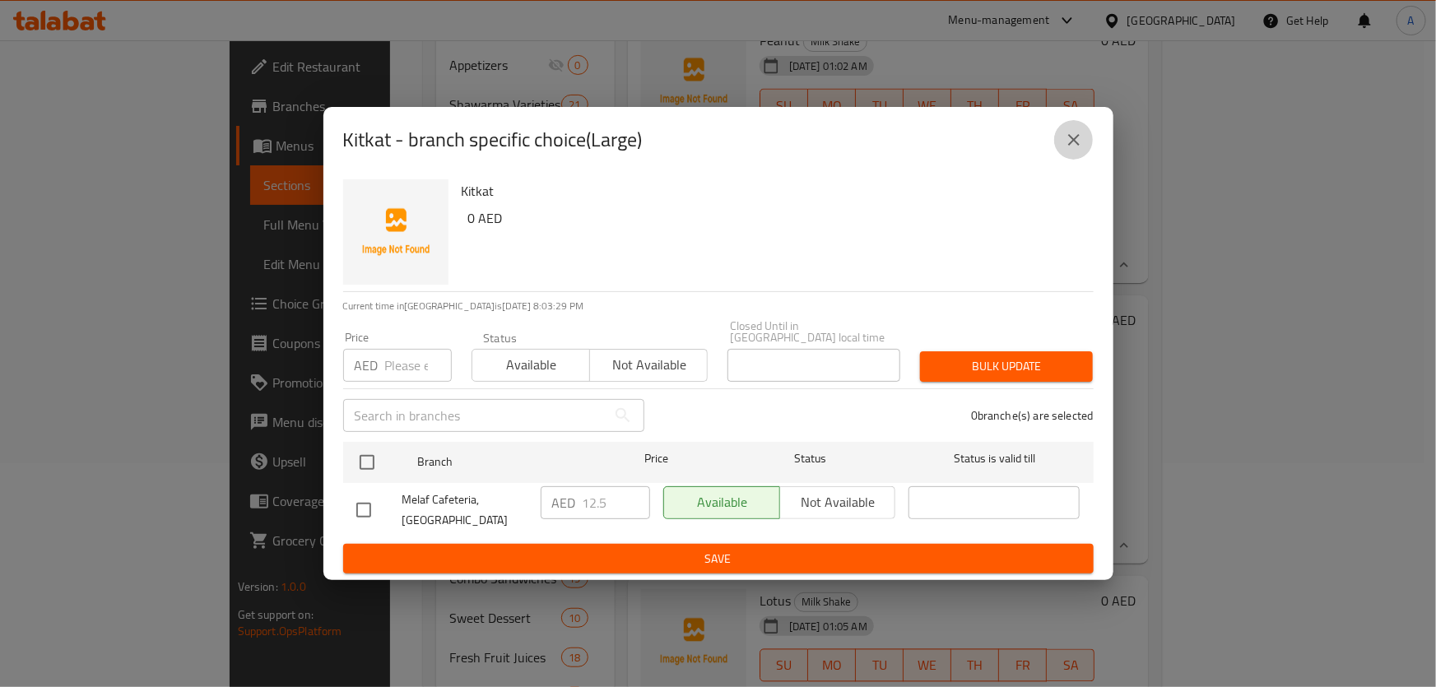
click at [1067, 132] on icon "close" at bounding box center [1074, 140] width 20 height 20
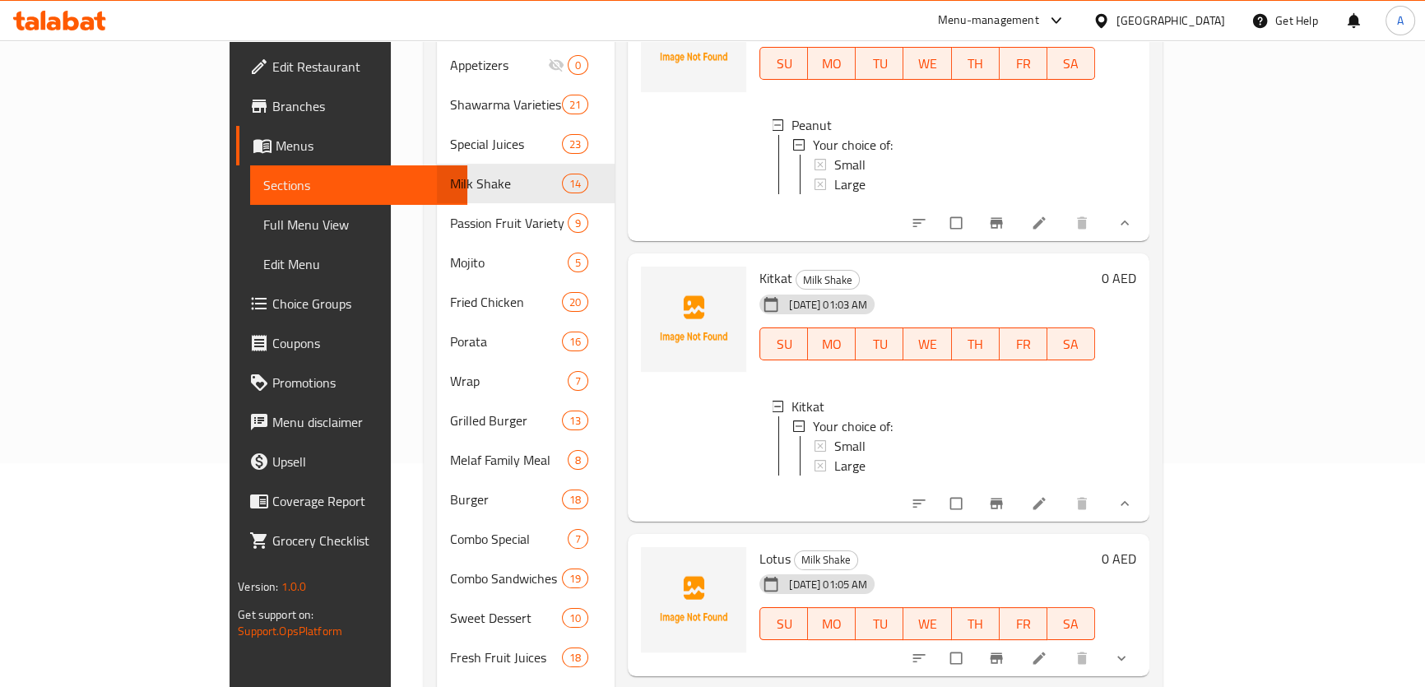
scroll to position [1415, 0]
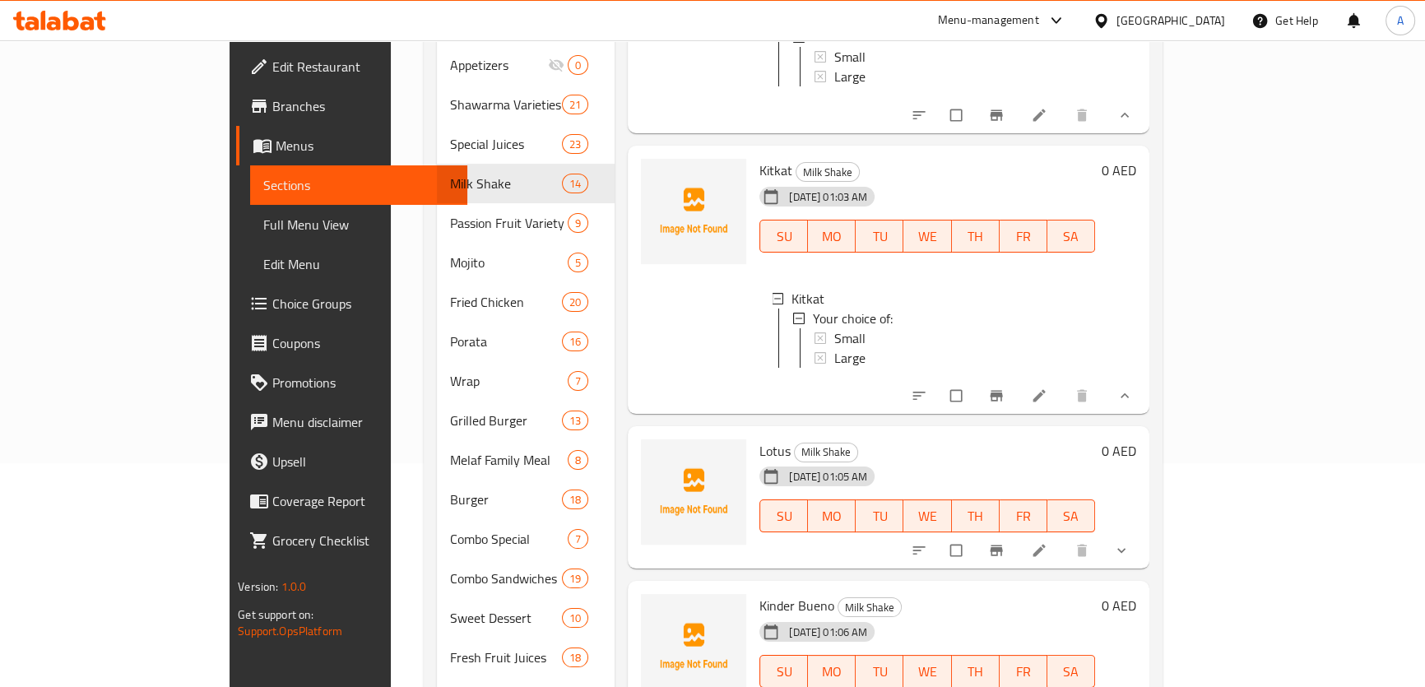
click at [1130, 551] on icon "show more" at bounding box center [1122, 550] width 16 height 16
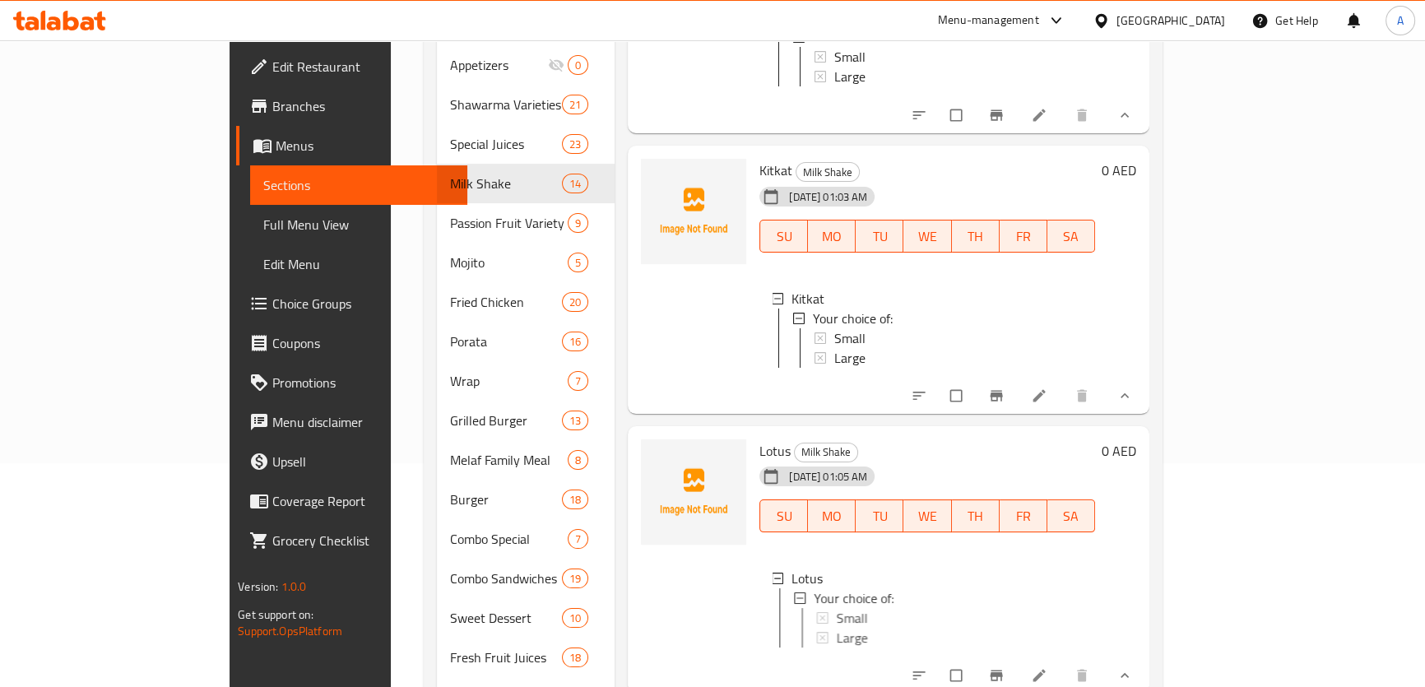
scroll to position [1490, 0]
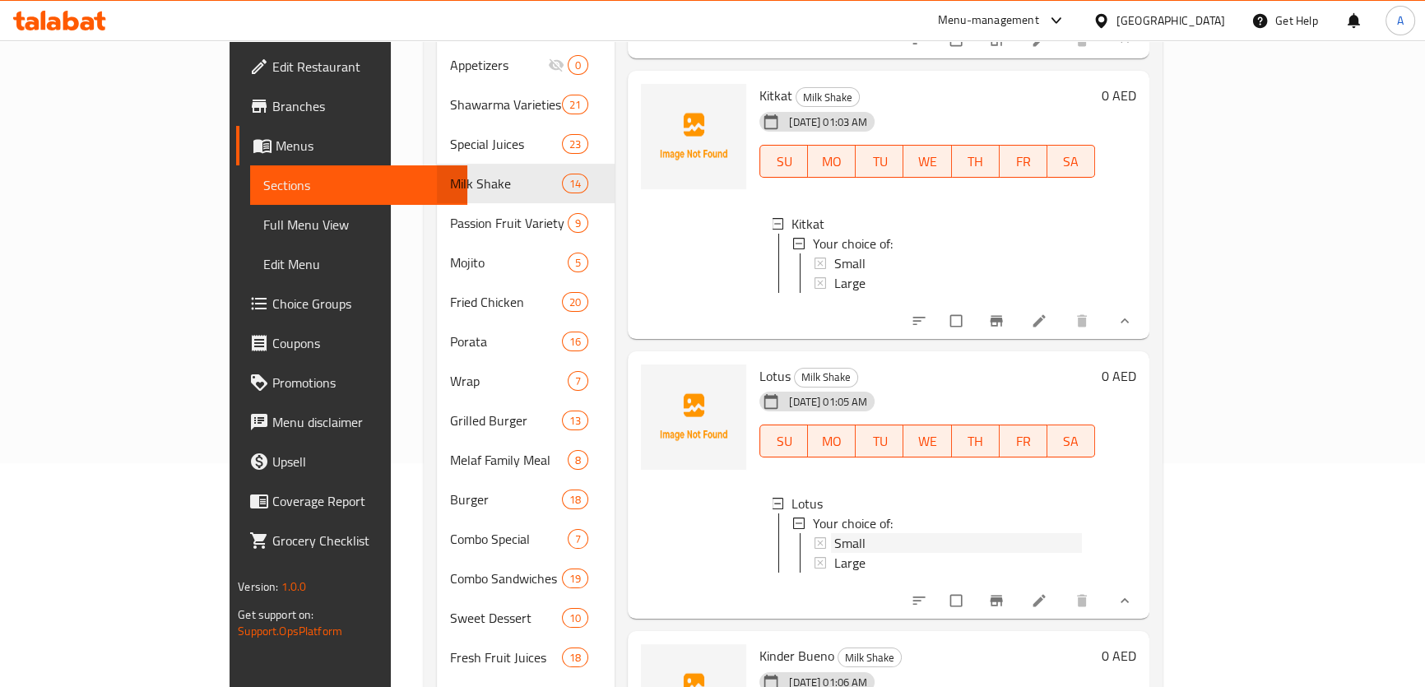
click at [831, 535] on div "Small" at bounding box center [956, 543] width 251 height 20
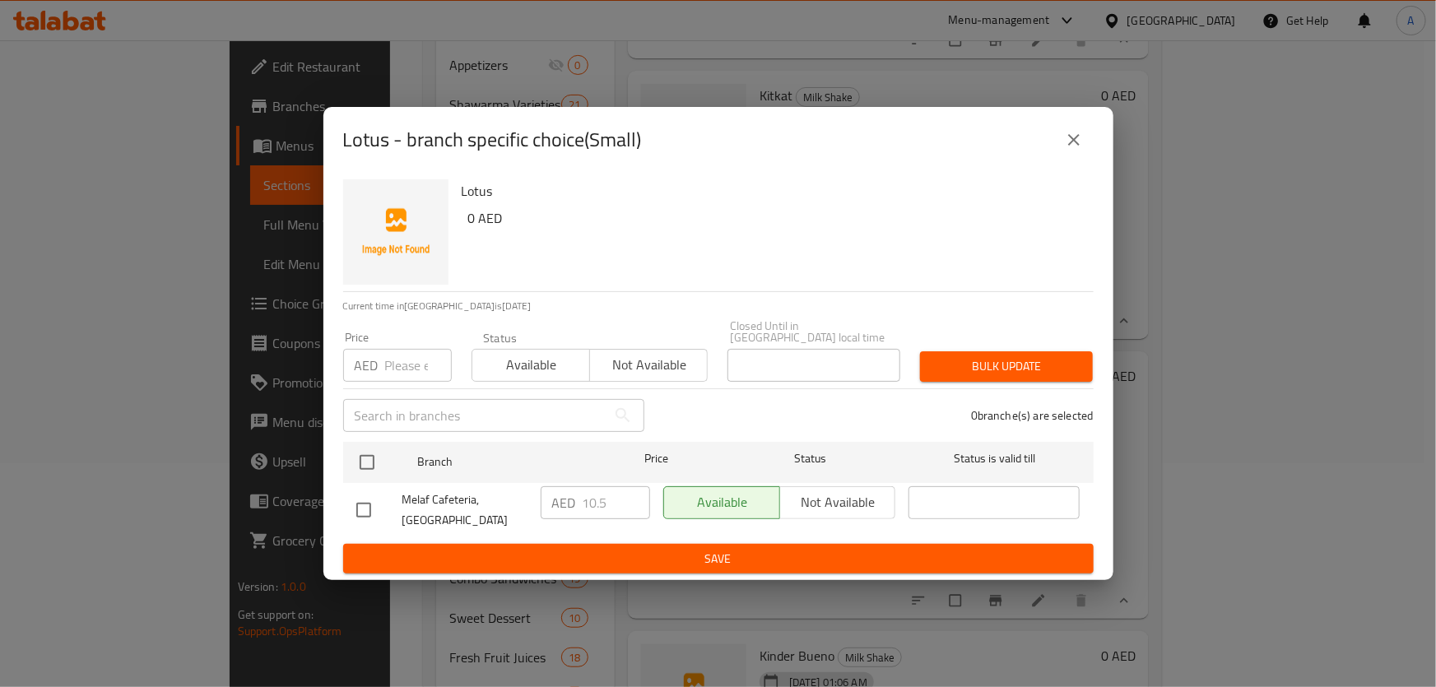
click at [1039, 123] on div "Lotus - branch specific choice(Small)" at bounding box center [718, 140] width 751 height 40
drag, startPoint x: 1070, startPoint y: 130, endPoint x: 988, endPoint y: 342, distance: 226.7
click at [1071, 130] on icon "close" at bounding box center [1074, 140] width 20 height 20
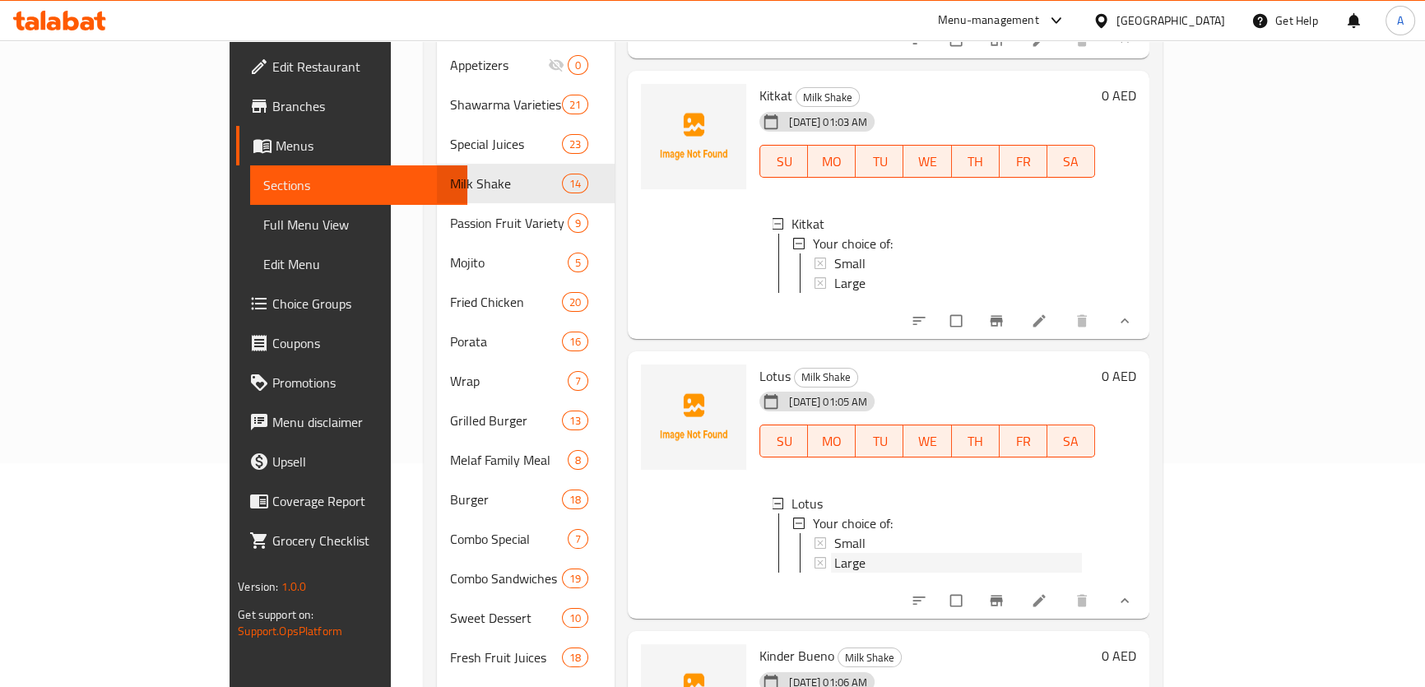
click at [835, 558] on div "Large" at bounding box center [959, 563] width 248 height 20
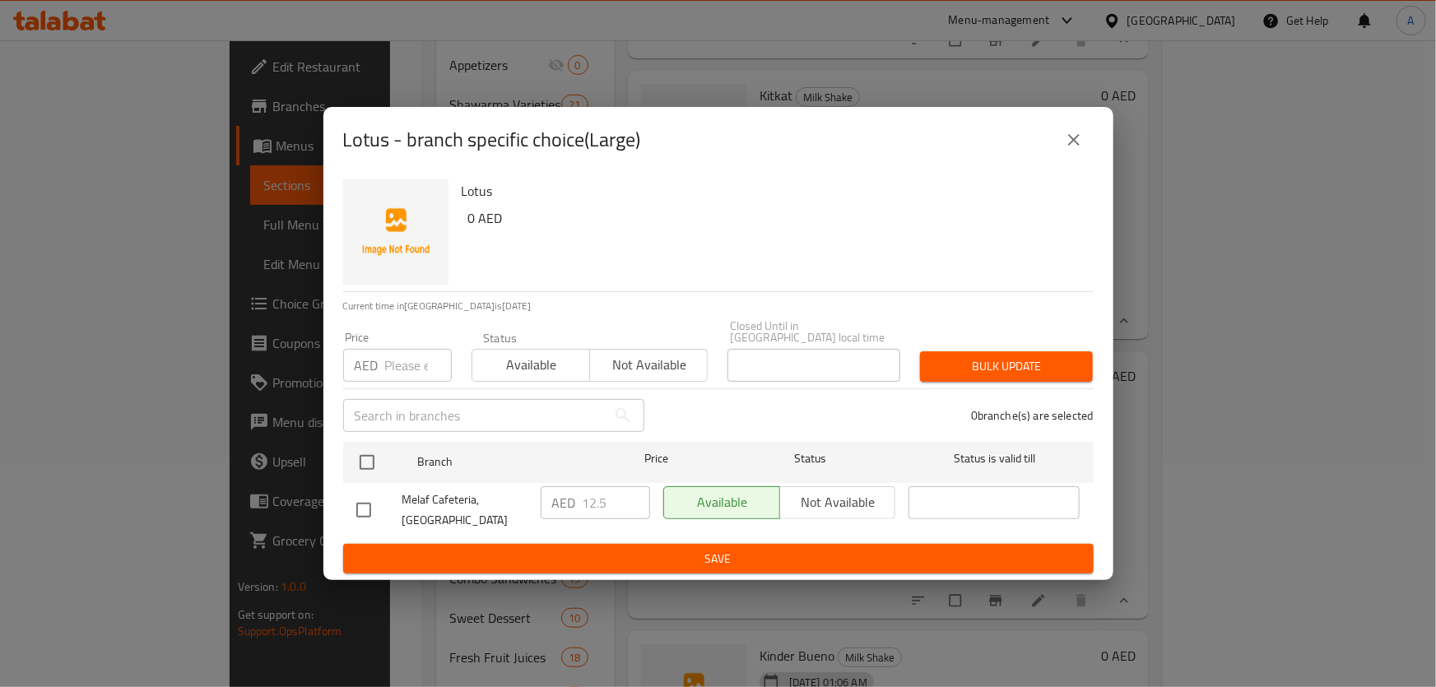
click at [1093, 111] on div "Lotus - branch specific choice(Large)" at bounding box center [718, 140] width 790 height 66
click at [1075, 146] on icon "close" at bounding box center [1074, 140] width 20 height 20
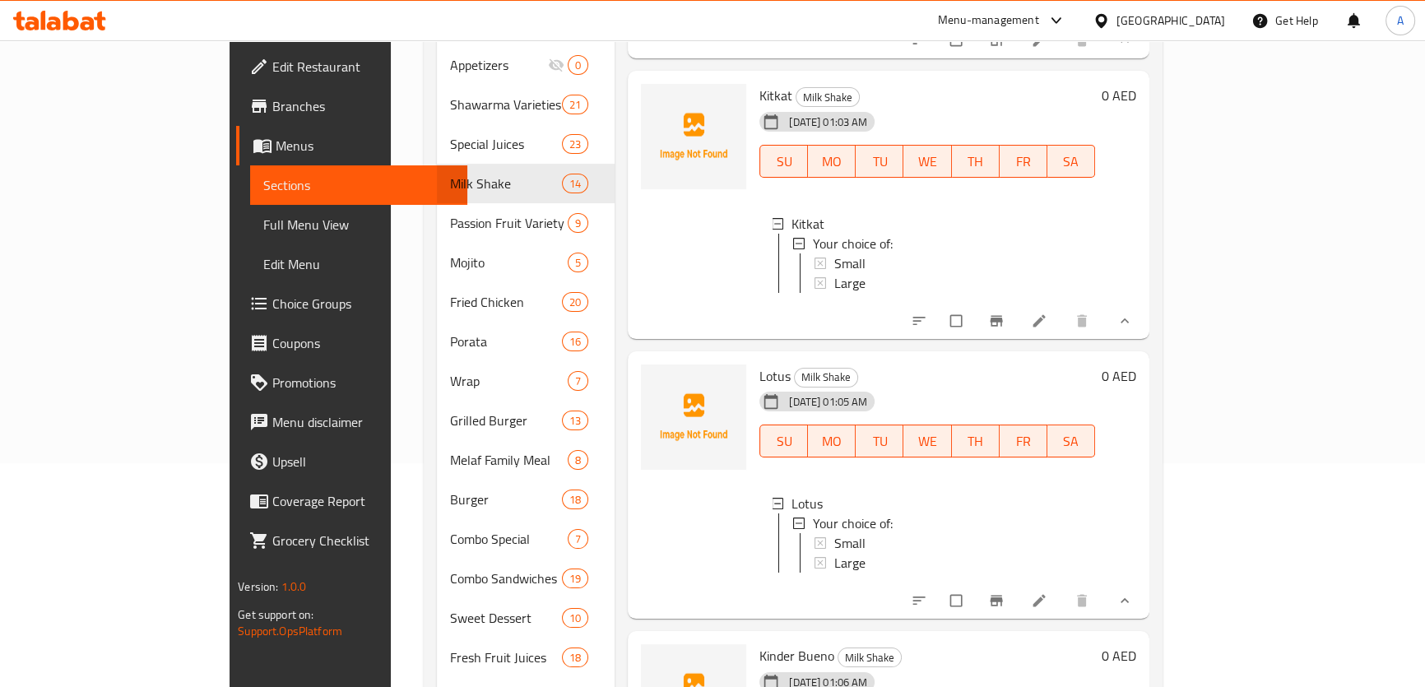
scroll to position [1, 0]
click at [897, 591] on div "Lotus Your choice of: Small Large" at bounding box center [928, 537] width 336 height 112
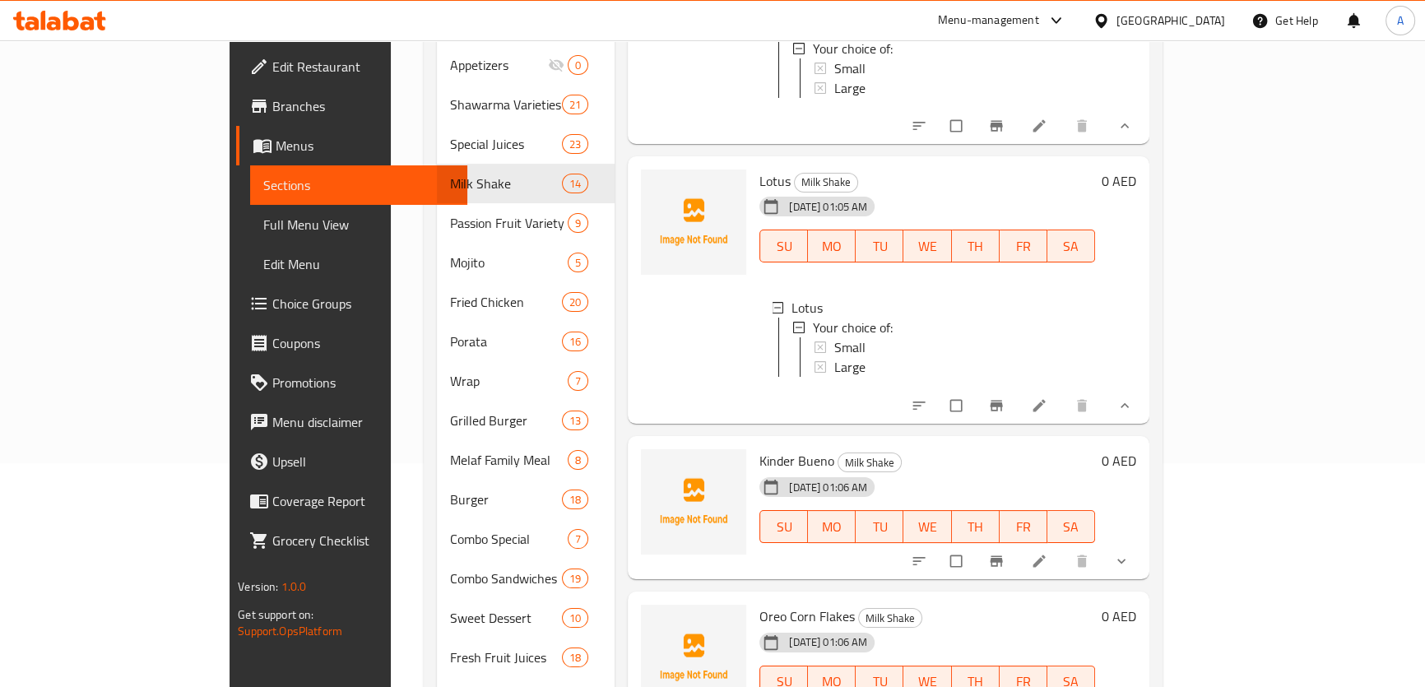
scroll to position [1713, 0]
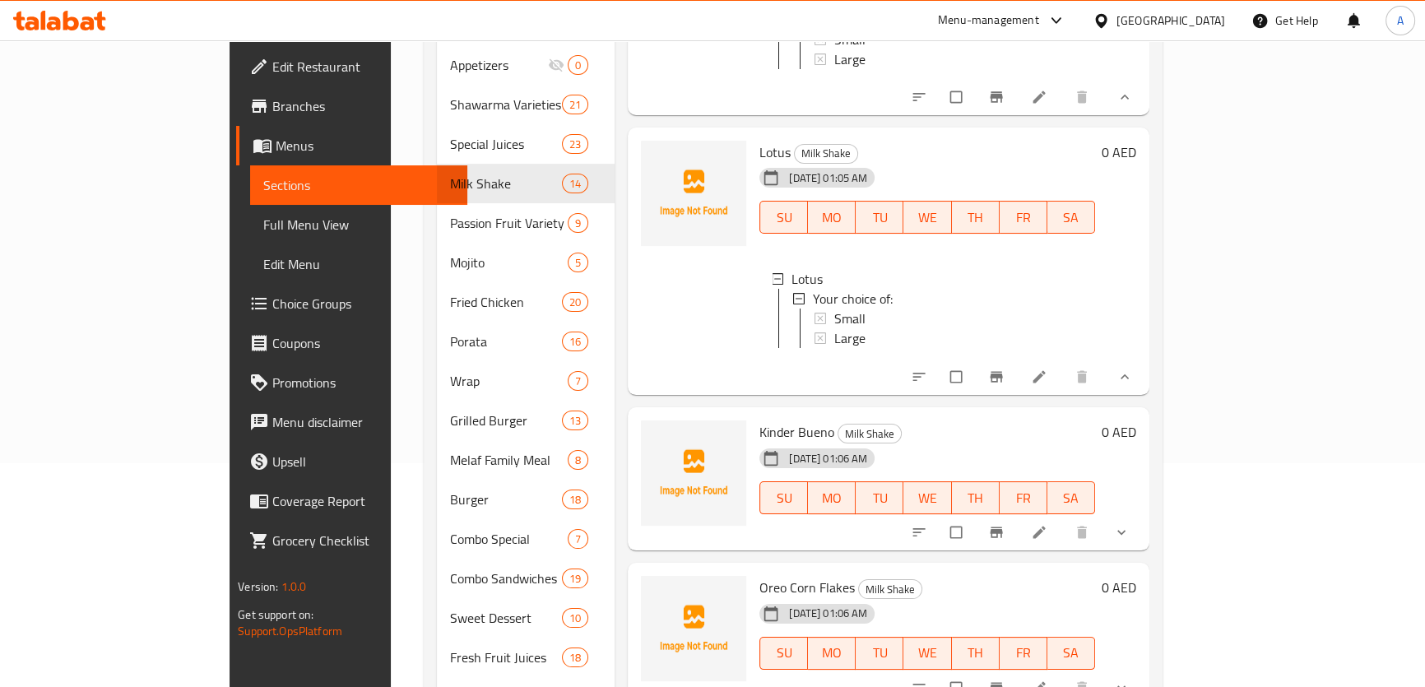
click at [1130, 541] on icon "show more" at bounding box center [1122, 532] width 16 height 16
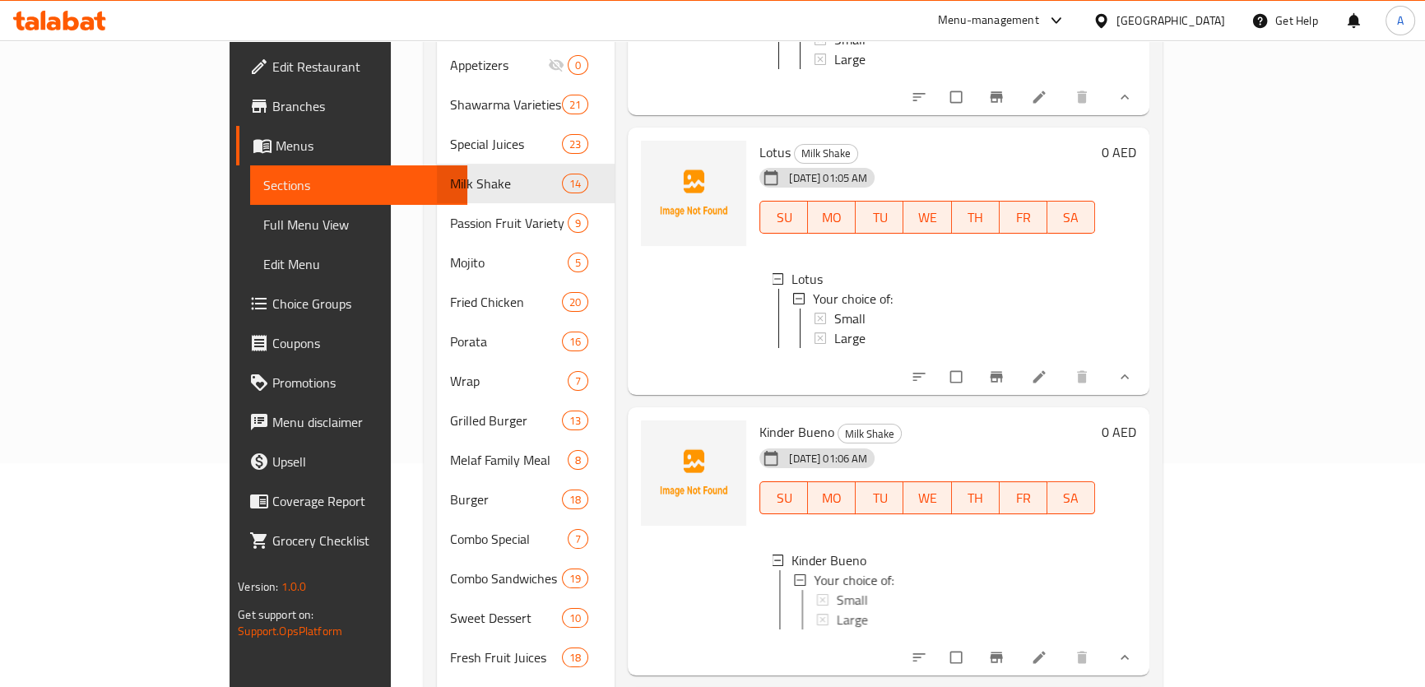
scroll to position [1, 0]
click at [835, 604] on span "Small" at bounding box center [850, 599] width 31 height 20
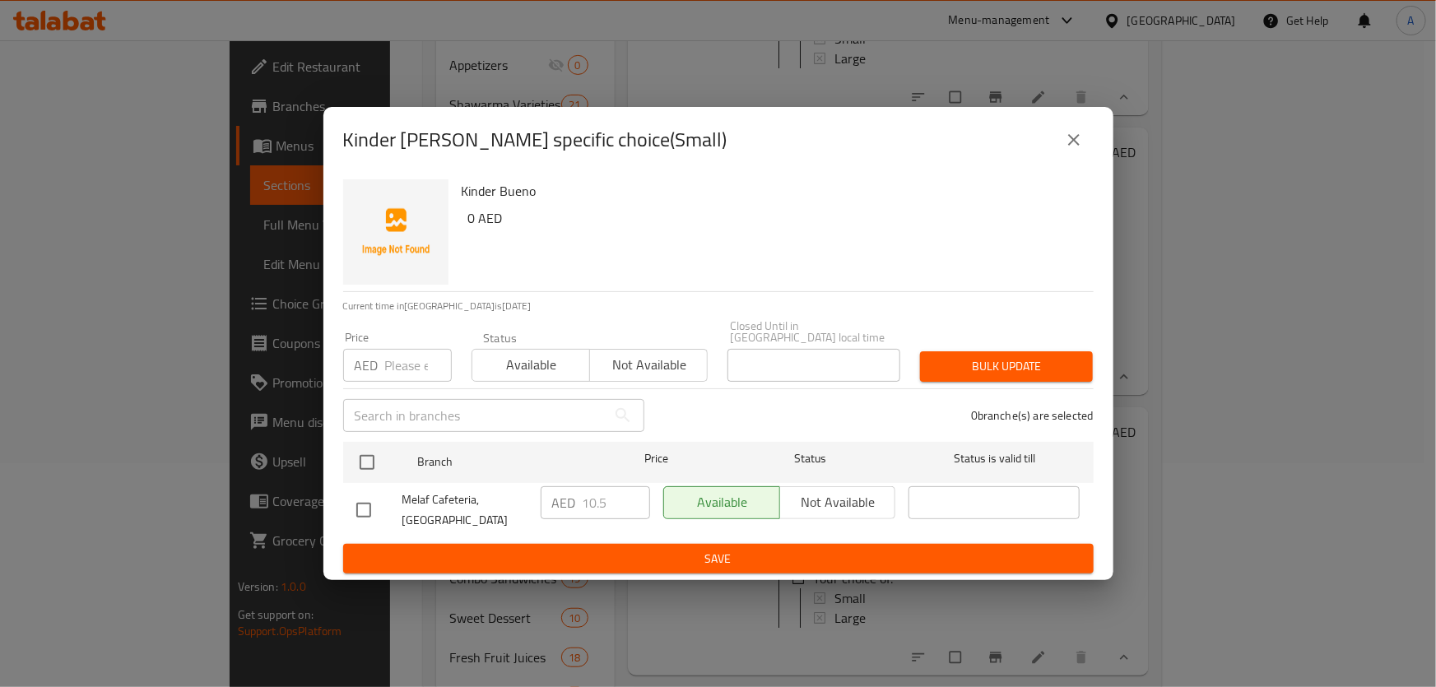
click at [1049, 139] on div "Kinder Bueno - branch specific choice(Small)" at bounding box center [718, 140] width 751 height 40
click at [1076, 131] on icon "close" at bounding box center [1074, 140] width 20 height 20
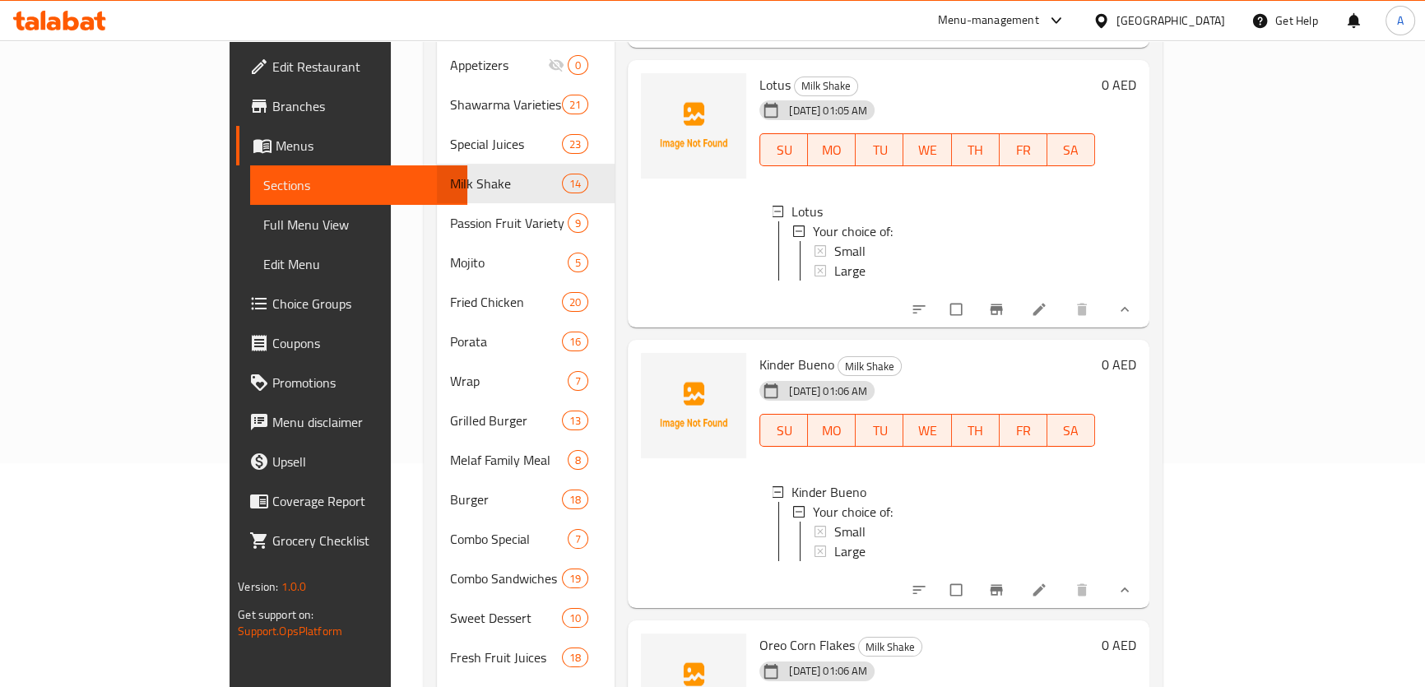
scroll to position [1863, 0]
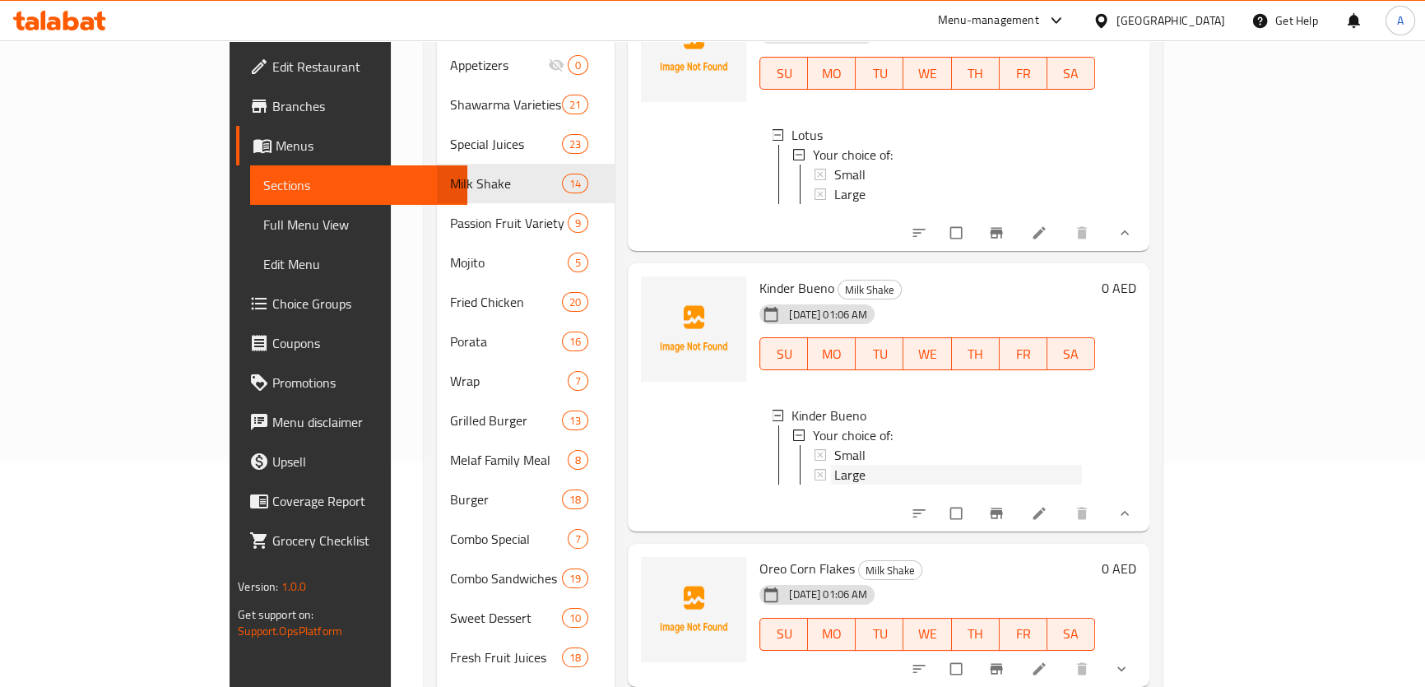
click at [835, 477] on div "Large" at bounding box center [959, 475] width 248 height 20
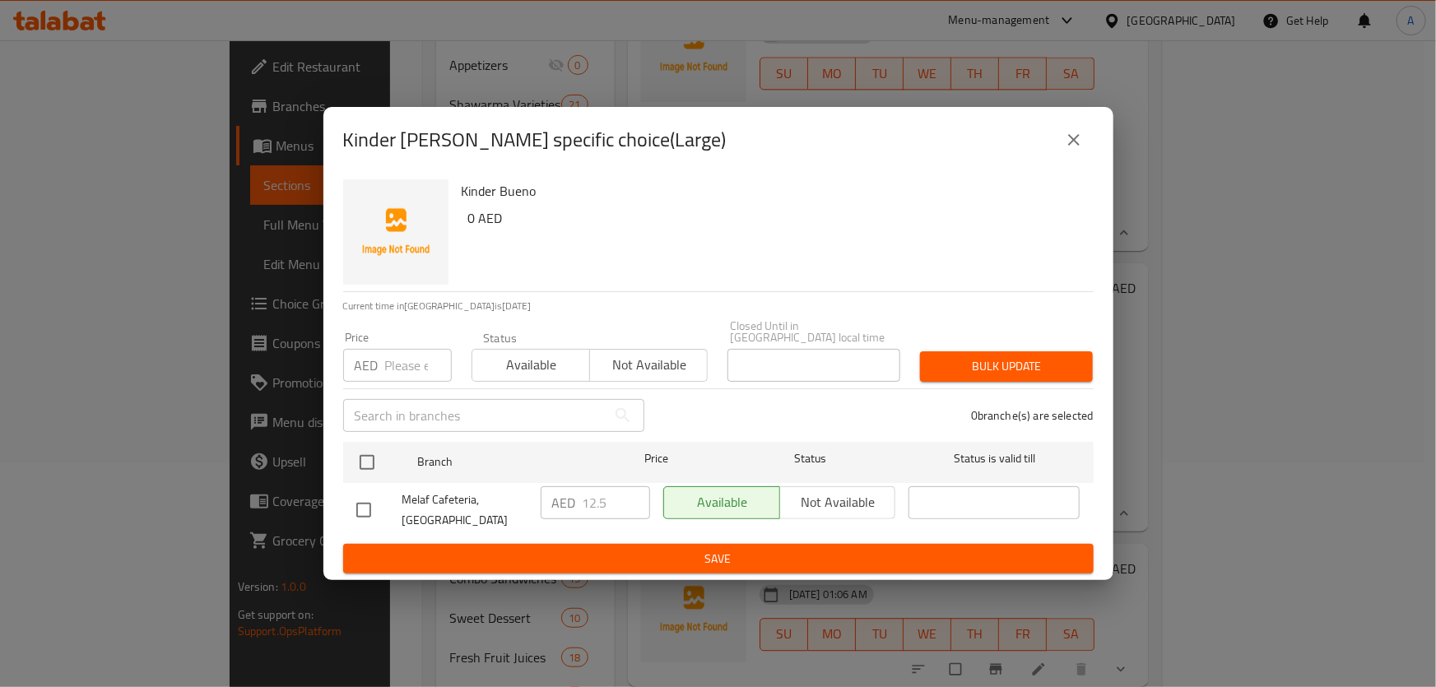
click at [1013, 160] on div "Kinder Bueno - branch specific choice(Large)" at bounding box center [718, 140] width 790 height 66
click at [1062, 144] on button "close" at bounding box center [1074, 140] width 40 height 40
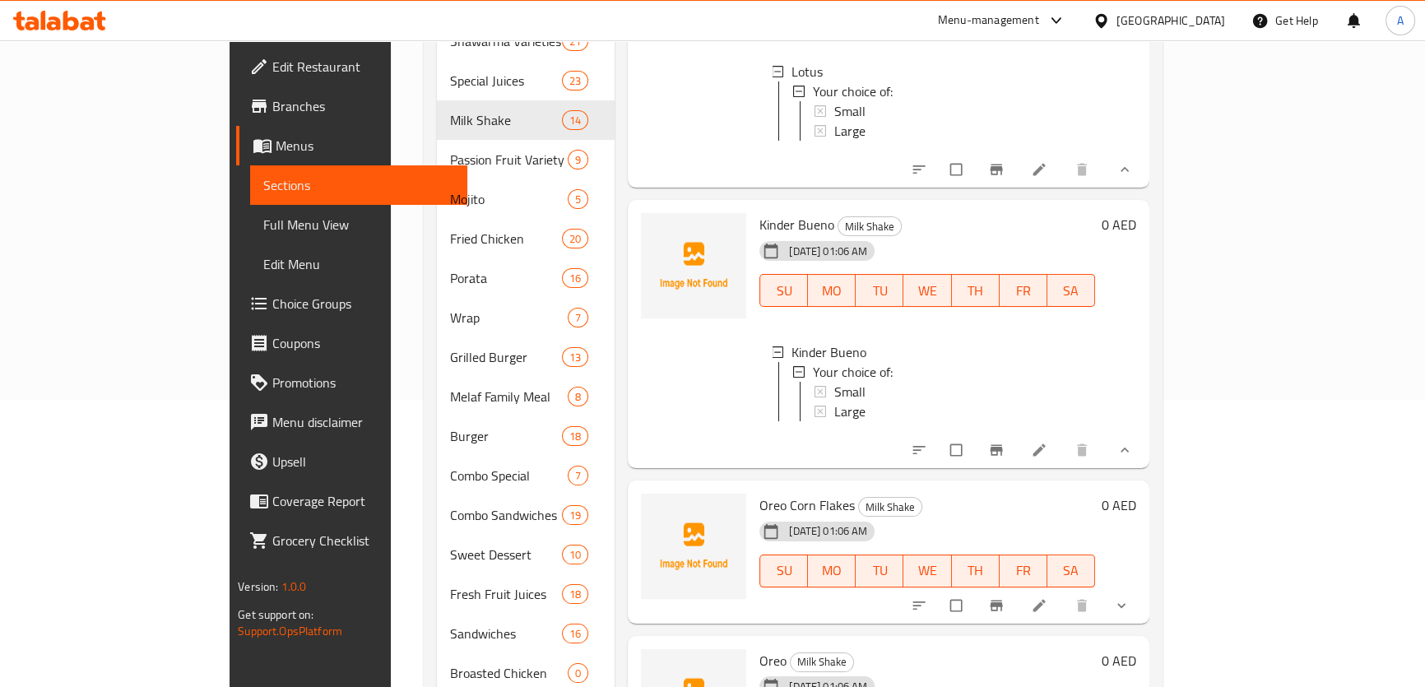
scroll to position [374, 0]
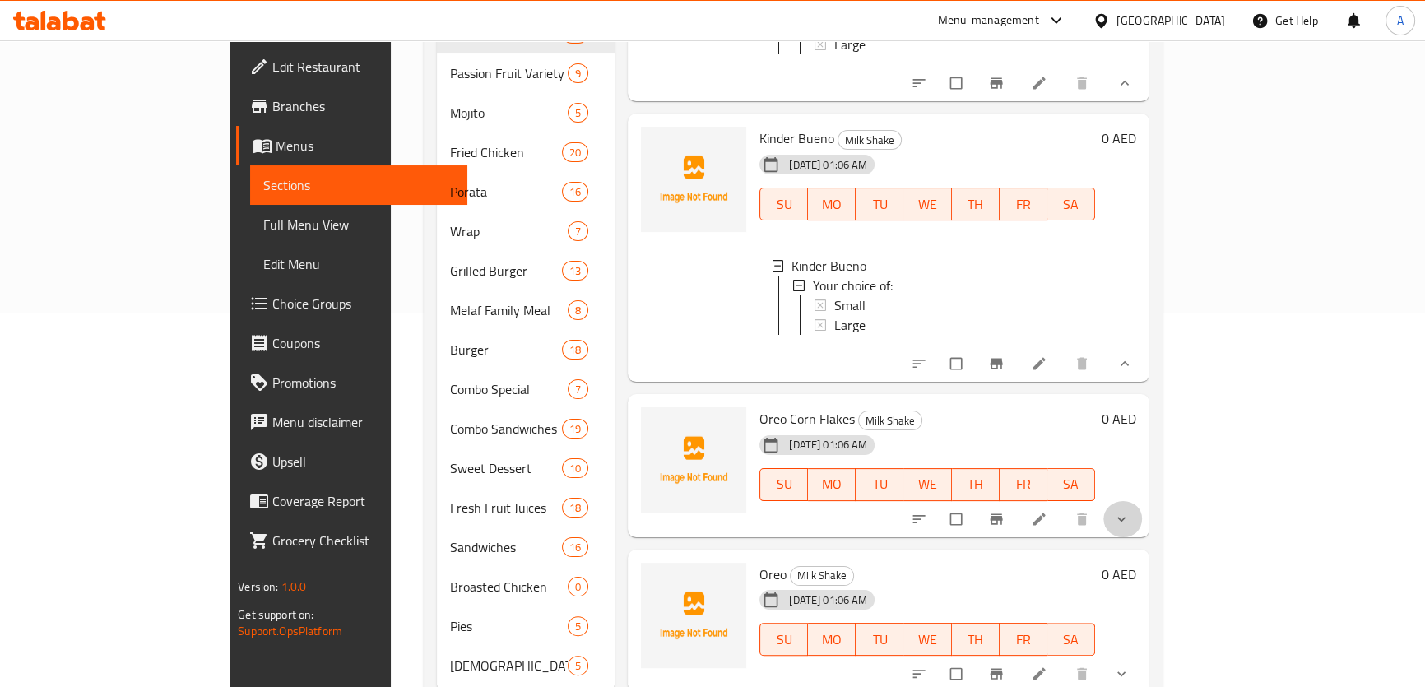
click at [1143, 501] on button "show more" at bounding box center [1124, 519] width 40 height 36
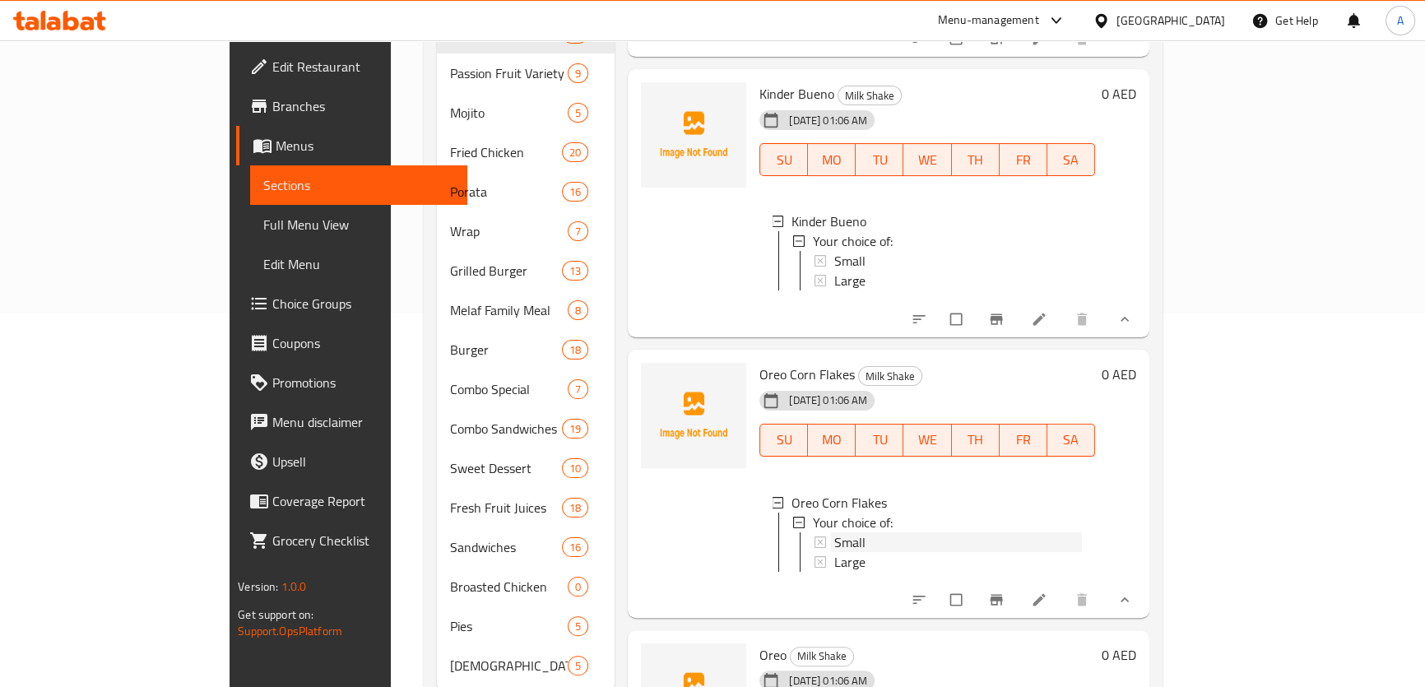
click at [835, 552] on span "Small" at bounding box center [850, 542] width 31 height 20
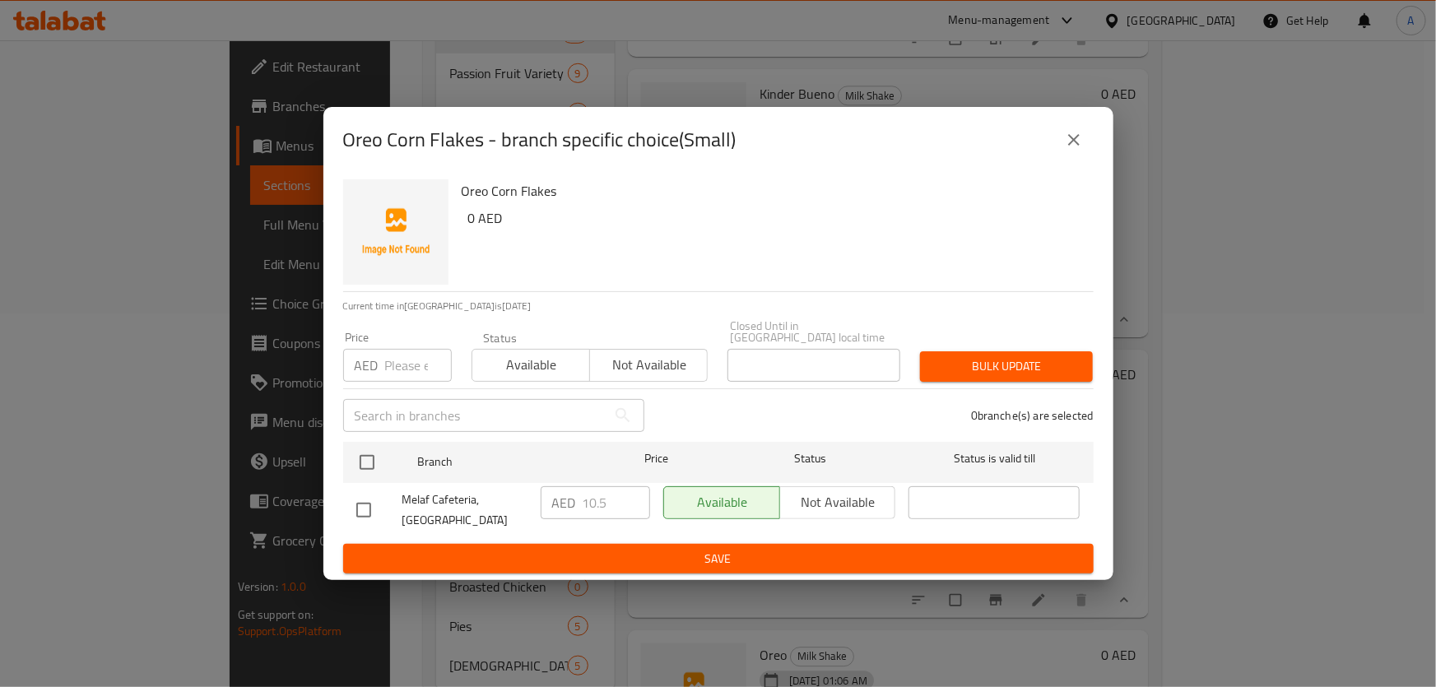
click at [1073, 131] on icon "close" at bounding box center [1074, 140] width 20 height 20
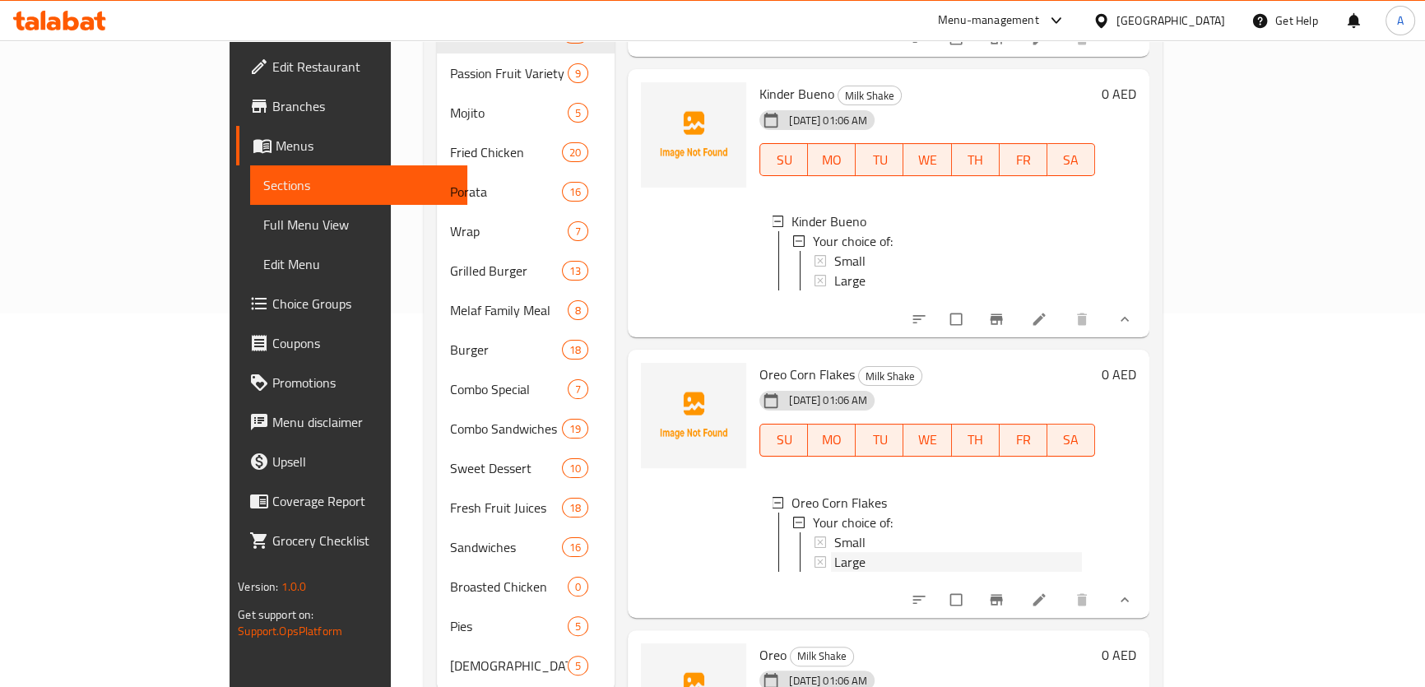
click at [835, 572] on span "Large" at bounding box center [850, 562] width 31 height 20
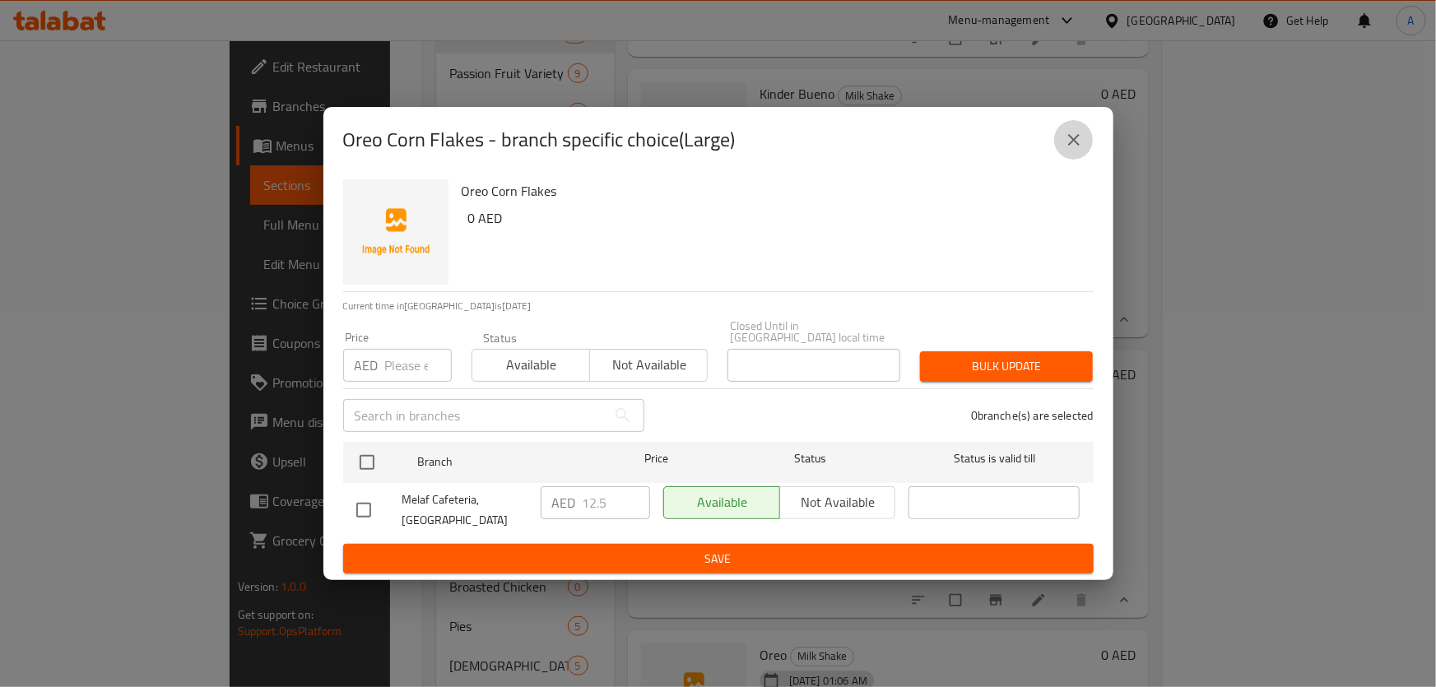
click at [1070, 130] on icon "close" at bounding box center [1074, 140] width 20 height 20
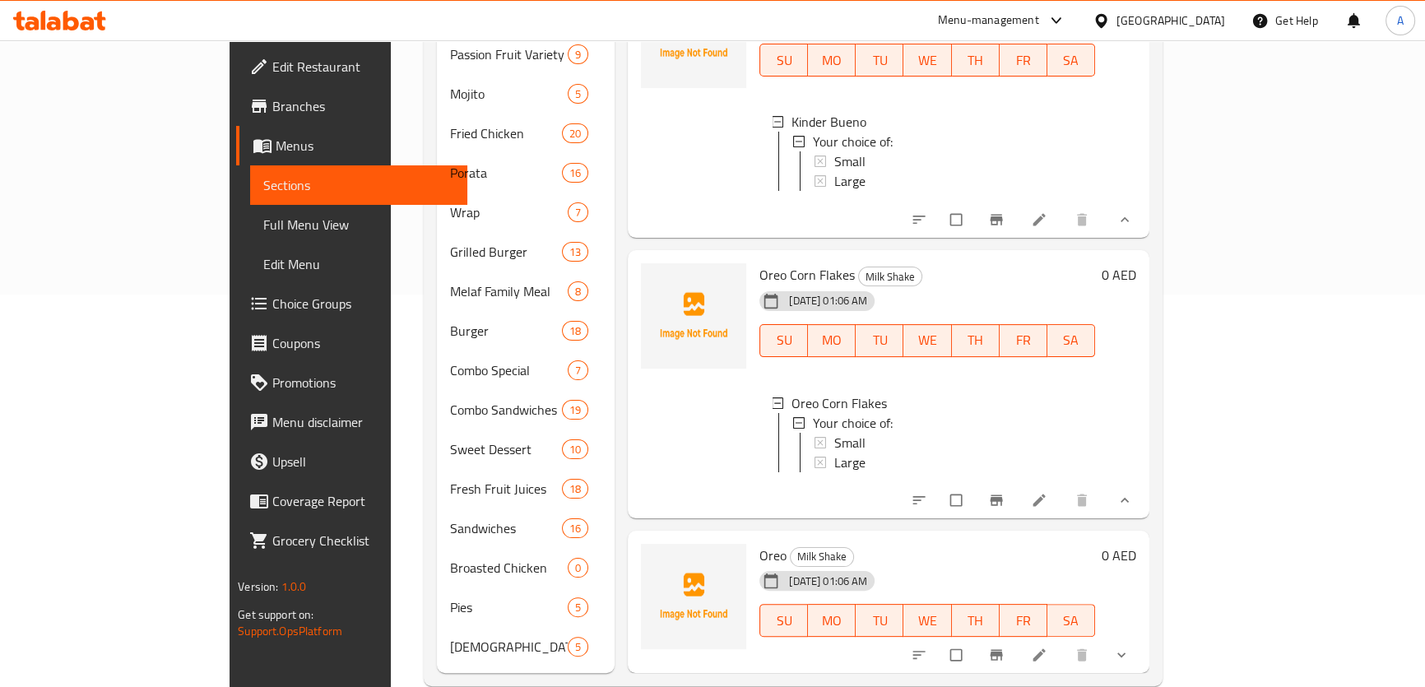
scroll to position [399, 0]
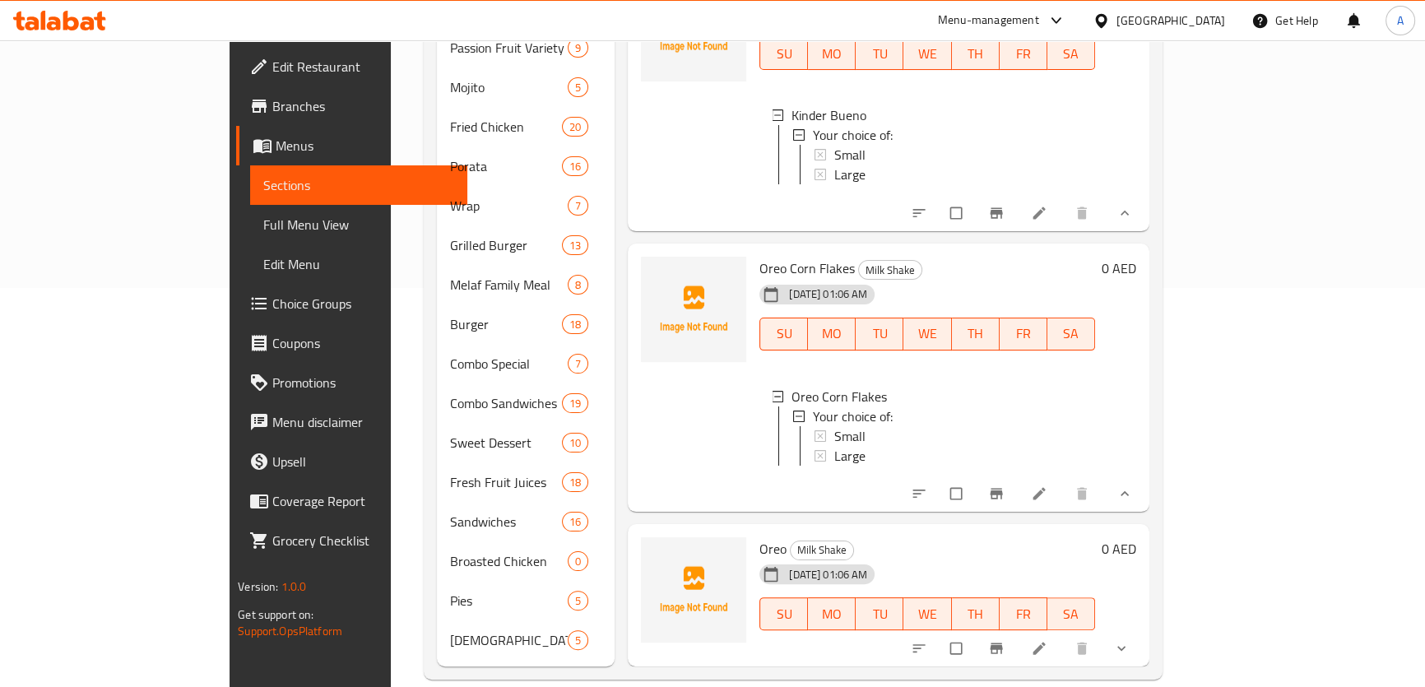
click at [1130, 640] on icon "show more" at bounding box center [1122, 648] width 16 height 16
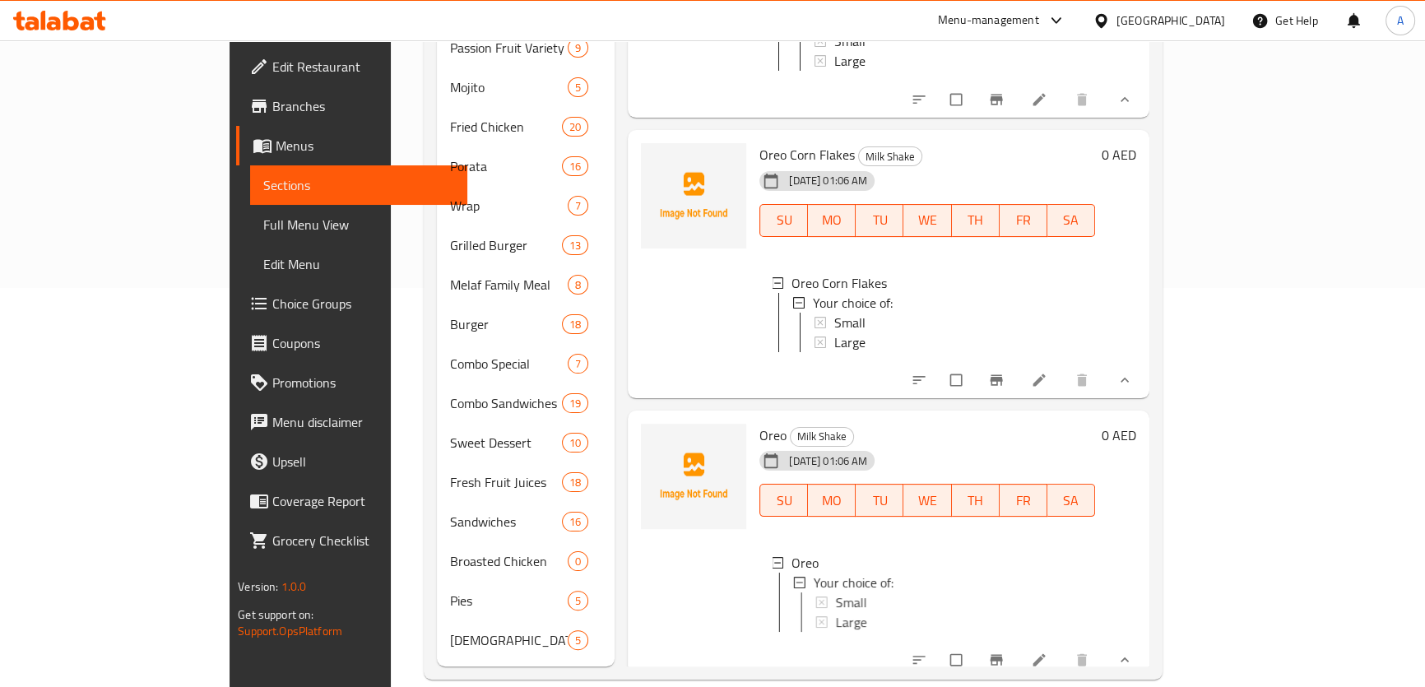
scroll to position [2171, 0]
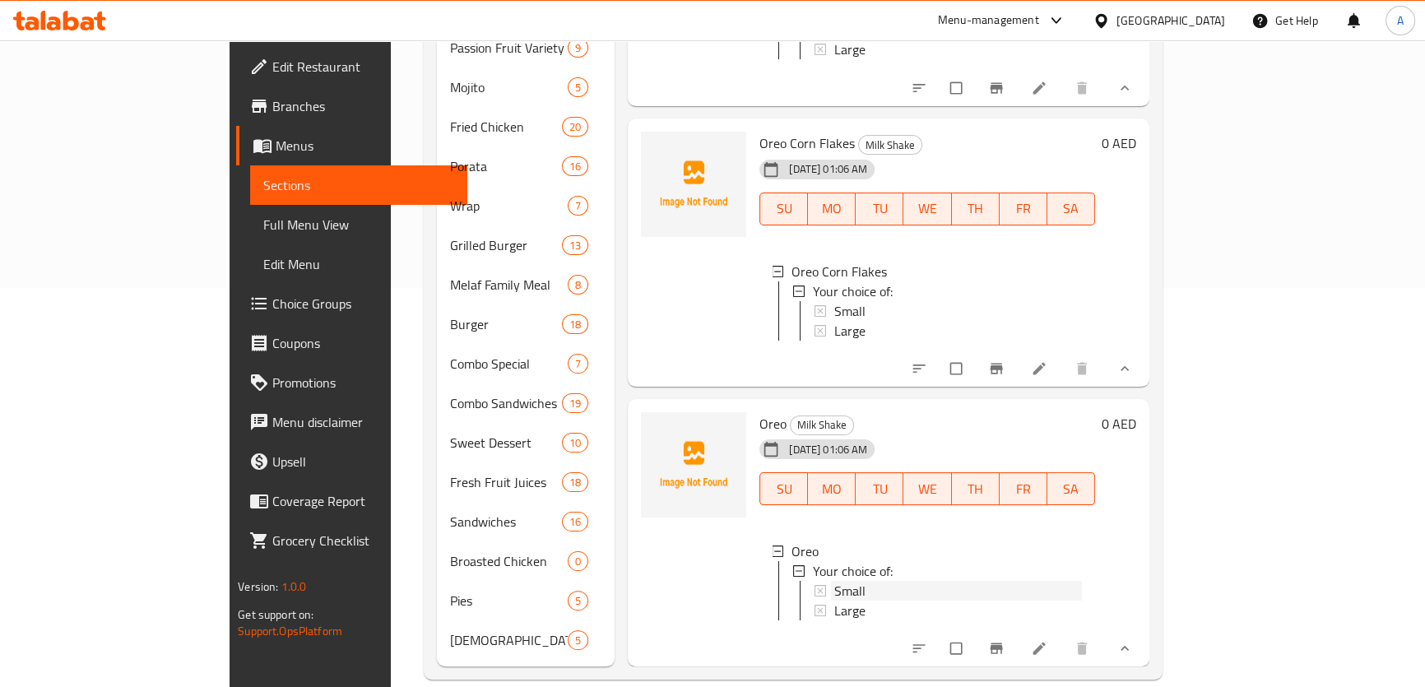
click at [835, 581] on div "Small" at bounding box center [959, 591] width 248 height 20
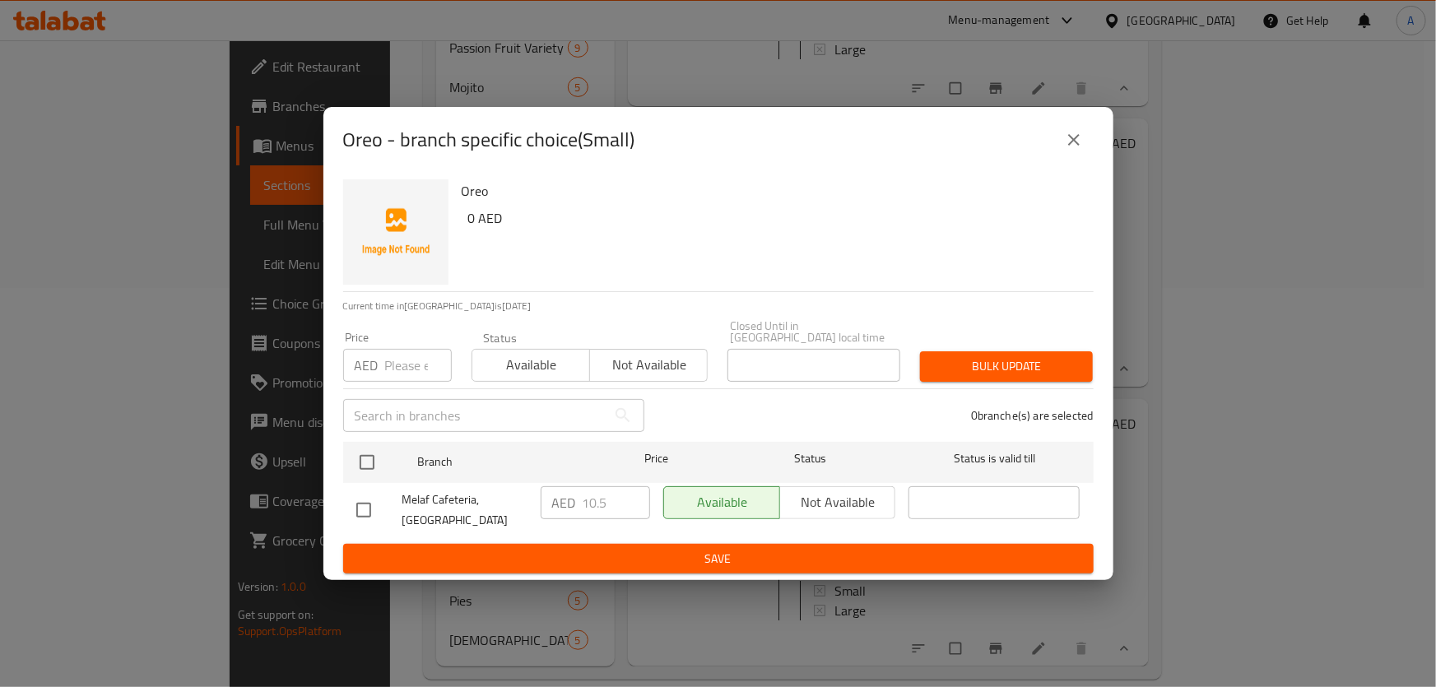
click at [1081, 131] on icon "close" at bounding box center [1074, 140] width 20 height 20
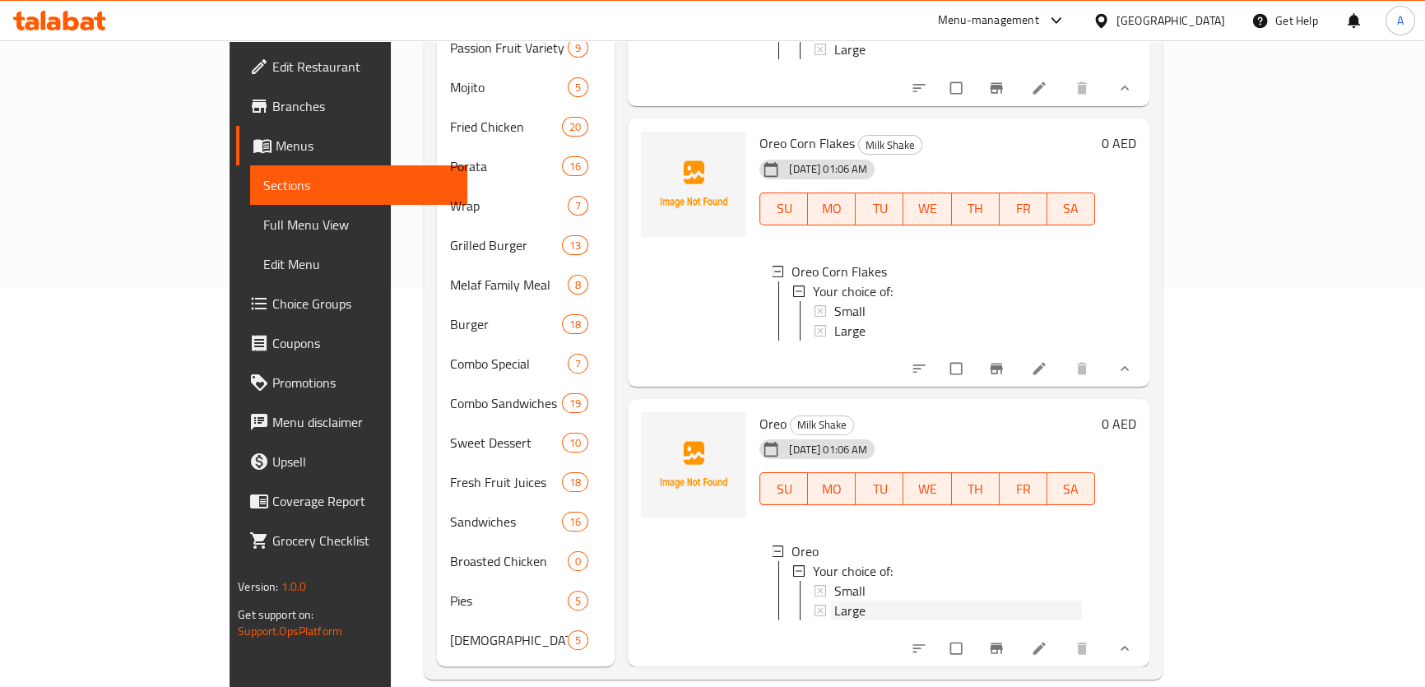
click at [892, 601] on div "Large" at bounding box center [959, 611] width 248 height 20
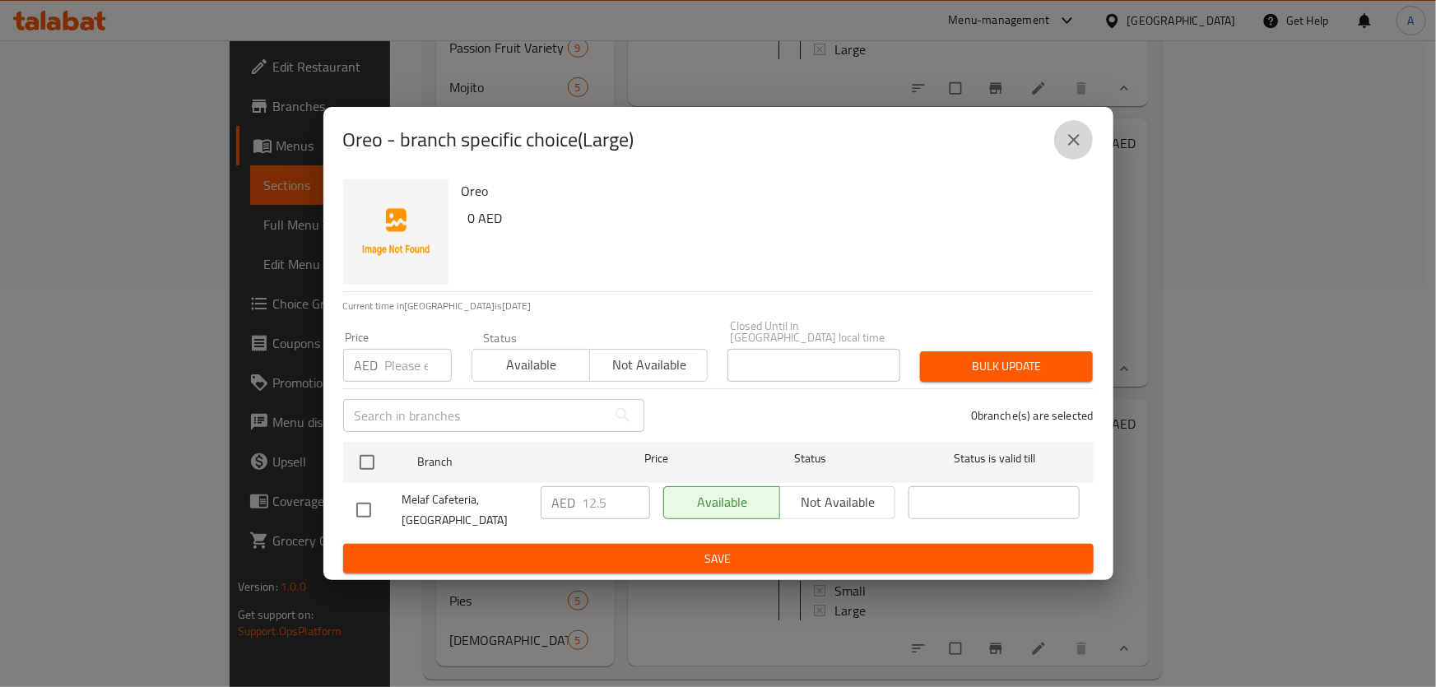
click at [1066, 133] on icon "close" at bounding box center [1074, 140] width 20 height 20
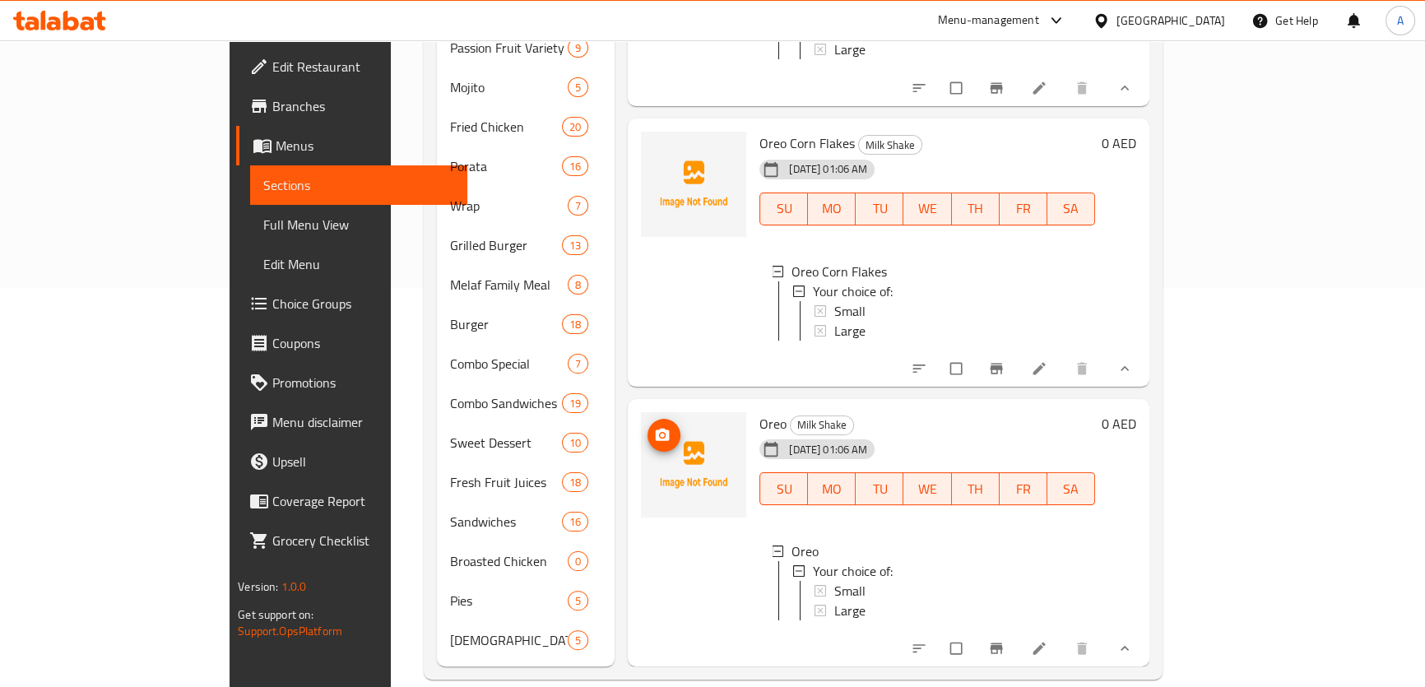
click at [675, 412] on img at bounding box center [693, 464] width 105 height 105
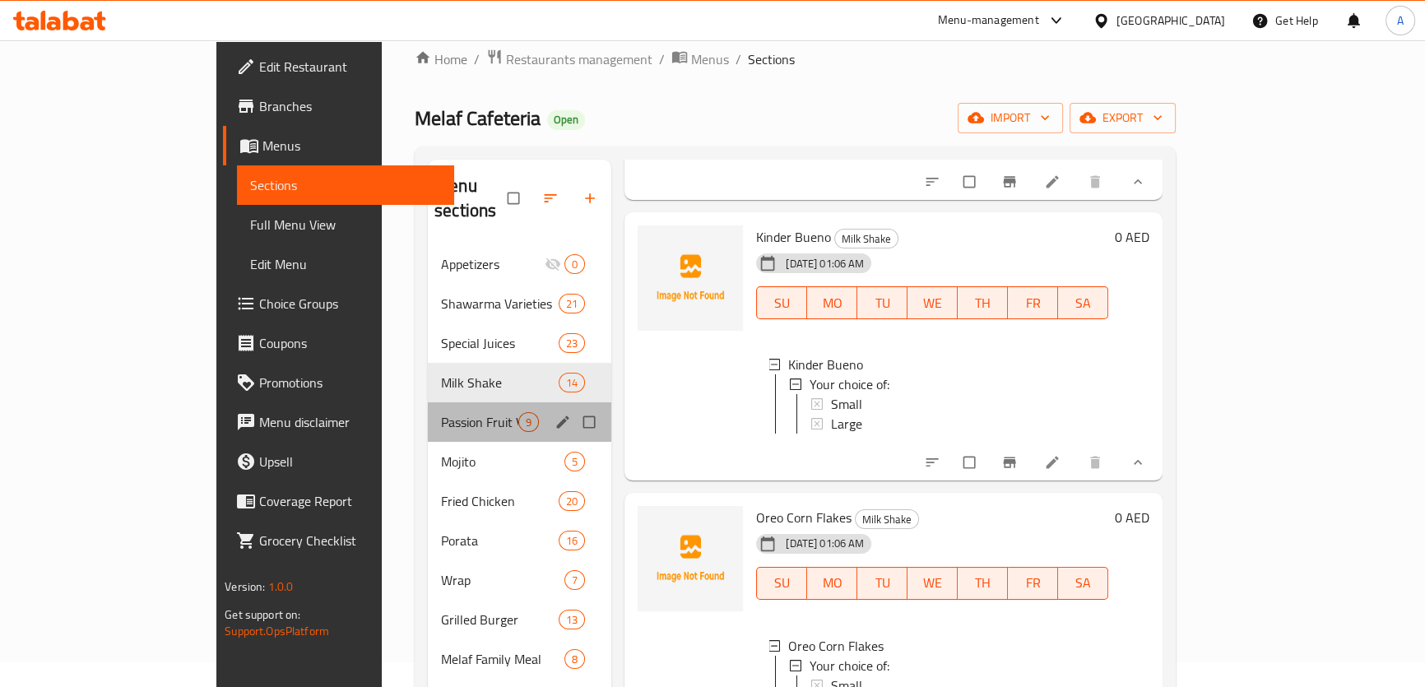
click at [428, 402] on div "Passion Fruit Variety Flavours 9" at bounding box center [520, 422] width 184 height 40
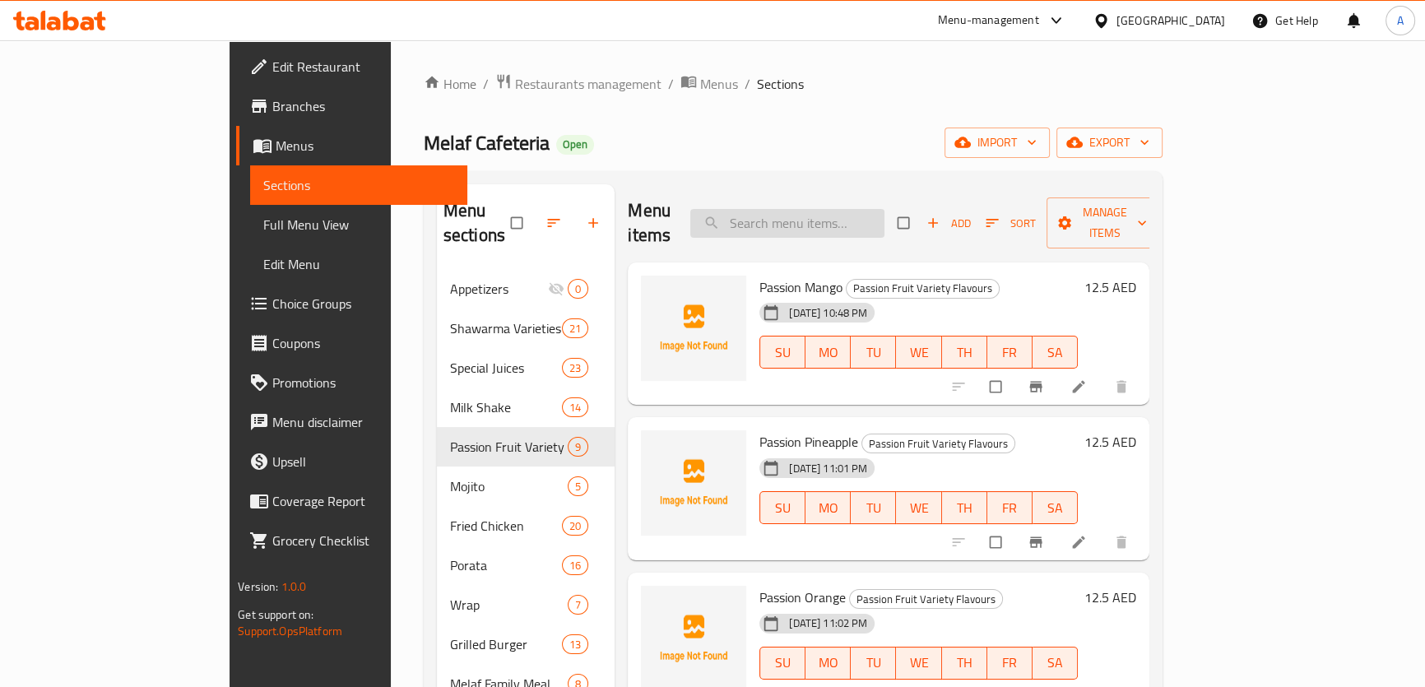
click at [857, 209] on input "search" at bounding box center [787, 223] width 194 height 29
paste input "bottle Juice"
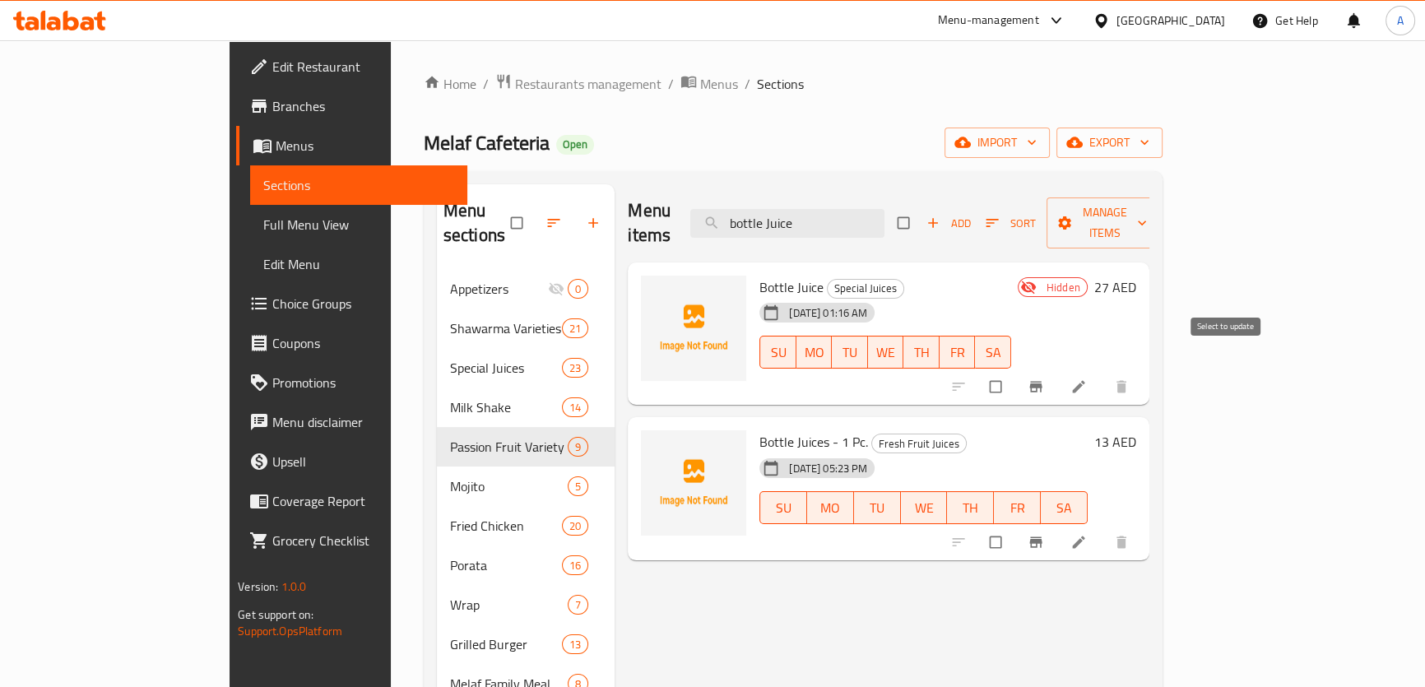
type input "bottle Juice"
click at [1015, 371] on input "checkbox" at bounding box center [997, 386] width 35 height 31
click at [1164, 225] on button "Manage items" at bounding box center [1105, 223] width 117 height 51
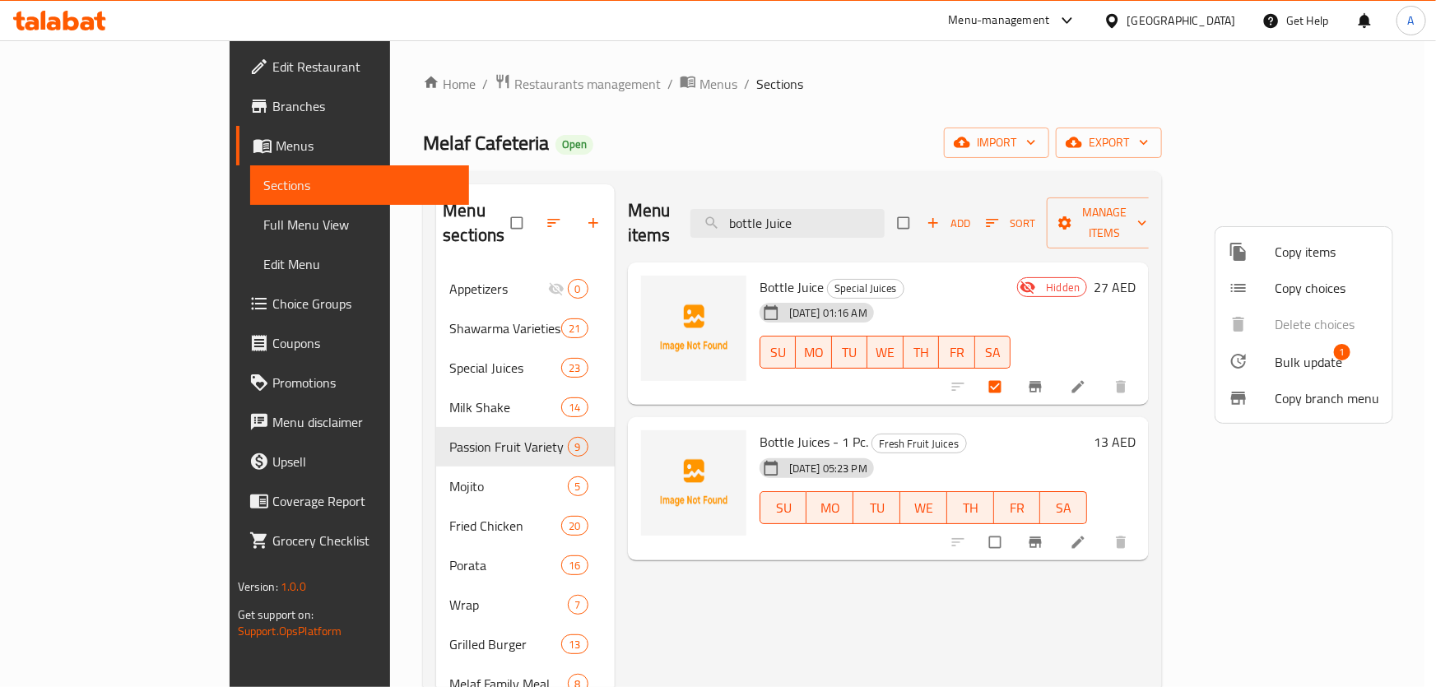
click at [1327, 365] on span "Bulk update" at bounding box center [1308, 362] width 67 height 20
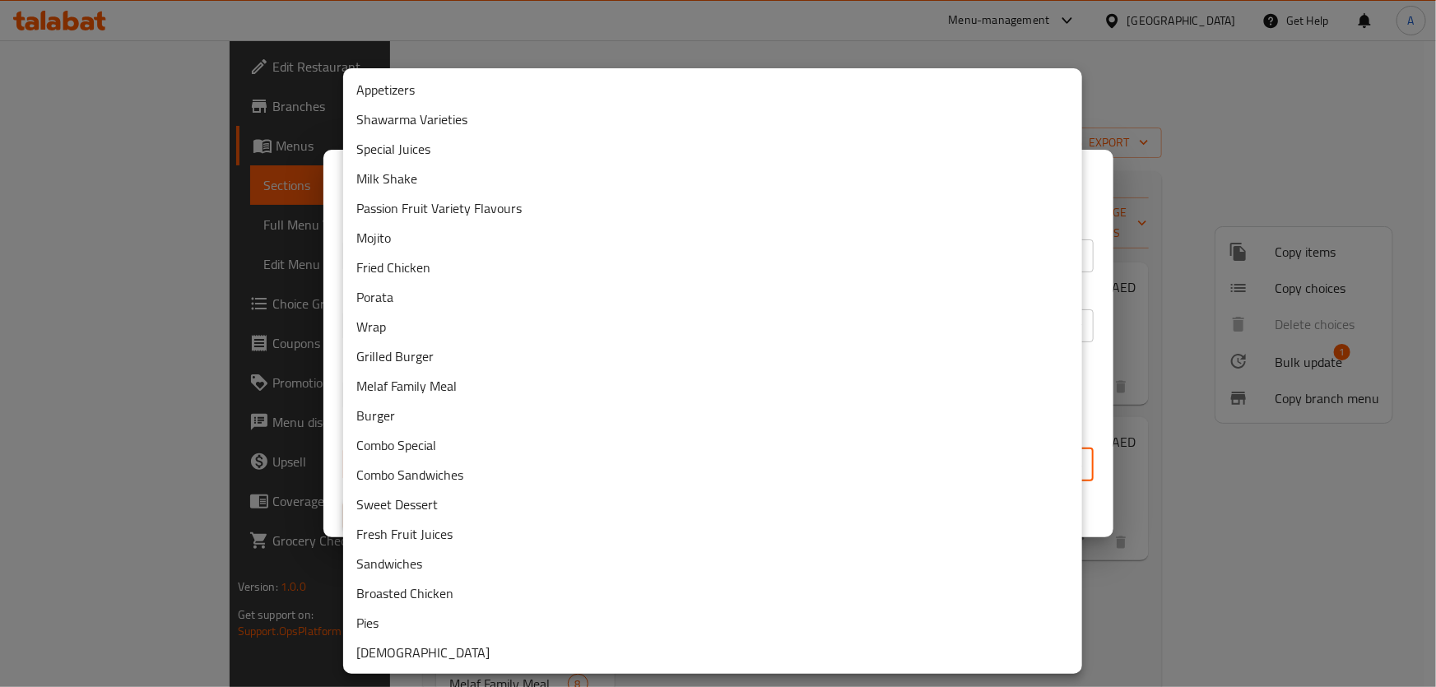
click at [559, 457] on body "​ Menu-management United Arab Emirates Get Help A Edit Restaurant Branches Menu…" at bounding box center [718, 363] width 1436 height 647
click at [482, 207] on li "Passion Fruit Variety Flavours" at bounding box center [712, 208] width 739 height 30
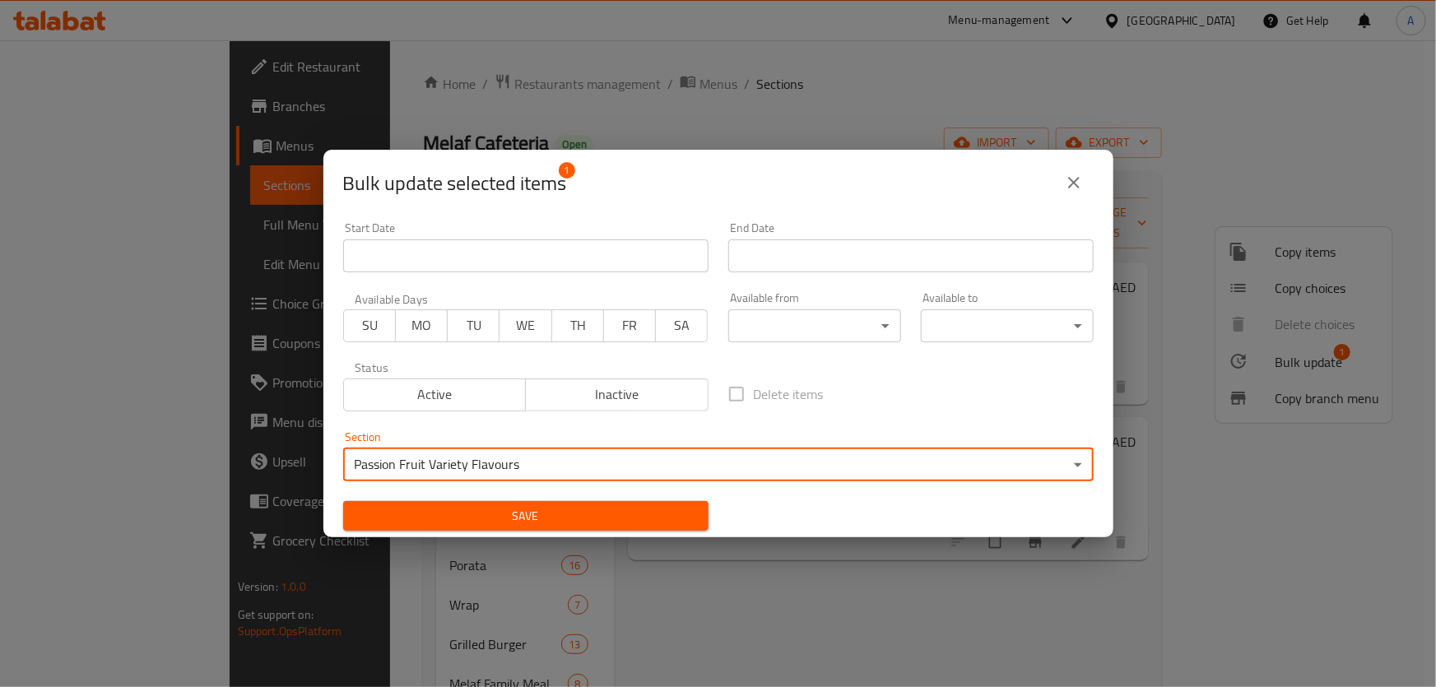
click at [458, 509] on span "Save" at bounding box center [525, 516] width 339 height 21
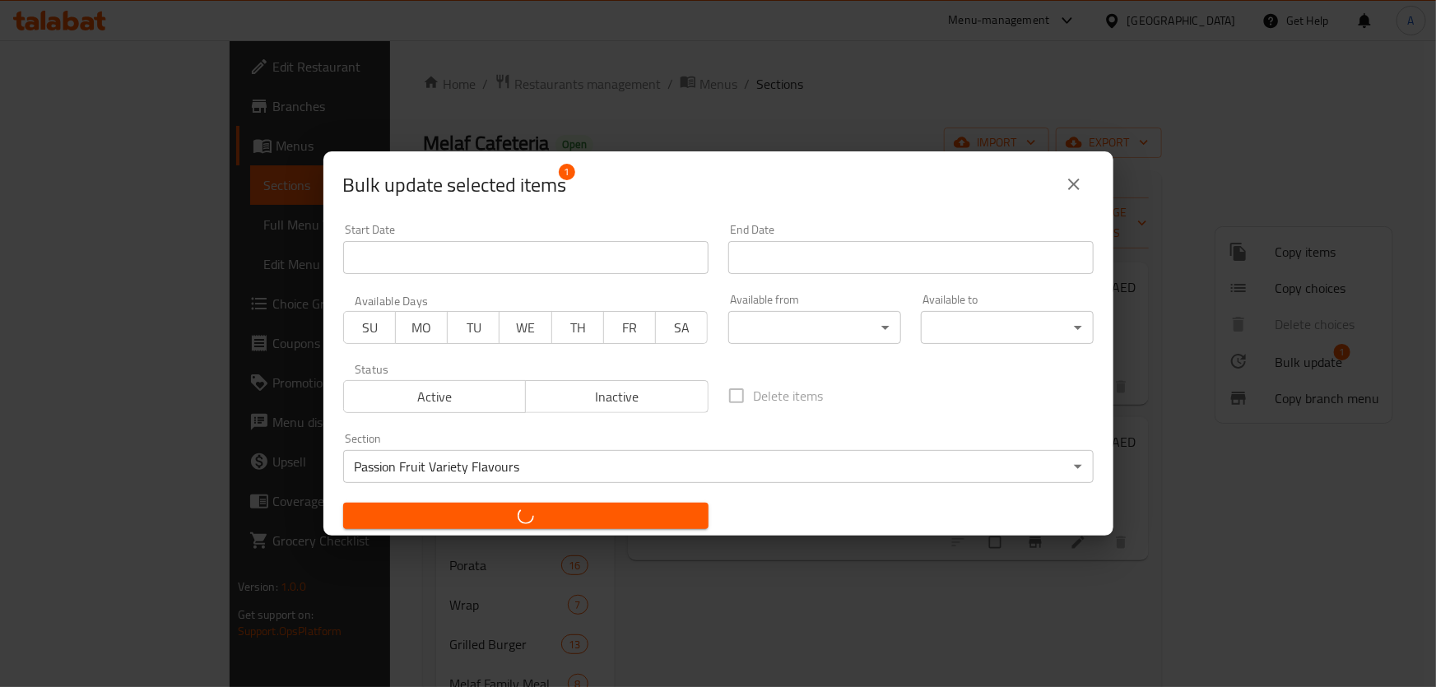
checkbox input "false"
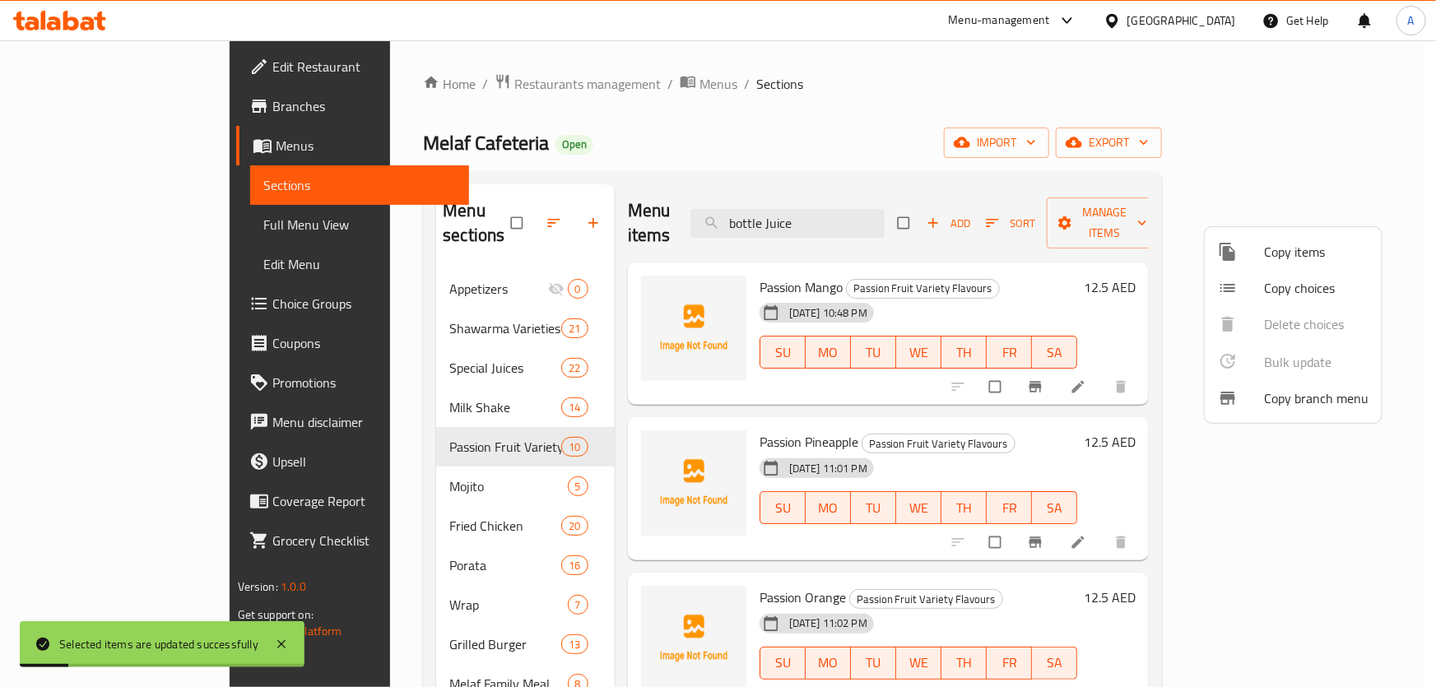
click at [924, 128] on div at bounding box center [718, 343] width 1436 height 687
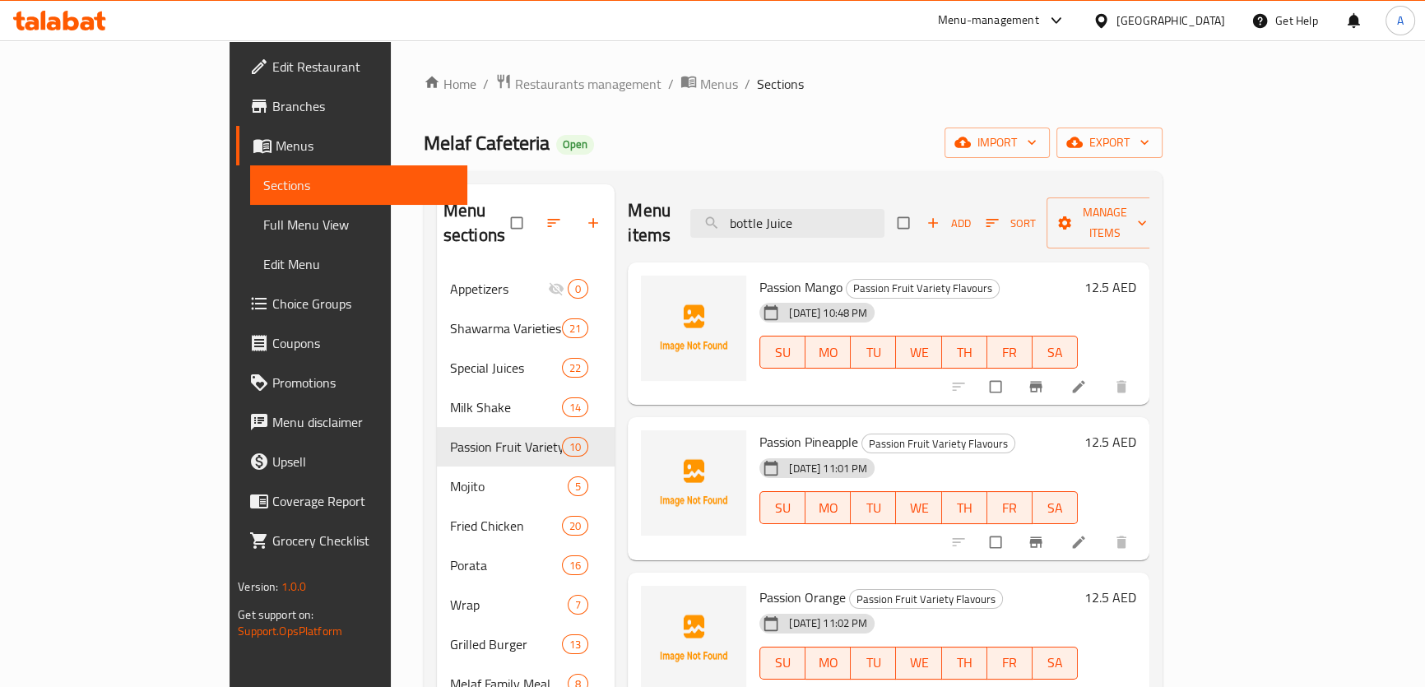
scroll to position [399, 0]
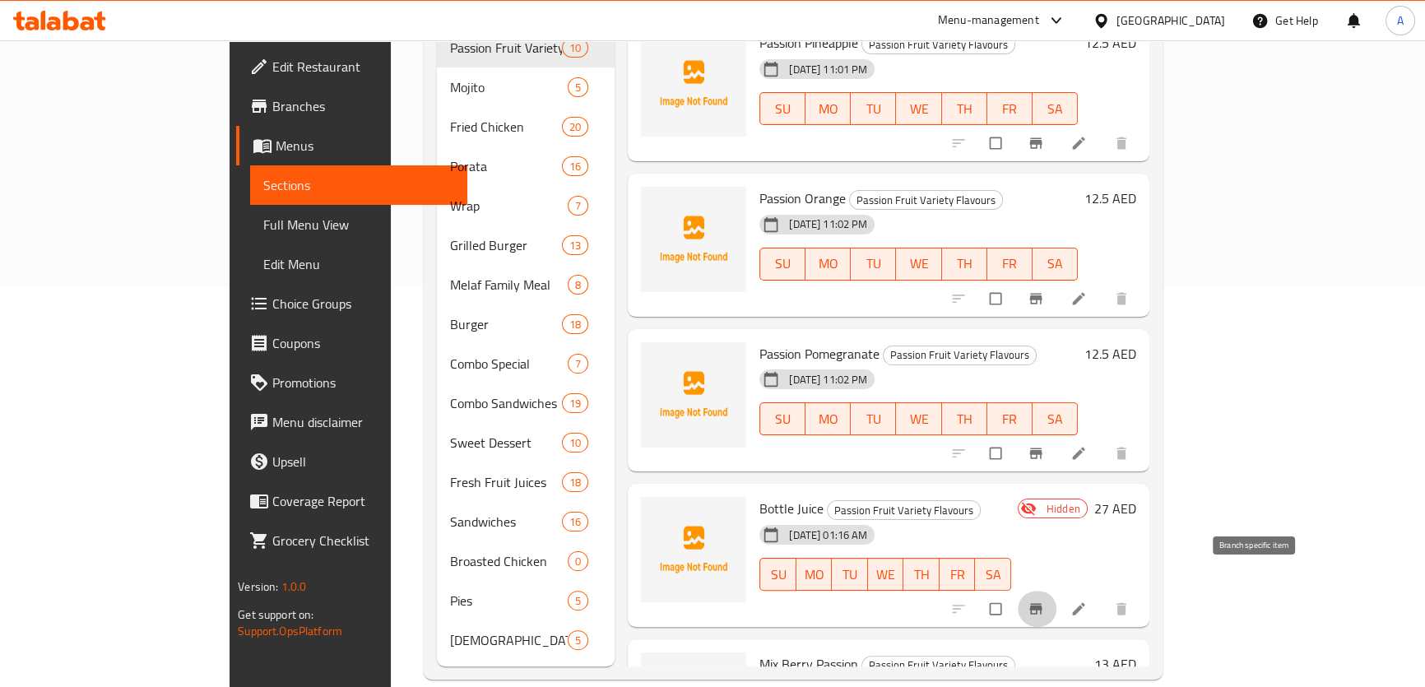
click at [1044, 601] on icon "Branch-specific-item" at bounding box center [1036, 609] width 16 height 16
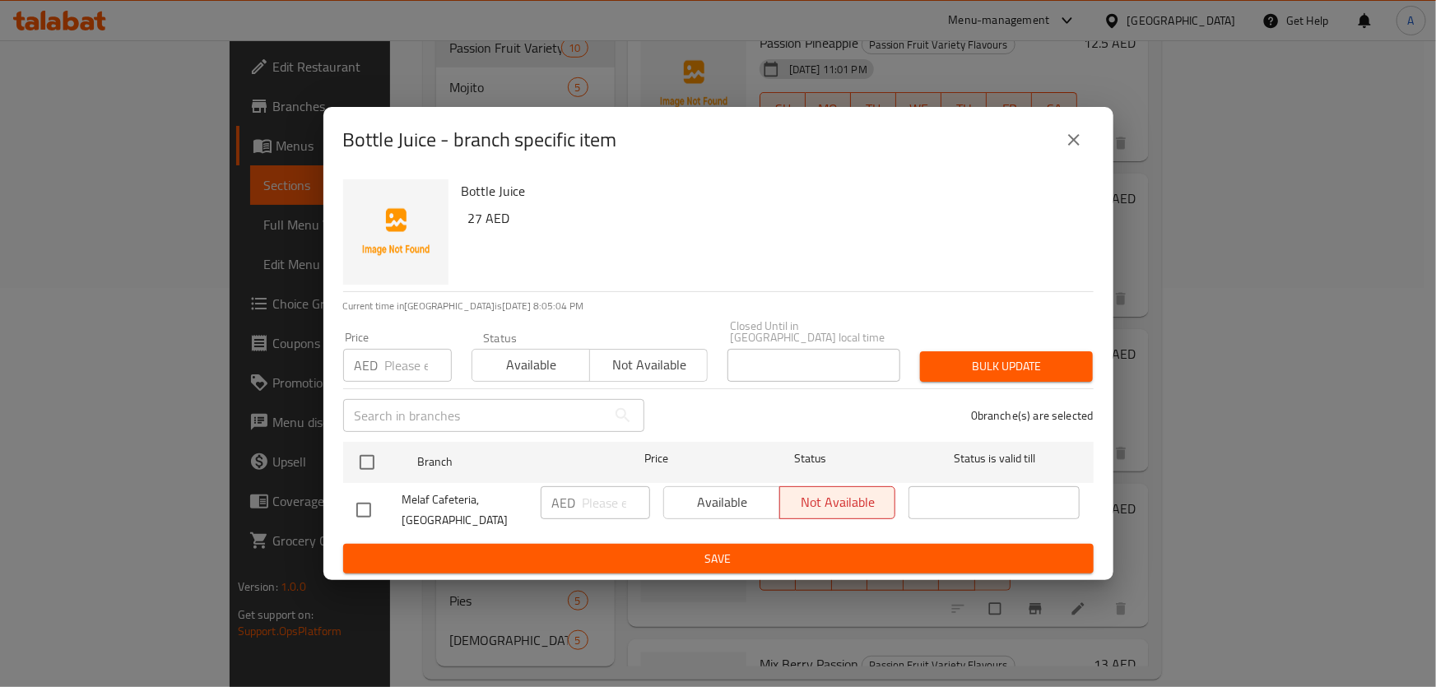
click at [1095, 148] on div "Bottle Juice - branch specific item" at bounding box center [718, 140] width 790 height 66
click at [1081, 130] on icon "close" at bounding box center [1074, 140] width 20 height 20
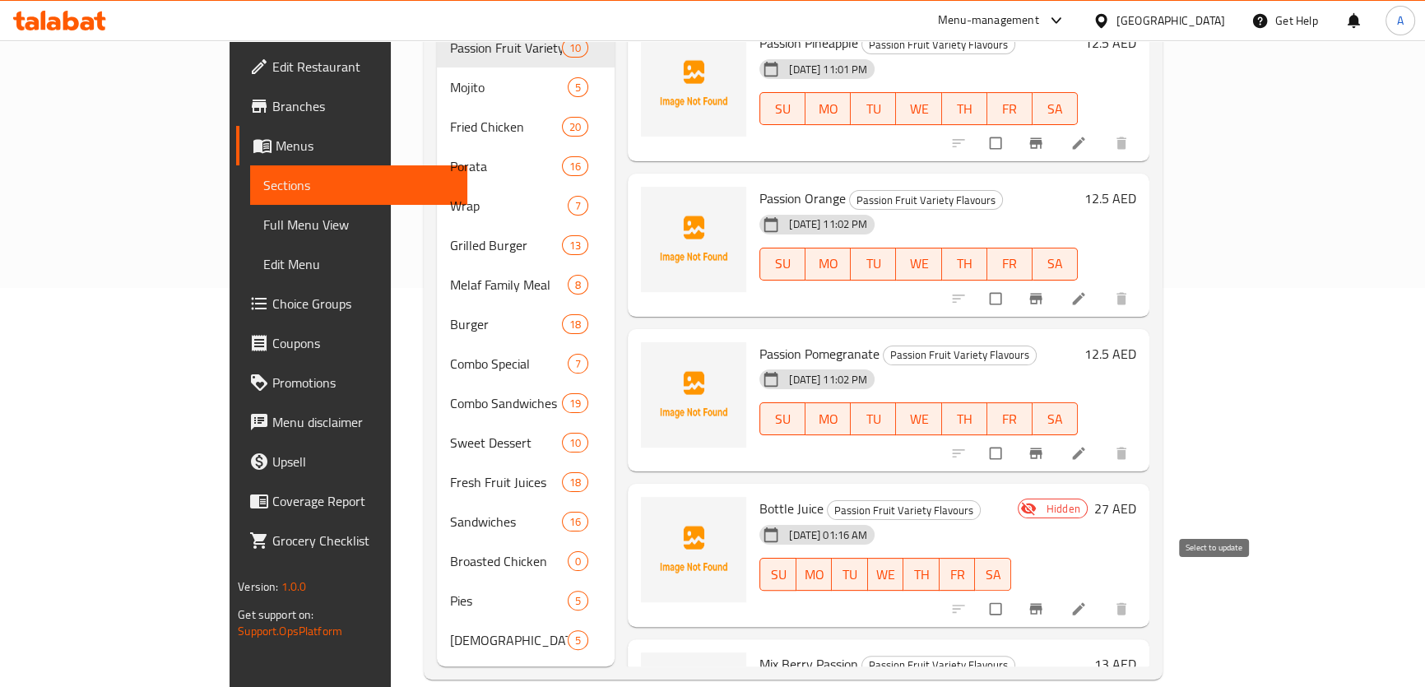
click at [1015, 593] on input "checkbox" at bounding box center [997, 608] width 35 height 31
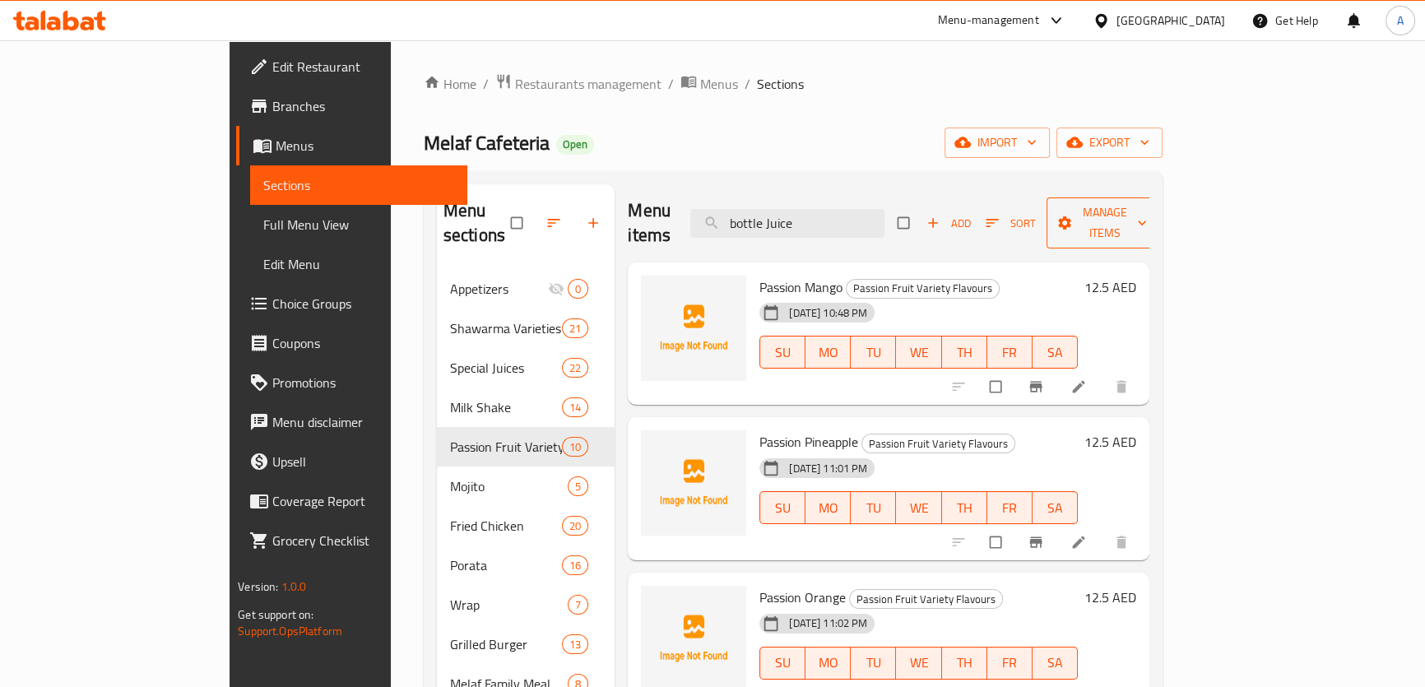
click at [1151, 213] on span "Manage items" at bounding box center [1105, 222] width 91 height 41
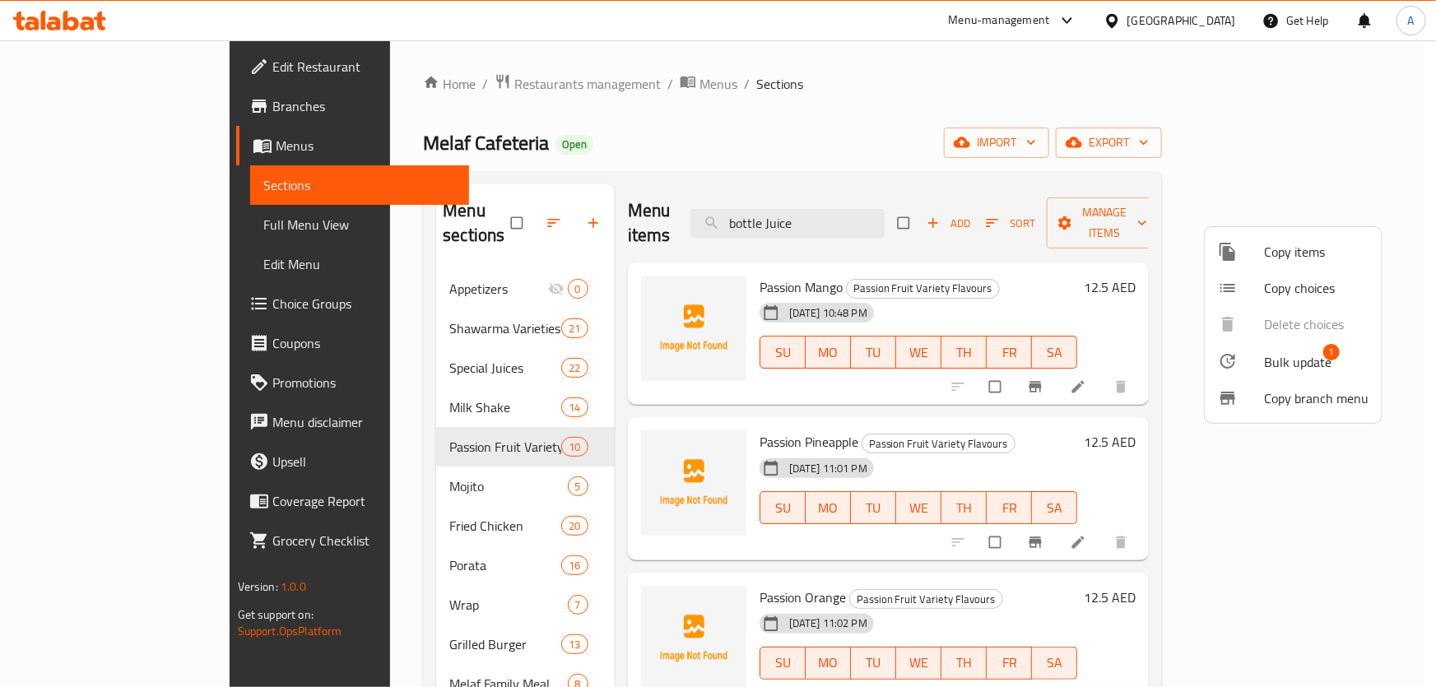
click at [1294, 369] on span "Bulk update" at bounding box center [1297, 362] width 67 height 20
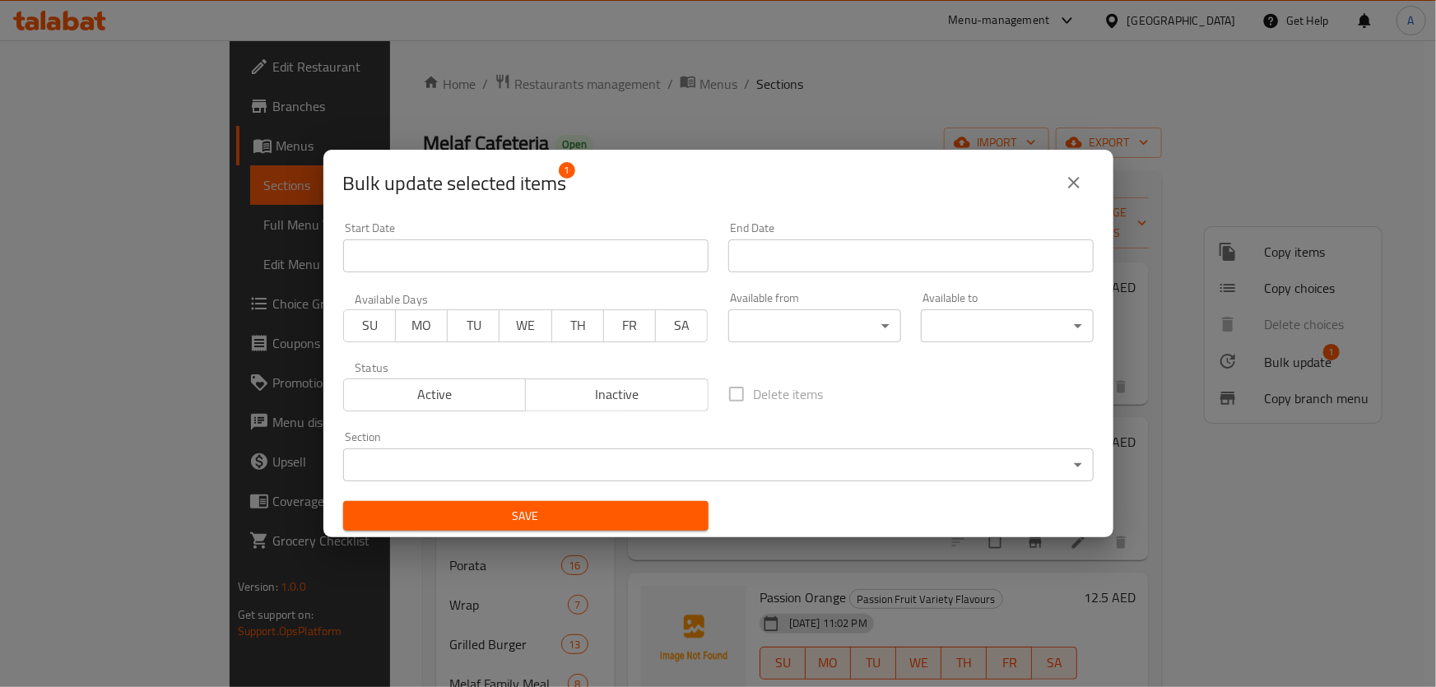
click at [378, 411] on div "Status Active Inactive" at bounding box center [525, 386] width 385 height 69
click at [390, 403] on span "Active" at bounding box center [436, 395] width 170 height 24
click at [572, 510] on span "Save" at bounding box center [525, 516] width 339 height 21
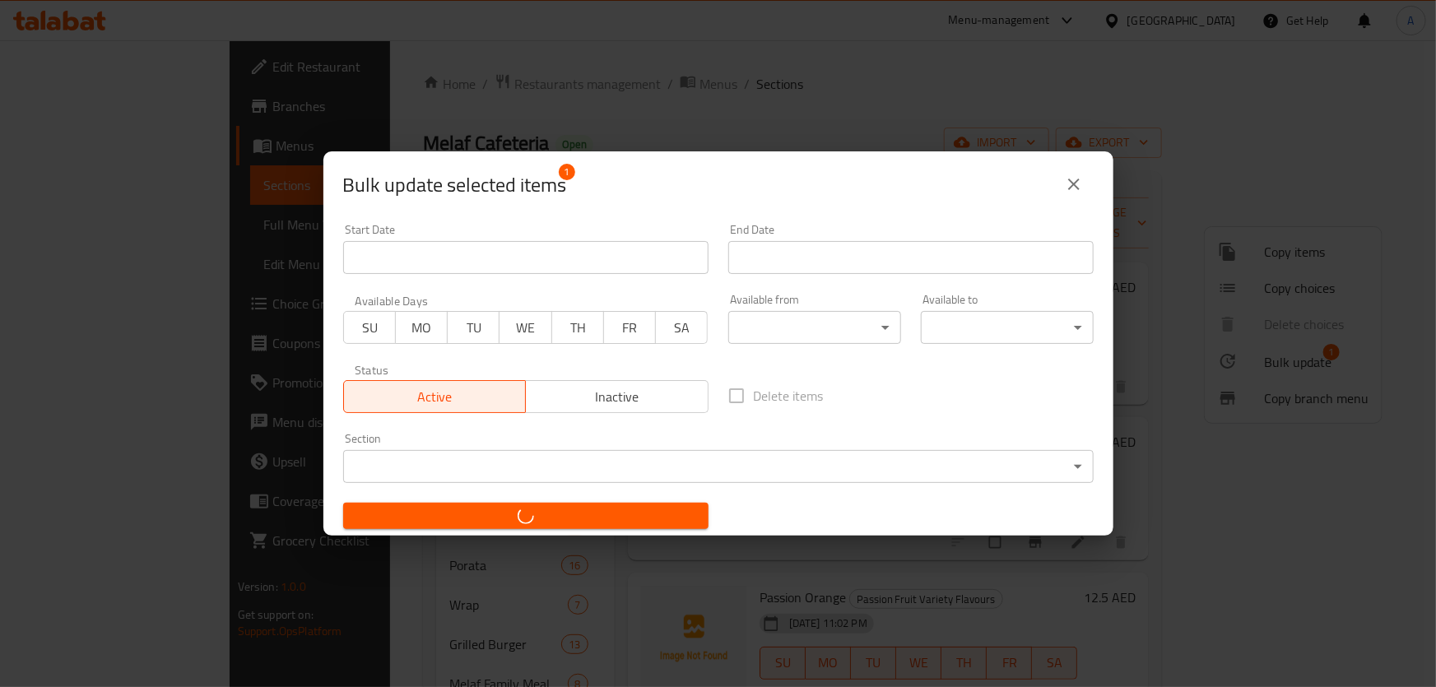
checkbox input "false"
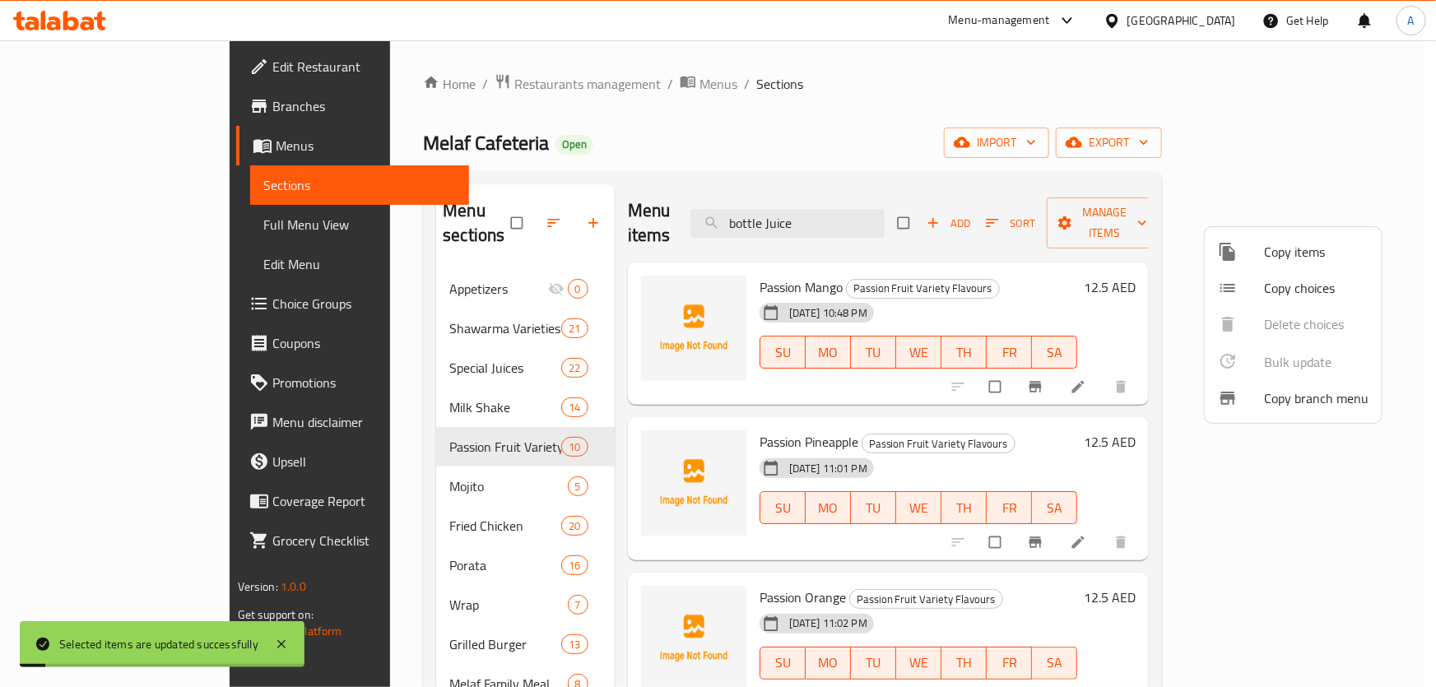
click at [979, 169] on div at bounding box center [718, 343] width 1436 height 687
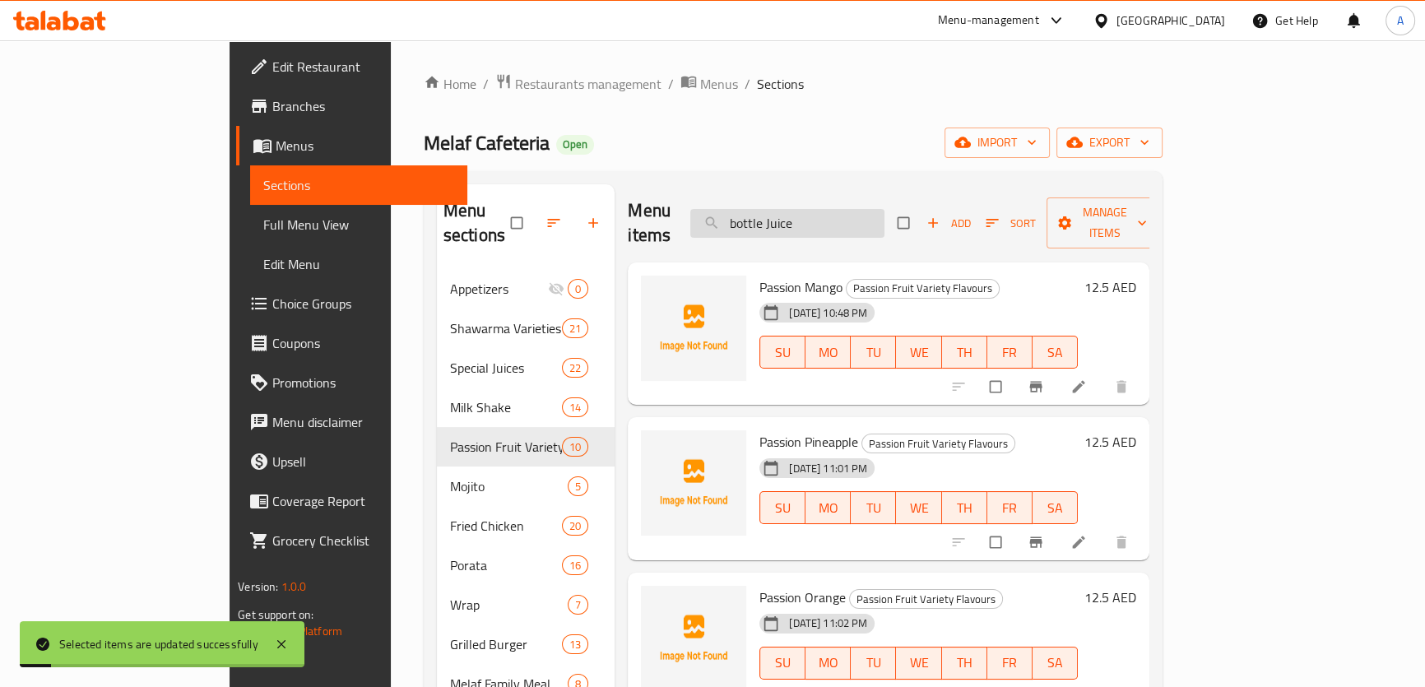
click at [885, 209] on input "bottle Juice" at bounding box center [787, 223] width 194 height 29
drag, startPoint x: 919, startPoint y: 206, endPoint x: 922, endPoint y: 231, distance: 25.6
click at [885, 209] on input "bottle Juice" at bounding box center [787, 223] width 194 height 29
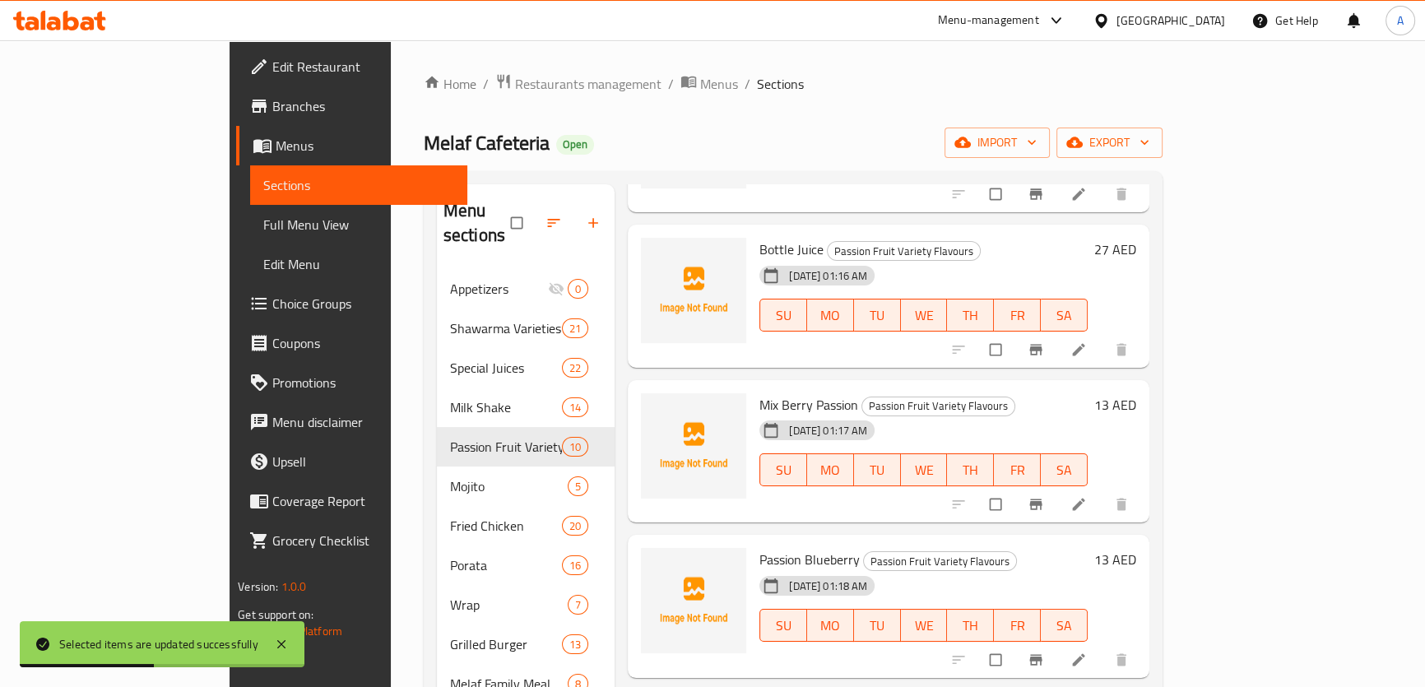
scroll to position [730, 0]
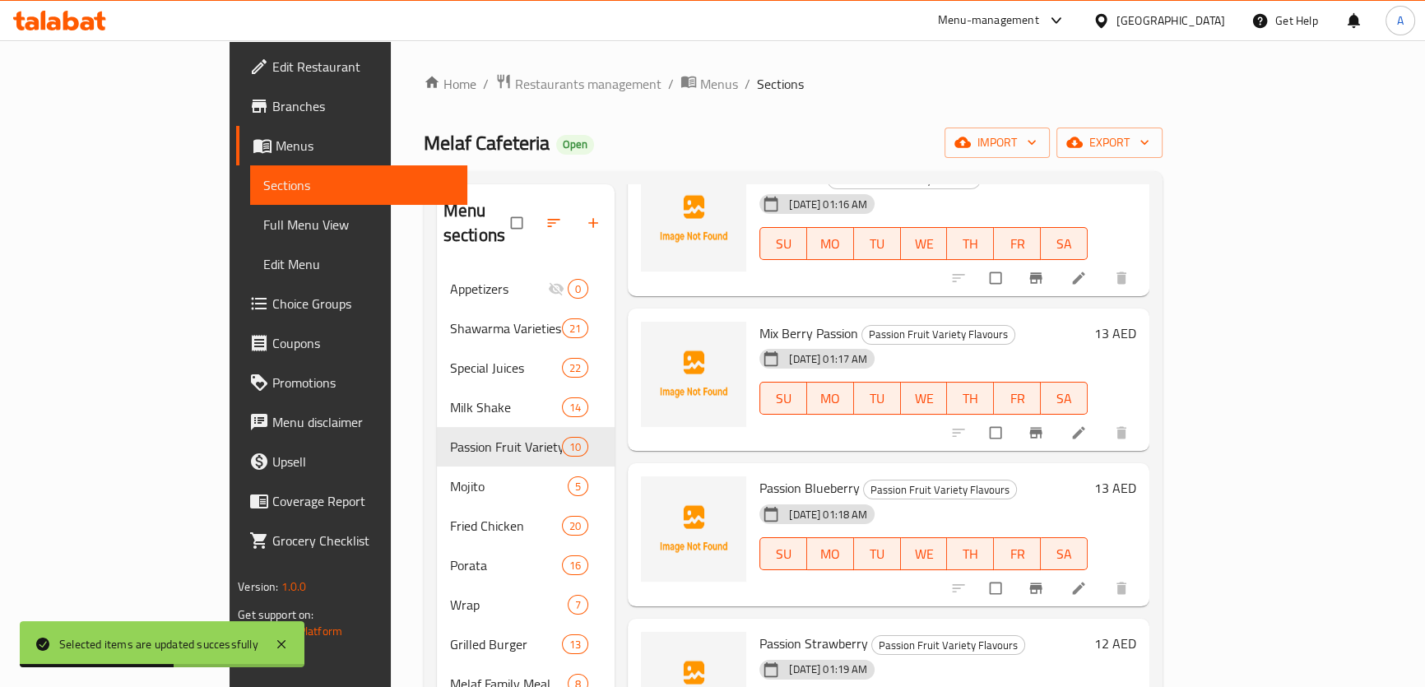
click at [1042, 583] on icon "Branch-specific-item" at bounding box center [1036, 588] width 12 height 11
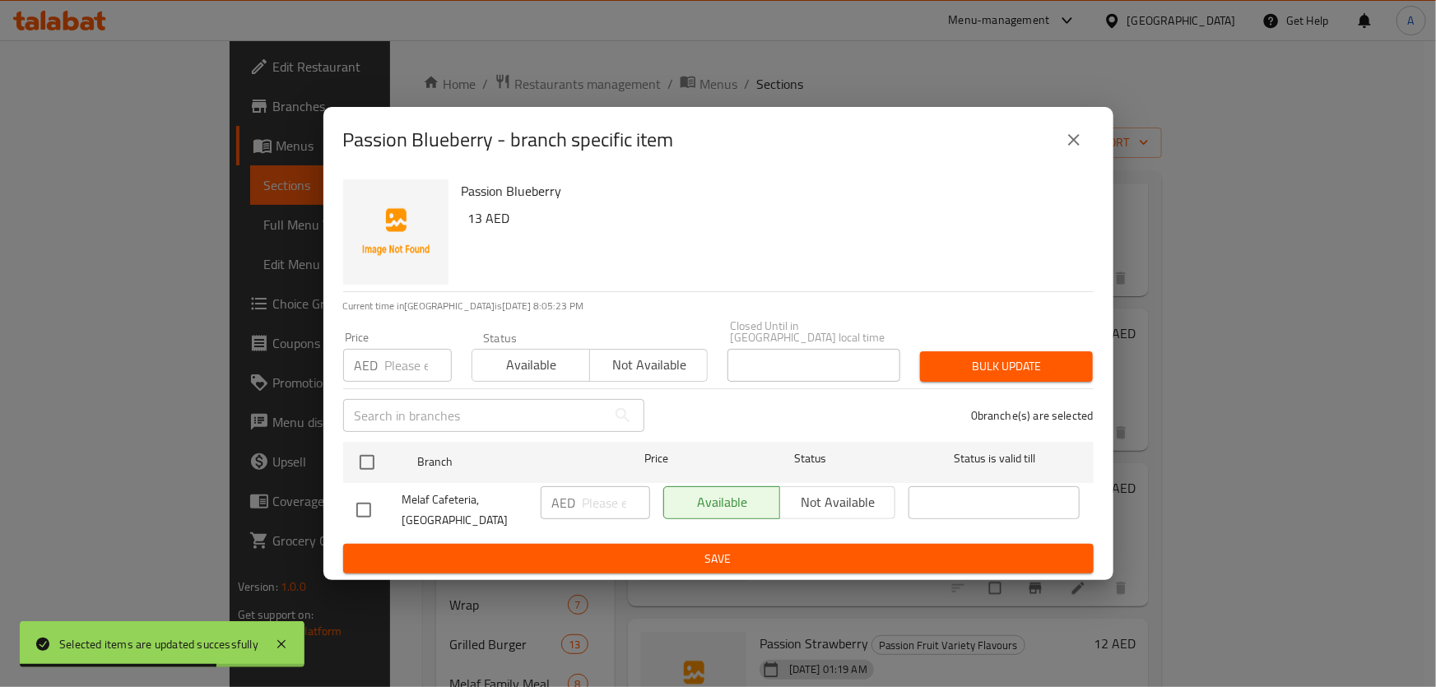
click at [1069, 148] on icon "close" at bounding box center [1074, 140] width 20 height 20
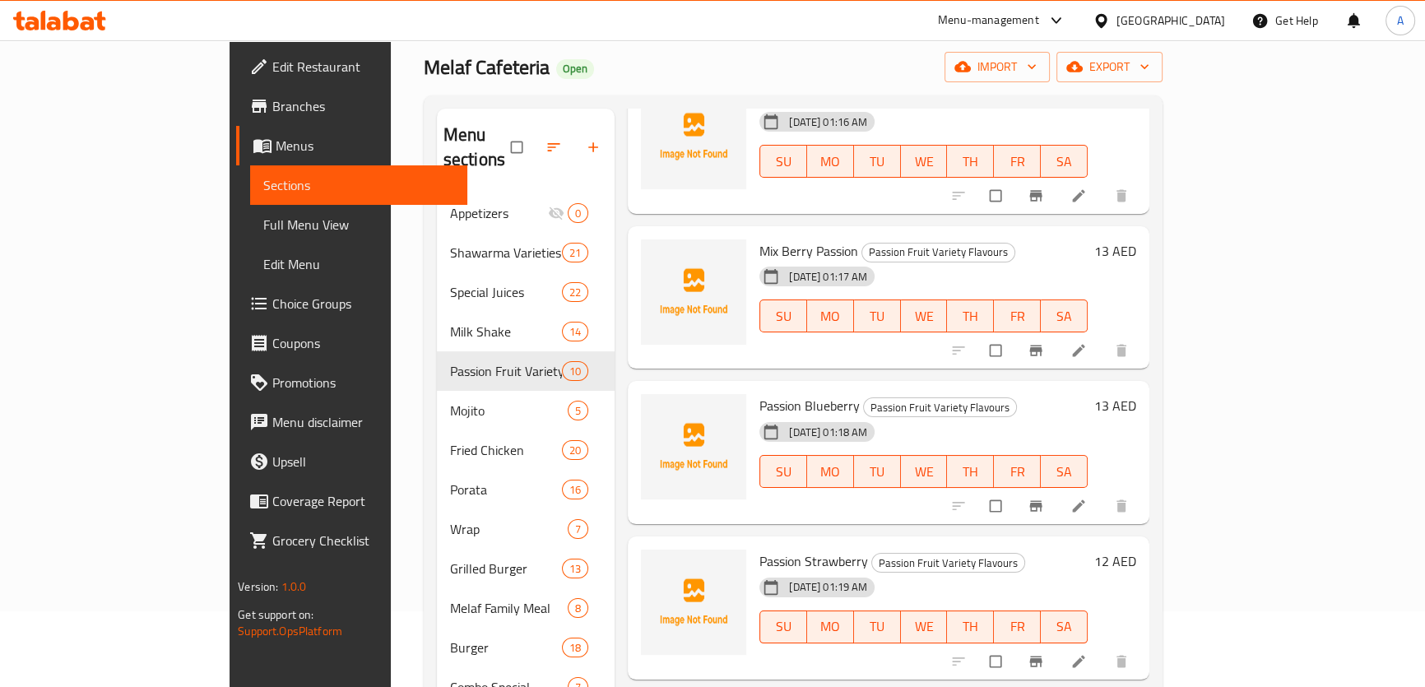
scroll to position [149, 0]
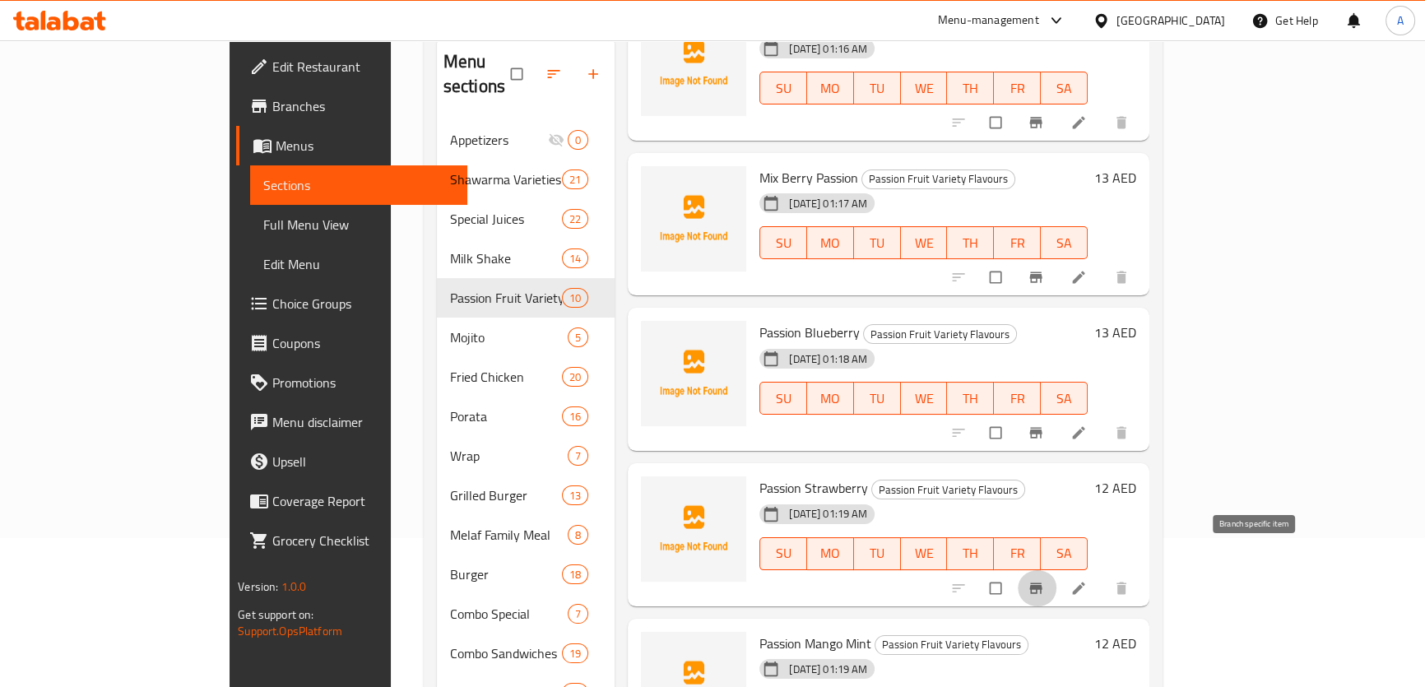
click at [1044, 580] on icon "Branch-specific-item" at bounding box center [1036, 588] width 16 height 16
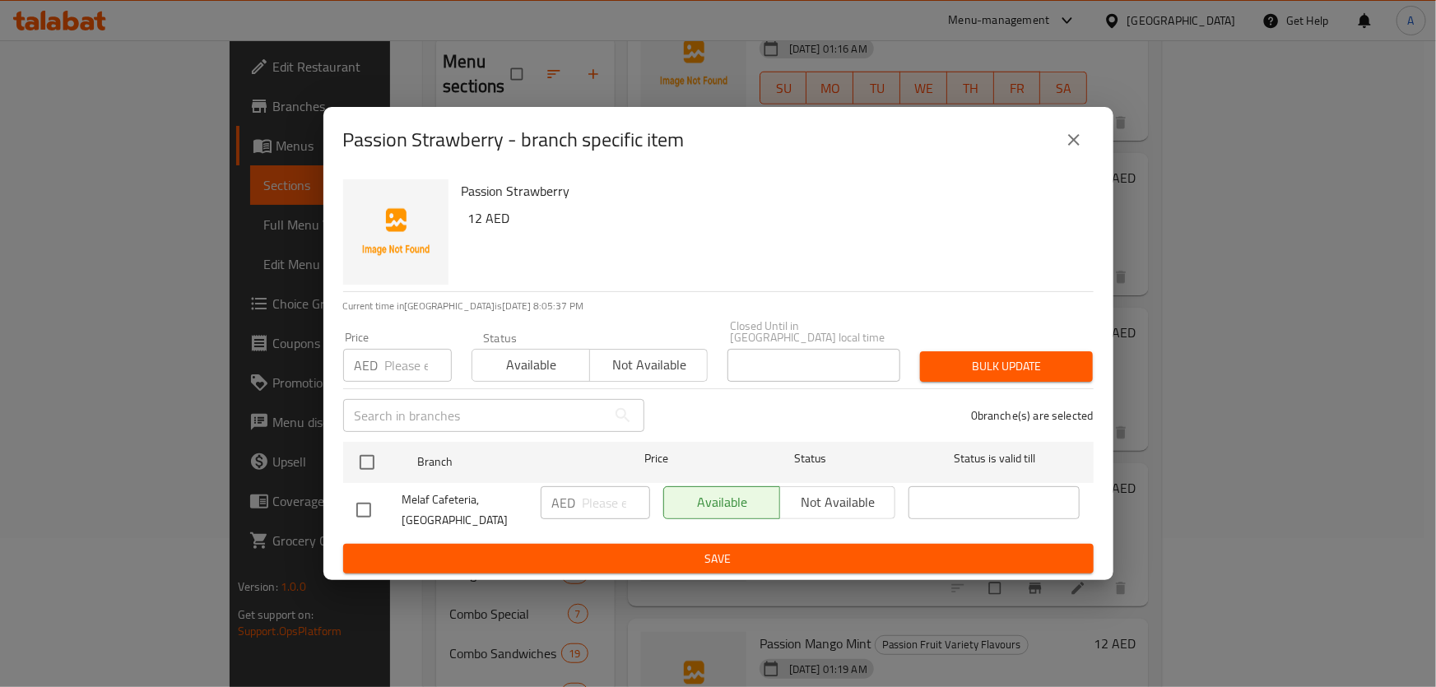
click at [1085, 132] on button "close" at bounding box center [1074, 140] width 40 height 40
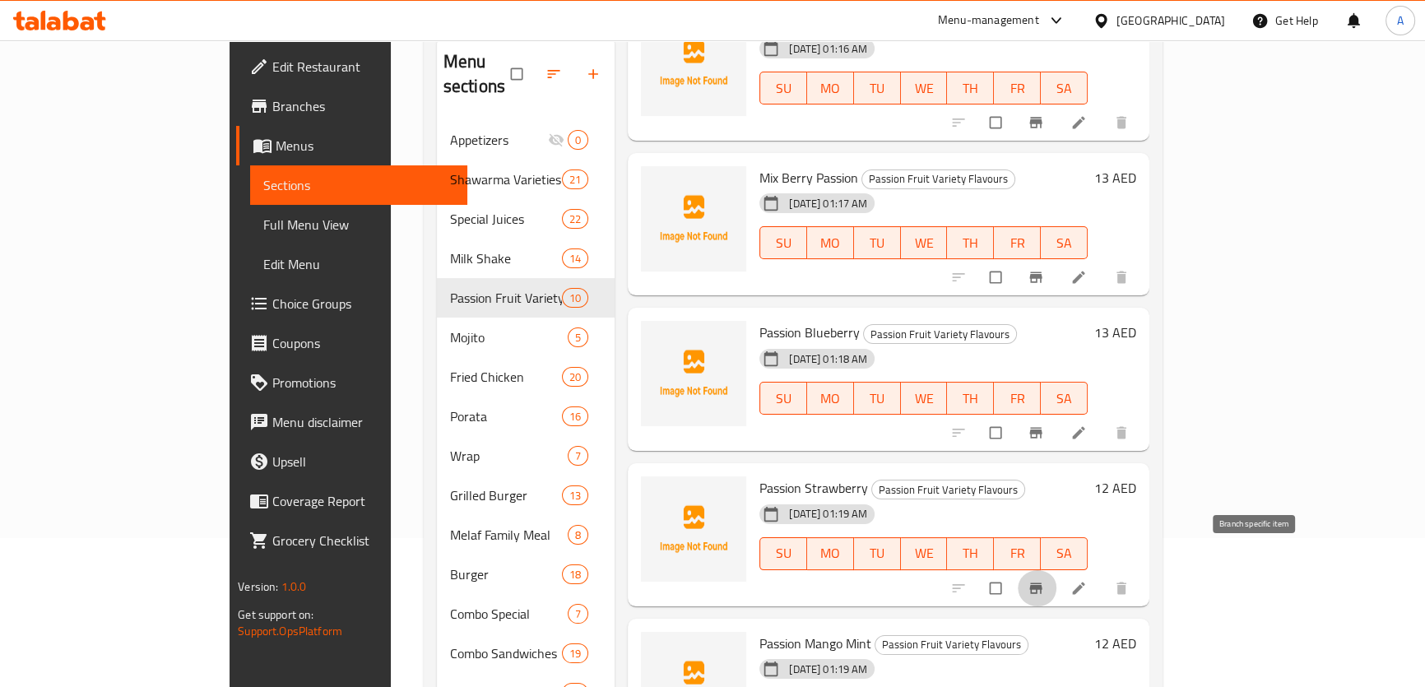
click at [1058, 570] on button "Branch-specific-item" at bounding box center [1038, 588] width 40 height 36
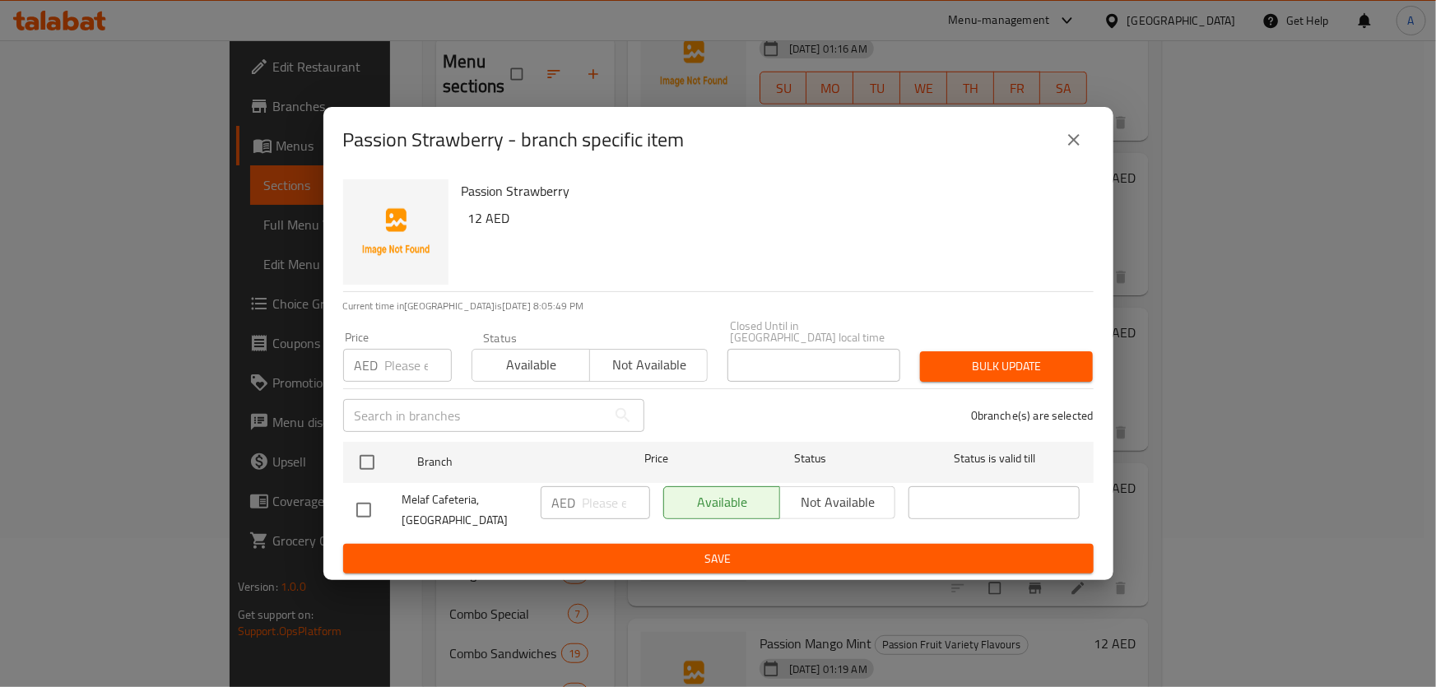
click at [1035, 154] on div "Passion Strawberry - branch specific item" at bounding box center [718, 140] width 751 height 40
click at [1075, 142] on icon "close" at bounding box center [1074, 140] width 20 height 20
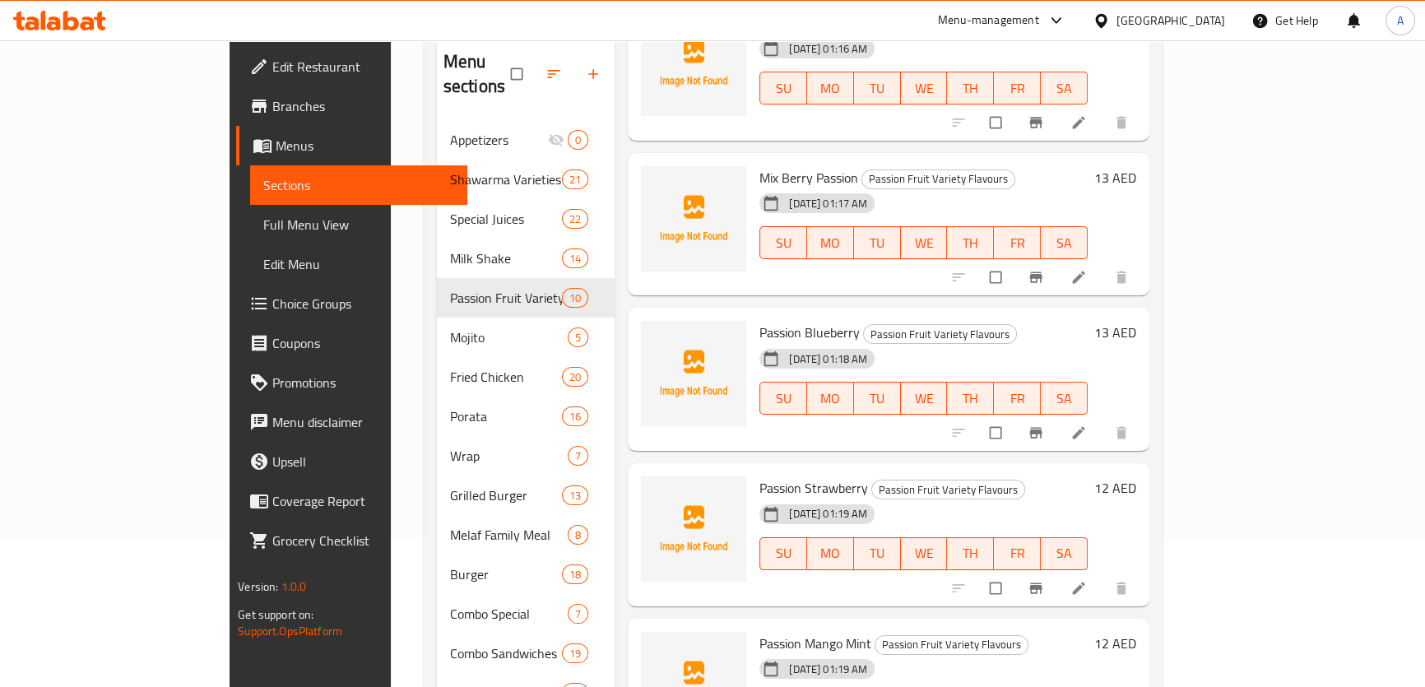
scroll to position [299, 0]
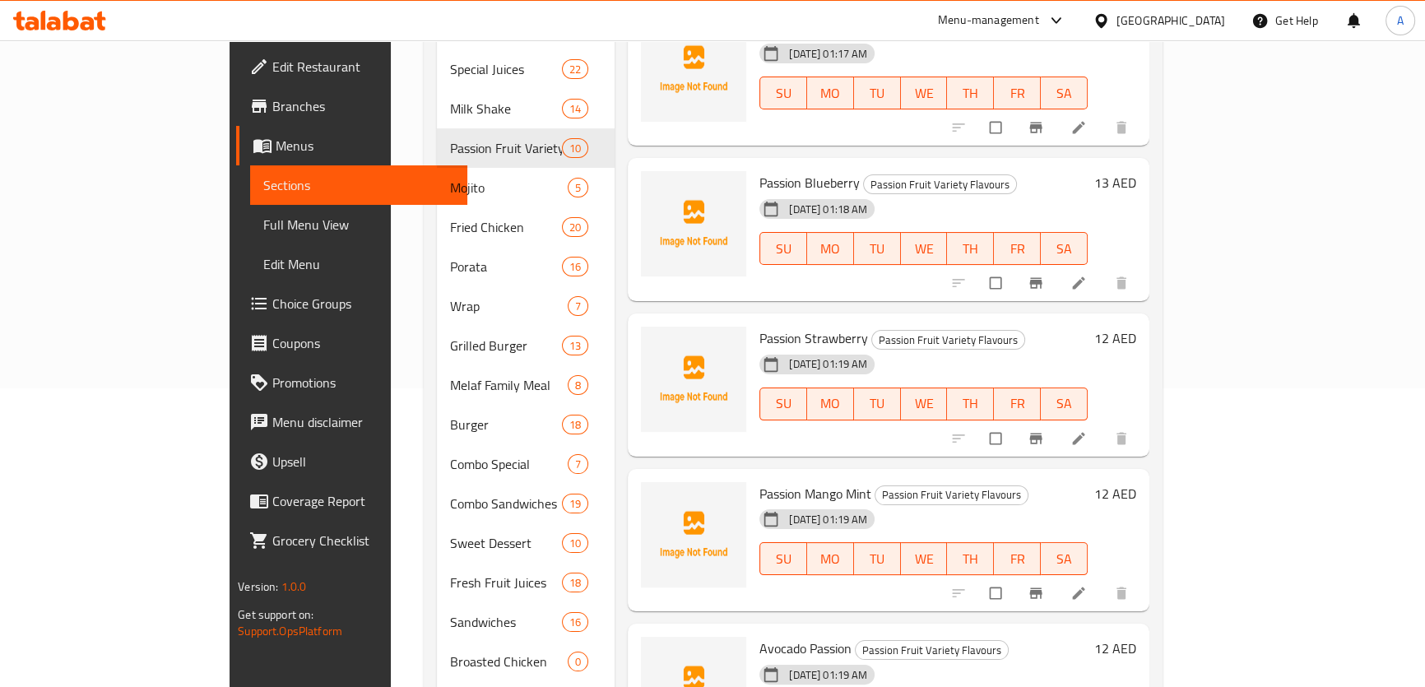
click at [1143, 575] on div at bounding box center [1042, 593] width 202 height 36
click at [1044, 585] on icon "Branch-specific-item" at bounding box center [1036, 593] width 16 height 16
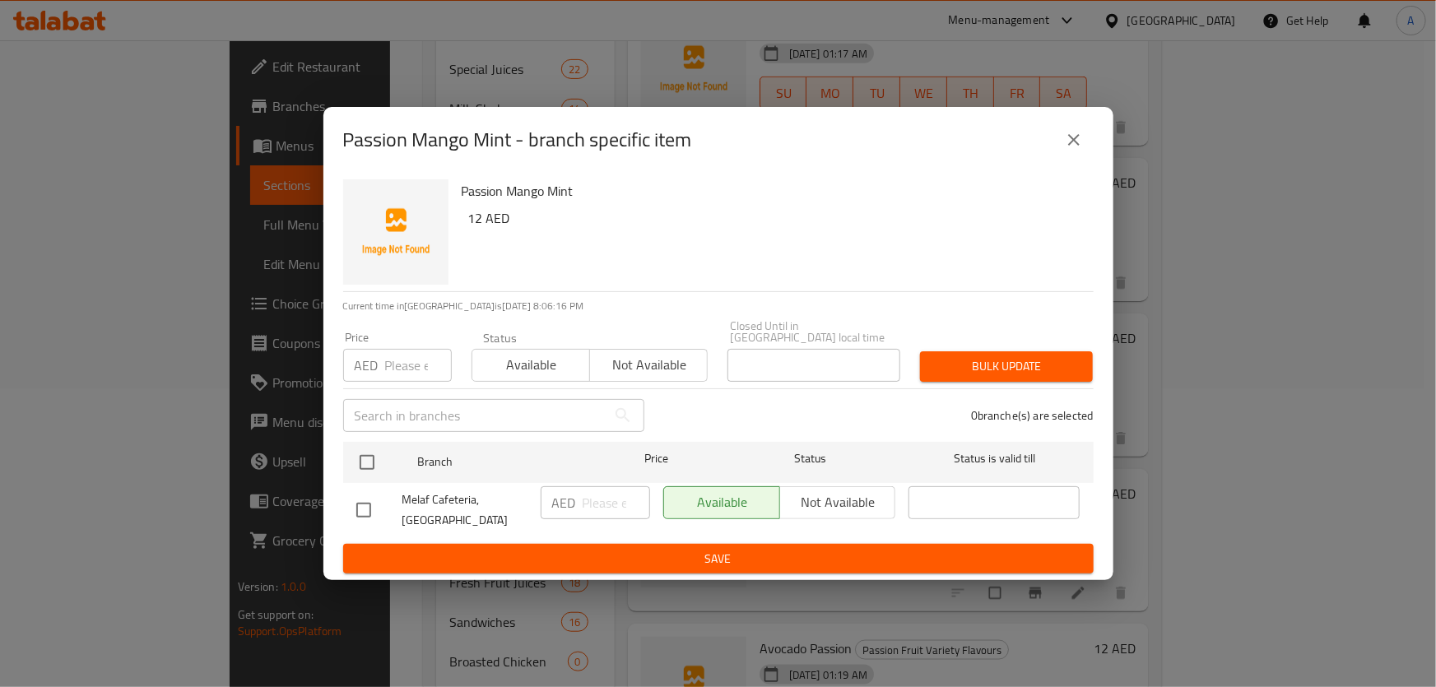
drag, startPoint x: 1053, startPoint y: 105, endPoint x: 1057, endPoint y: 120, distance: 15.2
click at [1057, 119] on div "Passion Mango Mint - branch specific item Passion Mango Mint 12 AED Current tim…" at bounding box center [718, 343] width 1436 height 687
drag, startPoint x: 1060, startPoint y: 127, endPoint x: 1069, endPoint y: 133, distance: 11.2
click at [1061, 128] on button "close" at bounding box center [1074, 140] width 40 height 40
click at [1069, 133] on icon "close" at bounding box center [1074, 140] width 20 height 20
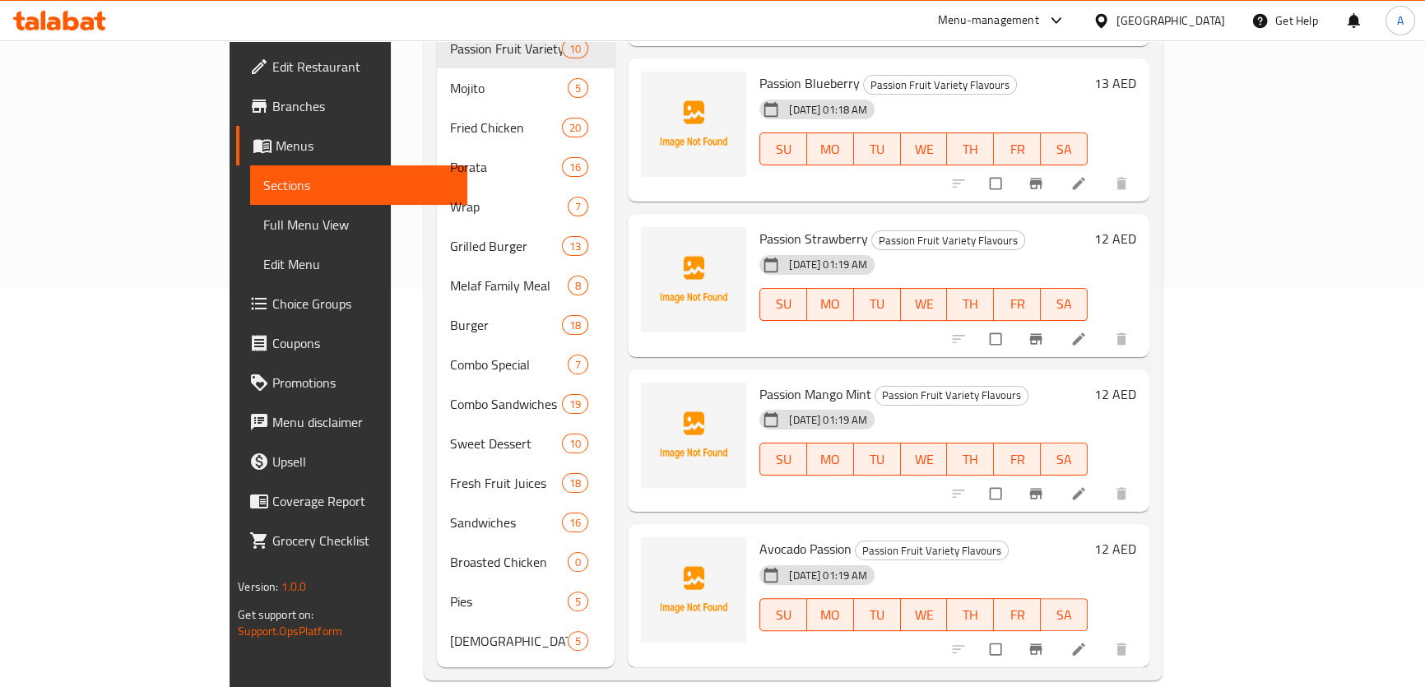
scroll to position [399, 0]
click at [1042, 643] on icon "Branch-specific-item" at bounding box center [1036, 648] width 12 height 11
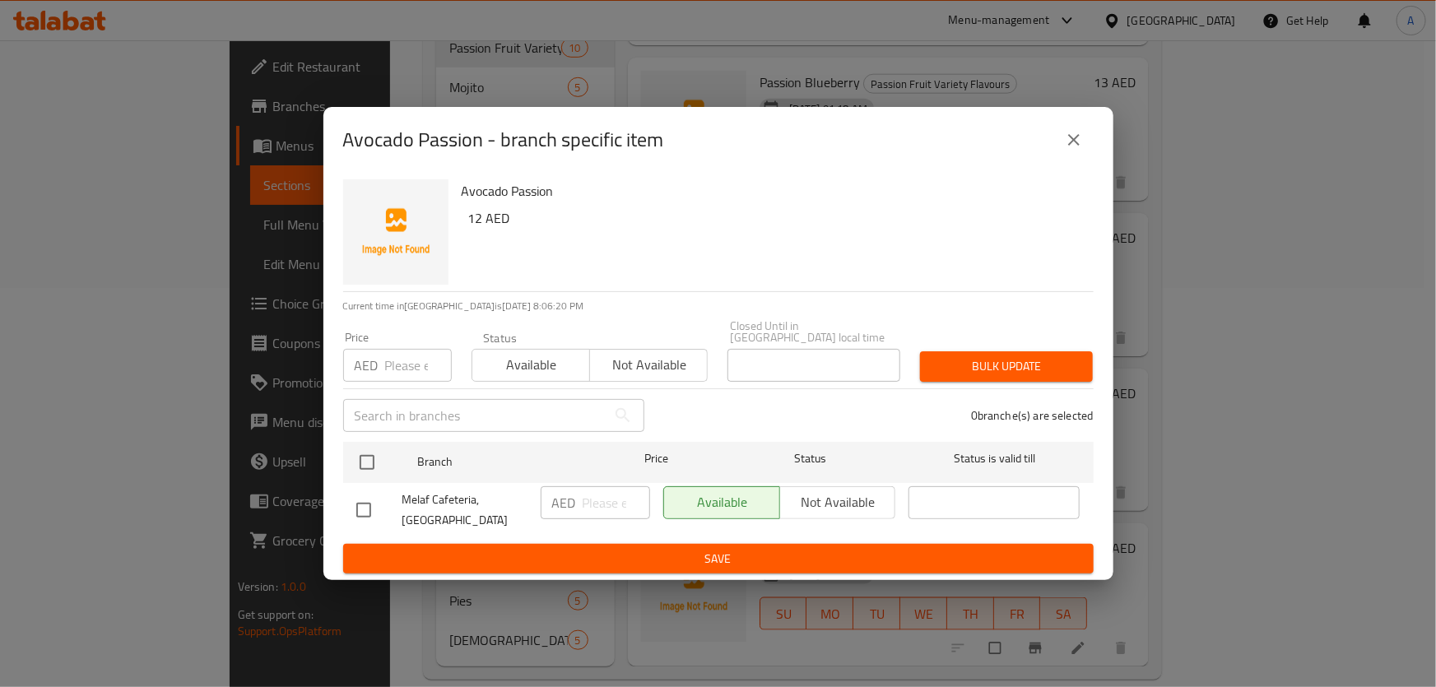
click at [1035, 132] on div "Avocado Passion - branch specific item" at bounding box center [718, 140] width 751 height 40
click at [1073, 128] on button "close" at bounding box center [1074, 140] width 40 height 40
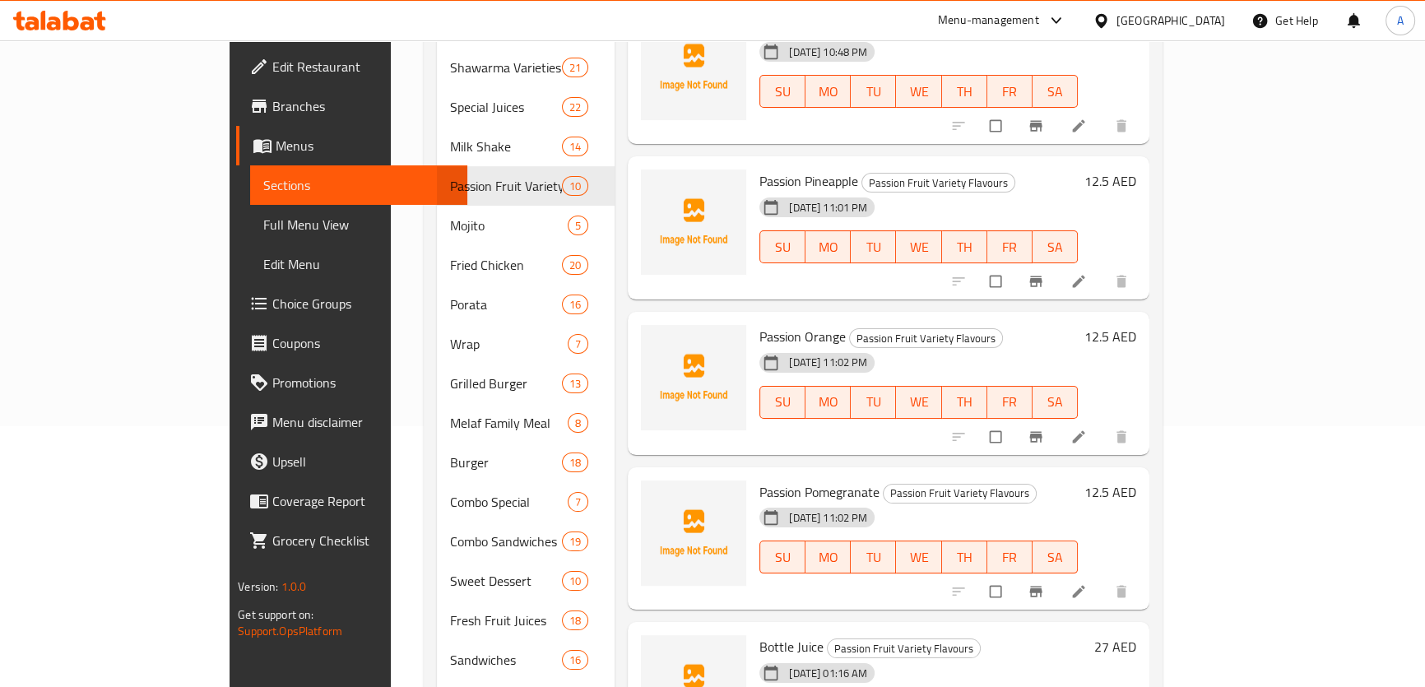
scroll to position [100, 0]
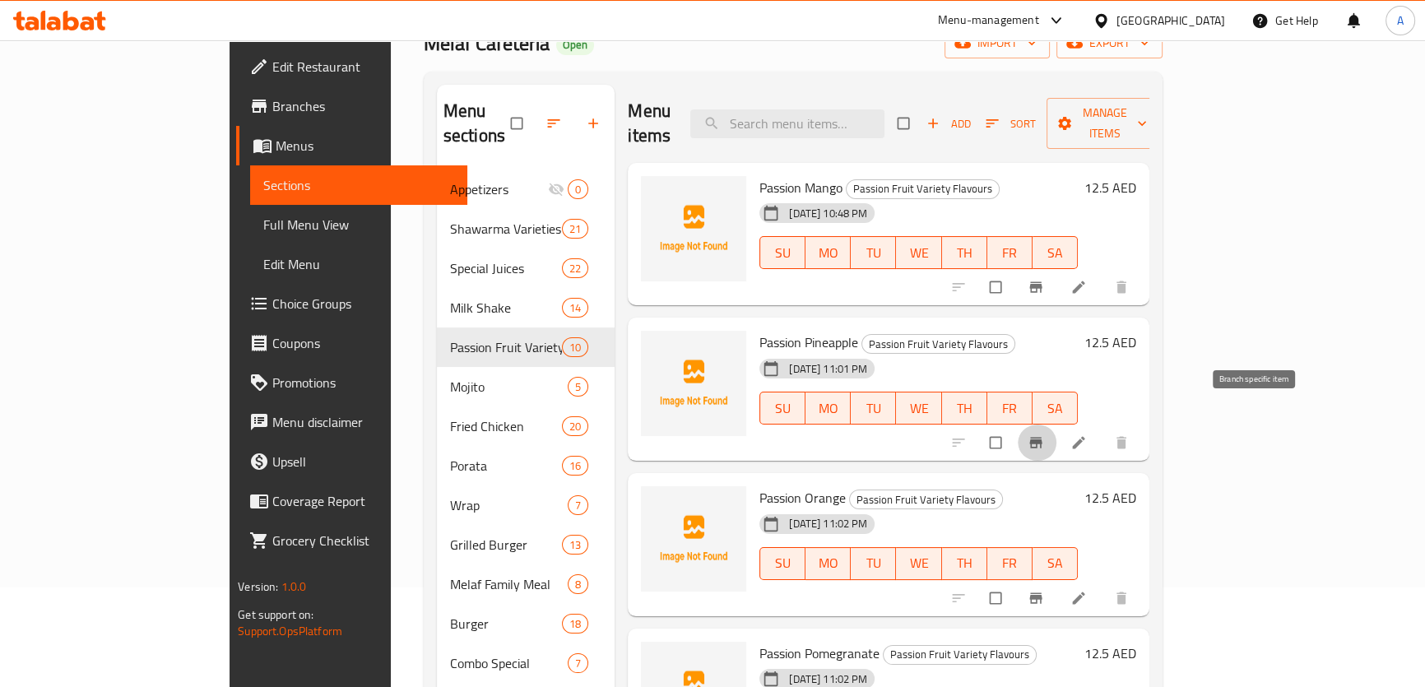
click at [1044, 435] on icon "Branch-specific-item" at bounding box center [1036, 443] width 16 height 16
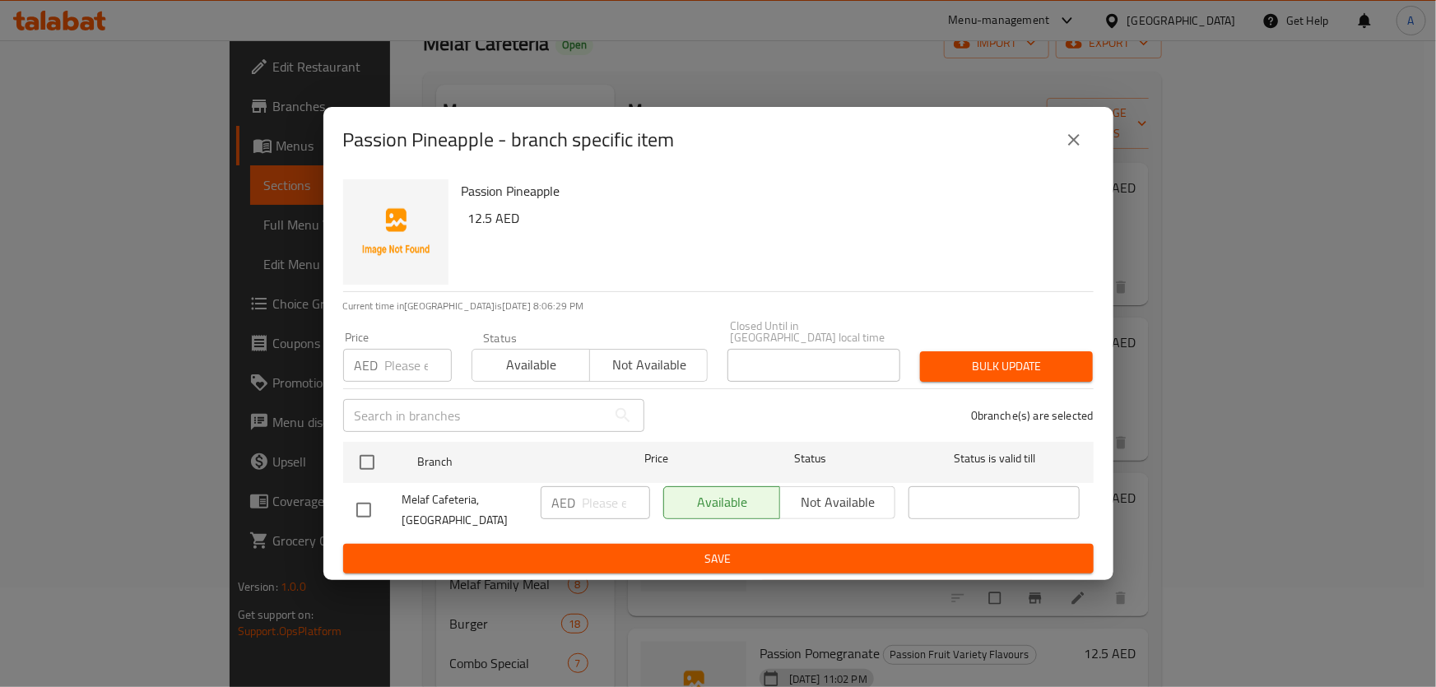
drag, startPoint x: 1082, startPoint y: 162, endPoint x: 1078, endPoint y: 122, distance: 40.5
click at [1083, 162] on div "Passion Pineapple - branch specific item" at bounding box center [718, 140] width 790 height 66
click at [1078, 122] on button "close" at bounding box center [1074, 140] width 40 height 40
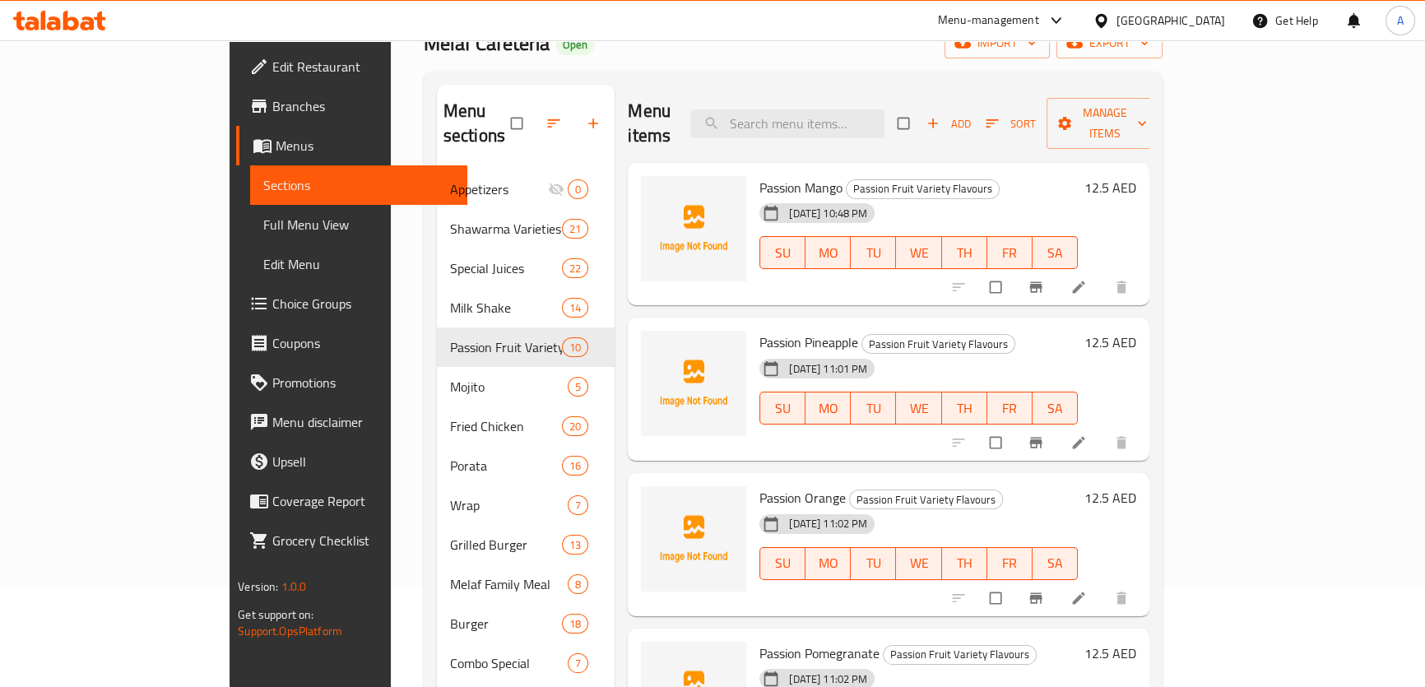
click at [1058, 425] on button "Branch-specific-item" at bounding box center [1038, 443] width 40 height 36
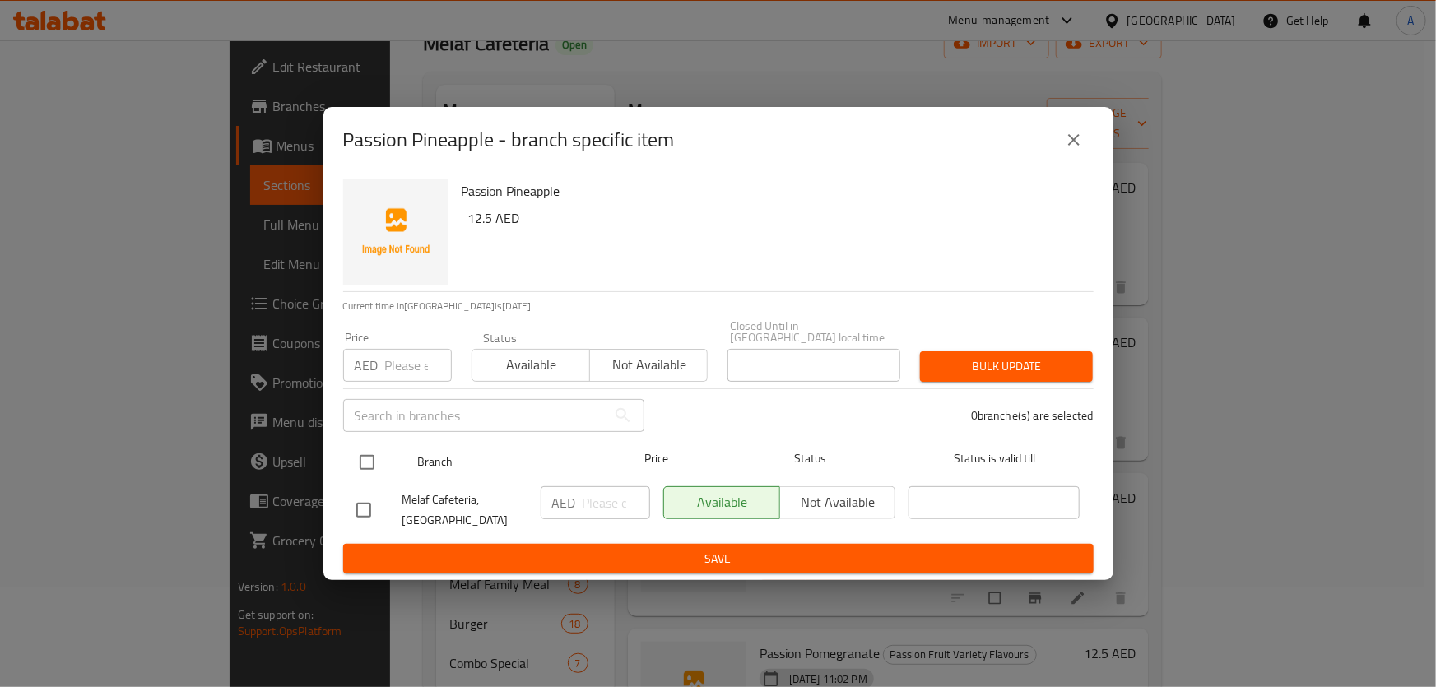
click at [365, 467] on input "checkbox" at bounding box center [367, 462] width 35 height 35
checkbox input "true"
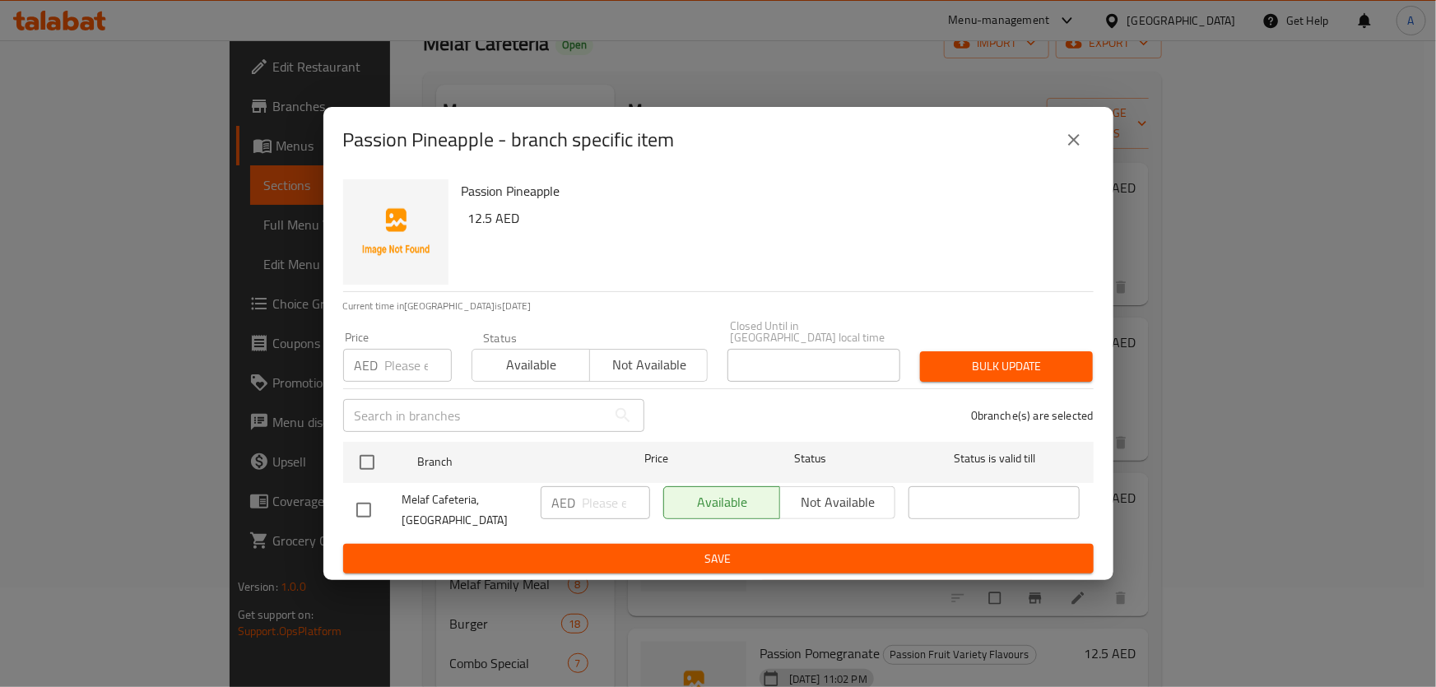
checkbox input "true"
drag, startPoint x: 482, startPoint y: 225, endPoint x: 459, endPoint y: 223, distance: 23.1
click at [459, 223] on div "Passion Pineapple 12.5 AED" at bounding box center [771, 232] width 632 height 119
copy h6 "12"
click at [413, 380] on input "number" at bounding box center [418, 365] width 67 height 33
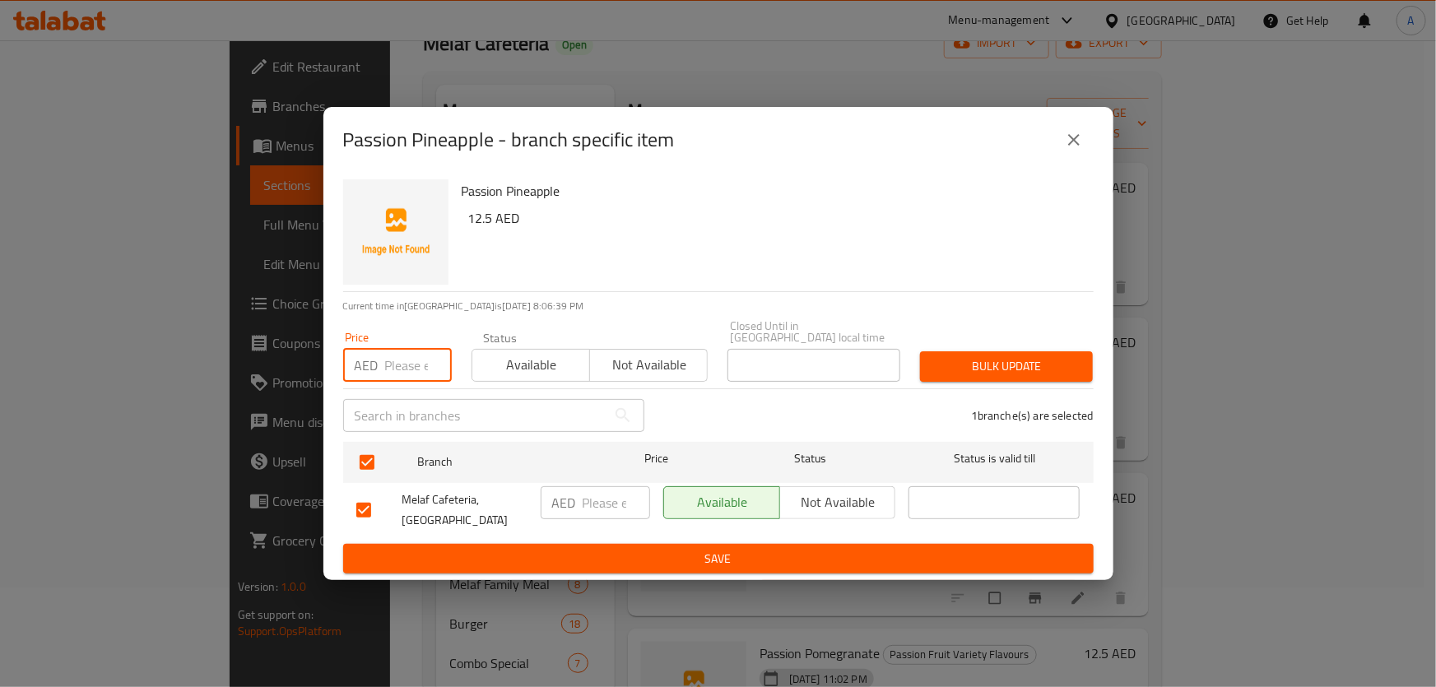
paste input "12"
type input "12"
click at [1011, 382] on div "Bulk update" at bounding box center [1006, 367] width 193 height 50
click at [1012, 369] on span "Bulk update" at bounding box center [1006, 366] width 146 height 21
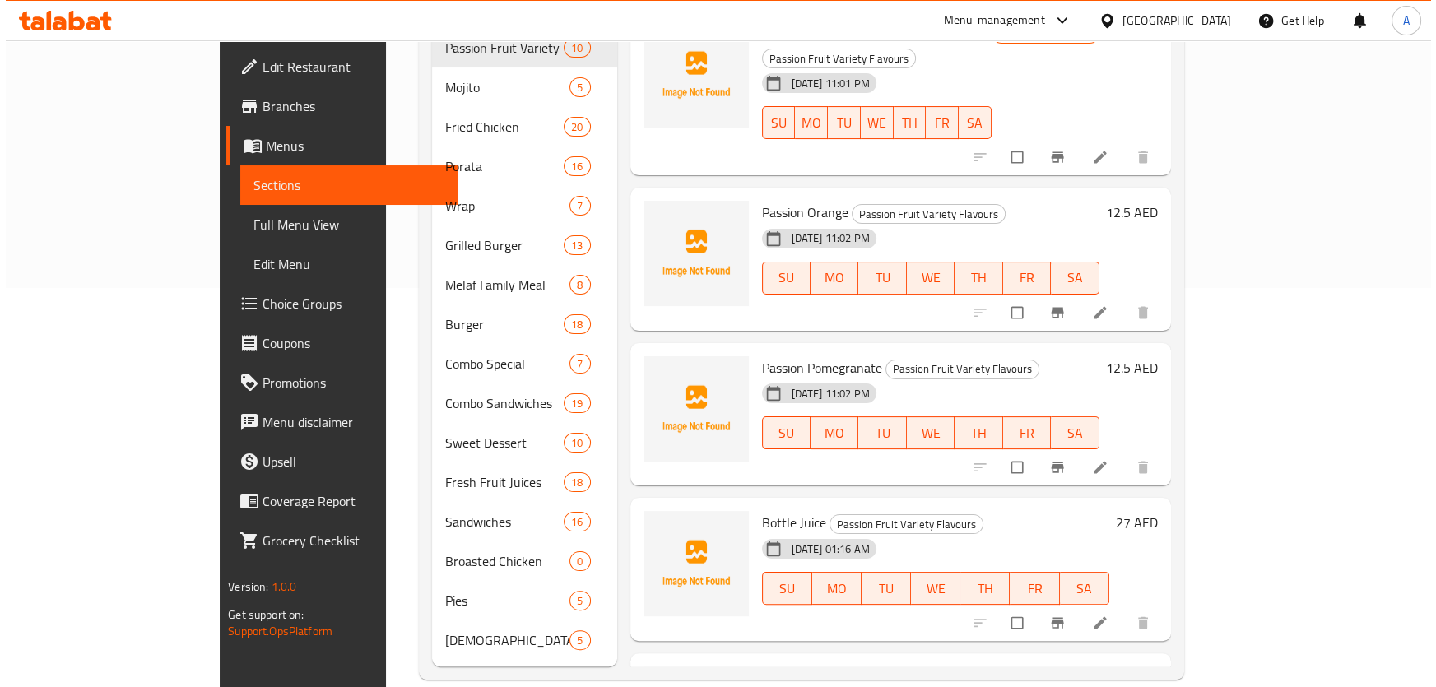
scroll to position [0, 0]
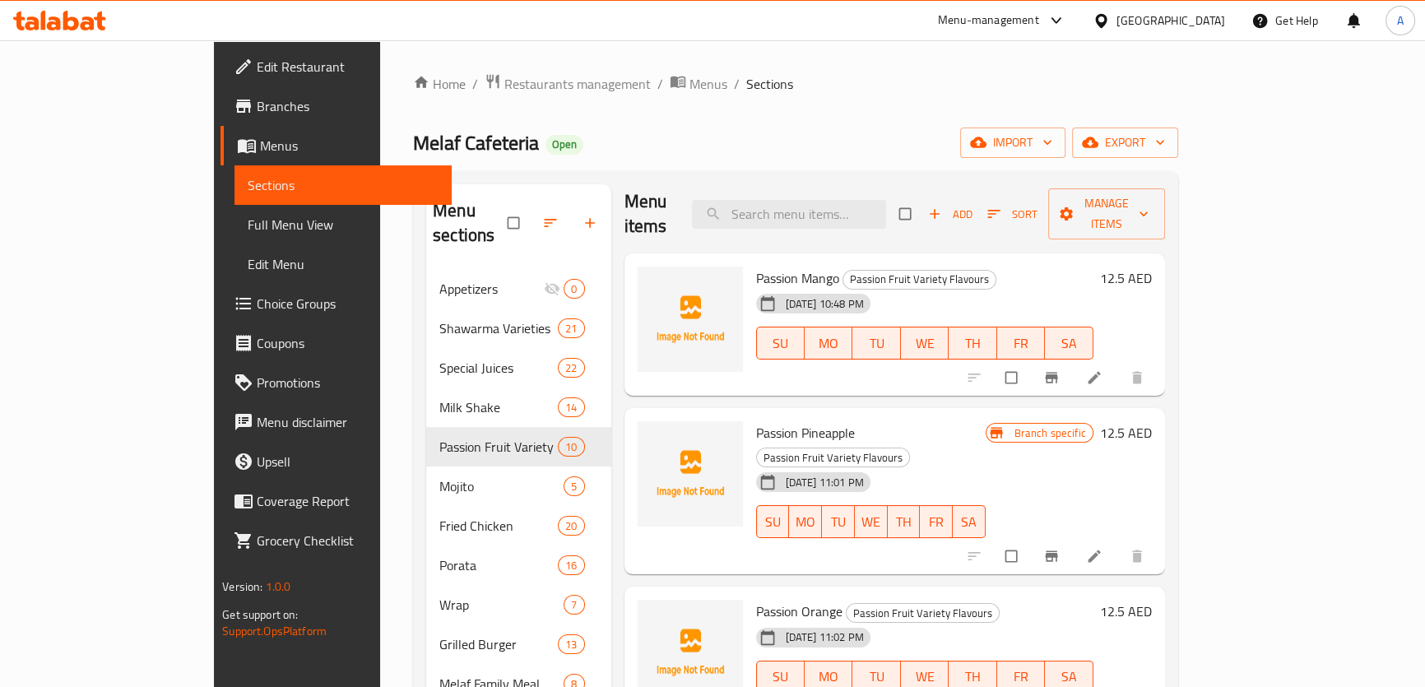
click at [1060, 370] on icon "Branch-specific-item" at bounding box center [1052, 378] width 16 height 16
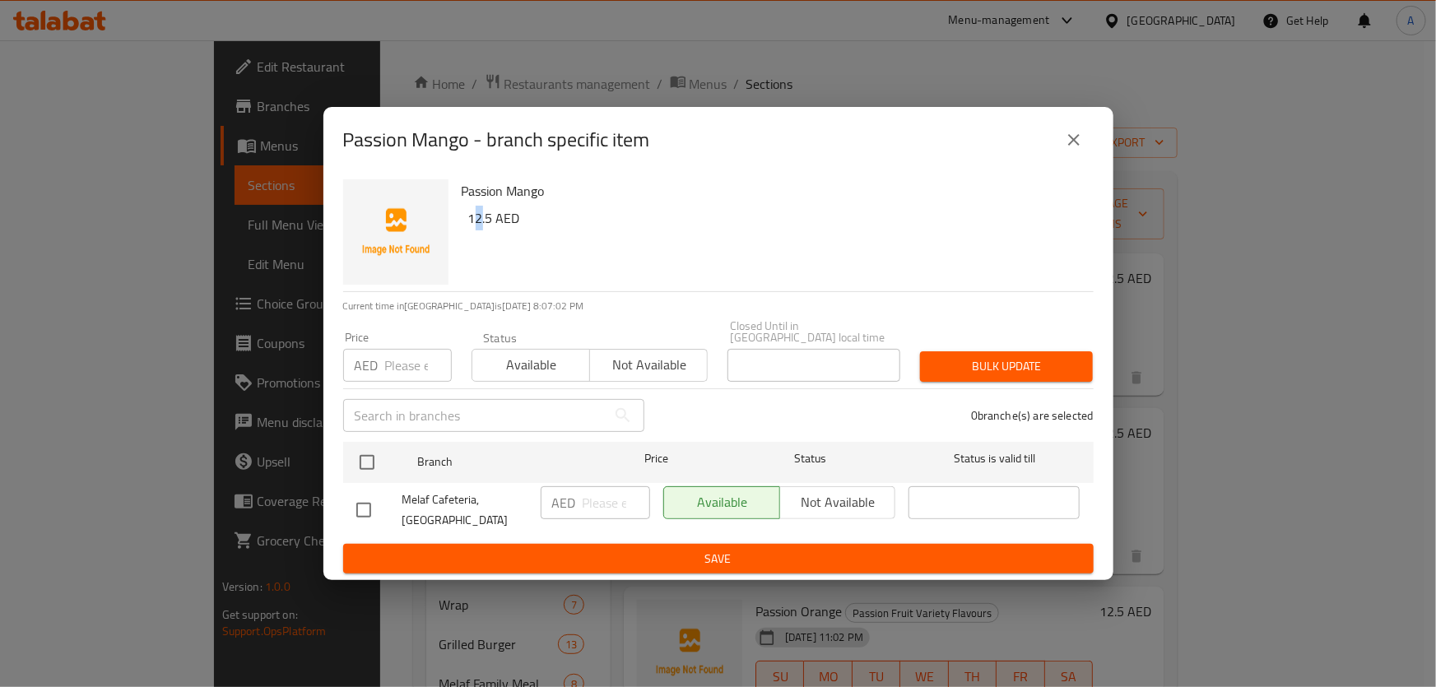
click at [475, 219] on h6 "12.5 AED" at bounding box center [774, 218] width 612 height 23
drag, startPoint x: 469, startPoint y: 219, endPoint x: 479, endPoint y: 221, distance: 10.2
click at [479, 221] on h6 "12.5 AED" at bounding box center [774, 218] width 612 height 23
copy h6 "12"
paste input "12"
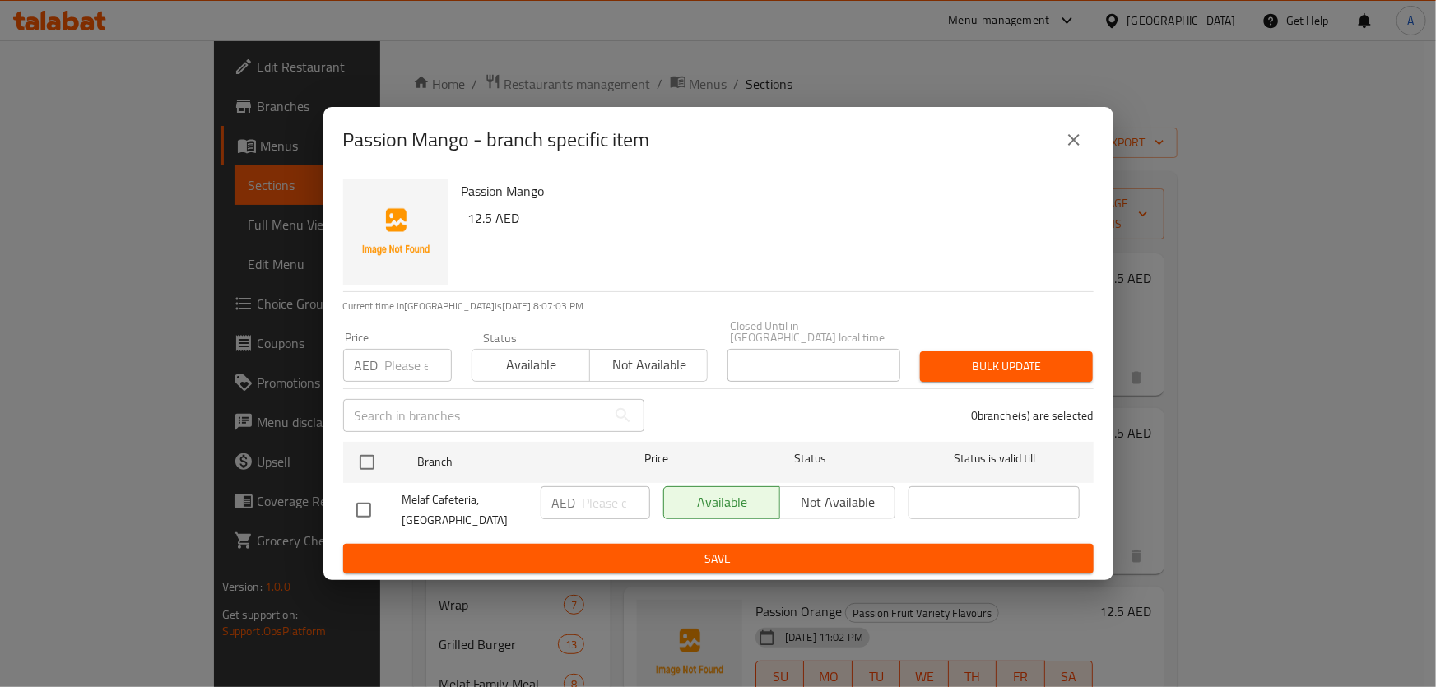
click at [395, 370] on input "number" at bounding box center [418, 365] width 67 height 33
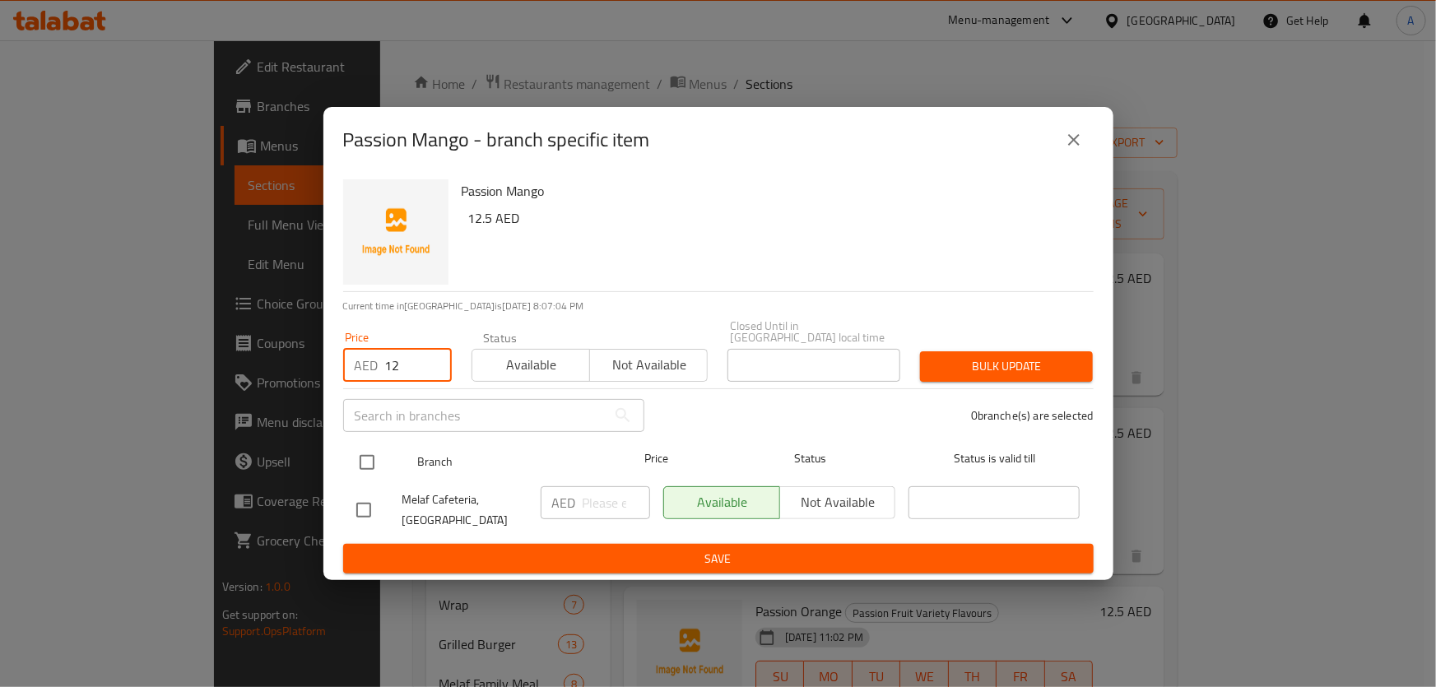
type input "12"
click at [376, 461] on input "checkbox" at bounding box center [367, 462] width 35 height 35
checkbox input "true"
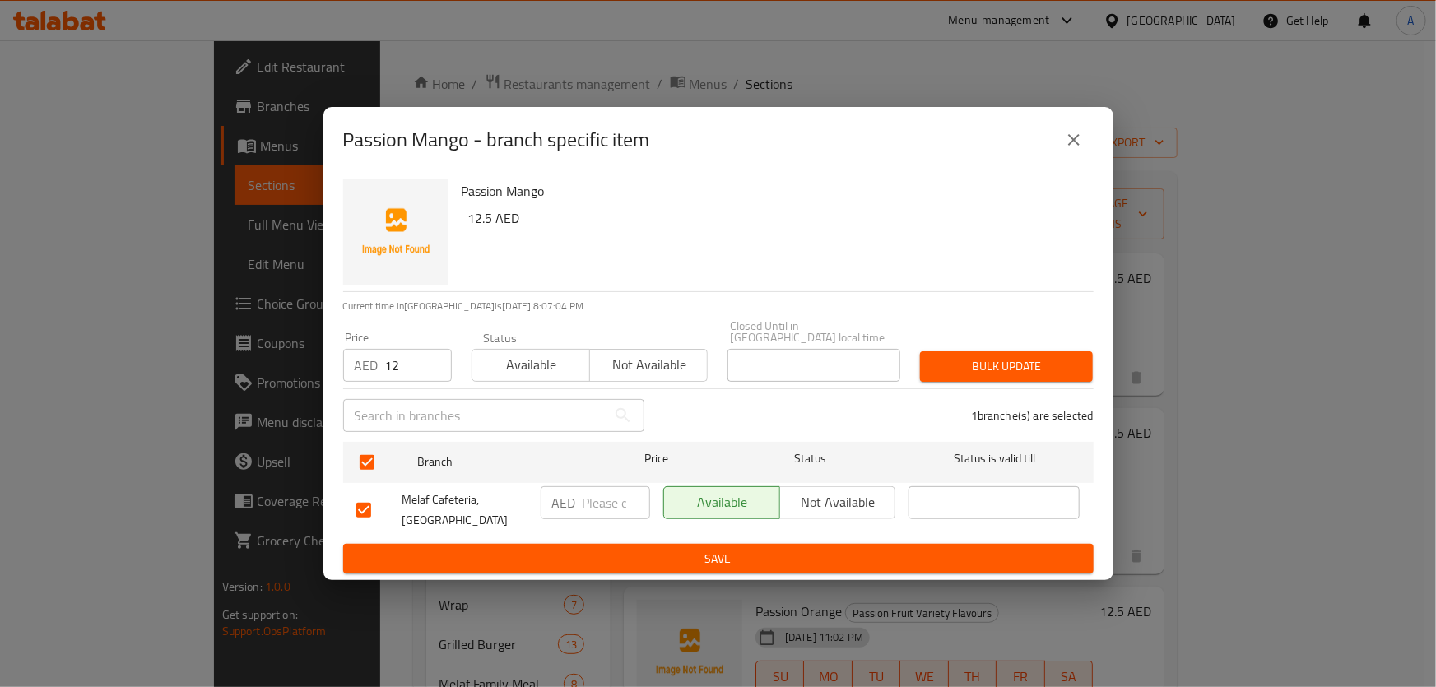
click at [969, 384] on div "Bulk update" at bounding box center [1006, 367] width 193 height 50
click at [974, 374] on span "Bulk update" at bounding box center [1006, 366] width 146 height 21
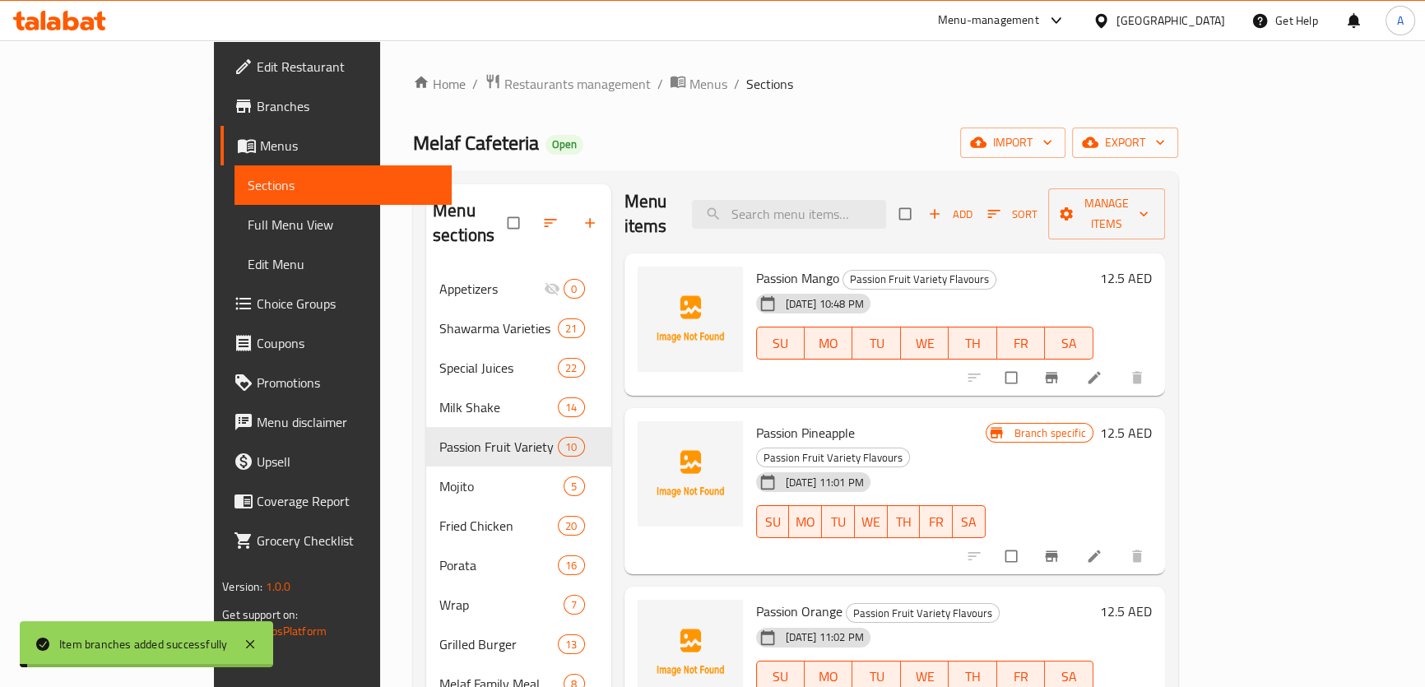
click at [1072, 142] on div "Melaf Cafeteria Open import export" at bounding box center [795, 143] width 765 height 30
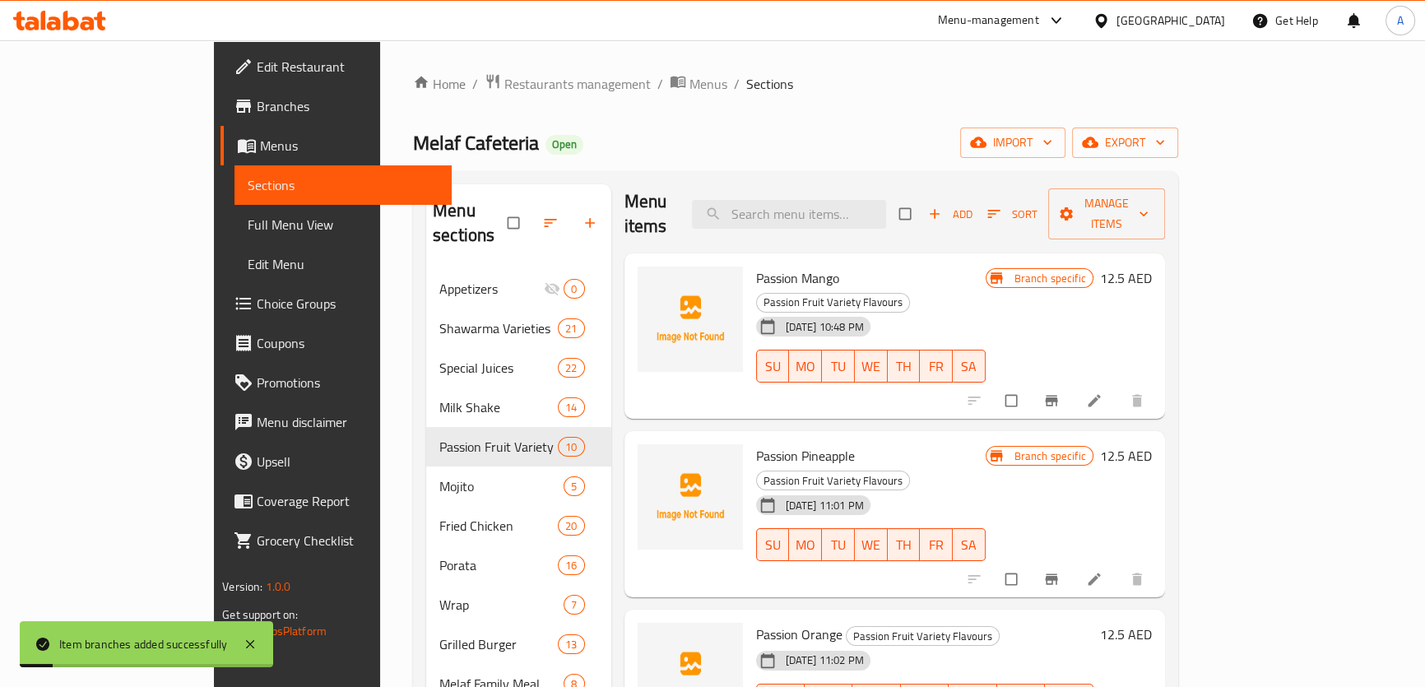
click at [1042, 202] on button "Sort" at bounding box center [1012, 215] width 58 height 26
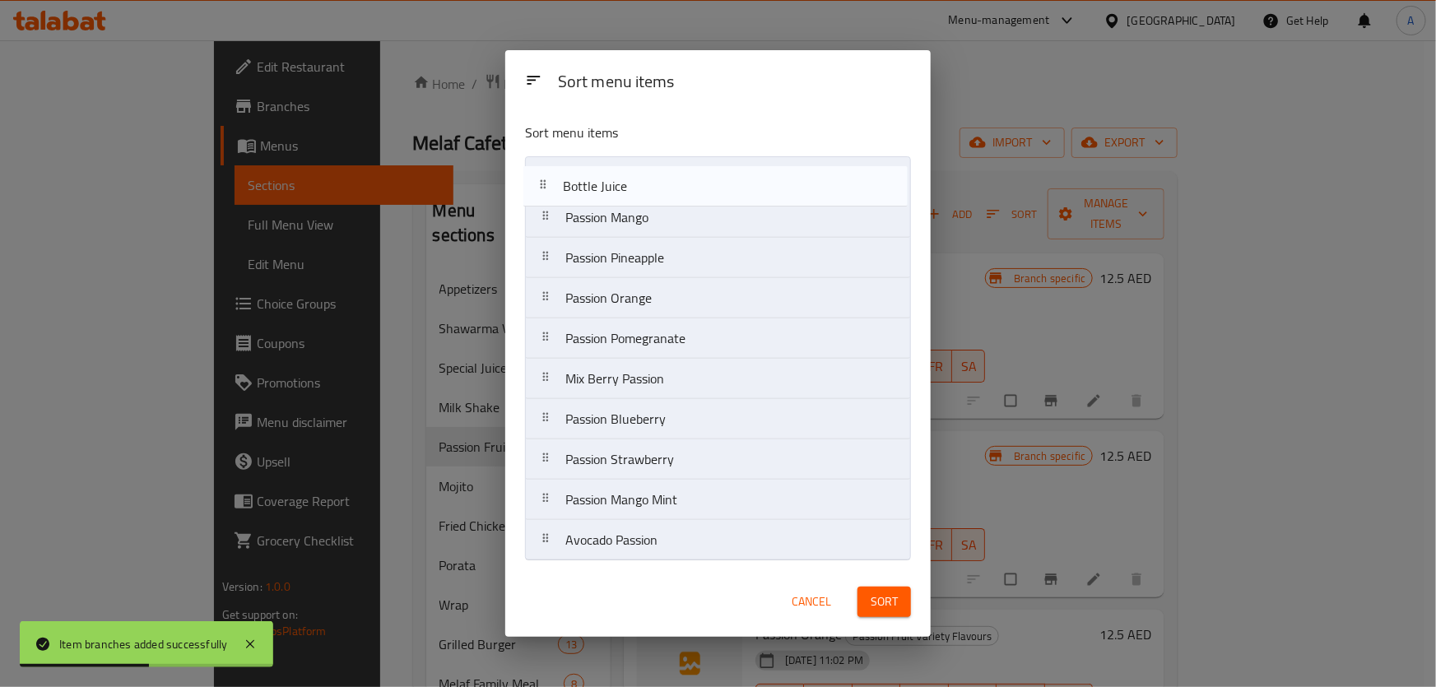
drag, startPoint x: 623, startPoint y: 343, endPoint x: 622, endPoint y: 171, distance: 172.0
click at [622, 171] on nav "Passion Mango Passion Pineapple Passion Orange Passion Pomegranate Bottle Juice…" at bounding box center [718, 358] width 386 height 405
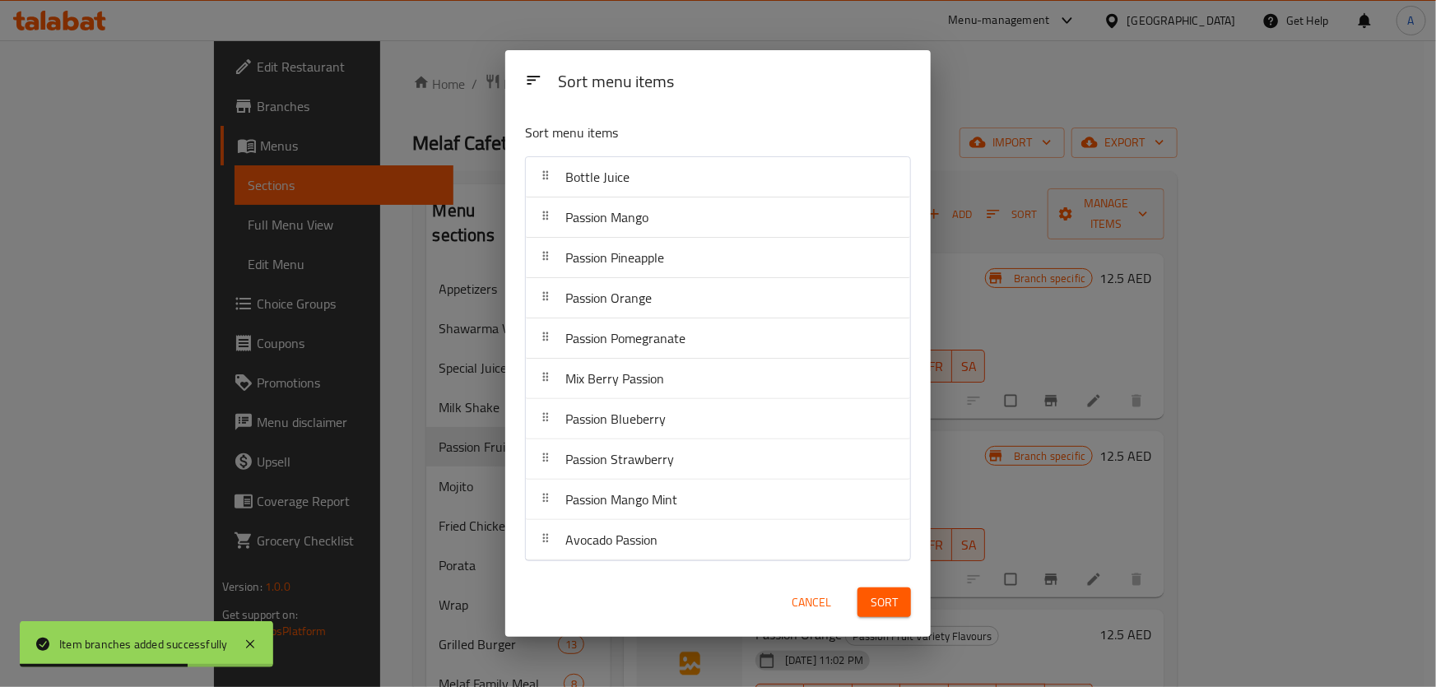
scroll to position [580, 0]
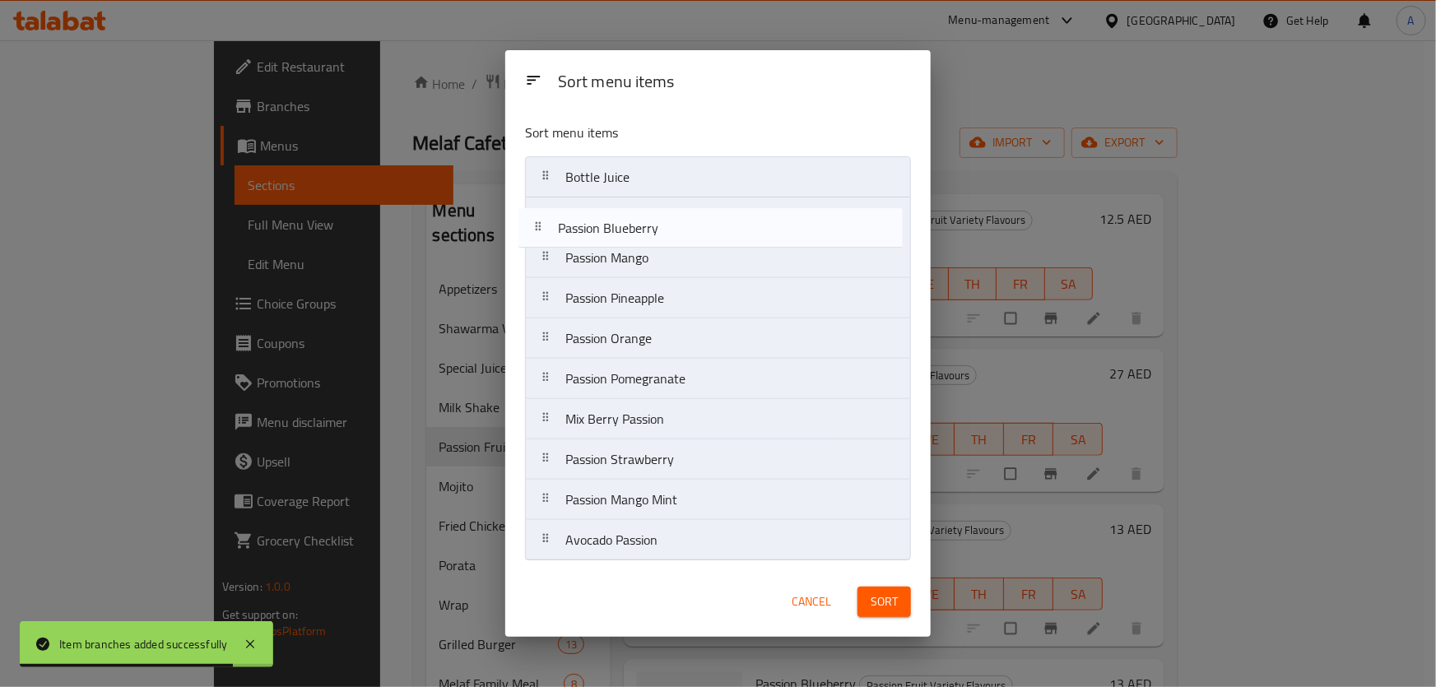
drag, startPoint x: 642, startPoint y: 402, endPoint x: 636, endPoint y: 197, distance: 205.8
click at [636, 197] on nav "Bottle Juice Passion Mango Passion Pineapple Passion Orange Passion Pomegranate…" at bounding box center [718, 358] width 386 height 405
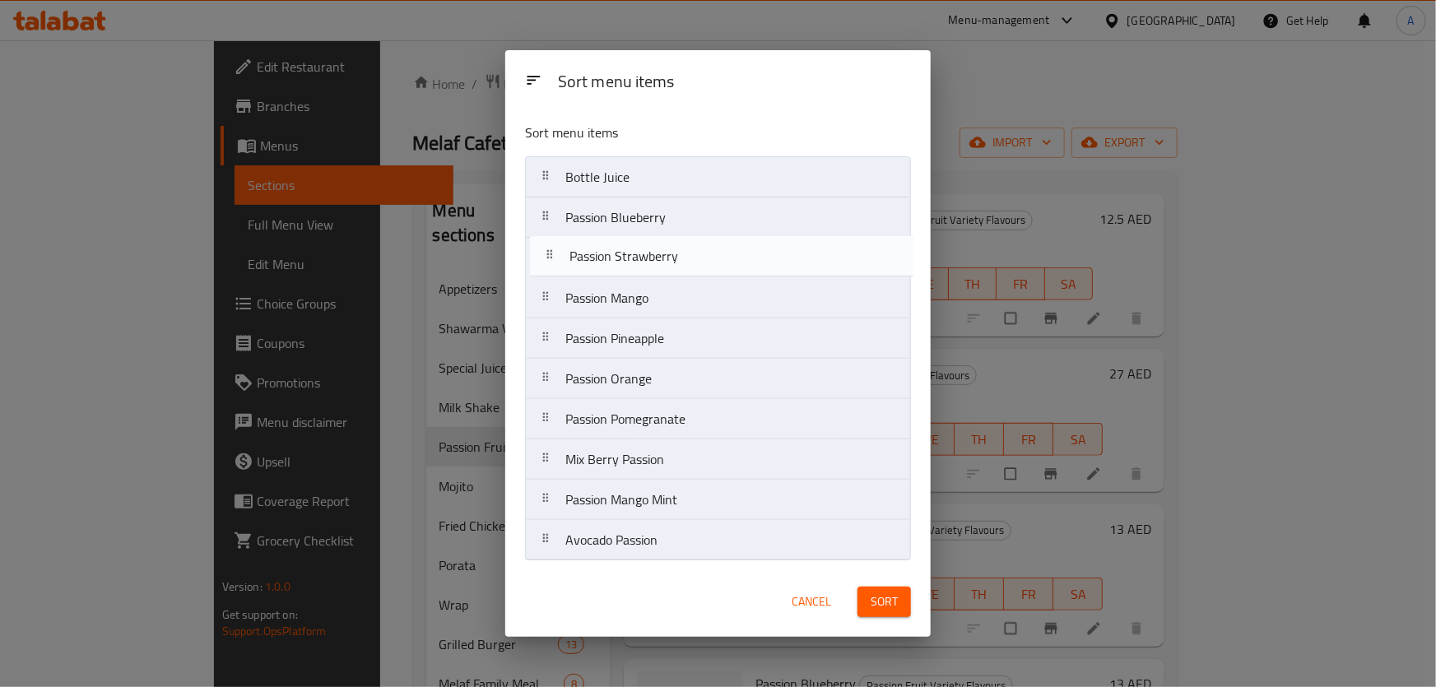
drag, startPoint x: 650, startPoint y: 461, endPoint x: 653, endPoint y: 244, distance: 216.5
click at [653, 244] on nav "Bottle Juice Passion Blueberry Passion Mango Passion Pineapple Passion Orange P…" at bounding box center [718, 358] width 386 height 405
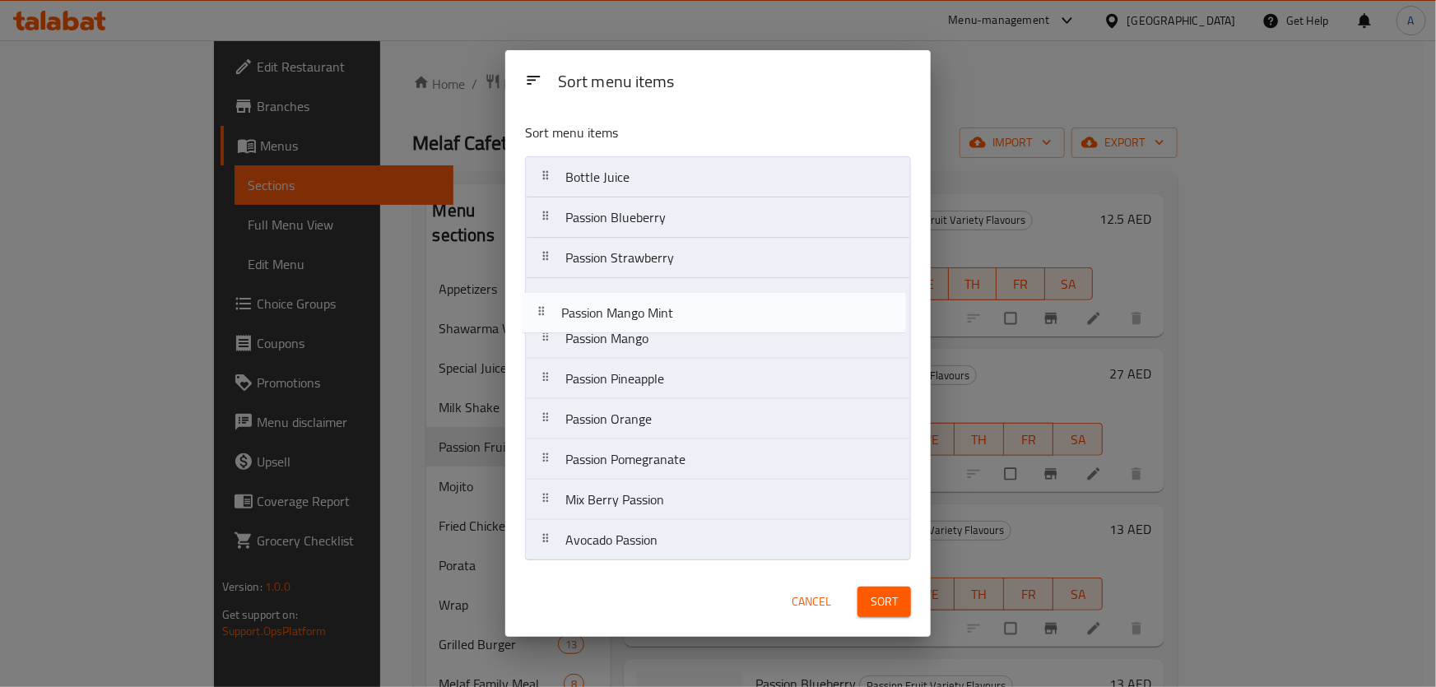
drag, startPoint x: 658, startPoint y: 483, endPoint x: 658, endPoint y: 291, distance: 191.8
click at [658, 291] on nav "Bottle Juice Passion Blueberry Passion Strawberry Passion Mango Passion Pineapp…" at bounding box center [718, 358] width 386 height 405
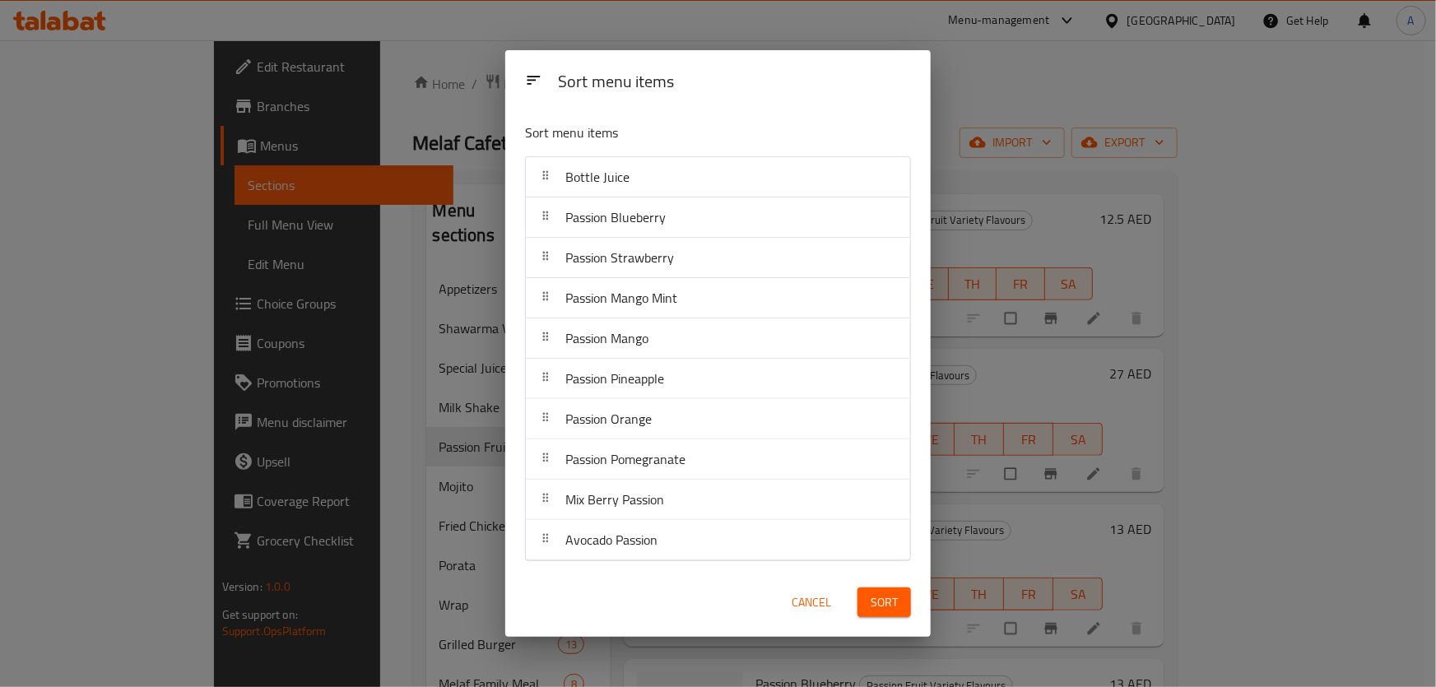
scroll to position [737, 0]
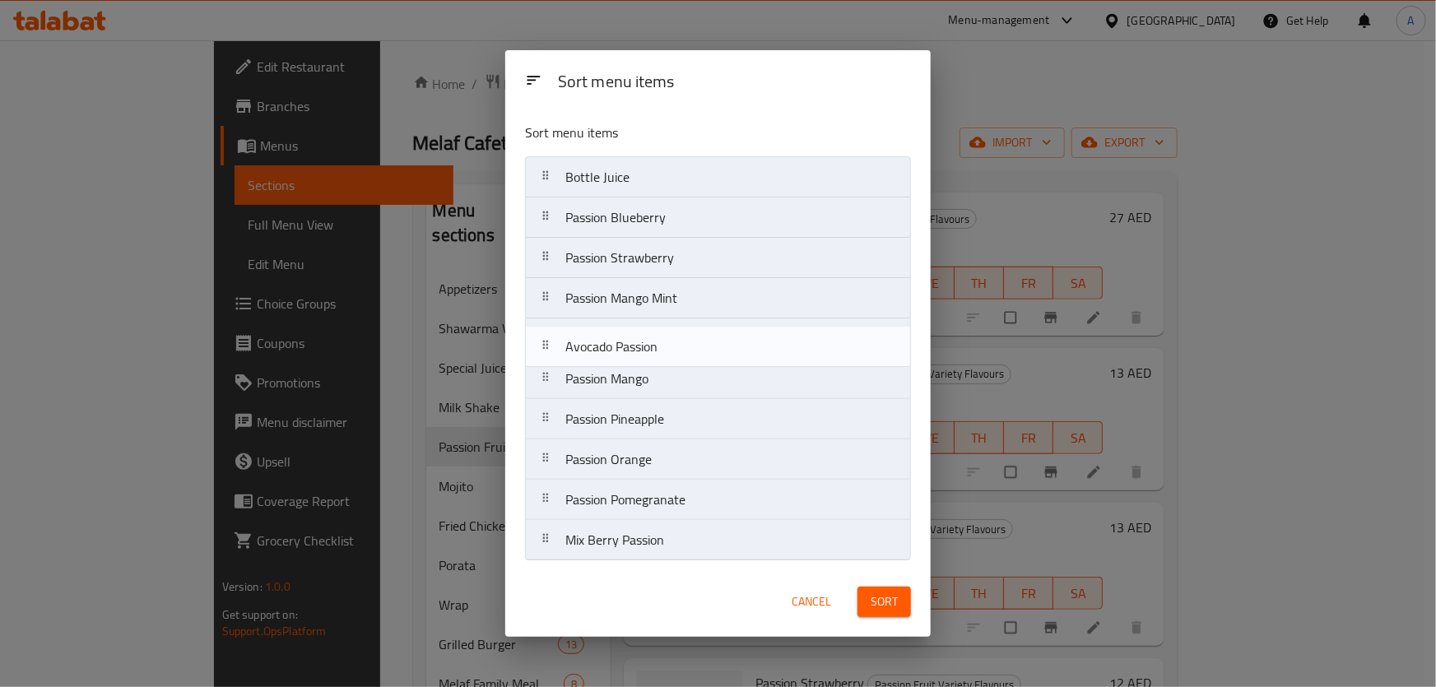
drag, startPoint x: 698, startPoint y: 538, endPoint x: 699, endPoint y: 323, distance: 214.8
click at [699, 322] on nav "Bottle Juice Passion Blueberry Passion Strawberry Passion Mango Mint Passion Ma…" at bounding box center [718, 358] width 386 height 405
drag, startPoint x: 653, startPoint y: 386, endPoint x: 660, endPoint y: 337, distance: 49.0
click at [660, 337] on nav "Bottle Juice Passion Blueberry Passion Strawberry Passion Mango Mint Avocado Pa…" at bounding box center [718, 358] width 386 height 405
drag, startPoint x: 598, startPoint y: 379, endPoint x: 621, endPoint y: 334, distance: 50.1
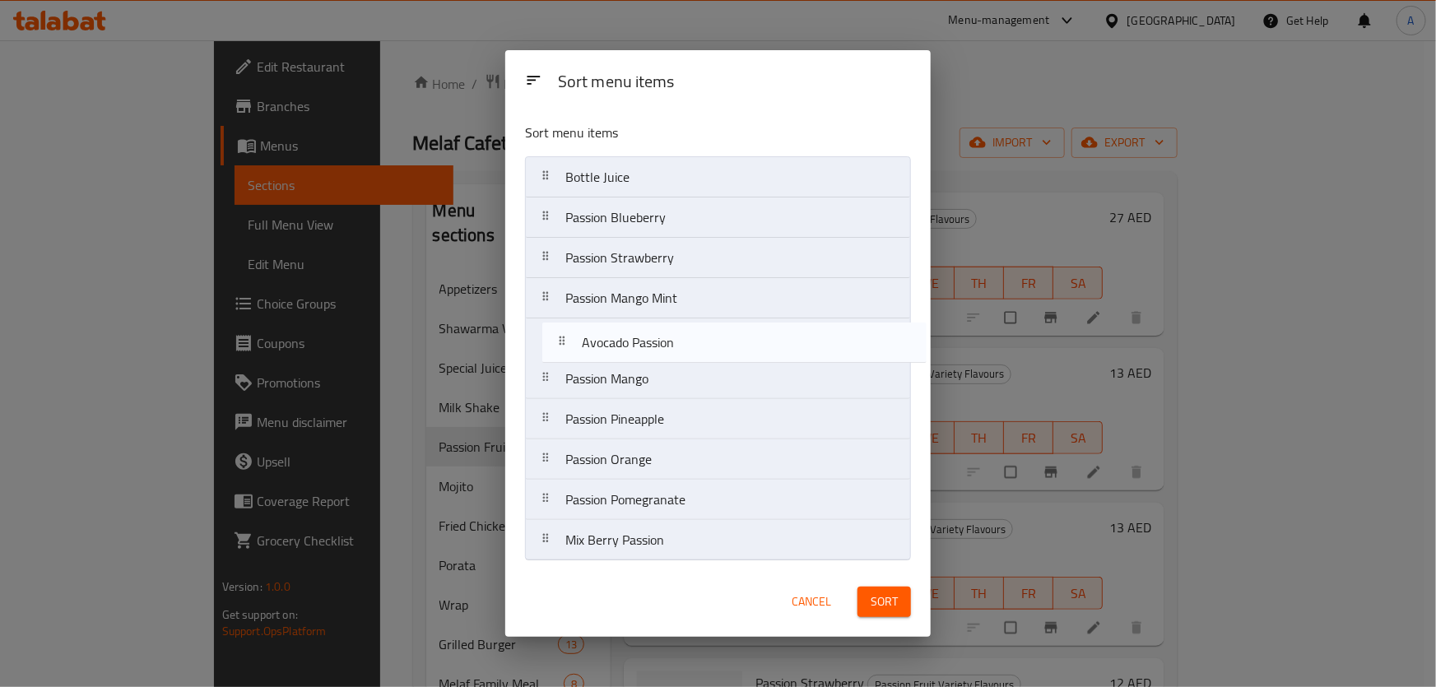
click at [621, 334] on nav "Bottle Juice Passion Blueberry Passion Strawberry Passion Mango Mint Passion Ma…" at bounding box center [718, 358] width 386 height 405
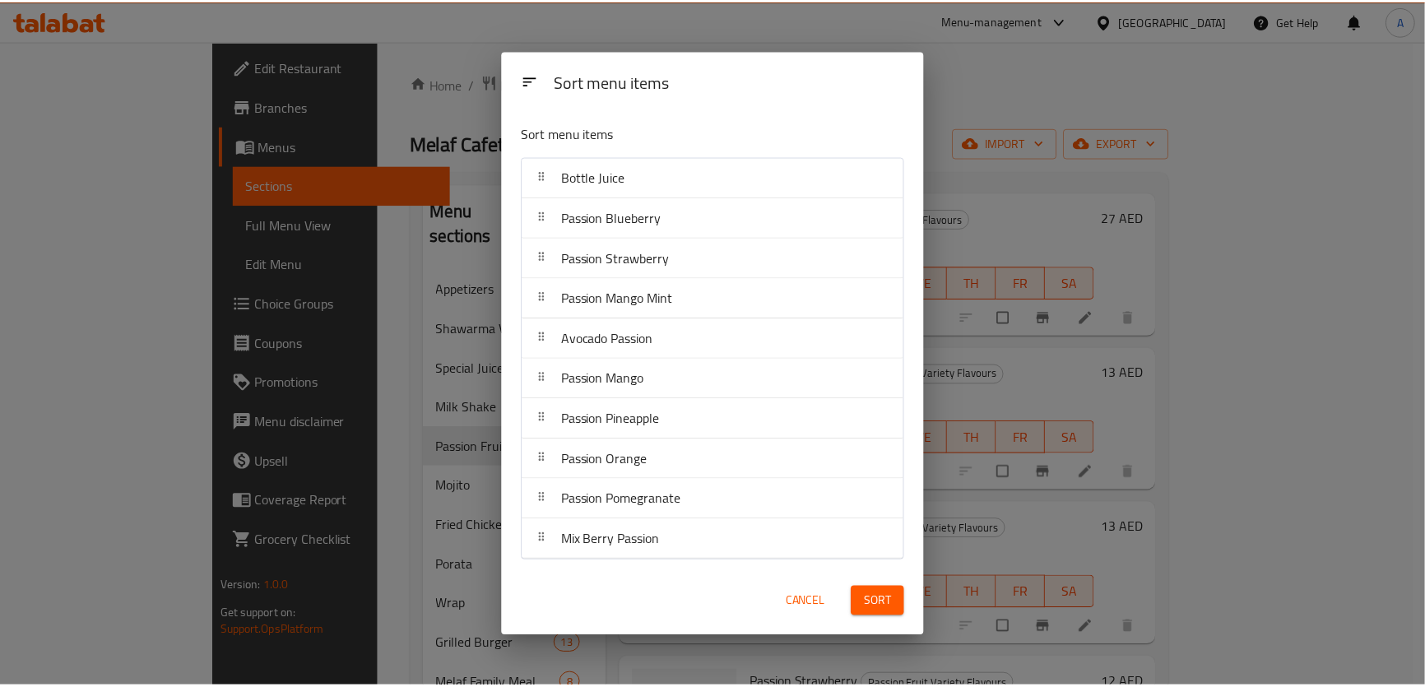
scroll to position [0, 0]
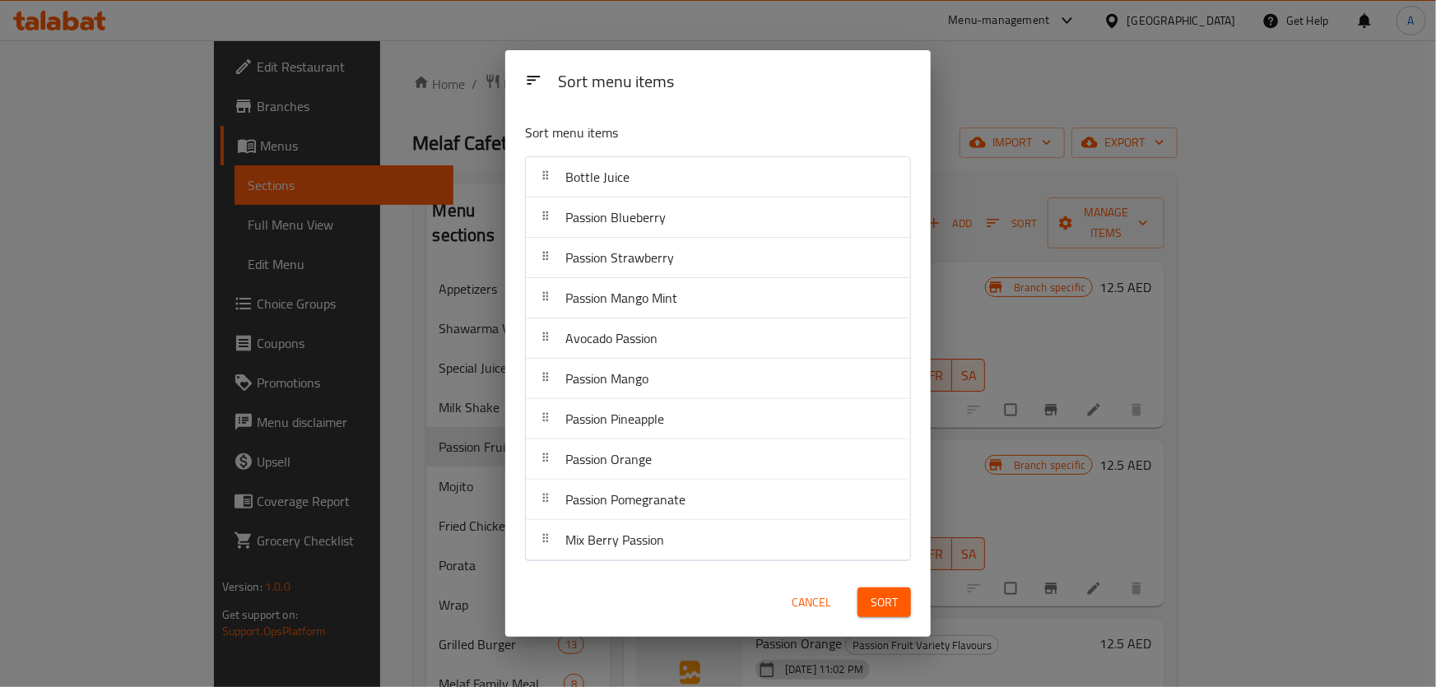
click at [890, 607] on span "Sort" at bounding box center [884, 603] width 27 height 21
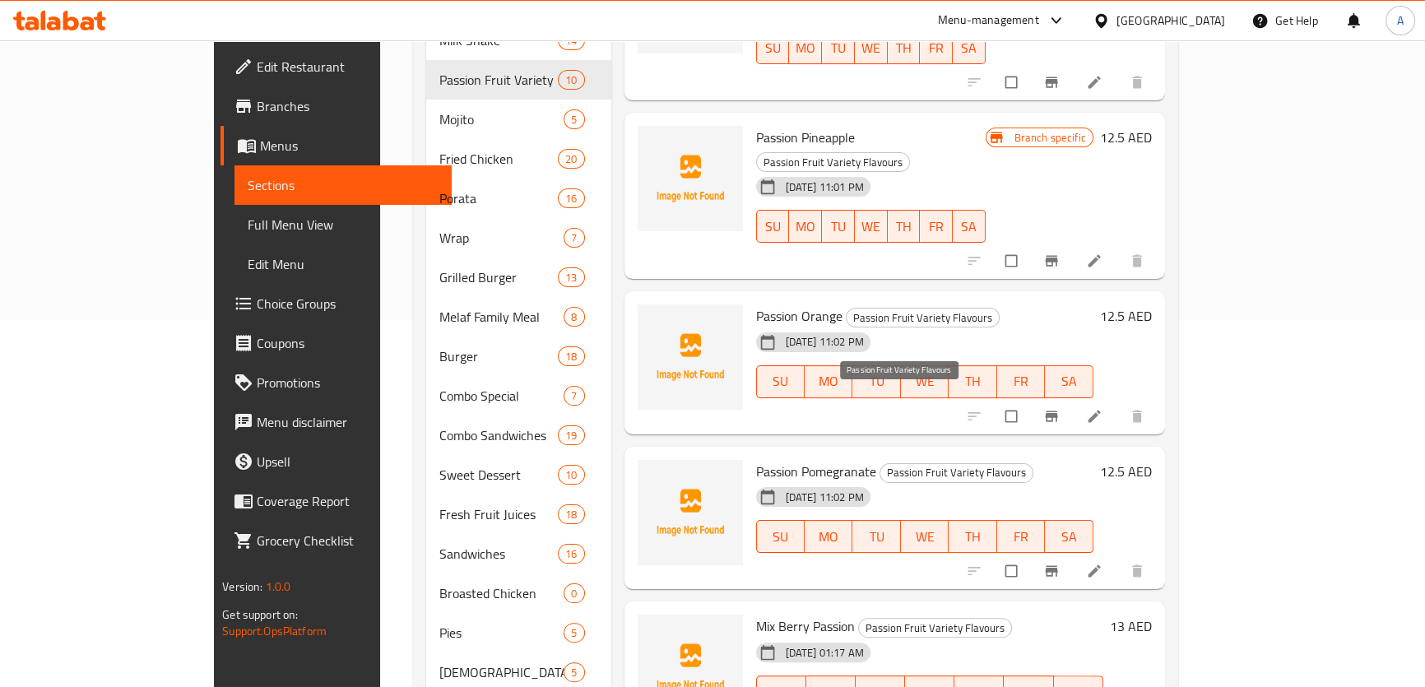
scroll to position [374, 0]
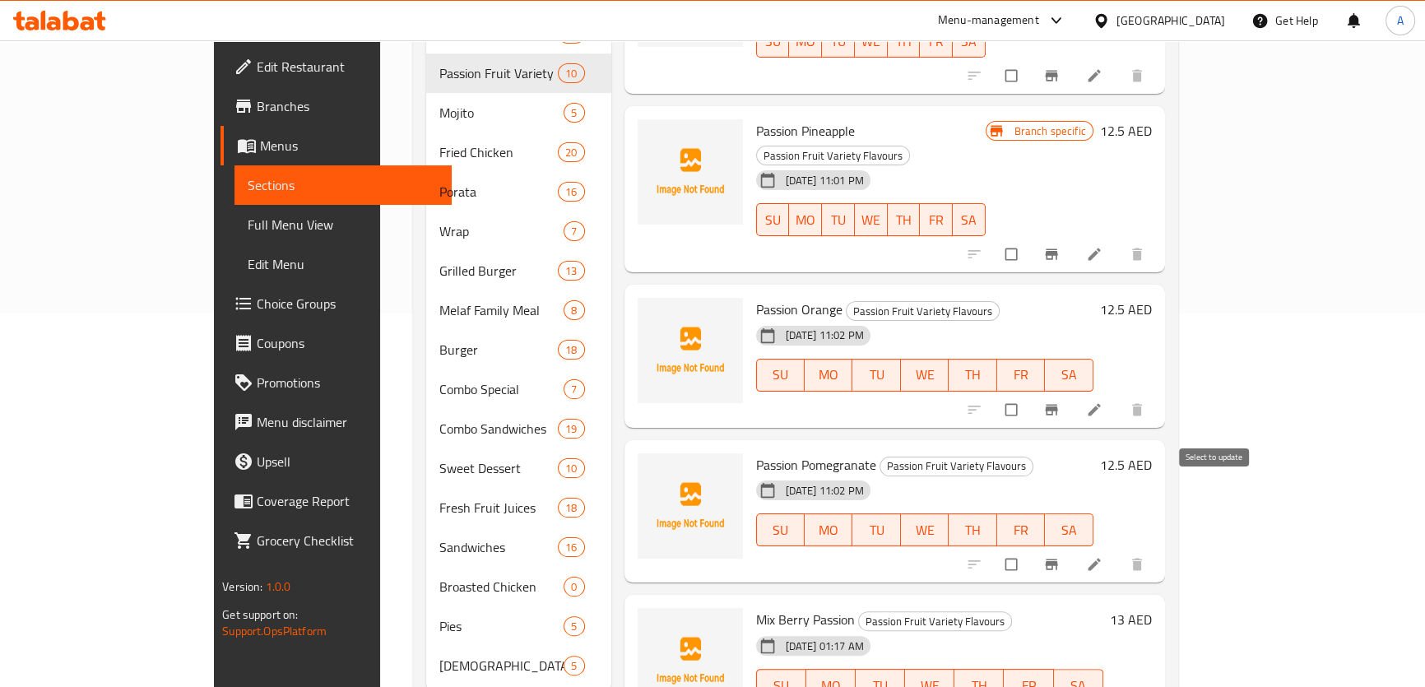
click at [1030, 549] on input "checkbox" at bounding box center [1013, 564] width 35 height 31
checkbox input "true"
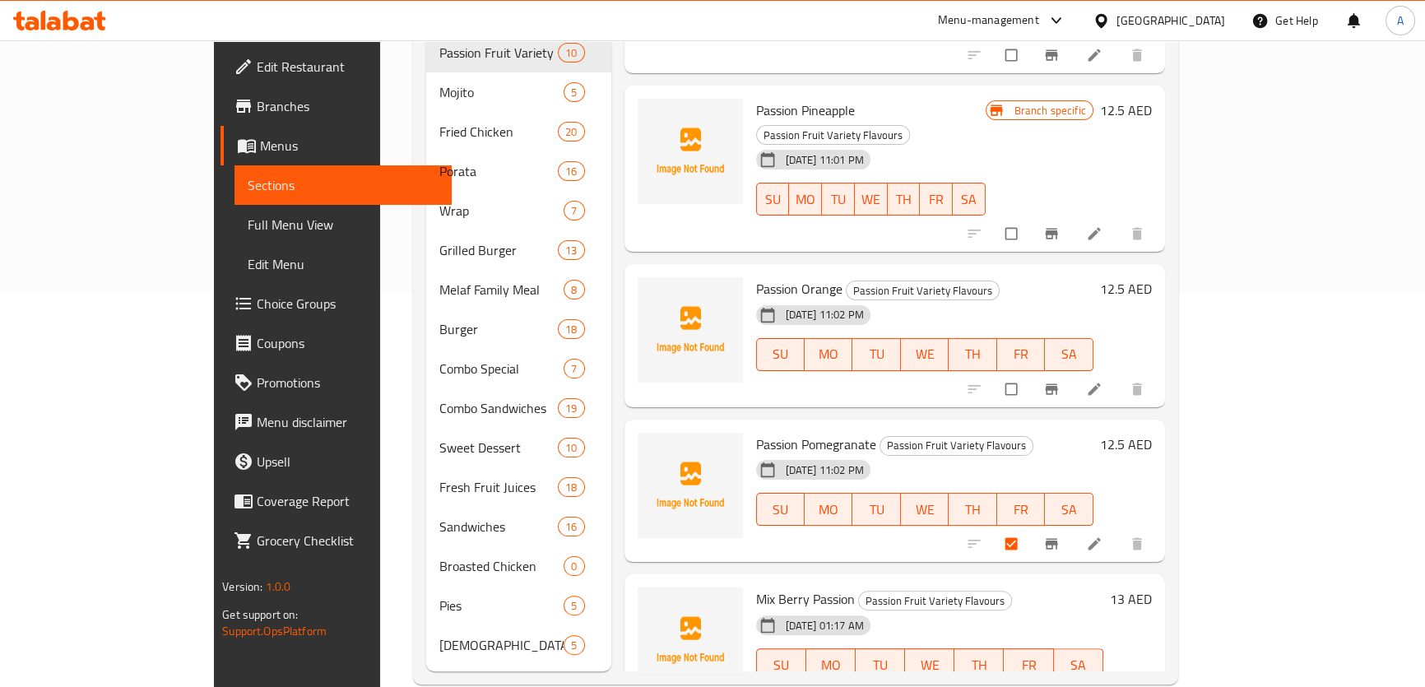
scroll to position [399, 0]
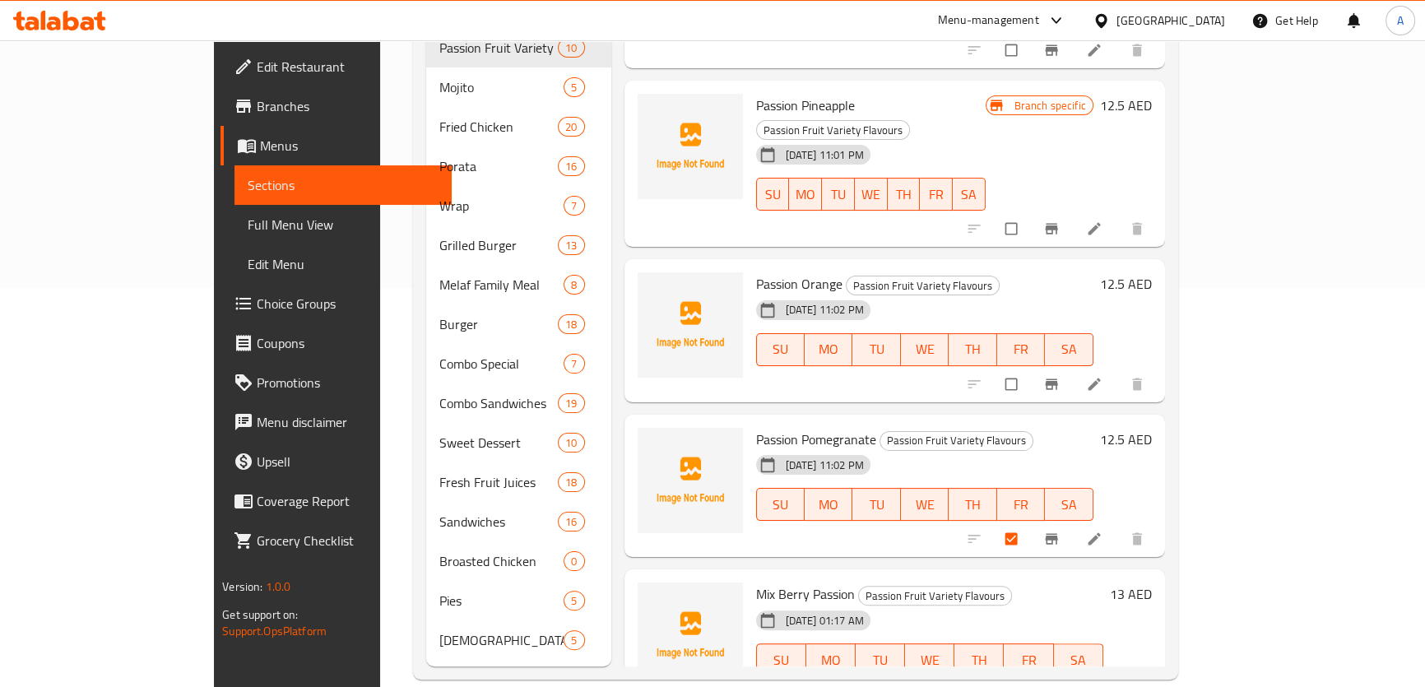
click at [1159, 366] on div at bounding box center [1057, 384] width 202 height 36
click at [1030, 369] on input "checkbox" at bounding box center [1013, 384] width 35 height 31
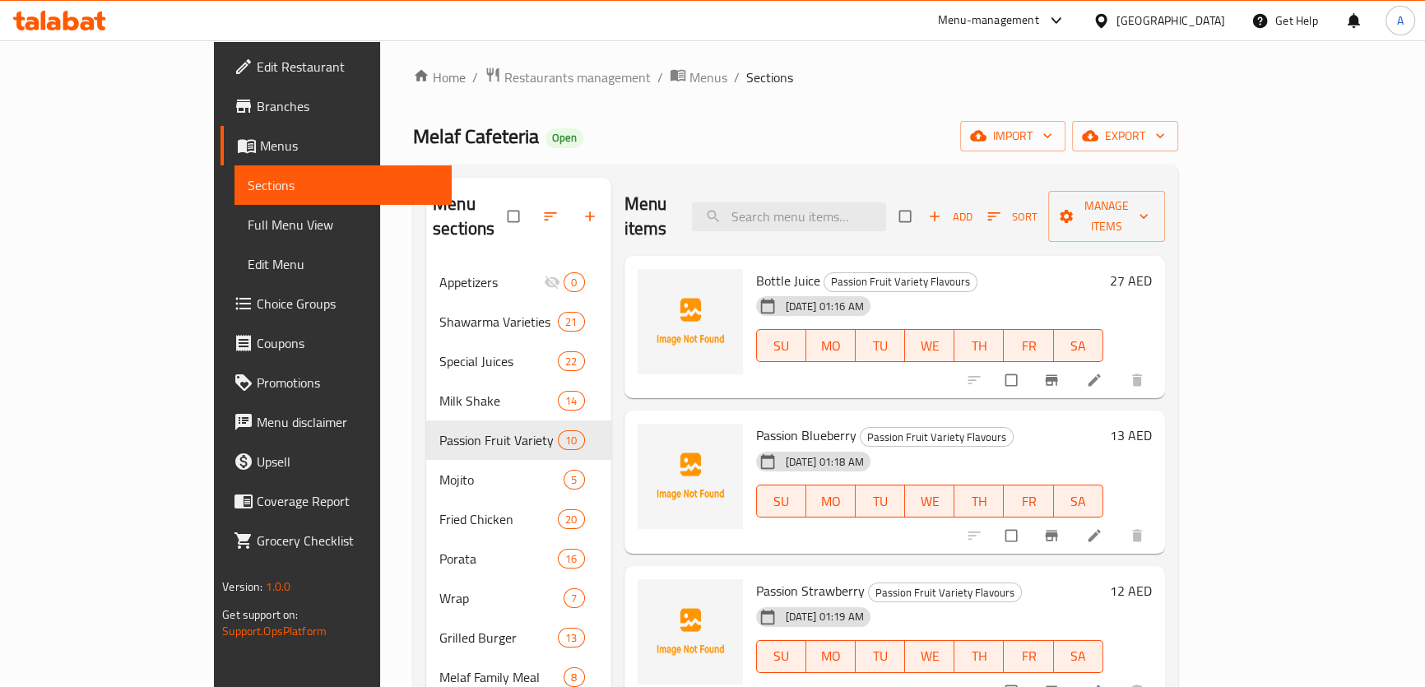
scroll to position [0, 0]
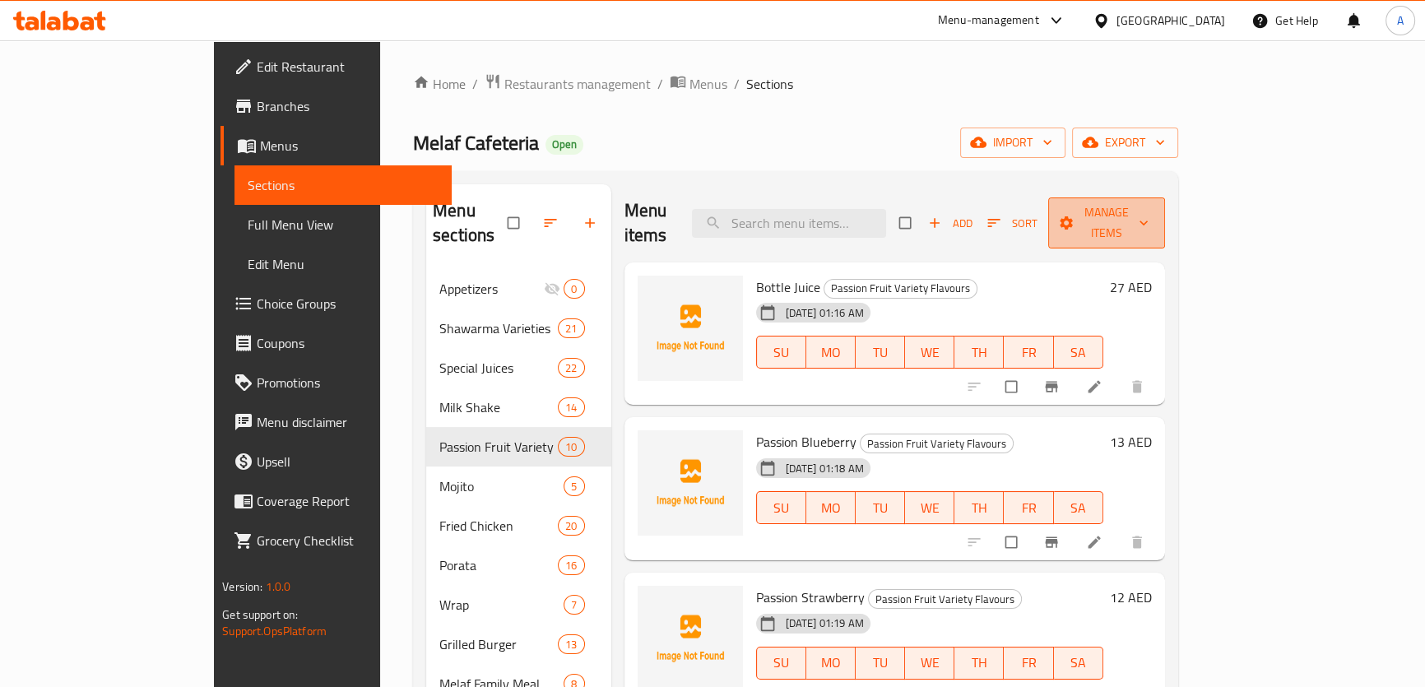
click at [1073, 216] on icon "button" at bounding box center [1066, 222] width 13 height 13
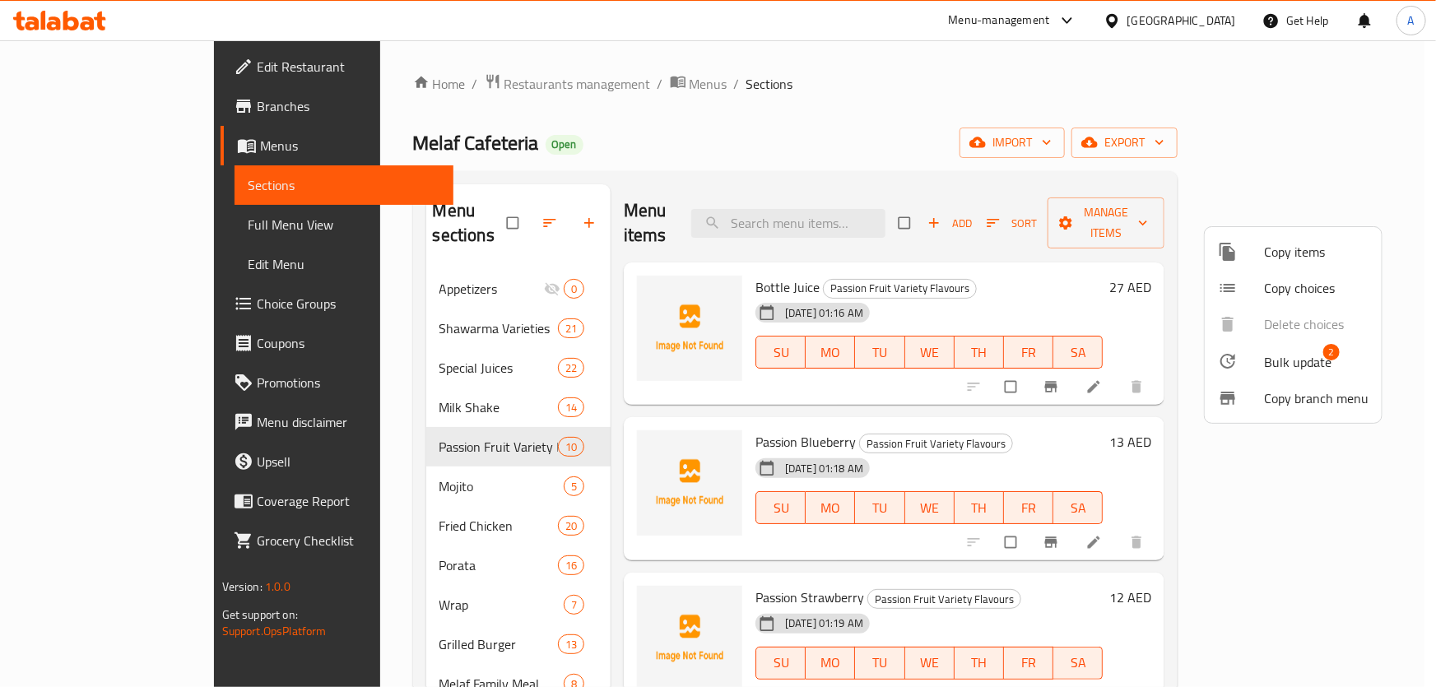
click at [1258, 362] on div at bounding box center [1241, 361] width 46 height 20
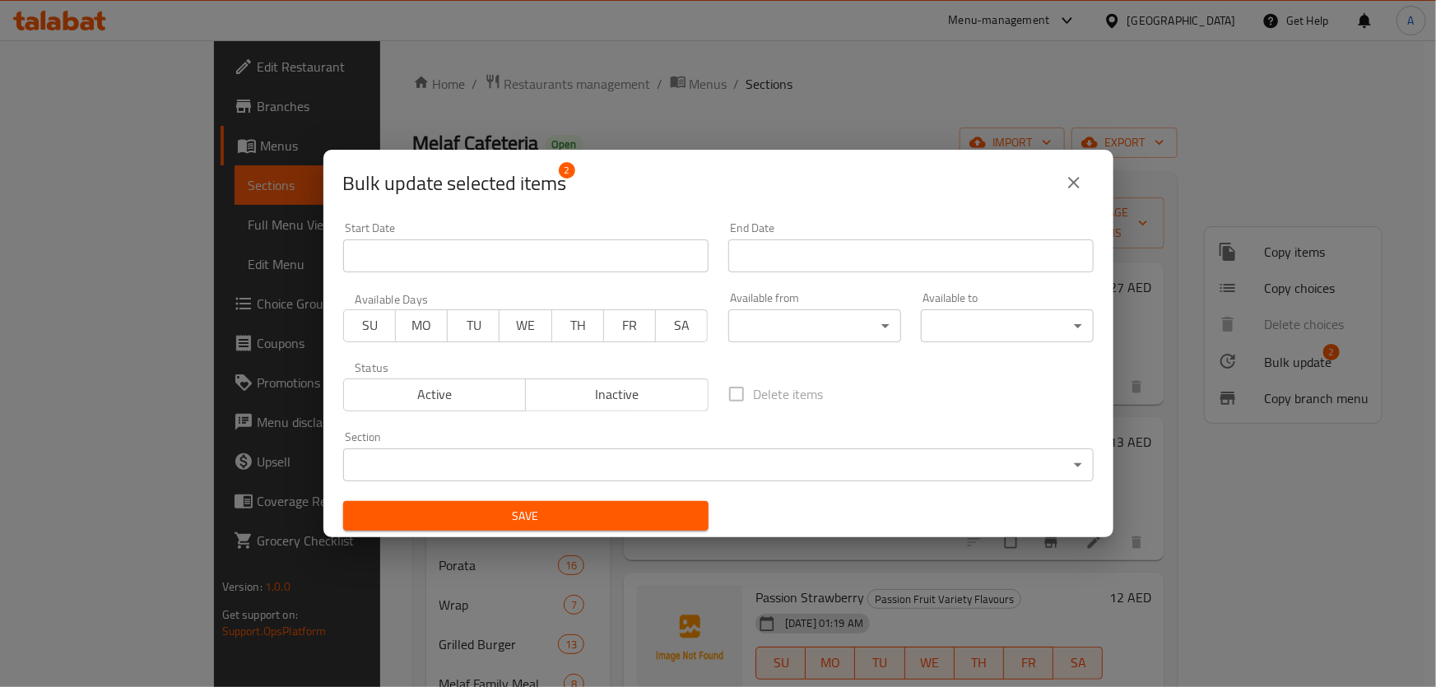
click at [597, 392] on span "Inactive" at bounding box center [617, 395] width 170 height 24
drag, startPoint x: 658, startPoint y: 511, endPoint x: 686, endPoint y: 500, distance: 30.7
click at [658, 511] on span "Save" at bounding box center [525, 516] width 339 height 21
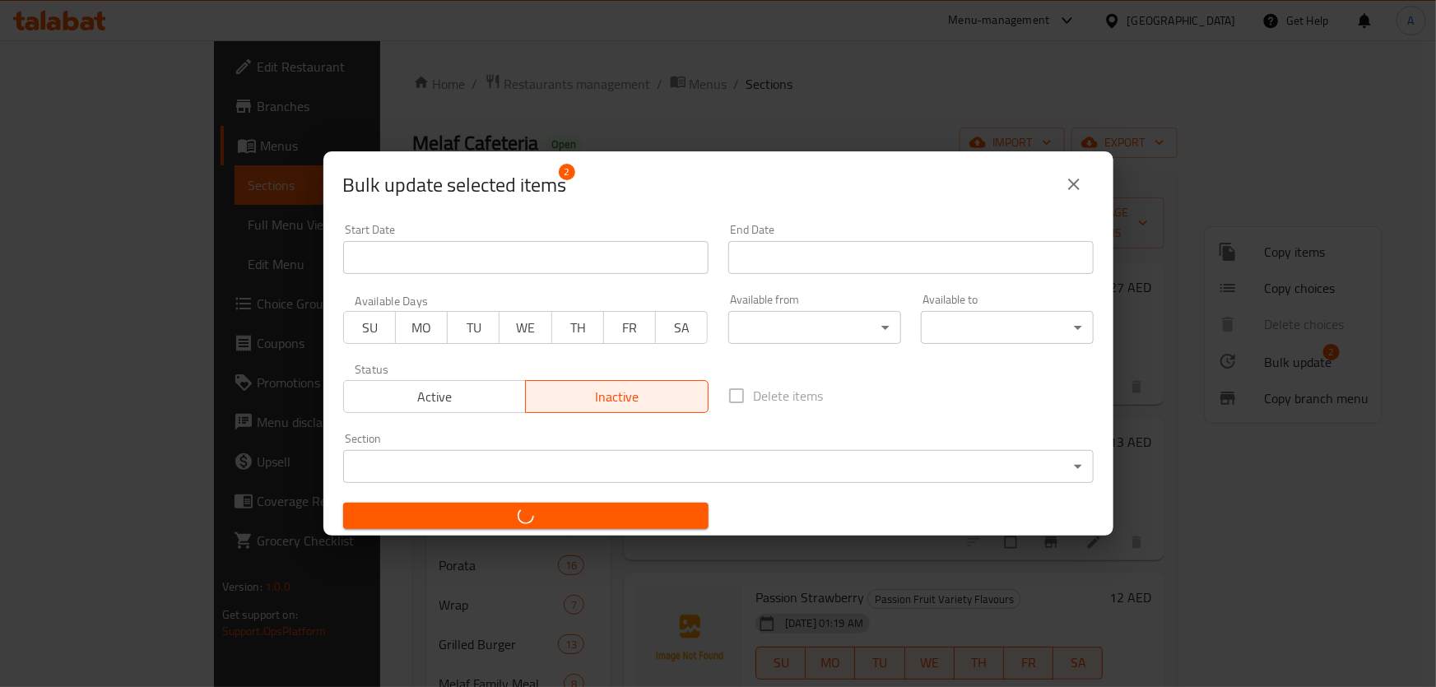
checkbox input "false"
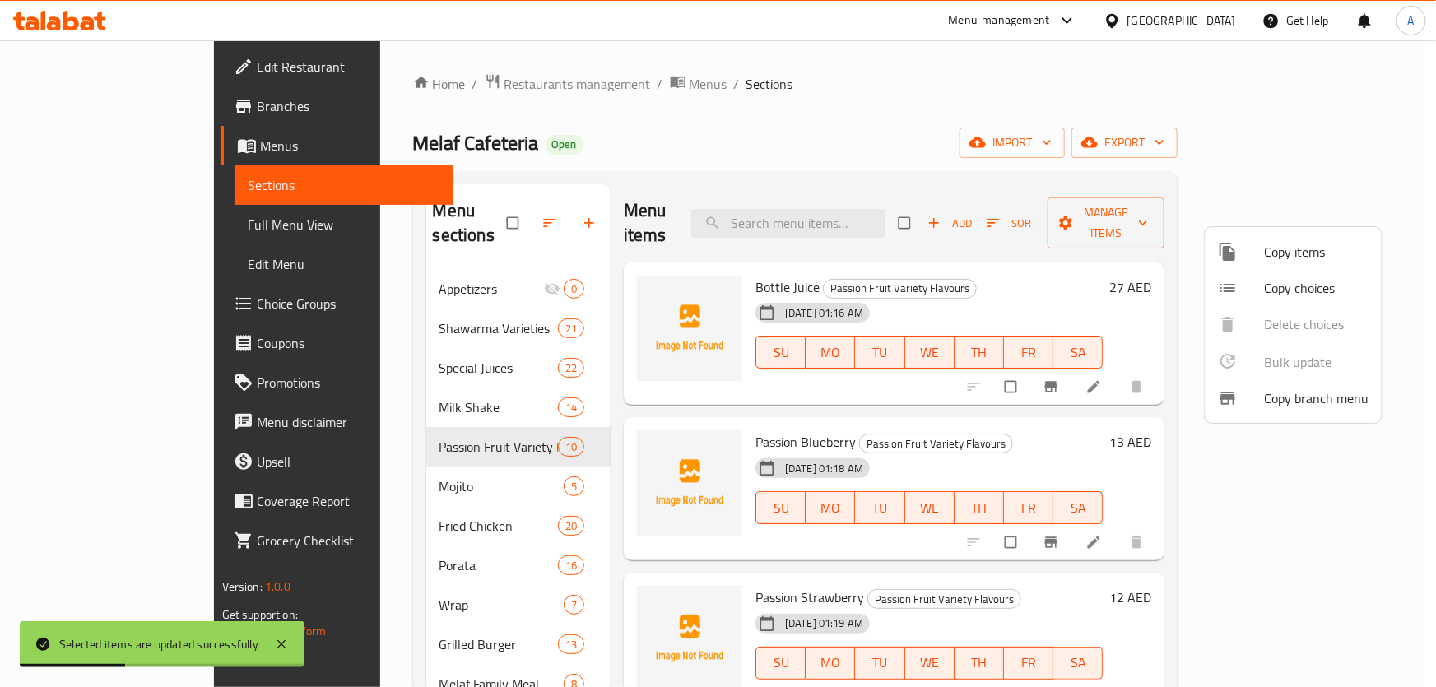
click at [824, 79] on div at bounding box center [718, 343] width 1436 height 687
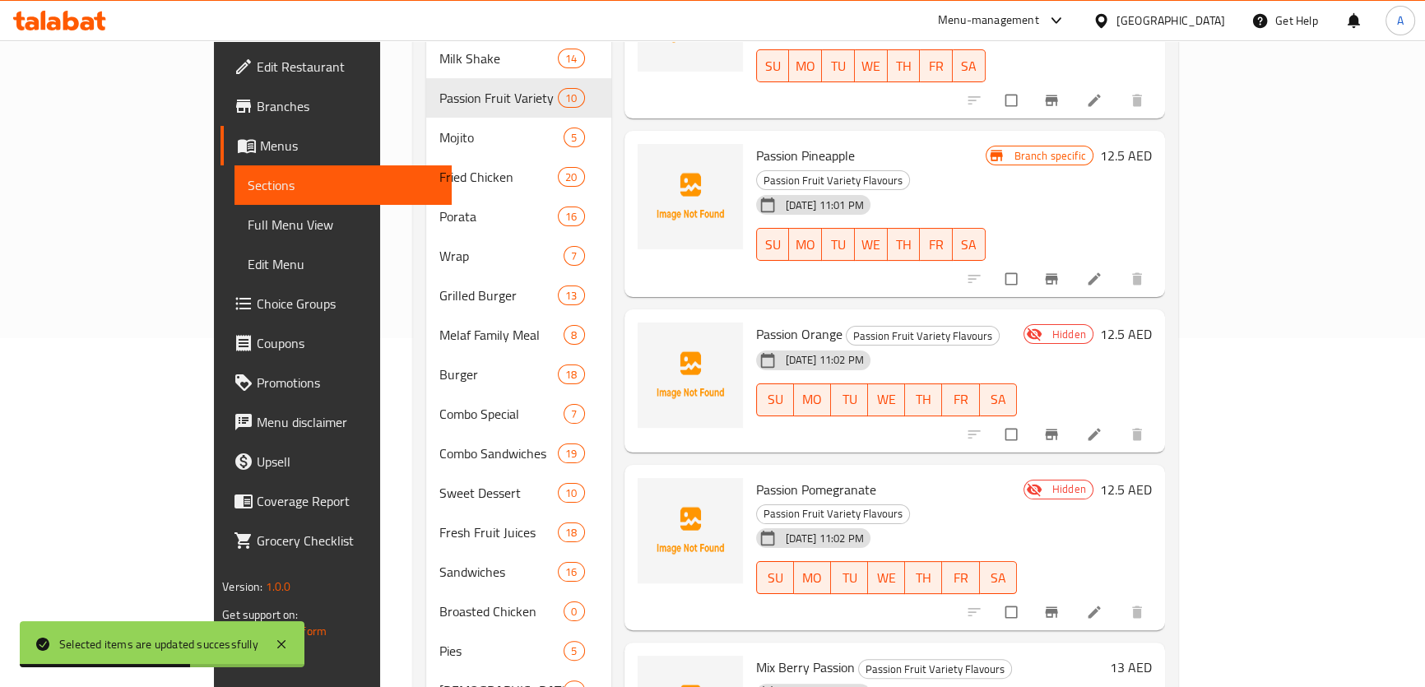
scroll to position [399, 0]
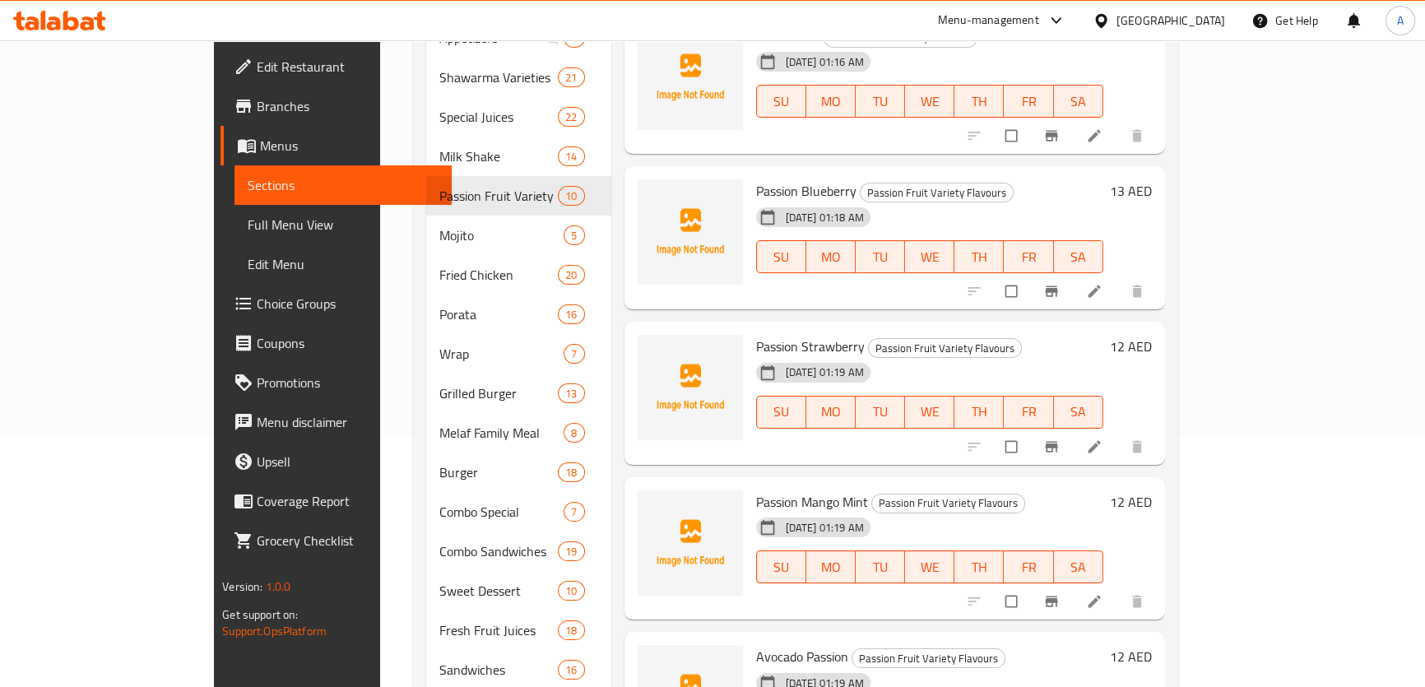
scroll to position [25, 0]
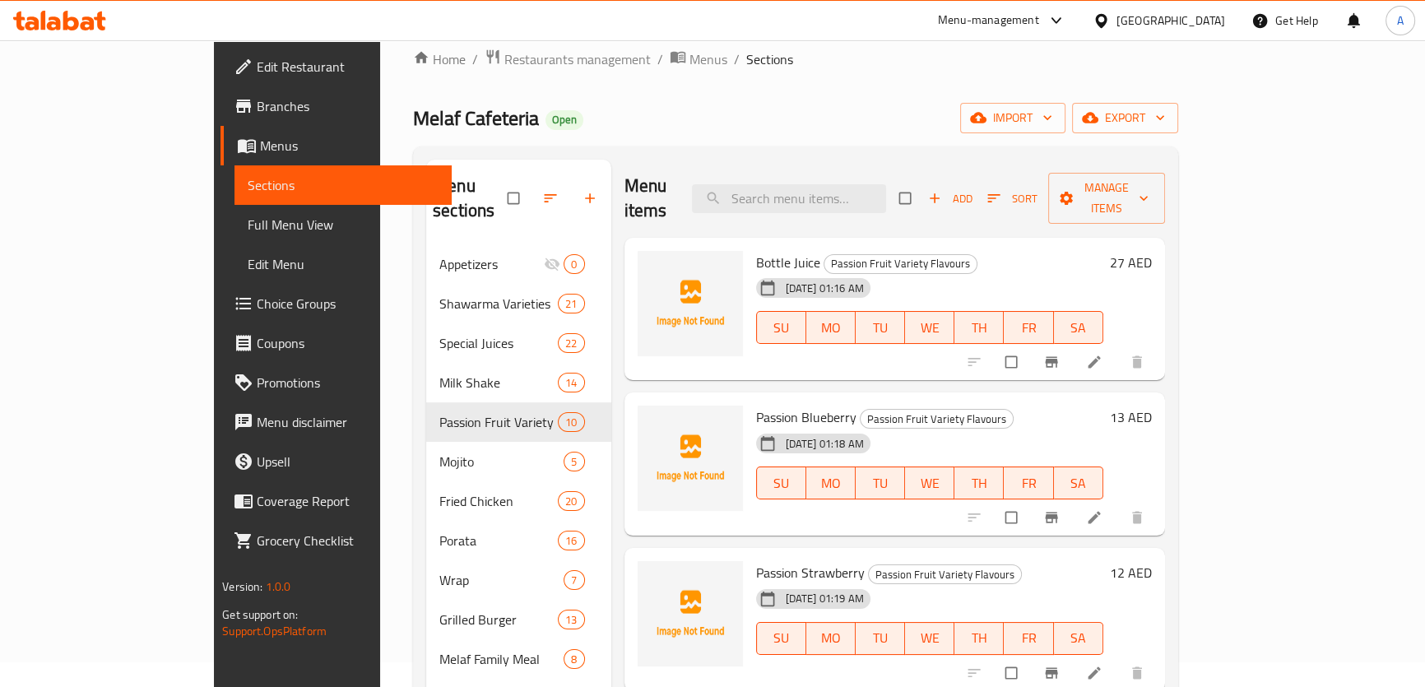
click at [645, 117] on div "Melaf Cafeteria Open import export" at bounding box center [795, 118] width 765 height 30
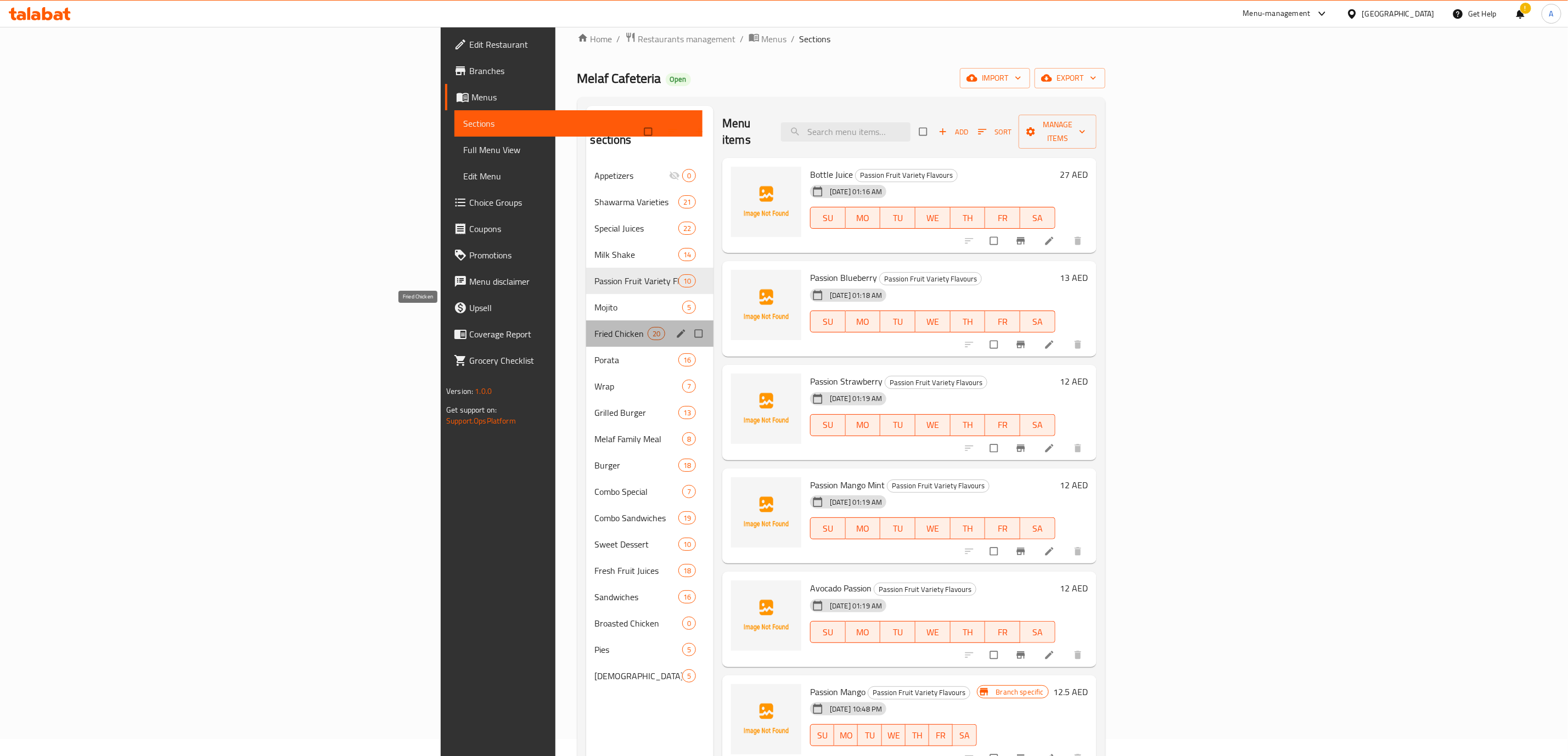
click at [595, 327] on span "Fried Chicken" at bounding box center [621, 334] width 53 height 13
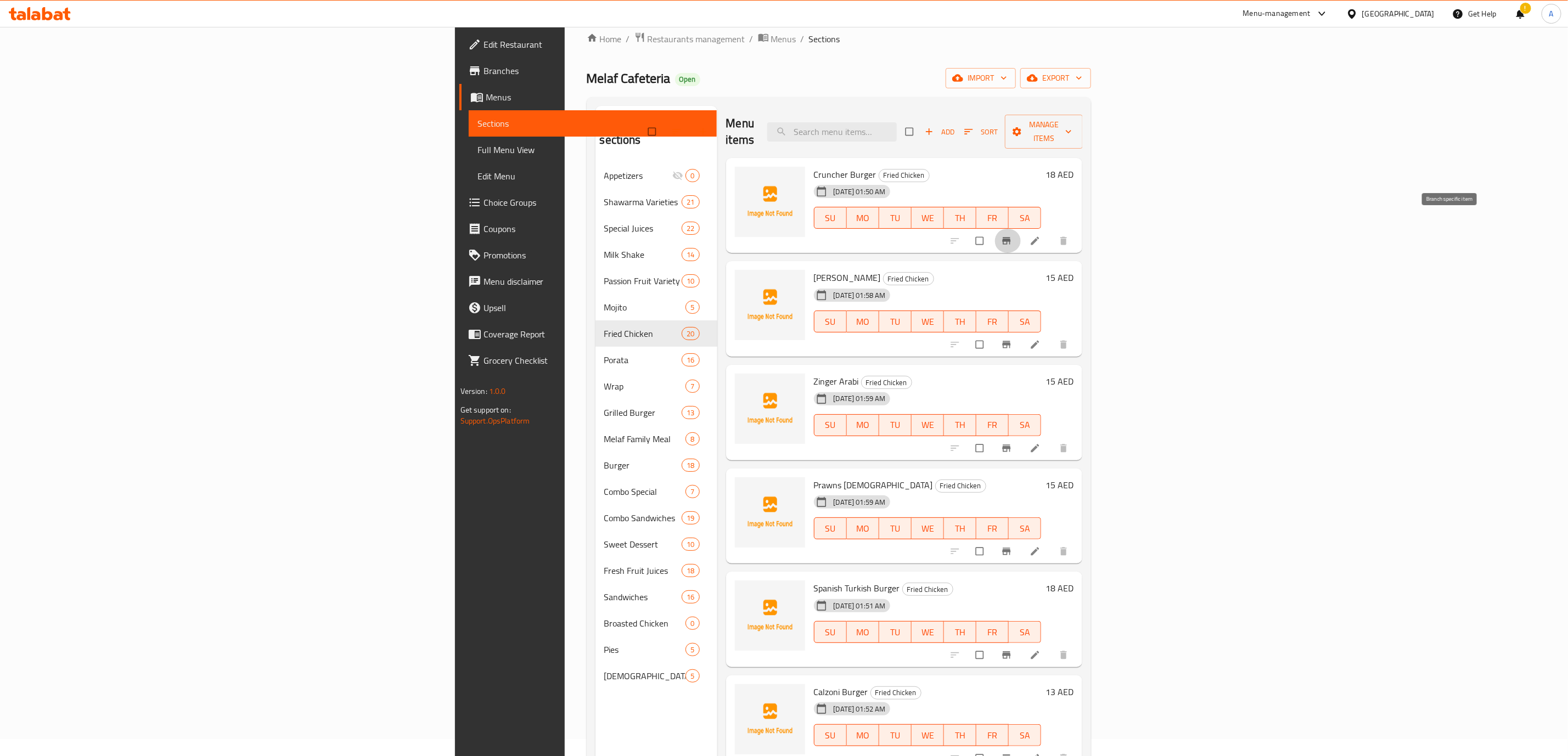
click at [957, 235] on span "Branch-specific-item" at bounding box center [1008, 241] width 13 height 11
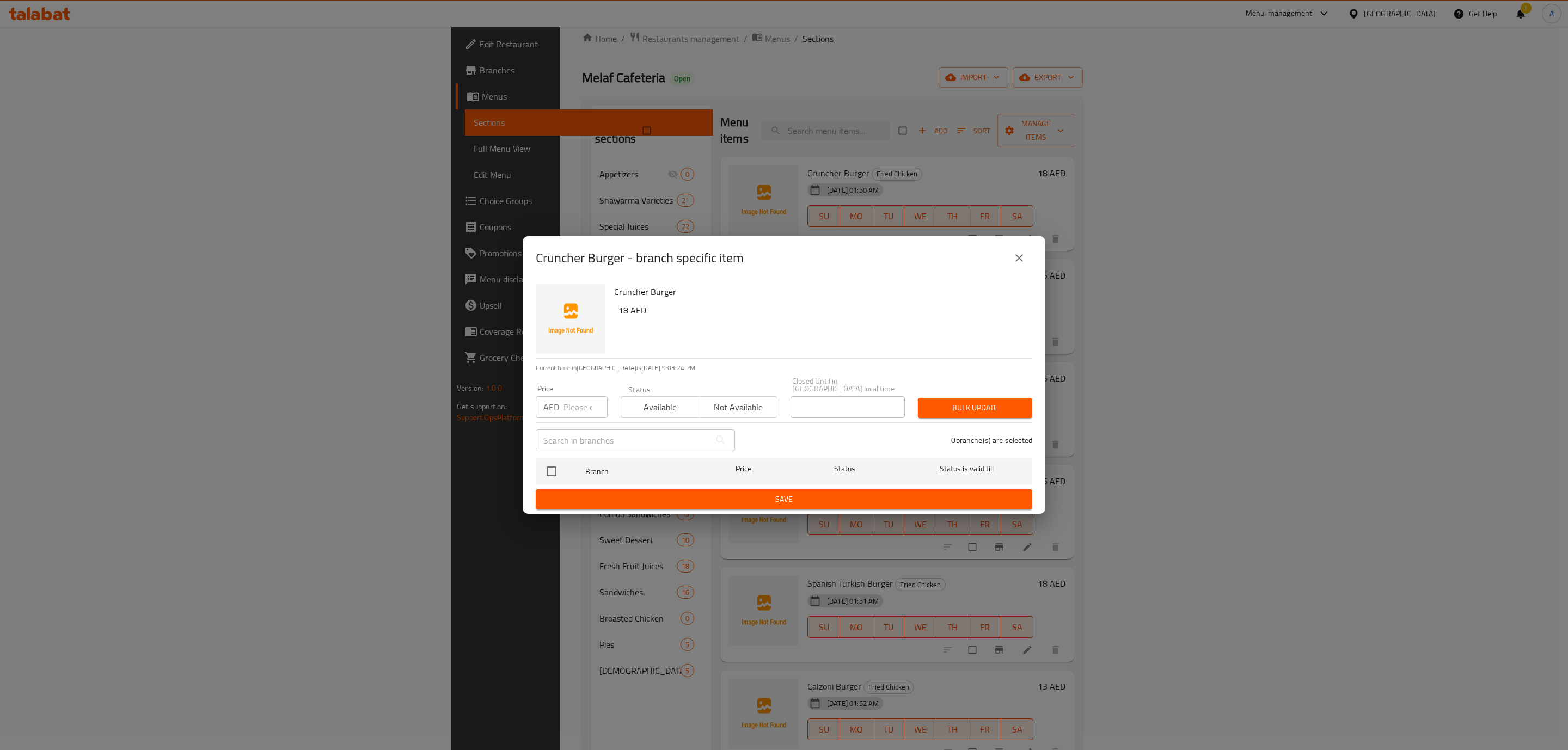
click at [949, 250] on button "close" at bounding box center [1020, 258] width 26 height 26
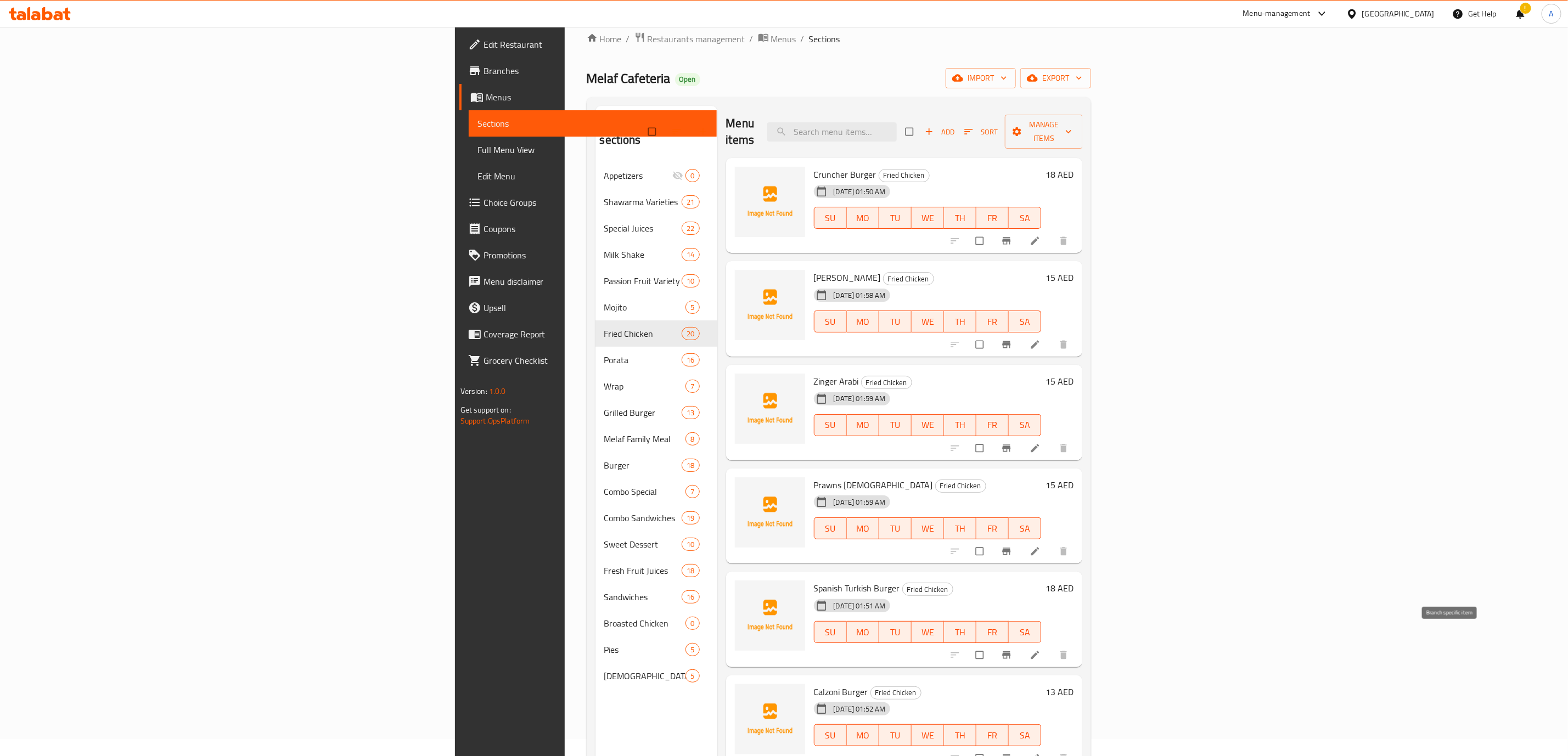
click at [957, 457] on icon "Branch-specific-item" at bounding box center [1007, 655] width 8 height 7
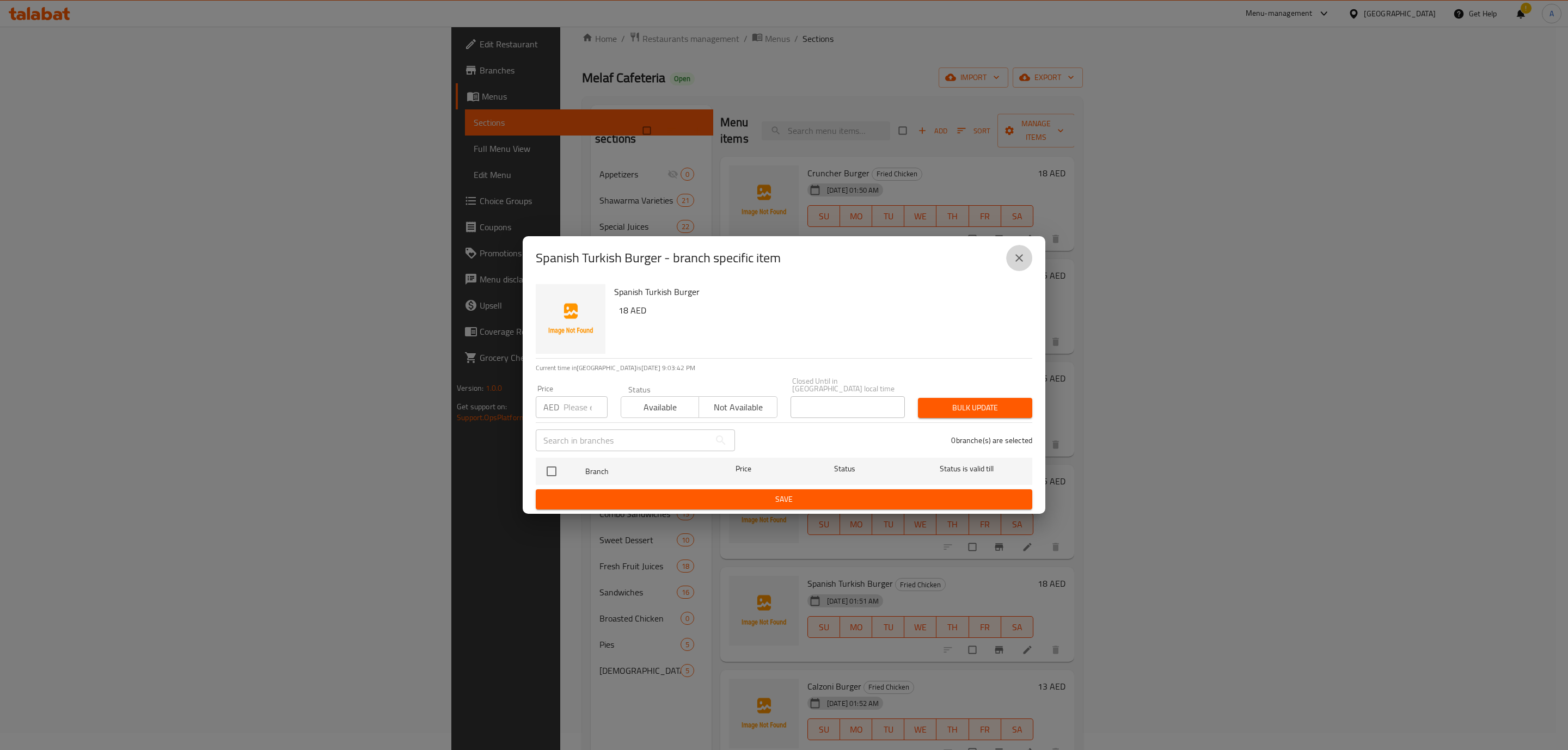
click at [949, 266] on button "close" at bounding box center [1020, 258] width 26 height 26
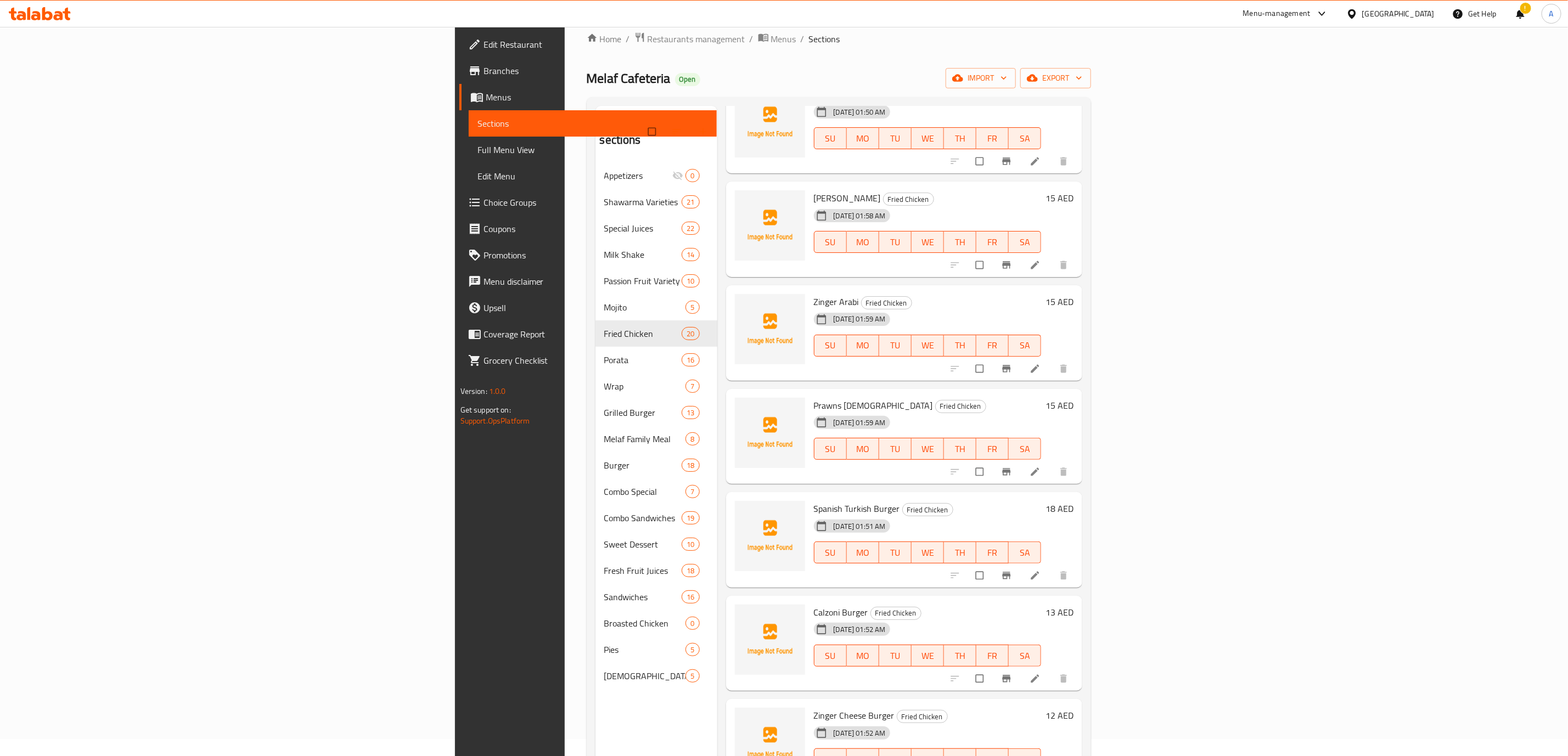
scroll to position [165, 0]
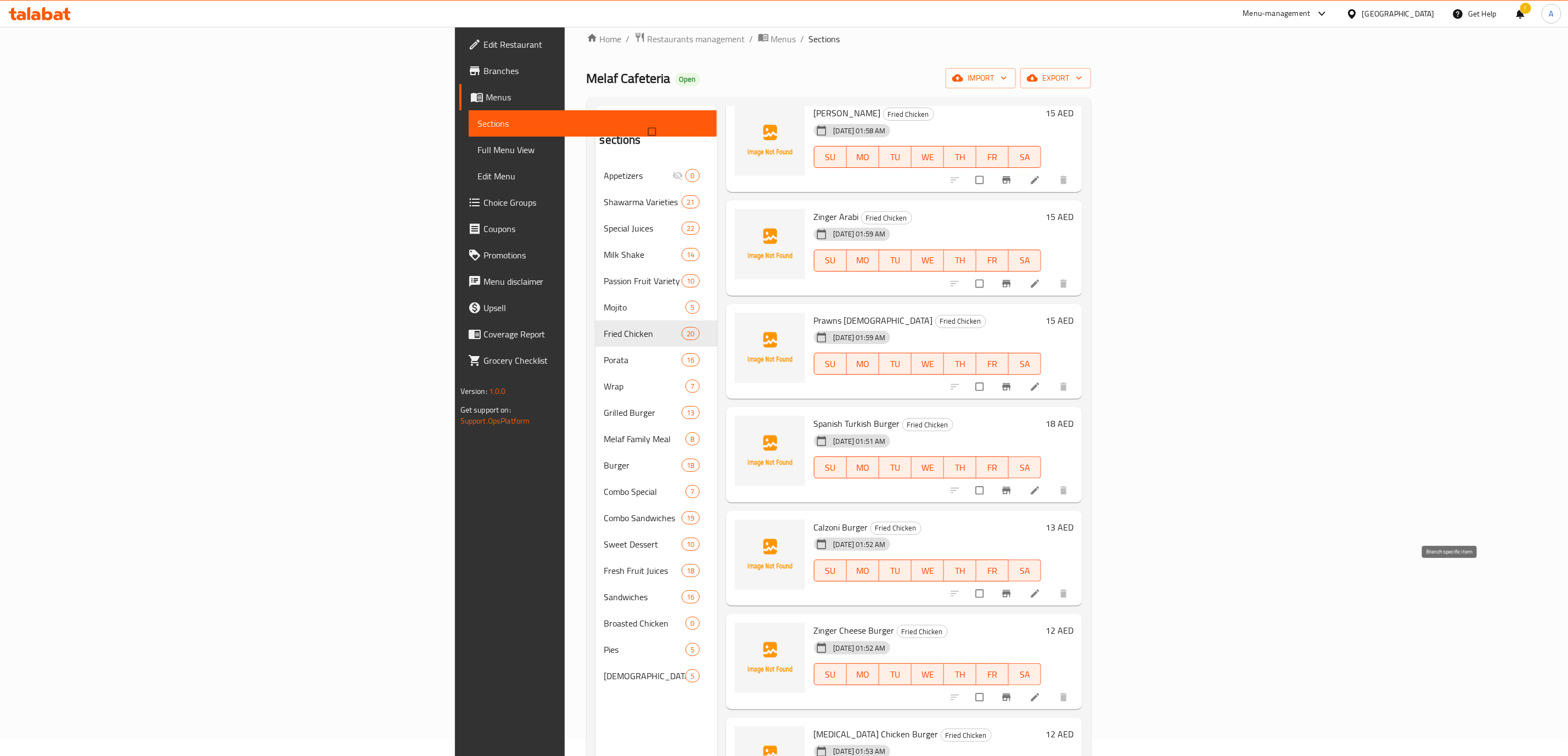
click at [957, 457] on icon "Branch-specific-item" at bounding box center [1007, 594] width 8 height 7
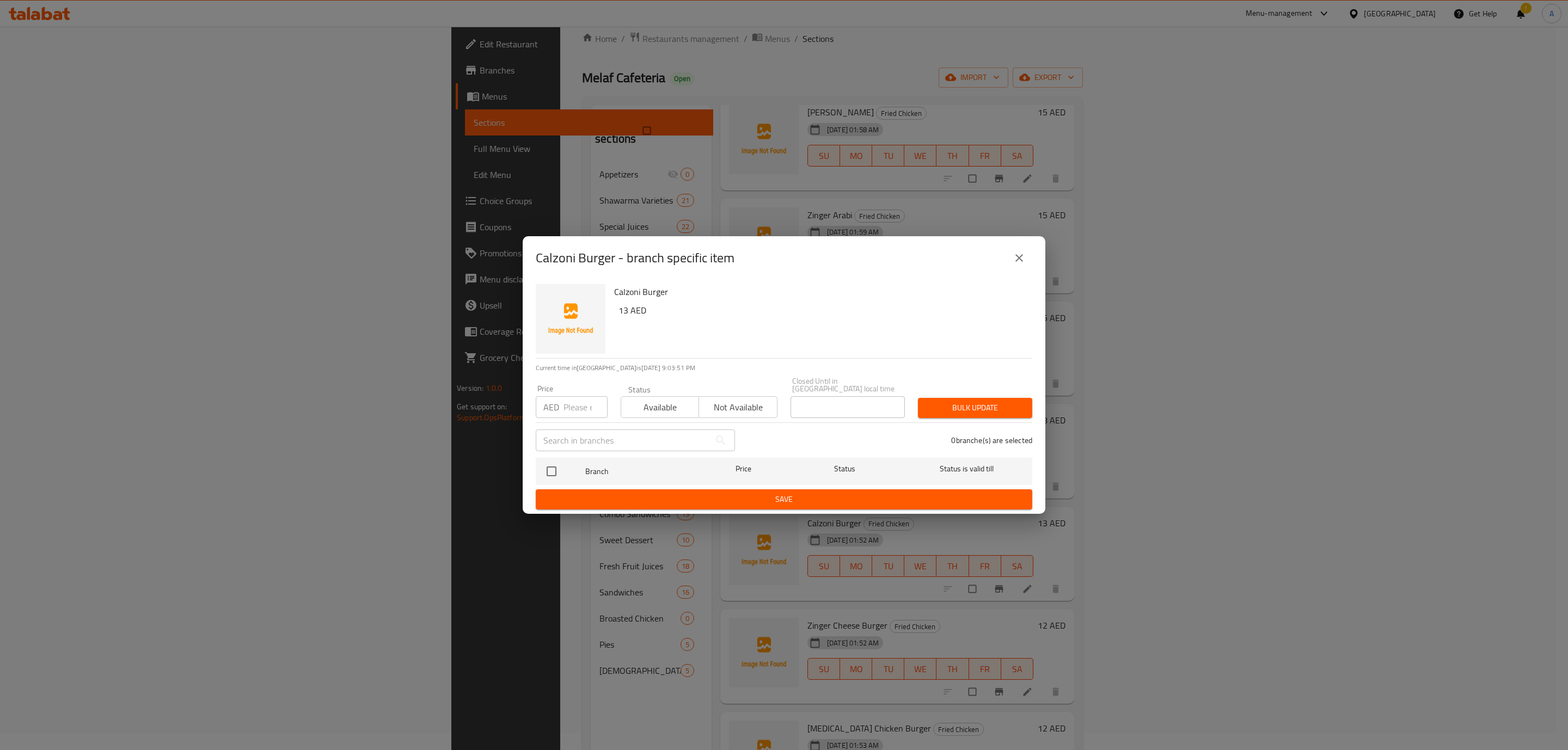
click at [949, 269] on div "Calzoni Burger - branch specific item" at bounding box center [784, 258] width 497 height 26
click at [949, 259] on icon "close" at bounding box center [1020, 258] width 13 height 13
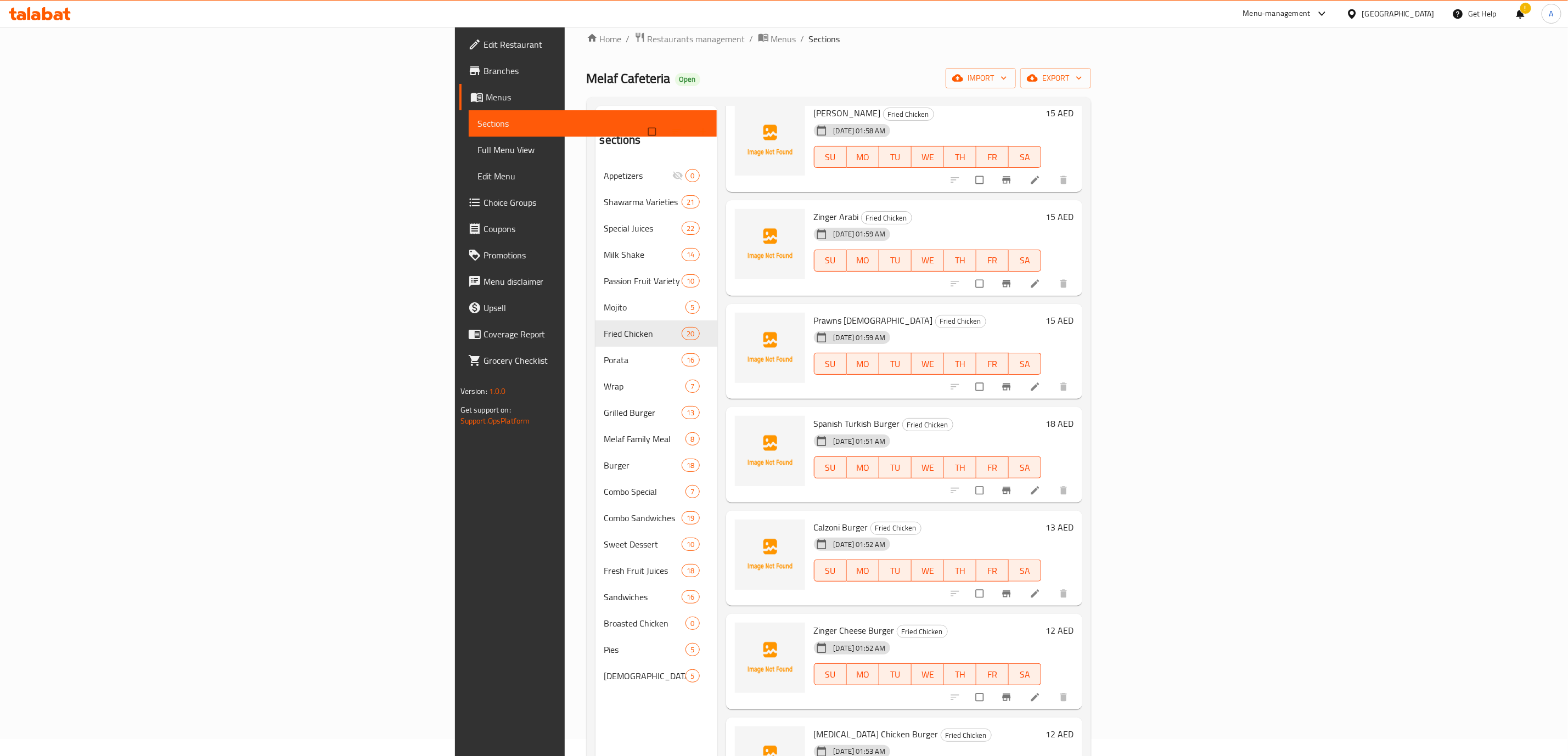
click at [957, 457] on span "Branch-specific-item" at bounding box center [1008, 697] width 13 height 11
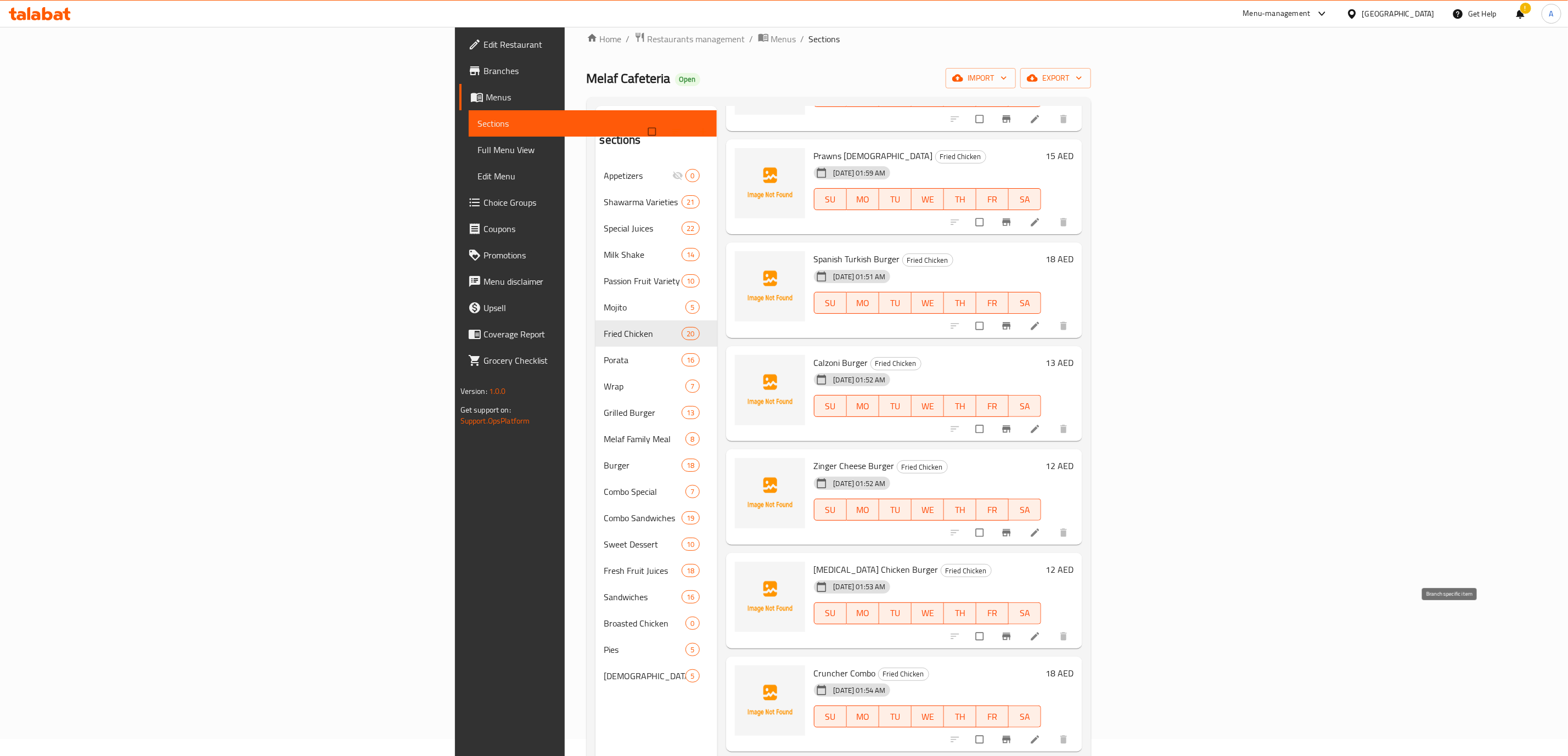
click at [957, 457] on button "Branch-specific-item" at bounding box center [1008, 637] width 27 height 24
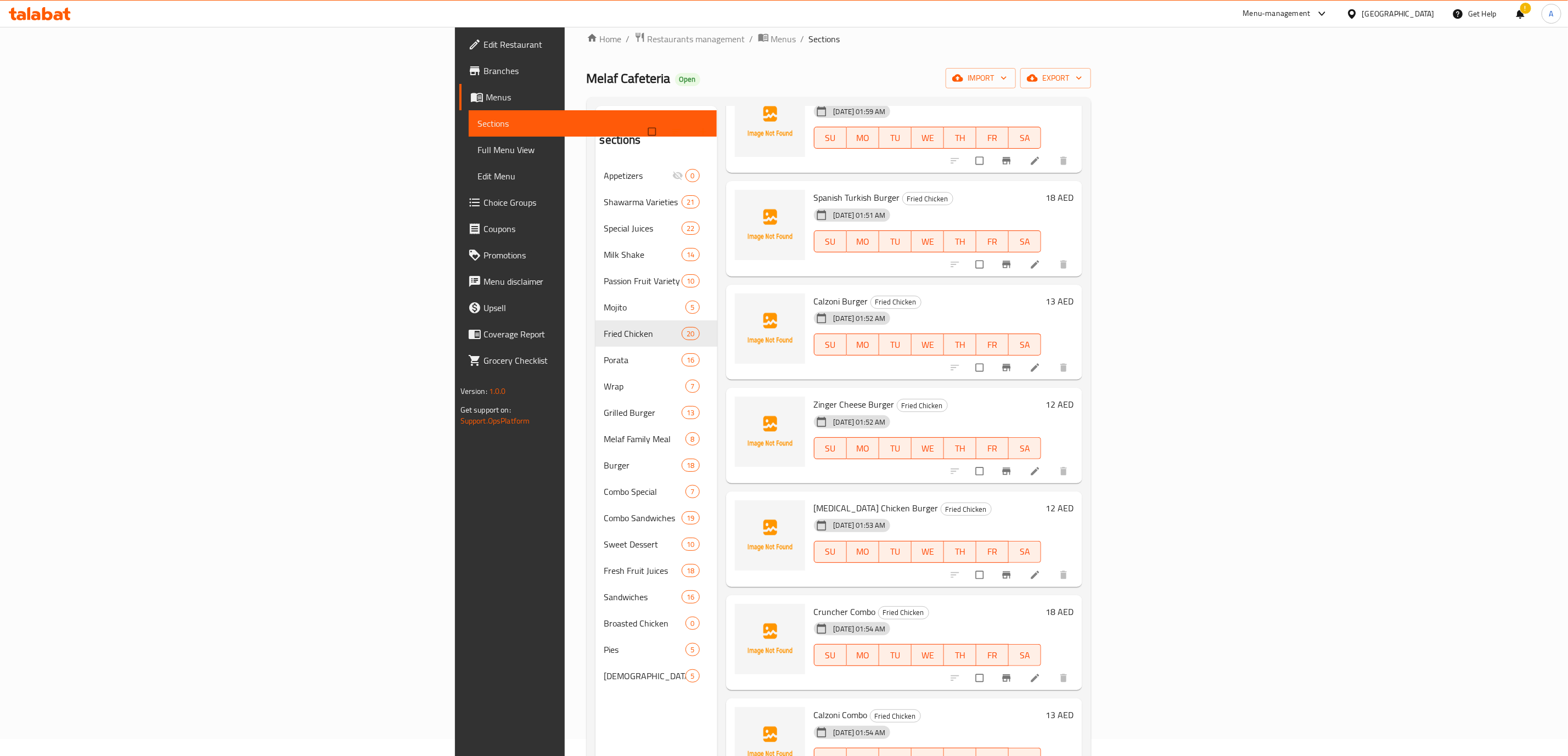
scroll to position [494, 0]
click at [957, 457] on icon "Branch-specific-item" at bounding box center [1006, 575] width 11 height 11
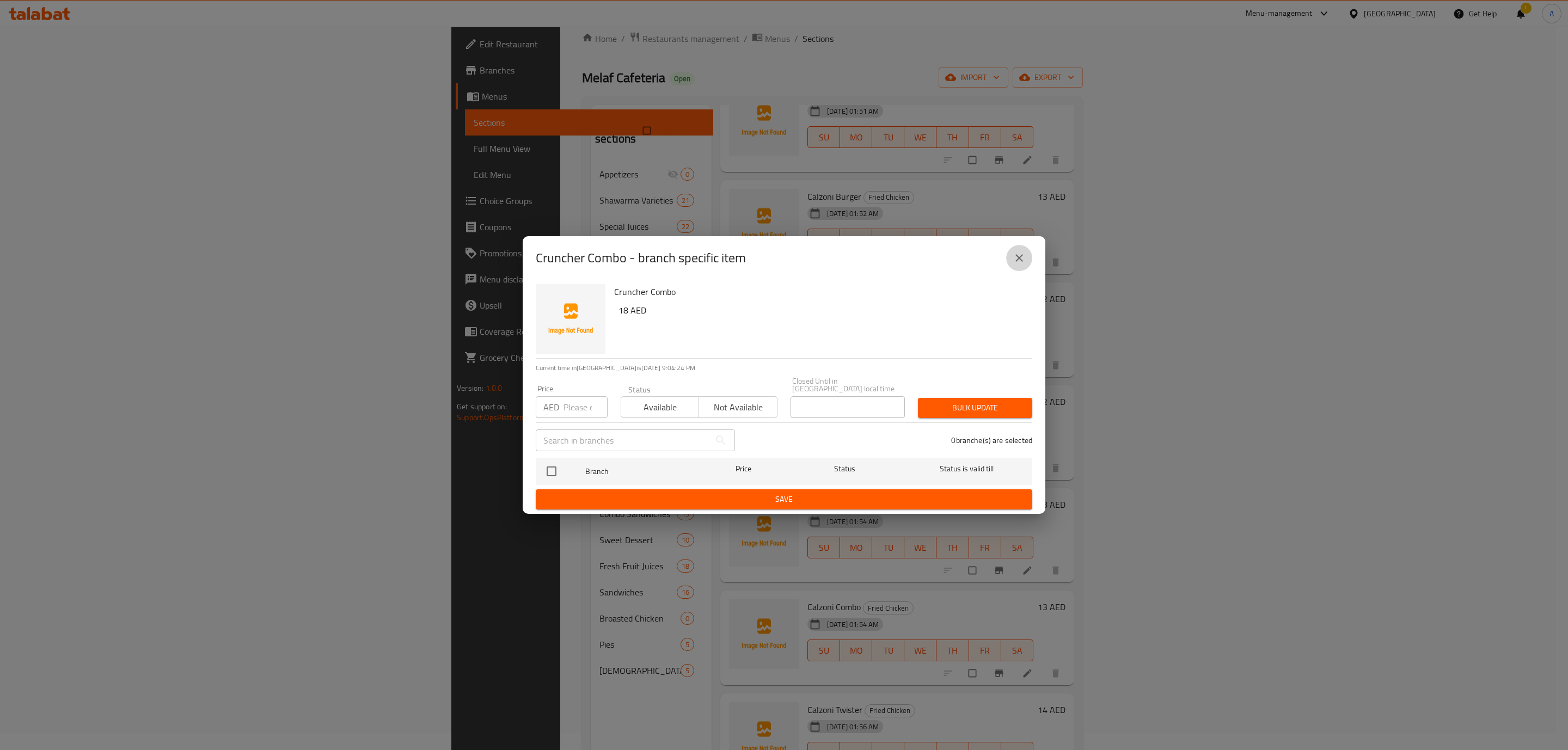
click at [949, 247] on button "close" at bounding box center [1020, 258] width 26 height 26
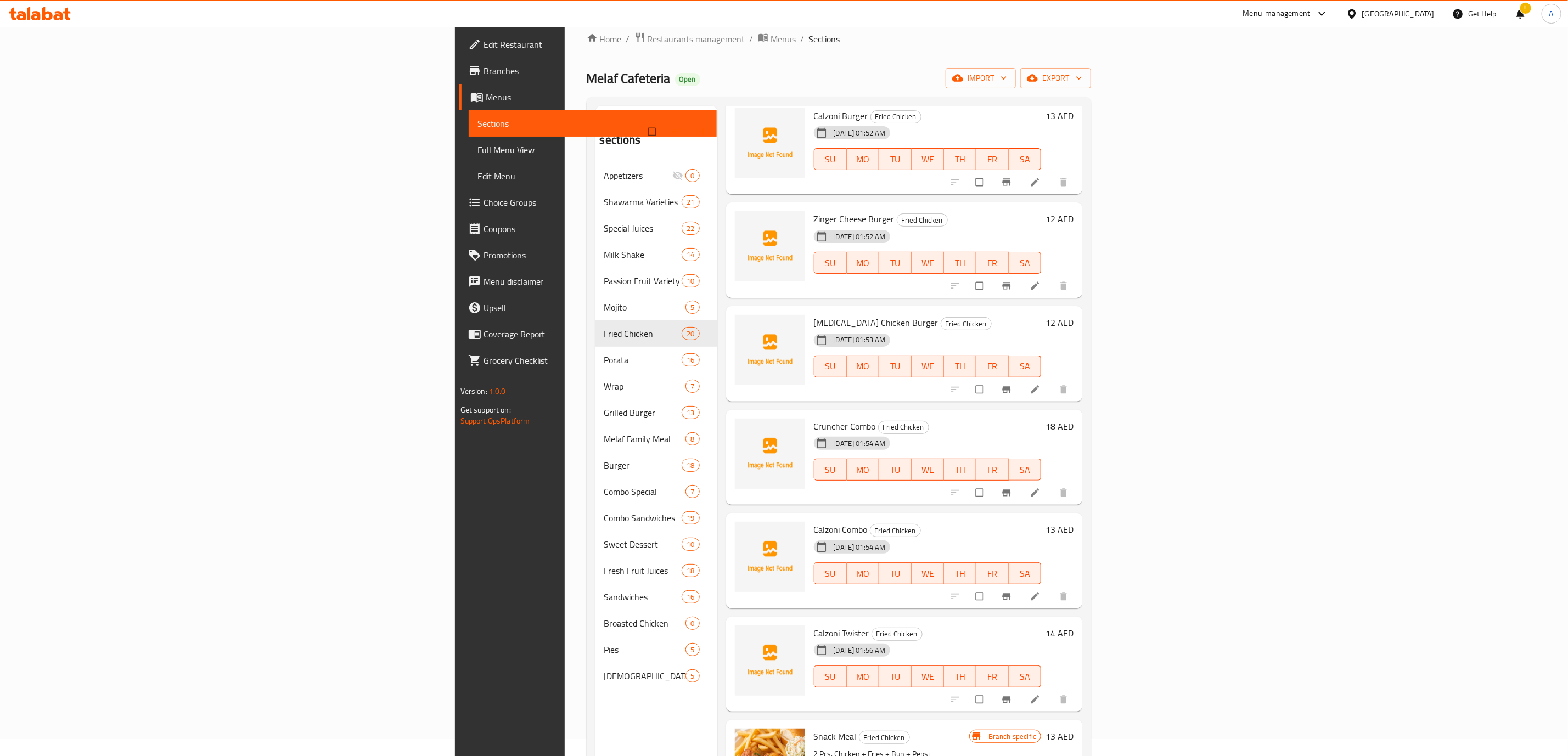
scroll to position [411, 0]
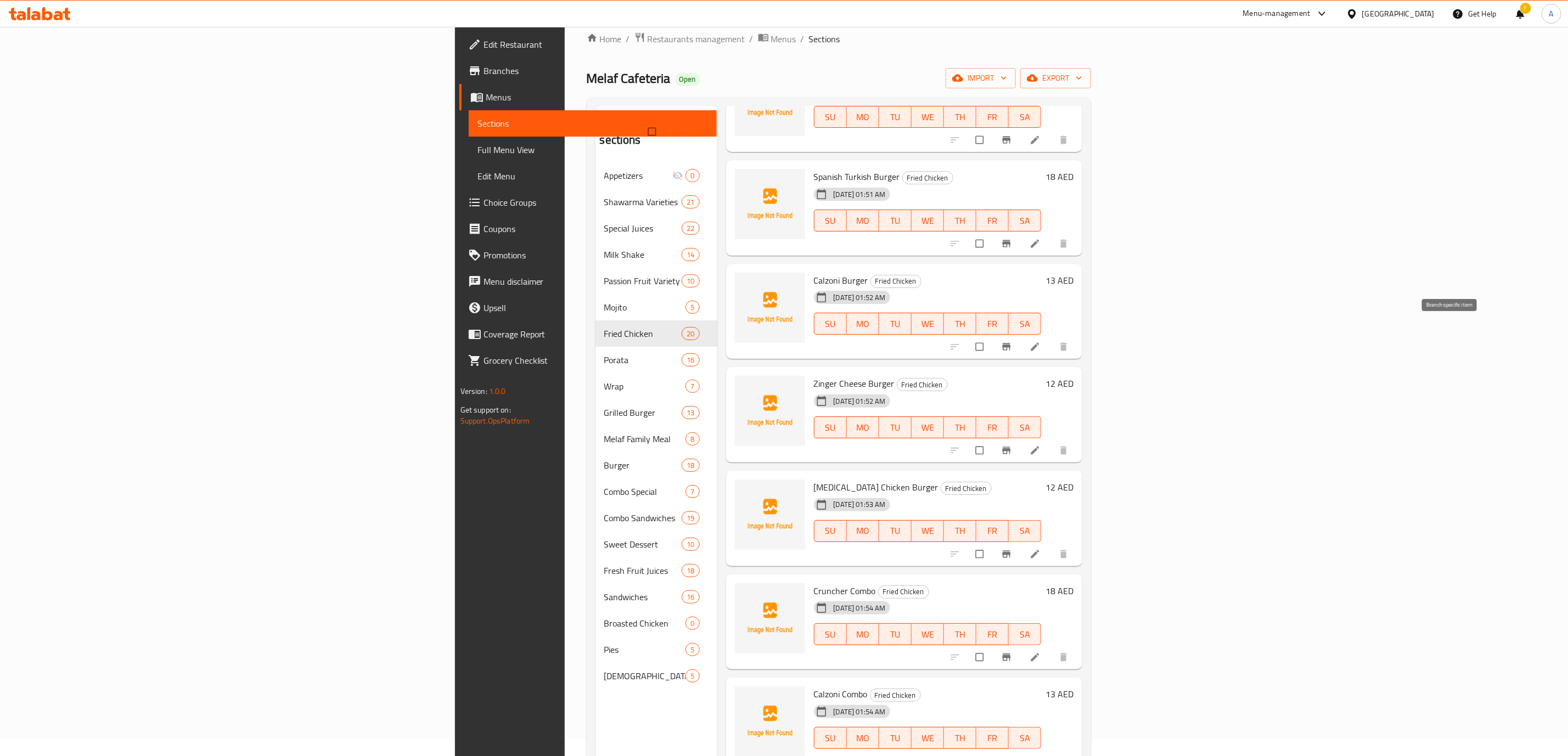
click at [957, 343] on icon "Branch-specific-item" at bounding box center [1007, 347] width 8 height 7
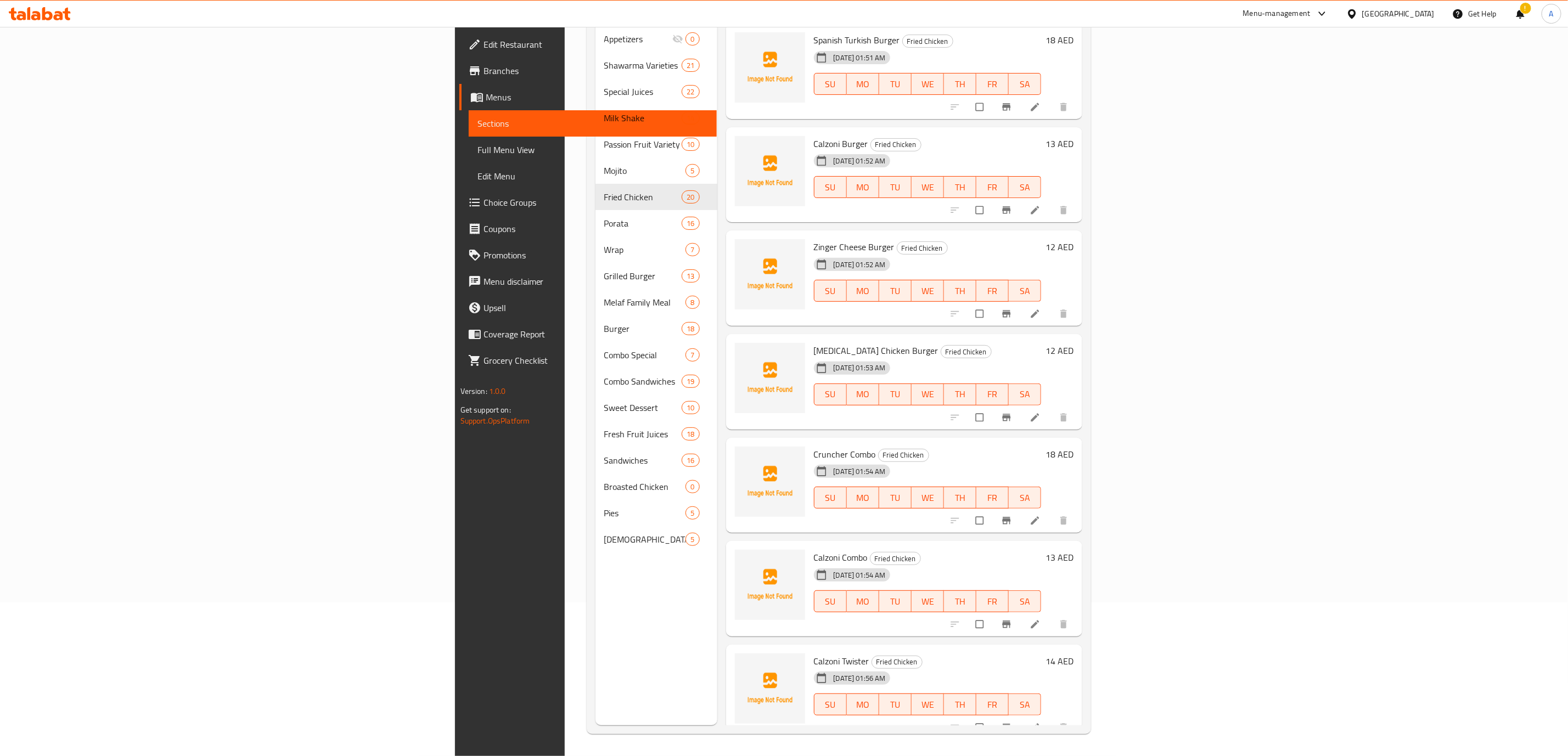
click at [957, 457] on icon "Branch-specific-item" at bounding box center [1007, 727] width 8 height 7
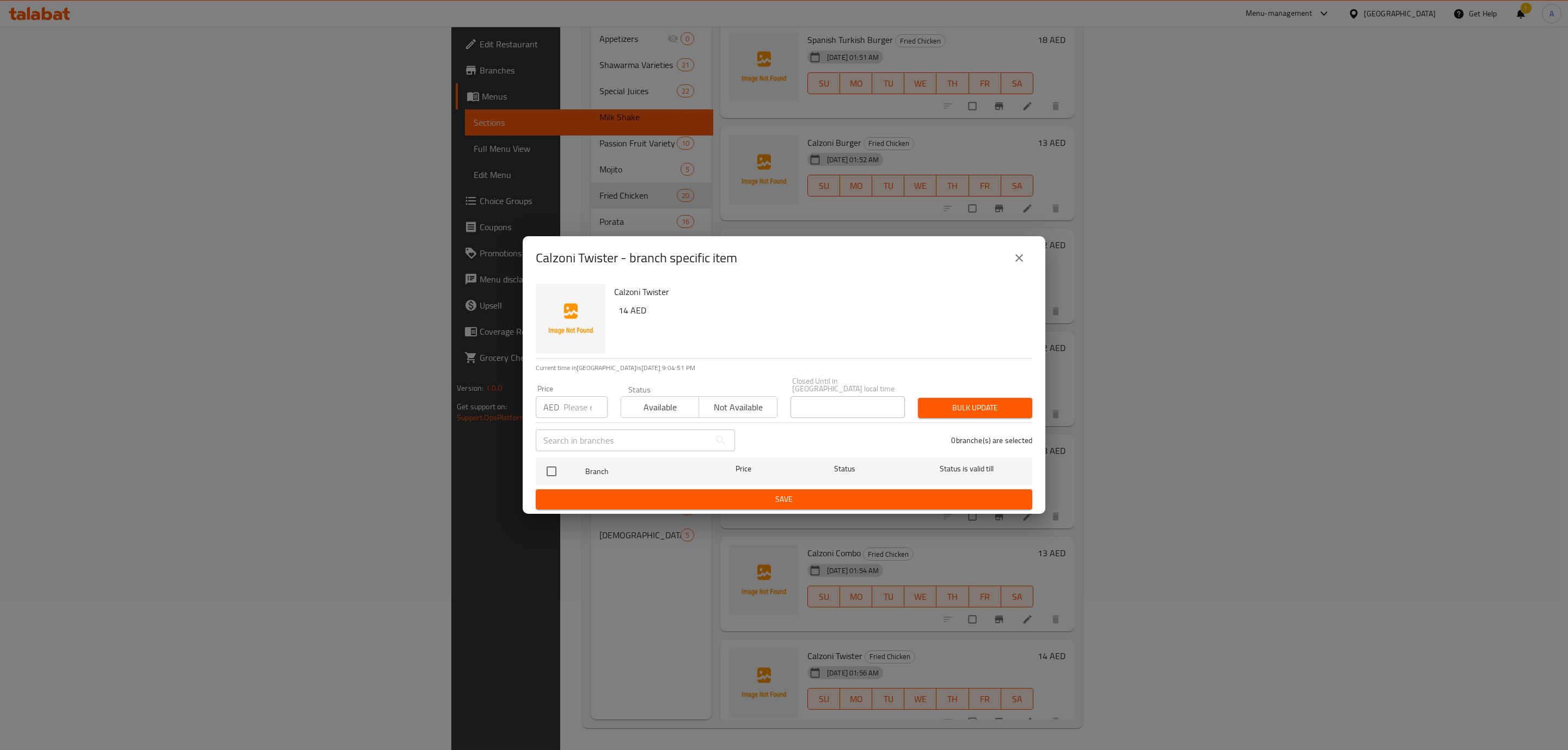
click at [949, 257] on button "close" at bounding box center [1020, 258] width 26 height 26
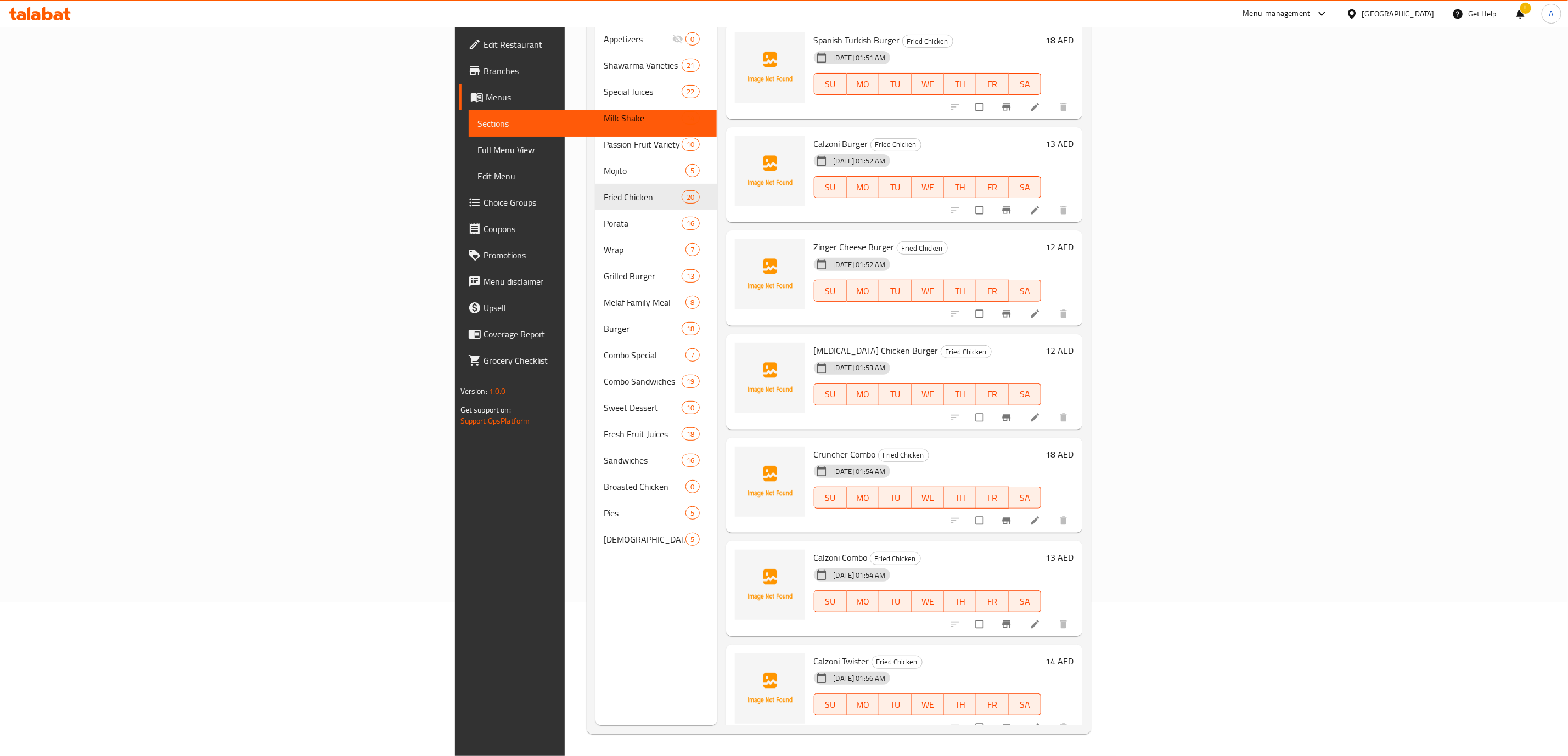
scroll to position [0, 0]
click at [957, 203] on icon "Branch-specific-item" at bounding box center [1006, 208] width 11 height 11
click at [957, 306] on icon "Branch-specific-item" at bounding box center [1006, 311] width 11 height 11
click at [957, 311] on div "Menu items Add Sort Manage items Cruncher Burger Fried Chicken [DATE] 01:50 AM …" at bounding box center [900, 347] width 365 height 756
click at [957, 411] on icon "Branch-specific-item" at bounding box center [1007, 415] width 8 height 7
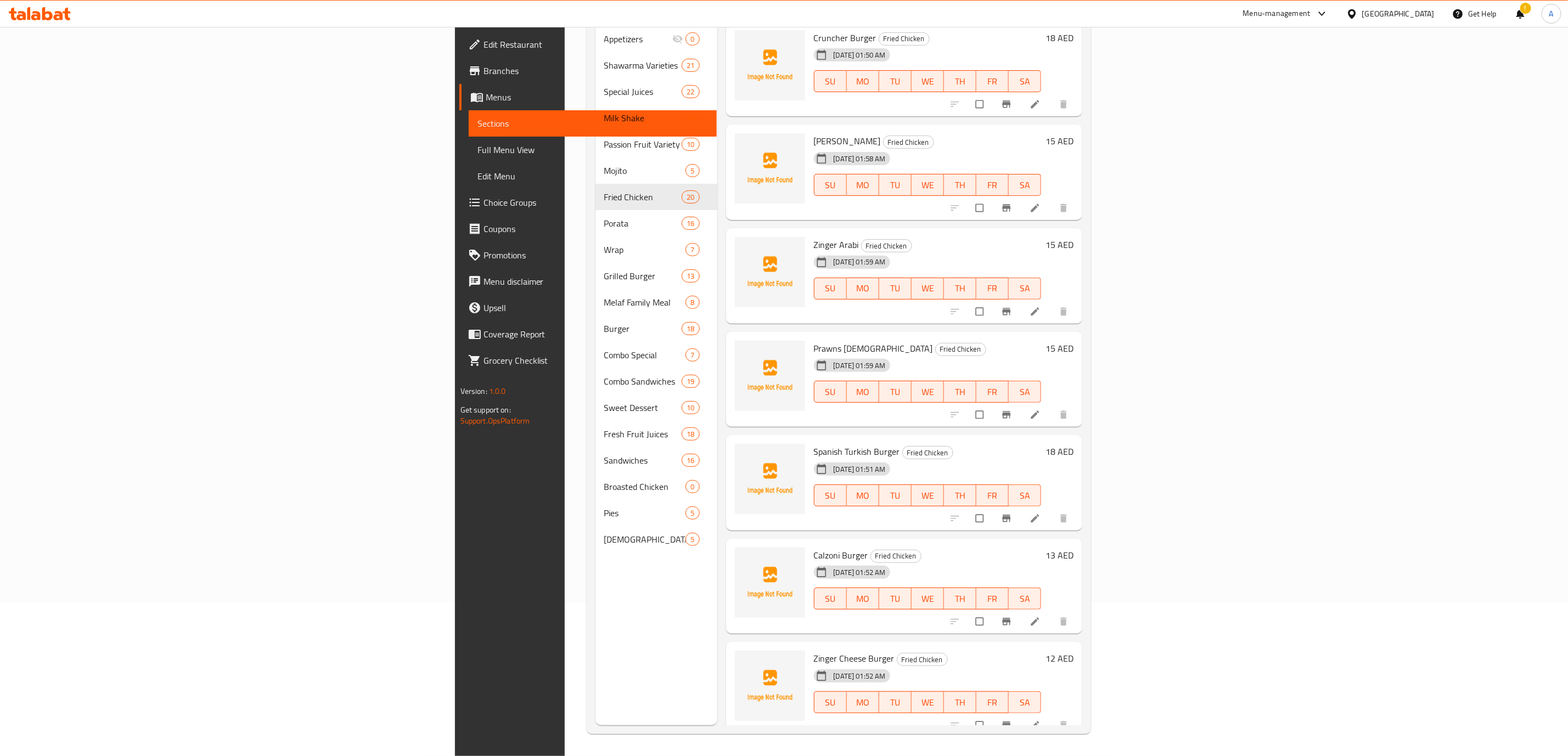
scroll to position [811, 0]
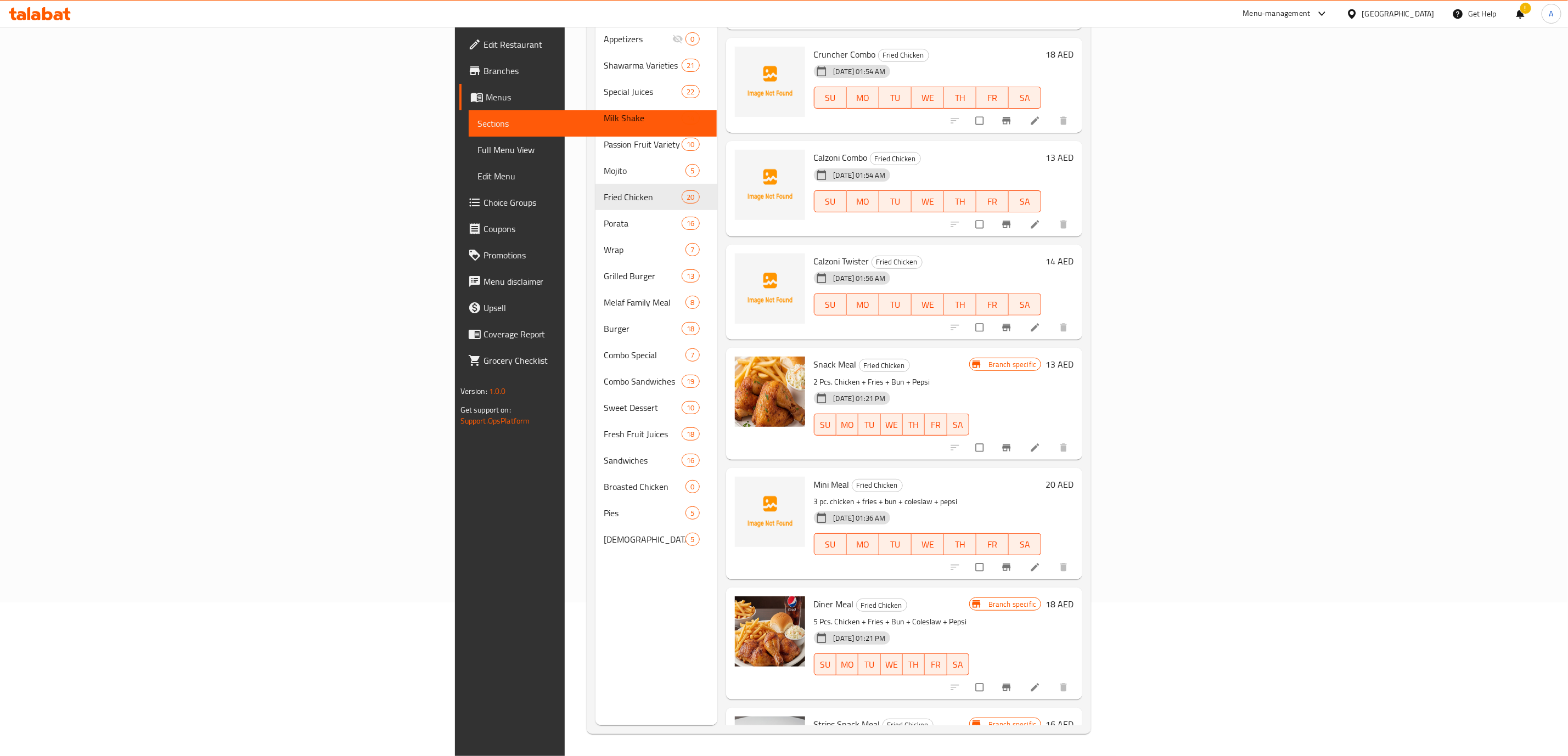
click at [957, 444] on icon "Branch-specific-item" at bounding box center [1007, 447] width 8 height 7
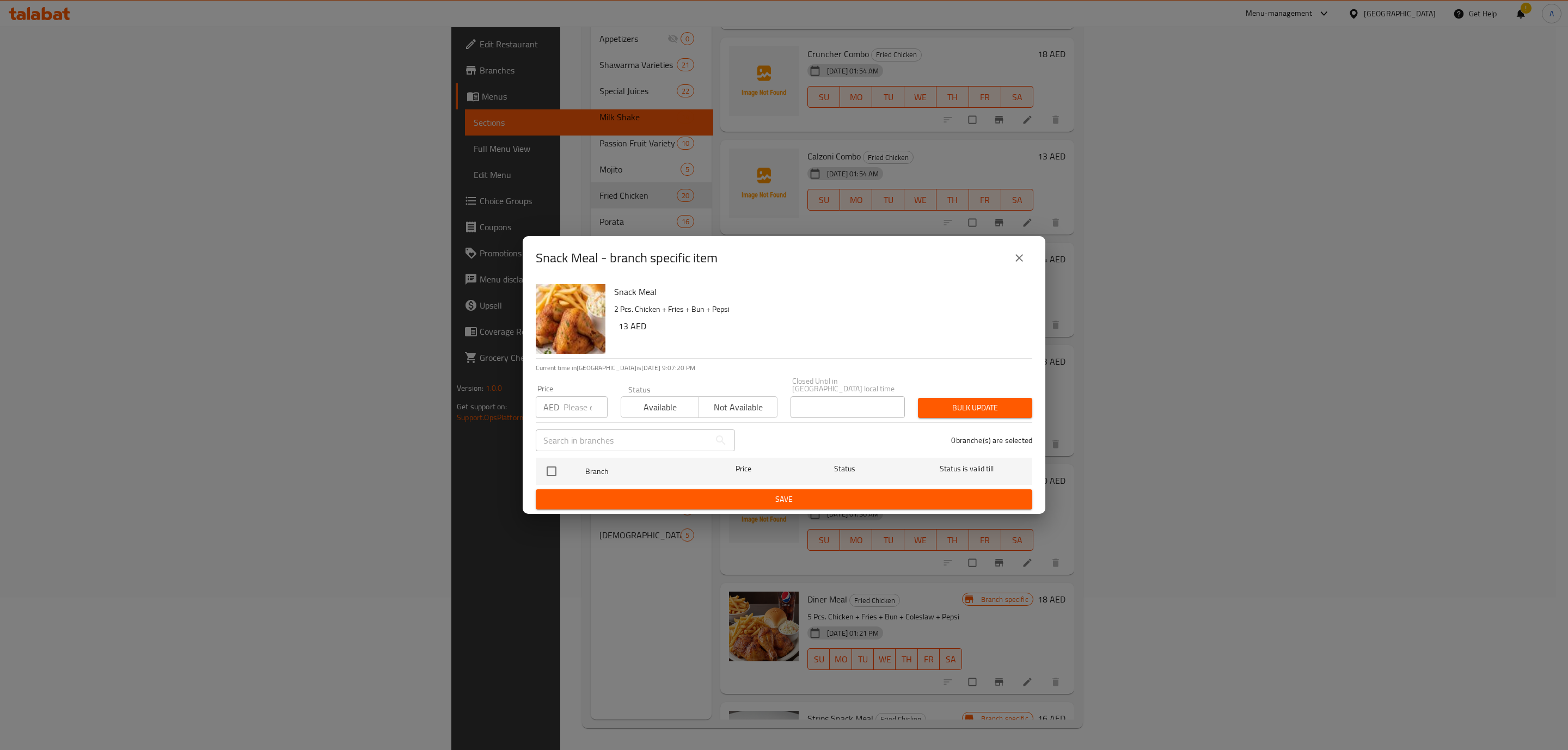
click at [949, 265] on icon "close" at bounding box center [1020, 258] width 13 height 13
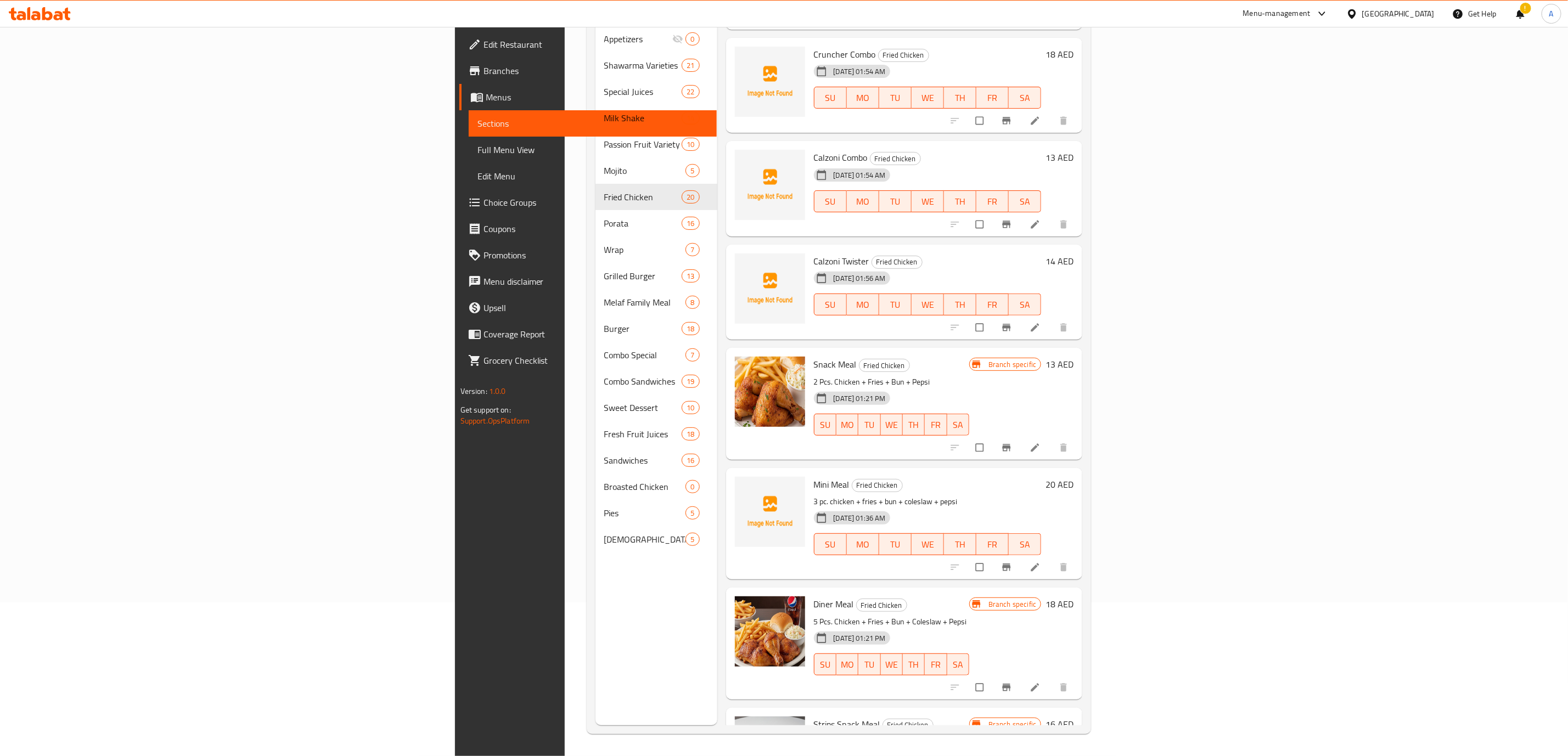
click at [957, 439] on li at bounding box center [1036, 447] width 31 height 17
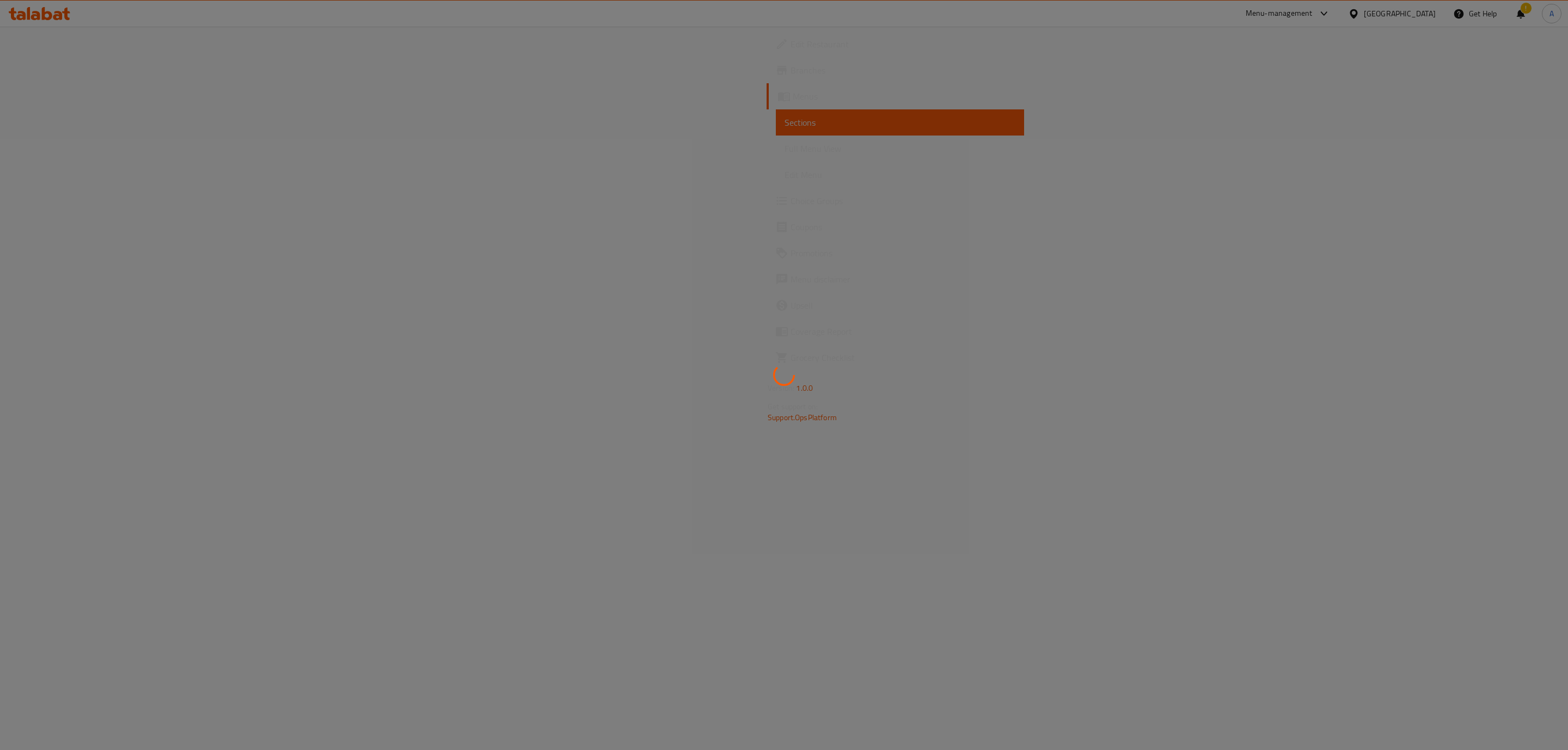
click at [791, 391] on div at bounding box center [784, 375] width 1568 height 750
click at [949, 226] on div at bounding box center [784, 375] width 1568 height 750
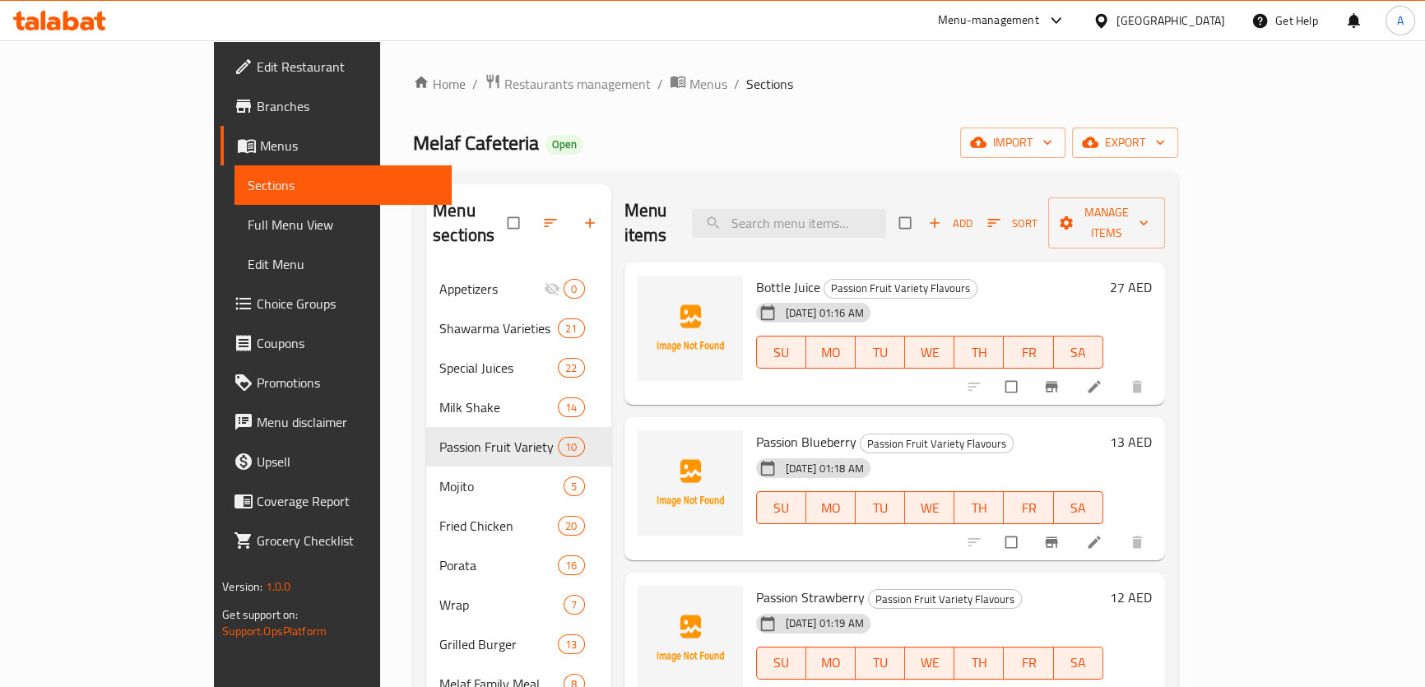
click at [1193, 19] on div "[GEOGRAPHIC_DATA]" at bounding box center [1171, 21] width 109 height 18
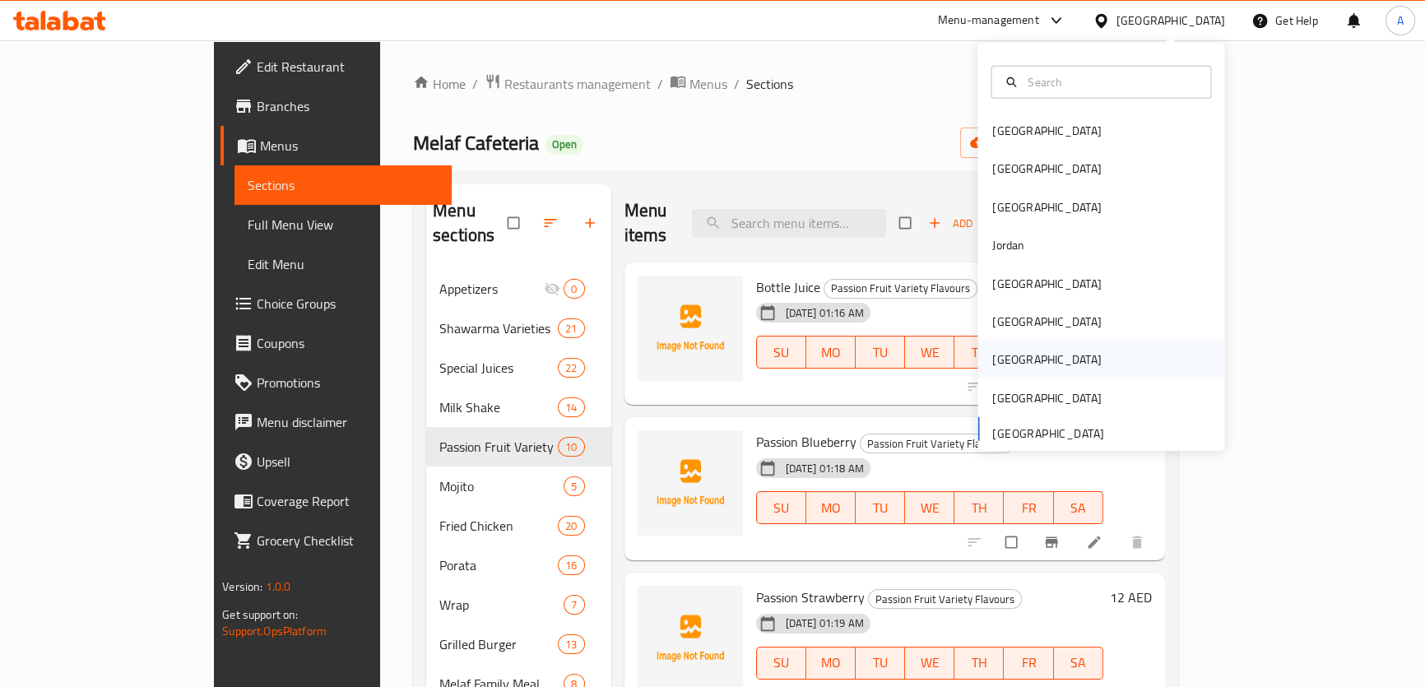
click at [1007, 351] on div "[GEOGRAPHIC_DATA]" at bounding box center [1047, 360] width 109 height 18
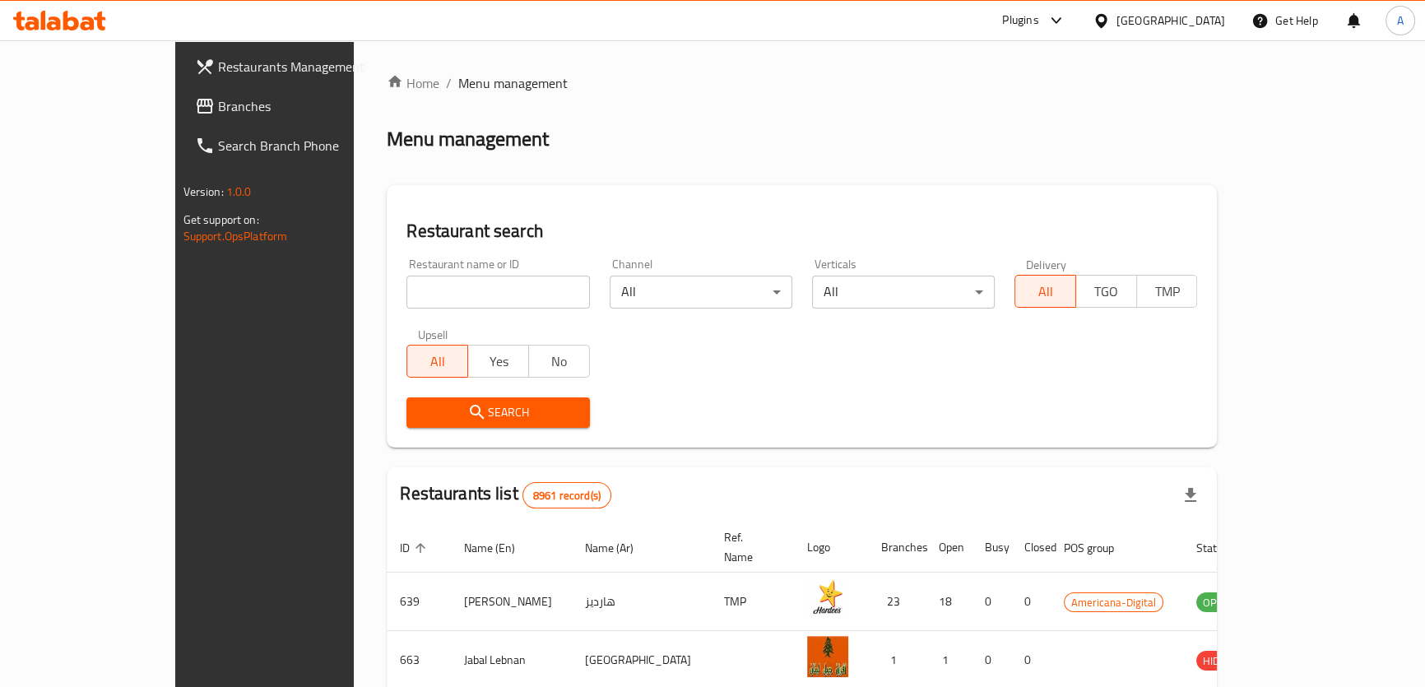
click at [218, 111] on span "Branches" at bounding box center [309, 106] width 182 height 20
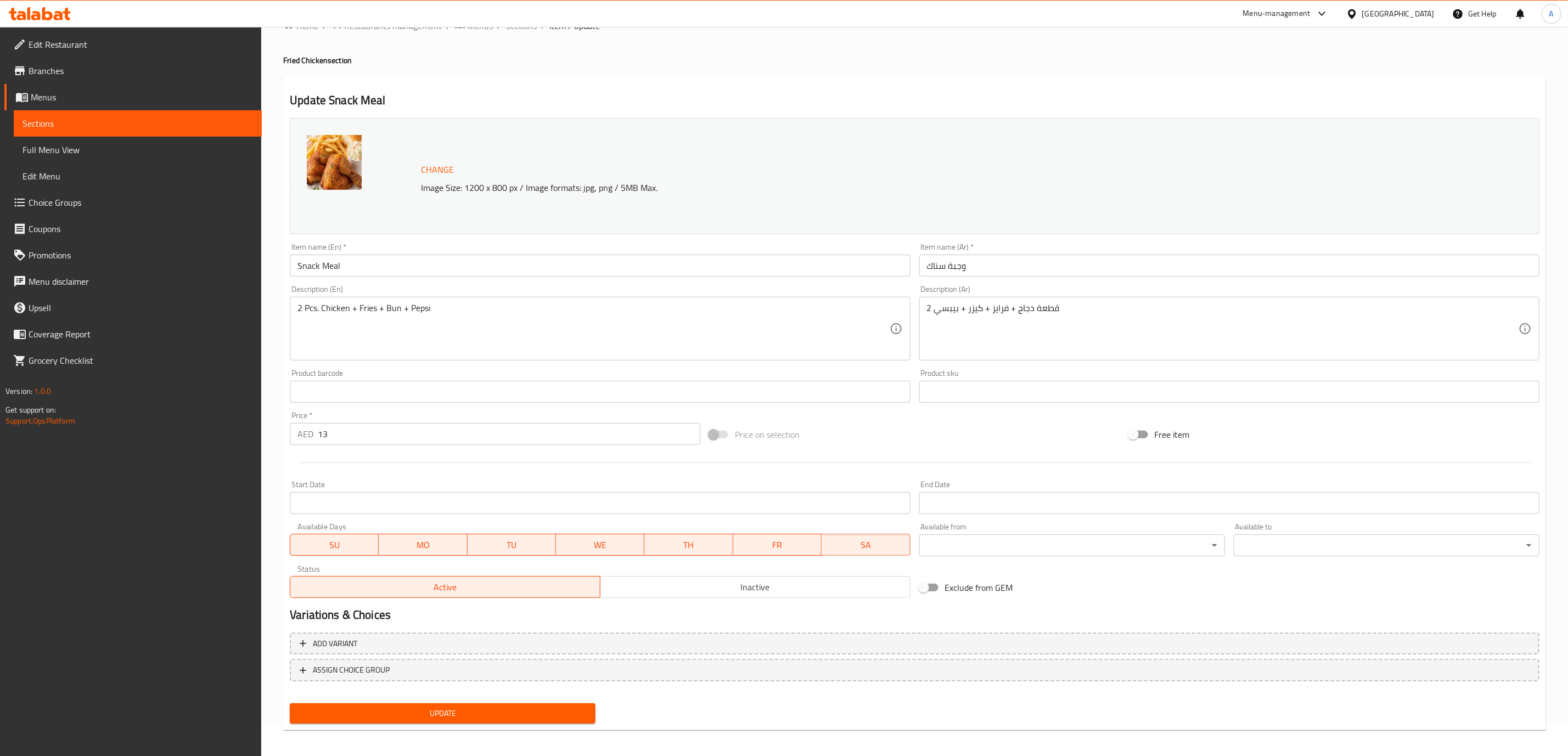
scroll to position [33, 0]
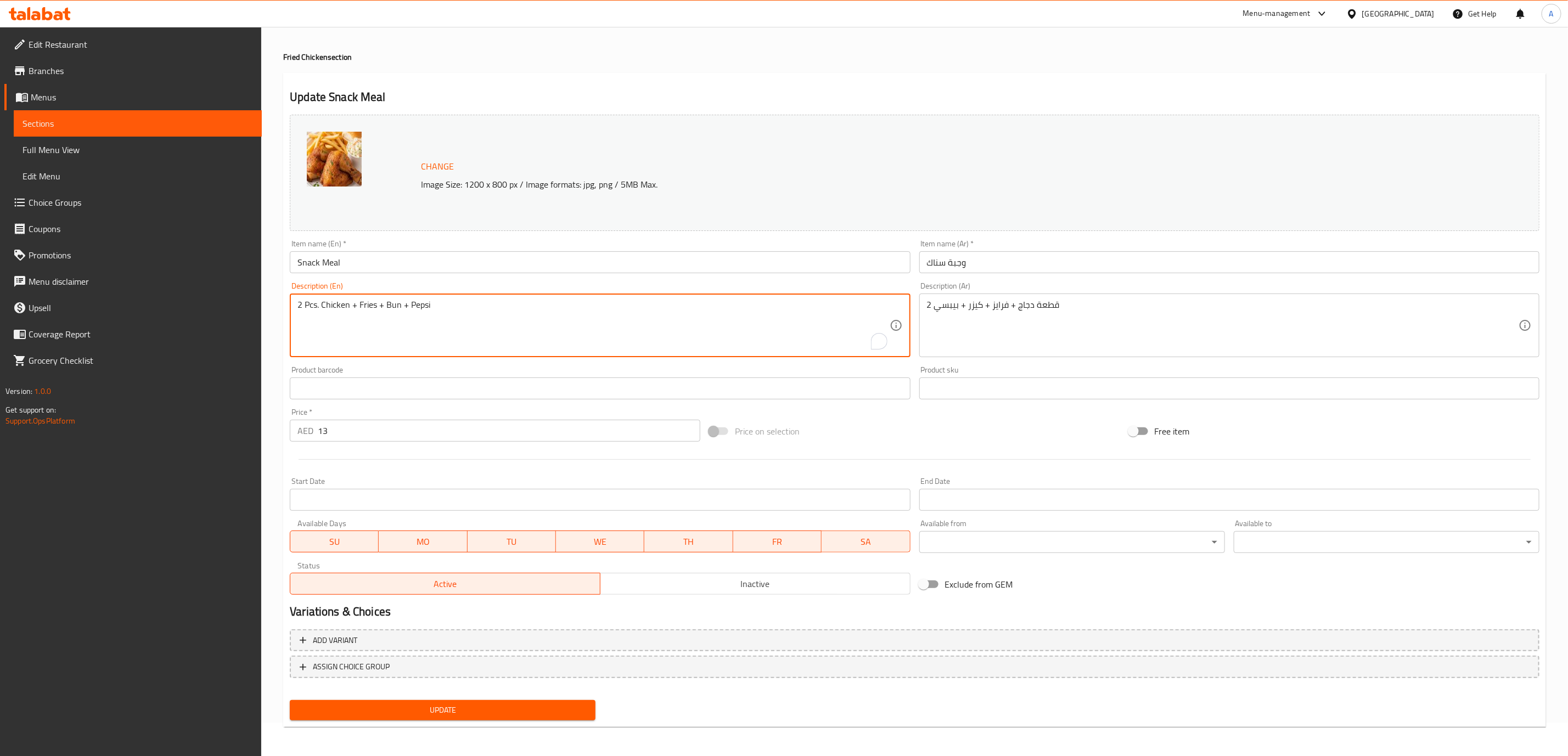
paste textarea "2 Pc. Chicken+Fries+Bun+ Pepsi"
drag, startPoint x: 329, startPoint y: 323, endPoint x: 293, endPoint y: 310, distance: 38.3
click at [293, 310] on div "2 Pcs. Chicken + Fries + Bun + Pepsi 2 Pc. Chicken+Fries+Bun+ Pepsi Description…" at bounding box center [600, 325] width 620 height 63
type textarea "2 Pcs. Chicken + Fries + Bun + Pepsi"
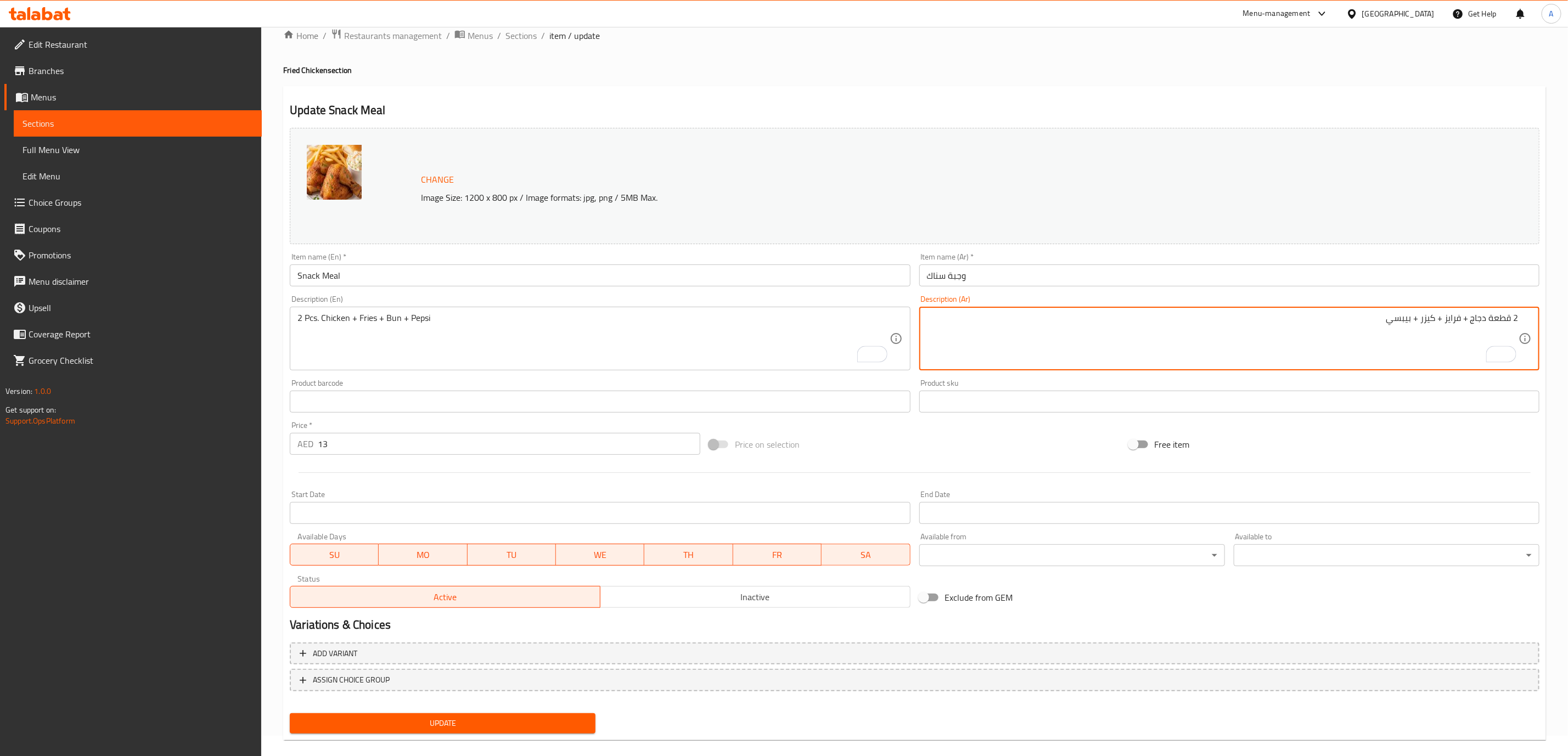
scroll to position [0, 0]
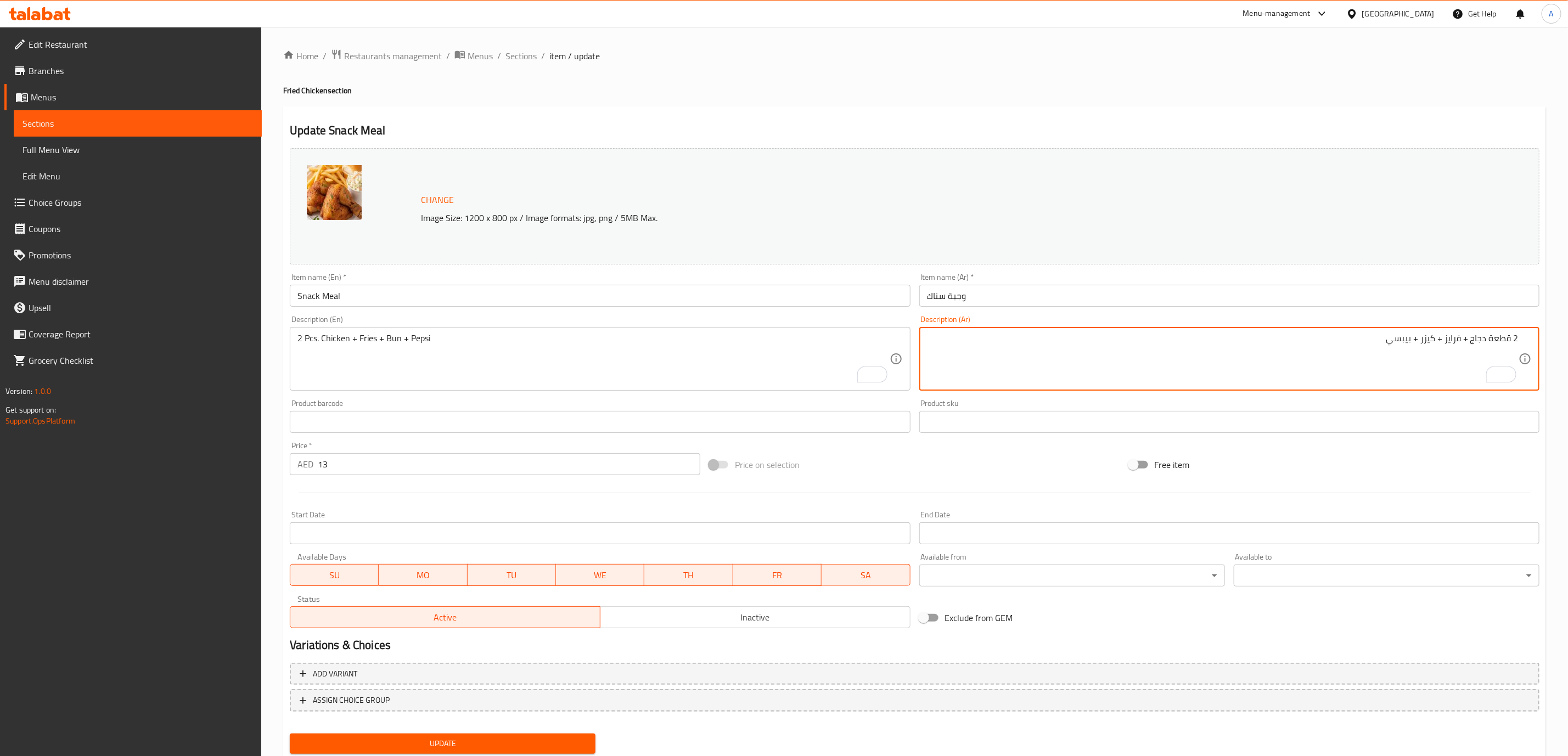
click at [498, 73] on div "Home / Restaurants management / Menus / Sections / item / update Fried Chicken …" at bounding box center [915, 409] width 1263 height 721
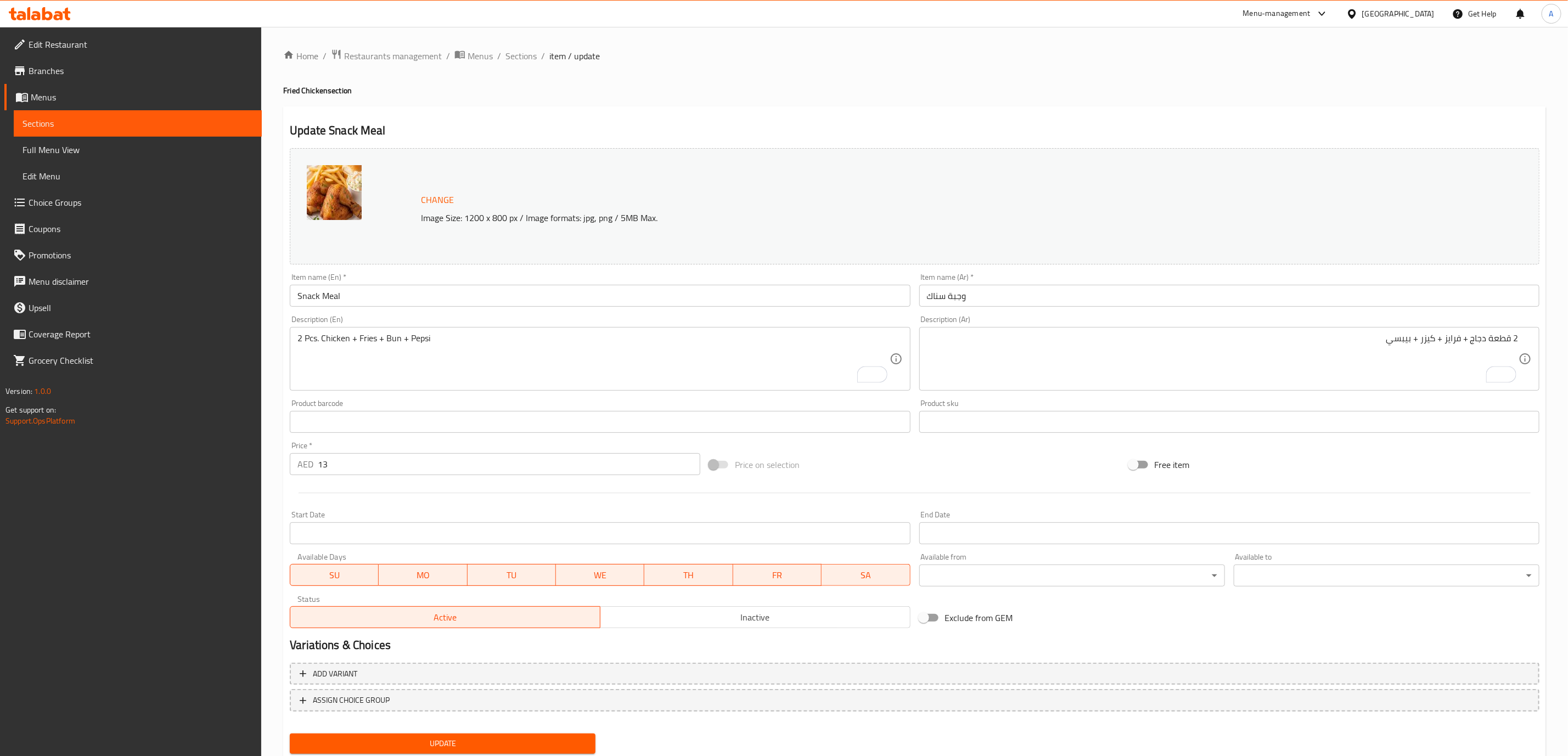
click at [513, 67] on div "Home / Restaurants management / Menus / Sections / item / update Fried Chicken …" at bounding box center [915, 409] width 1263 height 721
click at [518, 64] on div "Home / Restaurants management / Menus / Sections / item / update Fried Chicken …" at bounding box center [915, 409] width 1263 height 721
click at [518, 60] on span "Sections" at bounding box center [521, 56] width 31 height 13
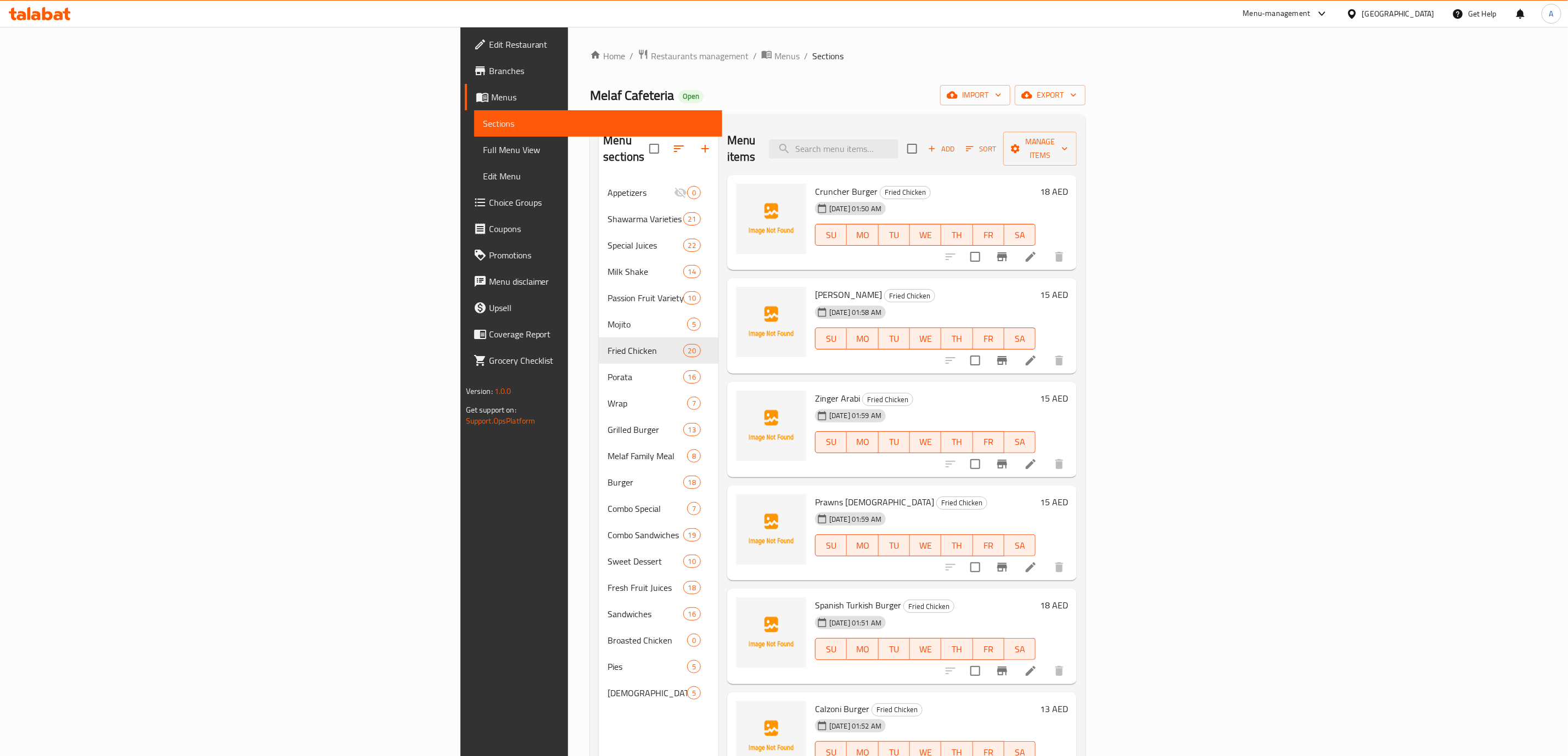
scroll to position [931, 0]
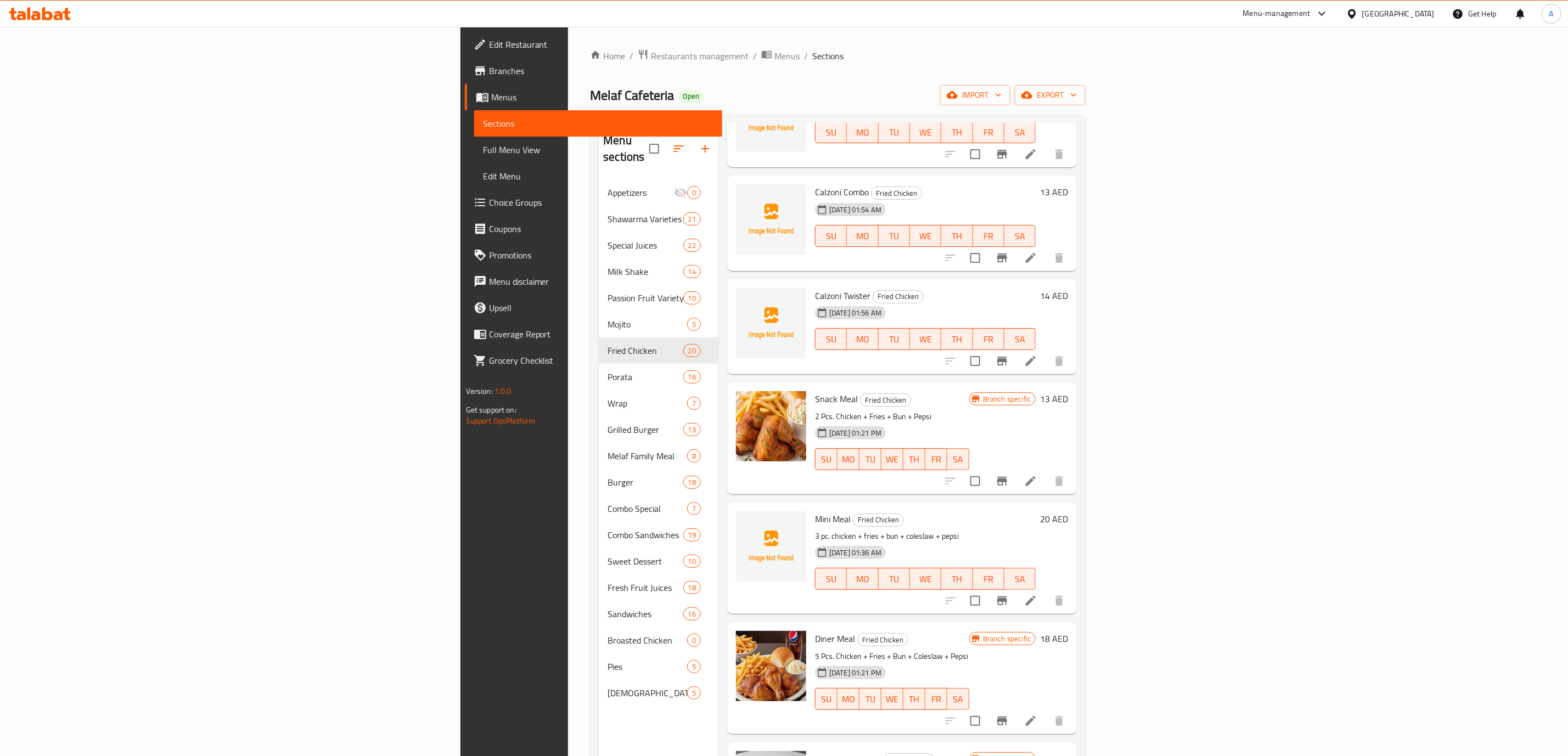
click at [1007, 597] on icon "Branch-specific-item" at bounding box center [1002, 601] width 10 height 9
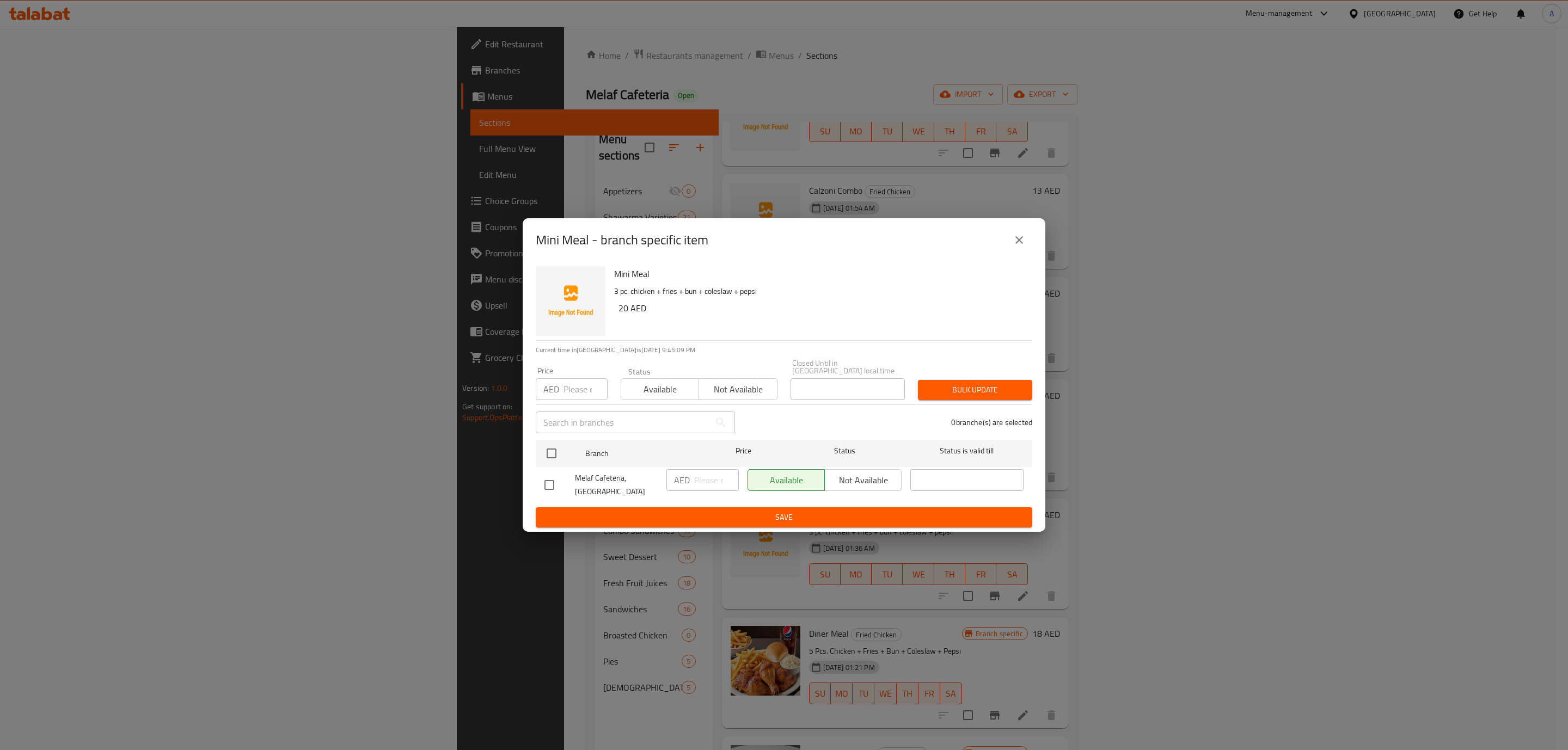
click at [1017, 245] on icon "close" at bounding box center [1020, 240] width 13 height 13
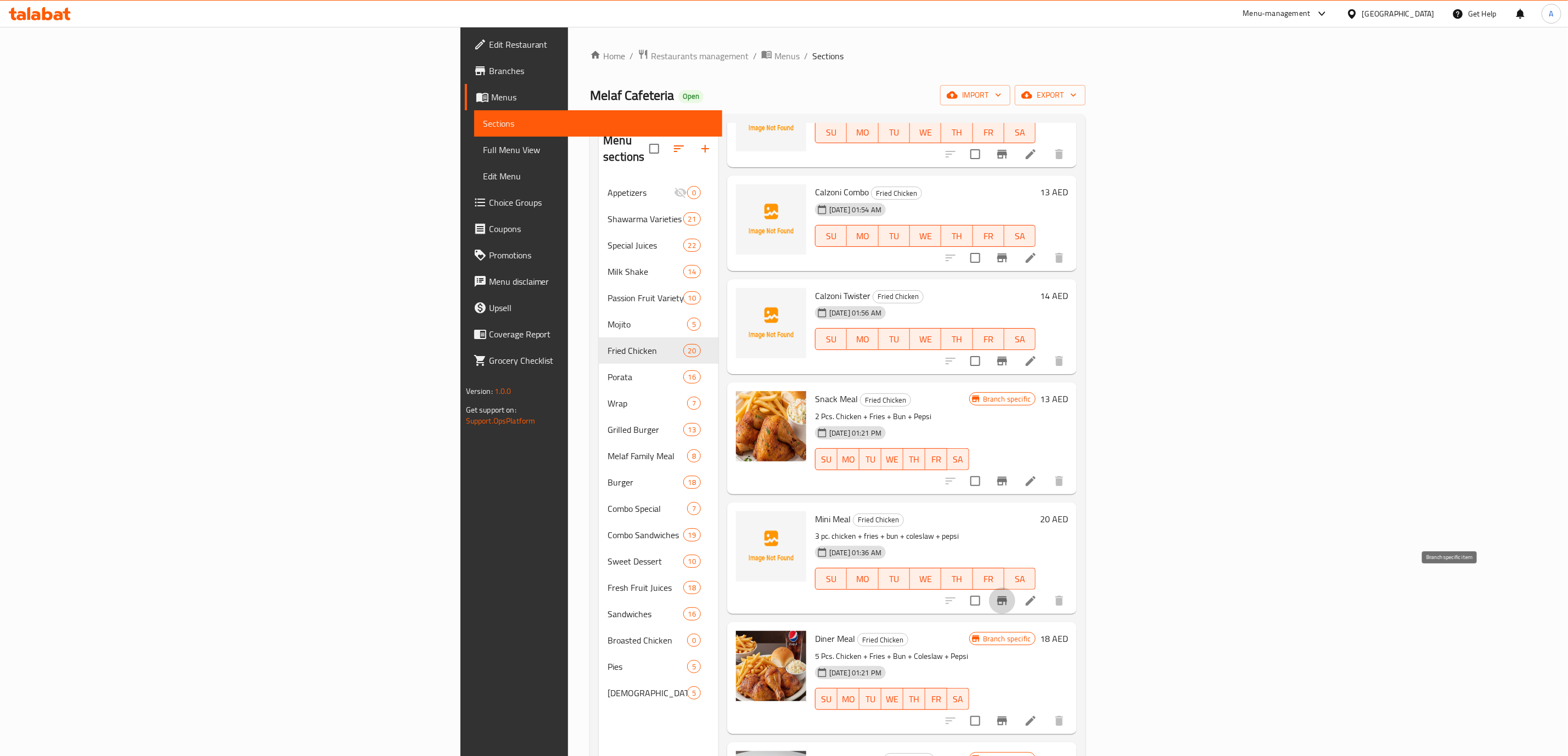
click at [1007, 597] on icon "Branch-specific-item" at bounding box center [1002, 601] width 10 height 9
click at [1036, 596] on icon at bounding box center [1030, 601] width 10 height 10
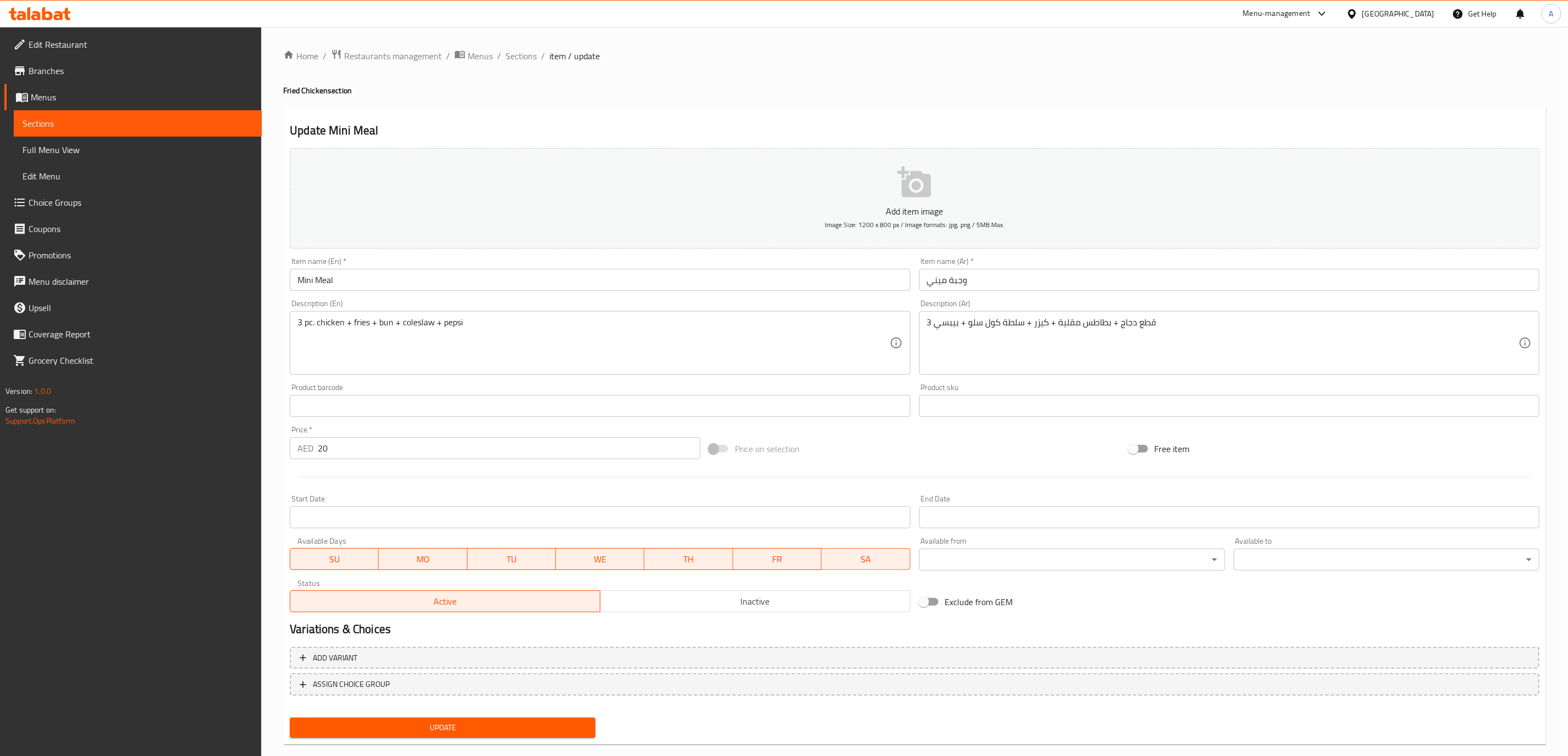
click at [832, 327] on div "Home / Restaurants management / Menus / Sections / item / update Fried Chicken …" at bounding box center [915, 401] width 1263 height 705
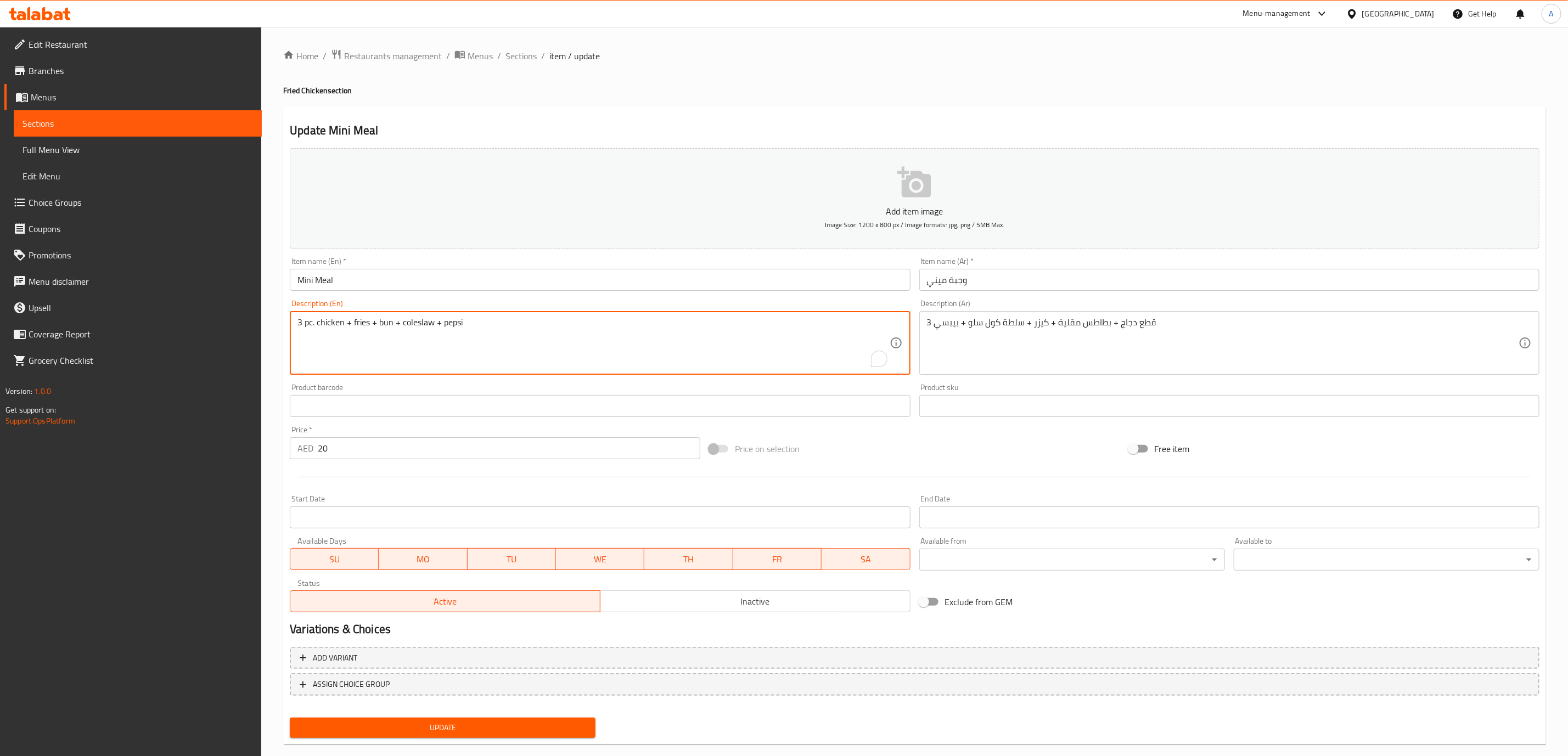
click at [706, 339] on textarea "3 pc. chicken + fries + bun + coleslaw + pepsi" at bounding box center [593, 343] width 592 height 52
click at [726, 323] on textarea "3 pc. chicken + fries + bun + coleslaw + pepsi" at bounding box center [593, 343] width 592 height 52
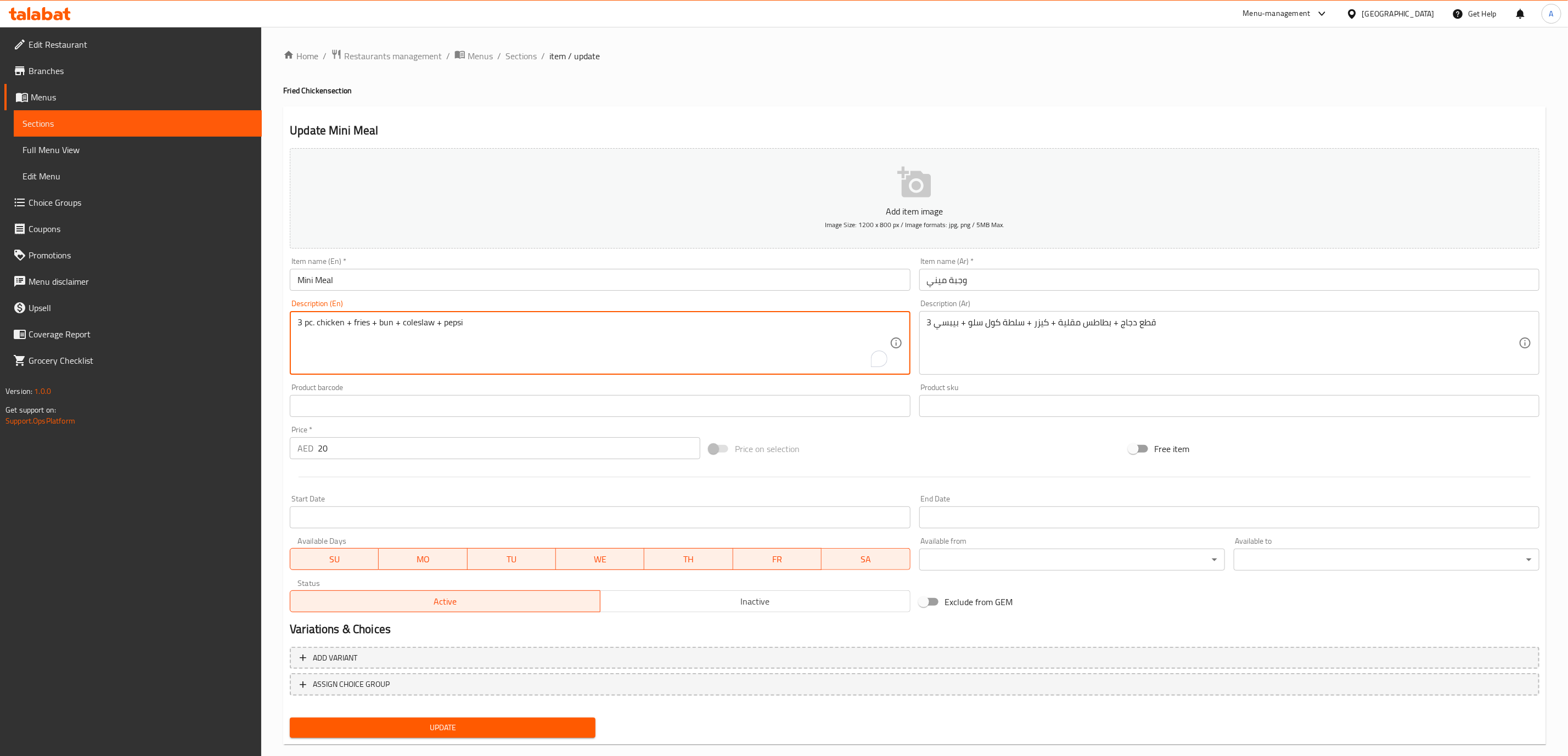
paste textarea "Pc. Chicken+Fries+Bun+ Coleslaw+P"
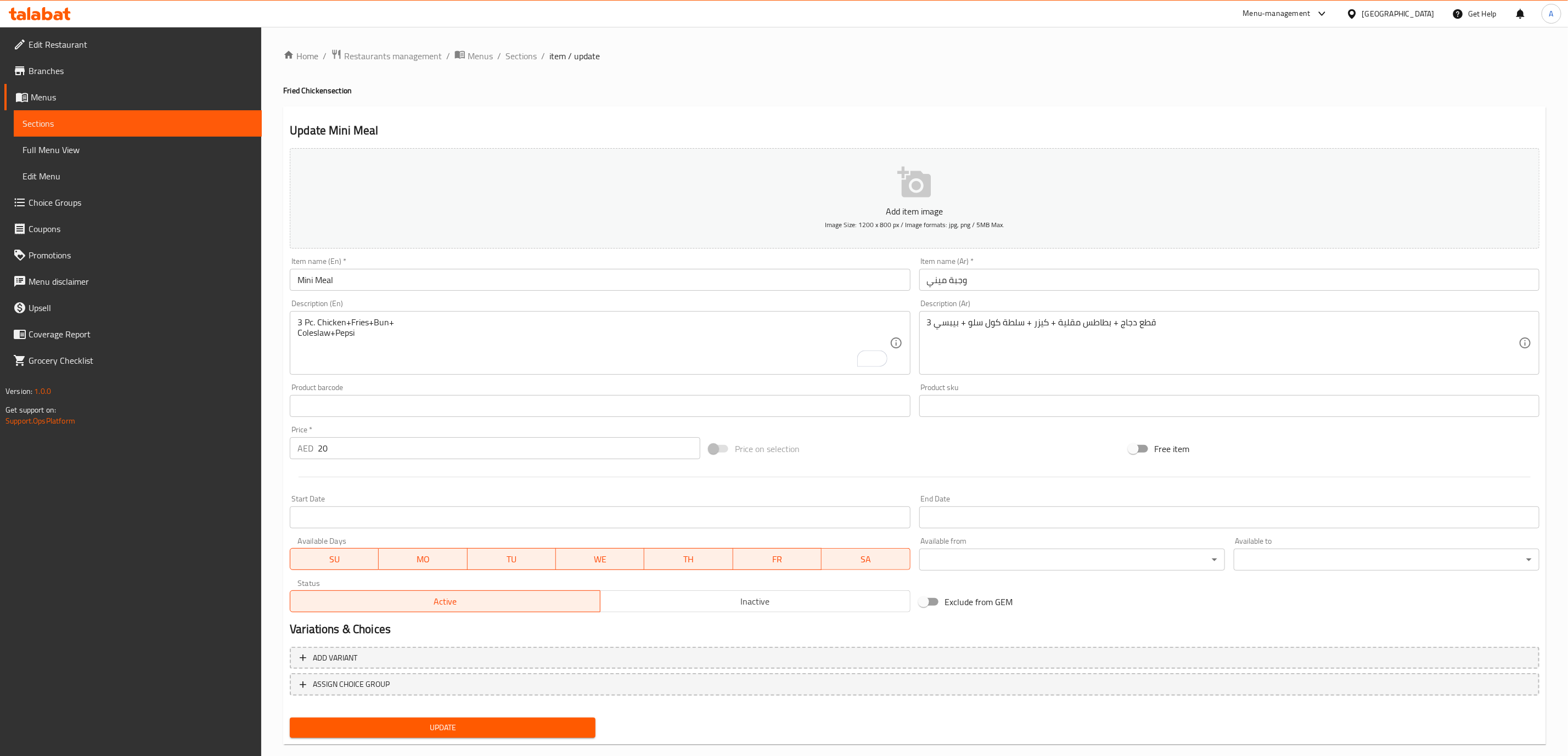
click at [296, 337] on div "3 Pc. Chicken+Fries+Bun+ Coleslaw+Pepsi Description (En)" at bounding box center [600, 343] width 620 height 63
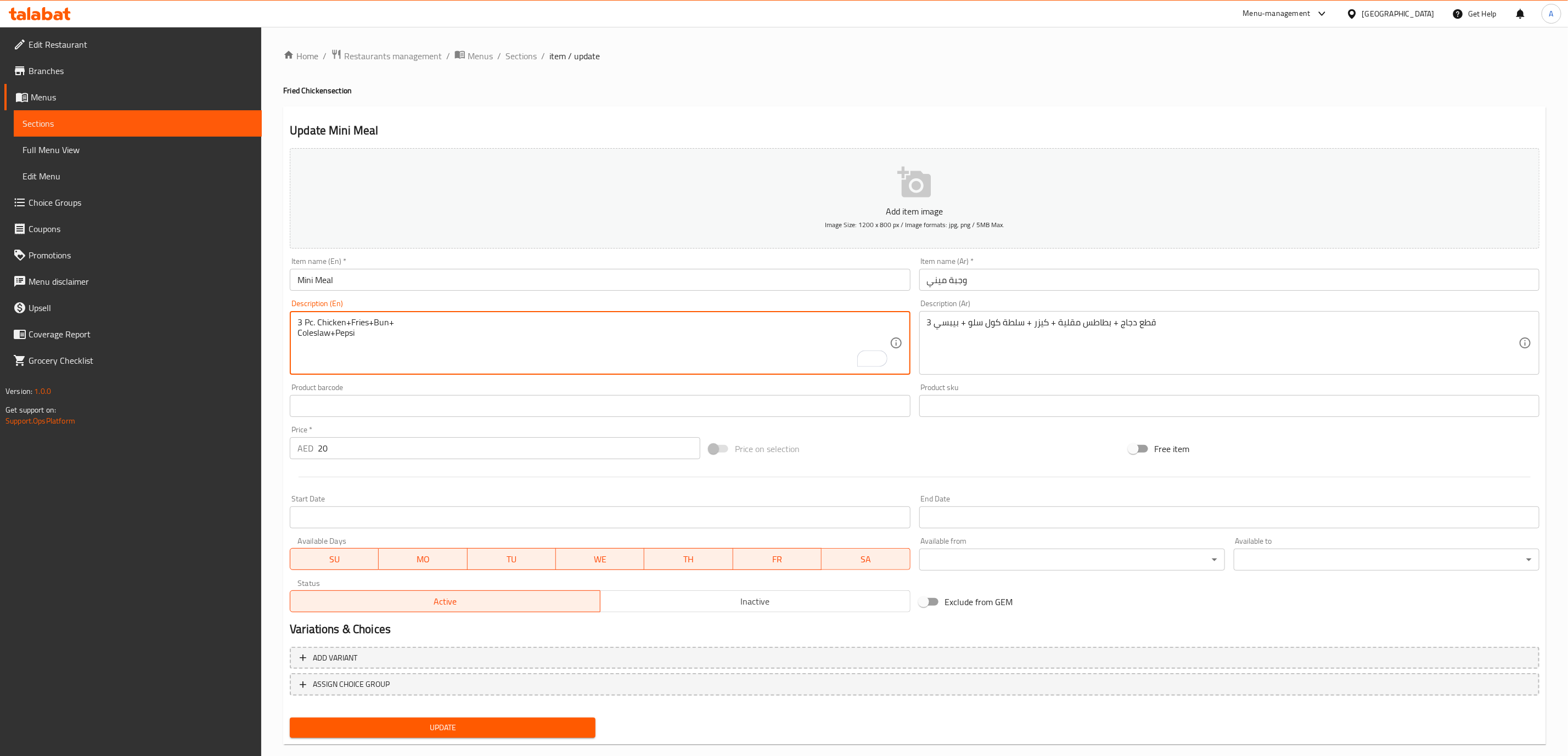
click at [296, 337] on div "3 Pc. Chicken+Fries+Bun+ Coleslaw+Pepsi Description (En)" at bounding box center [600, 343] width 620 height 63
click at [299, 333] on textarea "3 Pc. Chicken+Fries+Bun+ Coleslaw+PepsI" at bounding box center [593, 343] width 592 height 52
type textarea "3 Pc. Chicken+Fries+Bun+ Coleslaw+PepsI"
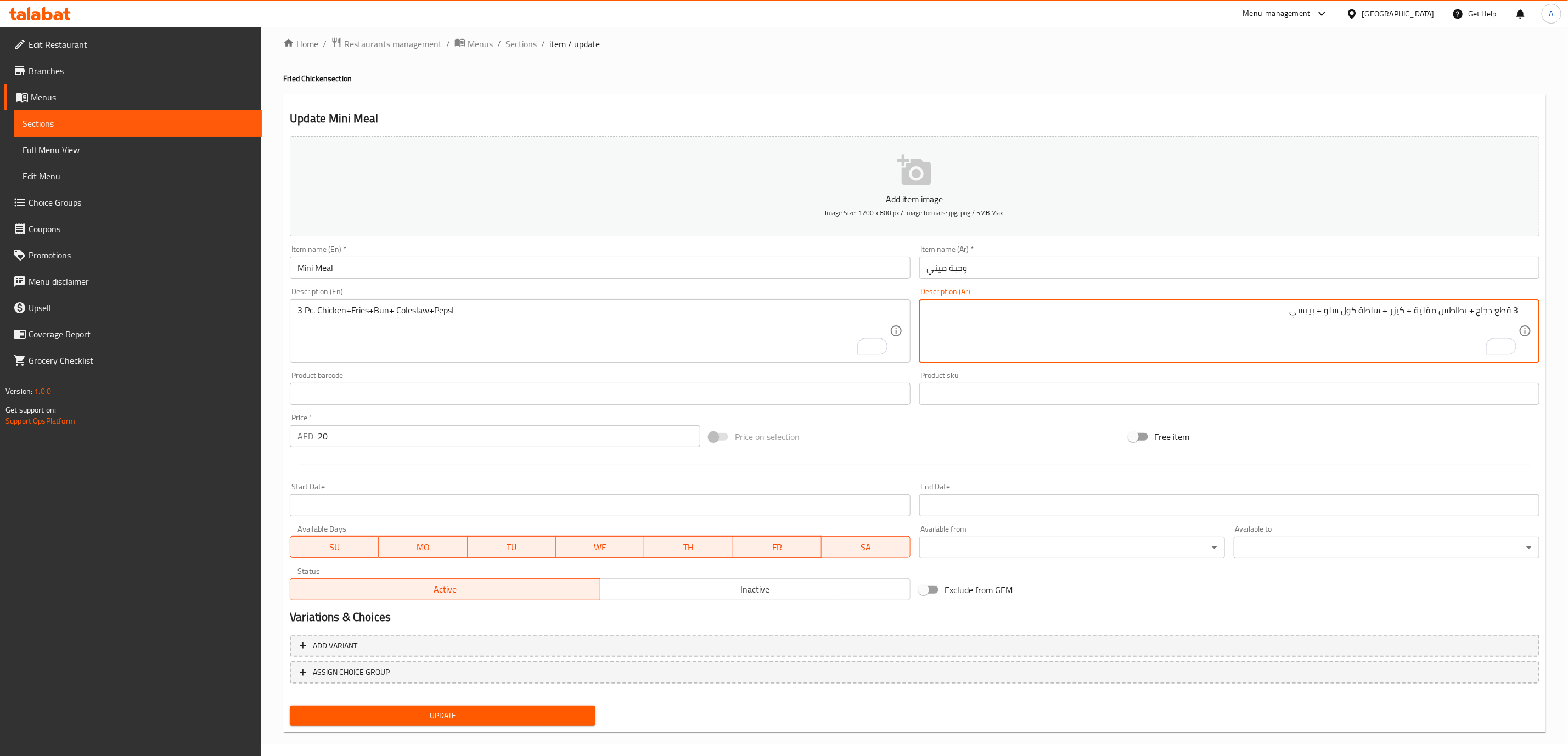
scroll to position [18, 0]
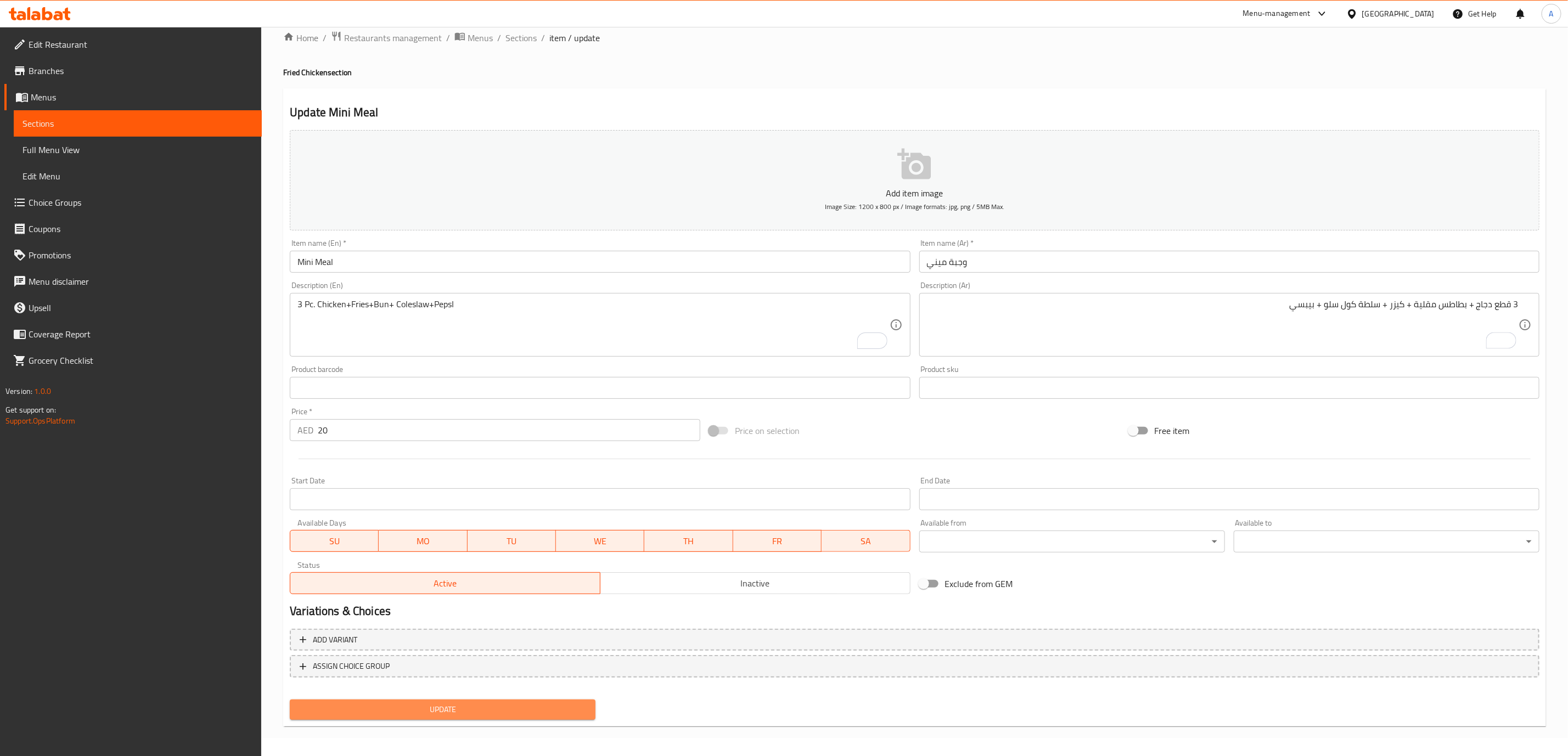
click at [542, 707] on span "Update" at bounding box center [443, 709] width 288 height 14
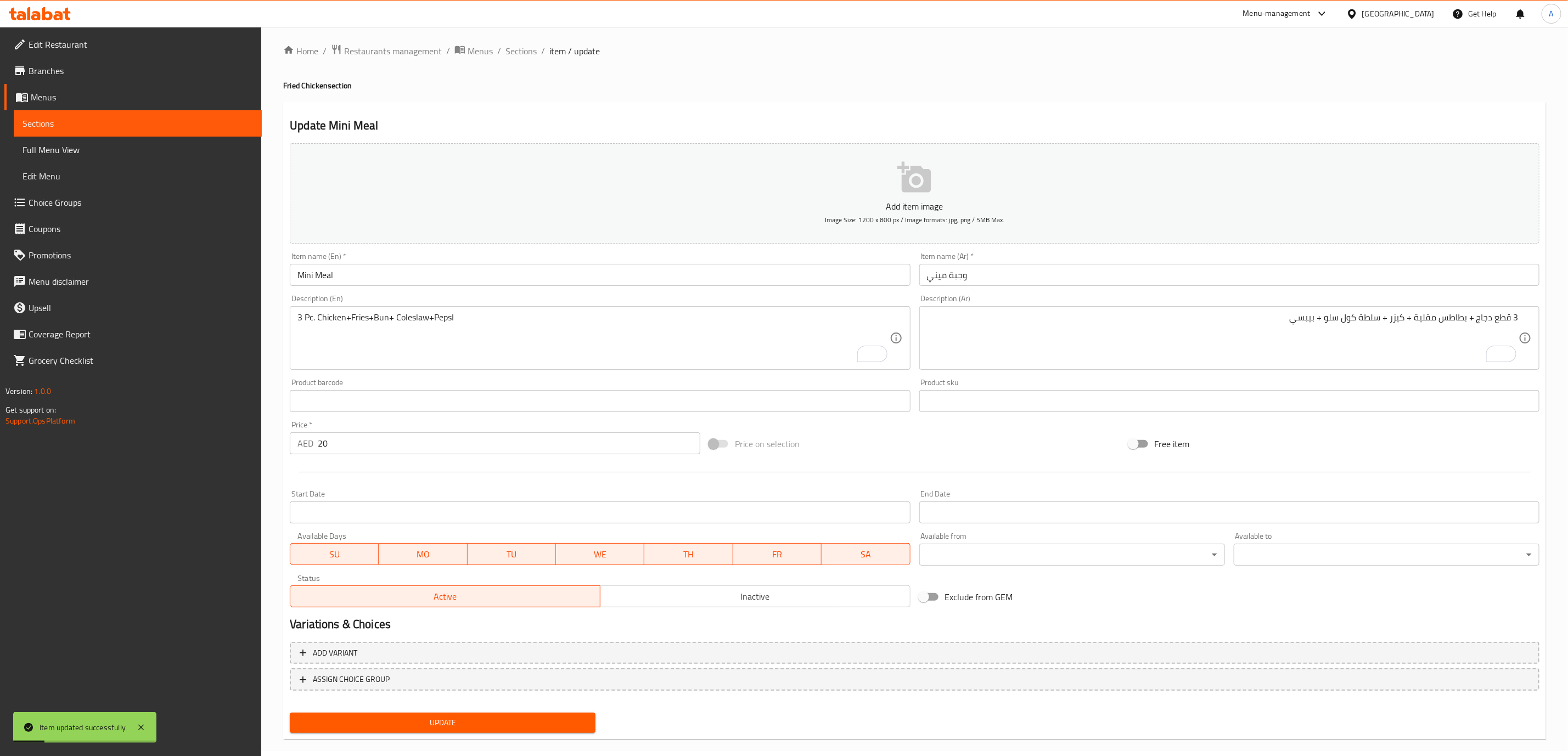
scroll to position [0, 0]
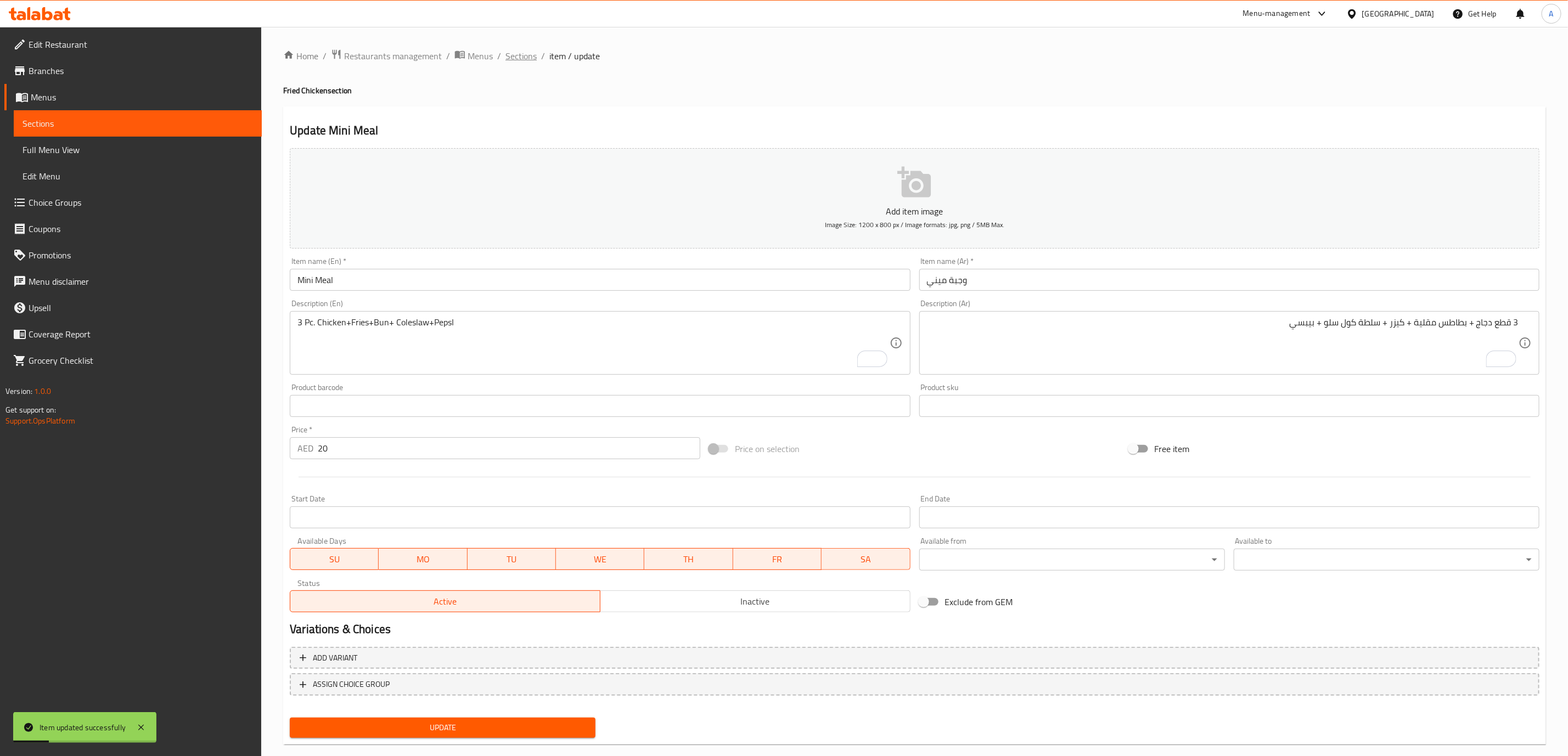
click at [506, 58] on span "Sections" at bounding box center [521, 56] width 31 height 13
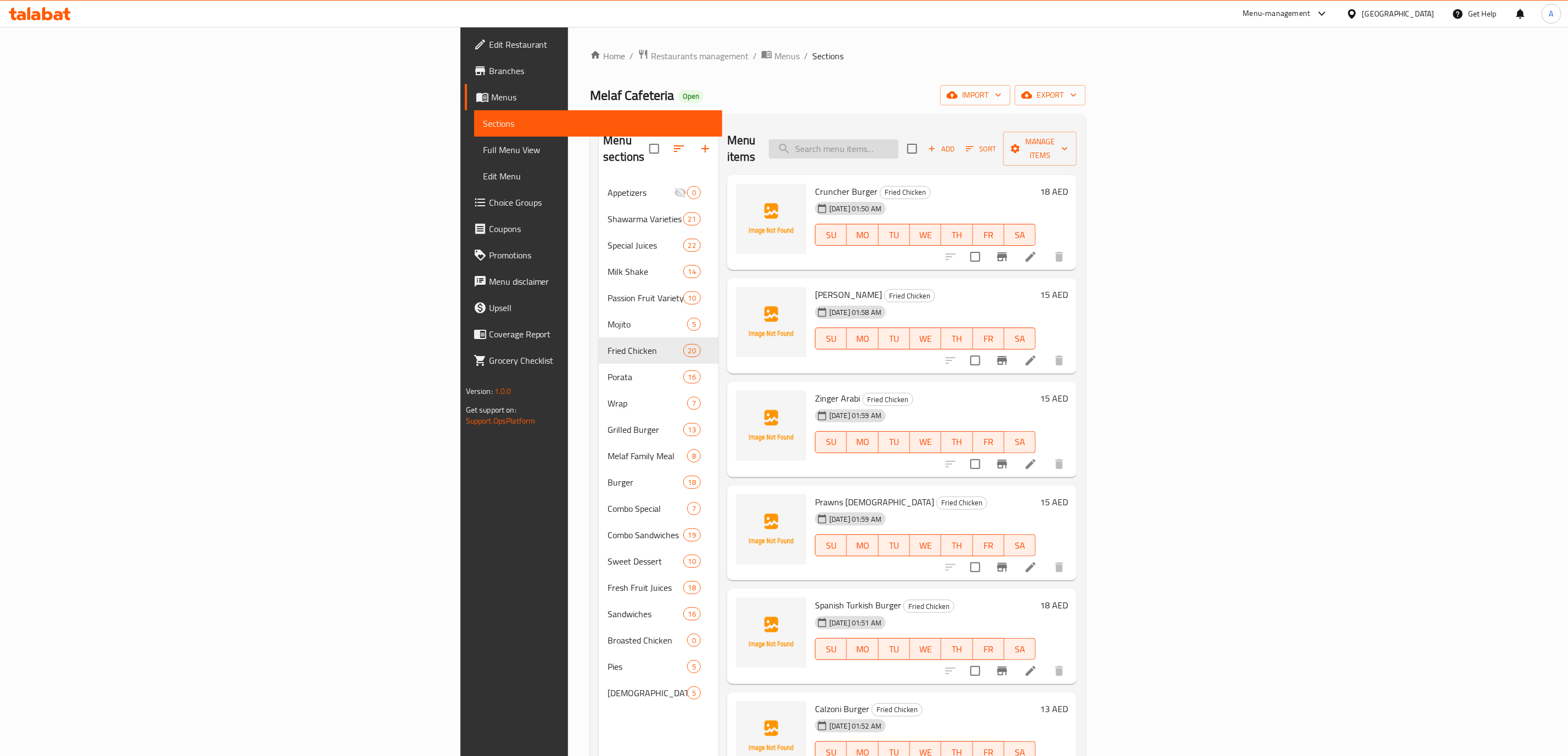
click at [898, 143] on input "search" at bounding box center [834, 149] width 129 height 19
paste input "DINNER"
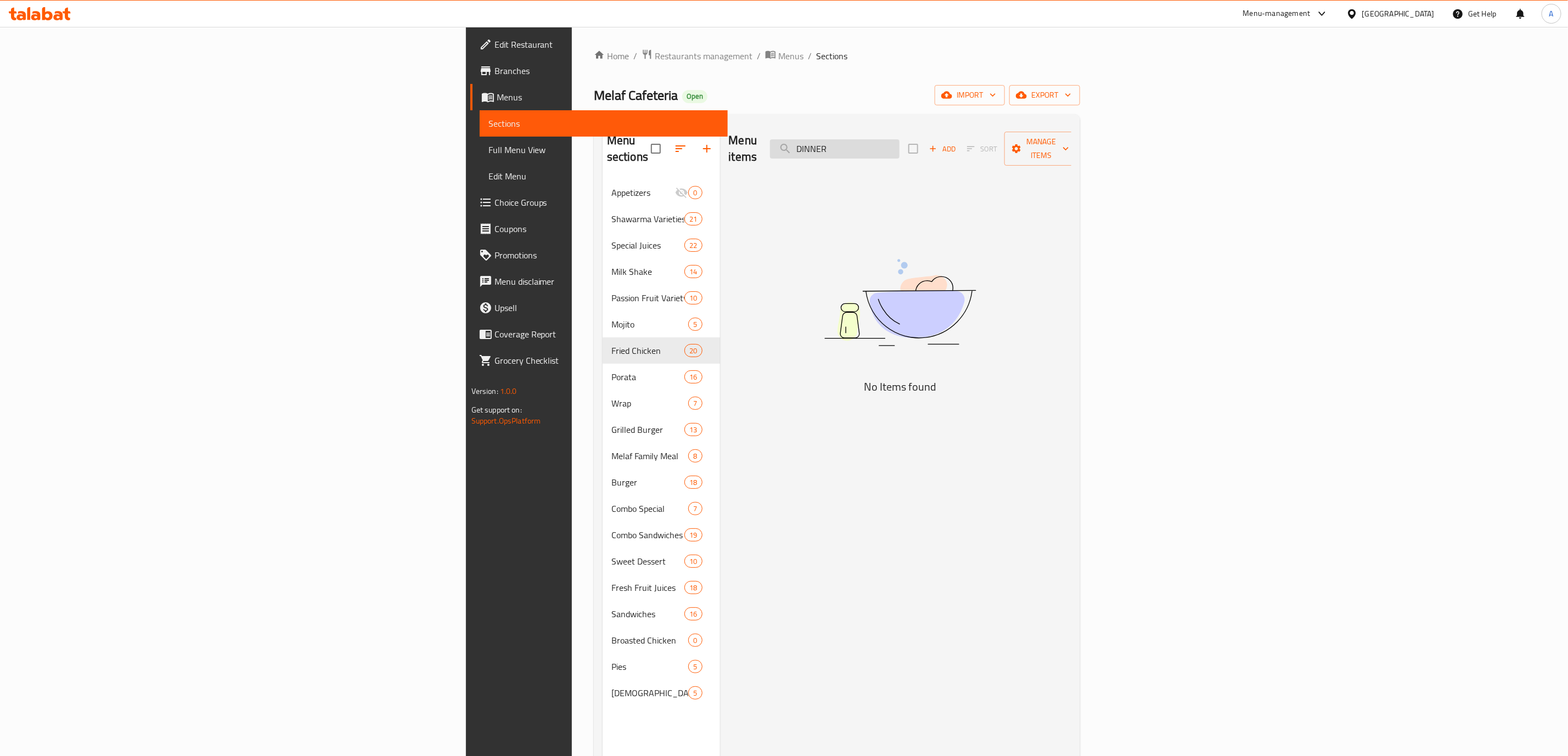
click at [900, 141] on input "DINNER" at bounding box center [835, 149] width 129 height 19
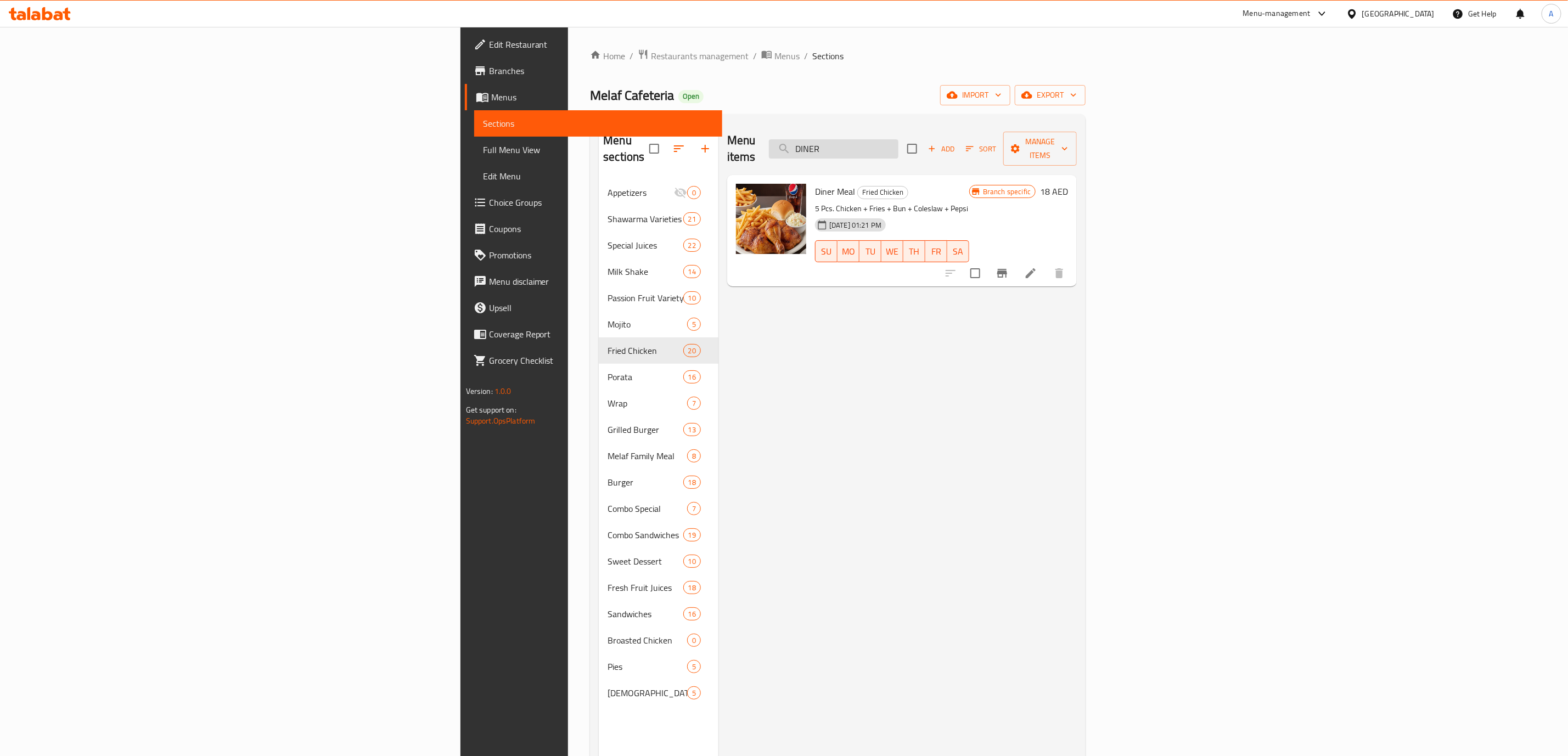
click at [898, 139] on input "DINER" at bounding box center [834, 149] width 129 height 19
type input "DINER"
click at [1037, 267] on icon at bounding box center [1031, 273] width 13 height 13
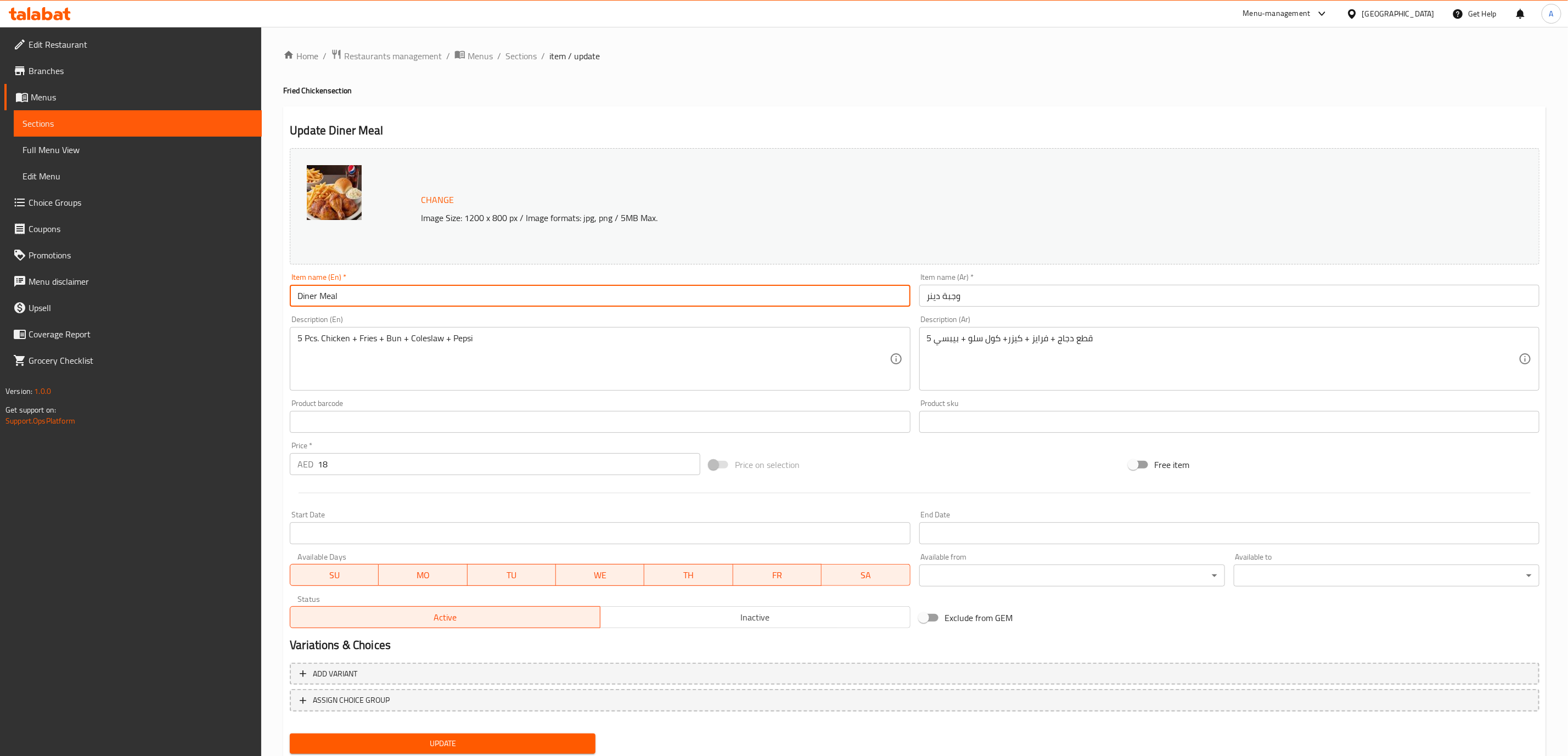
click at [647, 288] on input "Diner Meal" at bounding box center [600, 295] width 620 height 22
paste input "INNER MEA"
type input "Dinner Mea"
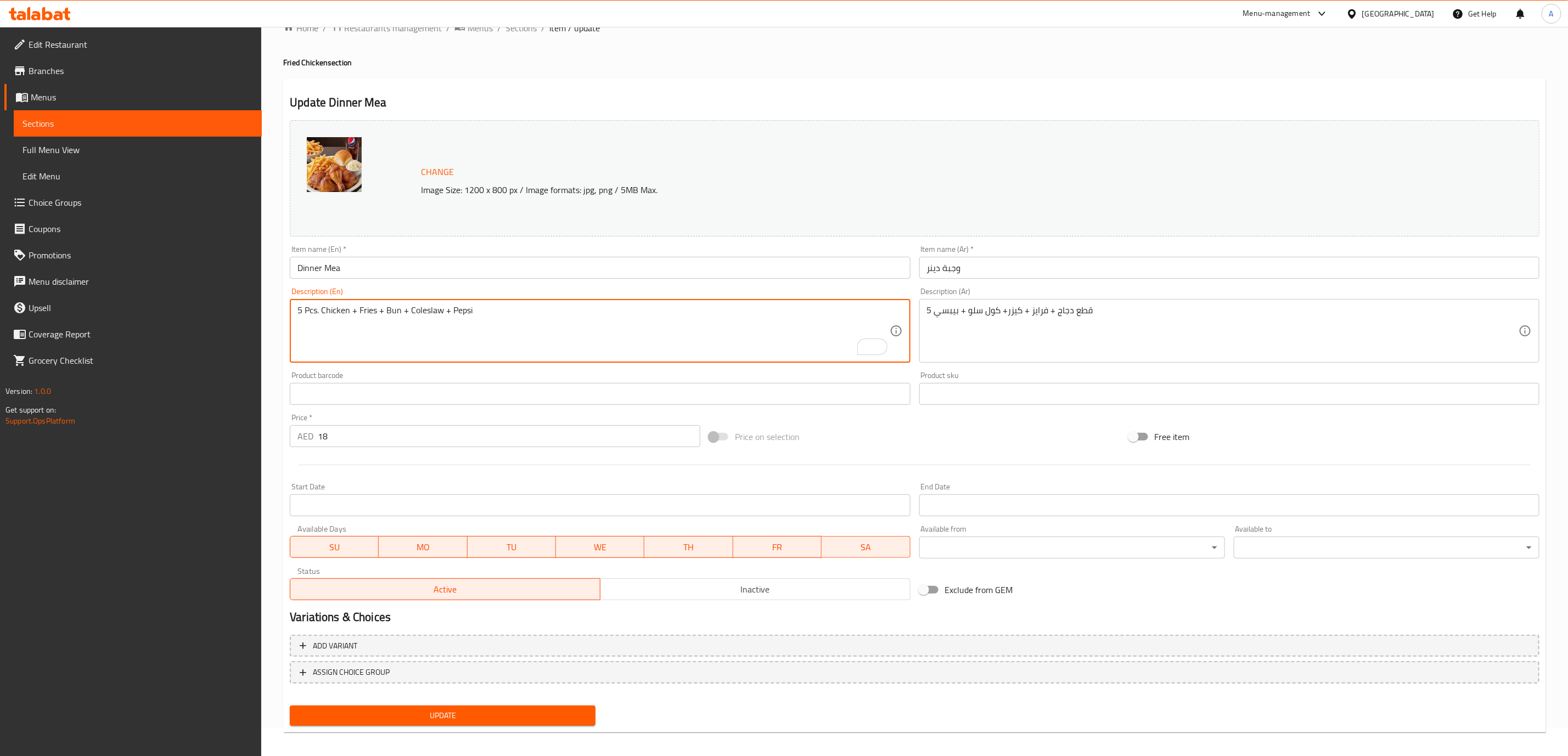
scroll to position [33, 0]
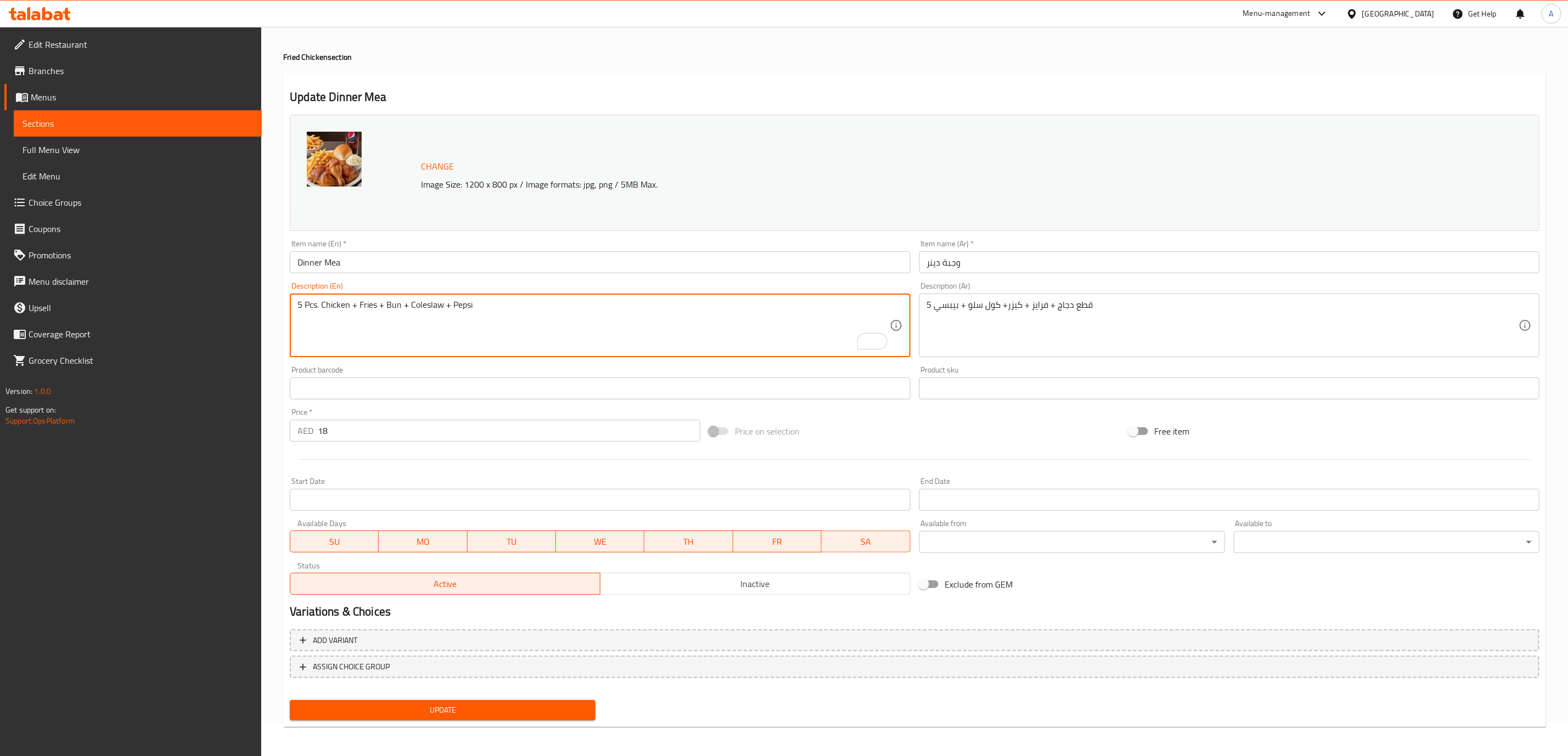
click at [852, 328] on textarea "5 Pcs. Chicken + Fries + Bun + Coleslaw + Pepsi" at bounding box center [593, 325] width 592 height 52
paste textarea "5 Pc. Chicken+Fries+ Bun+ Coleslaw+ Pepsi"
type textarea "5 Pcs. Chicken + Fries + Bun + Coleslaw + Pepsi"
click at [572, 715] on span "Update" at bounding box center [443, 710] width 288 height 14
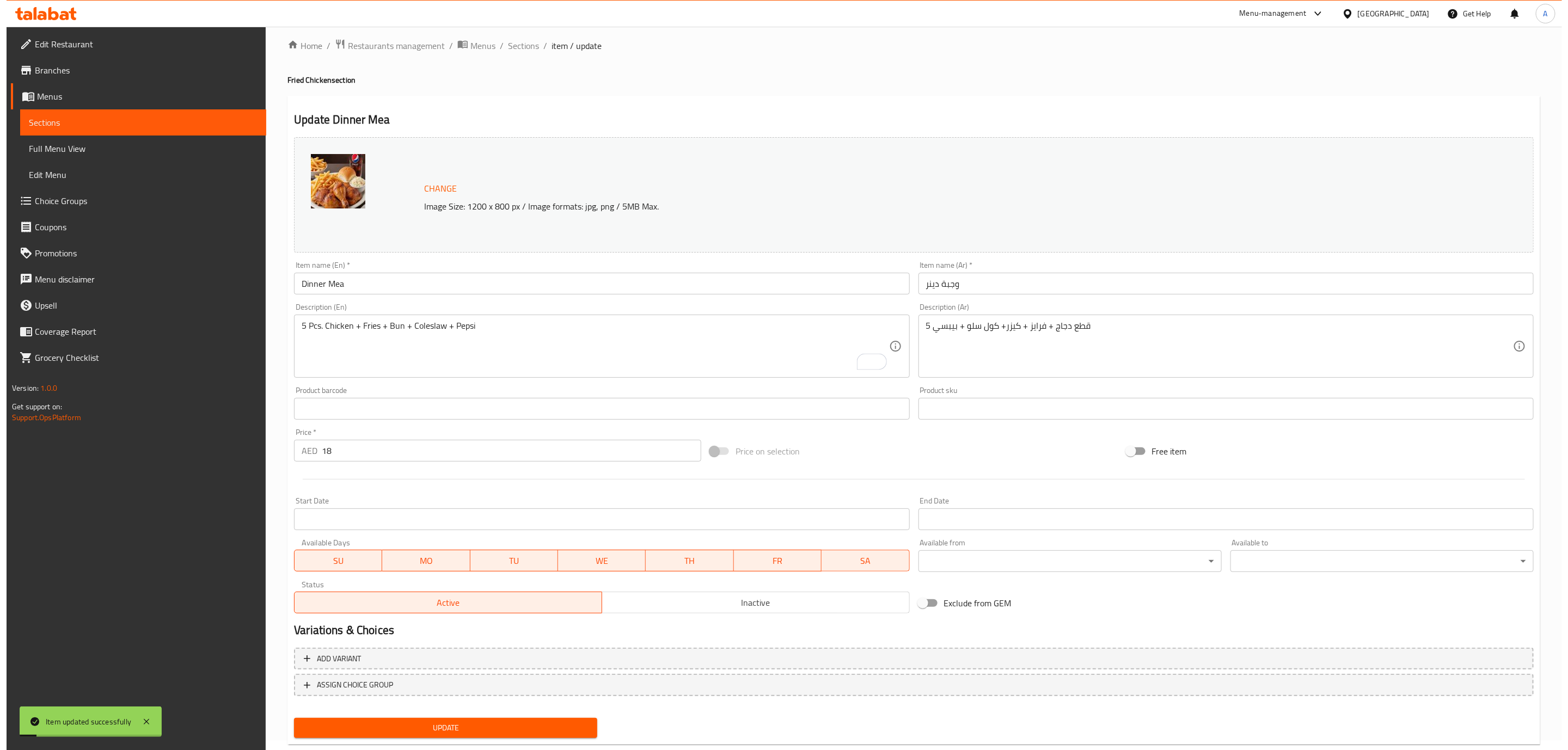
scroll to position [0, 0]
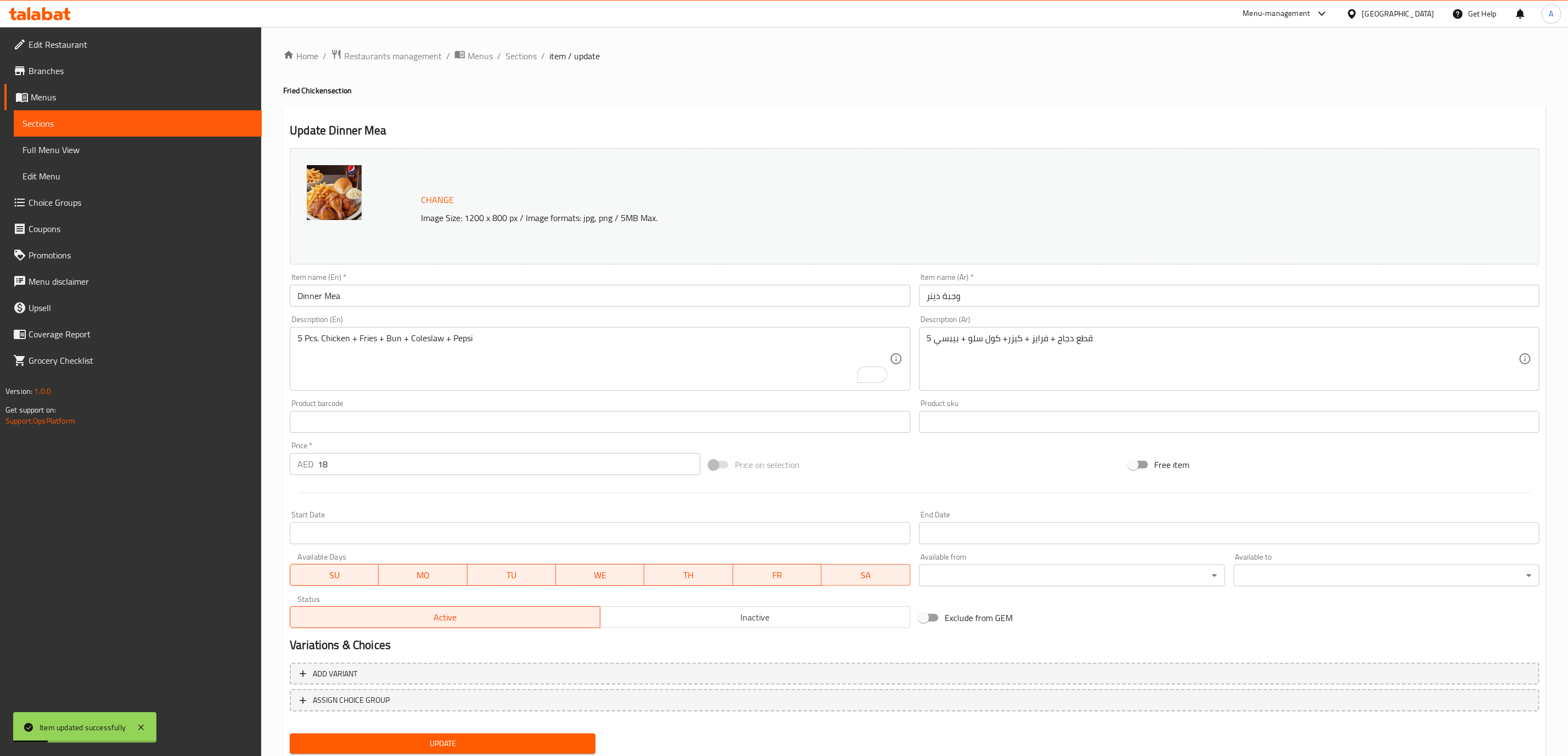
drag, startPoint x: 524, startPoint y: 56, endPoint x: 1580, endPoint y: 737, distance: 1256.5
click at [524, 56] on span "Sections" at bounding box center [521, 56] width 31 height 13
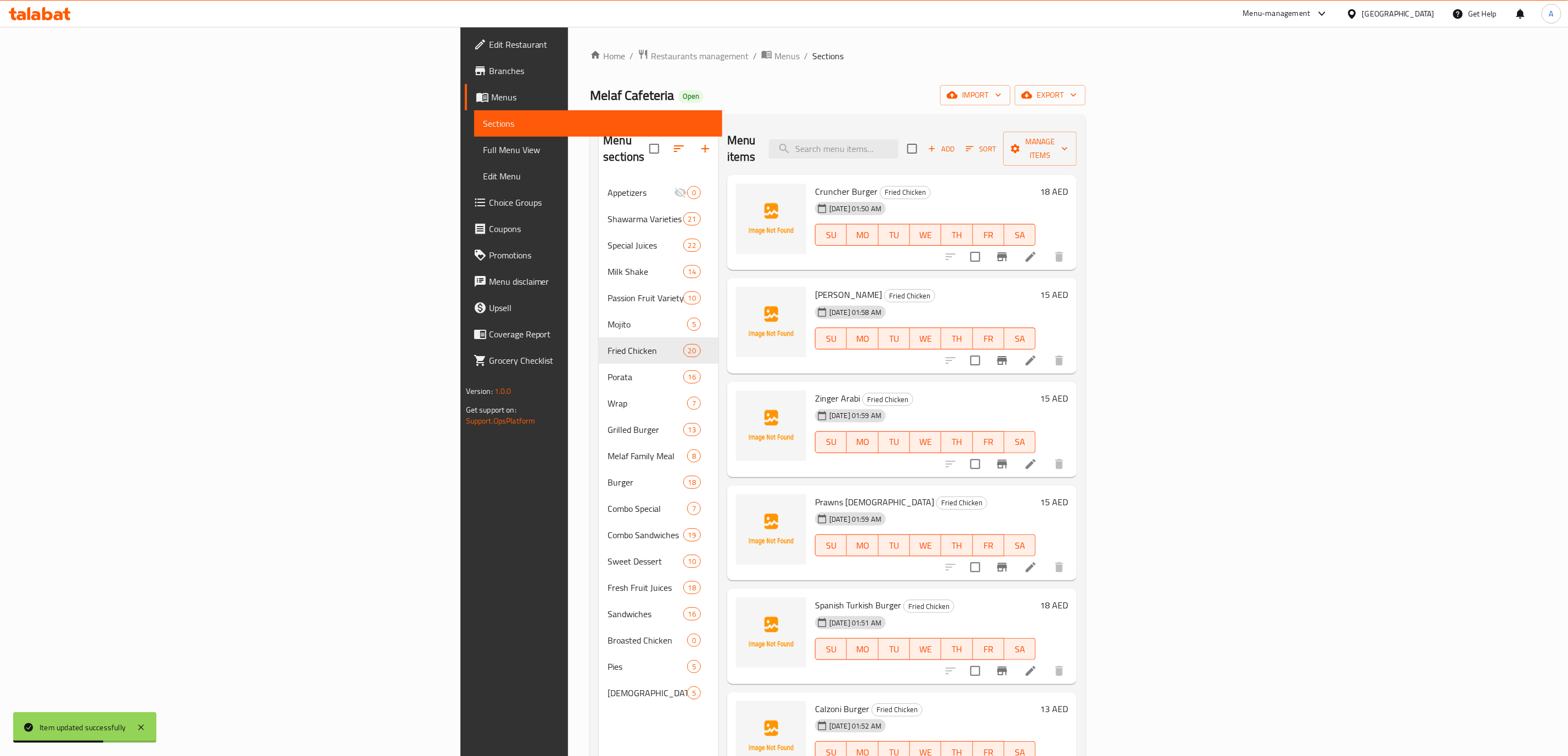
click at [1000, 151] on div "Menu items Add Sort Manage items" at bounding box center [902, 149] width 349 height 52
click at [898, 145] on input "search" at bounding box center [834, 149] width 129 height 19
paste input "STRIRS"
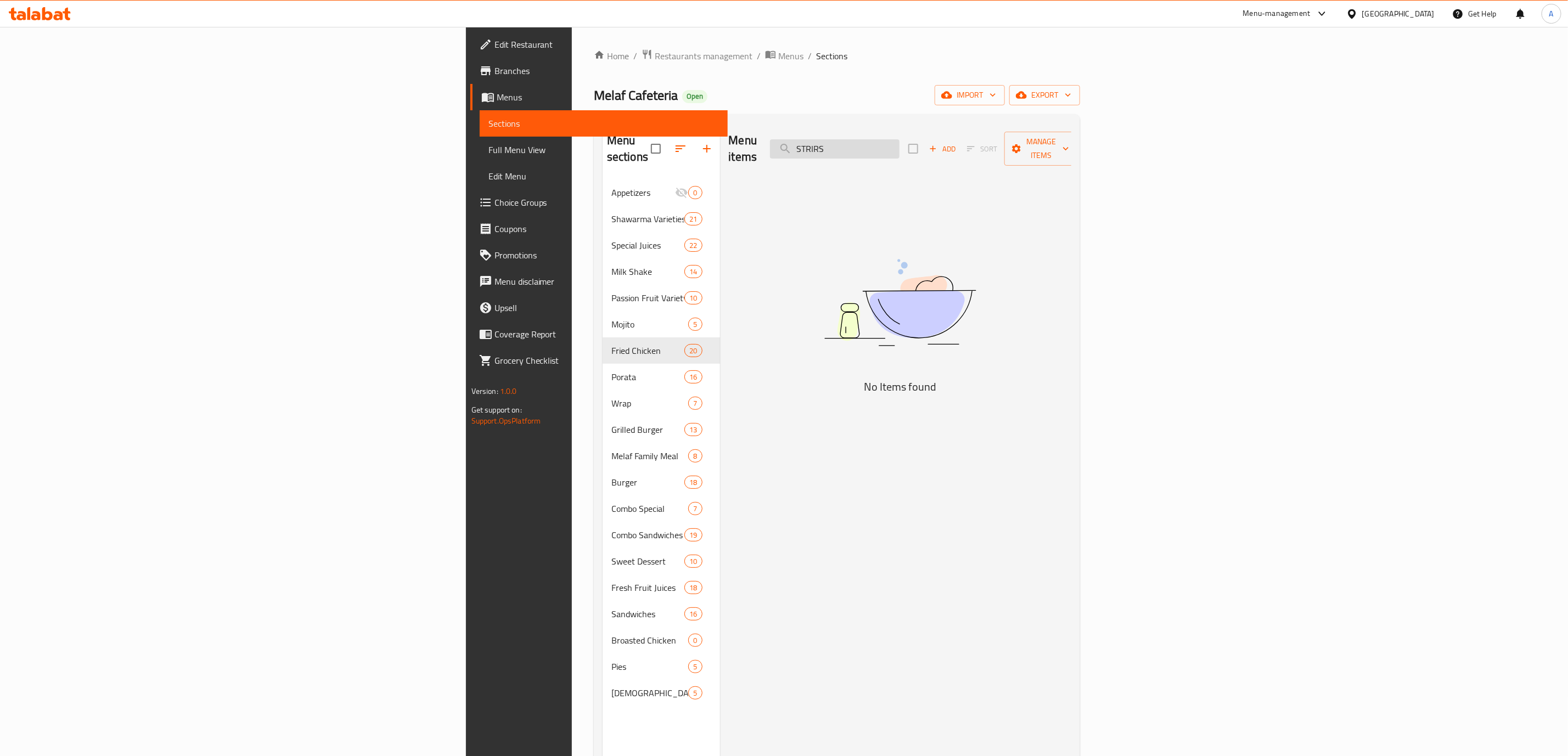
click at [900, 142] on input "STRIRS" at bounding box center [835, 149] width 129 height 19
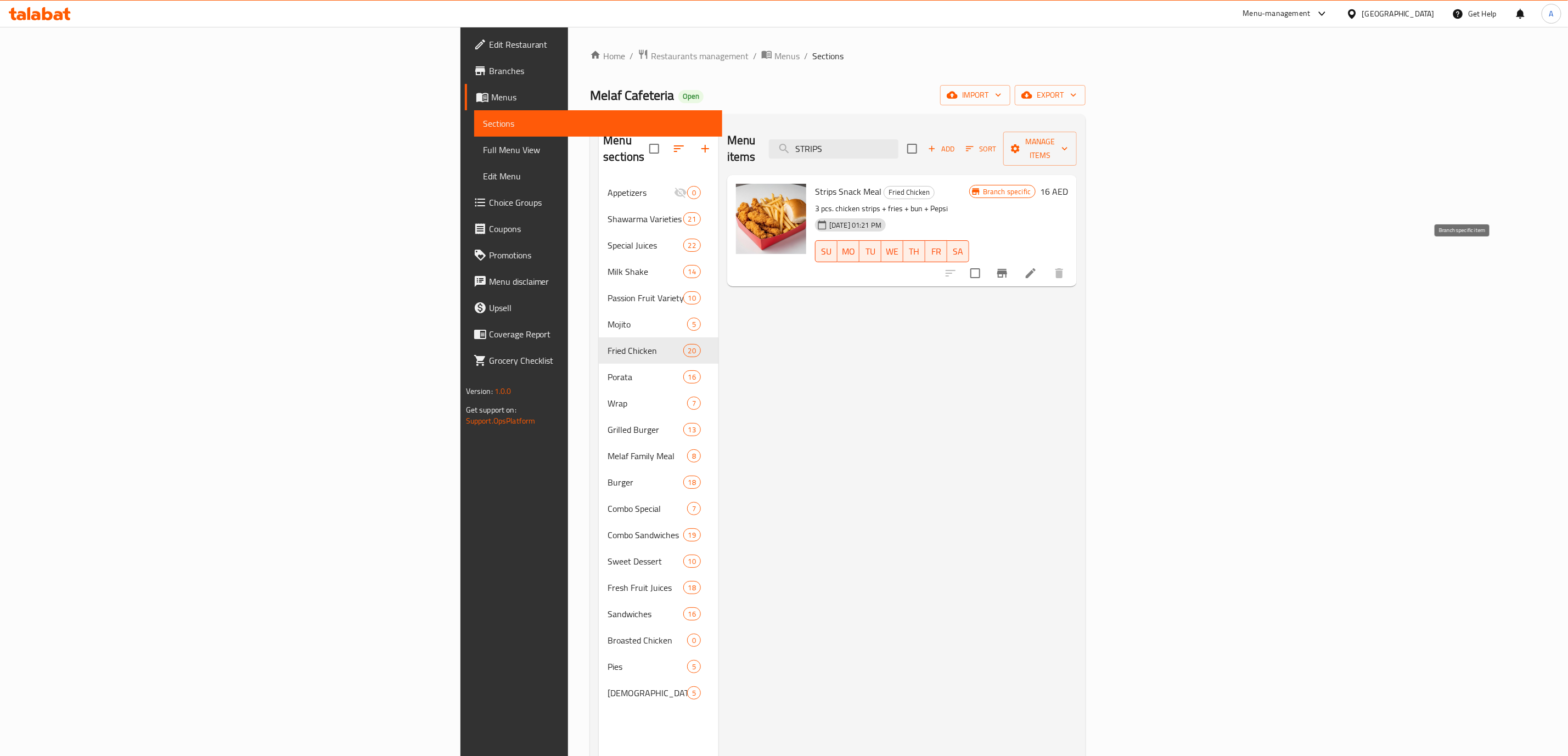
type input "STRIPS"
click at [1009, 267] on icon "Branch-specific-item" at bounding box center [1002, 273] width 13 height 13
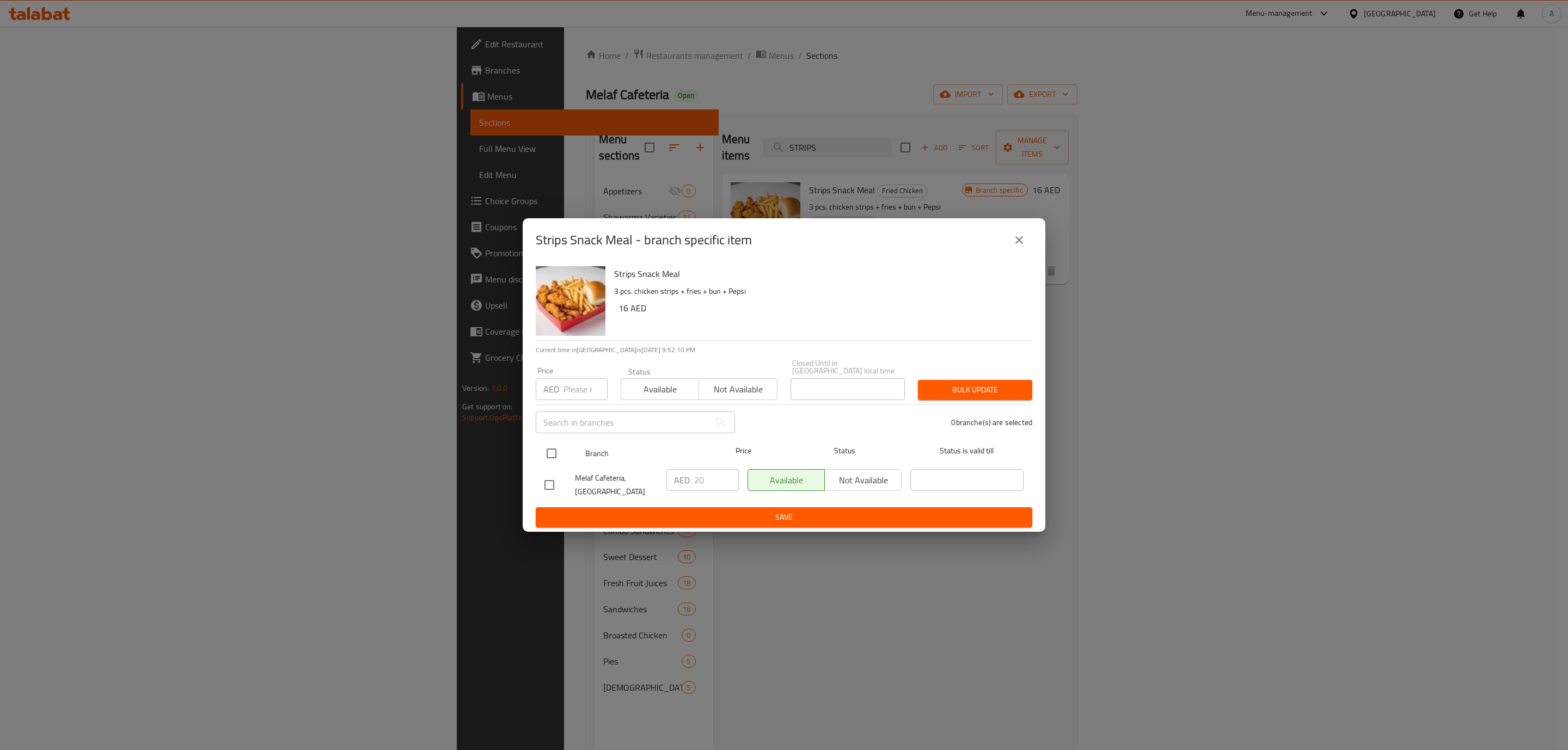
drag, startPoint x: 557, startPoint y: 449, endPoint x: 585, endPoint y: 399, distance: 57.3
click at [557, 448] on input "checkbox" at bounding box center [551, 453] width 23 height 23
checkbox input "true"
click at [574, 389] on input "number" at bounding box center [586, 389] width 44 height 22
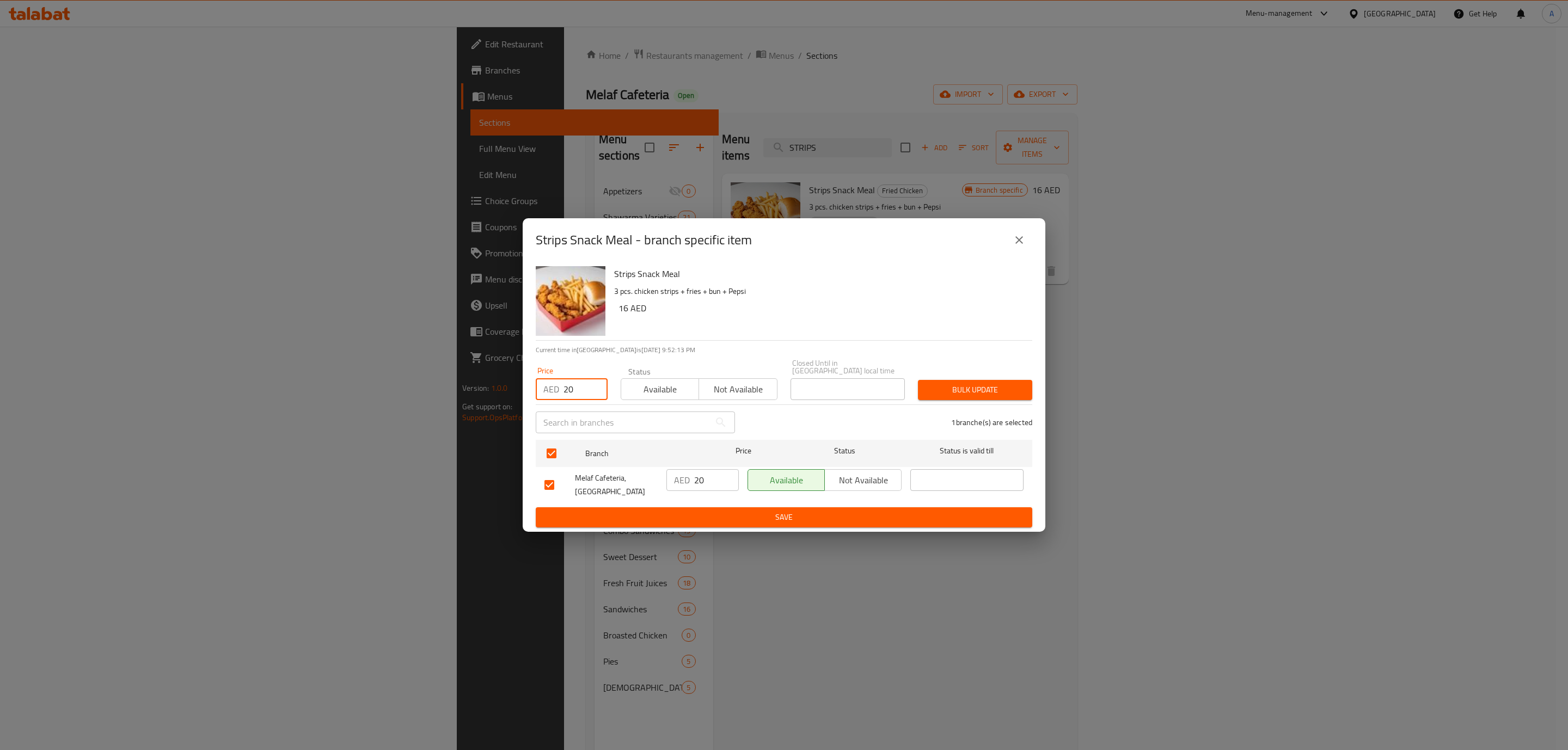
type input "20"
click at [984, 392] on span "Bulk update" at bounding box center [975, 390] width 97 height 14
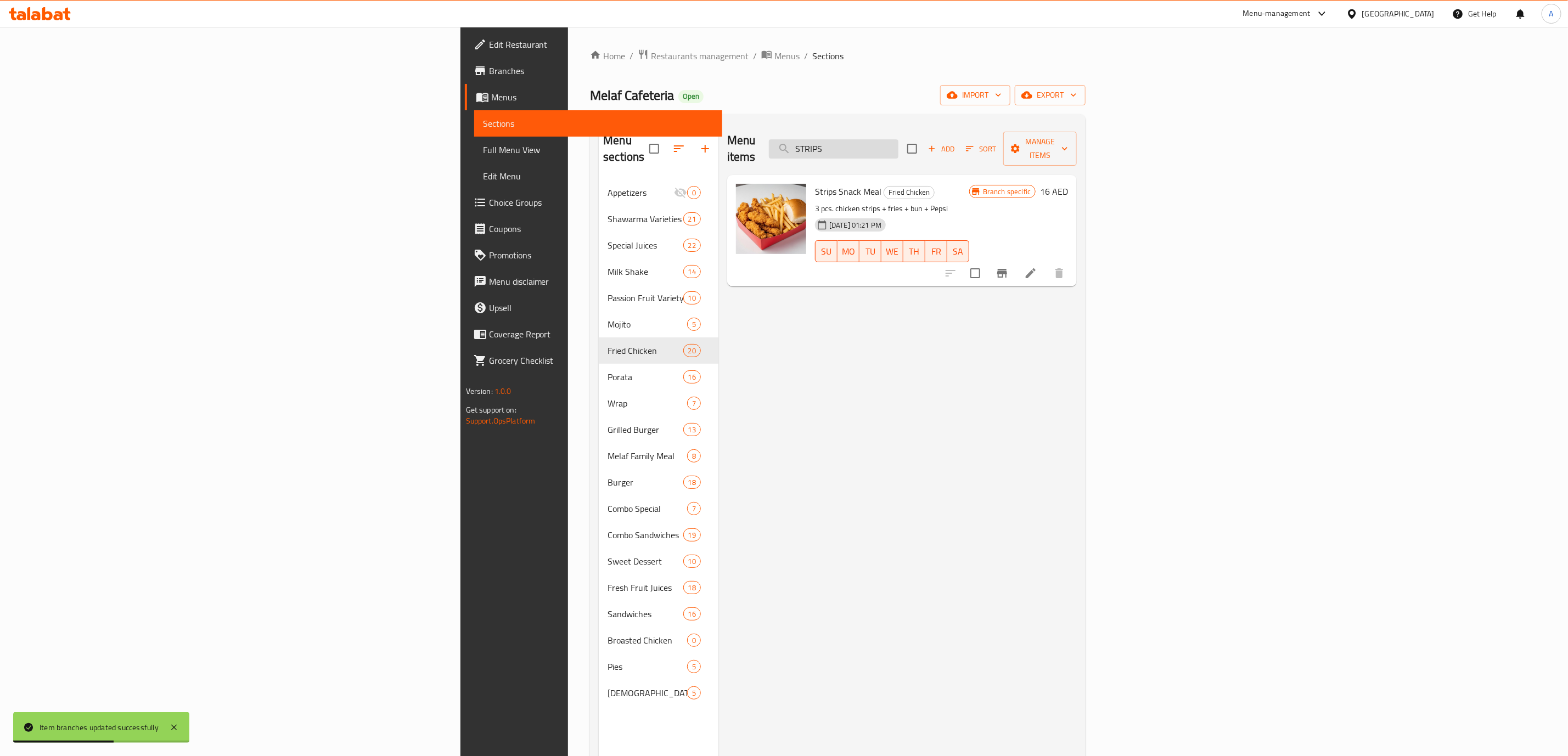
click at [898, 151] on input "STRIPS" at bounding box center [834, 149] width 129 height 19
paste input "SHRIMPS"
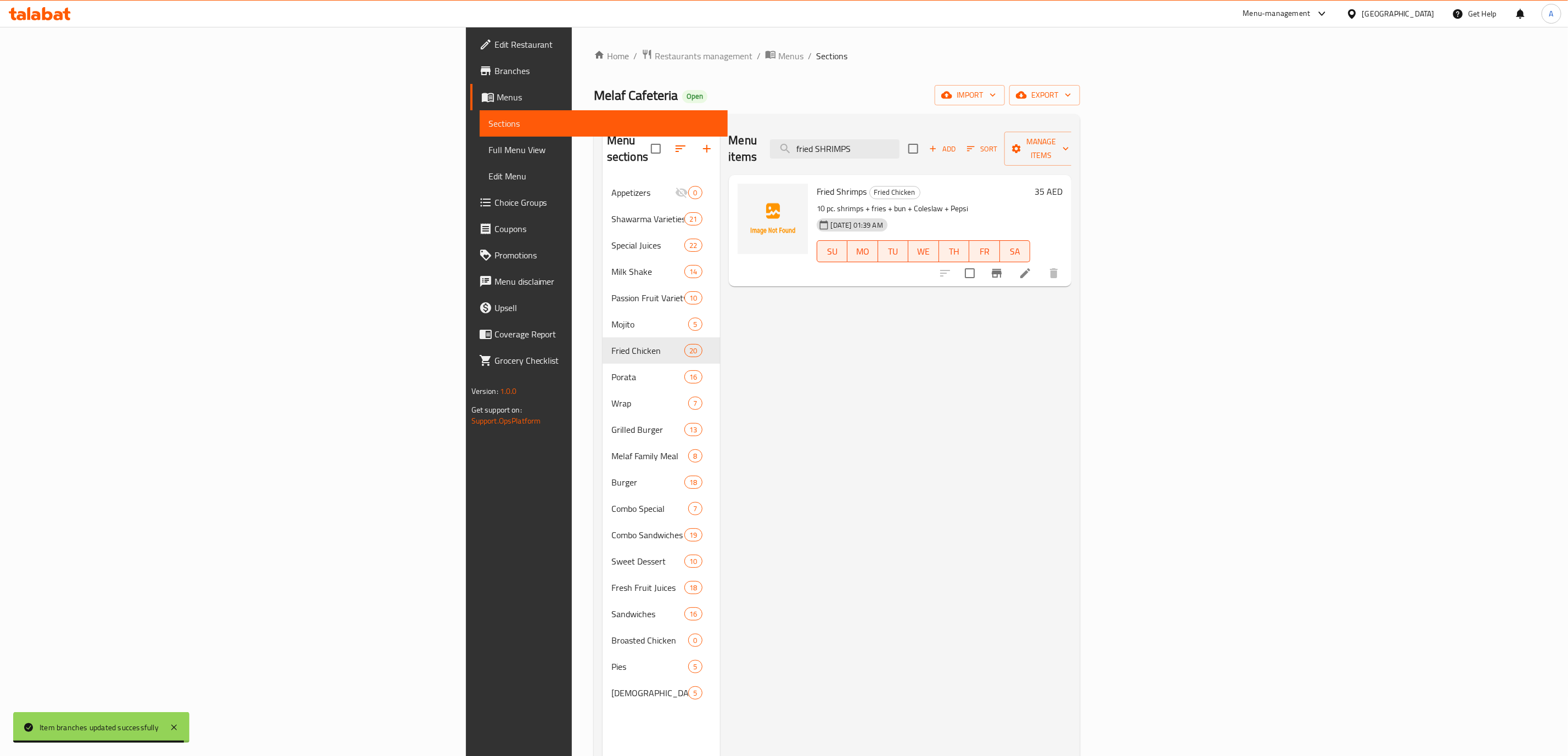
click at [1067, 260] on div at bounding box center [999, 273] width 135 height 27
click at [1010, 268] on button "Branch-specific-item" at bounding box center [997, 273] width 27 height 27
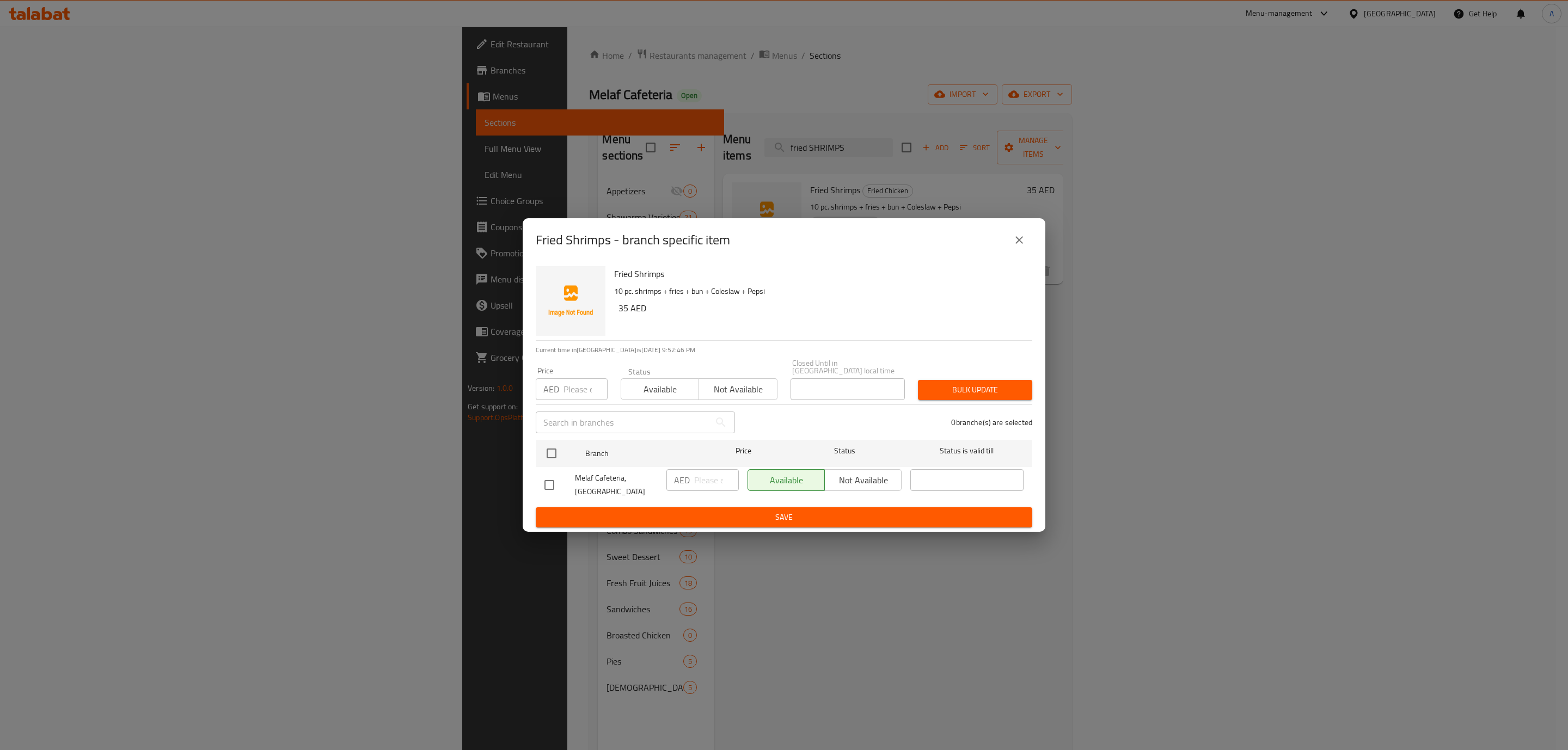
click at [1038, 241] on div "Fried Shrimps - branch specific item" at bounding box center [784, 240] width 523 height 44
click at [1027, 232] on button "close" at bounding box center [1020, 240] width 26 height 26
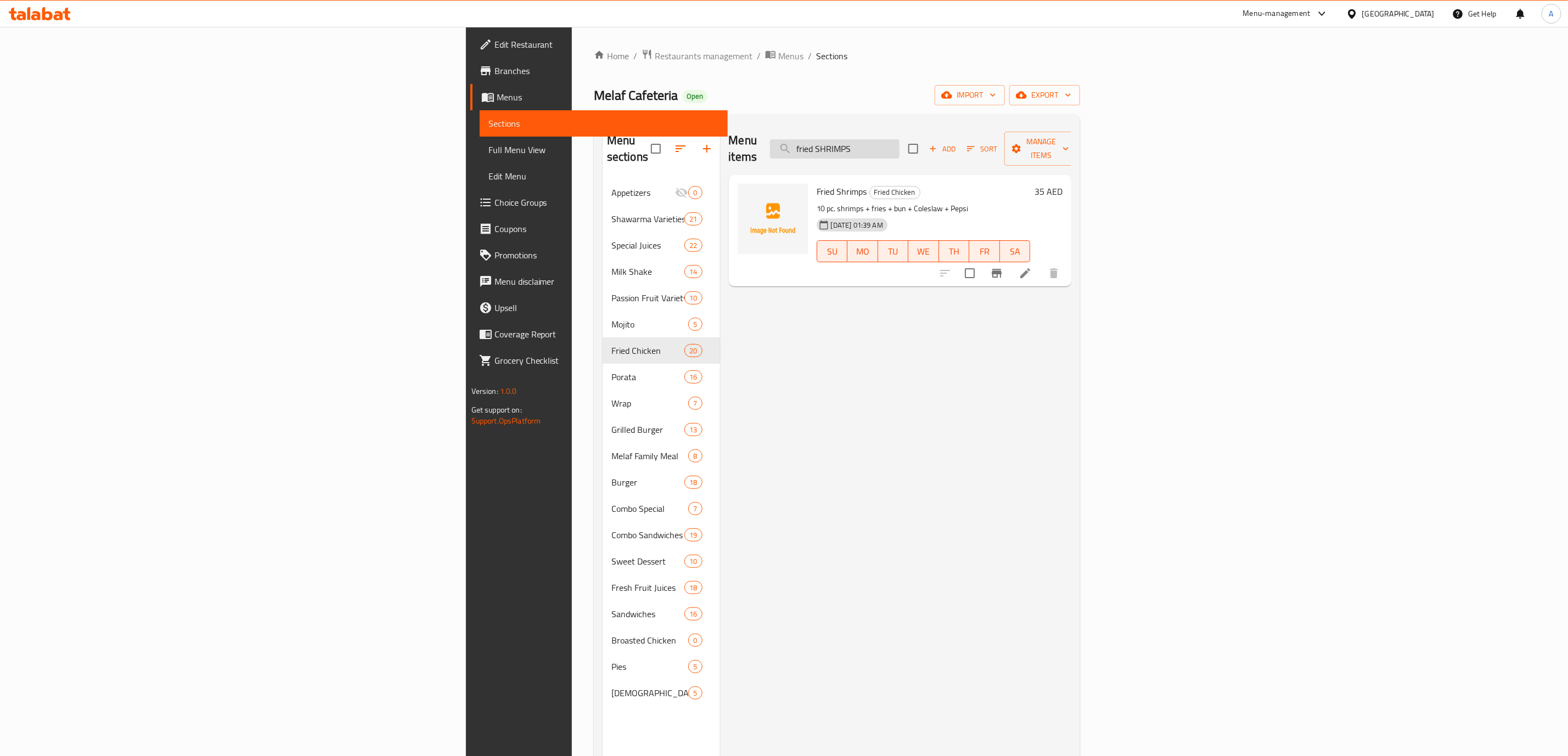
click at [900, 139] on input "fried SHRIMPS" at bounding box center [835, 149] width 129 height 19
paste input "JUMBO MEAL"
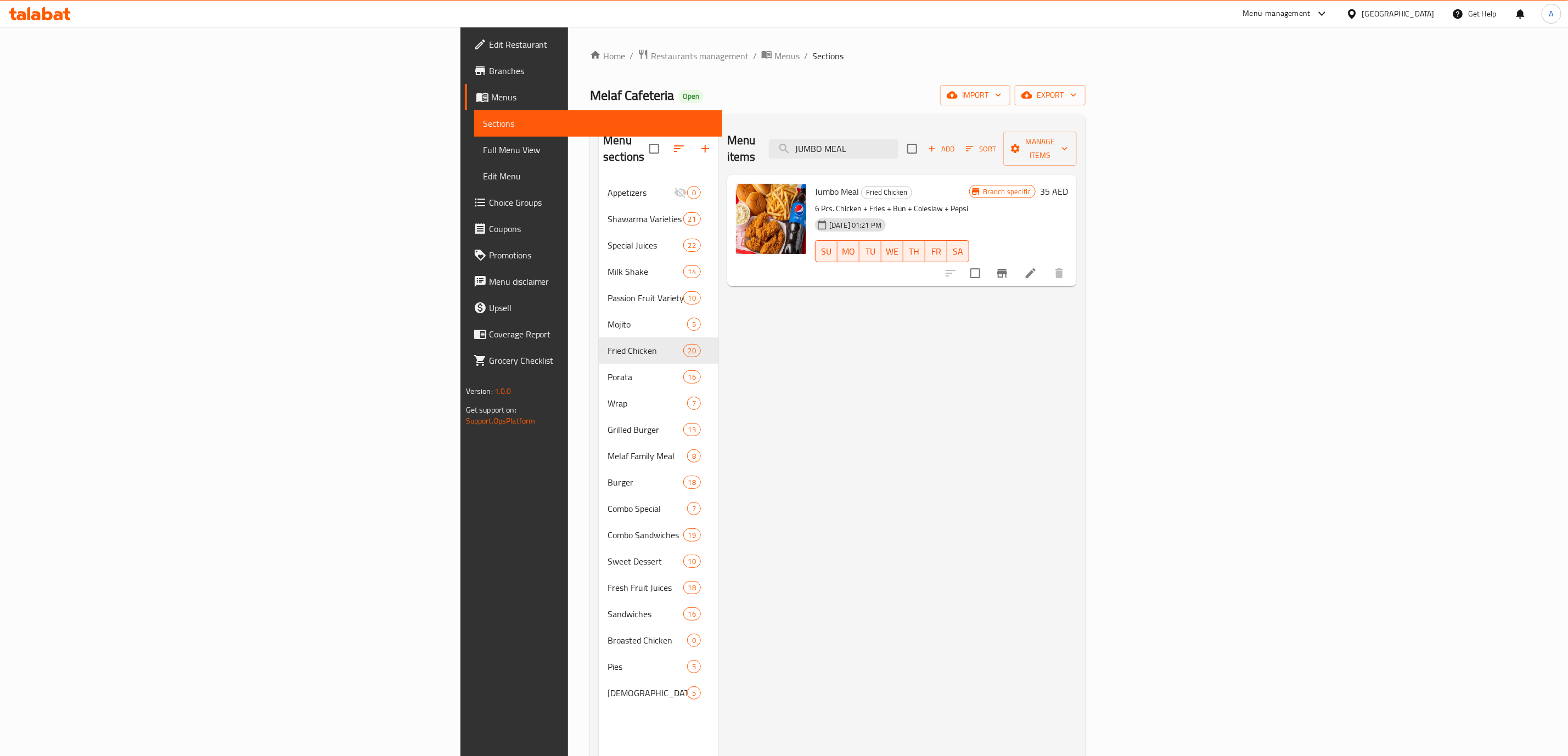
type input "JUMBO MEAL"
click at [1077, 132] on button "Manage items" at bounding box center [1040, 149] width 73 height 34
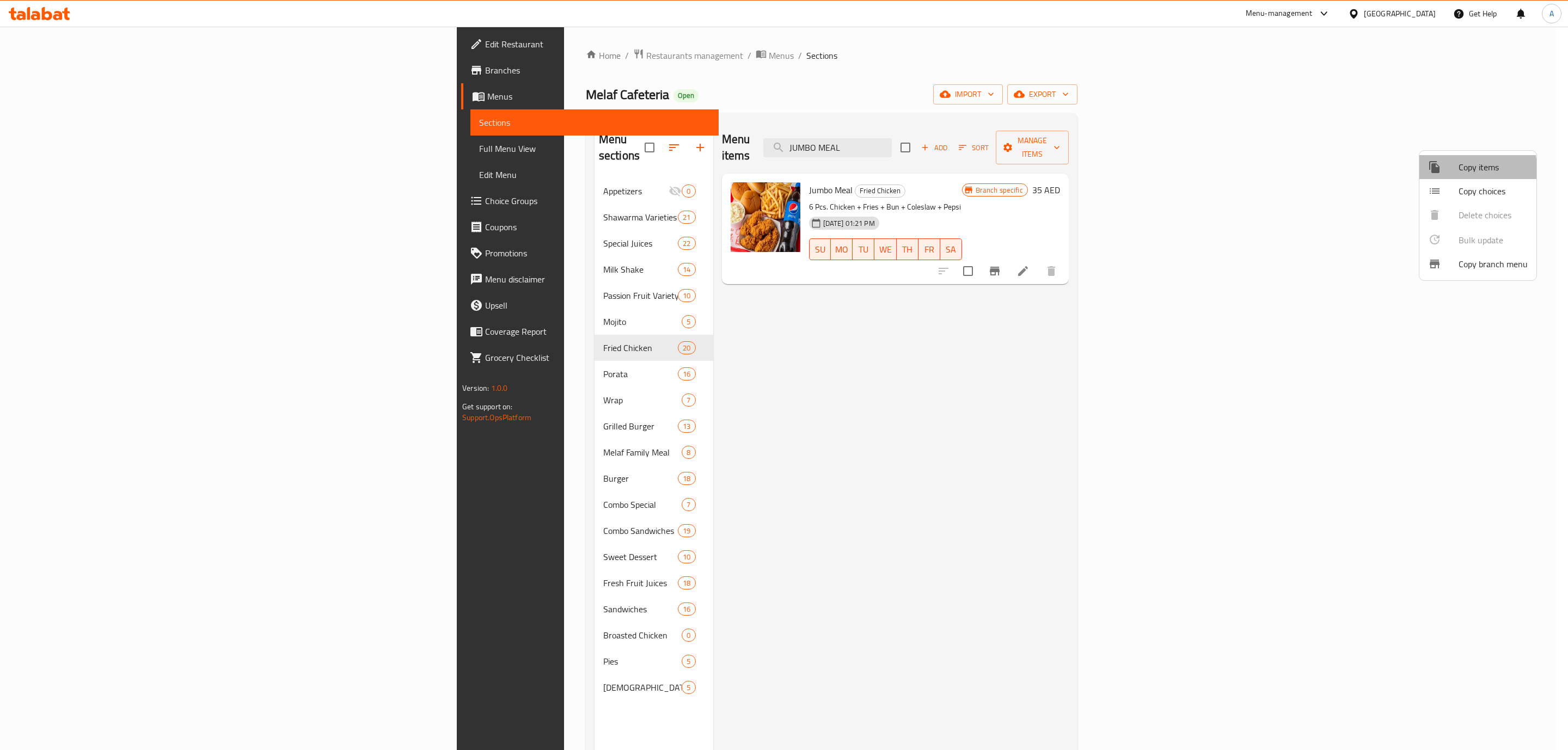
drag, startPoint x: 1438, startPoint y: 174, endPoint x: 1221, endPoint y: 139, distance: 219.8
click at [1227, 149] on div "Copy items Copy choices Delete choices Bulk update 0 Copy branch menu" at bounding box center [784, 375] width 1568 height 750
drag, startPoint x: 1234, startPoint y: 79, endPoint x: 1352, endPoint y: 58, distance: 119.9
click at [1243, 79] on div at bounding box center [784, 375] width 1568 height 750
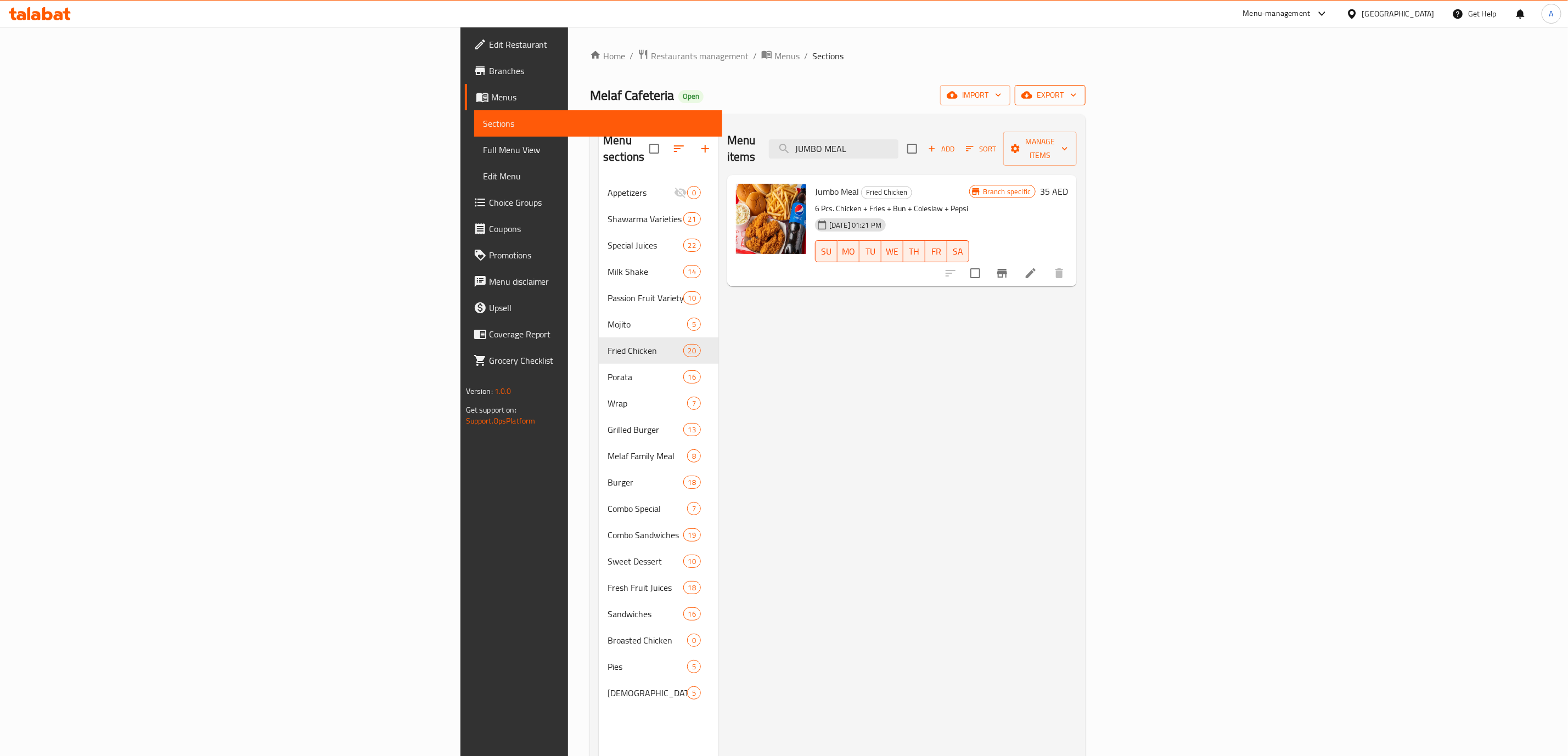
click at [1077, 95] on span "export" at bounding box center [1050, 95] width 53 height 14
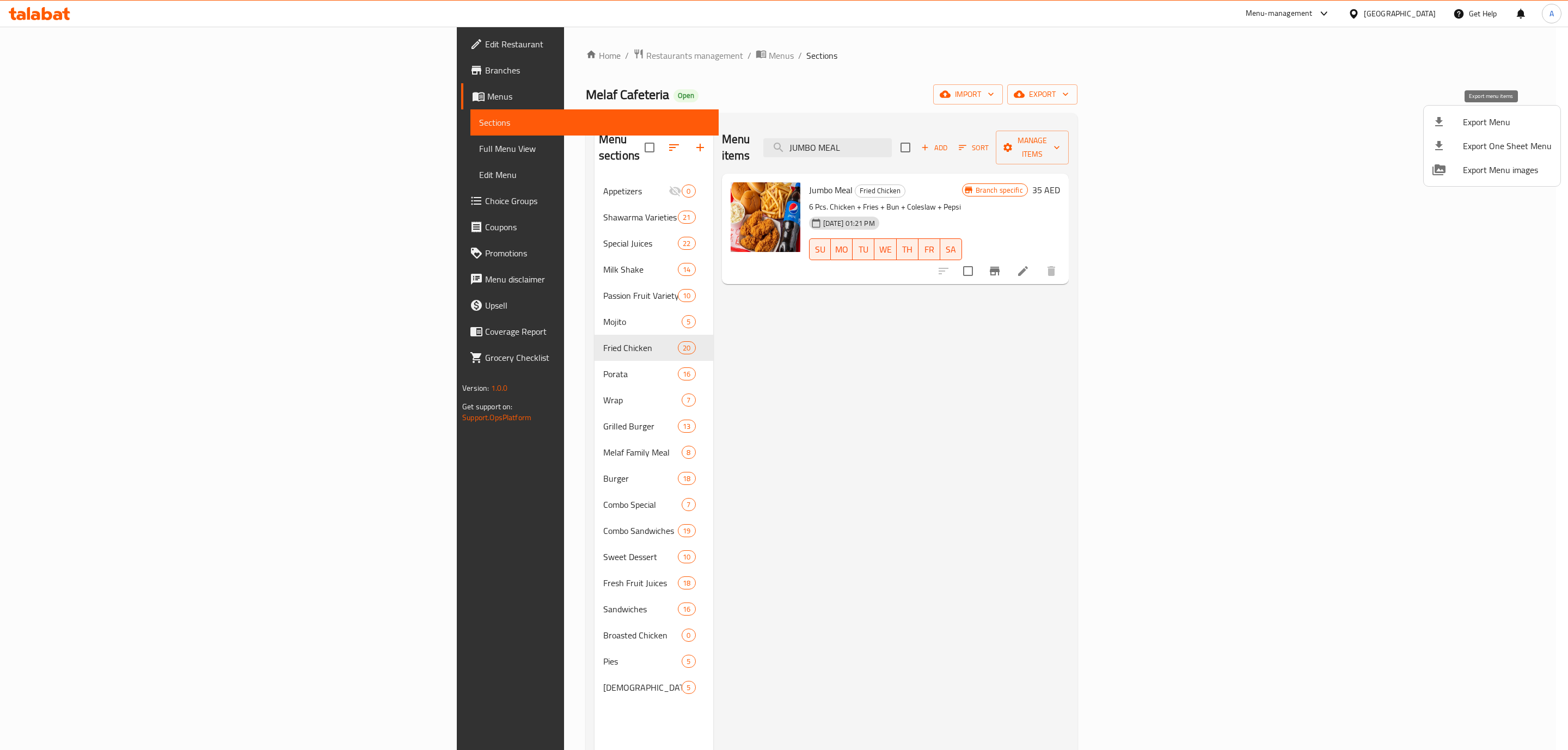
click at [1464, 123] on span "Export Menu" at bounding box center [1507, 122] width 89 height 13
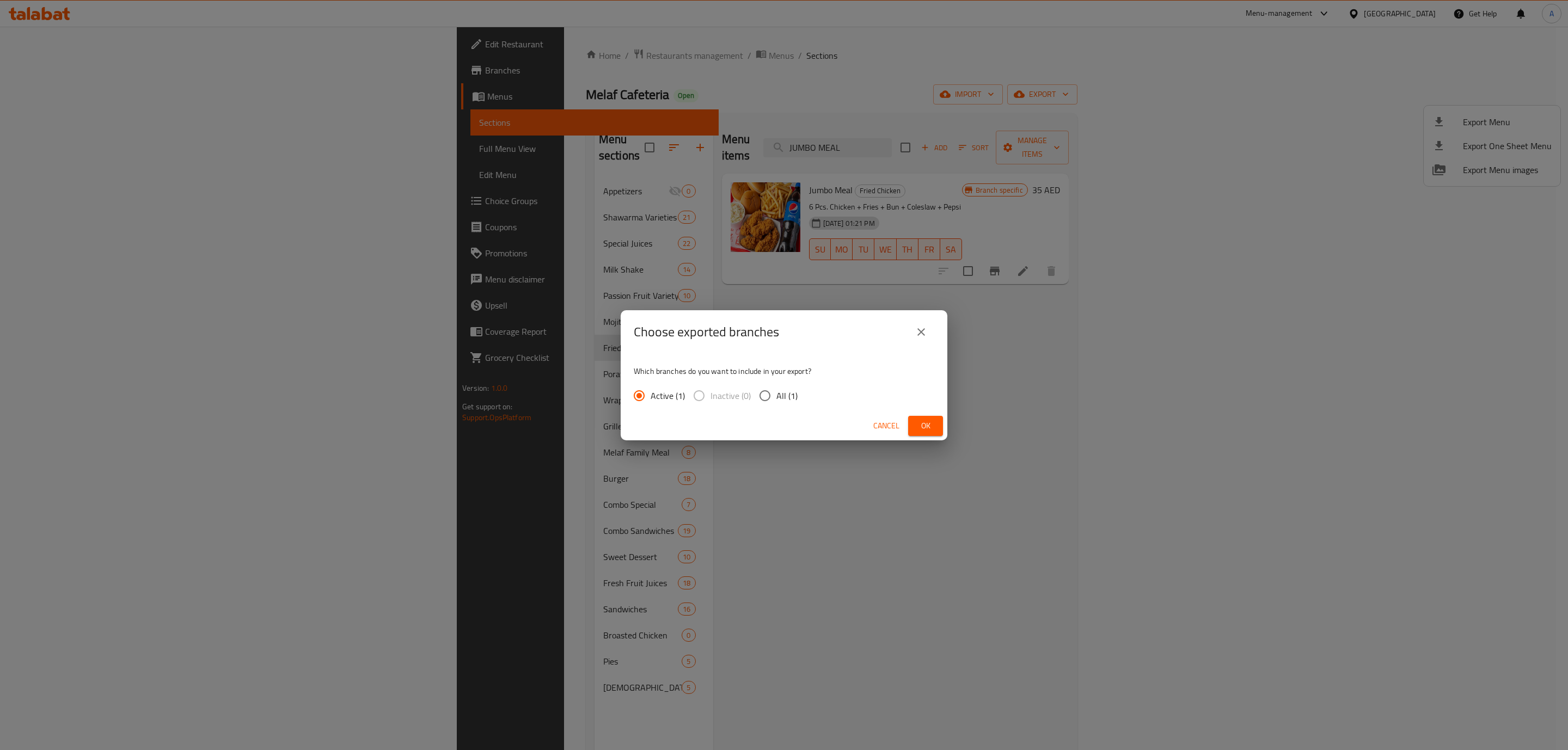
click at [789, 389] on span "All (1)" at bounding box center [787, 396] width 21 height 13
click at [777, 388] on input "All (1)" at bounding box center [765, 396] width 23 height 23
radio input "true"
click at [928, 423] on span "Ok" at bounding box center [926, 426] width 17 height 14
